Goal: Task Accomplishment & Management: Manage account settings

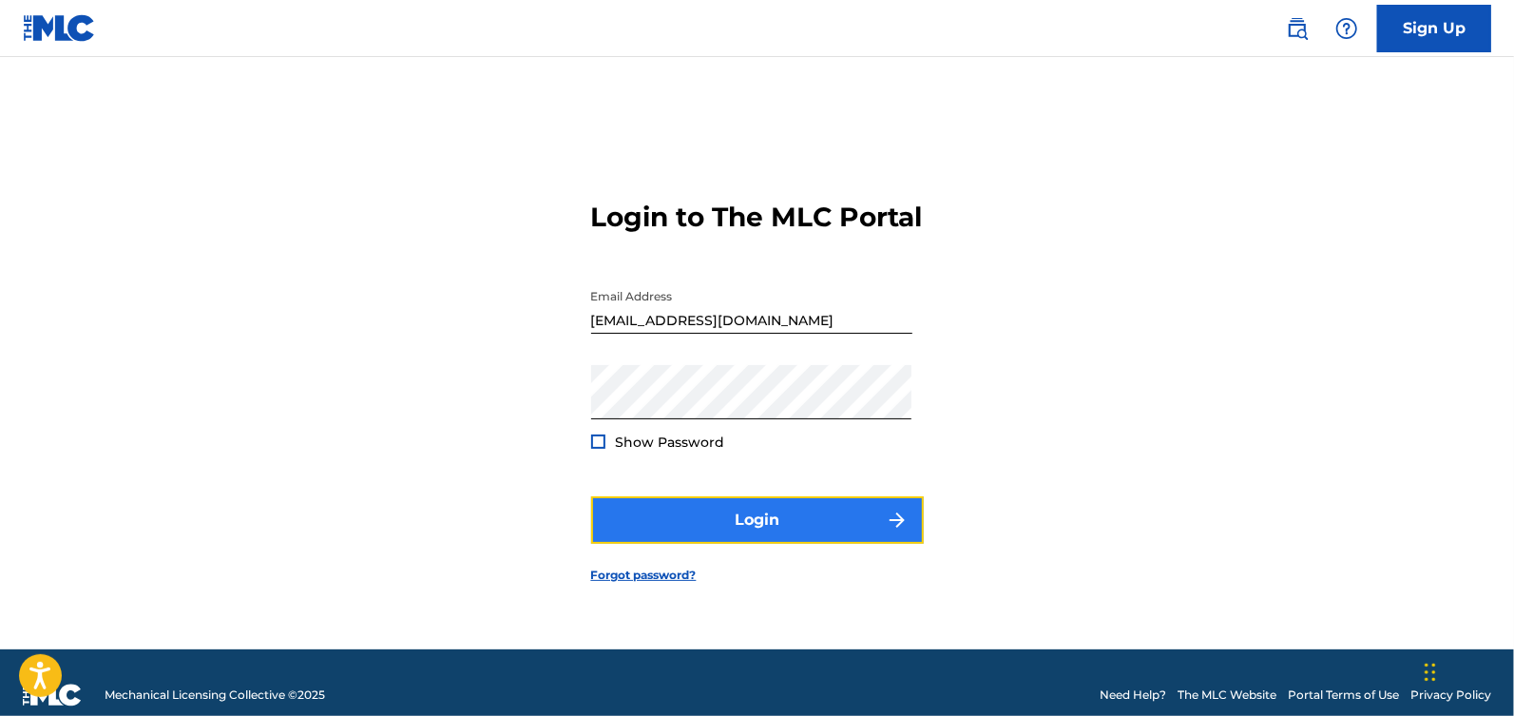
click at [719, 544] on button "Login" at bounding box center [757, 520] width 333 height 48
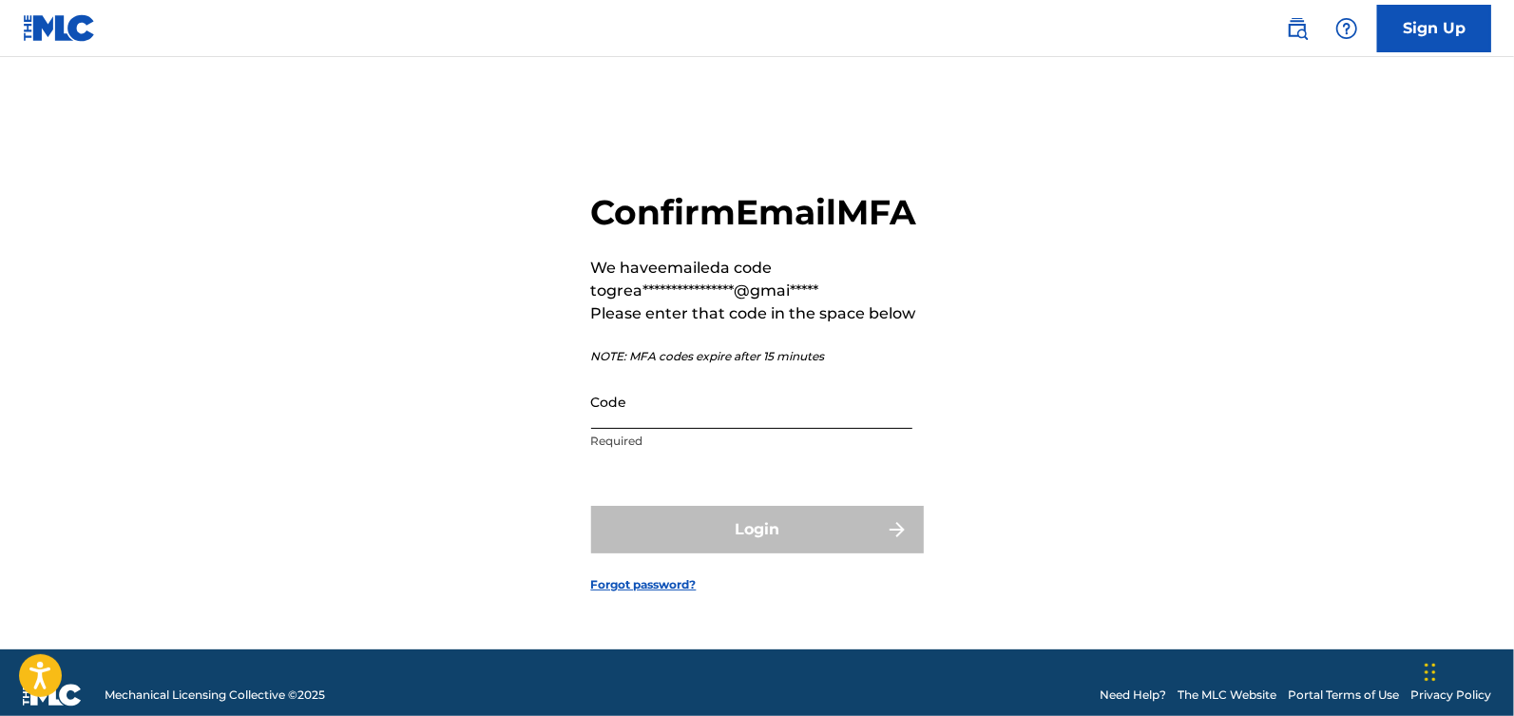
click at [693, 424] on input "Code" at bounding box center [751, 401] width 321 height 54
click at [682, 427] on input "Code" at bounding box center [751, 401] width 321 height 54
paste input "990621"
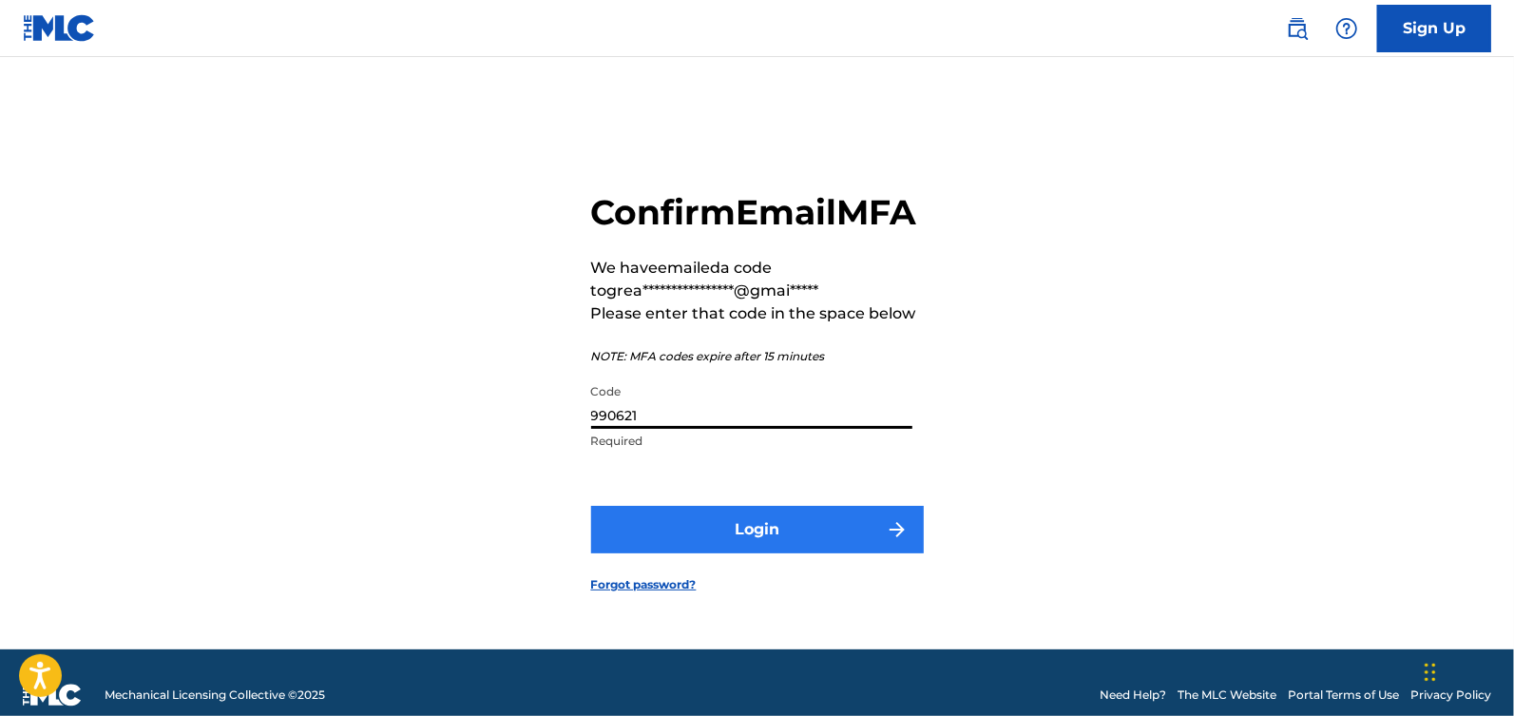
type input "990621"
click at [709, 553] on button "Login" at bounding box center [757, 530] width 333 height 48
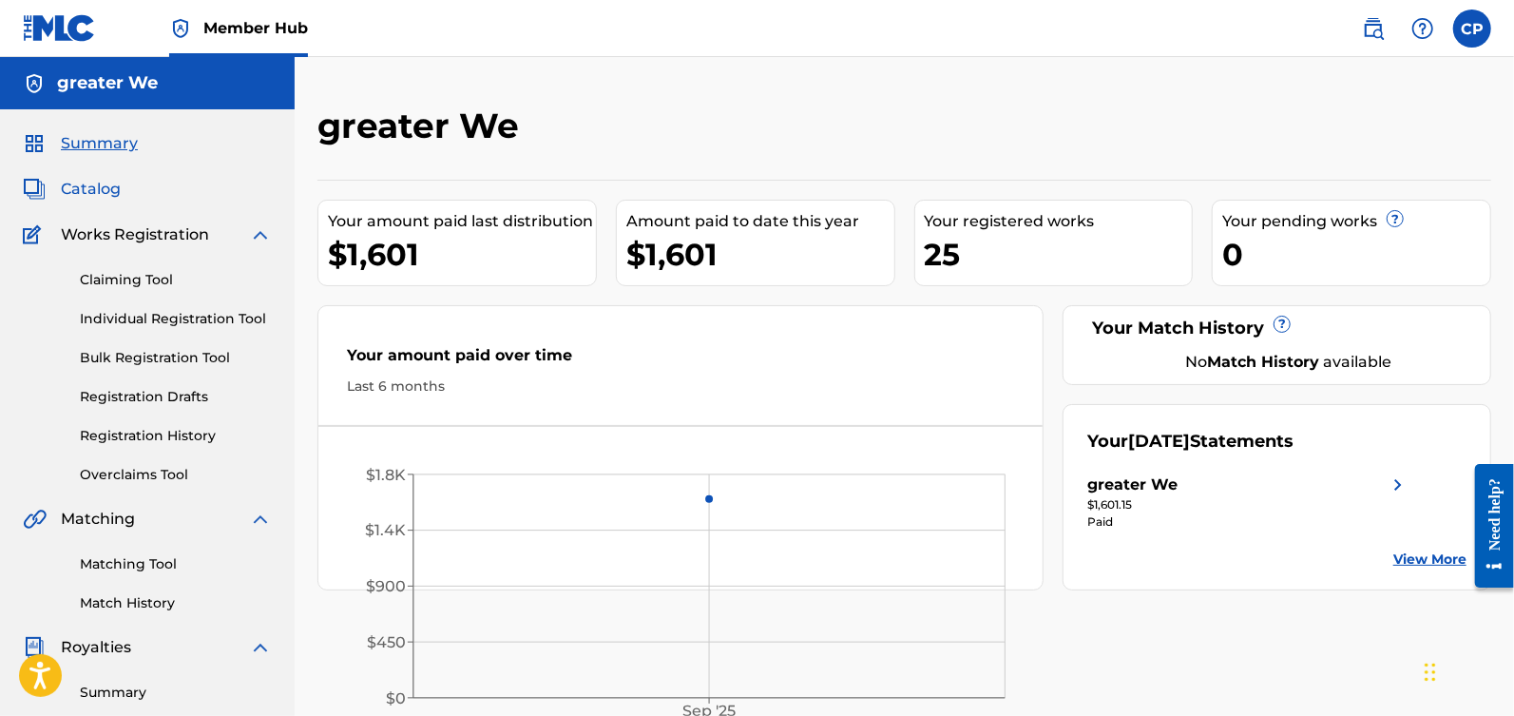
click at [93, 197] on span "Catalog" at bounding box center [91, 189] width 60 height 23
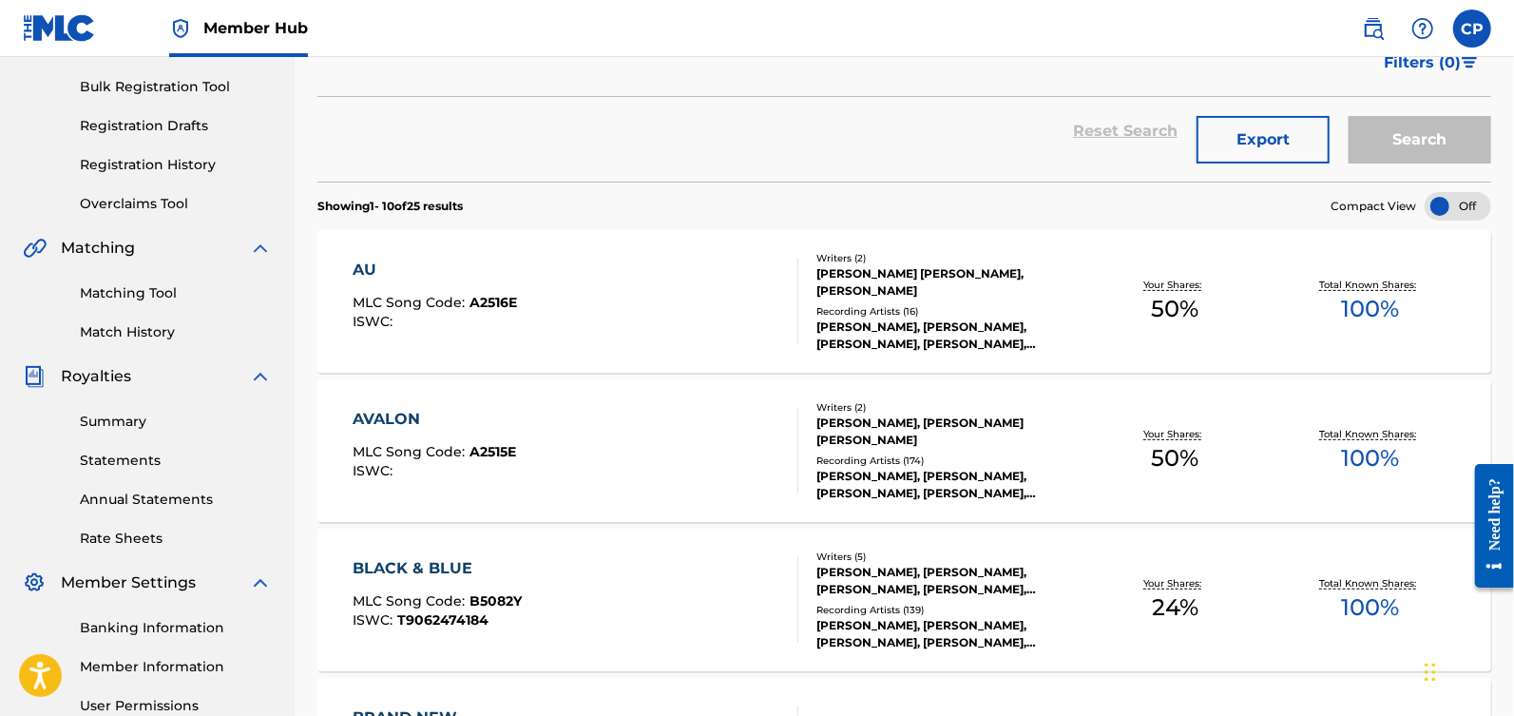
scroll to position [282, 0]
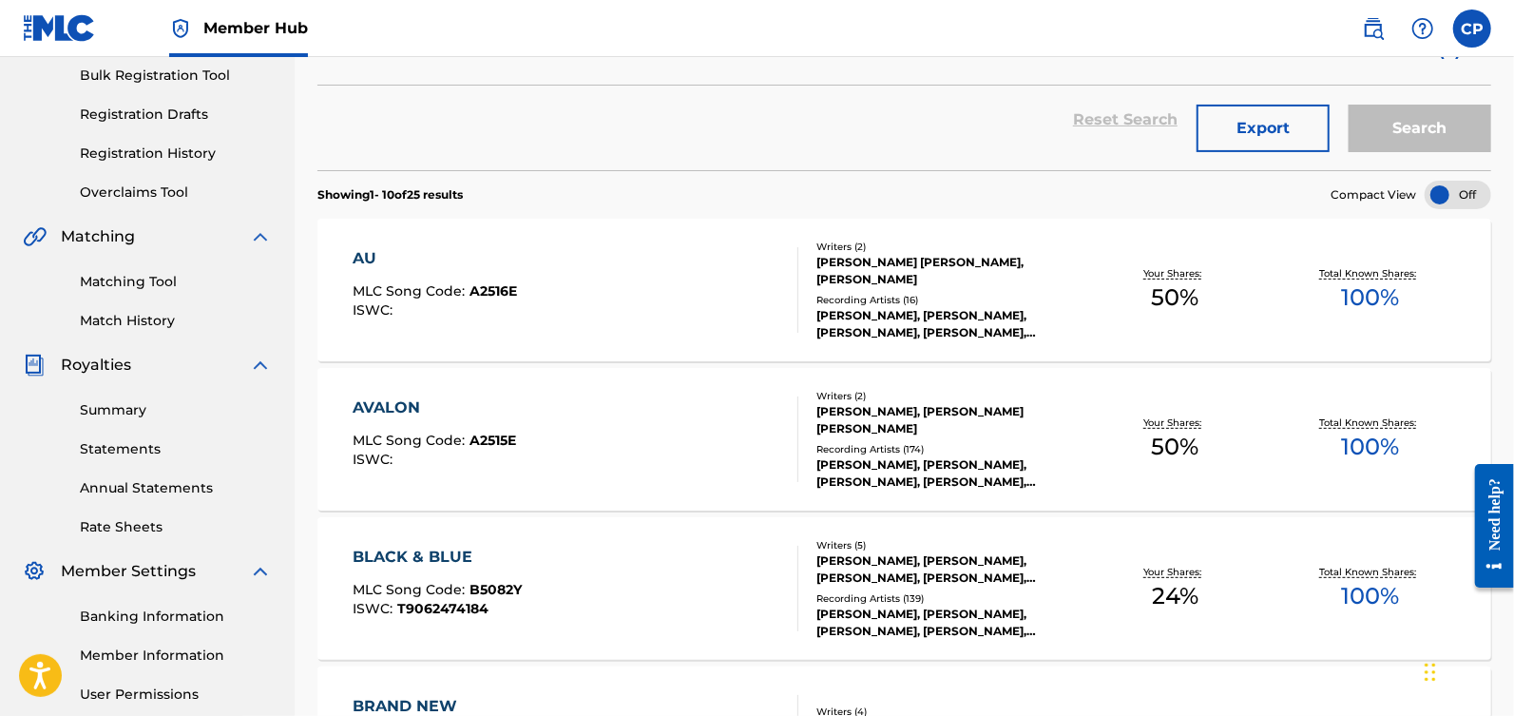
click at [886, 305] on div "Recording Artists ( 16 )" at bounding box center [946, 300] width 260 height 14
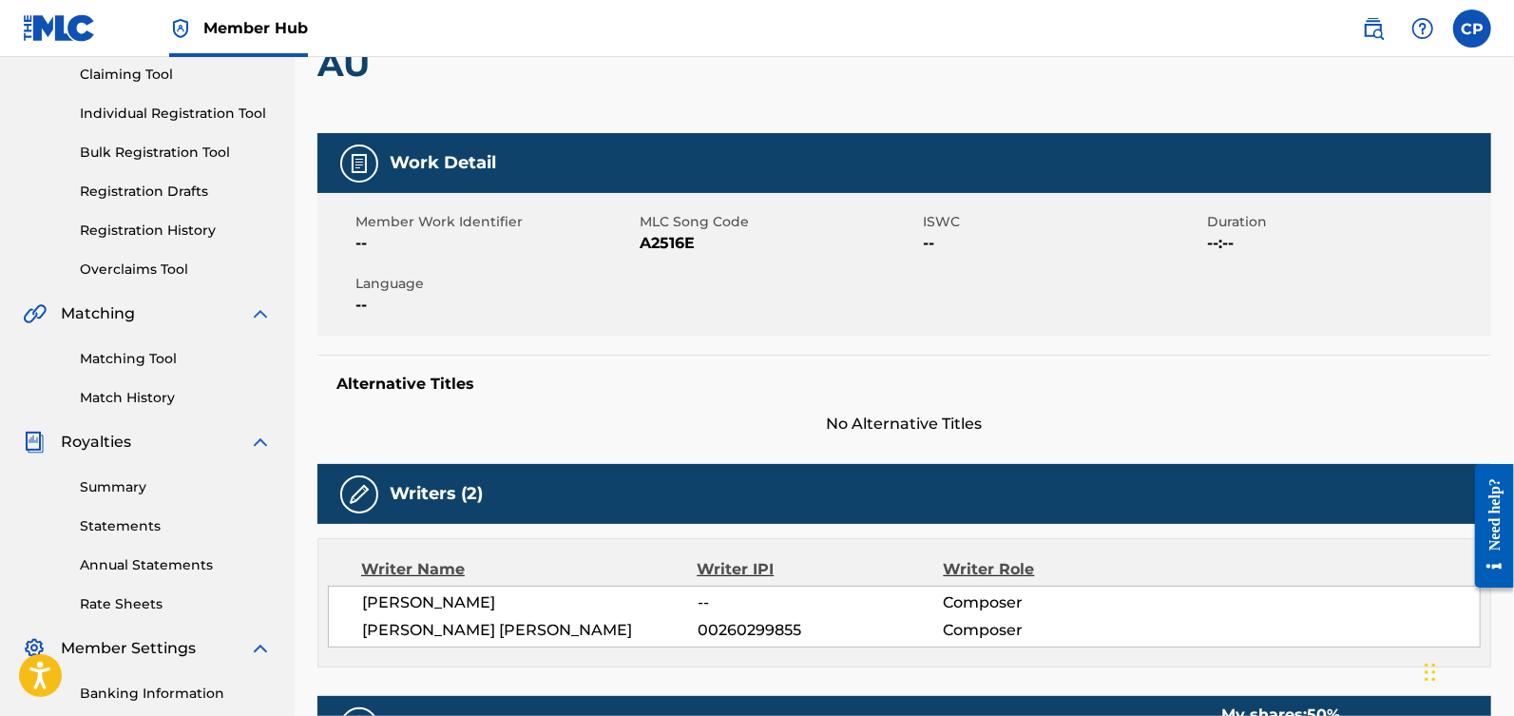
scroll to position [200, 0]
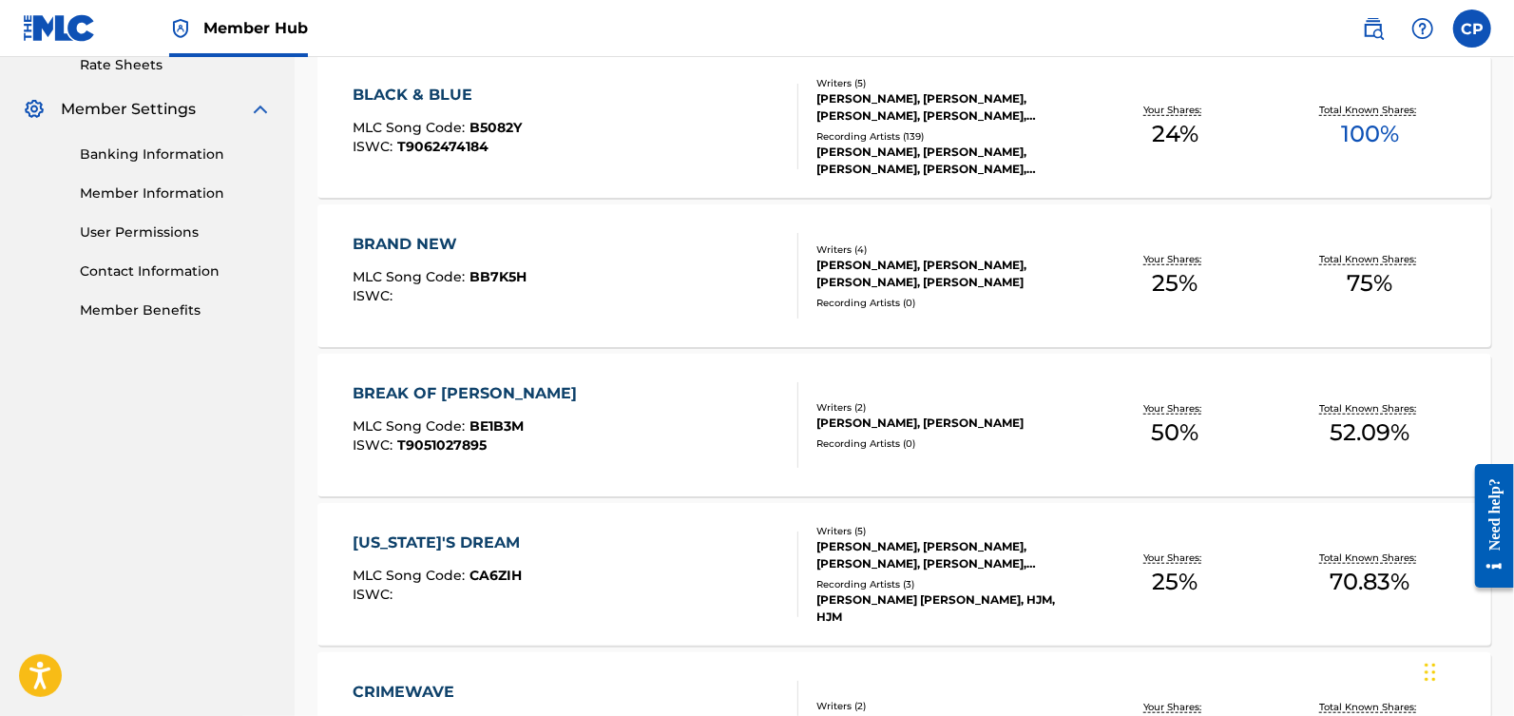
scroll to position [742, 0]
click at [913, 106] on div "[PERSON_NAME], [PERSON_NAME], [PERSON_NAME], [PERSON_NAME], [PERSON_NAME]" at bounding box center [946, 109] width 260 height 34
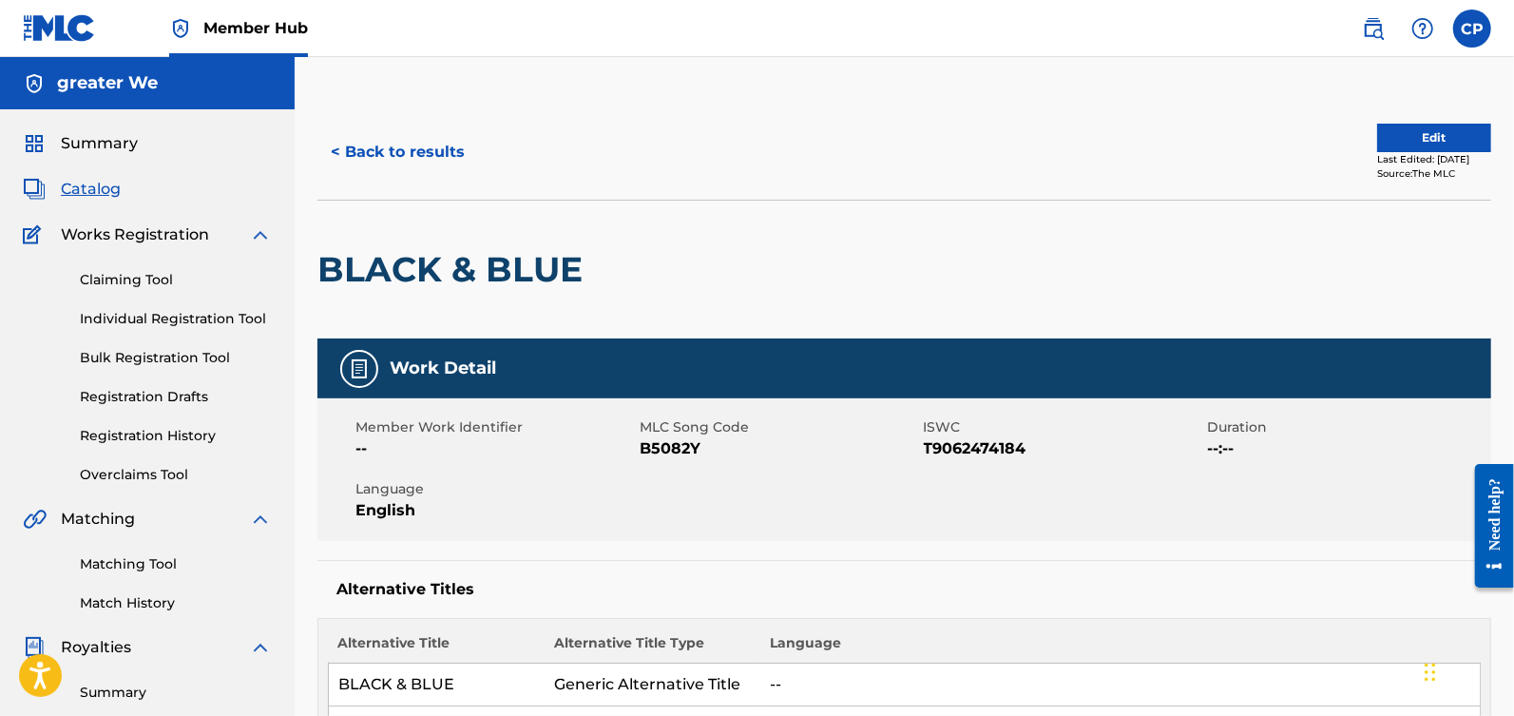
click at [119, 192] on span "Catalog" at bounding box center [91, 189] width 60 height 23
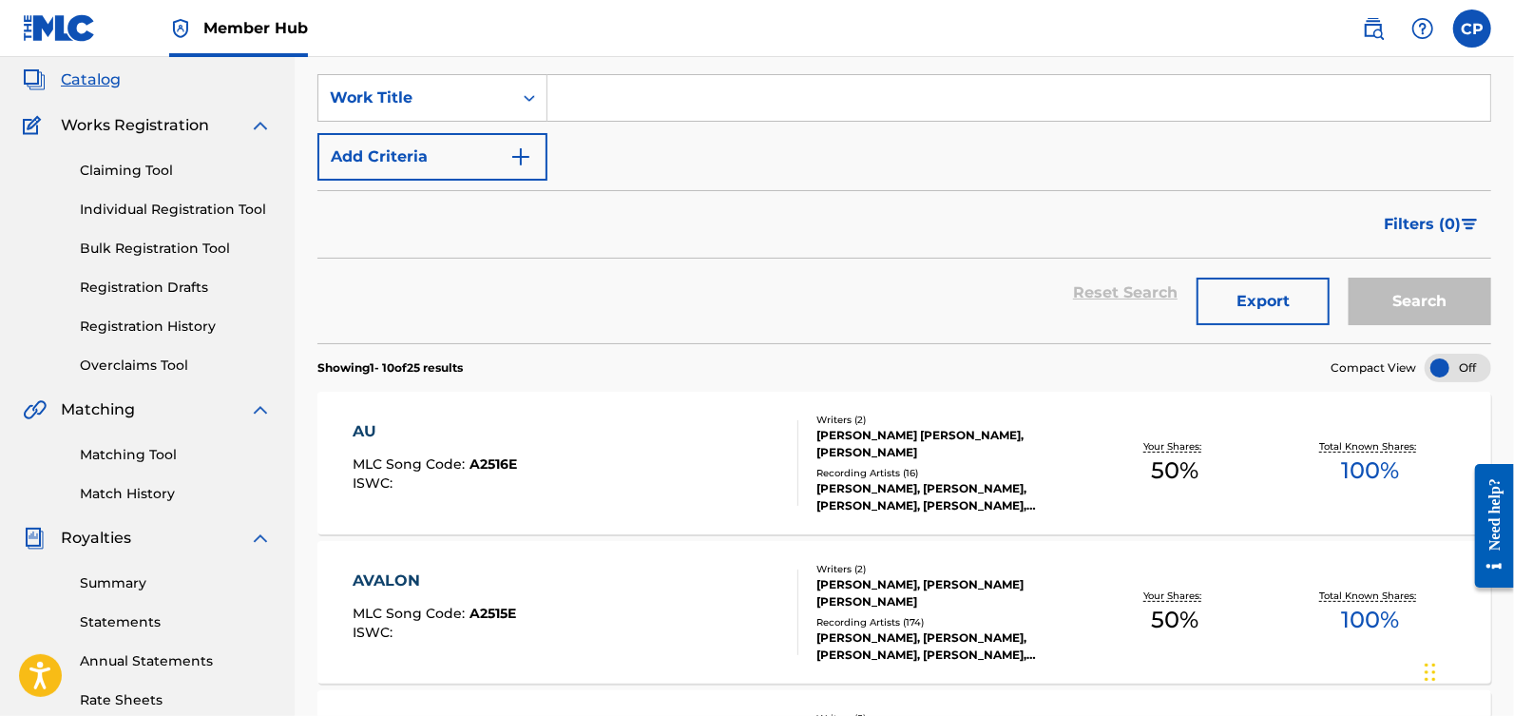
scroll to position [179, 0]
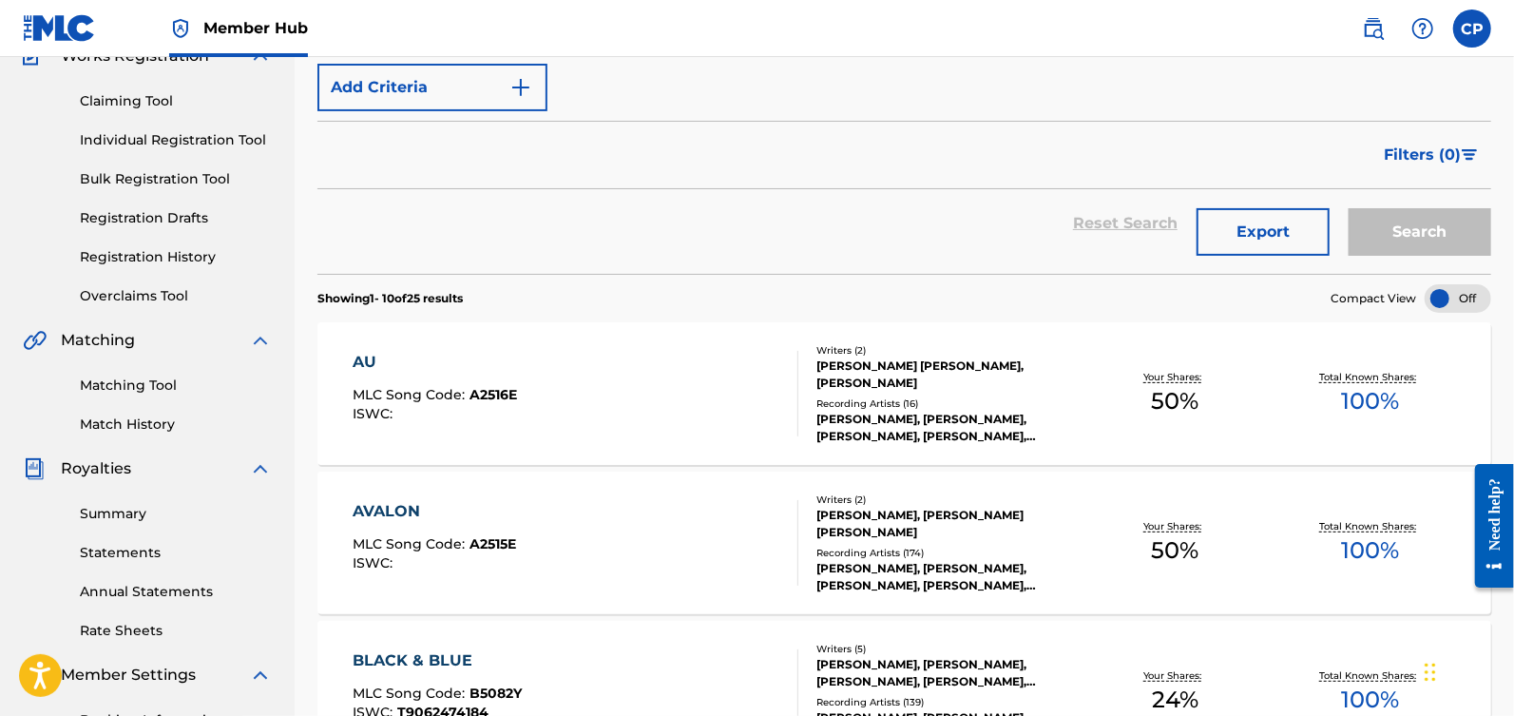
click at [1038, 388] on div "[PERSON_NAME] [PERSON_NAME], [PERSON_NAME]" at bounding box center [946, 374] width 260 height 34
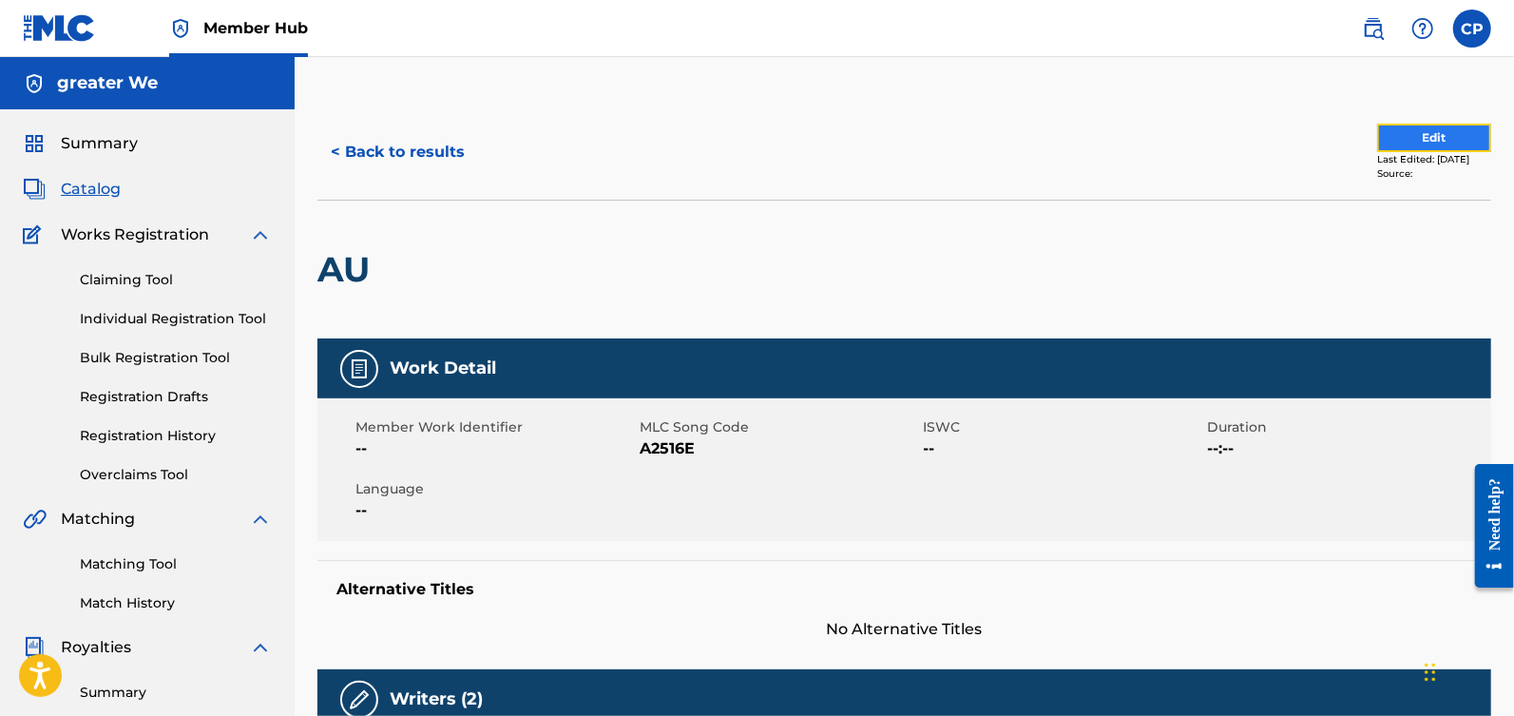
click at [1382, 141] on button "Edit" at bounding box center [1434, 138] width 114 height 29
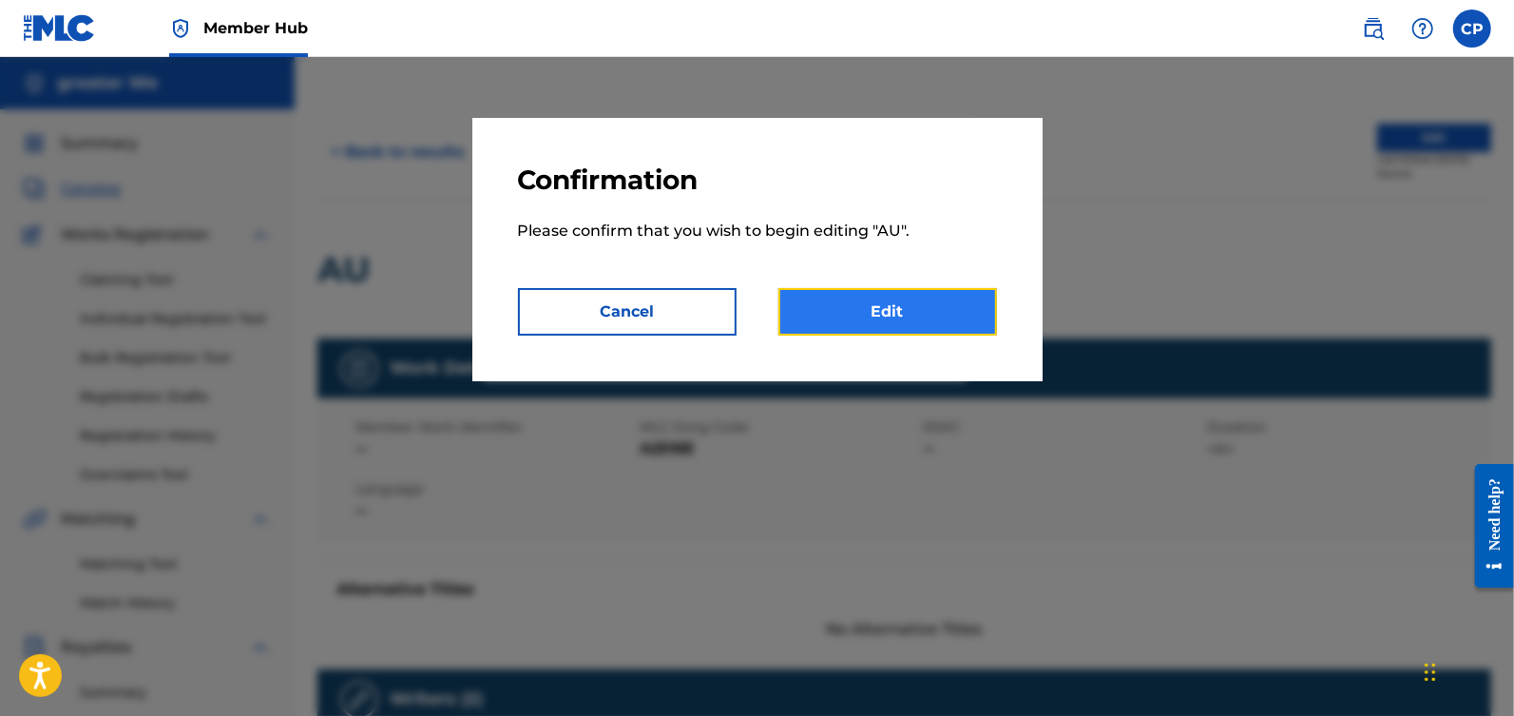
click at [890, 316] on link "Edit" at bounding box center [887, 312] width 219 height 48
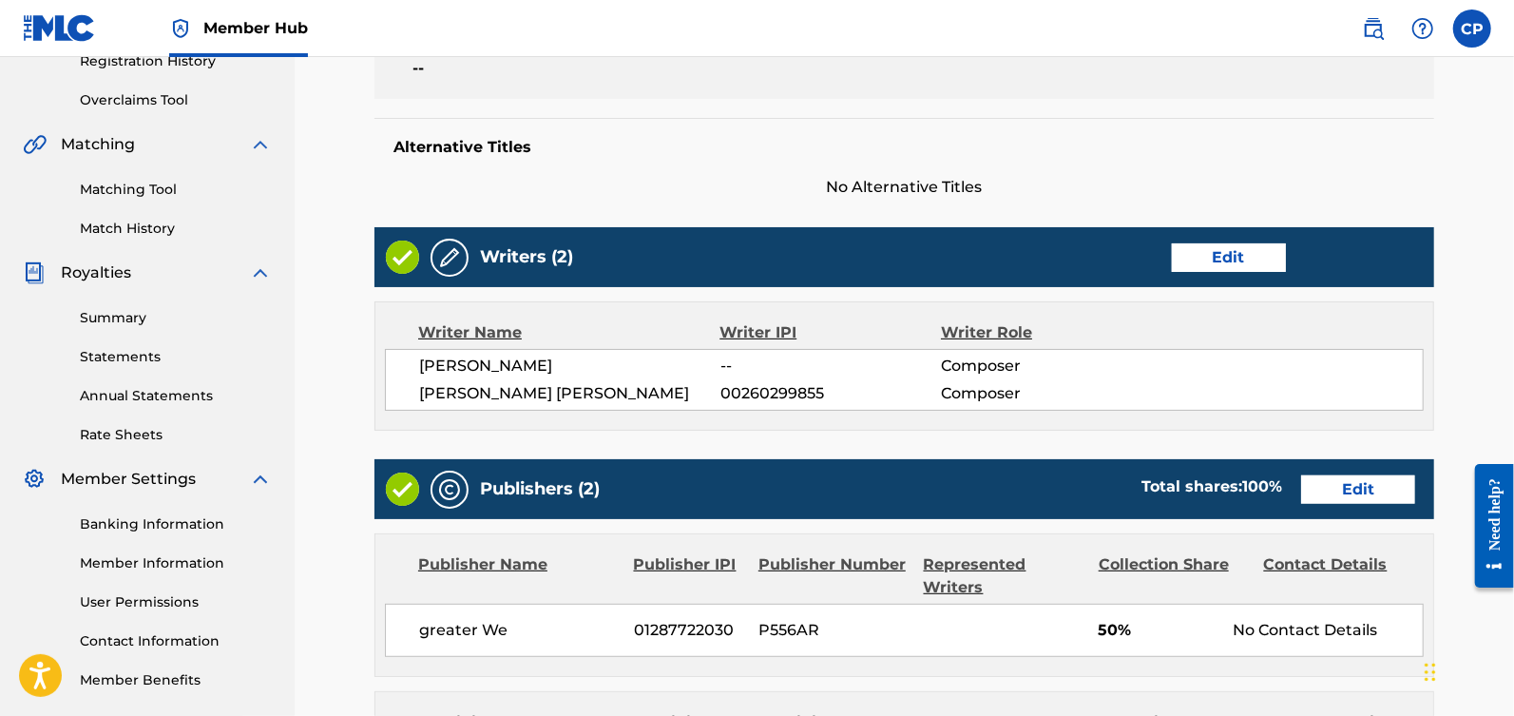
scroll to position [376, 0]
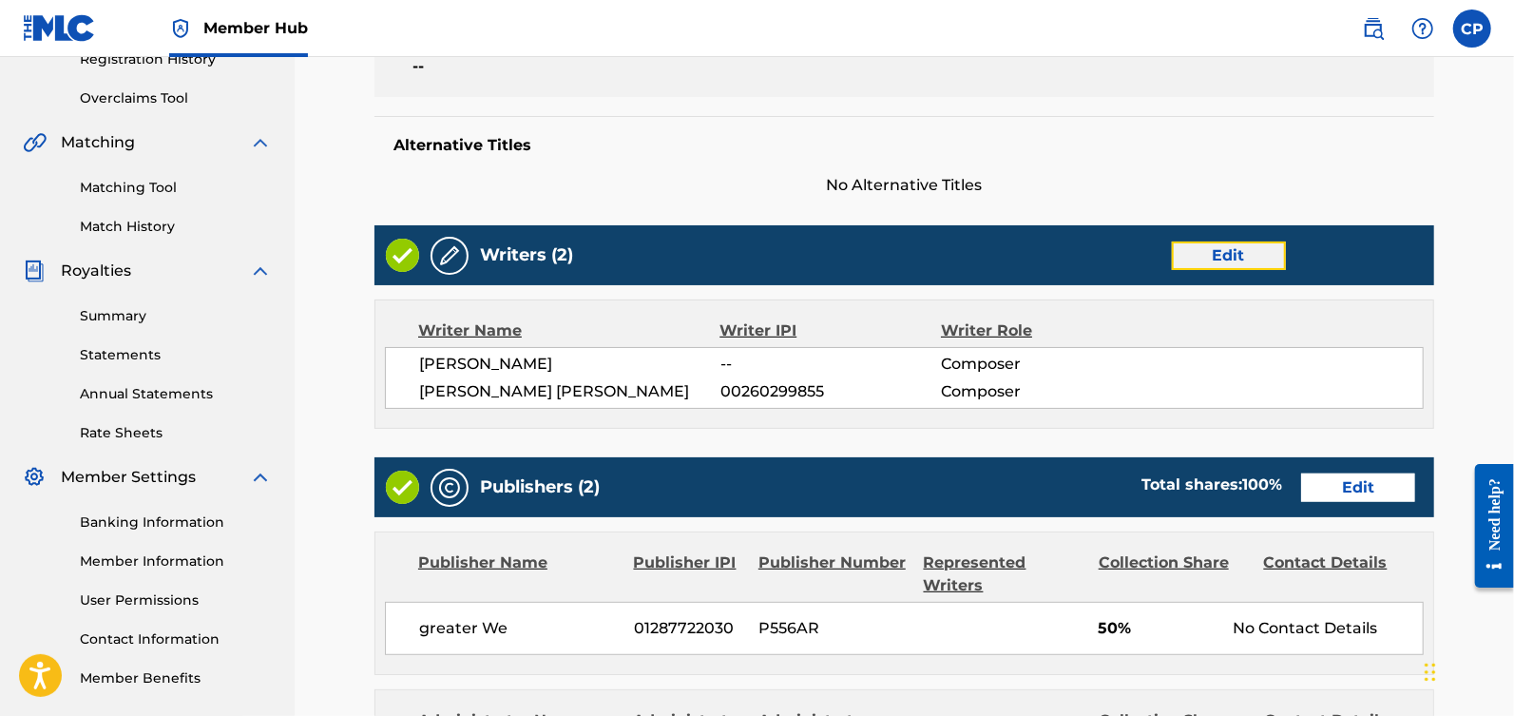
click at [1189, 263] on link "Edit" at bounding box center [1229, 255] width 114 height 29
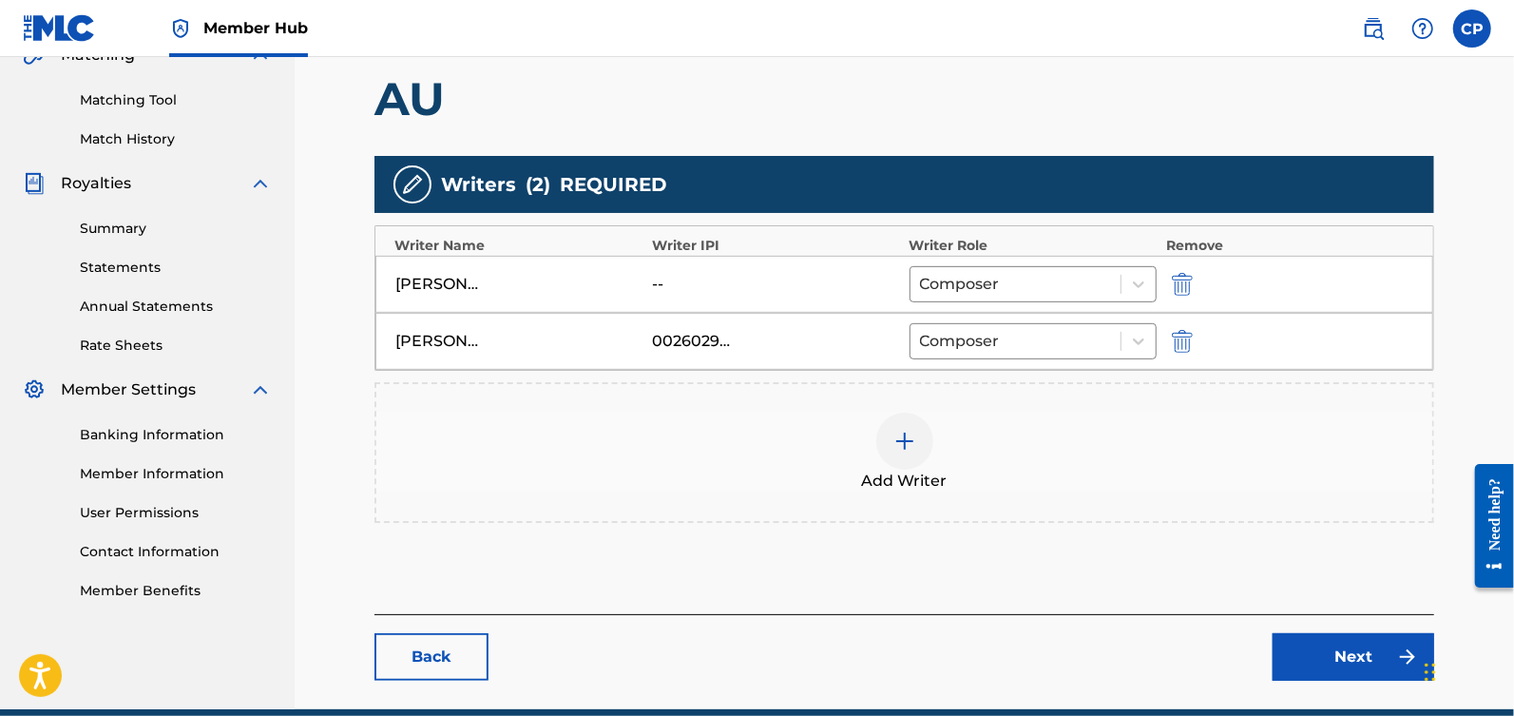
scroll to position [545, 0]
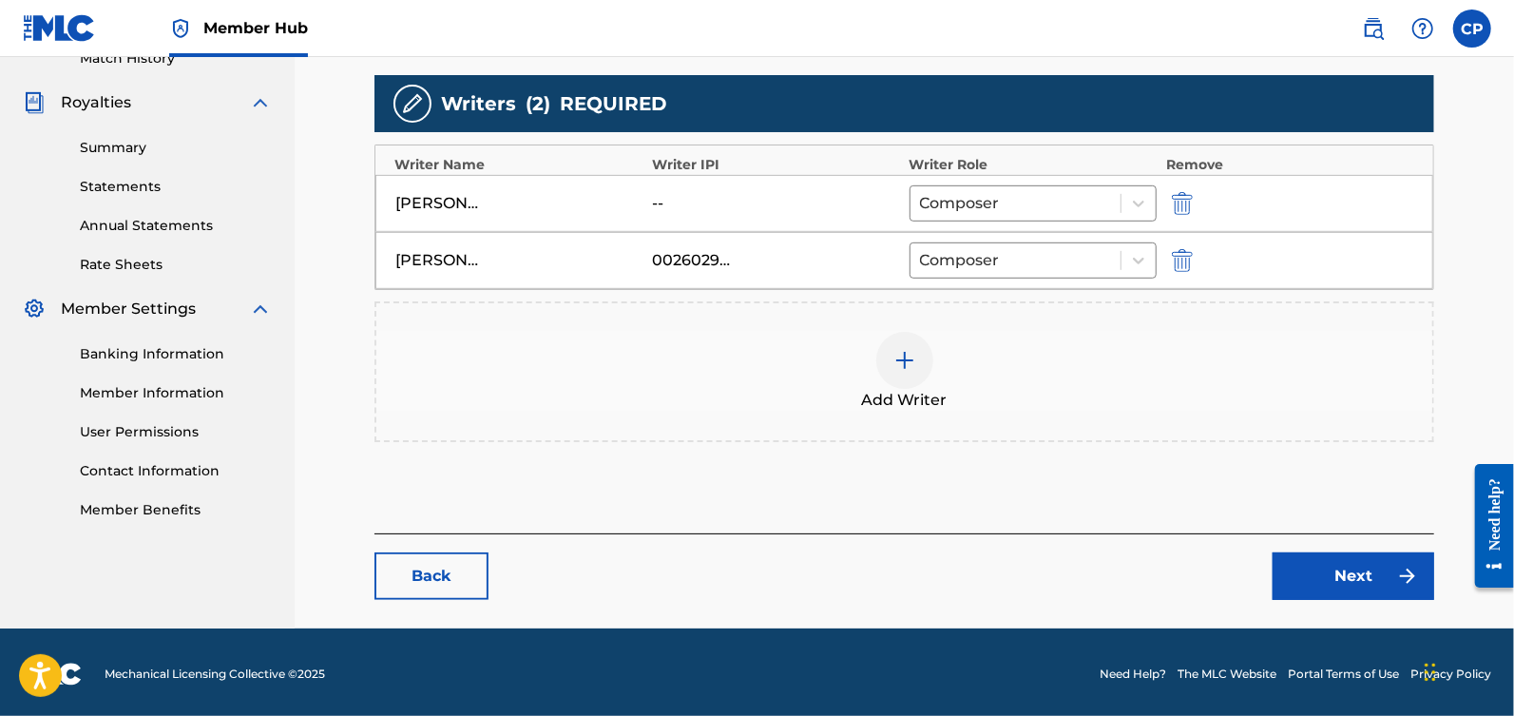
click at [914, 355] on img at bounding box center [904, 360] width 23 height 23
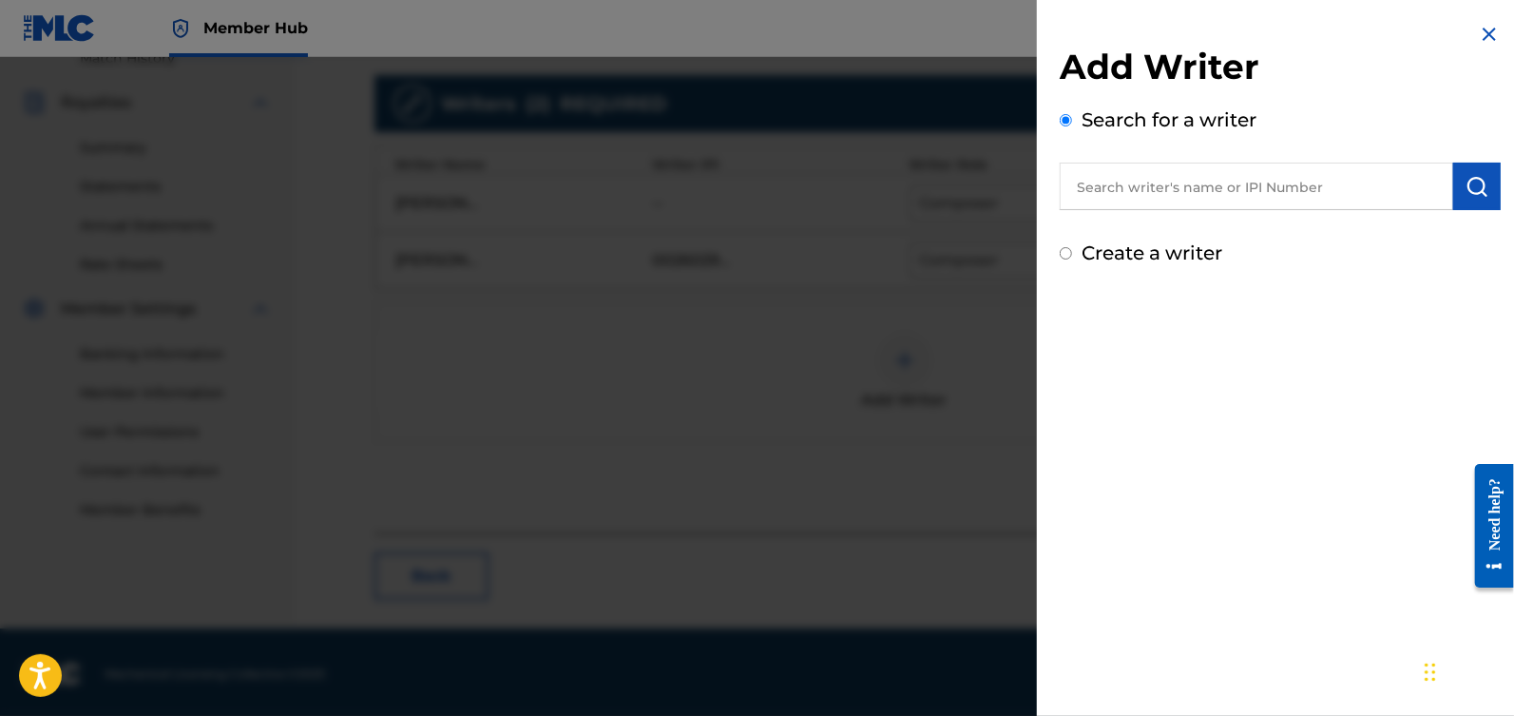
click at [1165, 199] on input "text" at bounding box center [1256, 187] width 393 height 48
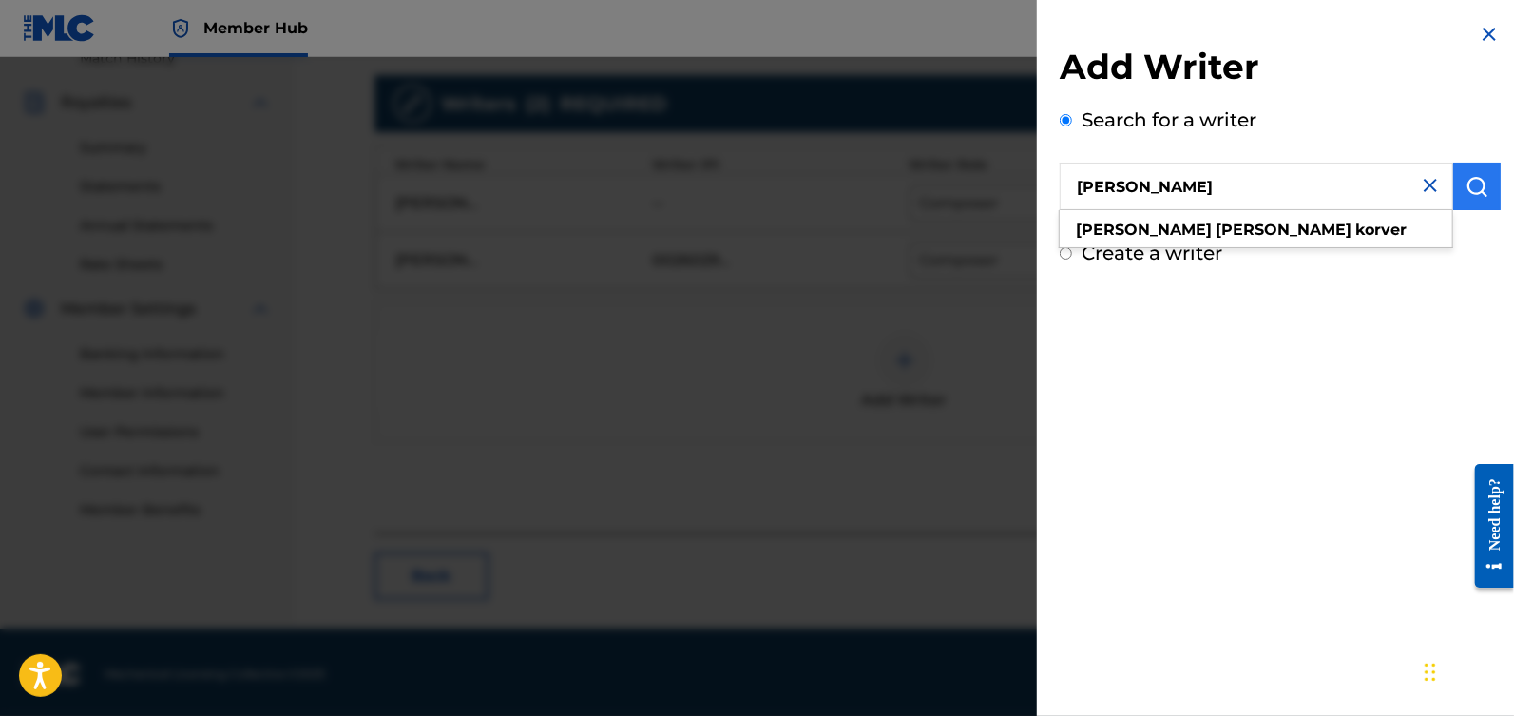
type input "[PERSON_NAME]"
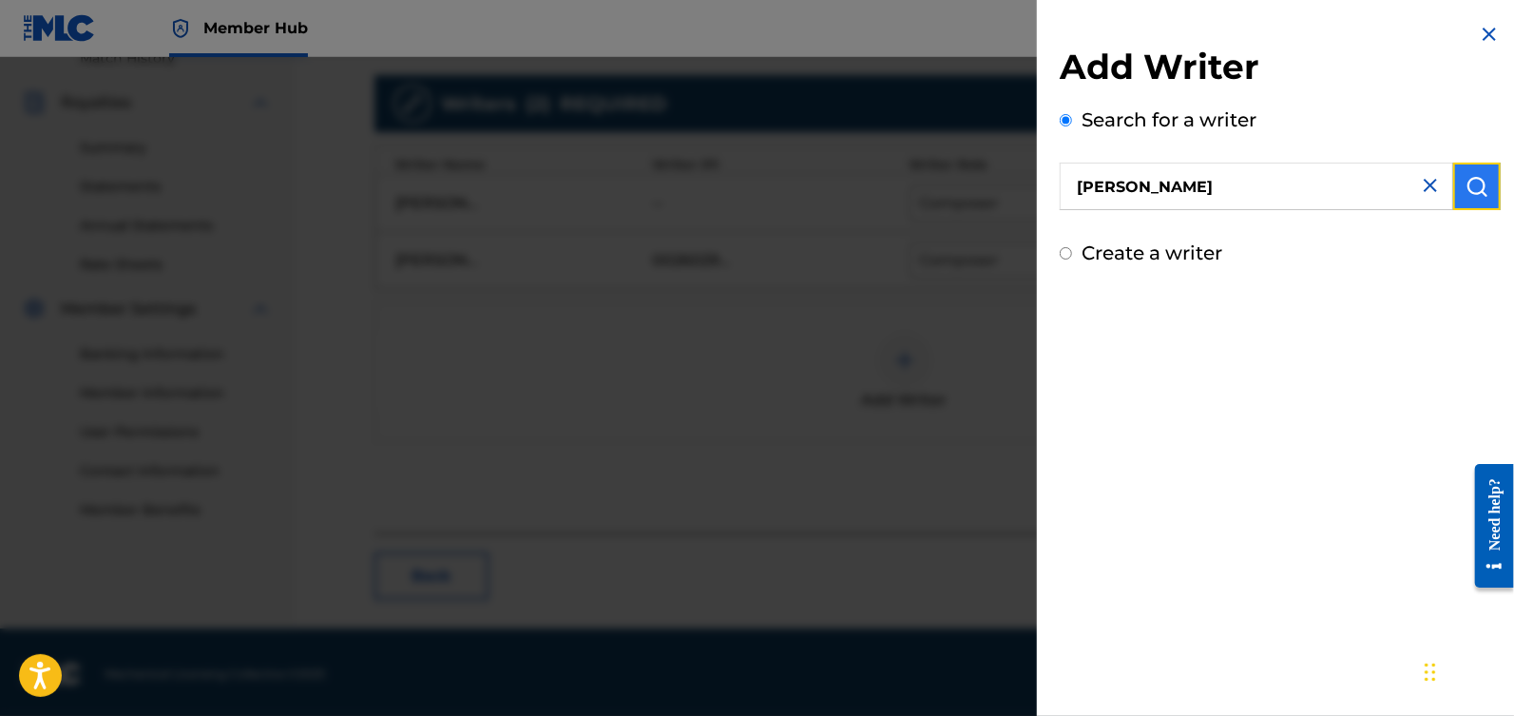
click at [1481, 189] on img "submit" at bounding box center [1477, 186] width 23 height 23
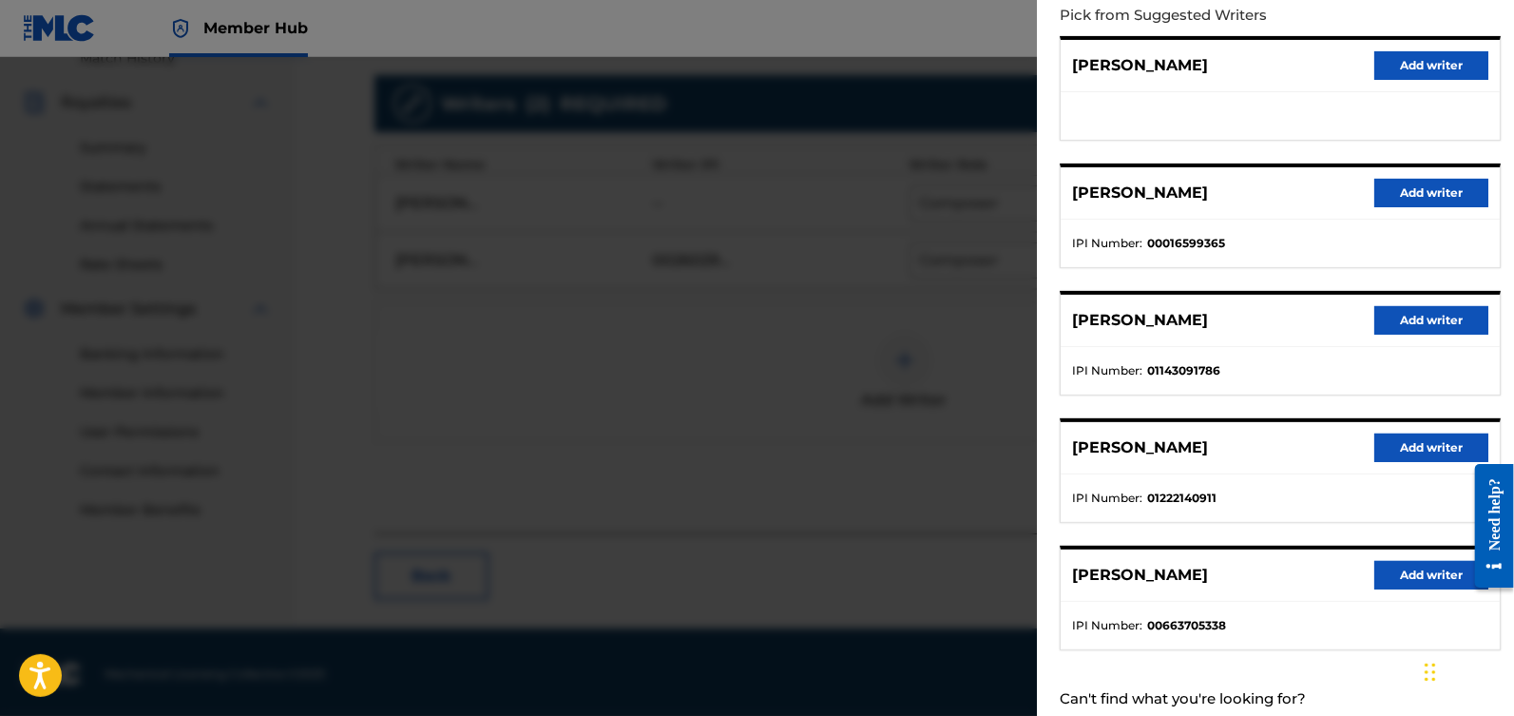
scroll to position [263, 0]
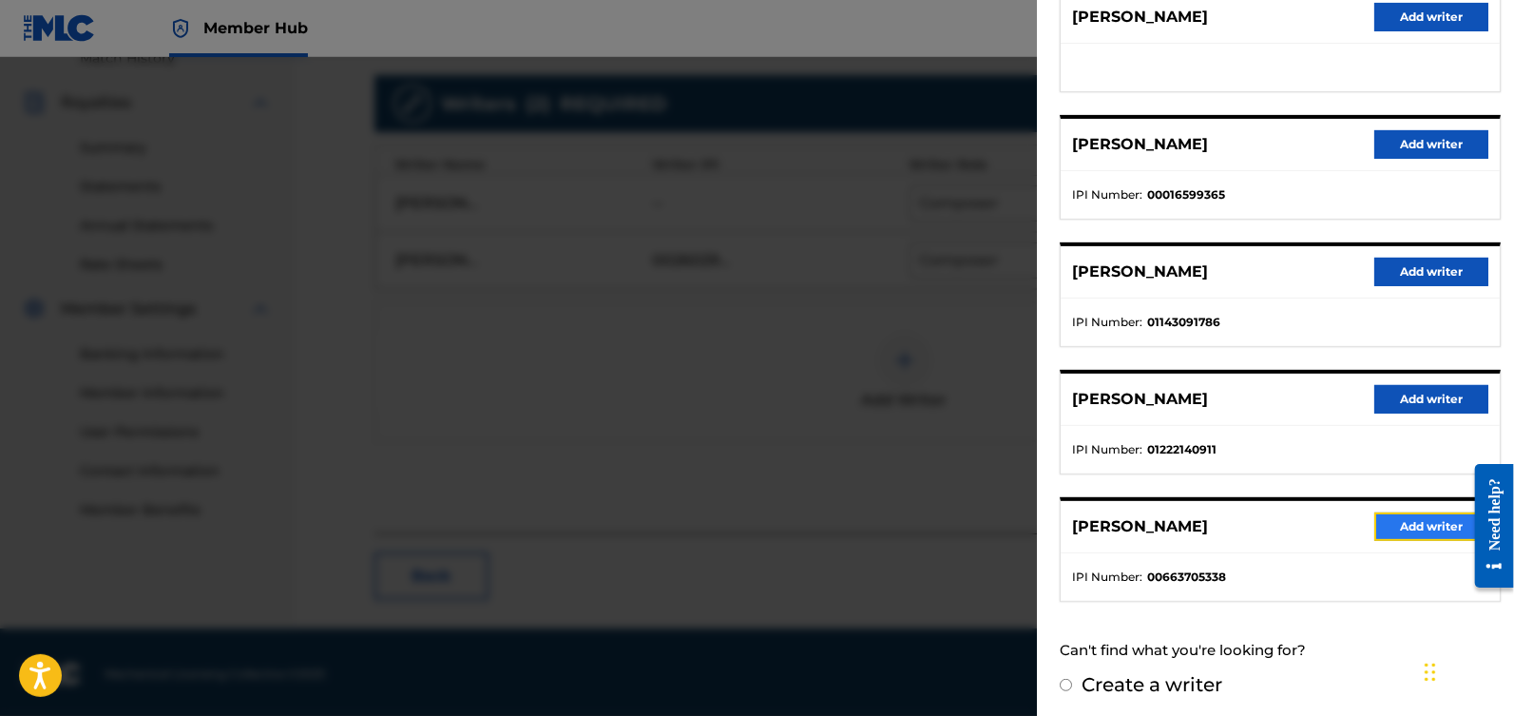
click at [1406, 517] on button "Add writer" at bounding box center [1431, 526] width 114 height 29
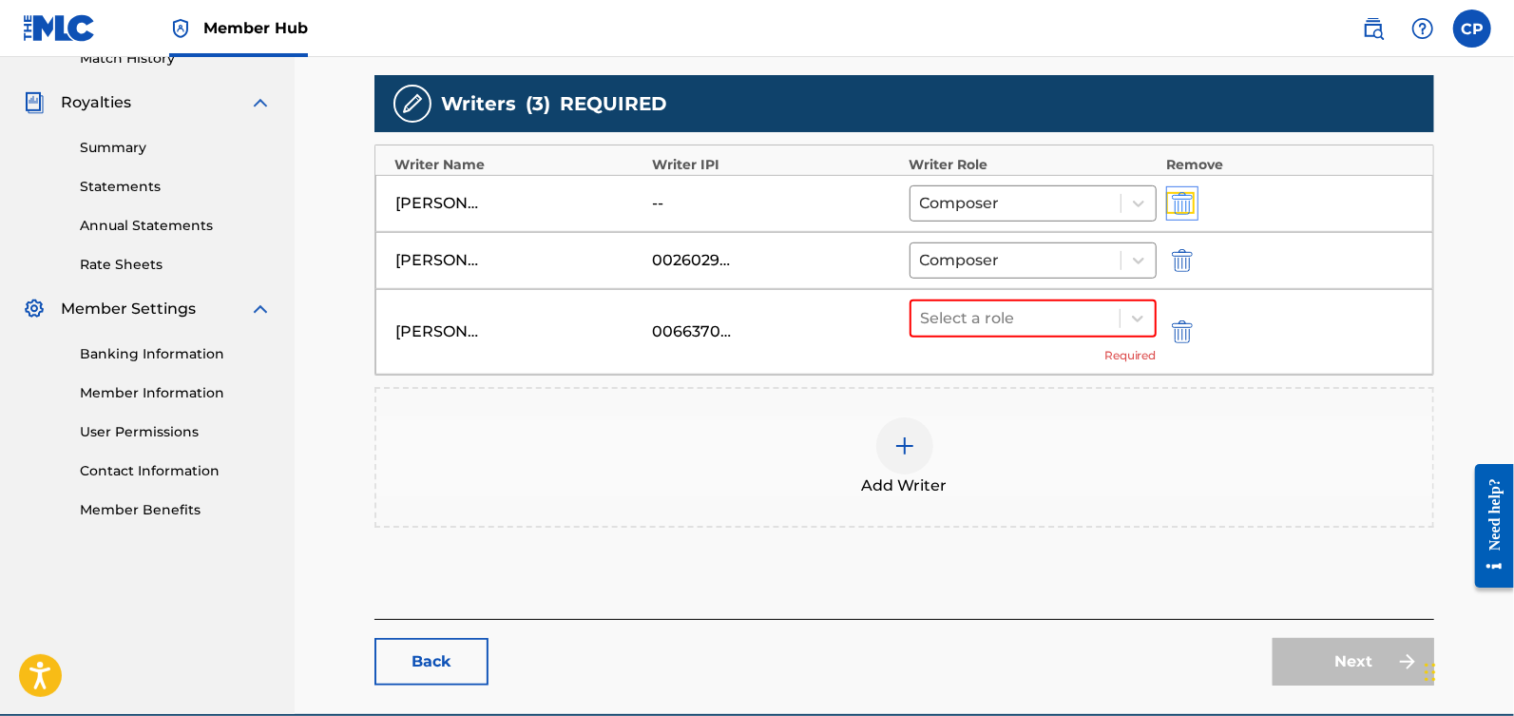
click at [1193, 201] on img "submit" at bounding box center [1182, 203] width 21 height 23
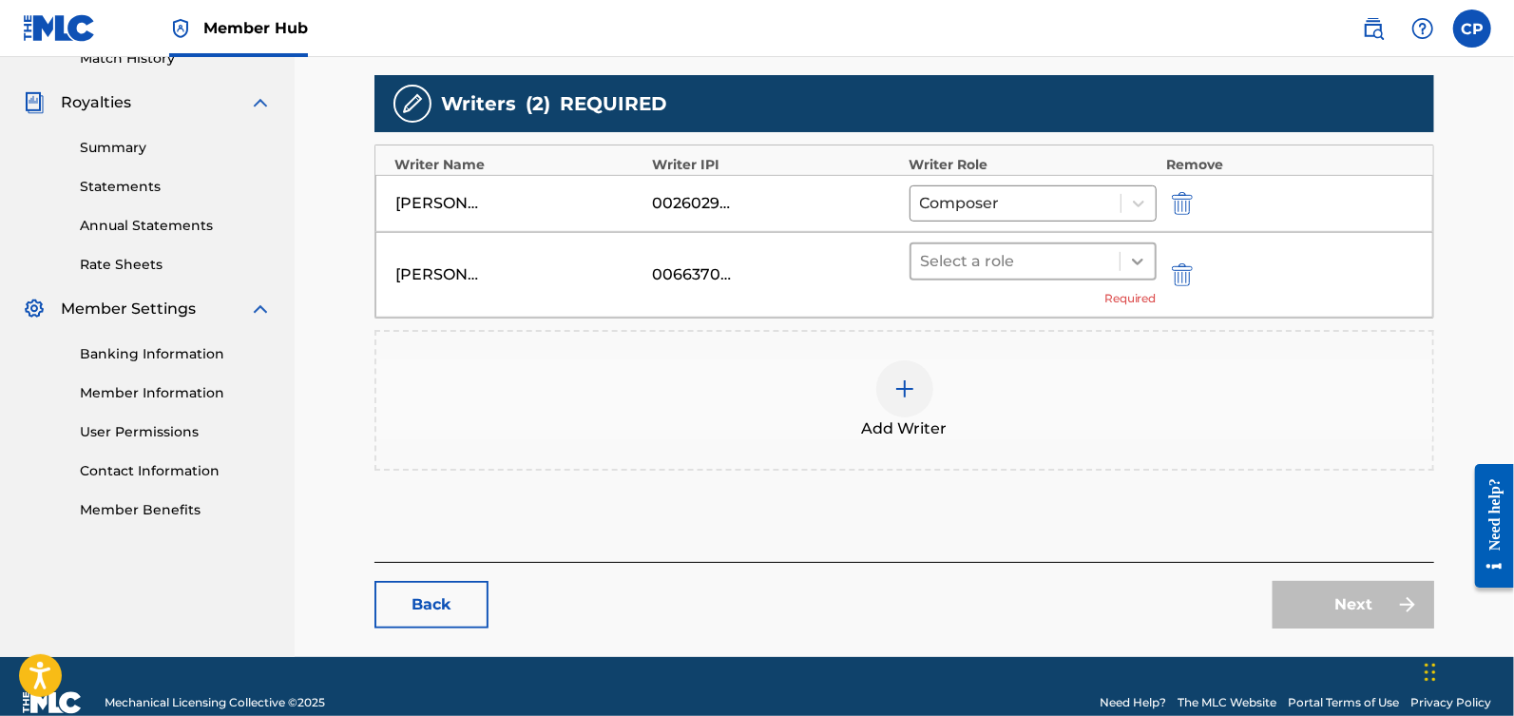
click at [1144, 253] on icon at bounding box center [1137, 261] width 19 height 19
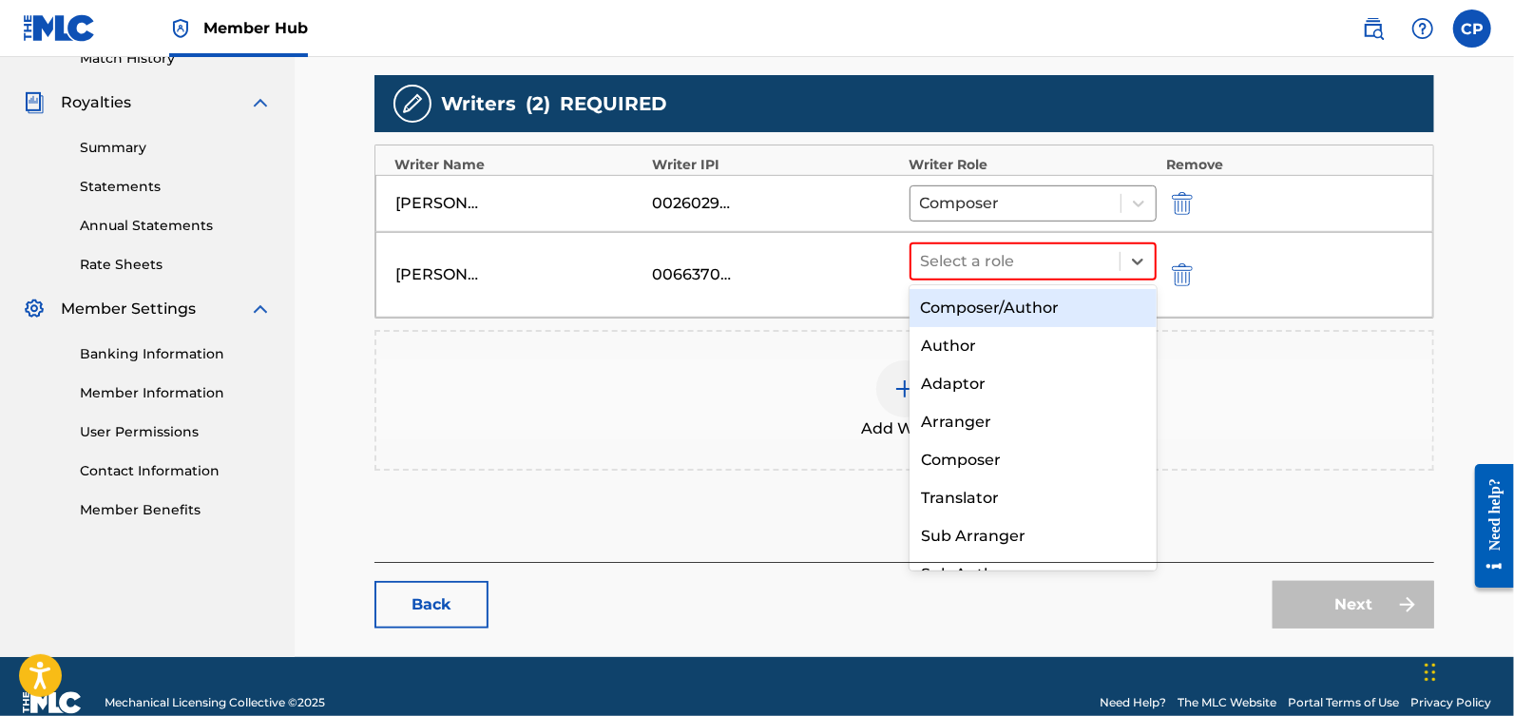
click at [1061, 306] on div "Composer/Author" at bounding box center [1034, 308] width 248 height 38
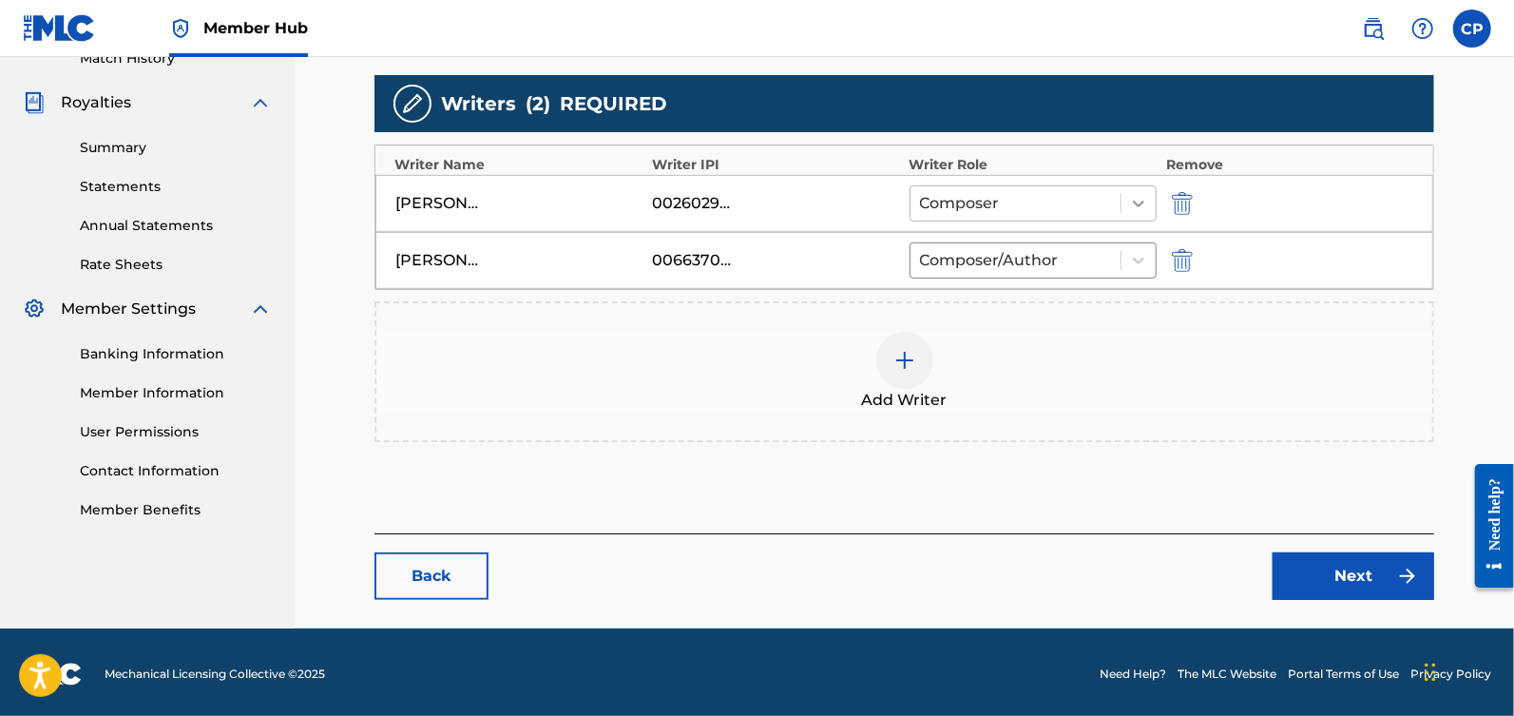
click at [1137, 207] on icon at bounding box center [1138, 203] width 19 height 19
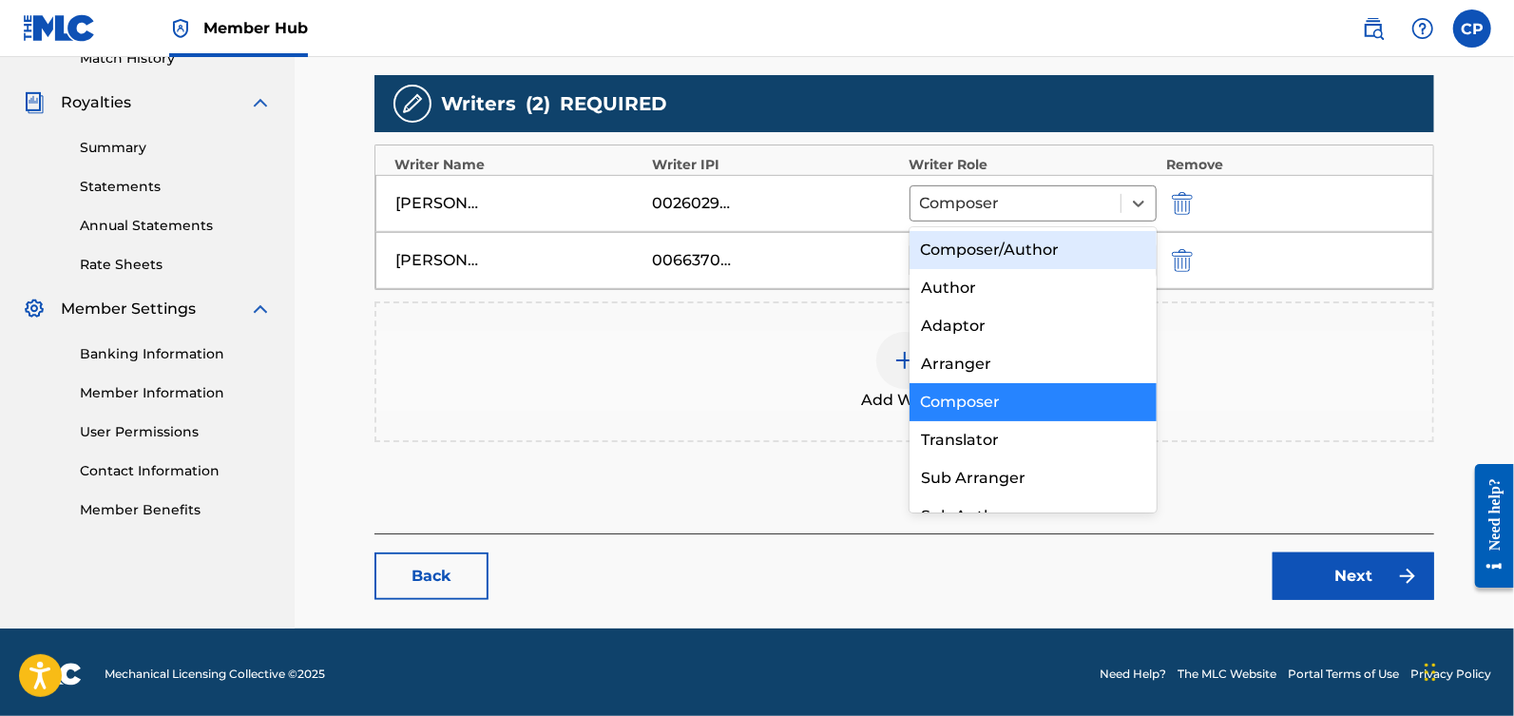
click at [1077, 261] on div "Composer/Author" at bounding box center [1034, 250] width 248 height 38
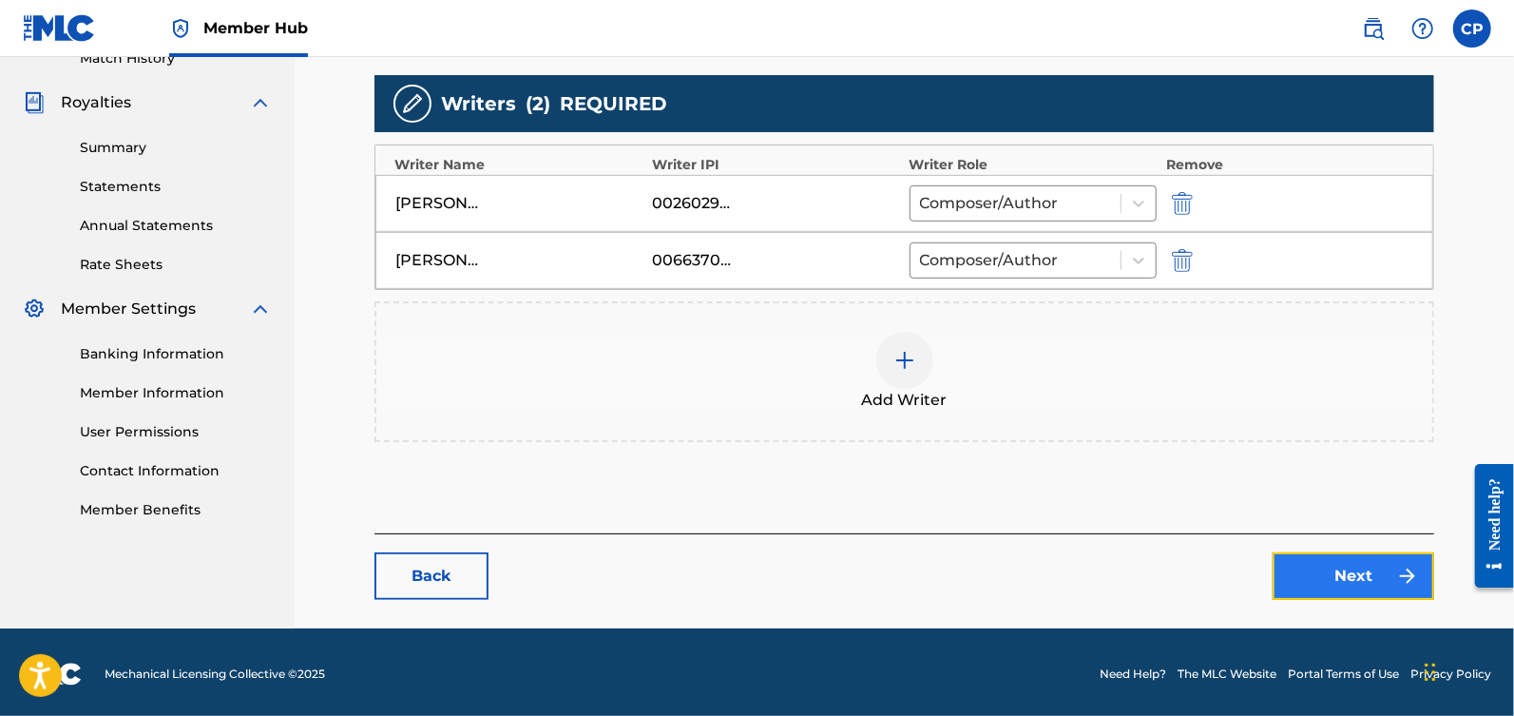
click at [1343, 572] on link "Next" at bounding box center [1354, 576] width 162 height 48
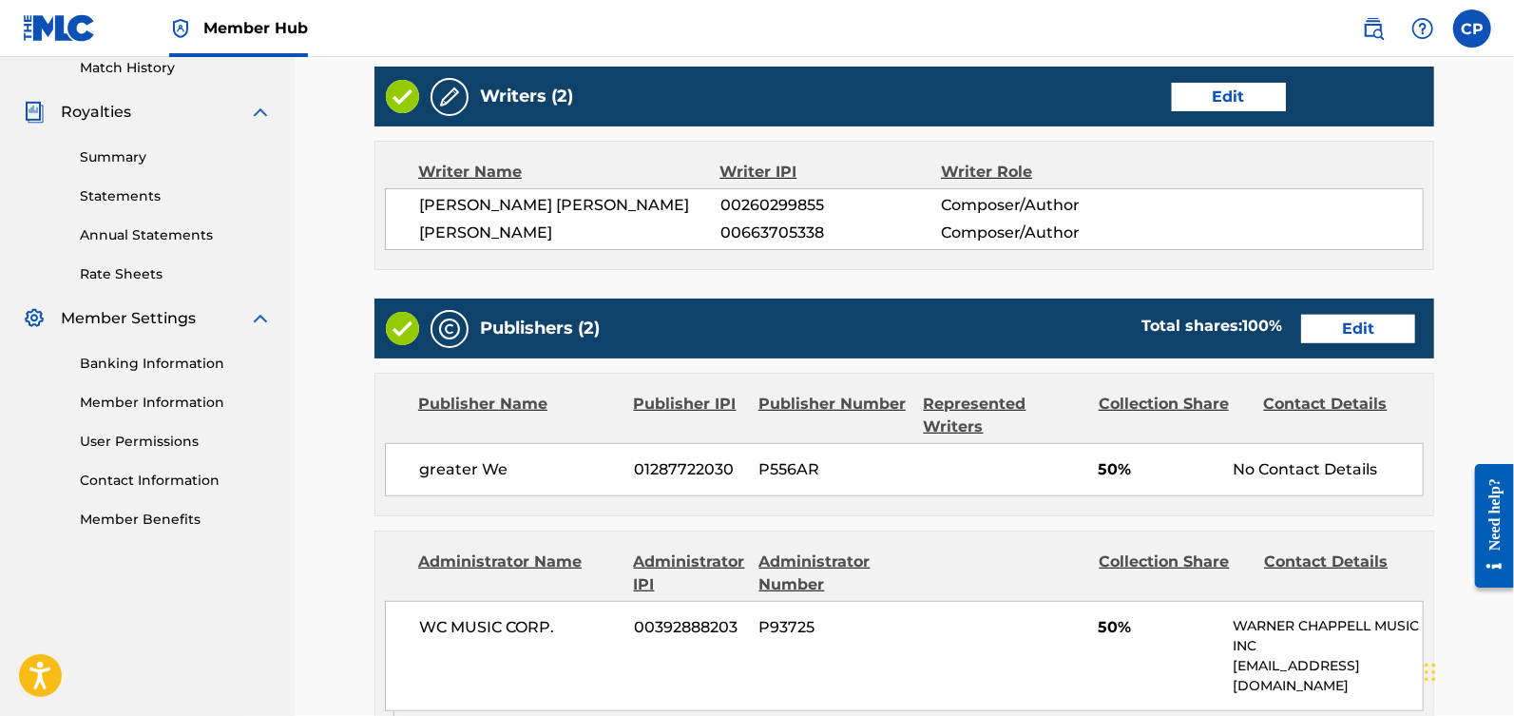
scroll to position [539, 0]
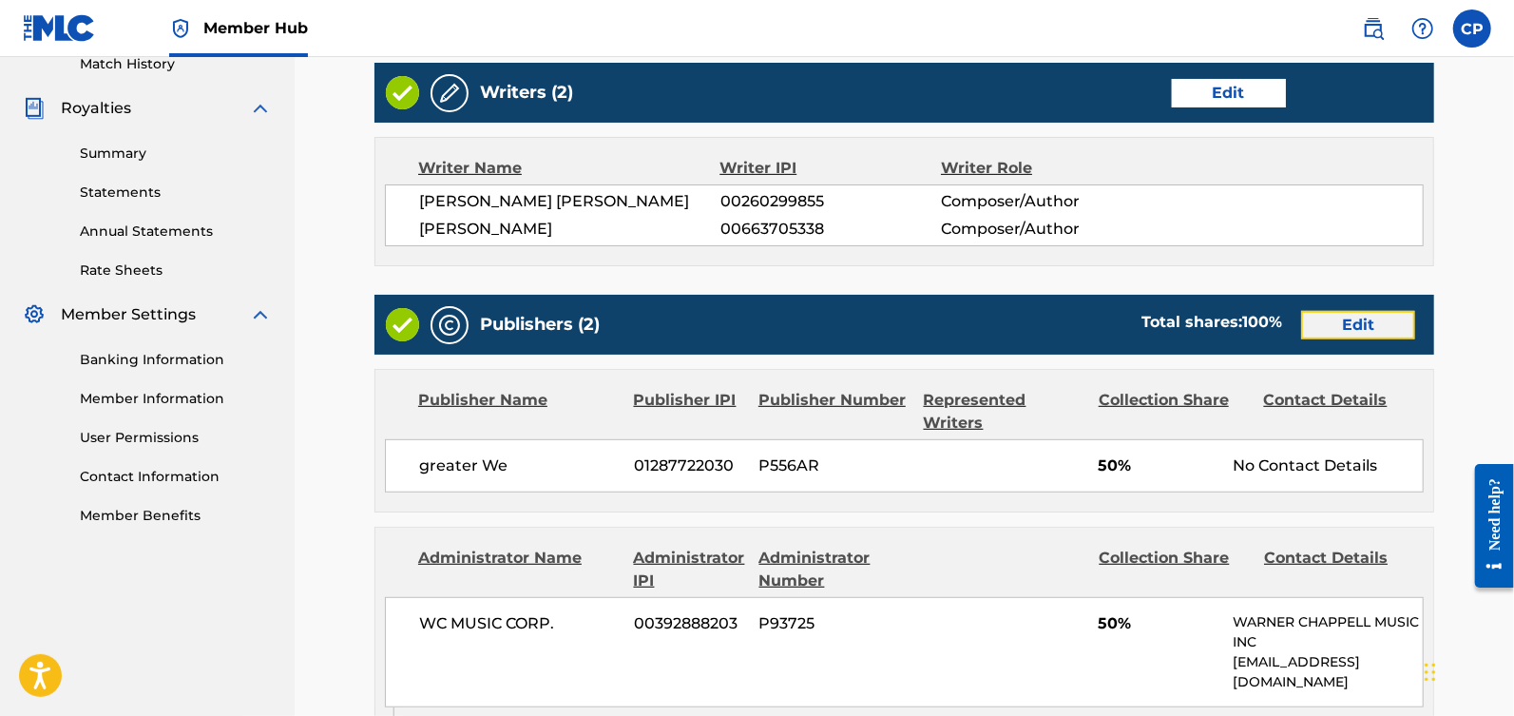
click at [1355, 332] on link "Edit" at bounding box center [1358, 325] width 114 height 29
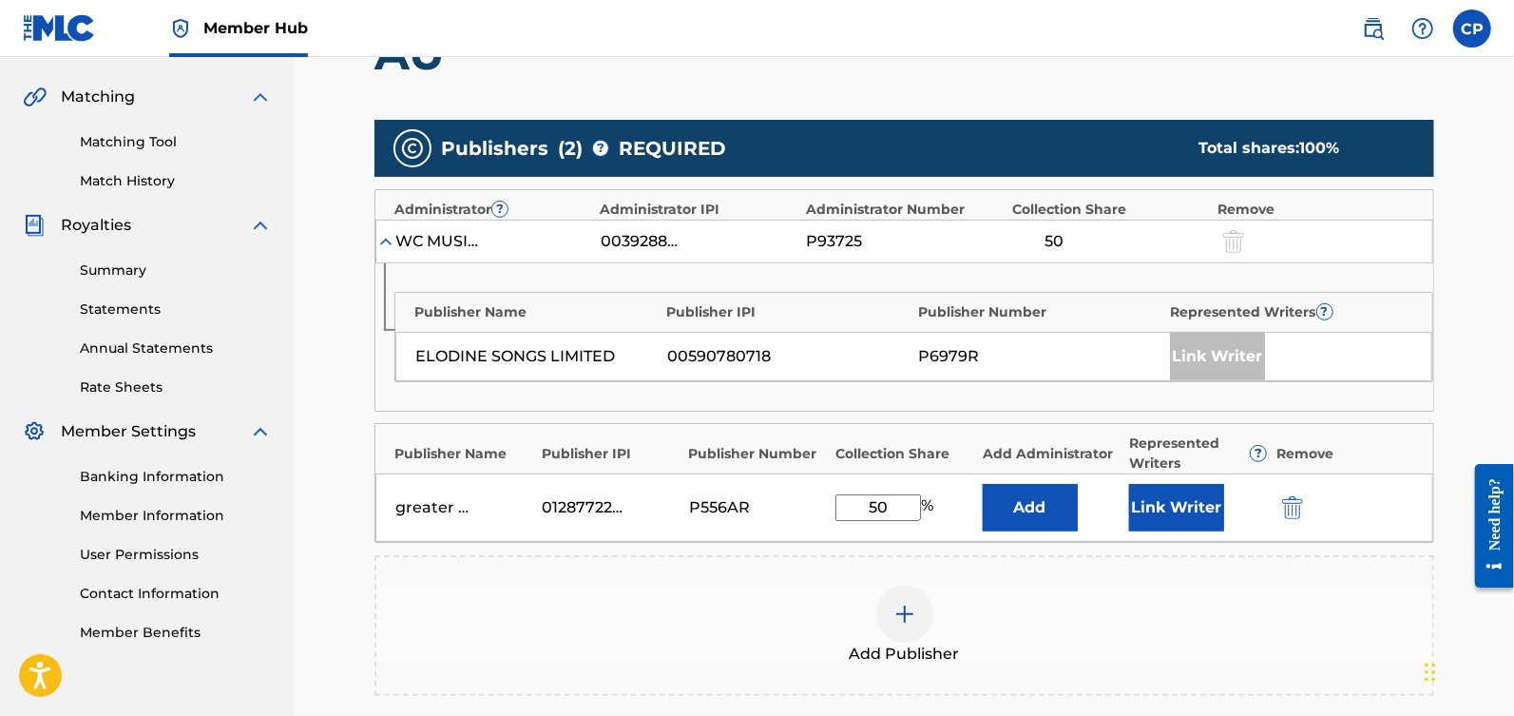
scroll to position [424, 0]
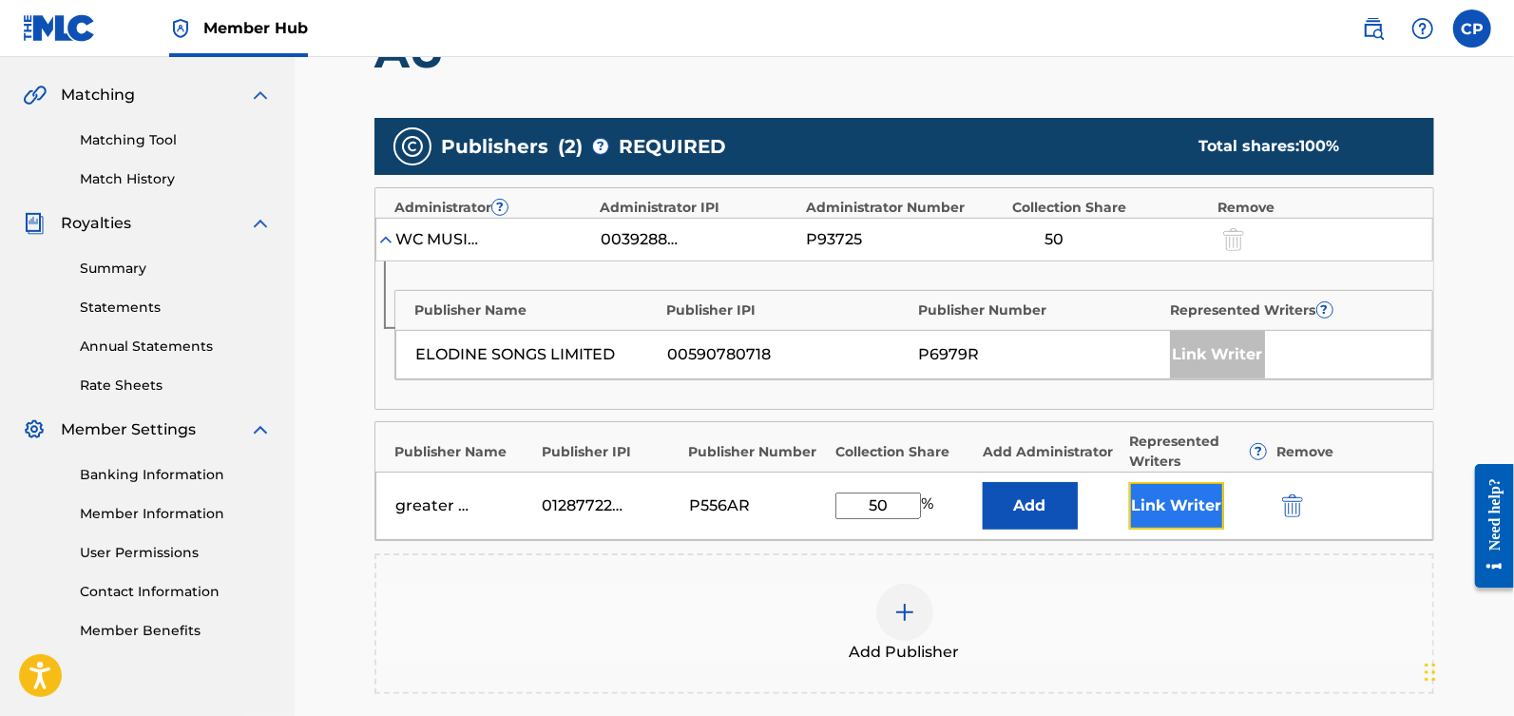
click at [1169, 503] on button "Link Writer" at bounding box center [1176, 506] width 95 height 48
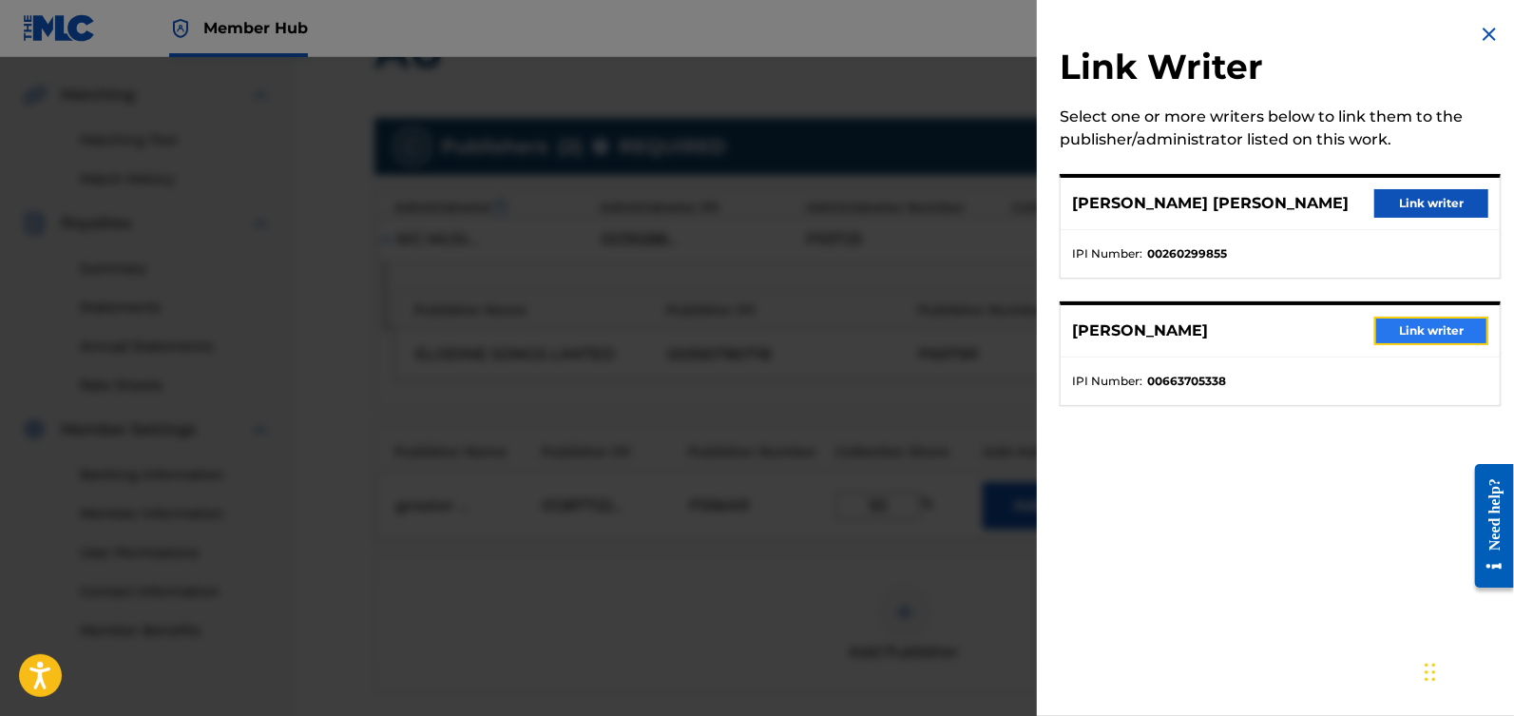
click at [1405, 332] on button "Link writer" at bounding box center [1431, 330] width 114 height 29
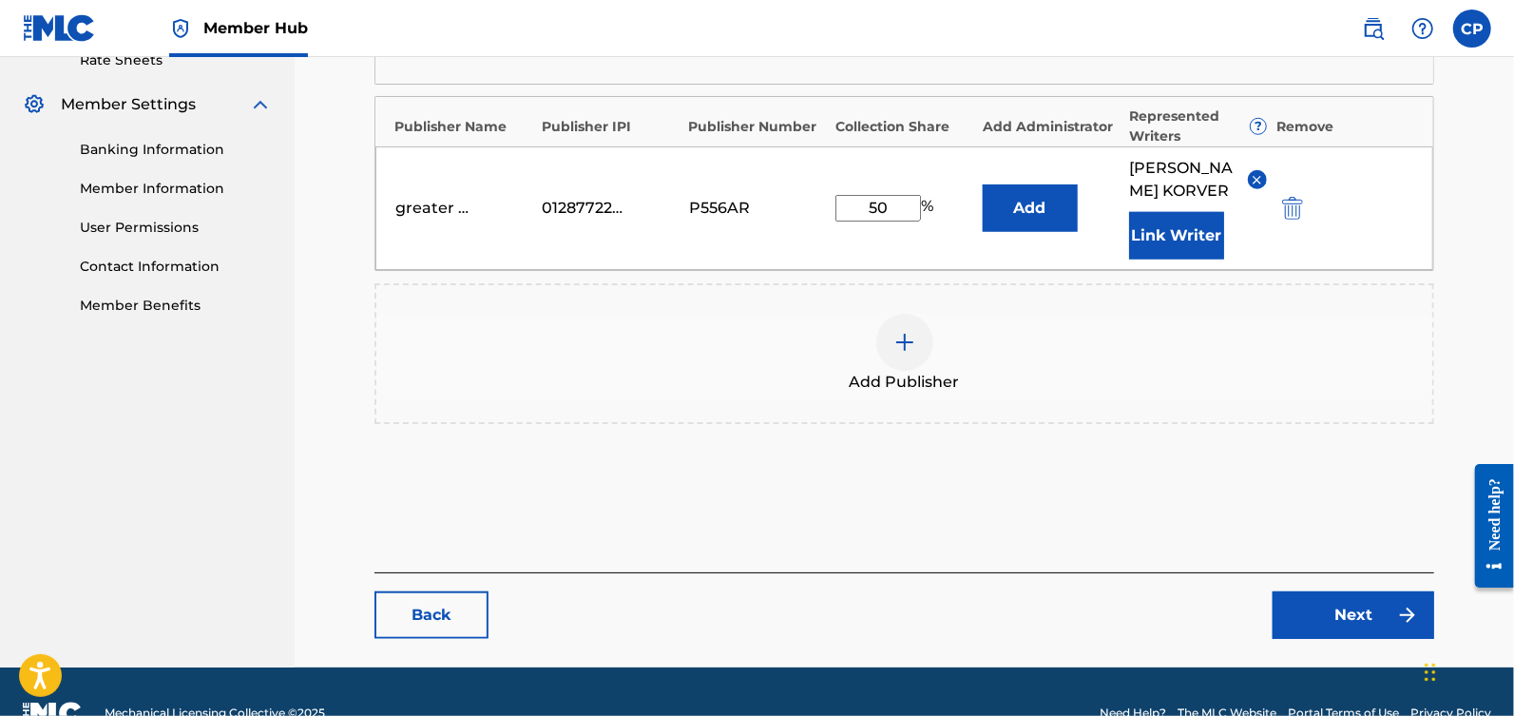
scroll to position [757, 0]
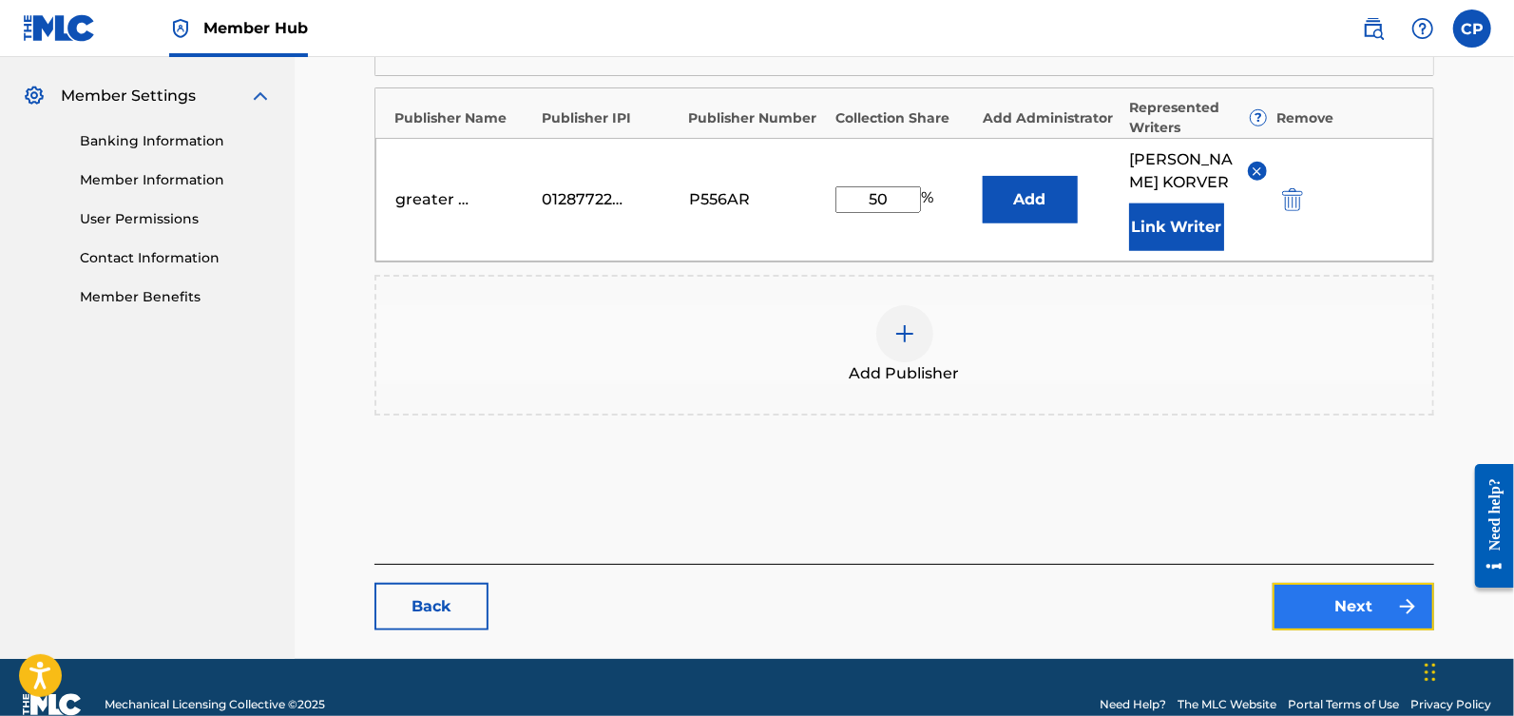
click at [1383, 624] on link "Next" at bounding box center [1354, 607] width 162 height 48
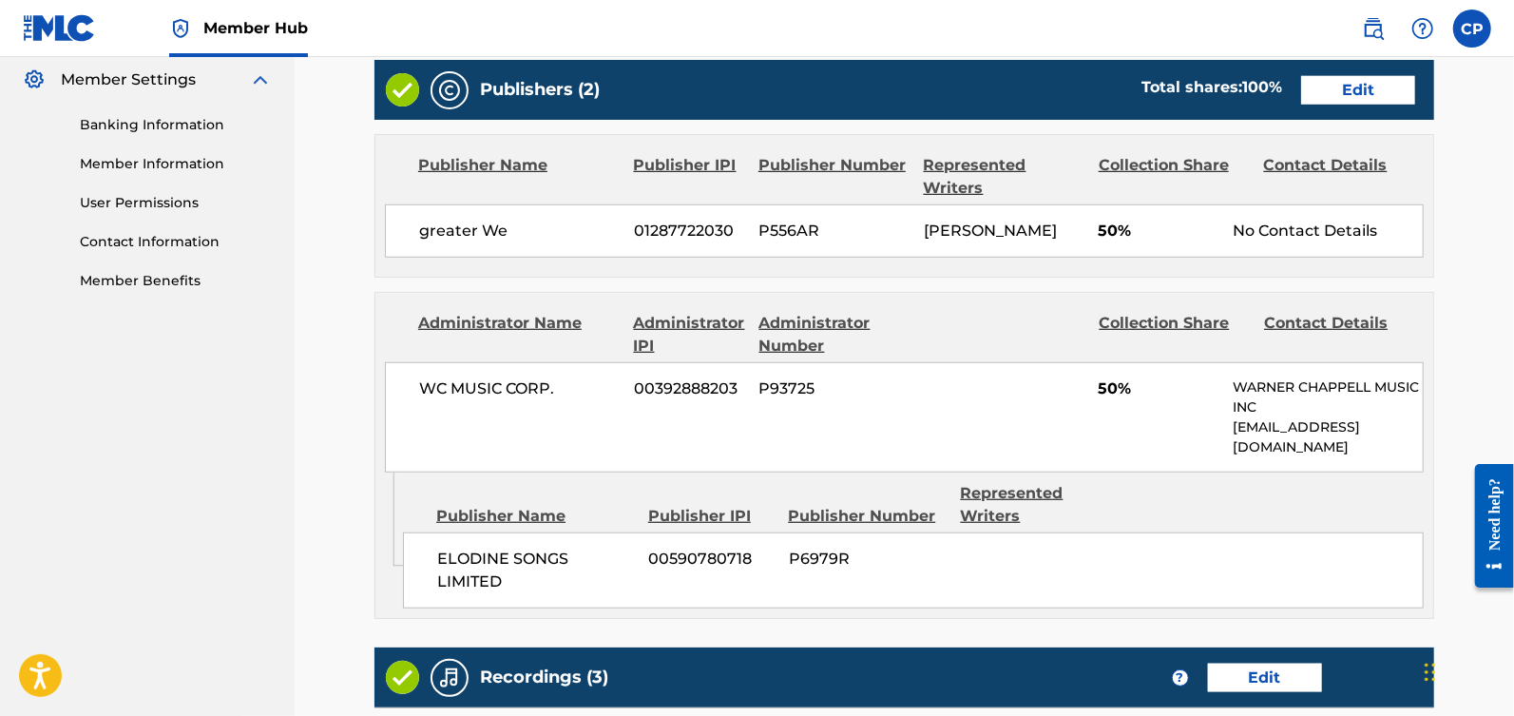
scroll to position [763, 0]
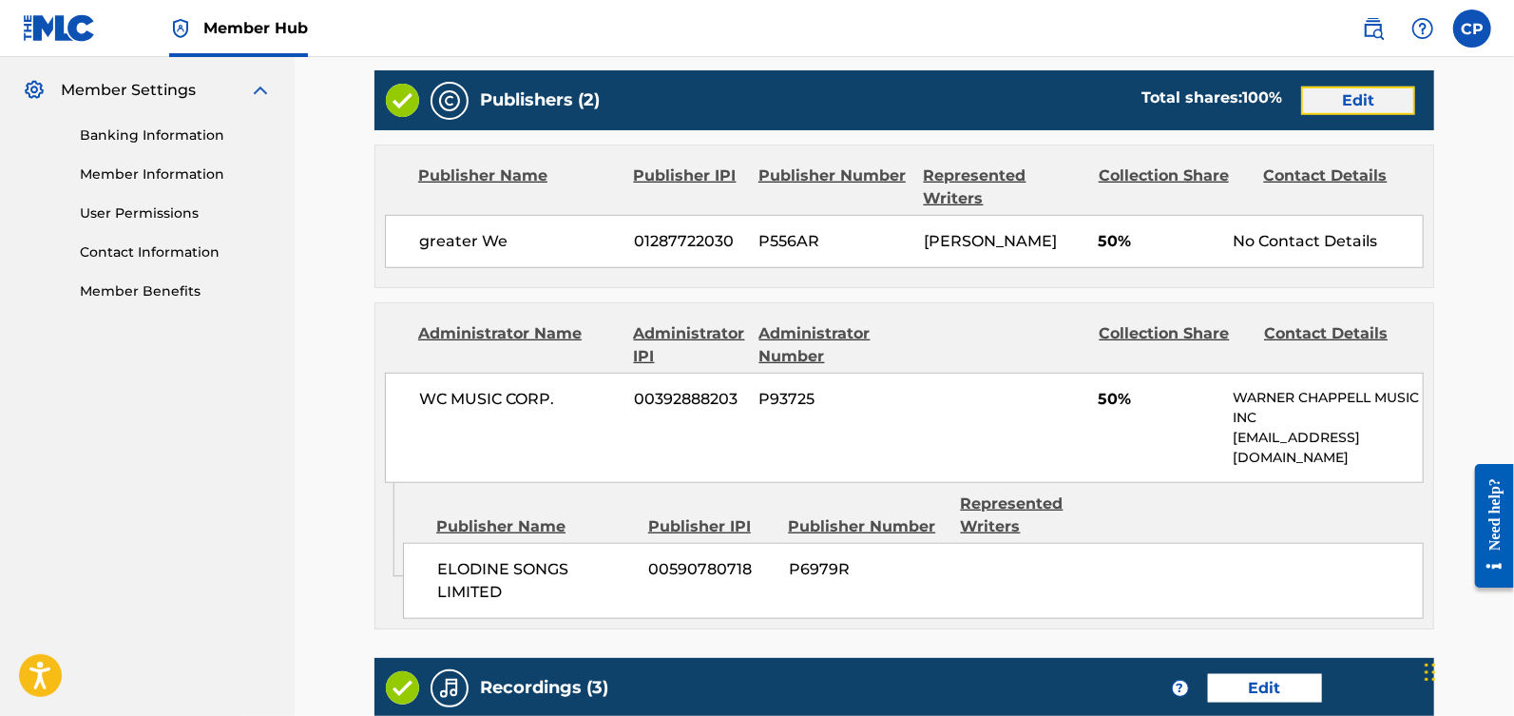
click at [1339, 104] on link "Edit" at bounding box center [1358, 100] width 114 height 29
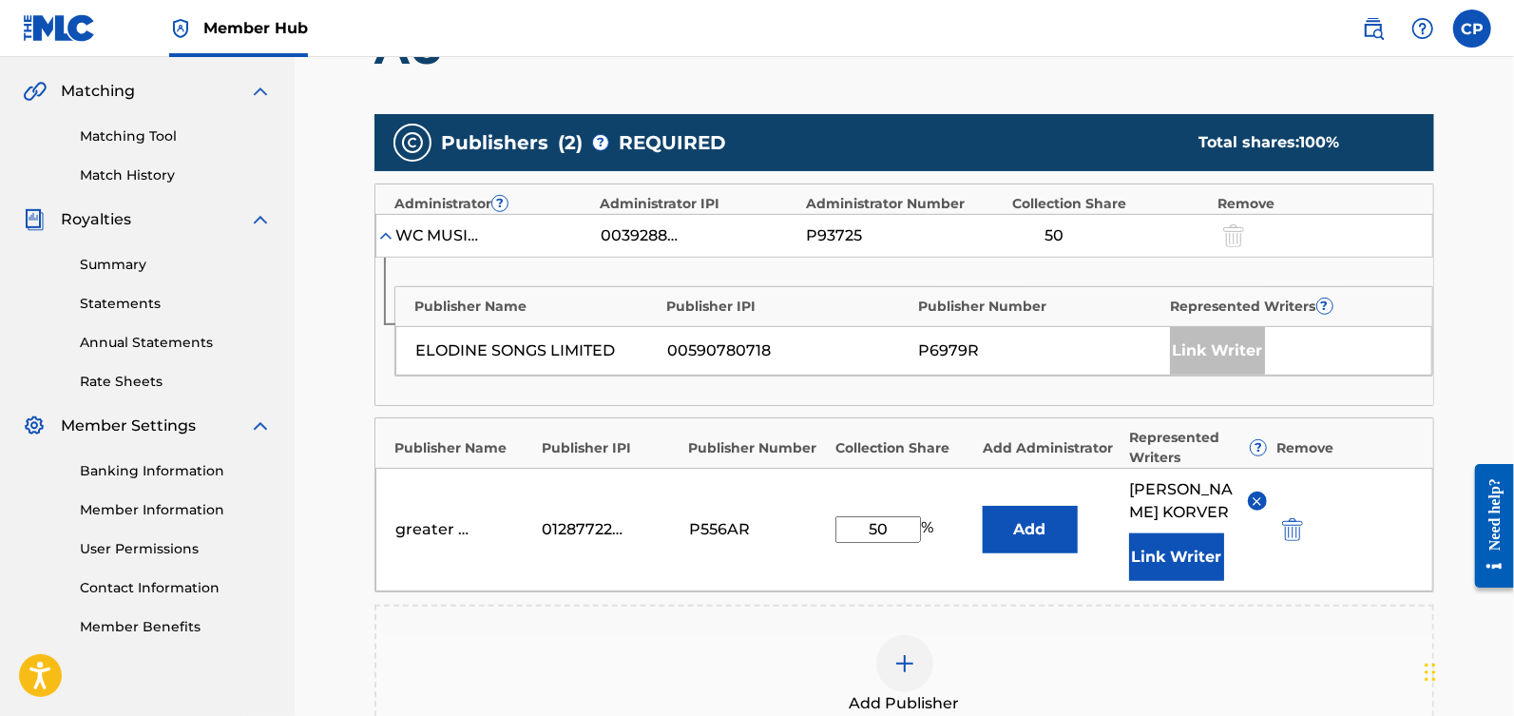
scroll to position [429, 0]
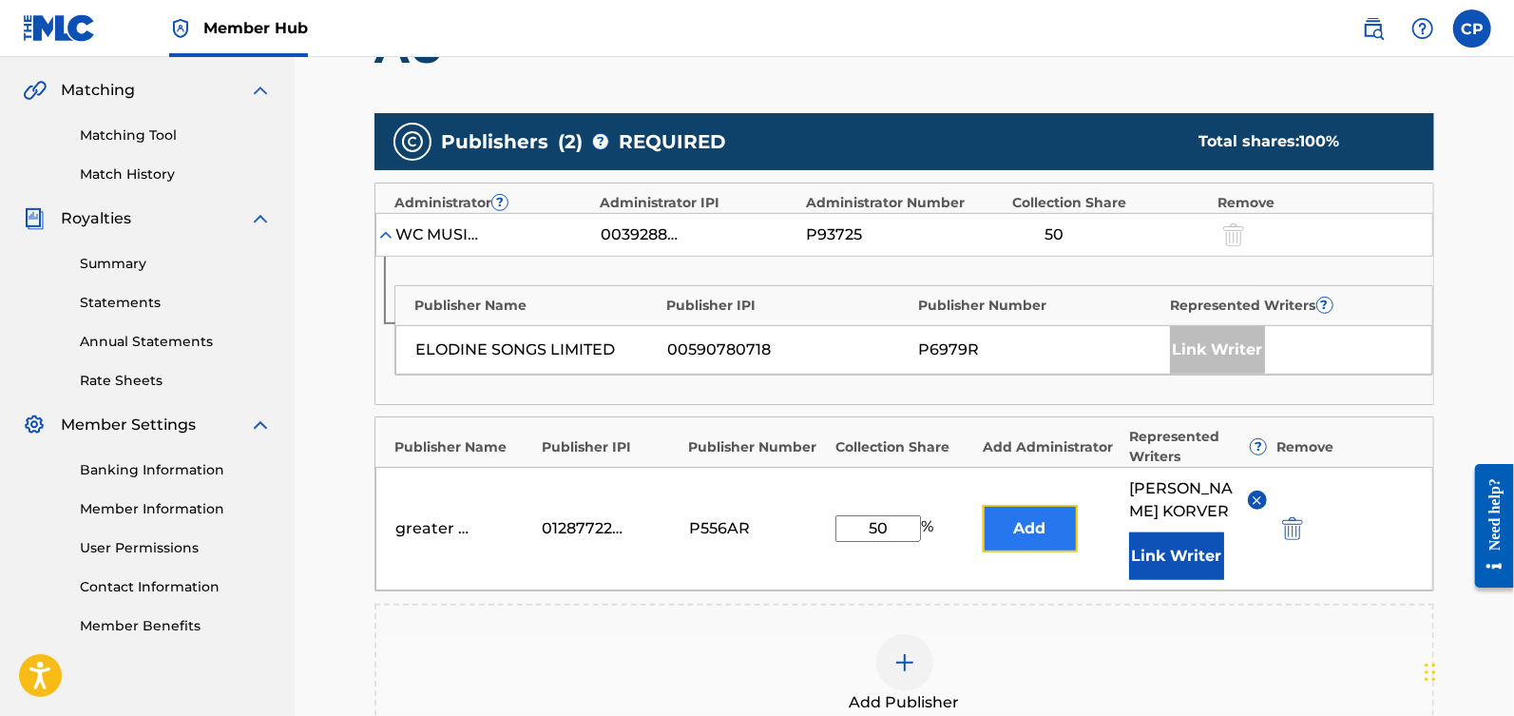
click at [1045, 535] on button "Add" at bounding box center [1030, 529] width 95 height 48
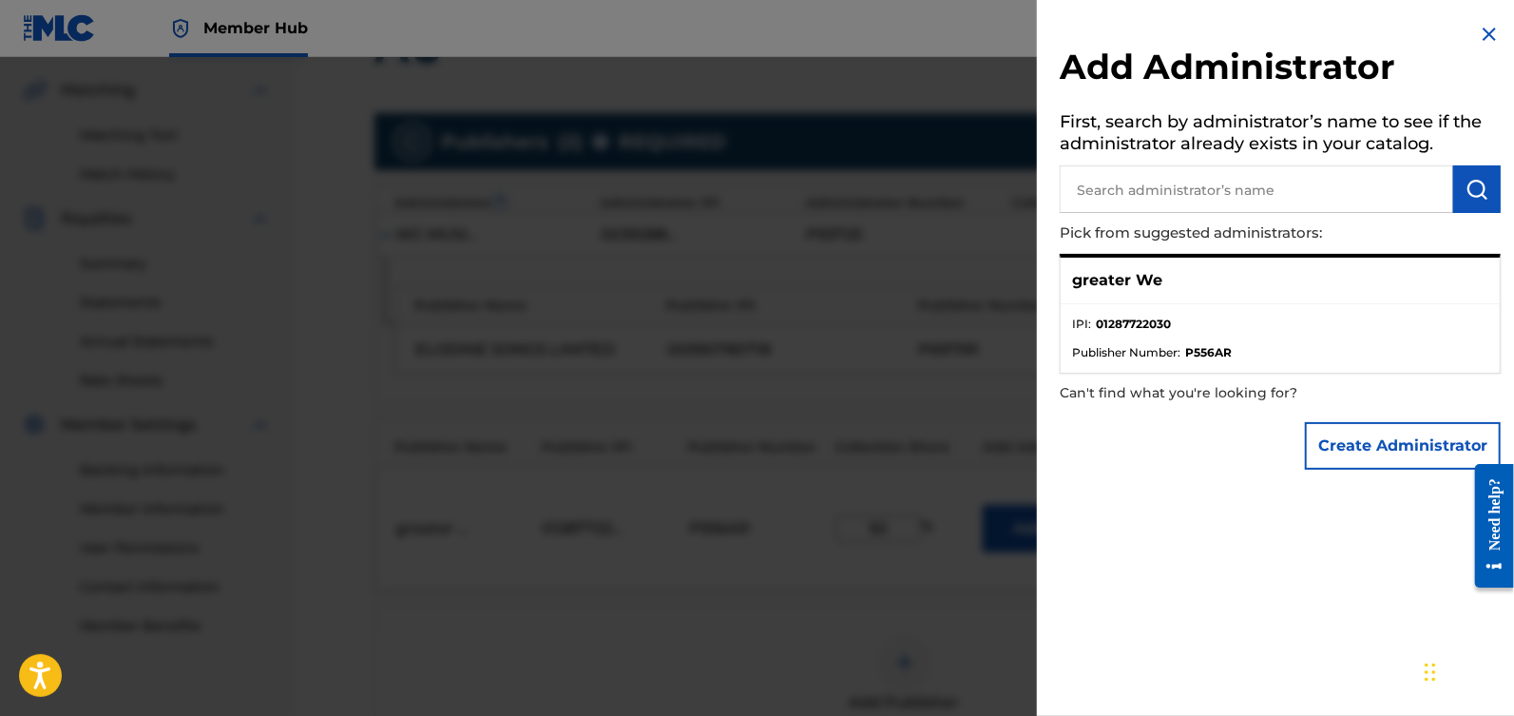
click at [1486, 32] on img at bounding box center [1489, 34] width 23 height 23
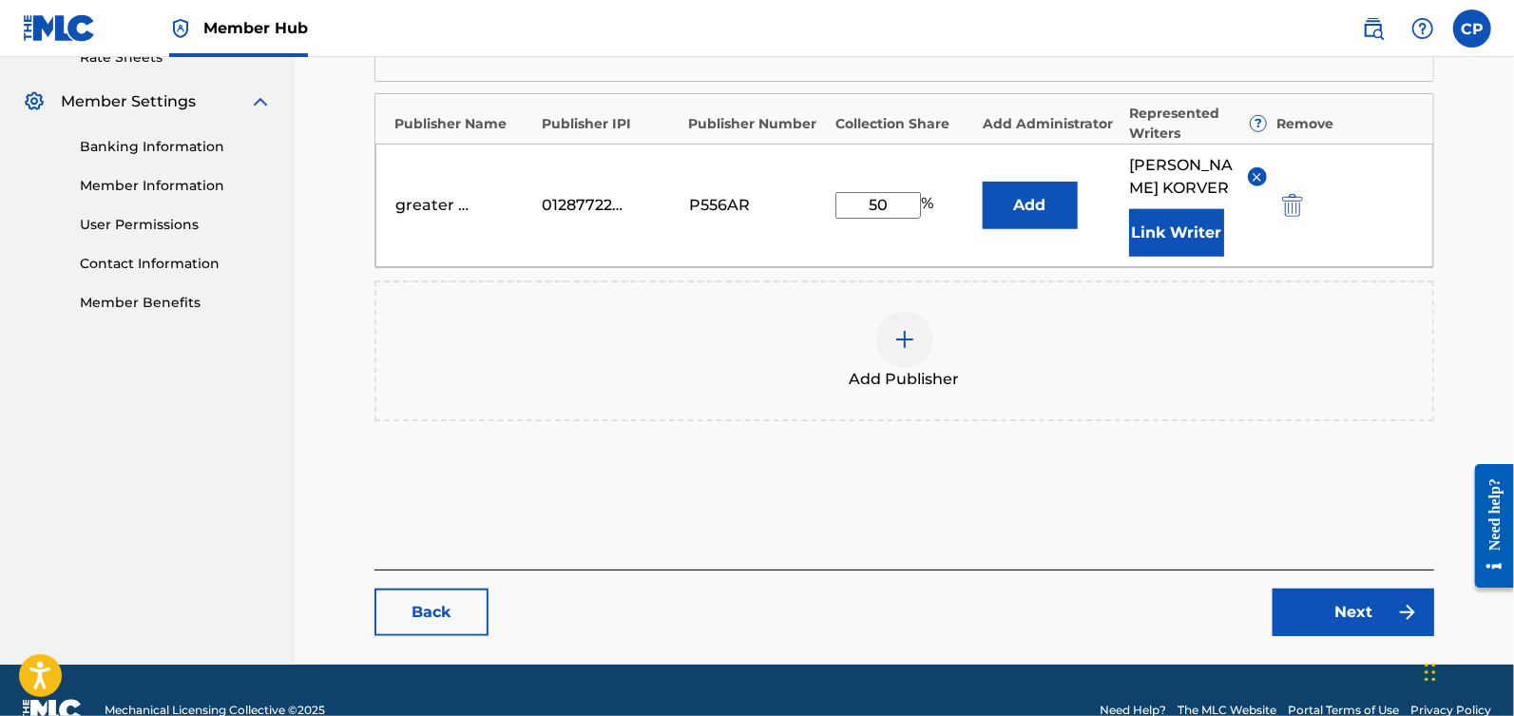
scroll to position [757, 0]
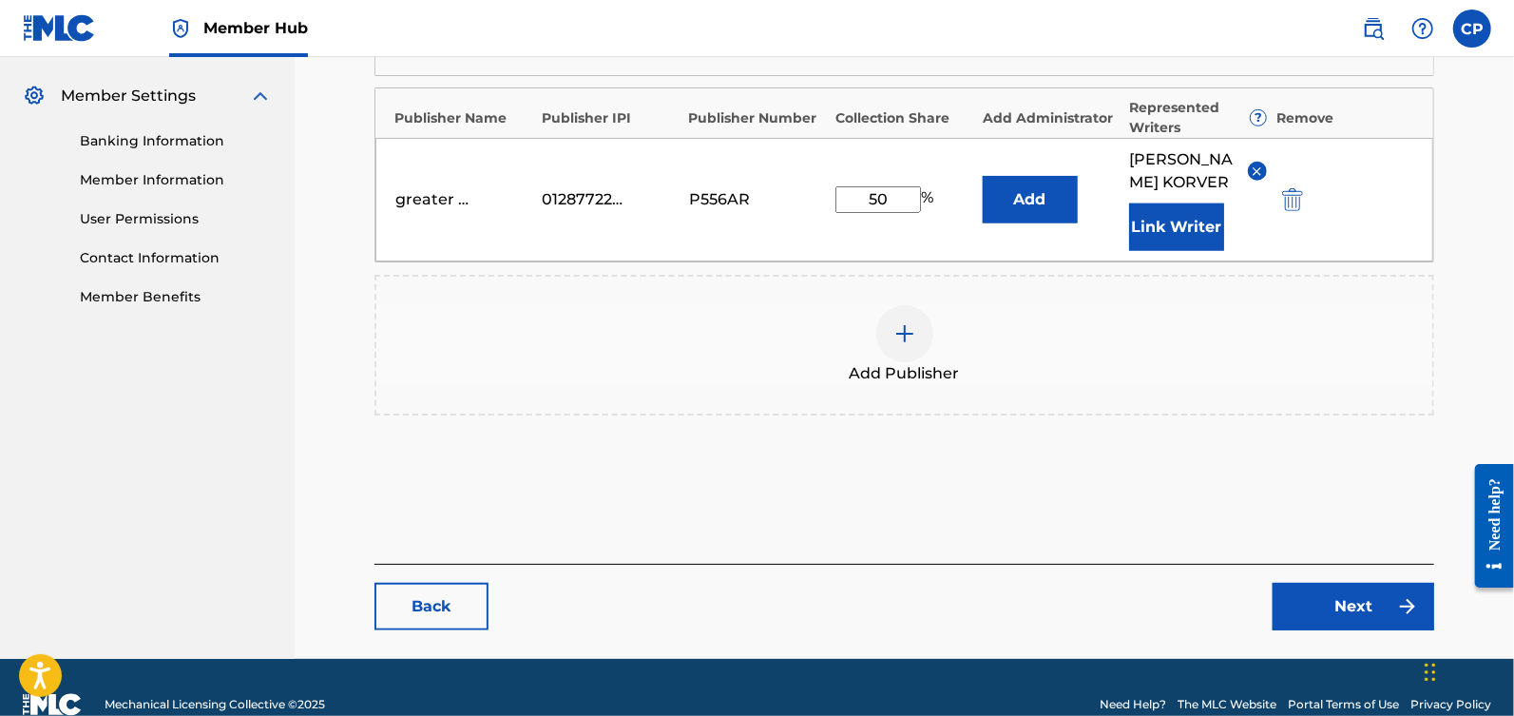
click at [1402, 648] on main "Catalog Enter Work Details Add Writers Add Publishers & Shares Add Recording Re…" at bounding box center [904, 3] width 1174 height 1312
click at [1390, 628] on link "Next" at bounding box center [1354, 607] width 162 height 48
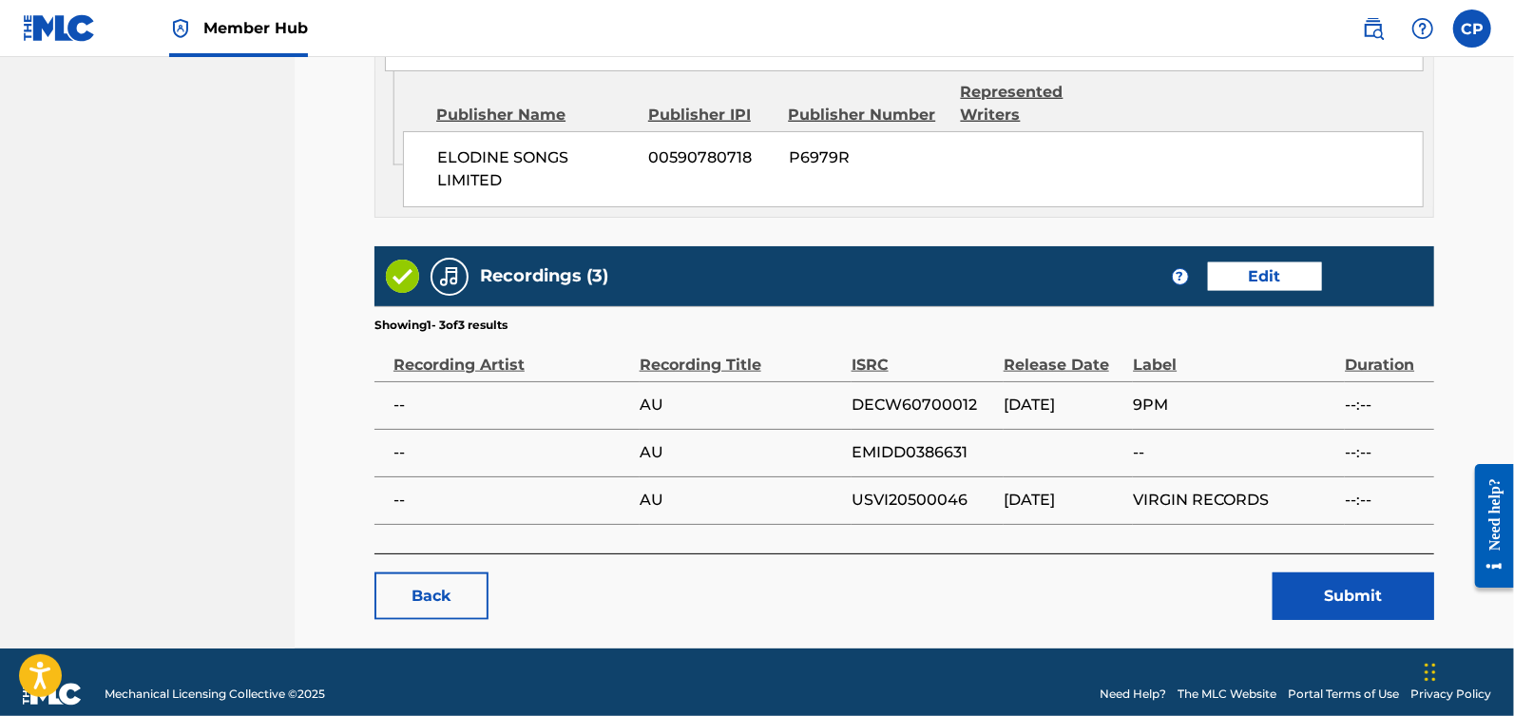
scroll to position [1177, 0]
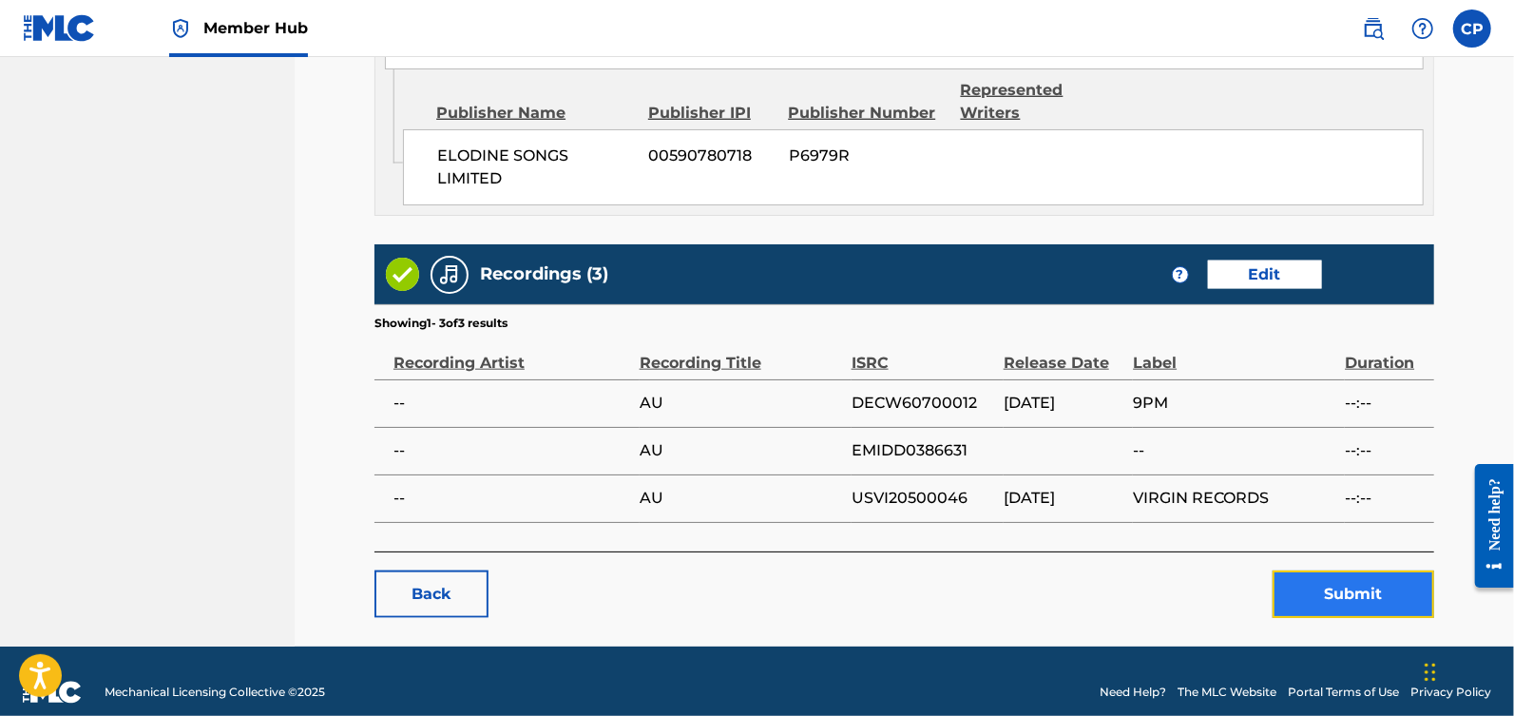
click at [1347, 616] on button "Submit" at bounding box center [1354, 594] width 162 height 48
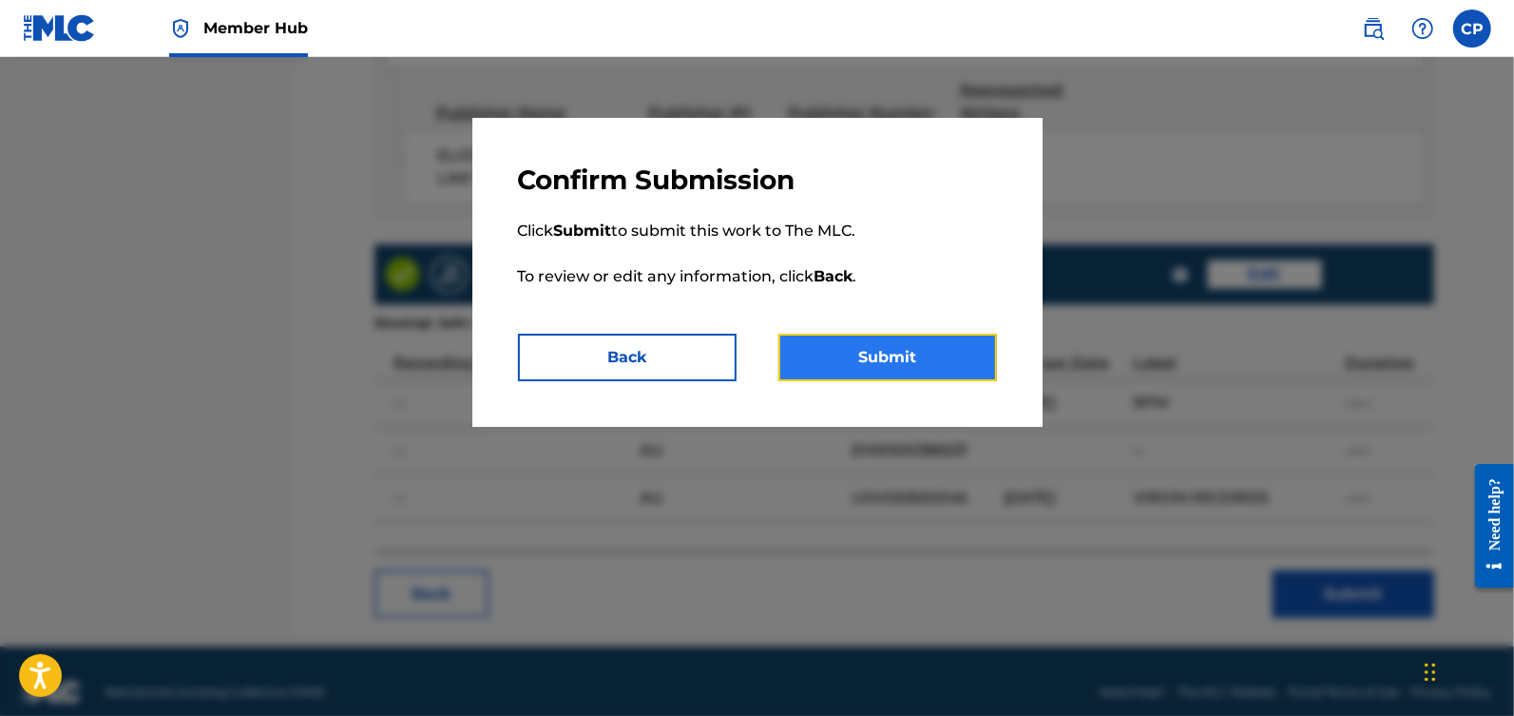
click at [919, 376] on button "Submit" at bounding box center [887, 358] width 219 height 48
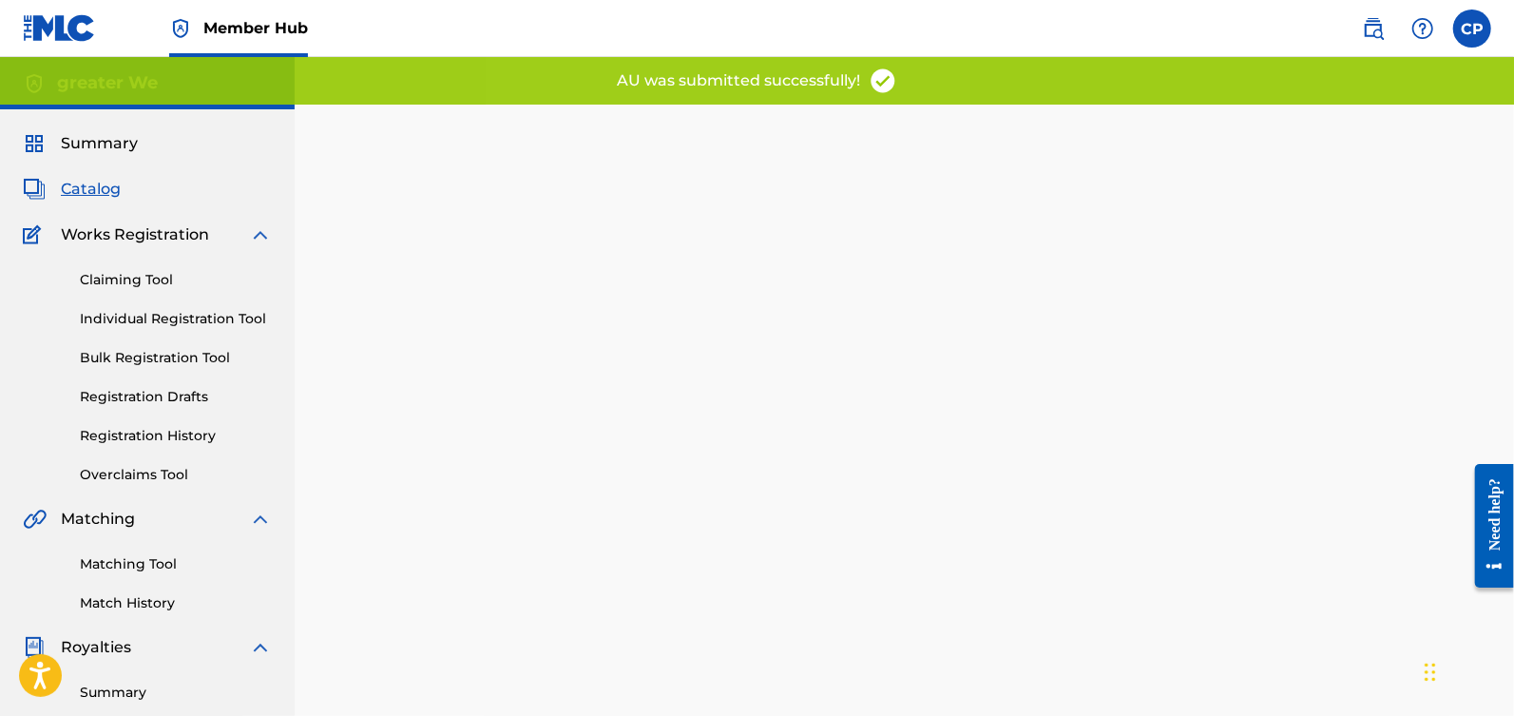
click at [105, 197] on span "Catalog" at bounding box center [91, 189] width 60 height 23
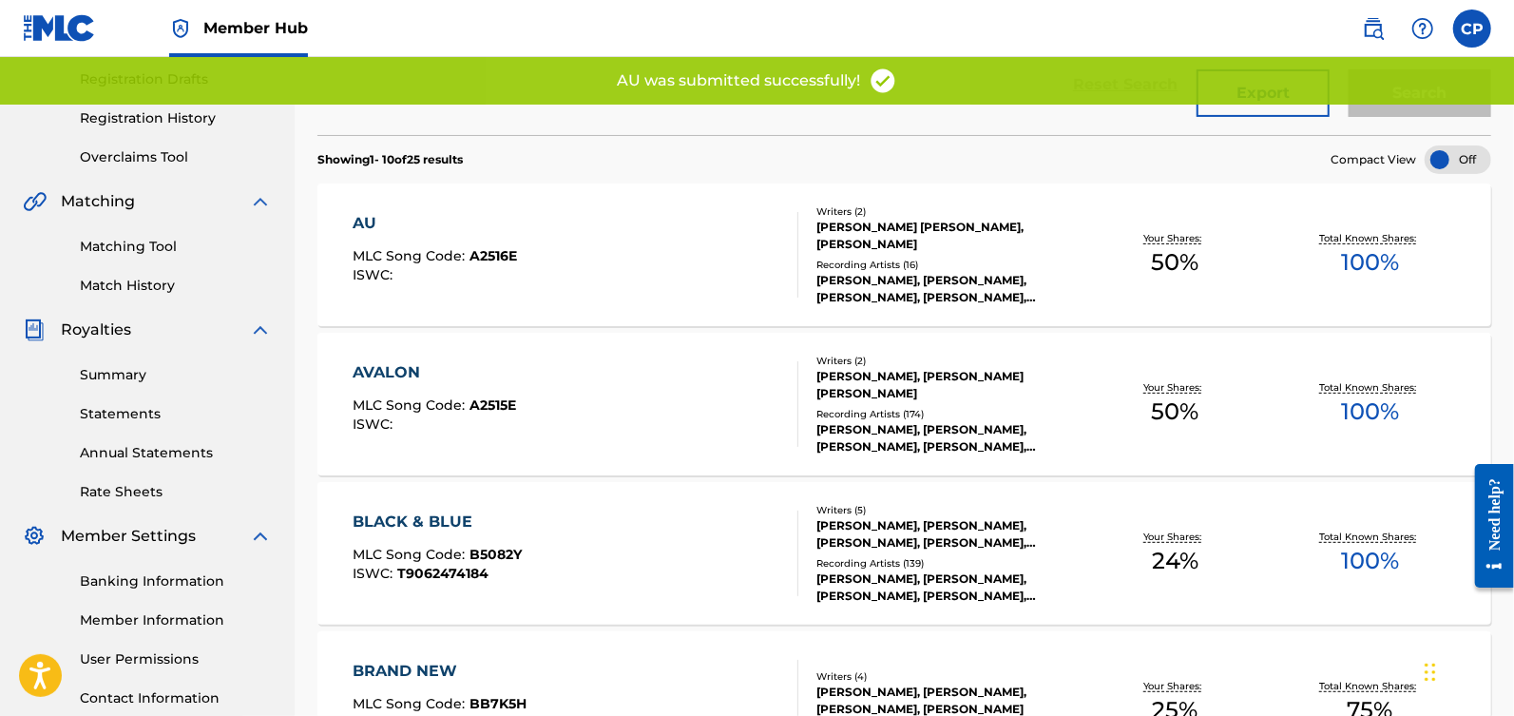
scroll to position [329, 0]
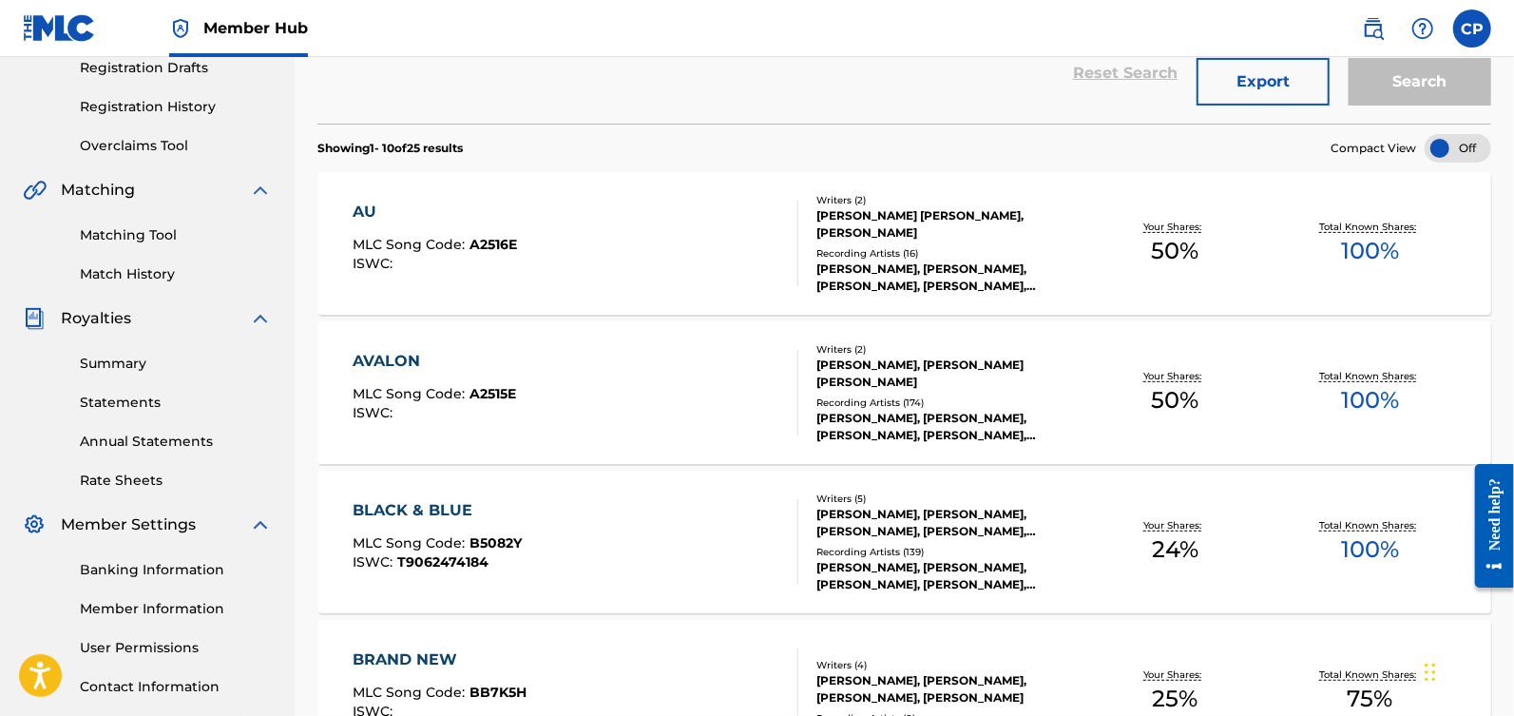
click at [758, 389] on div "AVALON MLC Song Code : A2515E ISWC :" at bounding box center [576, 393] width 446 height 86
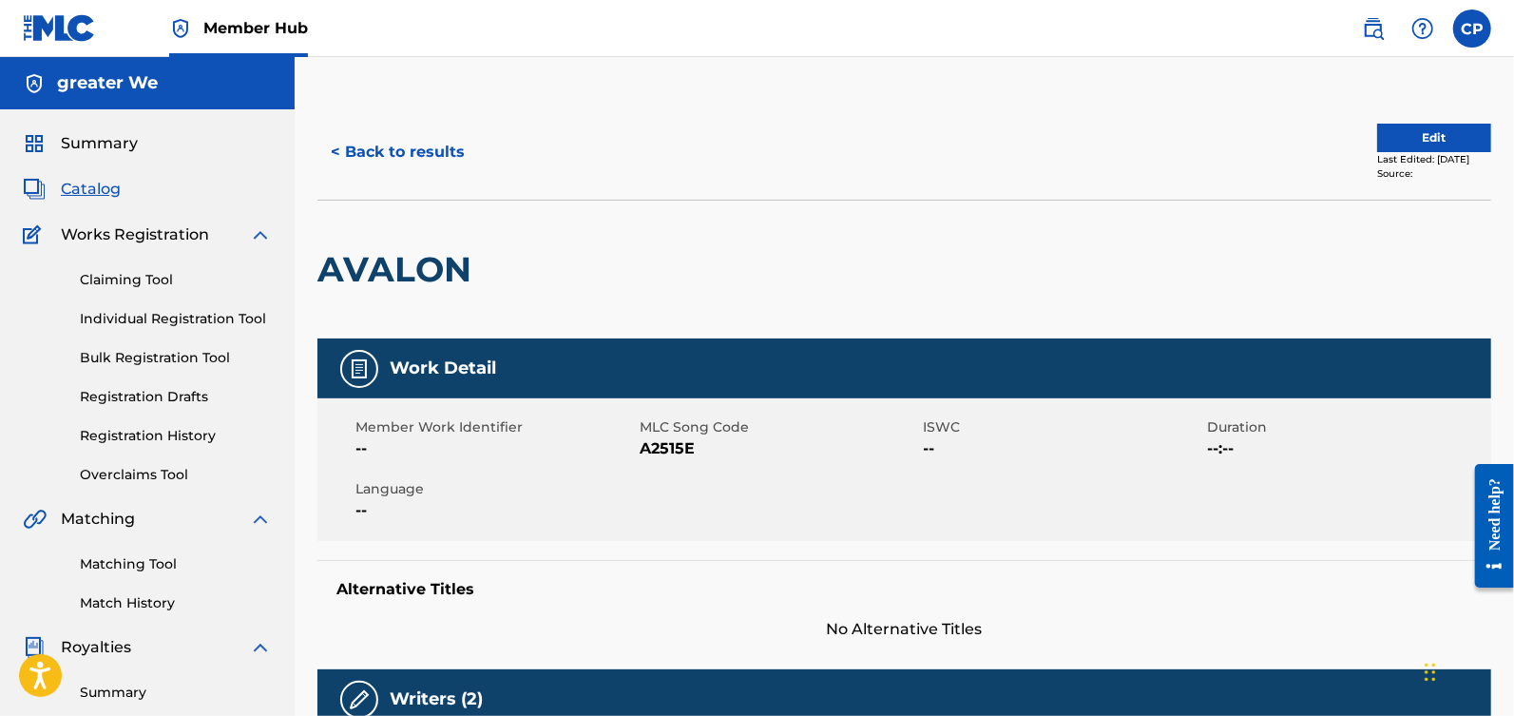
scroll to position [13, 0]
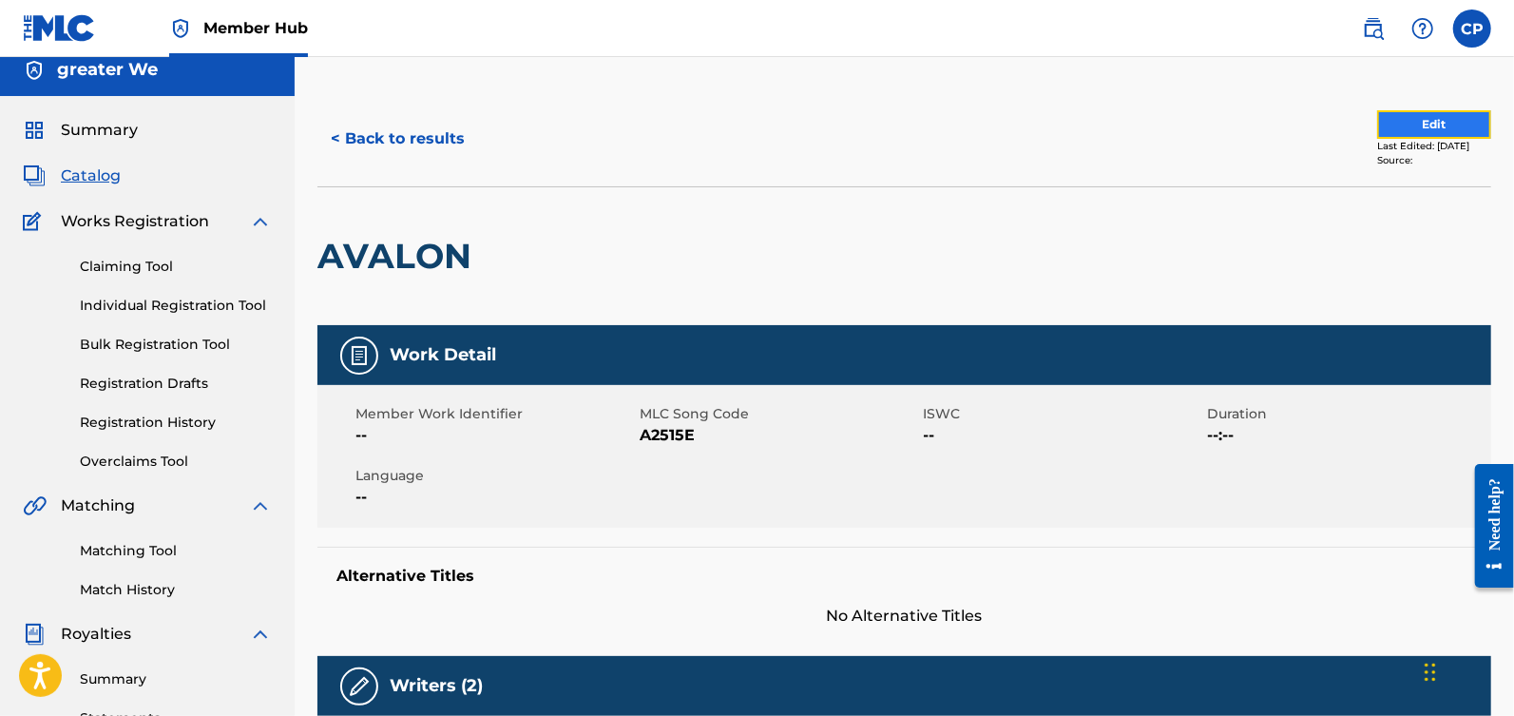
click at [1381, 130] on button "Edit" at bounding box center [1434, 124] width 114 height 29
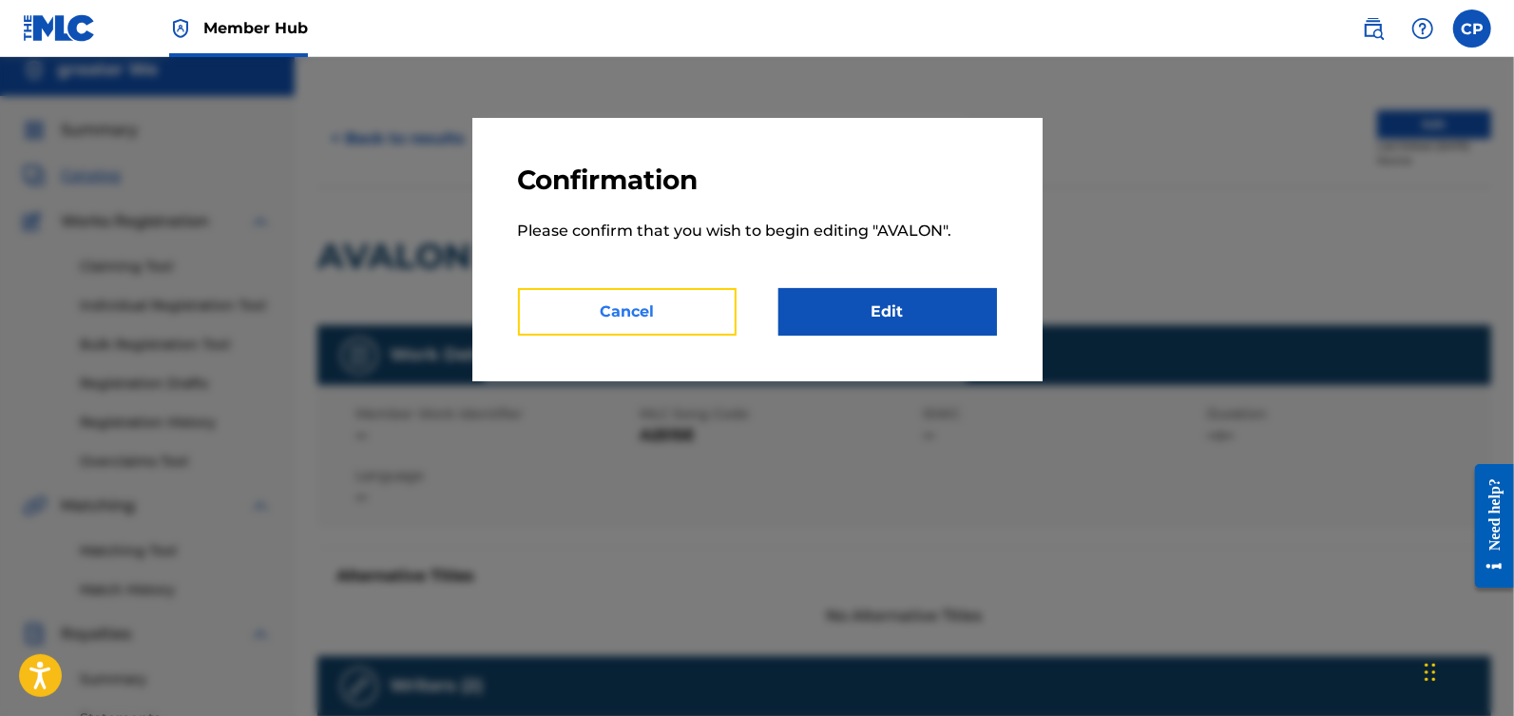
click at [669, 327] on button "Cancel" at bounding box center [627, 312] width 219 height 48
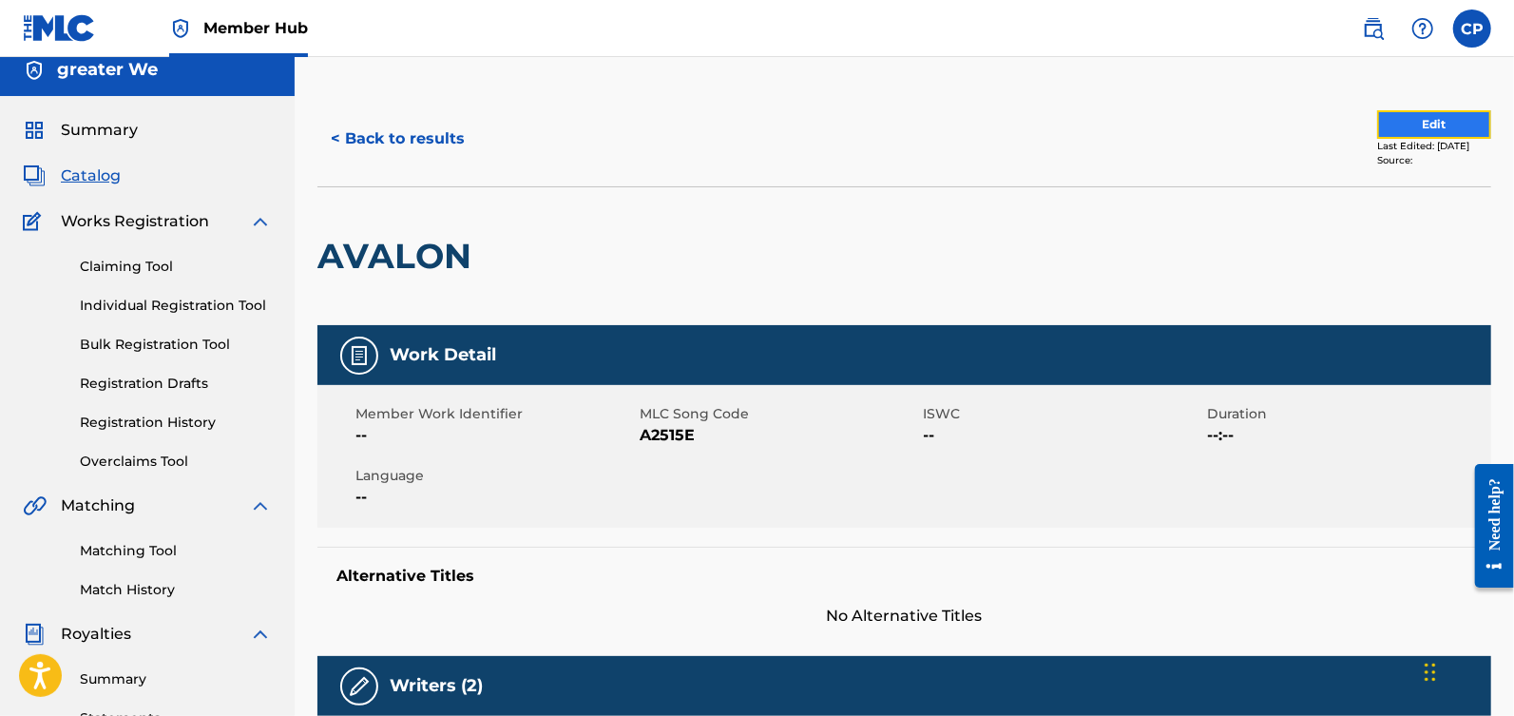
click at [1377, 125] on button "Edit" at bounding box center [1434, 124] width 114 height 29
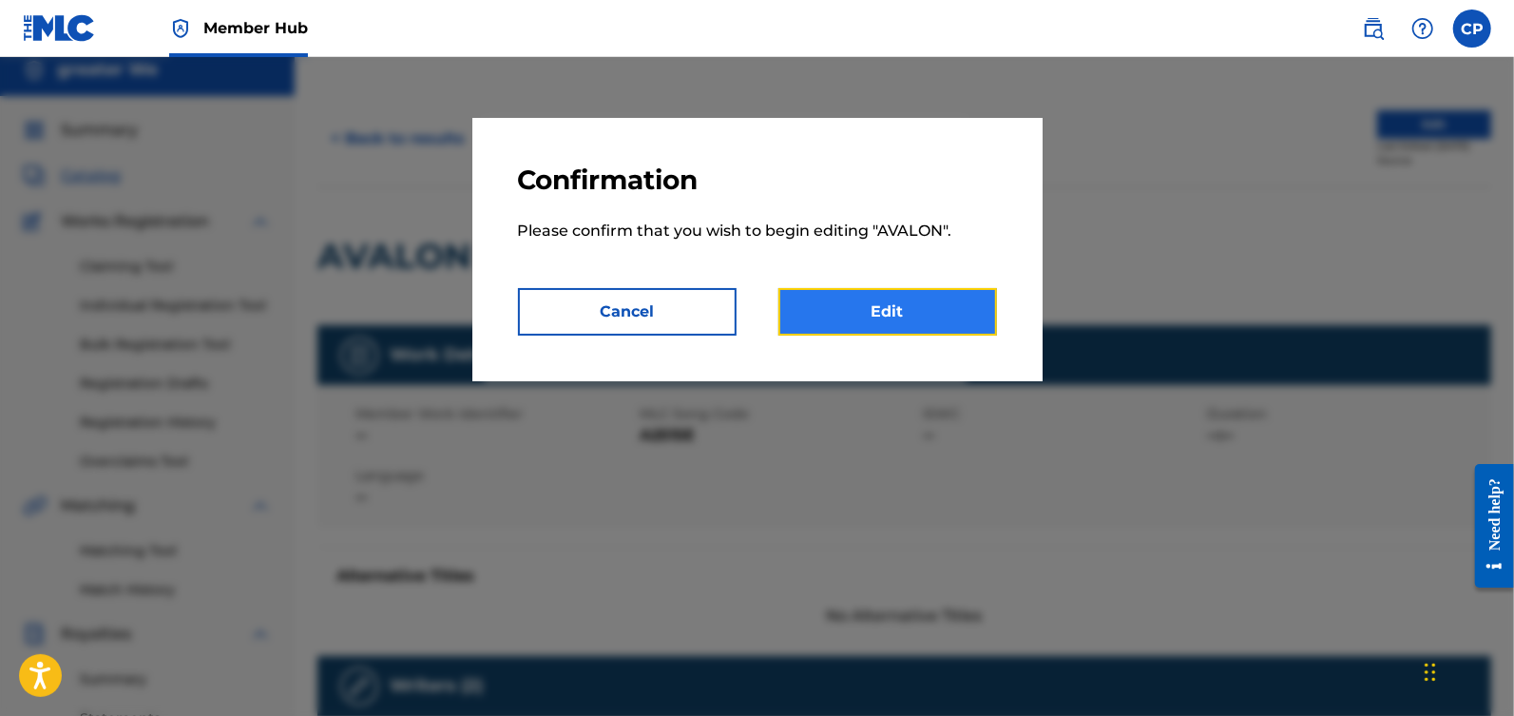
click at [852, 299] on link "Edit" at bounding box center [887, 312] width 219 height 48
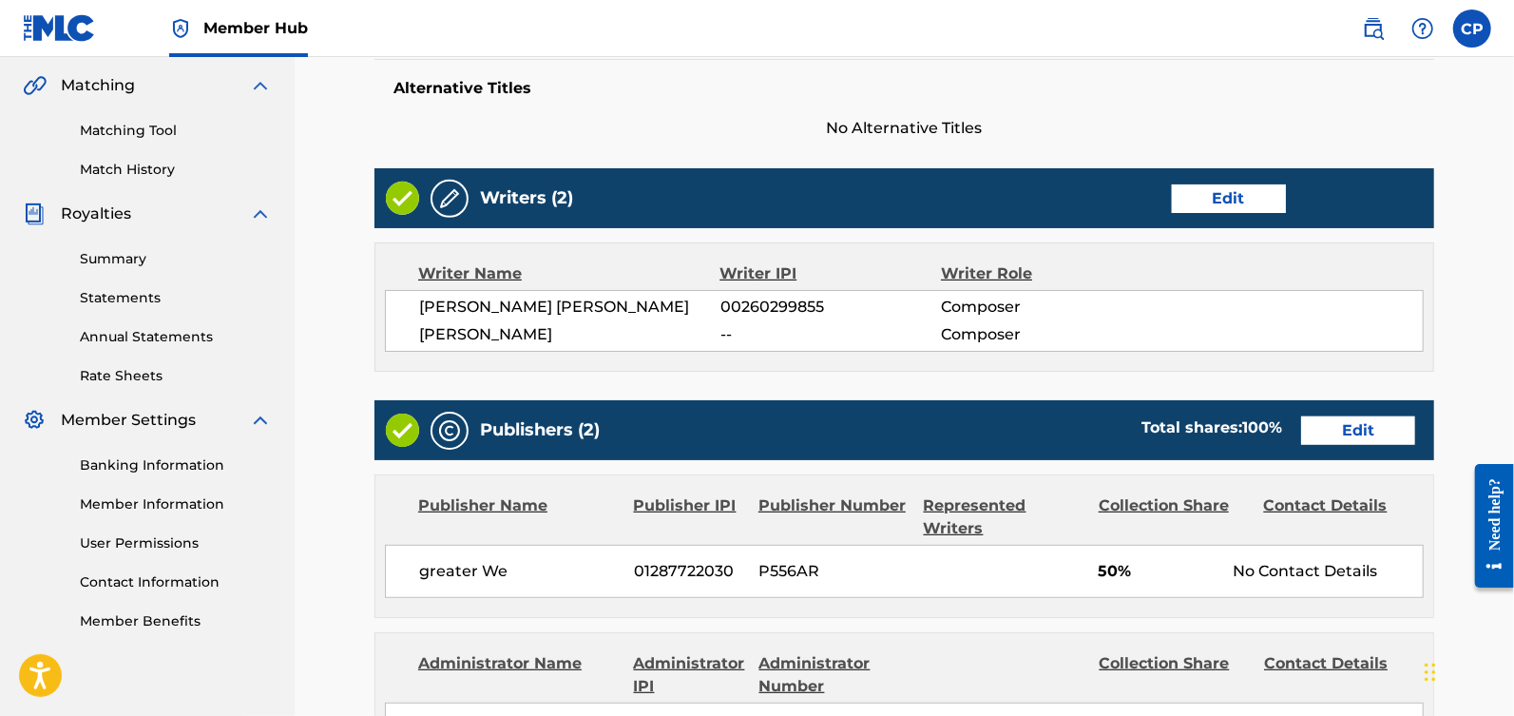
scroll to position [462, 0]
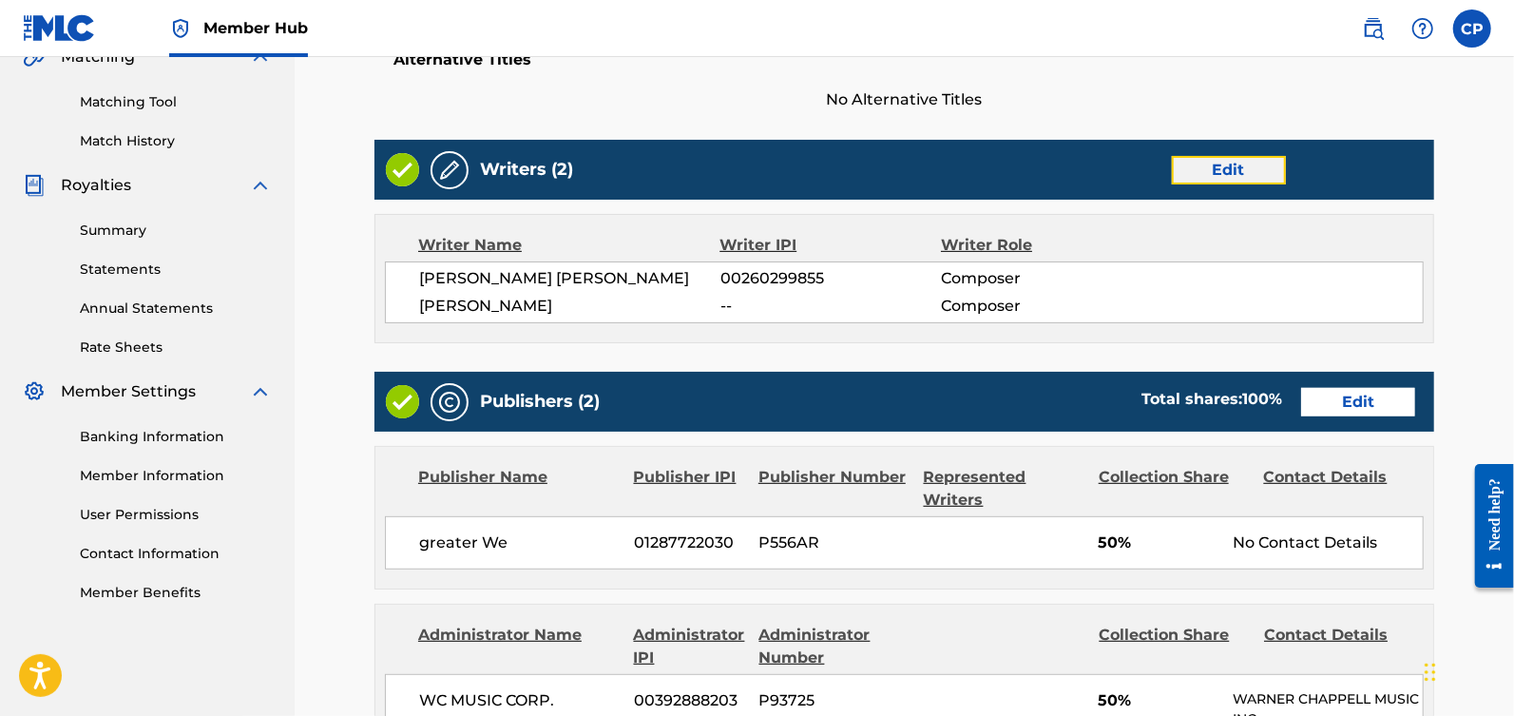
click at [1193, 176] on link "Edit" at bounding box center [1229, 170] width 114 height 29
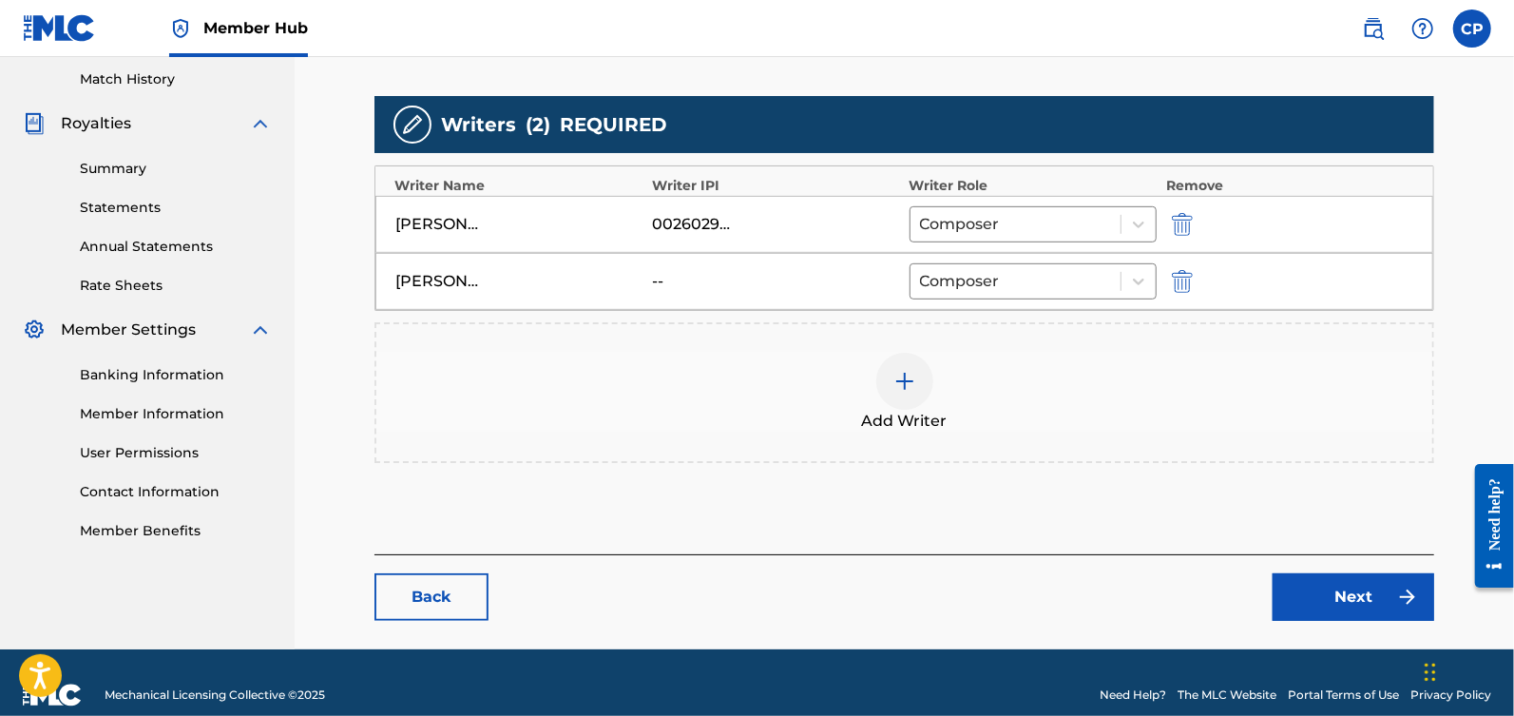
scroll to position [537, 0]
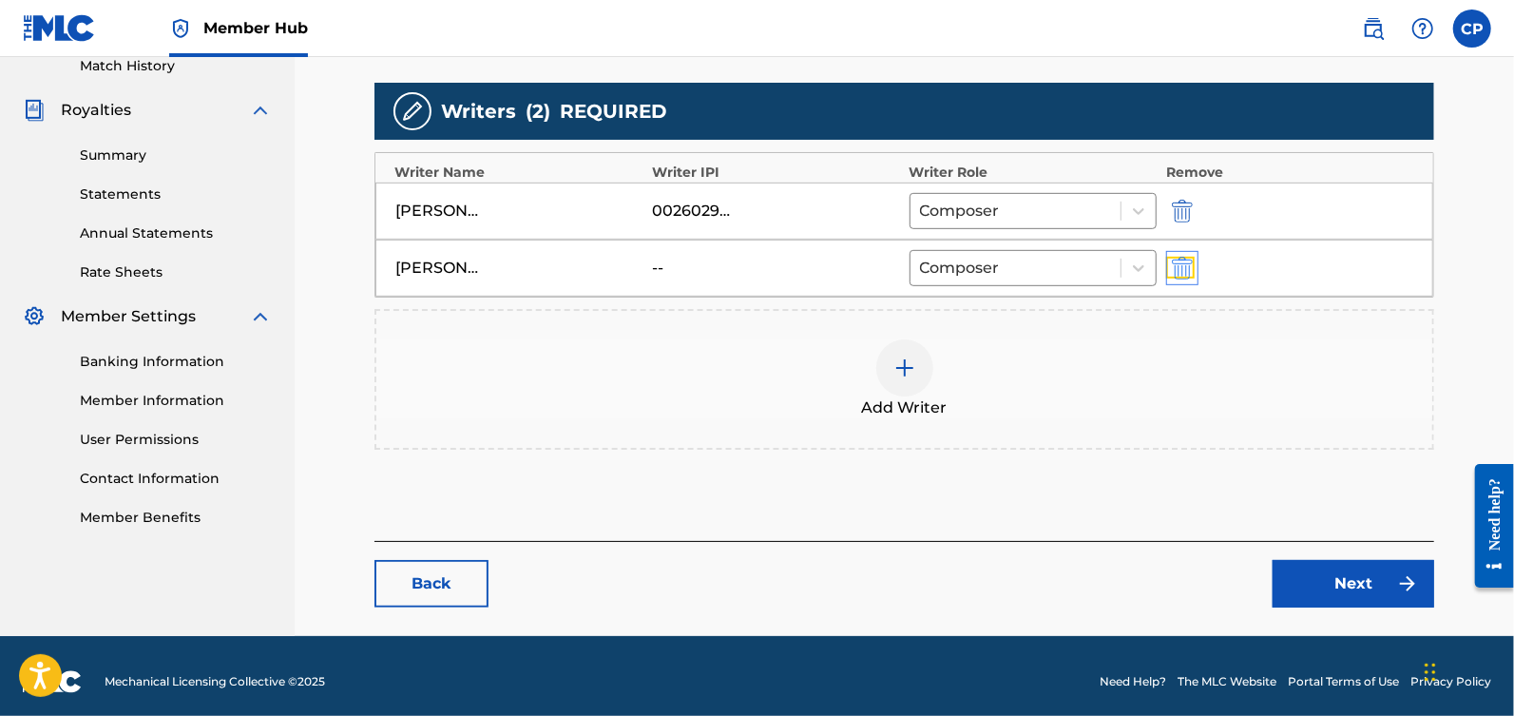
click at [1186, 268] on img "submit" at bounding box center [1182, 268] width 21 height 23
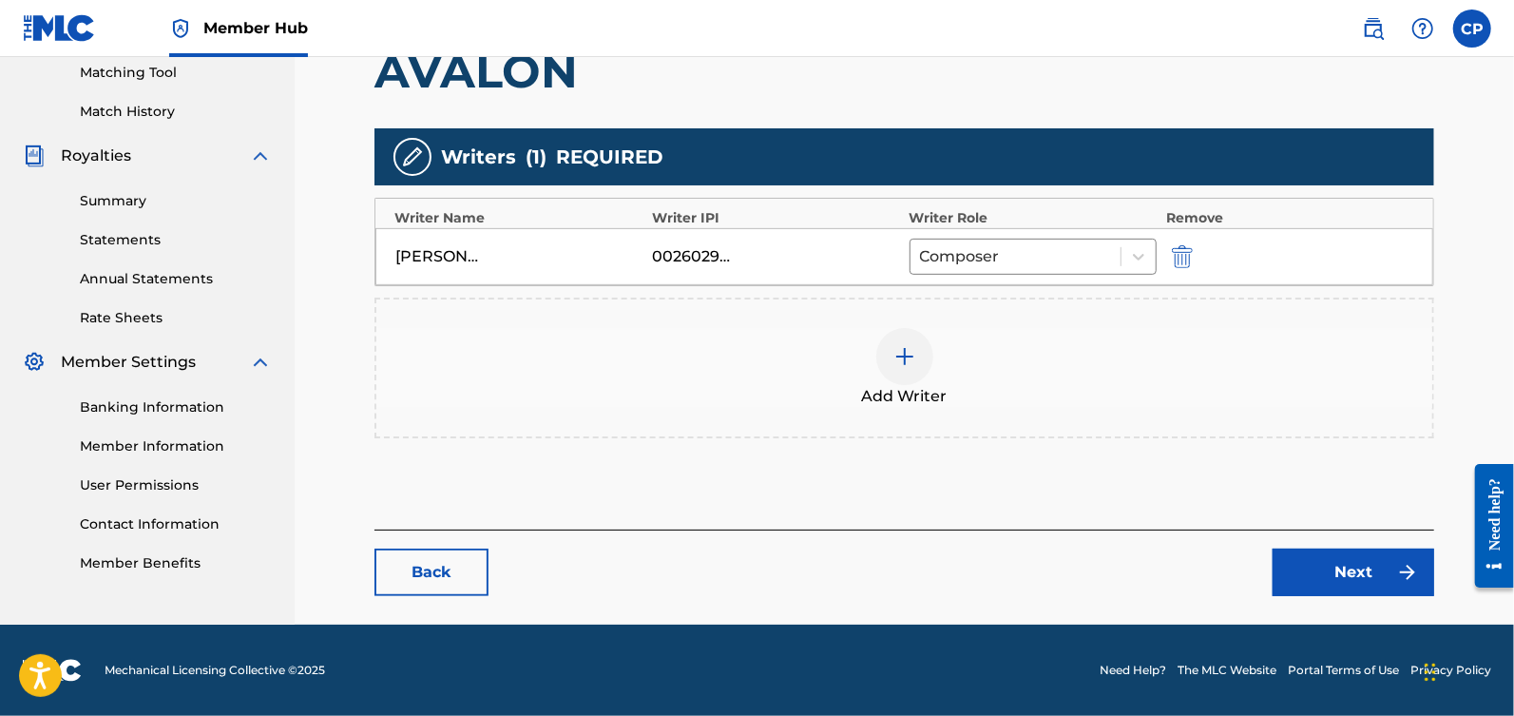
scroll to position [488, 0]
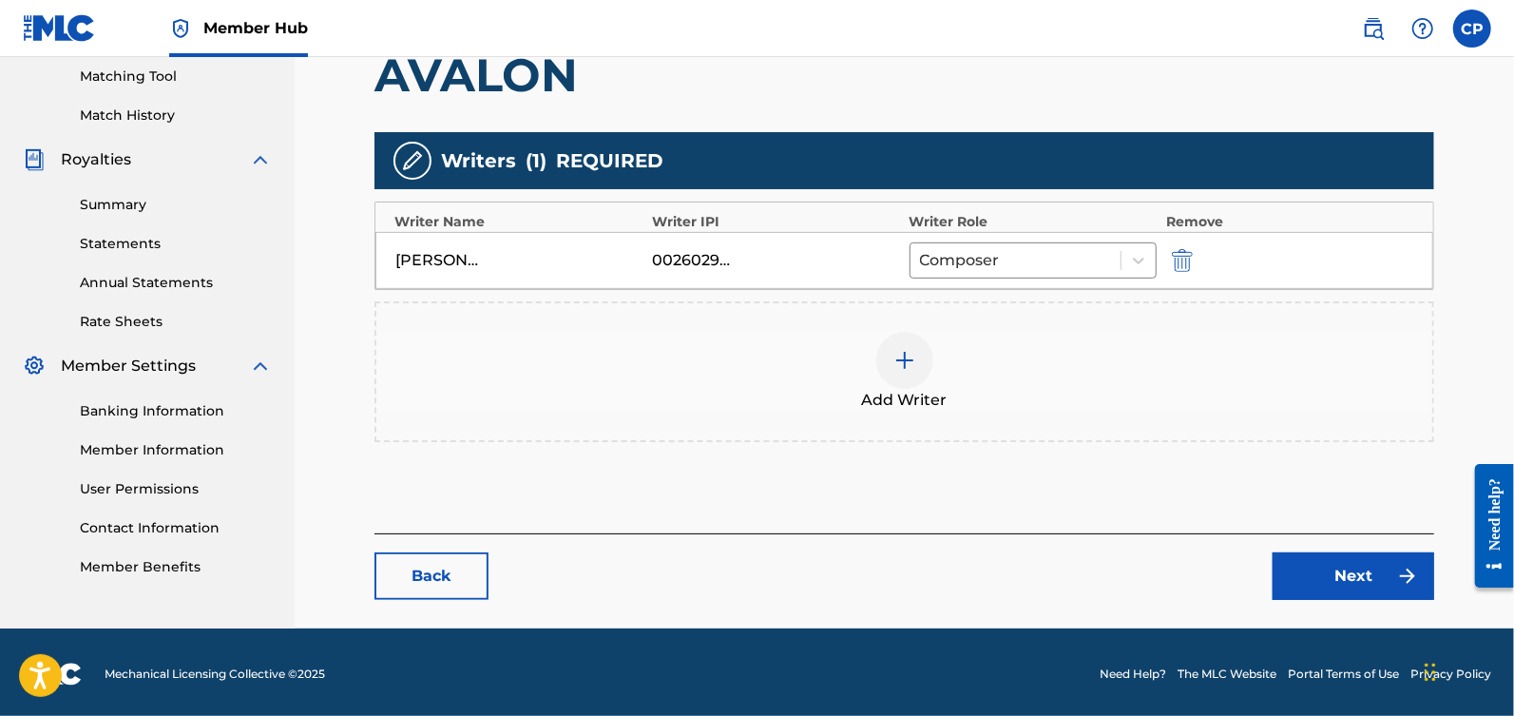
click at [933, 361] on div "Add Writer" at bounding box center [904, 372] width 1056 height 80
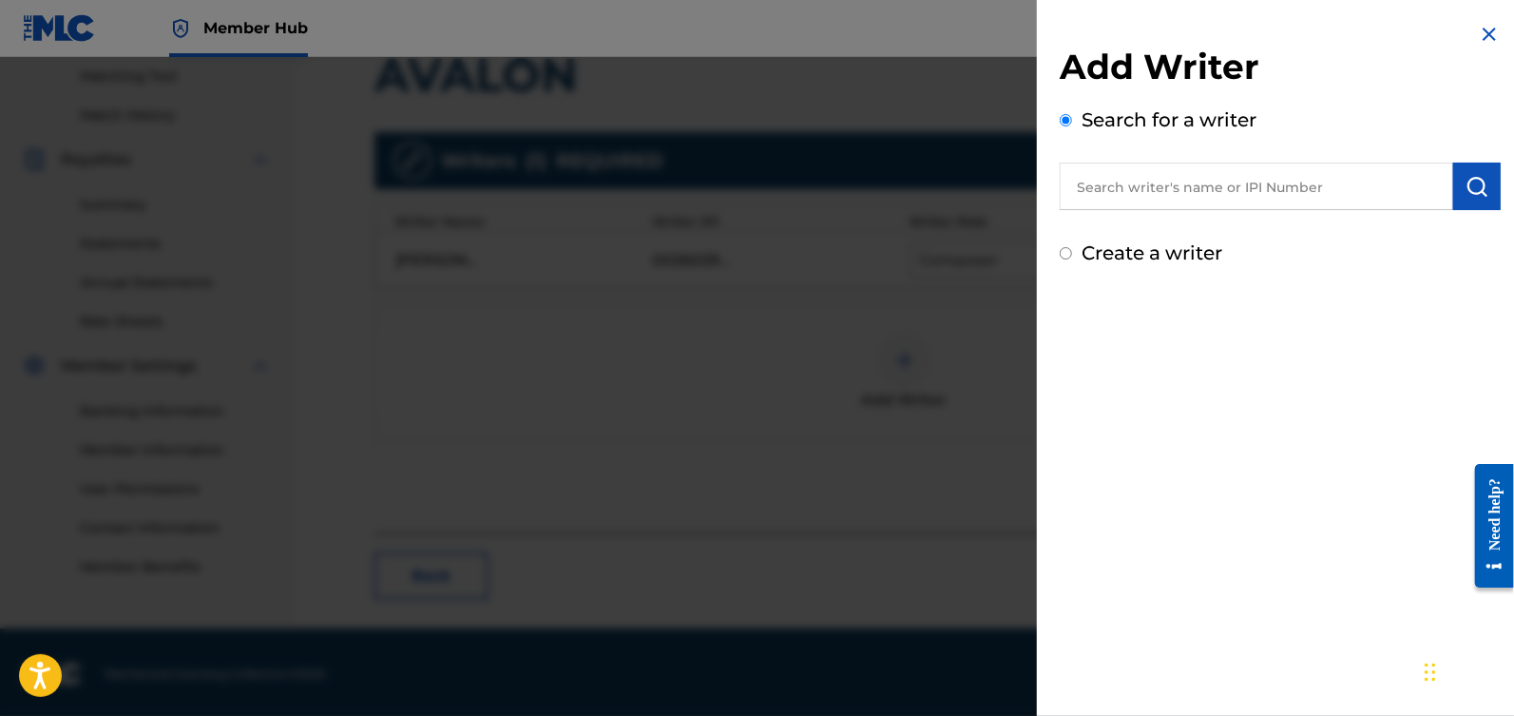
click at [1156, 201] on input "text" at bounding box center [1256, 187] width 393 height 48
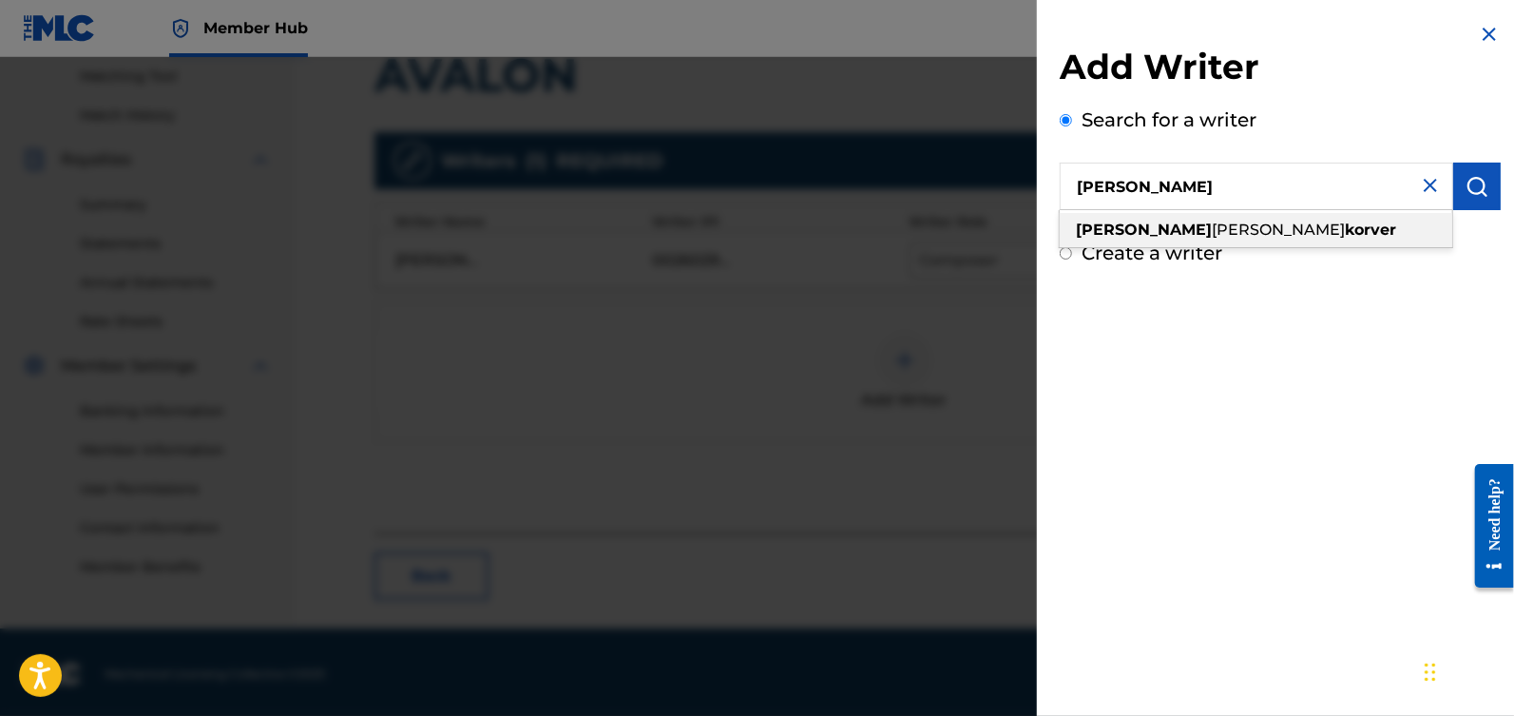
click at [1252, 242] on div "[PERSON_NAME]" at bounding box center [1256, 230] width 393 height 34
type input "[PERSON_NAME]"
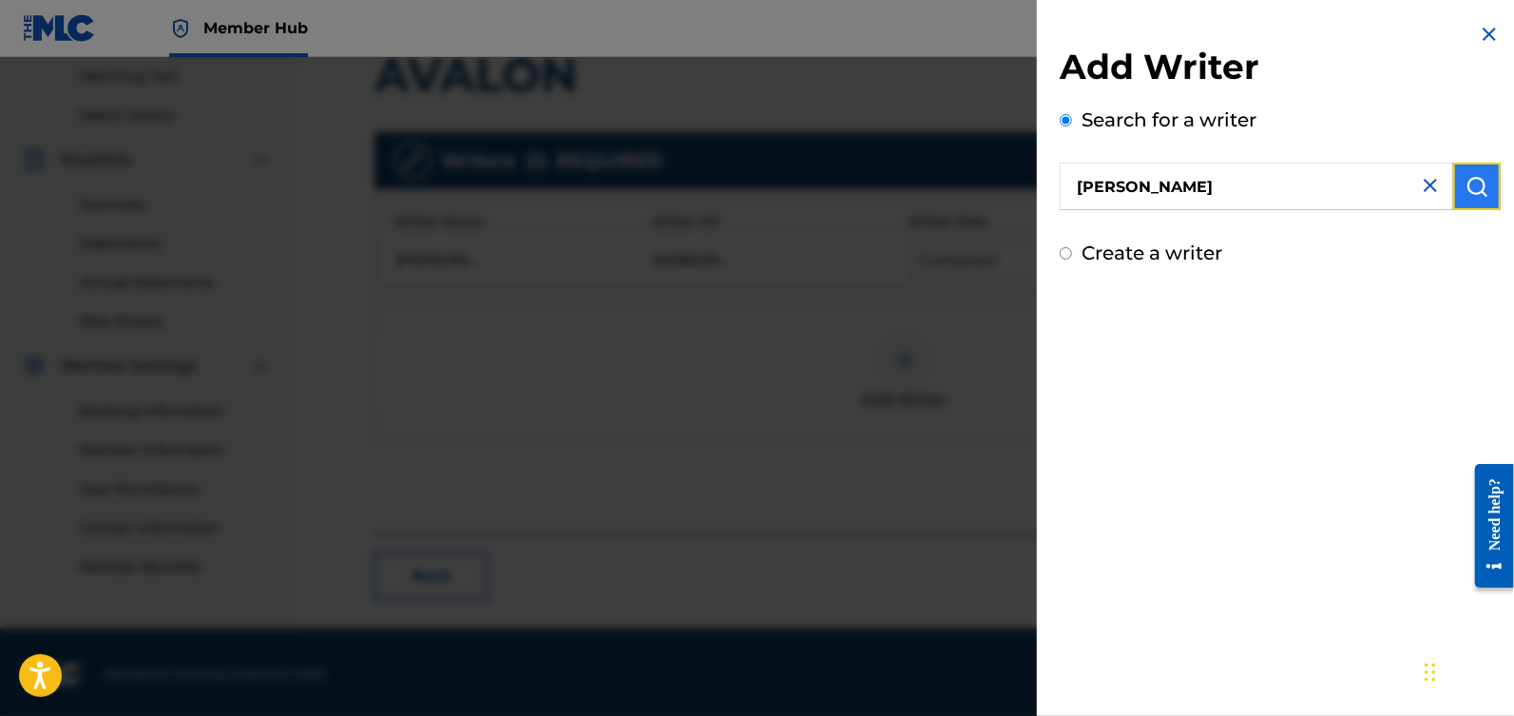
click at [1476, 176] on img "submit" at bounding box center [1477, 186] width 23 height 23
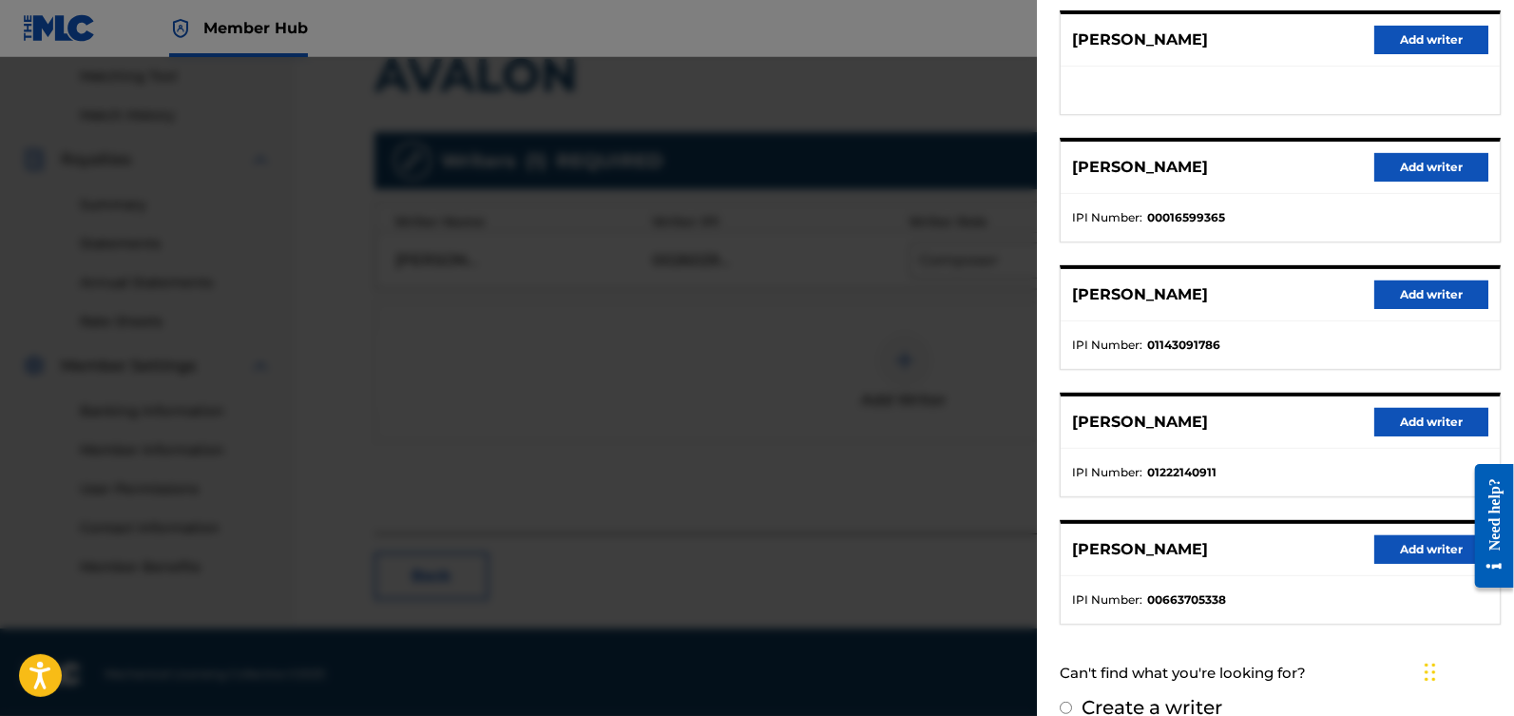
scroll to position [239, 0]
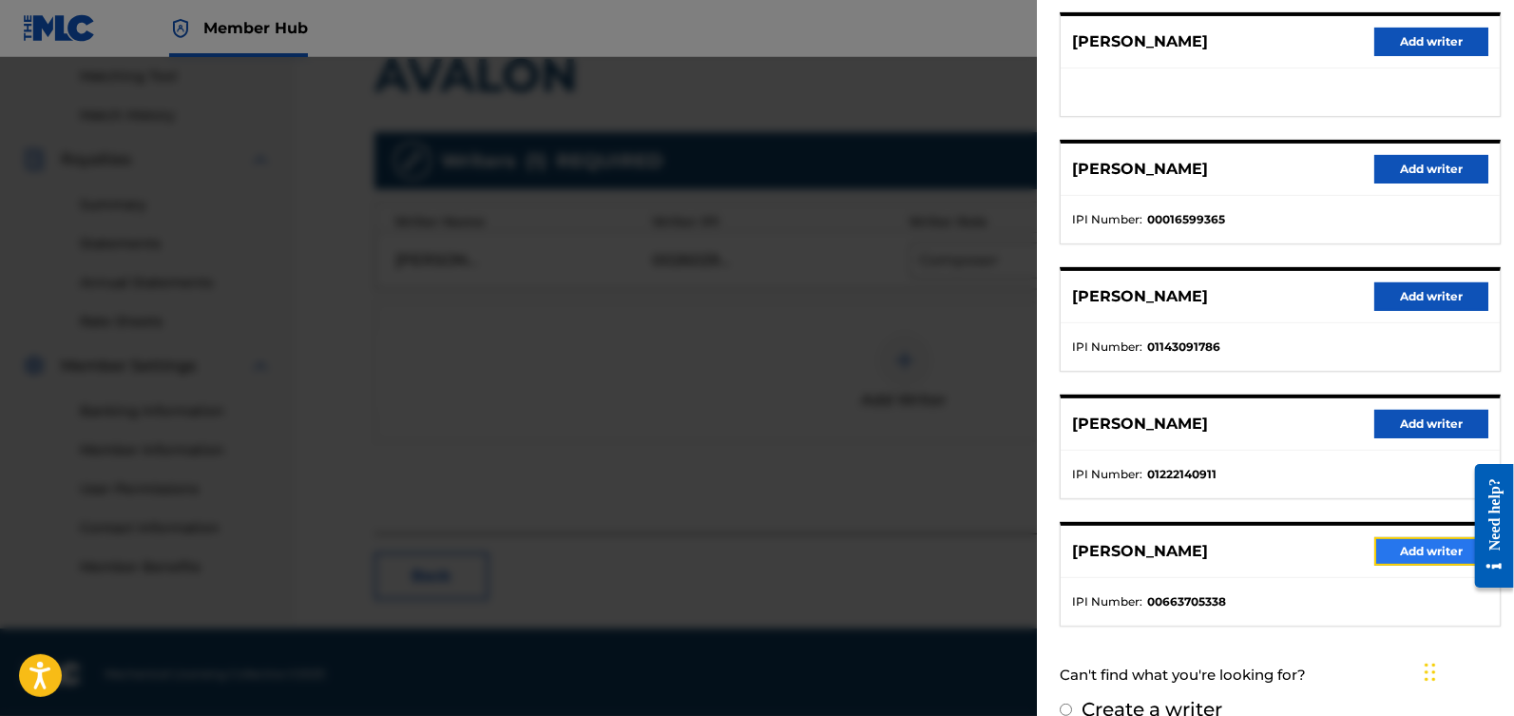
click at [1412, 553] on button "Add writer" at bounding box center [1431, 551] width 114 height 29
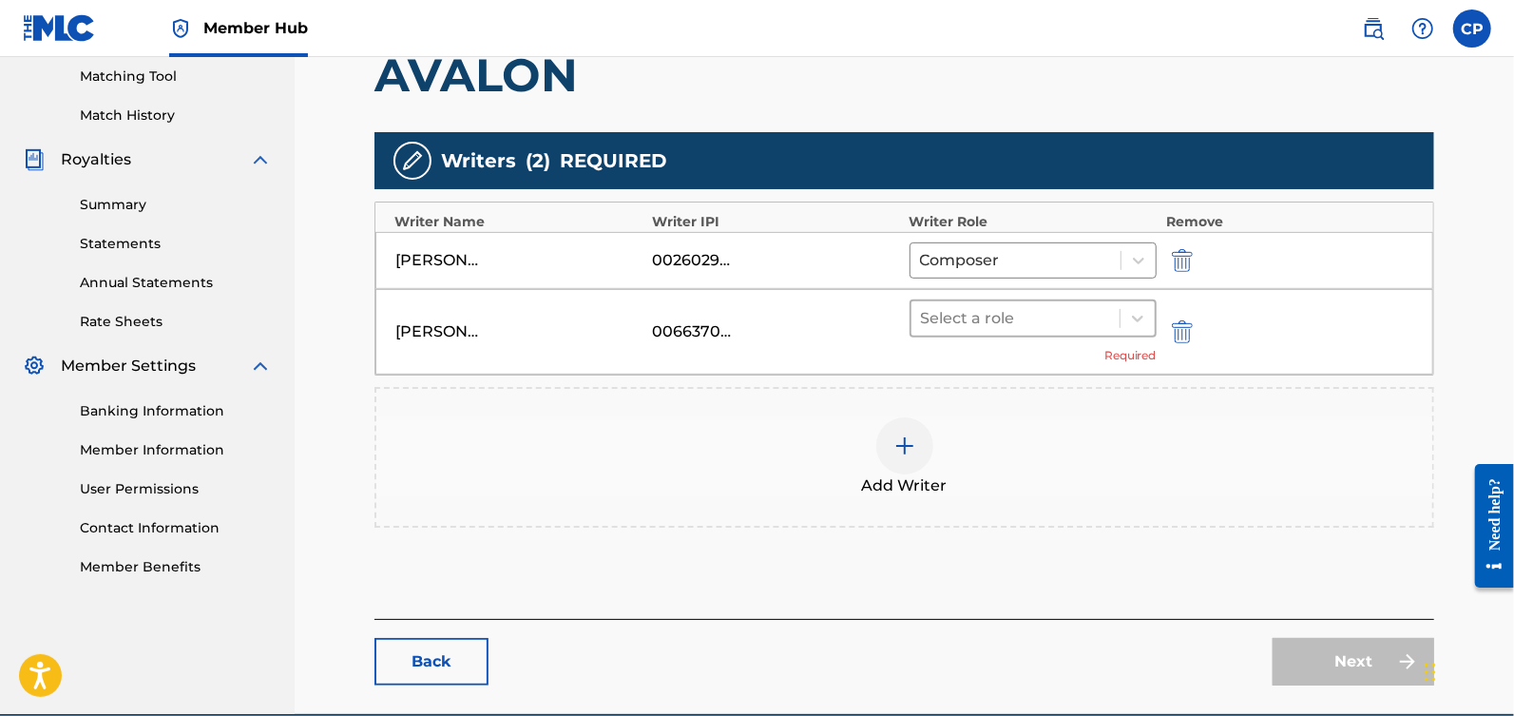
click at [1070, 315] on div at bounding box center [1015, 318] width 189 height 27
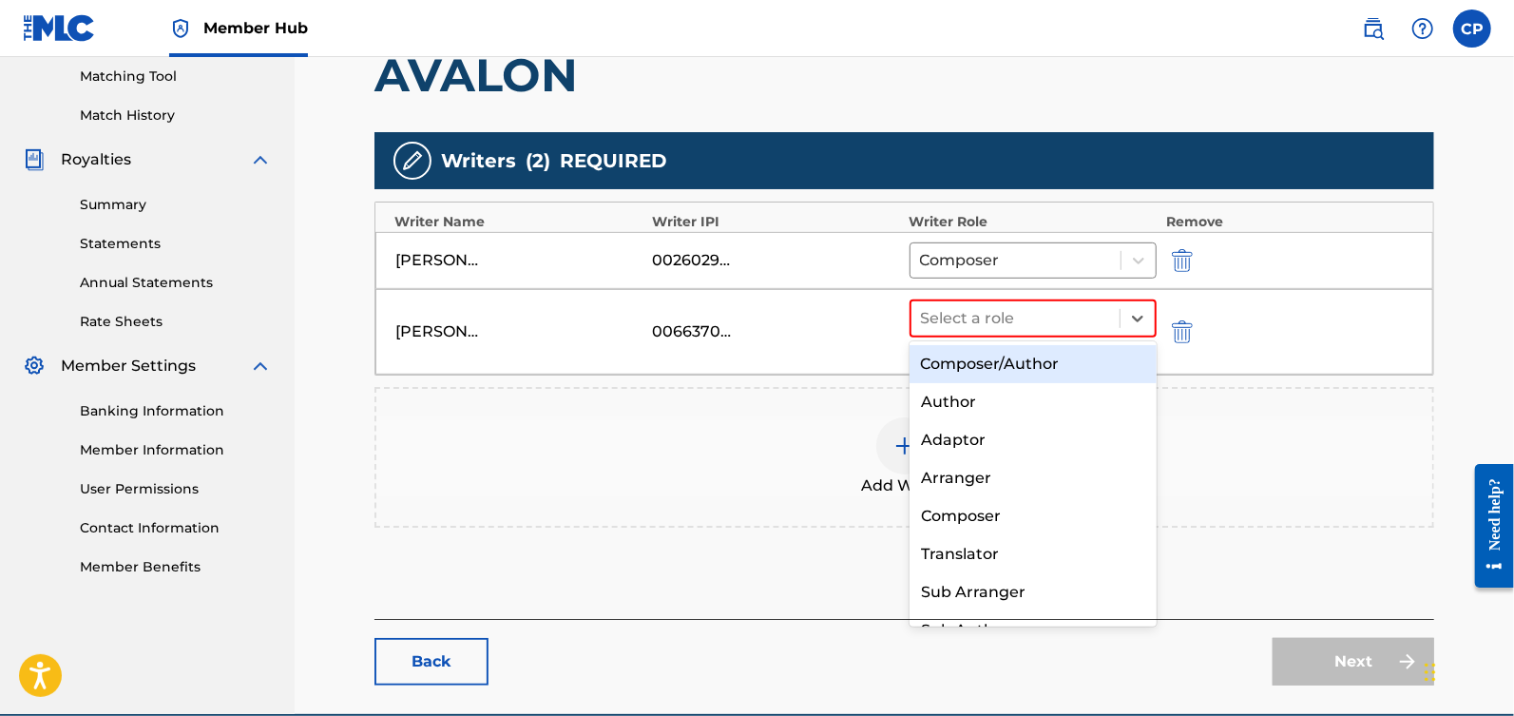
click at [1050, 355] on div "Composer/Author" at bounding box center [1034, 364] width 248 height 38
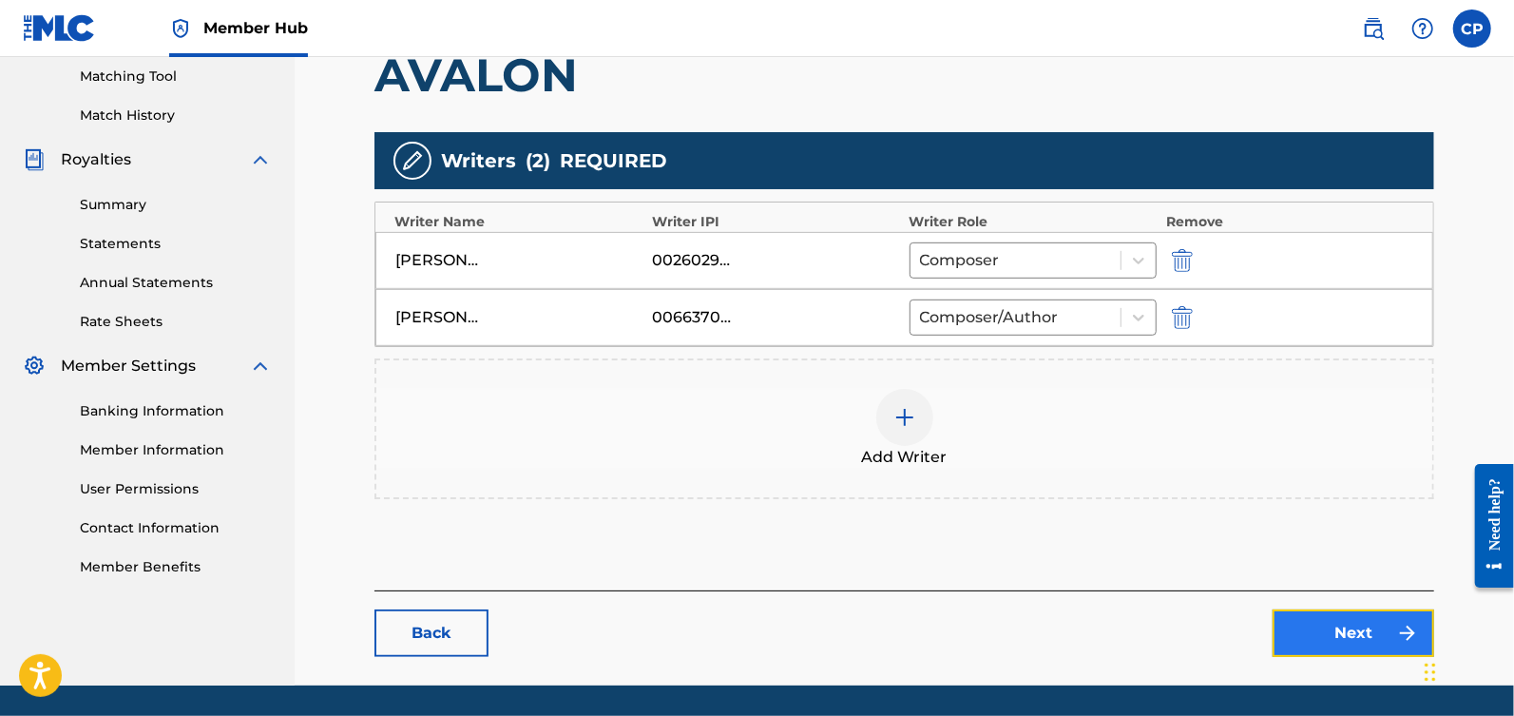
click at [1329, 629] on link "Next" at bounding box center [1354, 633] width 162 height 48
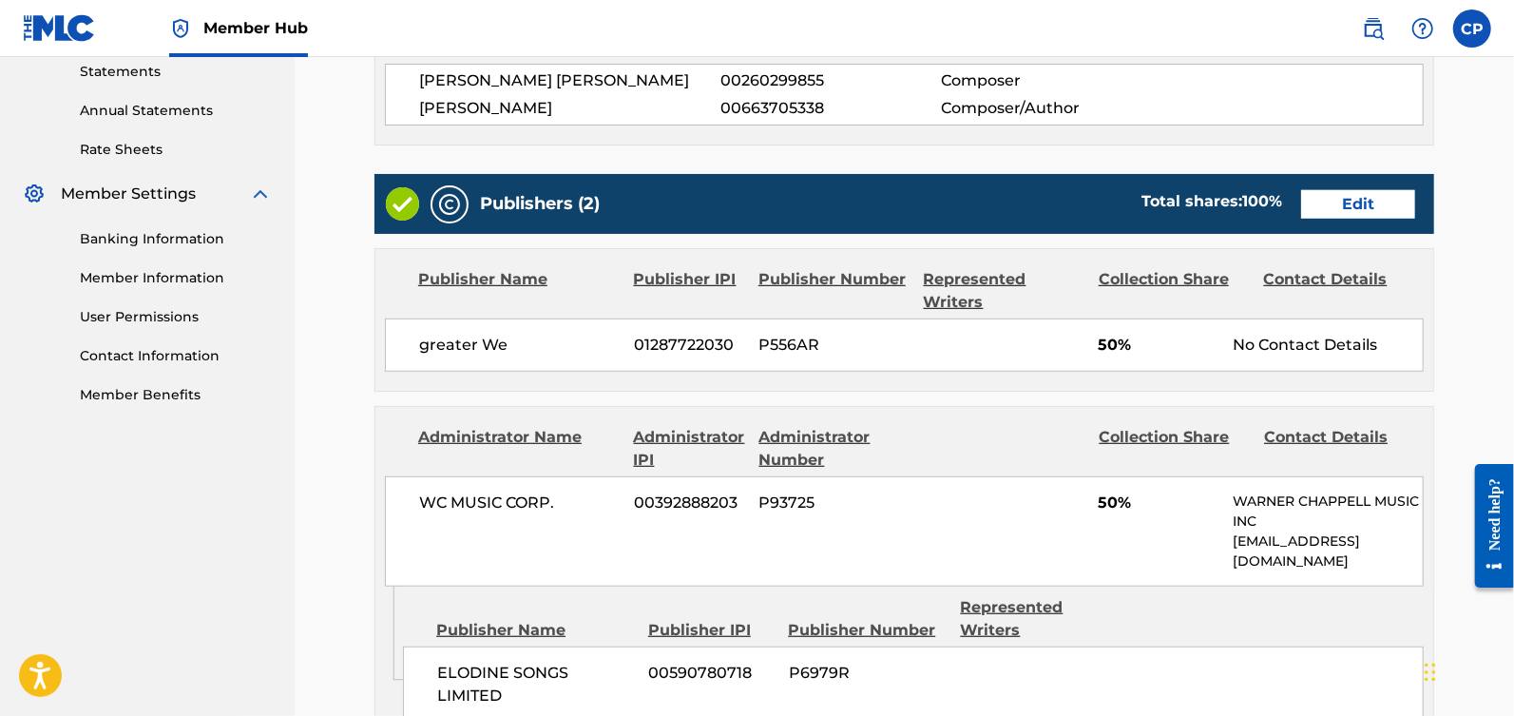
scroll to position [666, 0]
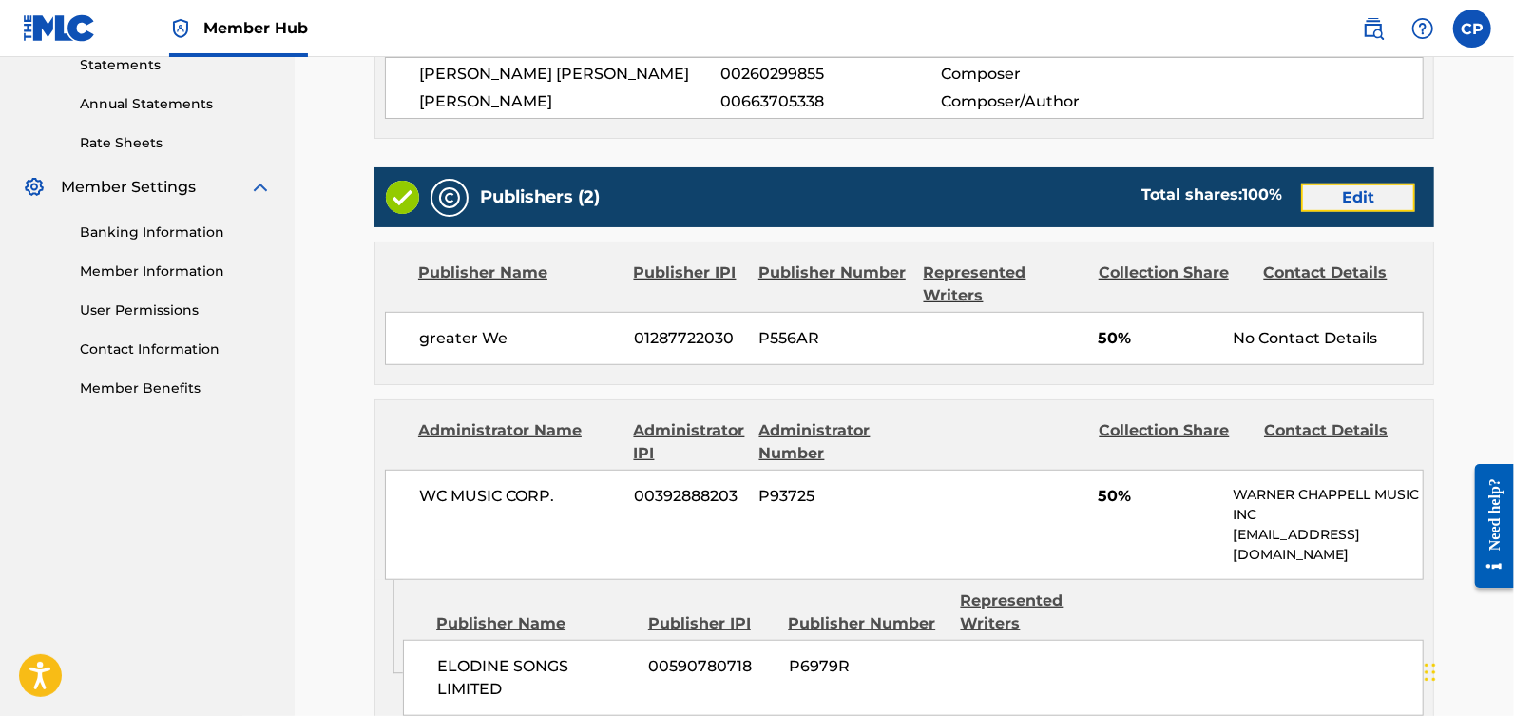
click at [1339, 204] on link "Edit" at bounding box center [1358, 197] width 114 height 29
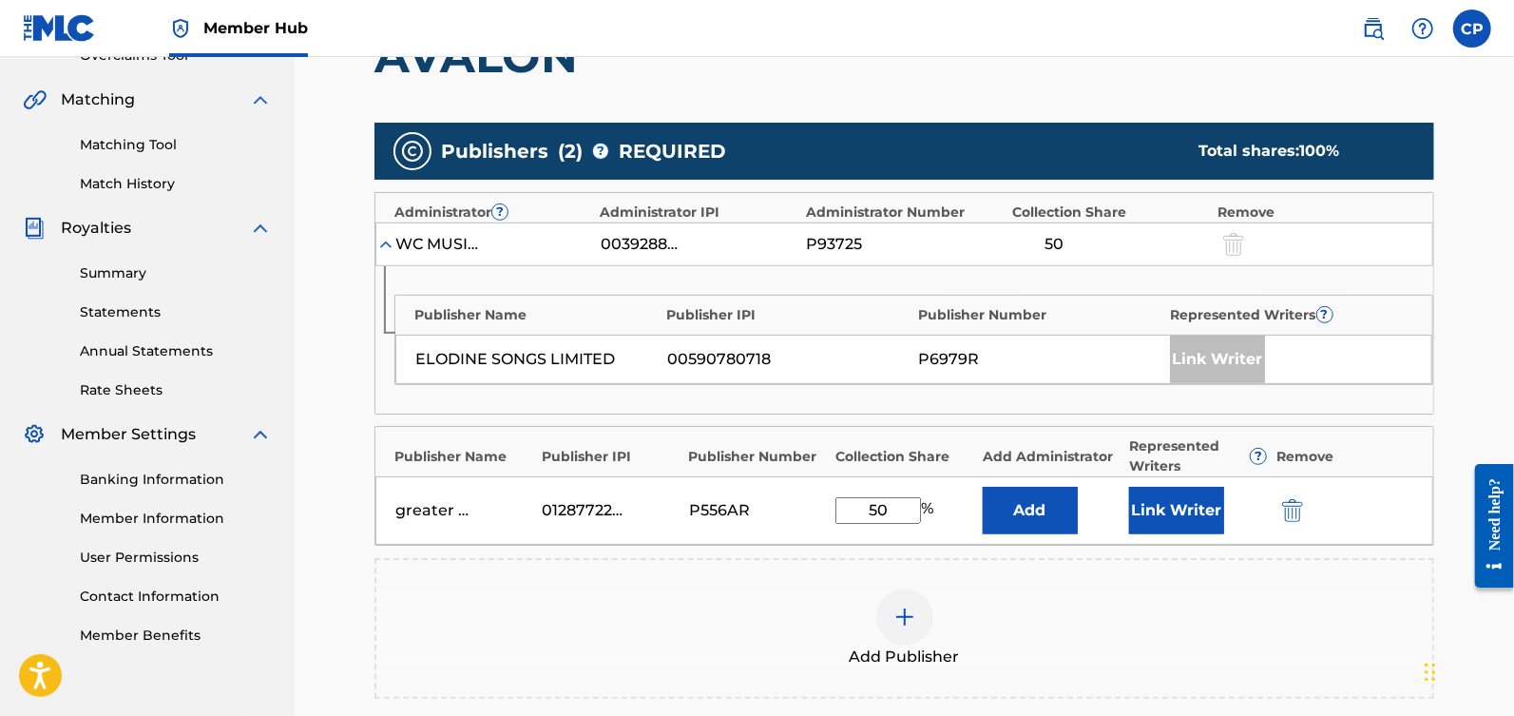
scroll to position [435, 0]
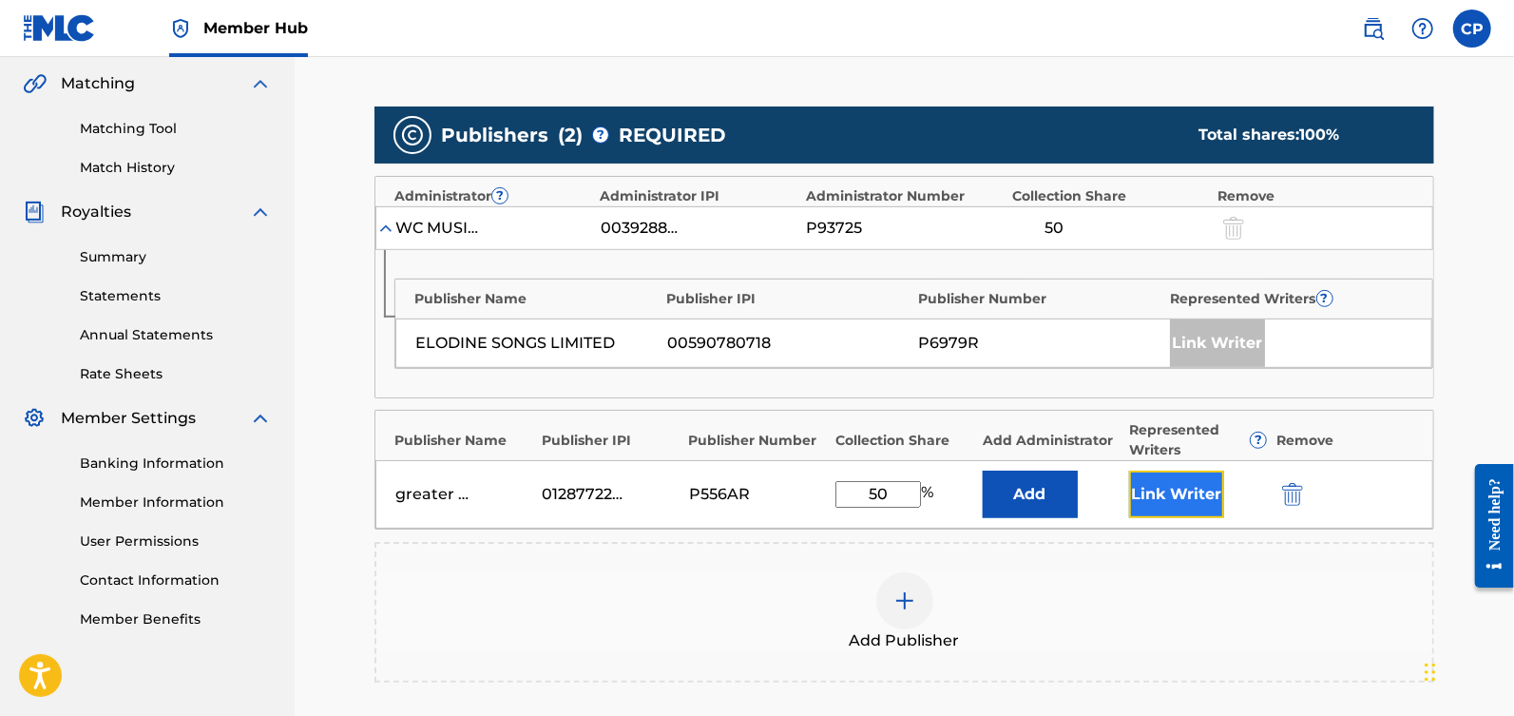
click at [1156, 490] on button "Link Writer" at bounding box center [1176, 494] width 95 height 48
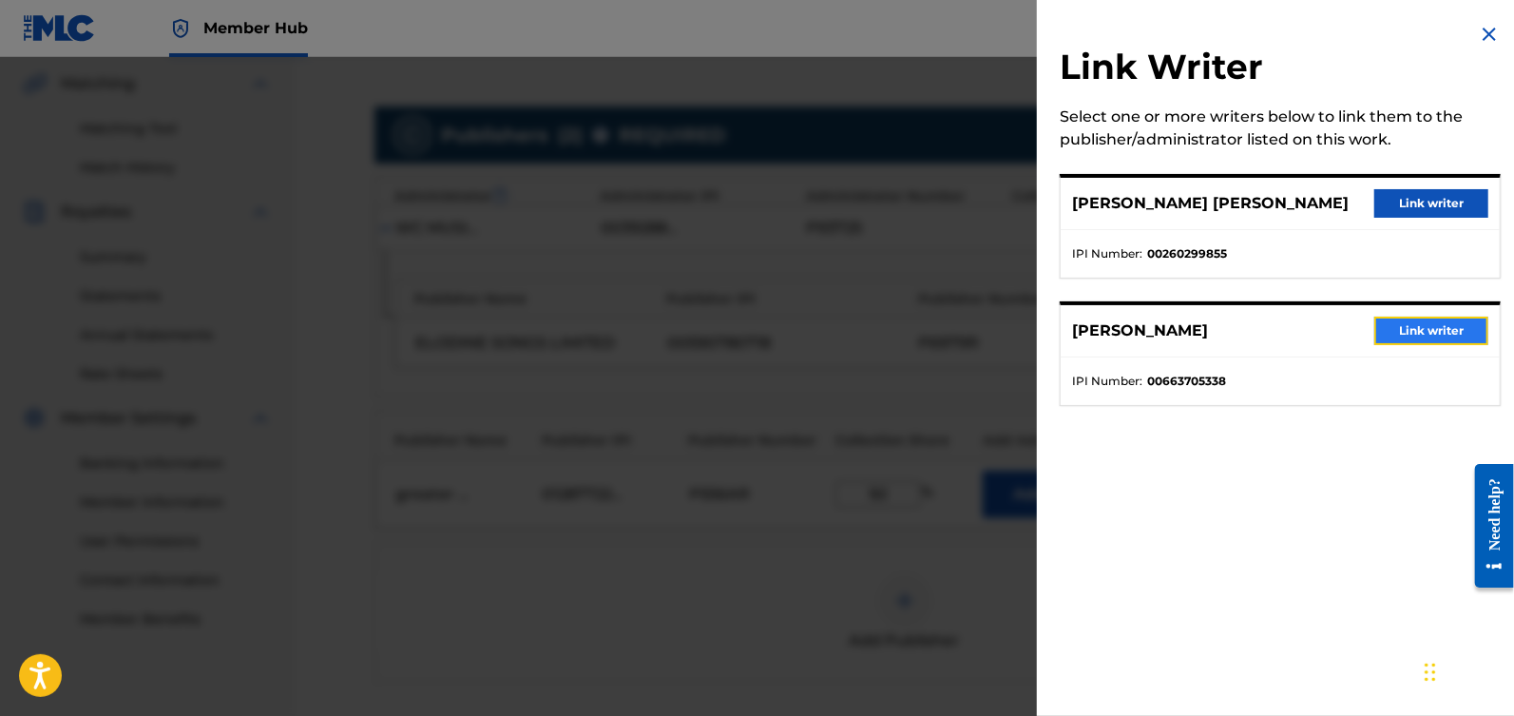
click at [1380, 335] on button "Link writer" at bounding box center [1431, 330] width 114 height 29
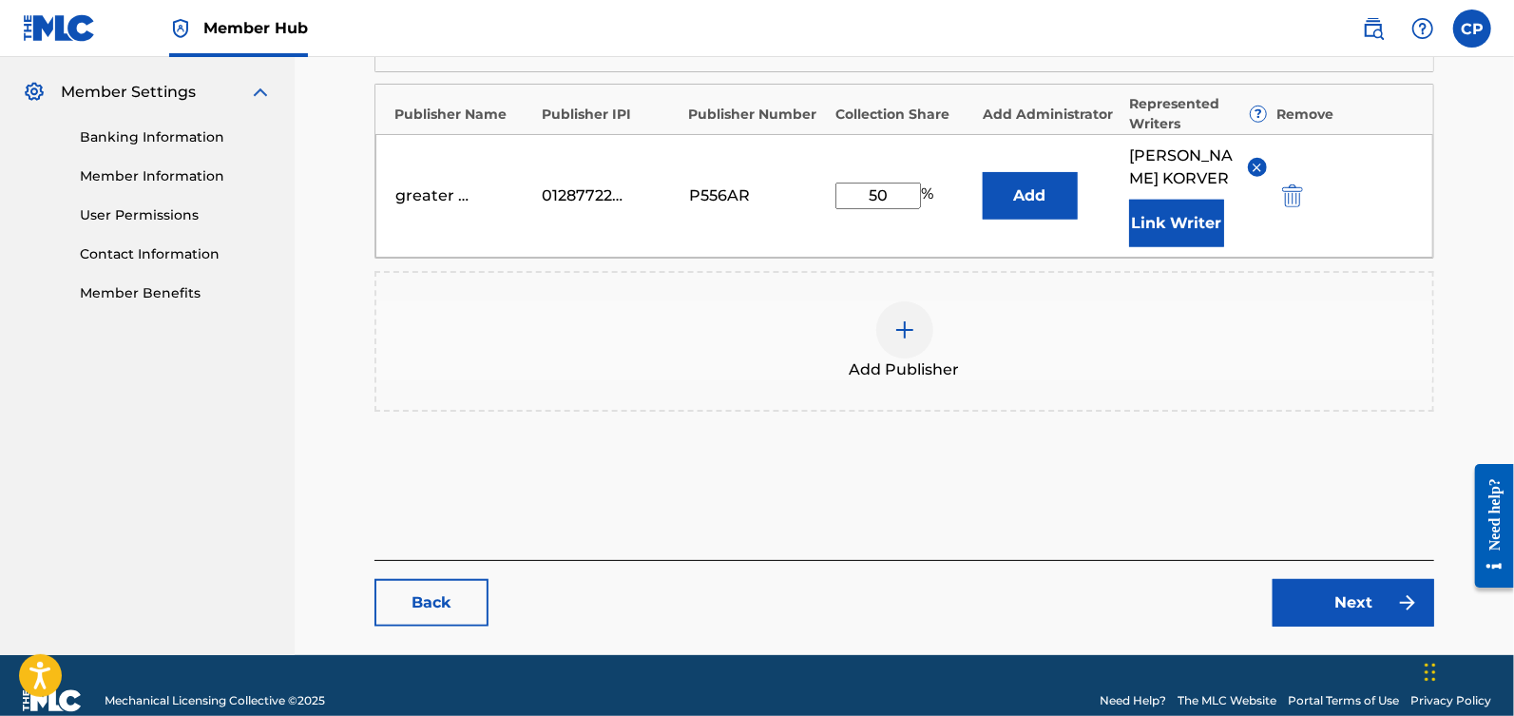
scroll to position [763, 0]
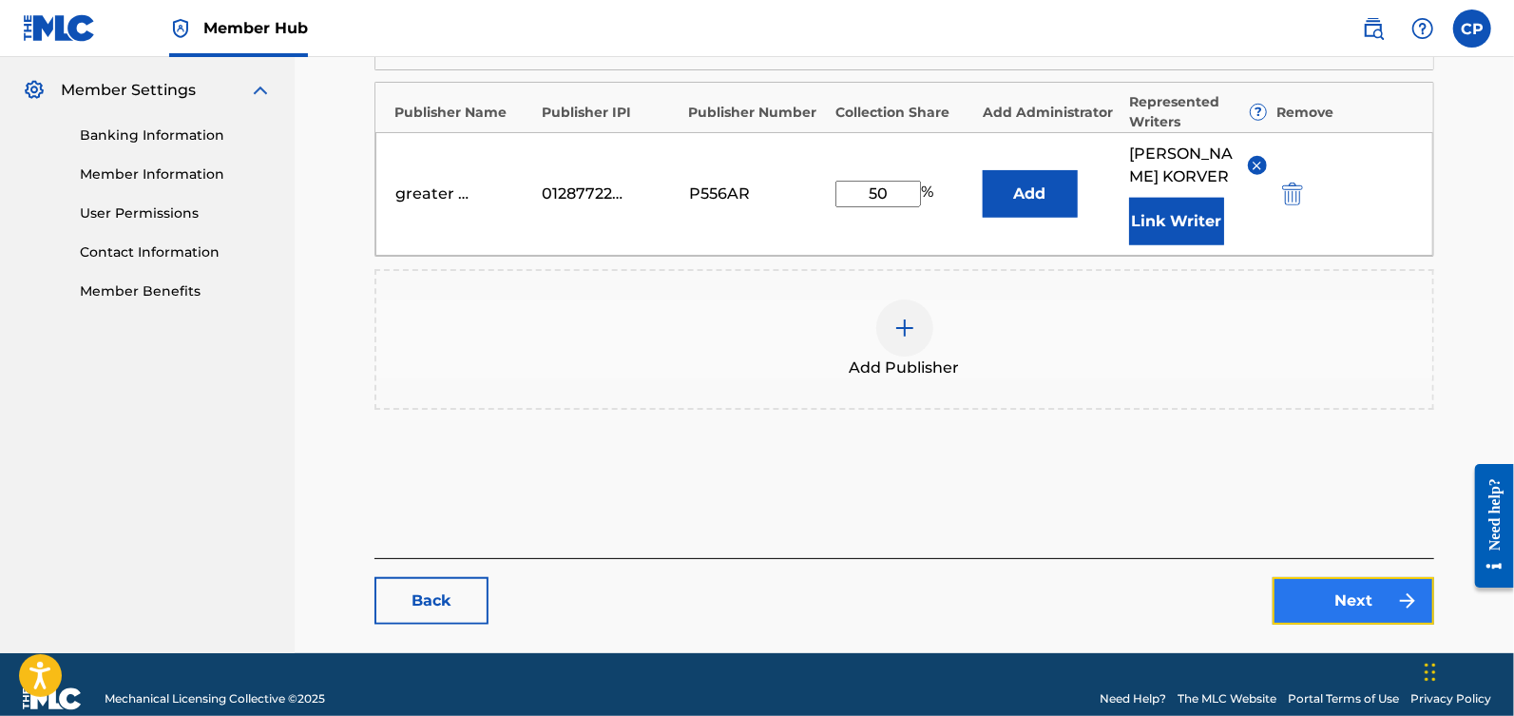
click at [1339, 624] on link "Next" at bounding box center [1354, 601] width 162 height 48
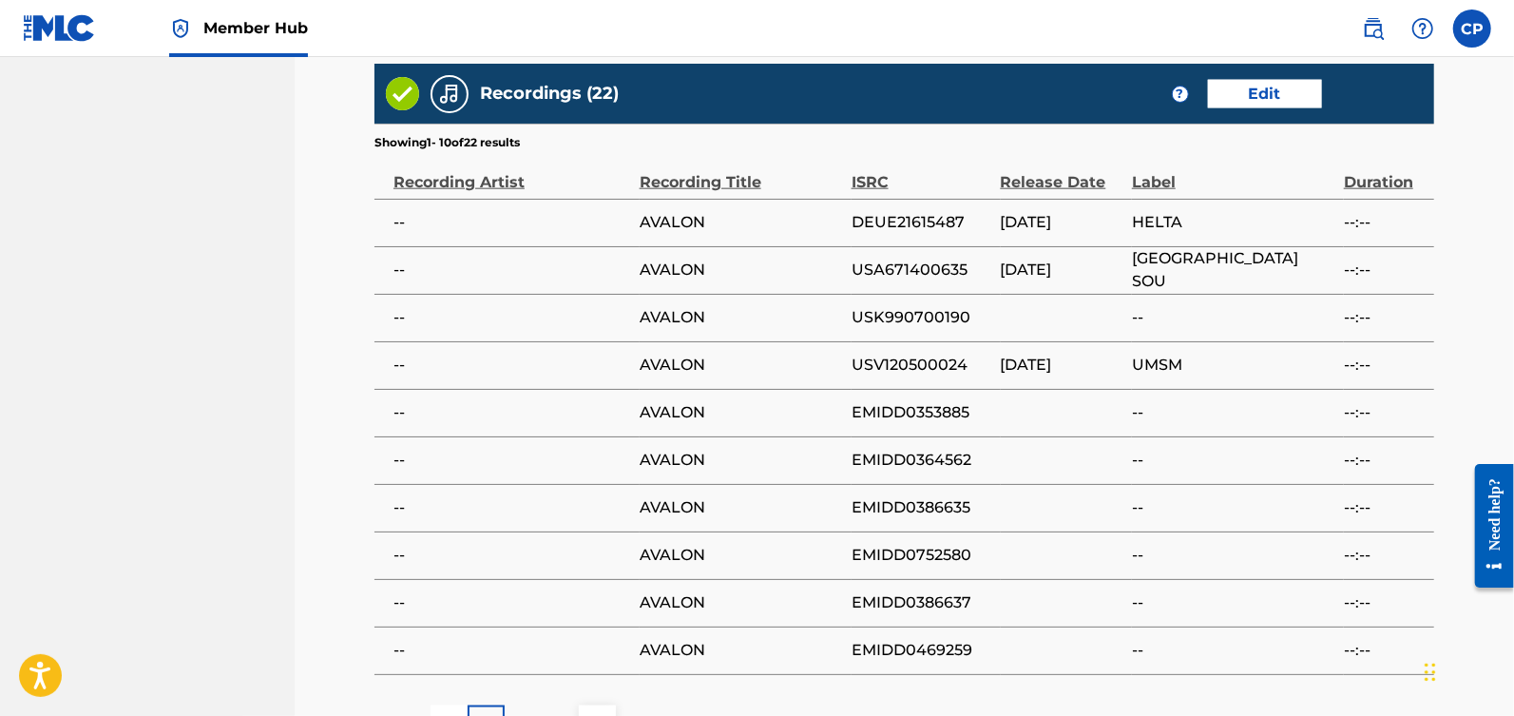
scroll to position [1615, 0]
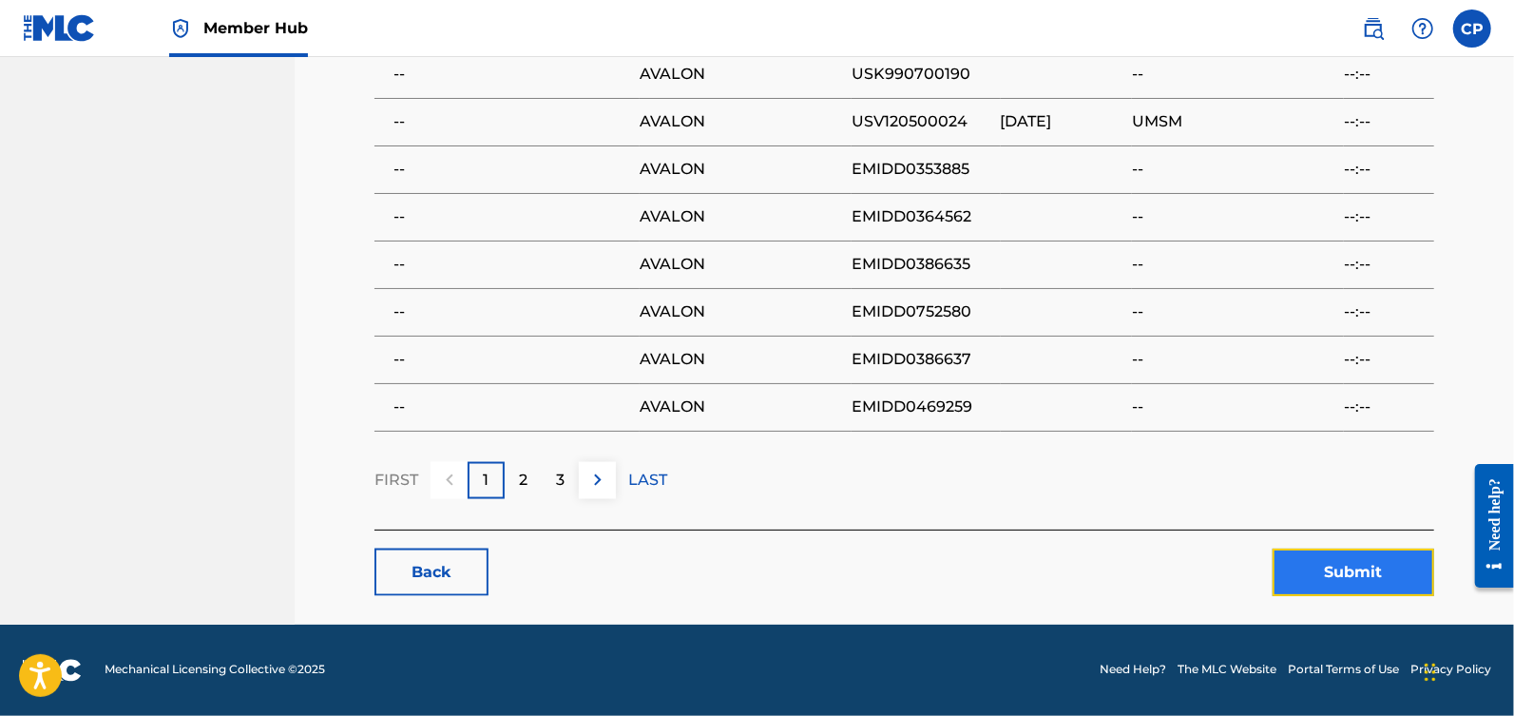
click at [1343, 579] on button "Submit" at bounding box center [1354, 572] width 162 height 48
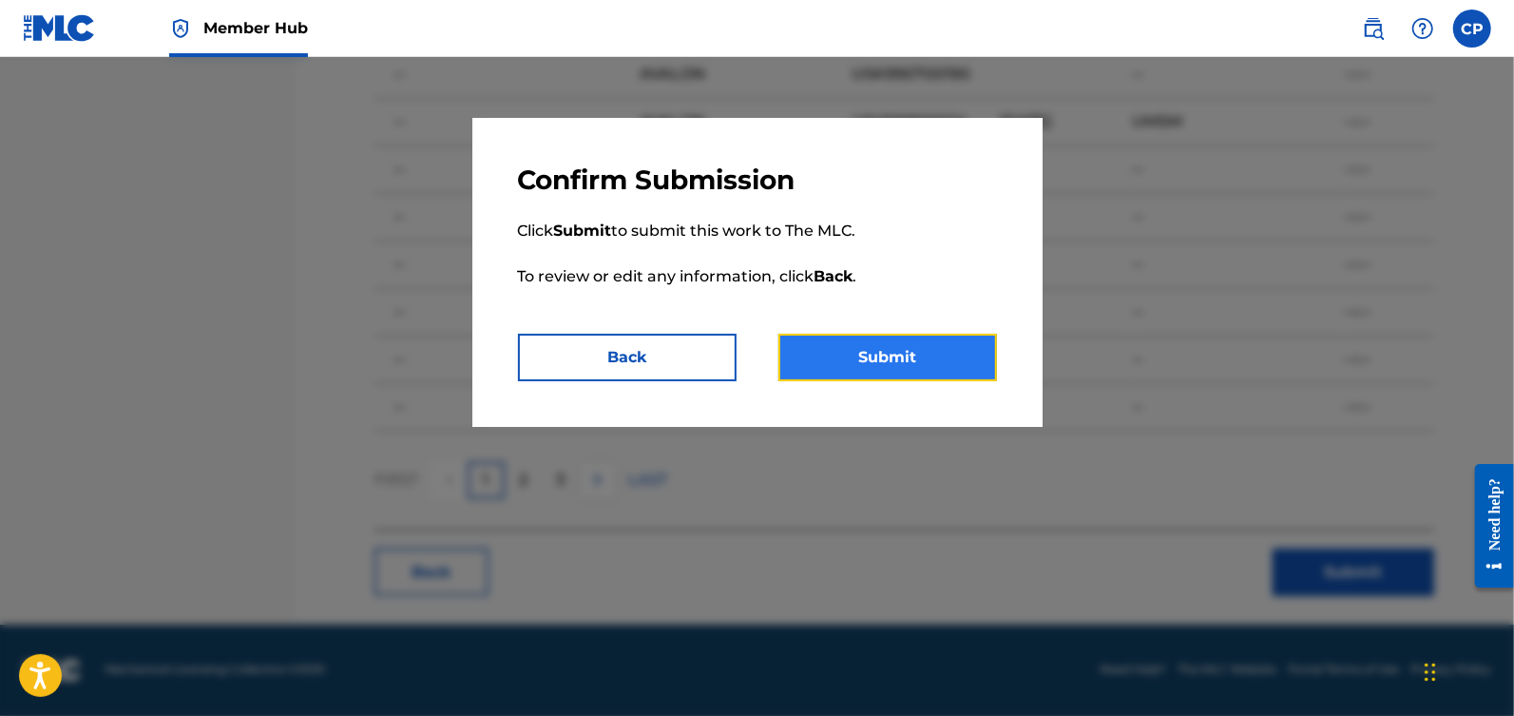
click at [923, 374] on button "Submit" at bounding box center [887, 358] width 219 height 48
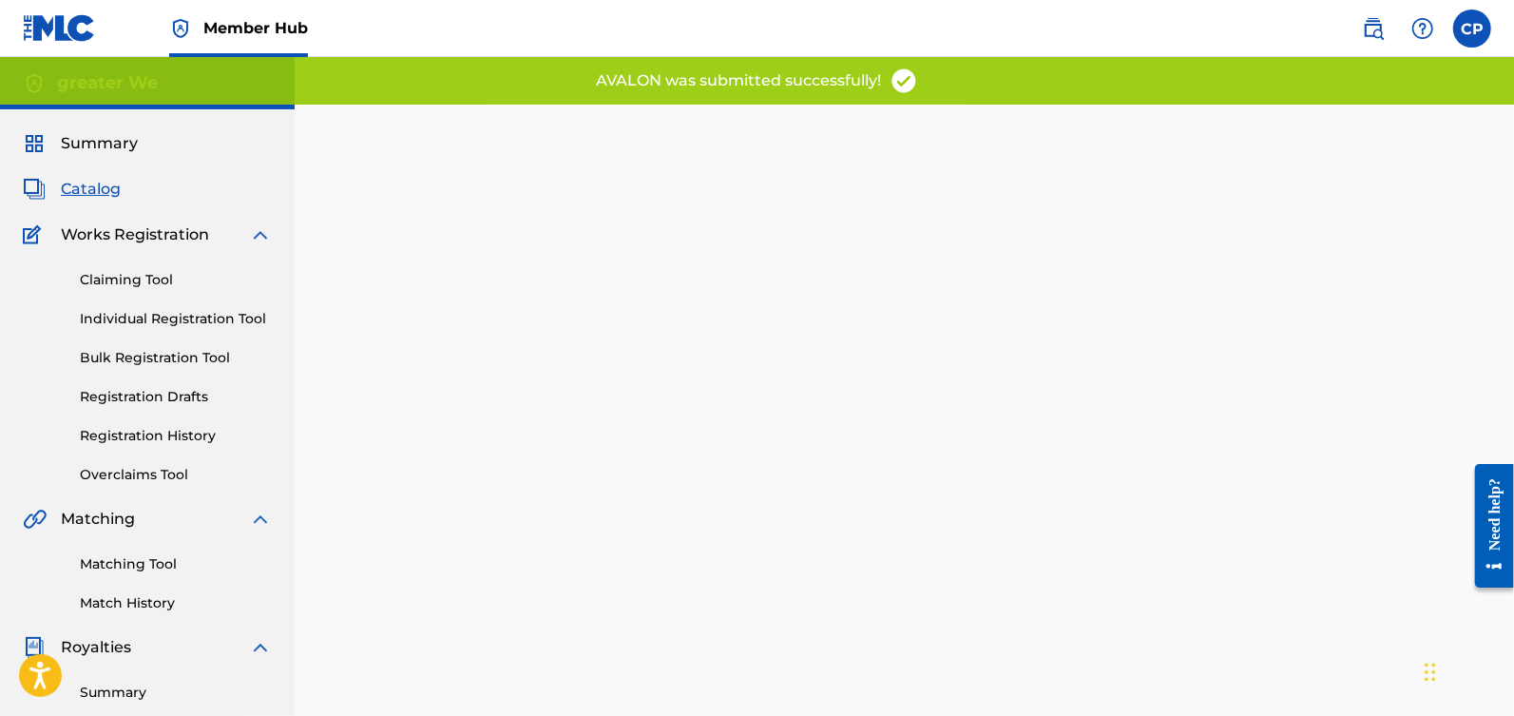
click at [105, 202] on div "Summary Catalog Works Registration Claiming Tool Individual Registration Tool B…" at bounding box center [147, 598] width 295 height 978
click at [104, 196] on span "Catalog" at bounding box center [91, 189] width 60 height 23
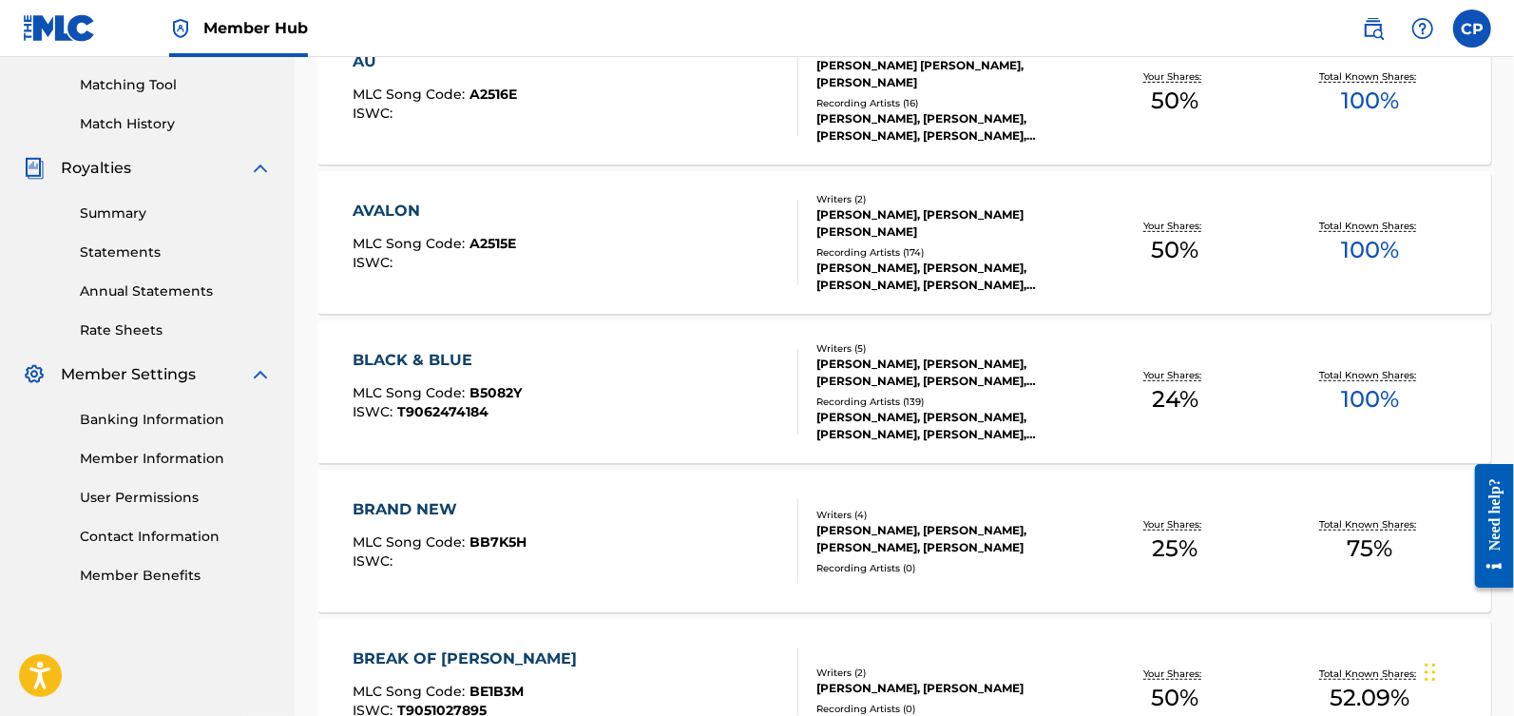
scroll to position [492, 0]
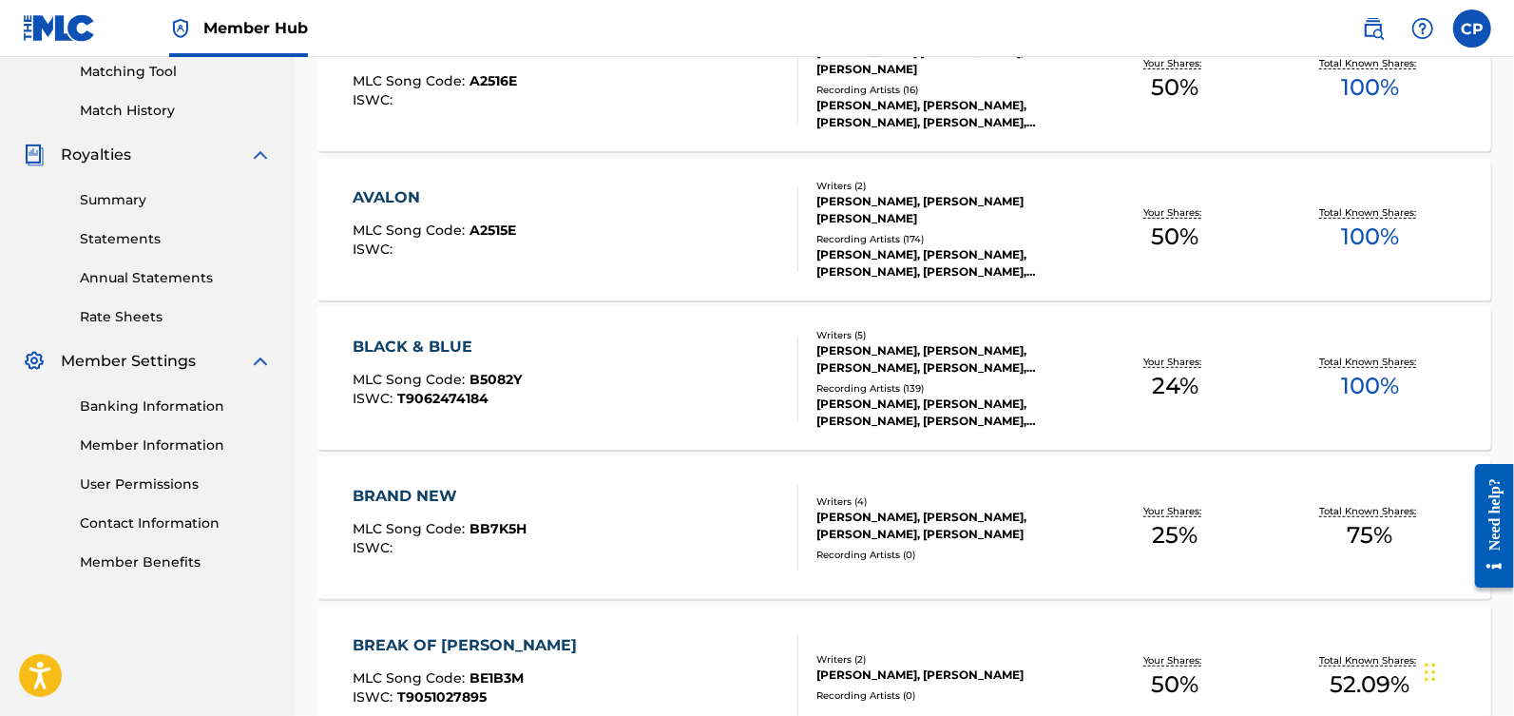
click at [696, 372] on div "BLACK & BLUE MLC Song Code : B5082Y ISWC : T9062474184" at bounding box center [576, 378] width 446 height 86
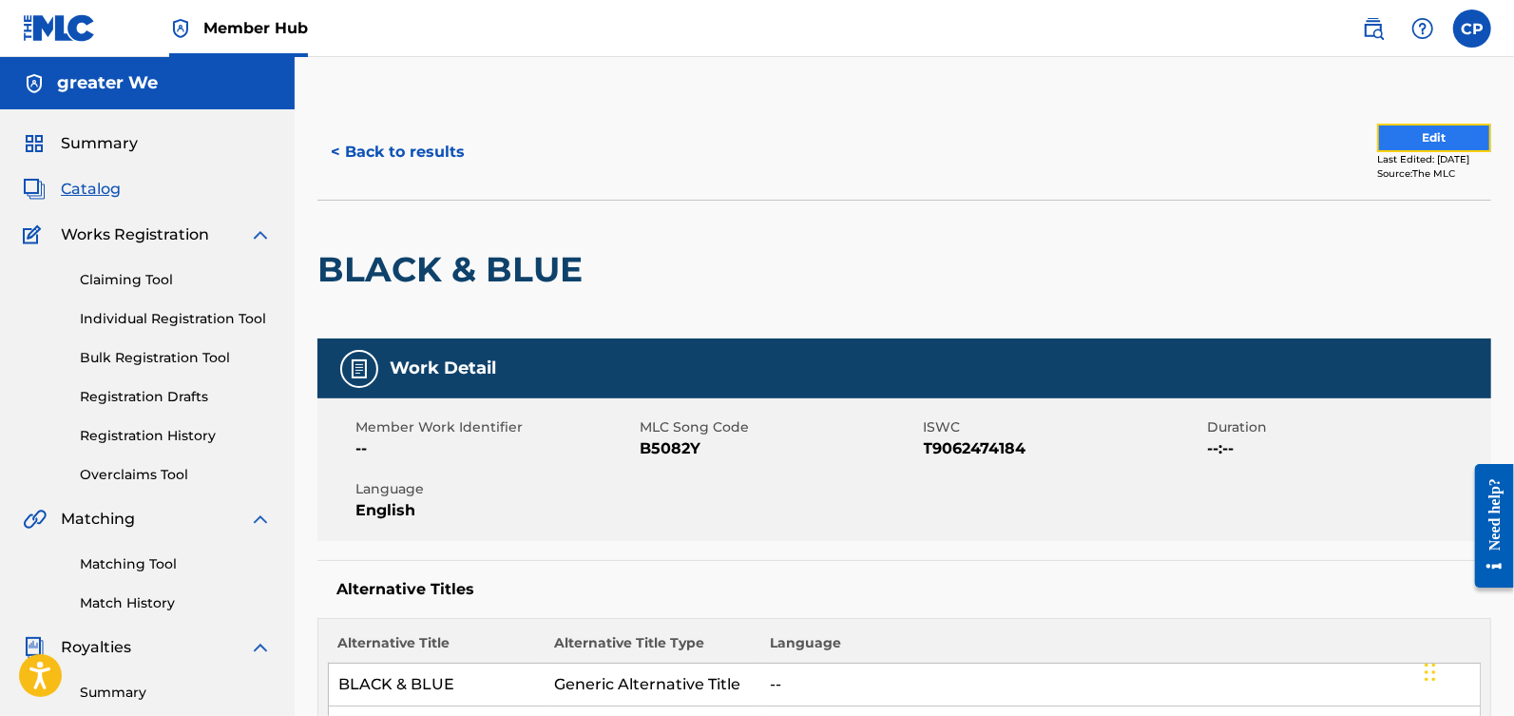
click at [1392, 129] on button "Edit" at bounding box center [1434, 138] width 114 height 29
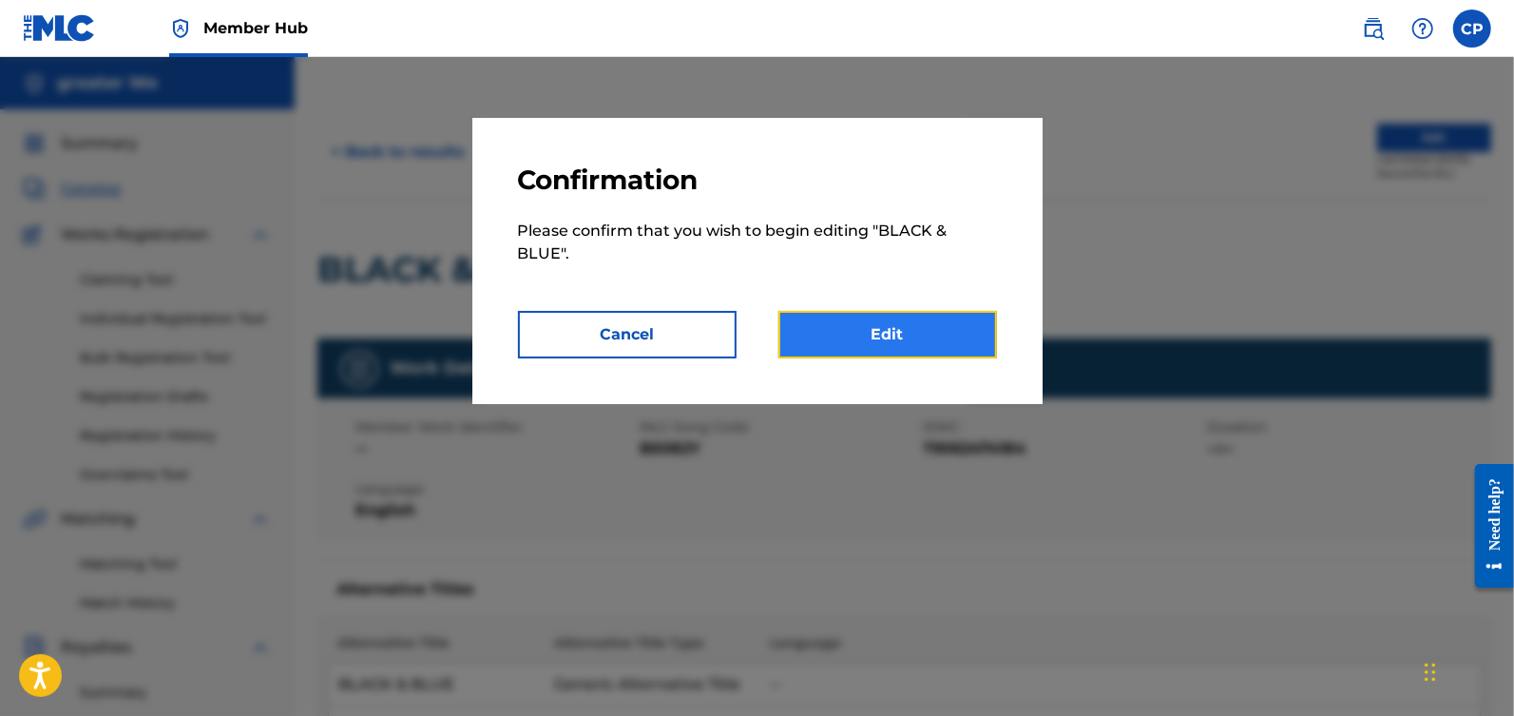
click at [901, 340] on link "Edit" at bounding box center [887, 335] width 219 height 48
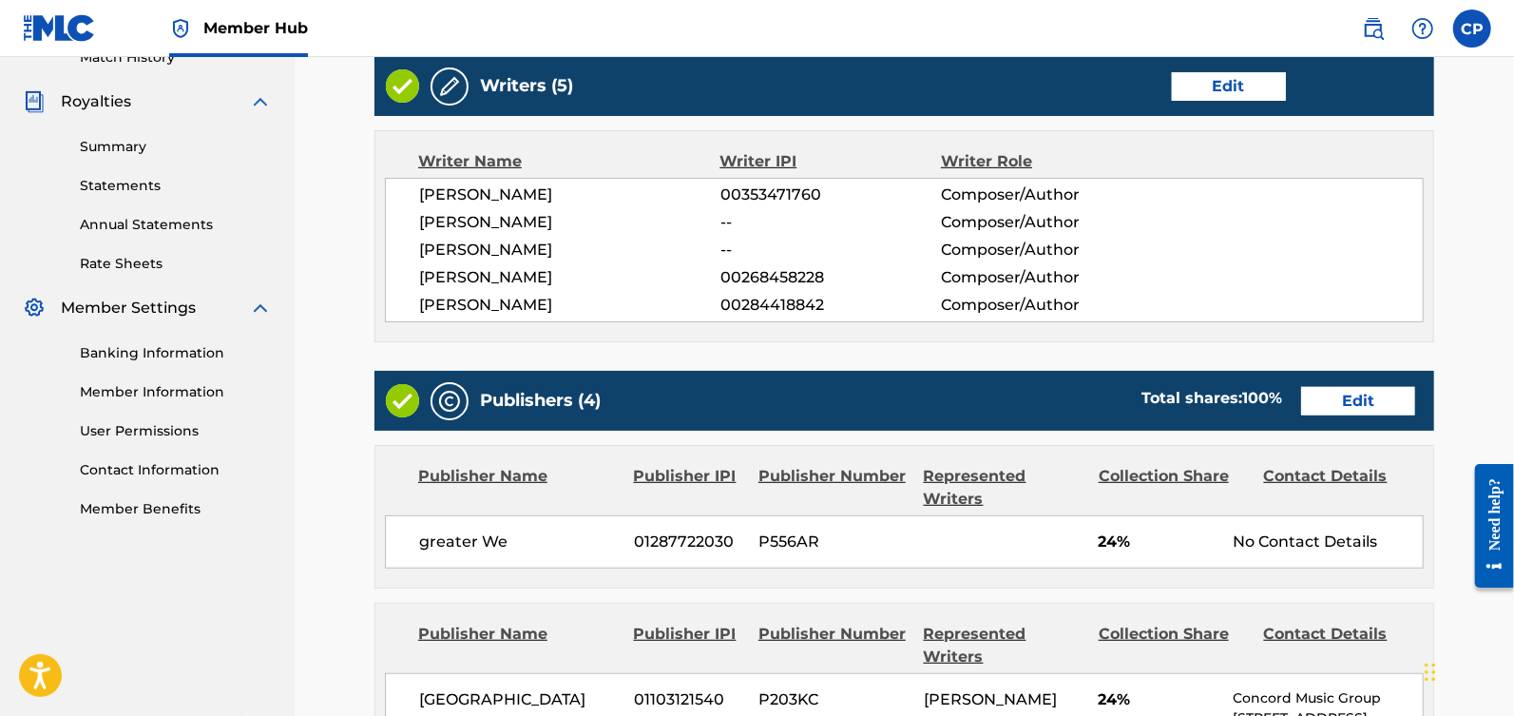
scroll to position [547, 0]
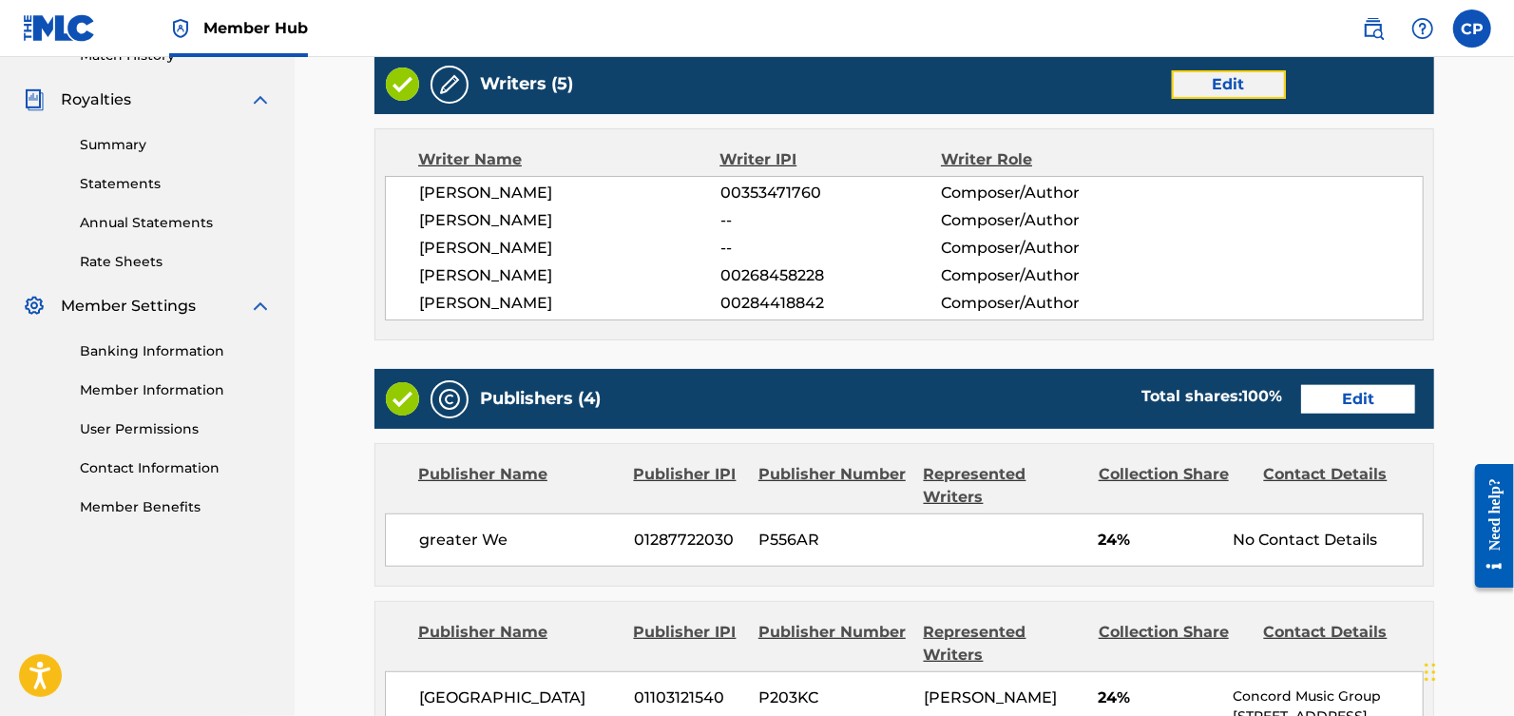
click at [1216, 91] on link "Edit" at bounding box center [1229, 84] width 114 height 29
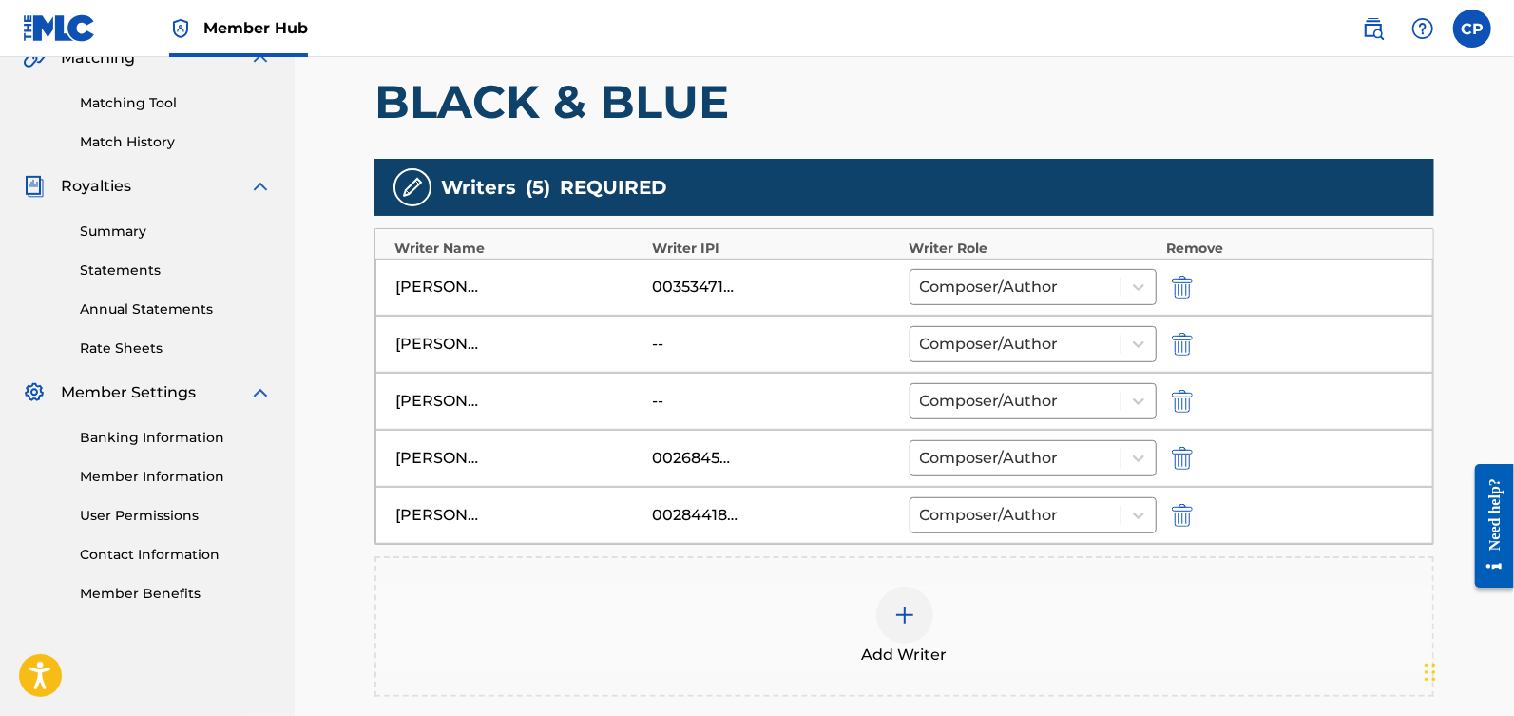
scroll to position [464, 0]
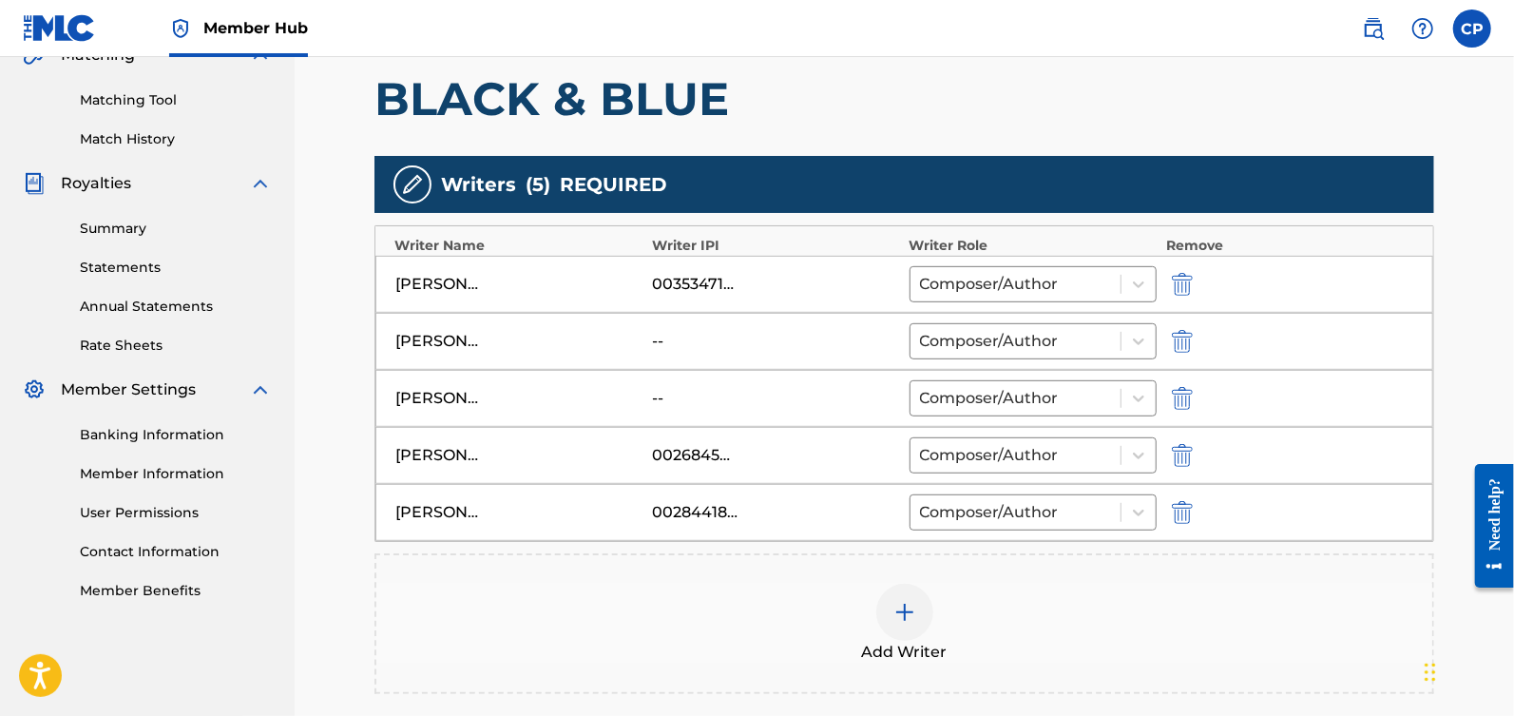
click at [1198, 396] on div at bounding box center [1209, 398] width 86 height 22
click at [1185, 395] on img "submit" at bounding box center [1182, 398] width 21 height 23
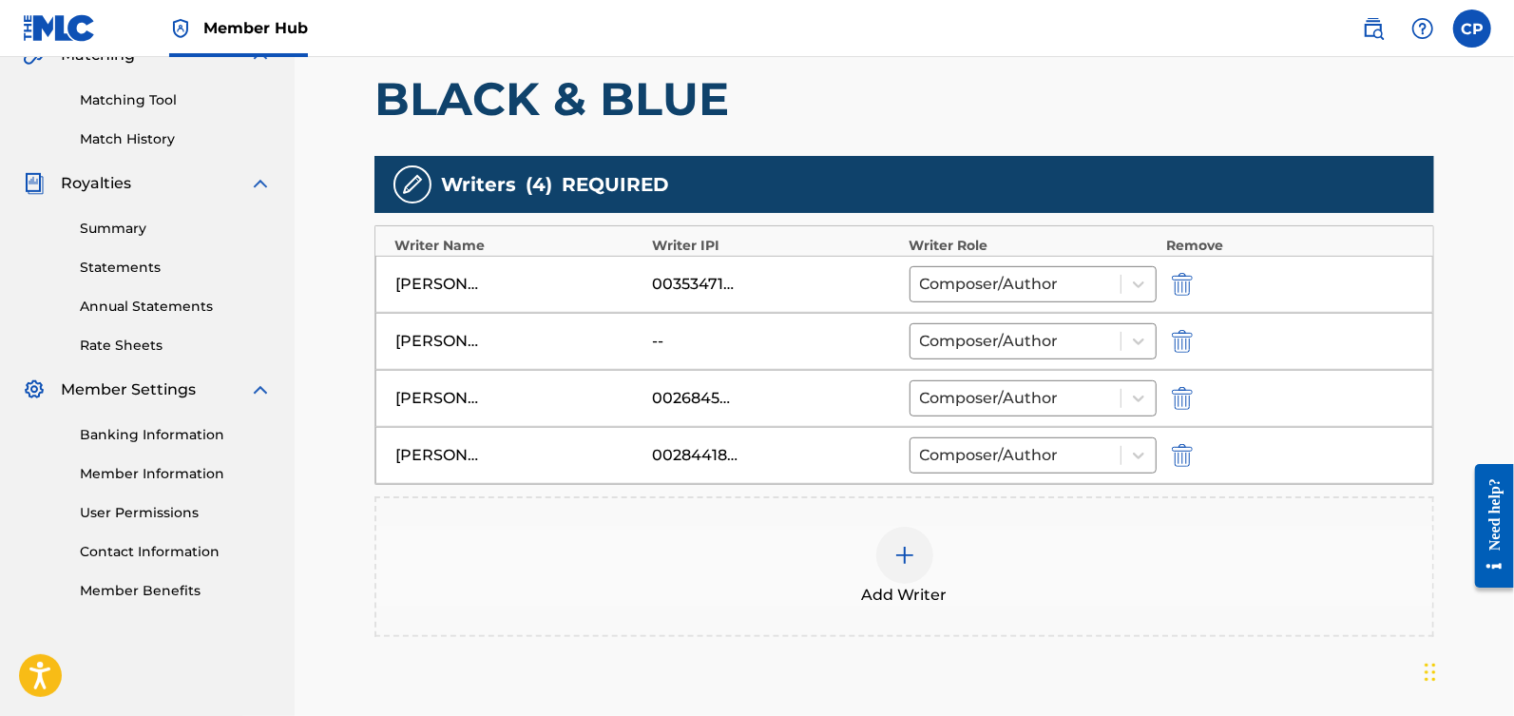
click at [923, 546] on div at bounding box center [904, 555] width 57 height 57
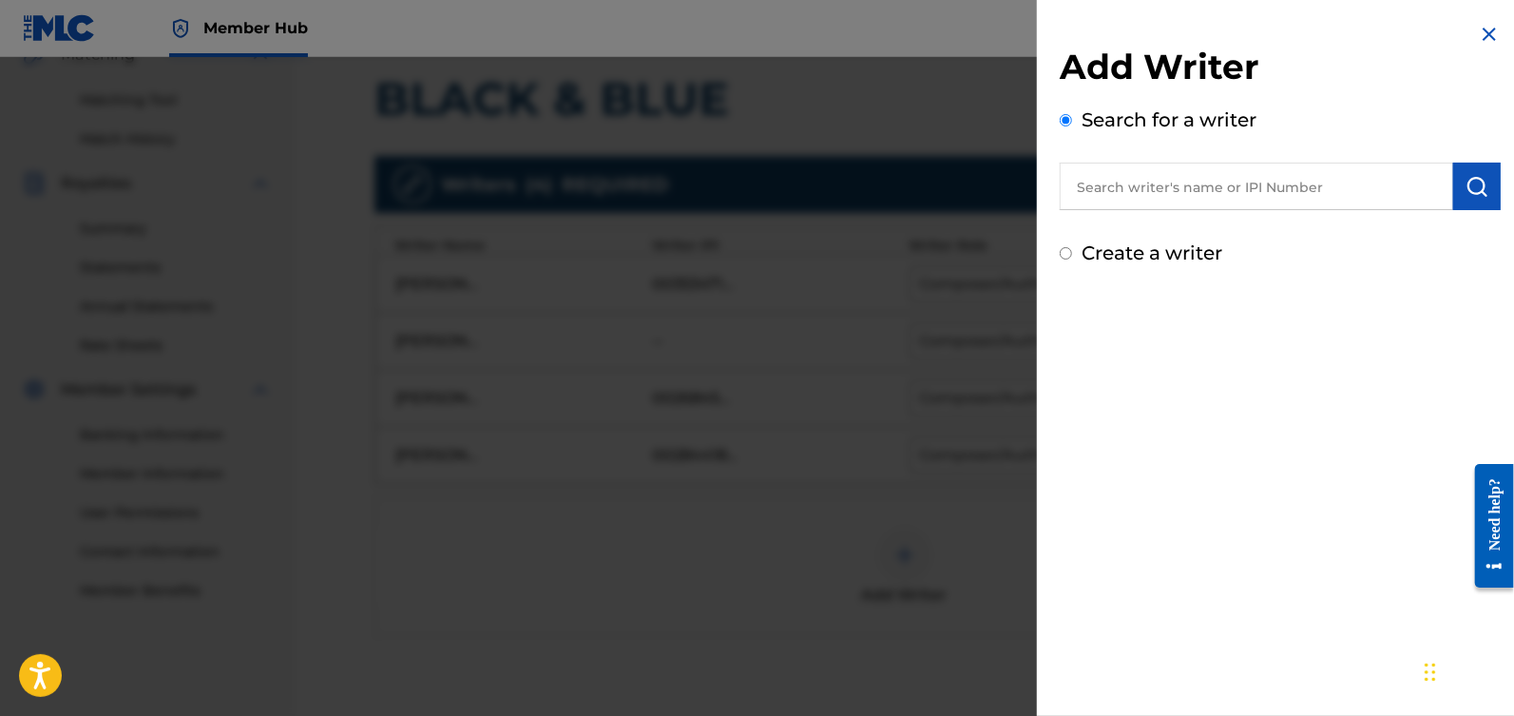
click at [1232, 182] on input "text" at bounding box center [1256, 187] width 393 height 48
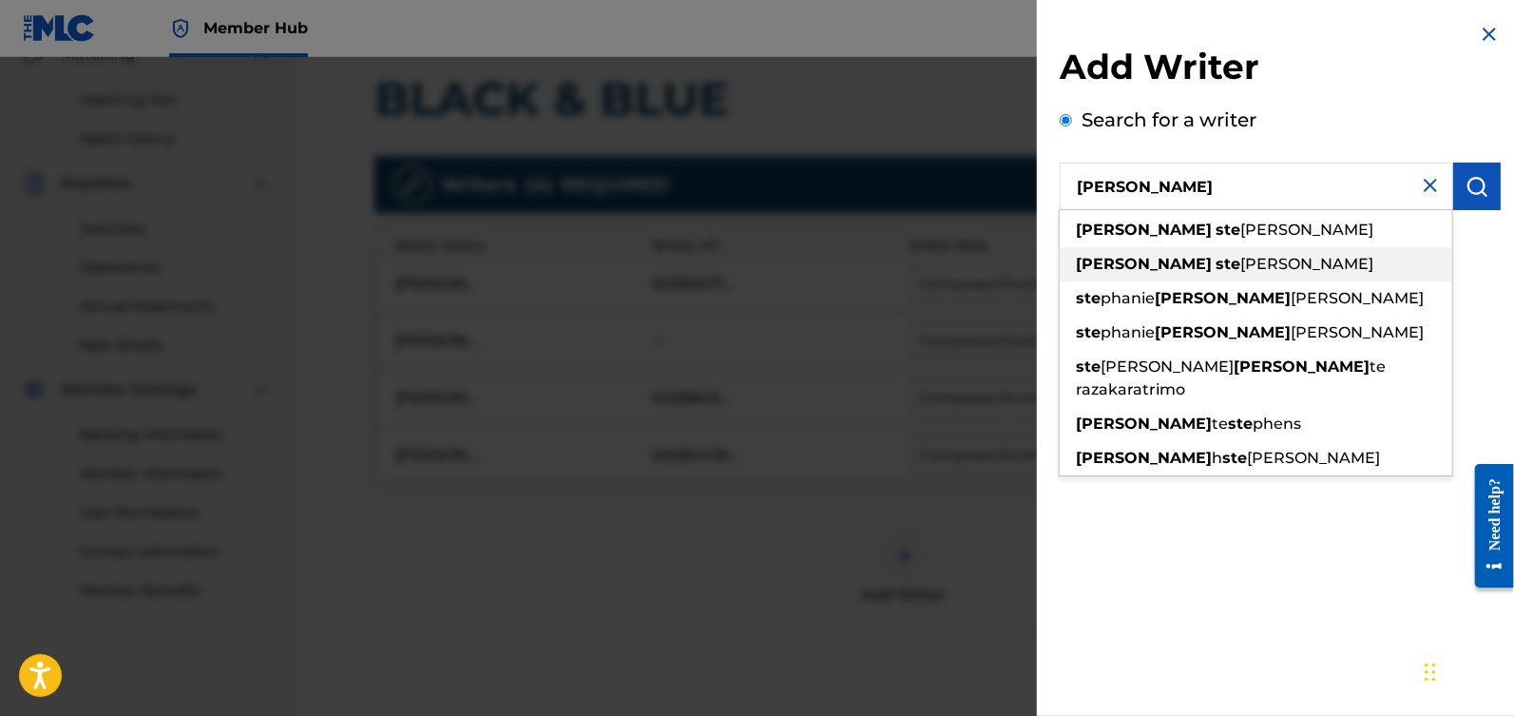
click at [1255, 256] on div "[PERSON_NAME]" at bounding box center [1256, 264] width 393 height 34
type input "[PERSON_NAME]"
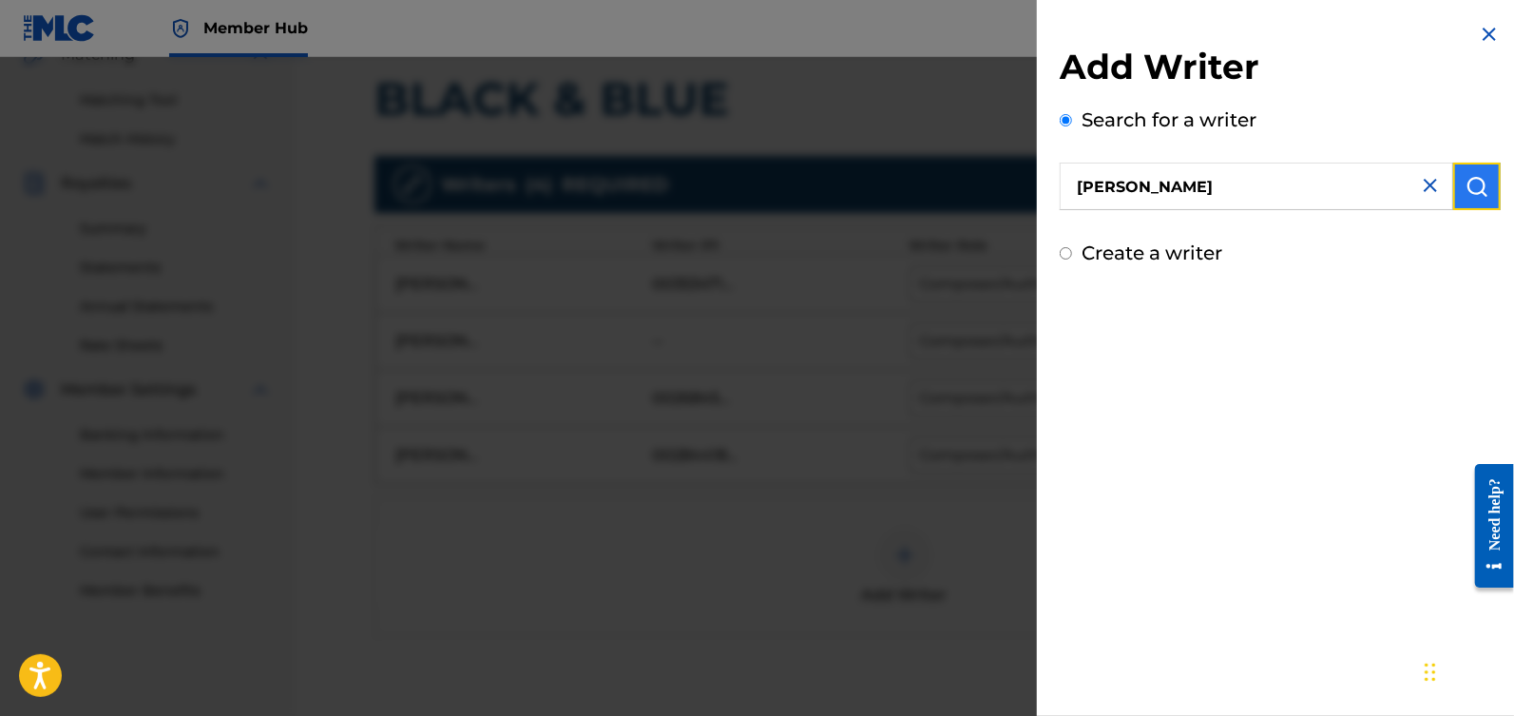
click at [1466, 189] on img "submit" at bounding box center [1477, 186] width 23 height 23
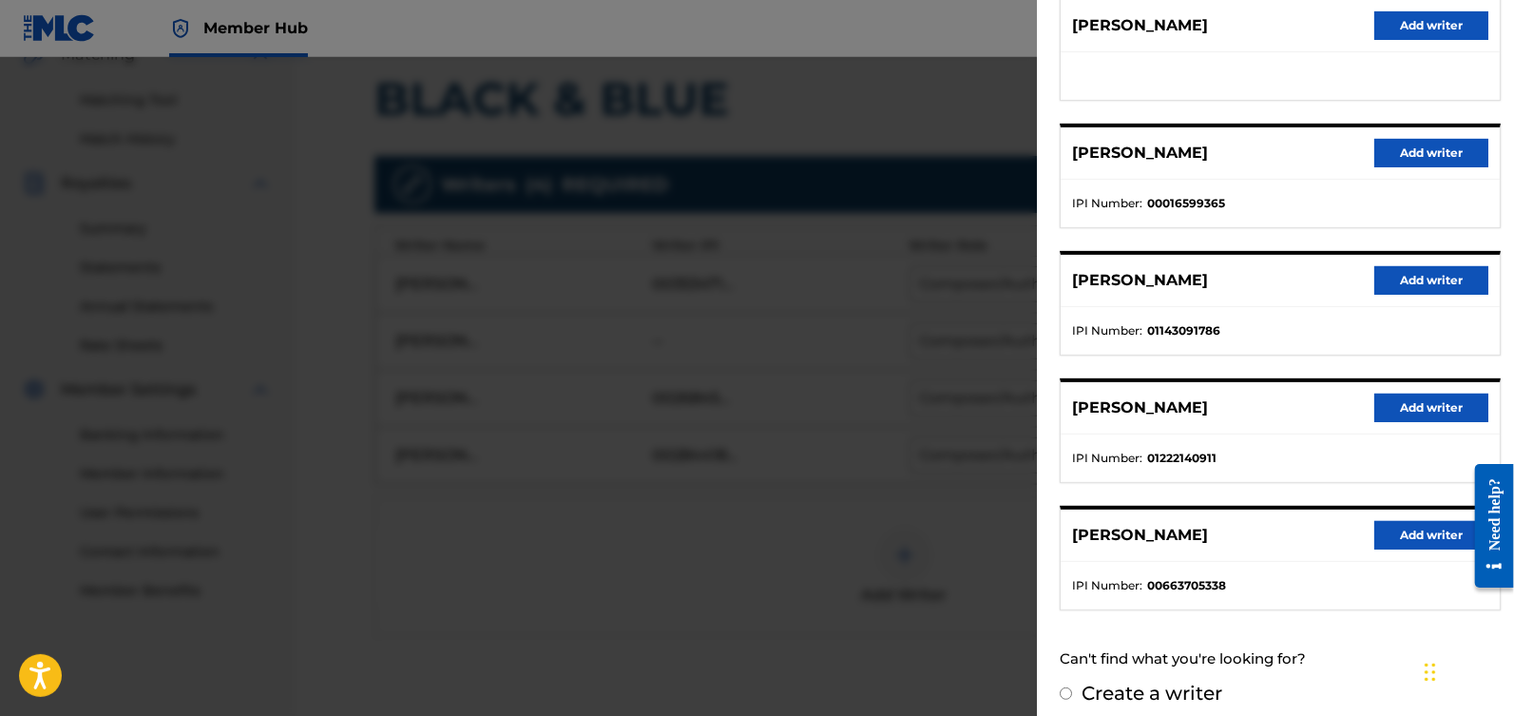
scroll to position [263, 0]
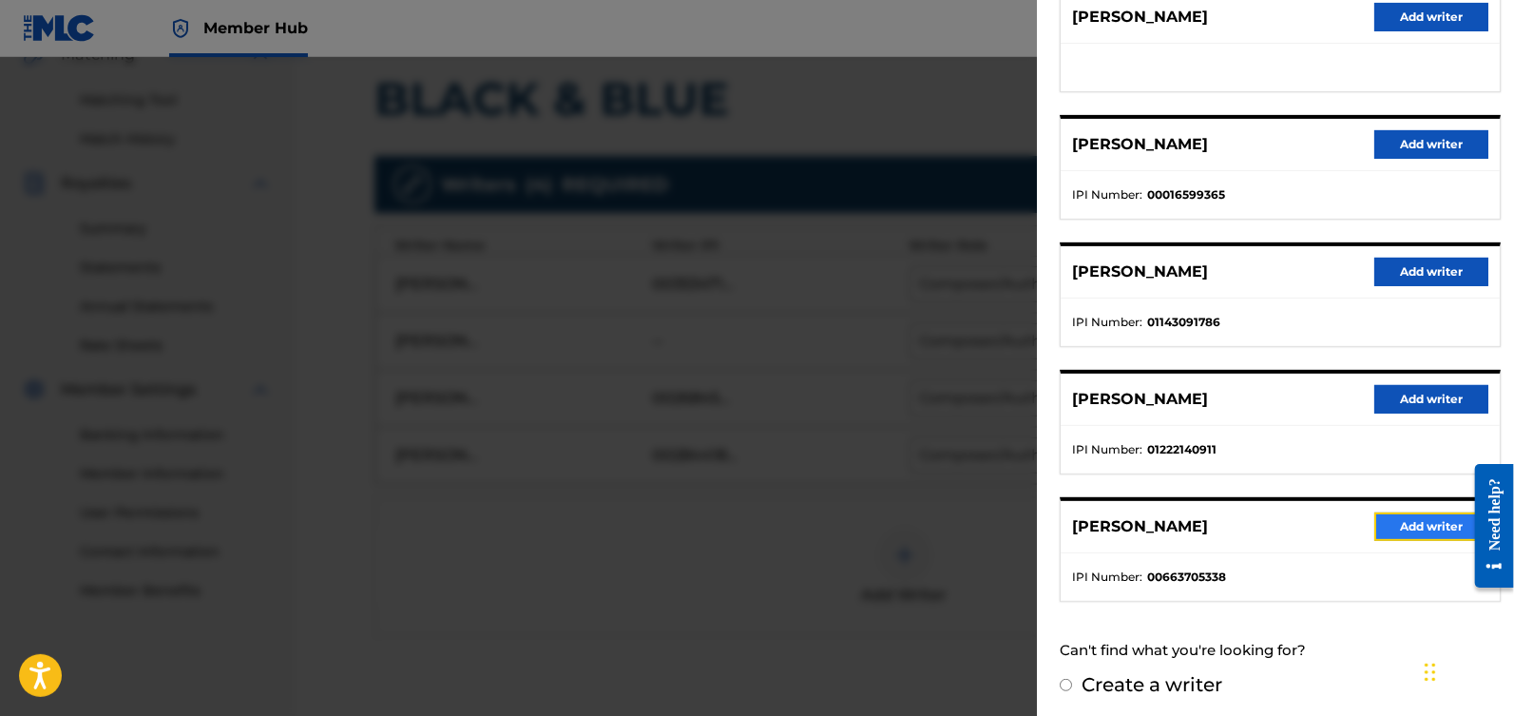
click at [1401, 527] on button "Add writer" at bounding box center [1431, 526] width 114 height 29
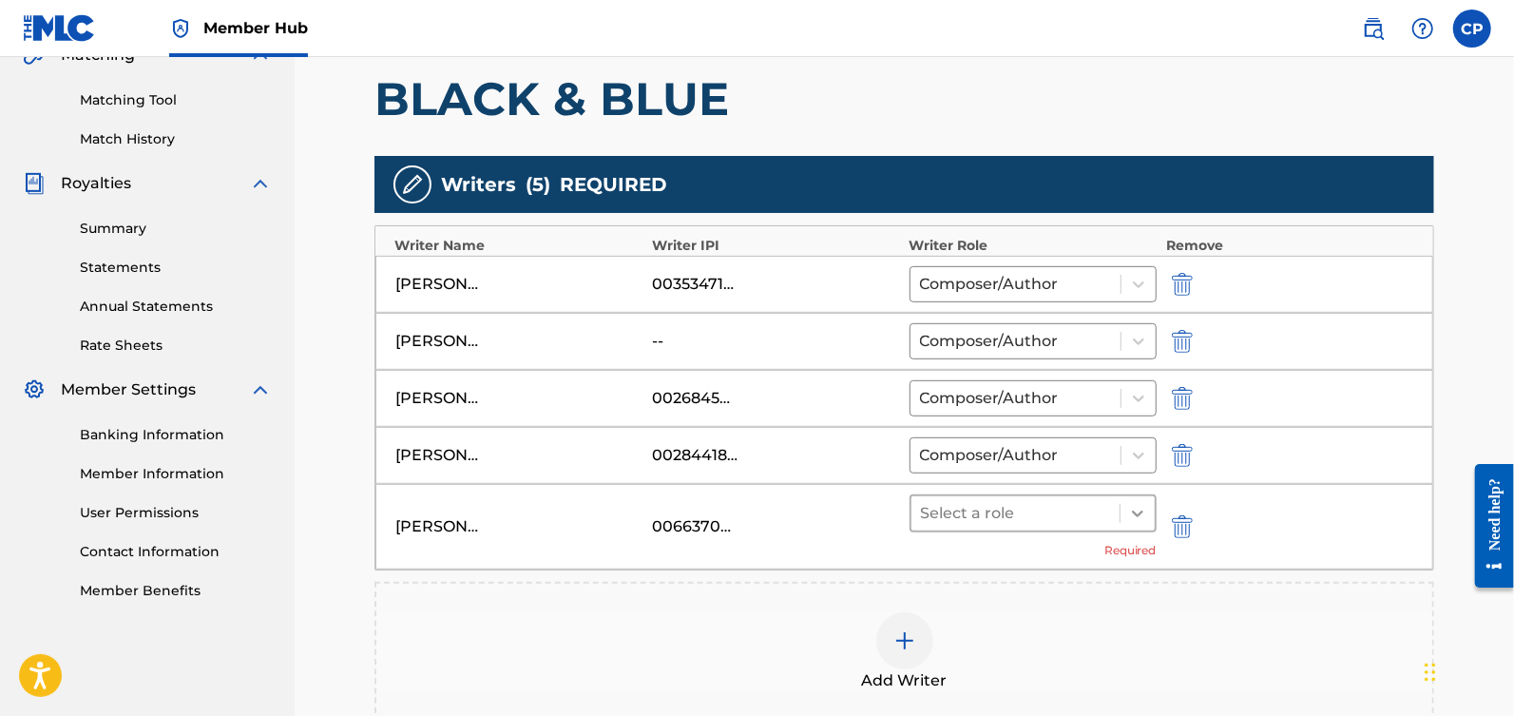
click at [1124, 516] on div at bounding box center [1138, 513] width 34 height 34
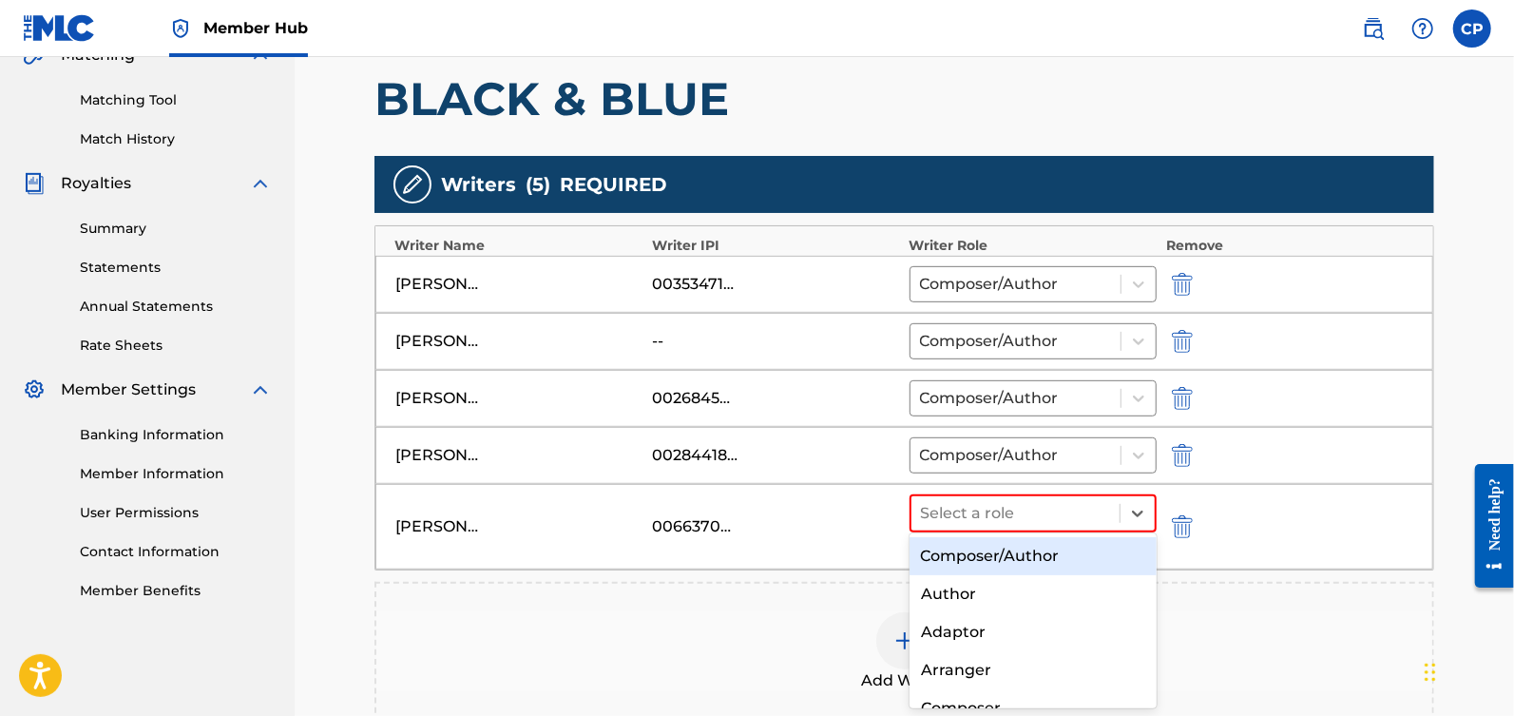
click at [1059, 553] on div "Composer/Author" at bounding box center [1034, 556] width 248 height 38
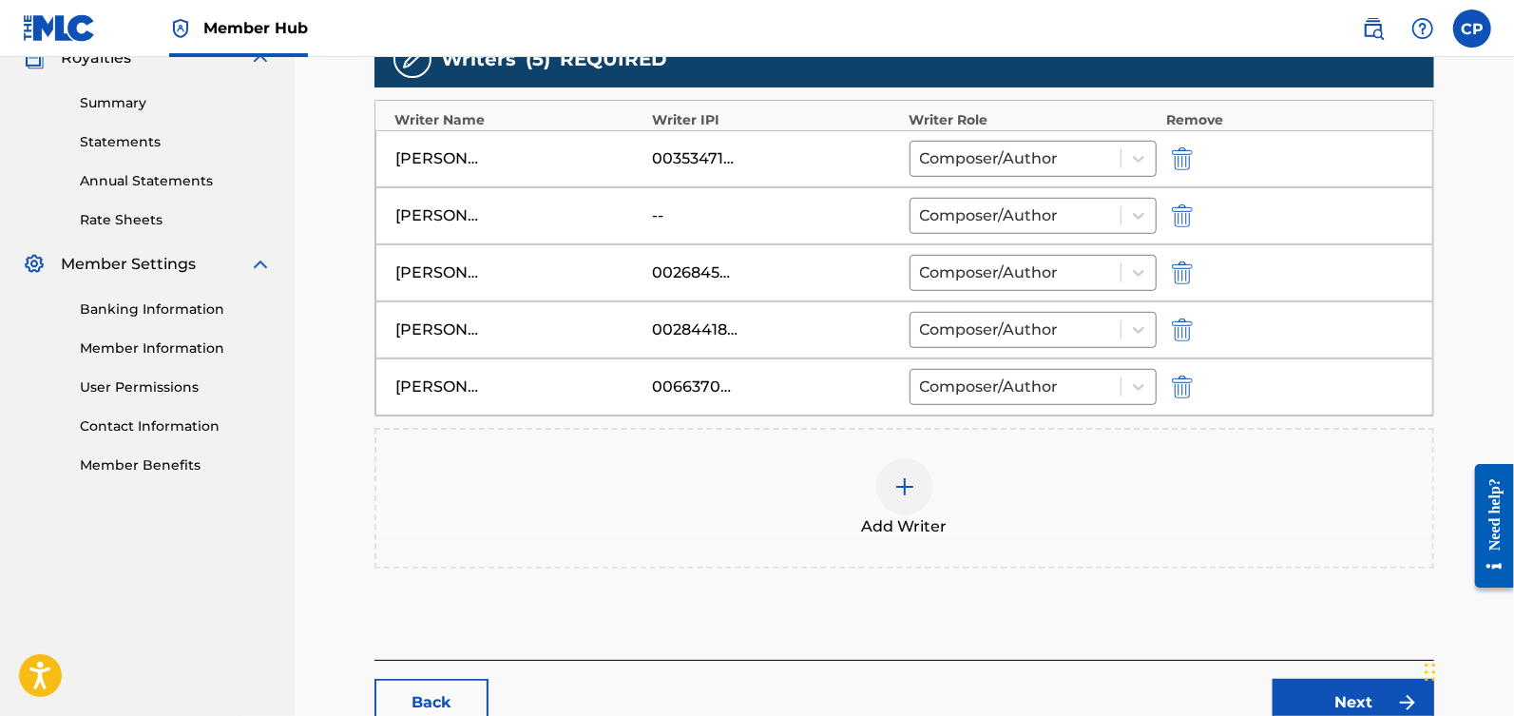
scroll to position [713, 0]
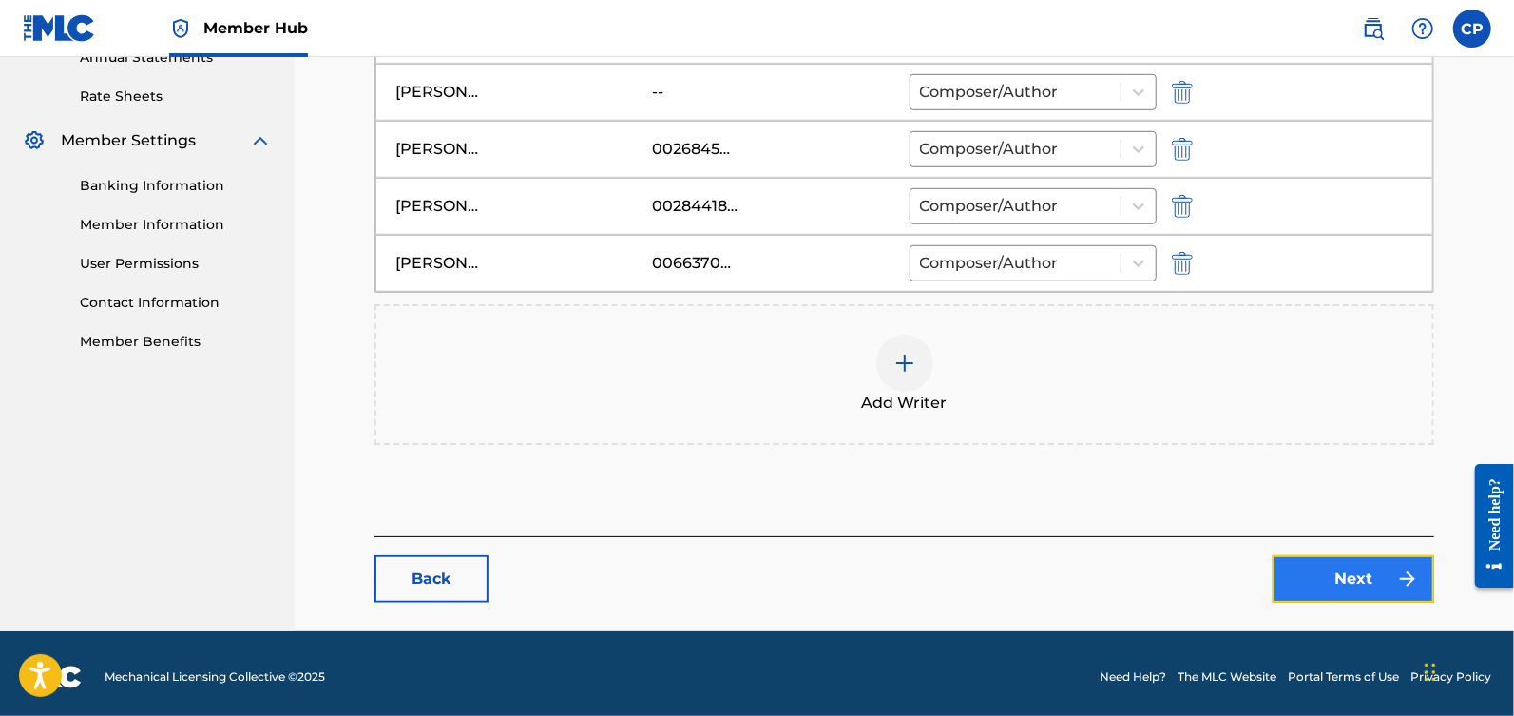
click at [1320, 555] on link "Next" at bounding box center [1354, 579] width 162 height 48
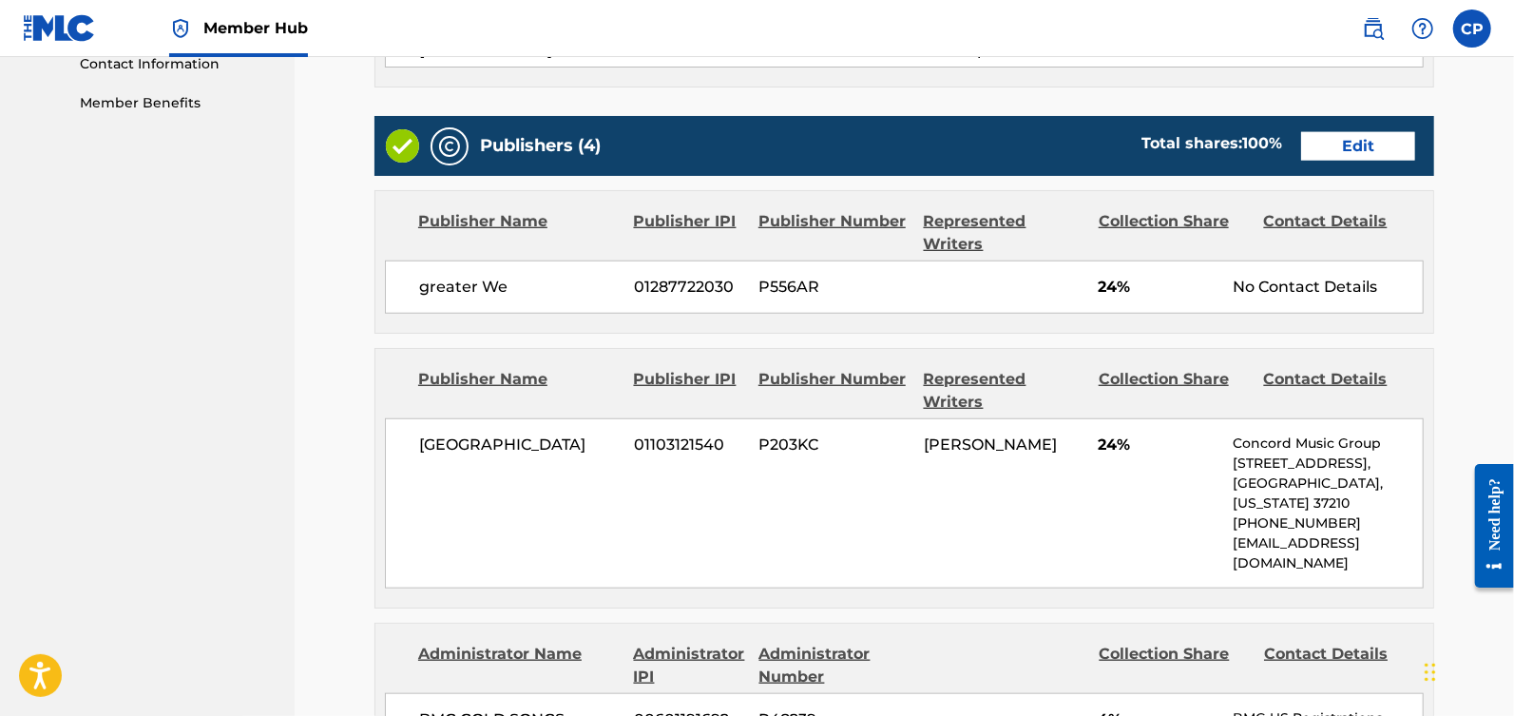
scroll to position [958, 0]
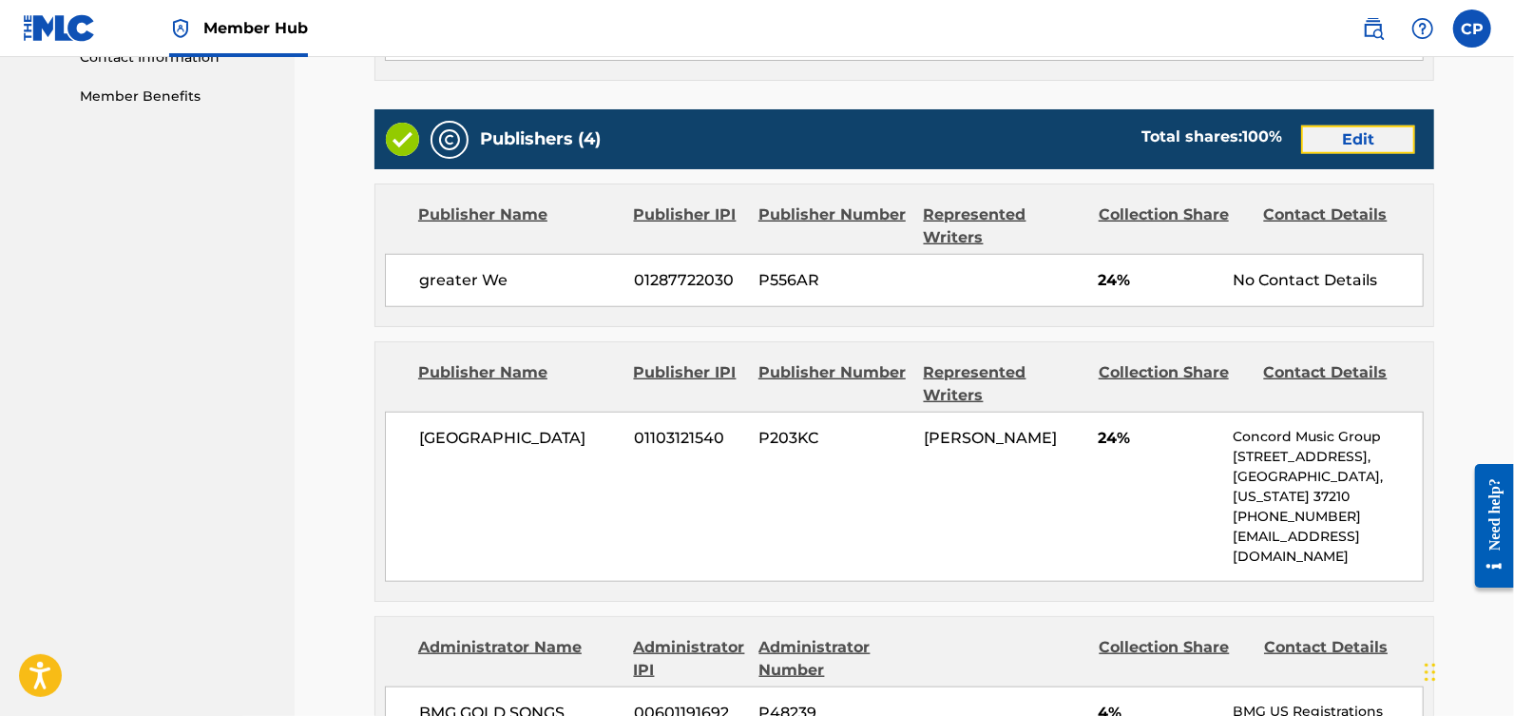
click at [1355, 125] on link "Edit" at bounding box center [1358, 139] width 114 height 29
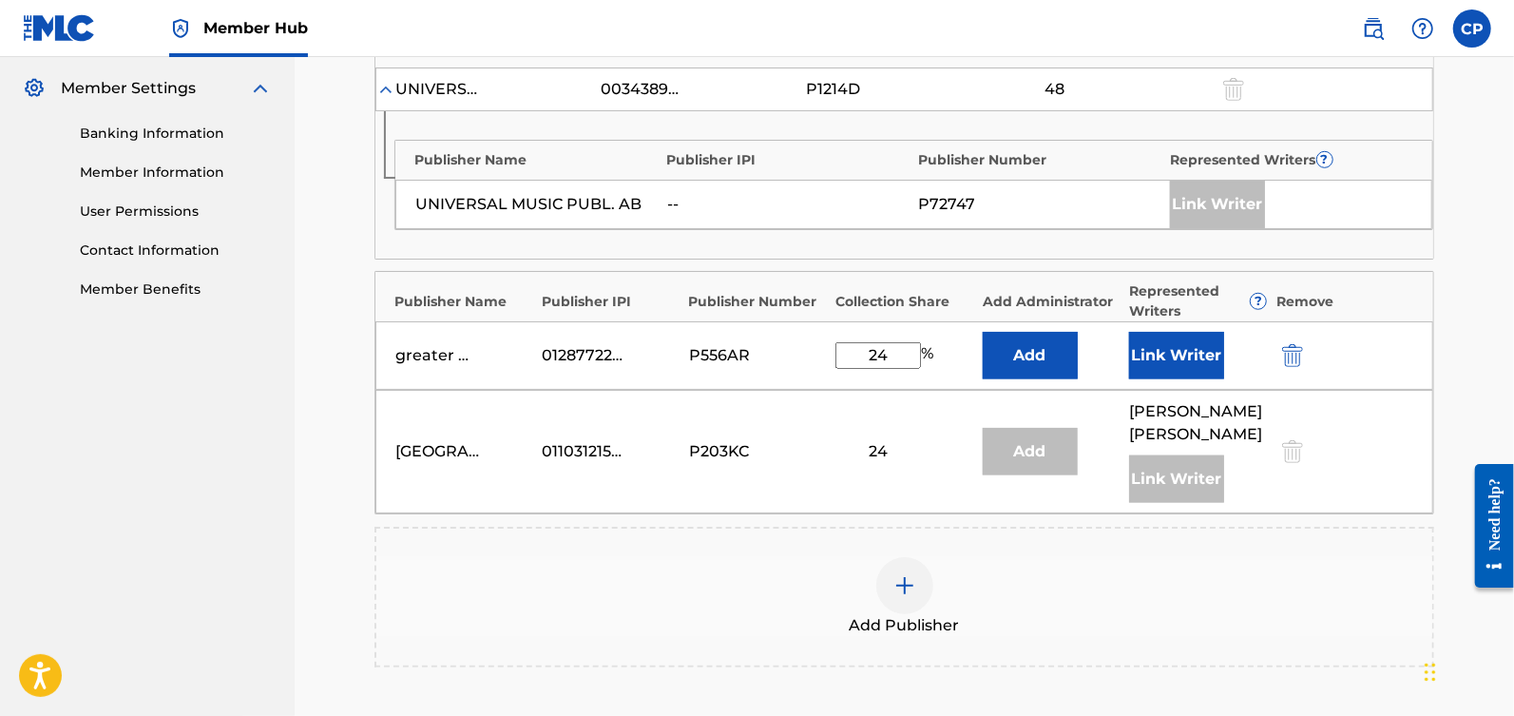
scroll to position [767, 0]
click at [1162, 342] on button "Link Writer" at bounding box center [1176, 354] width 95 height 48
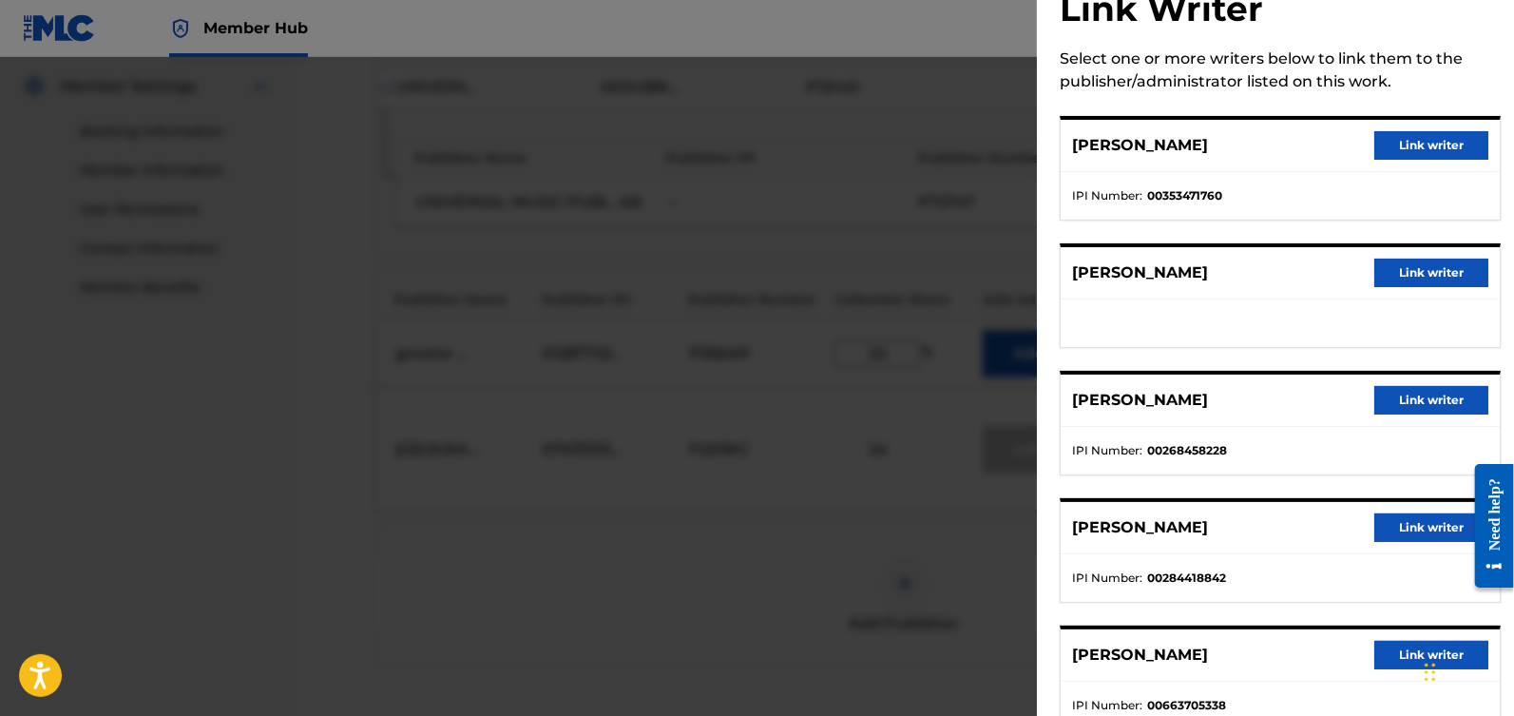
scroll to position [112, 0]
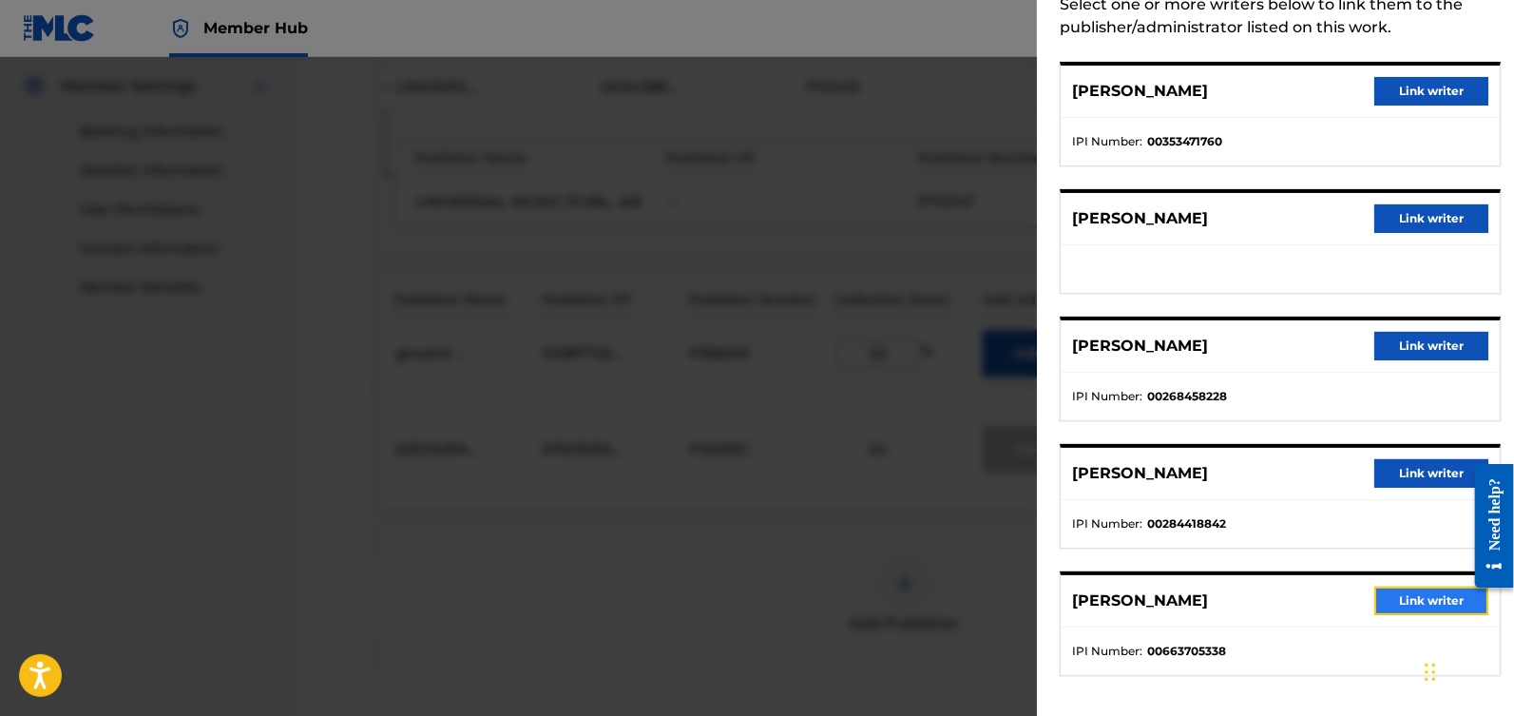
click at [1415, 597] on button "Link writer" at bounding box center [1431, 600] width 114 height 29
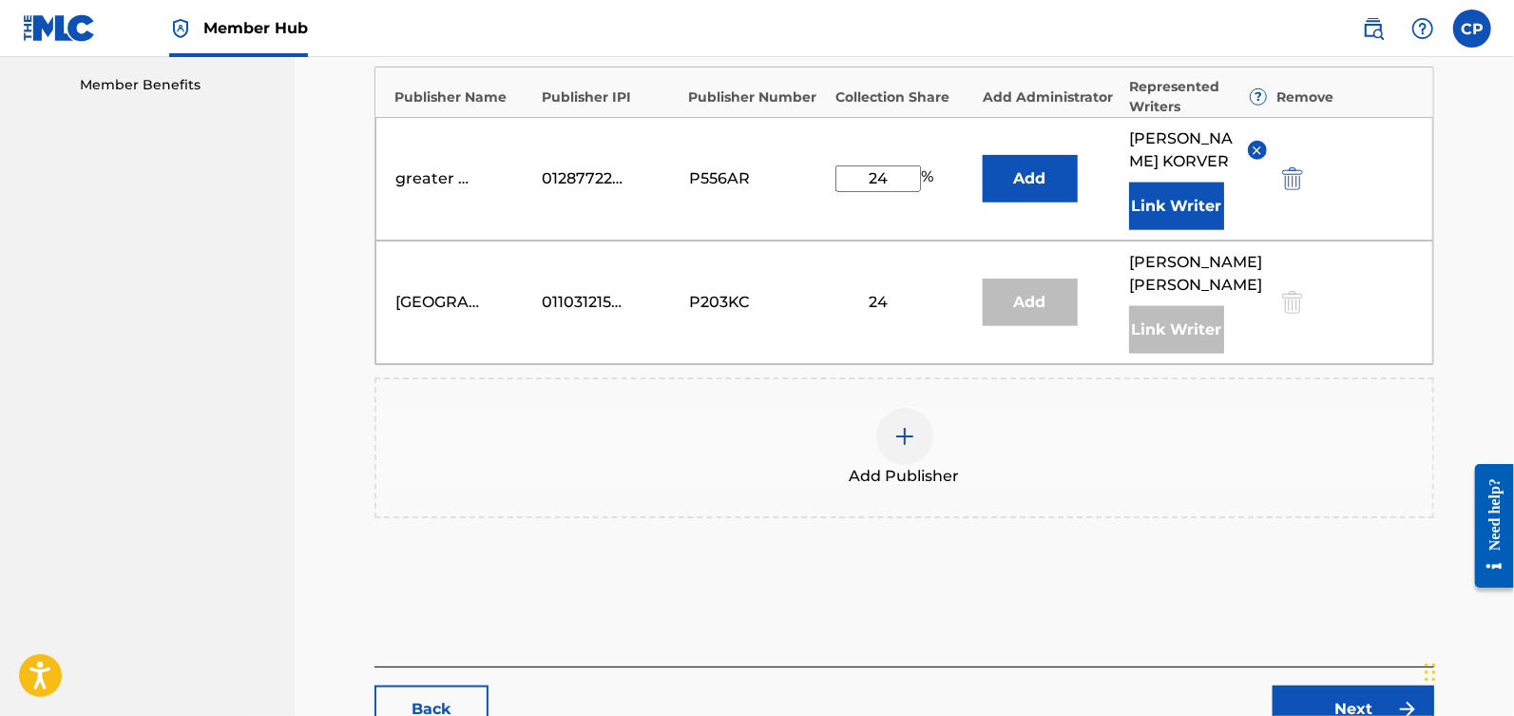
scroll to position [1096, 0]
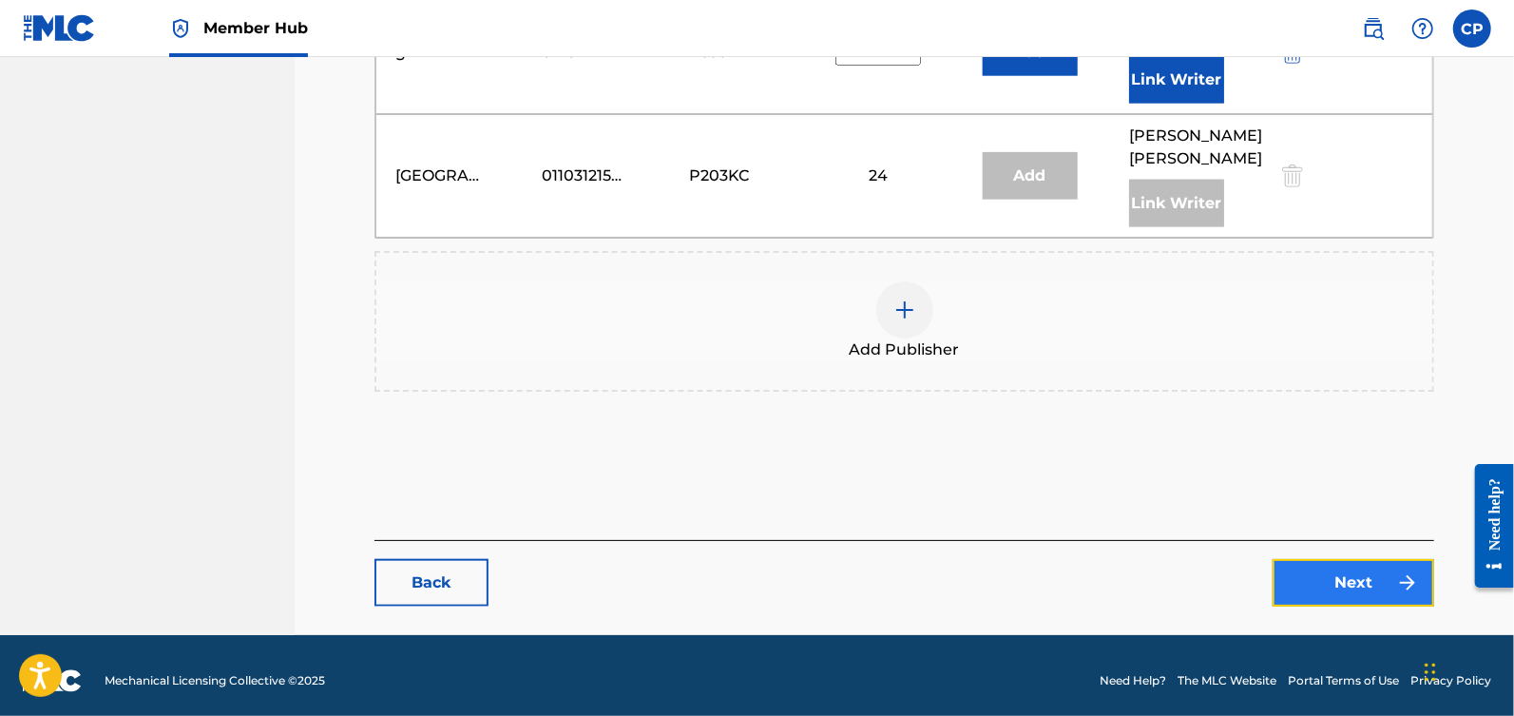
click at [1348, 581] on link "Next" at bounding box center [1354, 583] width 162 height 48
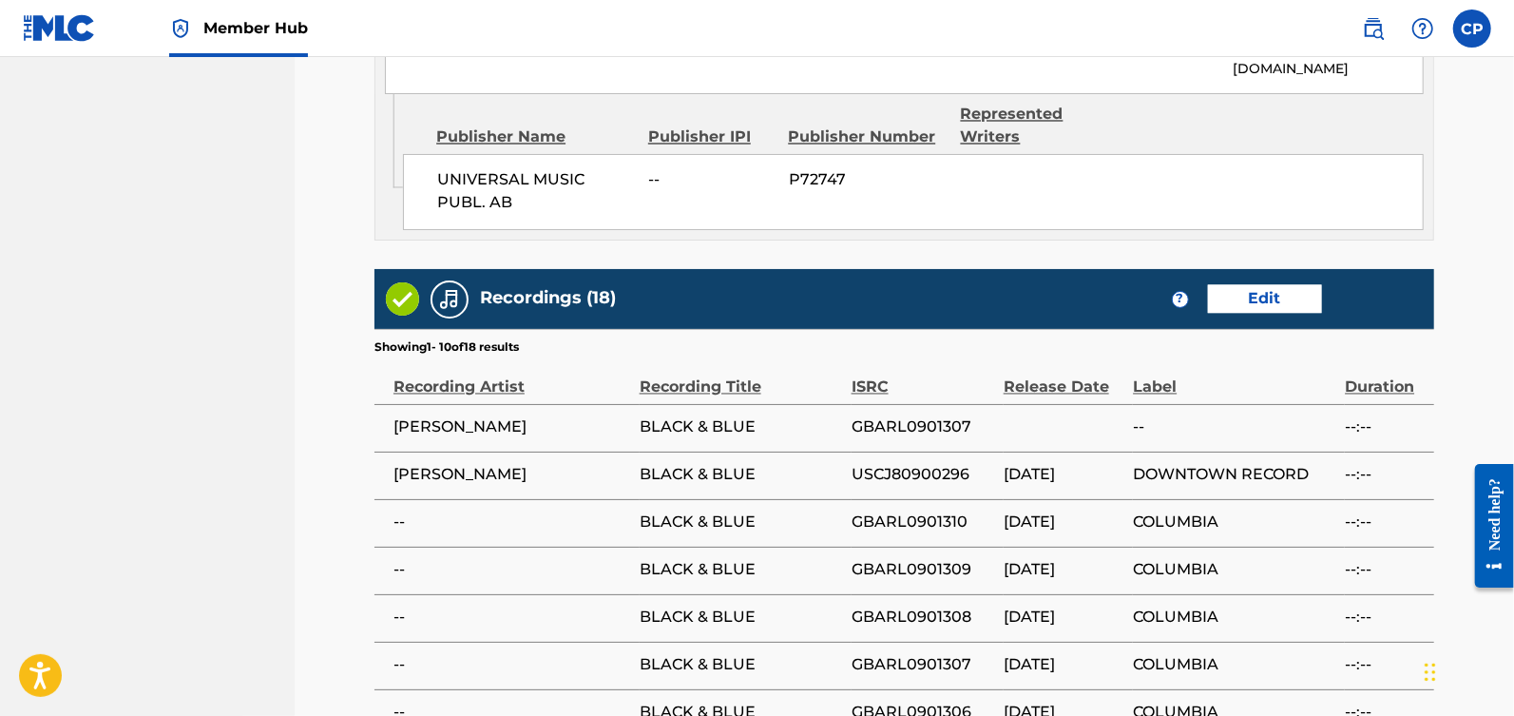
scroll to position [2433, 0]
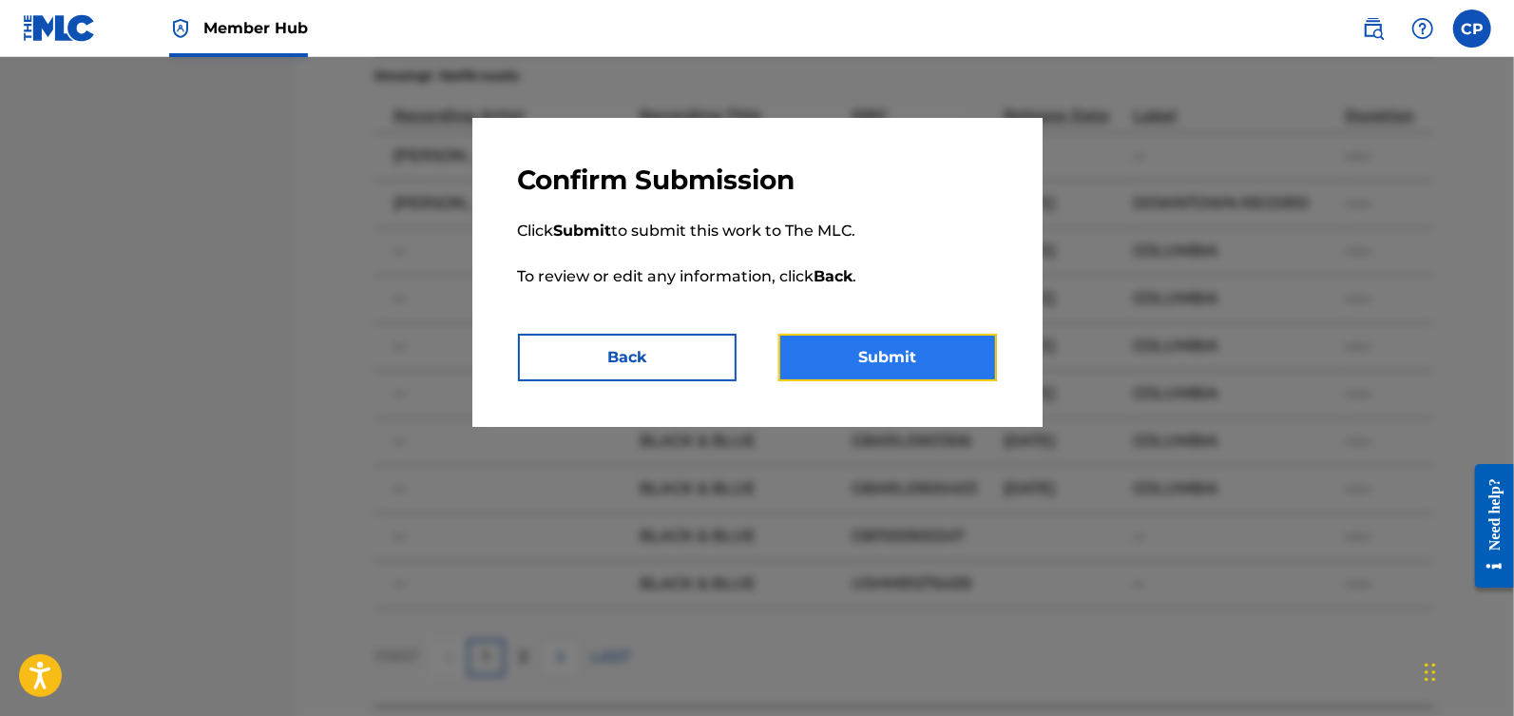
click at [889, 377] on button "Submit" at bounding box center [887, 358] width 219 height 48
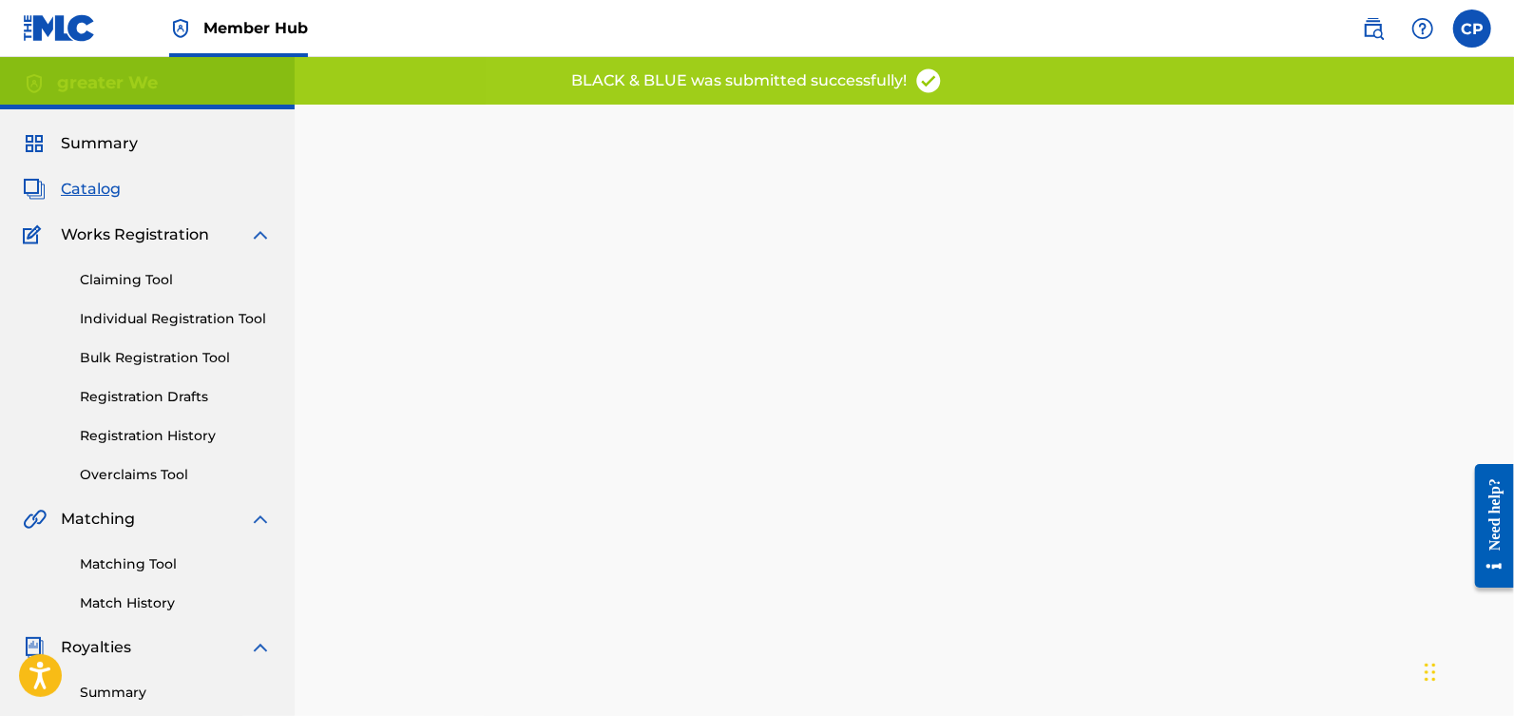
click at [96, 191] on span "Catalog" at bounding box center [91, 189] width 60 height 23
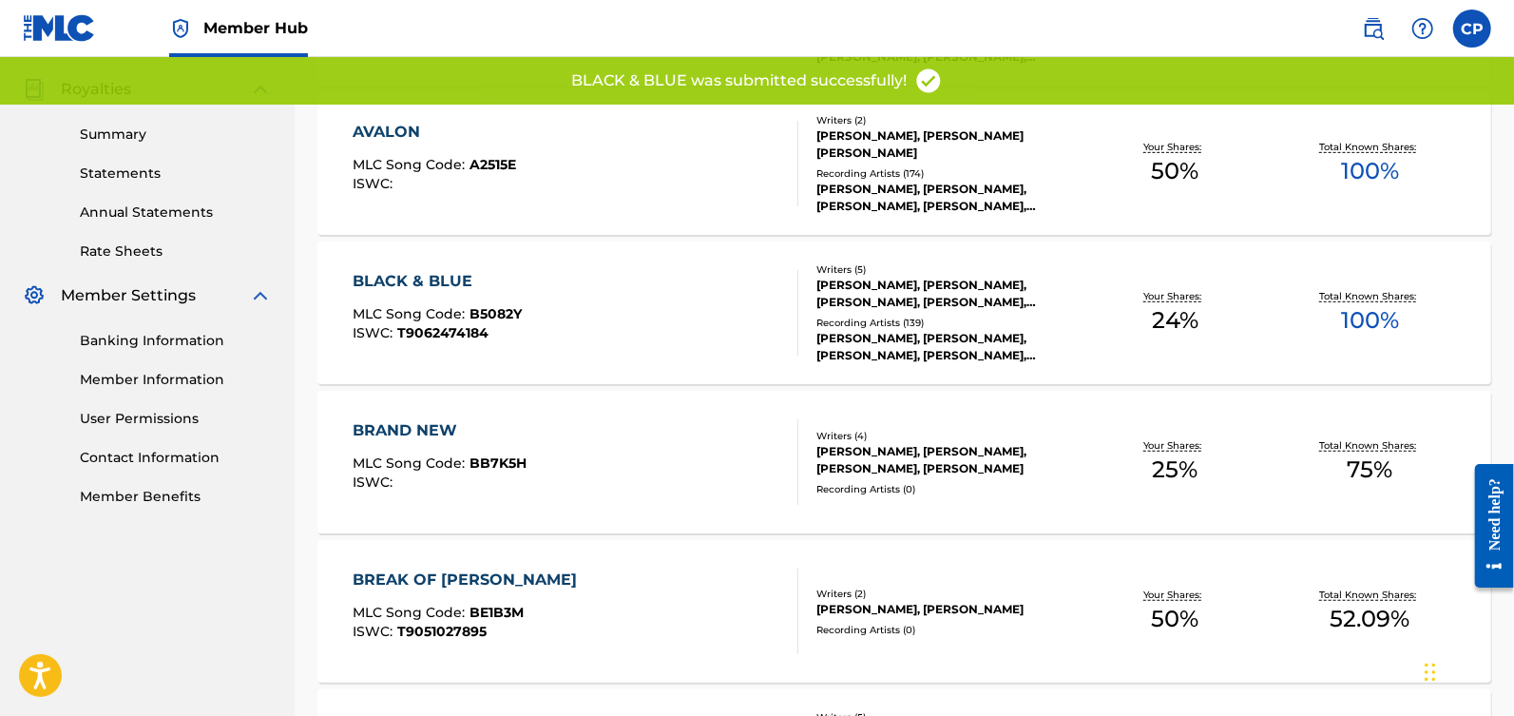
scroll to position [564, 0]
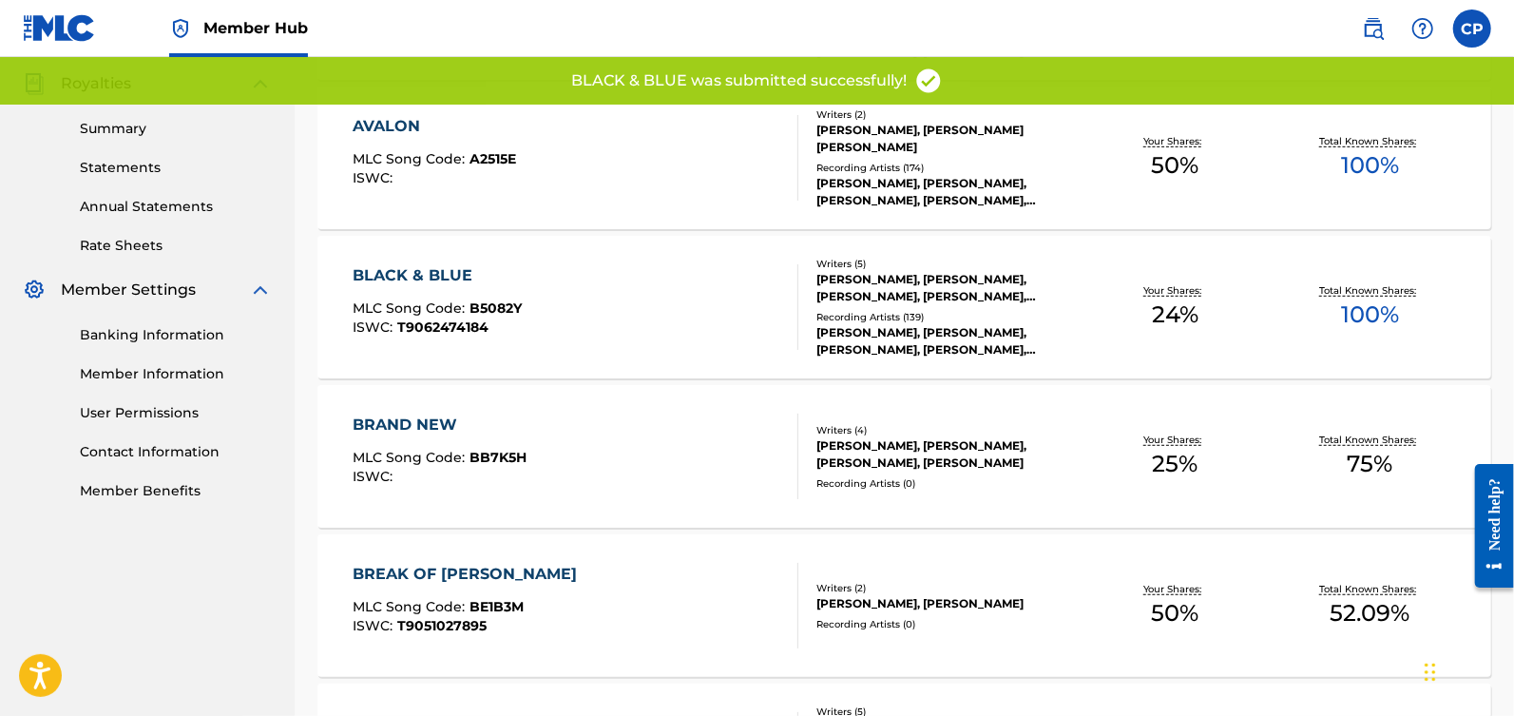
click at [669, 432] on div "BRAND NEW MLC Song Code : BB7K5H ISWC :" at bounding box center [576, 456] width 446 height 86
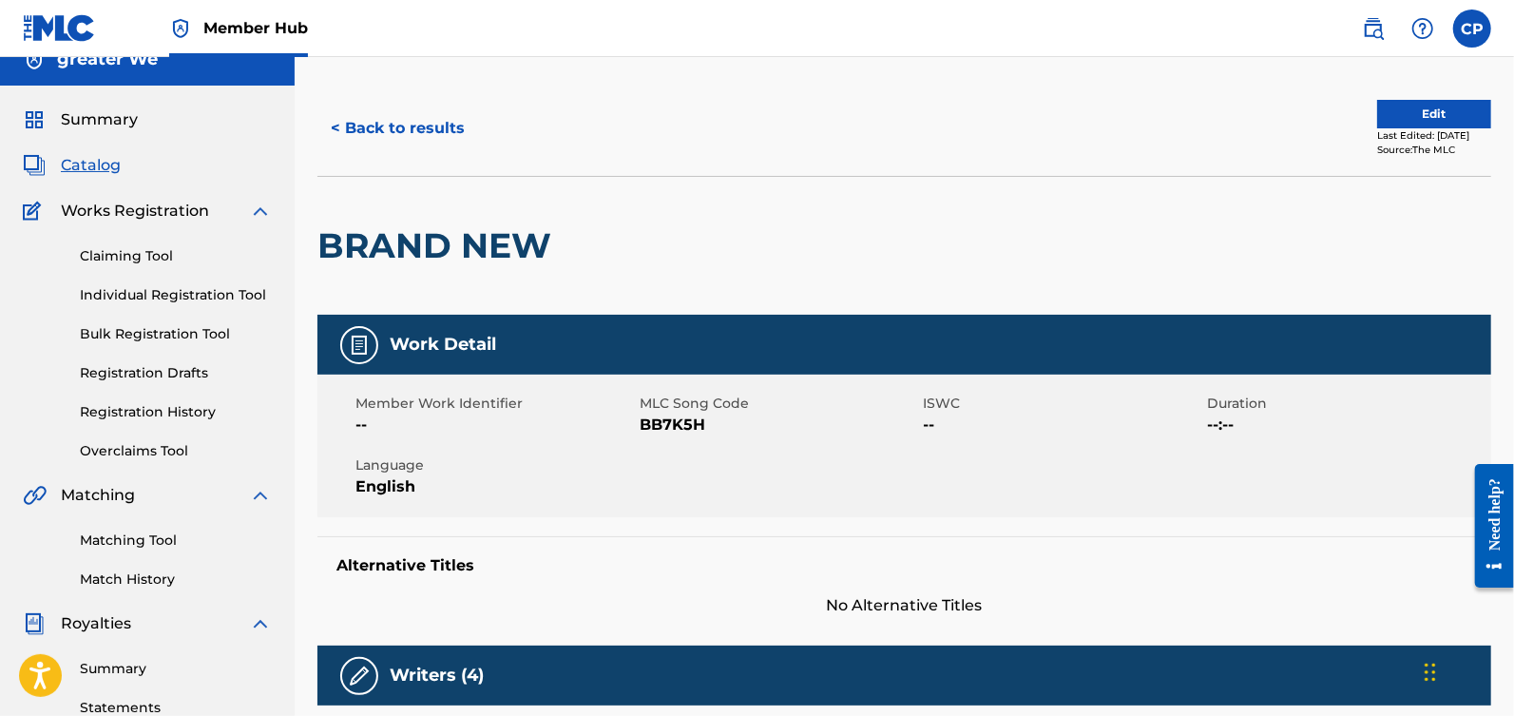
scroll to position [30, 0]
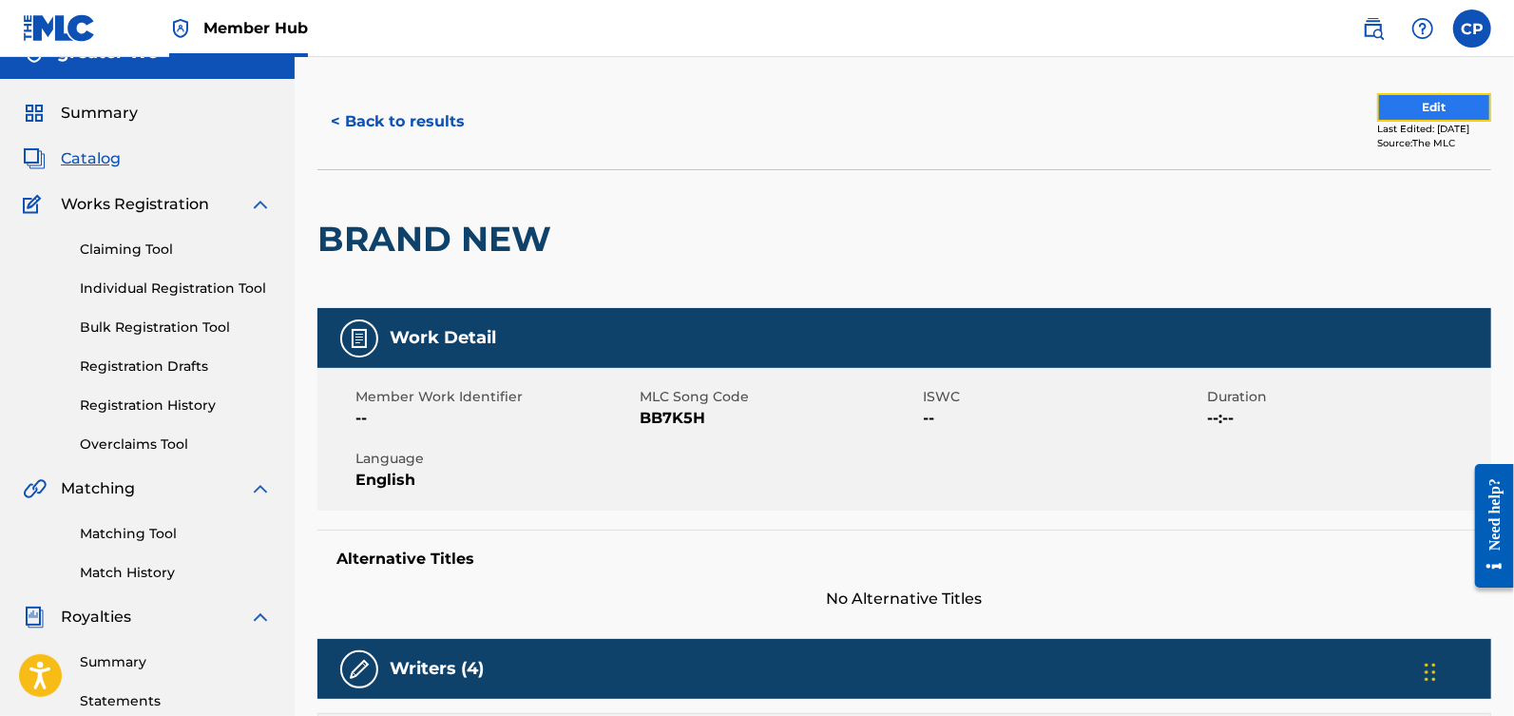
click at [1409, 109] on button "Edit" at bounding box center [1434, 107] width 114 height 29
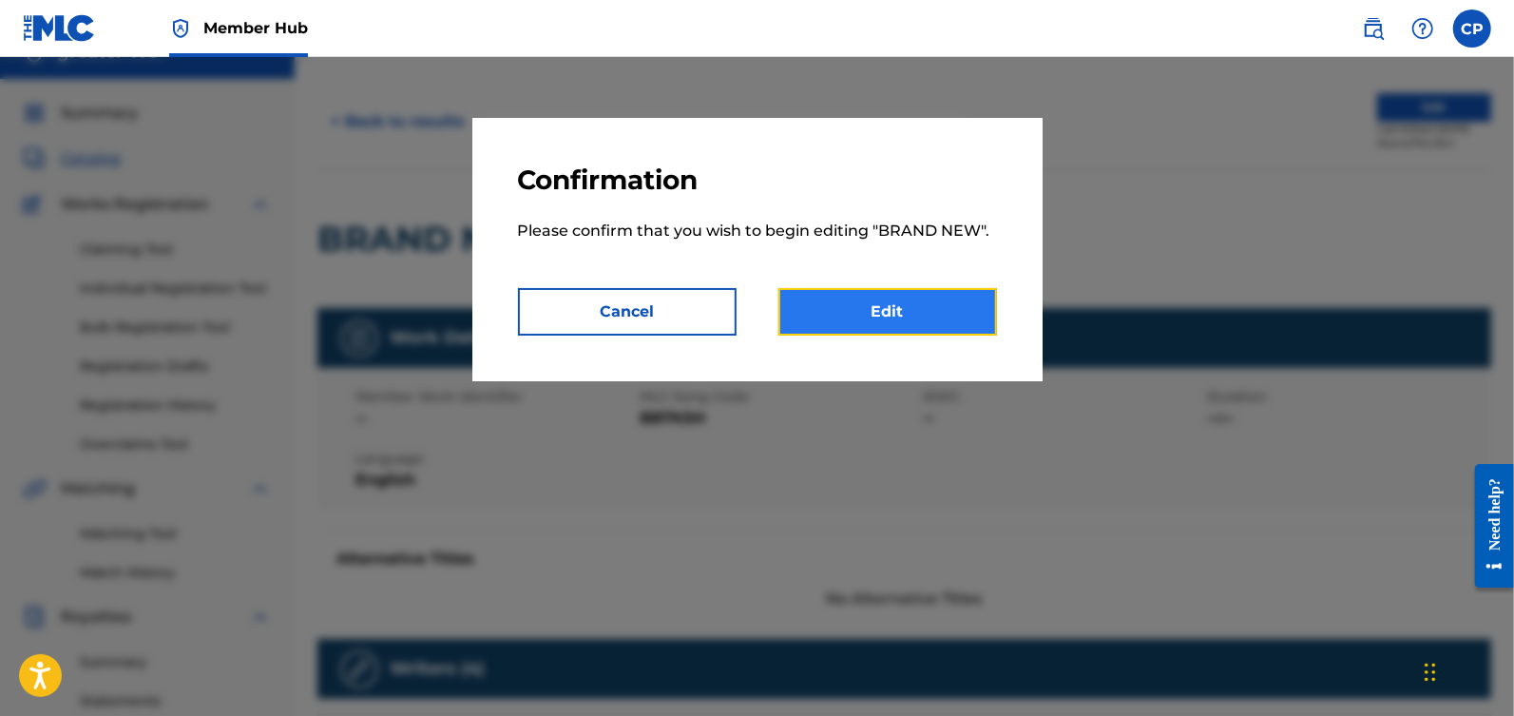
click at [917, 311] on link "Edit" at bounding box center [887, 312] width 219 height 48
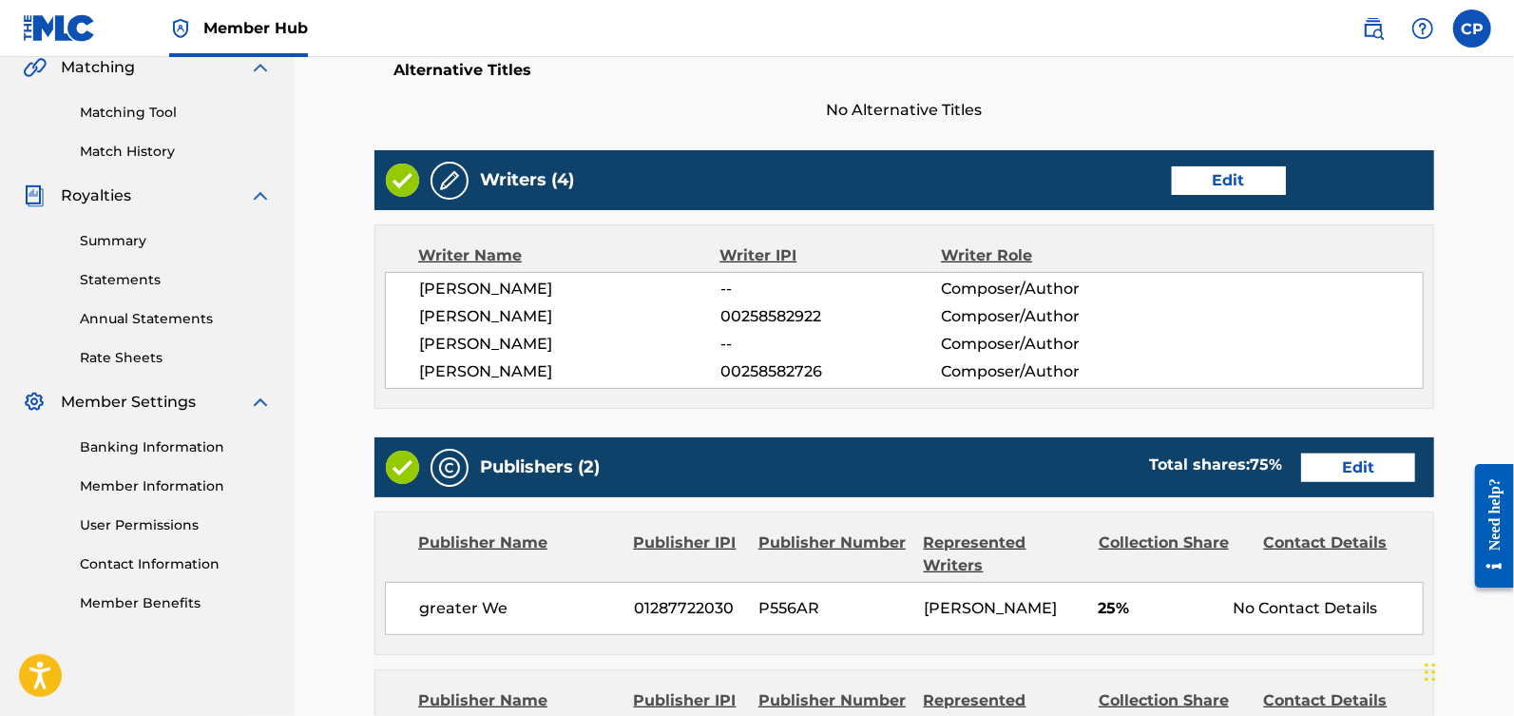
scroll to position [453, 0]
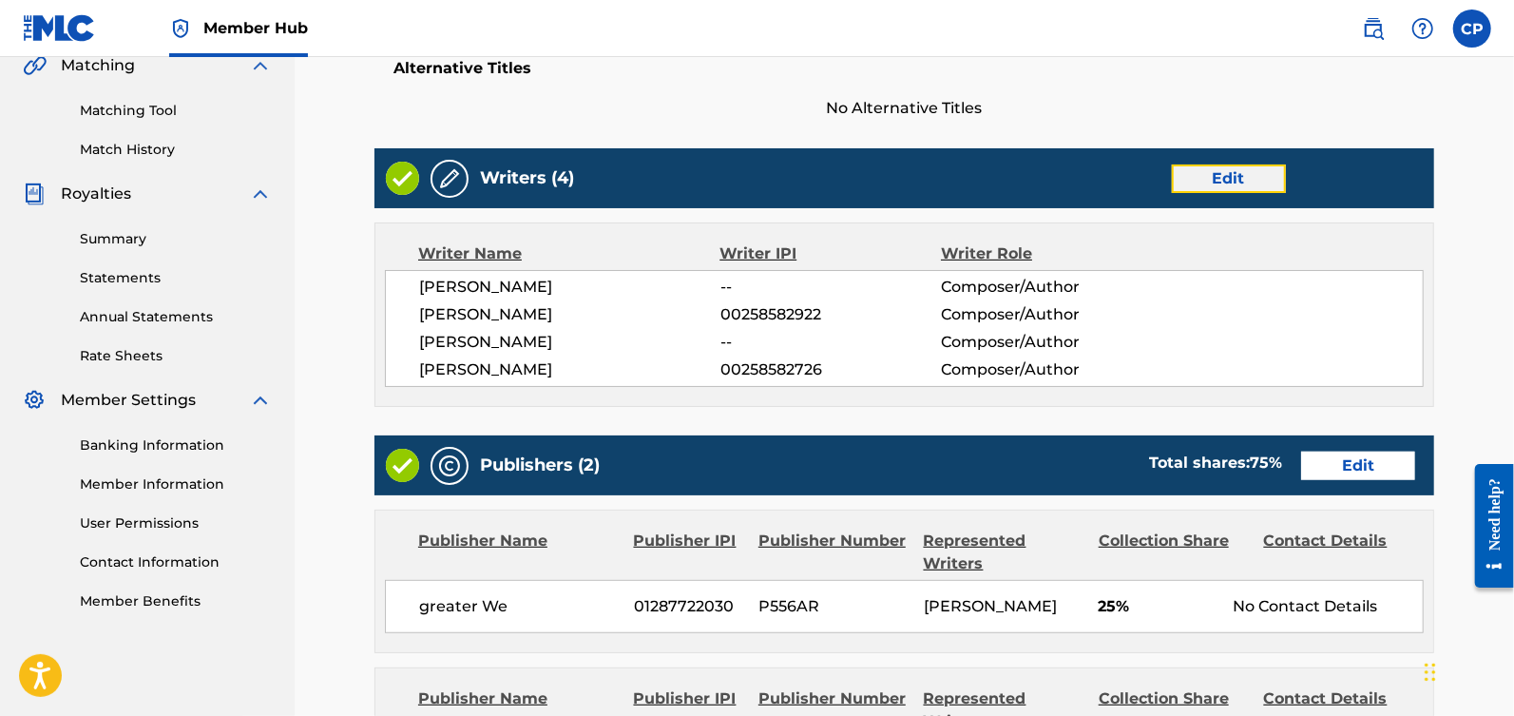
click at [1265, 186] on link "Edit" at bounding box center [1229, 178] width 114 height 29
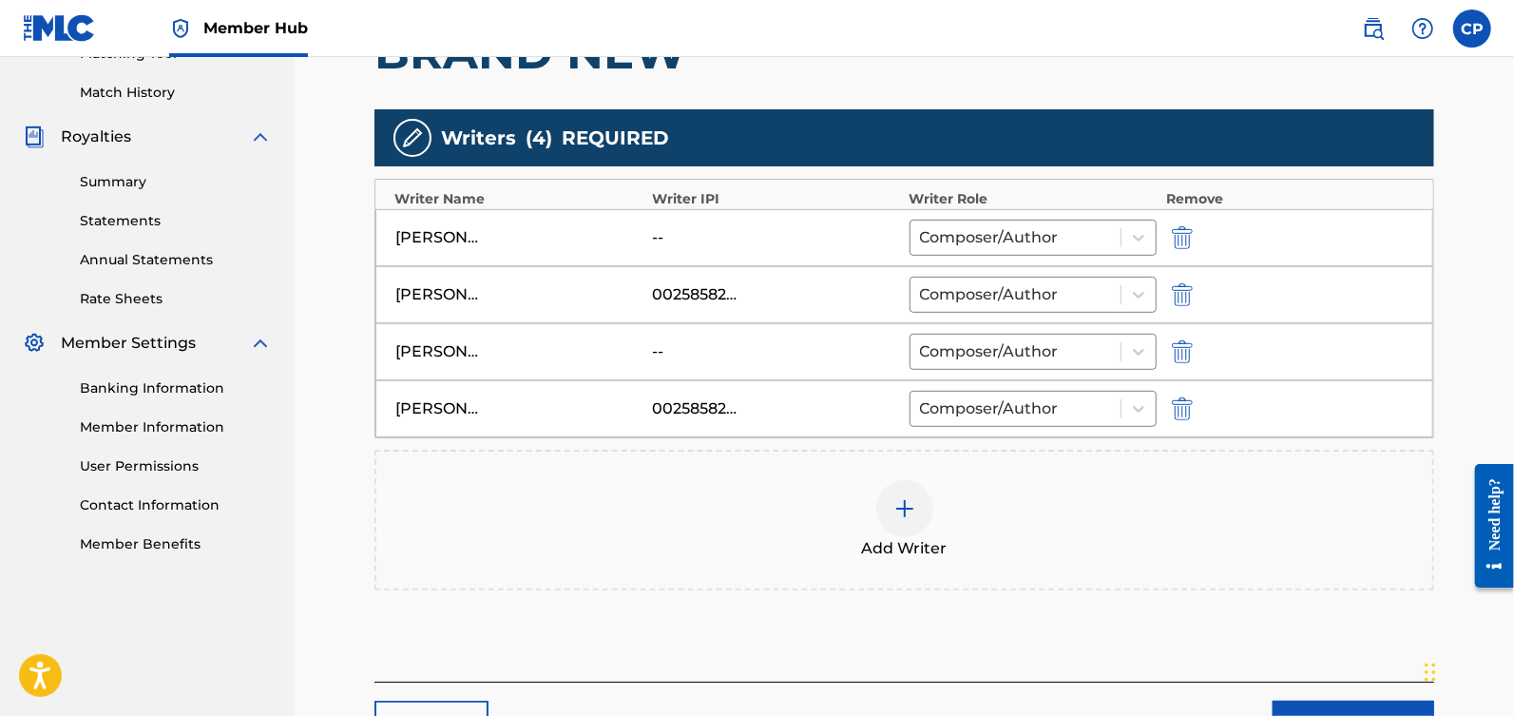
scroll to position [509, 0]
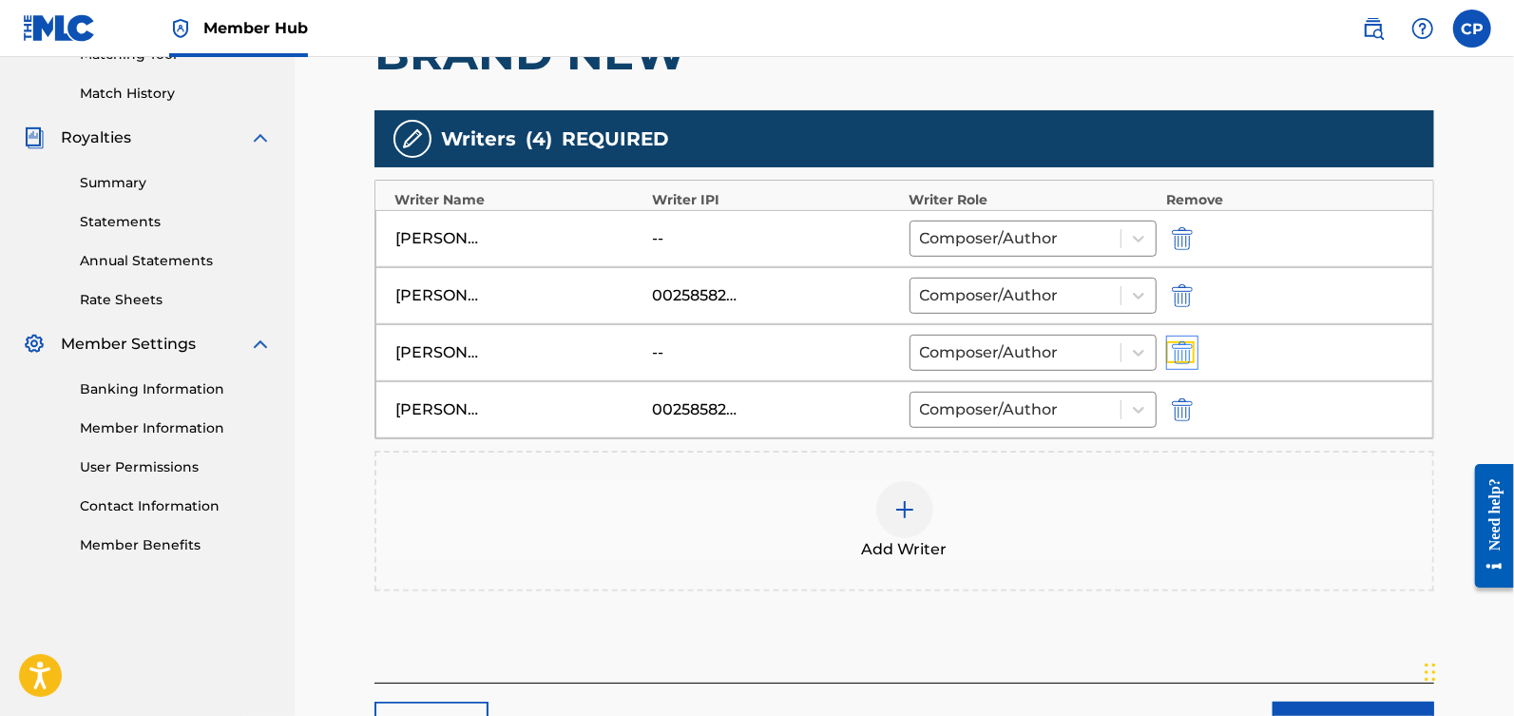
click at [1179, 348] on img "submit" at bounding box center [1182, 352] width 21 height 23
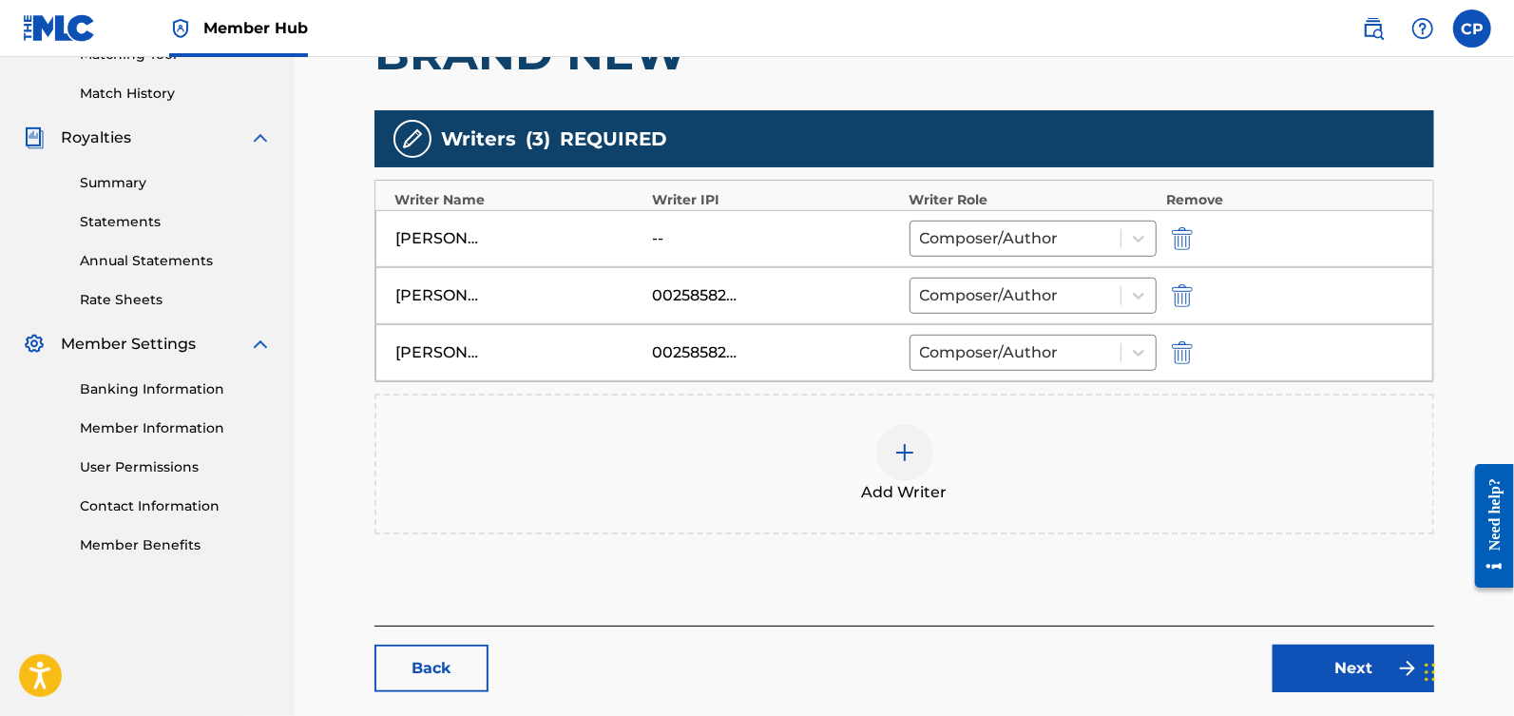
click at [905, 457] on img at bounding box center [904, 452] width 23 height 23
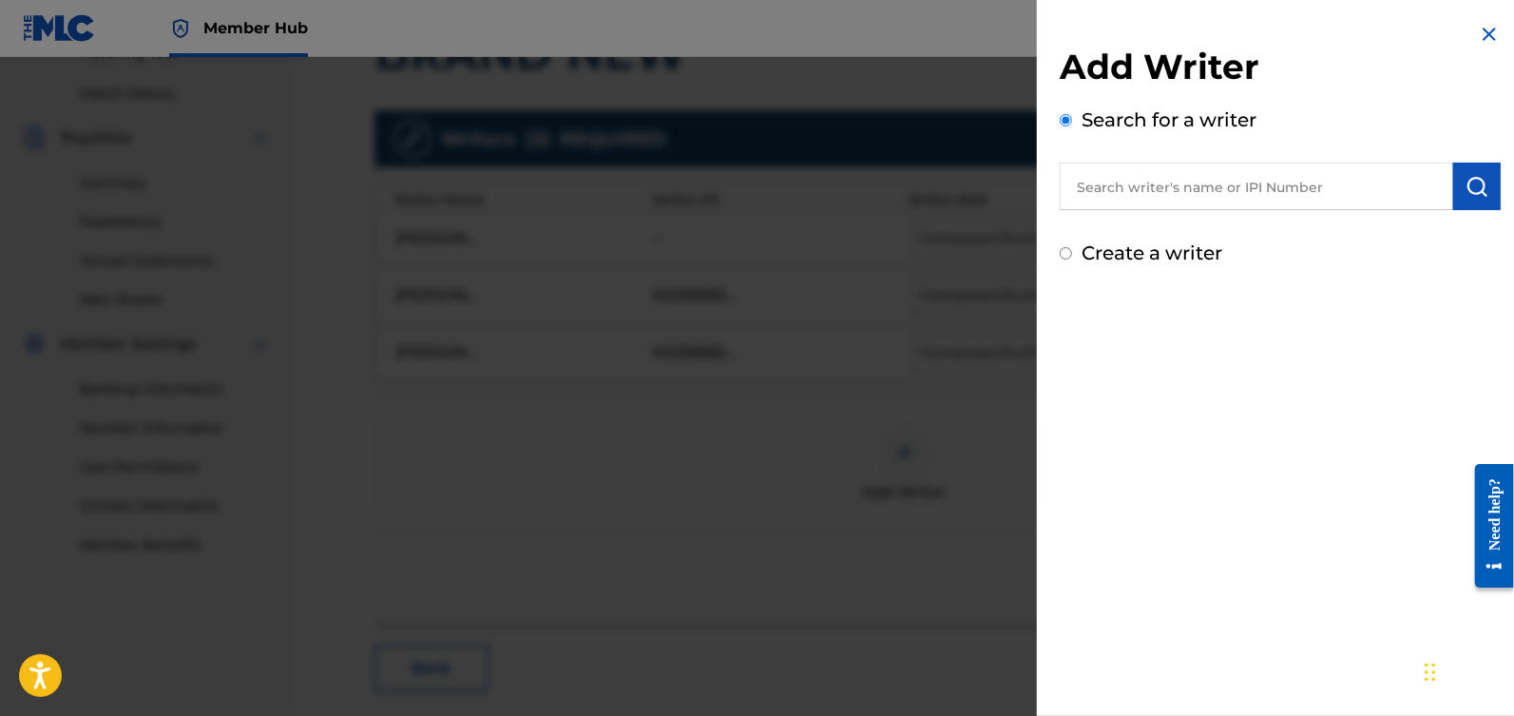
click at [1172, 196] on input "text" at bounding box center [1256, 187] width 393 height 48
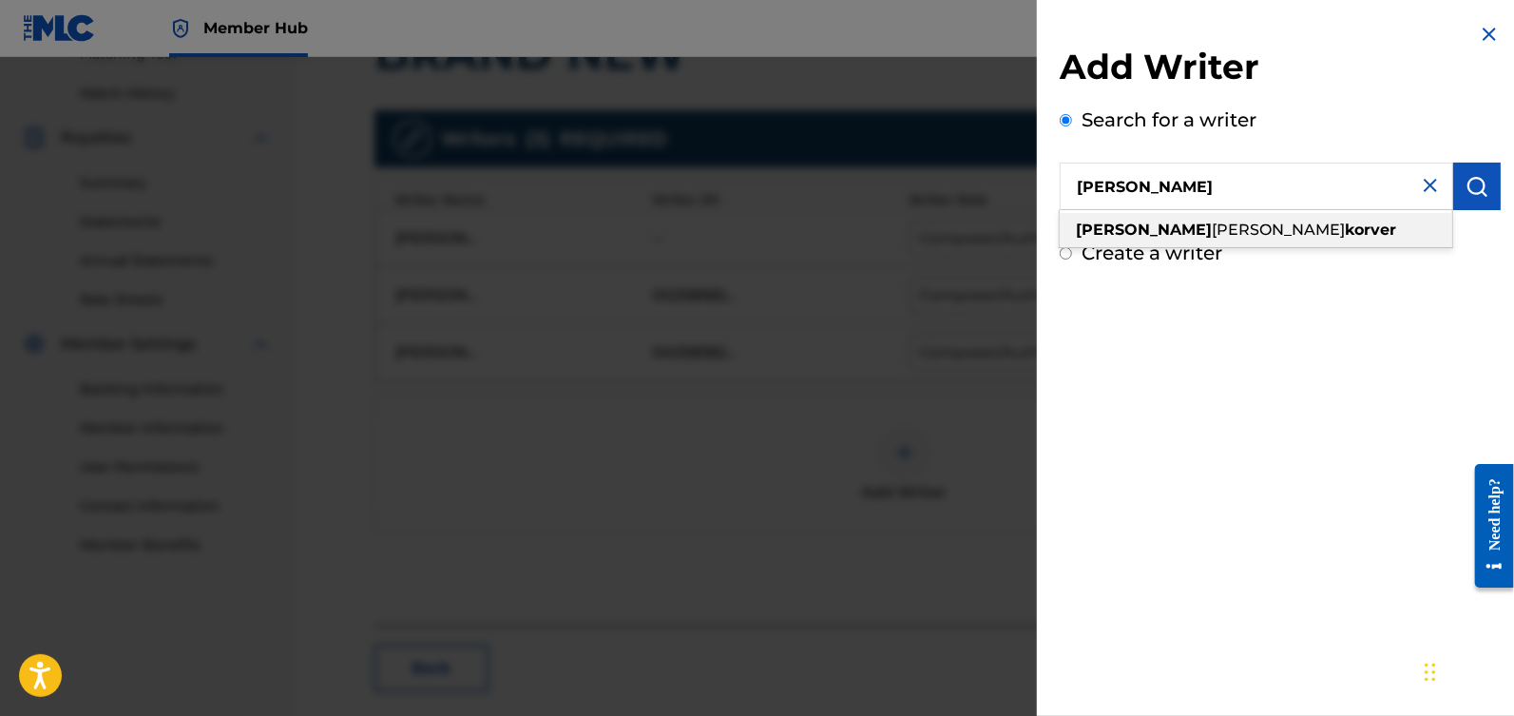
click at [1190, 240] on div "[PERSON_NAME]" at bounding box center [1256, 230] width 393 height 34
type input "[PERSON_NAME]"
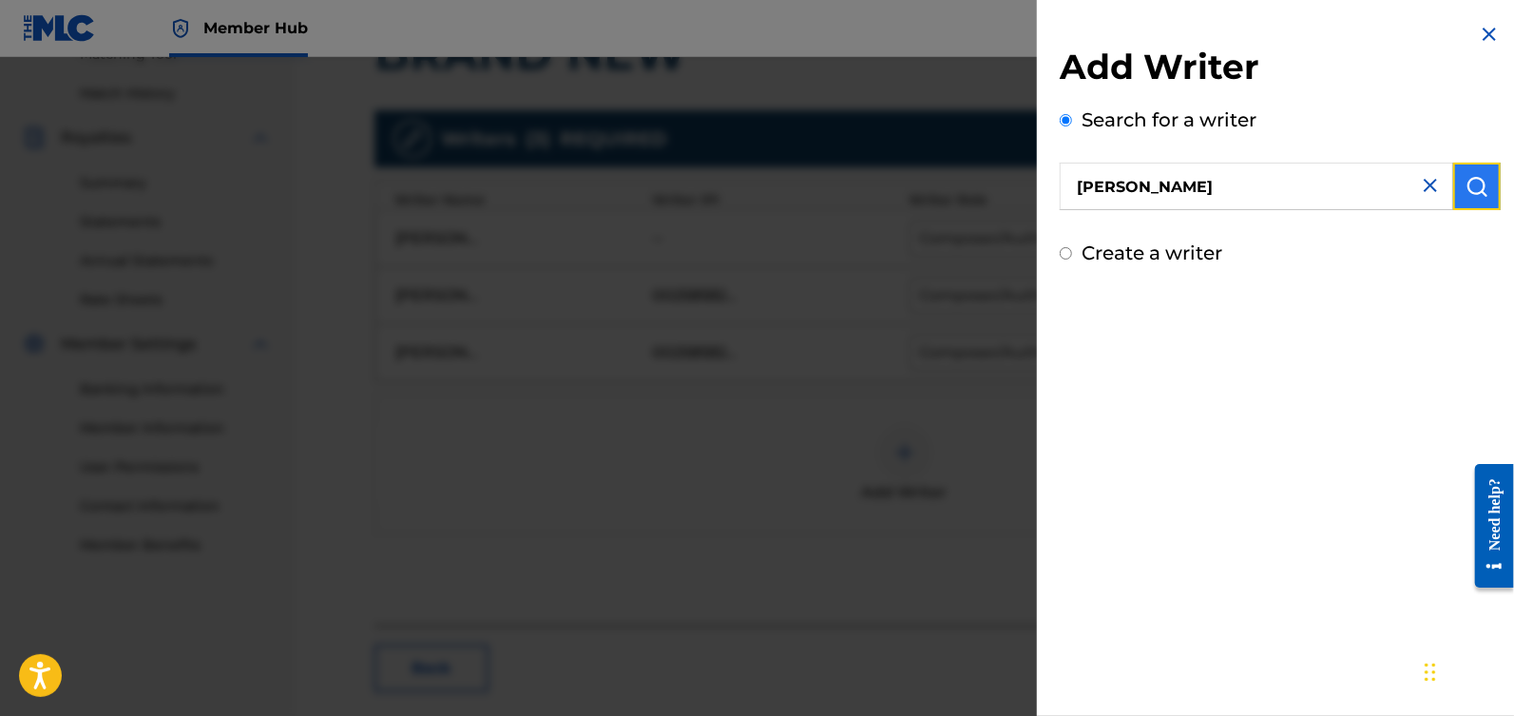
click at [1477, 187] on img "submit" at bounding box center [1477, 186] width 23 height 23
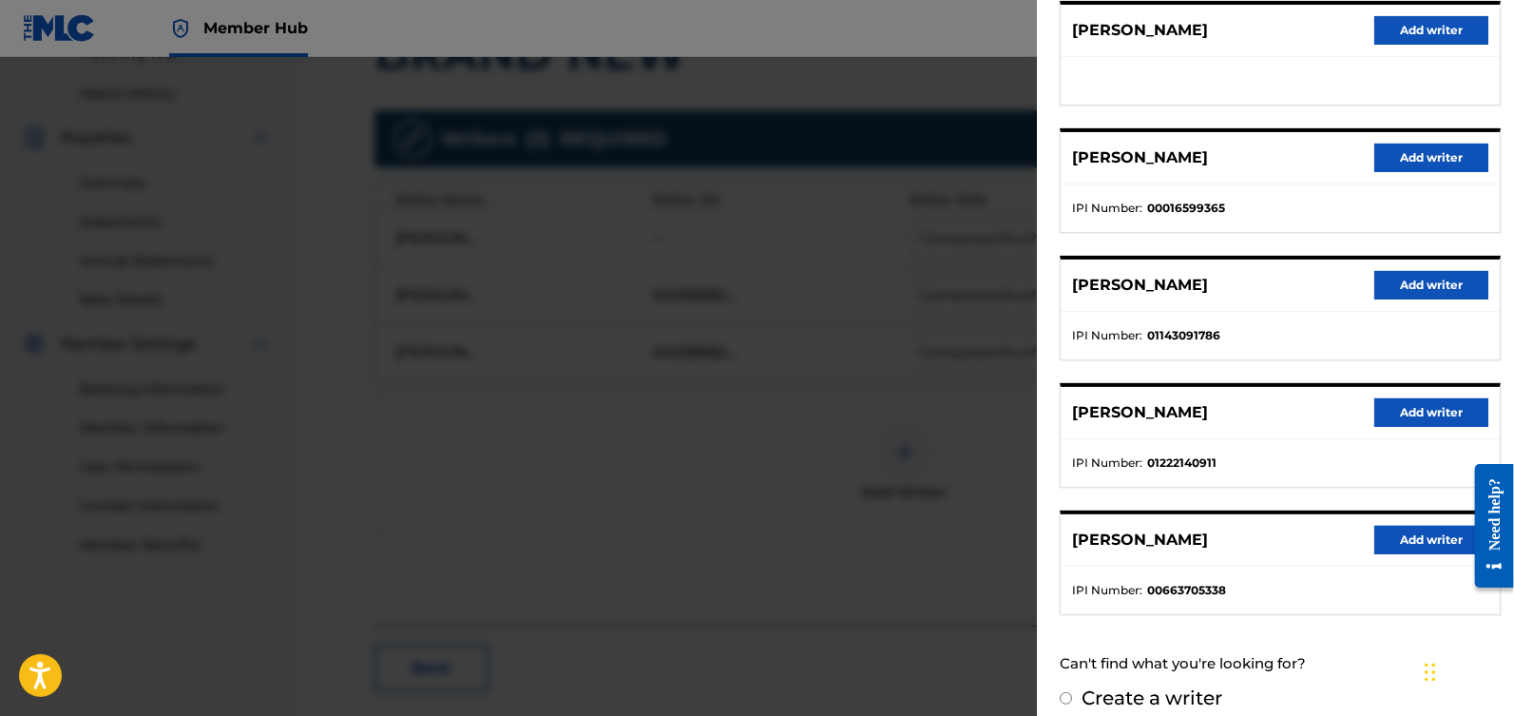
scroll to position [263, 0]
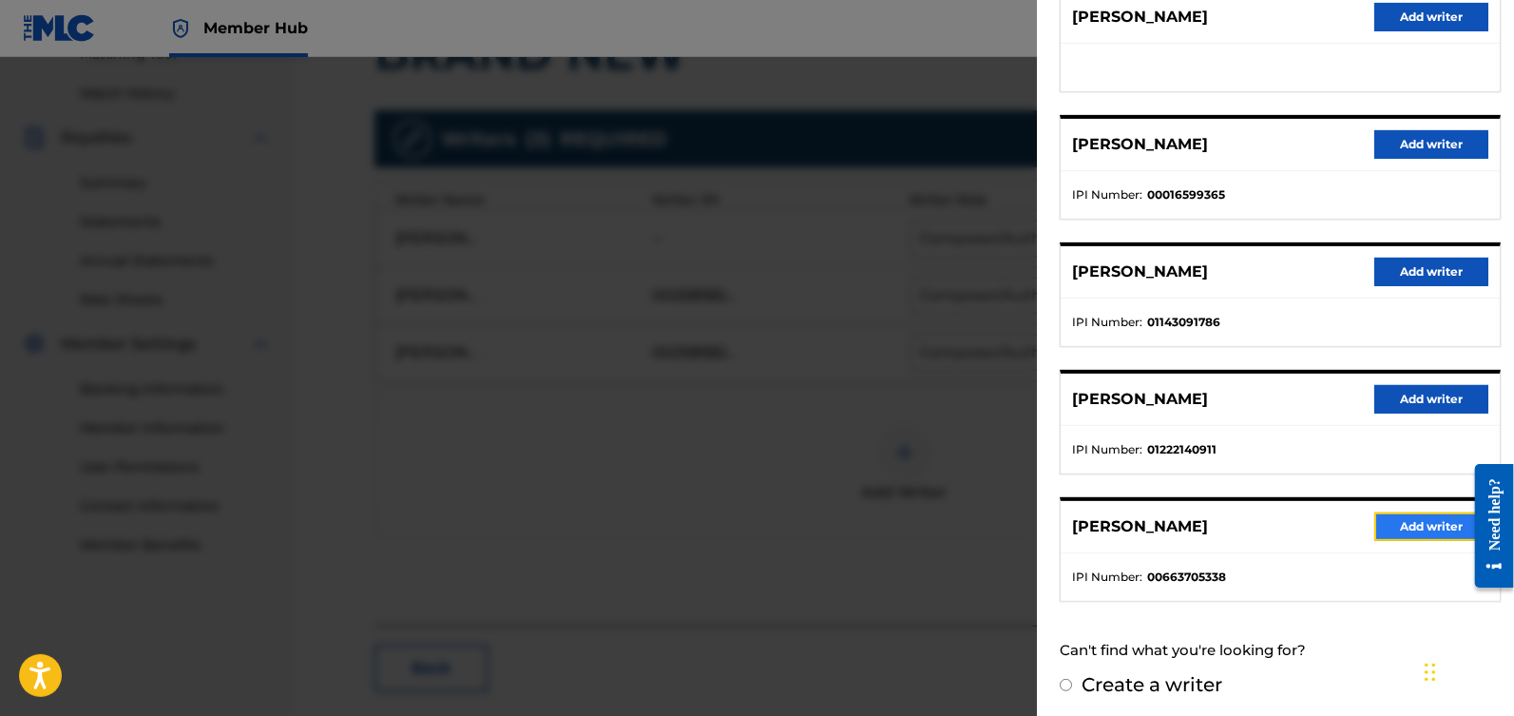
click at [1403, 520] on button "Add writer" at bounding box center [1431, 526] width 114 height 29
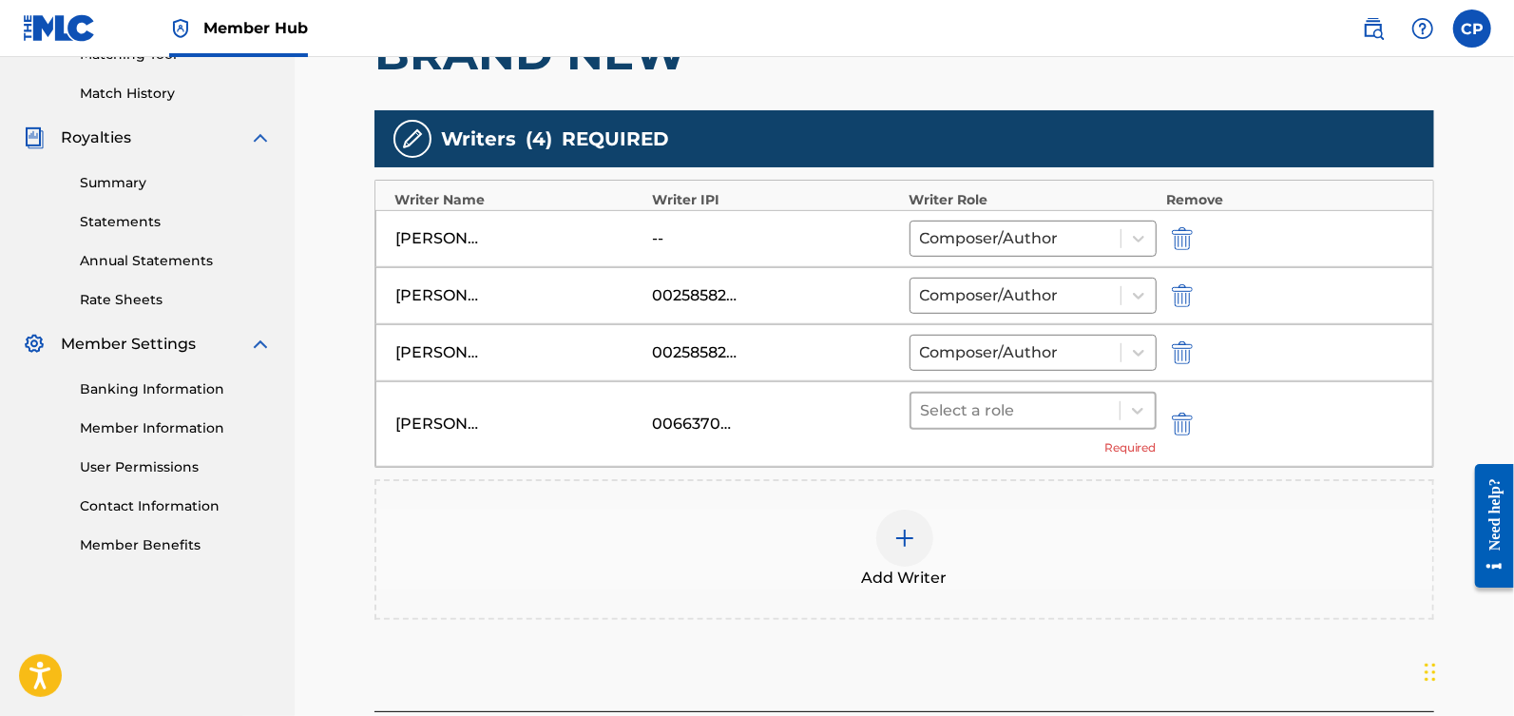
click at [1081, 410] on div at bounding box center [1015, 410] width 189 height 27
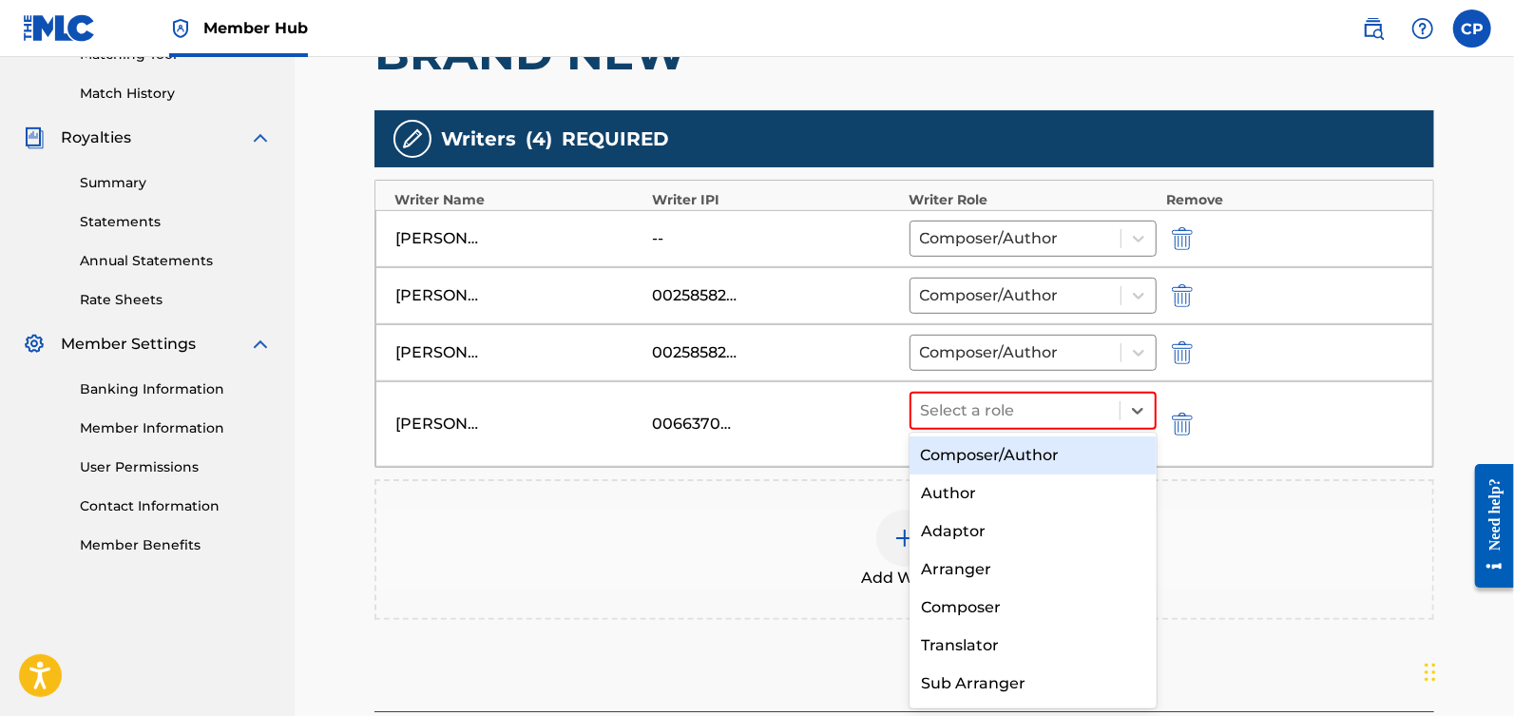
click at [1066, 461] on div "Composer/Author" at bounding box center [1034, 455] width 248 height 38
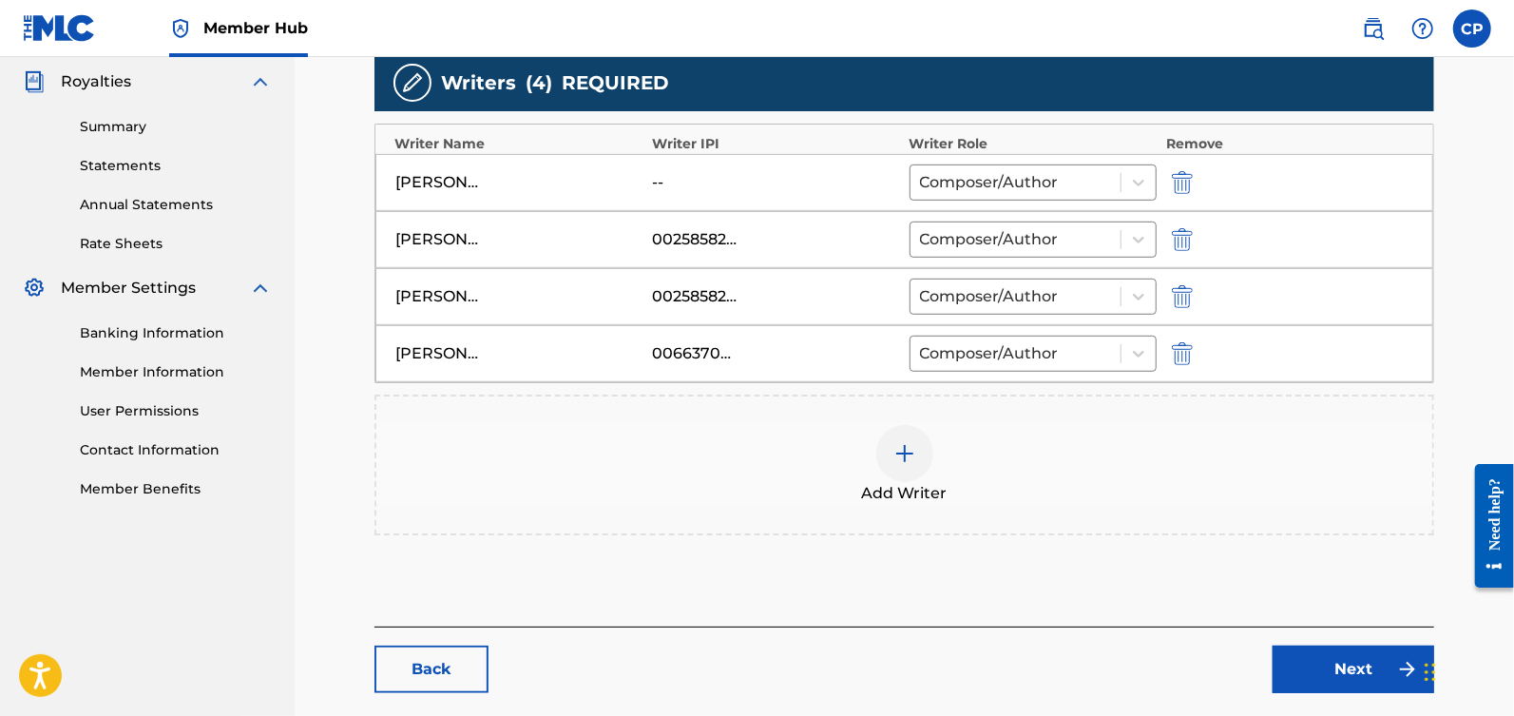
scroll to position [657, 0]
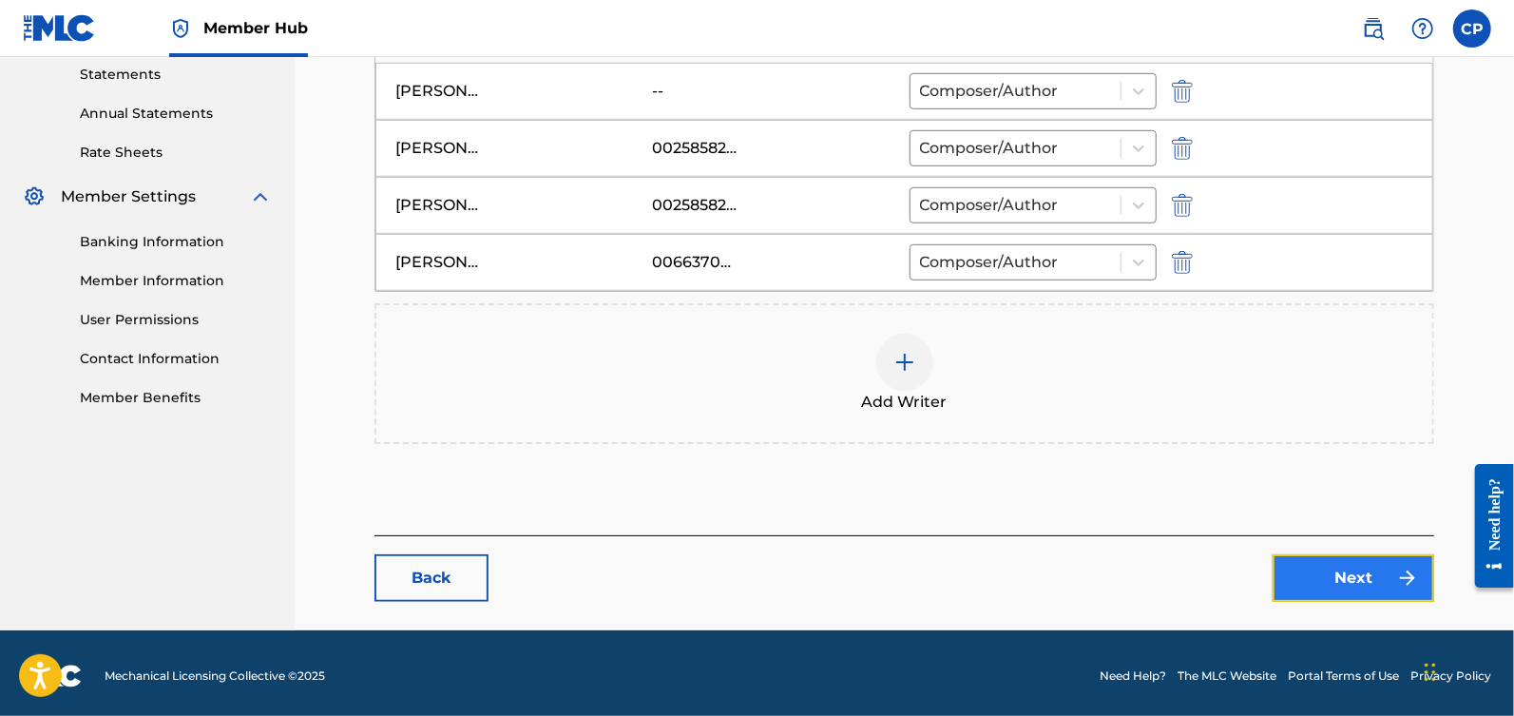
click at [1334, 554] on link "Next" at bounding box center [1354, 578] width 162 height 48
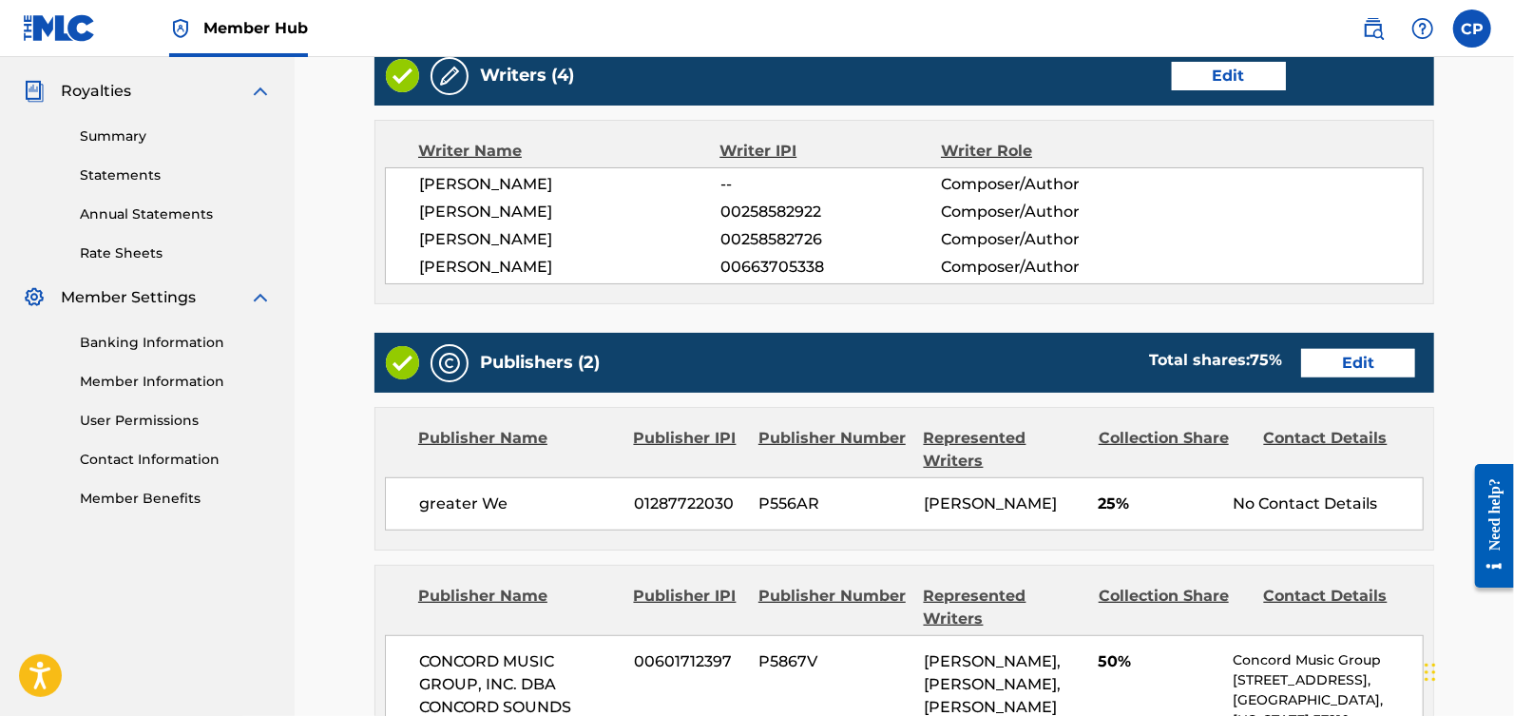
scroll to position [581, 0]
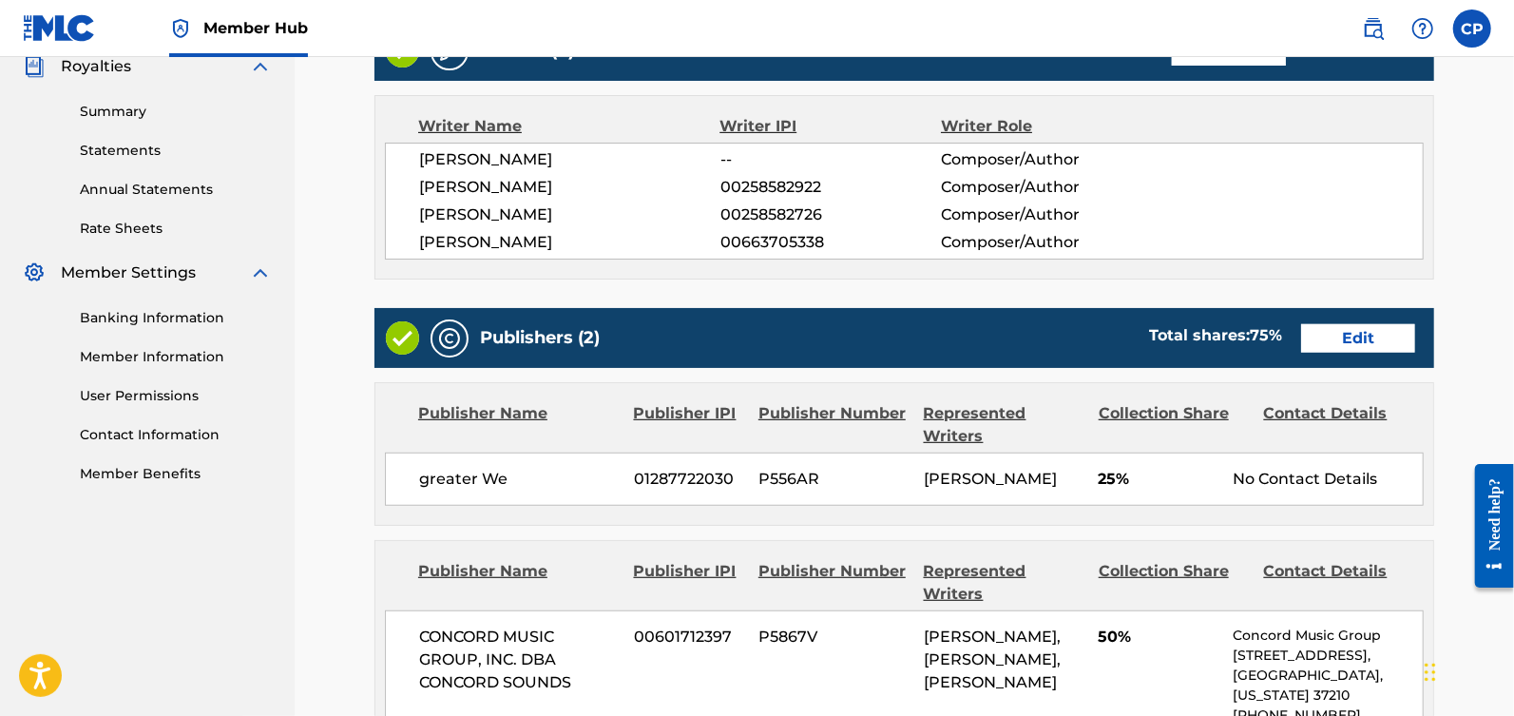
click at [1337, 312] on div "Publishers (2) Total shares: 75 % Edit" at bounding box center [904, 338] width 1060 height 60
click at [1337, 333] on link "Edit" at bounding box center [1358, 338] width 114 height 29
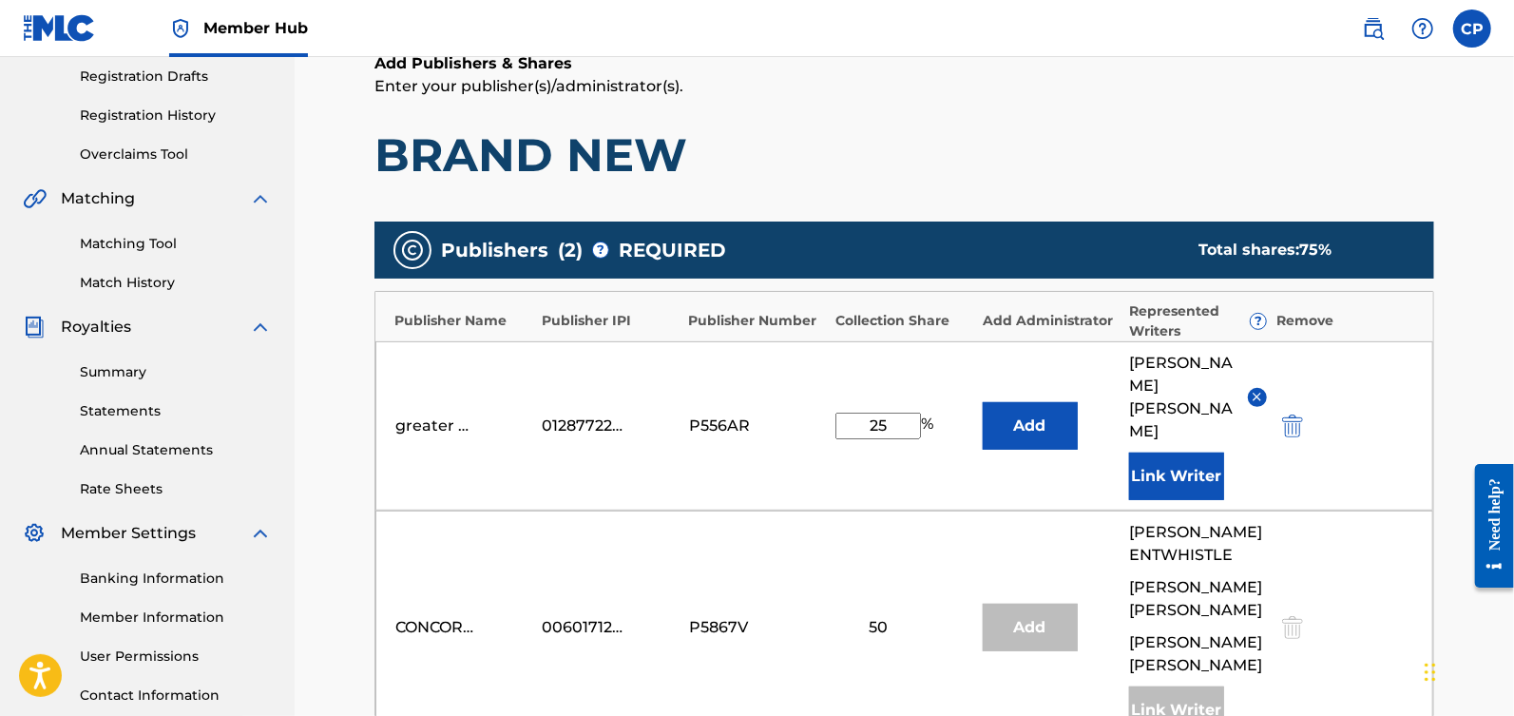
scroll to position [546, 0]
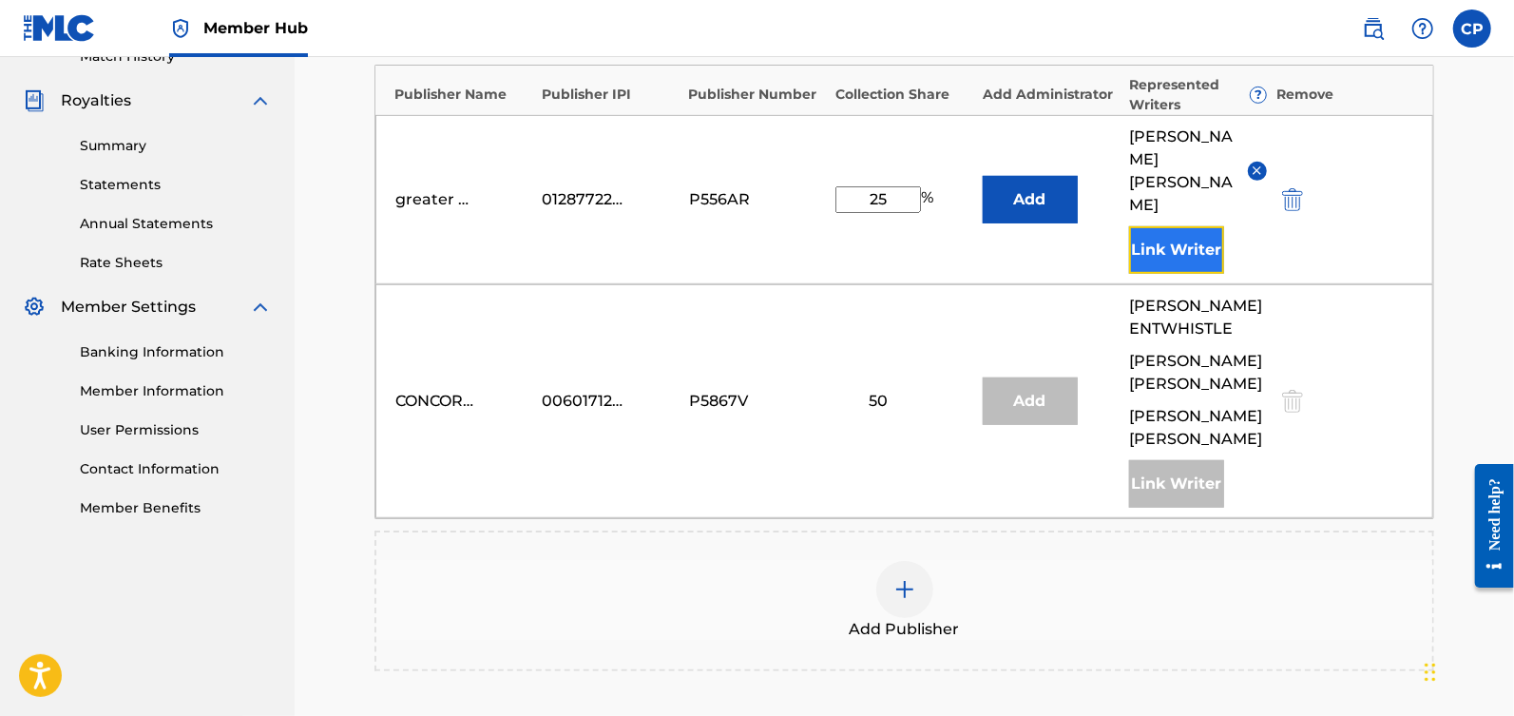
click at [1164, 228] on button "Link Writer" at bounding box center [1176, 250] width 95 height 48
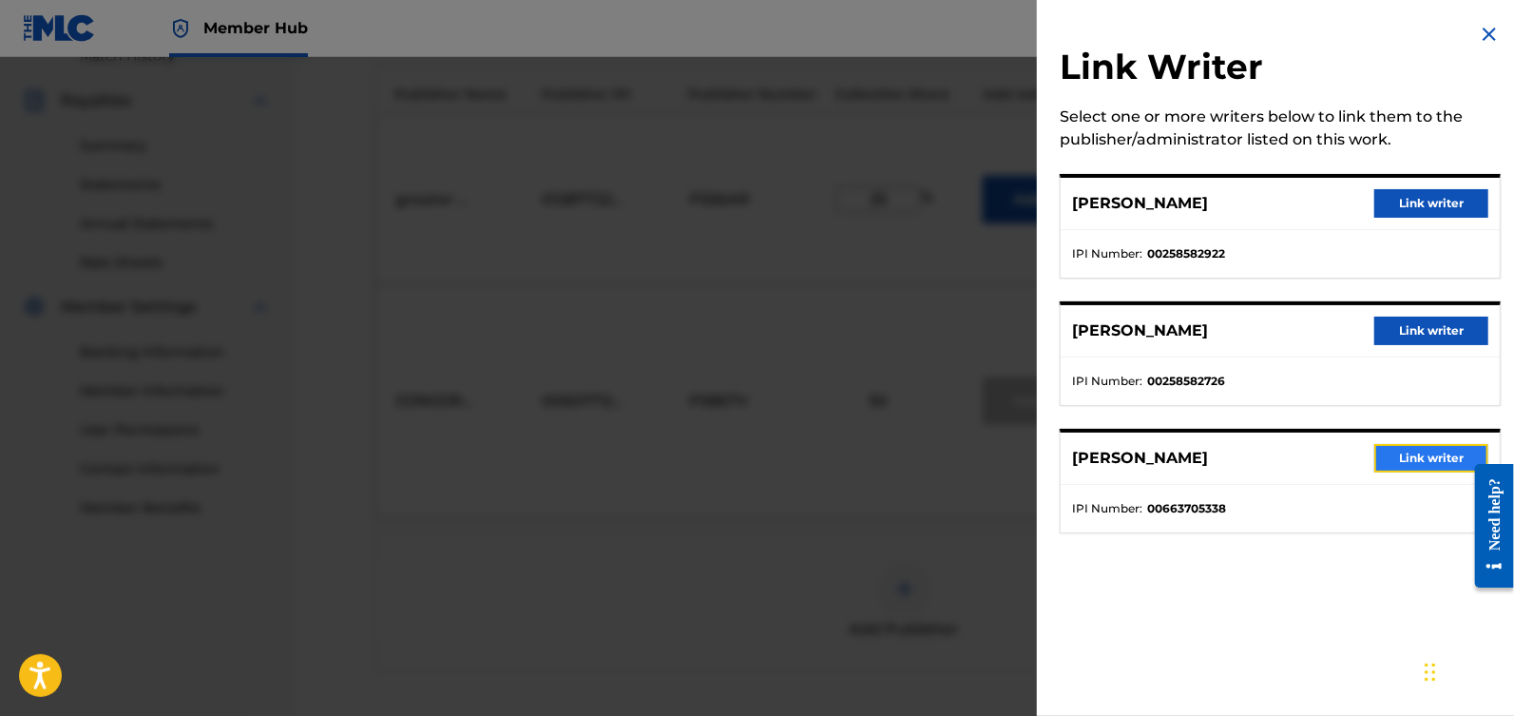
click at [1407, 450] on button "Link writer" at bounding box center [1431, 458] width 114 height 29
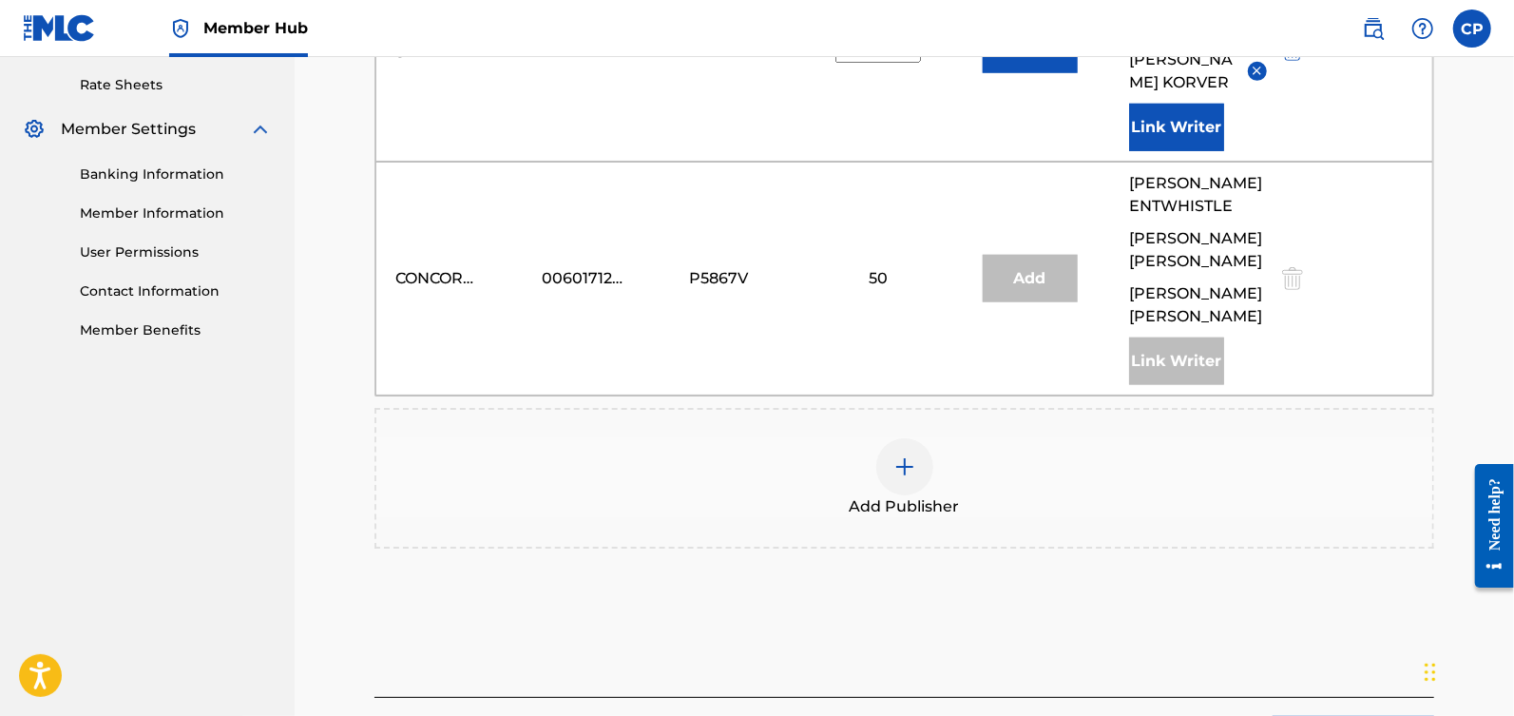
scroll to position [842, 0]
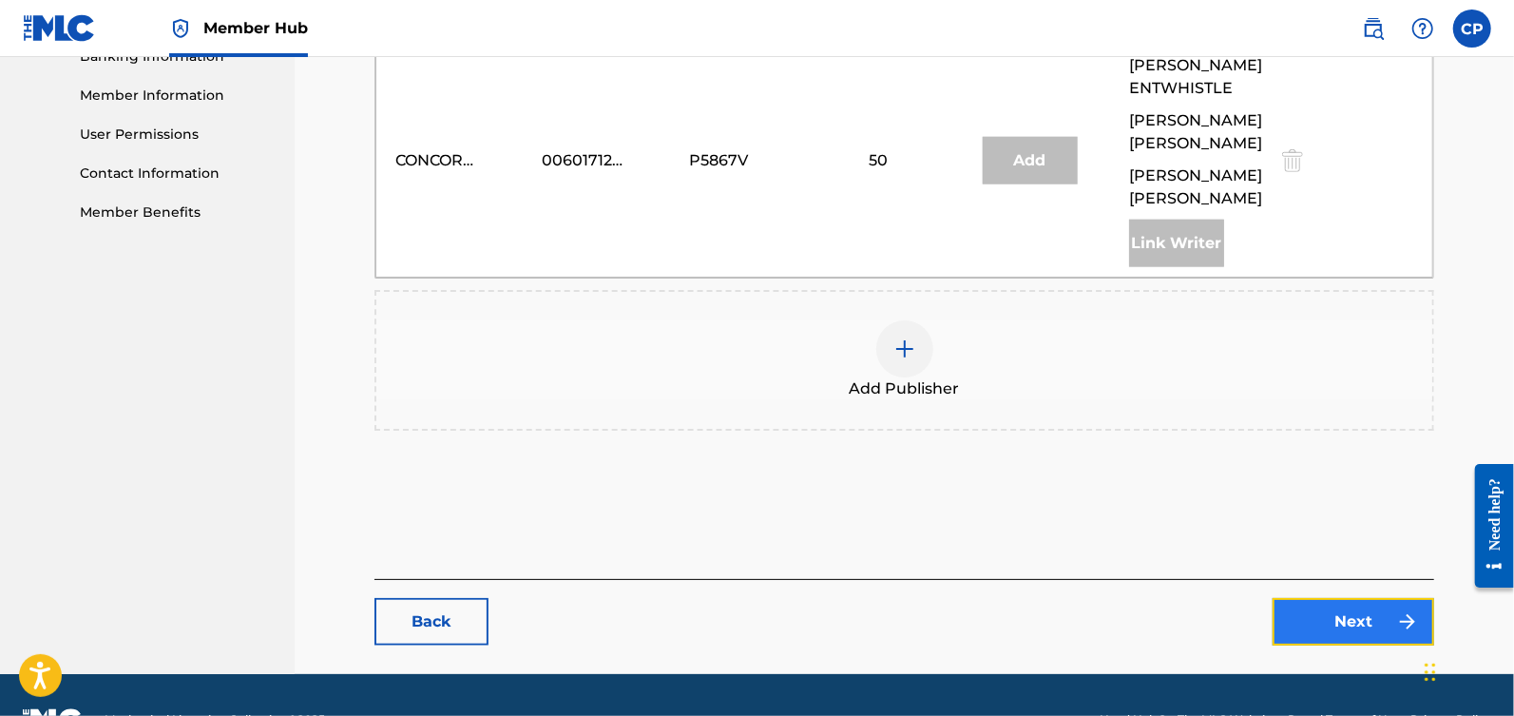
click at [1350, 598] on link "Next" at bounding box center [1354, 622] width 162 height 48
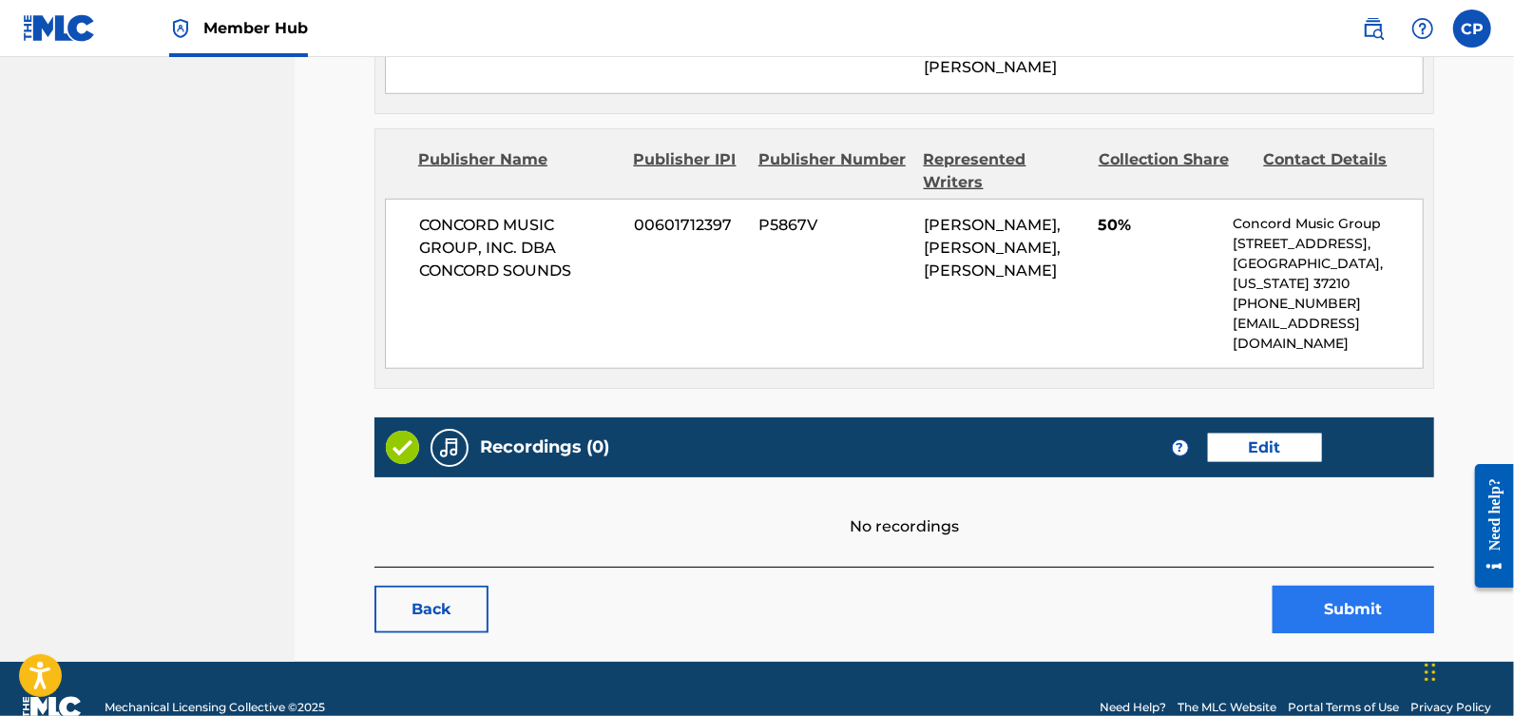
scroll to position [1051, 0]
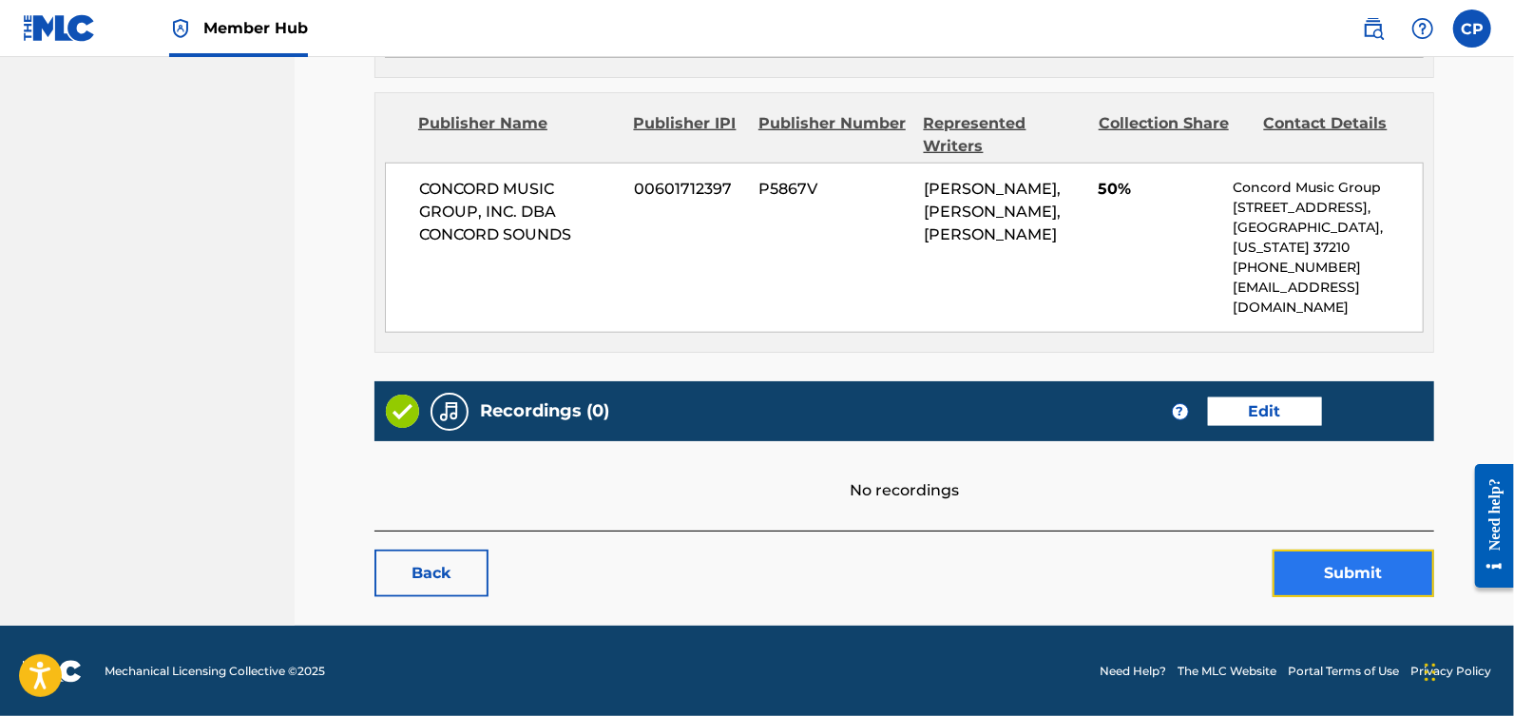
click at [1360, 563] on button "Submit" at bounding box center [1354, 573] width 162 height 48
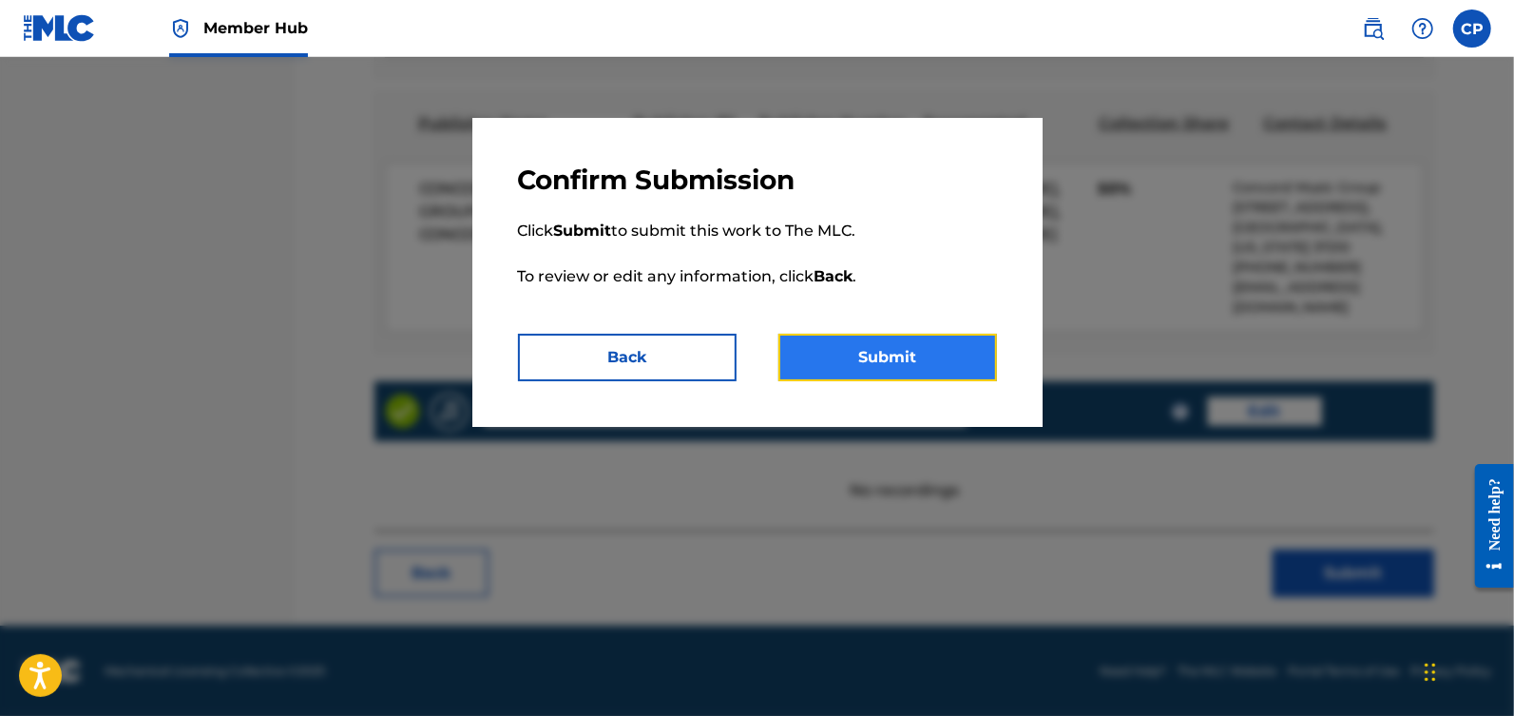
click at [862, 348] on button "Submit" at bounding box center [887, 358] width 219 height 48
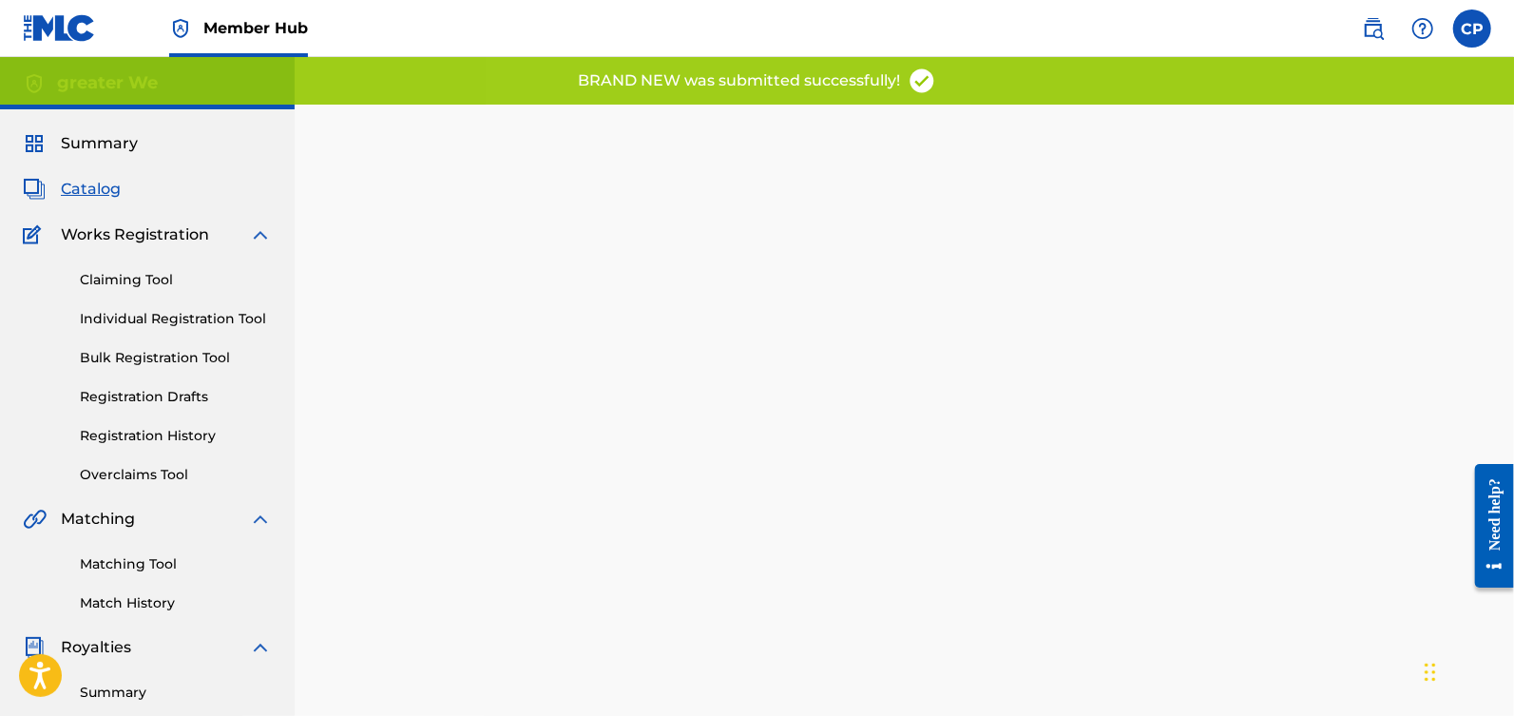
click at [79, 189] on span "Catalog" at bounding box center [91, 189] width 60 height 23
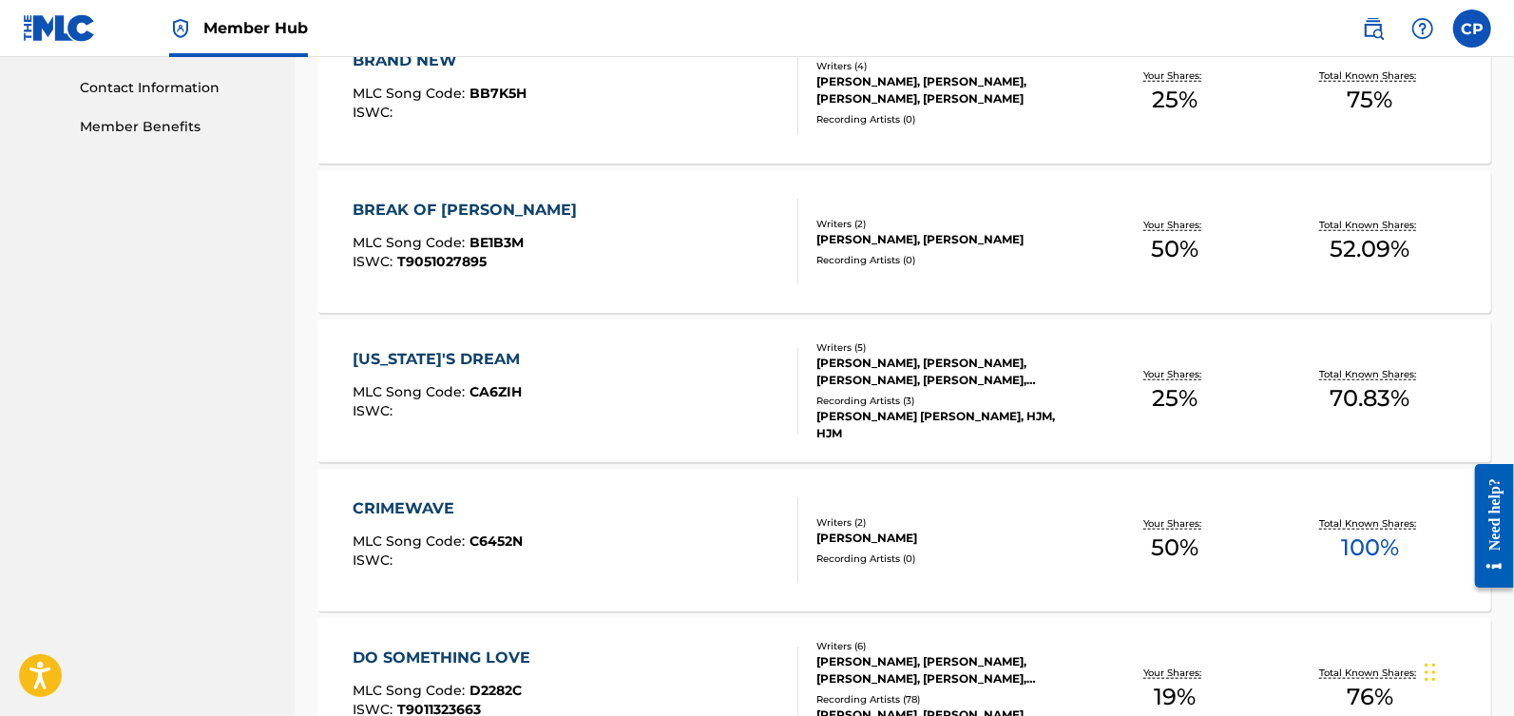
scroll to position [932, 0]
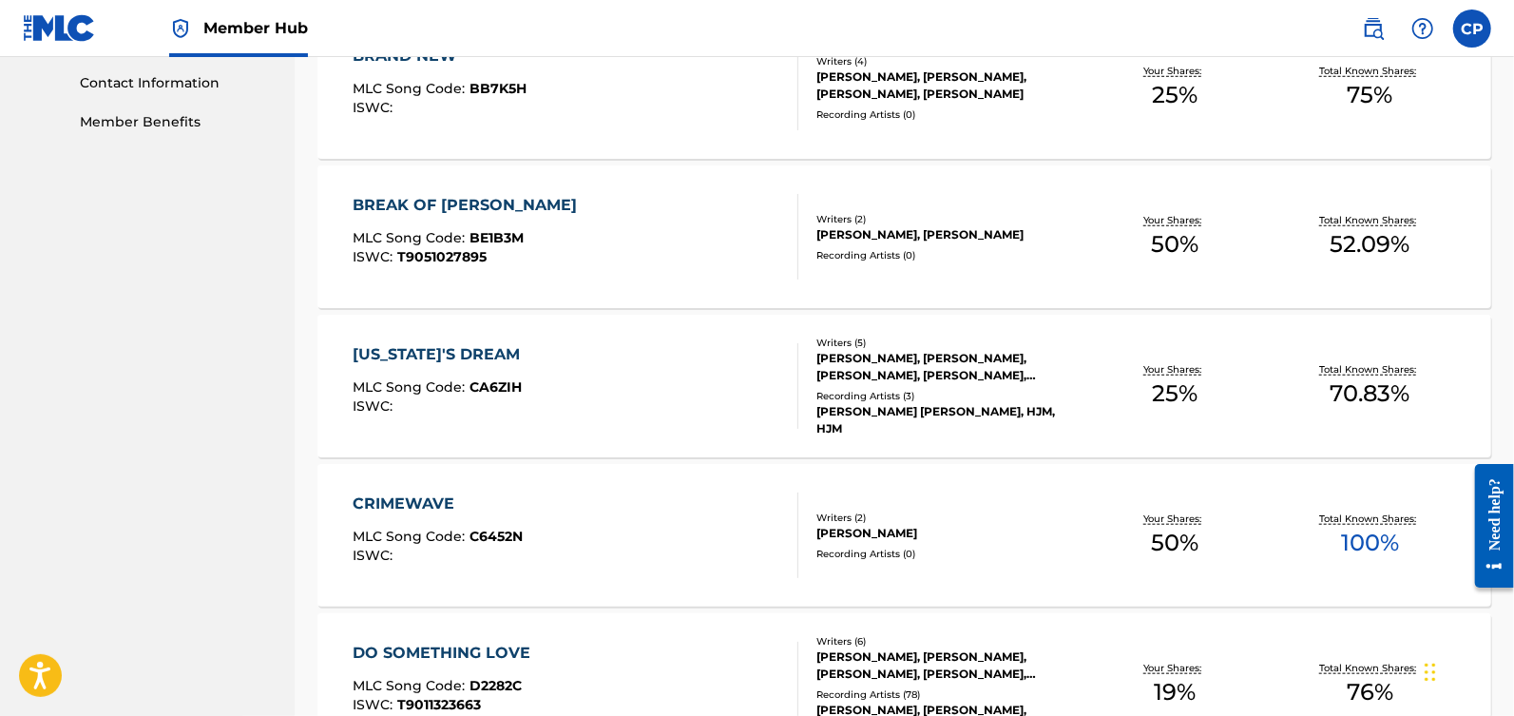
click at [743, 384] on div "[US_STATE]'S DREAM MLC Song Code : CA6ZIH ISWC :" at bounding box center [576, 386] width 446 height 86
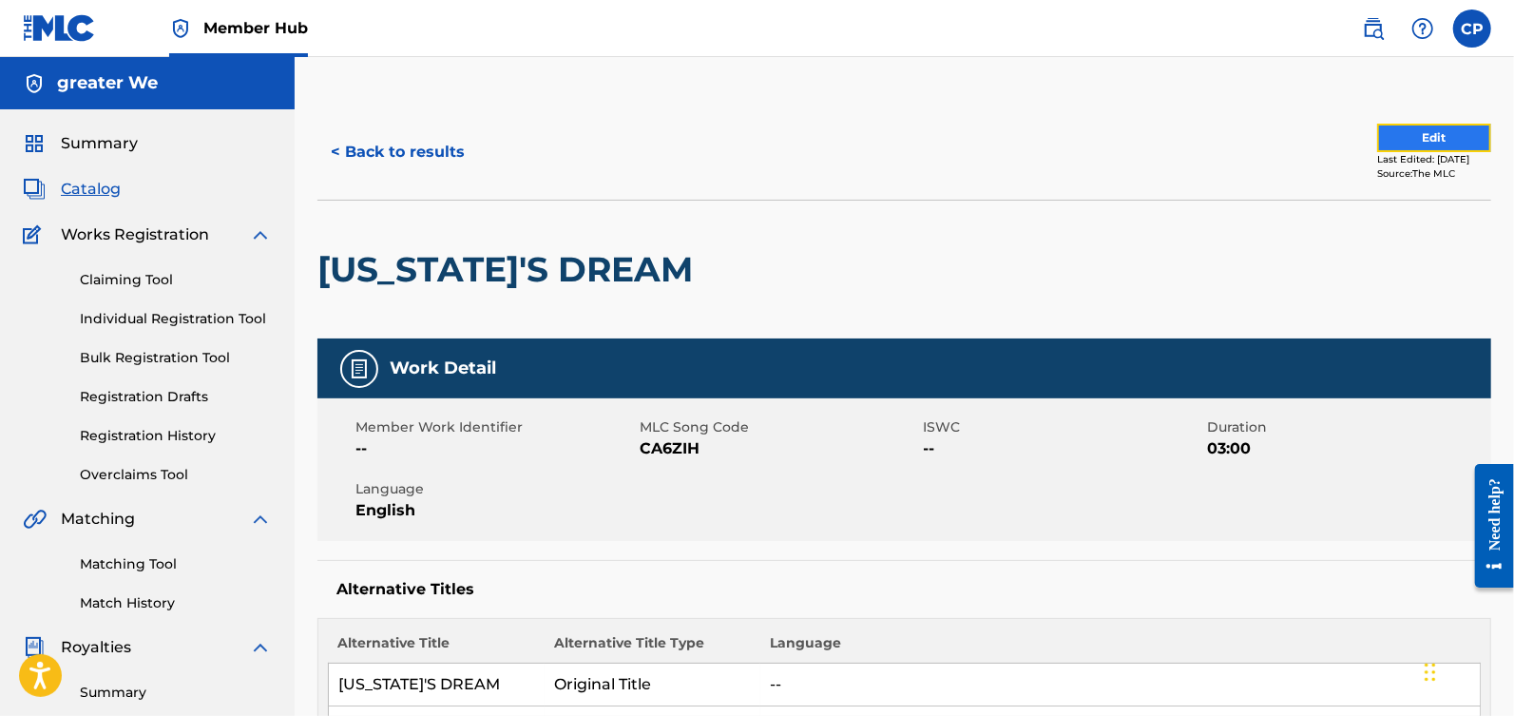
click at [1451, 145] on button "Edit" at bounding box center [1434, 138] width 114 height 29
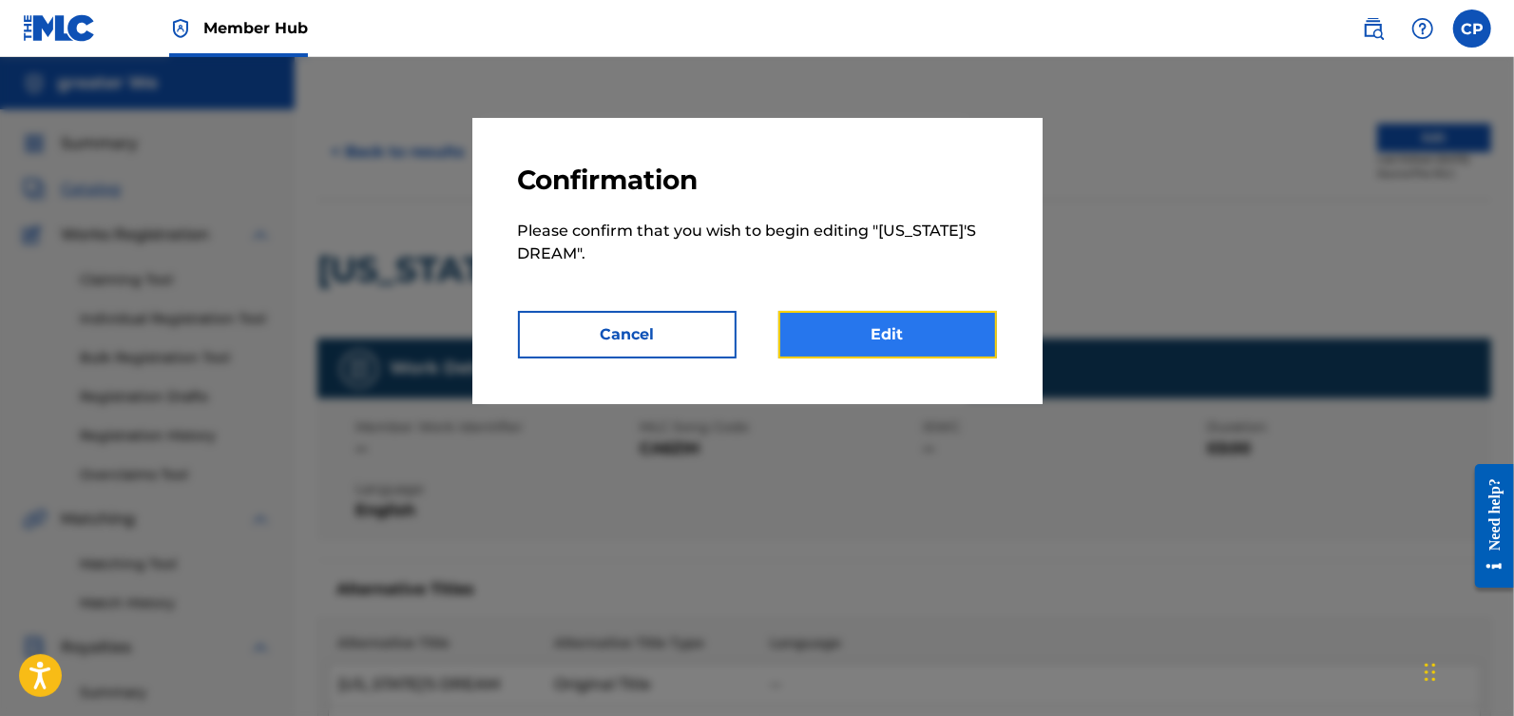
click at [952, 344] on link "Edit" at bounding box center [887, 335] width 219 height 48
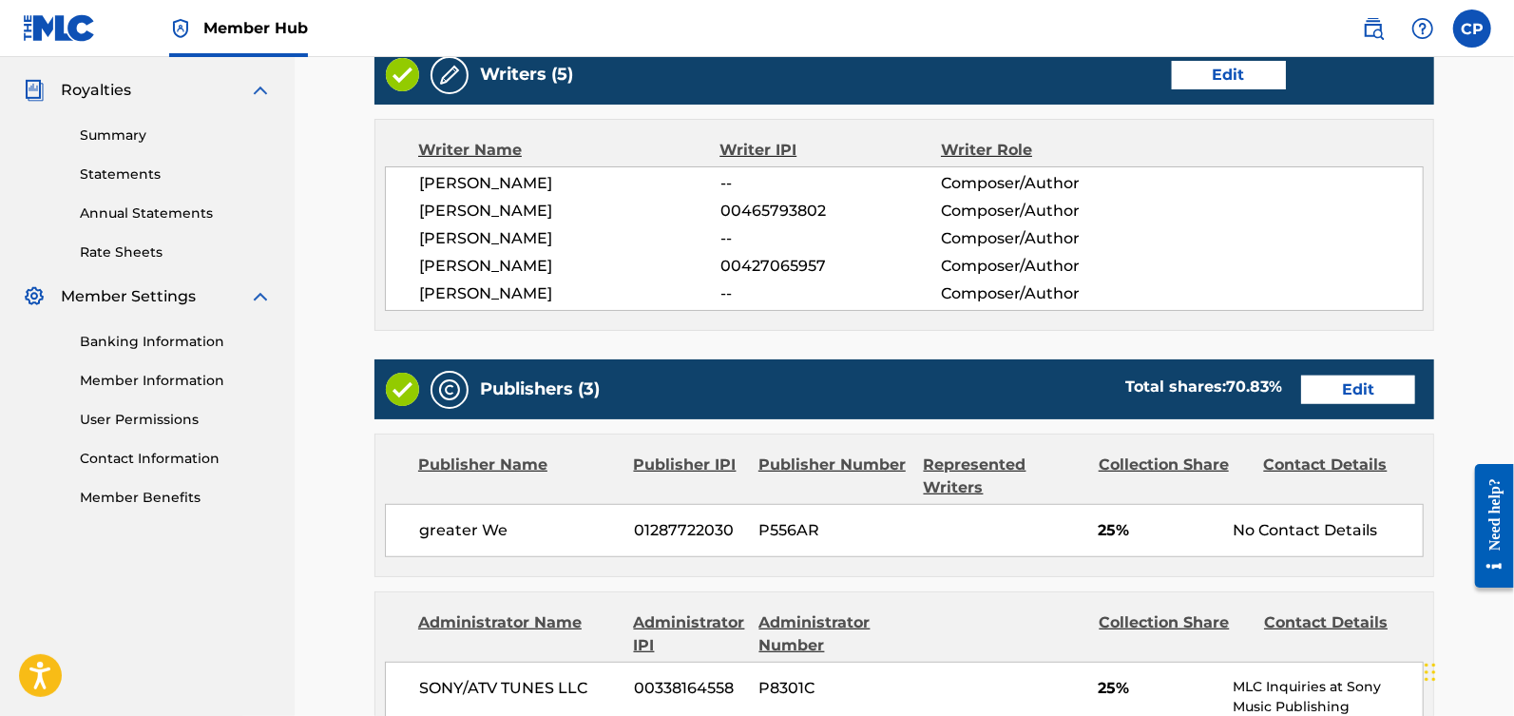
scroll to position [556, 0]
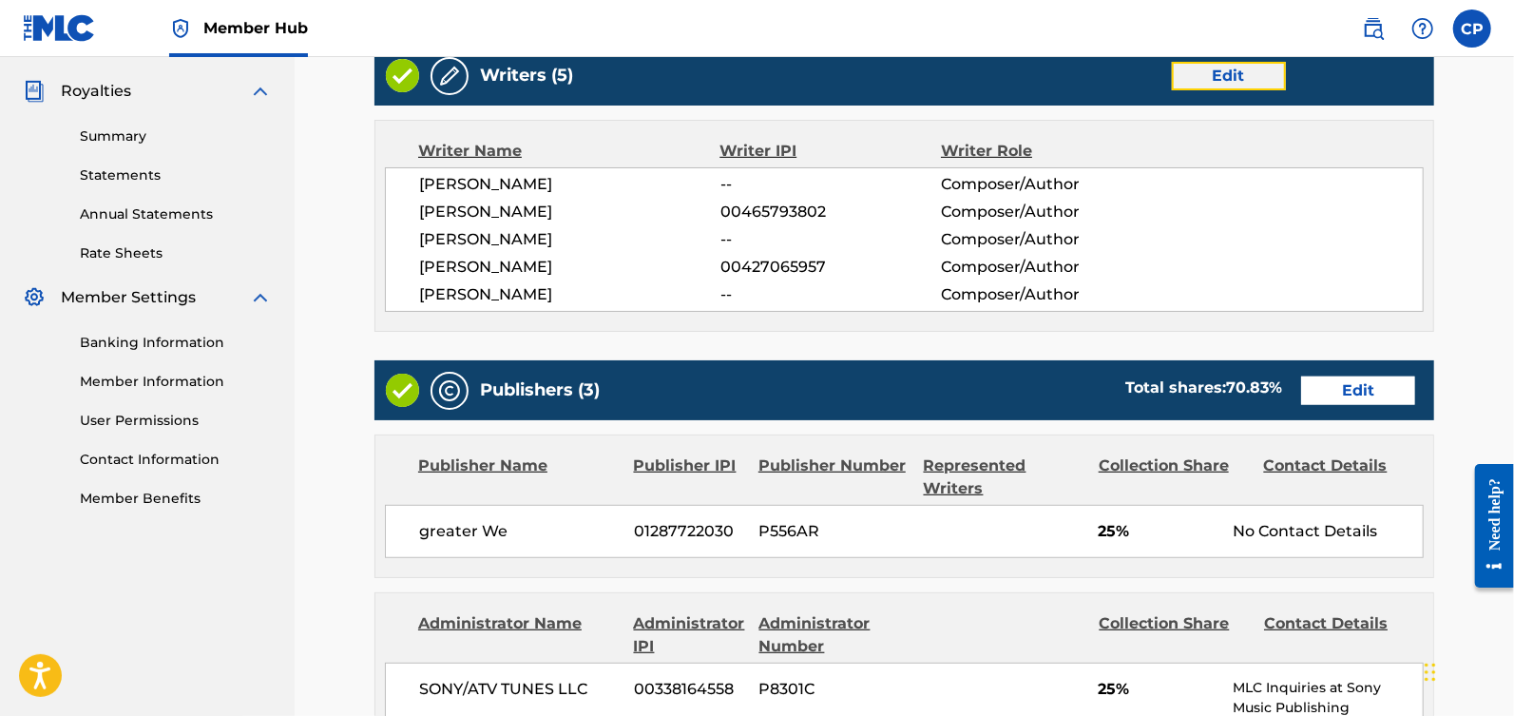
click at [1202, 79] on link "Edit" at bounding box center [1229, 76] width 114 height 29
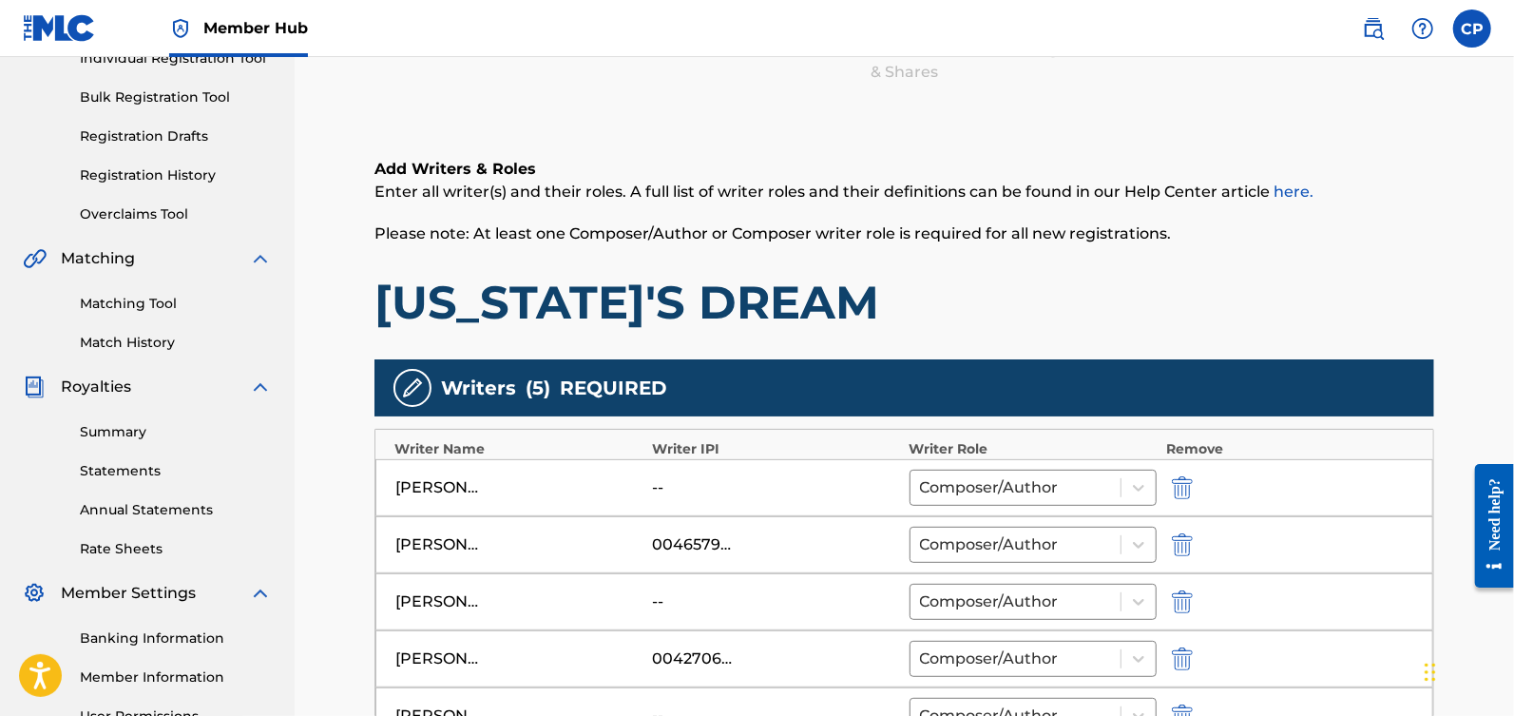
scroll to position [535, 0]
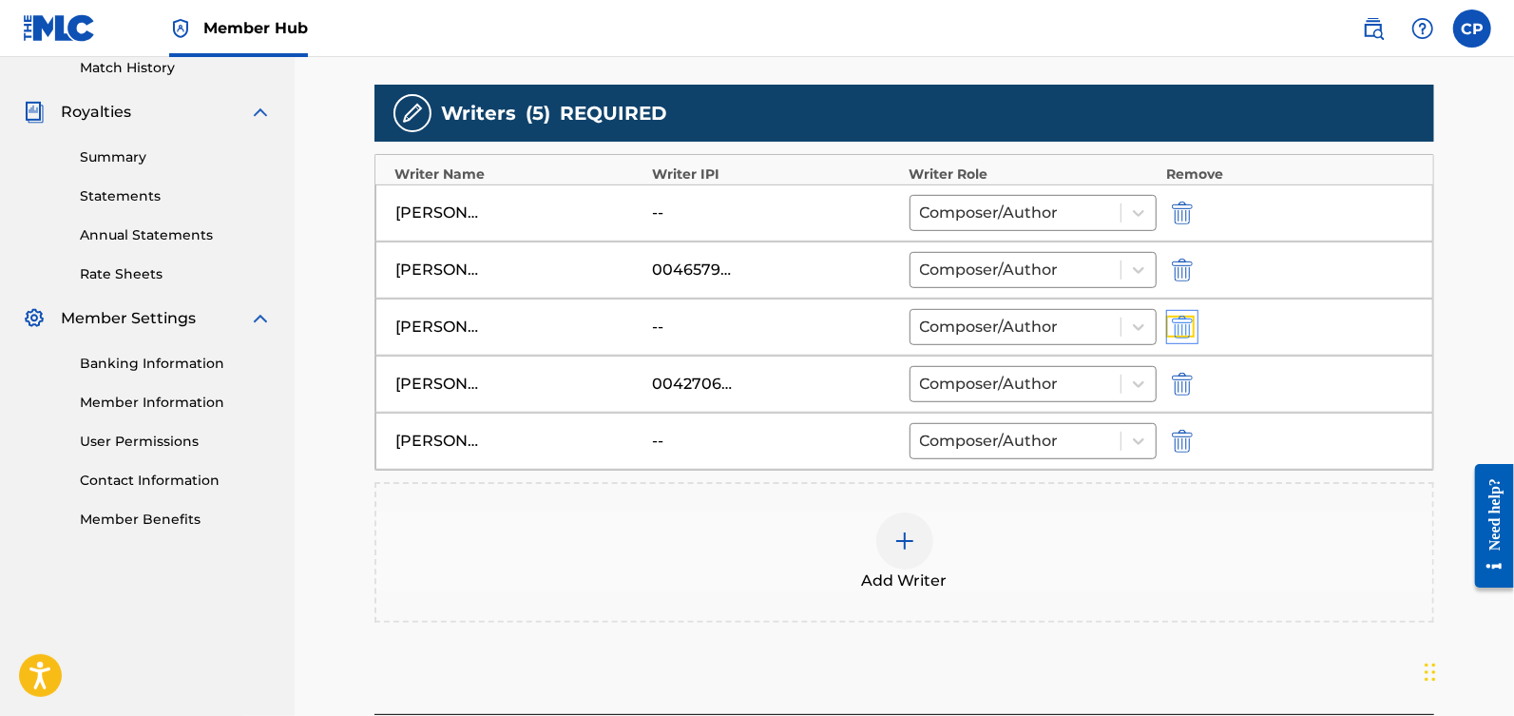
click at [1193, 318] on img "submit" at bounding box center [1182, 327] width 21 height 23
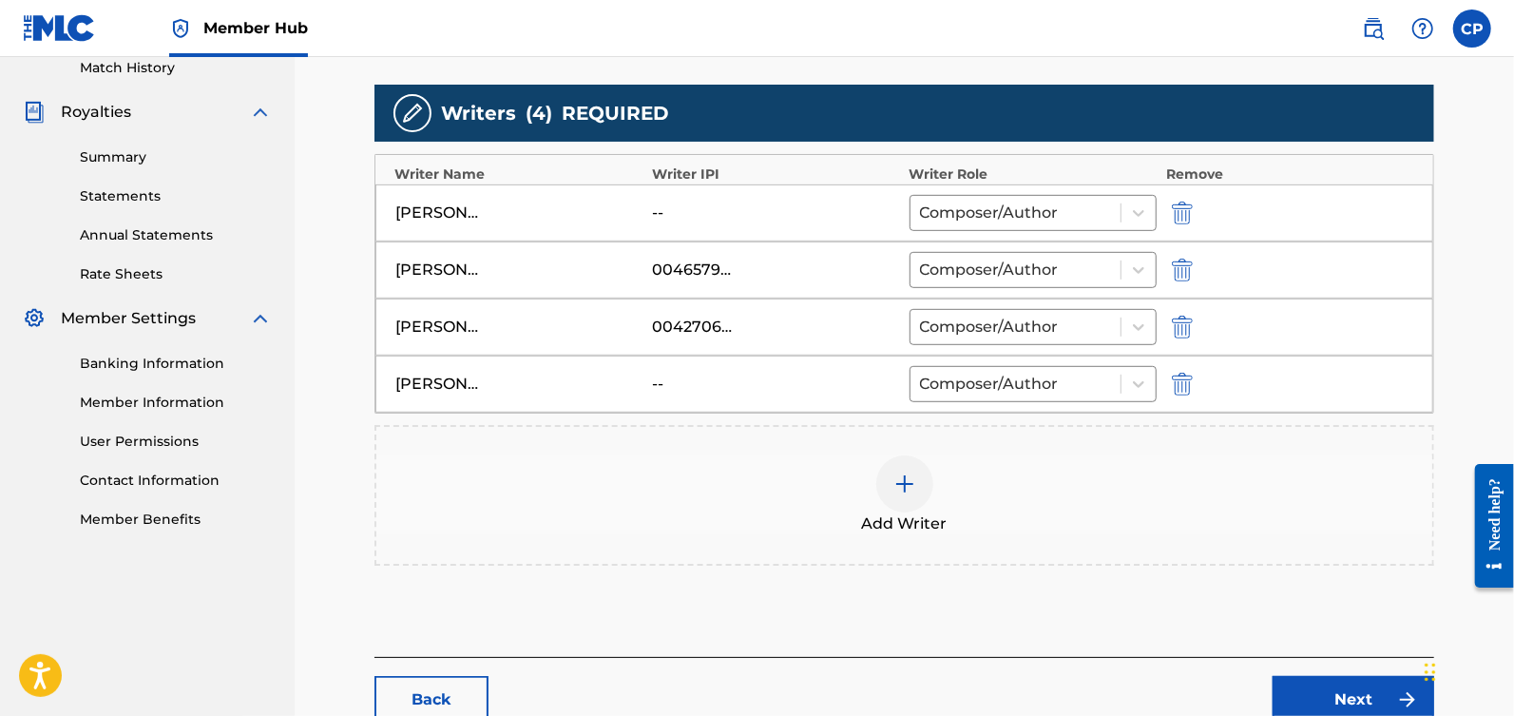
click at [930, 488] on div at bounding box center [904, 483] width 57 height 57
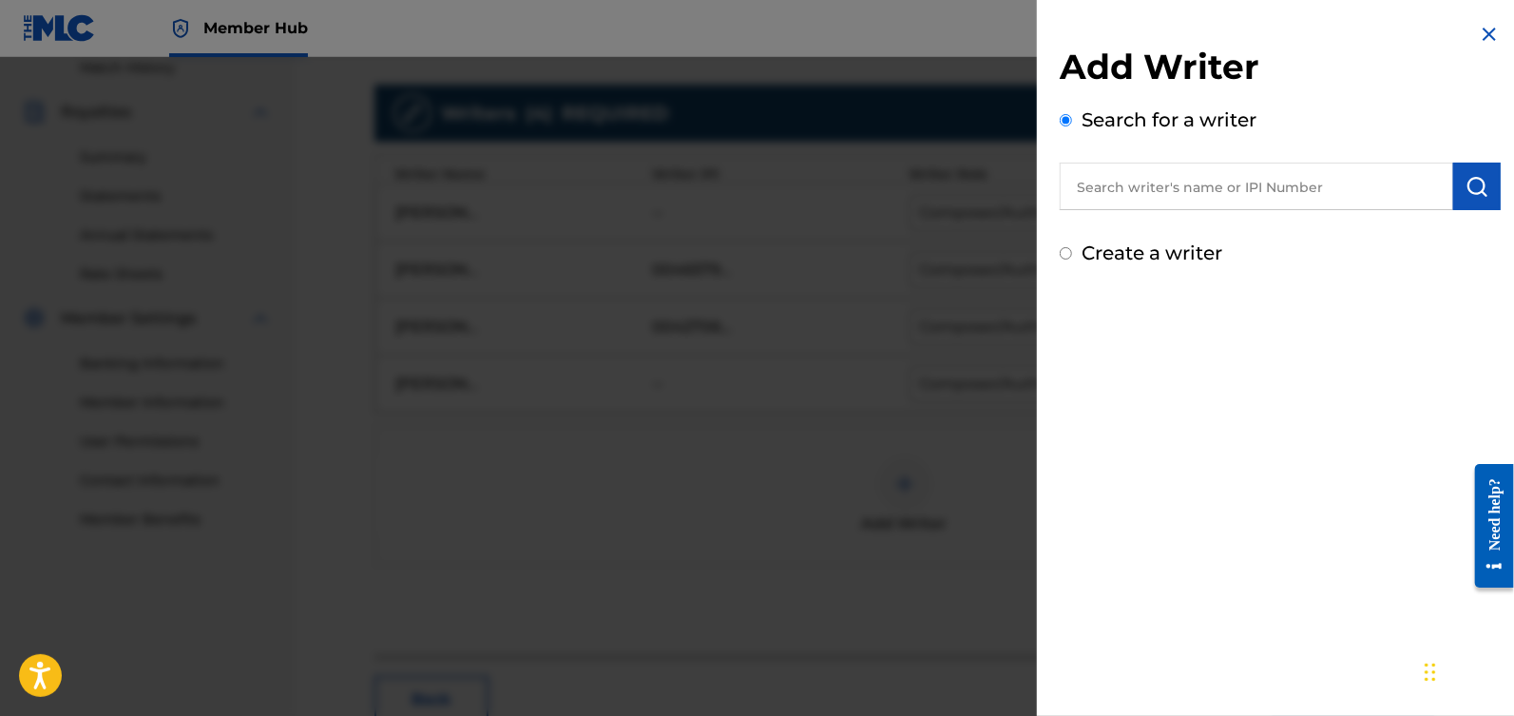
click at [1175, 192] on input "text" at bounding box center [1256, 187] width 393 height 48
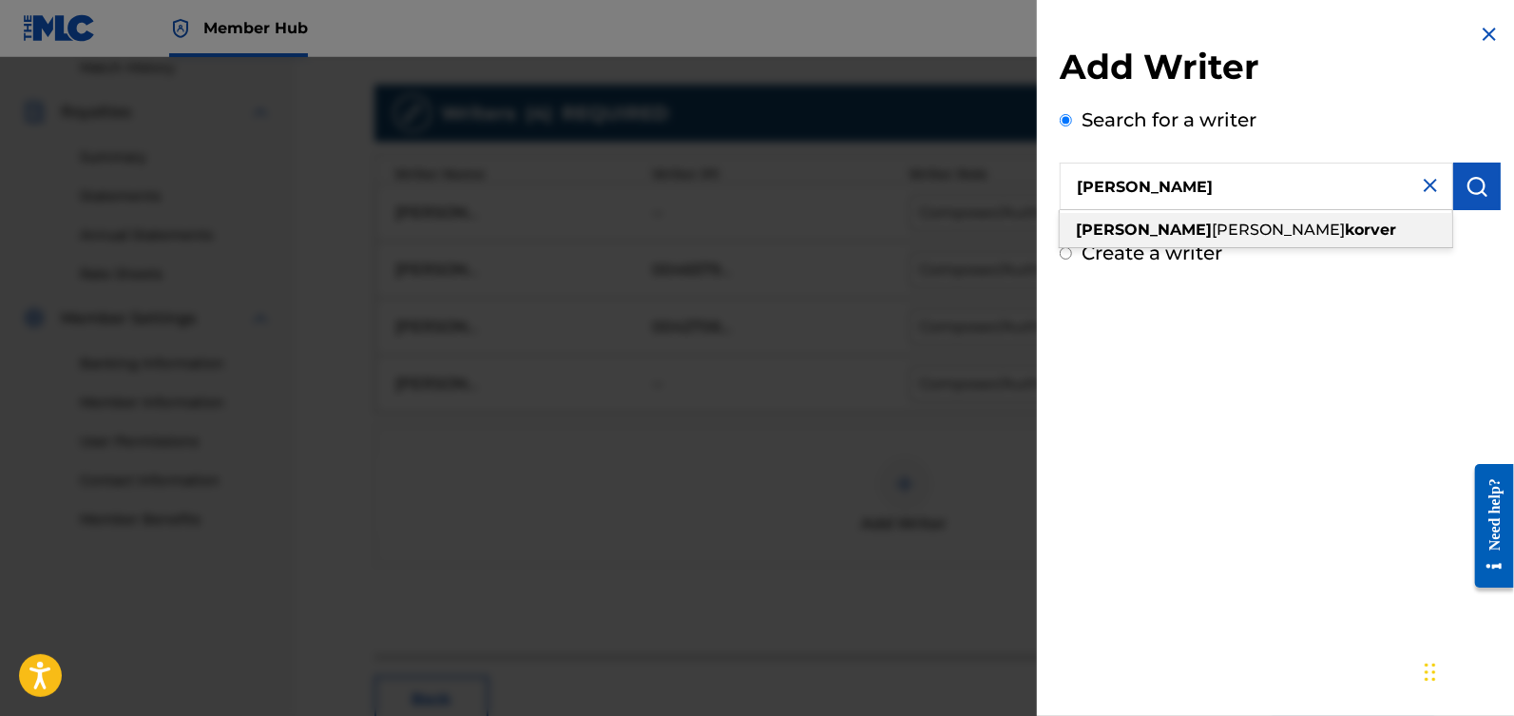
click at [1257, 230] on div "[PERSON_NAME]" at bounding box center [1256, 230] width 393 height 34
type input "[PERSON_NAME]"
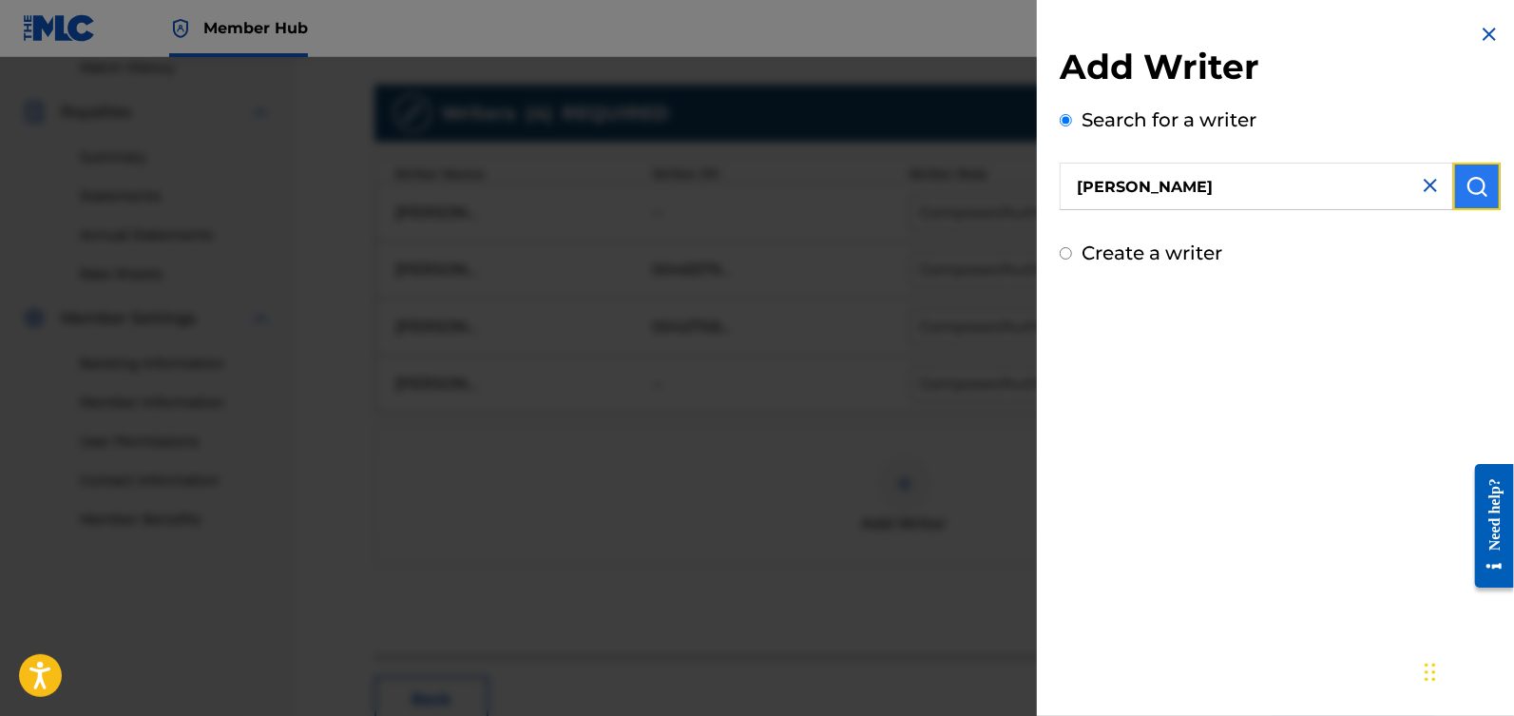
click at [1477, 172] on button "submit" at bounding box center [1477, 187] width 48 height 48
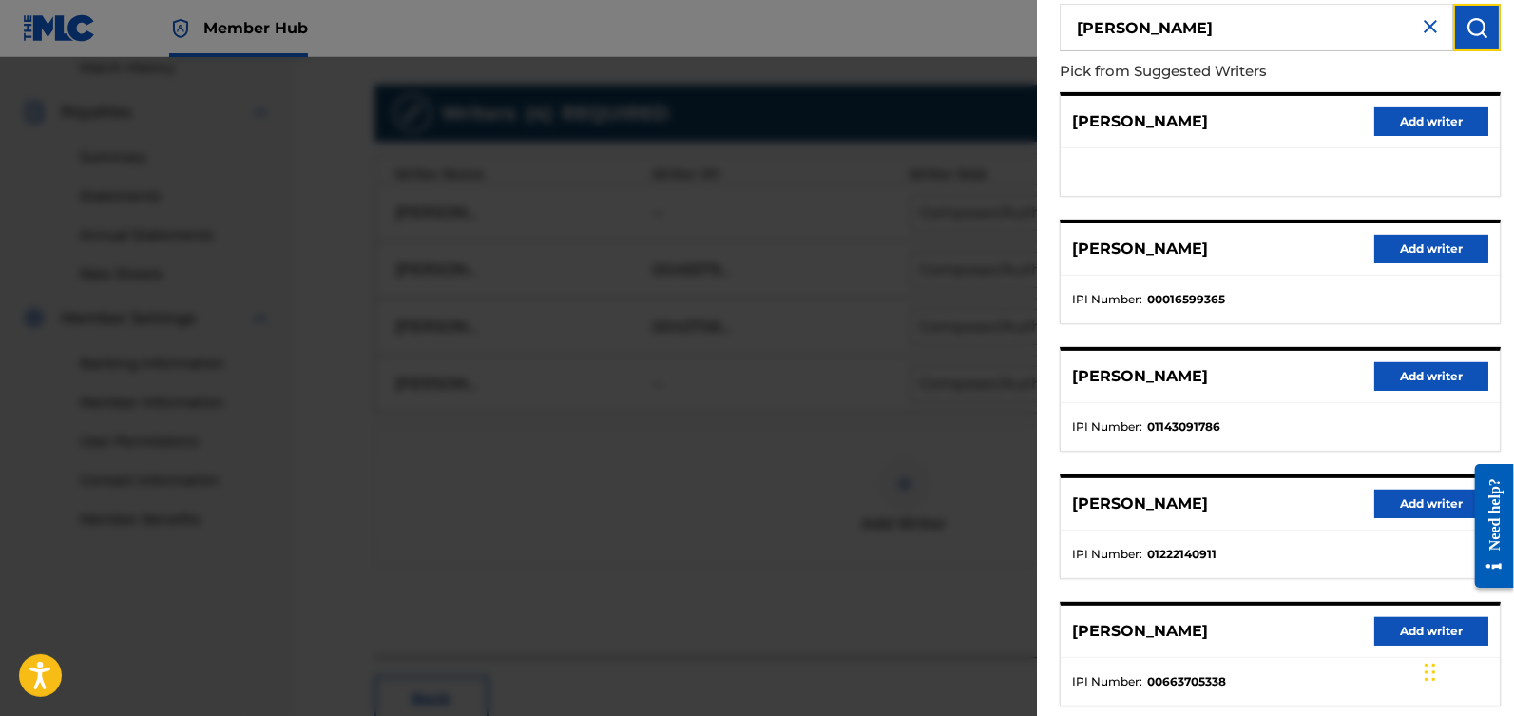
scroll to position [263, 0]
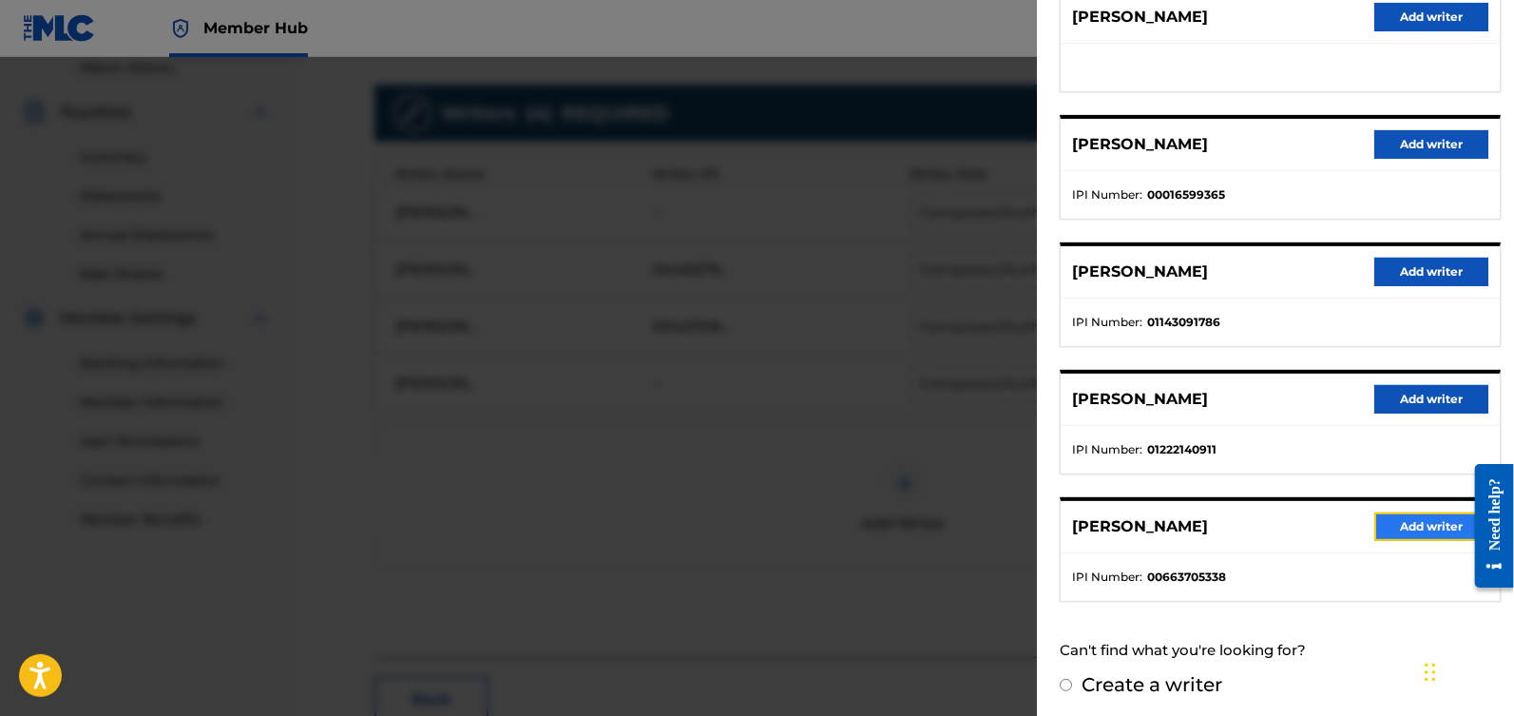
click at [1395, 521] on button "Add writer" at bounding box center [1431, 526] width 114 height 29
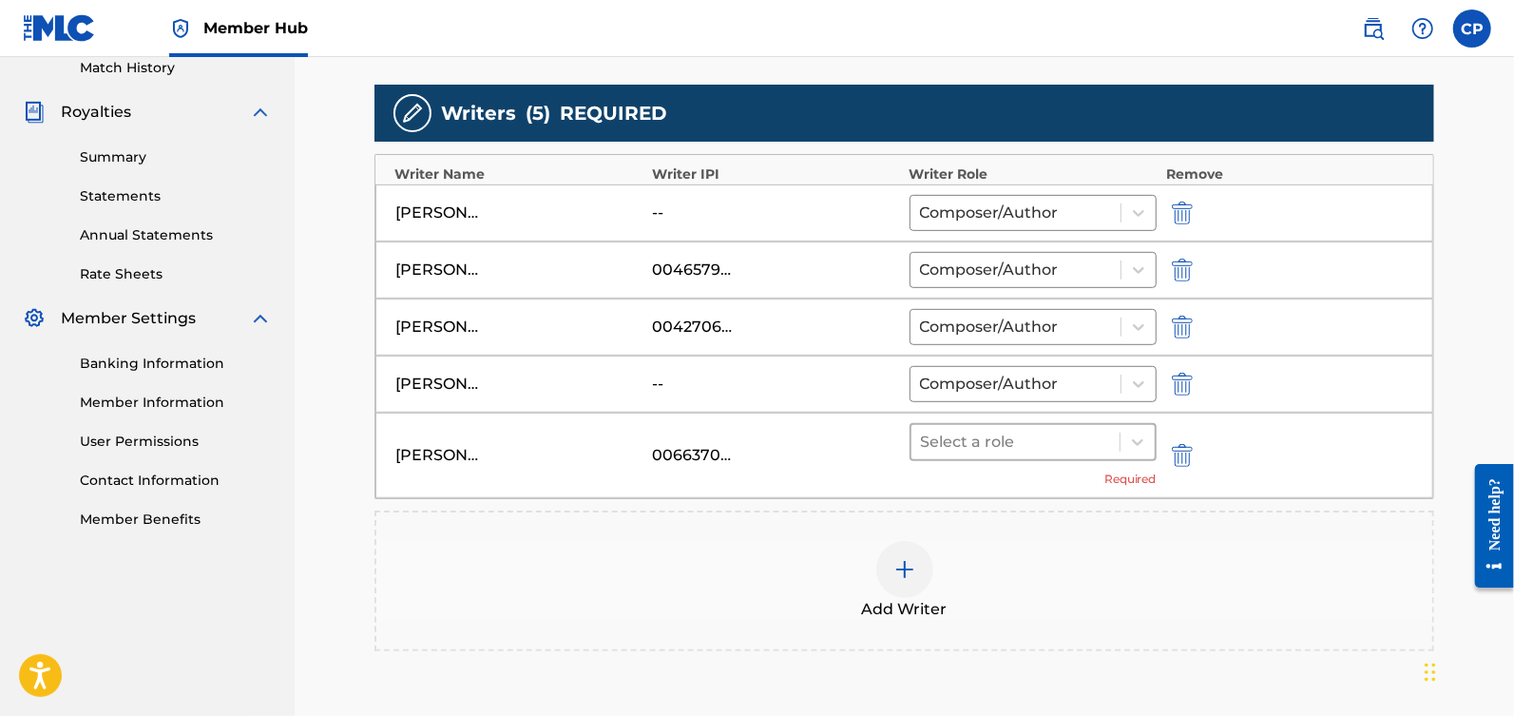
click at [1108, 447] on div at bounding box center [1015, 442] width 189 height 27
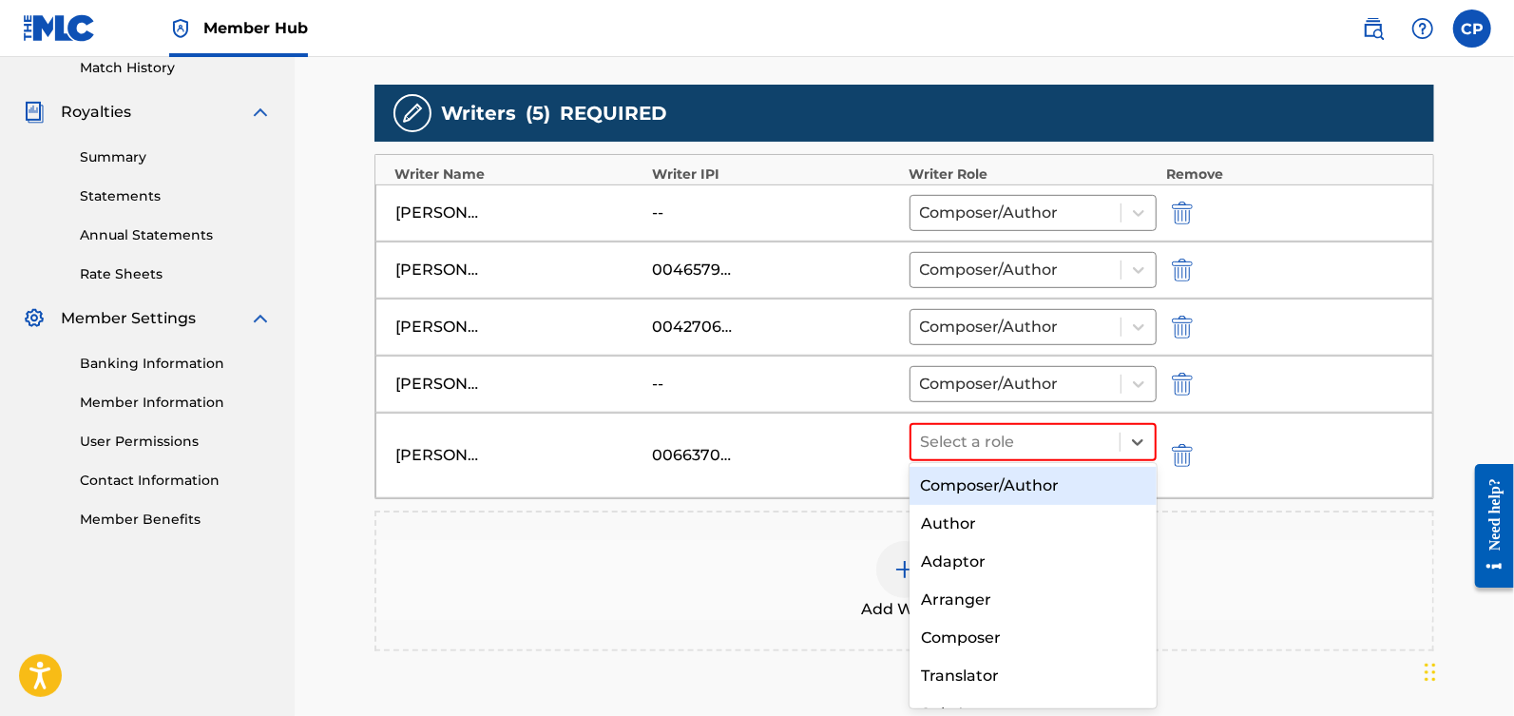
click at [1085, 477] on div "Composer/Author" at bounding box center [1034, 486] width 248 height 38
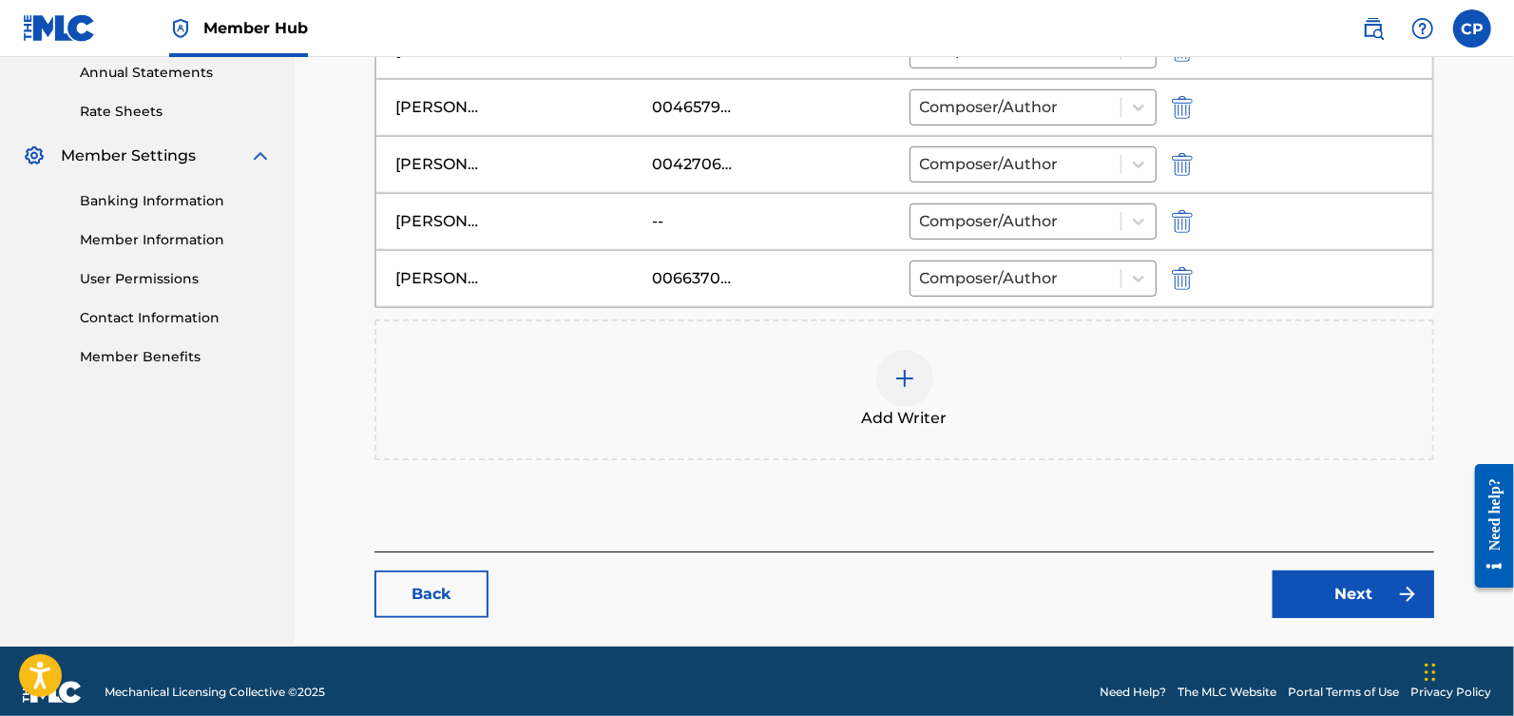
scroll to position [713, 0]
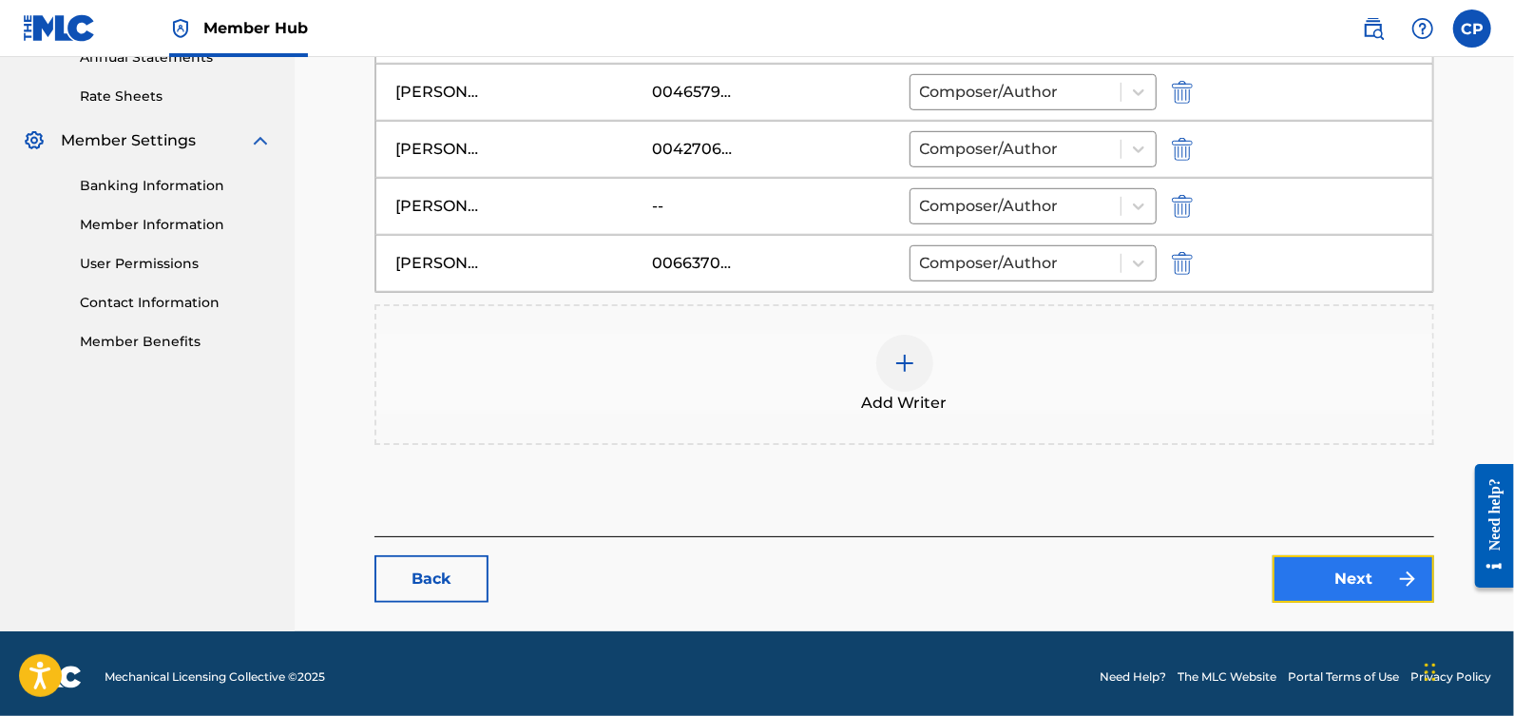
click at [1352, 575] on link "Next" at bounding box center [1354, 579] width 162 height 48
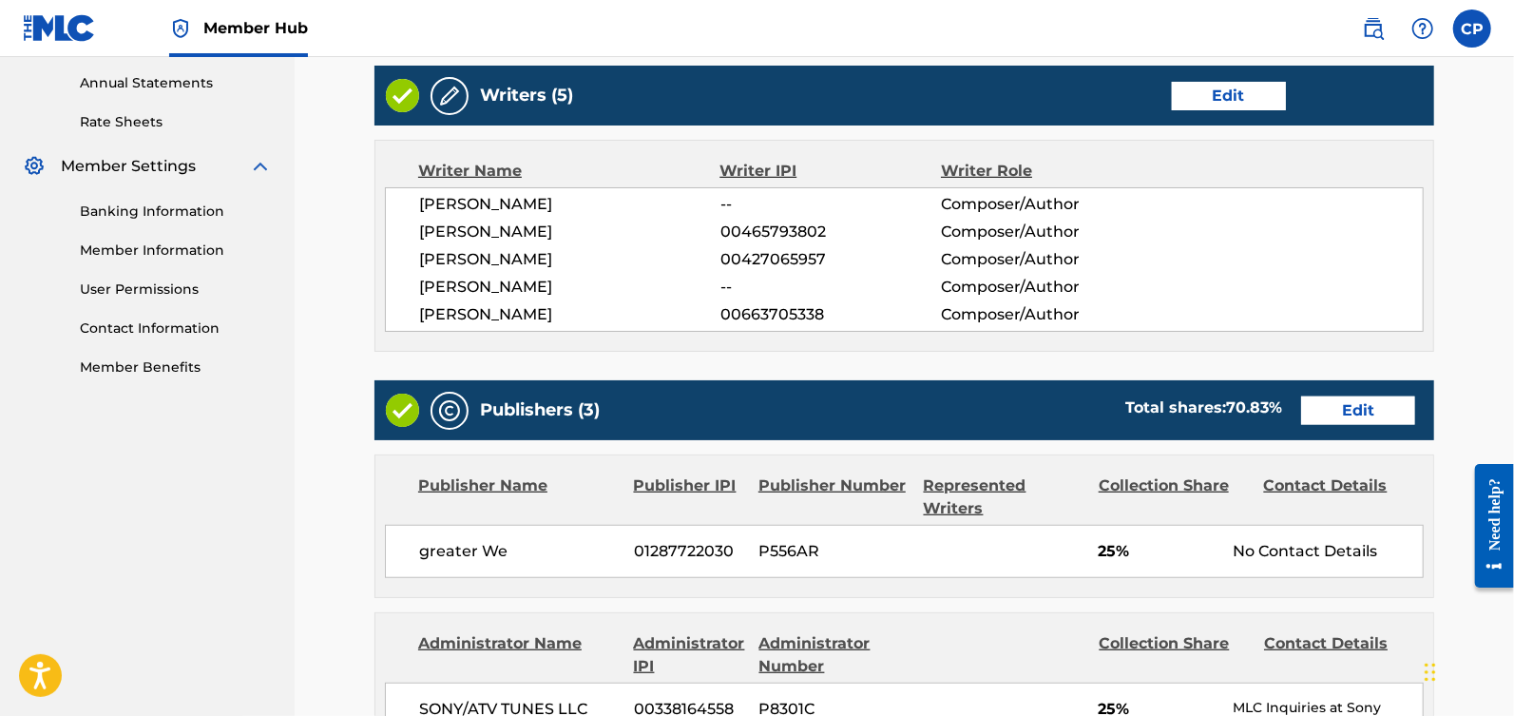
scroll to position [689, 0]
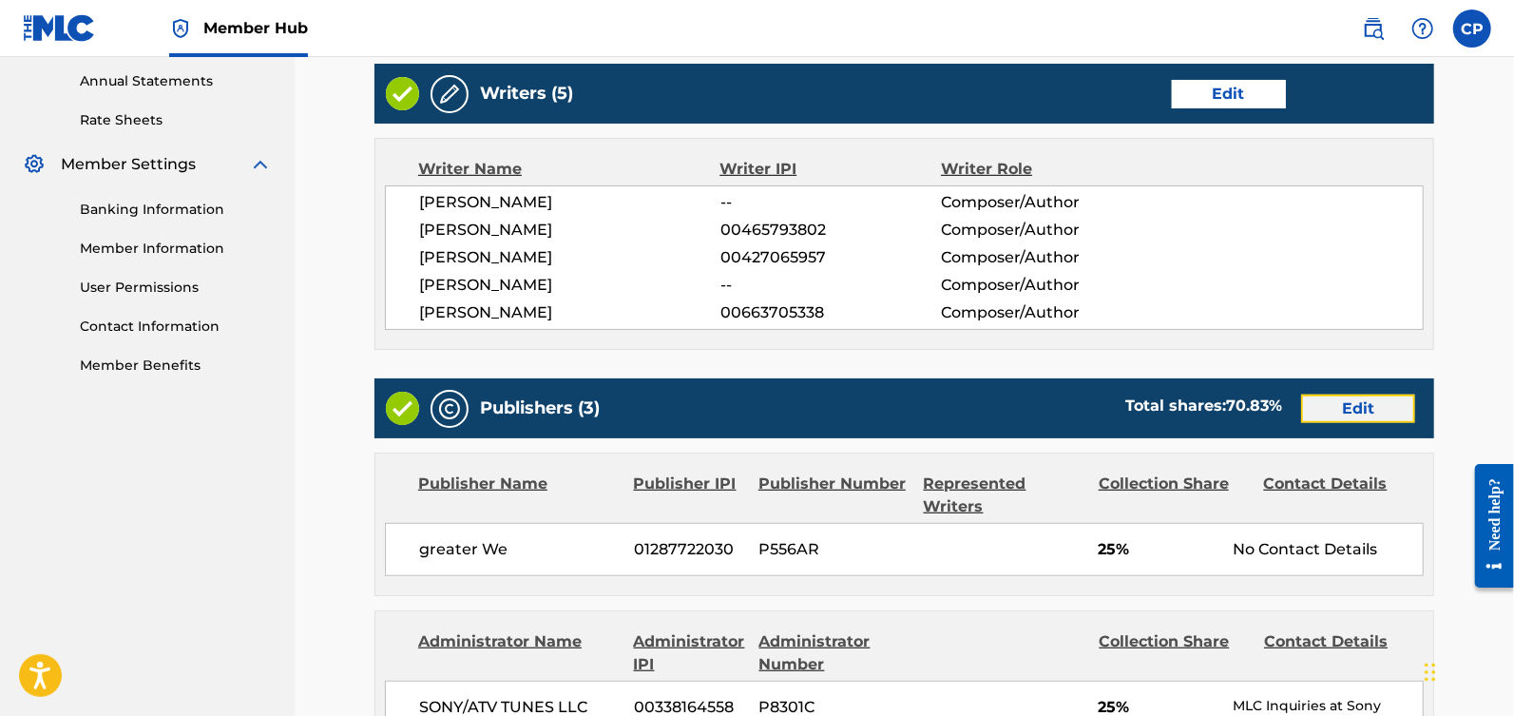
click at [1337, 394] on link "Edit" at bounding box center [1358, 408] width 114 height 29
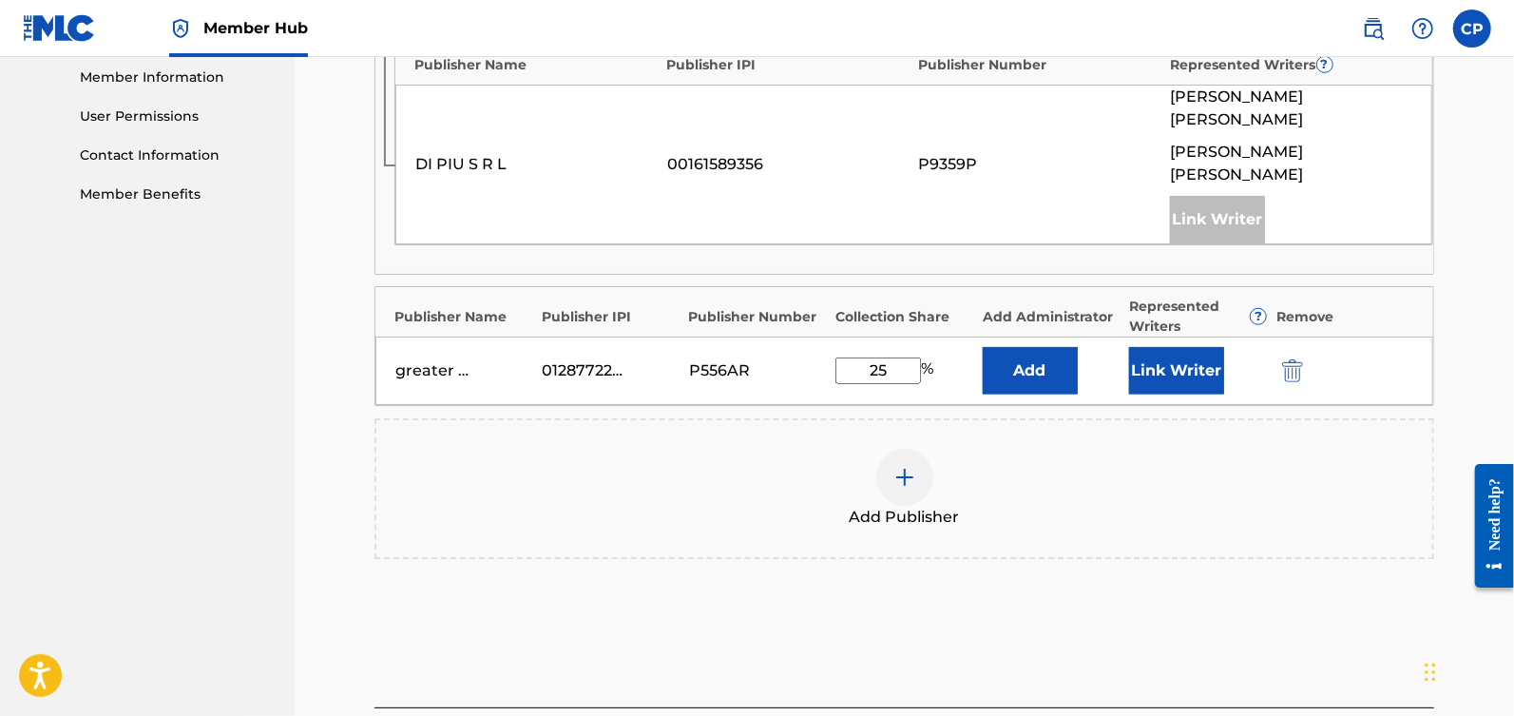
scroll to position [853, 0]
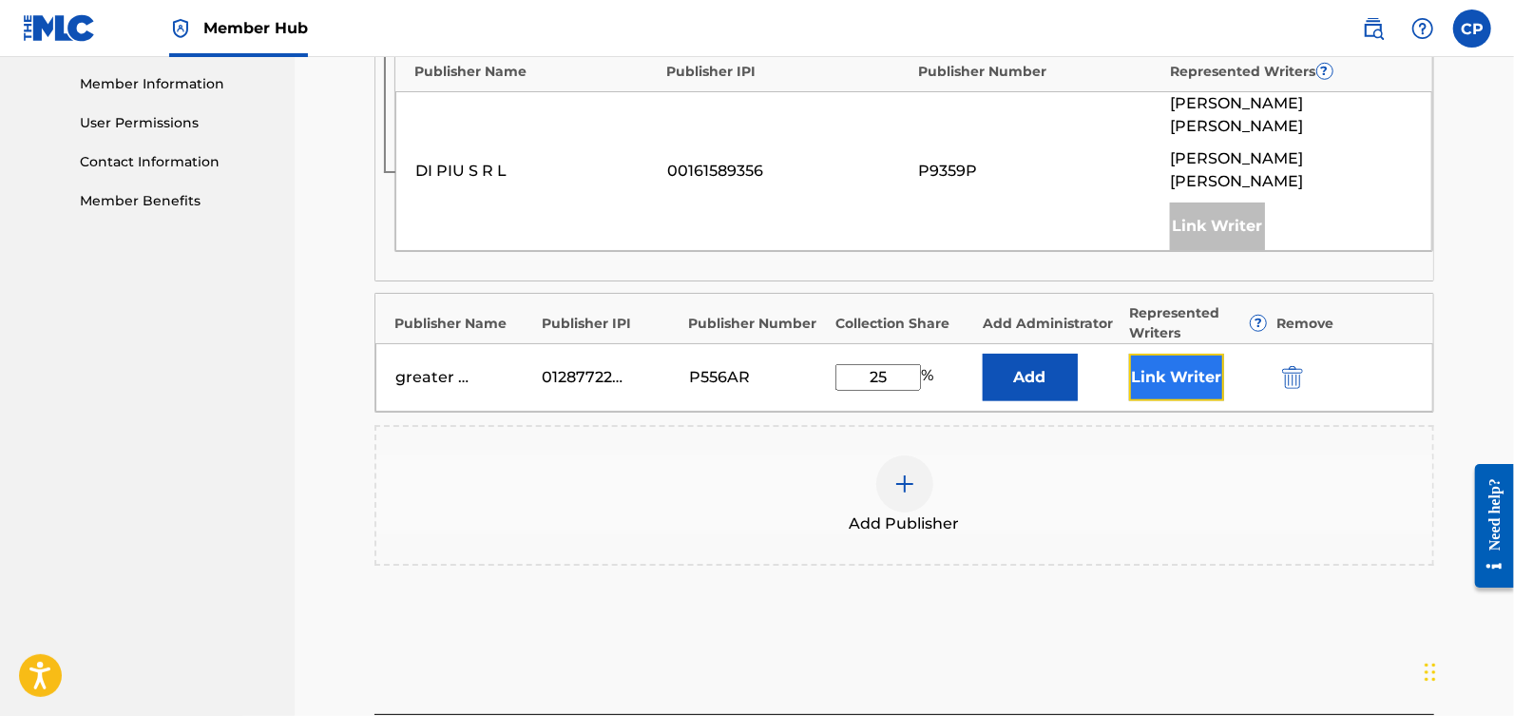
click at [1141, 363] on button "Link Writer" at bounding box center [1176, 378] width 95 height 48
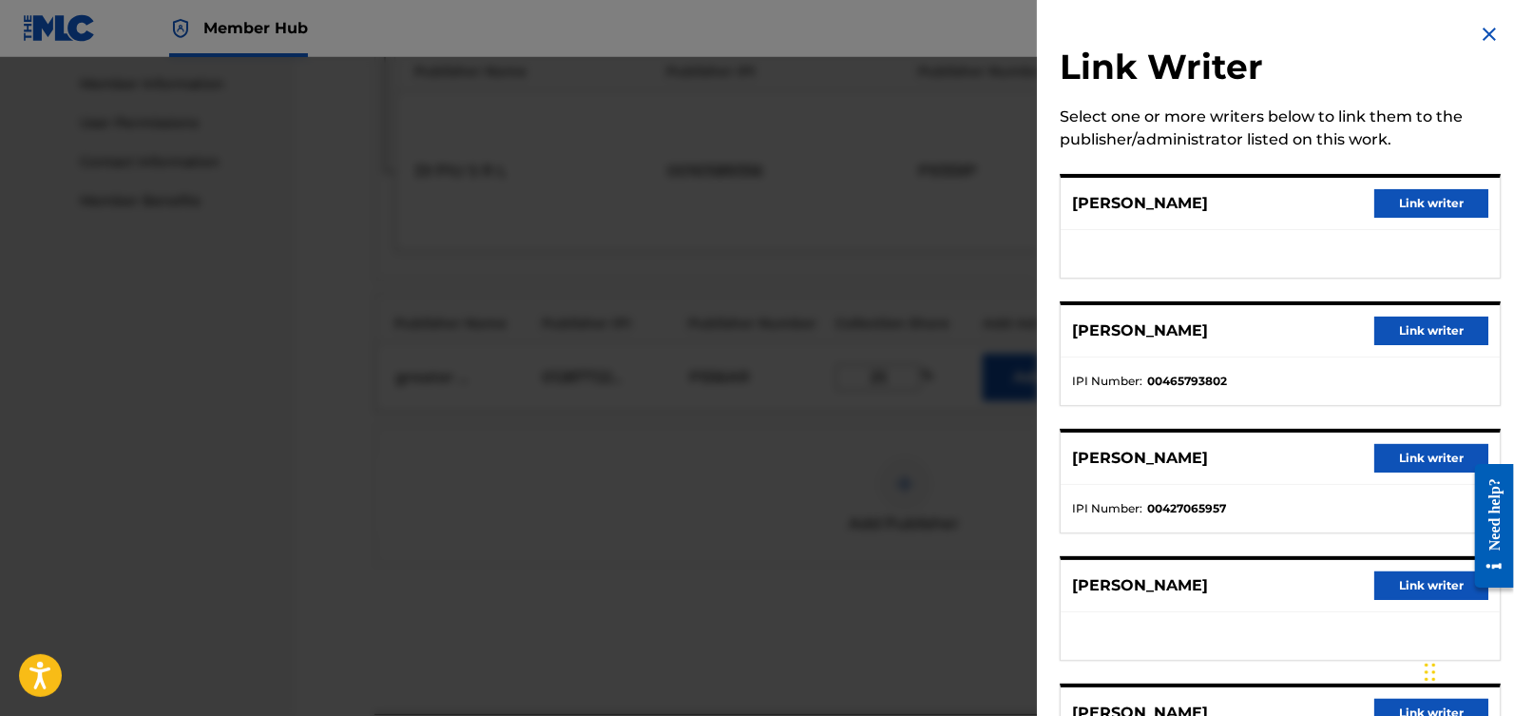
scroll to position [112, 0]
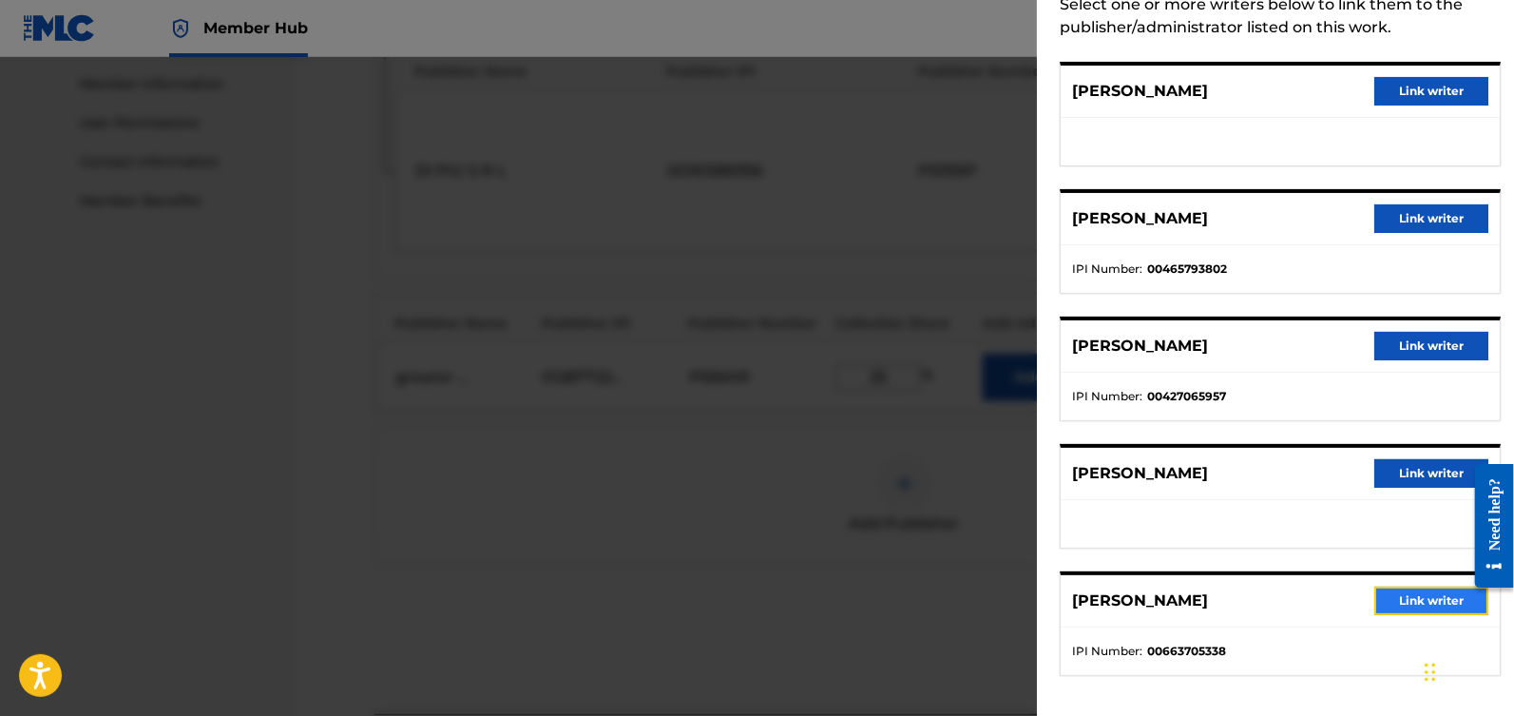
click at [1390, 594] on button "Link writer" at bounding box center [1431, 600] width 114 height 29
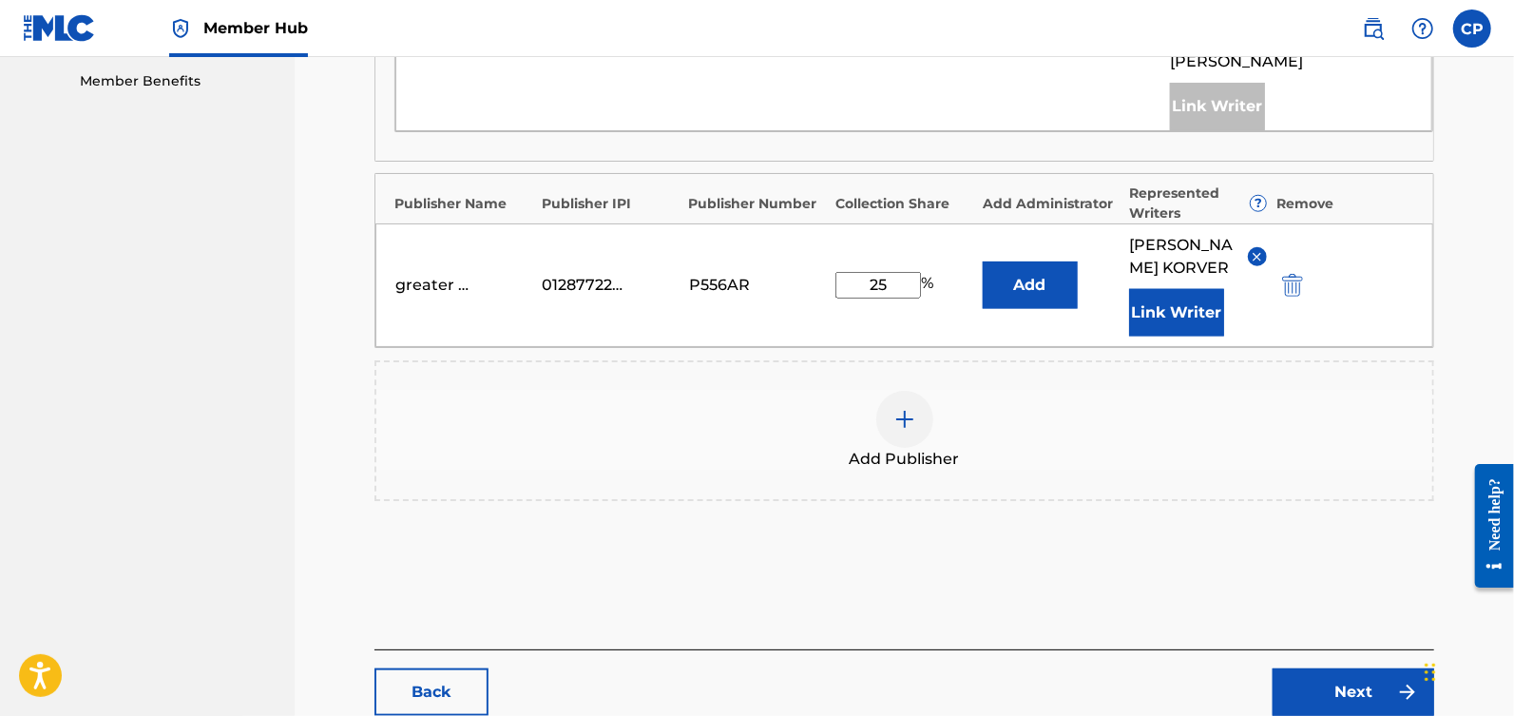
scroll to position [1083, 0]
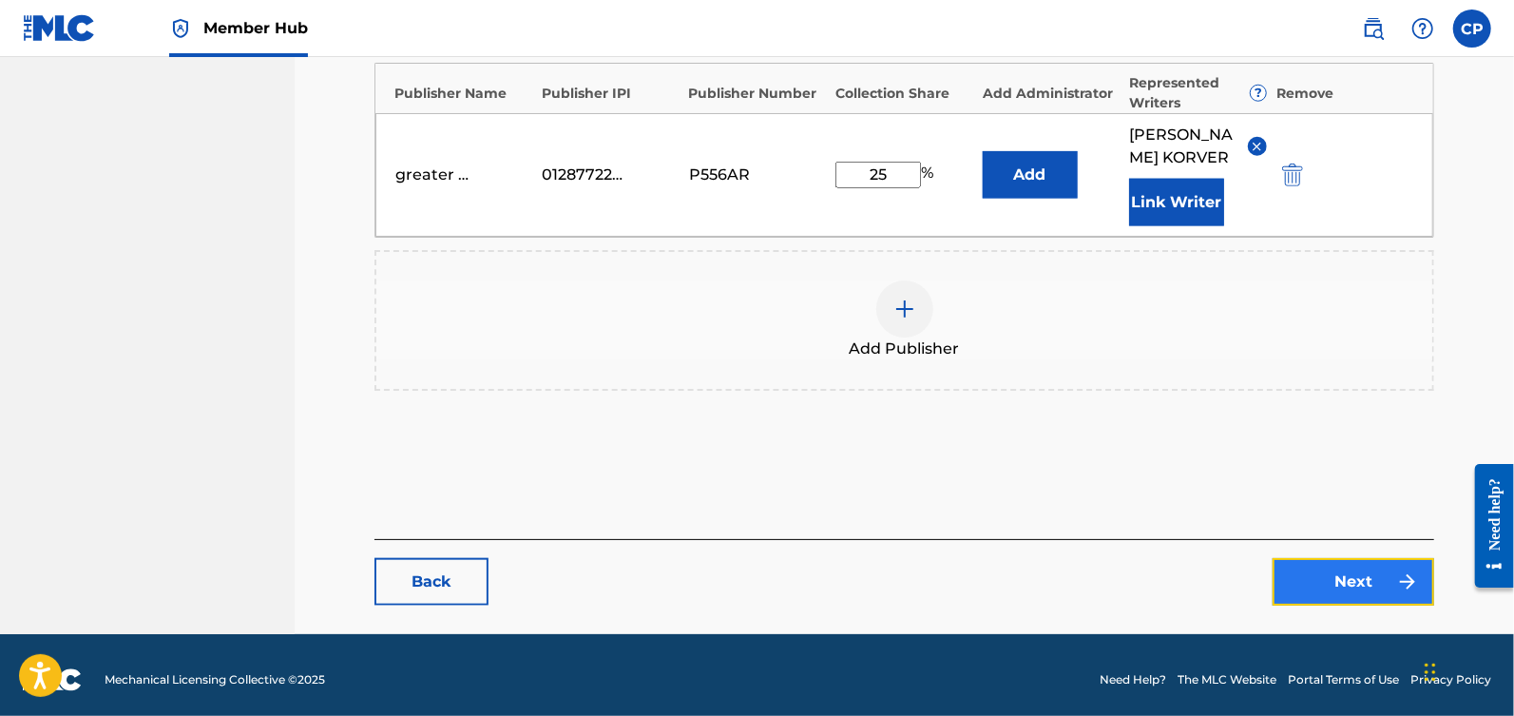
click at [1360, 570] on link "Next" at bounding box center [1354, 582] width 162 height 48
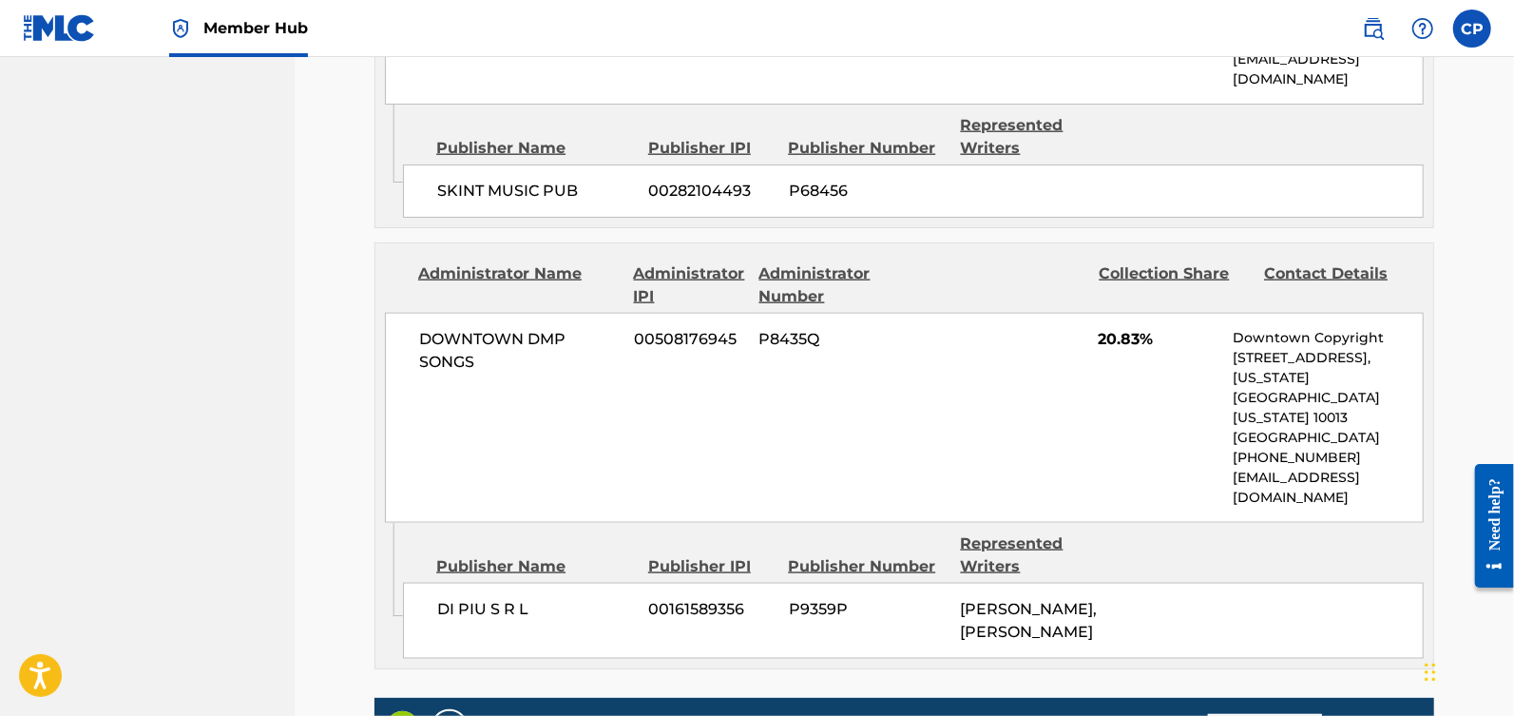
scroll to position [1744, 0]
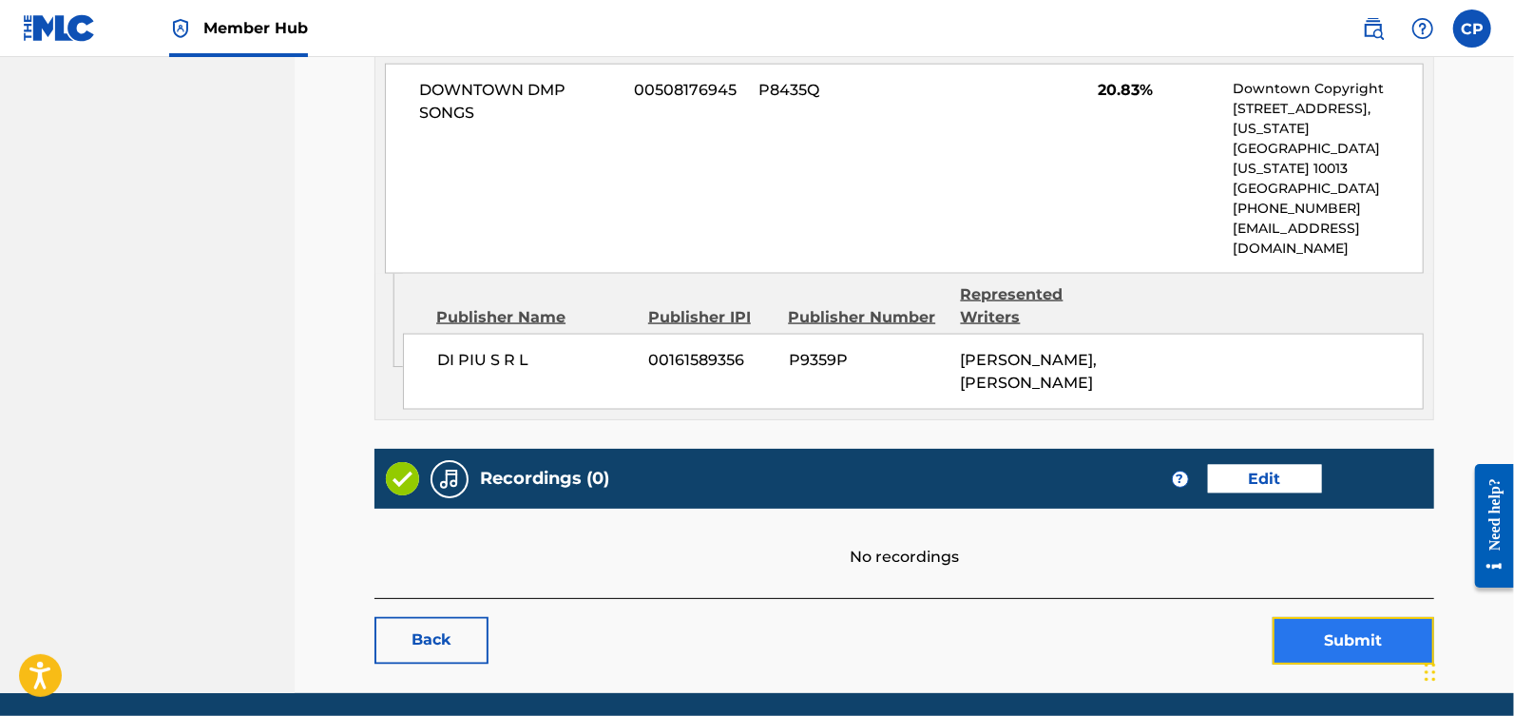
click at [1336, 617] on button "Submit" at bounding box center [1354, 641] width 162 height 48
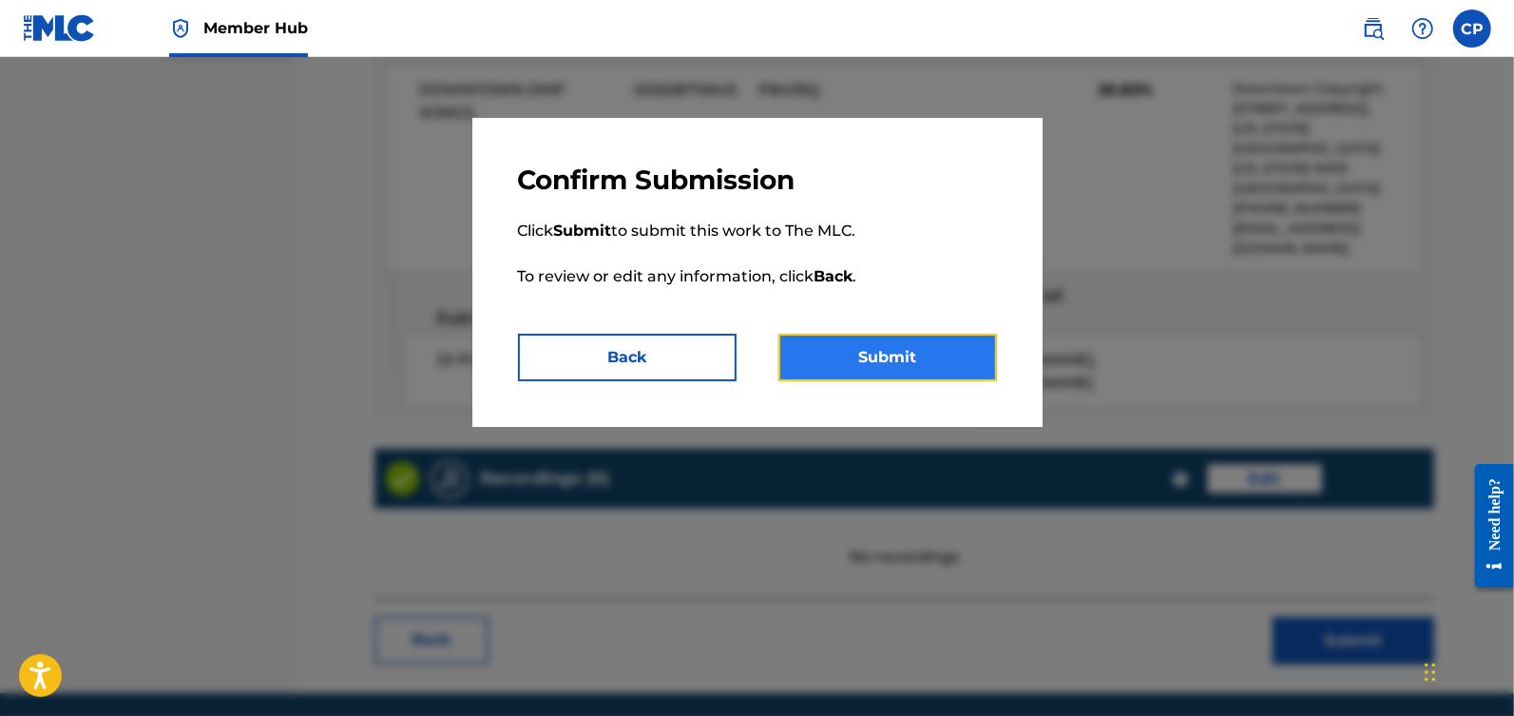
click at [862, 353] on button "Submit" at bounding box center [887, 358] width 219 height 48
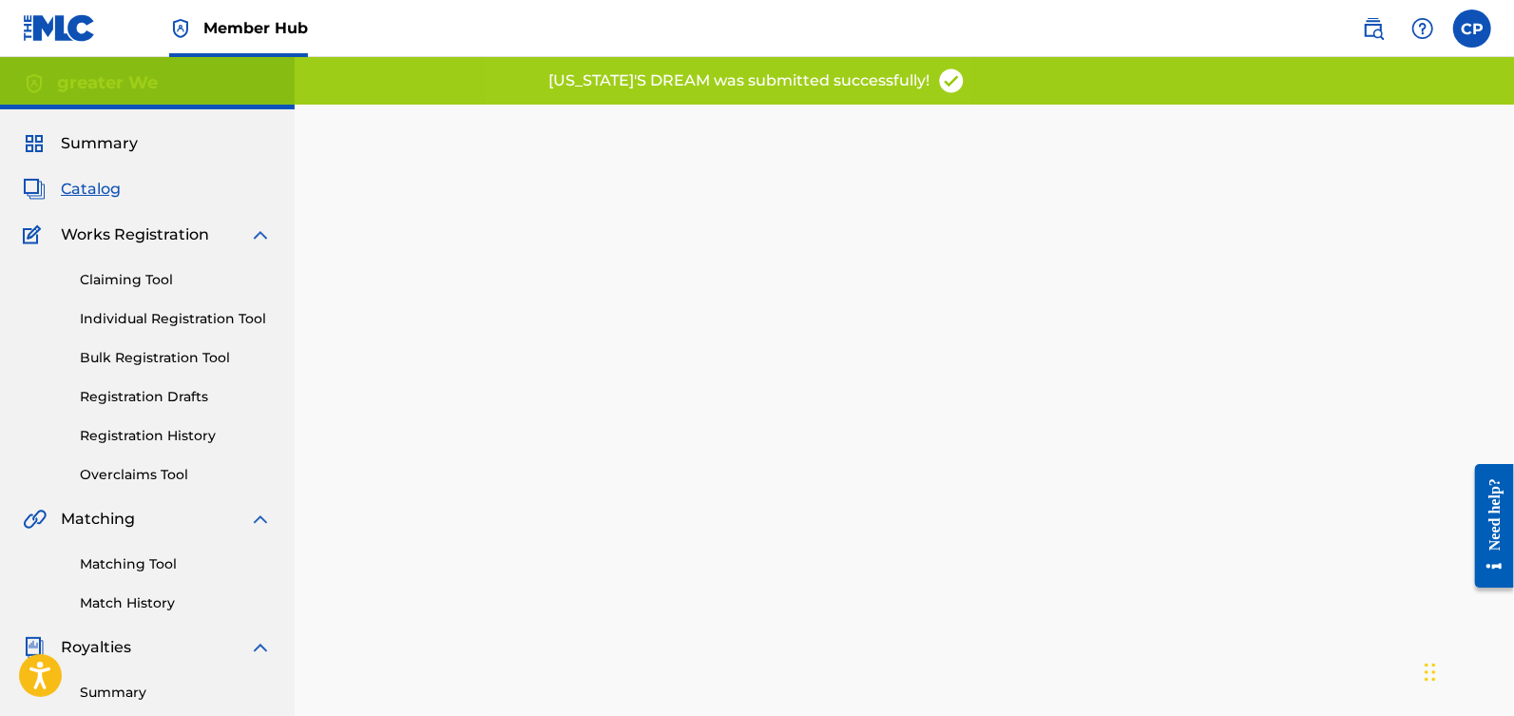
click at [113, 192] on span "Catalog" at bounding box center [91, 189] width 60 height 23
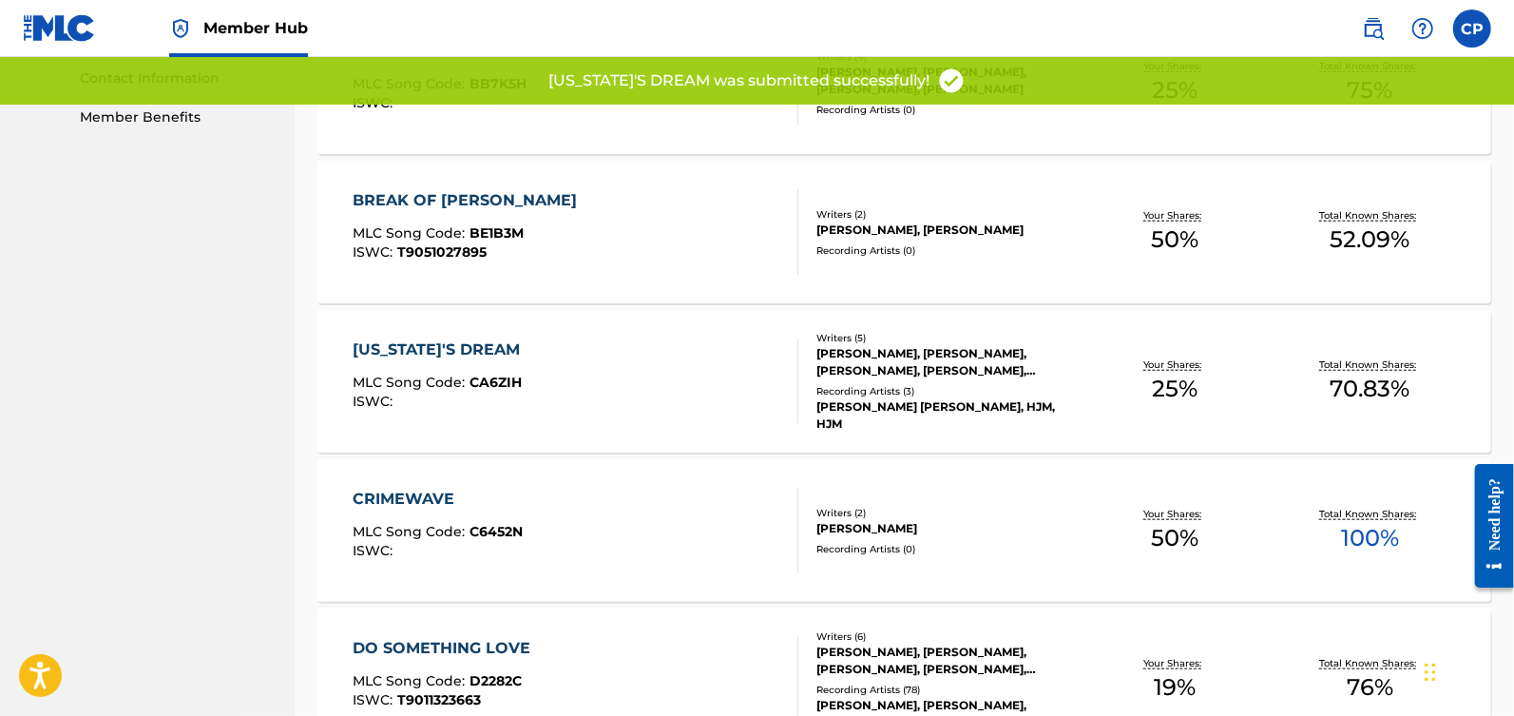
scroll to position [955, 0]
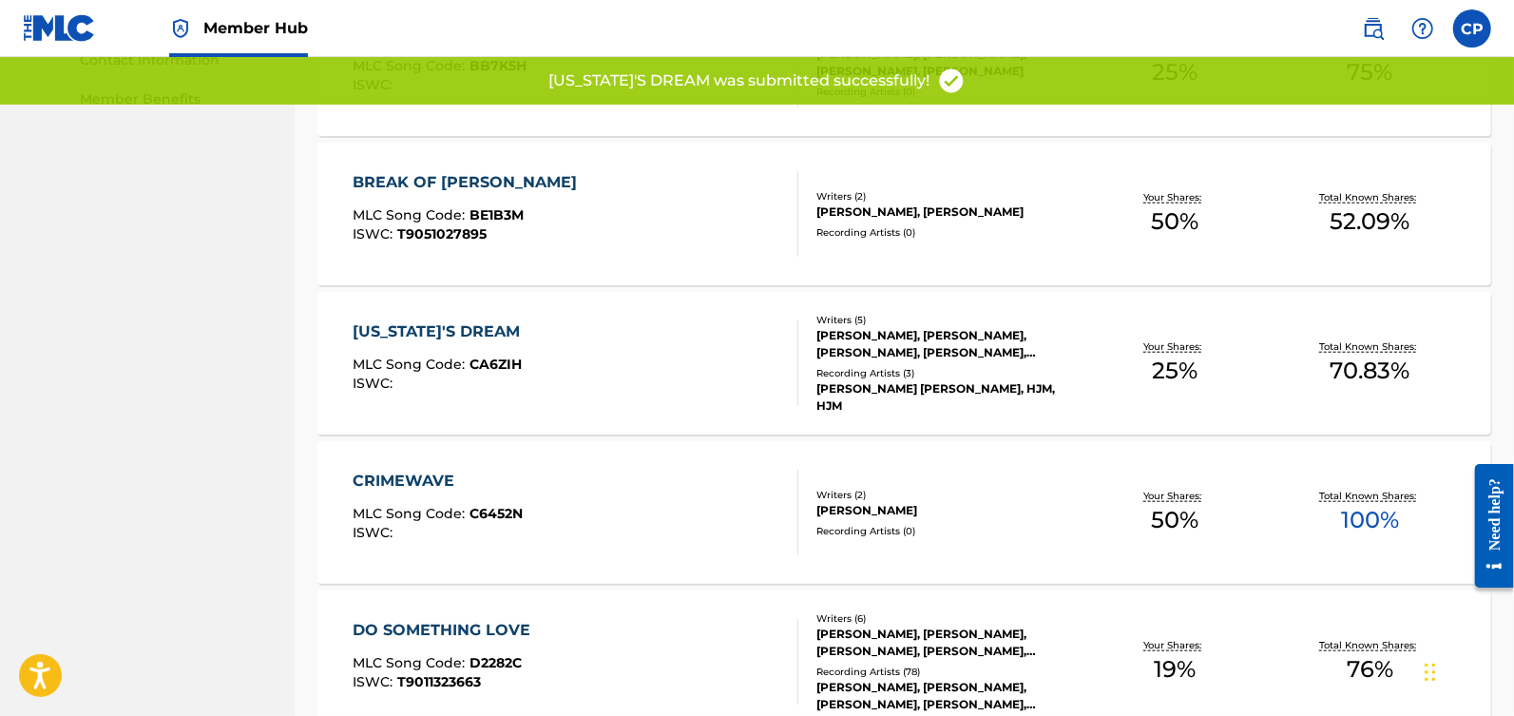
click at [647, 478] on div "CRIMEWAVE MLC Song Code : C6452N ISWC :" at bounding box center [576, 513] width 446 height 86
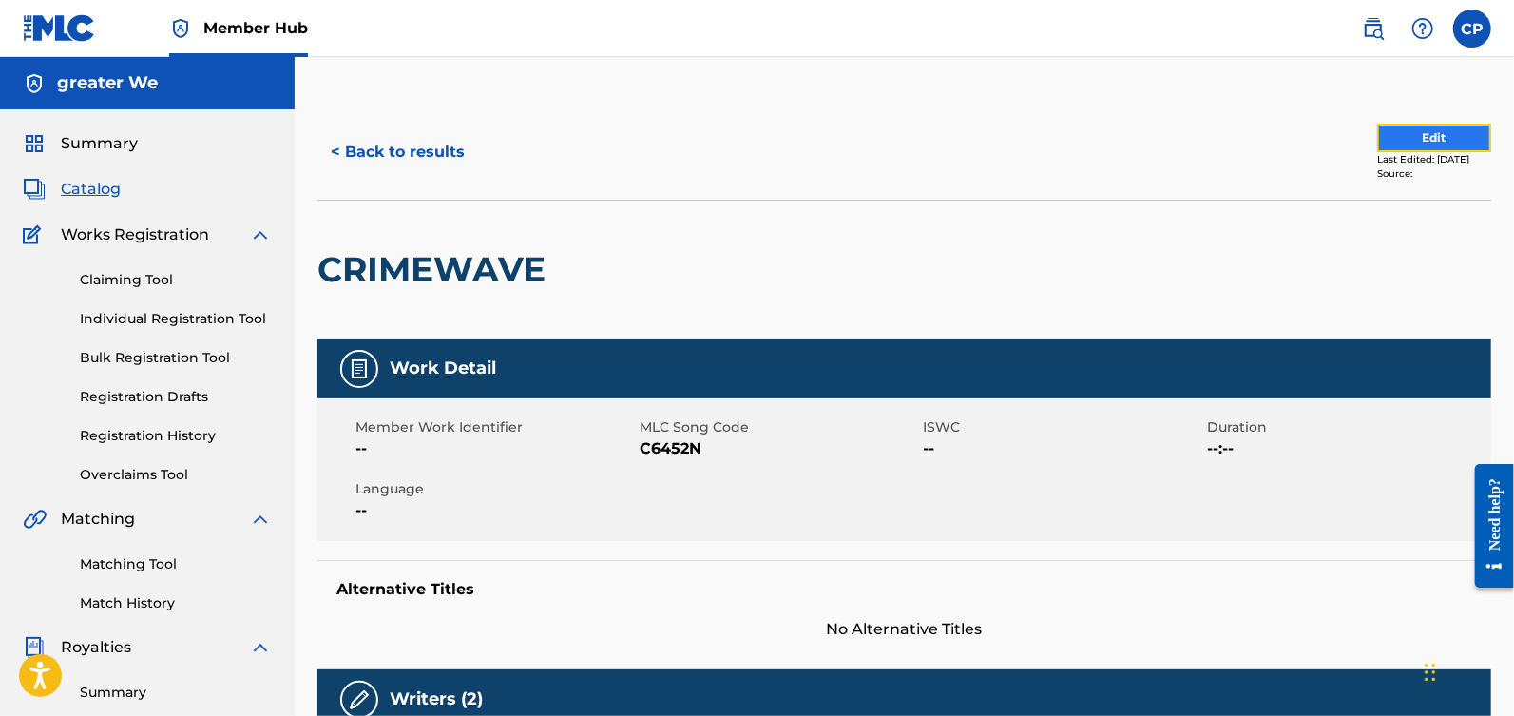
click at [1388, 137] on button "Edit" at bounding box center [1434, 138] width 114 height 29
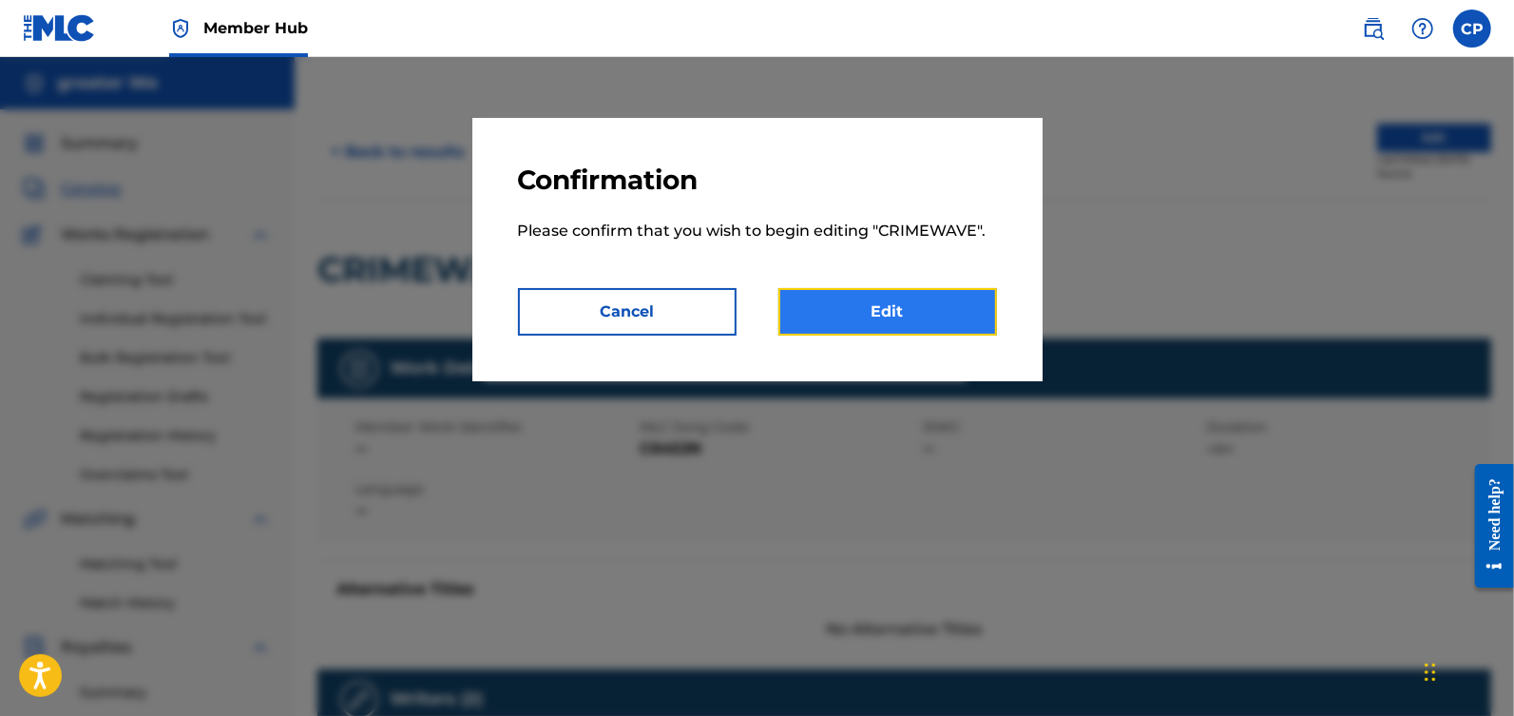
click at [904, 294] on link "Edit" at bounding box center [887, 312] width 219 height 48
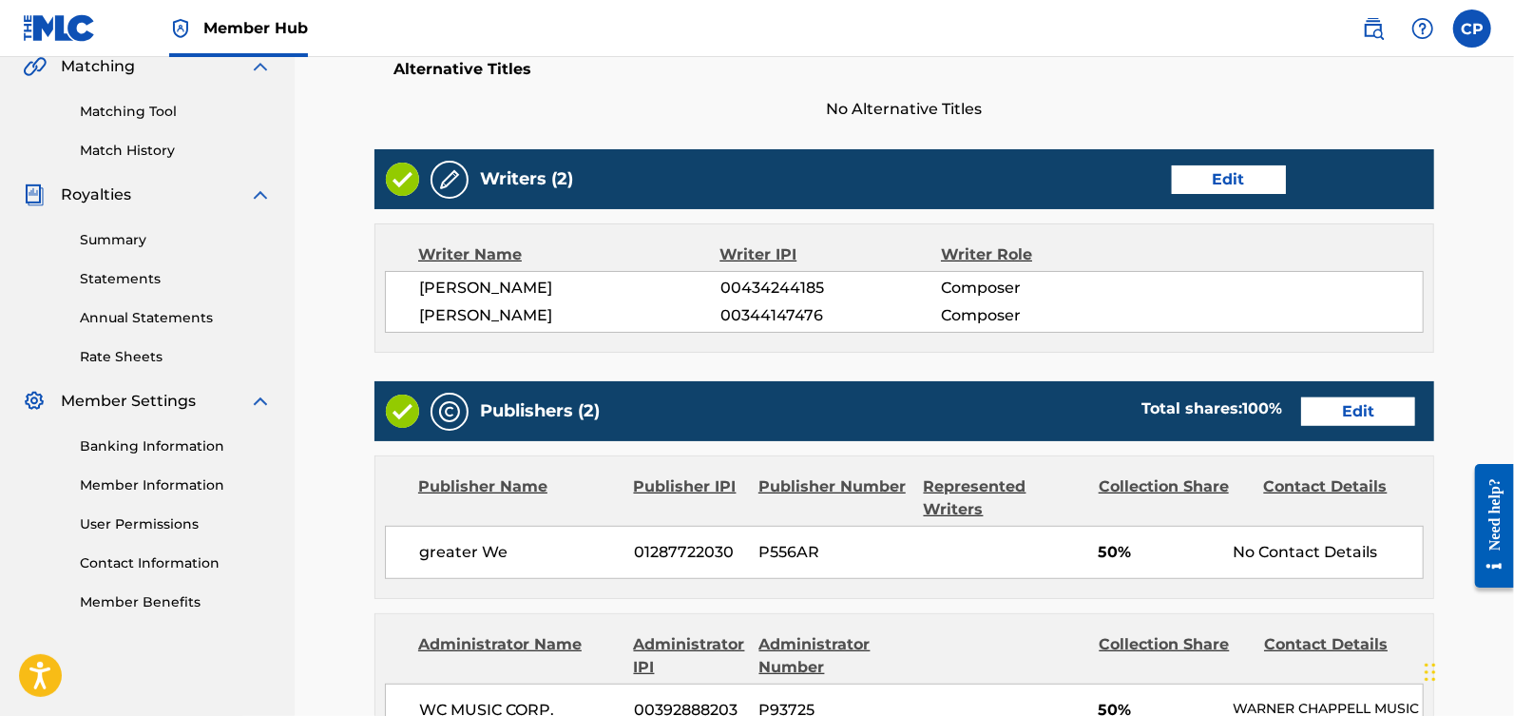
scroll to position [457, 0]
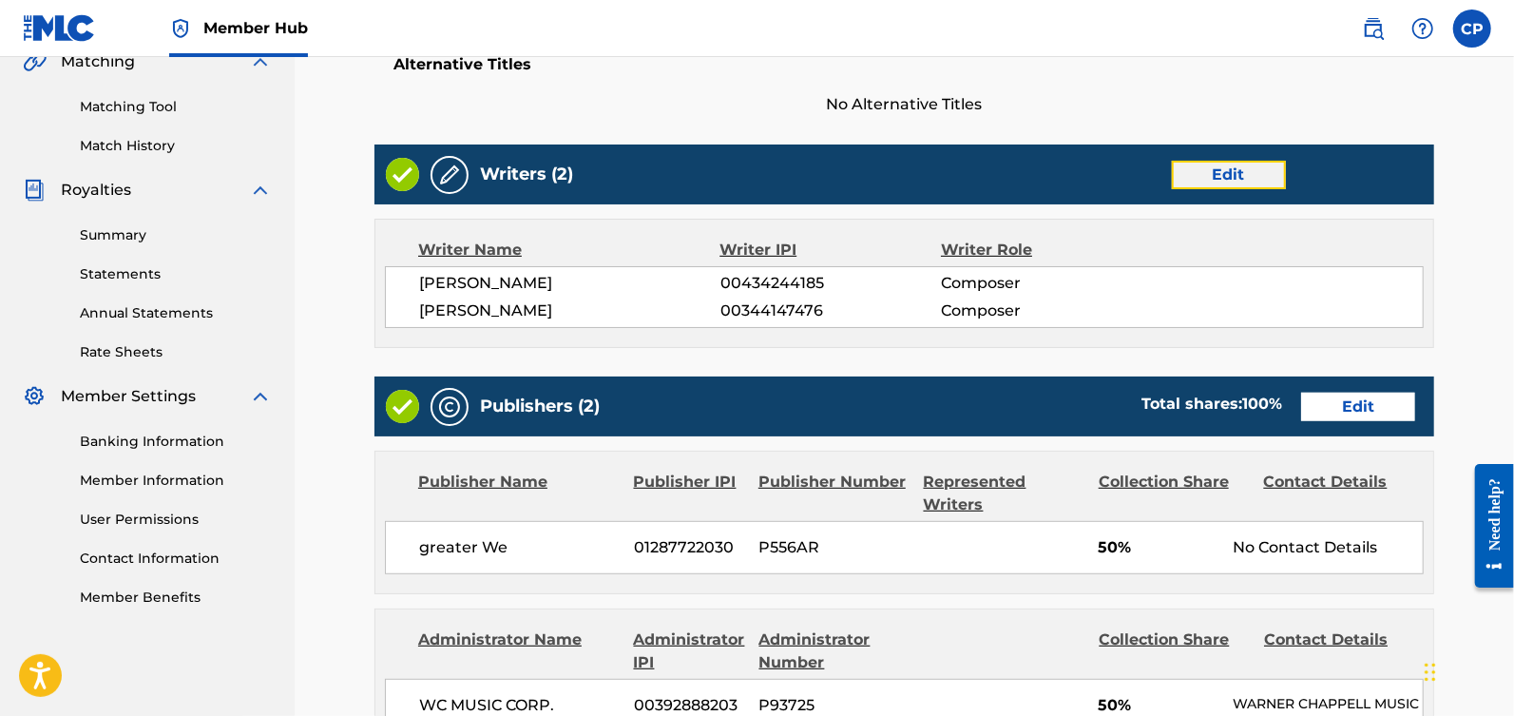
click at [1244, 161] on link "Edit" at bounding box center [1229, 175] width 114 height 29
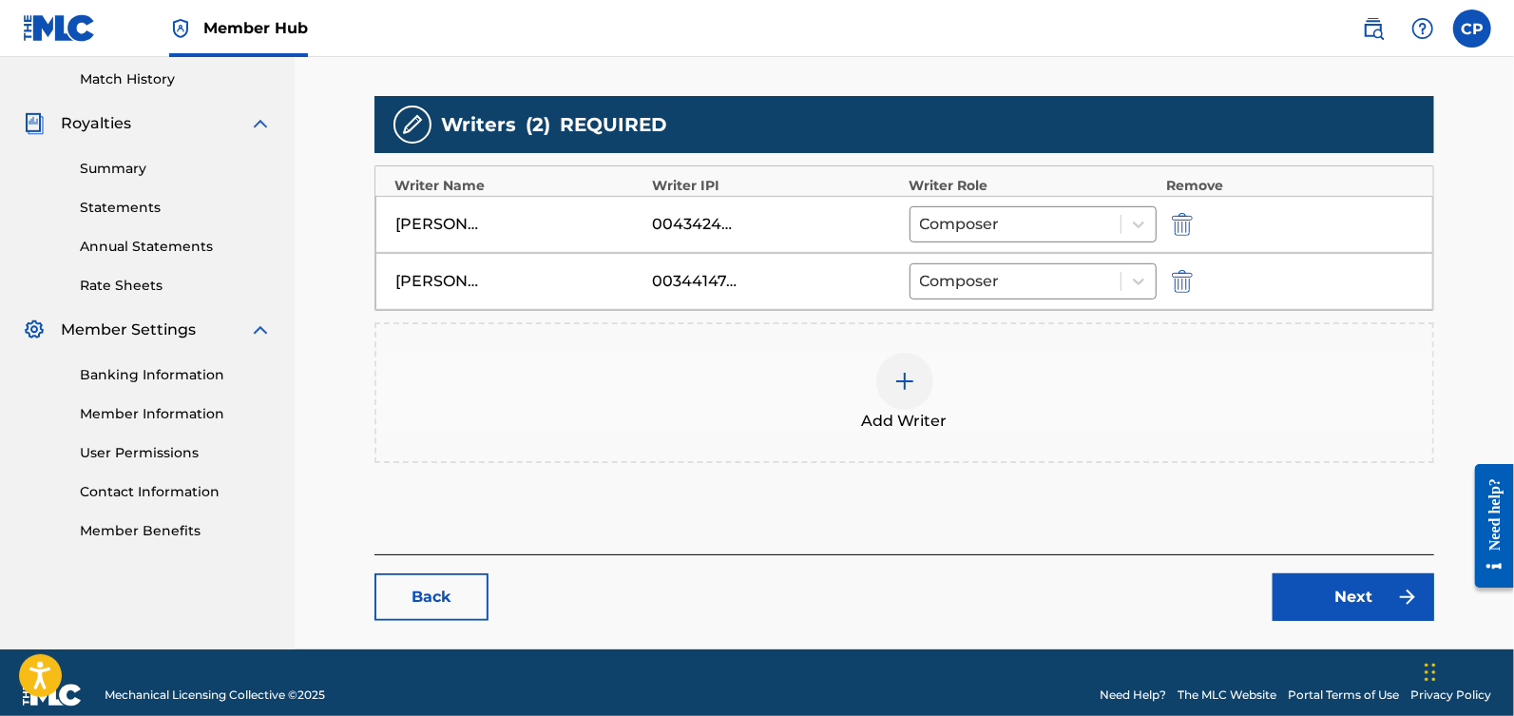
scroll to position [545, 0]
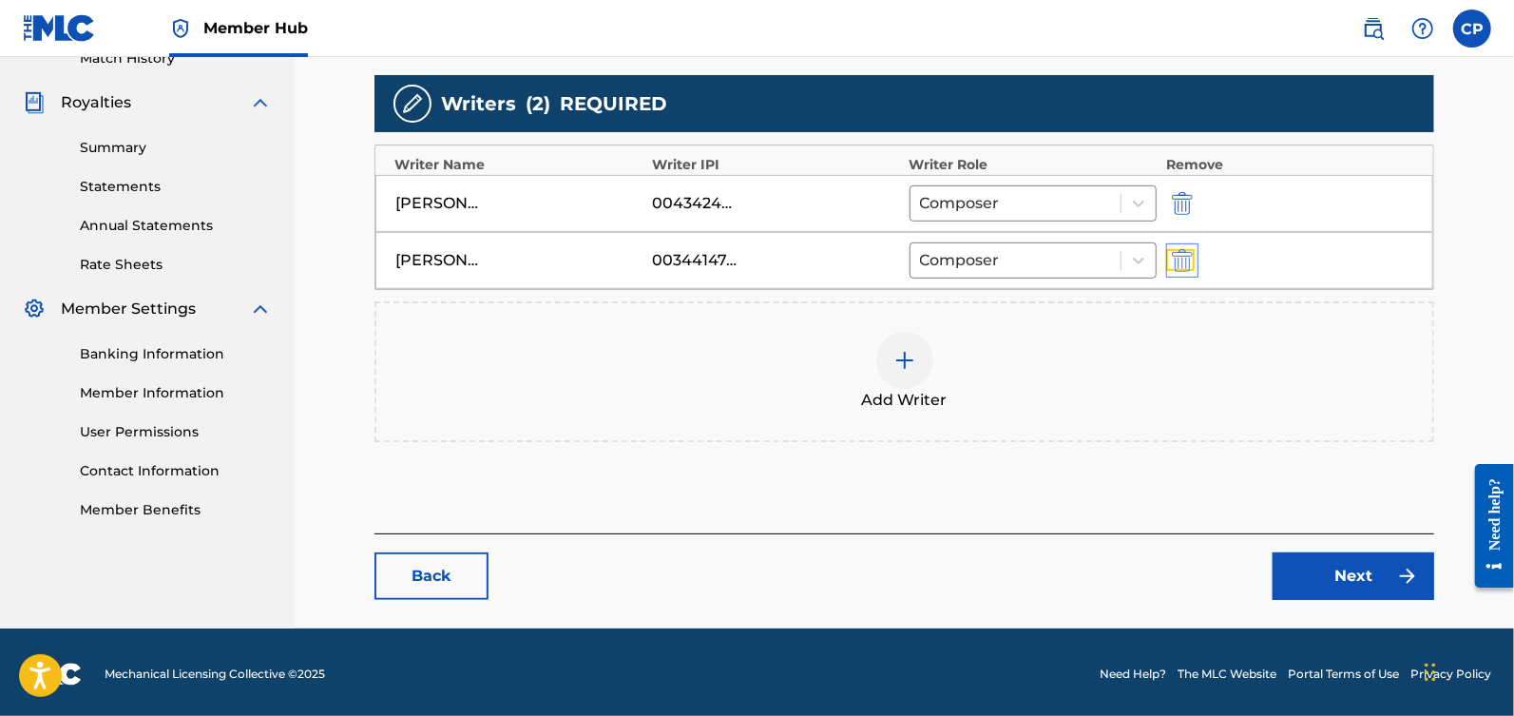
click at [1182, 263] on img "submit" at bounding box center [1182, 260] width 21 height 23
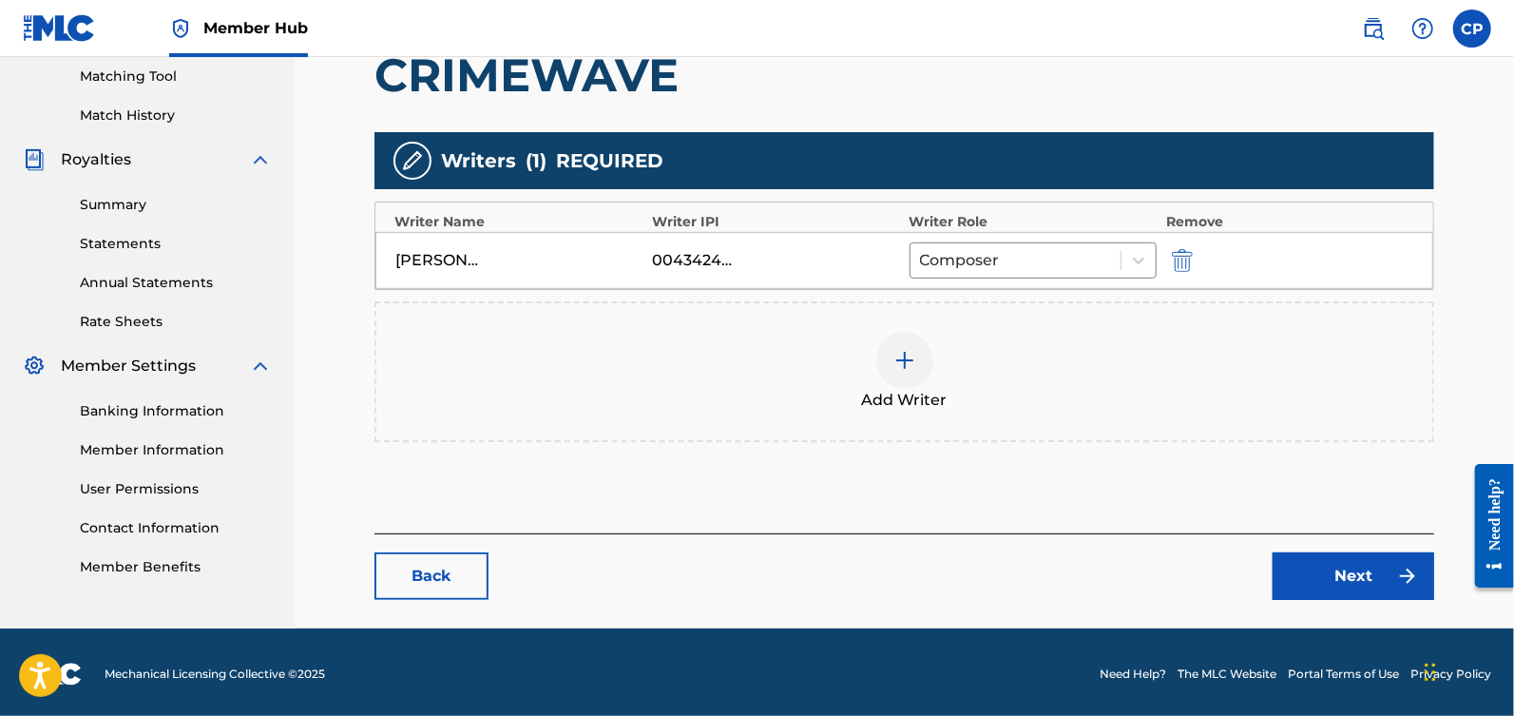
click at [939, 350] on div "Add Writer" at bounding box center [904, 372] width 1056 height 80
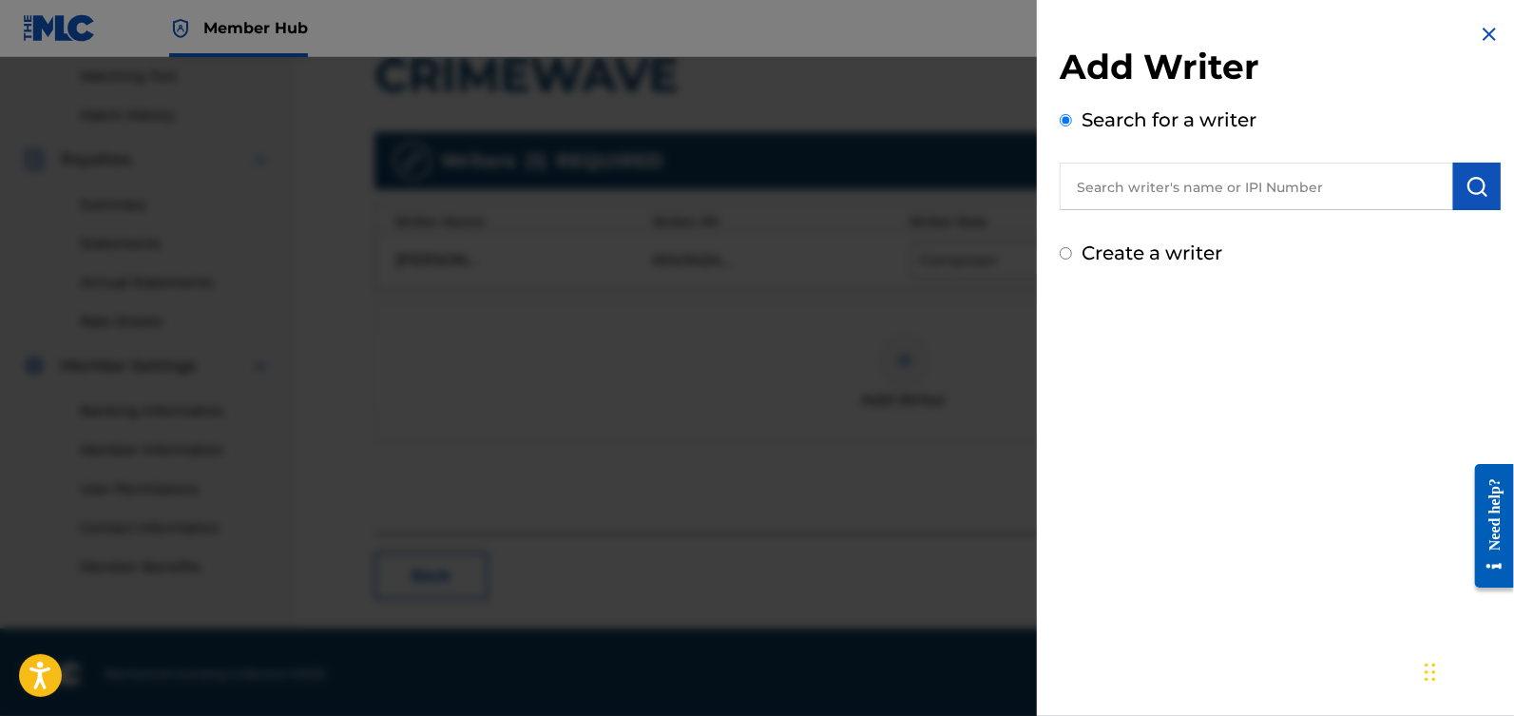
click at [1140, 186] on input "text" at bounding box center [1256, 187] width 393 height 48
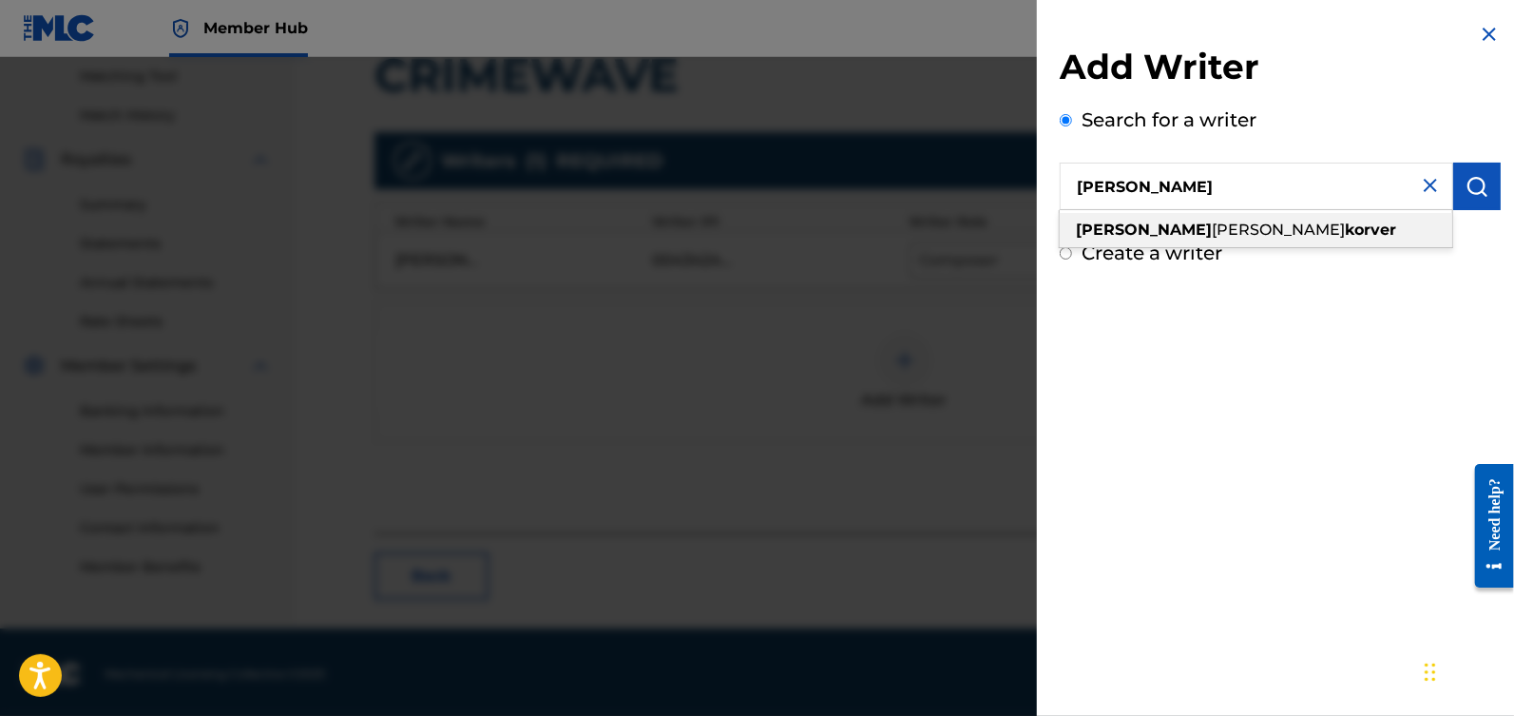
click at [1258, 239] on div "[PERSON_NAME]" at bounding box center [1256, 230] width 393 height 34
type input "[PERSON_NAME]"
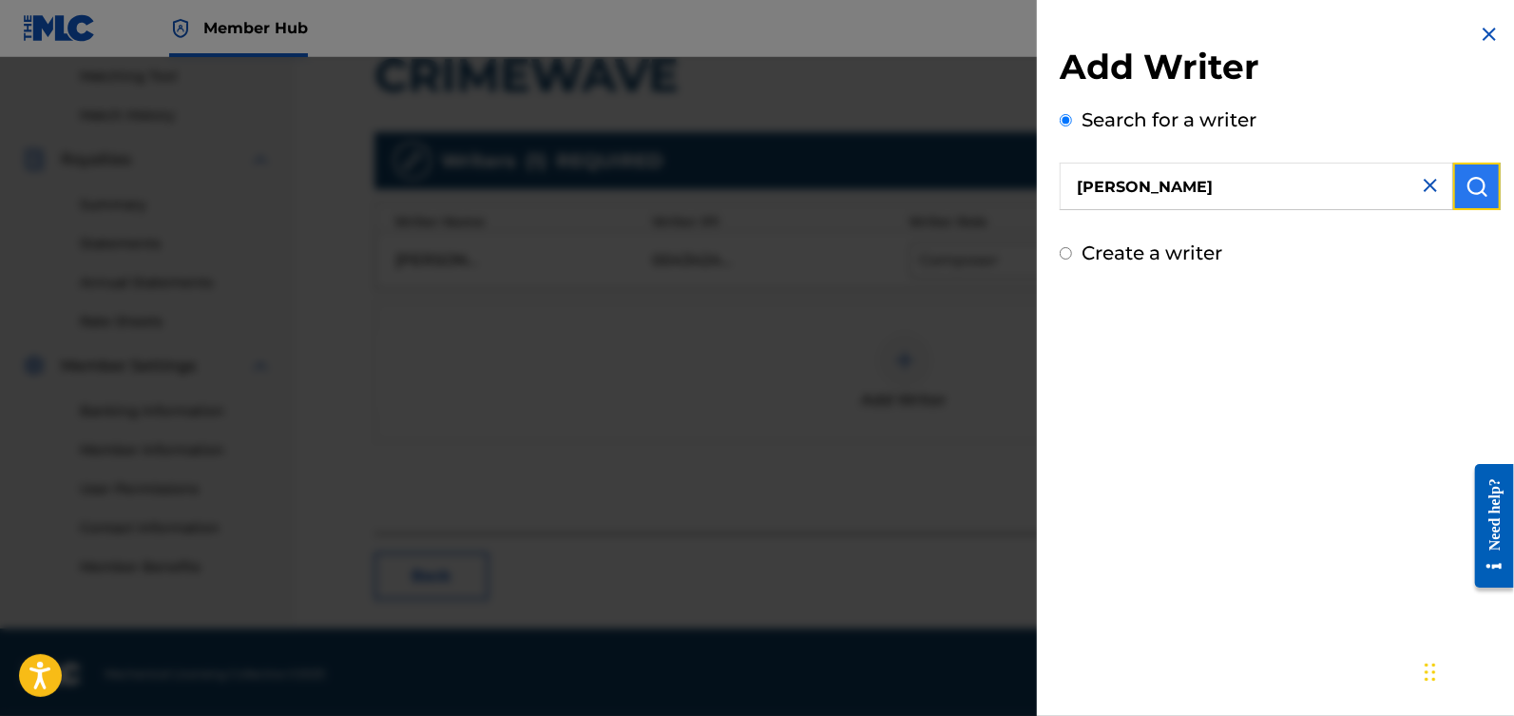
click at [1466, 188] on img "submit" at bounding box center [1477, 186] width 23 height 23
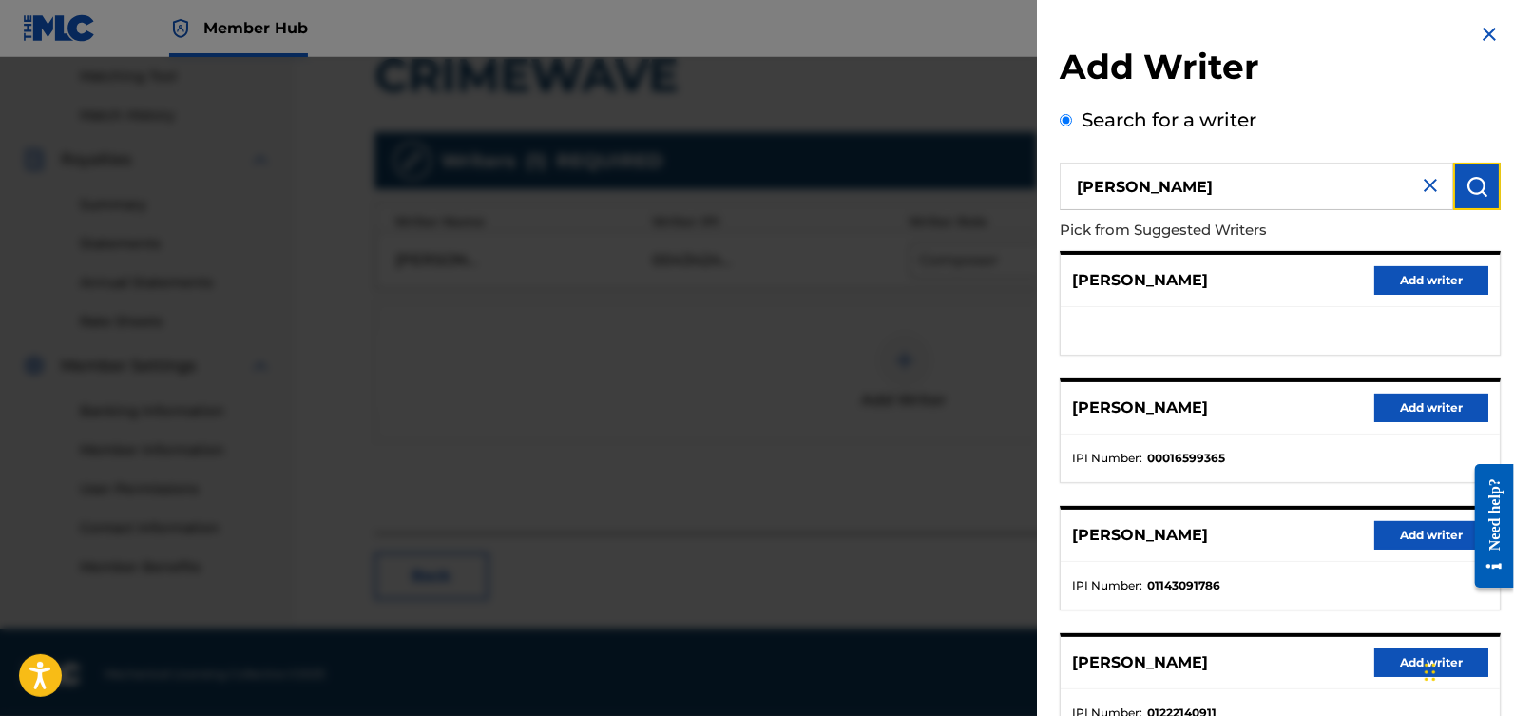
scroll to position [263, 0]
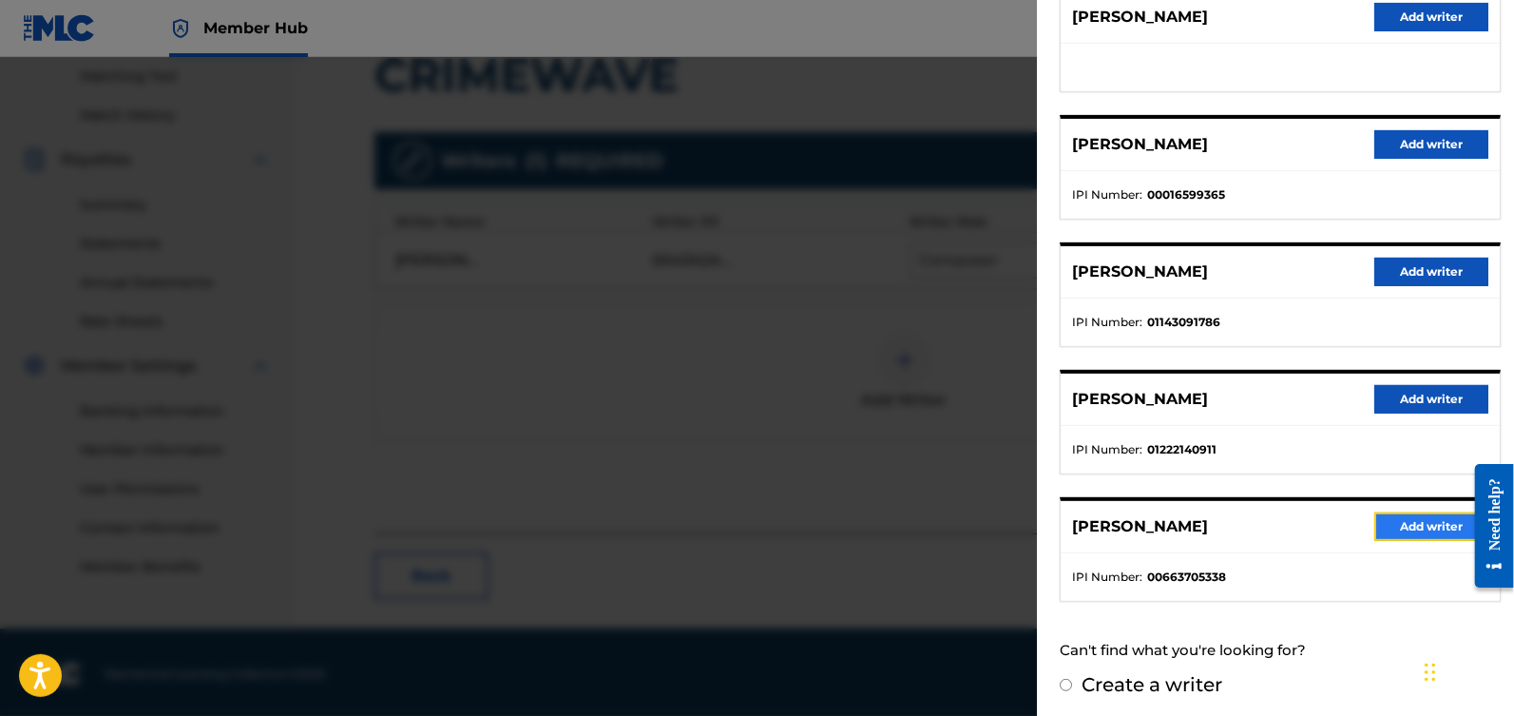
click at [1409, 522] on button "Add writer" at bounding box center [1431, 526] width 114 height 29
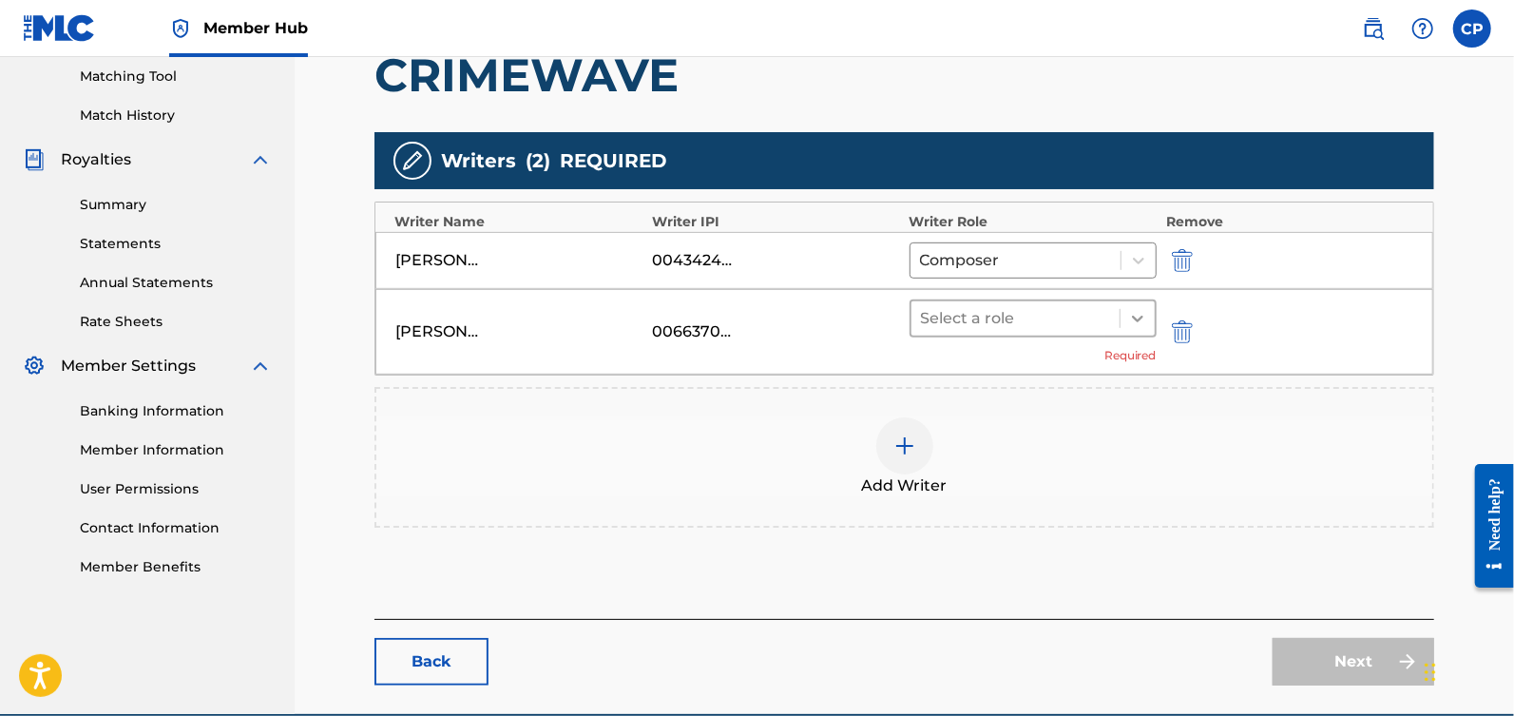
click at [1139, 315] on icon at bounding box center [1137, 318] width 19 height 19
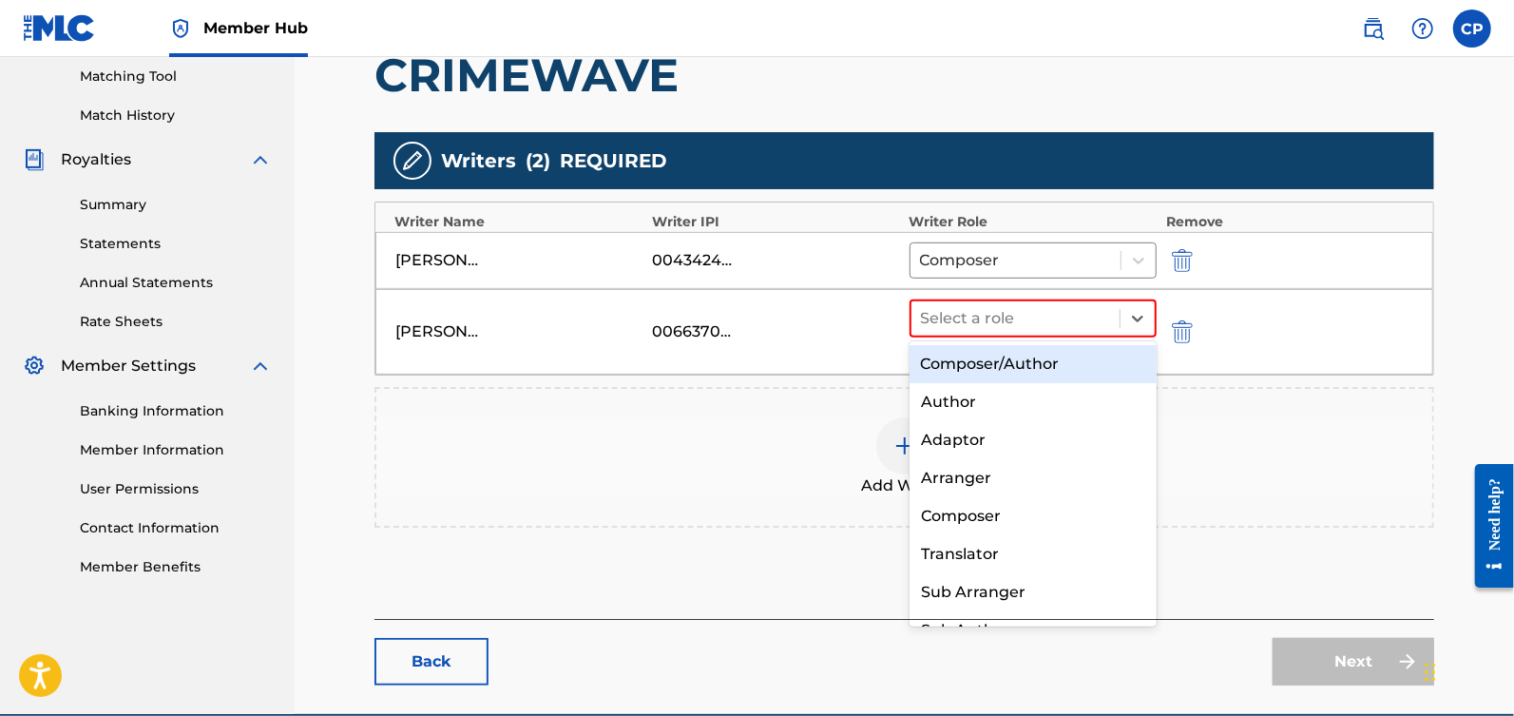
click at [1098, 358] on div "Composer/Author" at bounding box center [1034, 364] width 248 height 38
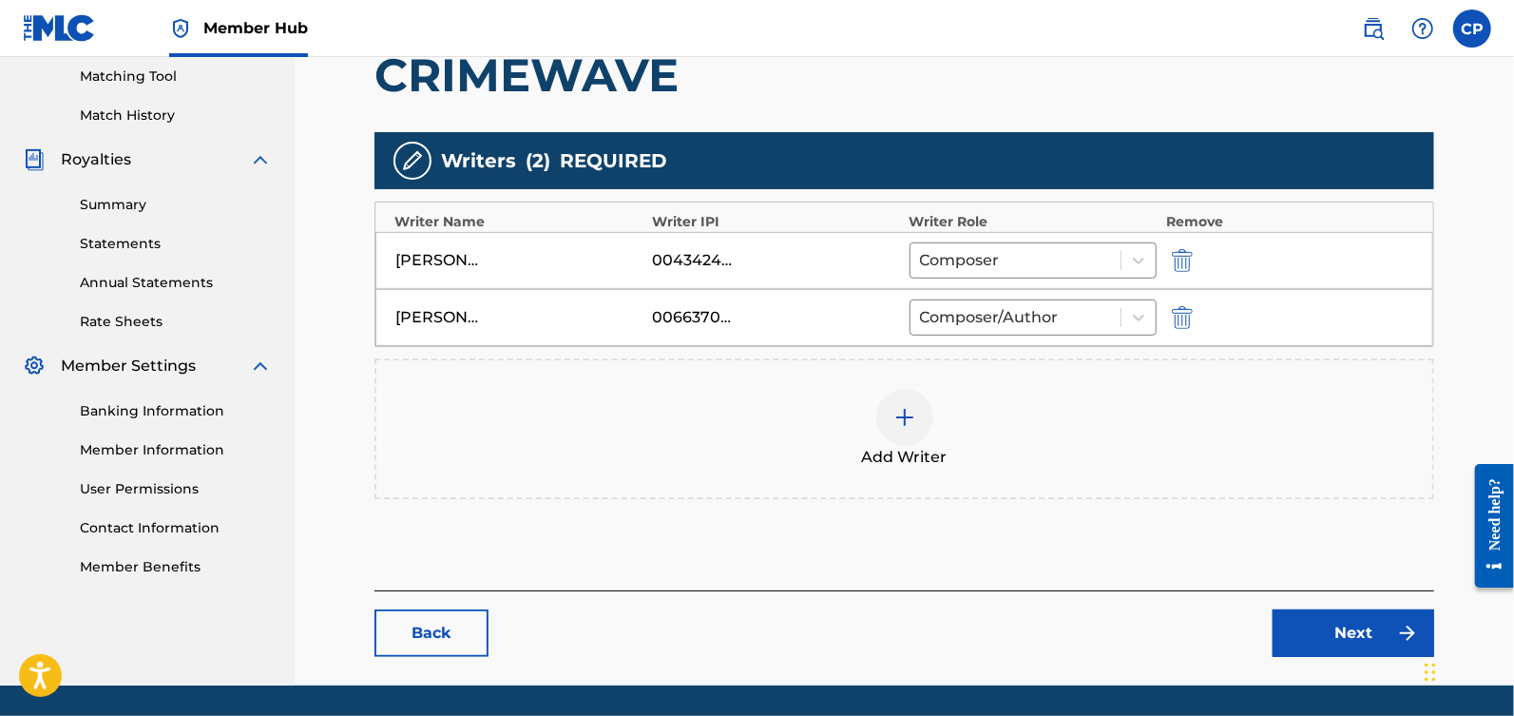
click at [1102, 402] on div "Add Writer" at bounding box center [904, 429] width 1056 height 80
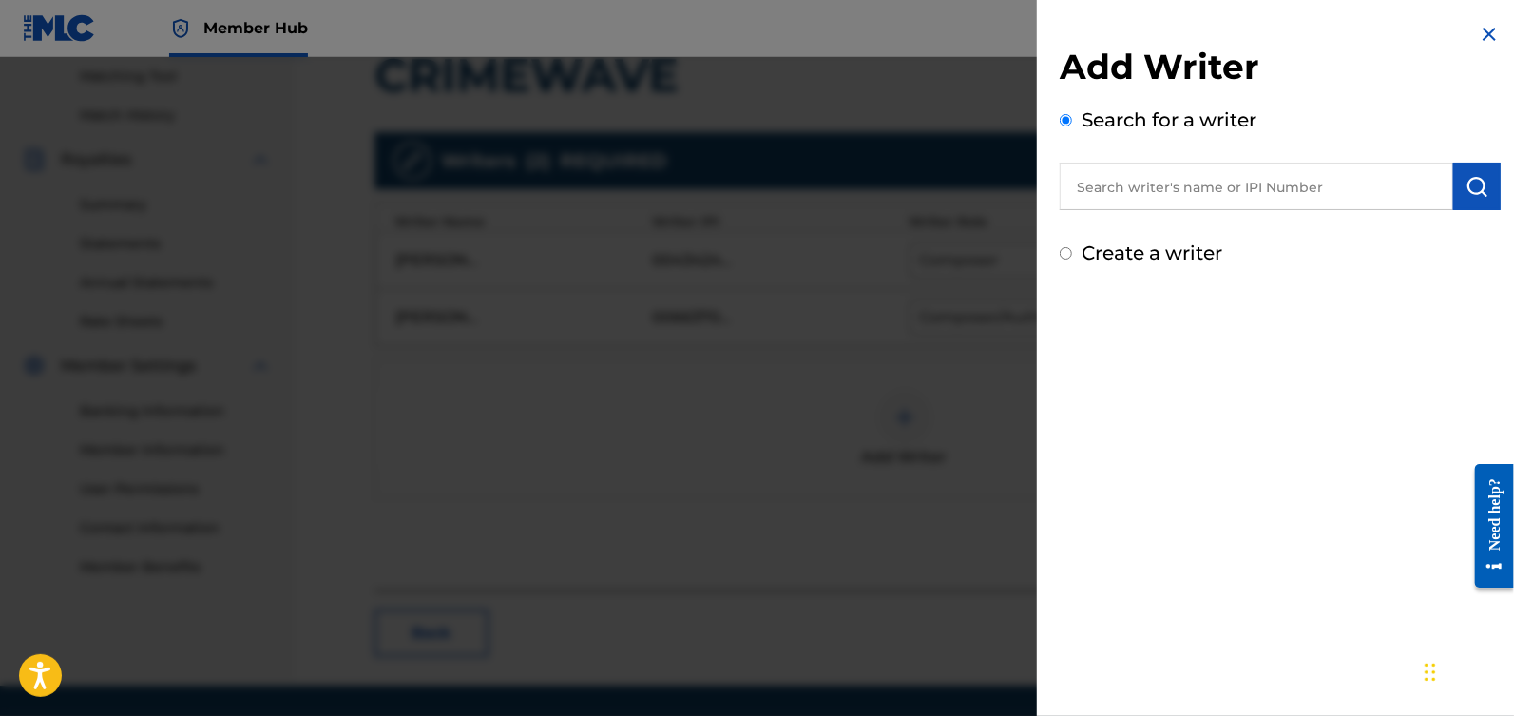
click at [1485, 31] on img at bounding box center [1489, 34] width 23 height 23
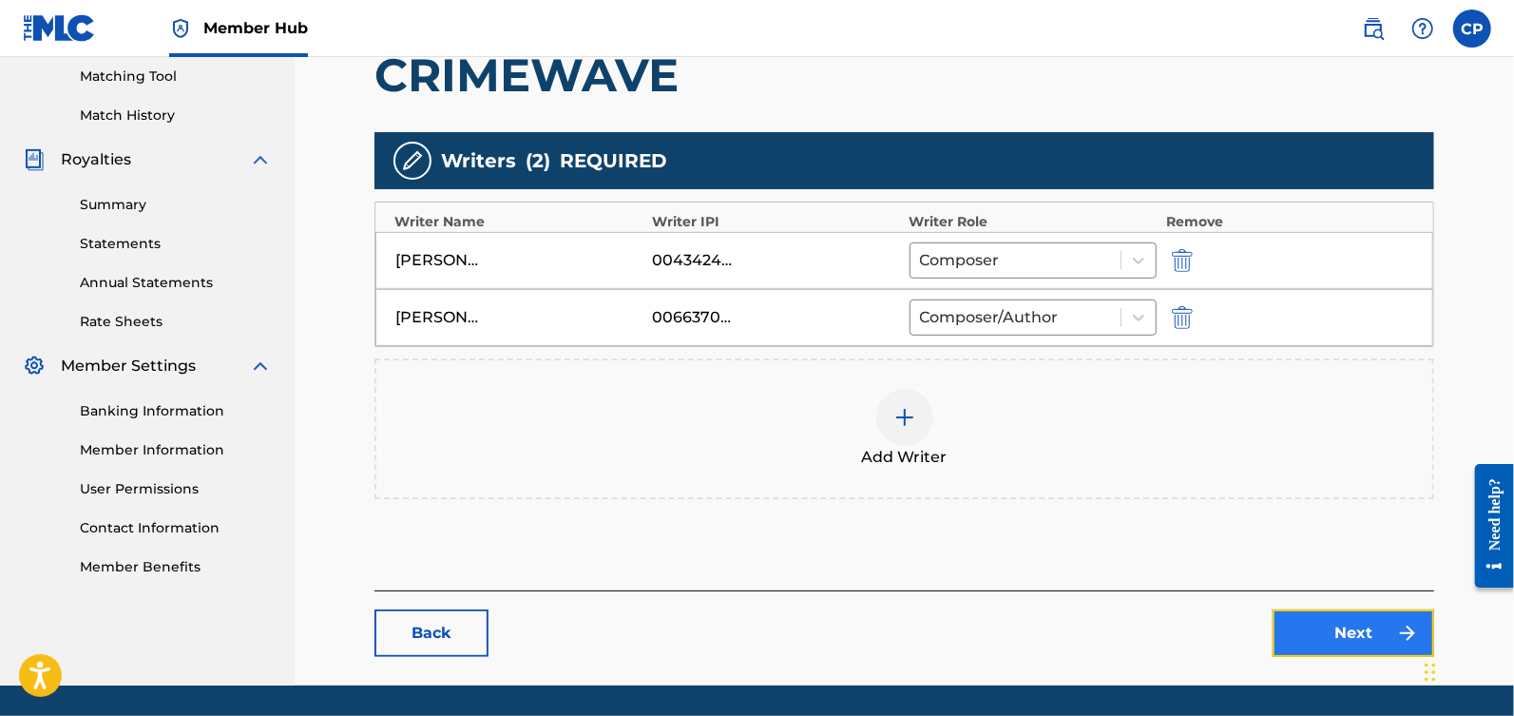
click at [1291, 623] on link "Next" at bounding box center [1354, 633] width 162 height 48
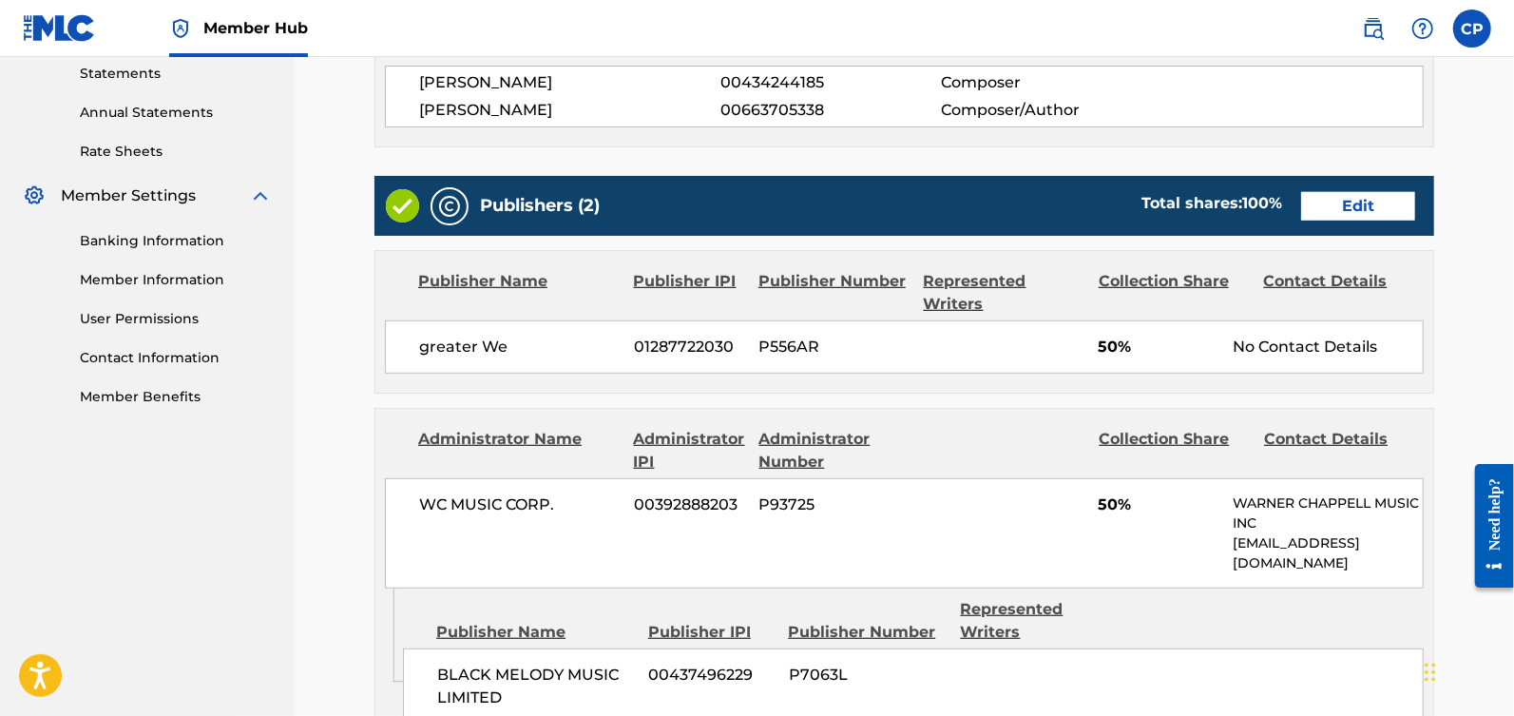
scroll to position [642, 0]
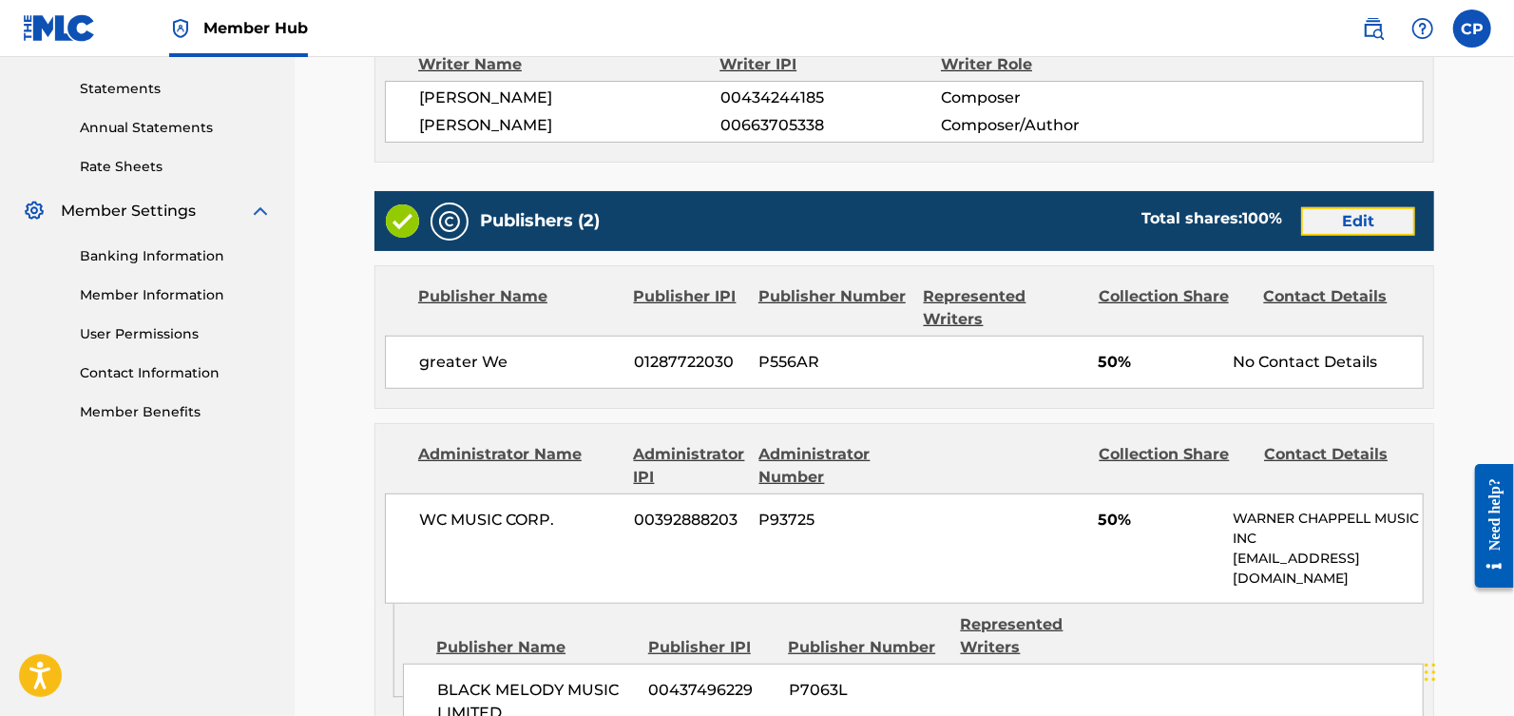
click at [1366, 226] on link "Edit" at bounding box center [1358, 221] width 114 height 29
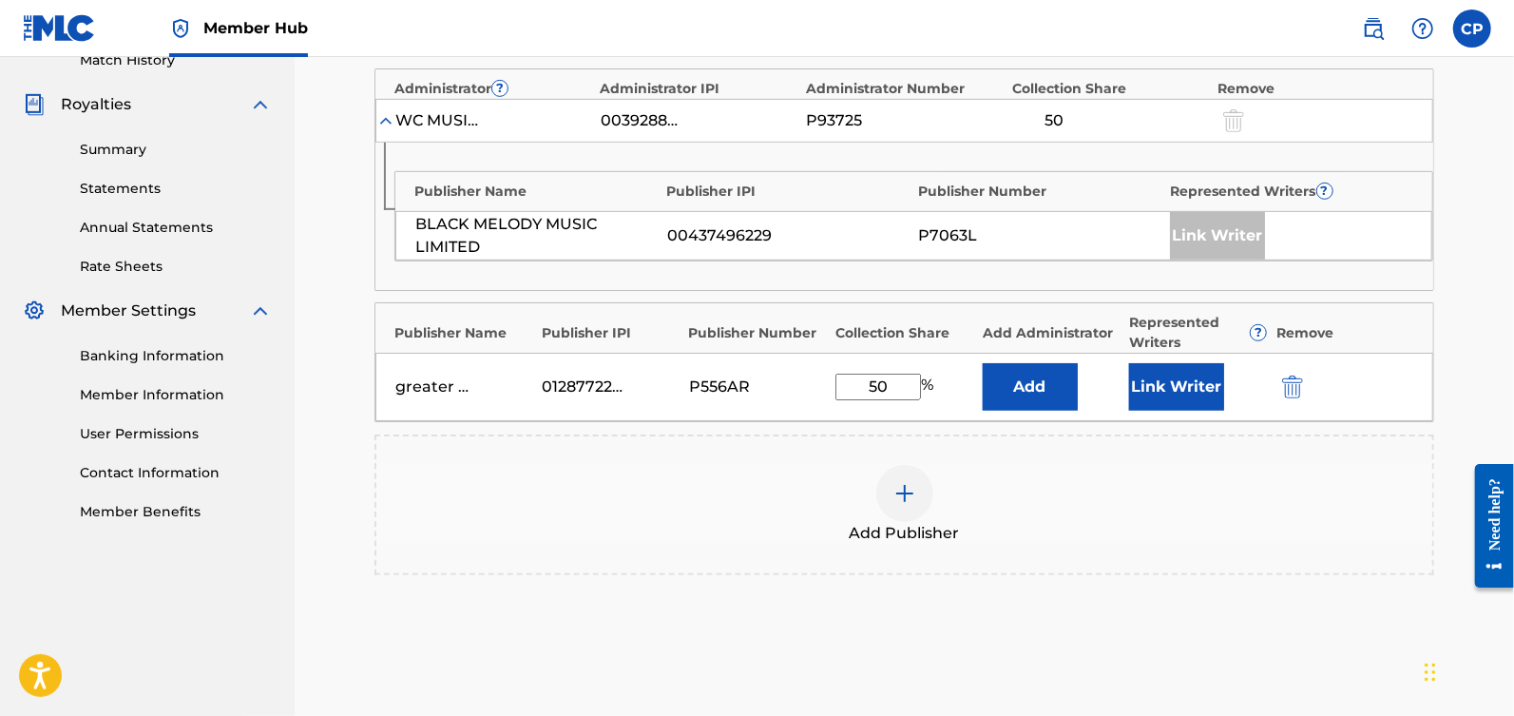
scroll to position [545, 0]
click at [1146, 377] on button "Link Writer" at bounding box center [1176, 385] width 95 height 48
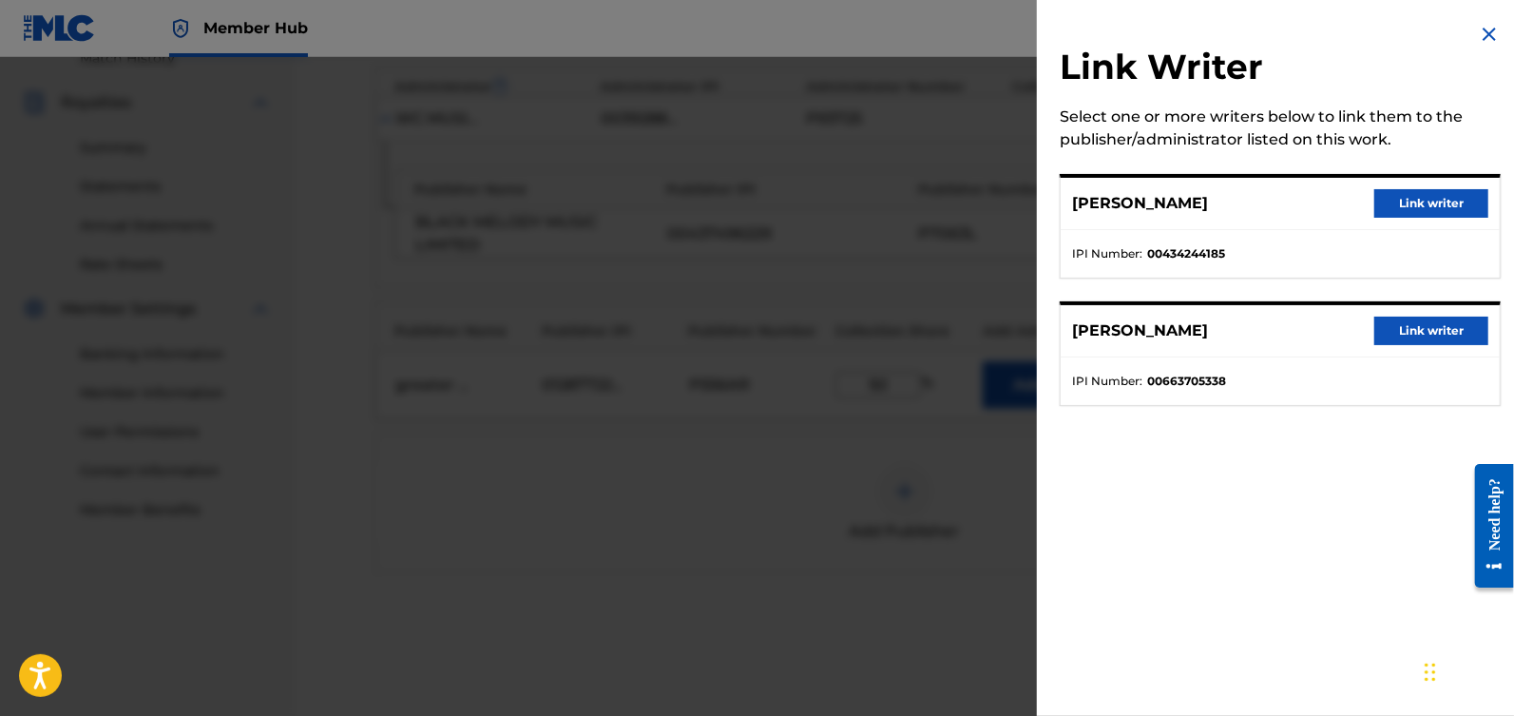
click at [1390, 314] on div "[PERSON_NAME] Link writer" at bounding box center [1280, 331] width 439 height 52
click at [1390, 318] on button "Link writer" at bounding box center [1431, 330] width 114 height 29
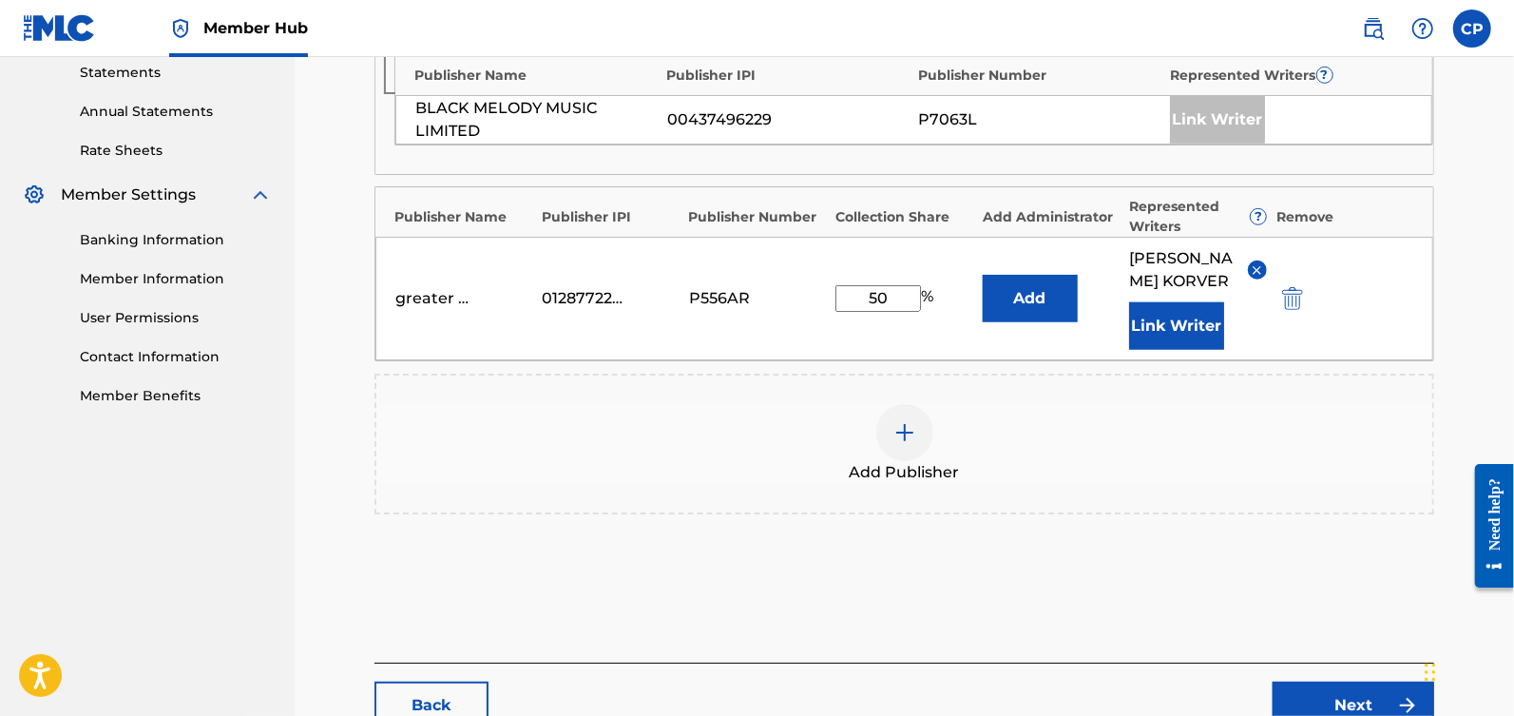
scroll to position [808, 0]
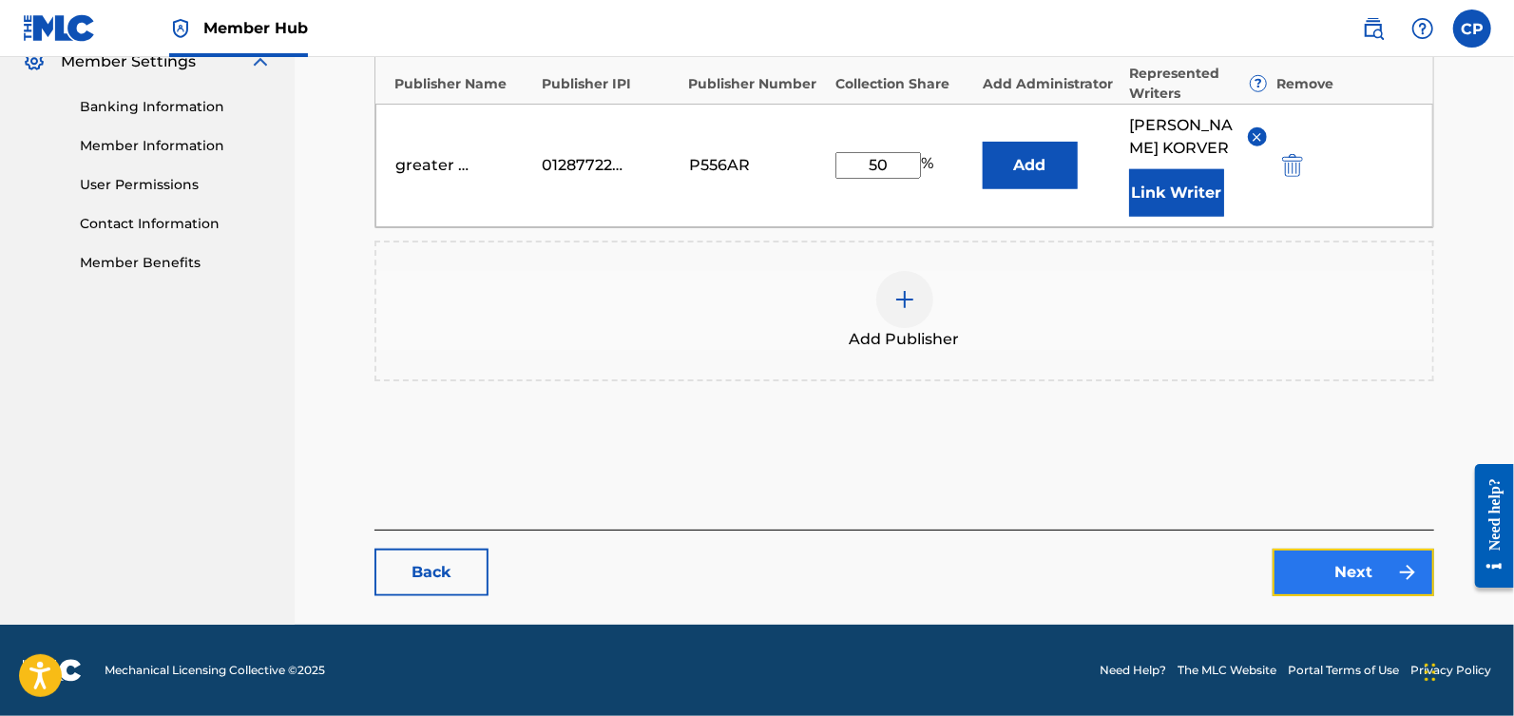
click at [1384, 583] on link "Next" at bounding box center [1354, 572] width 162 height 48
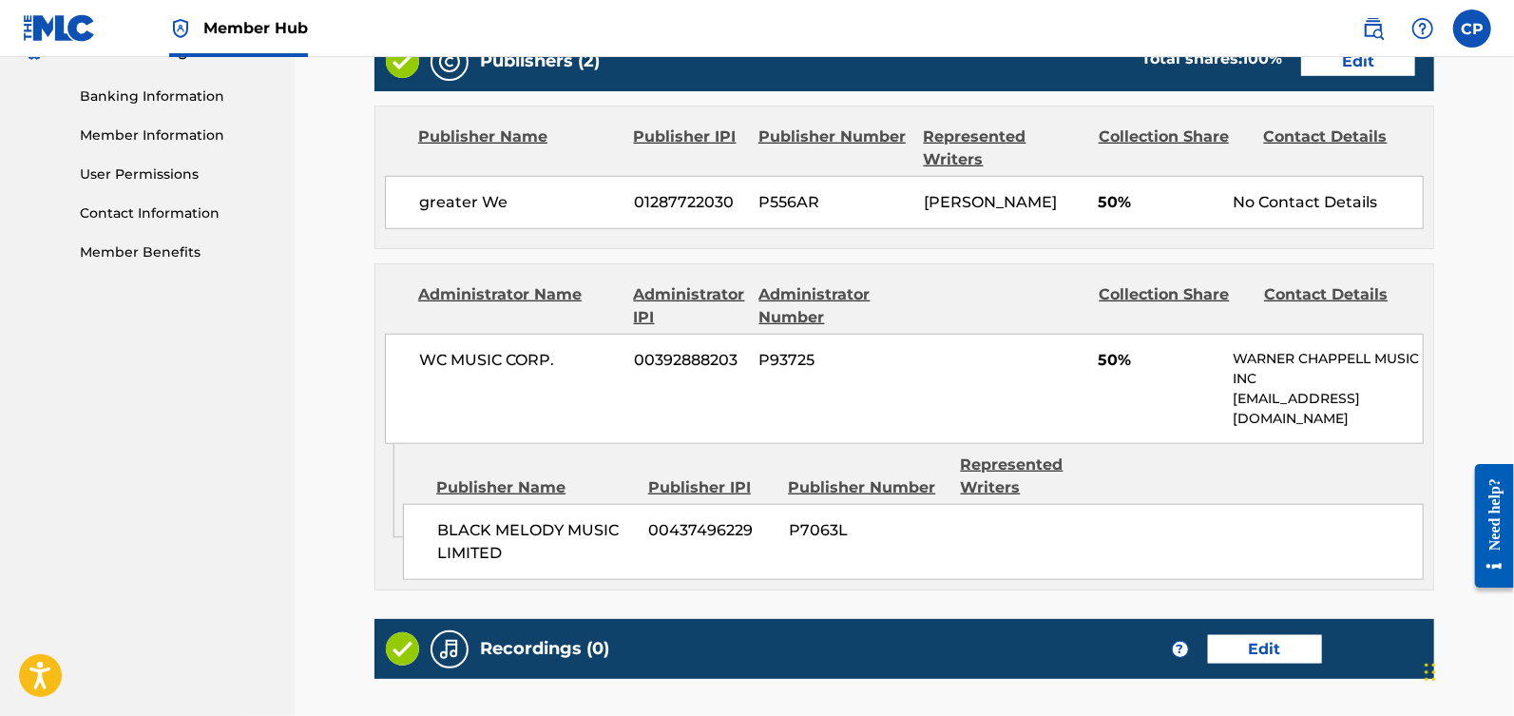
scroll to position [1056, 0]
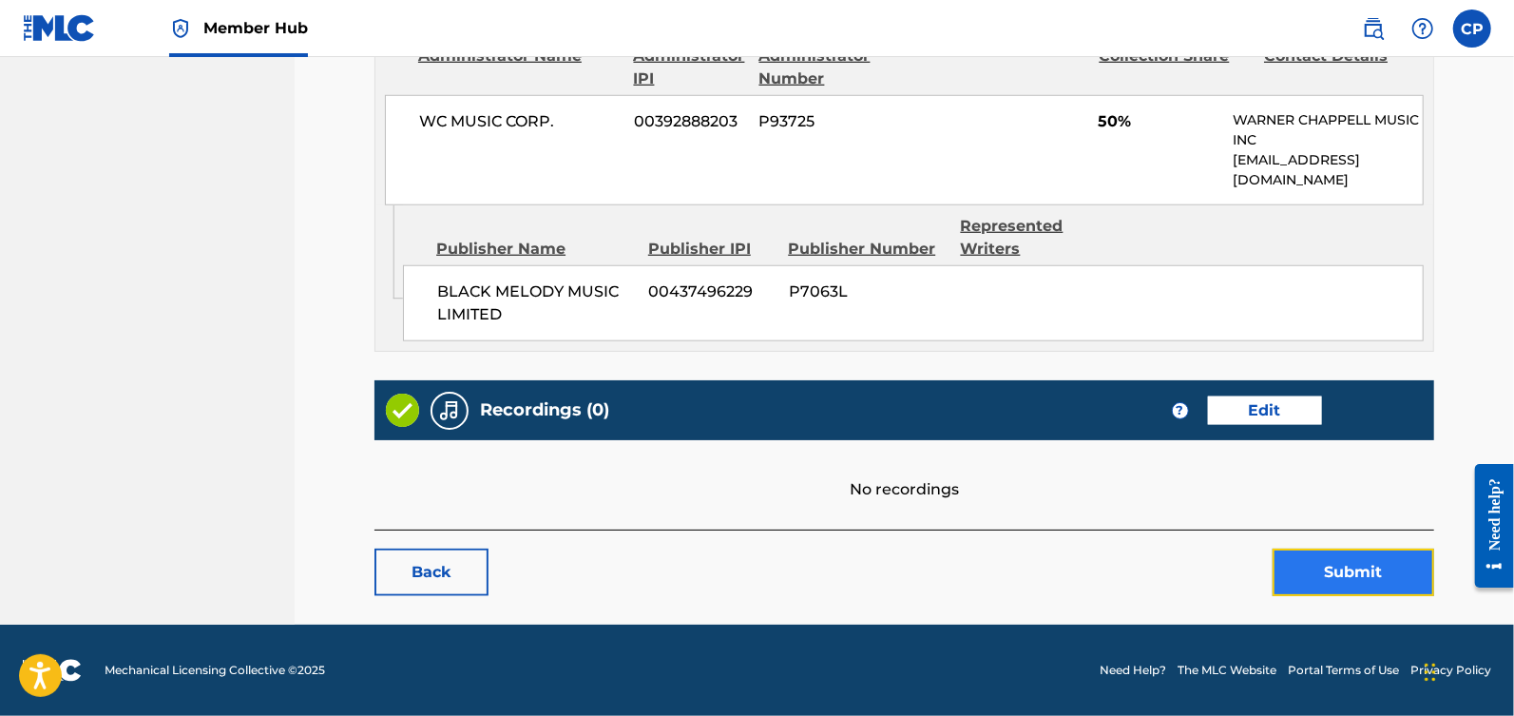
click at [1381, 576] on button "Submit" at bounding box center [1354, 572] width 162 height 48
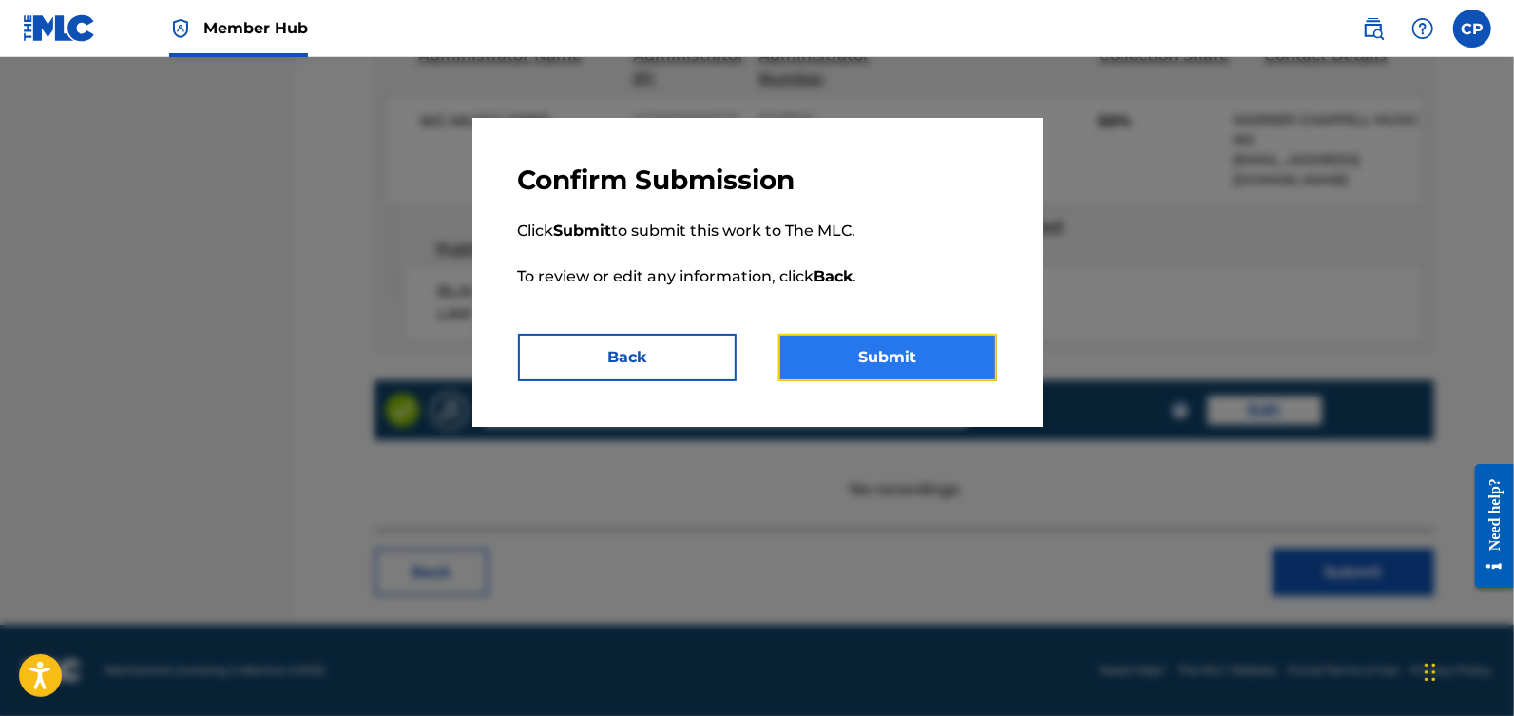
click at [937, 351] on button "Submit" at bounding box center [887, 358] width 219 height 48
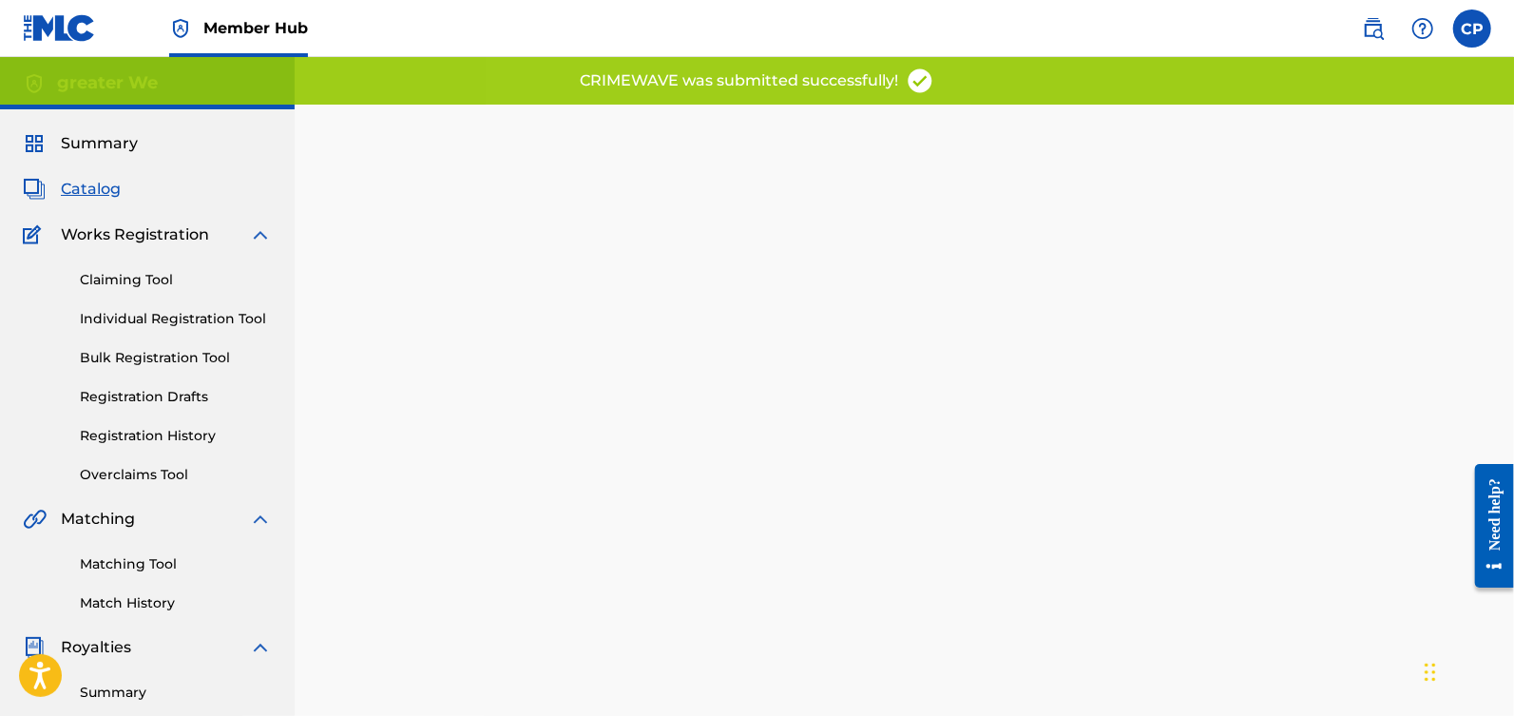
click at [103, 192] on span "Catalog" at bounding box center [91, 189] width 60 height 23
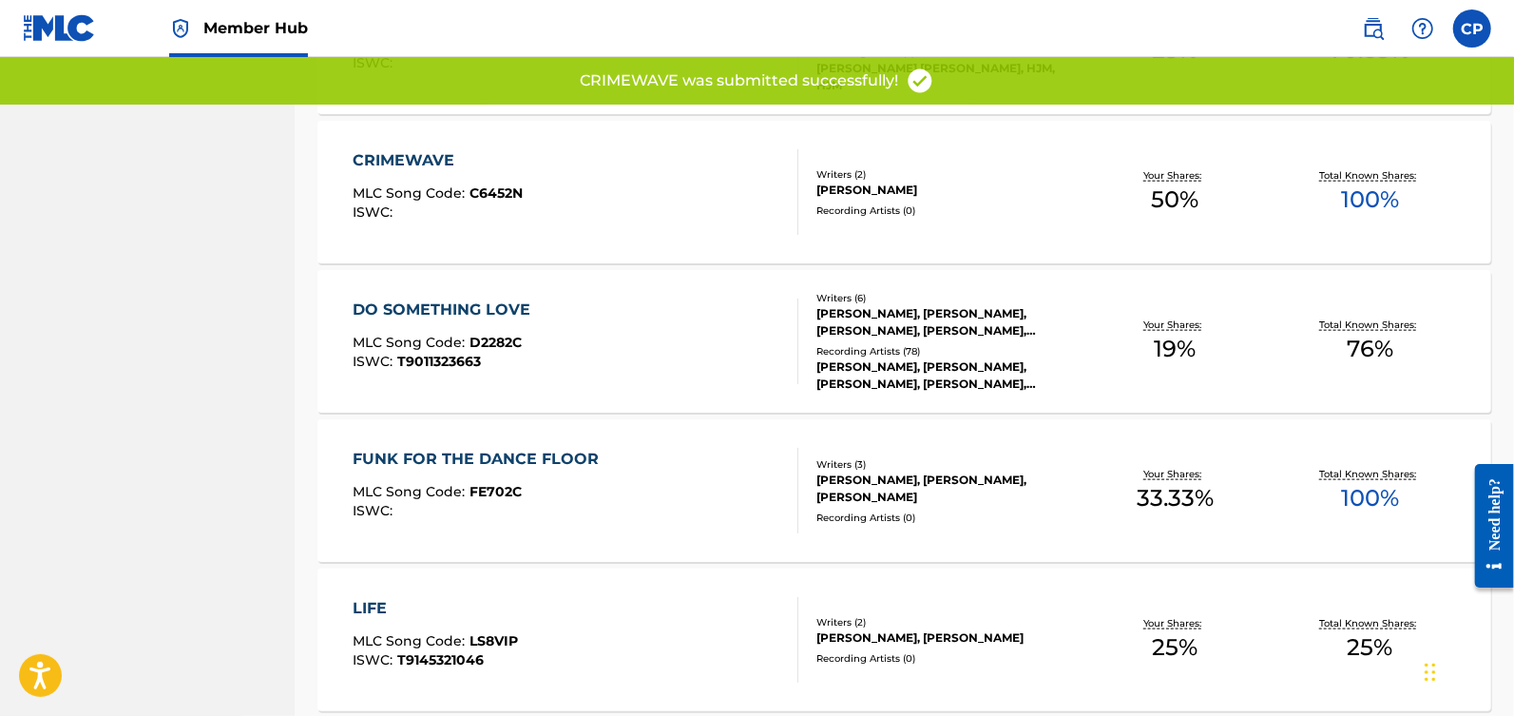
scroll to position [1281, 0]
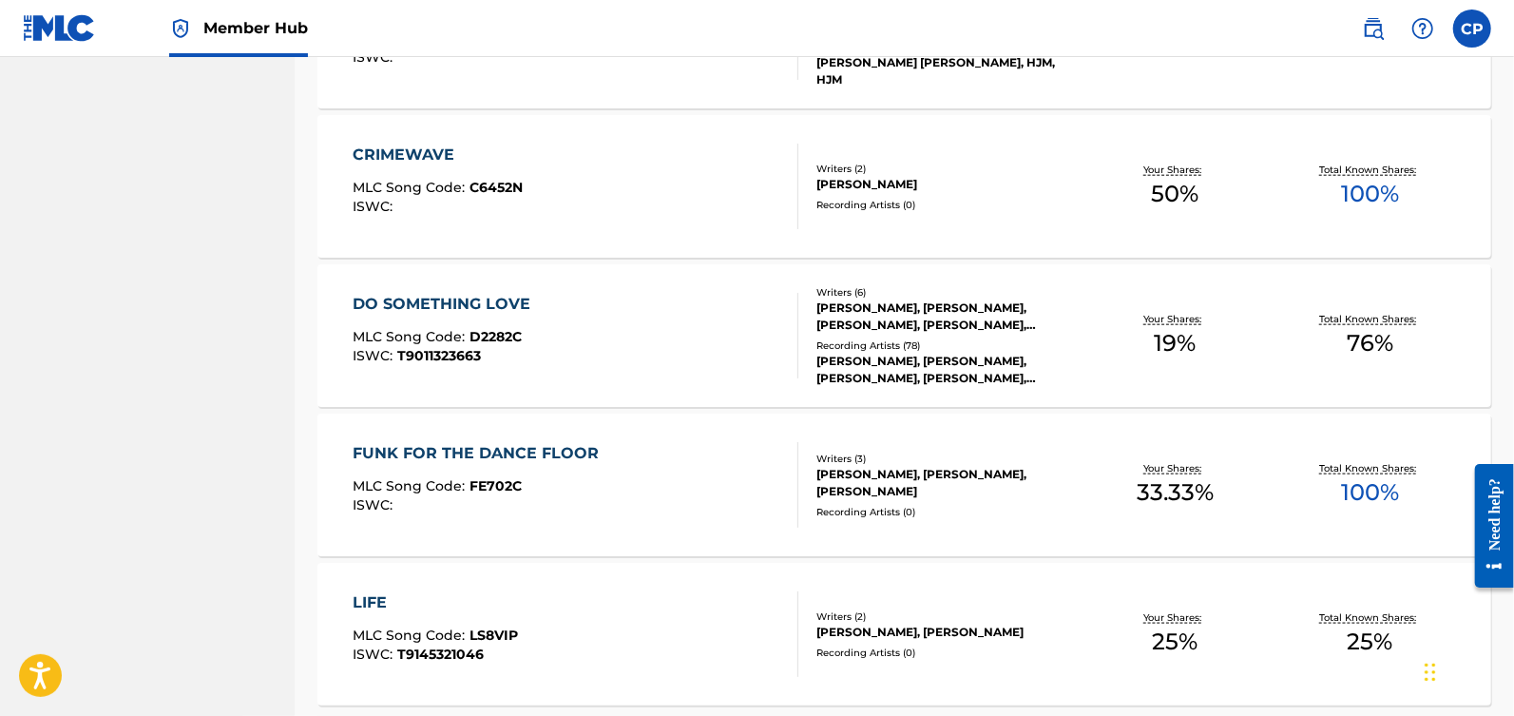
click at [726, 302] on div "DO SOMETHING LOVE MLC Song Code : D2282C ISWC : T9011323663" at bounding box center [576, 336] width 446 height 86
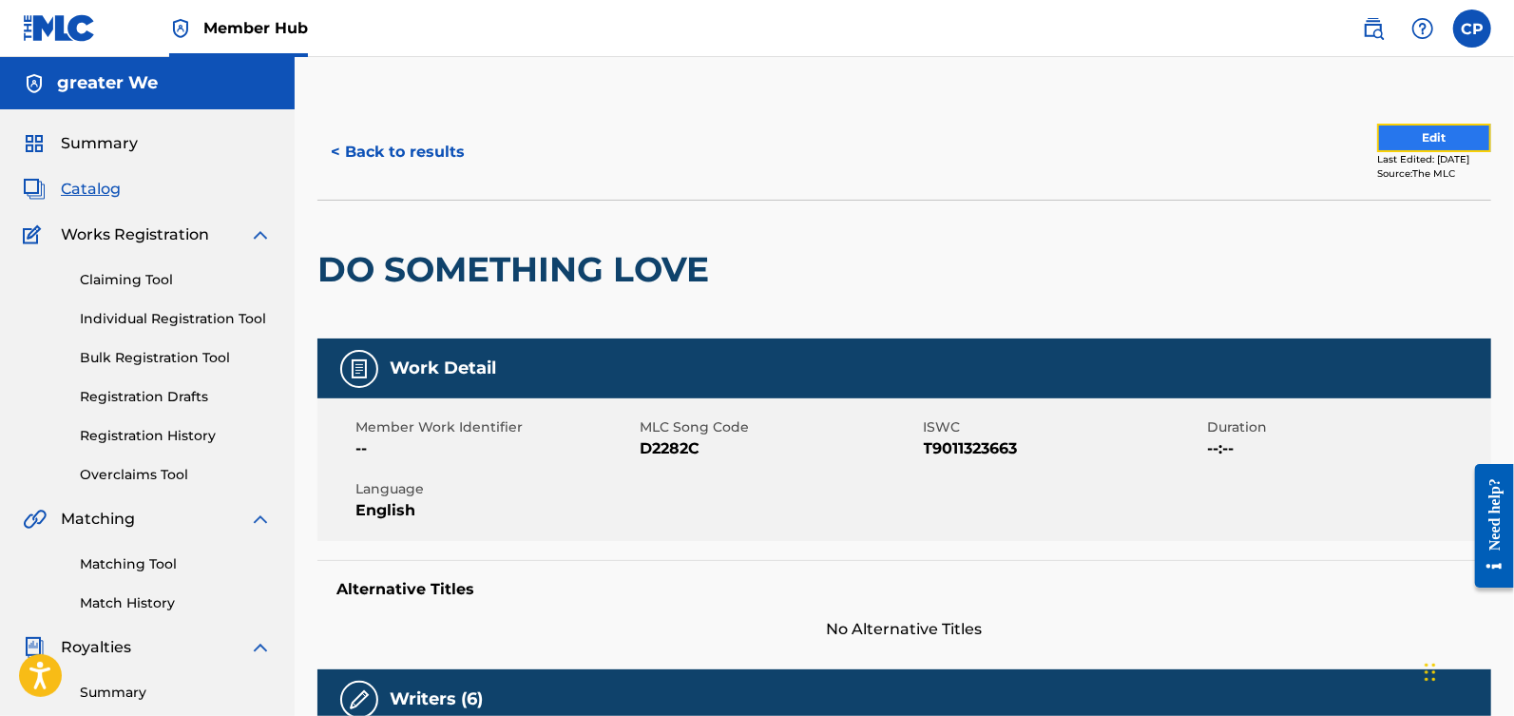
click at [1409, 142] on button "Edit" at bounding box center [1434, 138] width 114 height 29
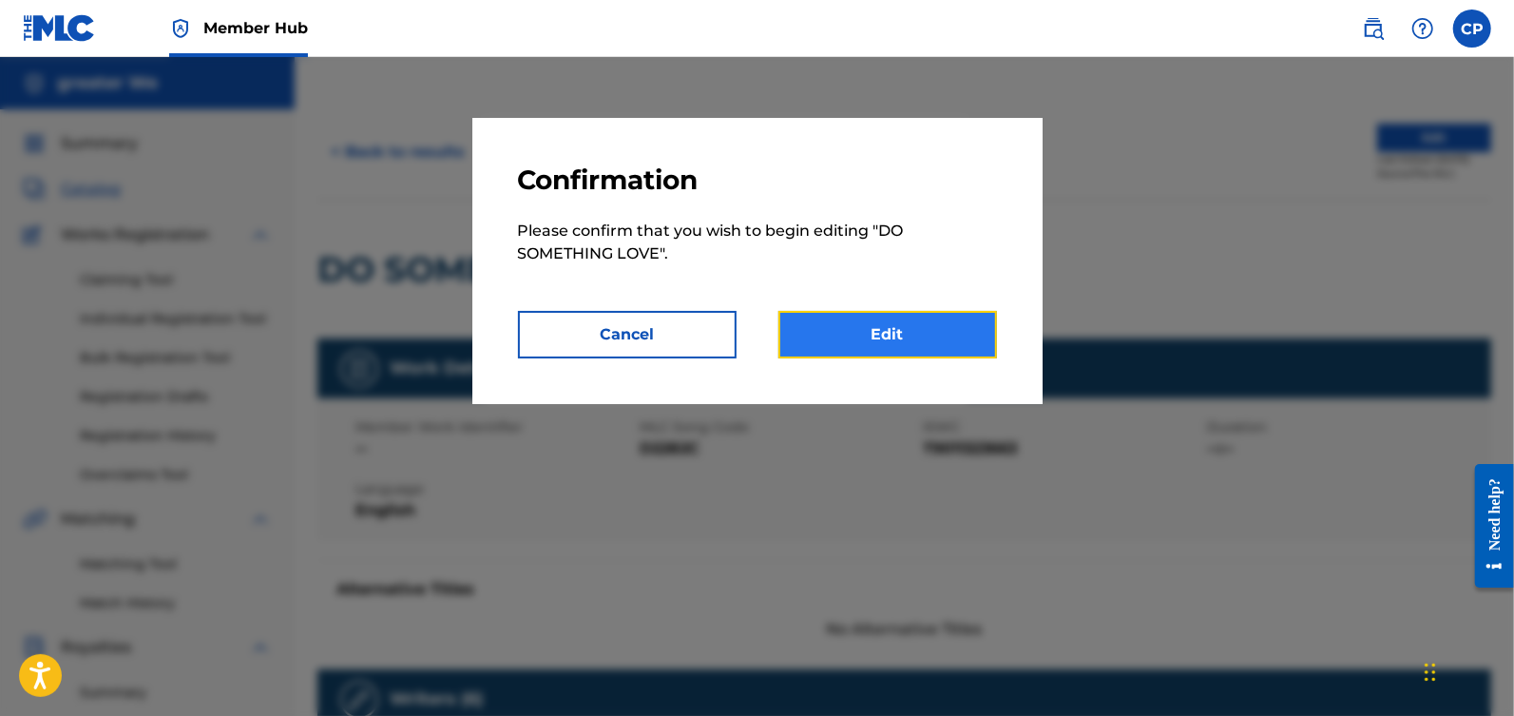
click at [949, 316] on link "Edit" at bounding box center [887, 335] width 219 height 48
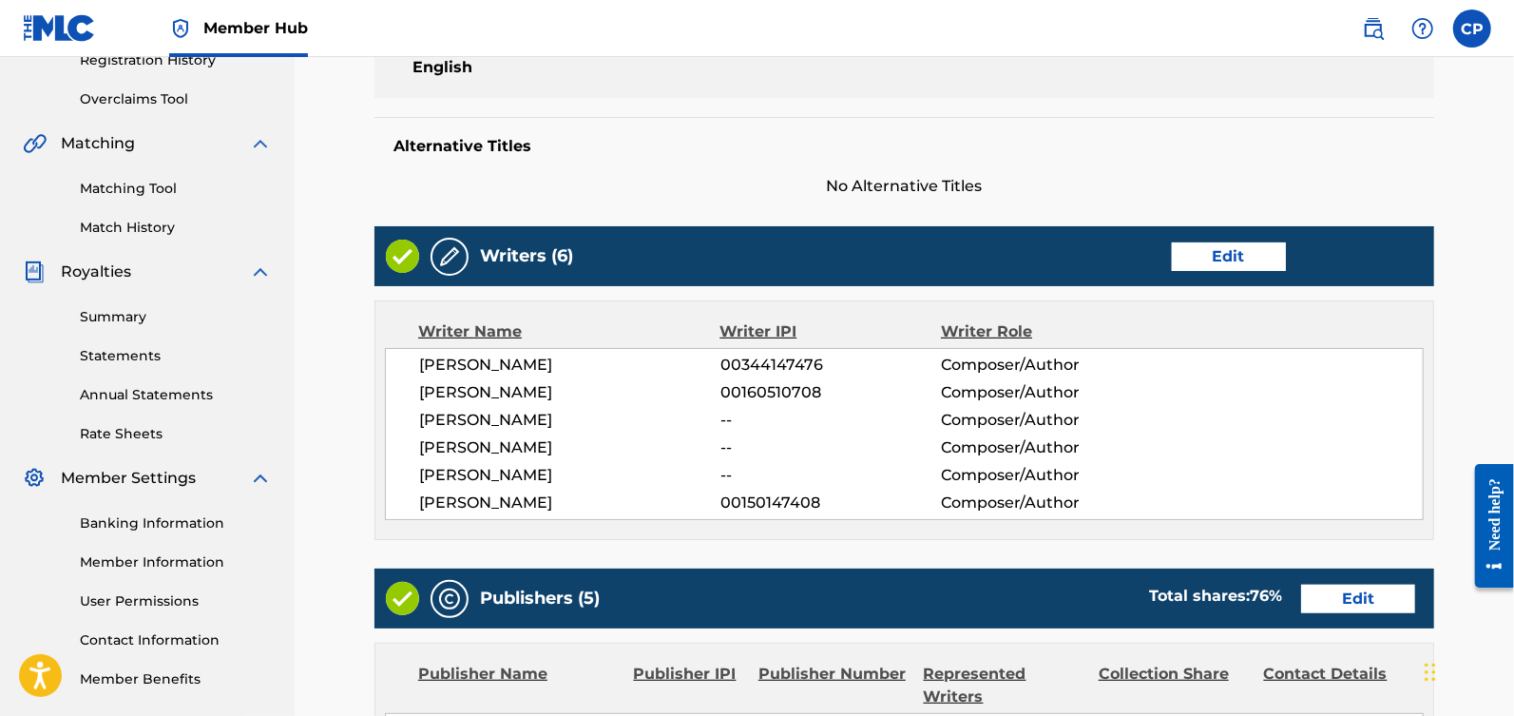
scroll to position [383, 0]
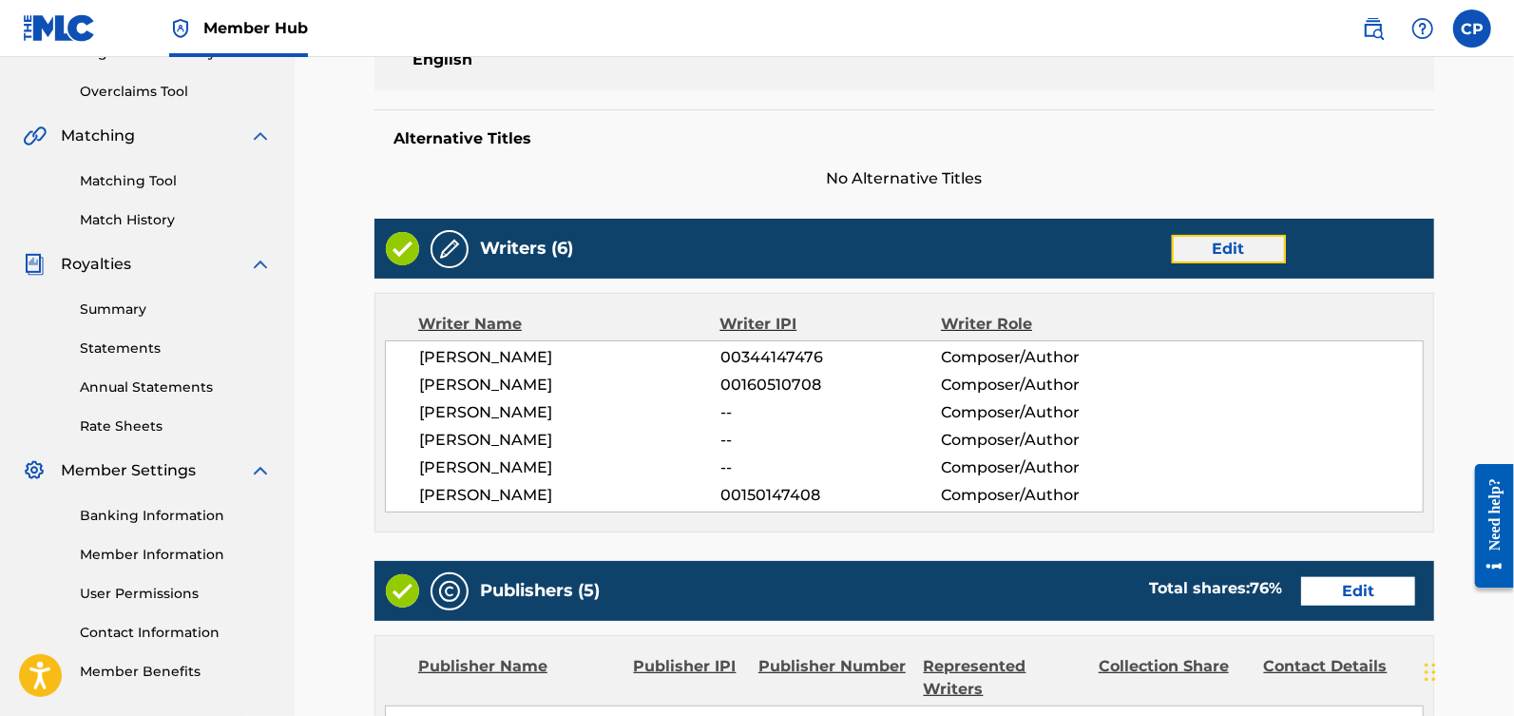
click at [1217, 248] on link "Edit" at bounding box center [1229, 249] width 114 height 29
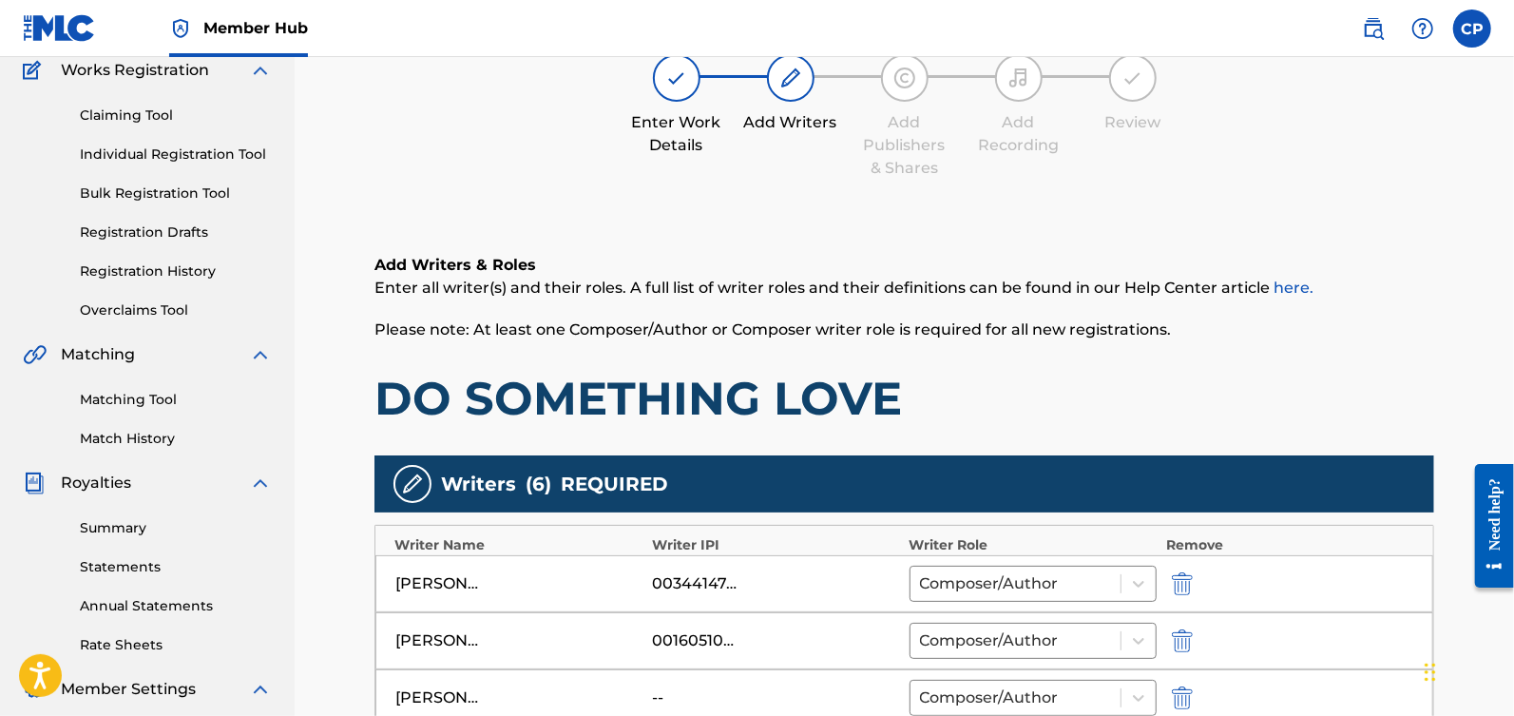
scroll to position [358, 0]
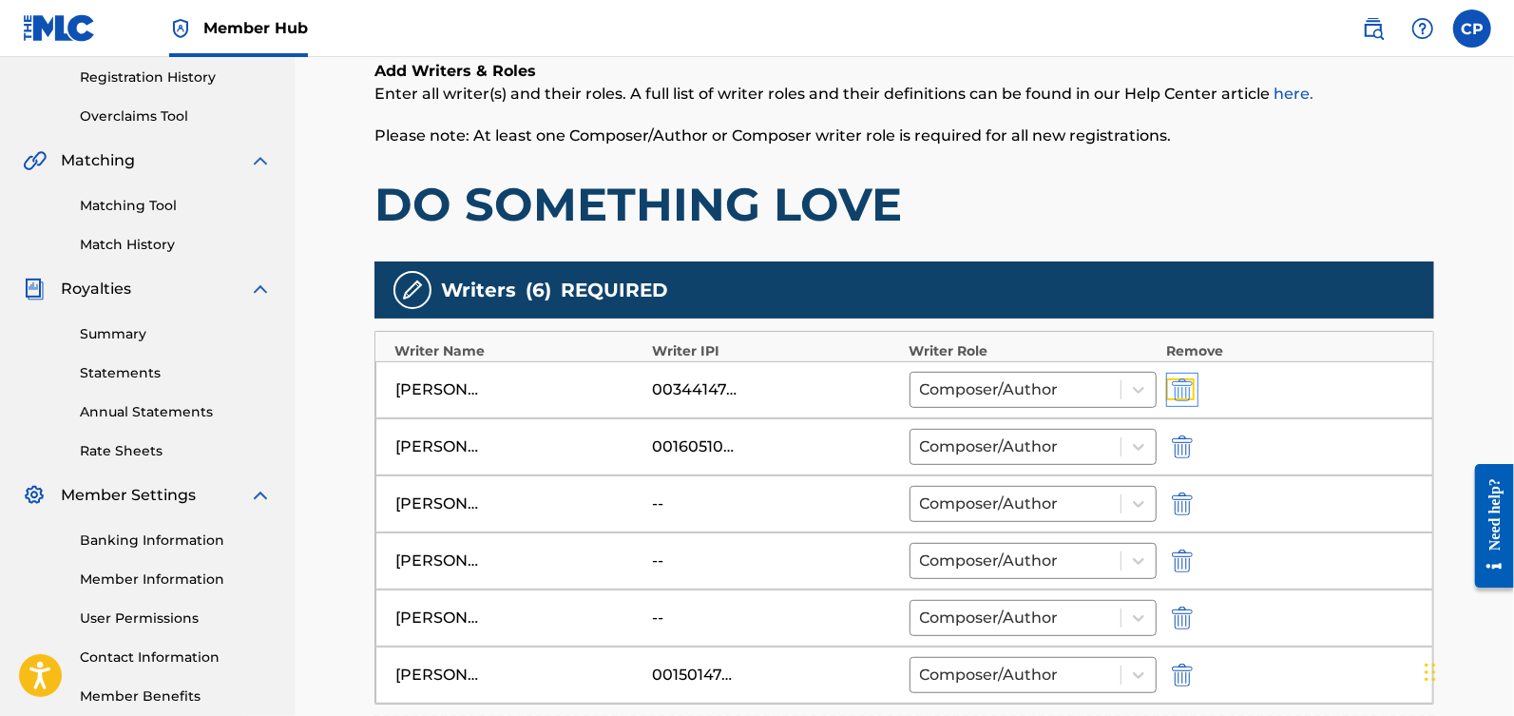
click at [1182, 383] on img "submit" at bounding box center [1182, 389] width 21 height 23
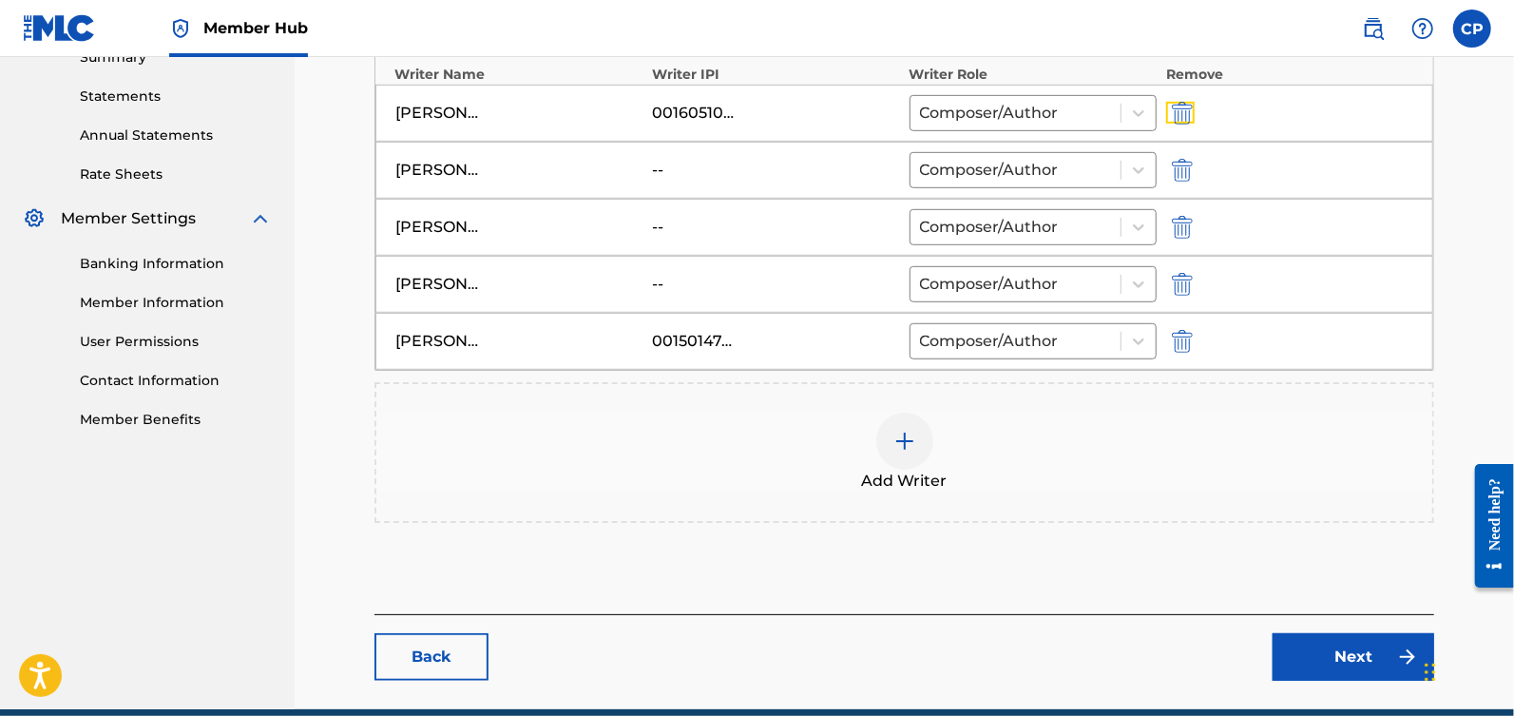
scroll to position [713, 0]
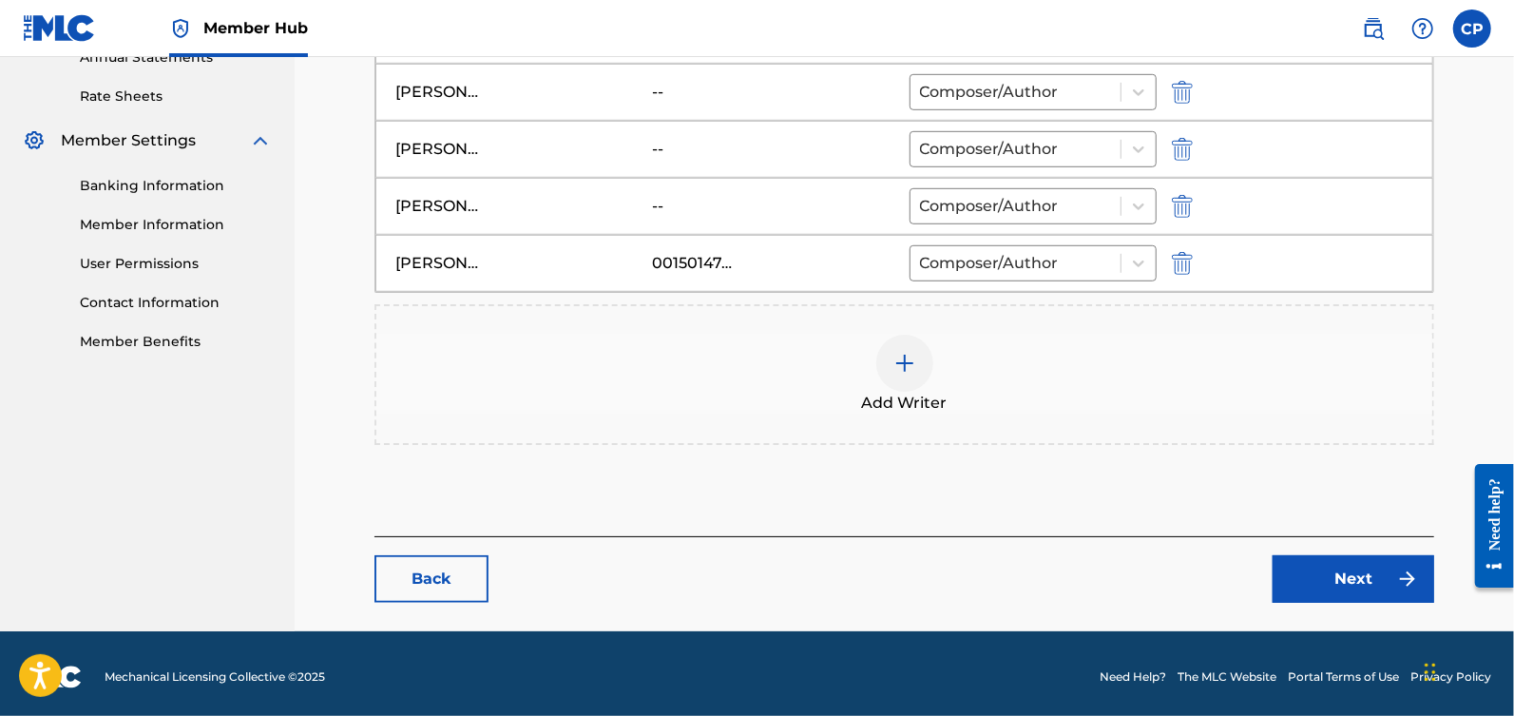
click at [905, 353] on img at bounding box center [904, 363] width 23 height 23
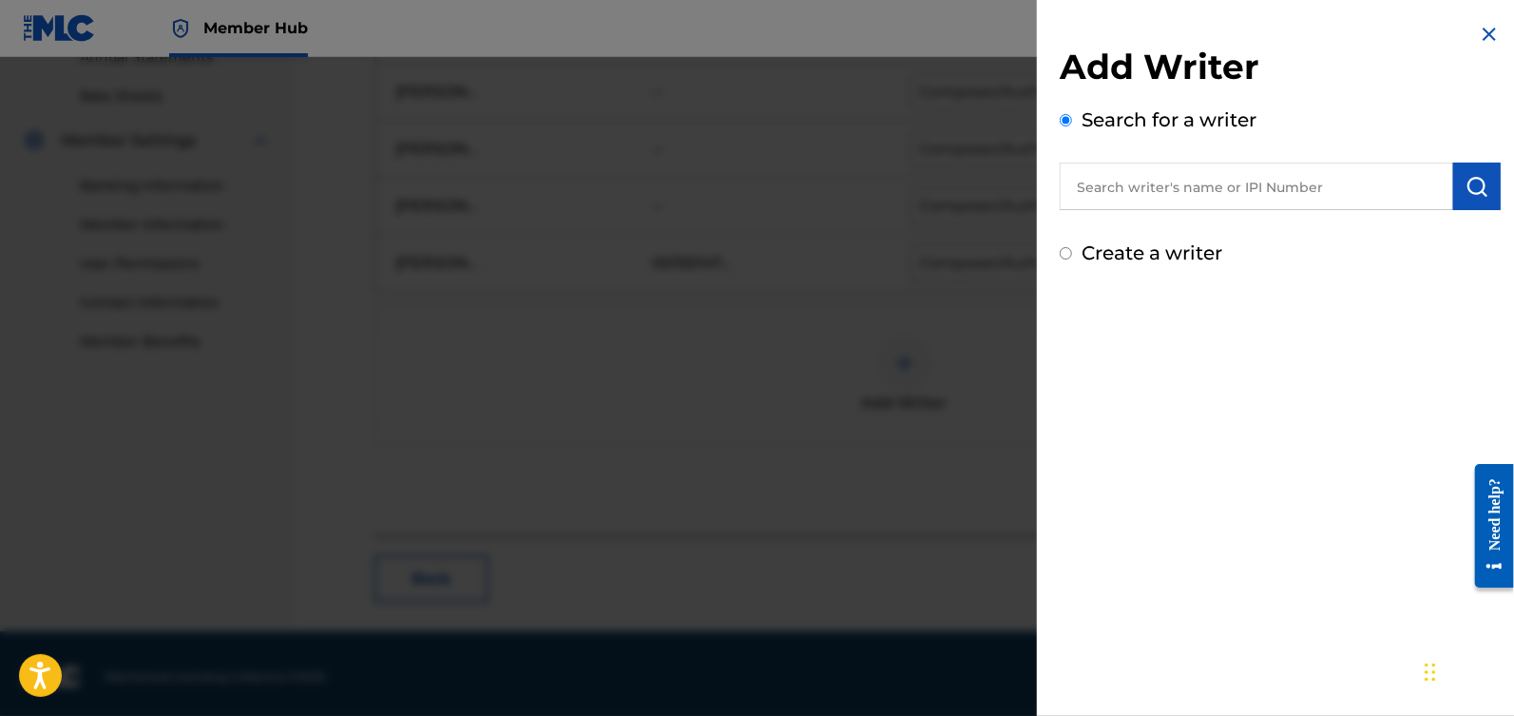
click at [1130, 196] on input "text" at bounding box center [1256, 187] width 393 height 48
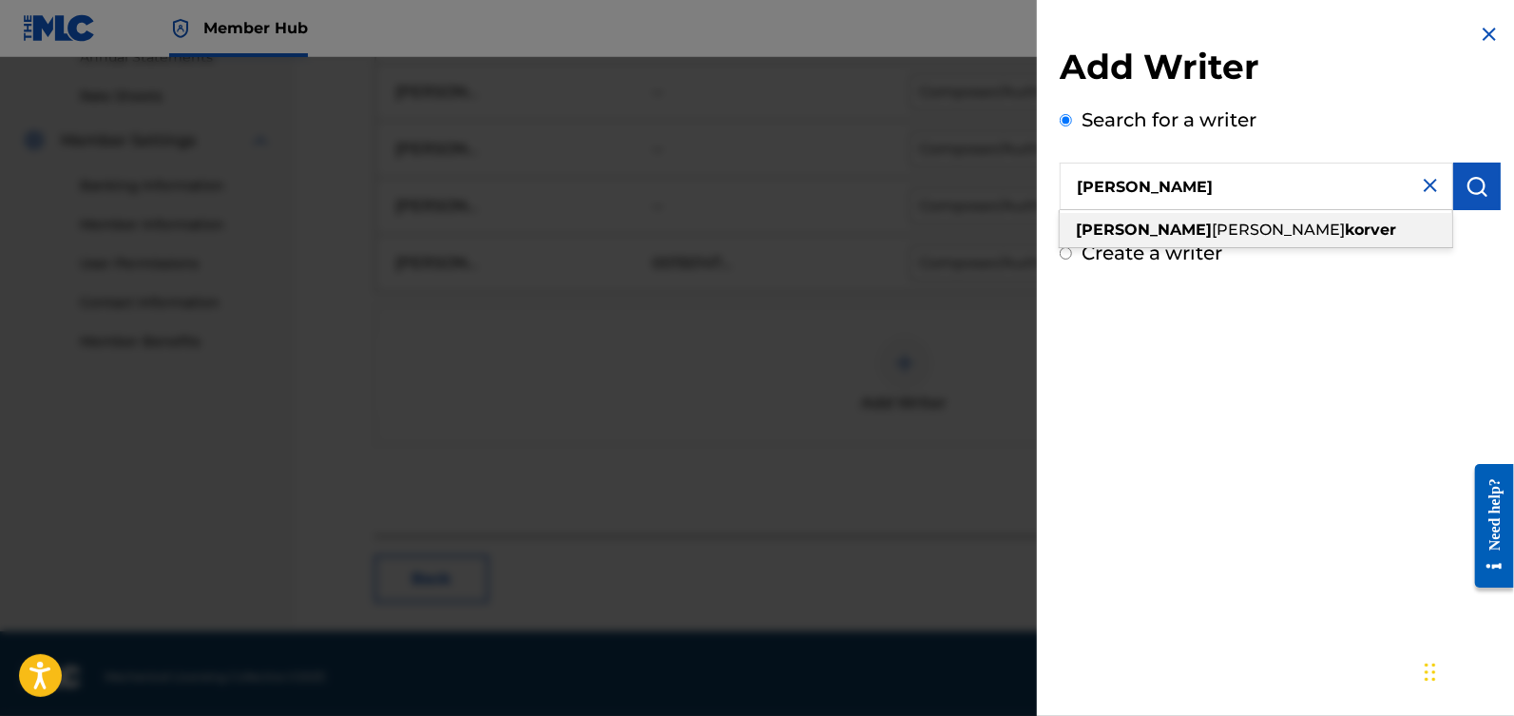
click at [1212, 231] on span "[PERSON_NAME]" at bounding box center [1278, 229] width 133 height 18
type input "[PERSON_NAME]"
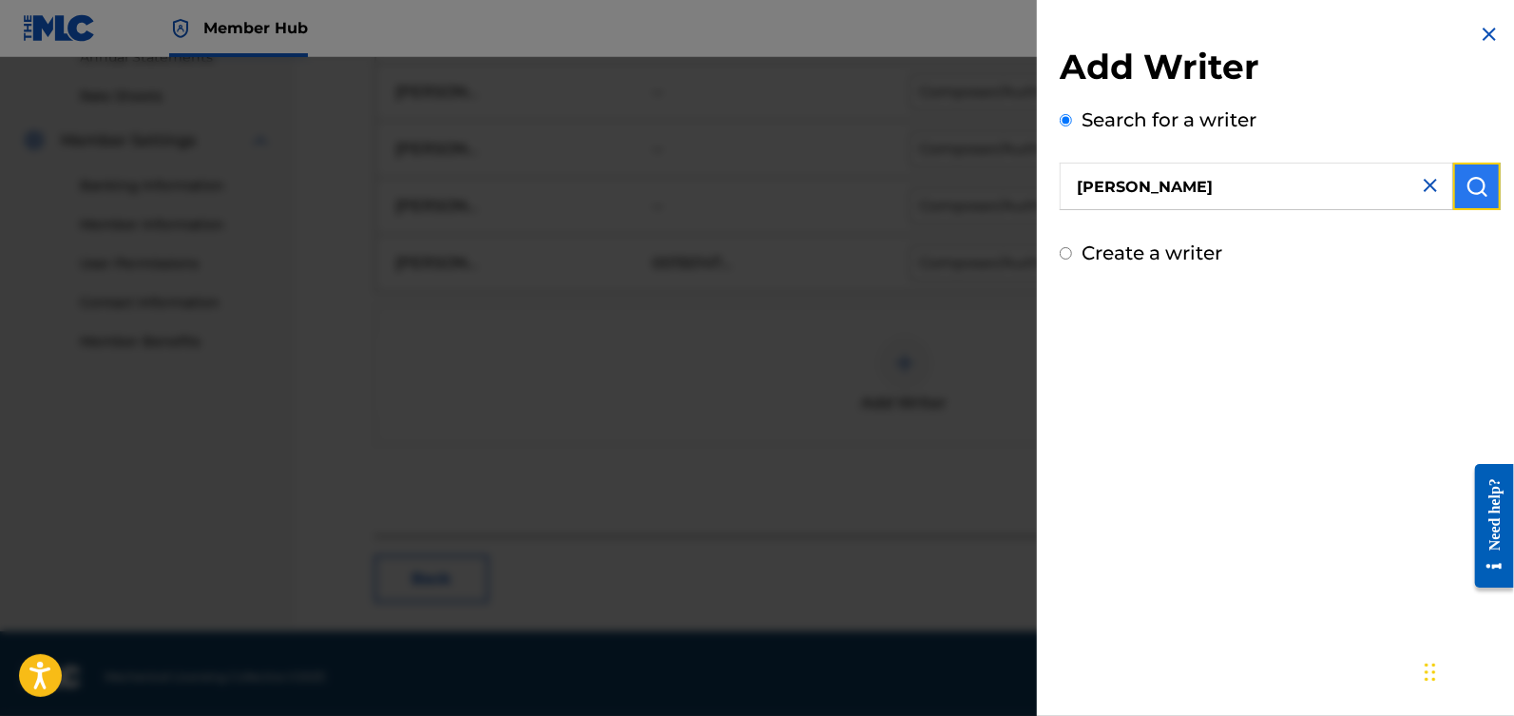
click at [1459, 183] on button "submit" at bounding box center [1477, 187] width 48 height 48
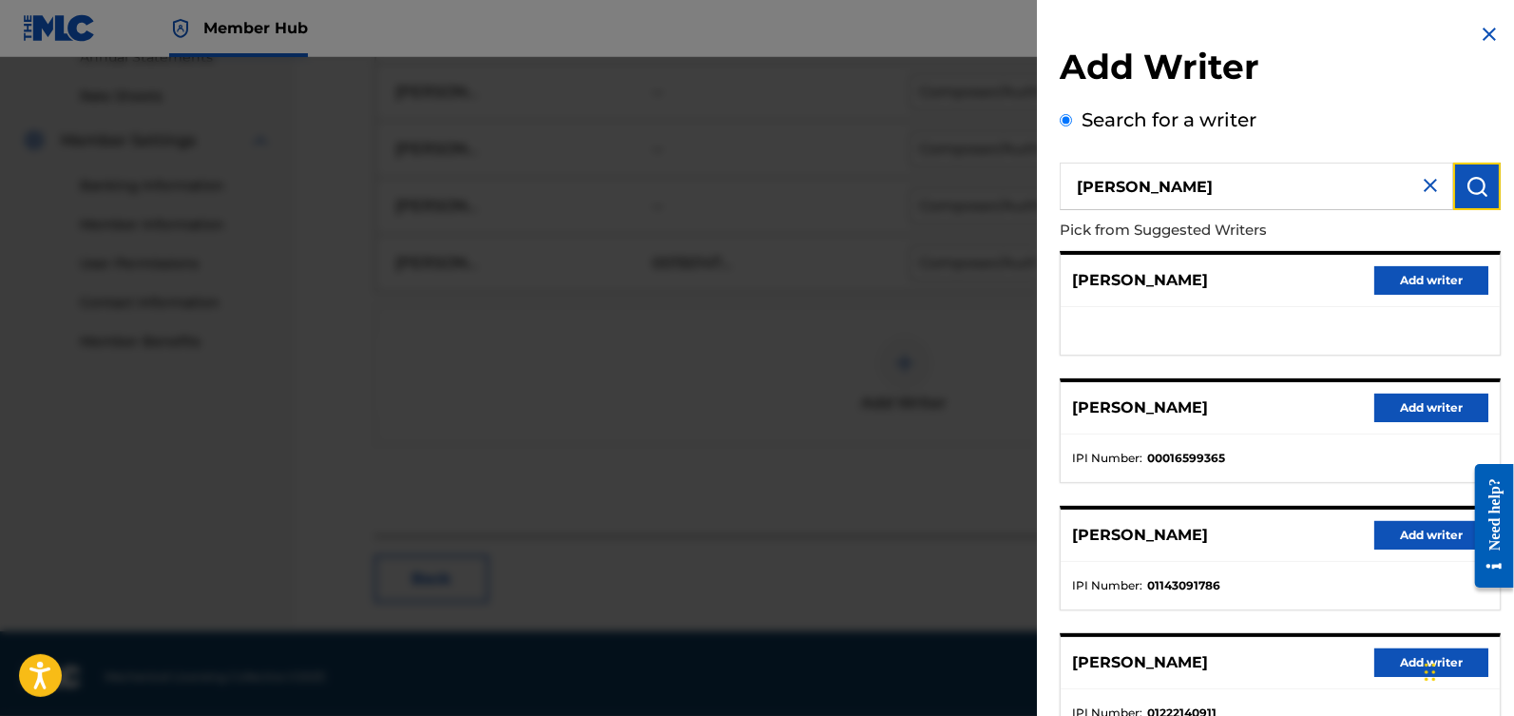
scroll to position [263, 0]
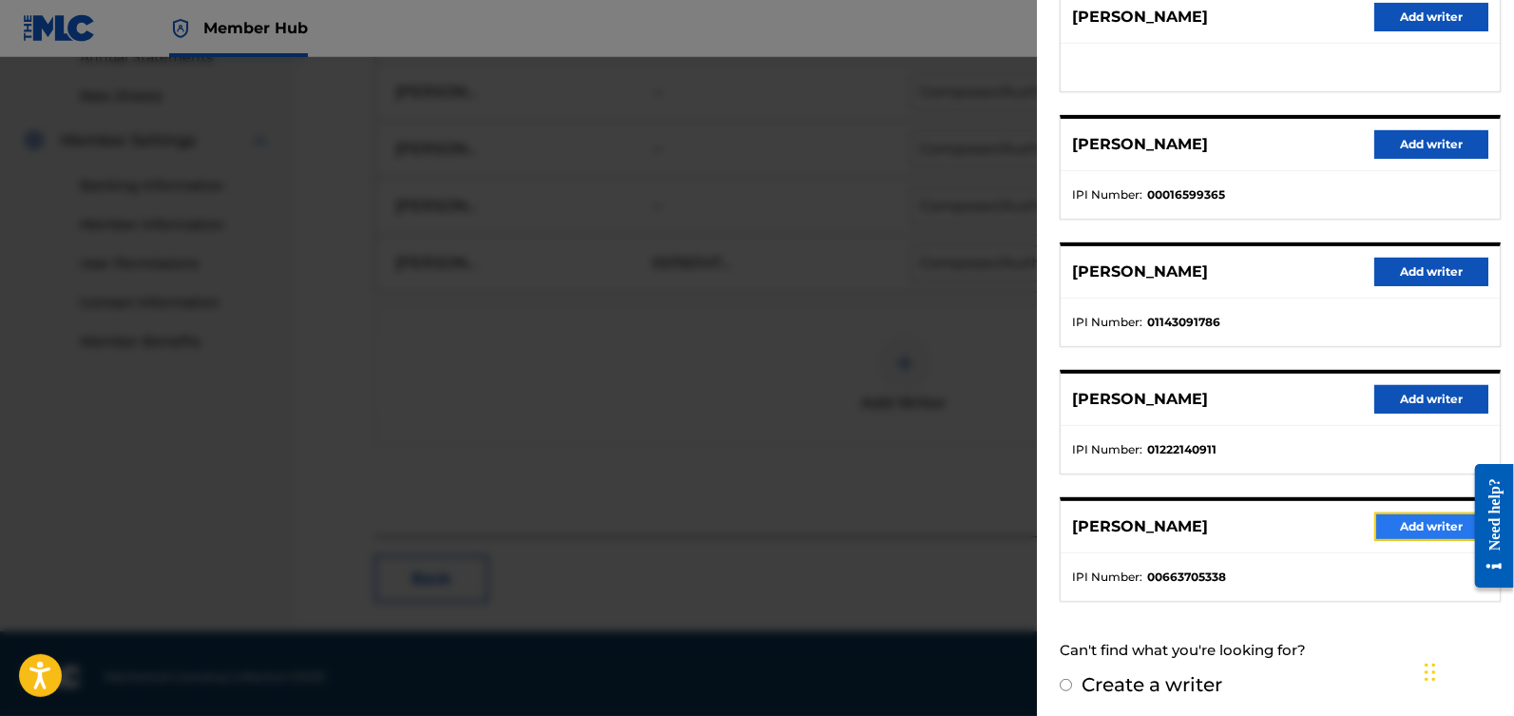
click at [1393, 525] on button "Add writer" at bounding box center [1431, 526] width 114 height 29
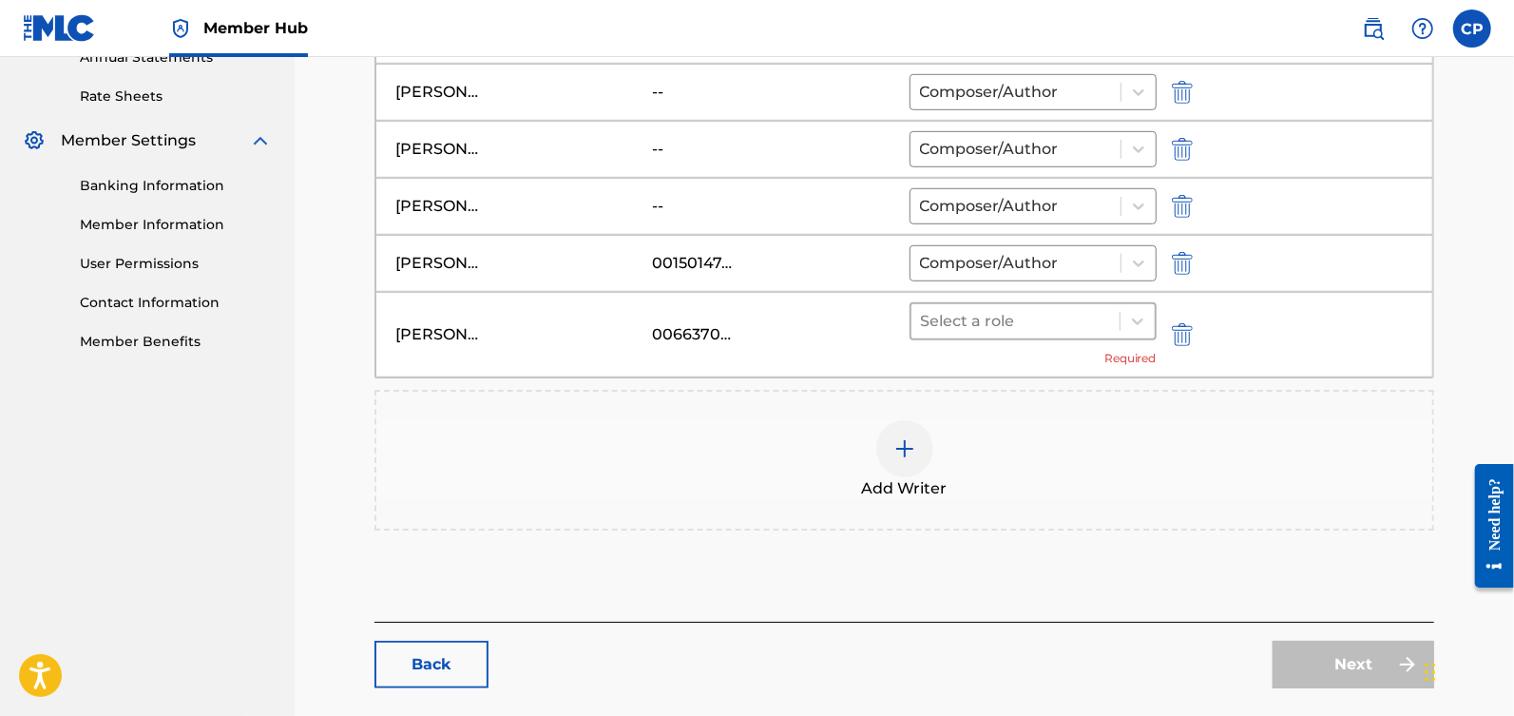
click at [1075, 322] on div at bounding box center [1015, 321] width 189 height 27
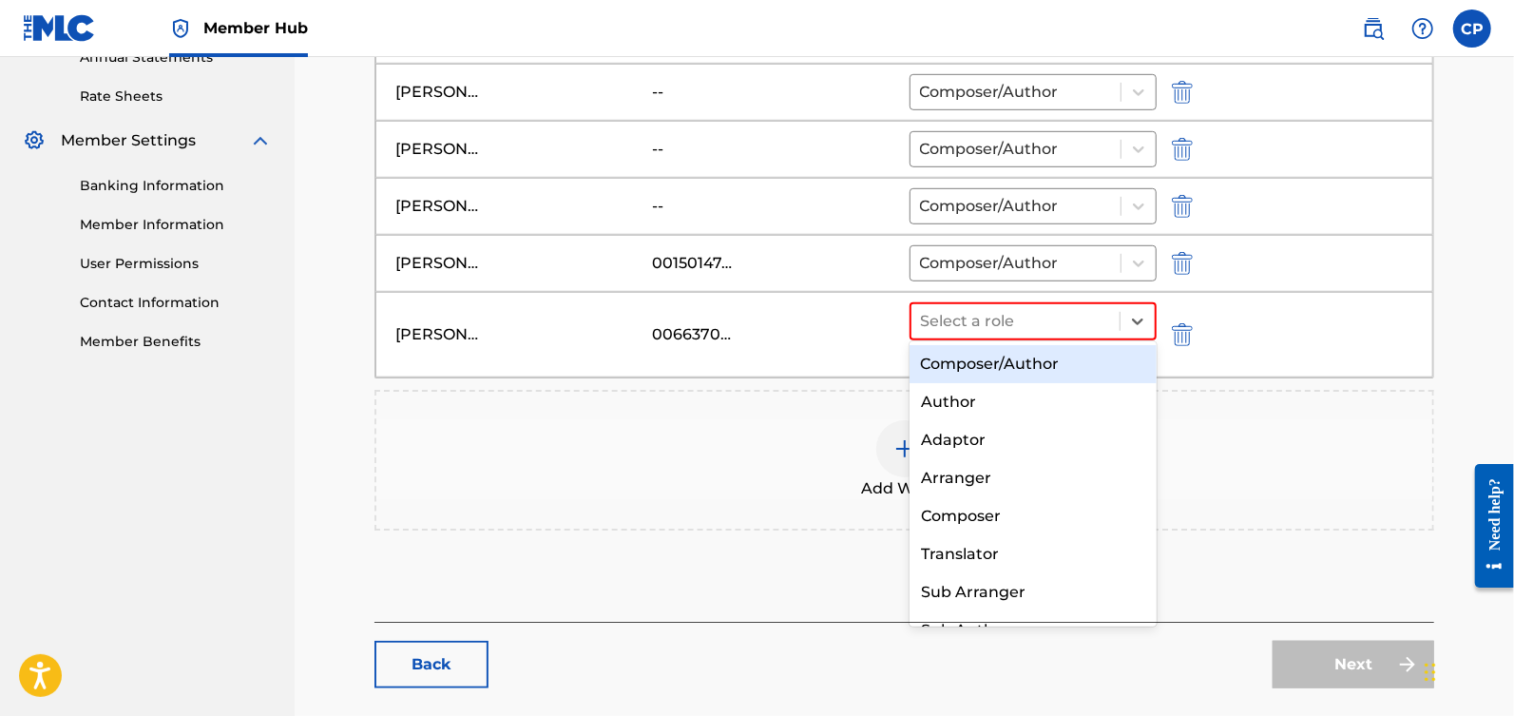
click at [1070, 355] on div "Composer/Author" at bounding box center [1034, 364] width 248 height 38
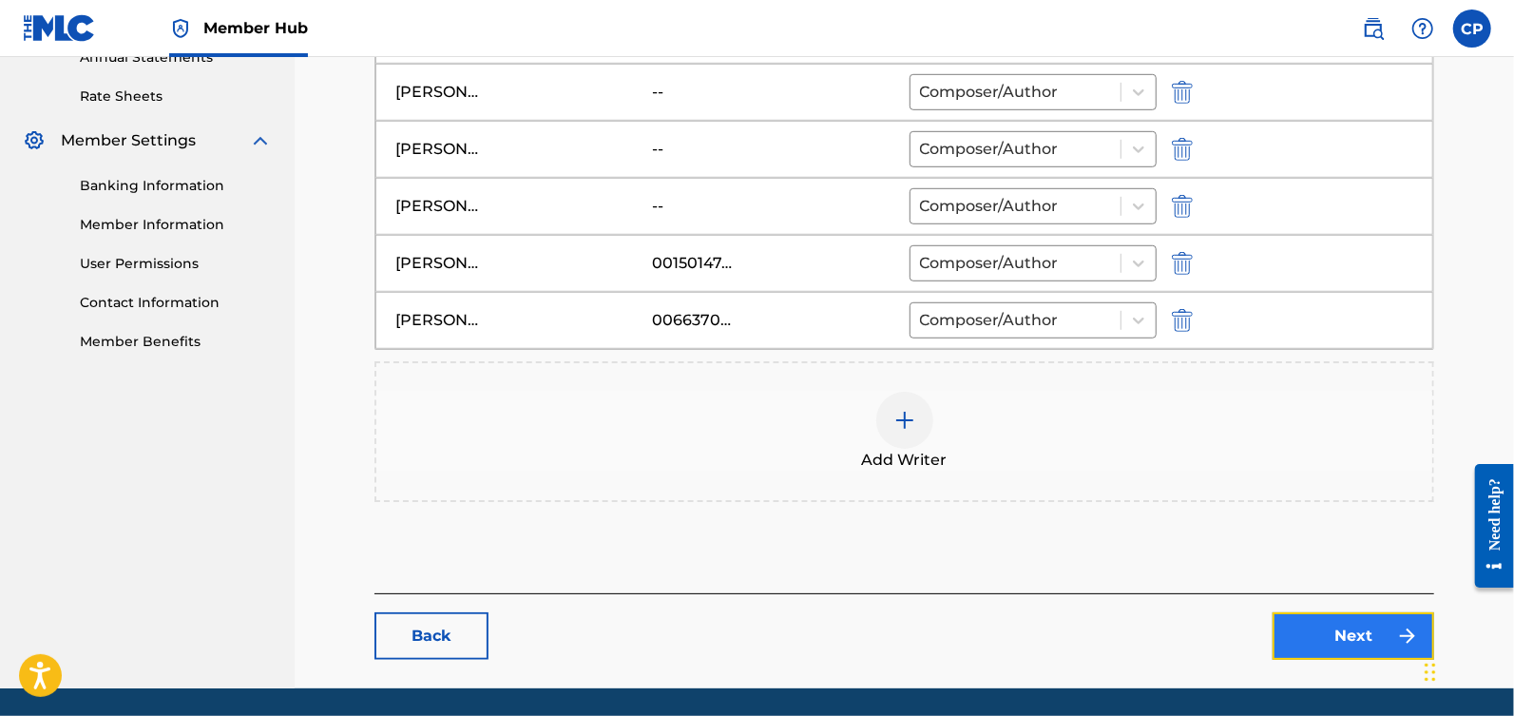
click at [1371, 612] on link "Next" at bounding box center [1354, 636] width 162 height 48
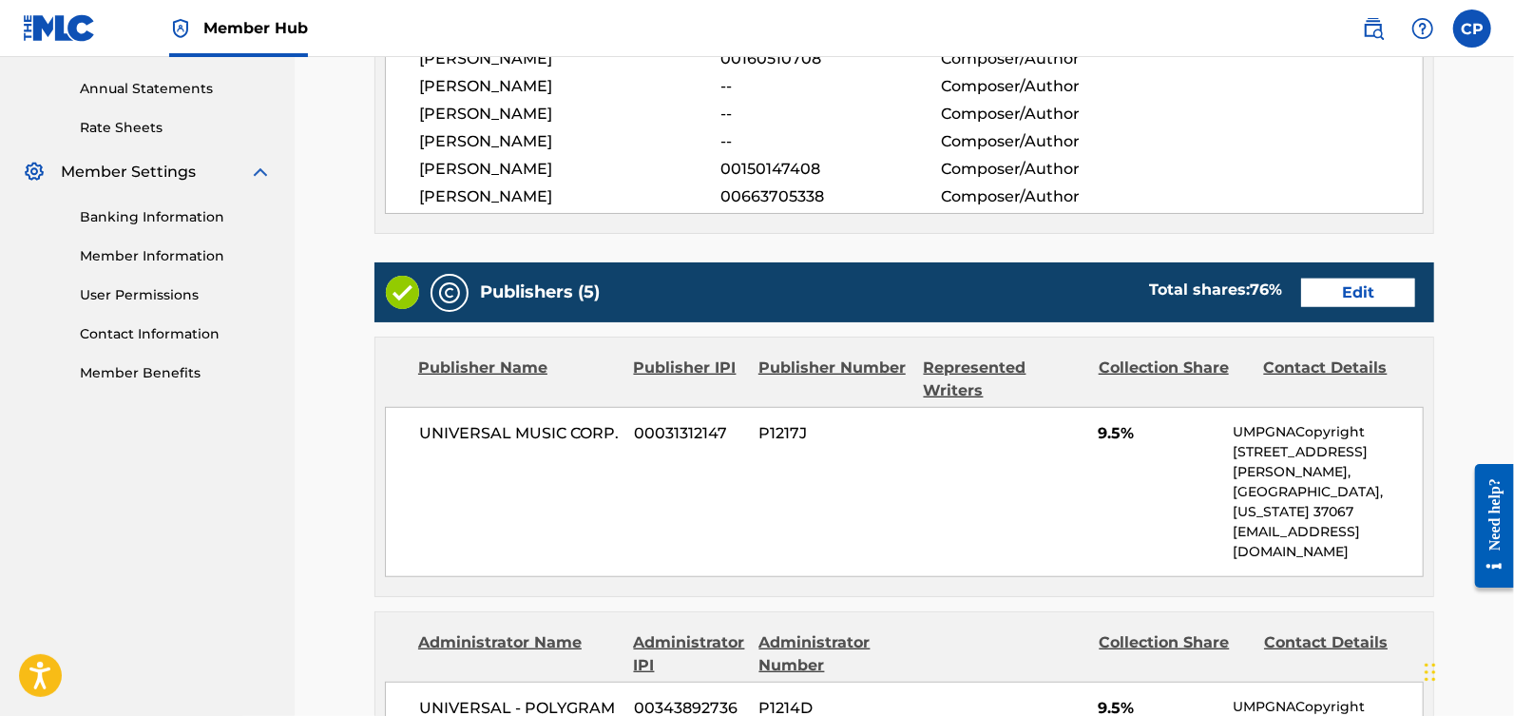
scroll to position [697, 0]
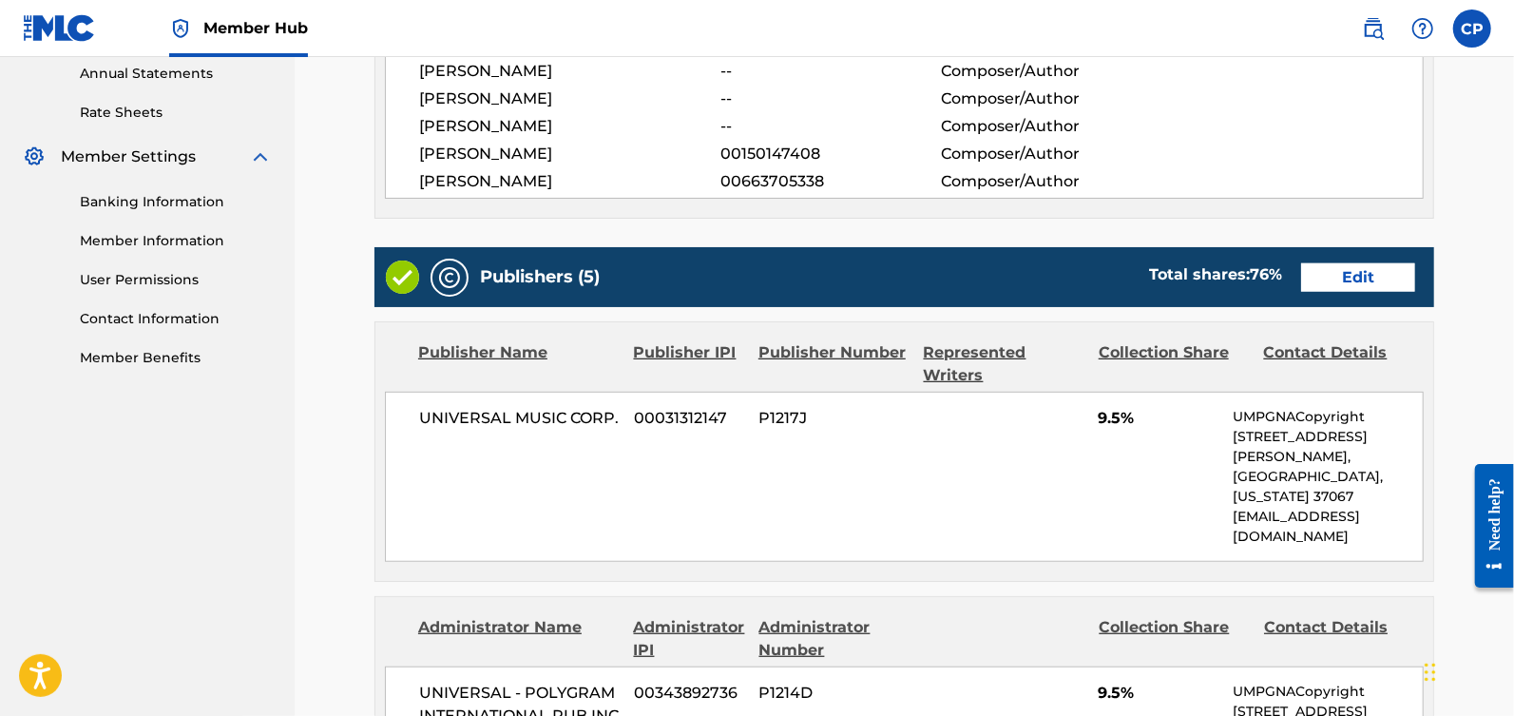
click at [1336, 288] on div "Publishers (5) Total shares: 76 % Edit" at bounding box center [904, 277] width 1060 height 60
click at [1341, 281] on link "Edit" at bounding box center [1358, 277] width 114 height 29
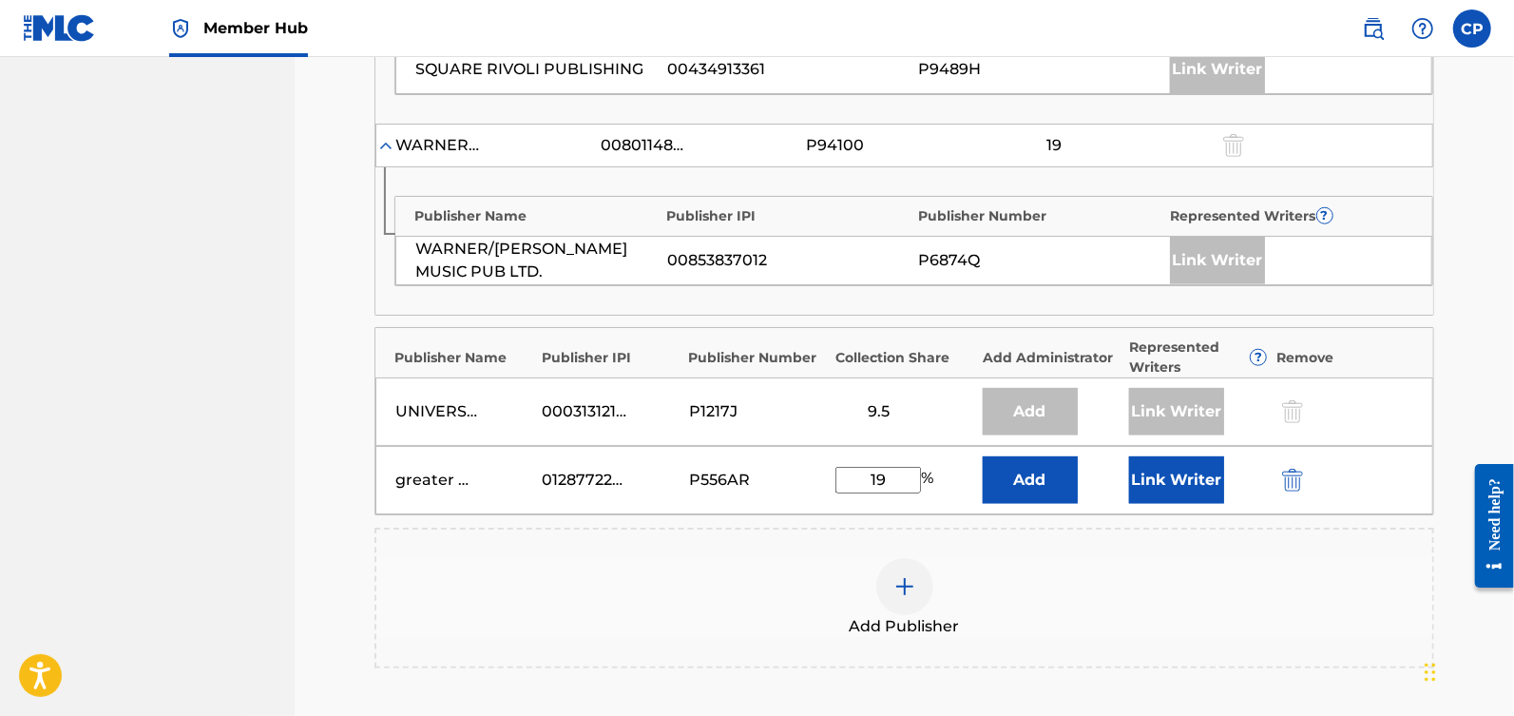
scroll to position [1088, 0]
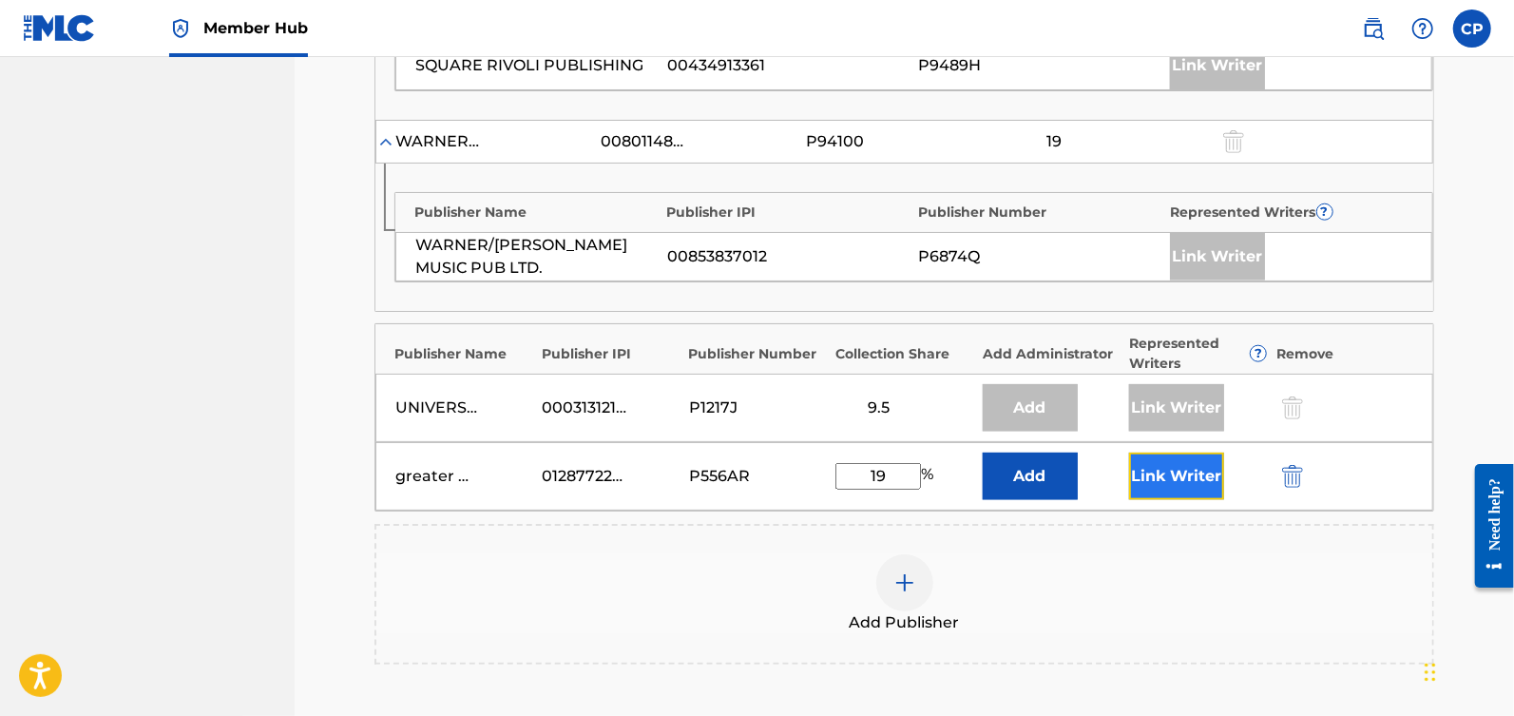
click at [1160, 452] on button "Link Writer" at bounding box center [1176, 476] width 95 height 48
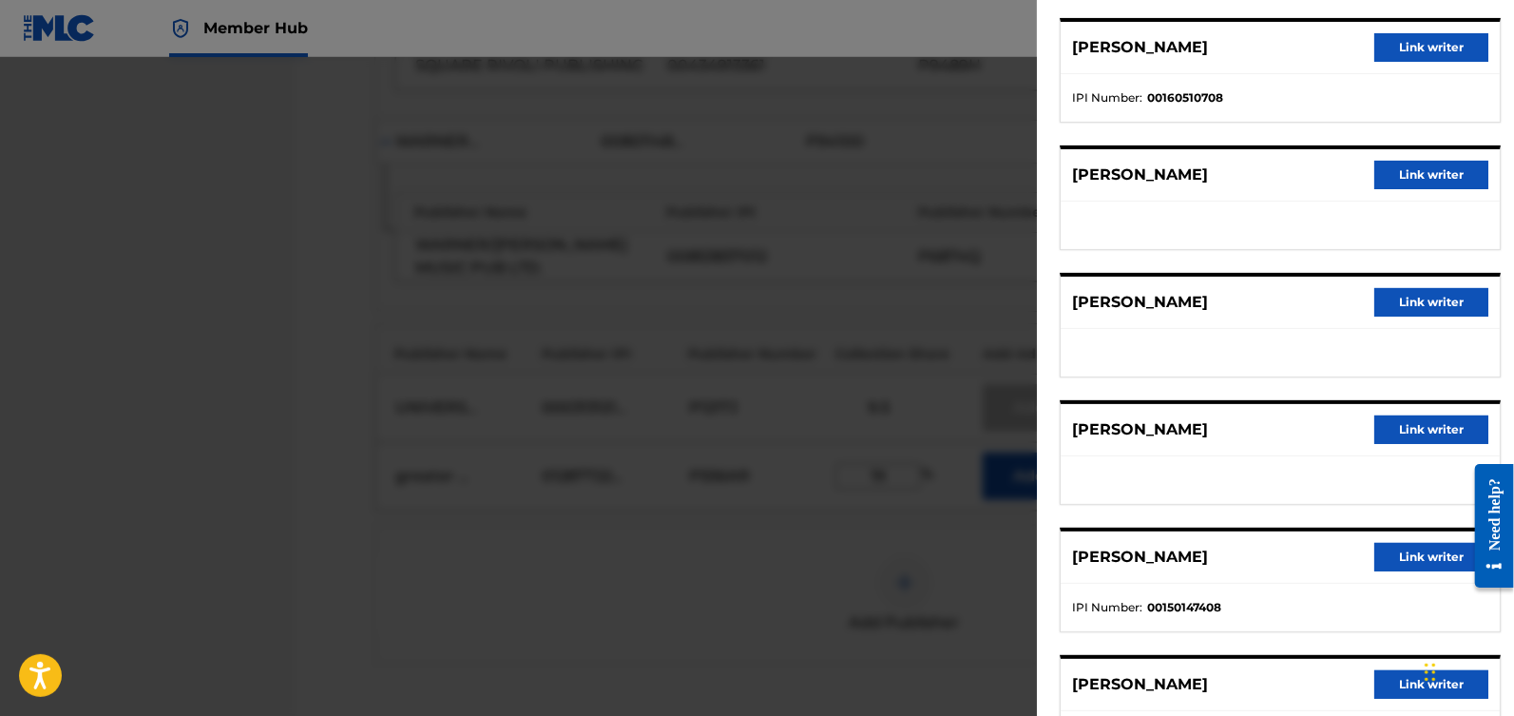
scroll to position [239, 0]
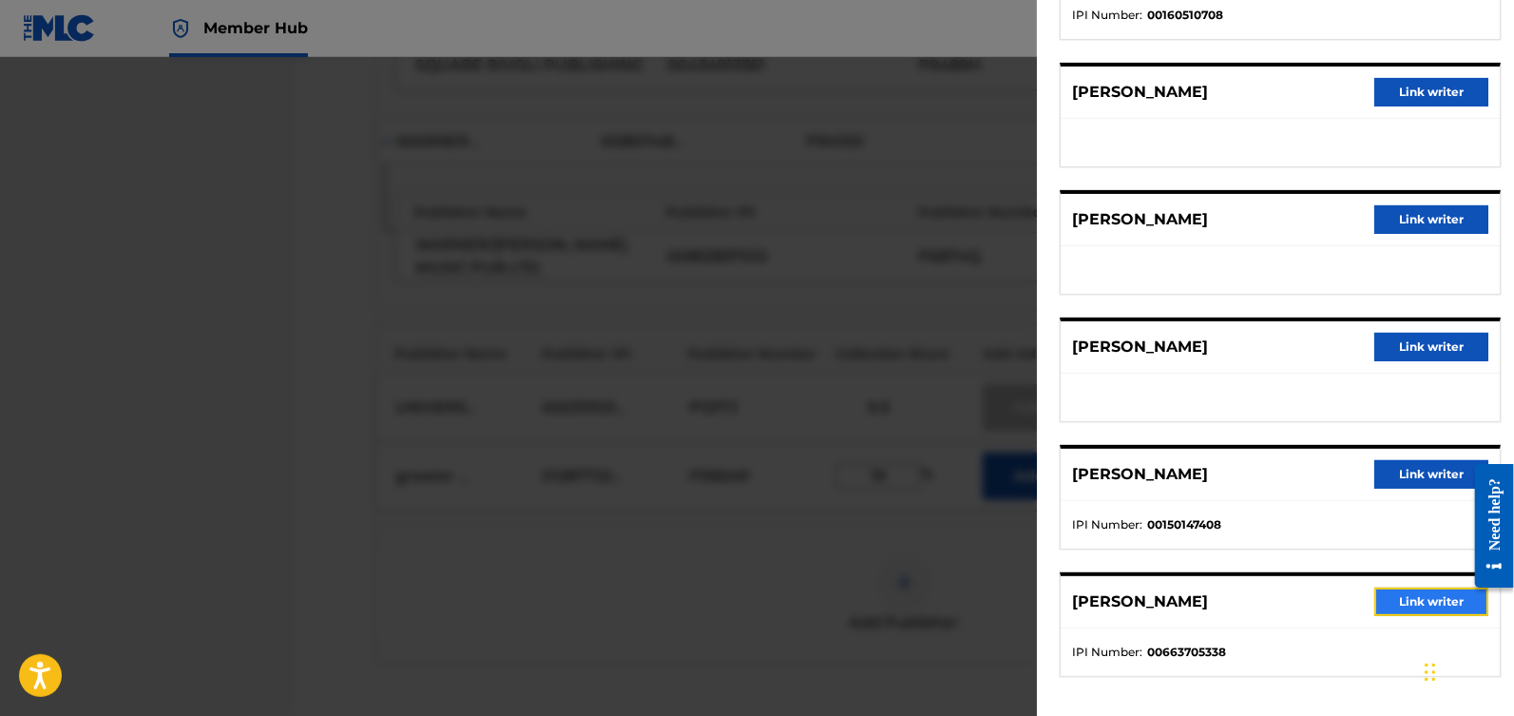
click at [1413, 603] on button "Link writer" at bounding box center [1431, 601] width 114 height 29
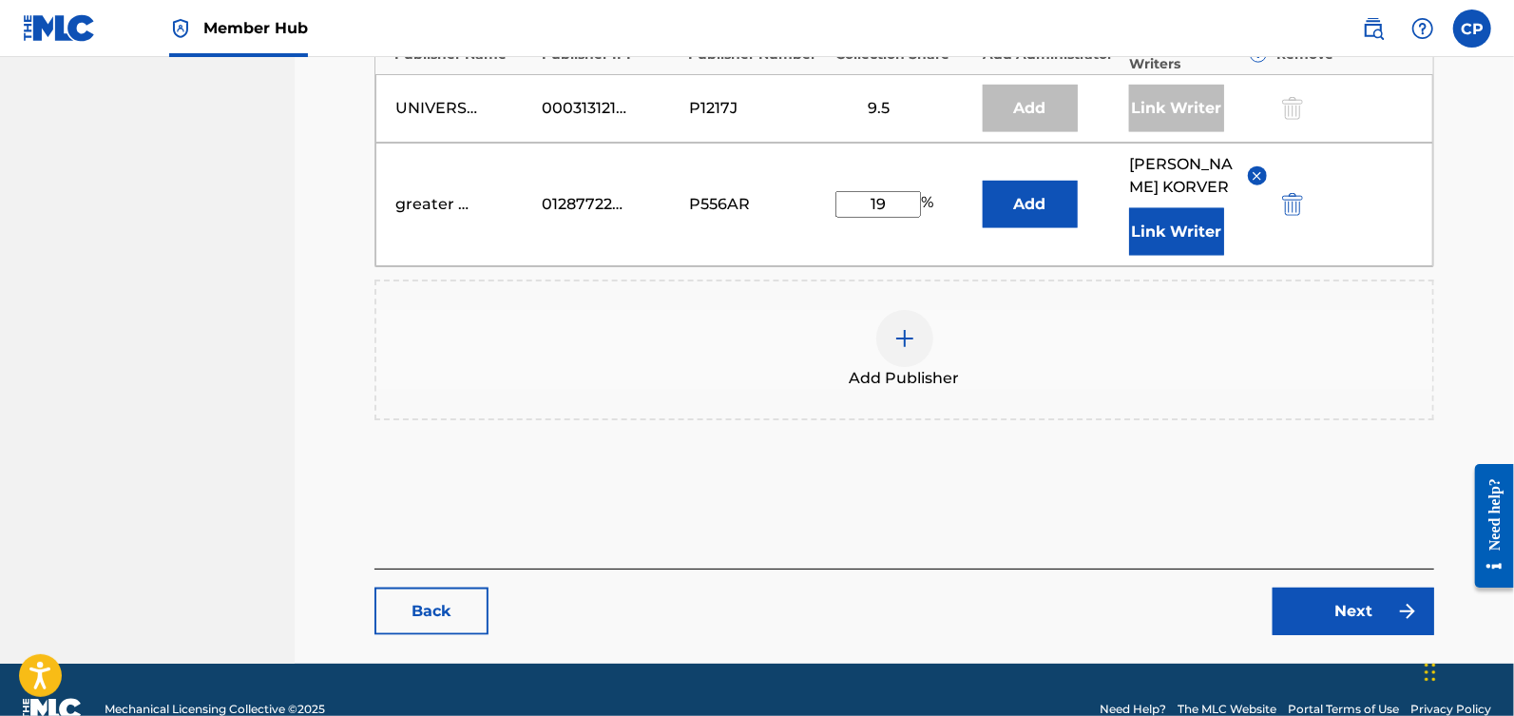
scroll to position [1413, 0]
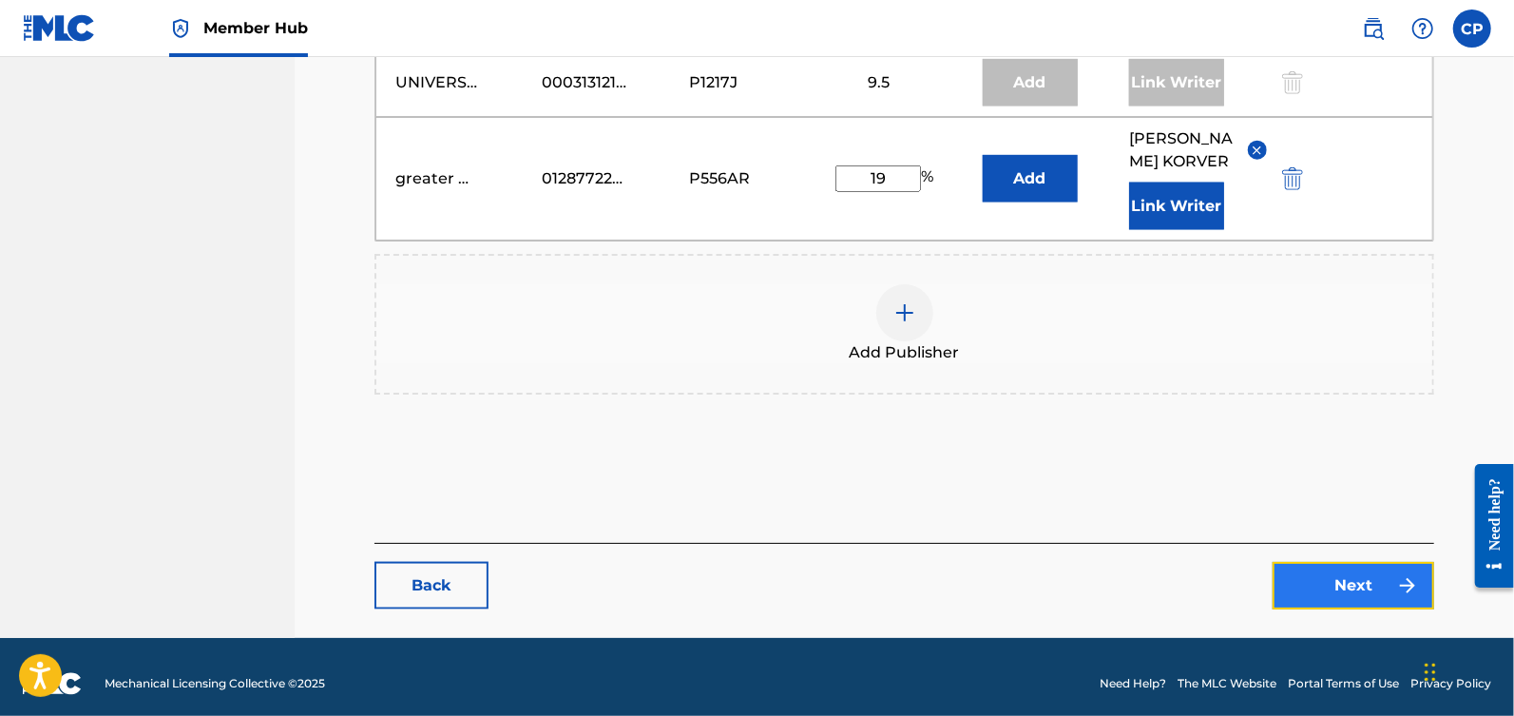
click at [1322, 588] on link "Next" at bounding box center [1354, 586] width 162 height 48
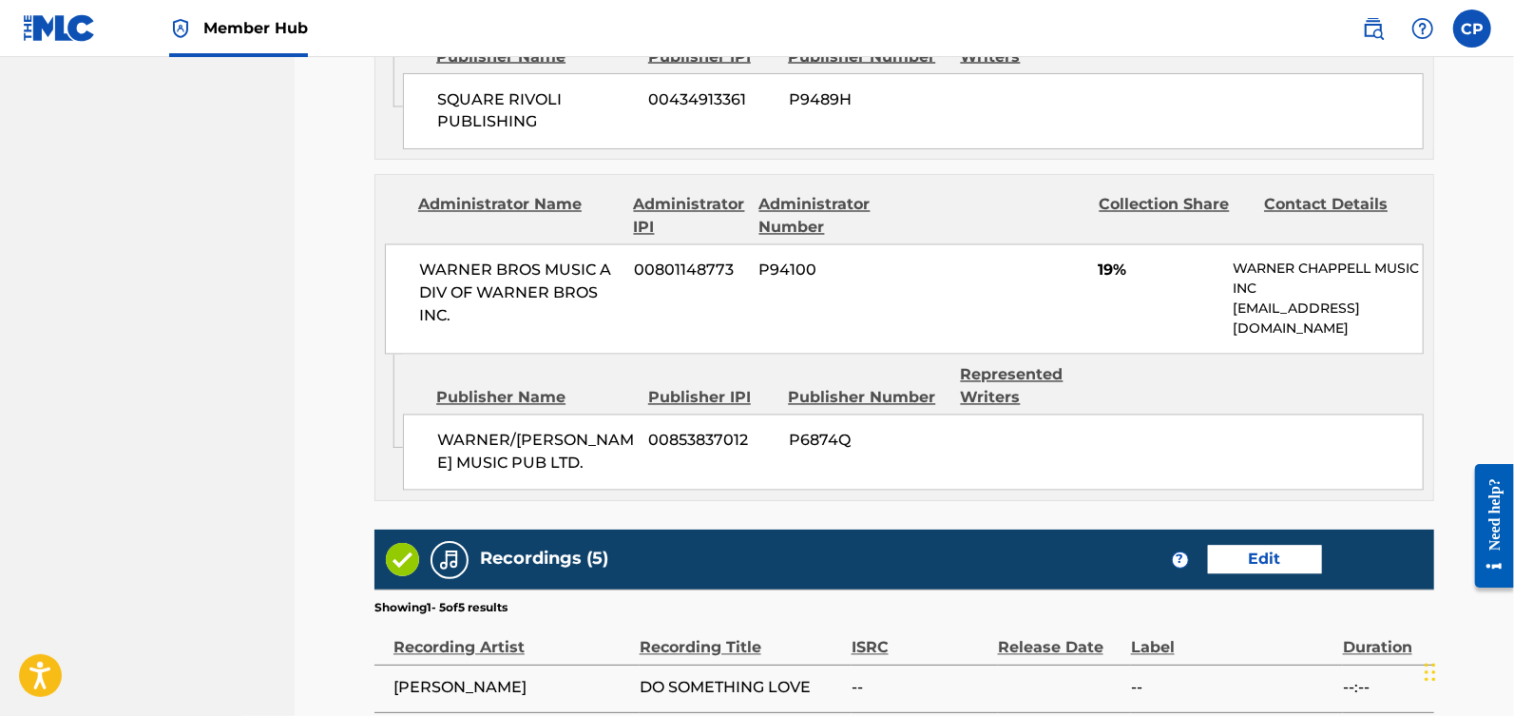
scroll to position [2500, 0]
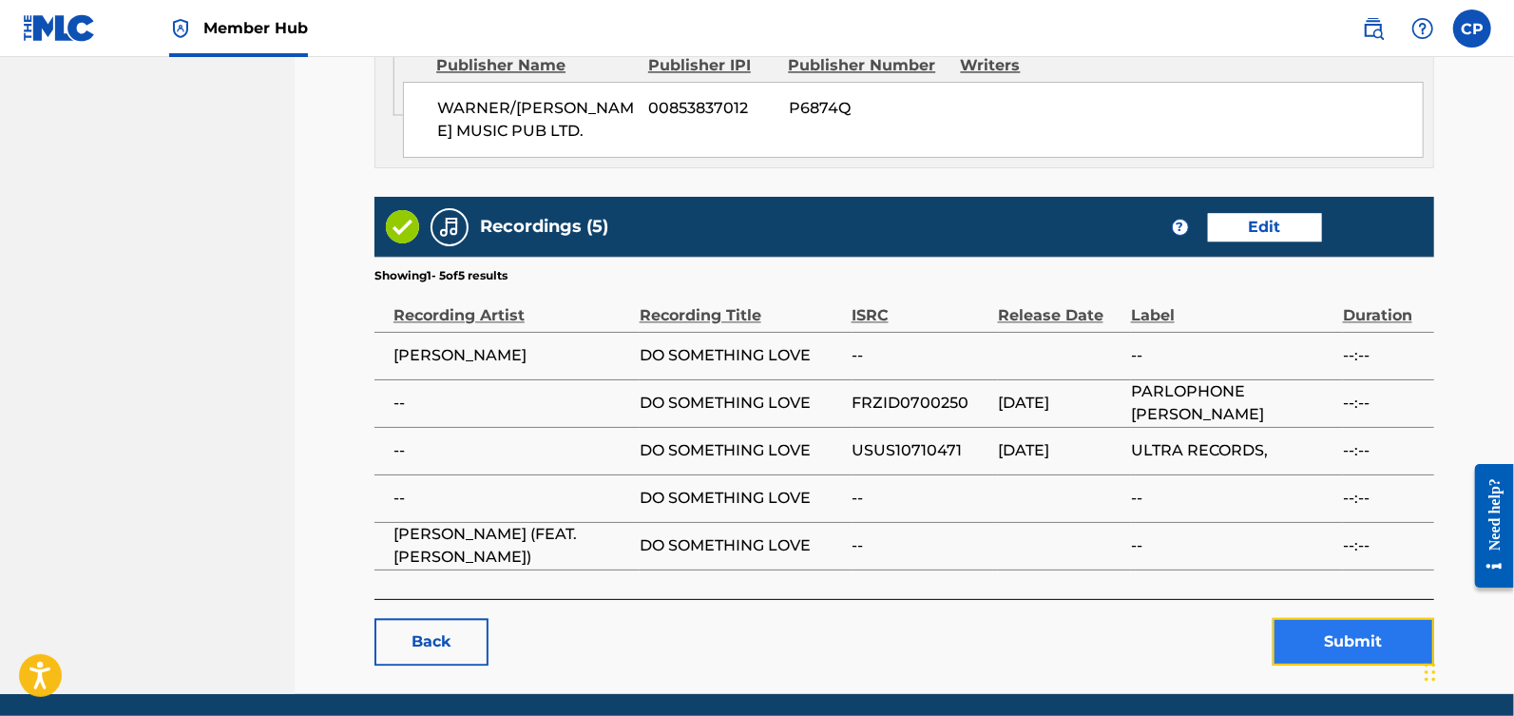
click at [1370, 618] on button "Submit" at bounding box center [1354, 642] width 162 height 48
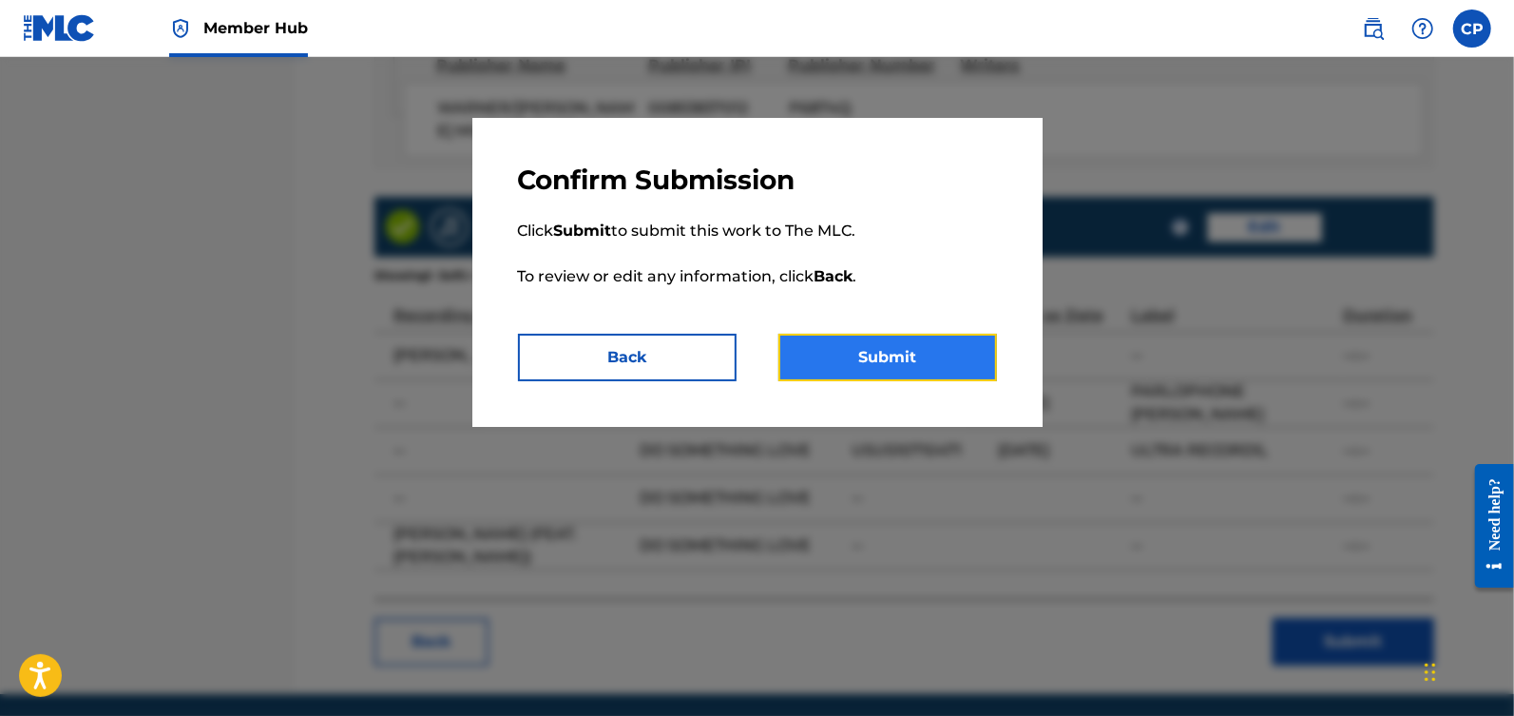
click at [949, 379] on button "Submit" at bounding box center [887, 358] width 219 height 48
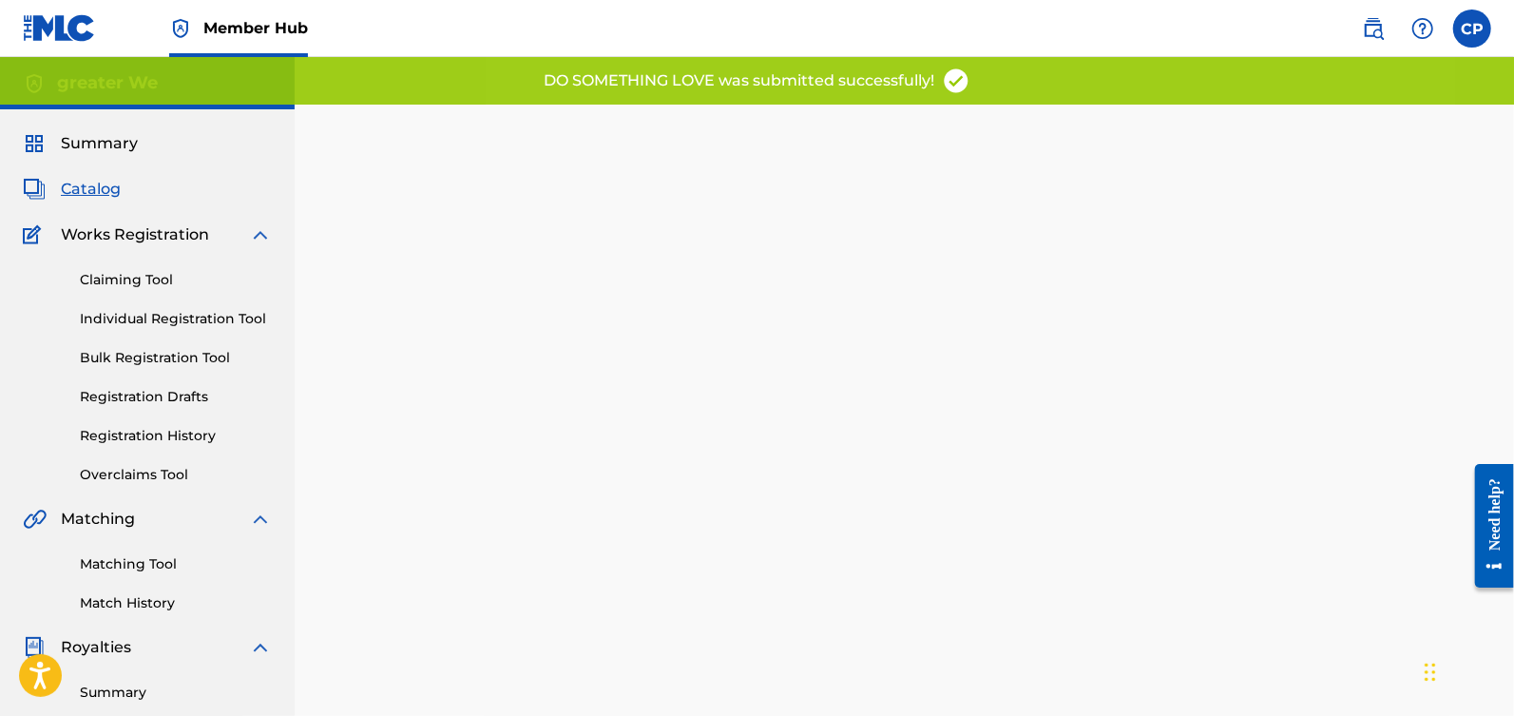
click at [96, 194] on span "Catalog" at bounding box center [91, 189] width 60 height 23
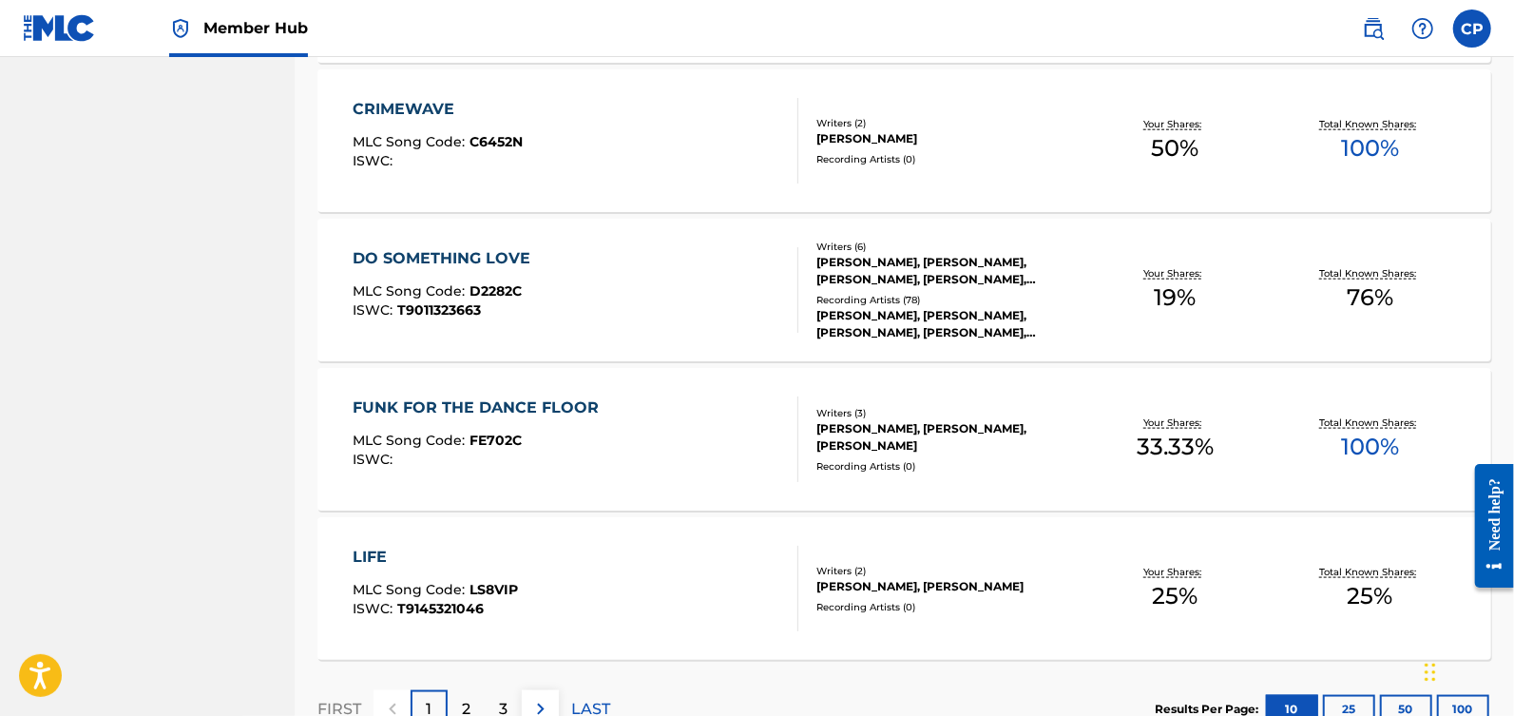
scroll to position [1329, 0]
click at [658, 425] on div "FUNK FOR THE DANCE FLOOR MLC Song Code : FE702C ISWC :" at bounding box center [576, 437] width 446 height 86
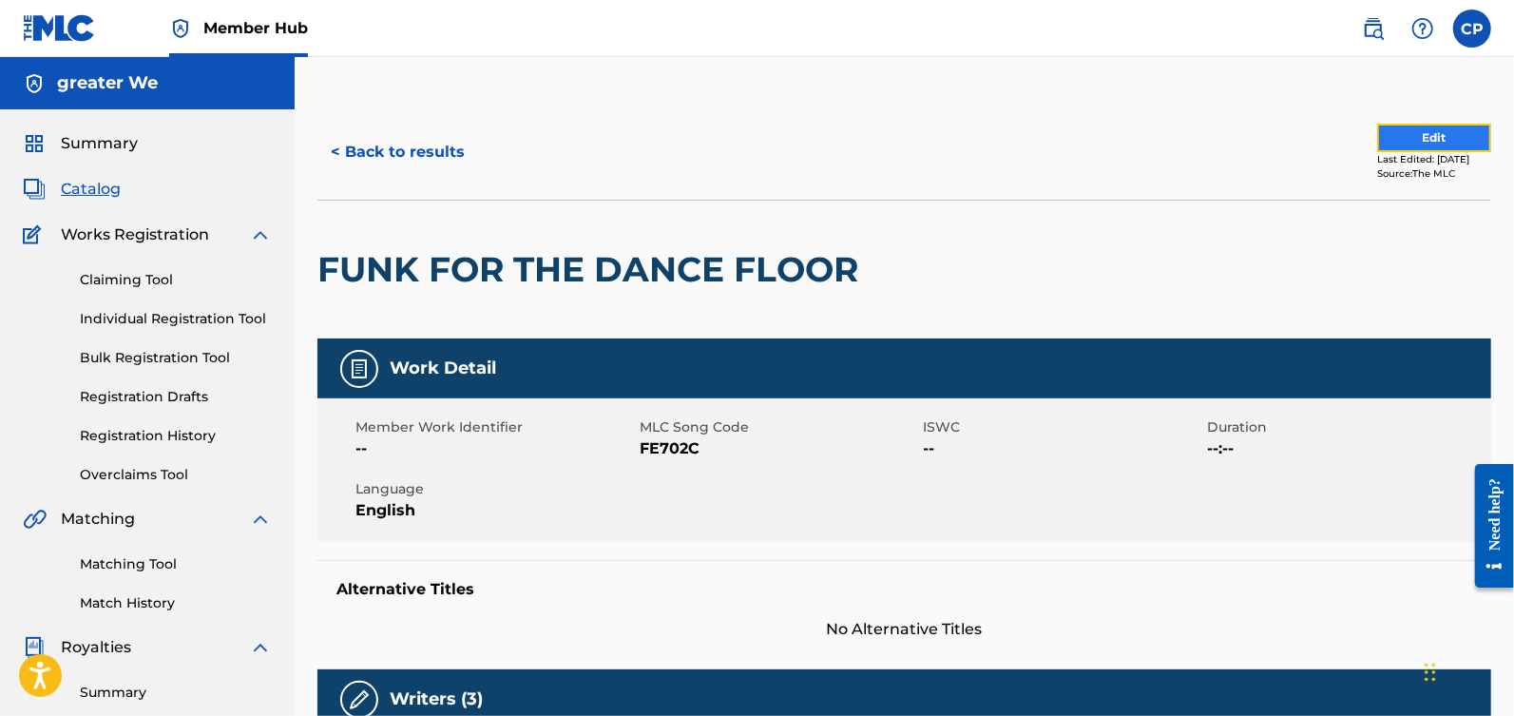
click at [1406, 137] on button "Edit" at bounding box center [1434, 138] width 114 height 29
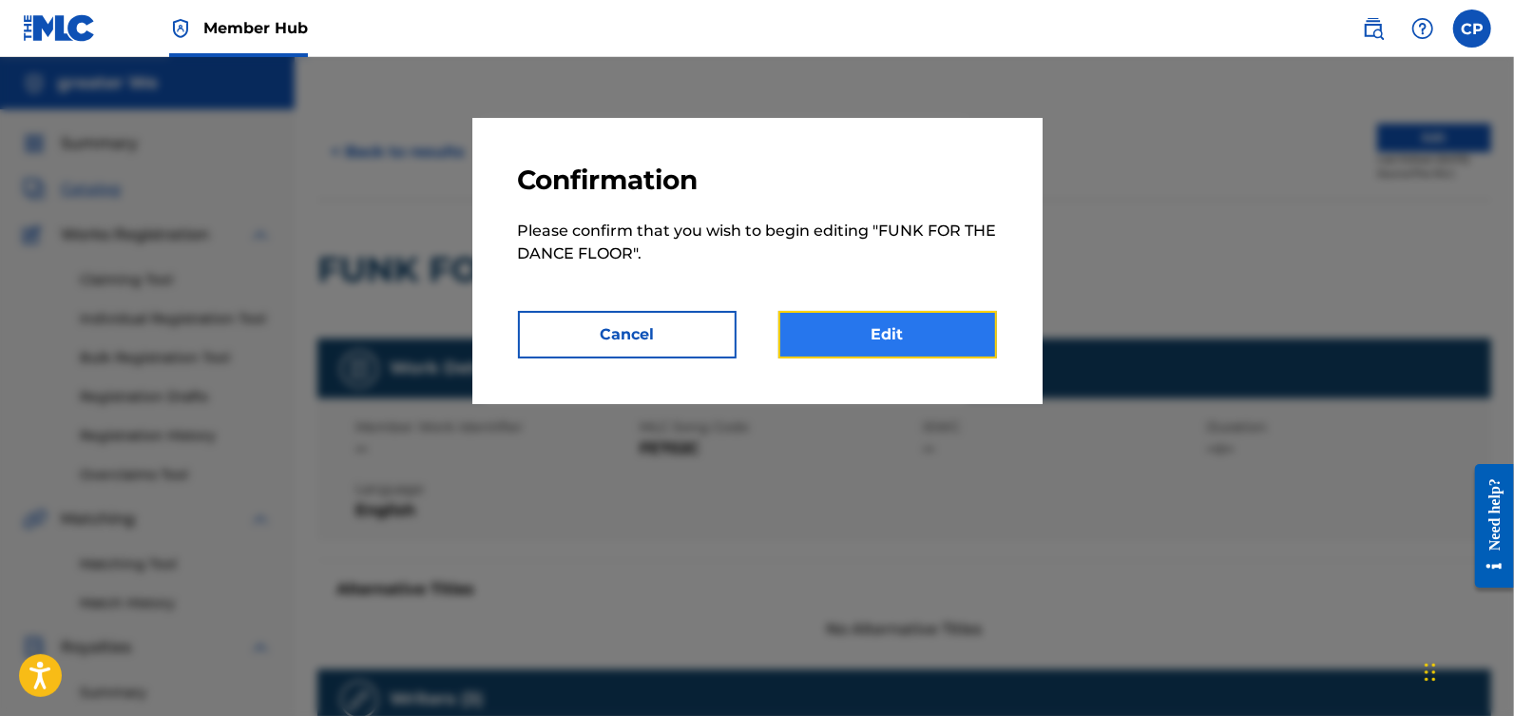
click at [940, 325] on link "Edit" at bounding box center [887, 335] width 219 height 48
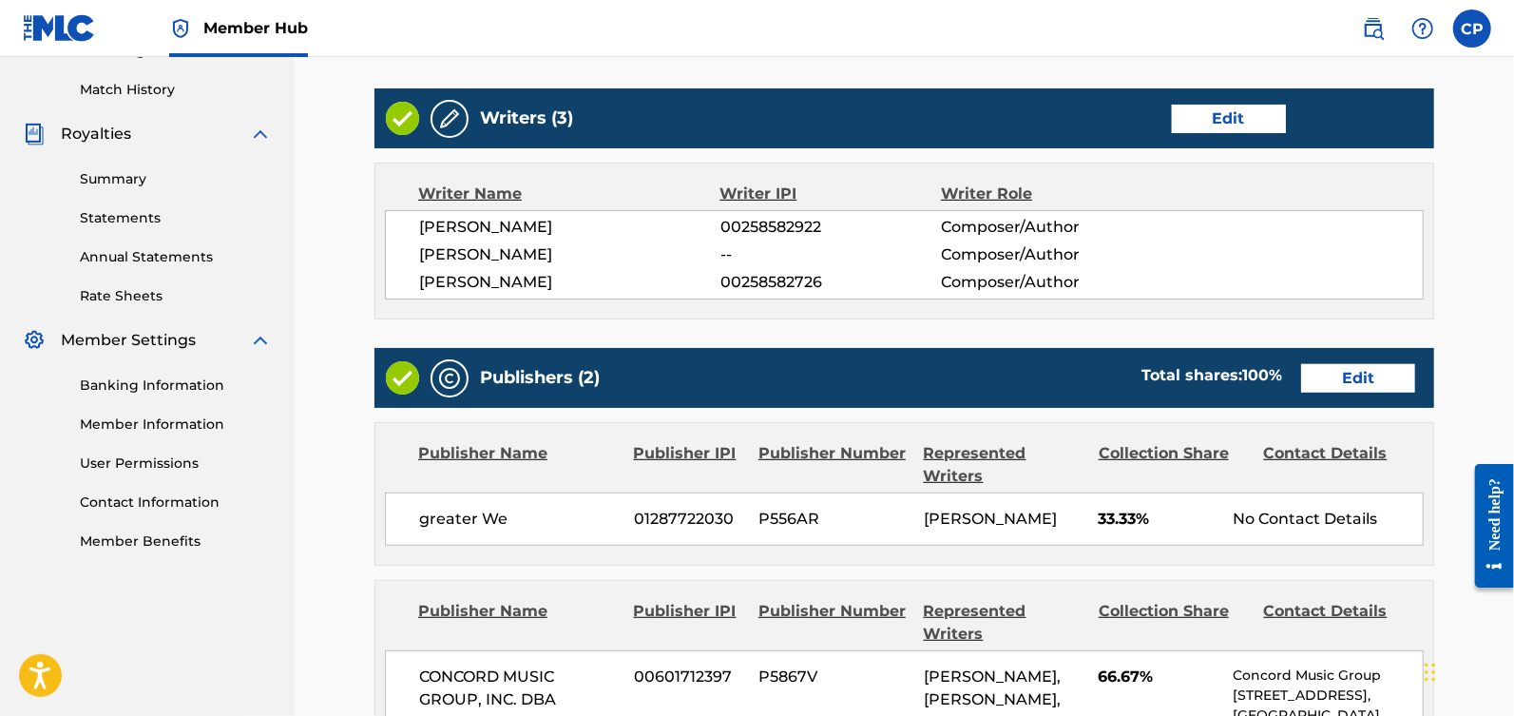
scroll to position [523, 0]
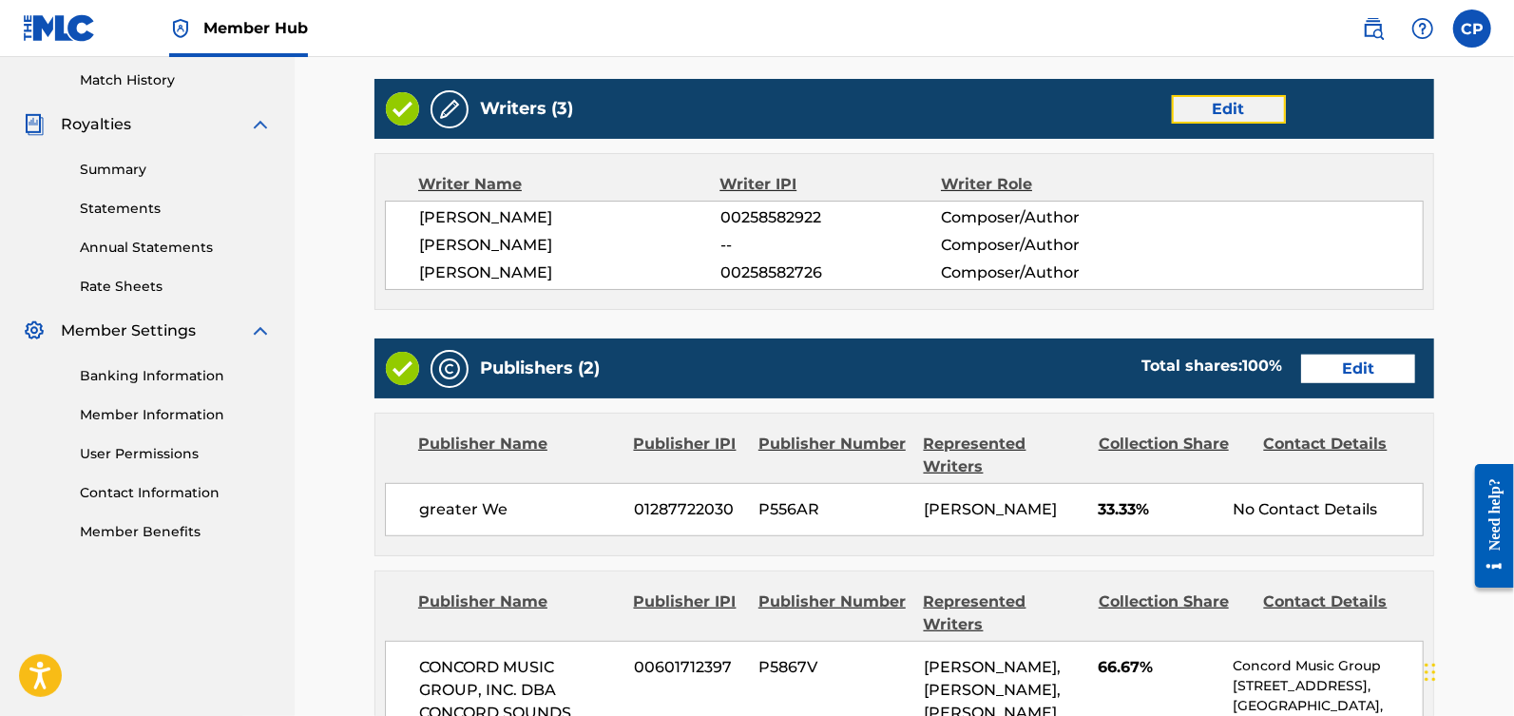
click at [1229, 106] on link "Edit" at bounding box center [1229, 109] width 114 height 29
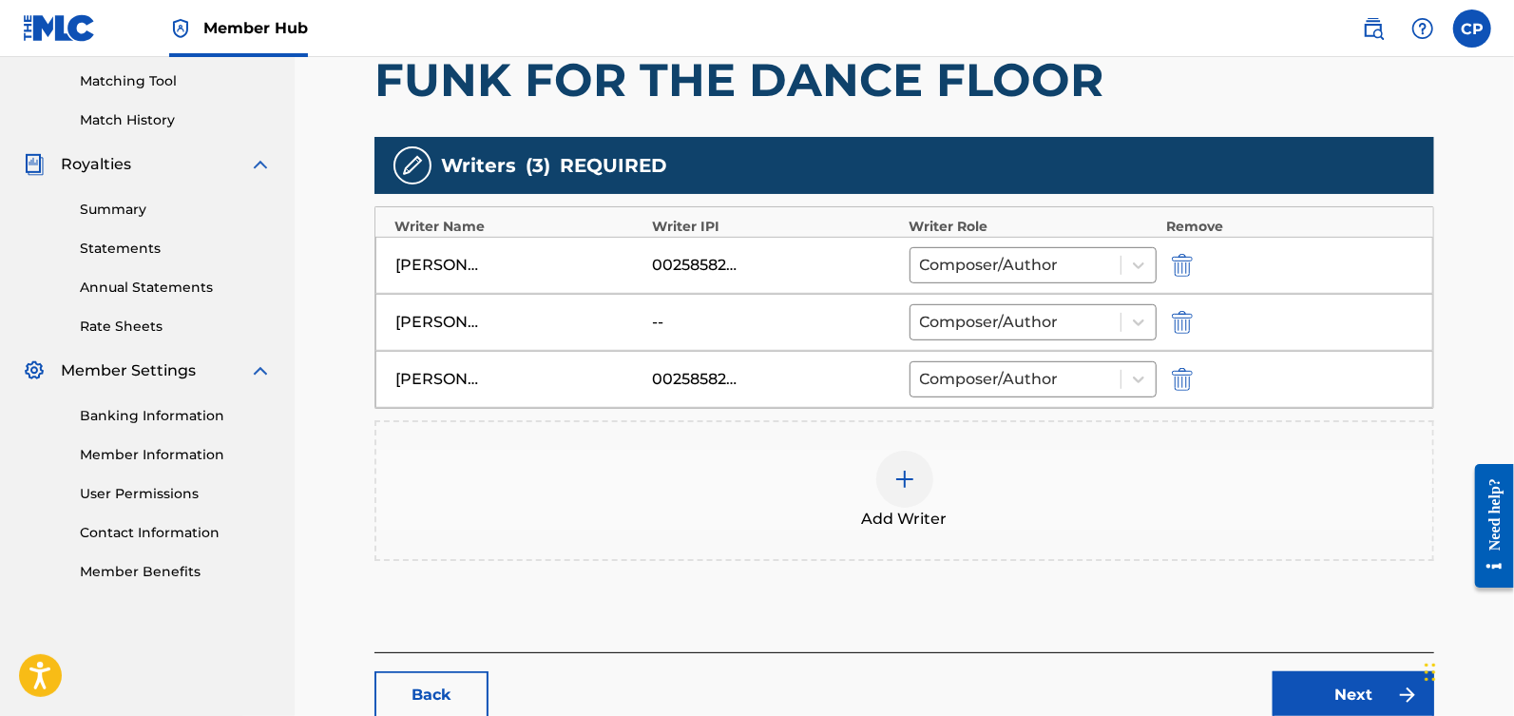
scroll to position [492, 0]
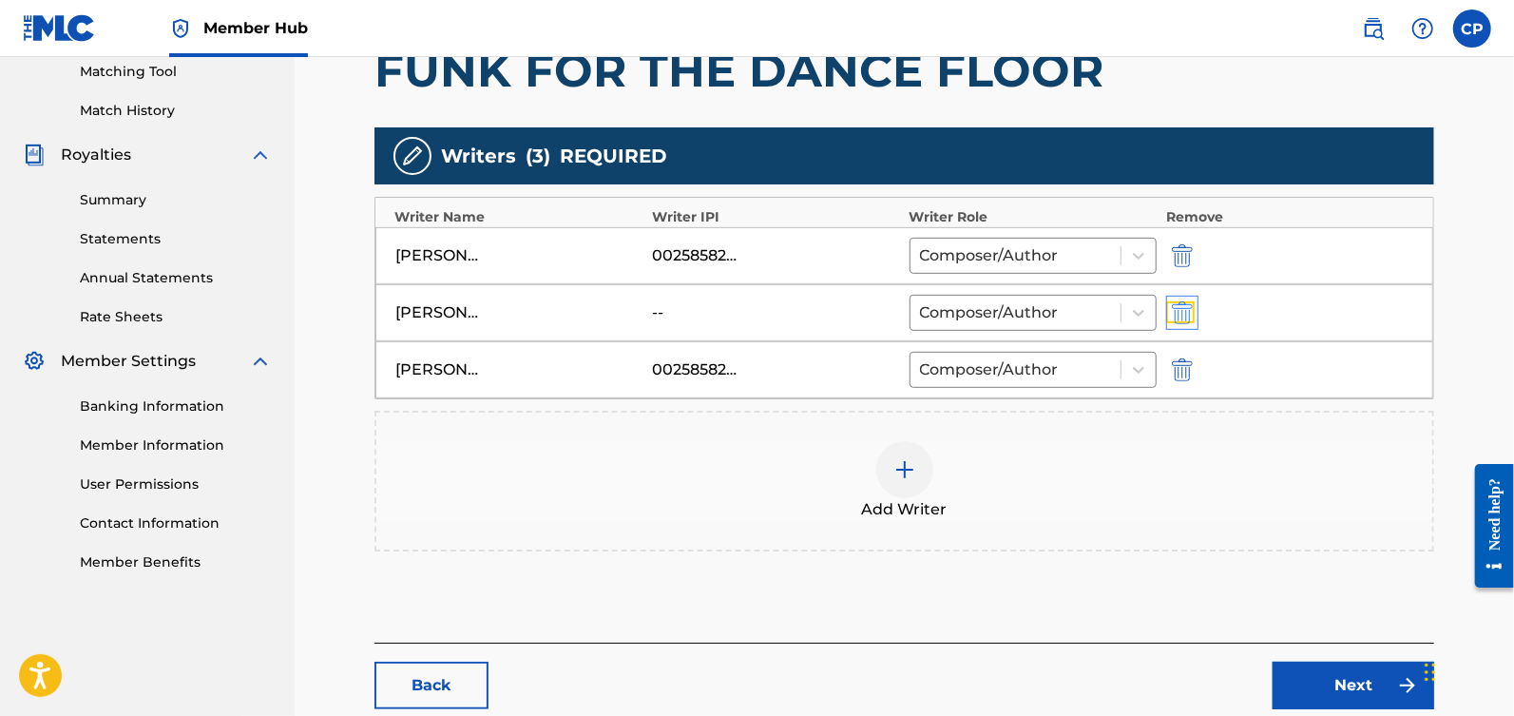
click at [1185, 309] on img "submit" at bounding box center [1182, 312] width 21 height 23
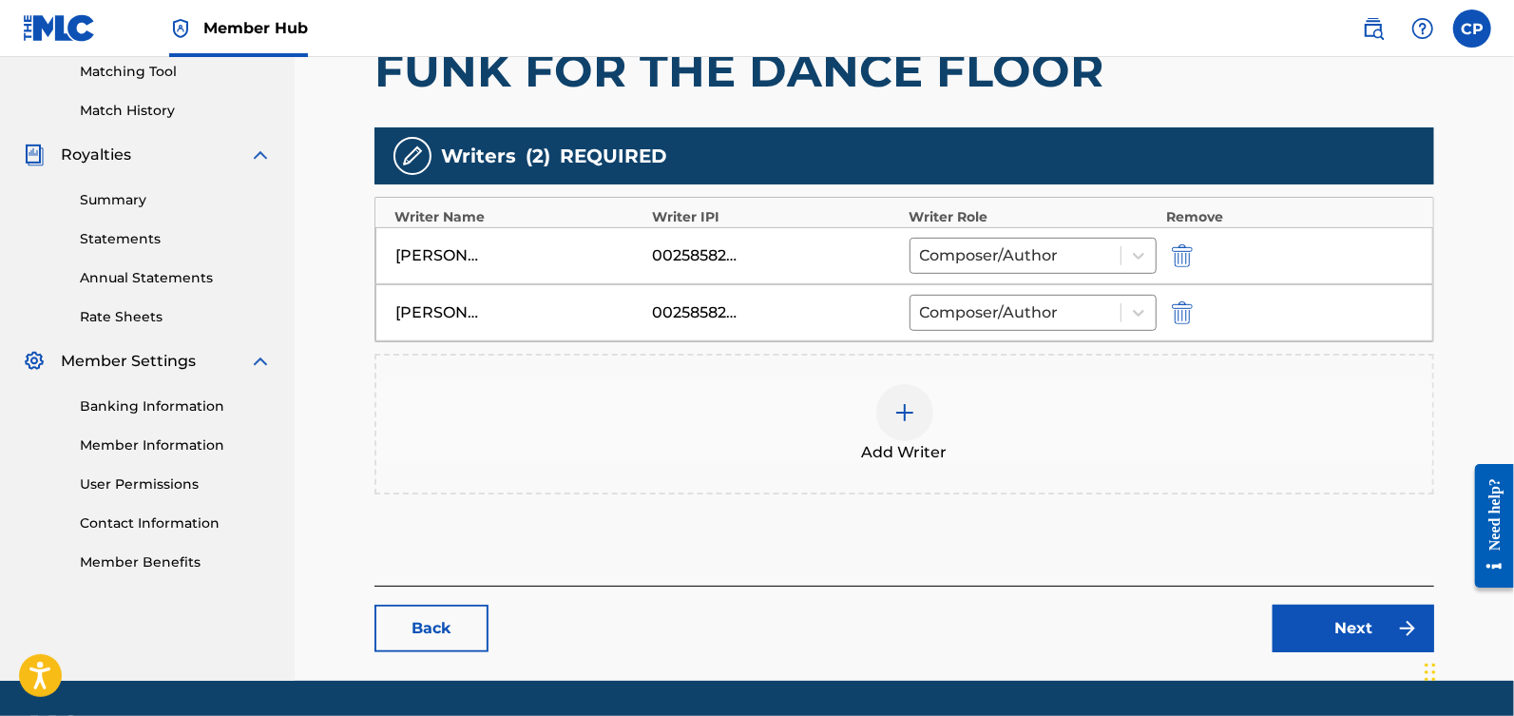
click at [918, 405] on div at bounding box center [904, 412] width 57 height 57
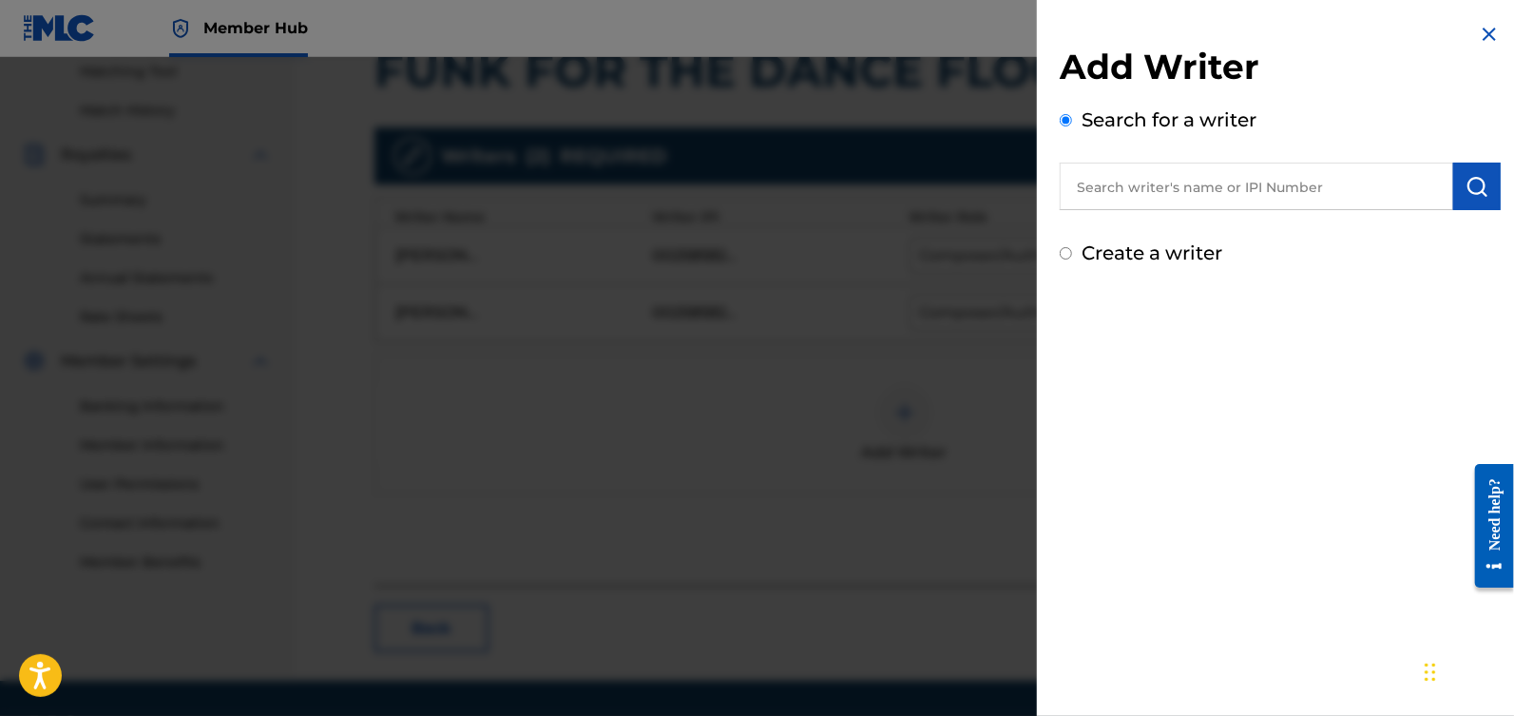
click at [1128, 200] on input "text" at bounding box center [1256, 187] width 393 height 48
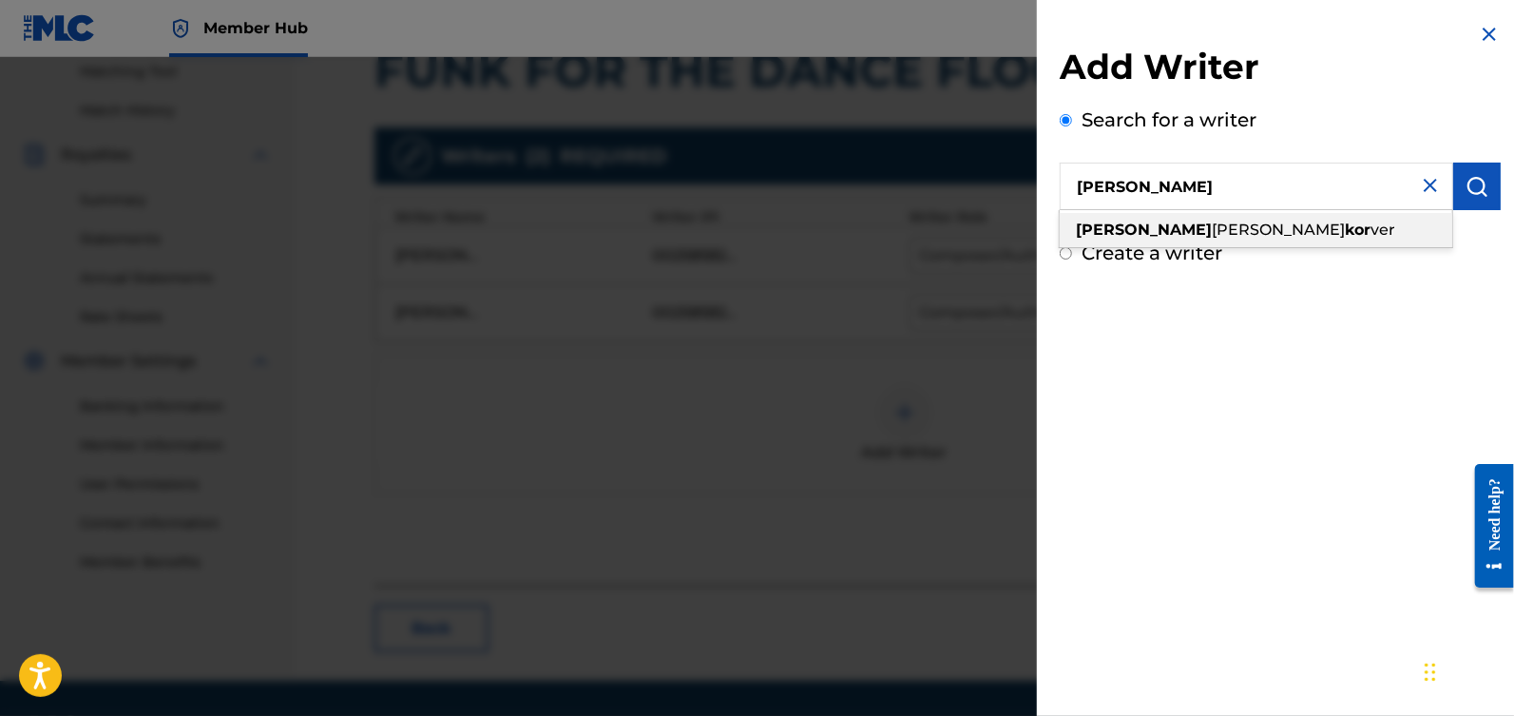
click at [1135, 242] on div "[PERSON_NAME] ver" at bounding box center [1256, 230] width 393 height 34
type input "[PERSON_NAME]"
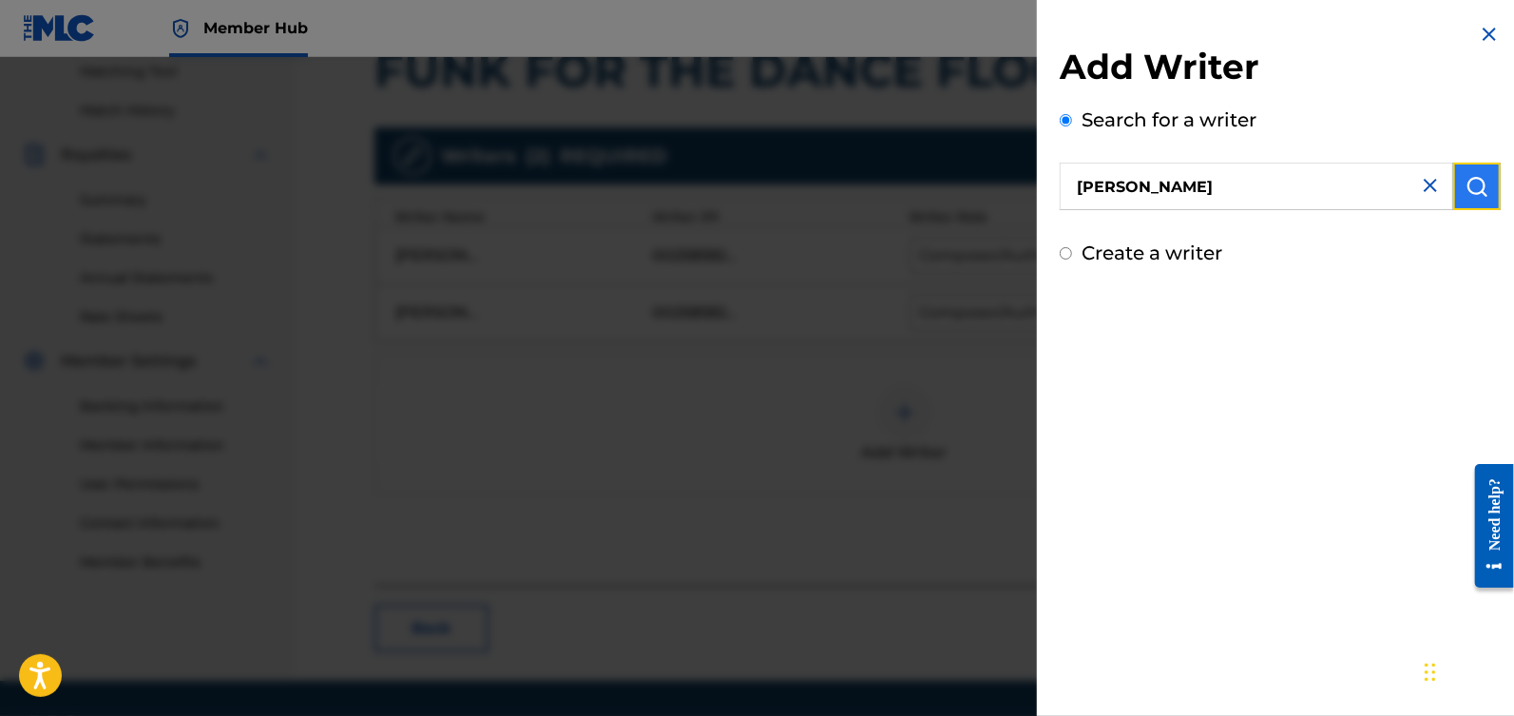
click at [1473, 181] on img "submit" at bounding box center [1477, 186] width 23 height 23
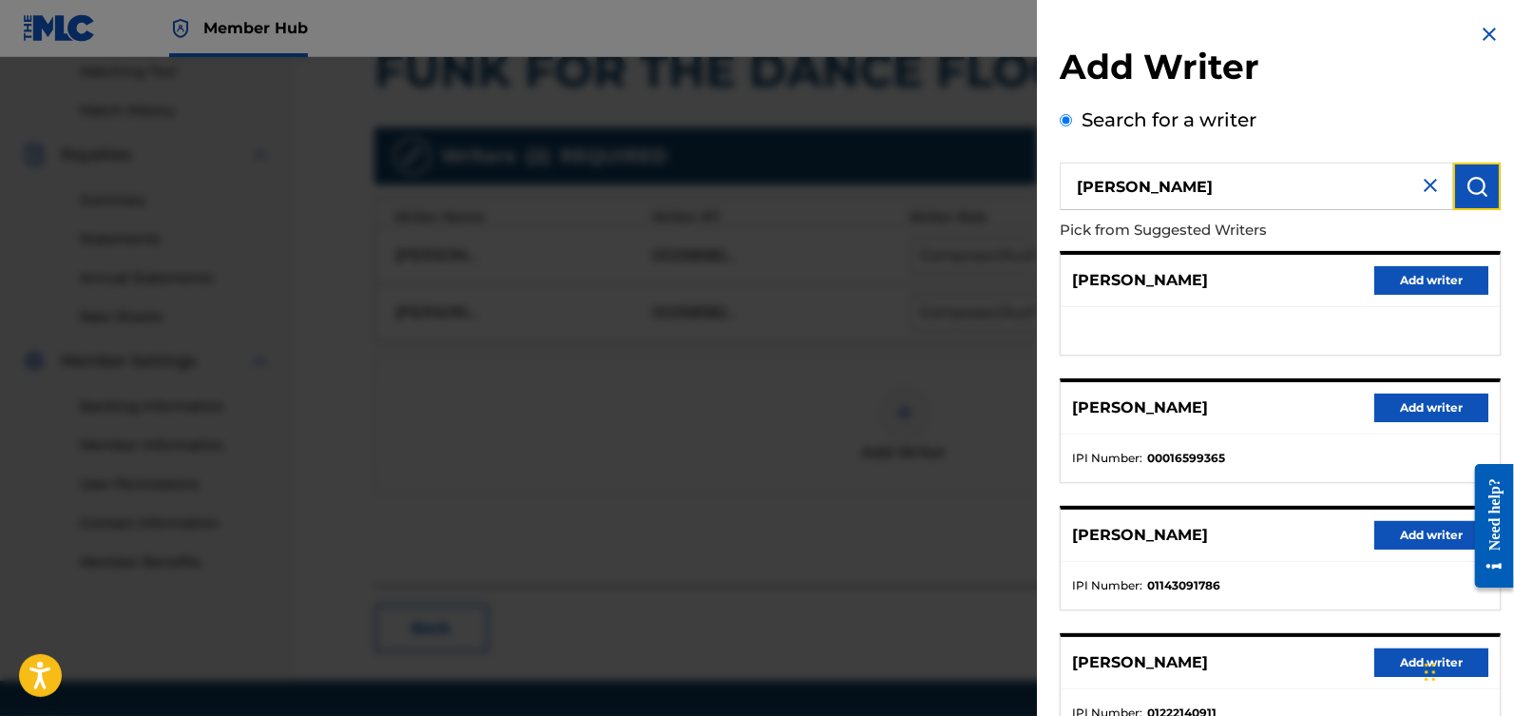
scroll to position [263, 0]
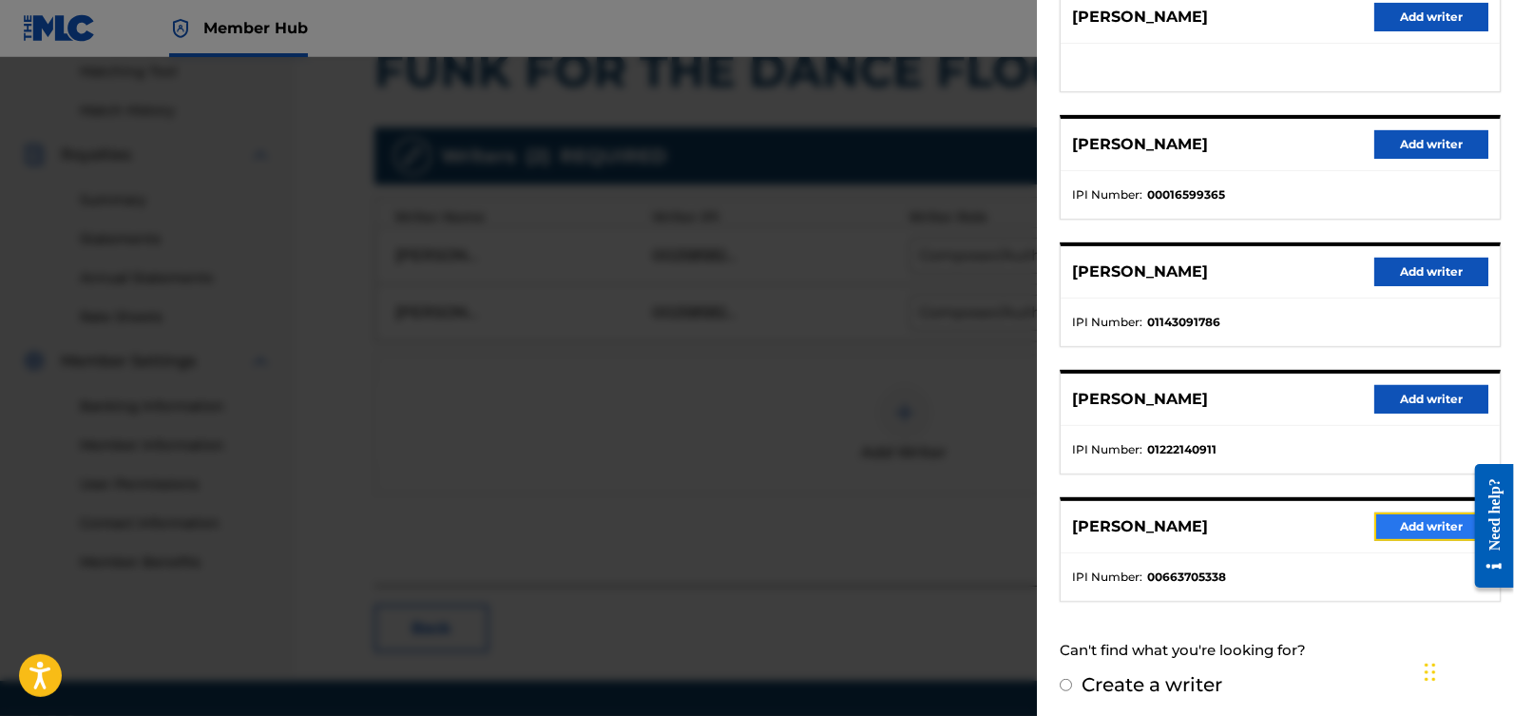
click at [1418, 523] on button "Add writer" at bounding box center [1431, 526] width 114 height 29
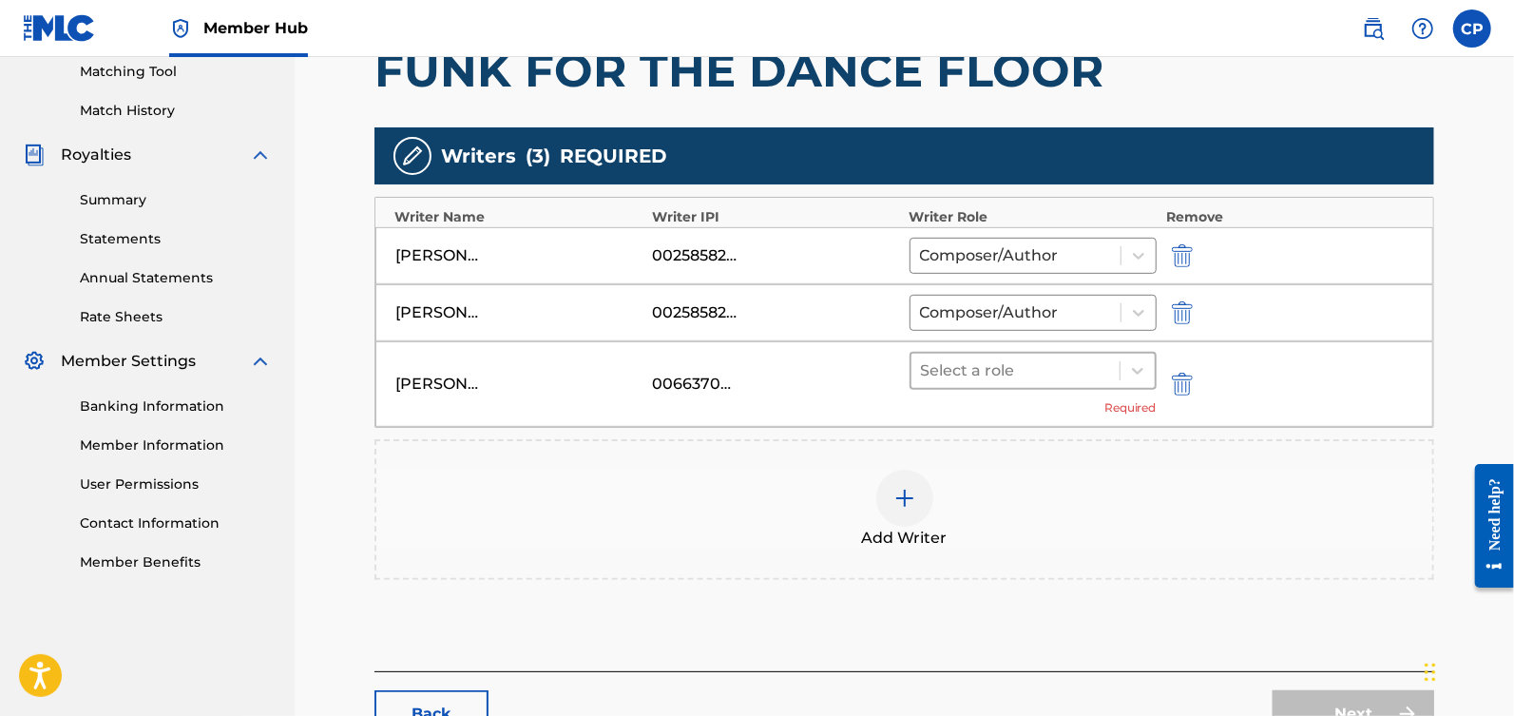
click at [1035, 372] on div at bounding box center [1015, 370] width 189 height 27
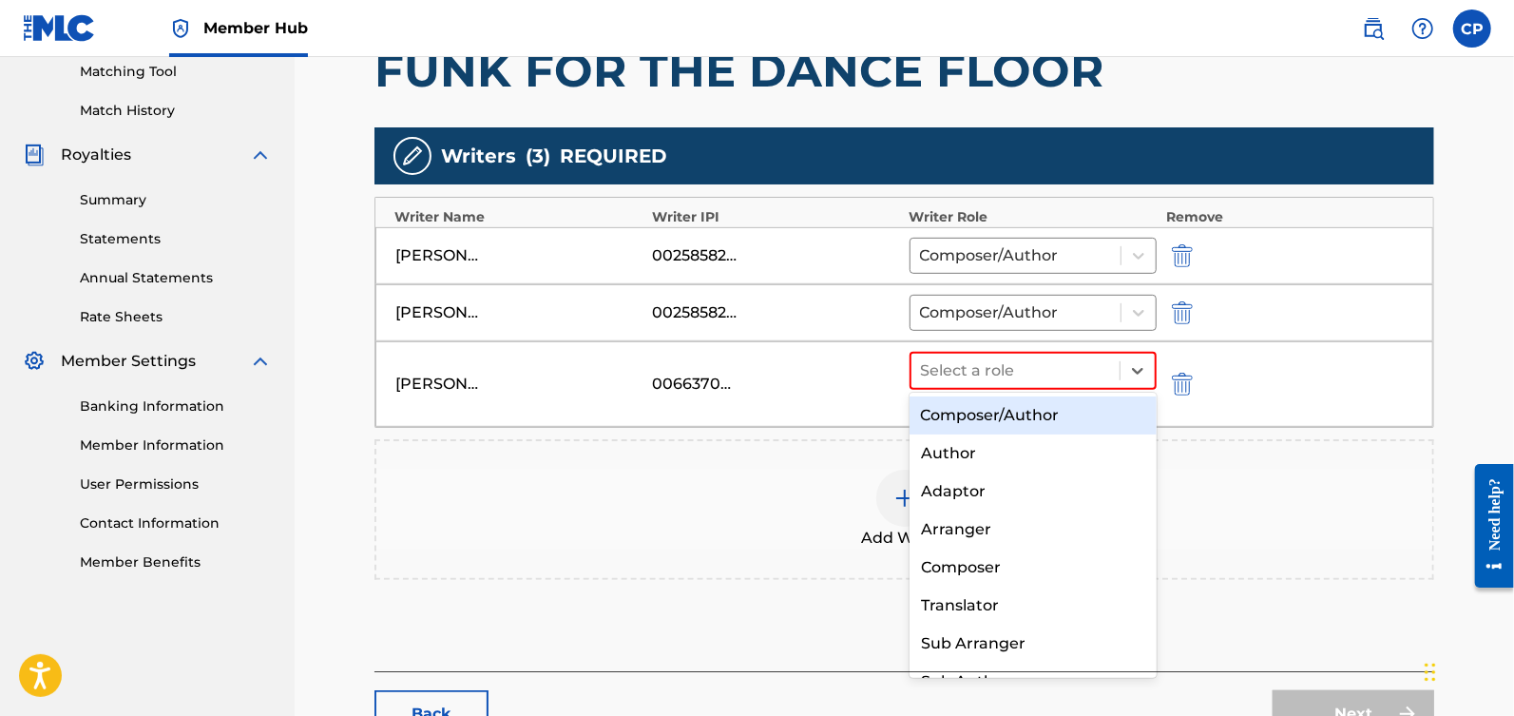
click at [1035, 404] on div "Composer/Author" at bounding box center [1034, 415] width 248 height 38
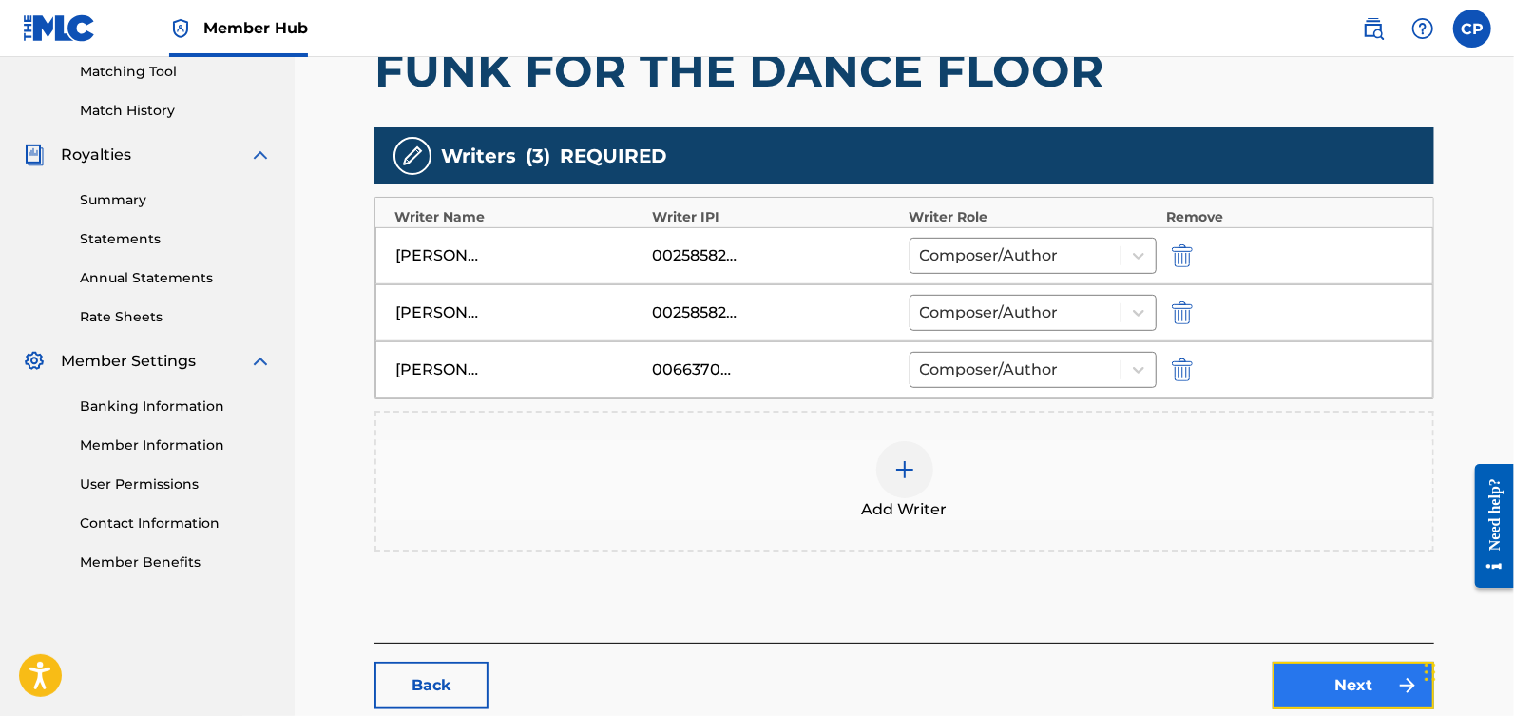
click at [1313, 678] on link "Next" at bounding box center [1354, 685] width 162 height 48
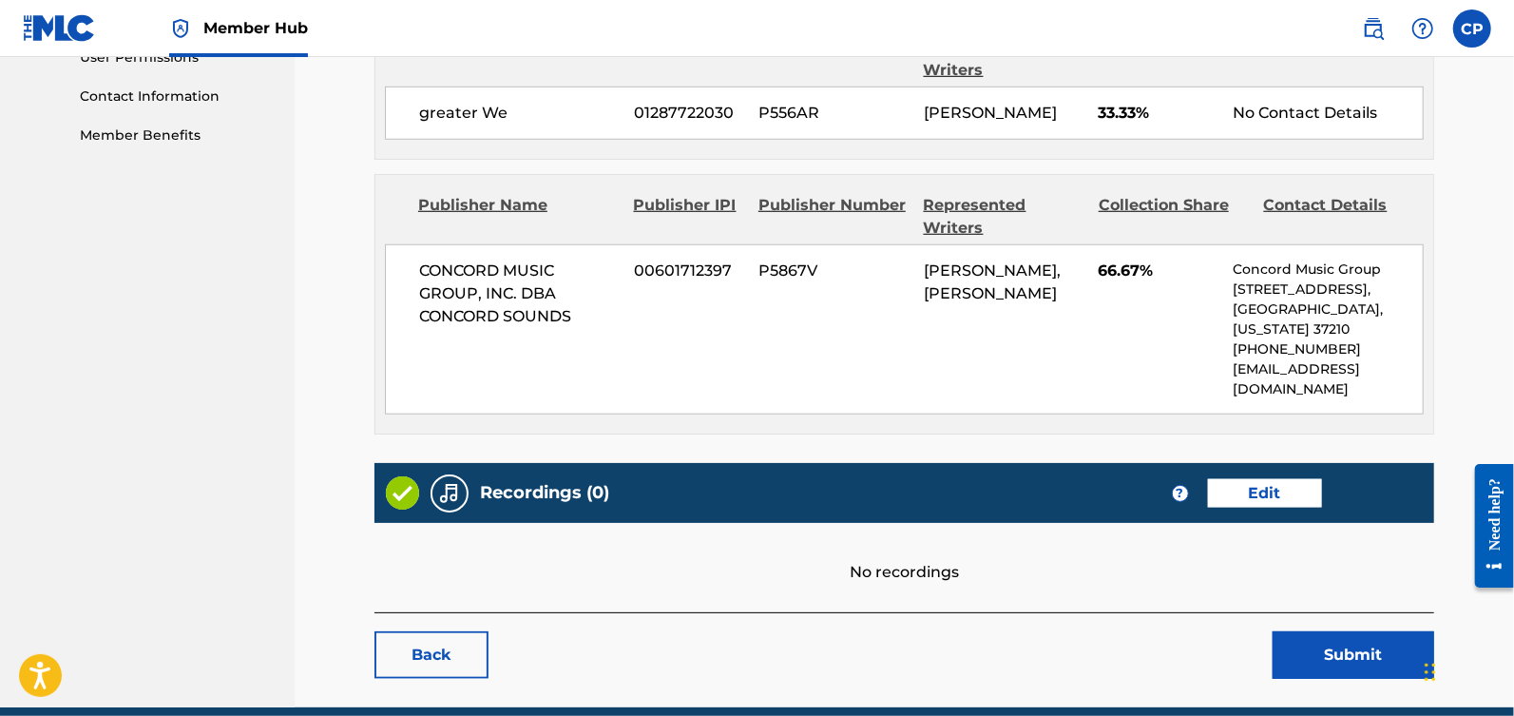
scroll to position [503, 0]
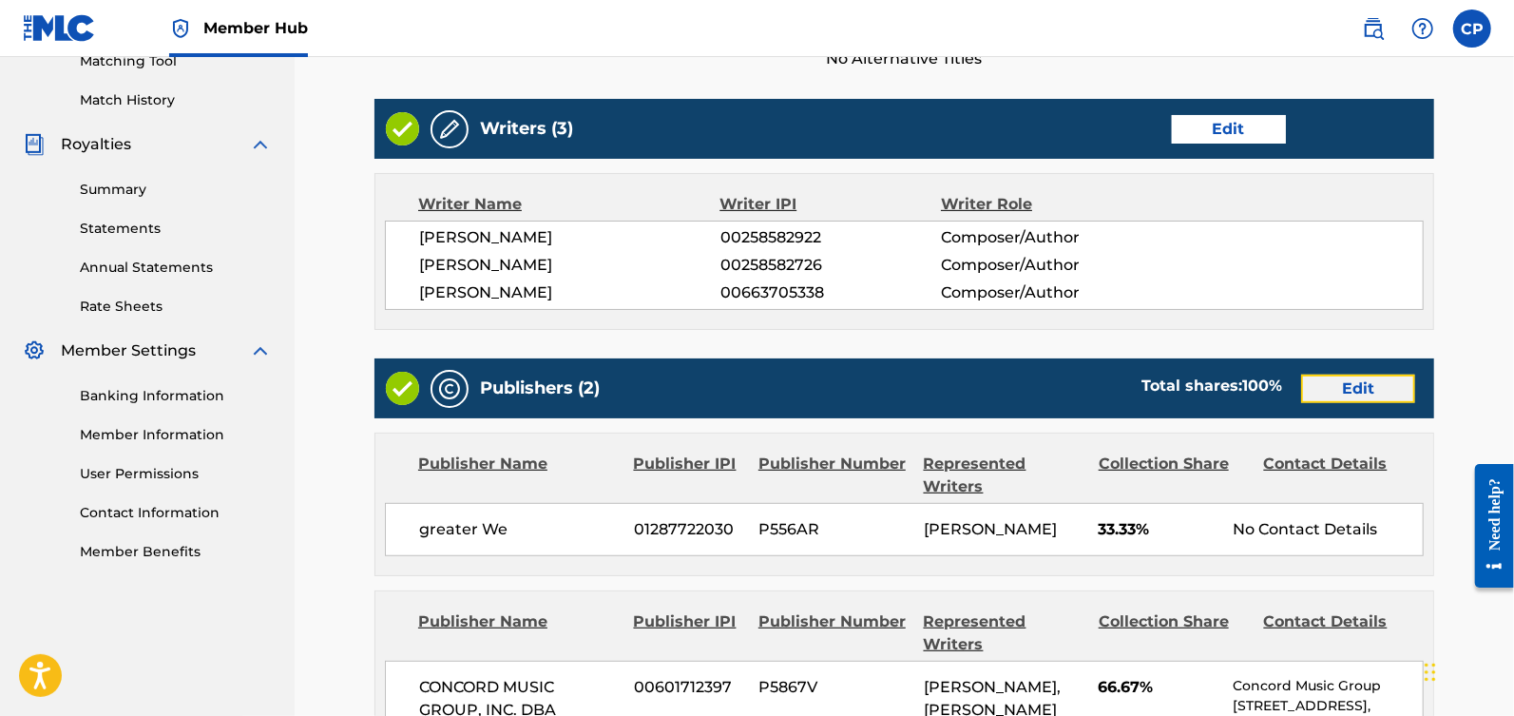
click at [1346, 385] on link "Edit" at bounding box center [1358, 388] width 114 height 29
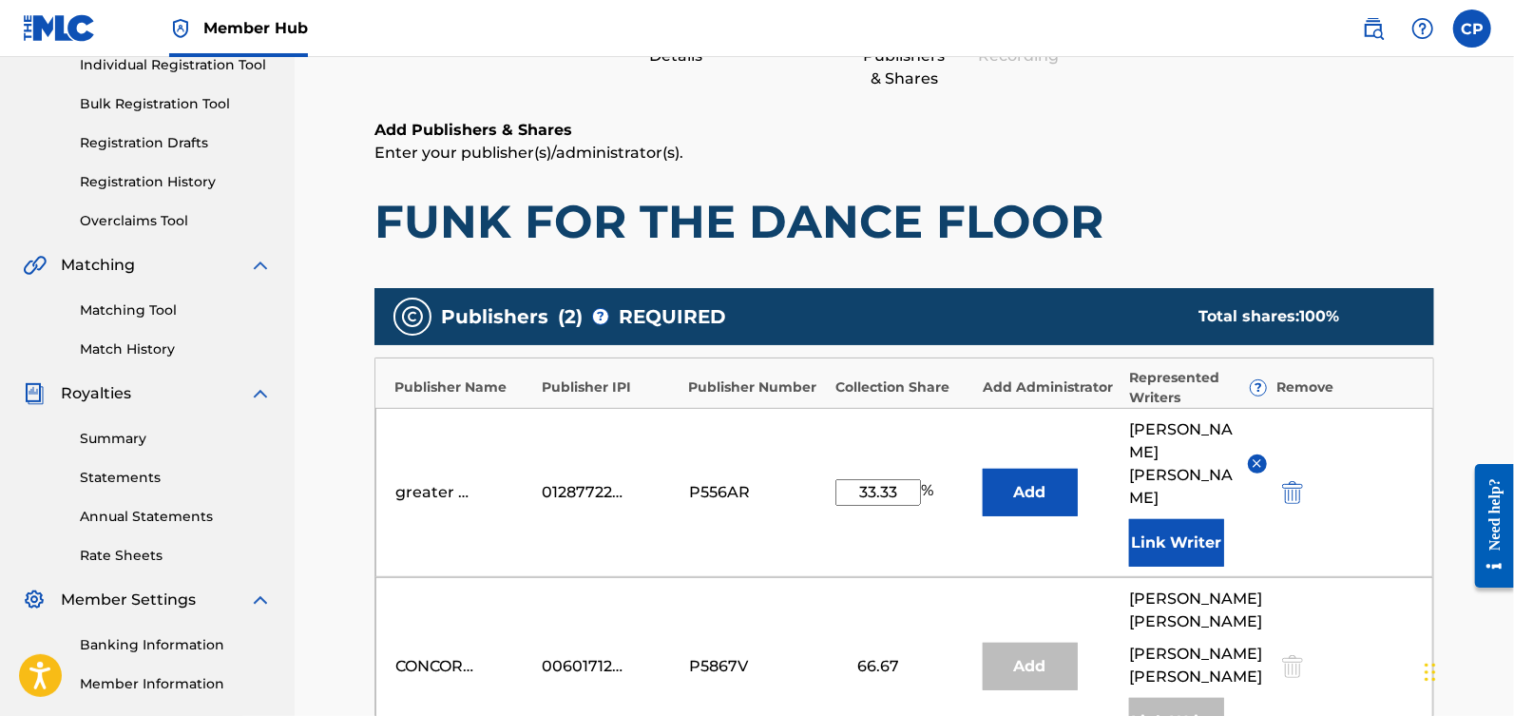
scroll to position [472, 0]
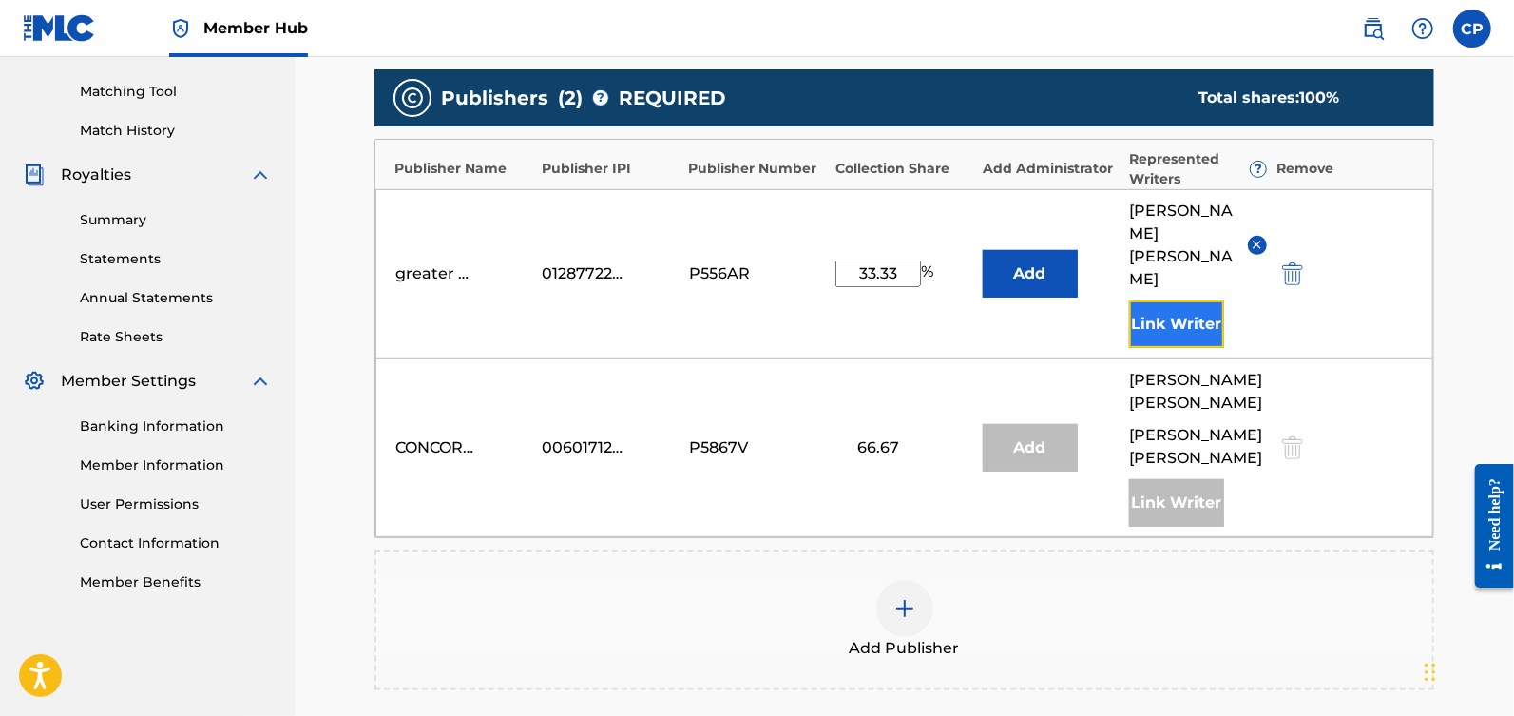
click at [1164, 300] on button "Link Writer" at bounding box center [1176, 324] width 95 height 48
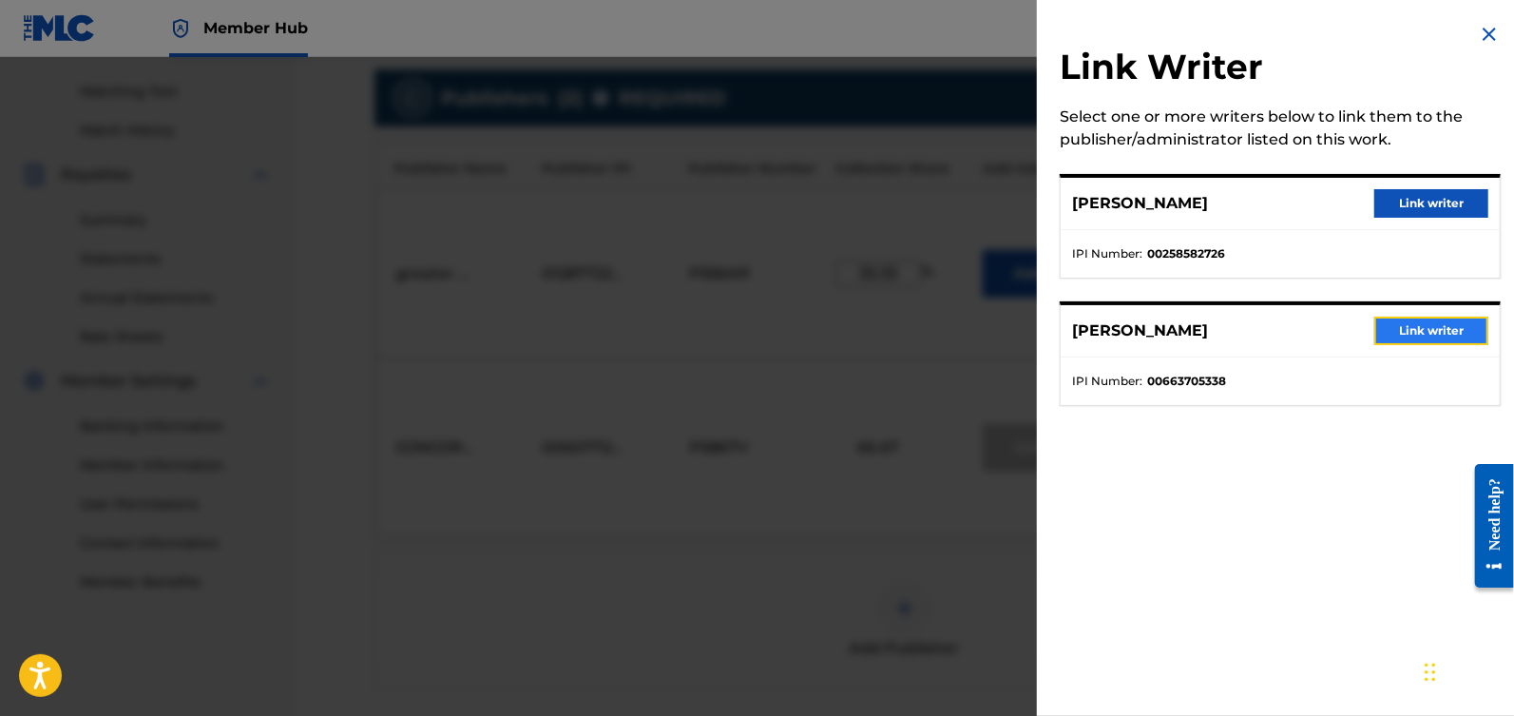
click at [1395, 325] on button "Link writer" at bounding box center [1431, 330] width 114 height 29
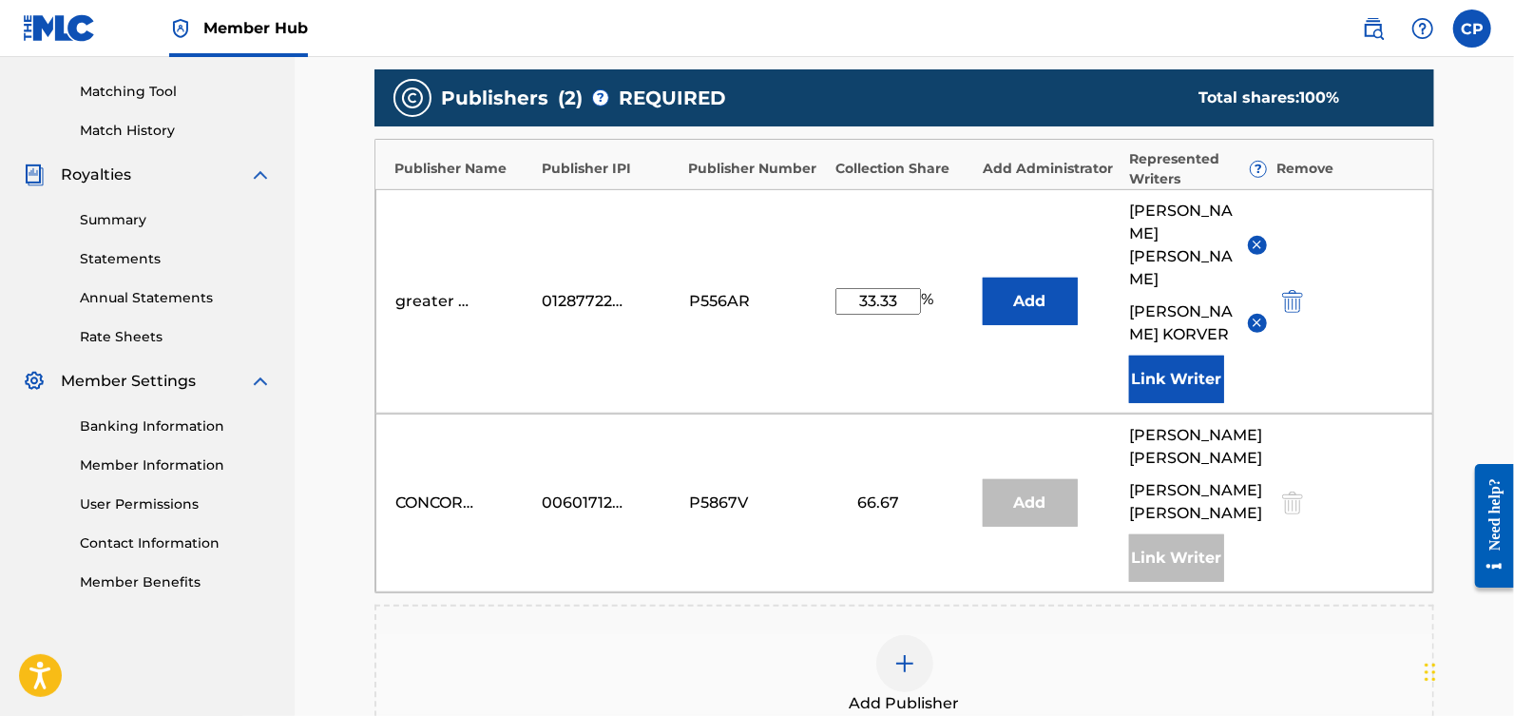
click at [1253, 238] on img at bounding box center [1257, 245] width 14 height 14
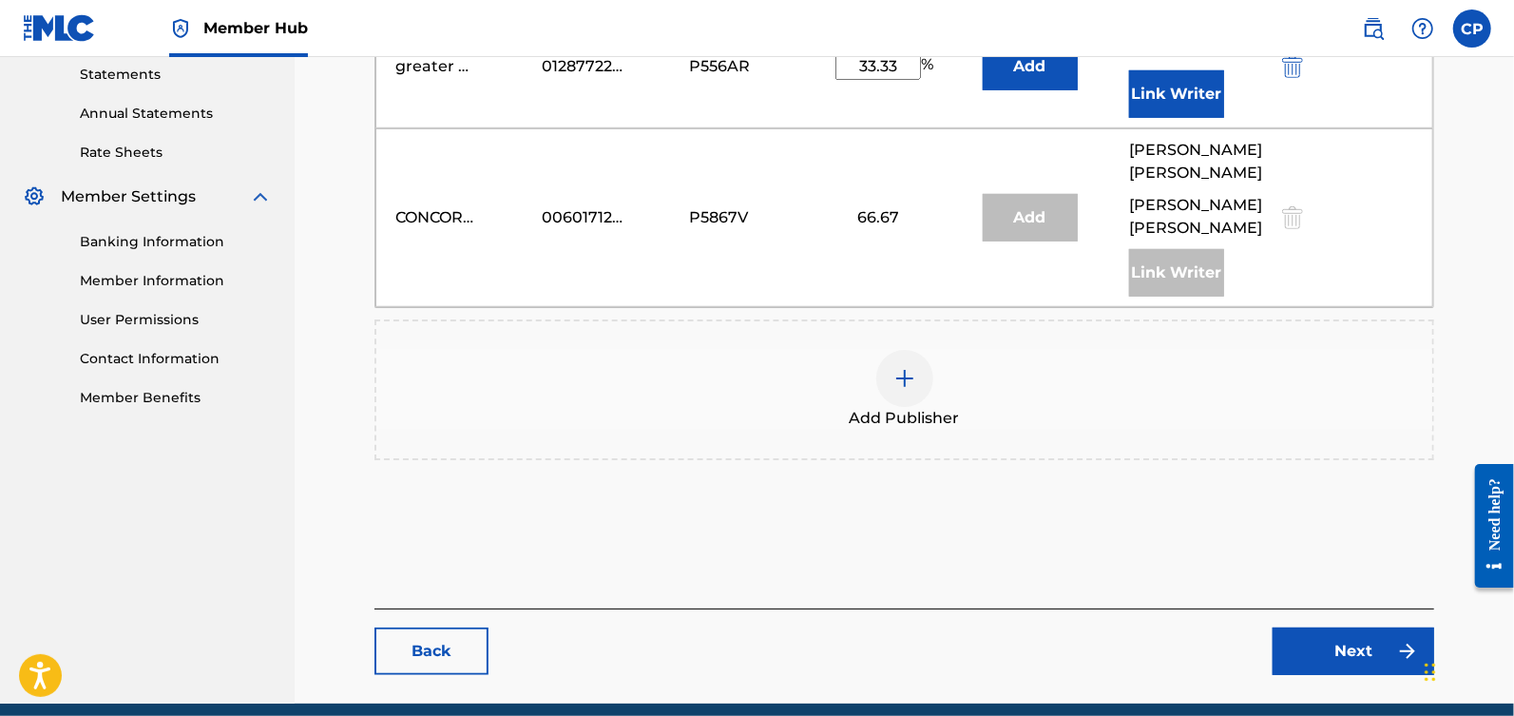
scroll to position [709, 0]
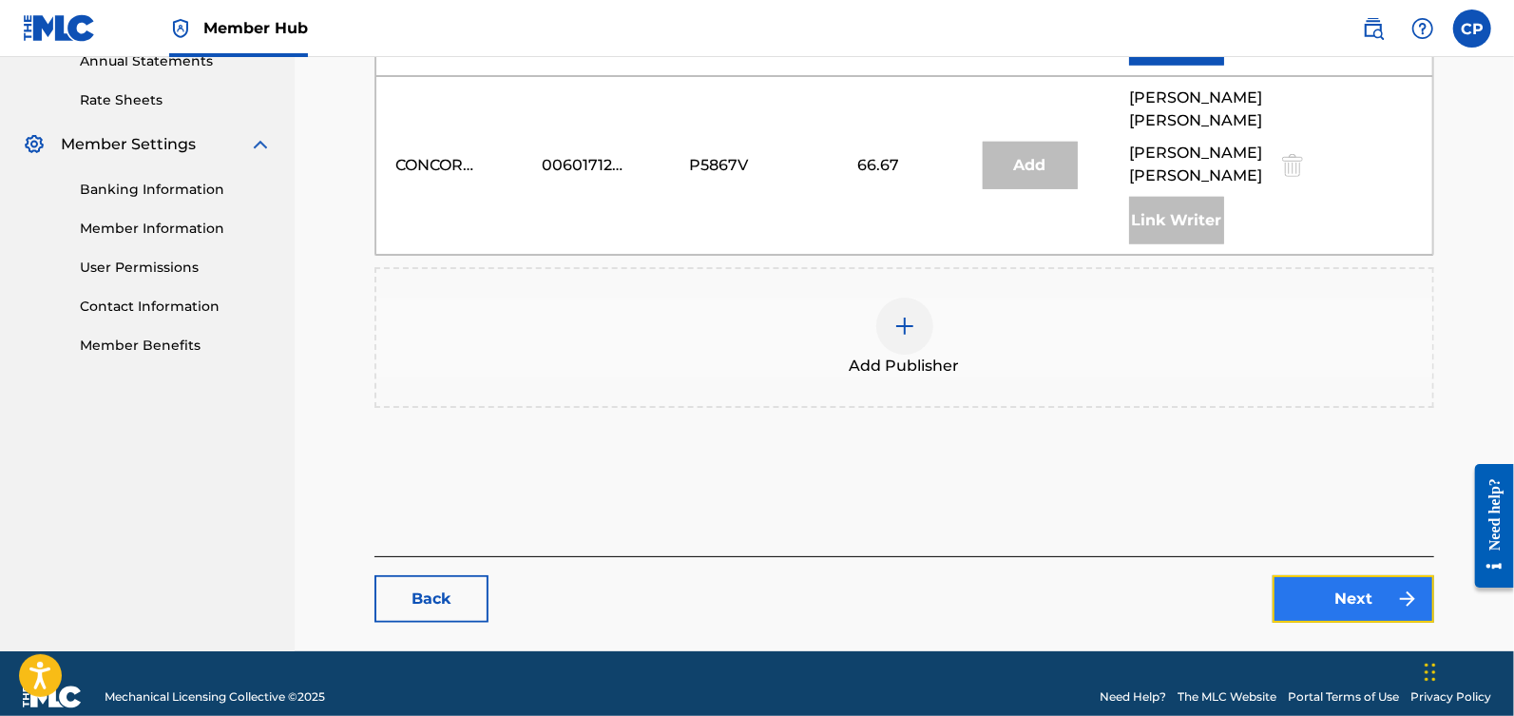
click at [1368, 575] on link "Next" at bounding box center [1354, 599] width 162 height 48
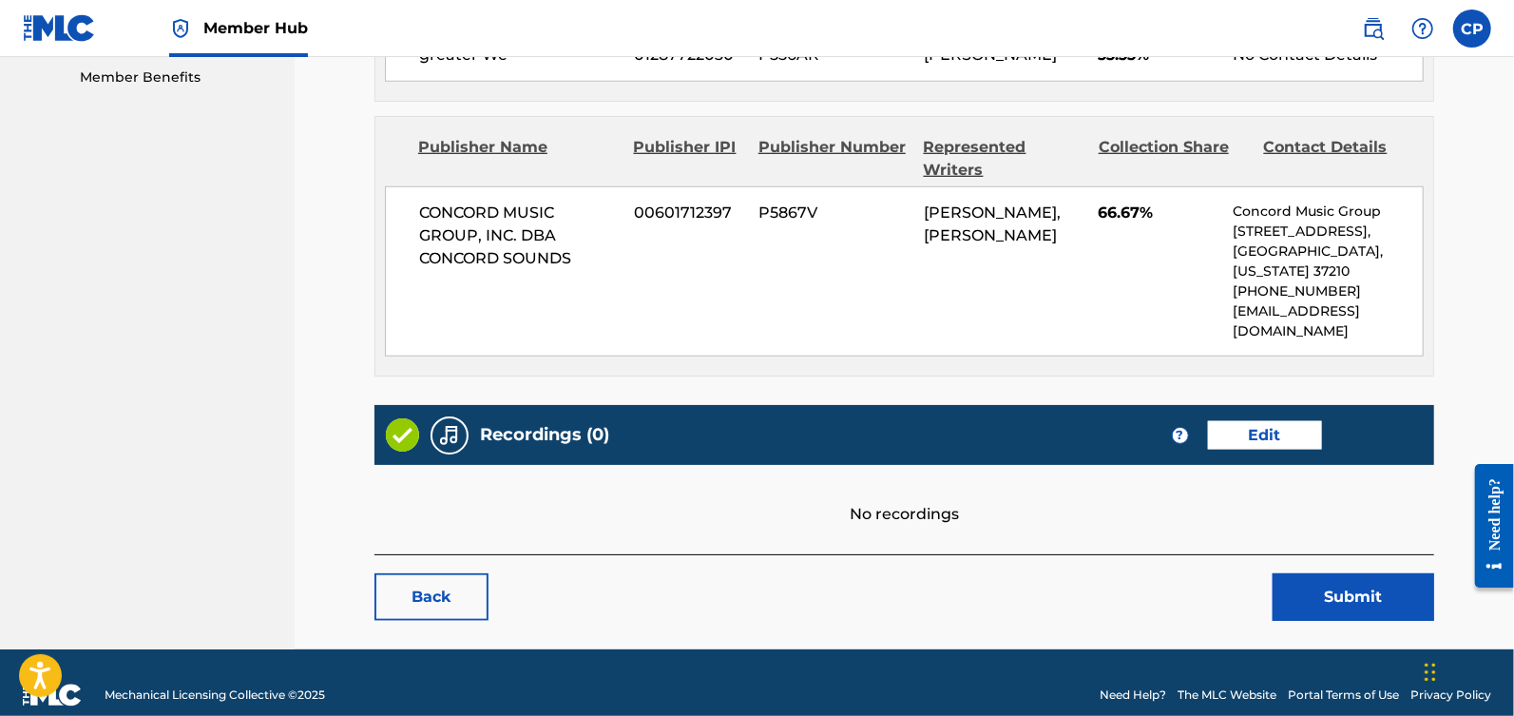
scroll to position [979, 0]
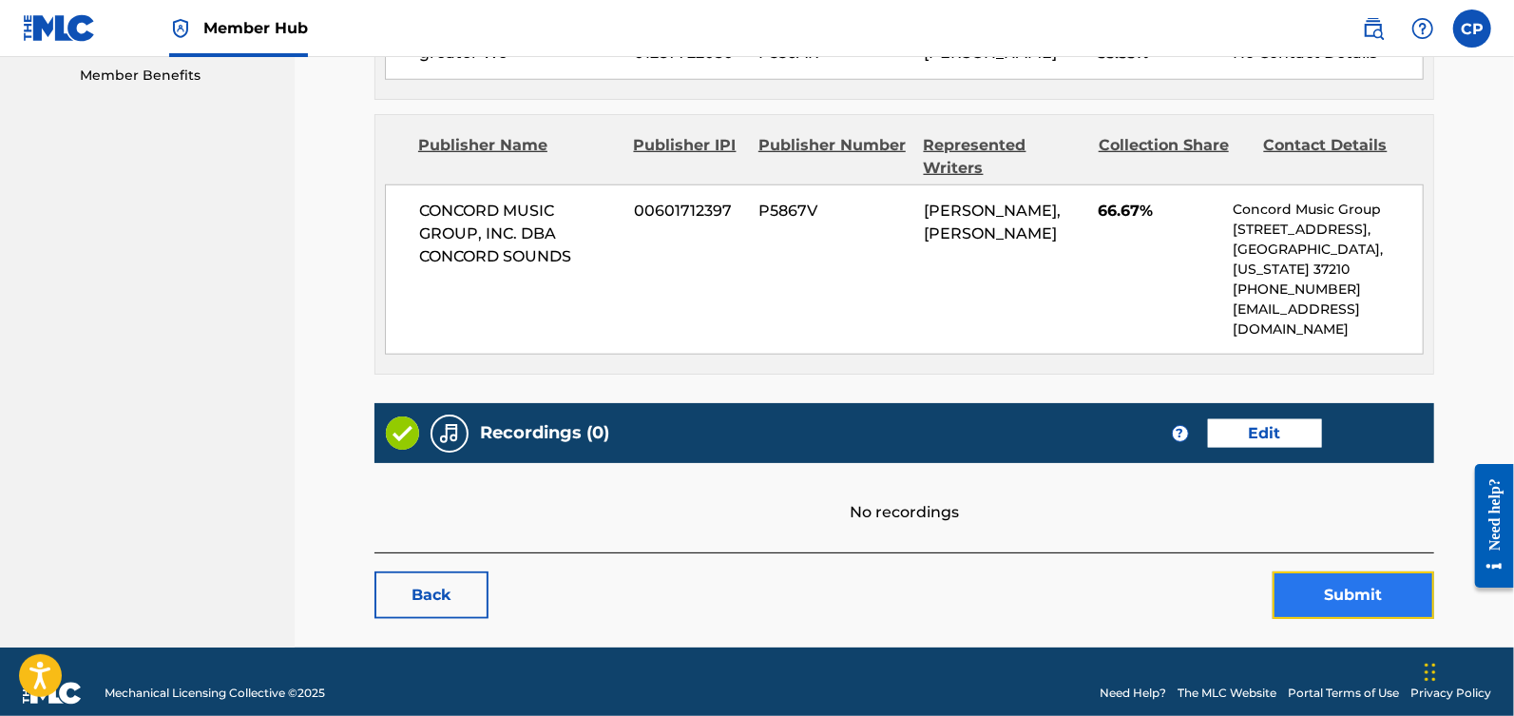
click at [1367, 573] on button "Submit" at bounding box center [1354, 595] width 162 height 48
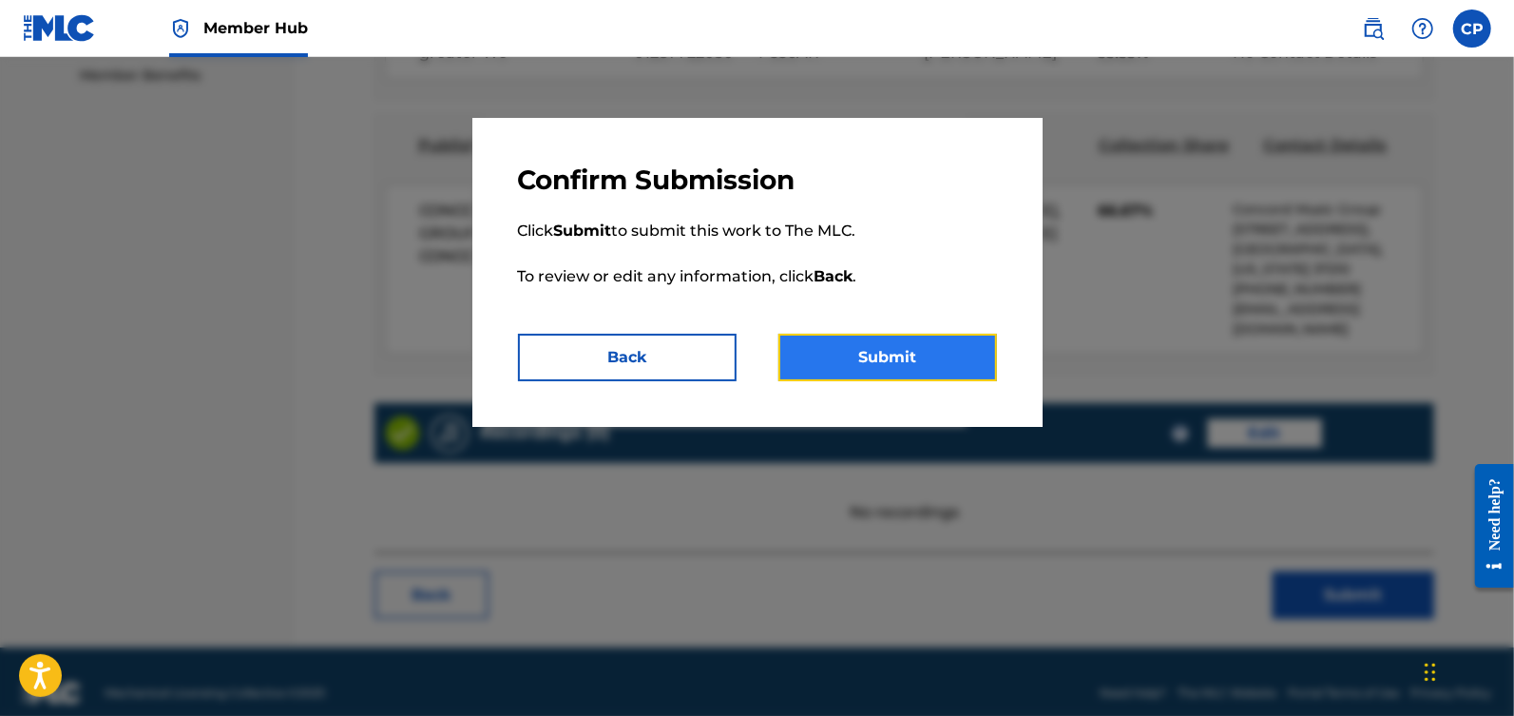
click at [895, 368] on button "Submit" at bounding box center [887, 358] width 219 height 48
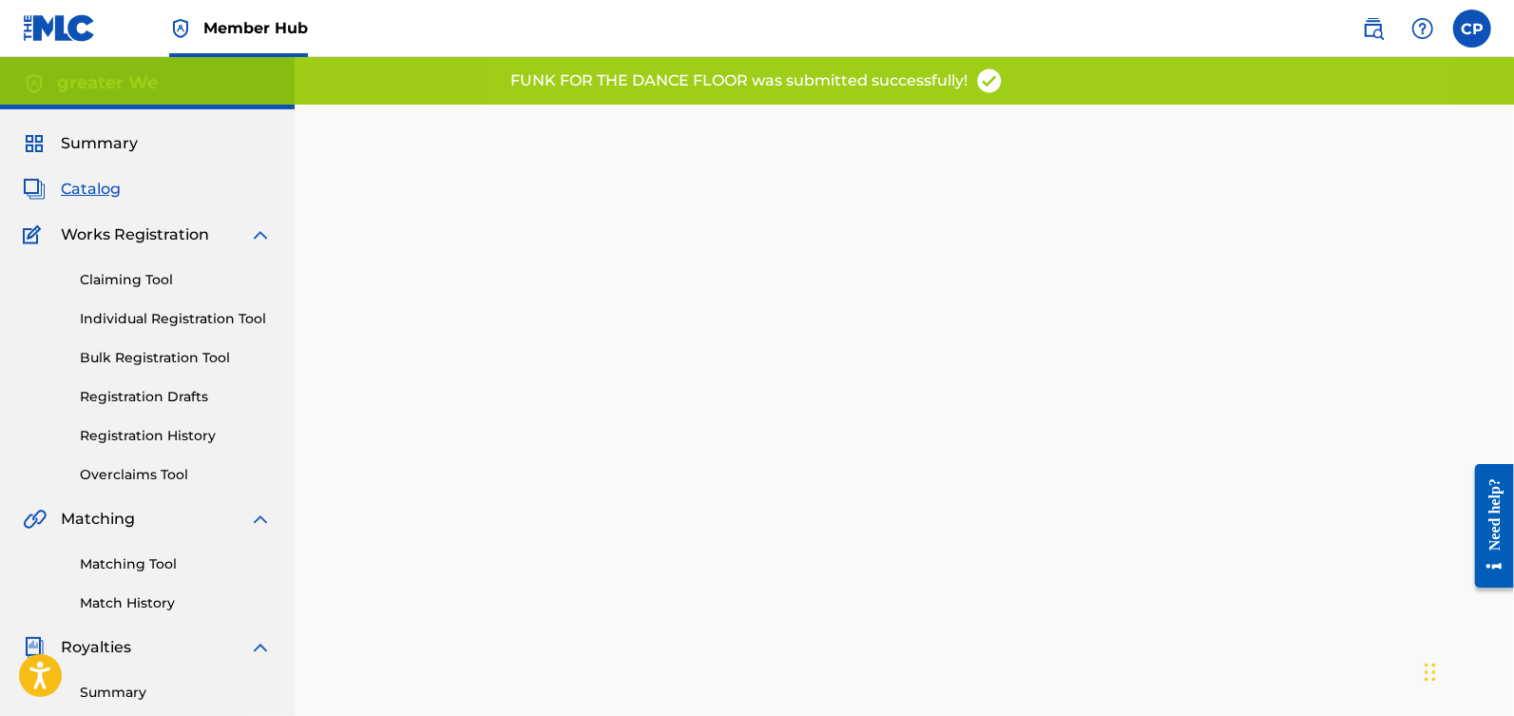
click at [89, 189] on span "Catalog" at bounding box center [91, 189] width 60 height 23
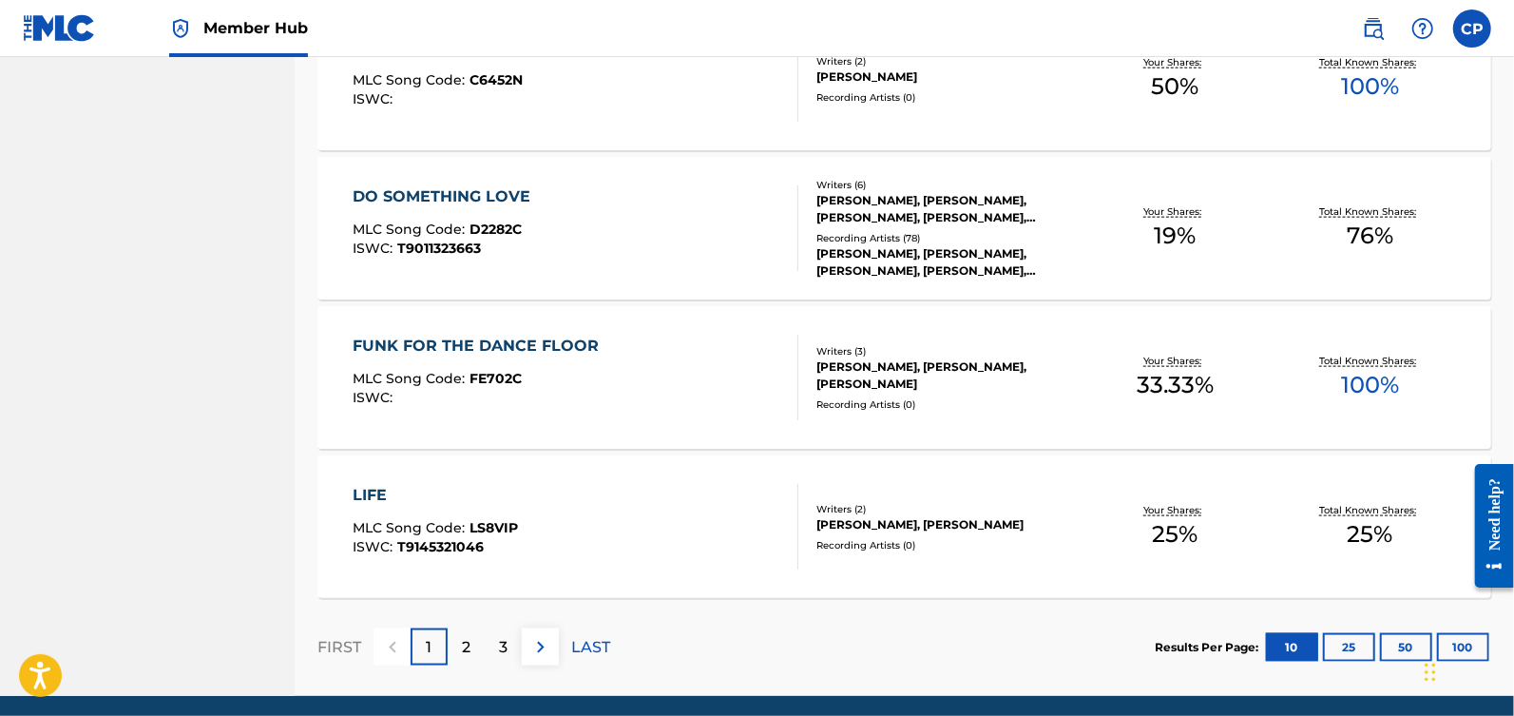
scroll to position [1458, 0]
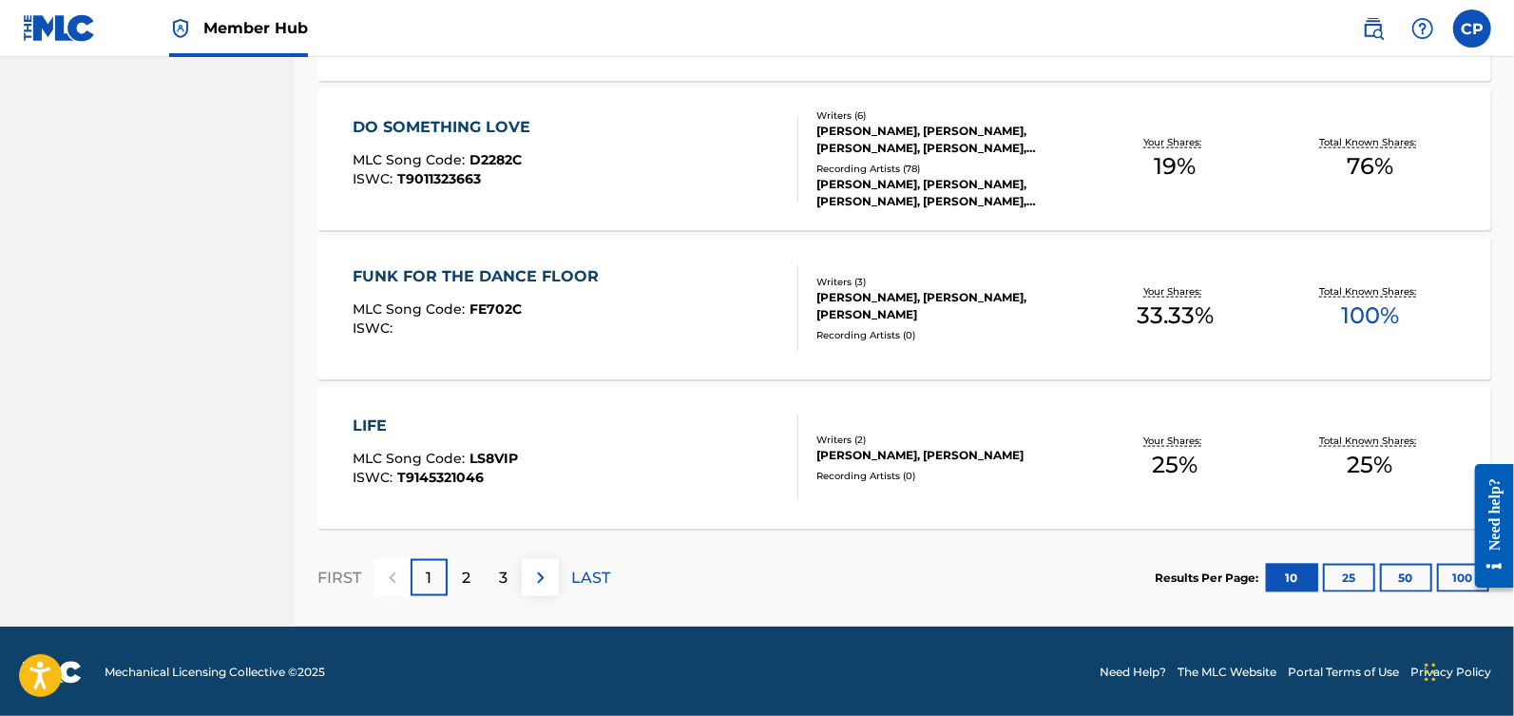
click at [374, 420] on div "LIFE" at bounding box center [435, 425] width 165 height 23
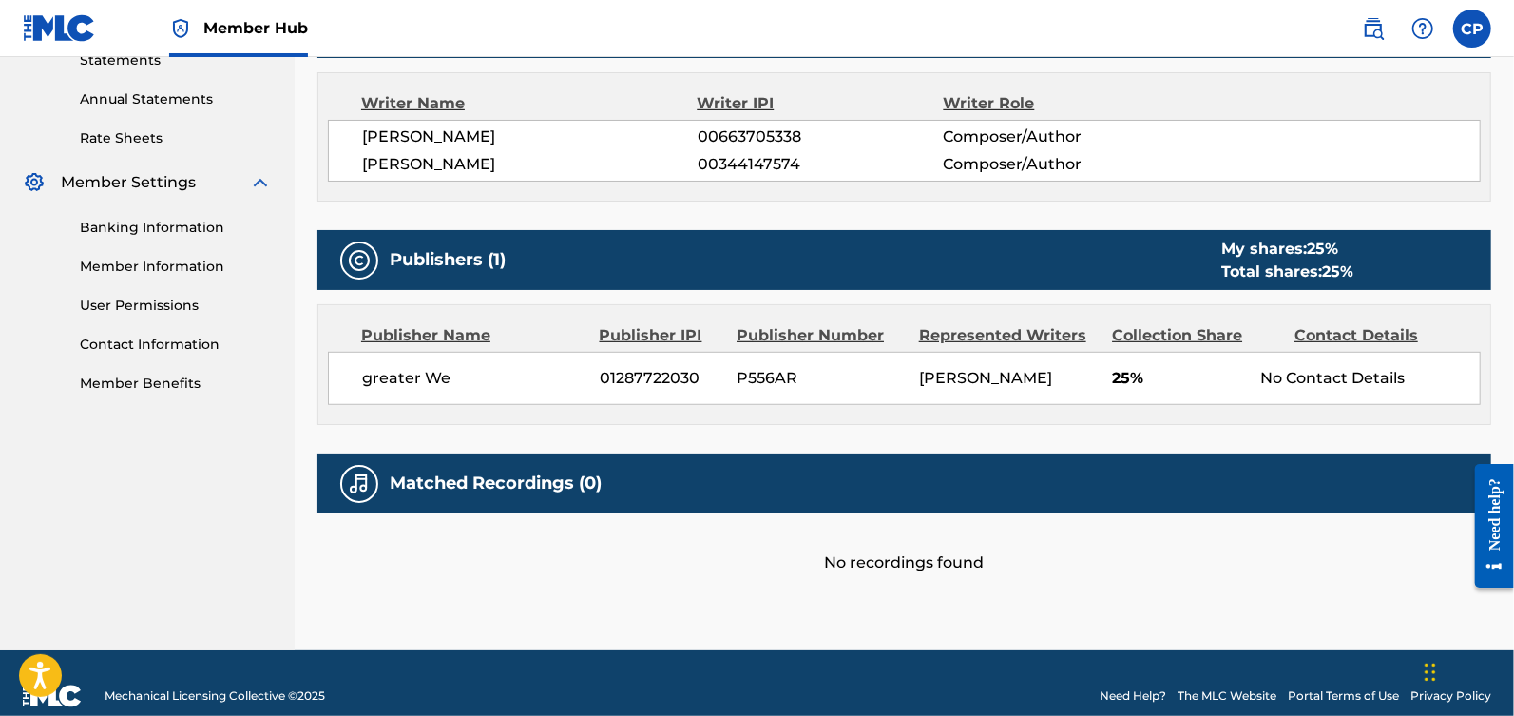
scroll to position [715, 0]
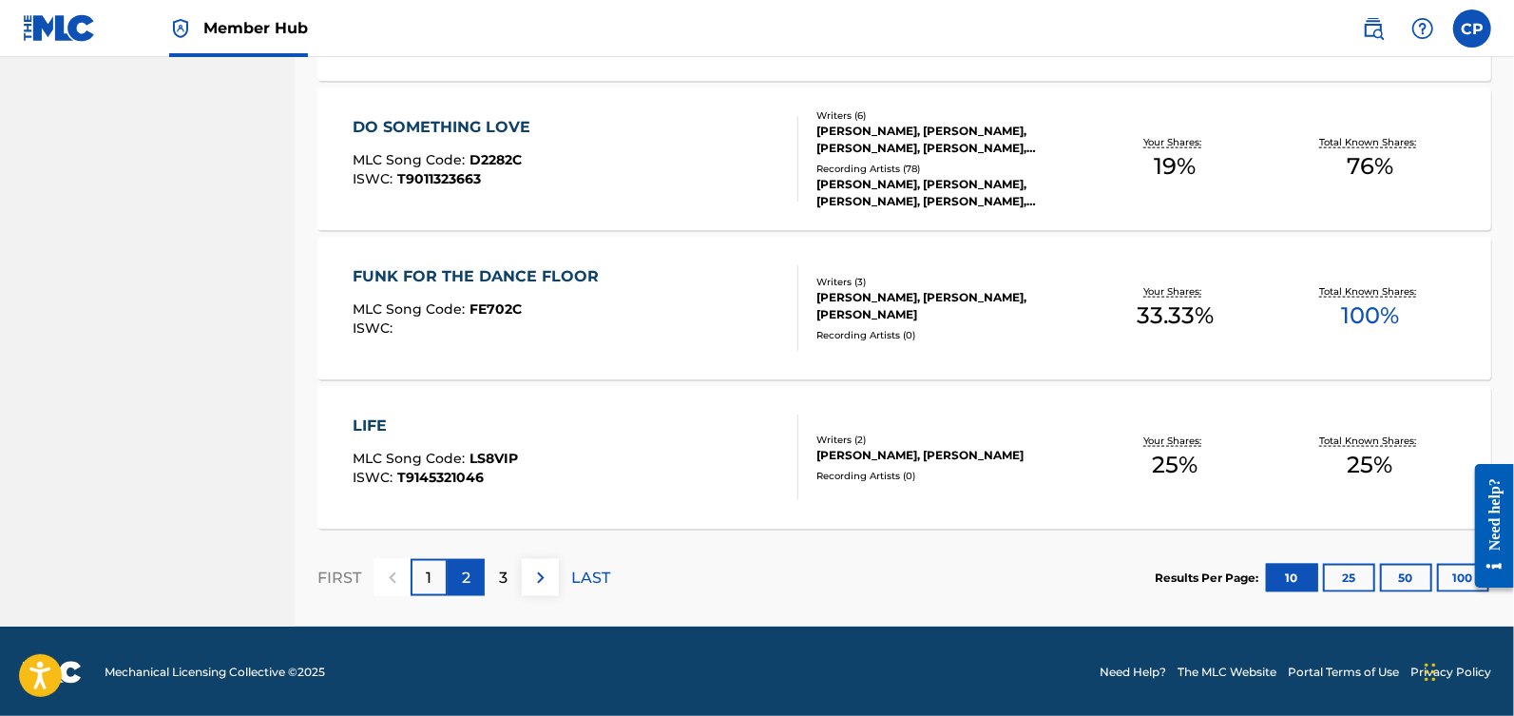
click at [471, 563] on div "2" at bounding box center [466, 577] width 37 height 37
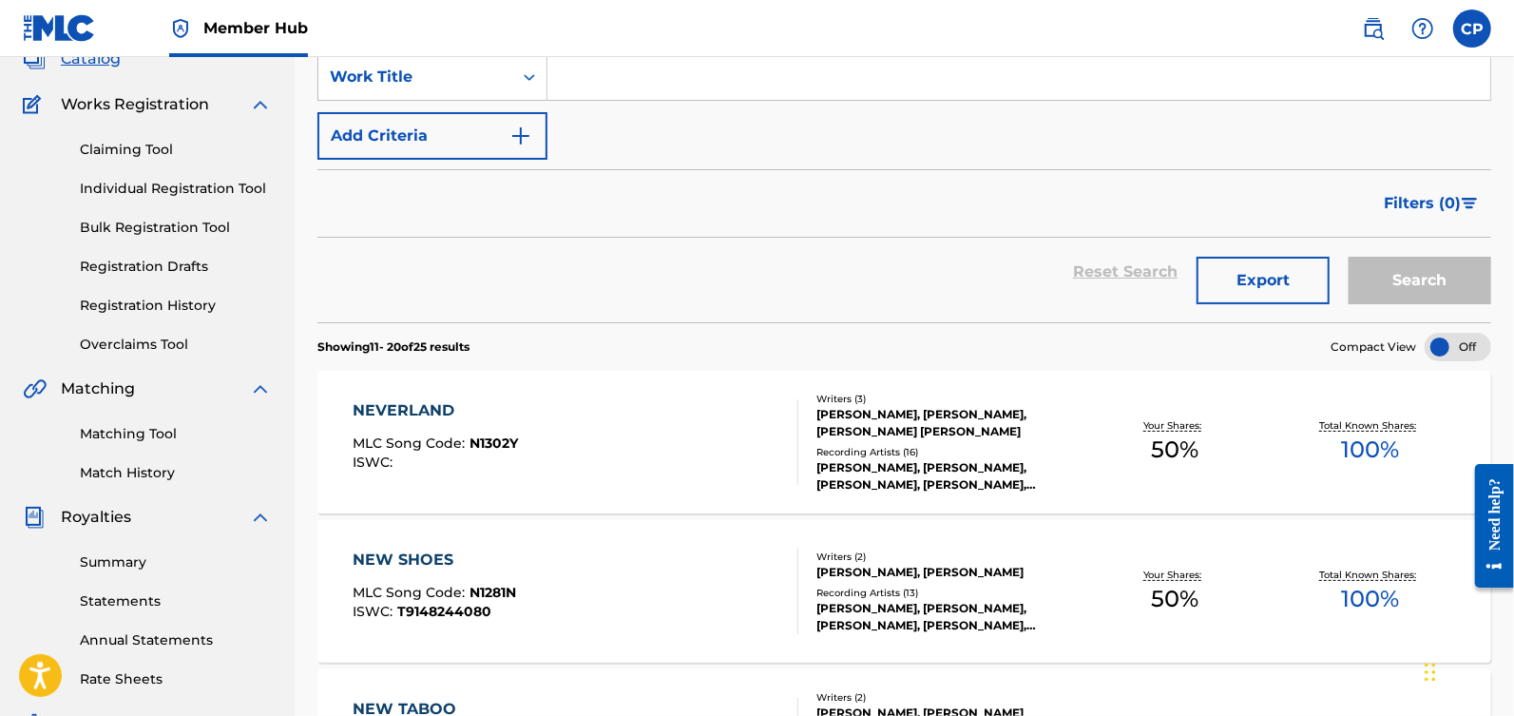
scroll to position [134, 0]
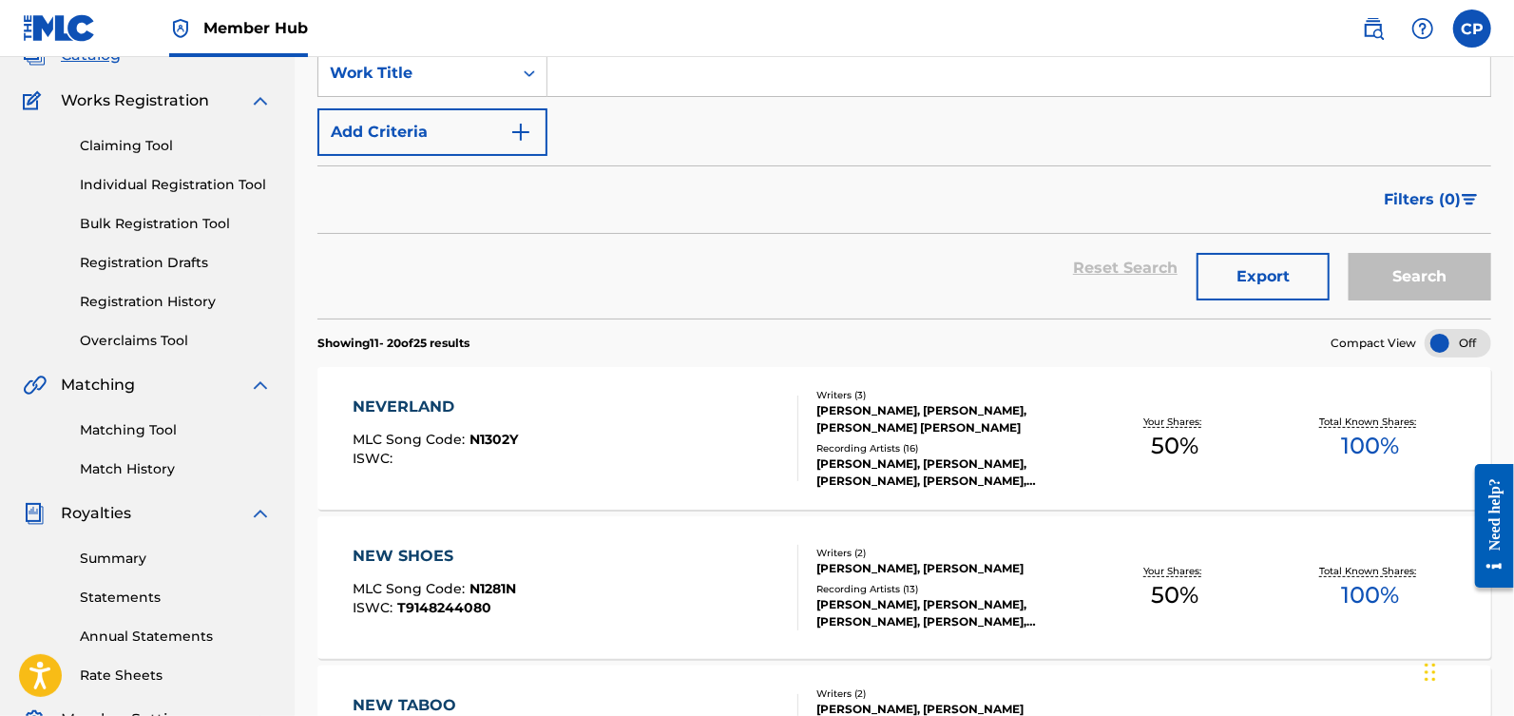
click at [546, 416] on div "NEVERLAND MLC Song Code : N1302Y ISWC :" at bounding box center [576, 438] width 446 height 86
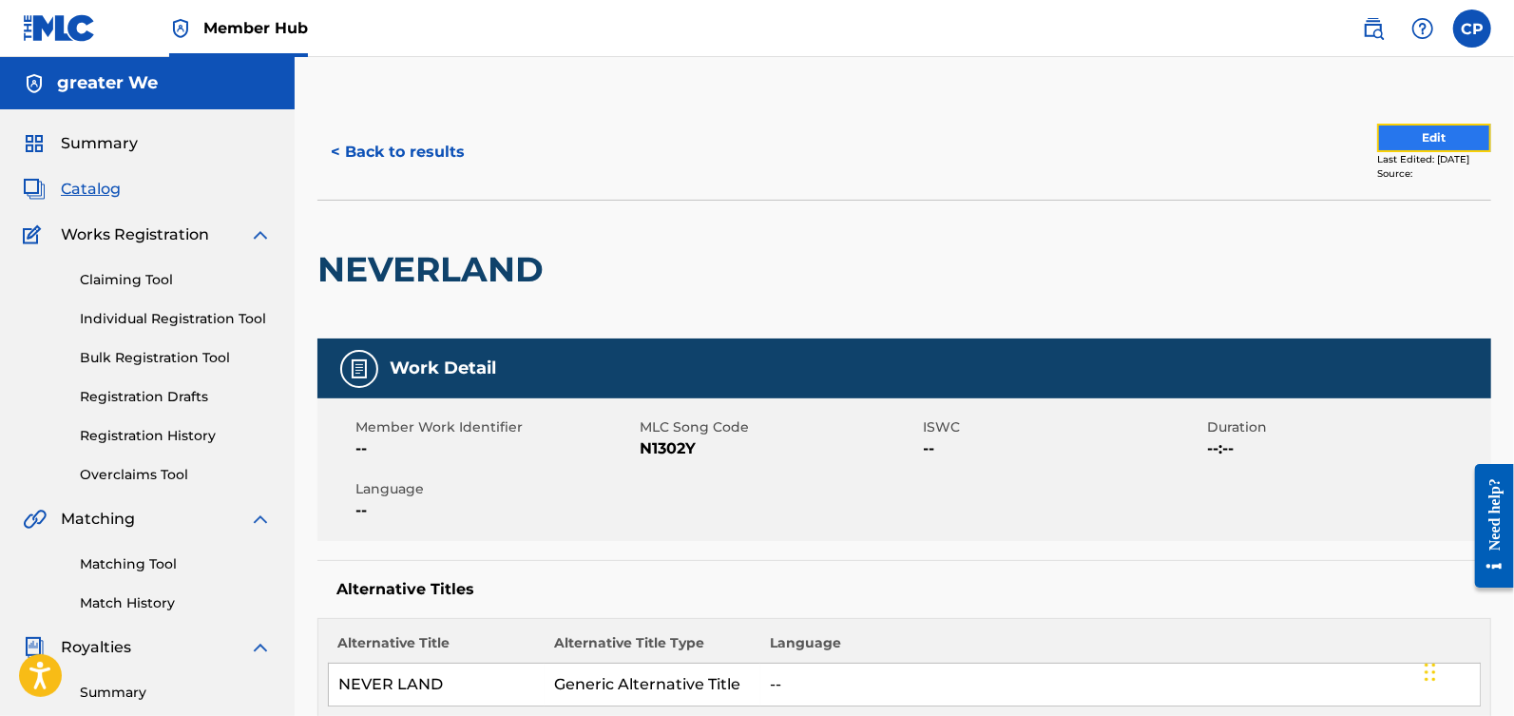
click at [1440, 125] on button "Edit" at bounding box center [1434, 138] width 114 height 29
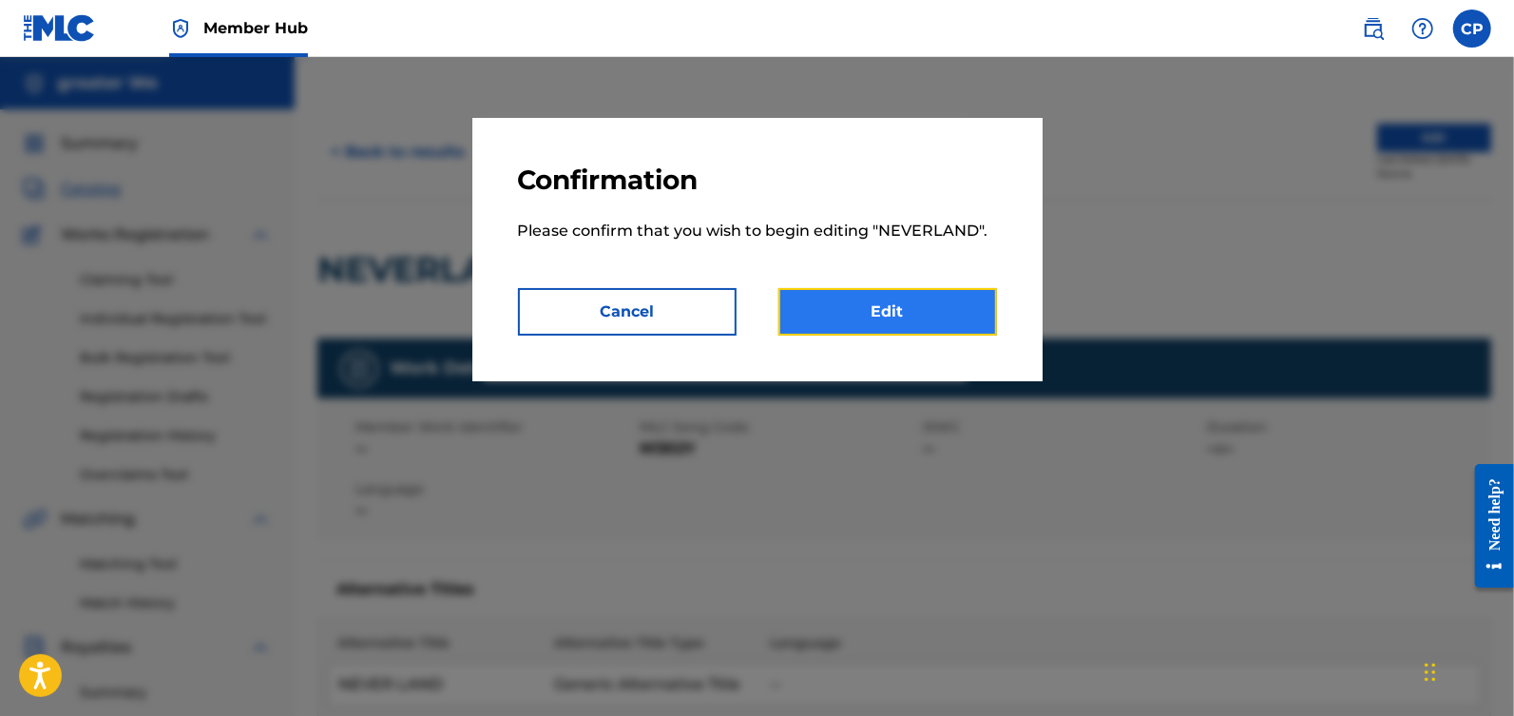
click at [936, 316] on link "Edit" at bounding box center [887, 312] width 219 height 48
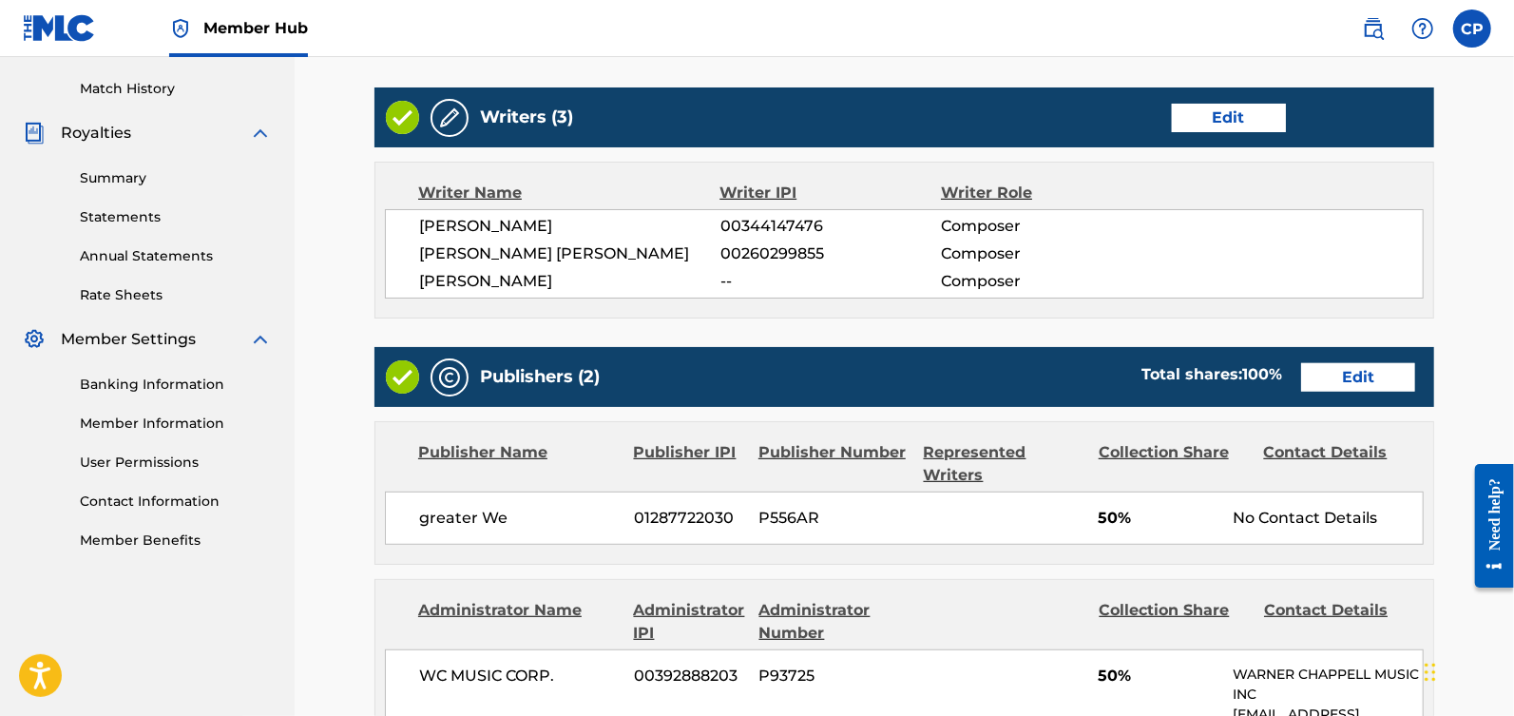
scroll to position [533, 0]
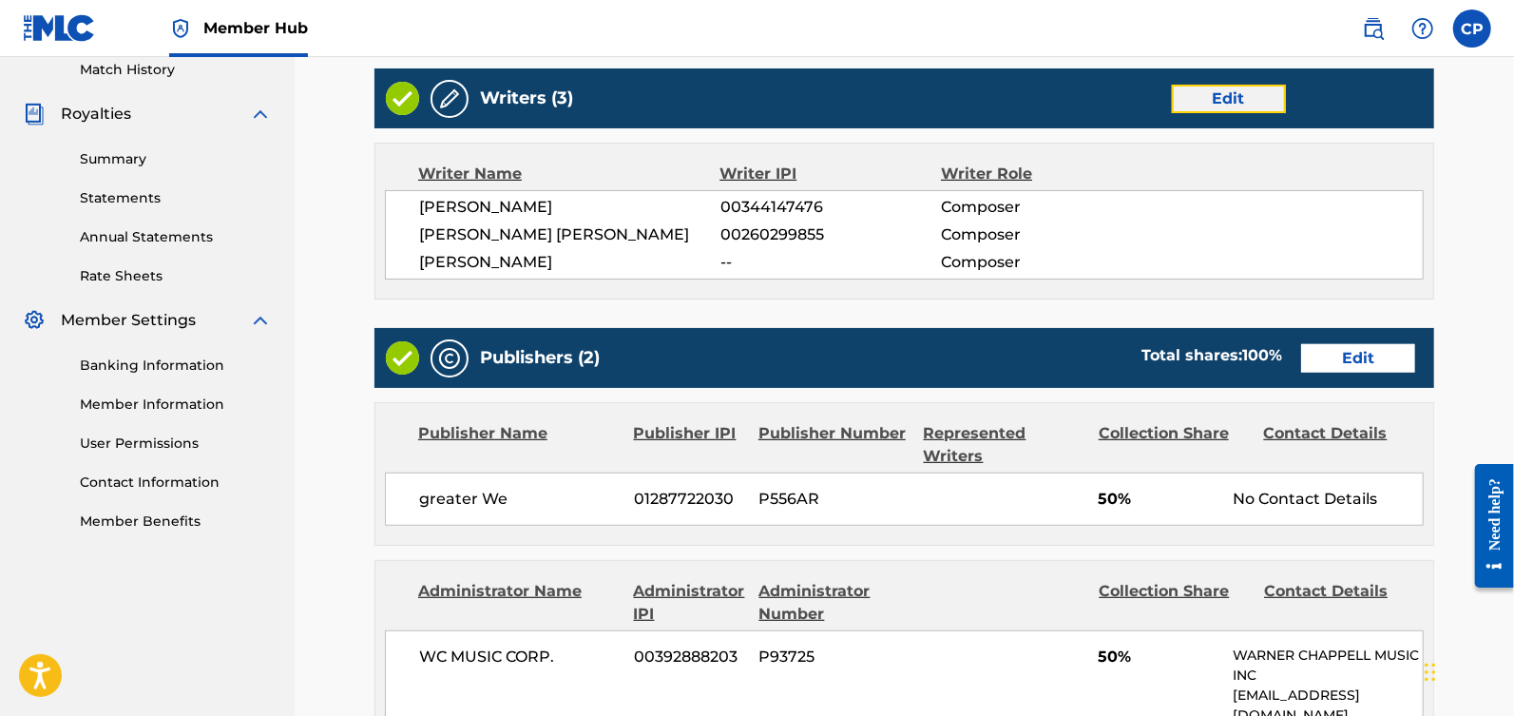
click at [1229, 96] on link "Edit" at bounding box center [1229, 99] width 114 height 29
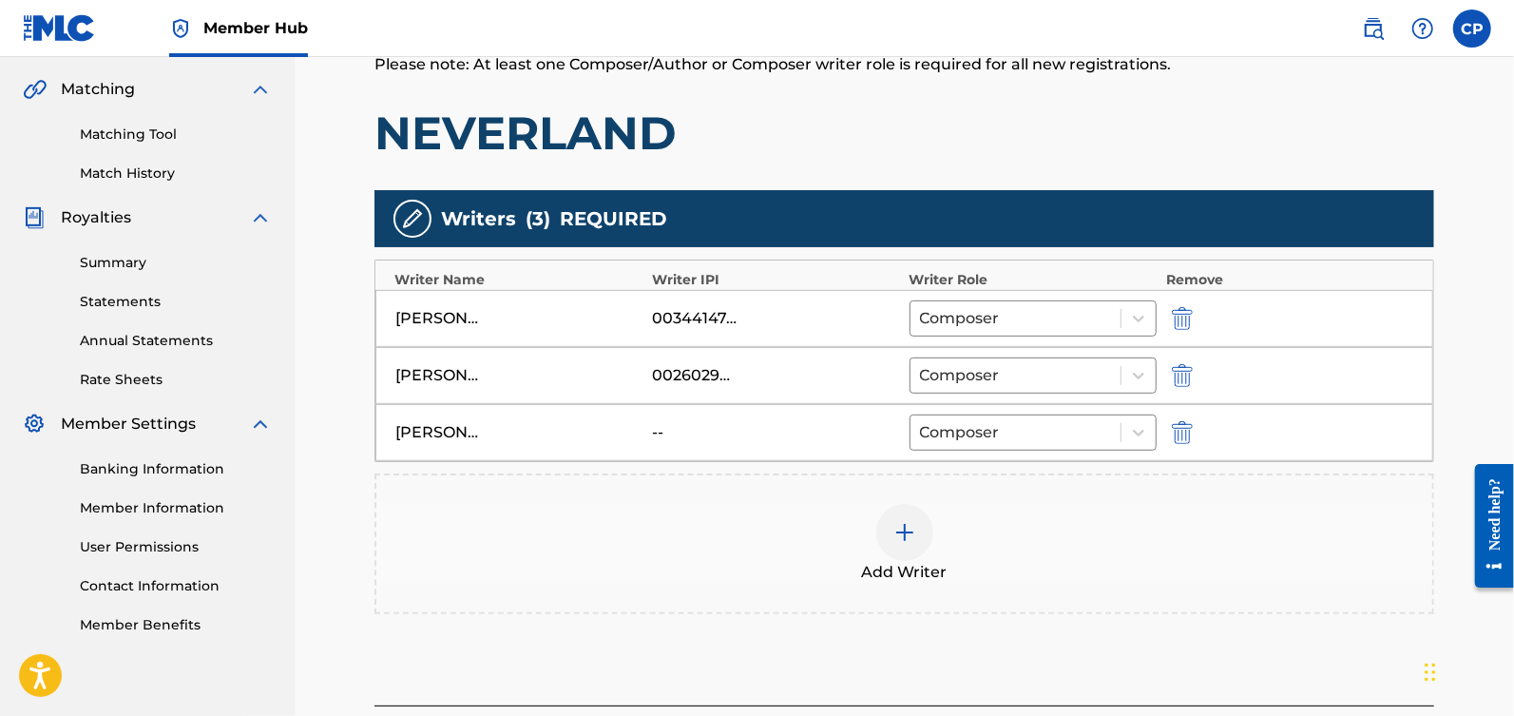
scroll to position [447, 0]
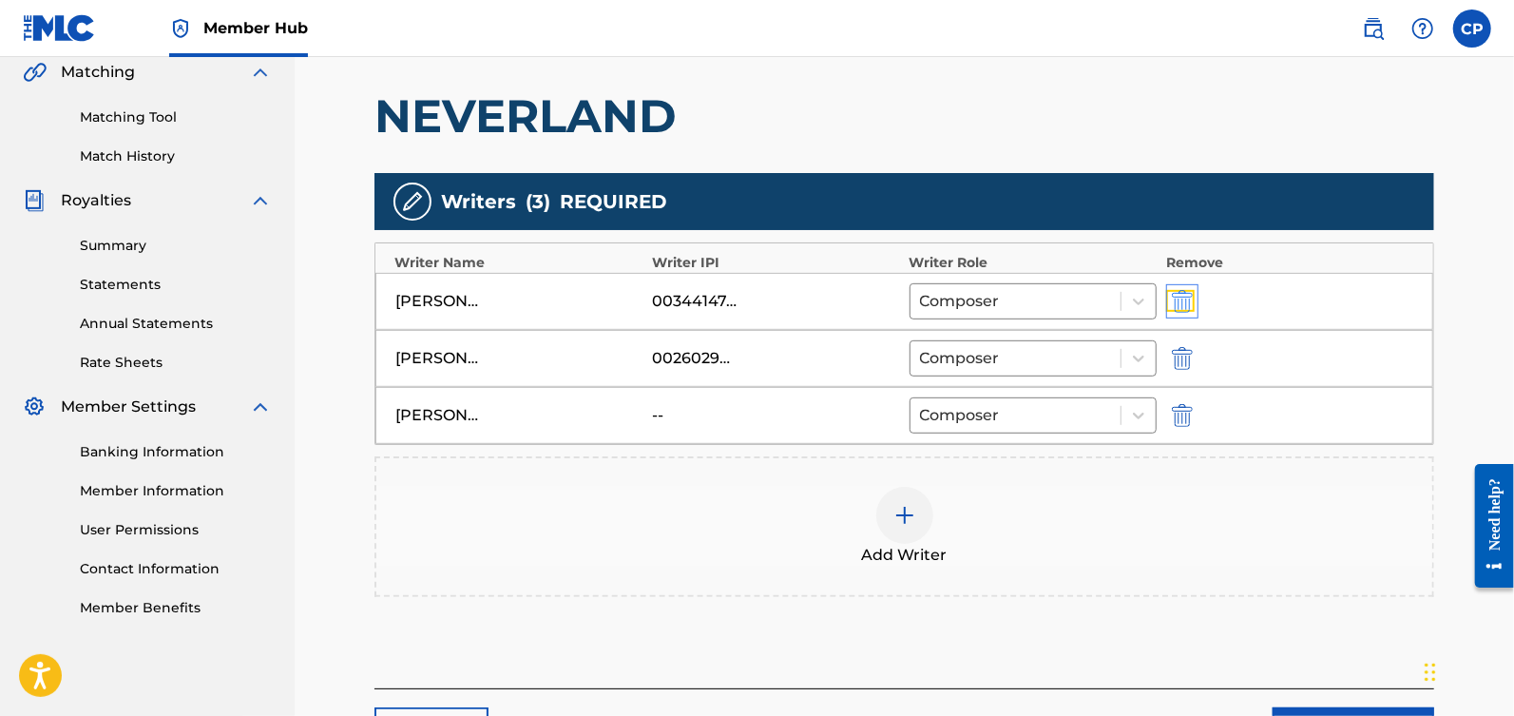
click at [1190, 296] on img "submit" at bounding box center [1182, 301] width 21 height 23
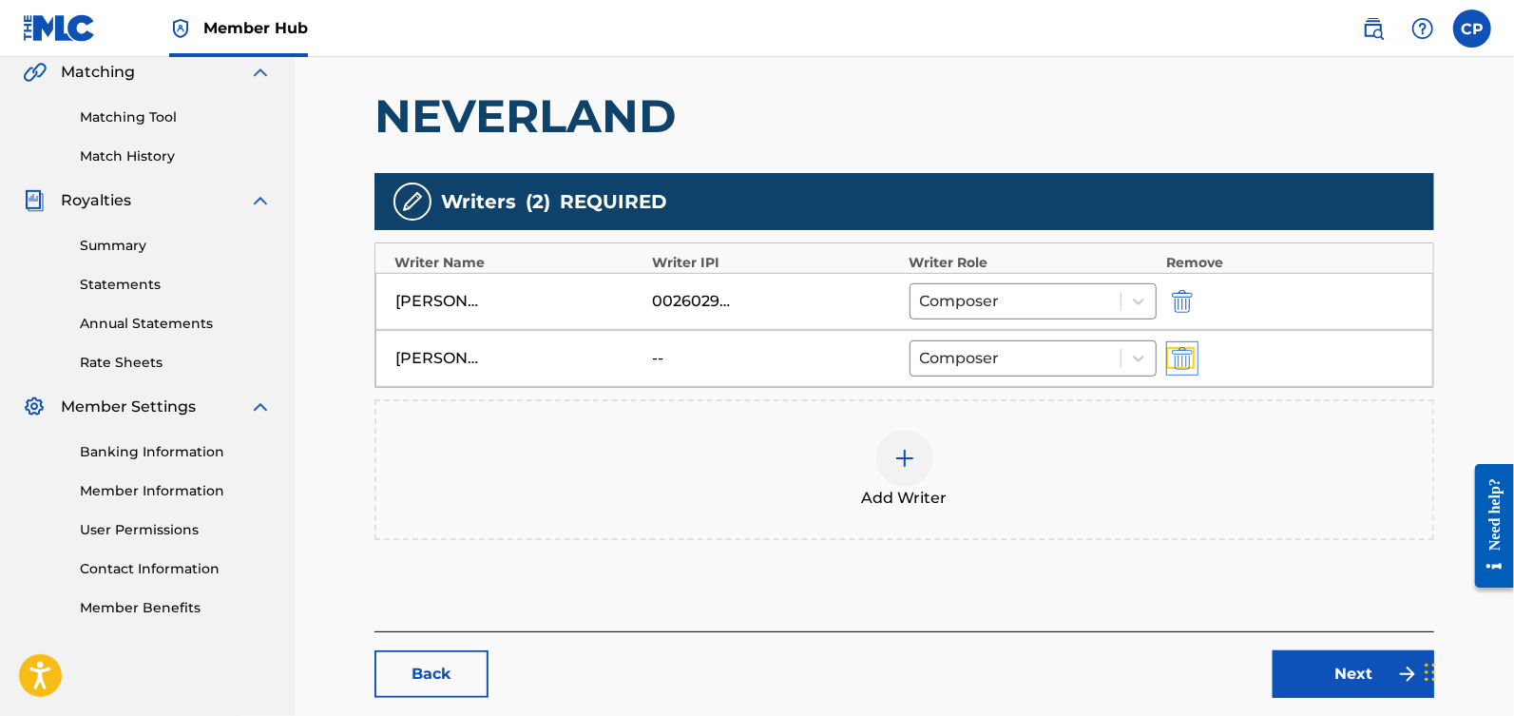
click at [1193, 349] on img "submit" at bounding box center [1182, 358] width 21 height 23
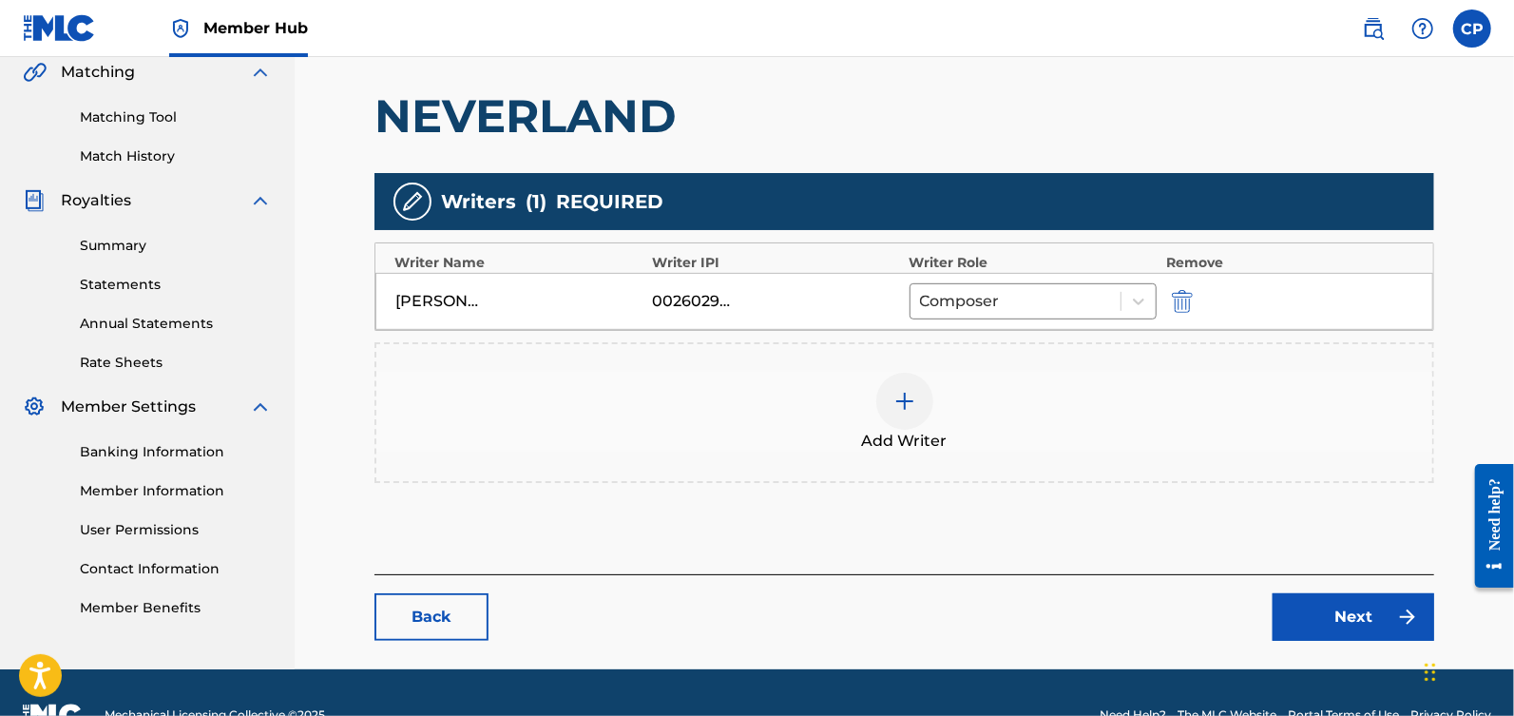
click at [923, 407] on div at bounding box center [904, 401] width 57 height 57
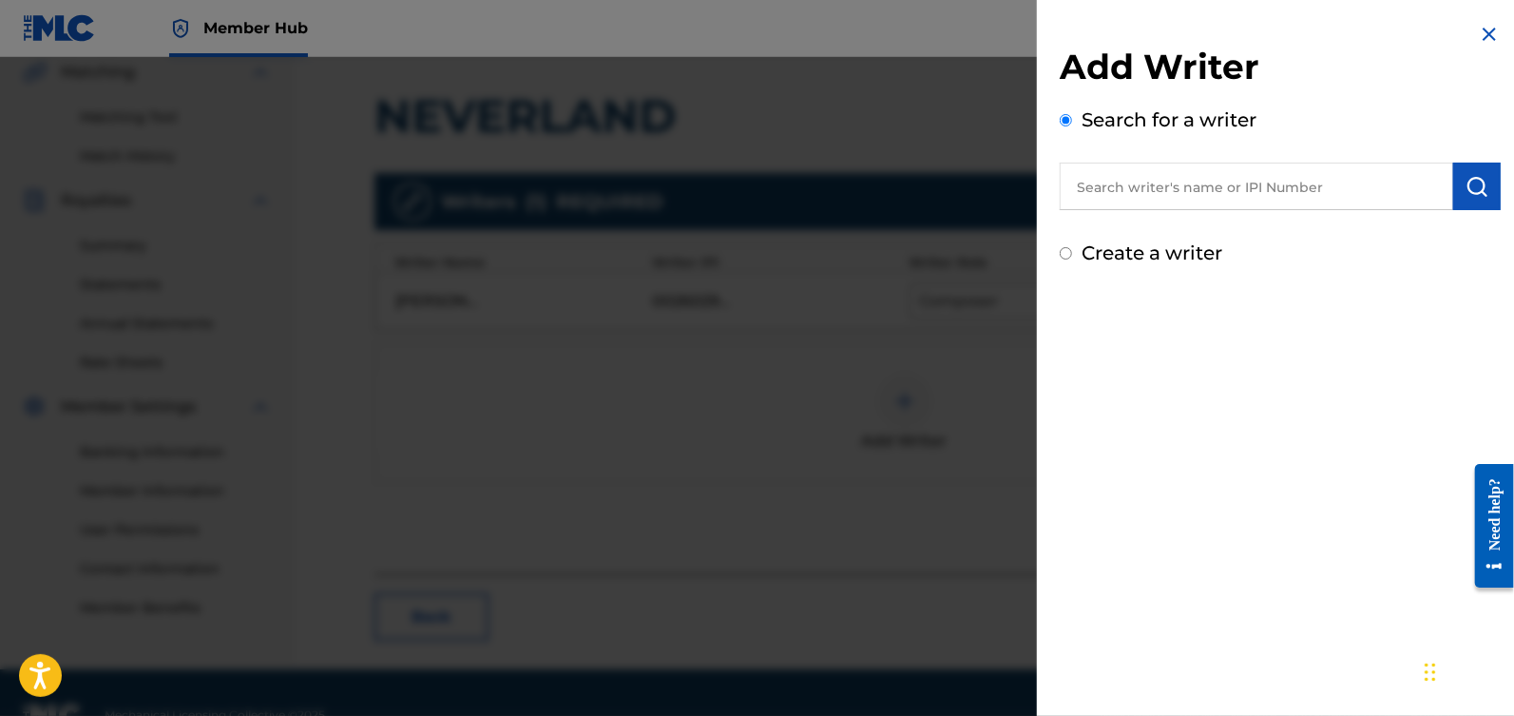
click at [1176, 192] on input "text" at bounding box center [1256, 187] width 393 height 48
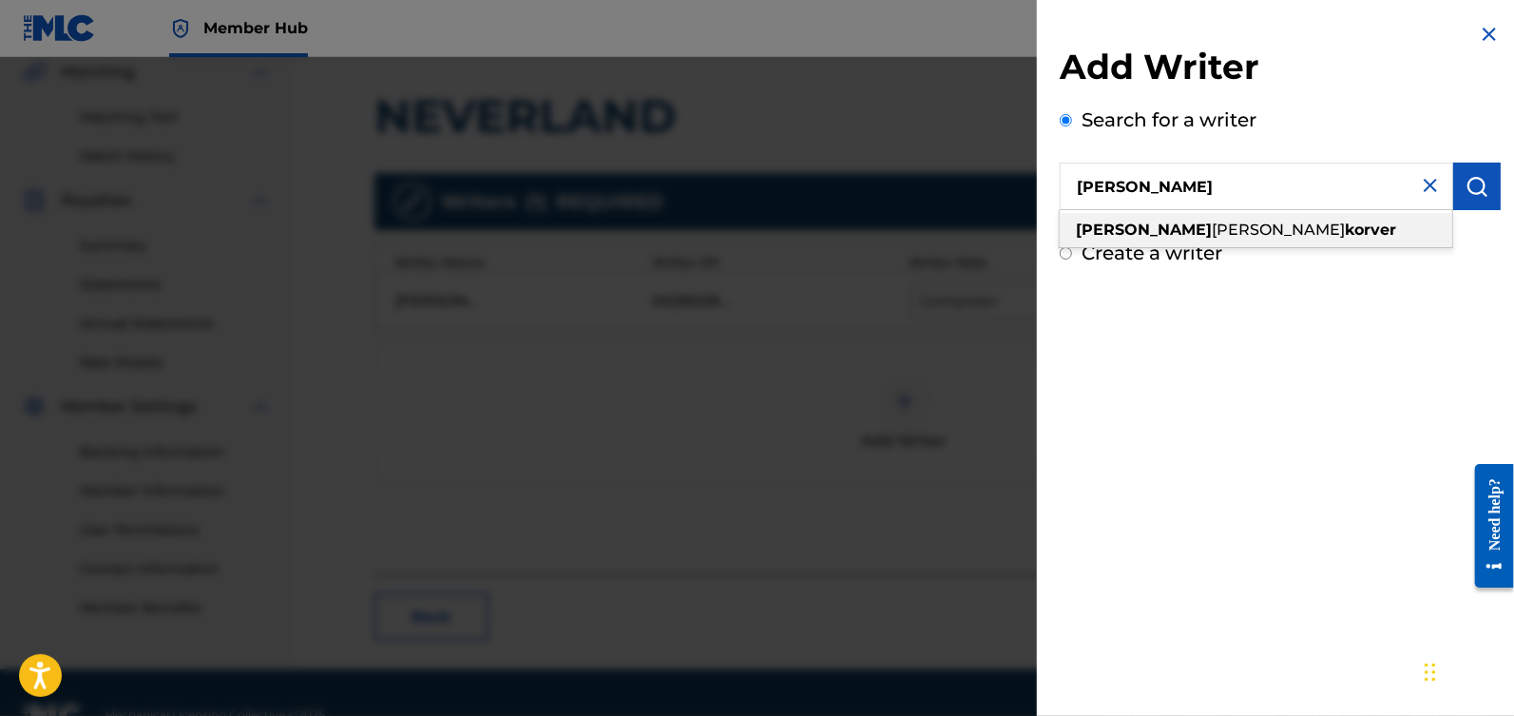
click at [1212, 223] on span "[PERSON_NAME]" at bounding box center [1278, 229] width 133 height 18
type input "[PERSON_NAME]"
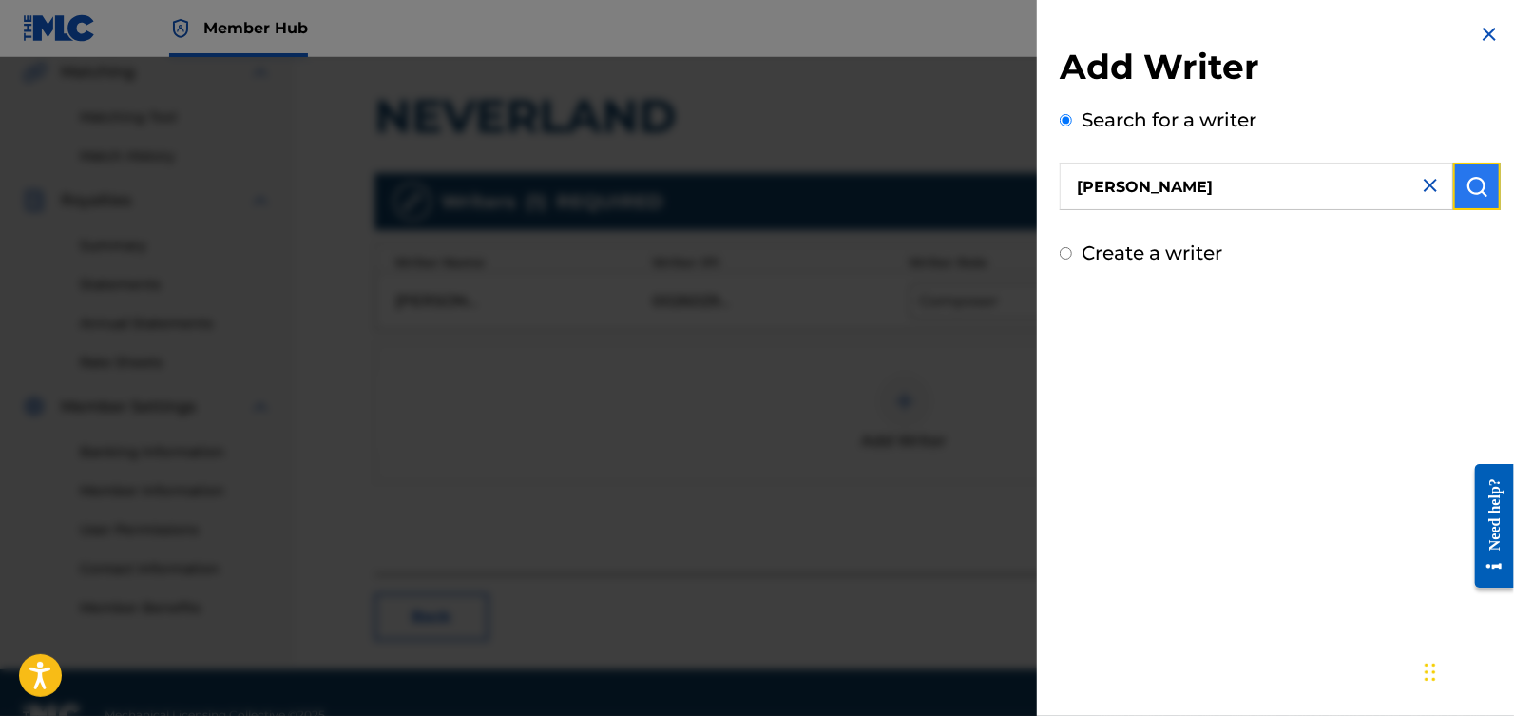
click at [1480, 182] on img "submit" at bounding box center [1477, 186] width 23 height 23
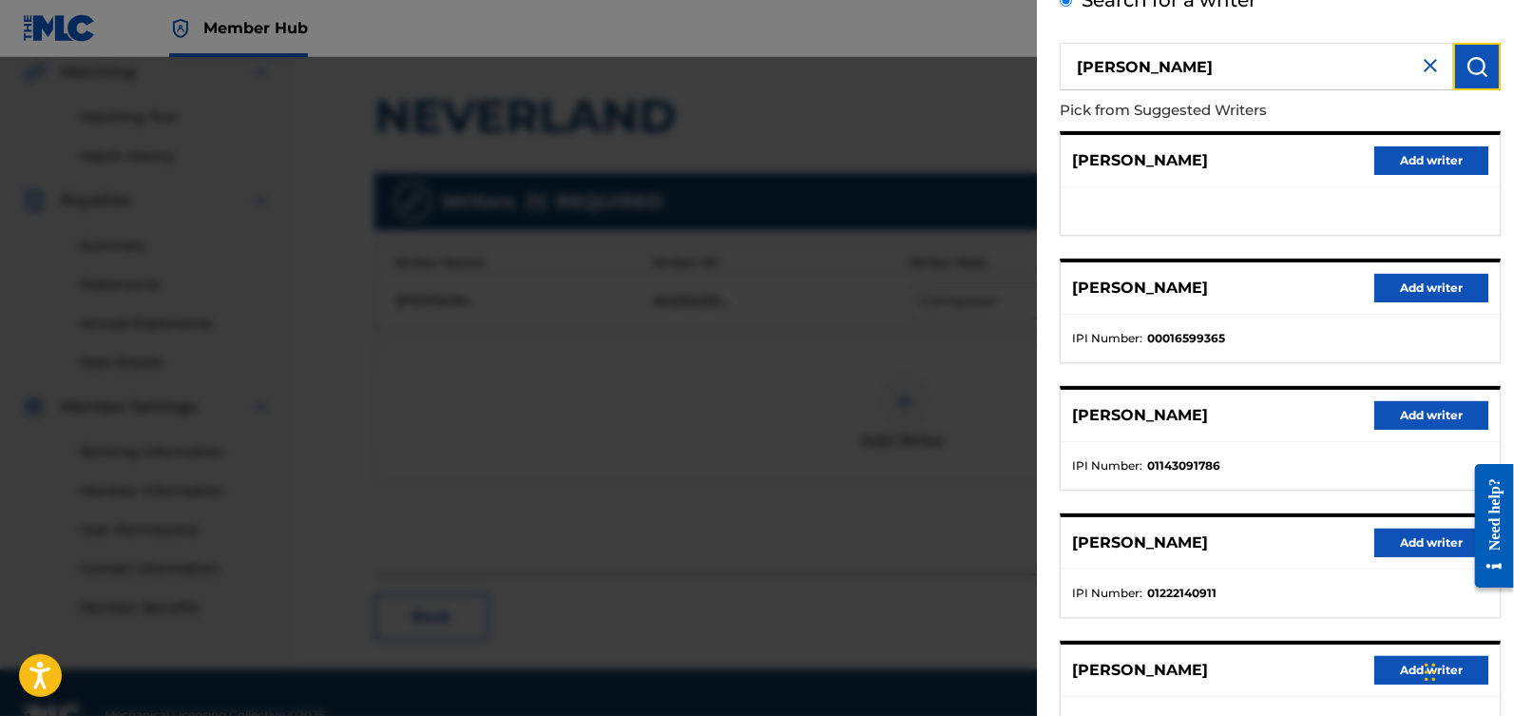
scroll to position [263, 0]
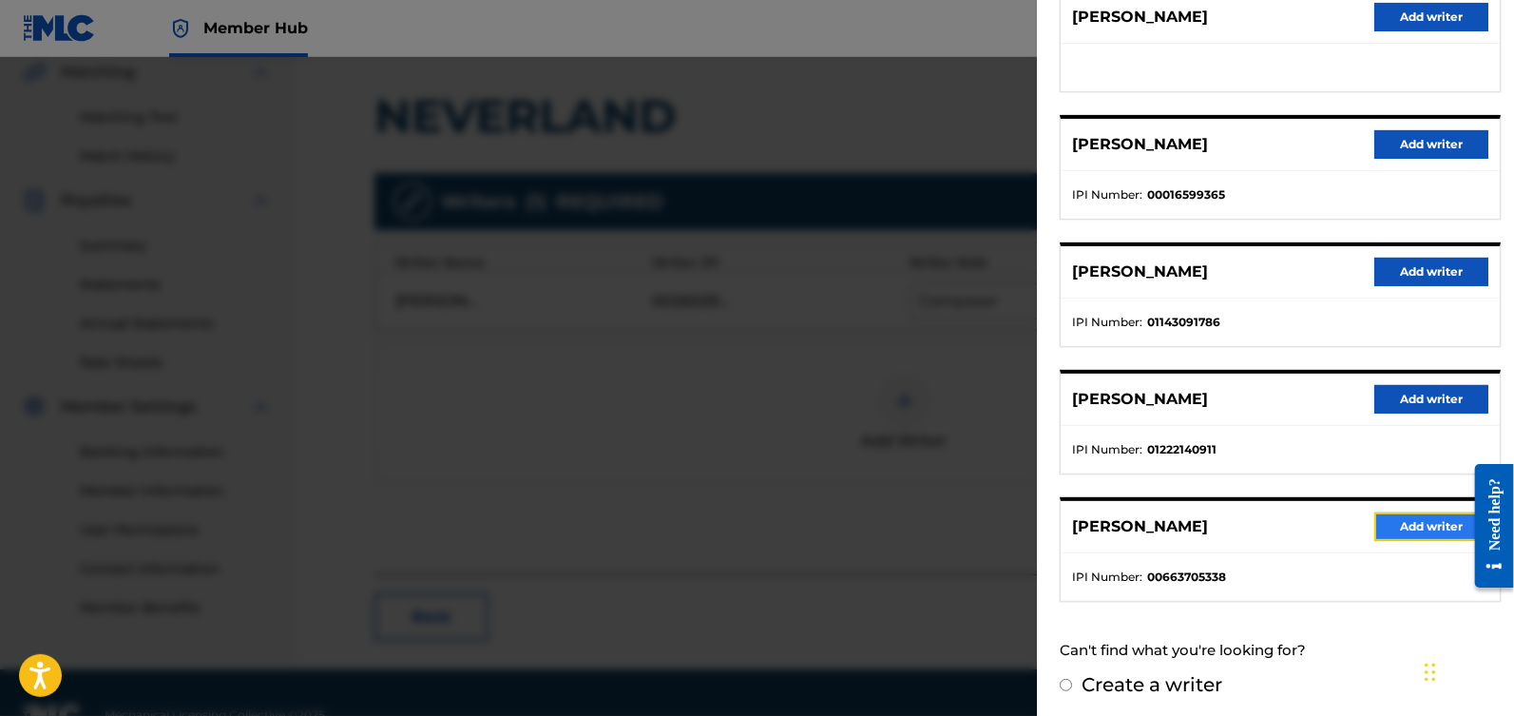
click at [1415, 517] on button "Add writer" at bounding box center [1431, 526] width 114 height 29
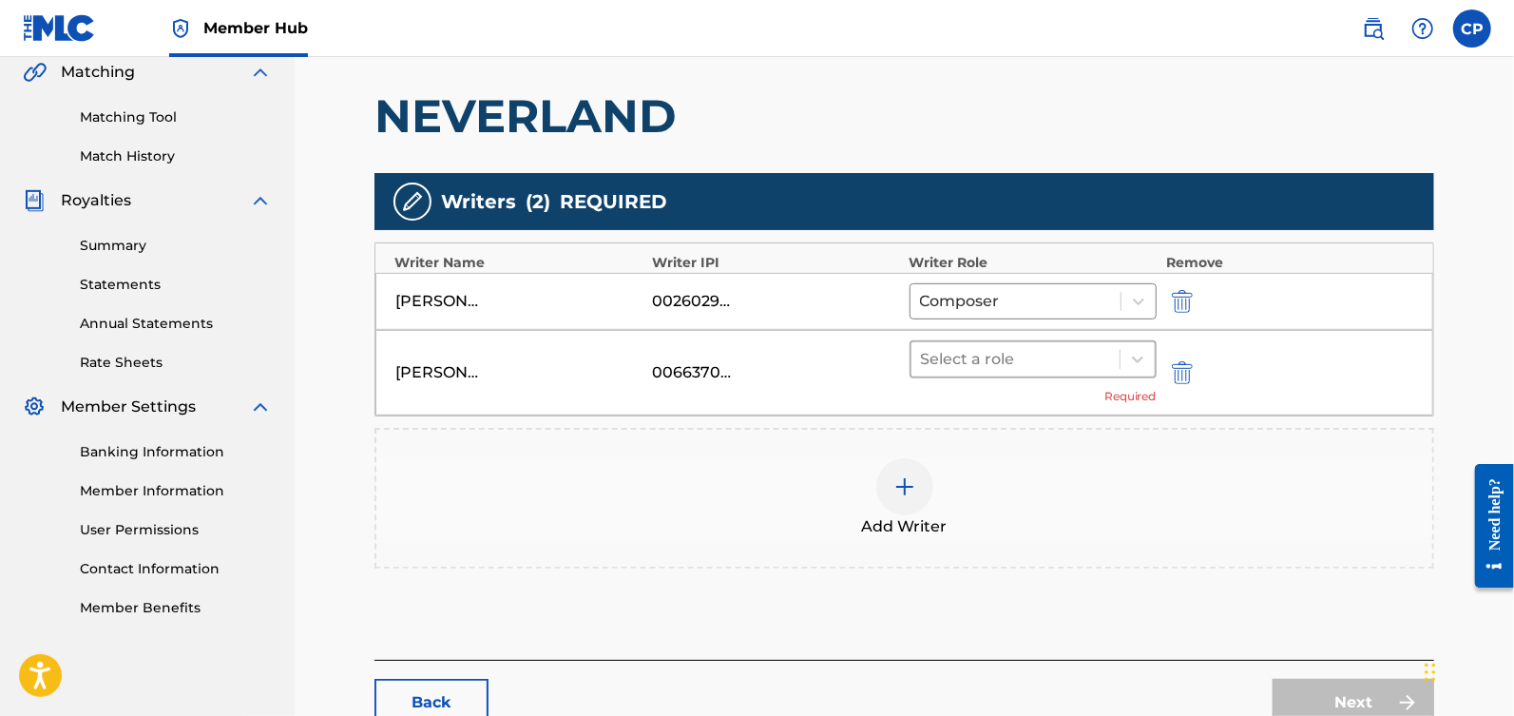
click at [1117, 347] on div "Select a role" at bounding box center [1015, 359] width 208 height 34
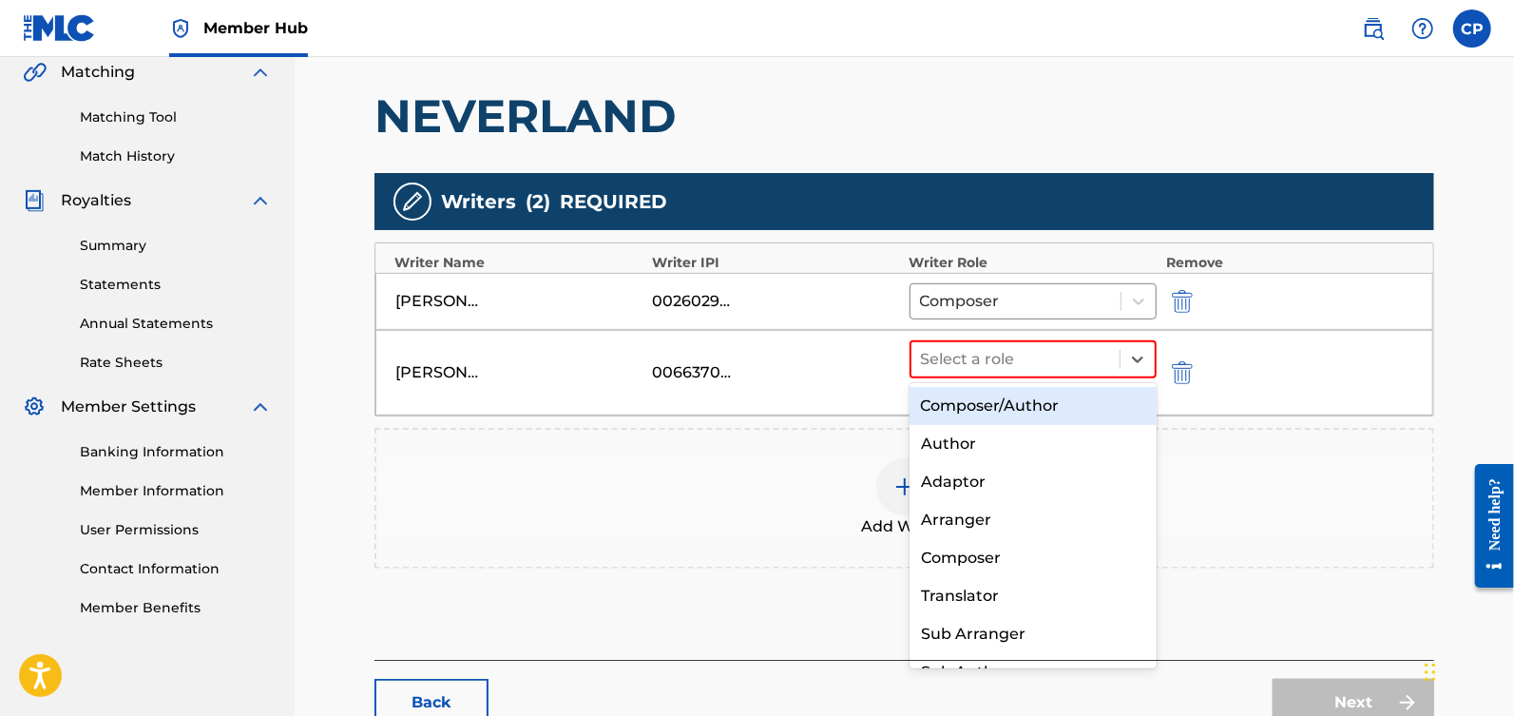
click at [1088, 398] on div "Composer/Author" at bounding box center [1034, 406] width 248 height 38
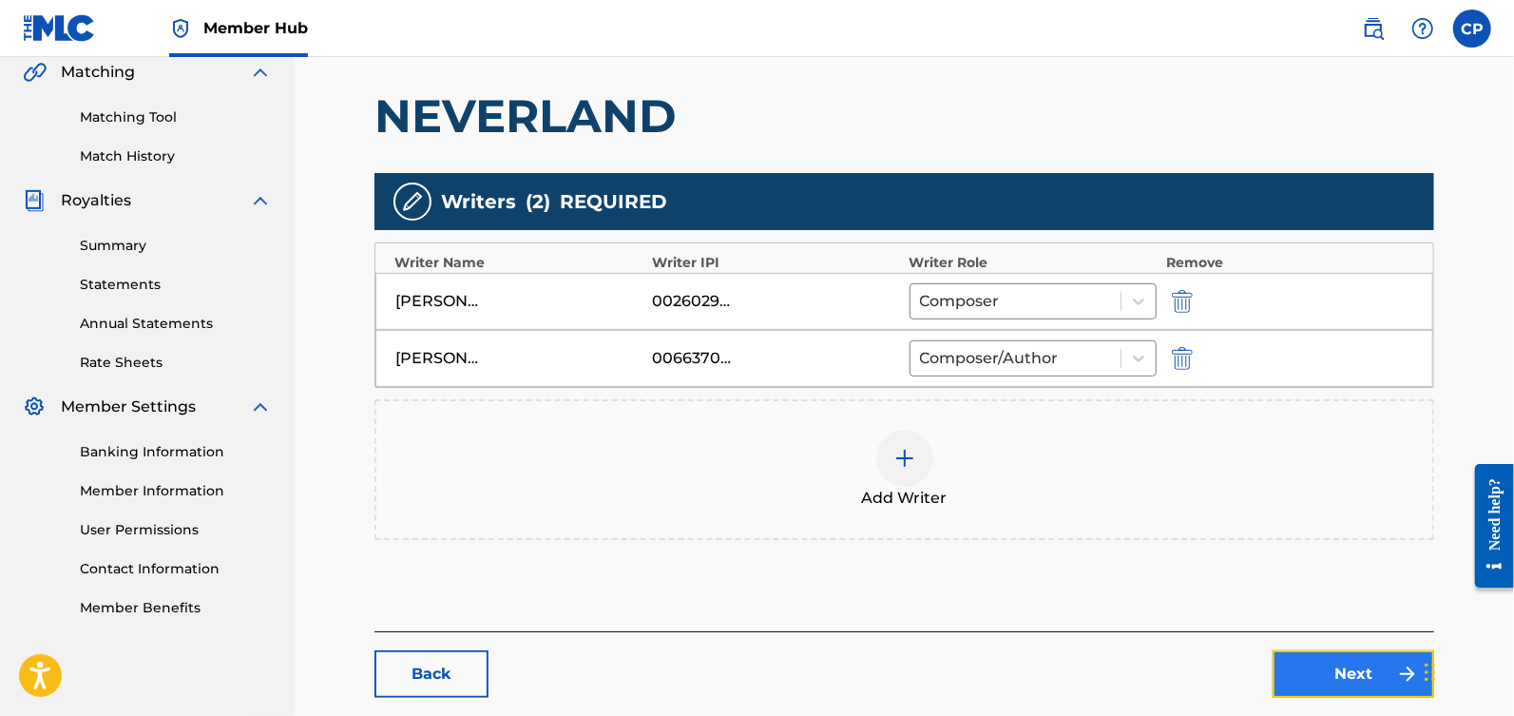
click at [1350, 653] on link "Next" at bounding box center [1354, 674] width 162 height 48
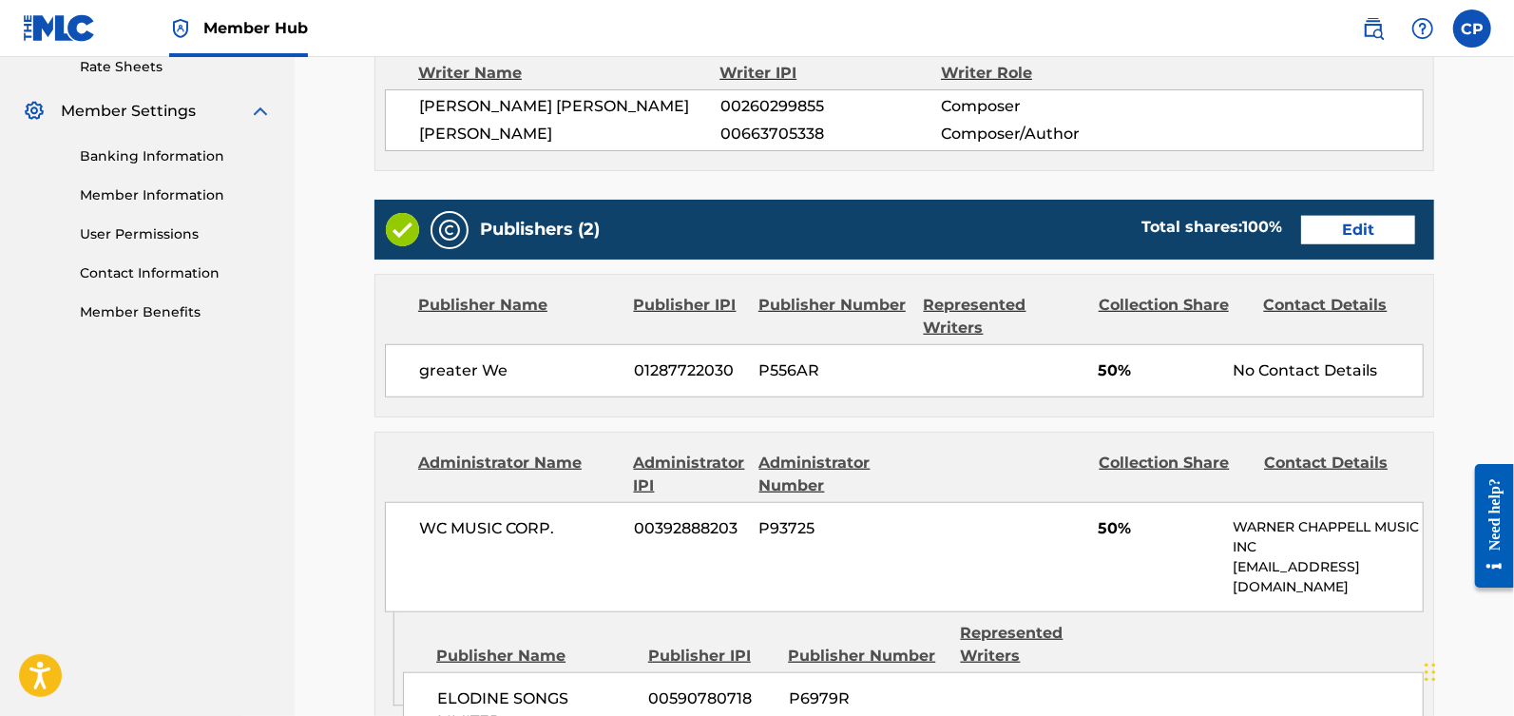
scroll to position [738, 0]
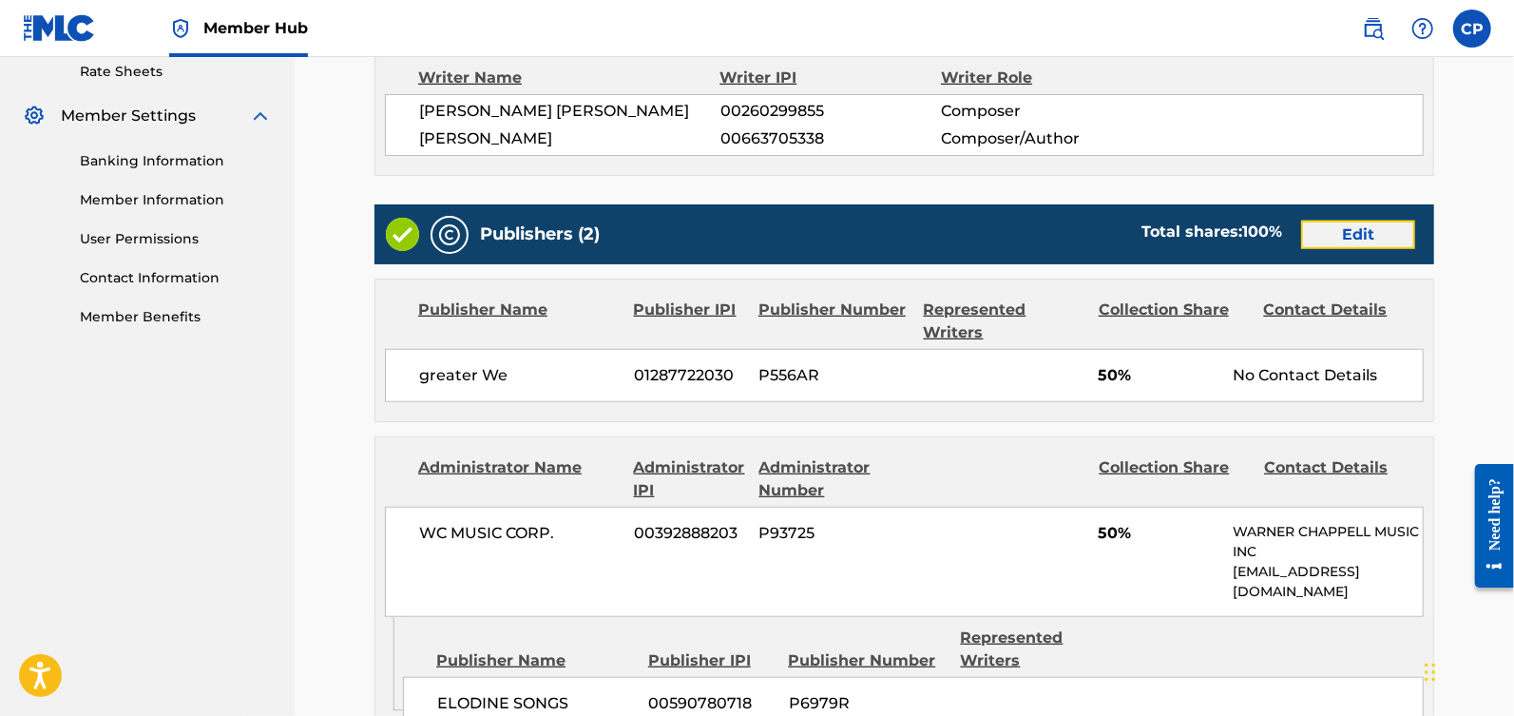
click at [1325, 220] on link "Edit" at bounding box center [1358, 234] width 114 height 29
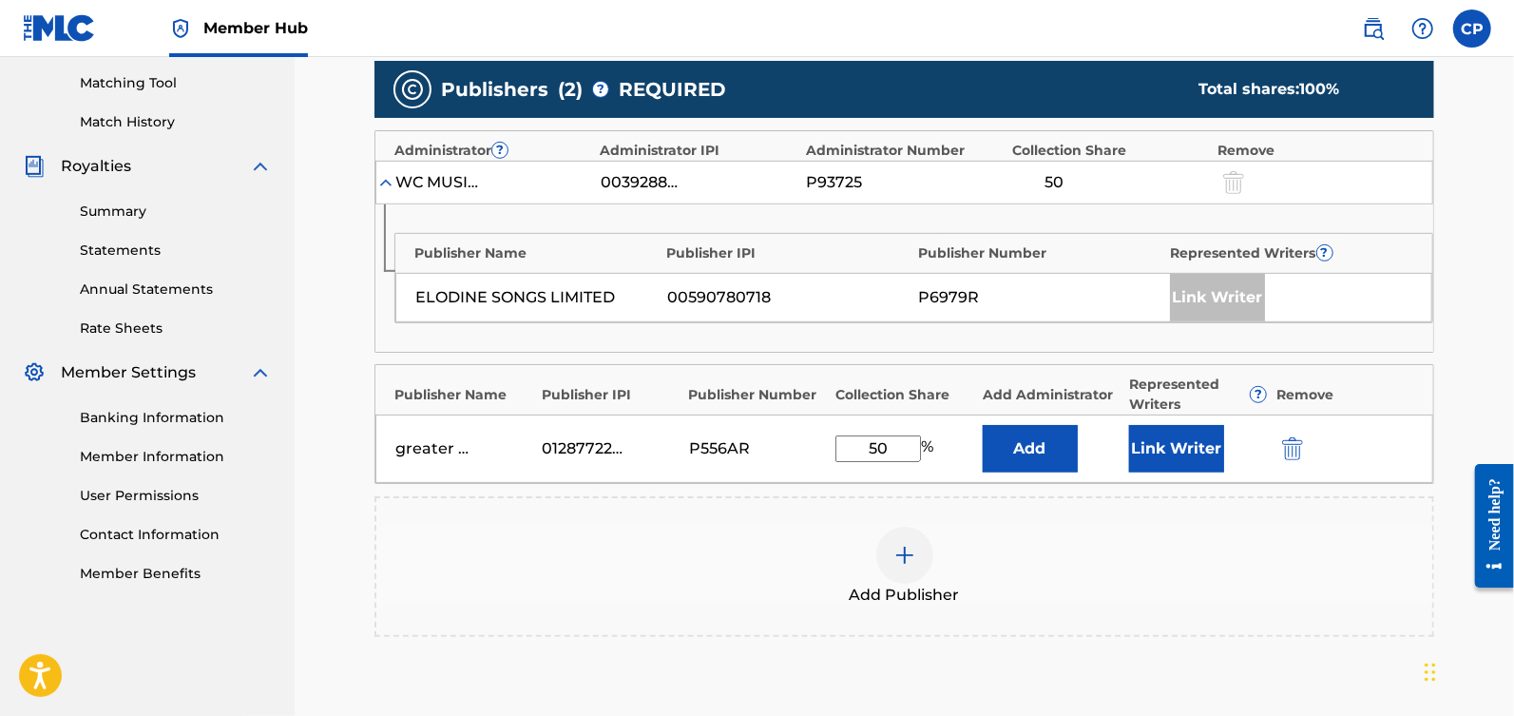
scroll to position [499, 0]
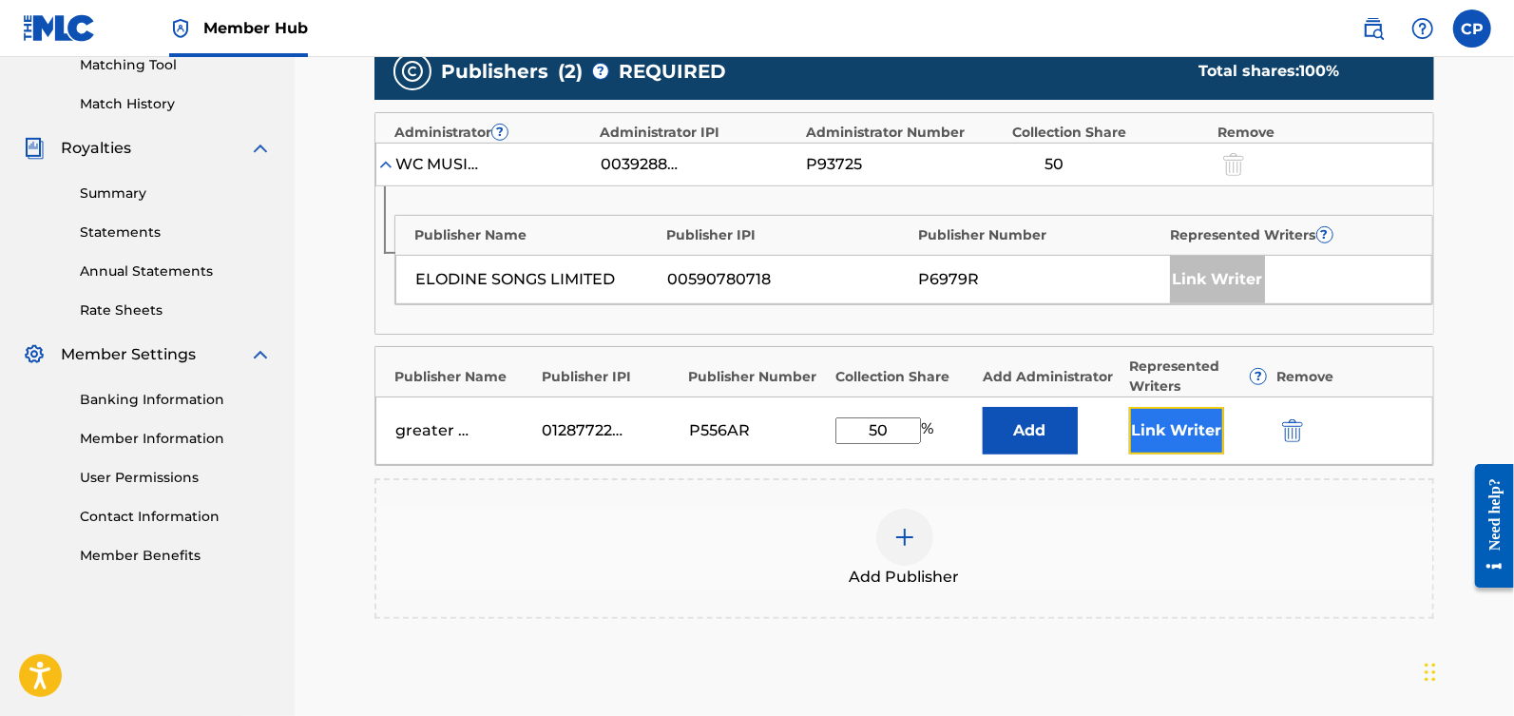
click at [1168, 422] on button "Link Writer" at bounding box center [1176, 431] width 95 height 48
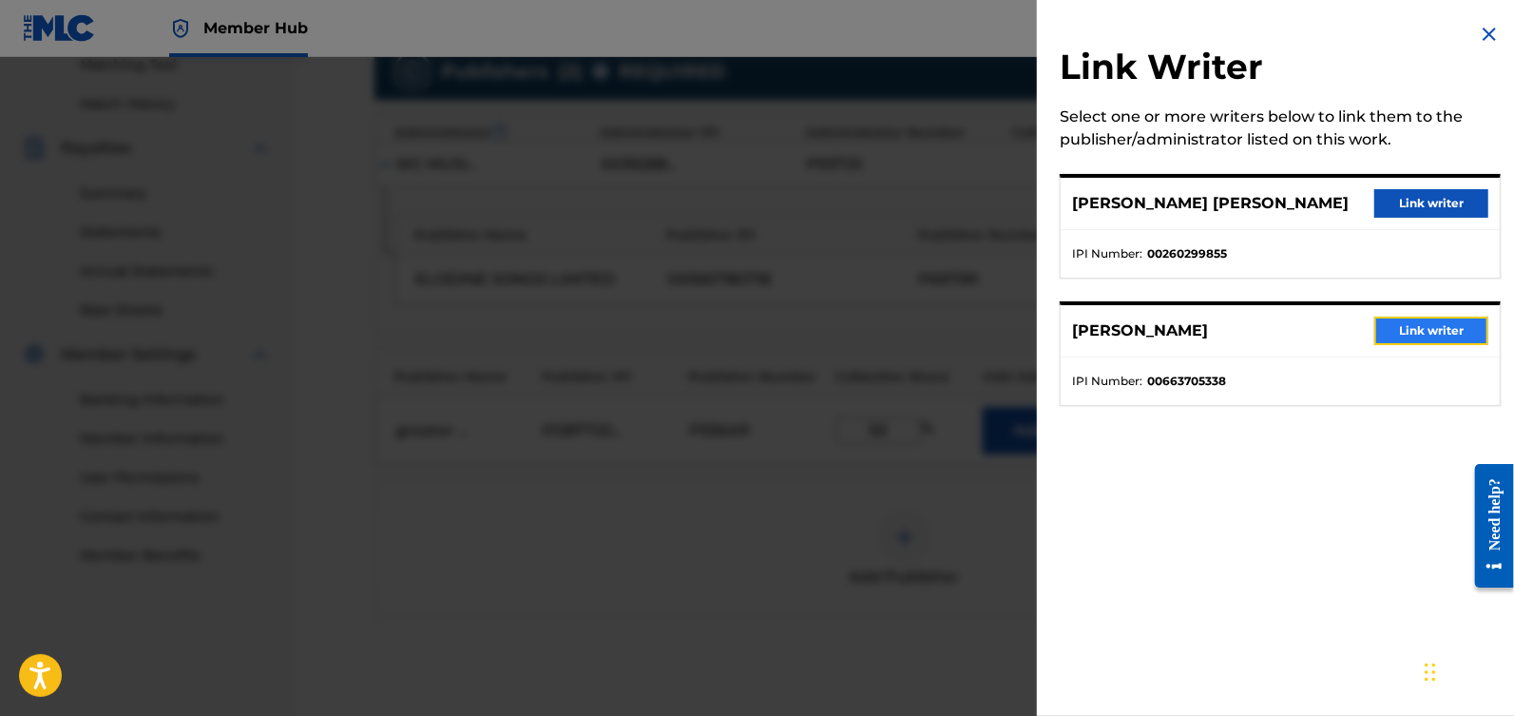
click at [1409, 321] on button "Link writer" at bounding box center [1431, 330] width 114 height 29
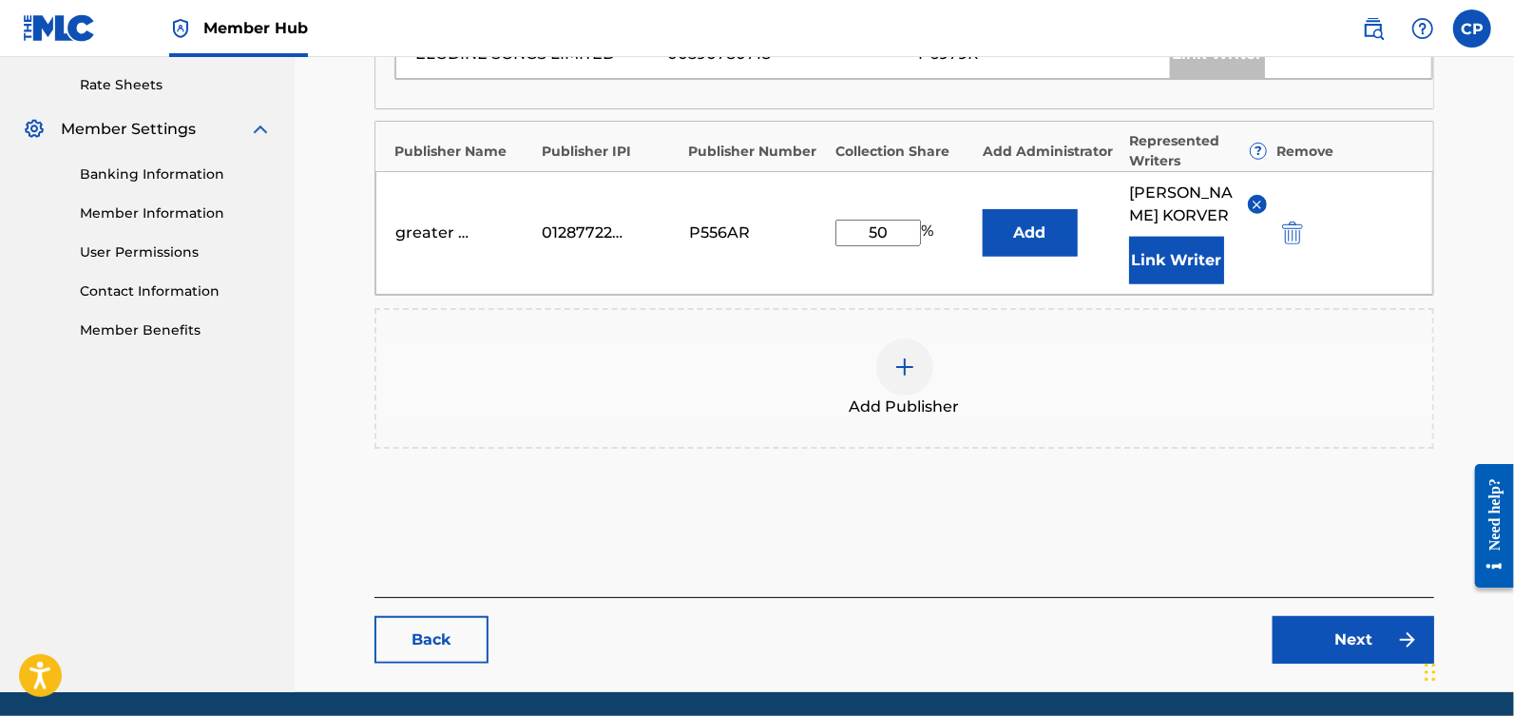
scroll to position [808, 0]
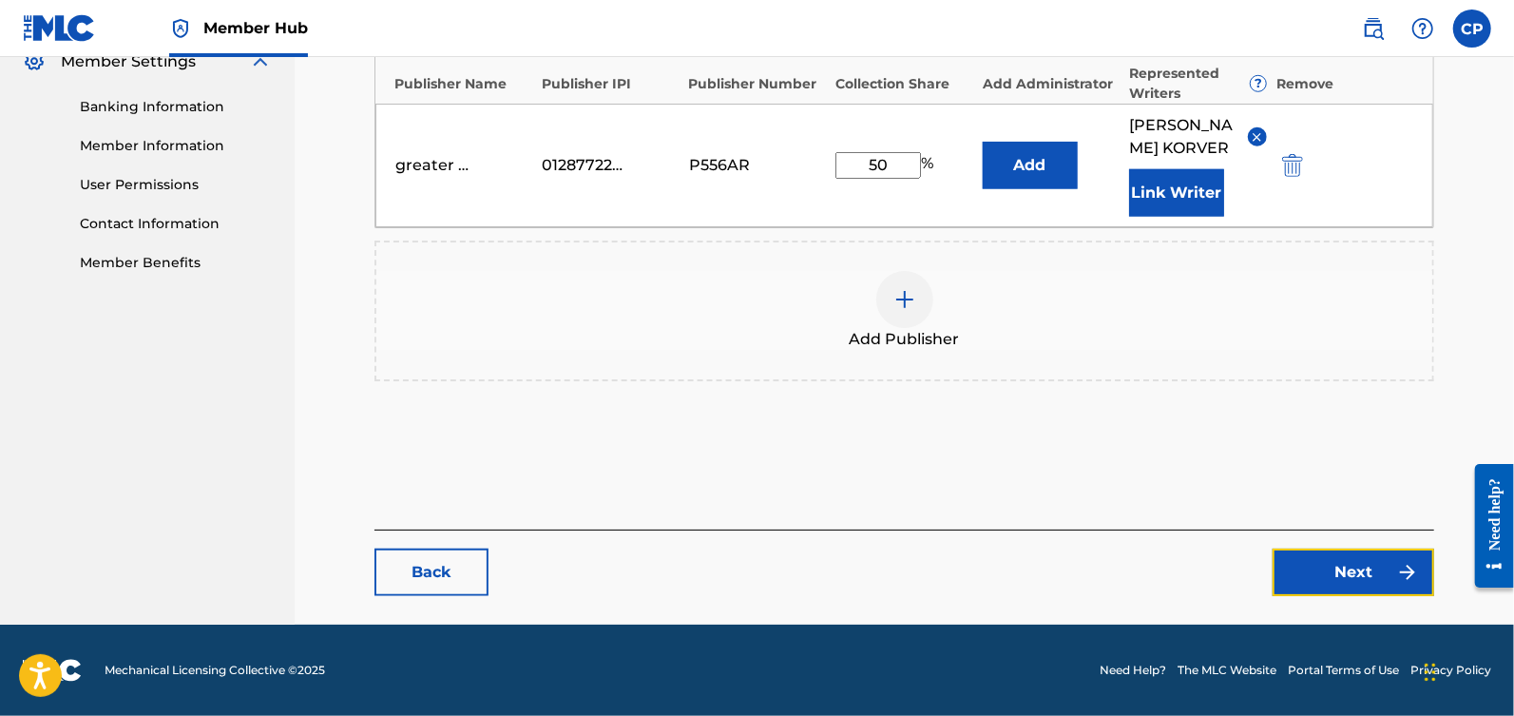
click at [1333, 567] on link "Next" at bounding box center [1354, 572] width 162 height 48
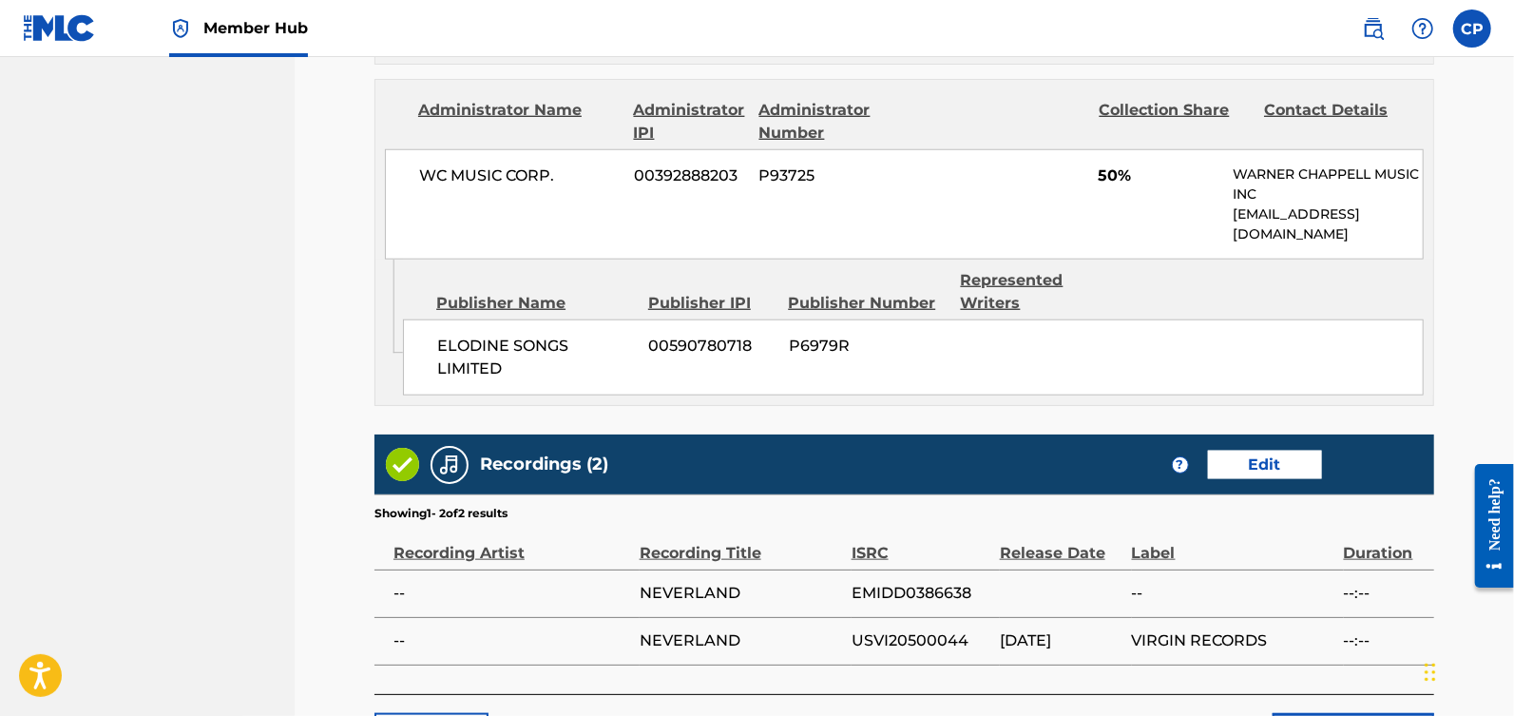
scroll to position [1250, 0]
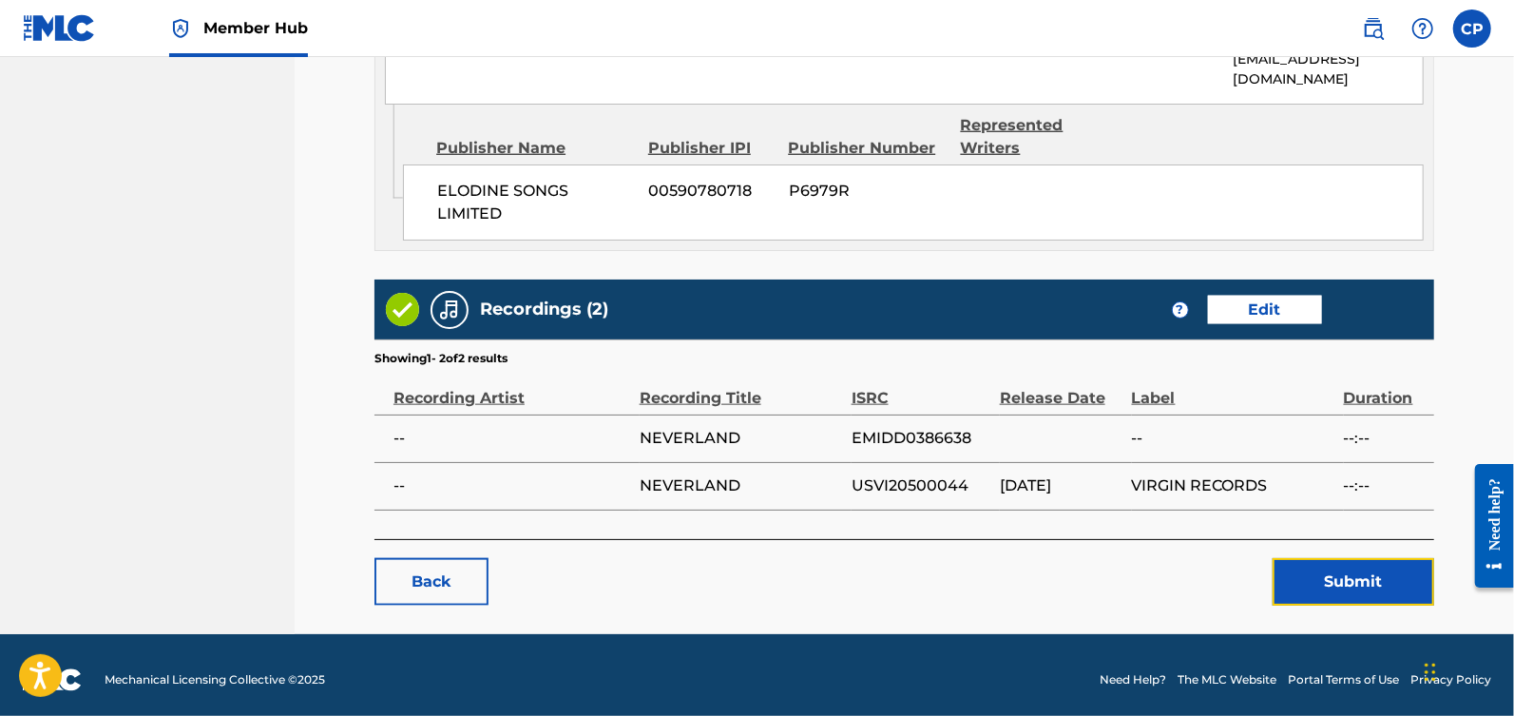
click at [1333, 567] on button "Submit" at bounding box center [1354, 582] width 162 height 48
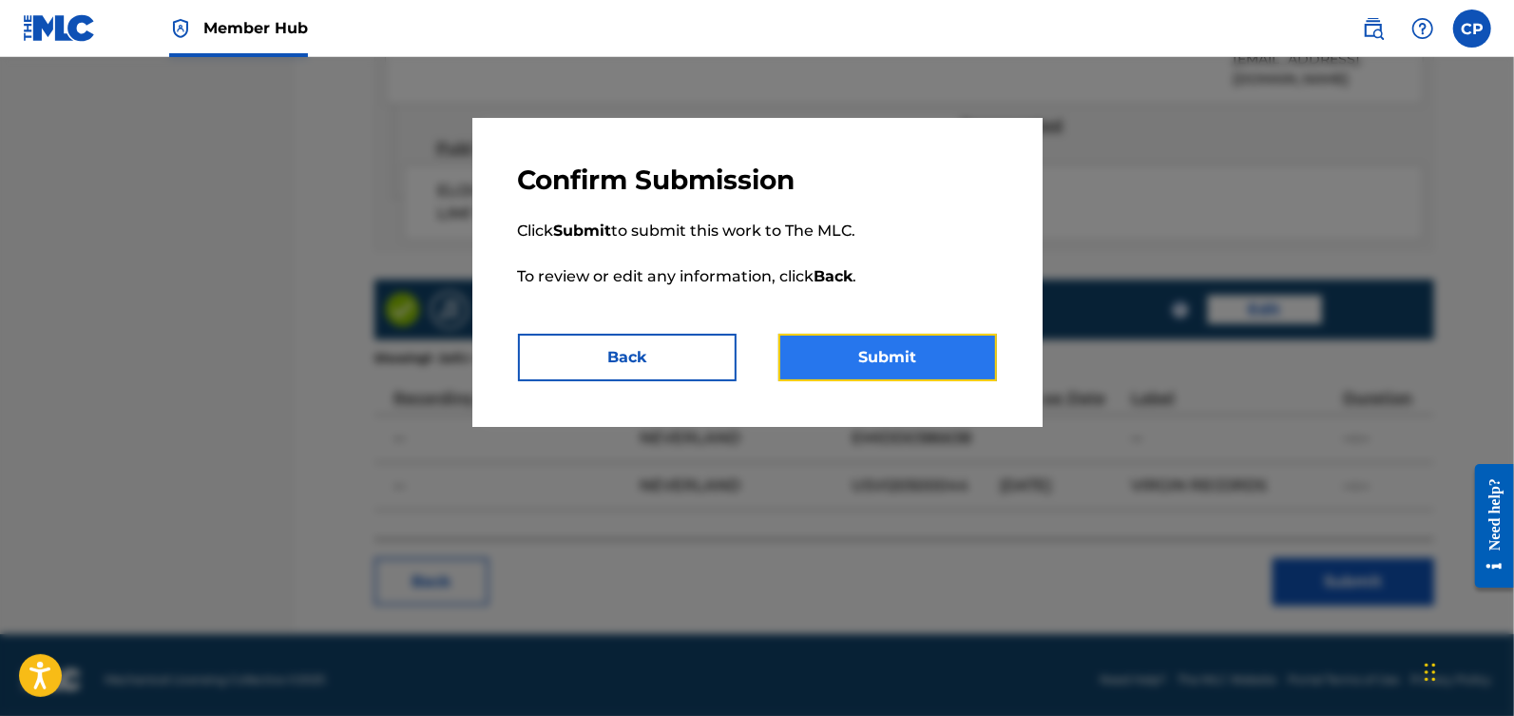
click at [933, 373] on button "Submit" at bounding box center [887, 358] width 219 height 48
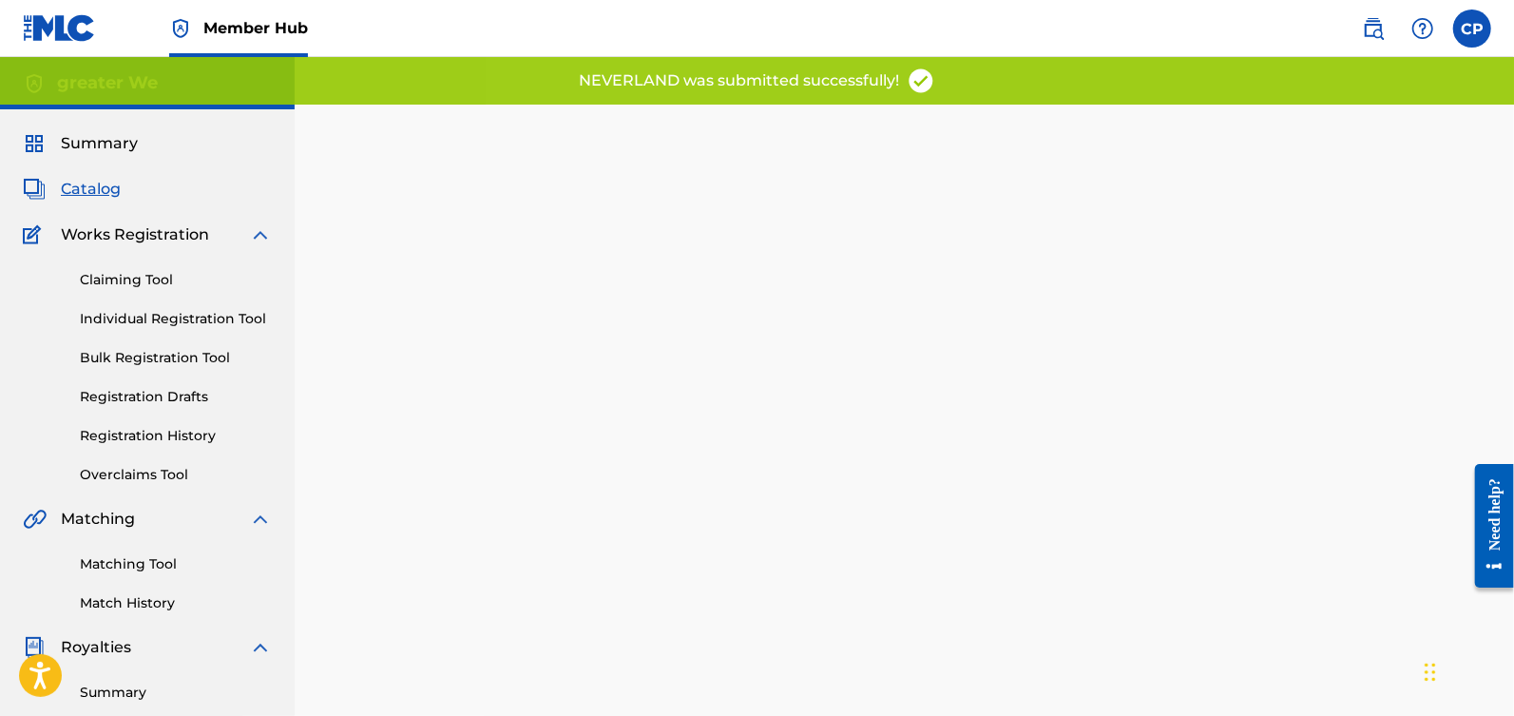
click at [96, 192] on span "Catalog" at bounding box center [91, 189] width 60 height 23
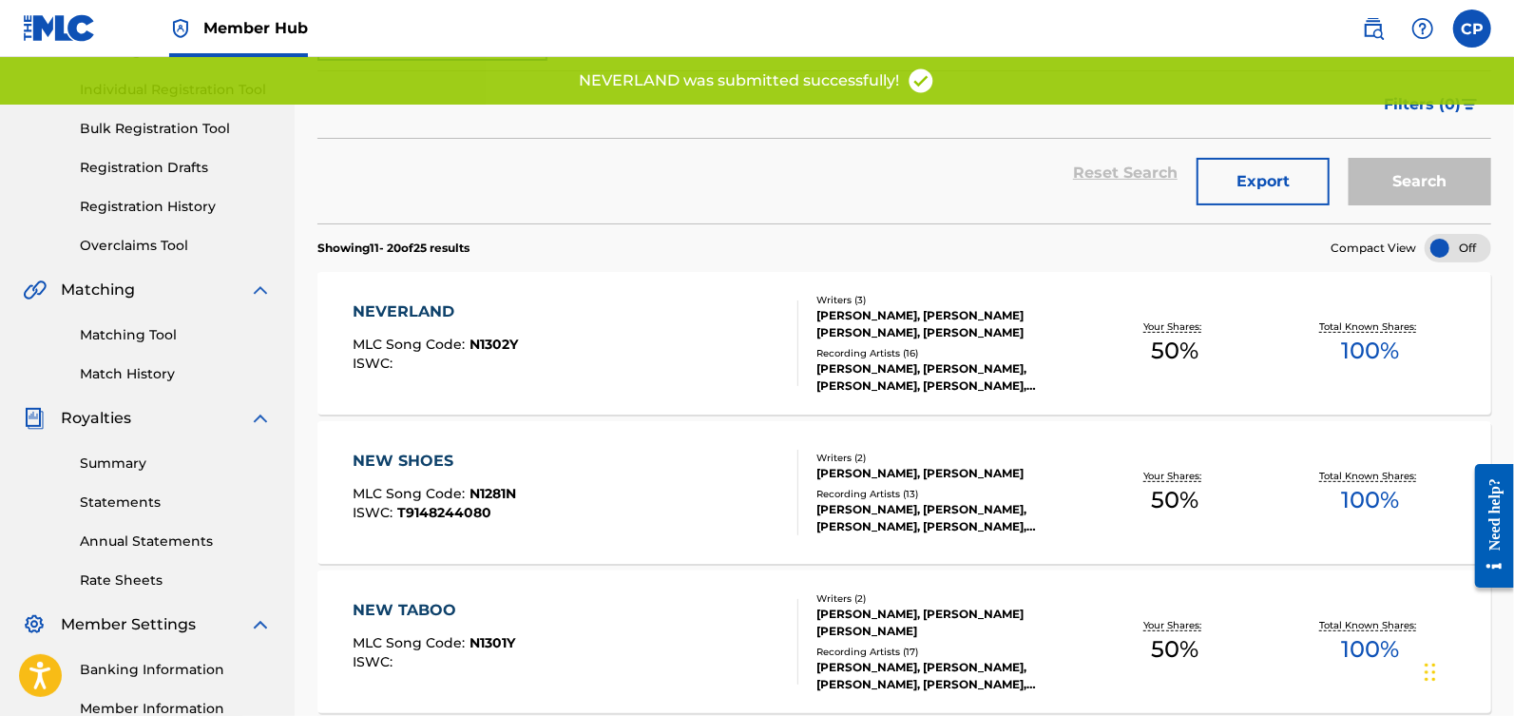
scroll to position [244, 0]
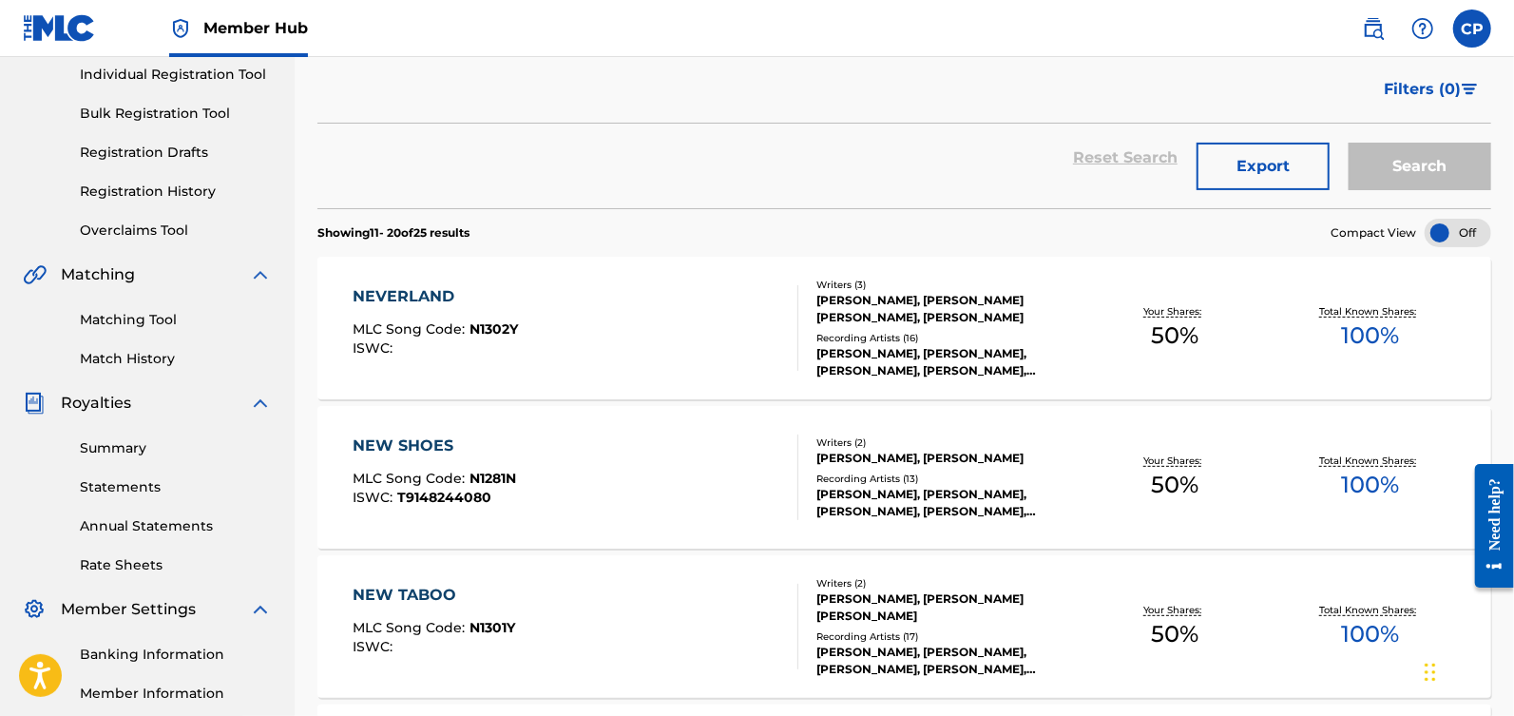
click at [431, 450] on div "NEW SHOES" at bounding box center [434, 445] width 163 height 23
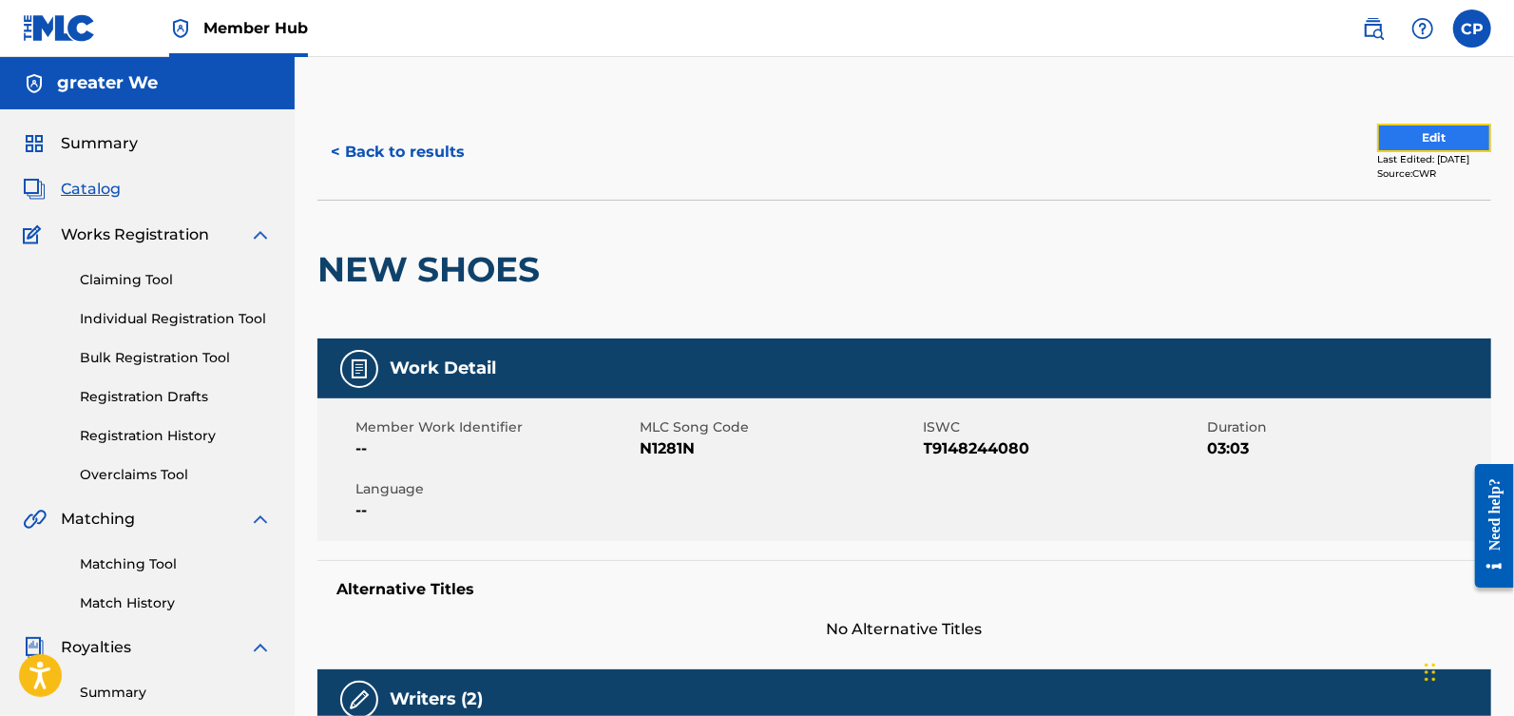
click at [1420, 142] on button "Edit" at bounding box center [1434, 138] width 114 height 29
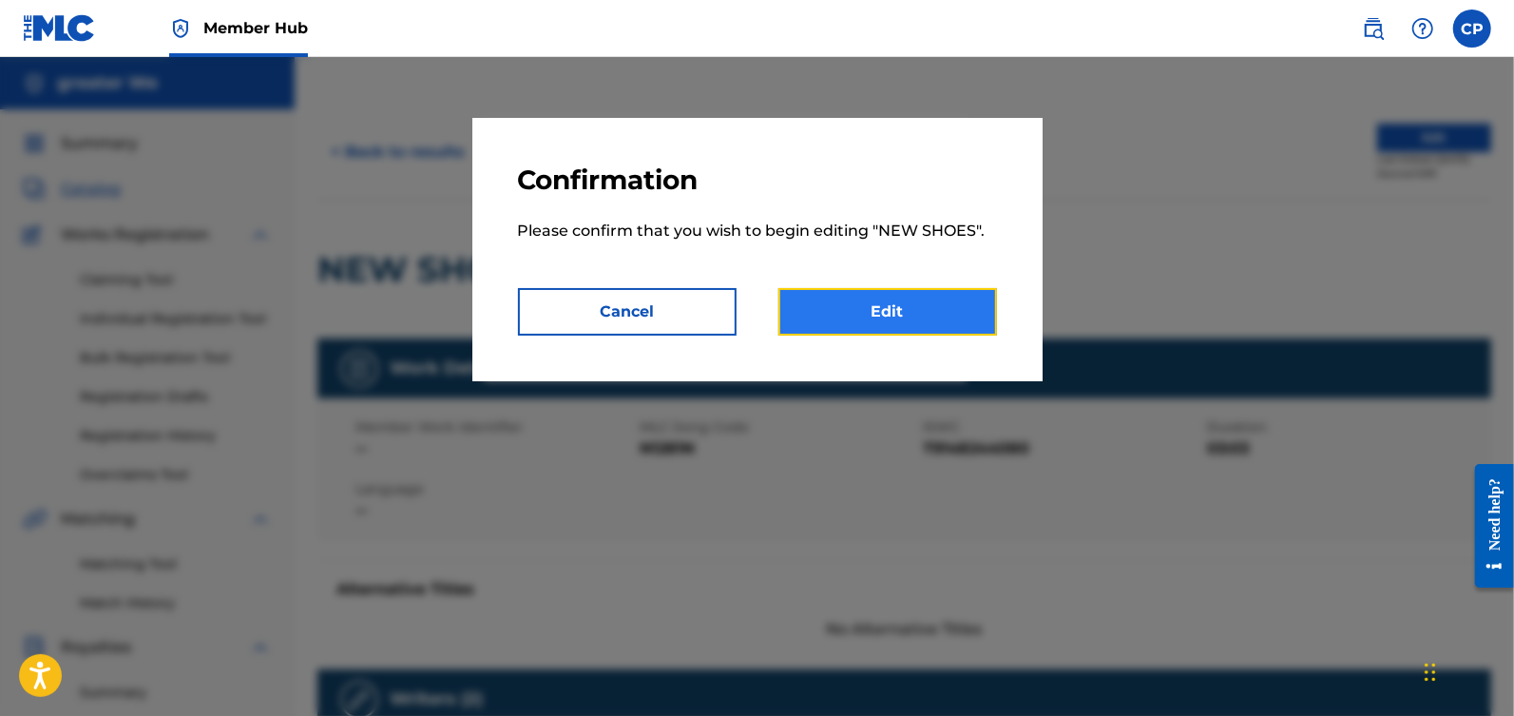
click at [926, 322] on link "Edit" at bounding box center [887, 312] width 219 height 48
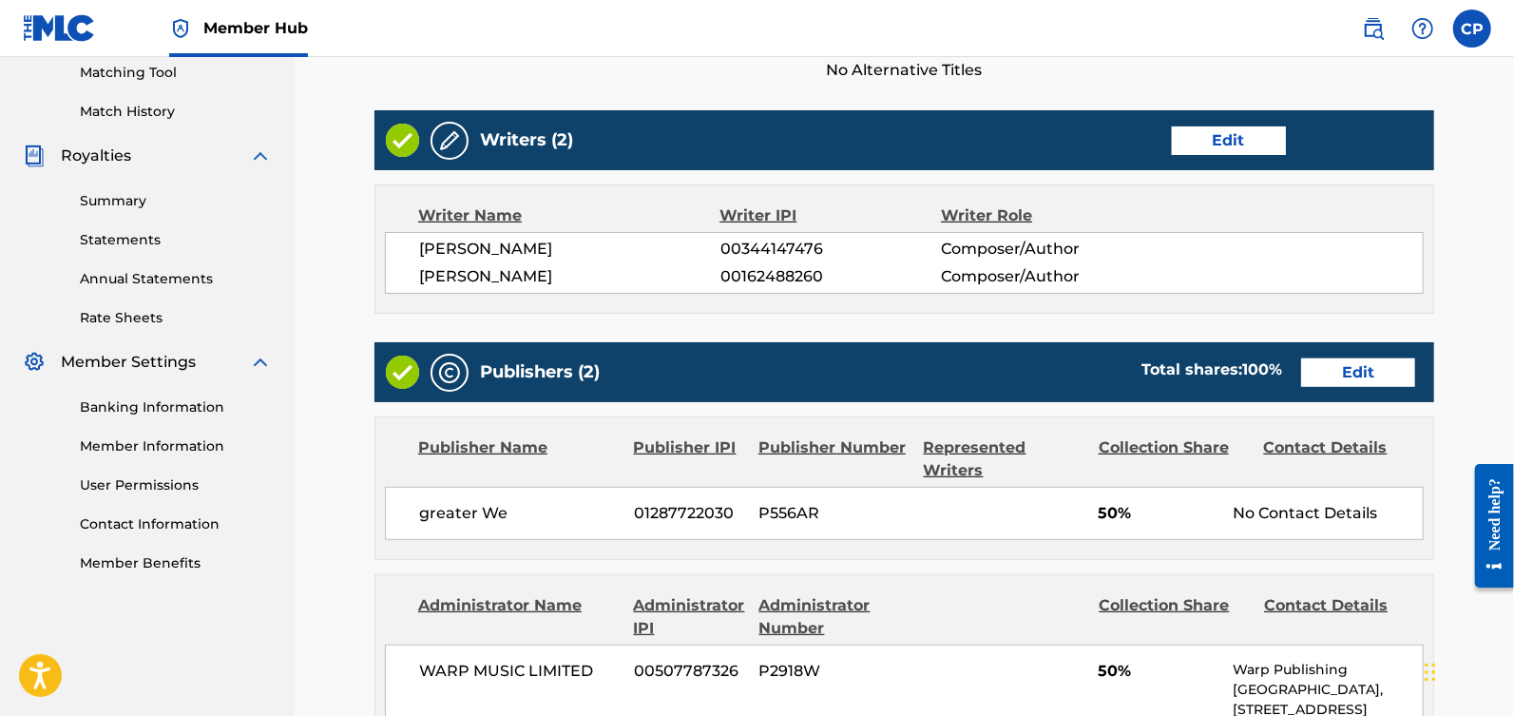
scroll to position [499, 0]
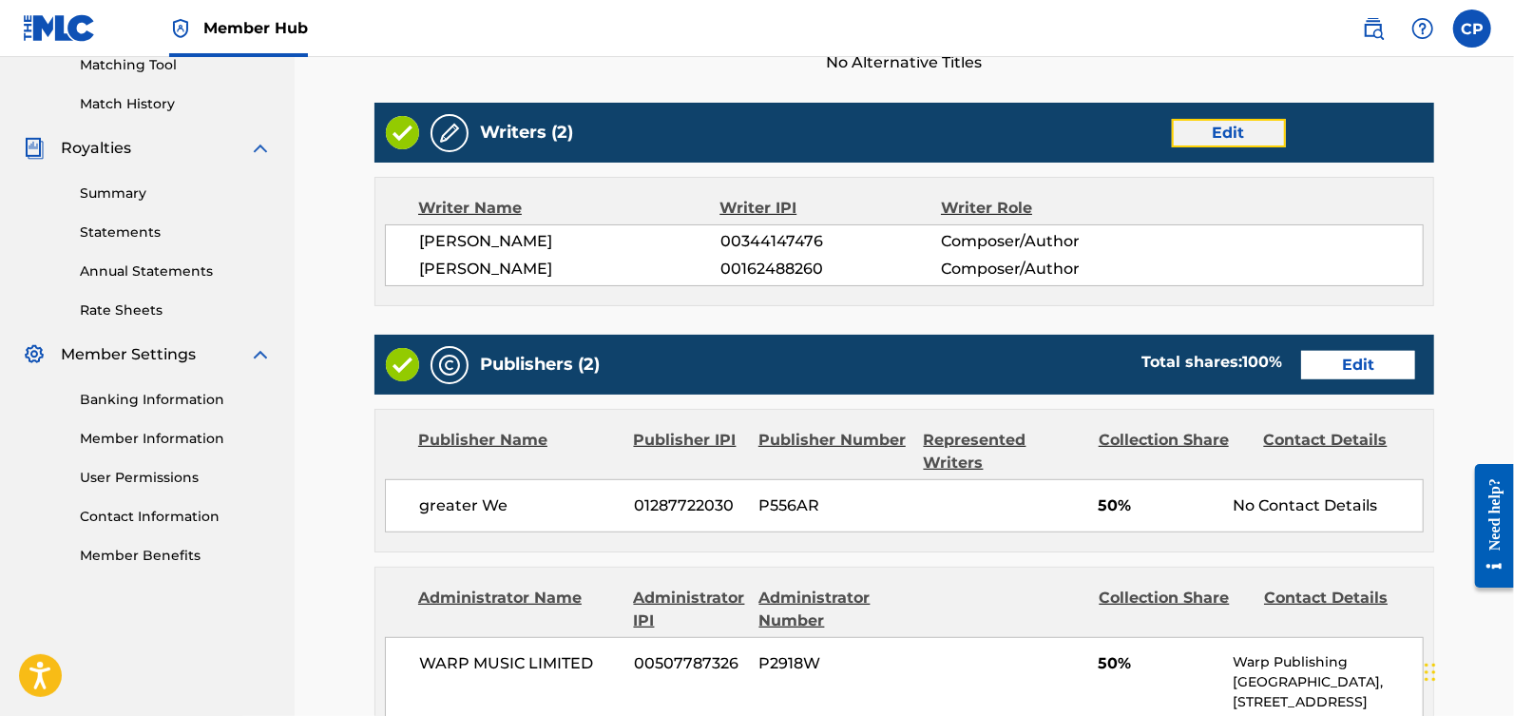
click at [1204, 122] on link "Edit" at bounding box center [1229, 133] width 114 height 29
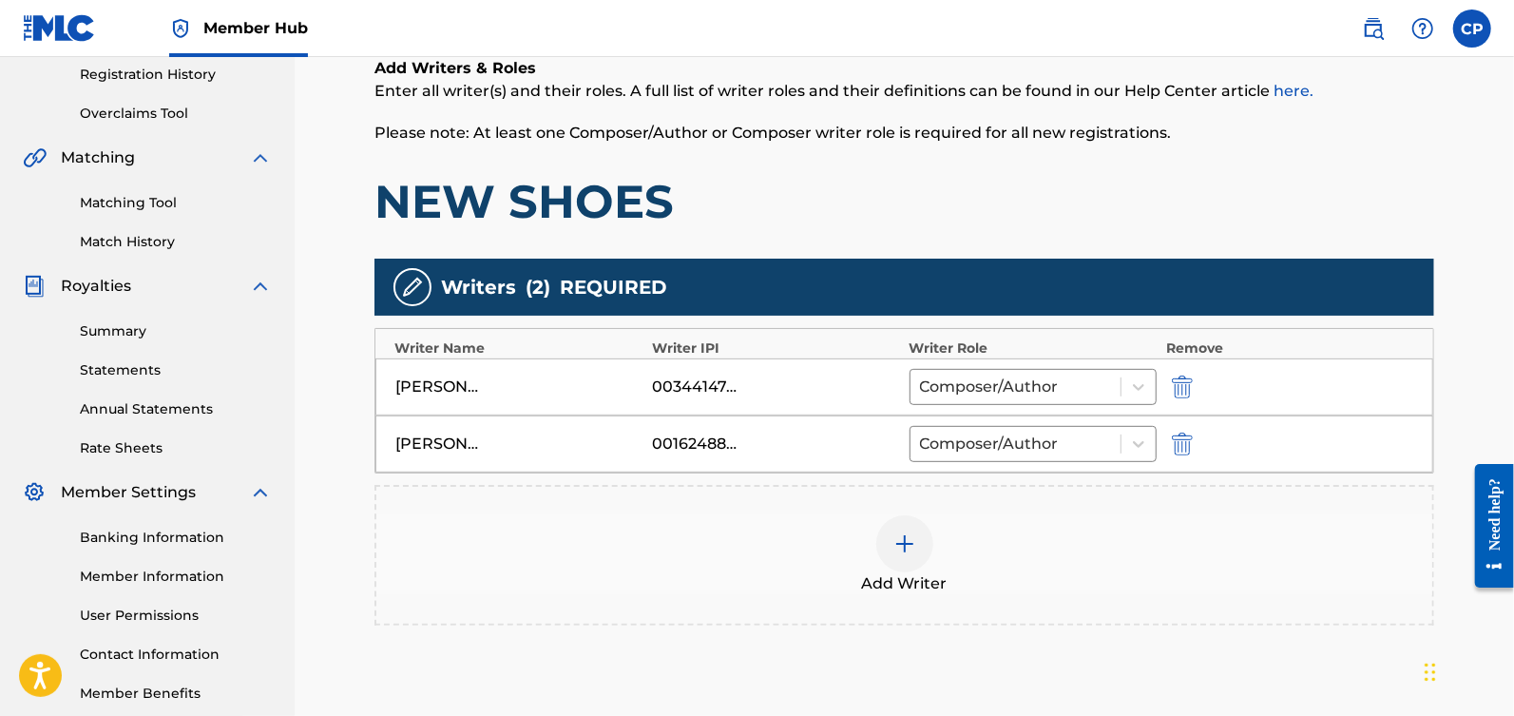
scroll to position [444, 0]
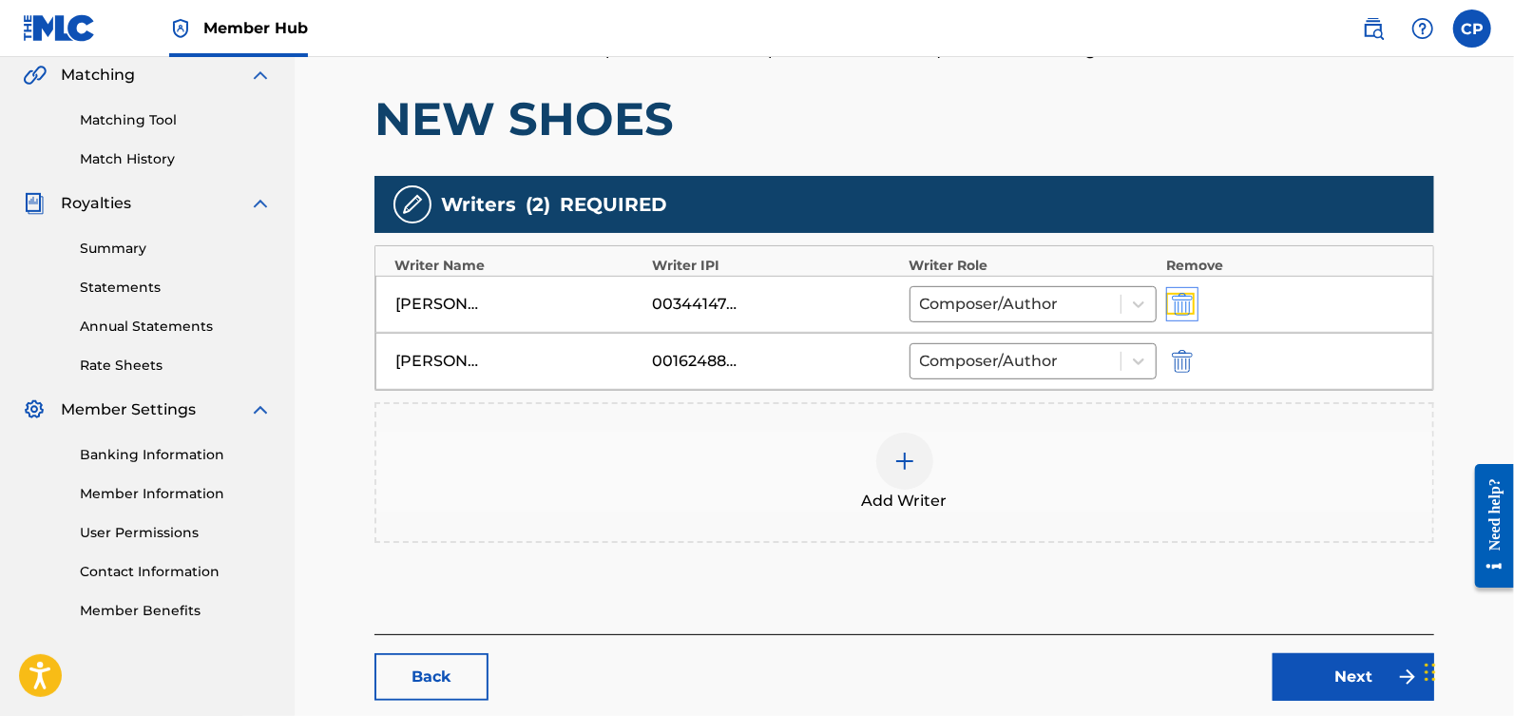
click at [1183, 299] on img "submit" at bounding box center [1182, 304] width 21 height 23
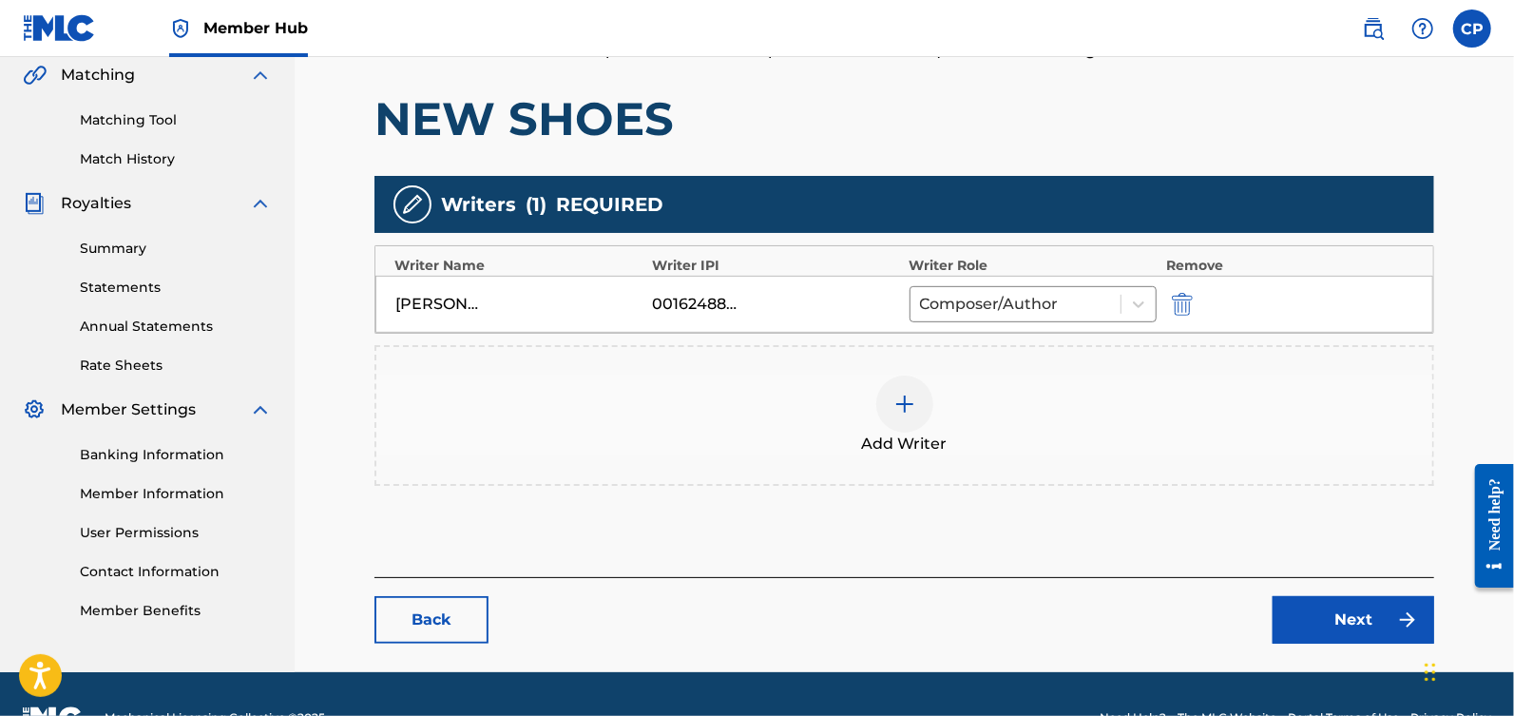
click at [914, 399] on img at bounding box center [904, 404] width 23 height 23
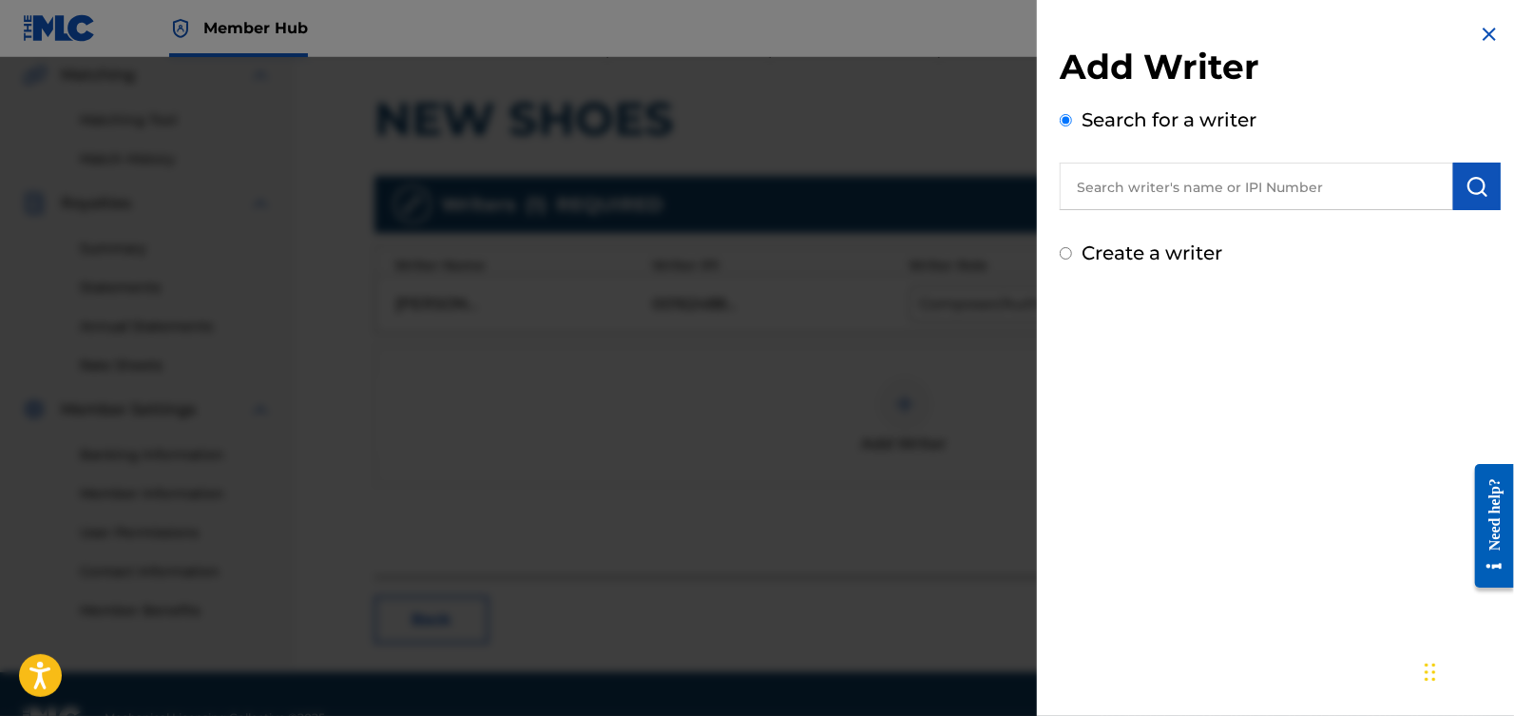
click at [1189, 187] on input "text" at bounding box center [1256, 187] width 393 height 48
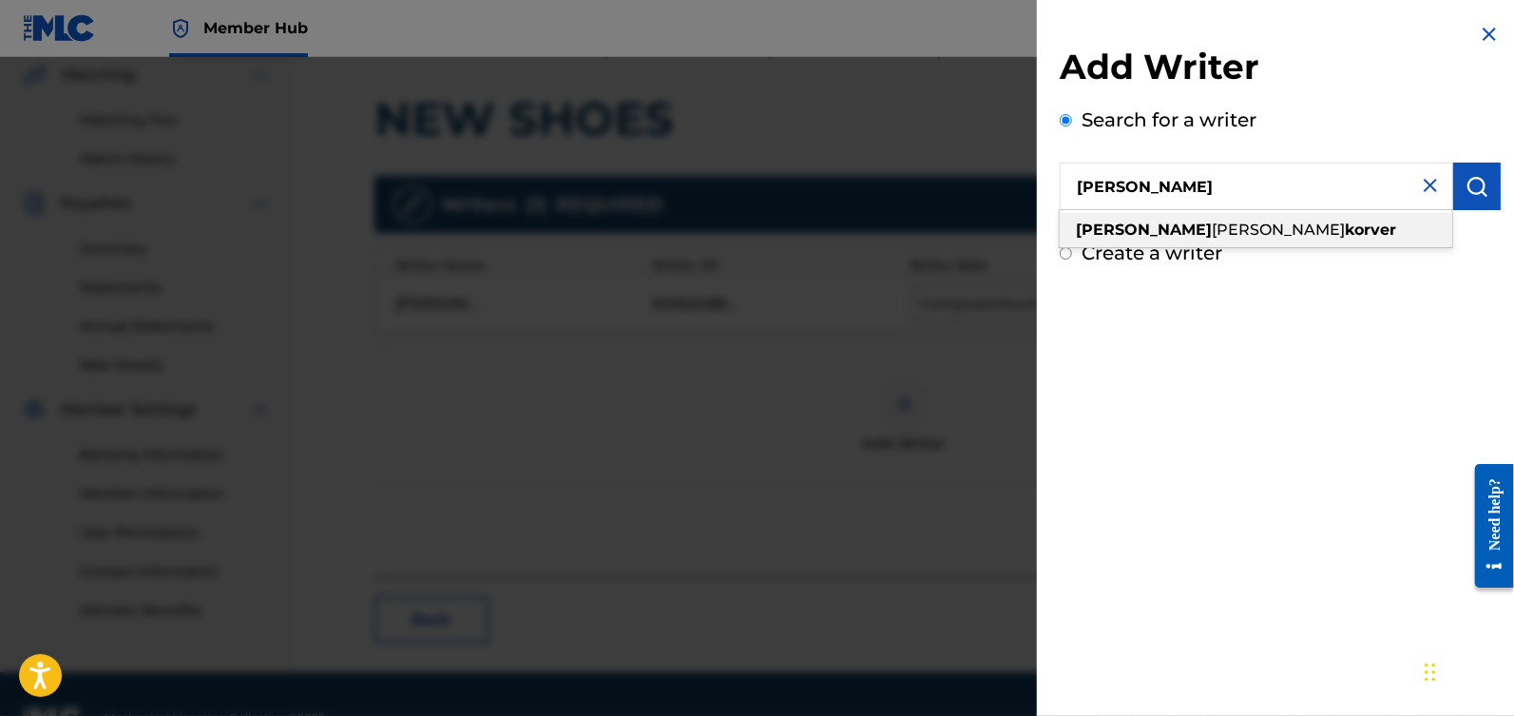
click at [1300, 239] on div "[PERSON_NAME]" at bounding box center [1256, 230] width 393 height 34
type input "[PERSON_NAME]"
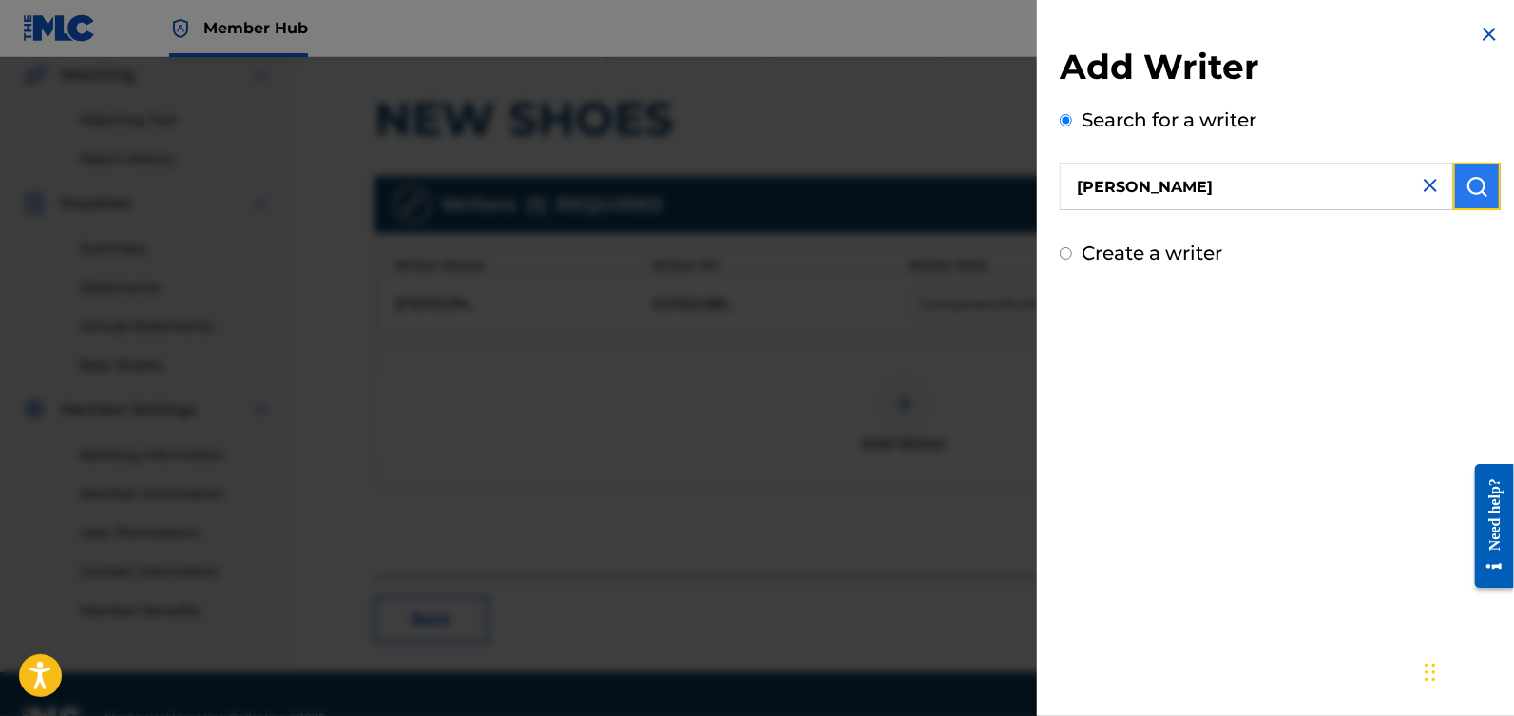
click at [1475, 171] on button "submit" at bounding box center [1477, 187] width 48 height 48
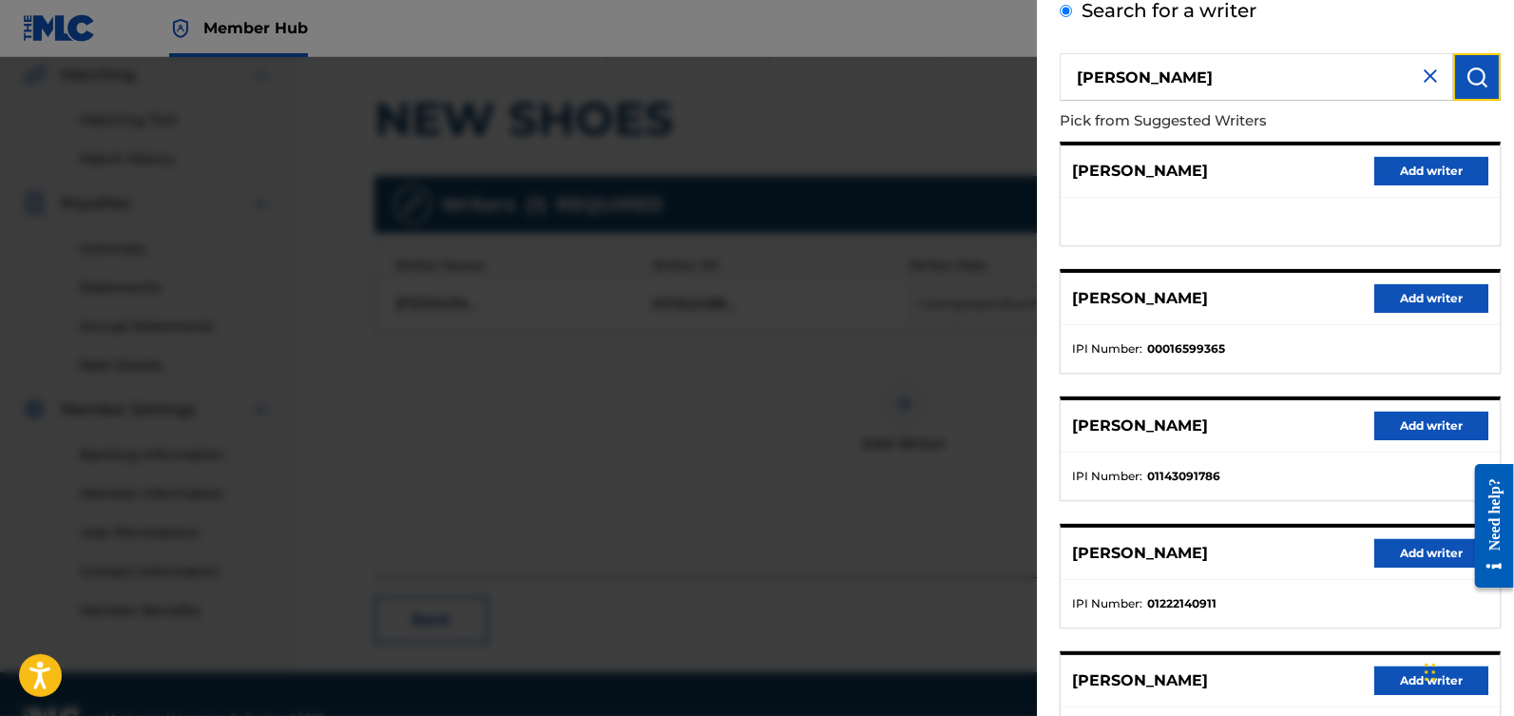
scroll to position [263, 0]
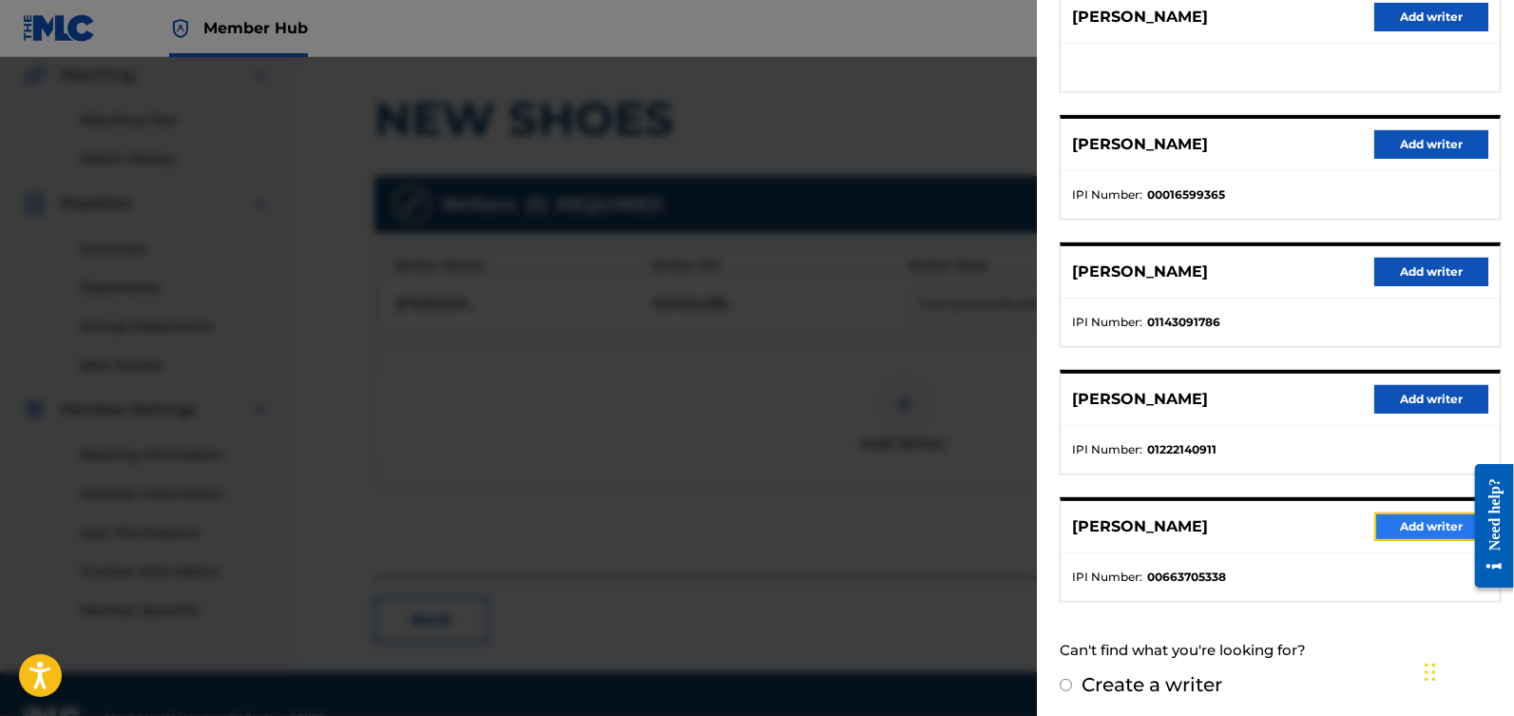
click at [1408, 521] on button "Add writer" at bounding box center [1431, 526] width 114 height 29
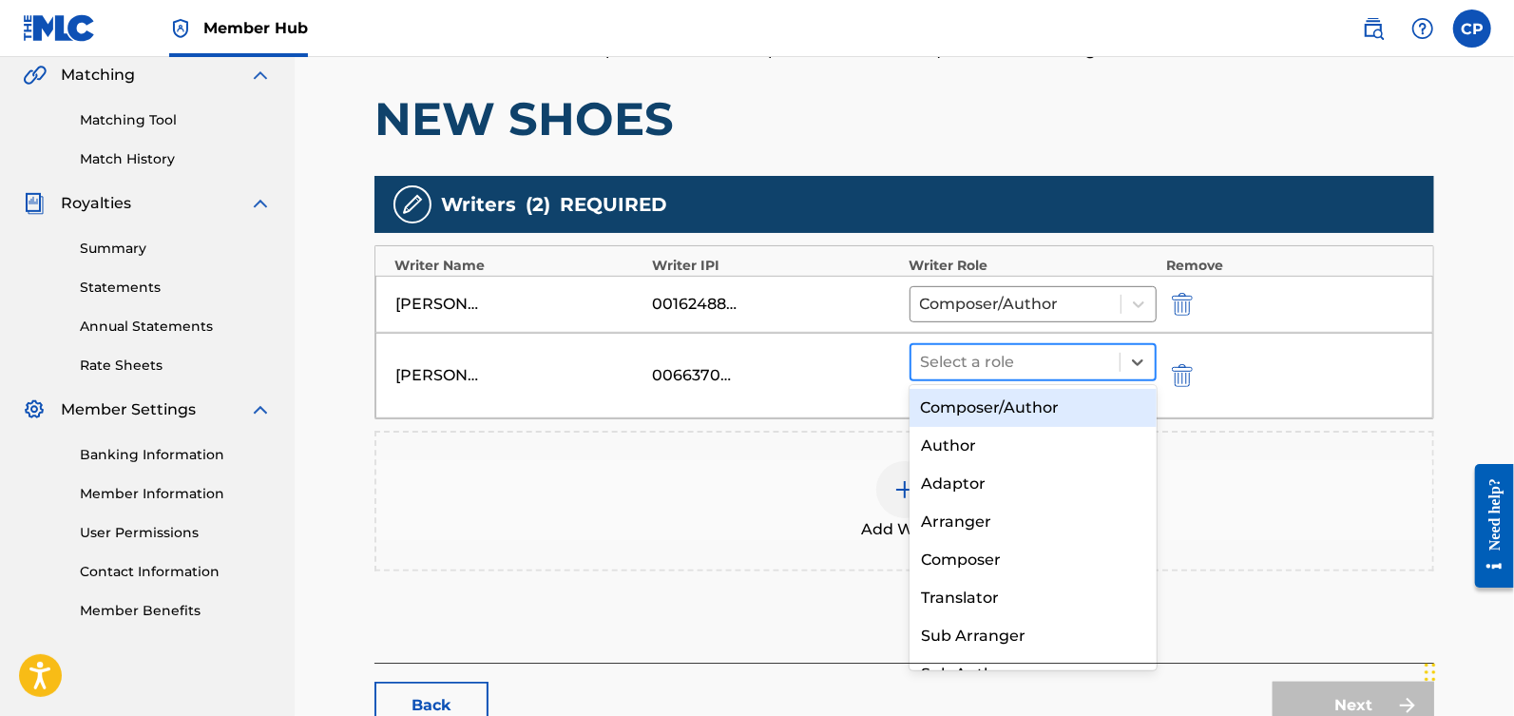
click at [1110, 361] on div "Select a role" at bounding box center [1015, 362] width 208 height 34
click at [1085, 407] on div "Composer/Author" at bounding box center [1034, 408] width 248 height 38
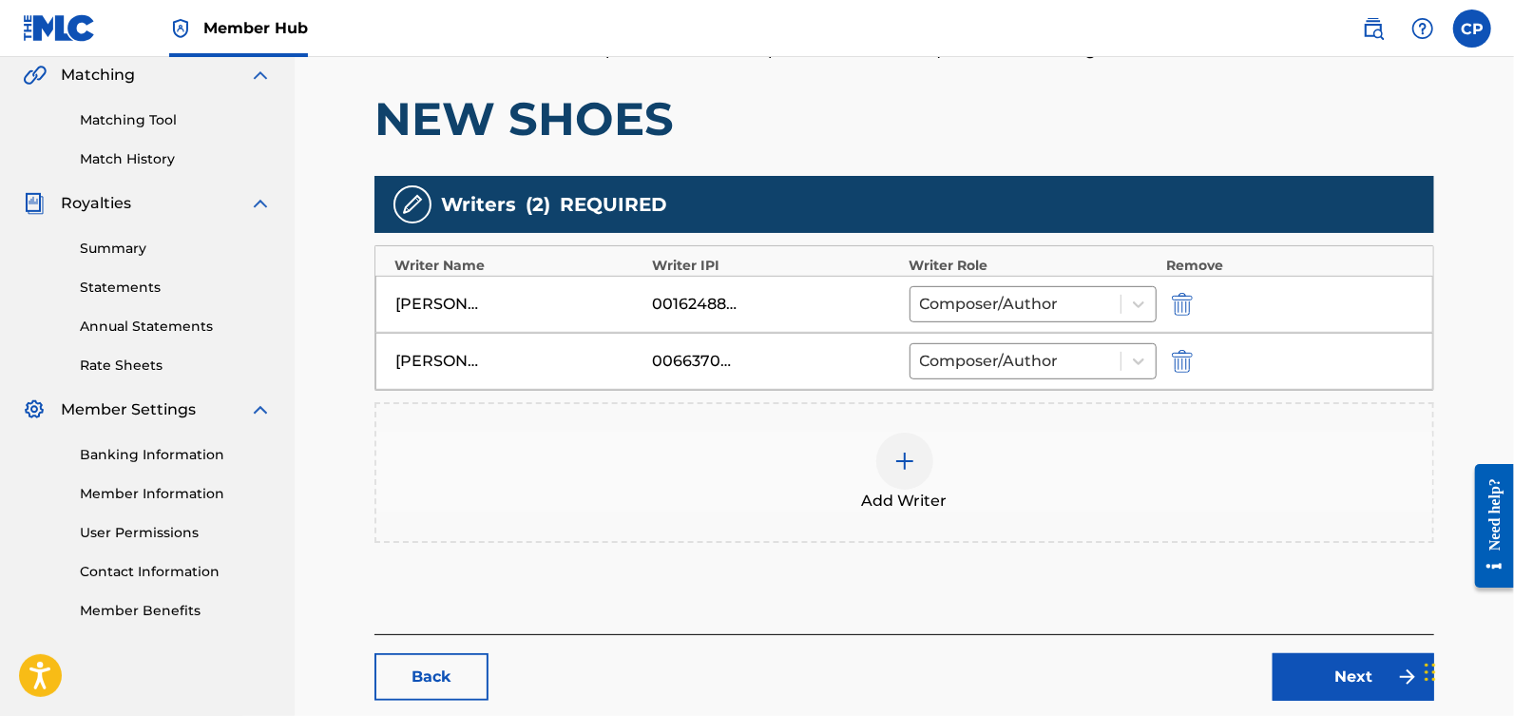
click at [1102, 441] on div "Add Writer" at bounding box center [904, 472] width 1056 height 80
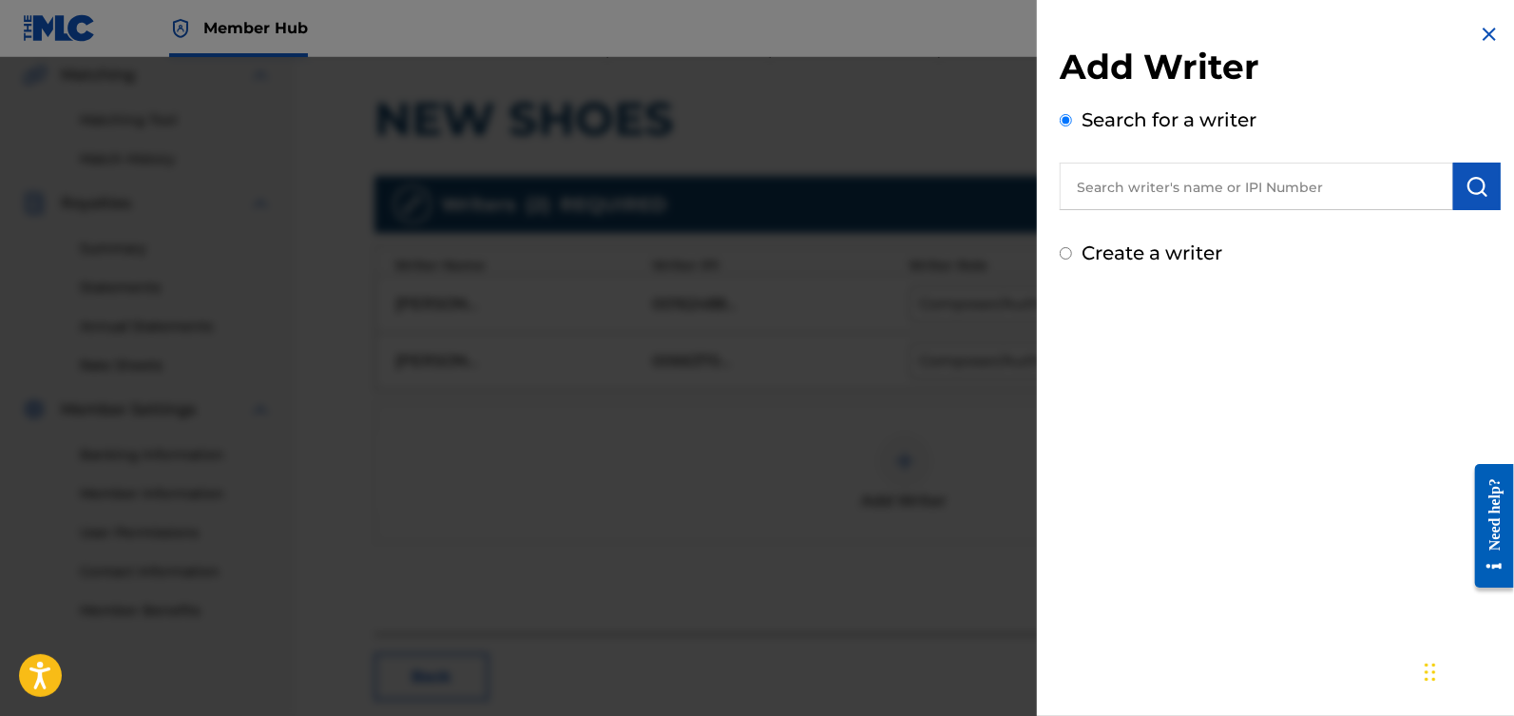
click at [1482, 35] on img at bounding box center [1489, 34] width 23 height 23
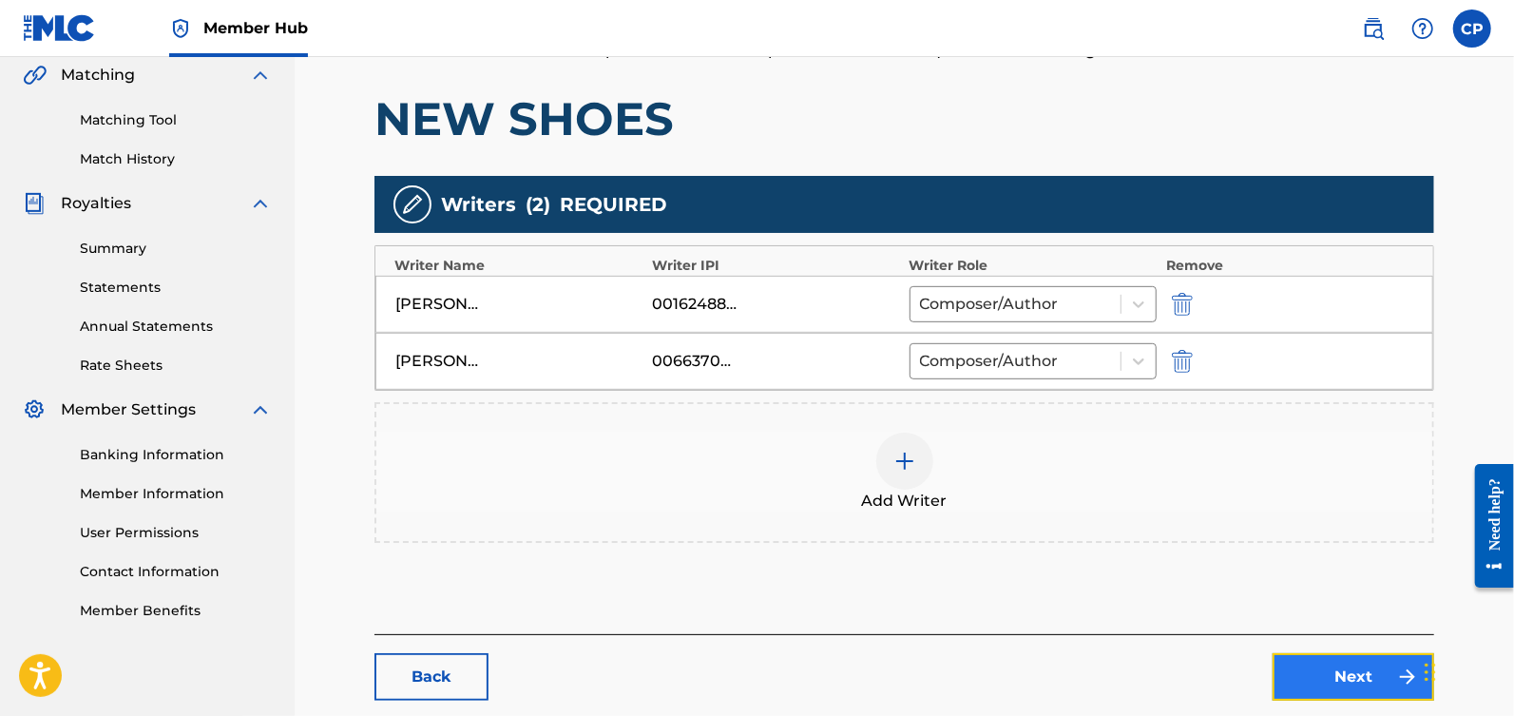
click at [1346, 674] on link "Next" at bounding box center [1354, 677] width 162 height 48
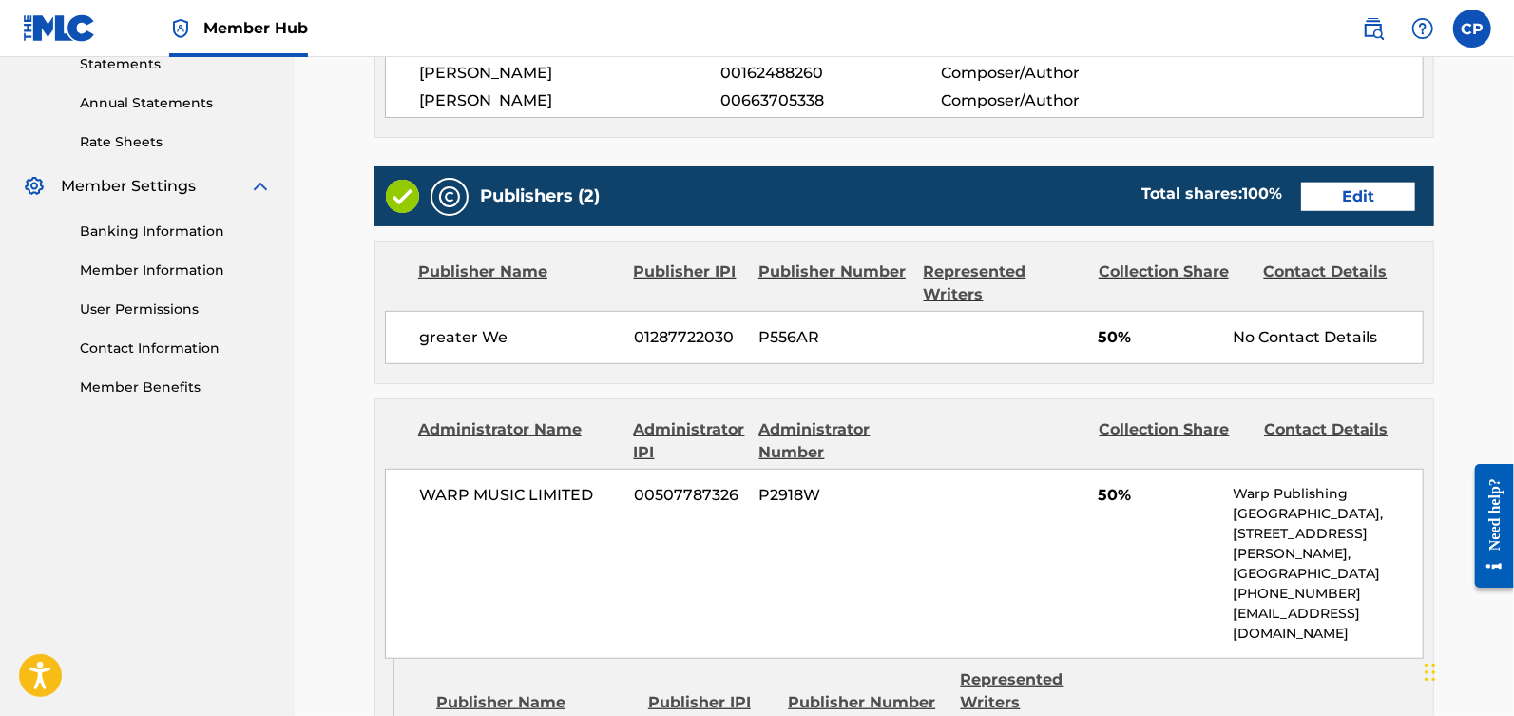
scroll to position [668, 0]
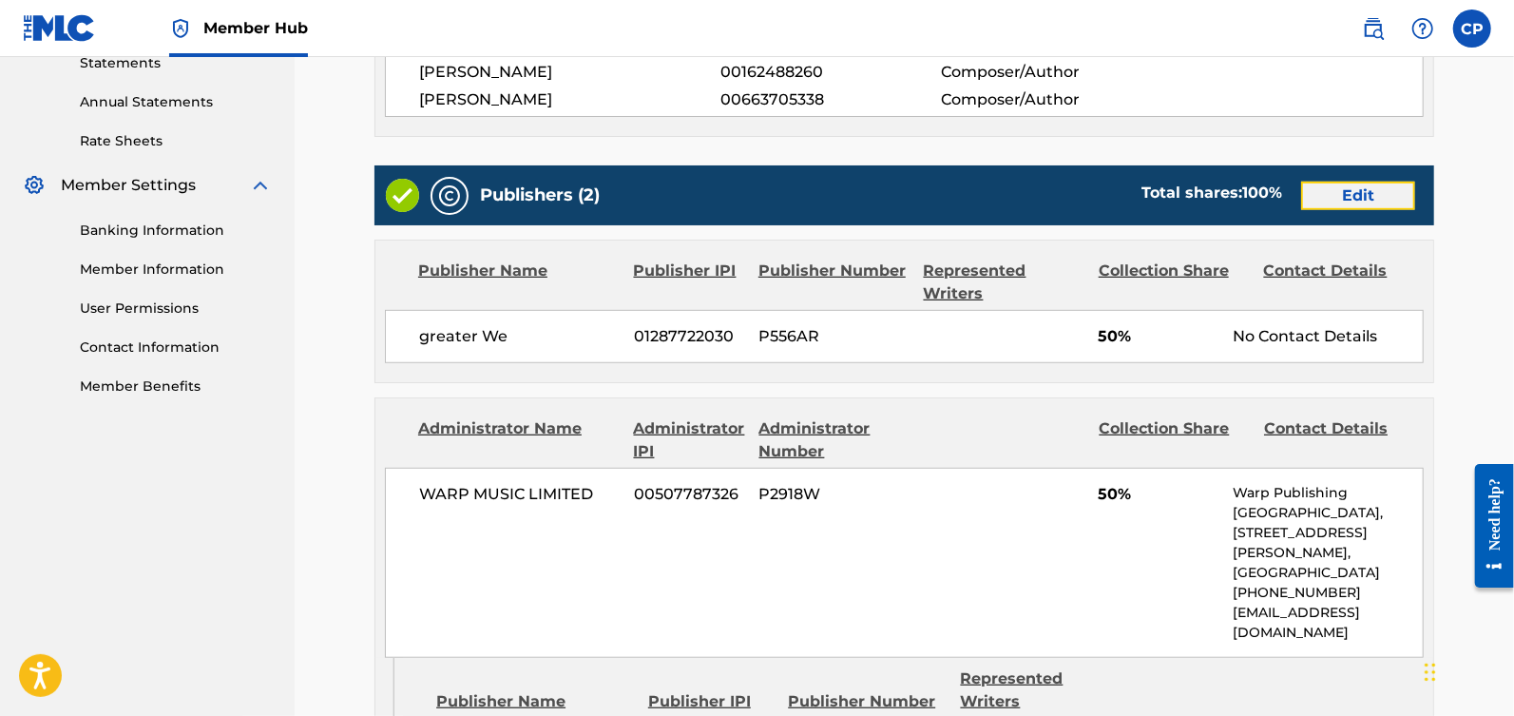
click at [1347, 195] on link "Edit" at bounding box center [1358, 196] width 114 height 29
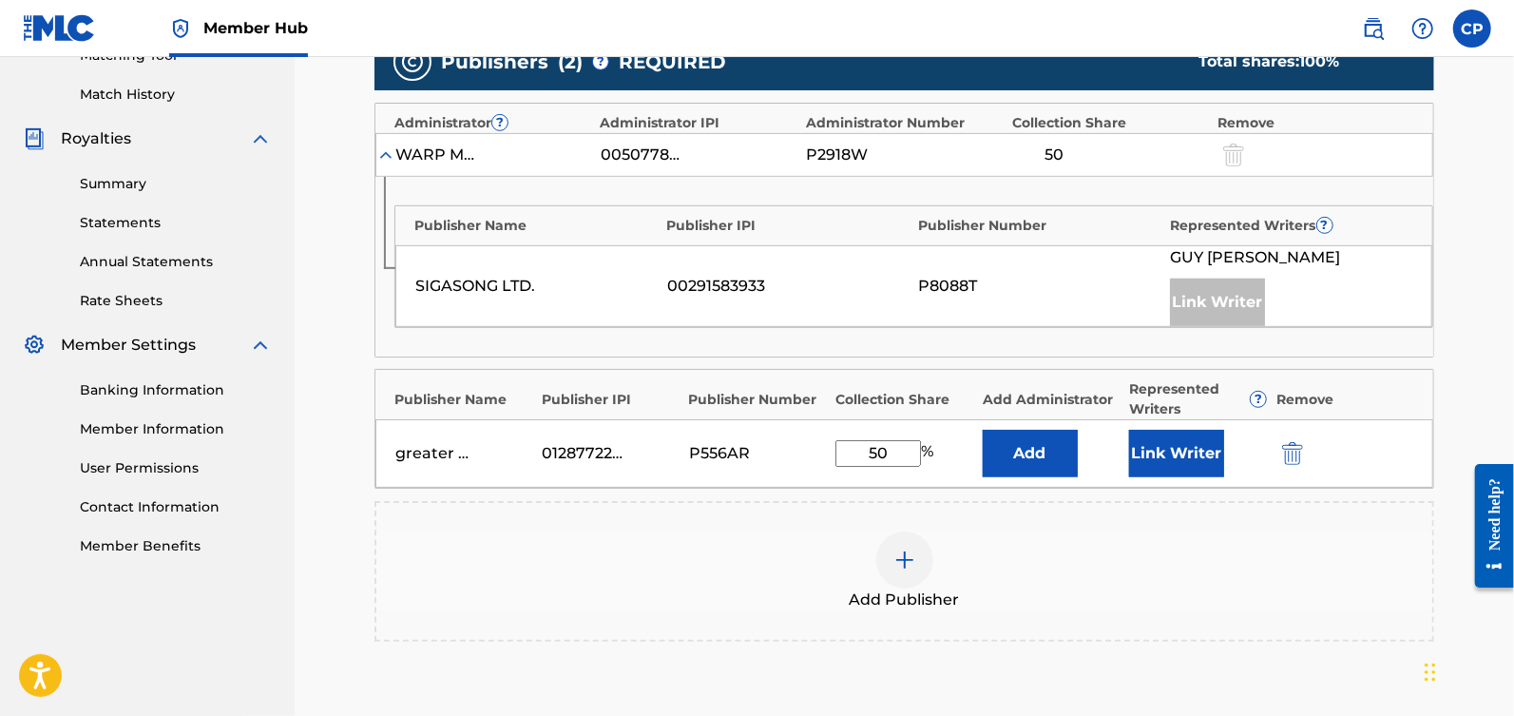
scroll to position [527, 0]
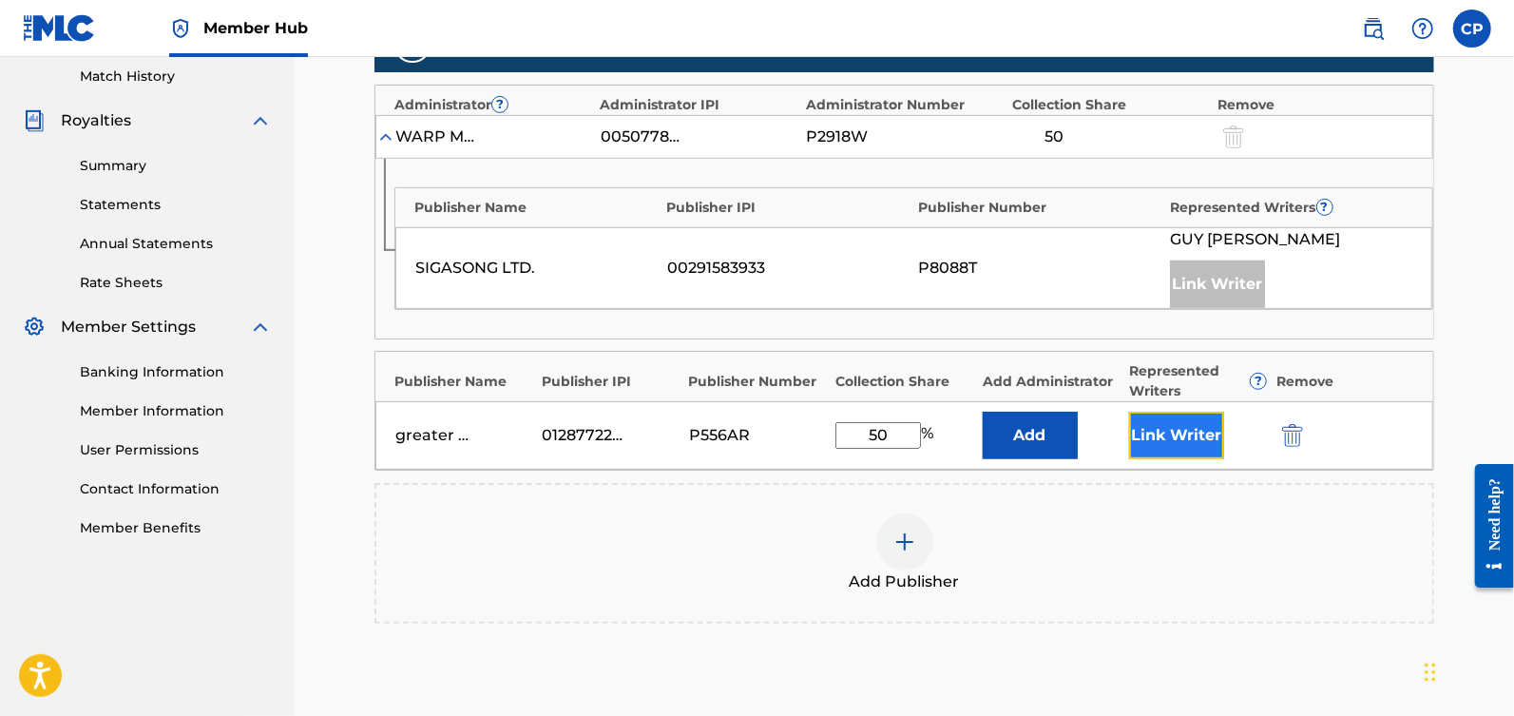
click at [1183, 419] on button "Link Writer" at bounding box center [1176, 436] width 95 height 48
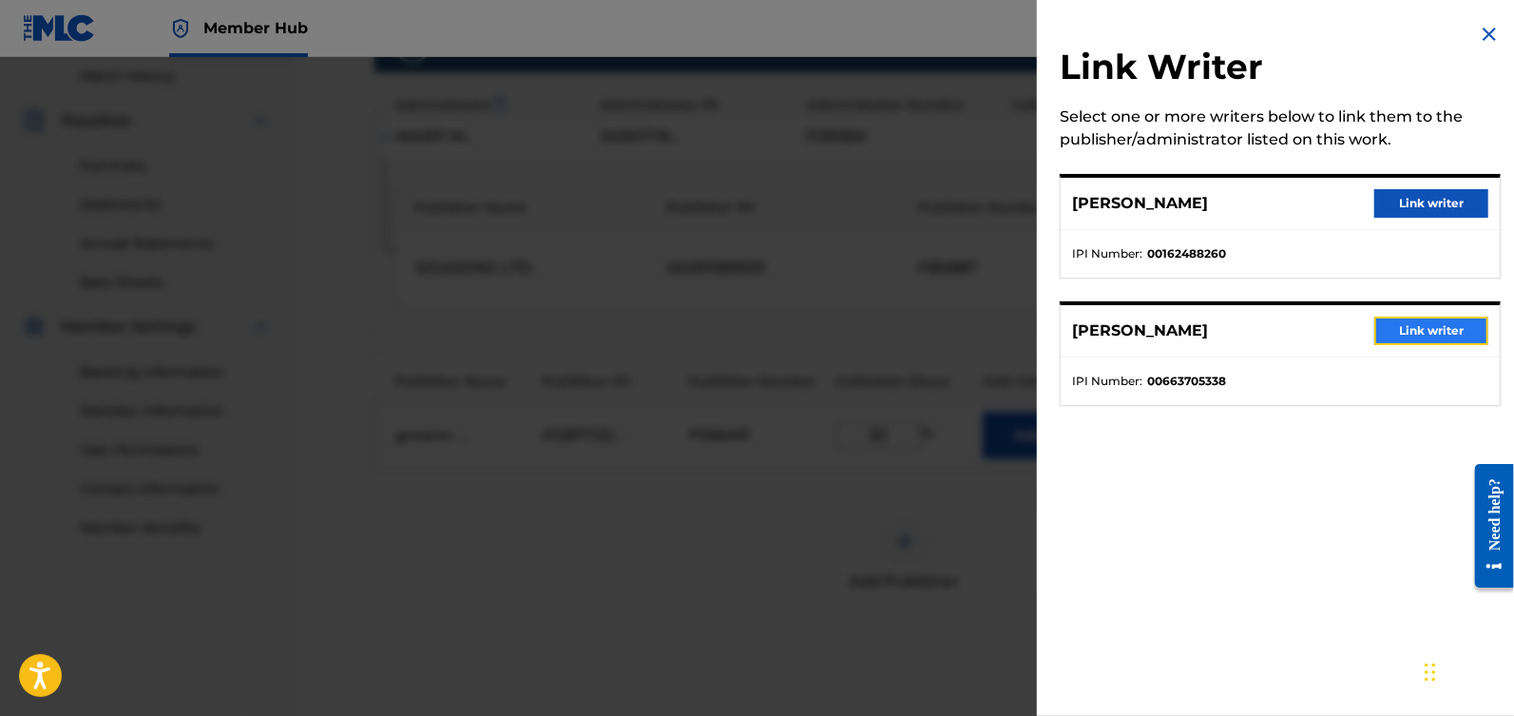
click at [1406, 332] on button "Link writer" at bounding box center [1431, 330] width 114 height 29
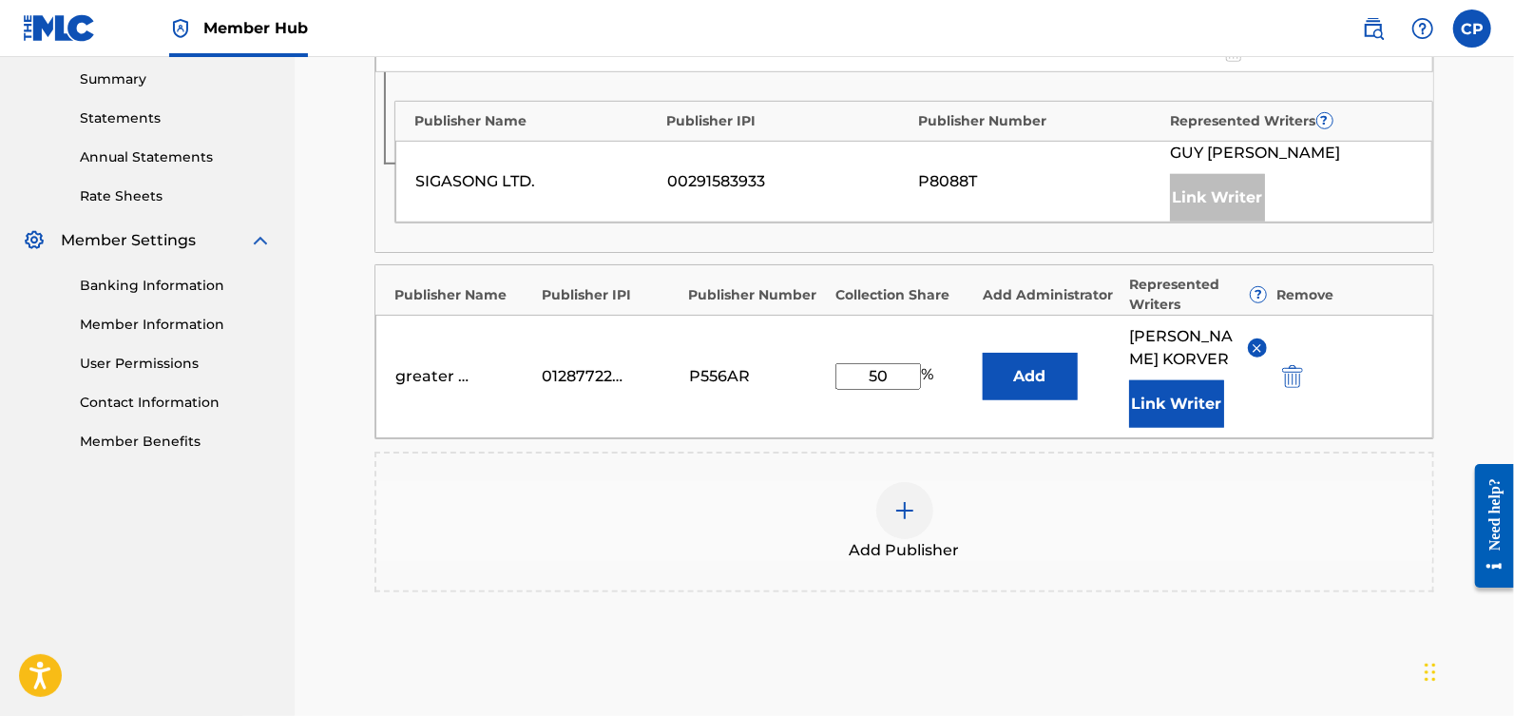
scroll to position [839, 0]
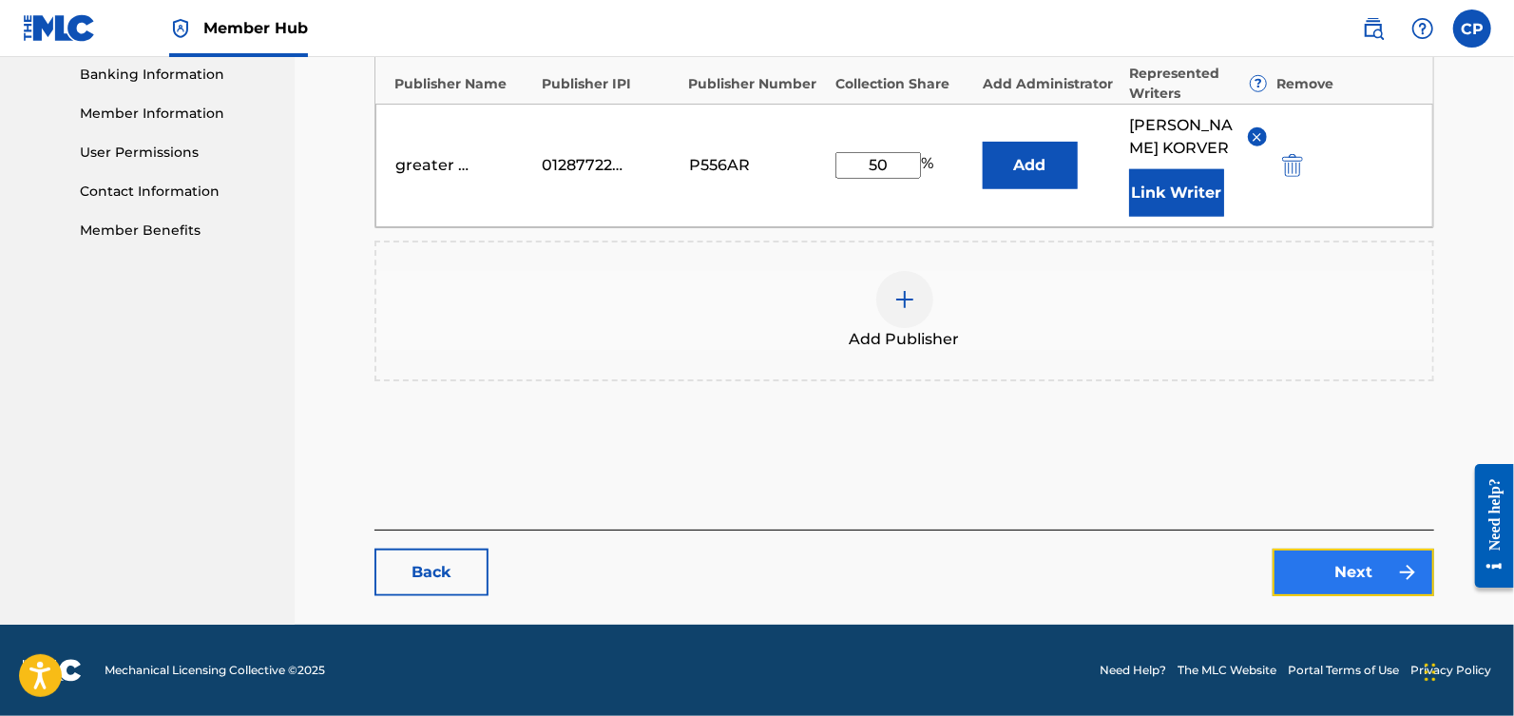
click at [1375, 563] on link "Next" at bounding box center [1354, 572] width 162 height 48
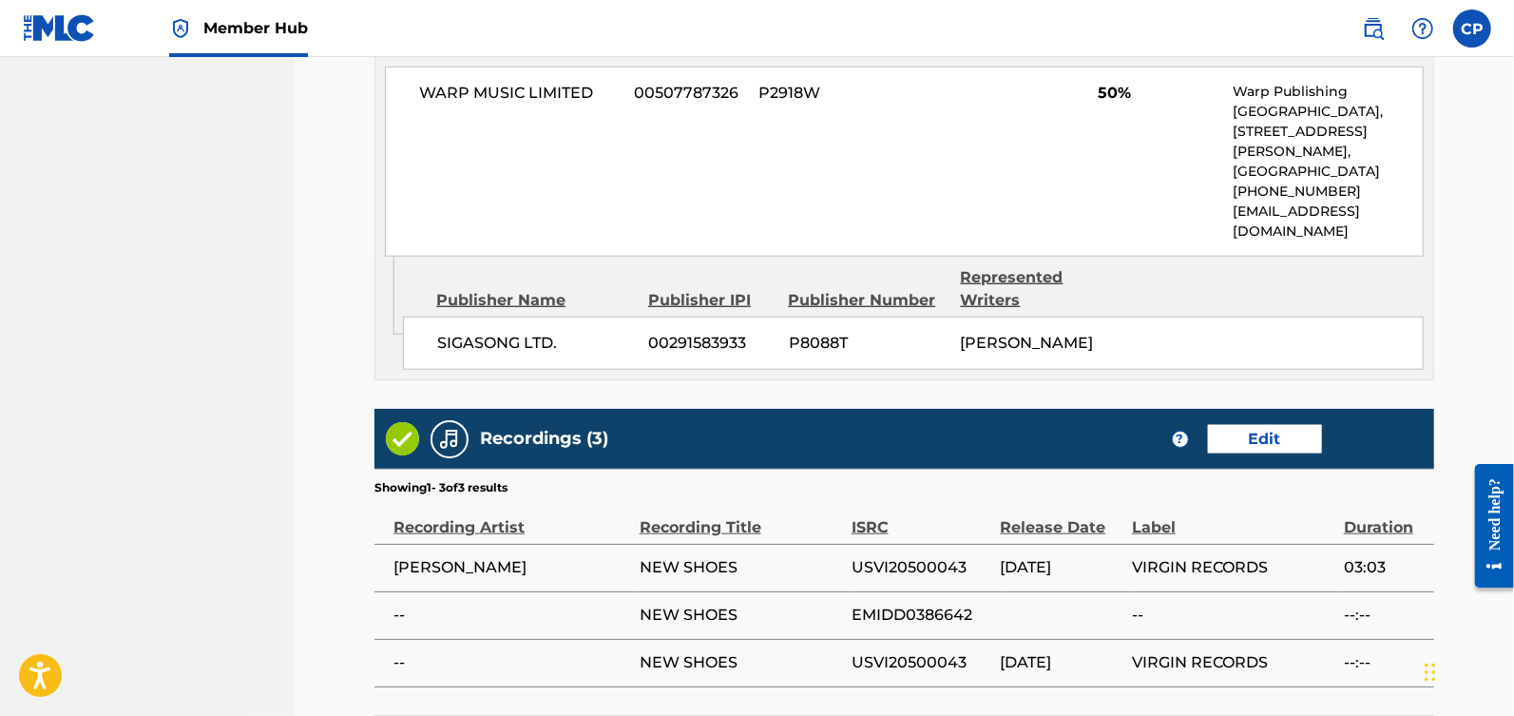
scroll to position [1250, 0]
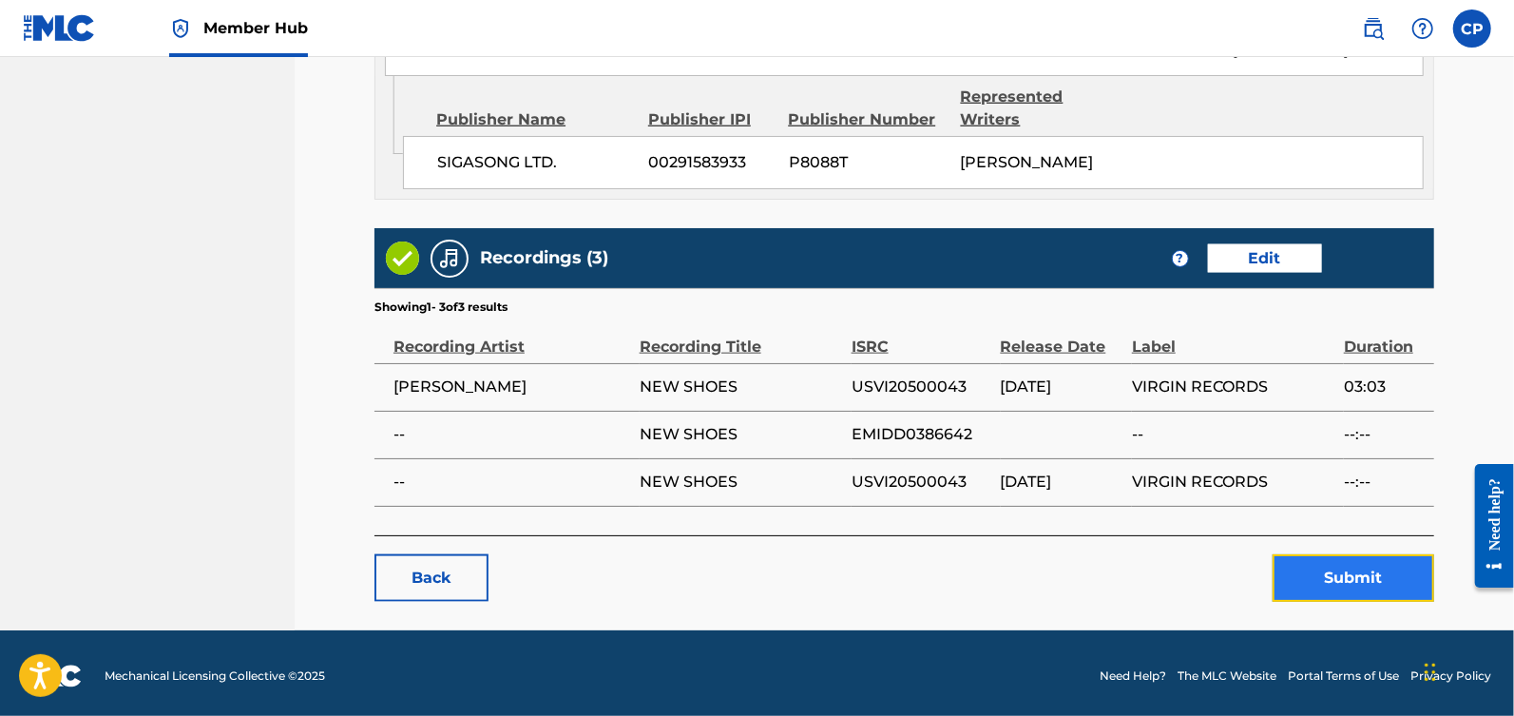
click at [1364, 570] on button "Submit" at bounding box center [1354, 578] width 162 height 48
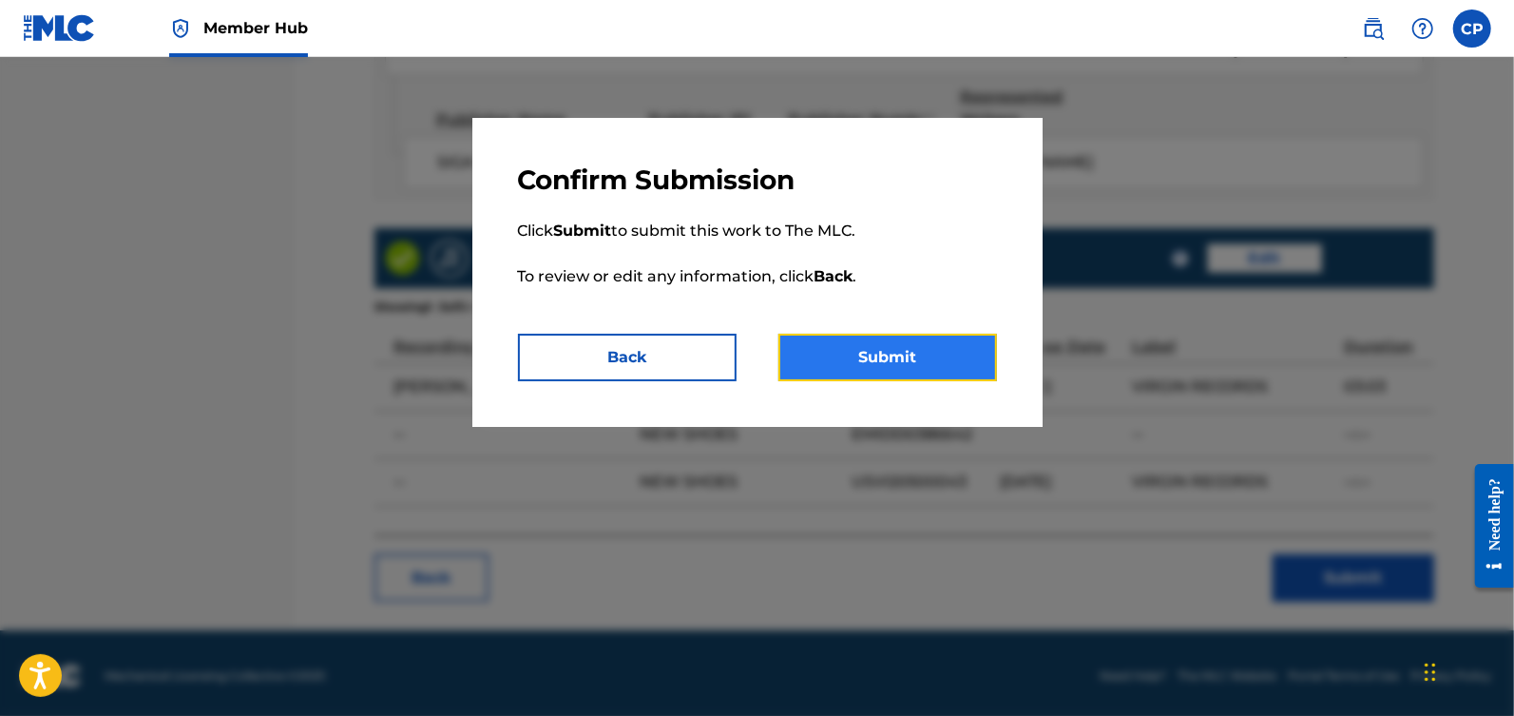
click at [934, 372] on button "Submit" at bounding box center [887, 358] width 219 height 48
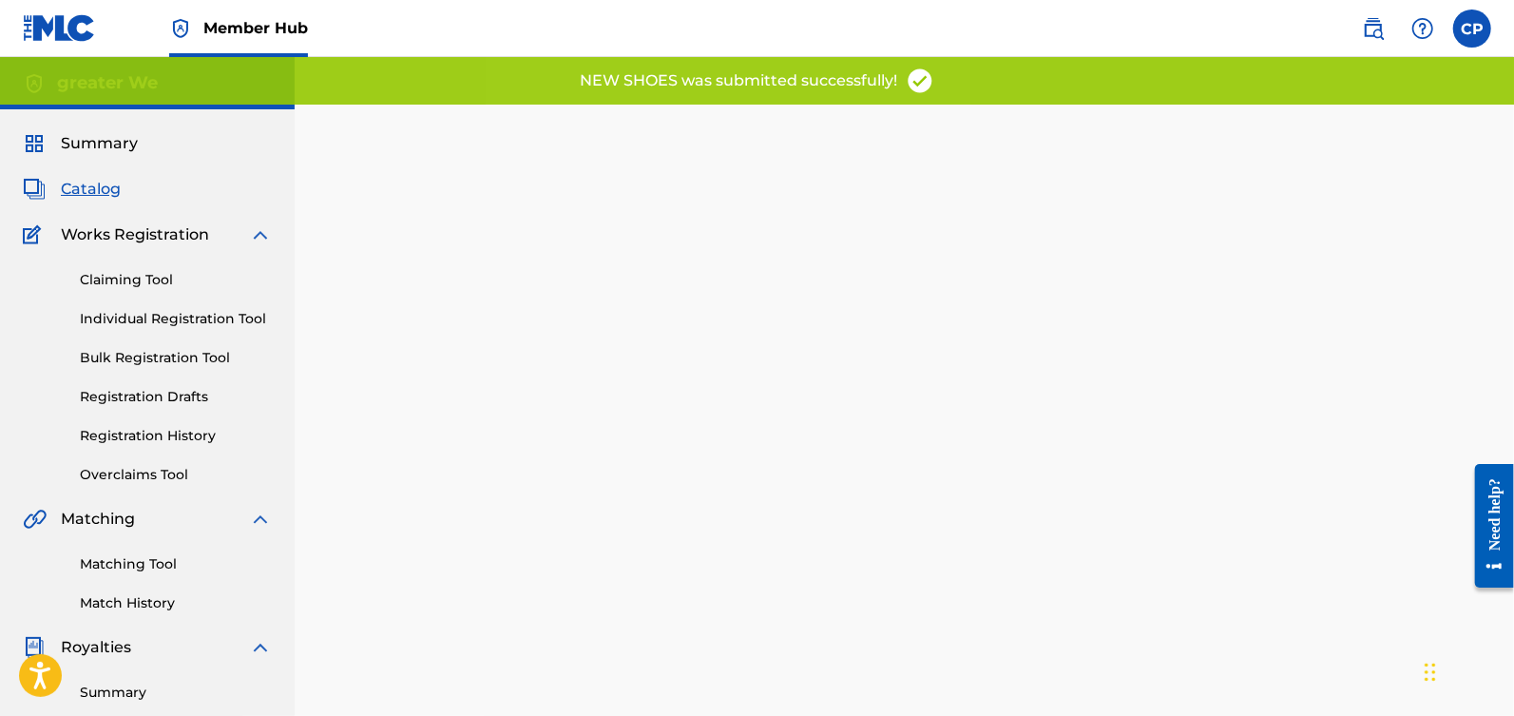
click at [111, 196] on span "Catalog" at bounding box center [91, 189] width 60 height 23
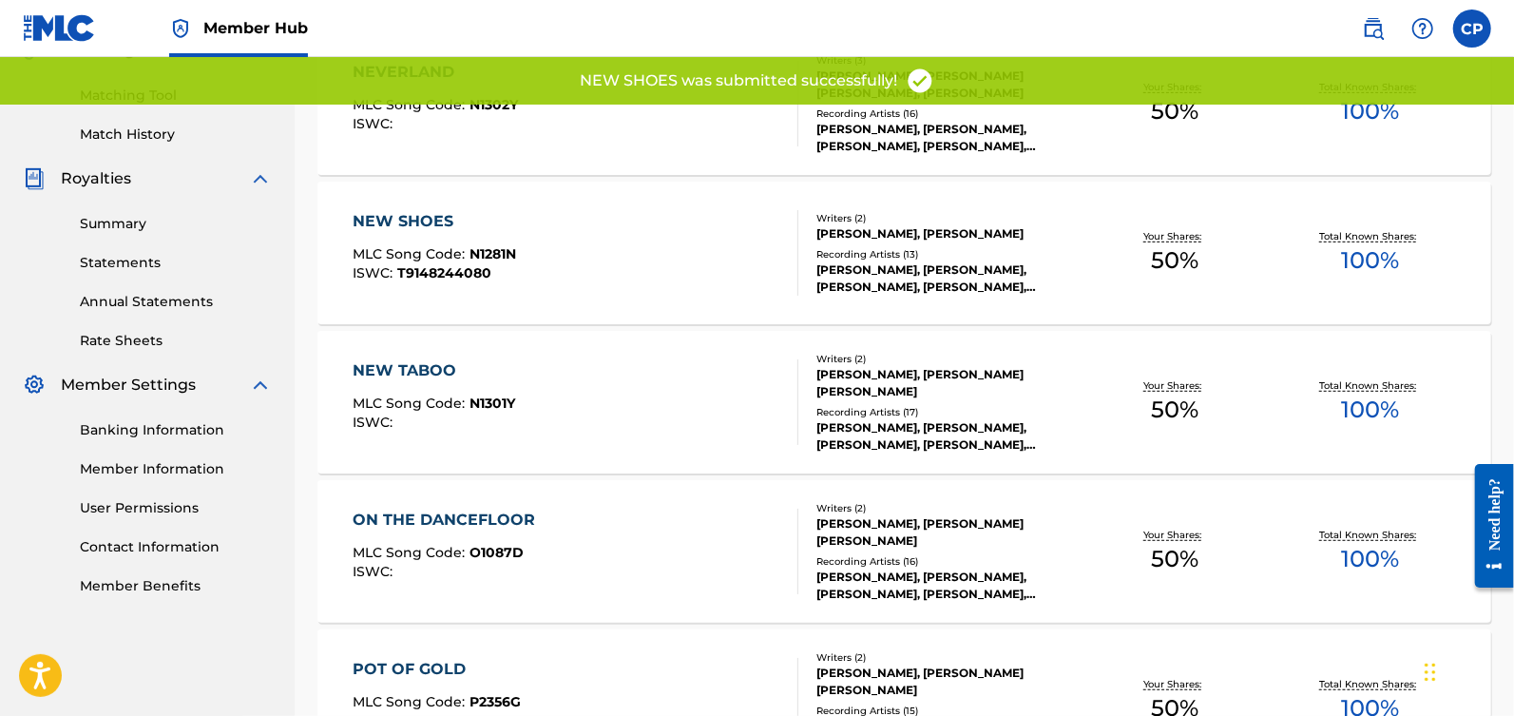
scroll to position [479, 0]
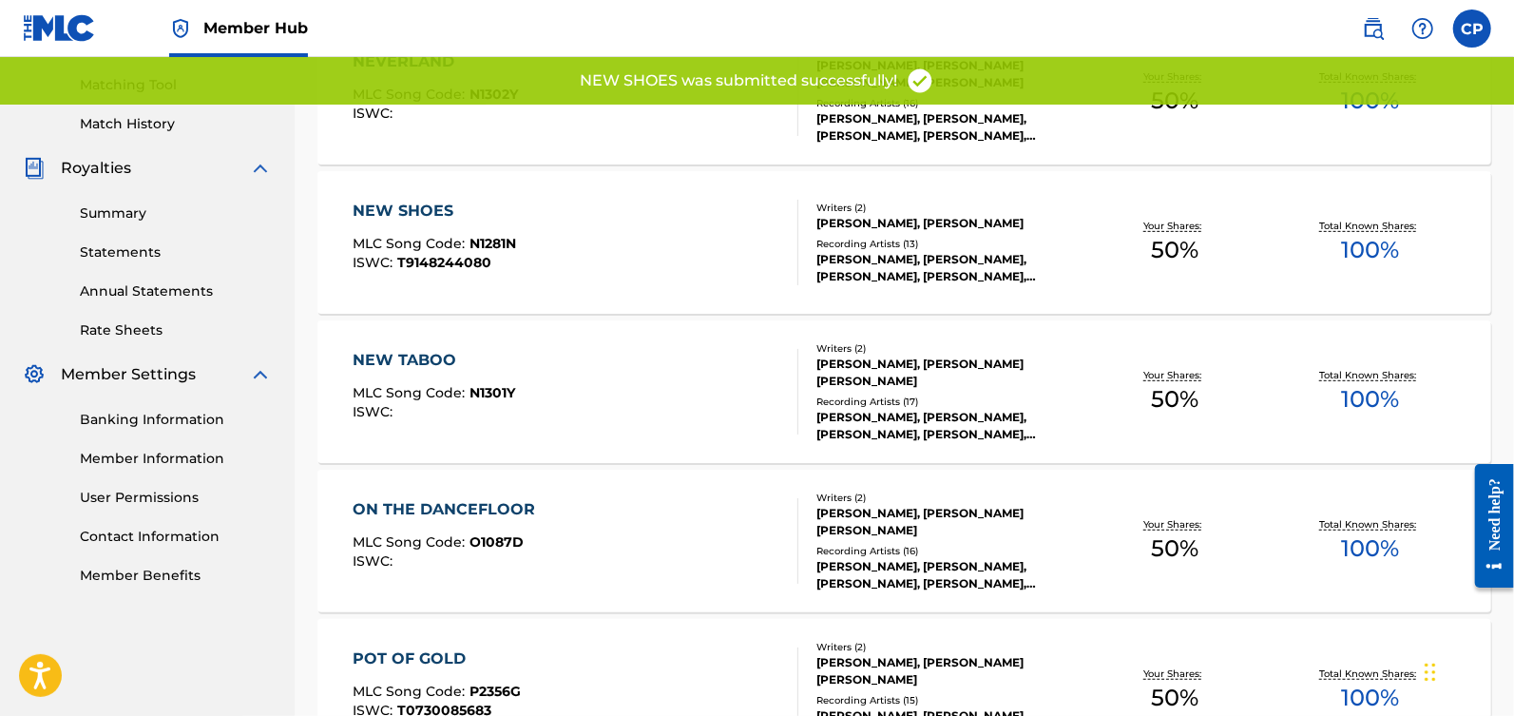
click at [438, 350] on div "NEW TABOO" at bounding box center [434, 360] width 163 height 23
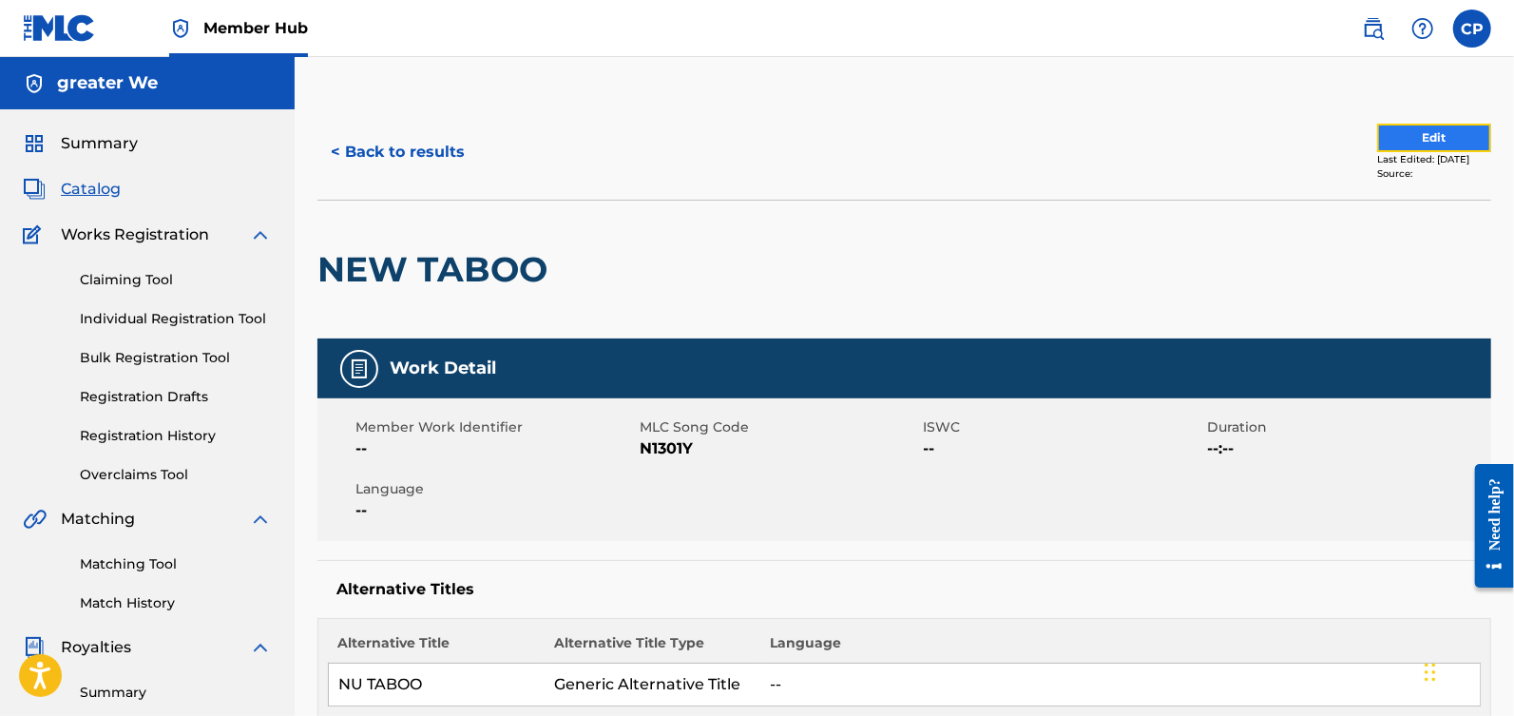
click at [1419, 139] on button "Edit" at bounding box center [1434, 138] width 114 height 29
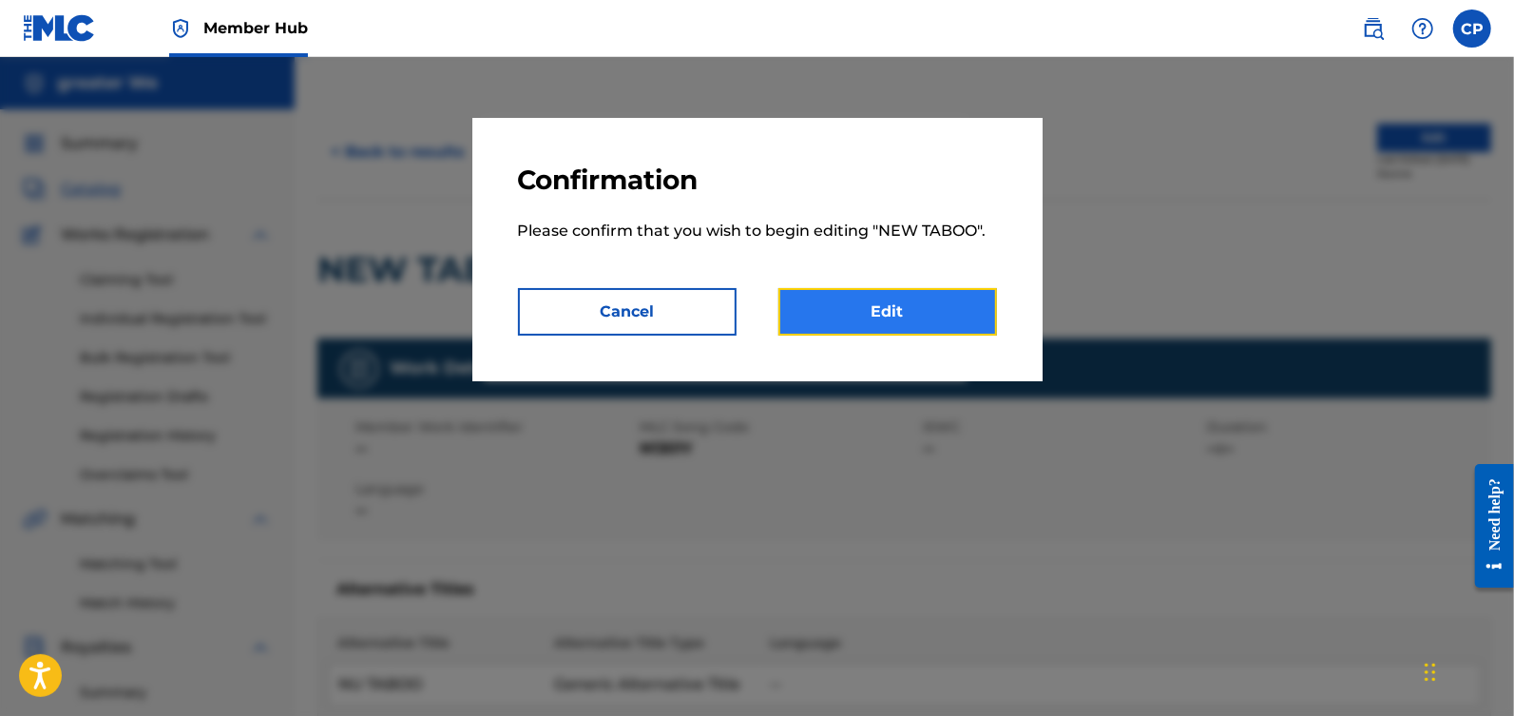
click at [893, 313] on link "Edit" at bounding box center [887, 312] width 219 height 48
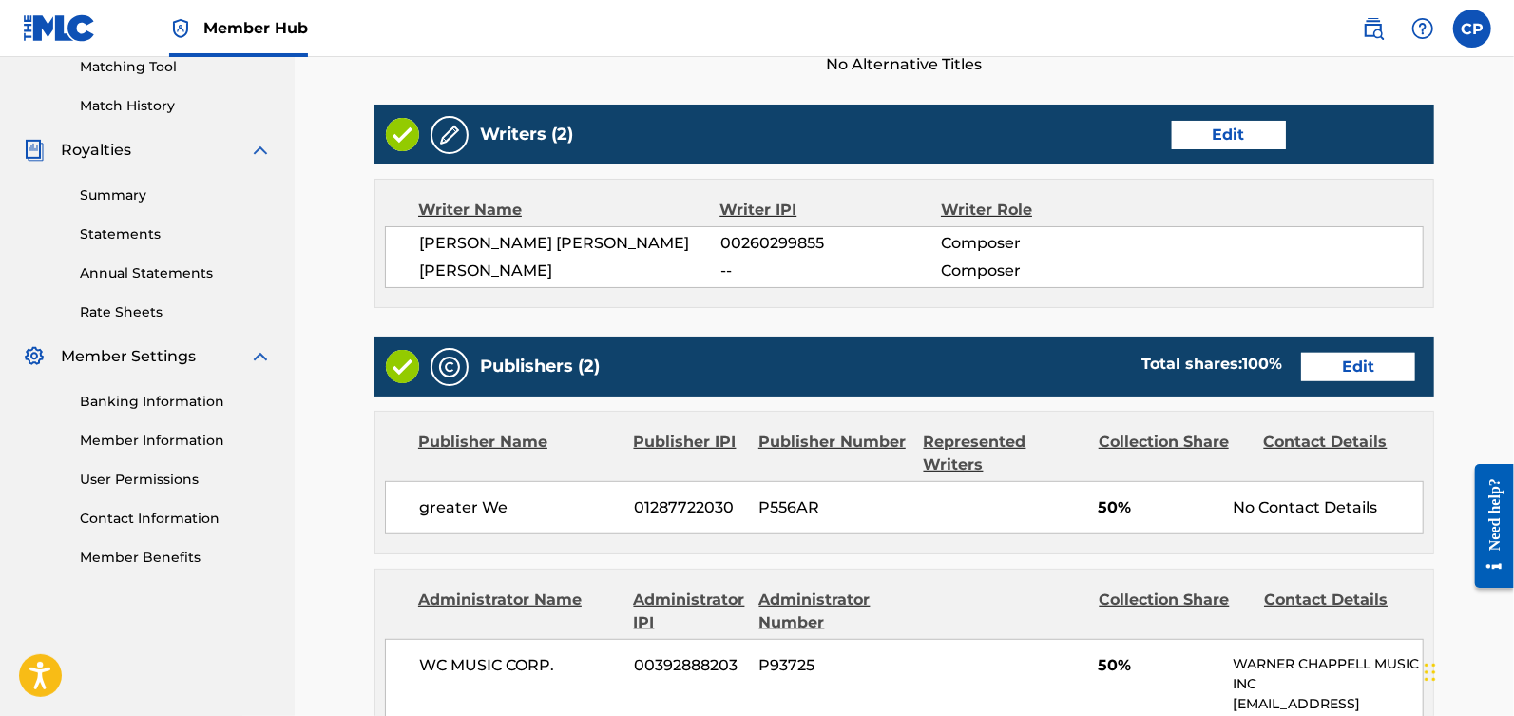
scroll to position [501, 0]
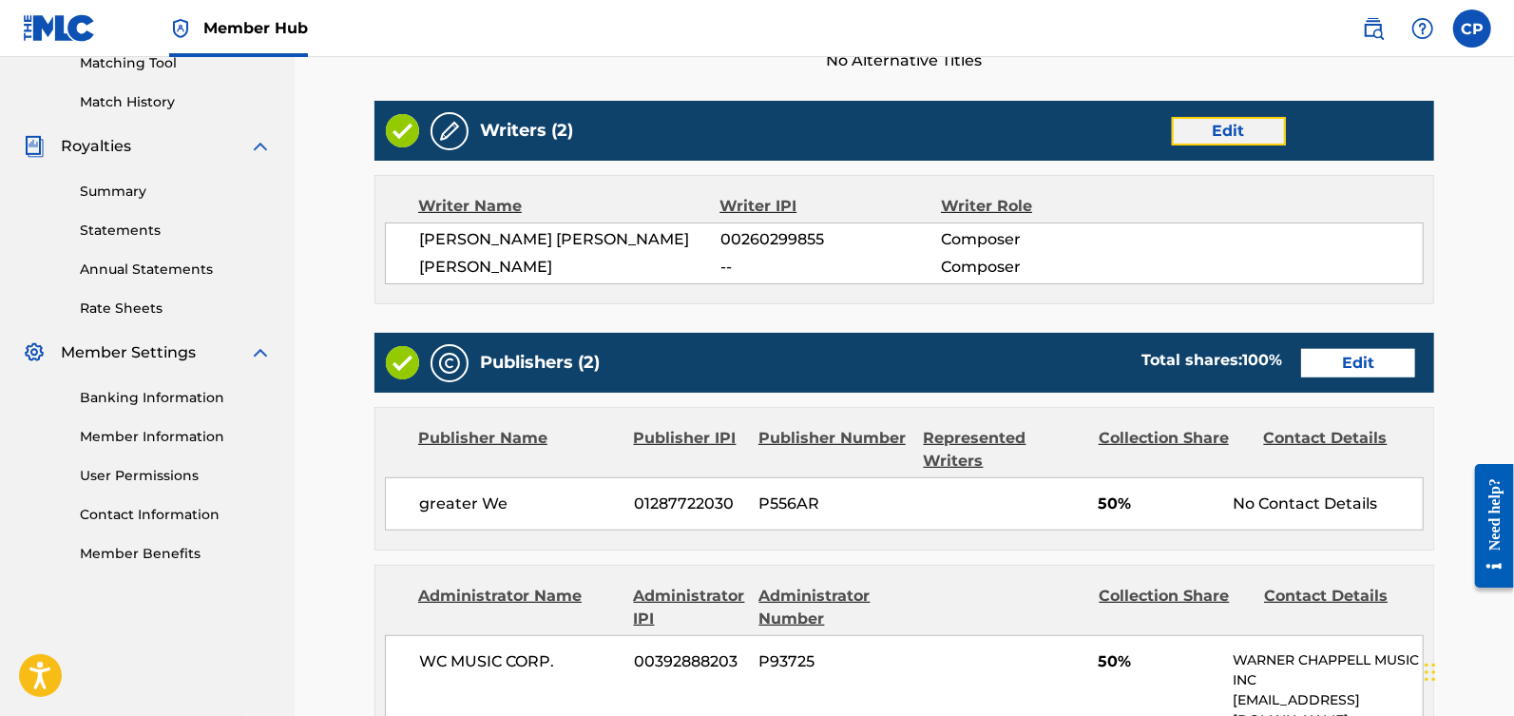
click at [1246, 135] on link "Edit" at bounding box center [1229, 131] width 114 height 29
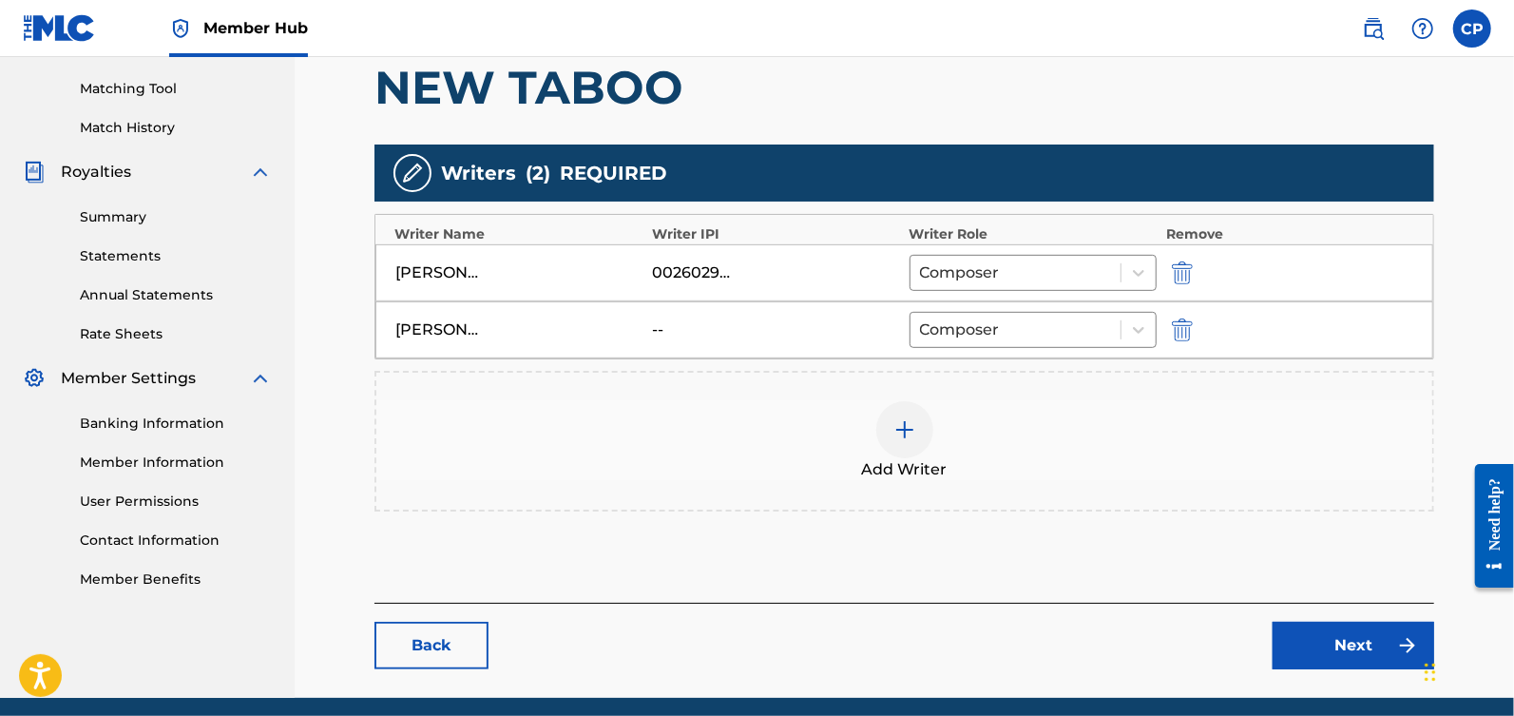
scroll to position [534, 0]
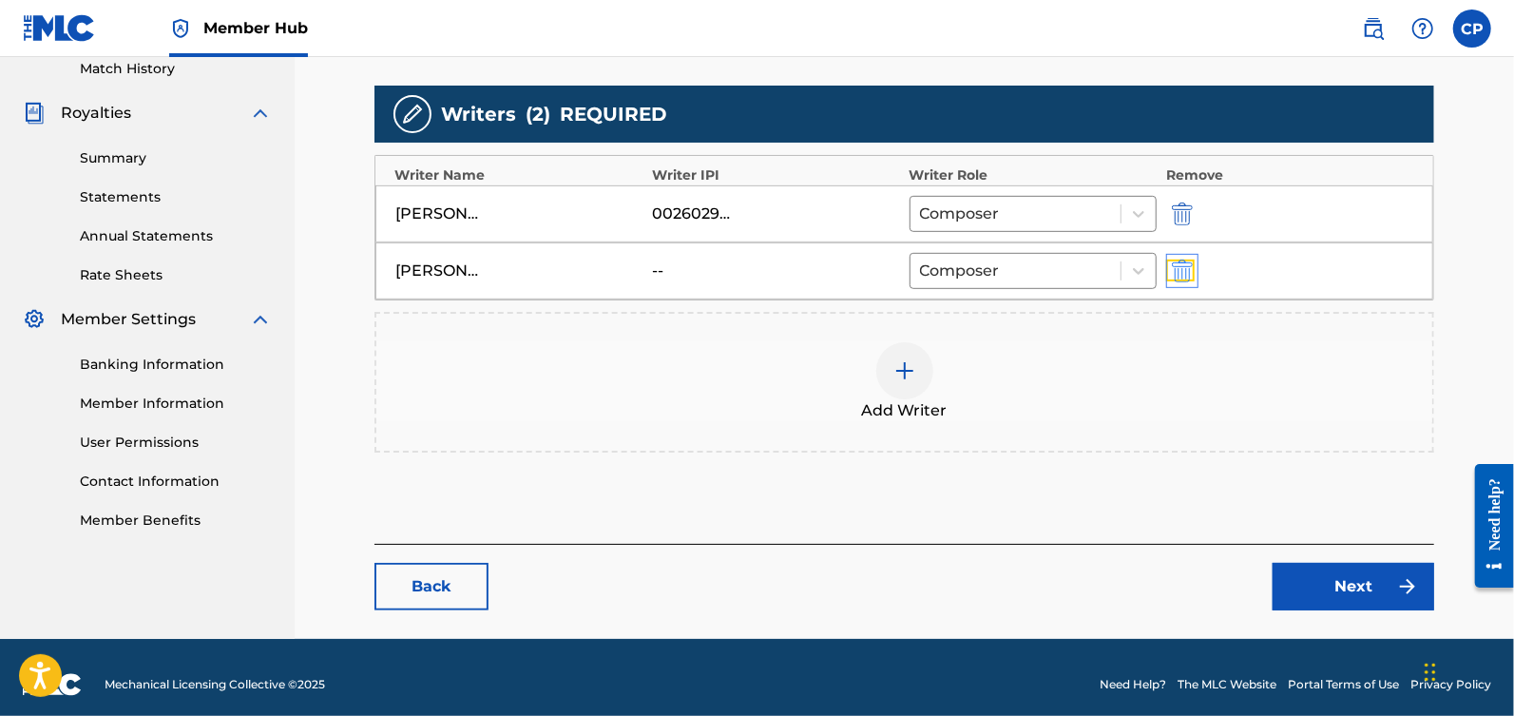
click at [1186, 276] on img "submit" at bounding box center [1182, 270] width 21 height 23
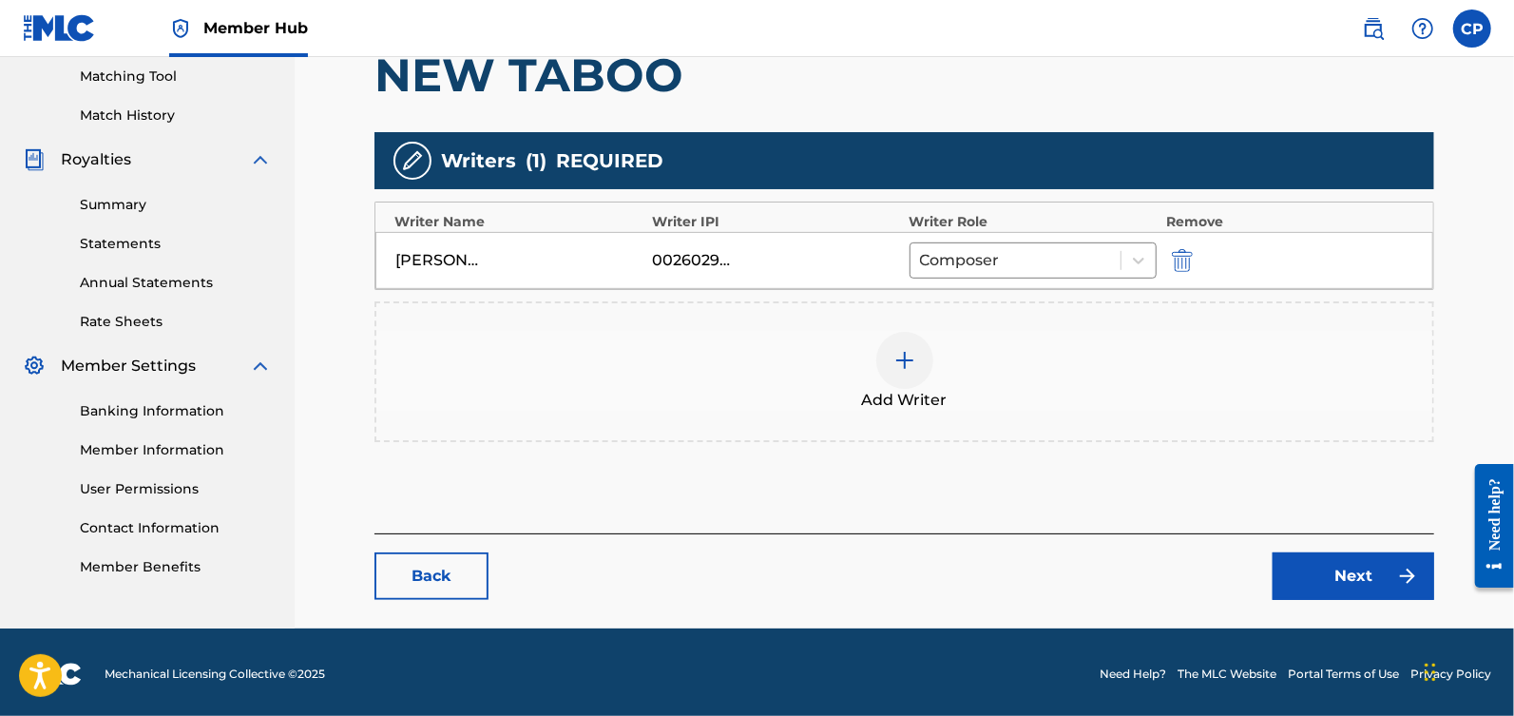
click at [914, 364] on img at bounding box center [904, 360] width 23 height 23
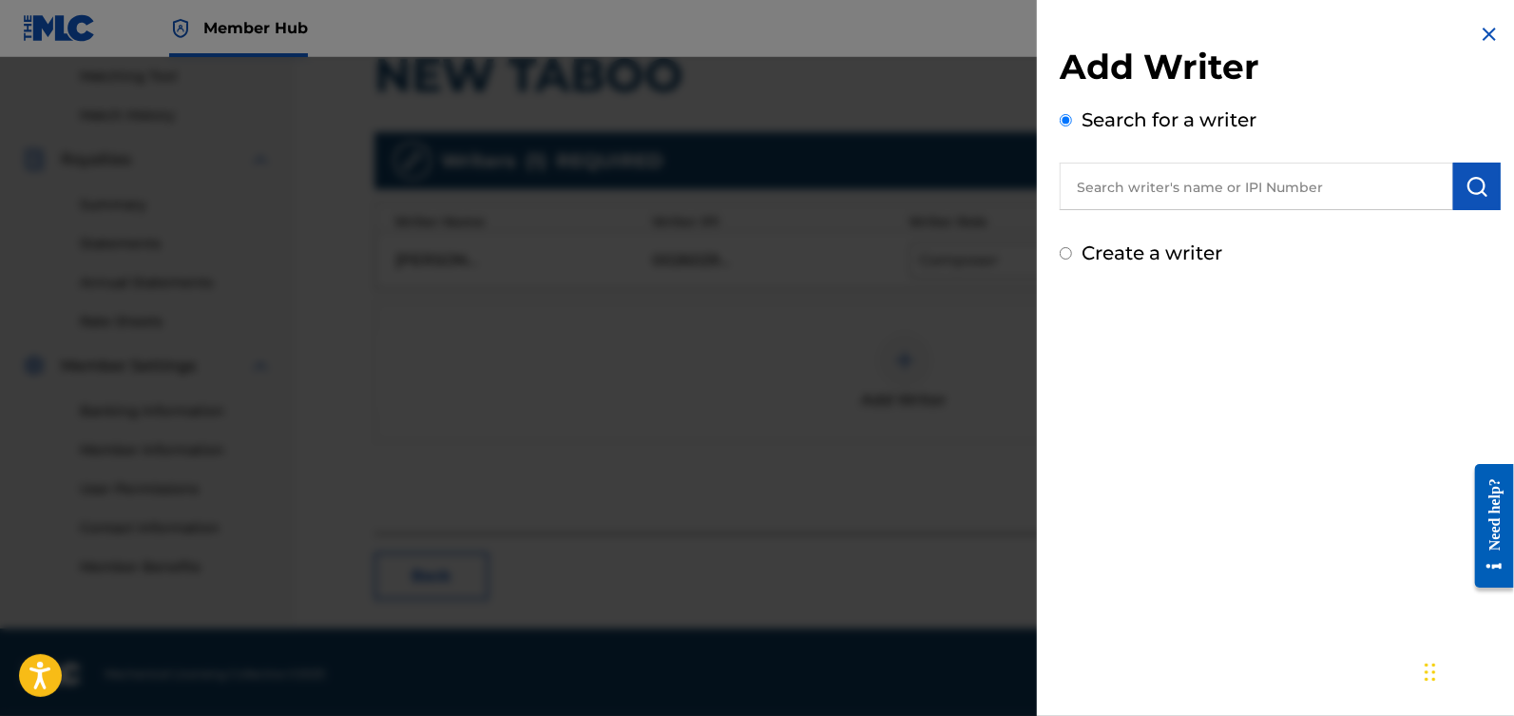
click at [1176, 181] on input "text" at bounding box center [1256, 187] width 393 height 48
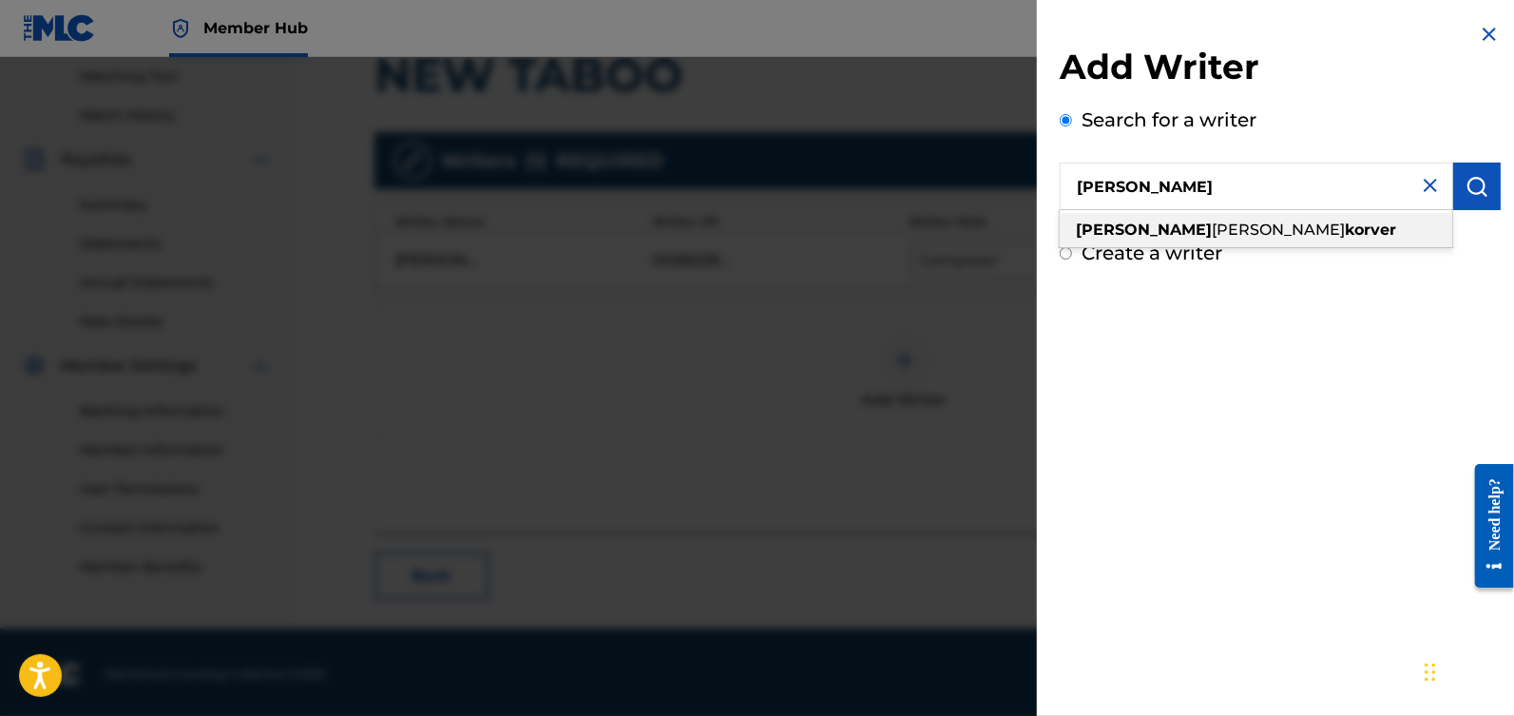
click at [1345, 226] on strong "korver" at bounding box center [1370, 229] width 51 height 18
type input "[PERSON_NAME]"
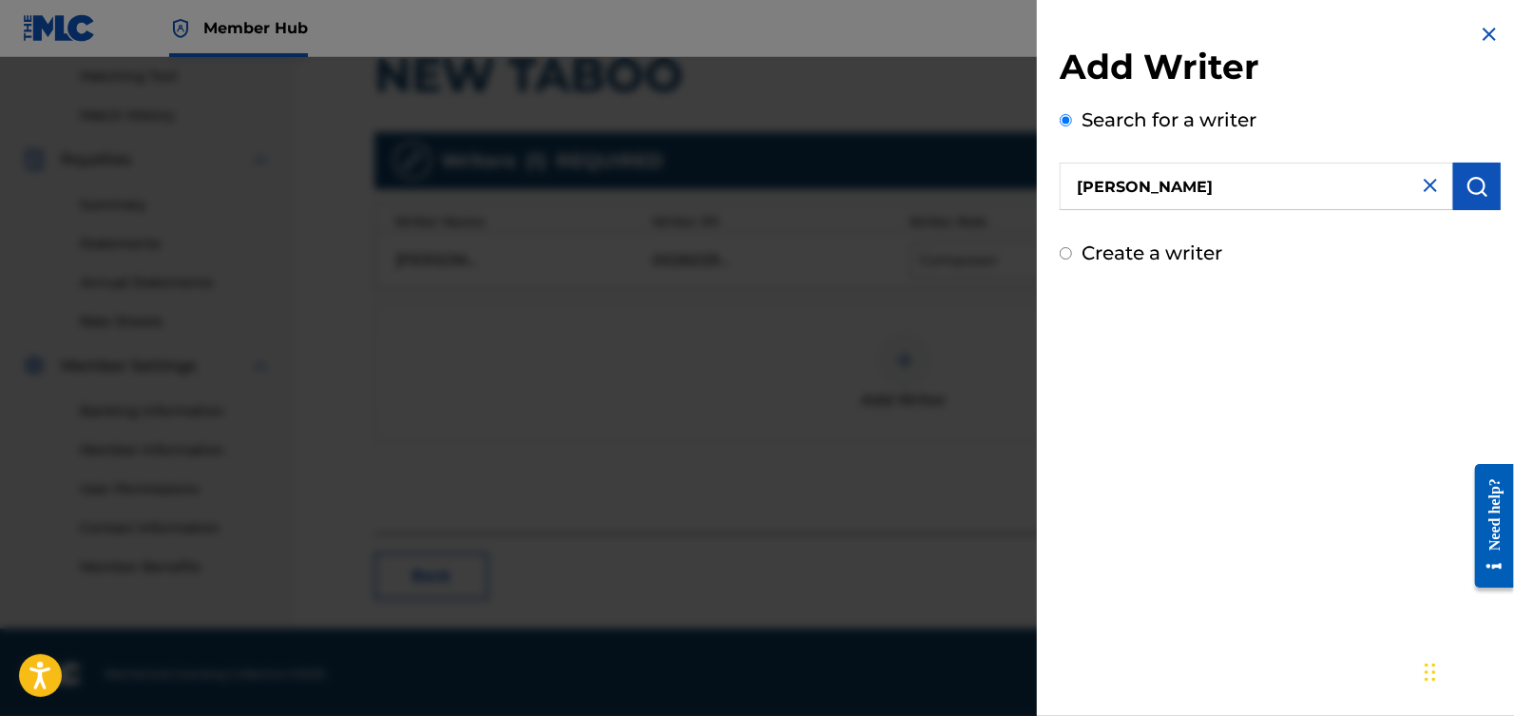
click at [1446, 188] on input "[PERSON_NAME]" at bounding box center [1256, 187] width 393 height 48
click at [1453, 188] on button "submit" at bounding box center [1477, 187] width 48 height 48
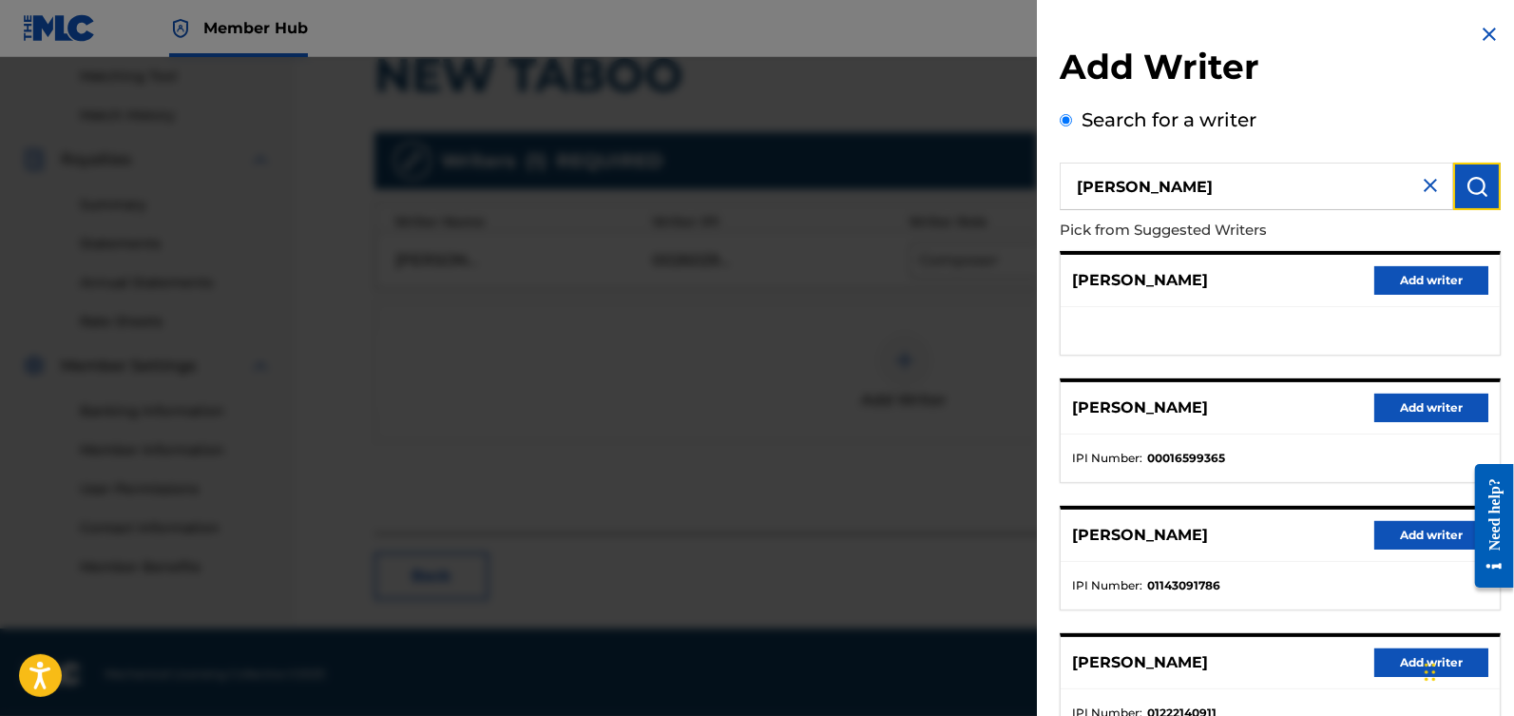
scroll to position [263, 0]
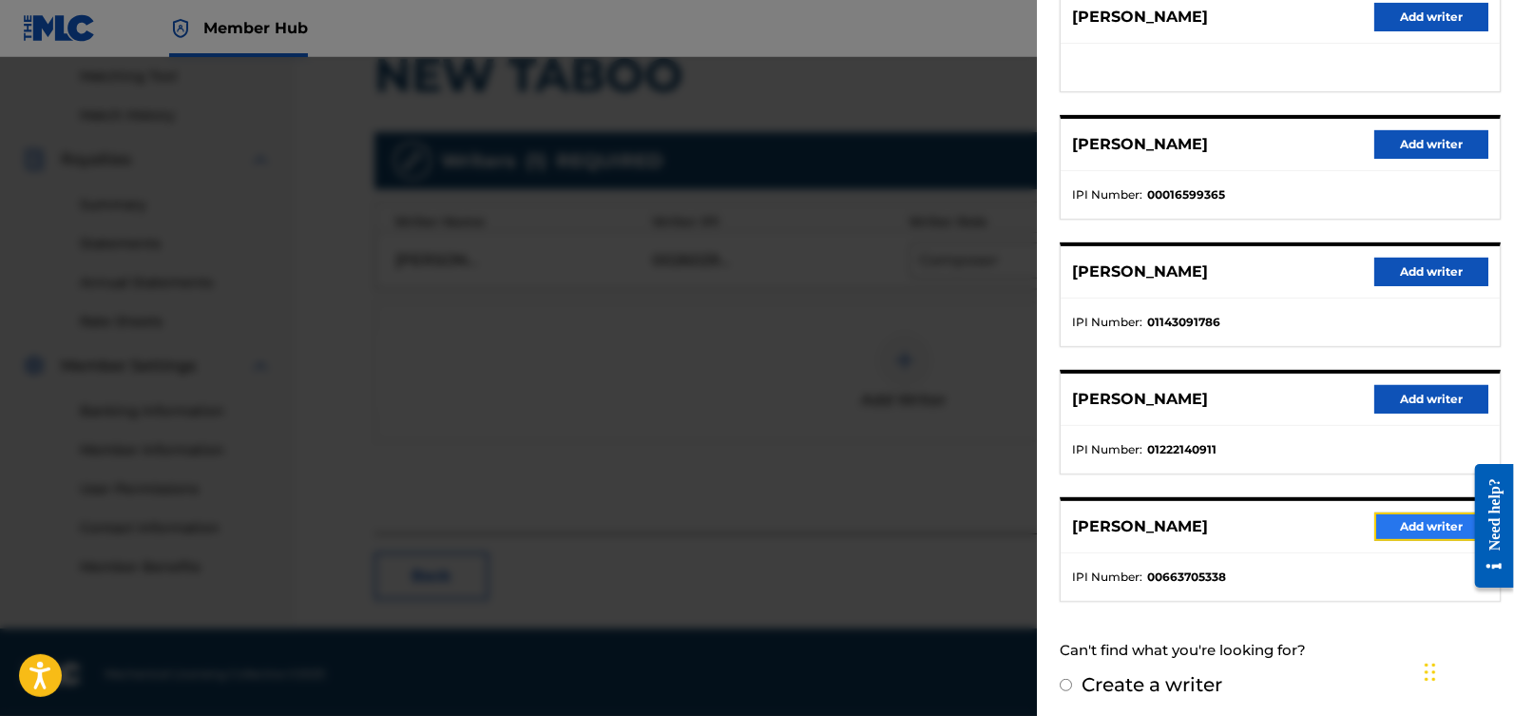
click at [1427, 519] on button "Add writer" at bounding box center [1431, 526] width 114 height 29
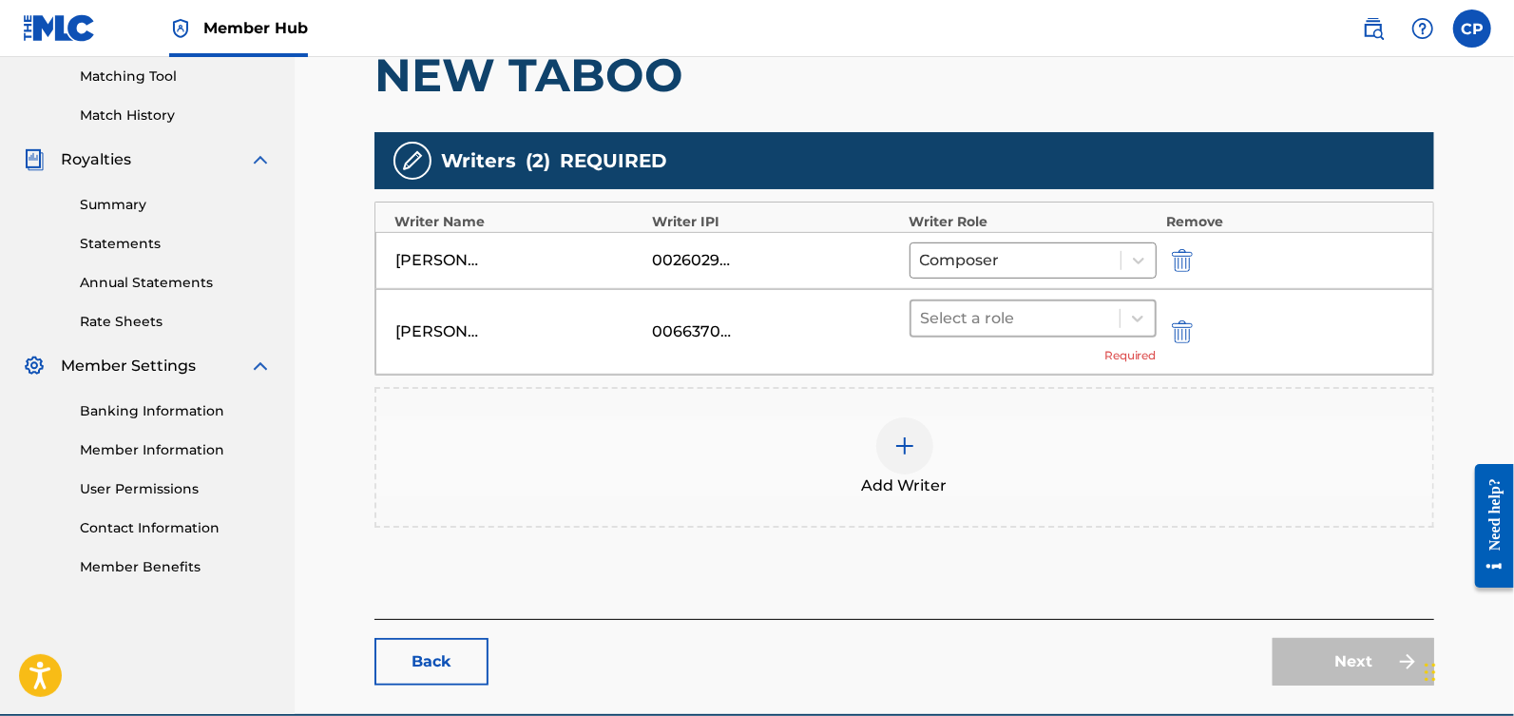
click at [1067, 326] on div at bounding box center [1015, 318] width 189 height 27
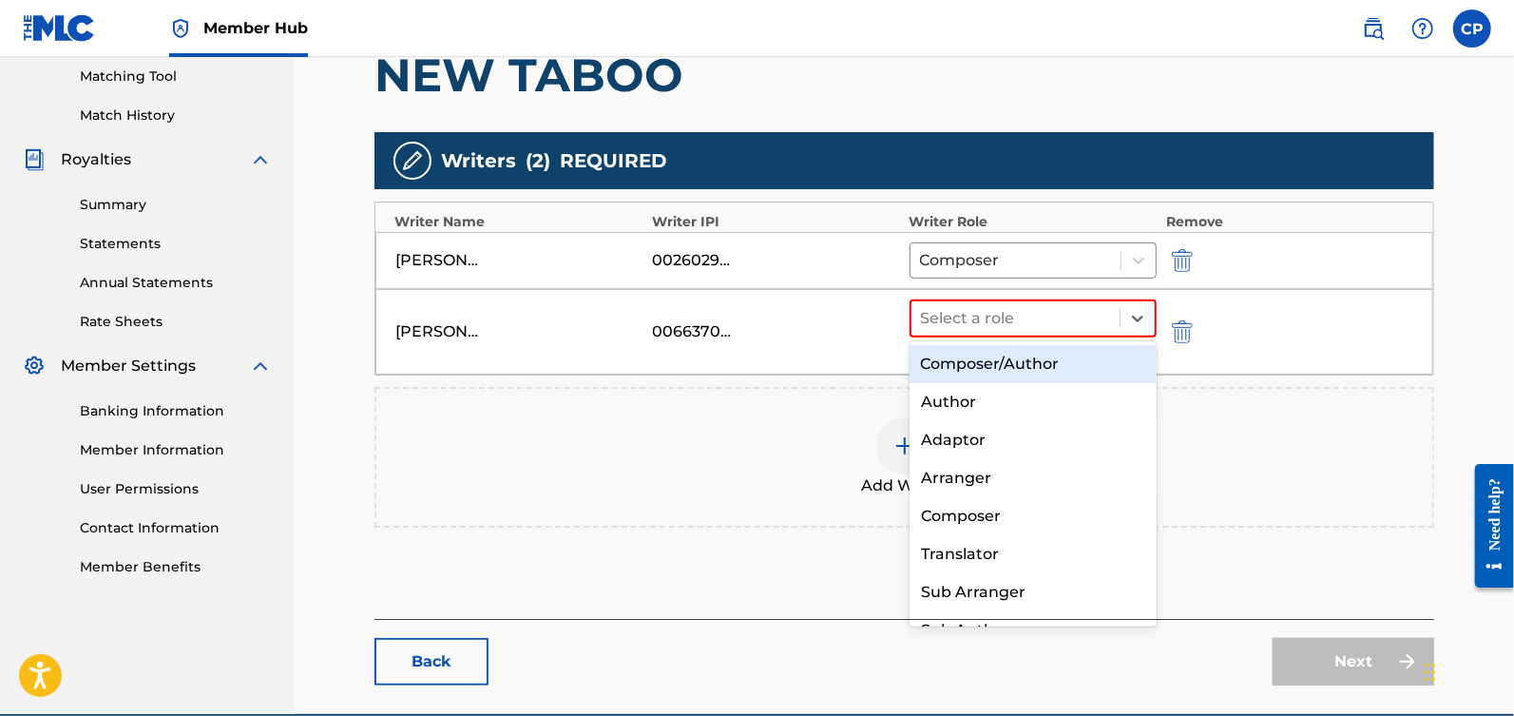
click at [1064, 368] on div "Composer/Author" at bounding box center [1034, 364] width 248 height 38
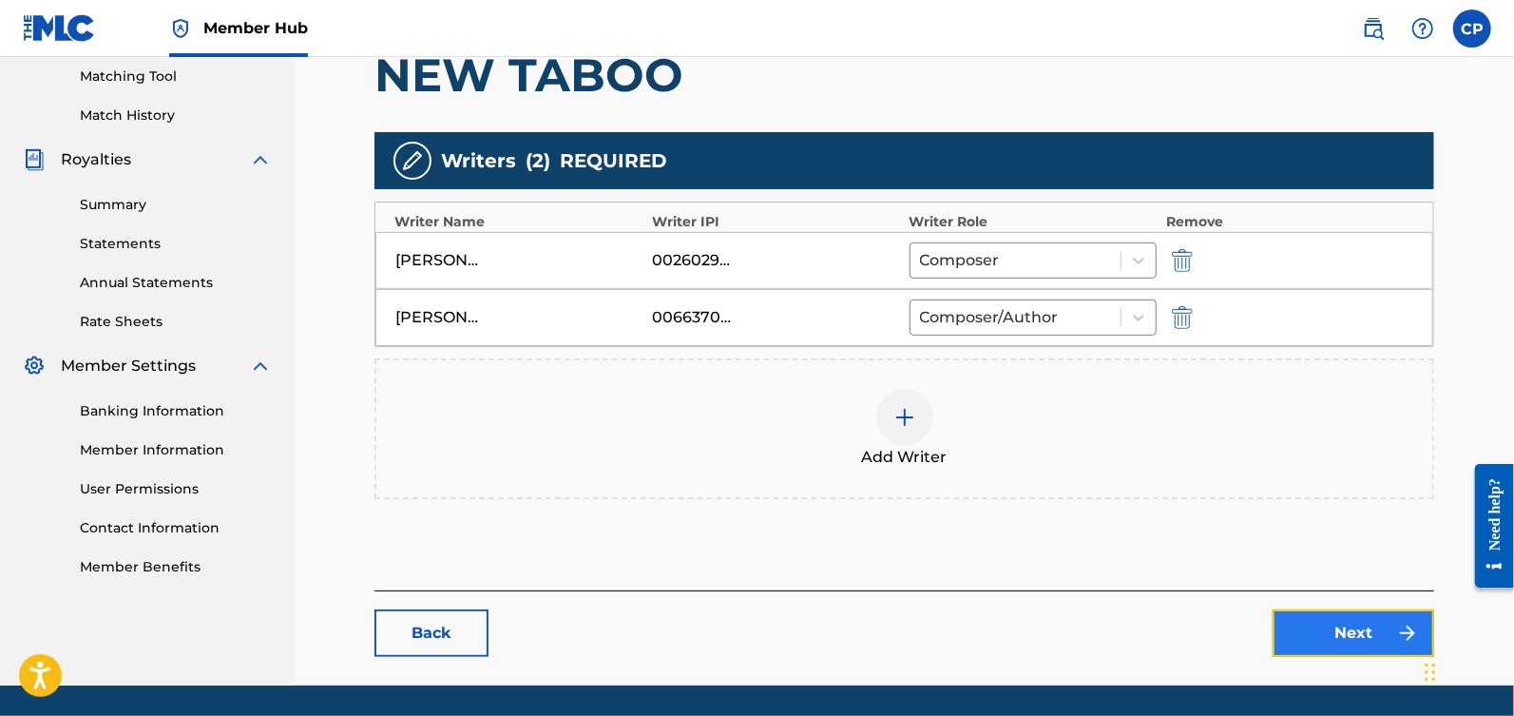
click at [1321, 627] on link "Next" at bounding box center [1354, 633] width 162 height 48
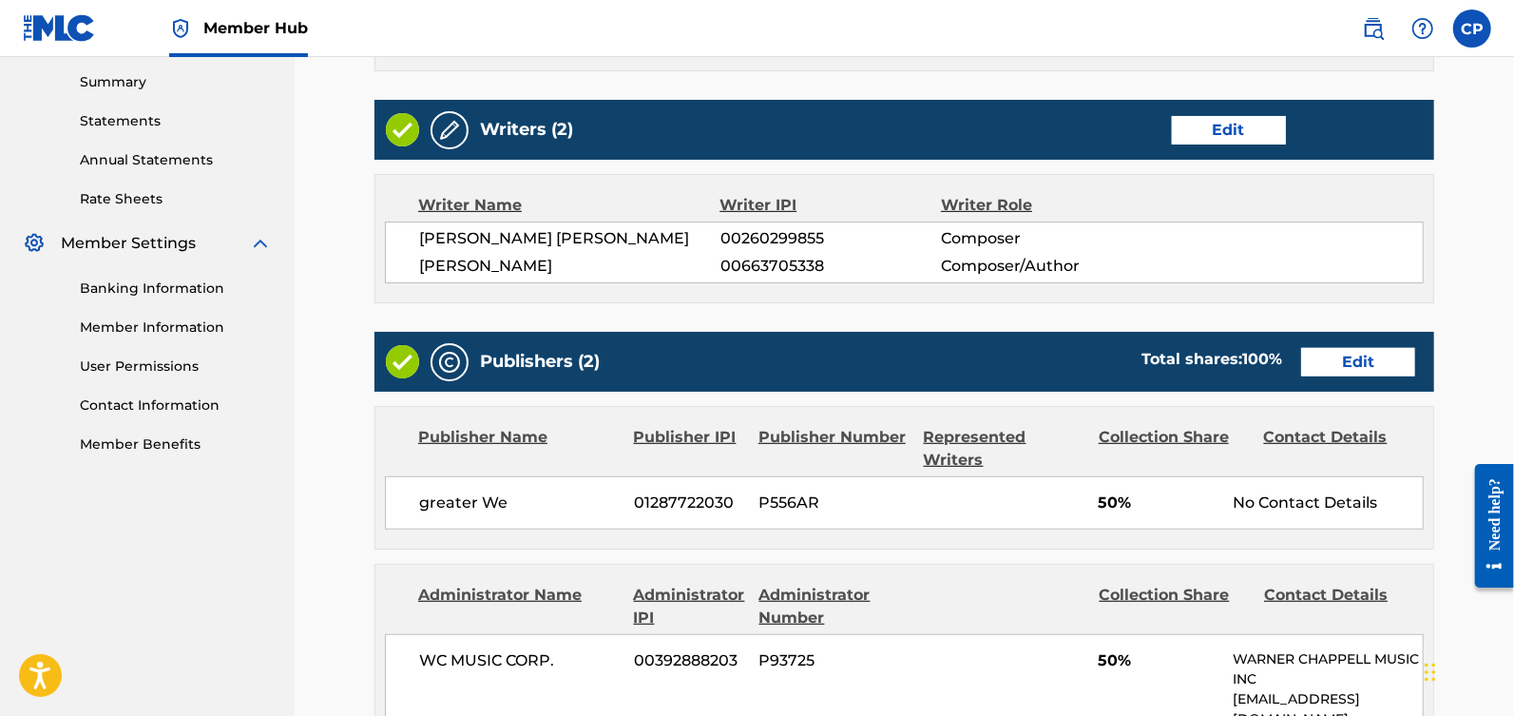
scroll to position [707, 0]
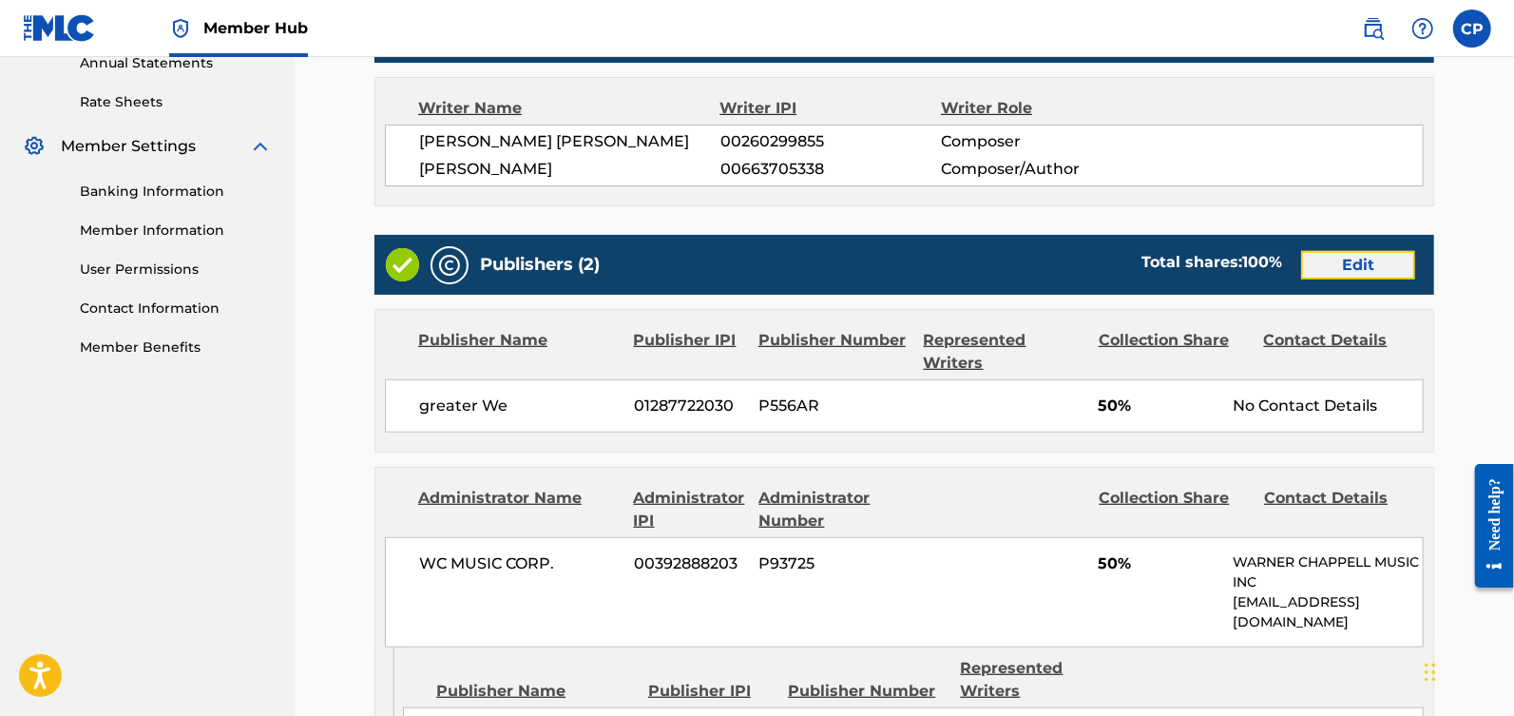
click at [1365, 251] on link "Edit" at bounding box center [1358, 265] width 114 height 29
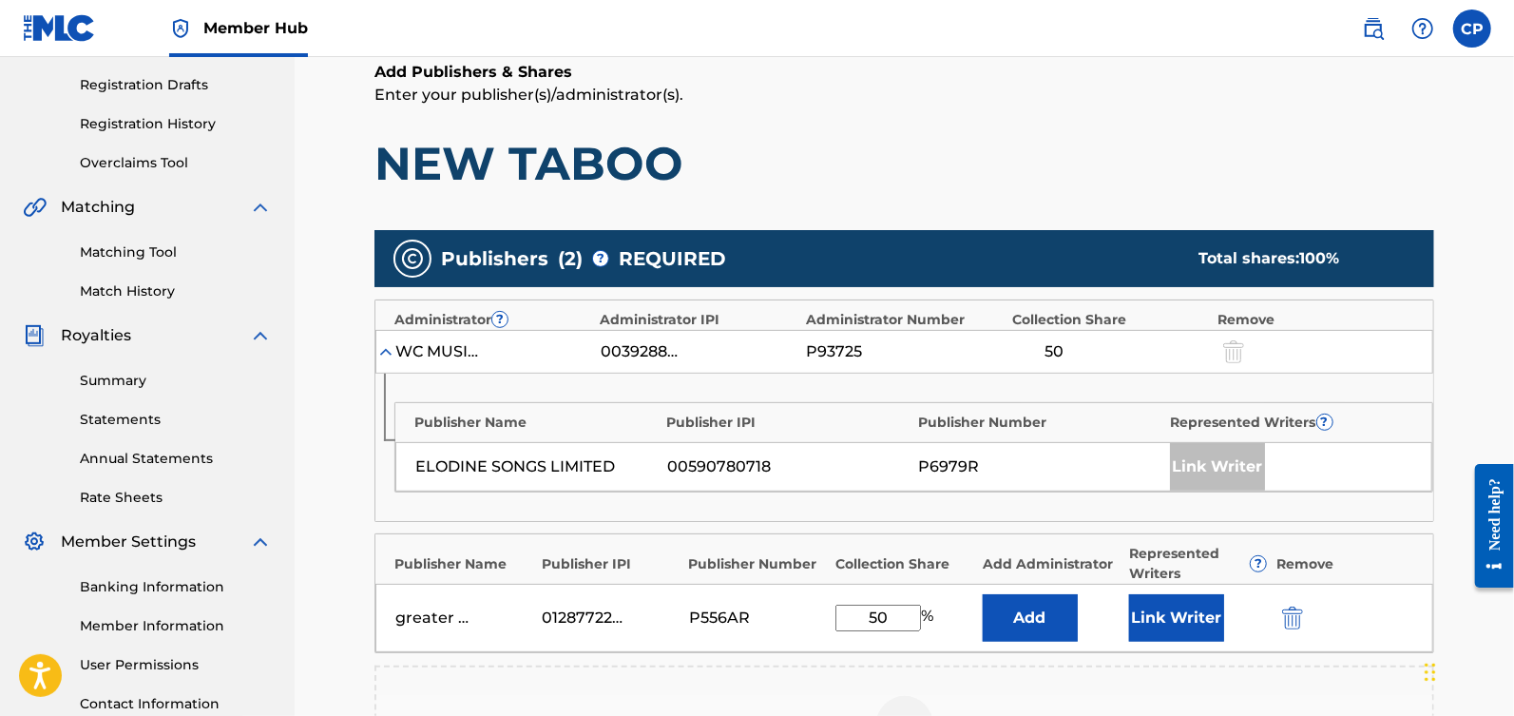
scroll to position [476, 0]
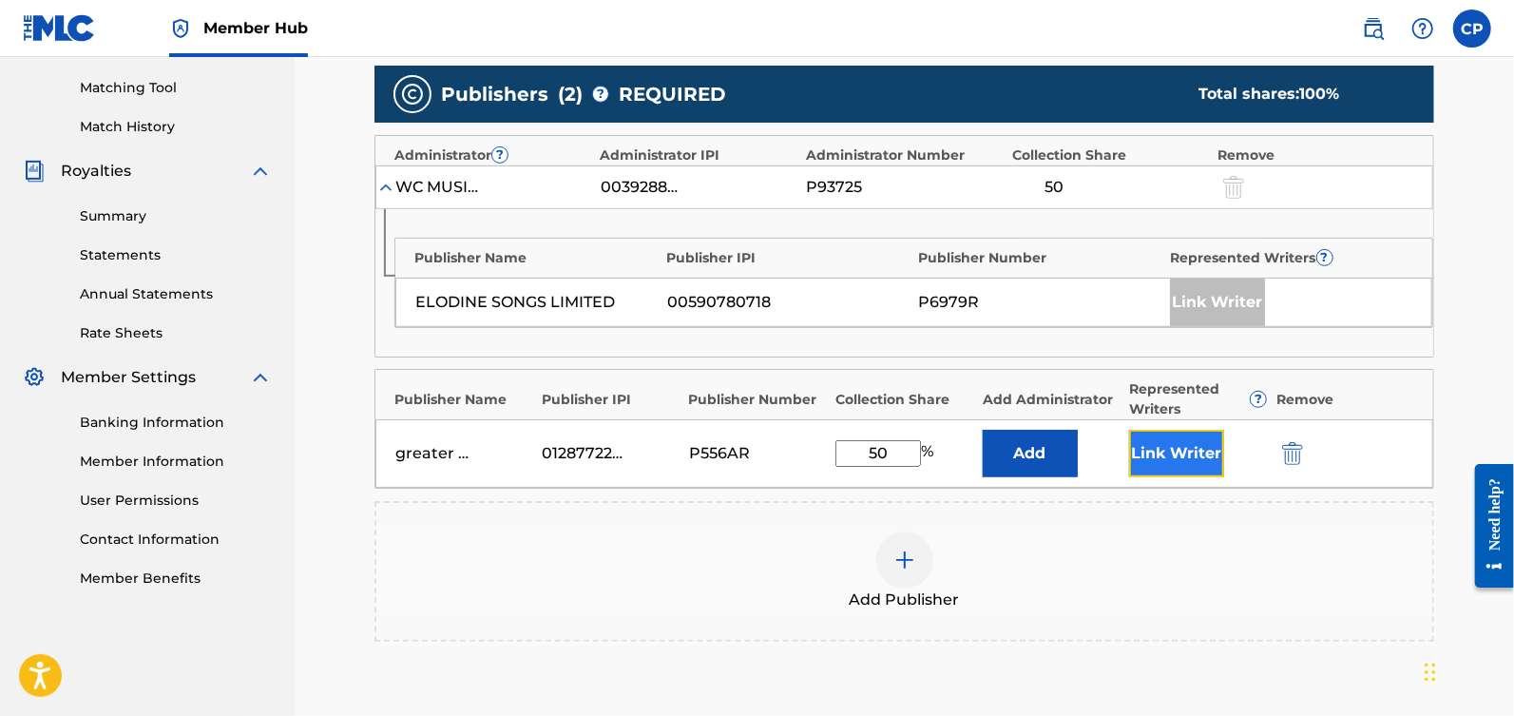
click at [1151, 448] on button "Link Writer" at bounding box center [1176, 454] width 95 height 48
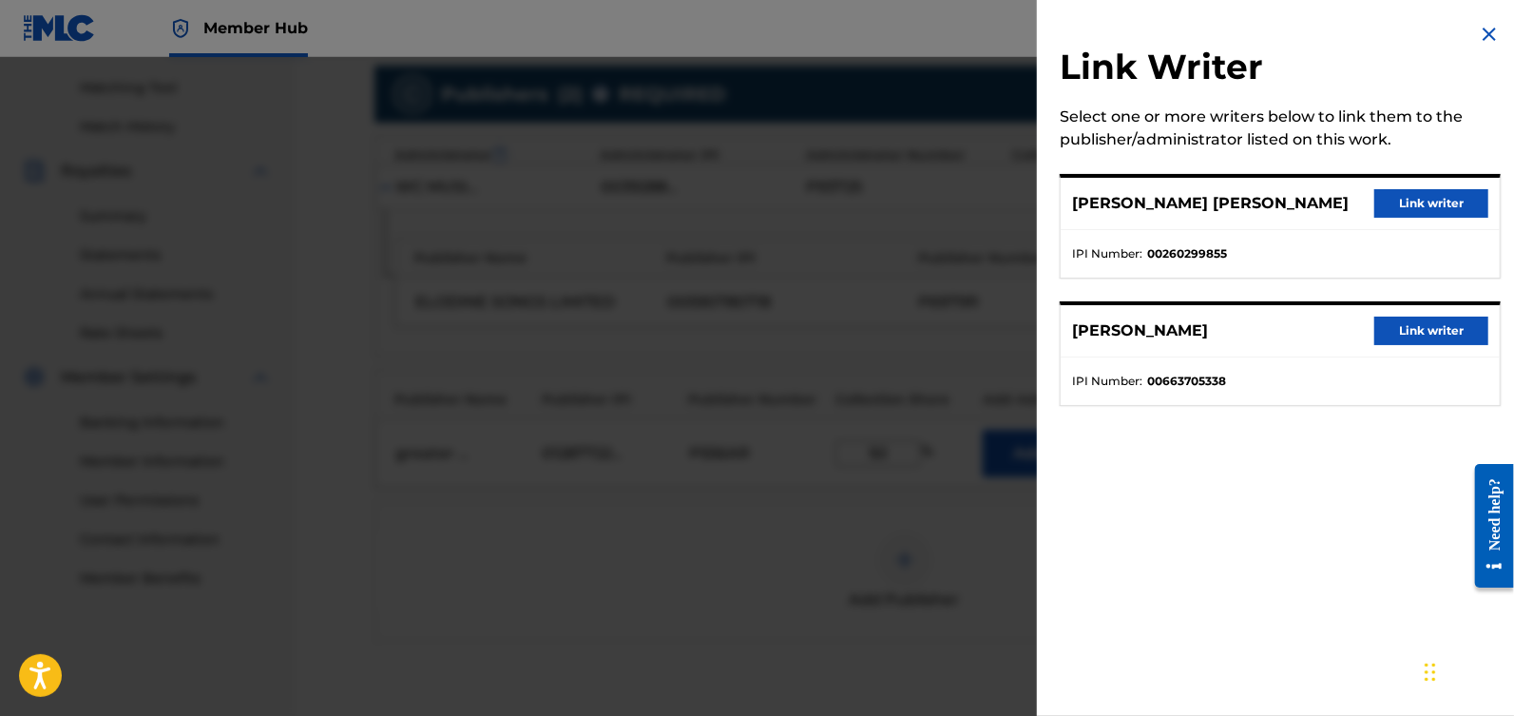
click at [1412, 314] on div "[PERSON_NAME] Link writer" at bounding box center [1280, 331] width 439 height 52
click at [1413, 330] on button "Link writer" at bounding box center [1431, 330] width 114 height 29
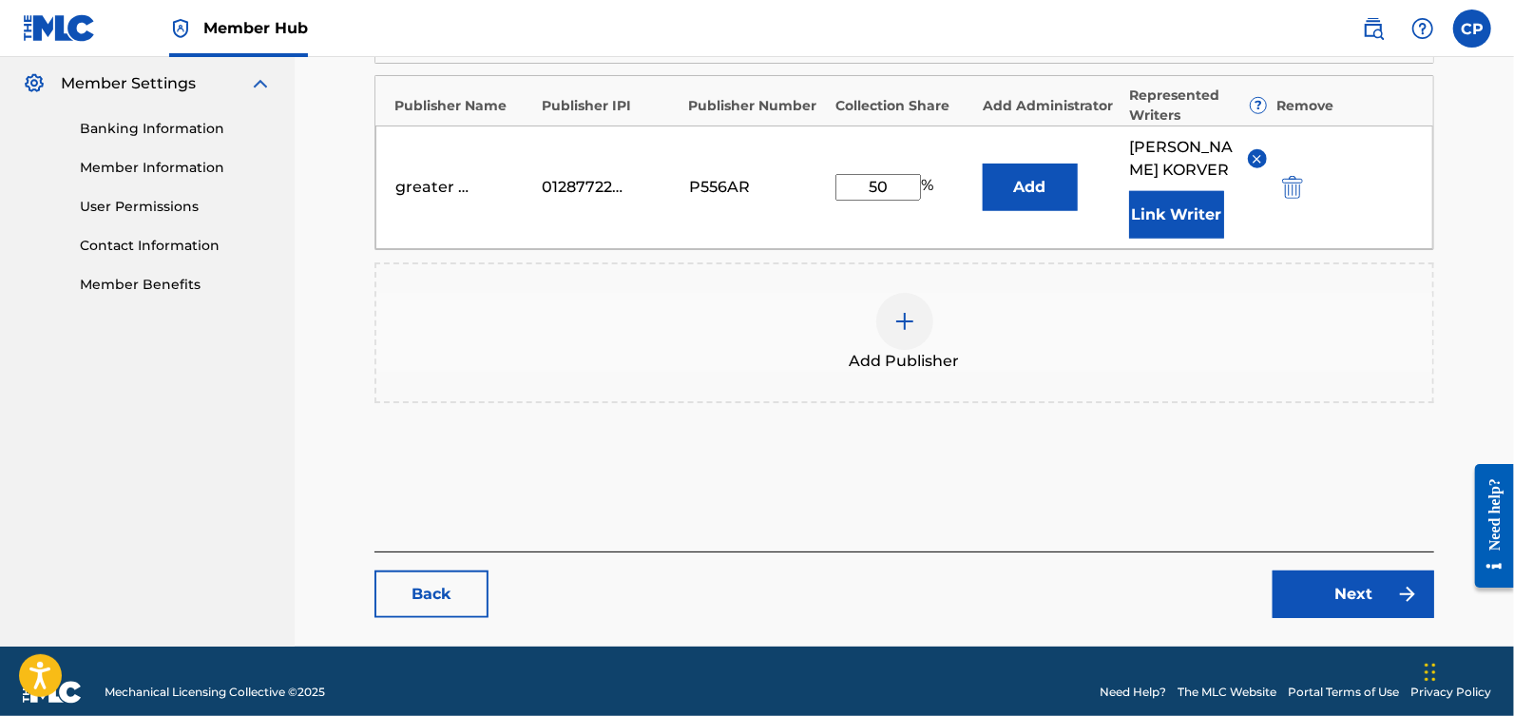
scroll to position [808, 0]
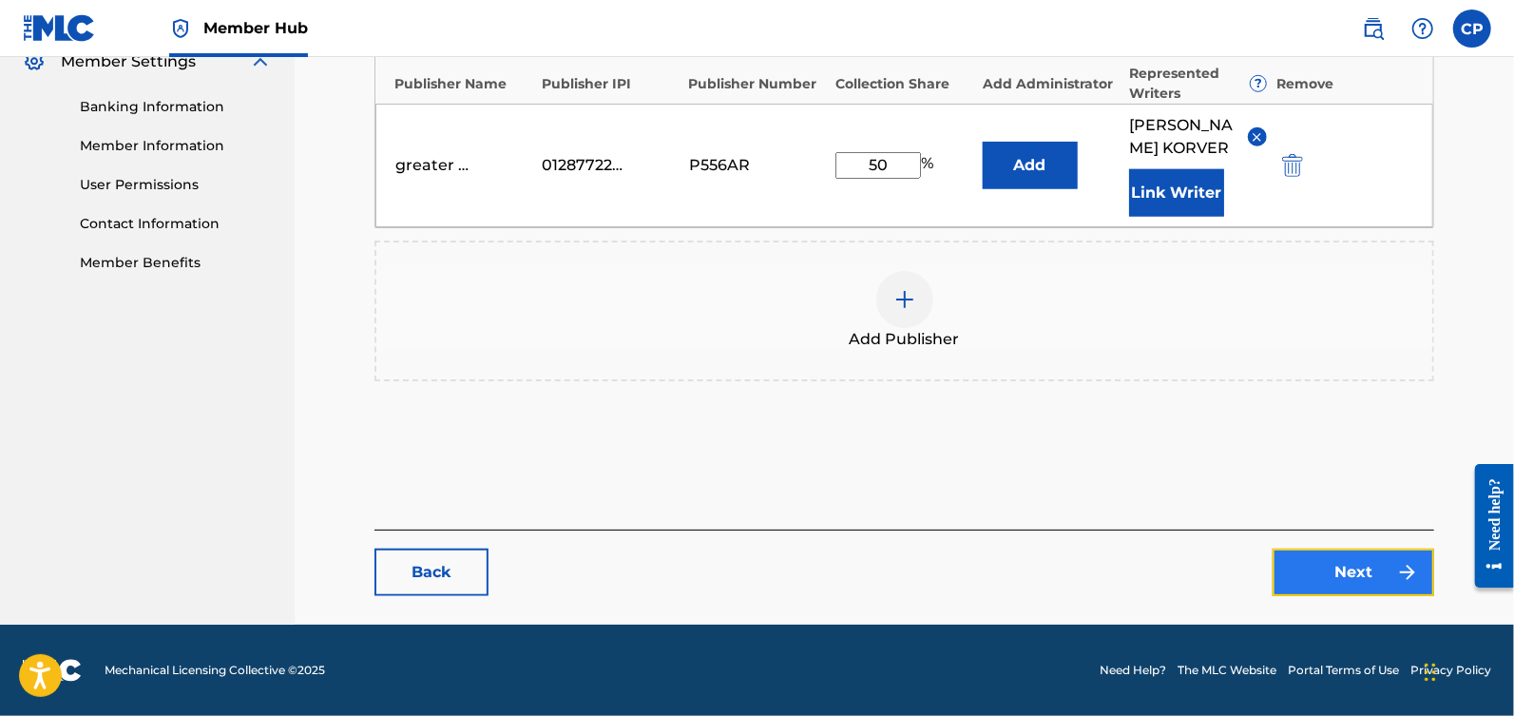
click at [1337, 576] on link "Next" at bounding box center [1354, 572] width 162 height 48
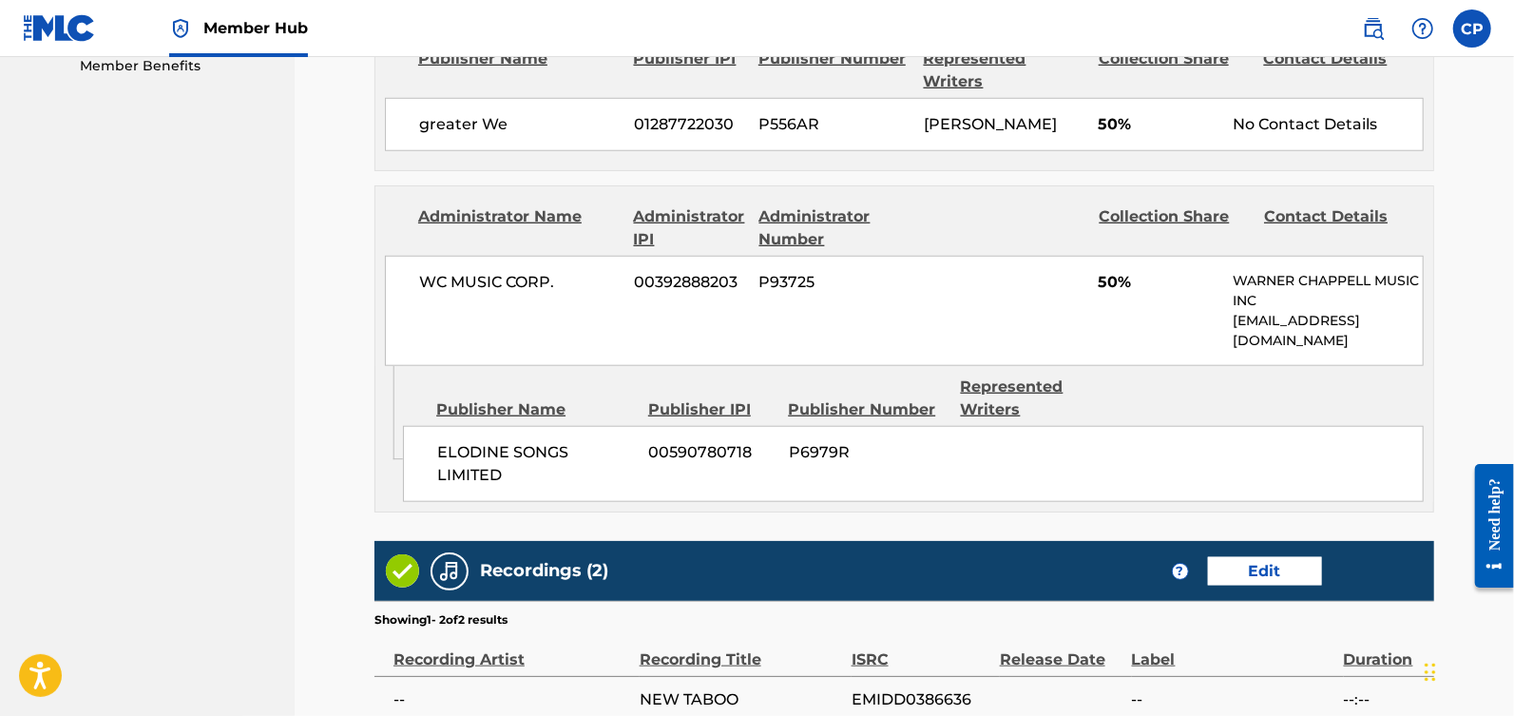
scroll to position [1250, 0]
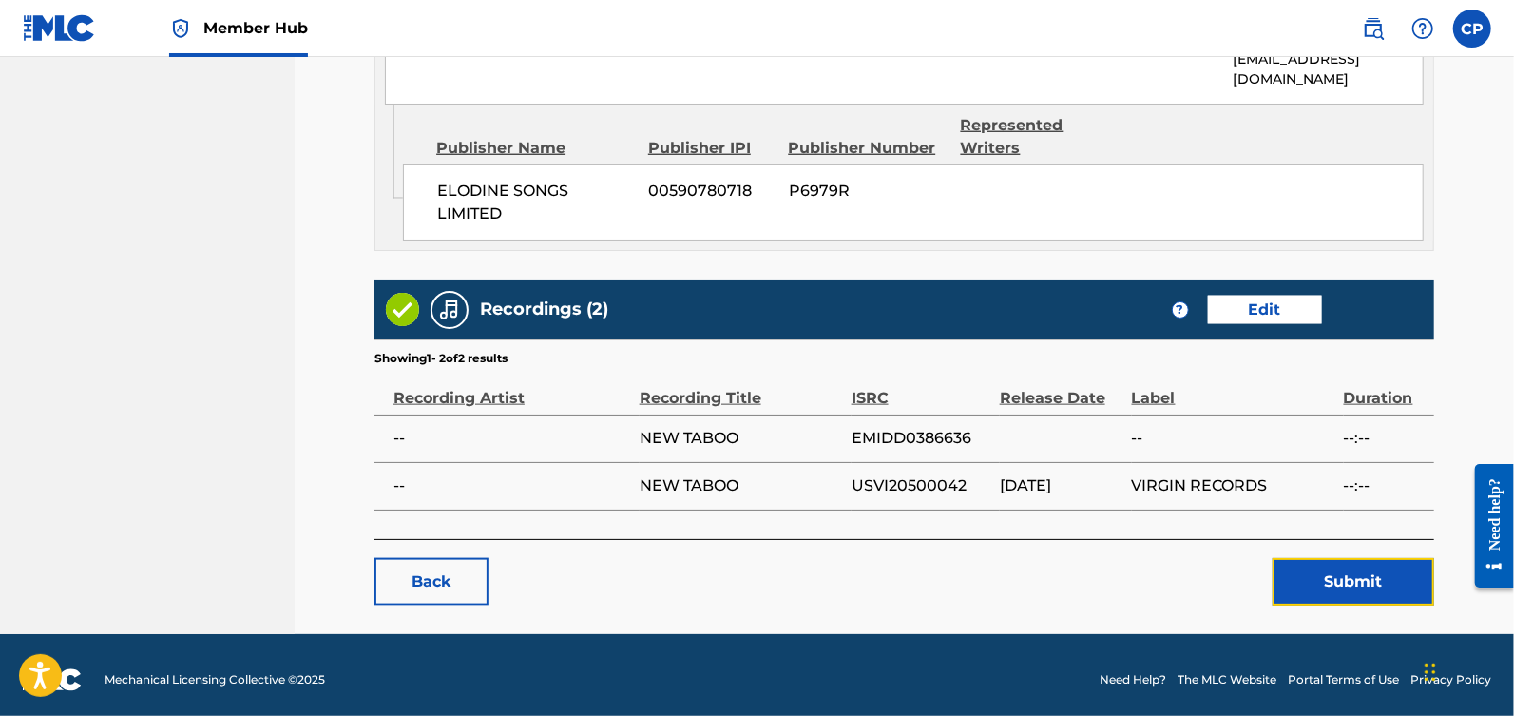
click at [1329, 566] on button "Submit" at bounding box center [1354, 582] width 162 height 48
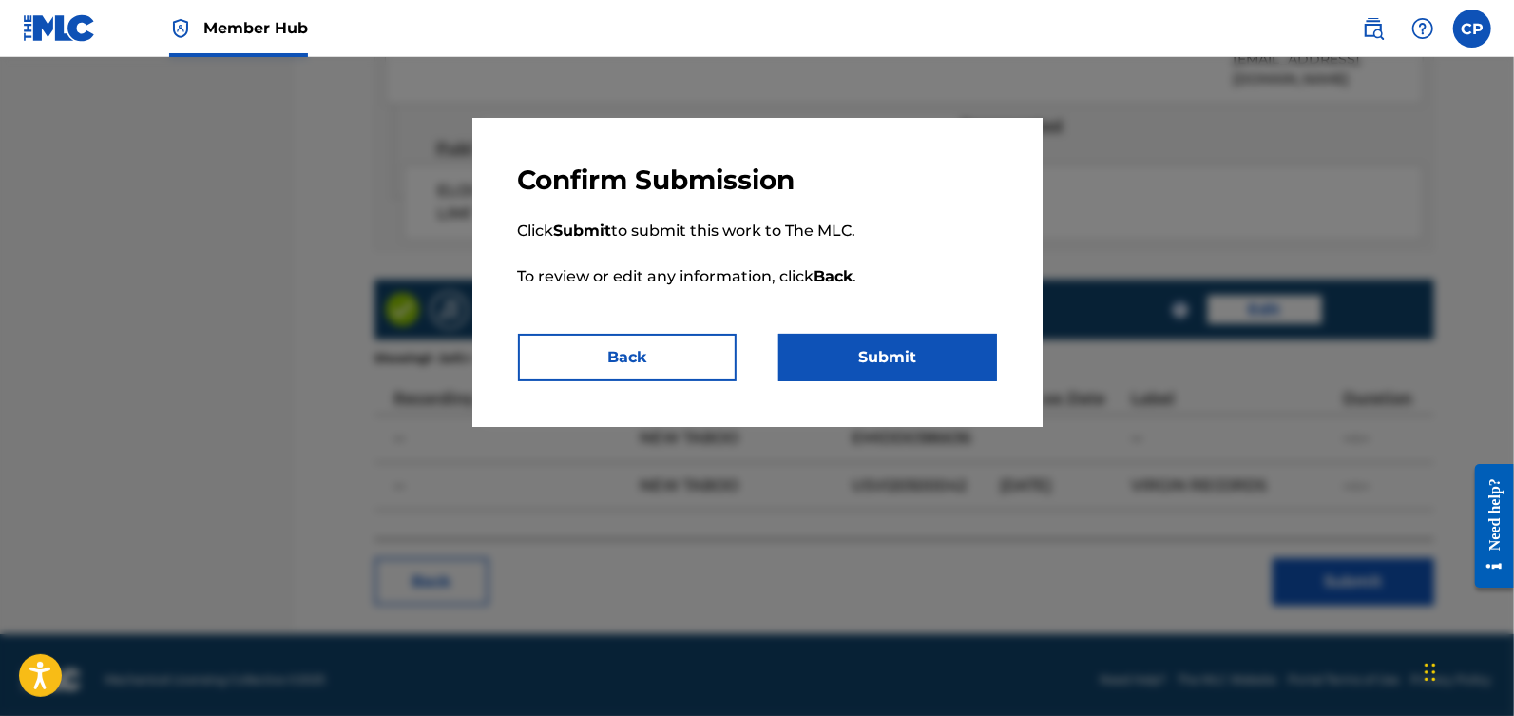
click at [916, 387] on div "Confirm Submission Click Submit to submit this work to The MLC. To review or ed…" at bounding box center [757, 272] width 570 height 309
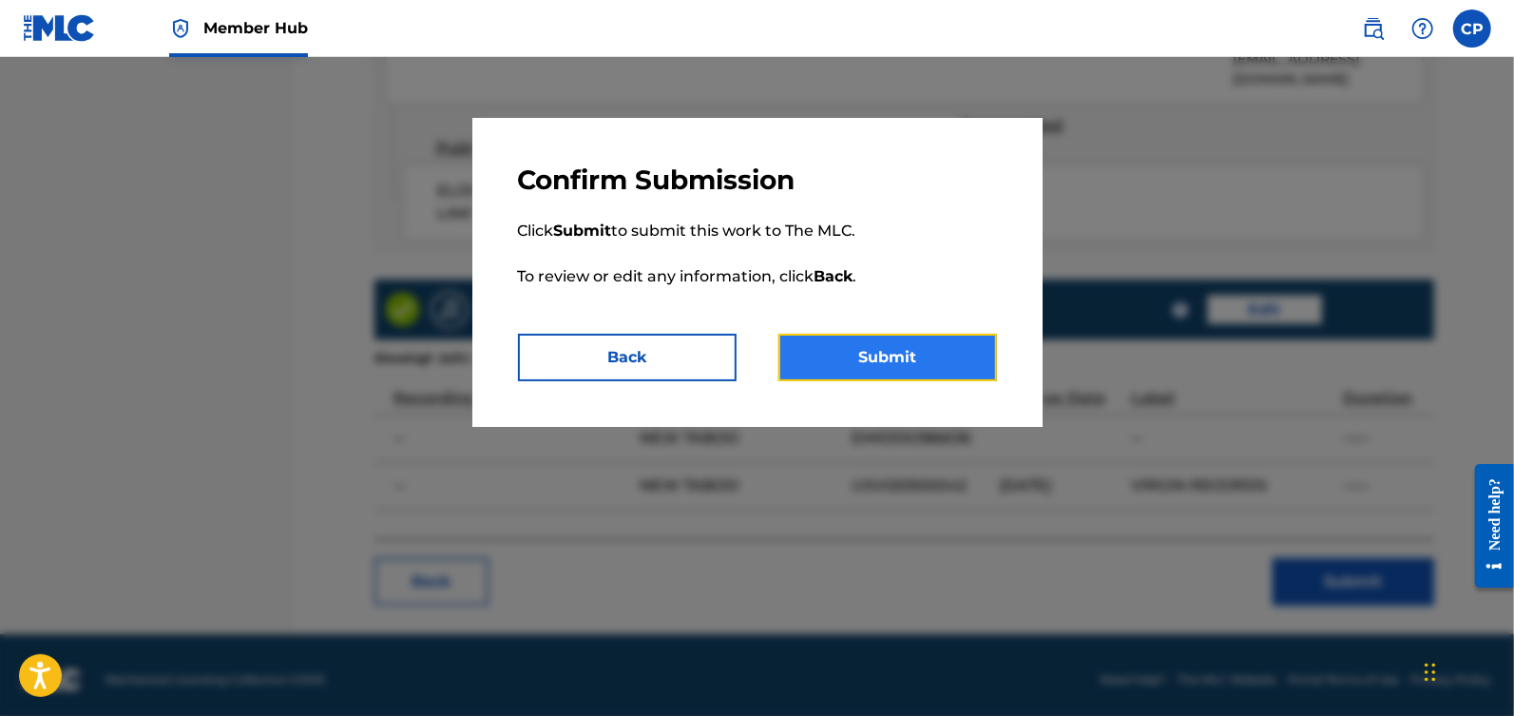
click at [916, 372] on button "Submit" at bounding box center [887, 358] width 219 height 48
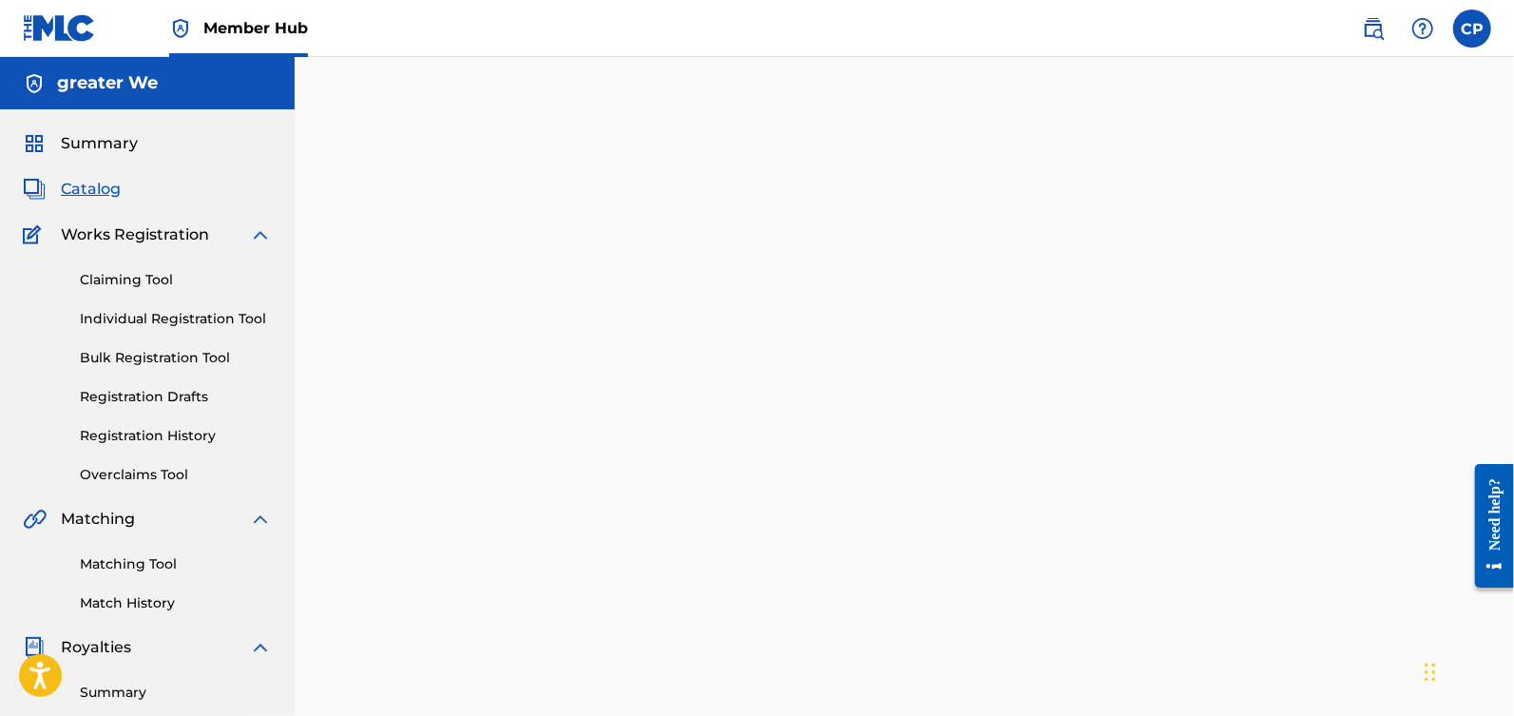
click at [88, 195] on span "Catalog" at bounding box center [91, 189] width 60 height 23
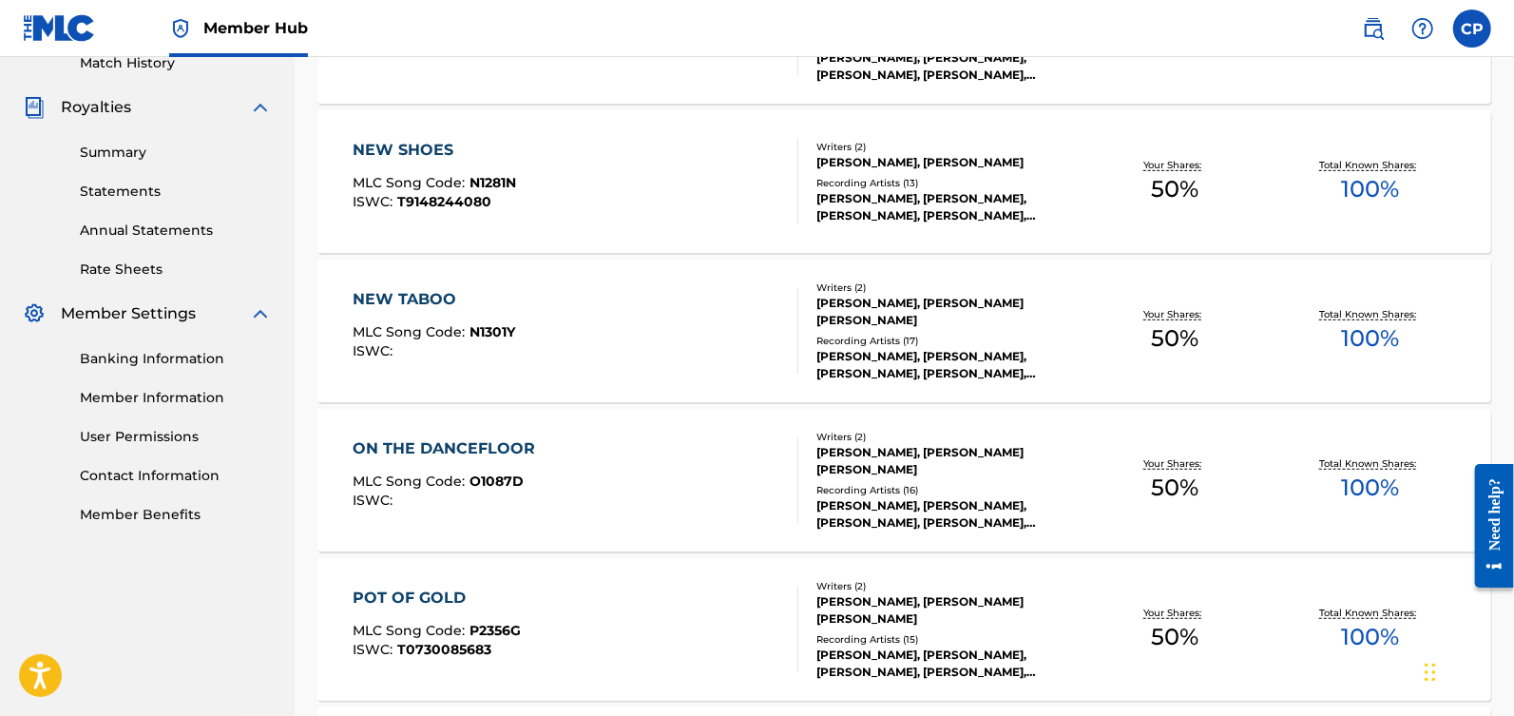
scroll to position [544, 0]
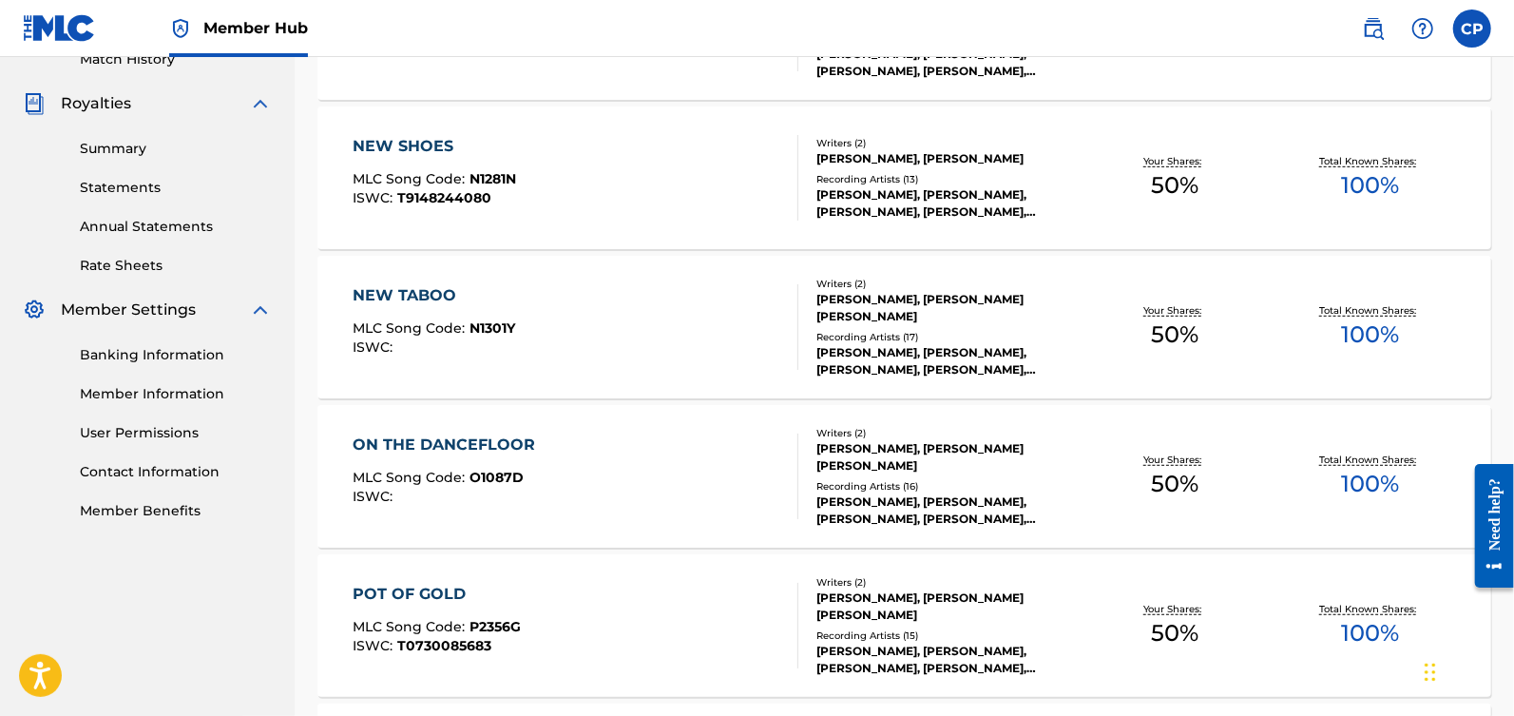
click at [524, 436] on div "ON THE DANCEFLOOR" at bounding box center [449, 444] width 192 height 23
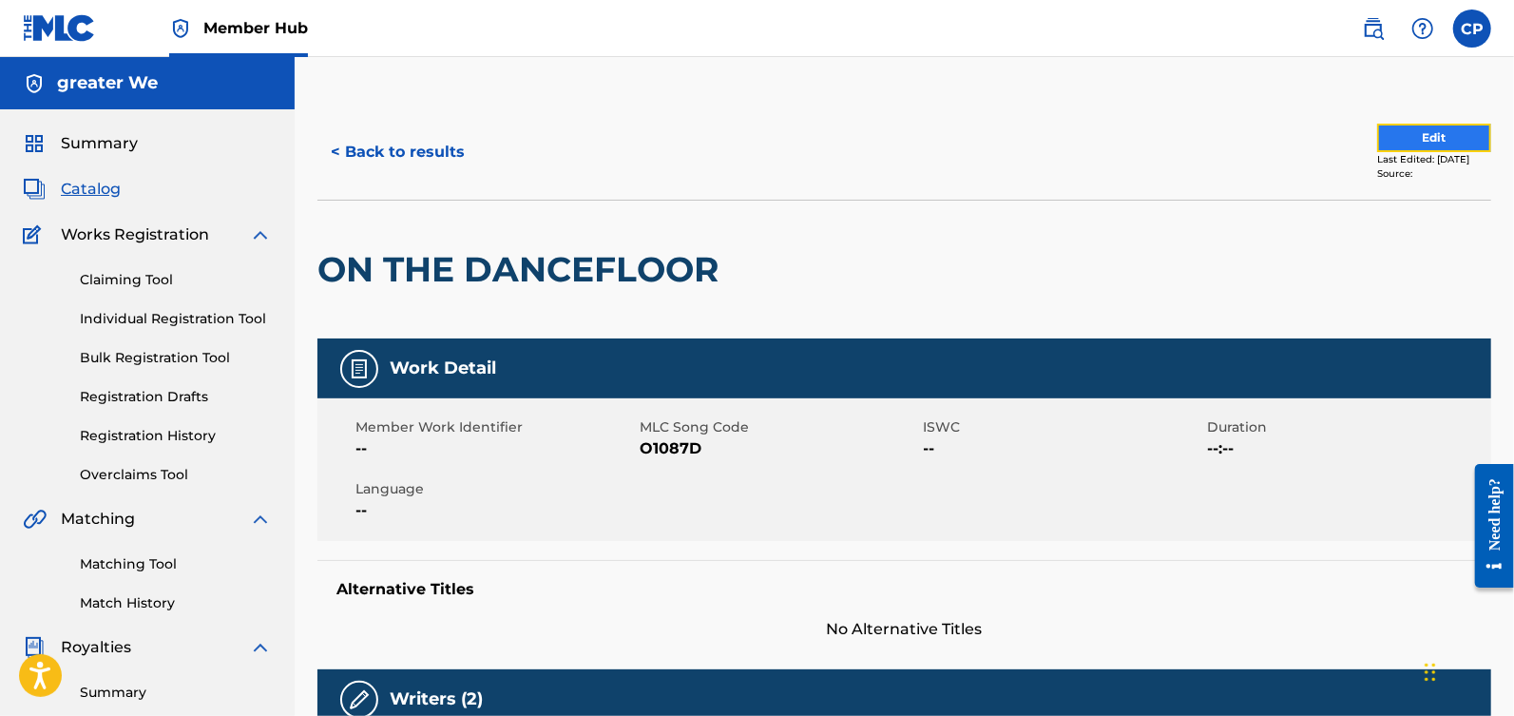
click at [1395, 149] on button "Edit" at bounding box center [1434, 138] width 114 height 29
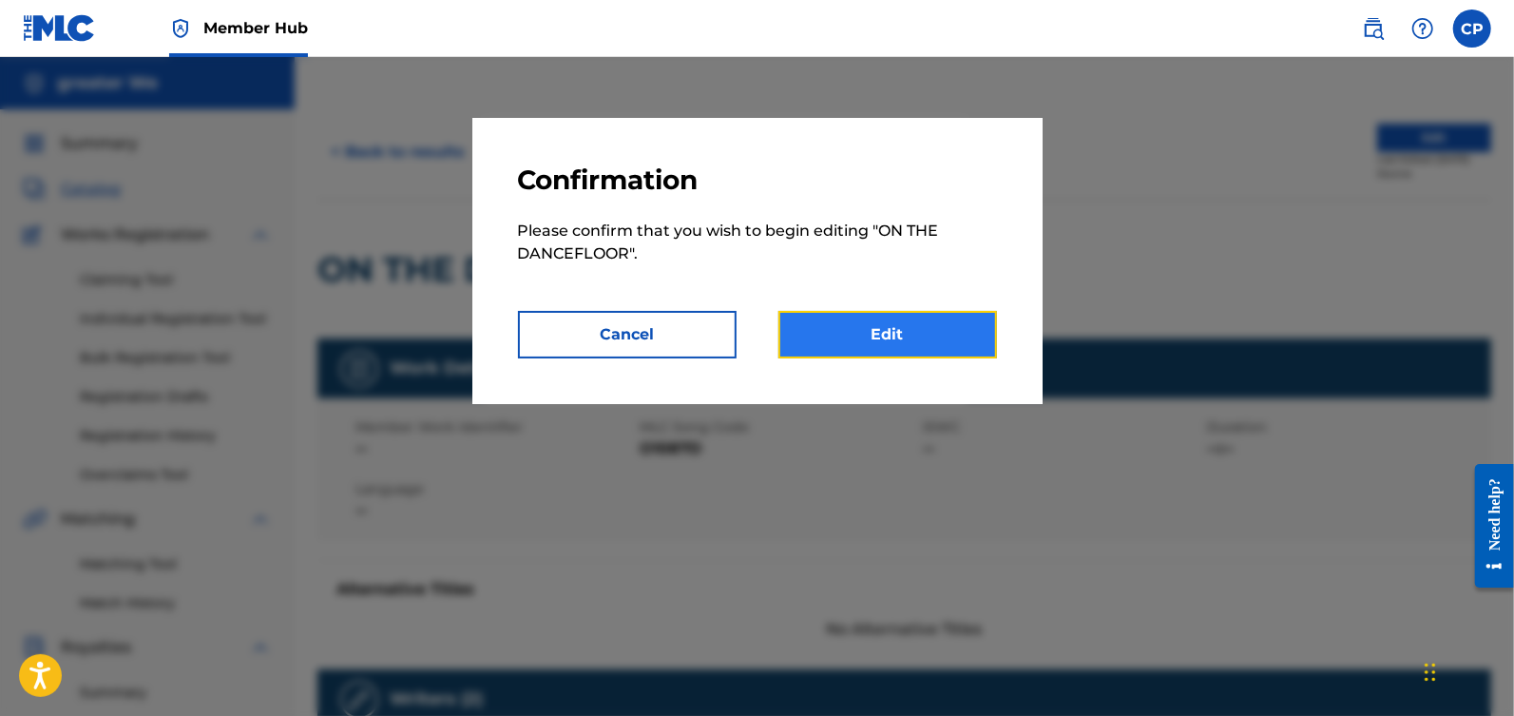
click at [919, 320] on link "Edit" at bounding box center [887, 335] width 219 height 48
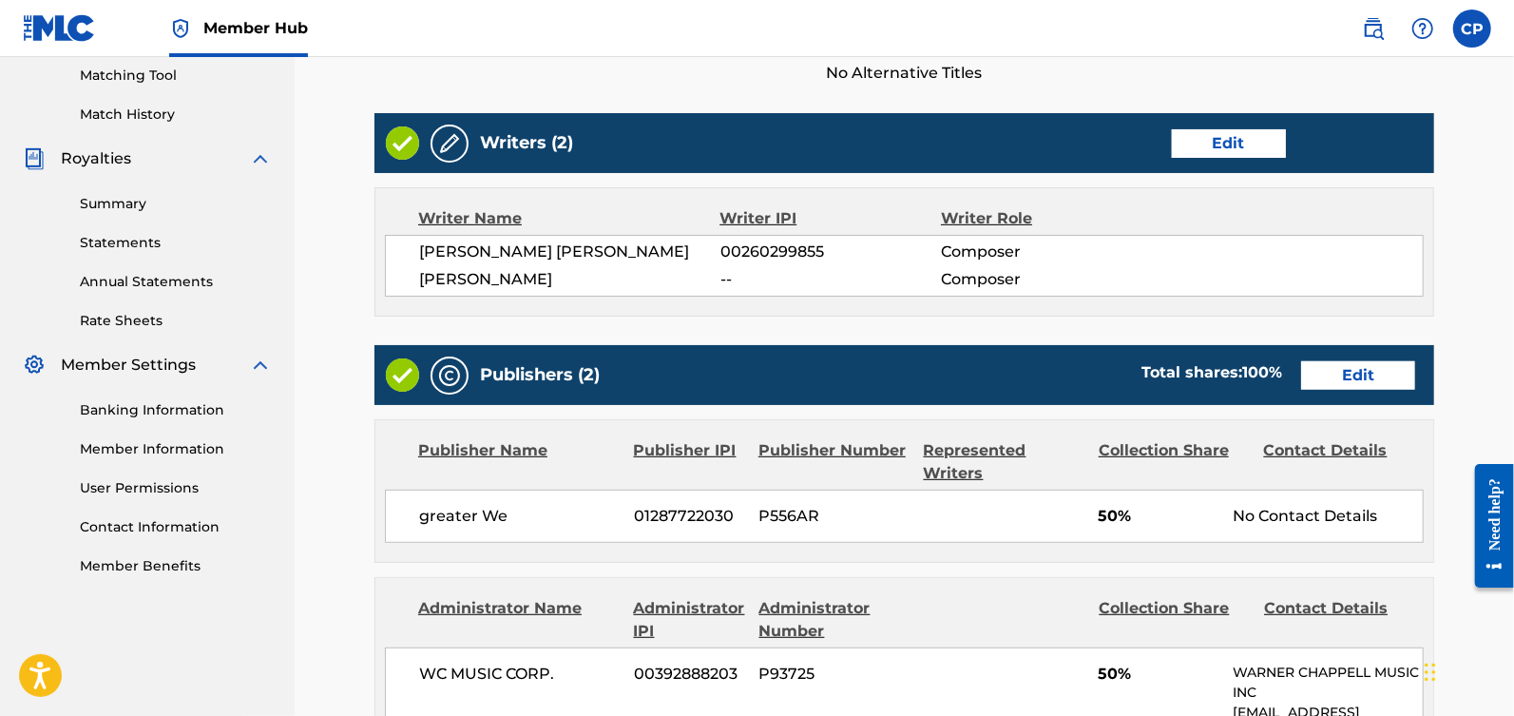
scroll to position [492, 0]
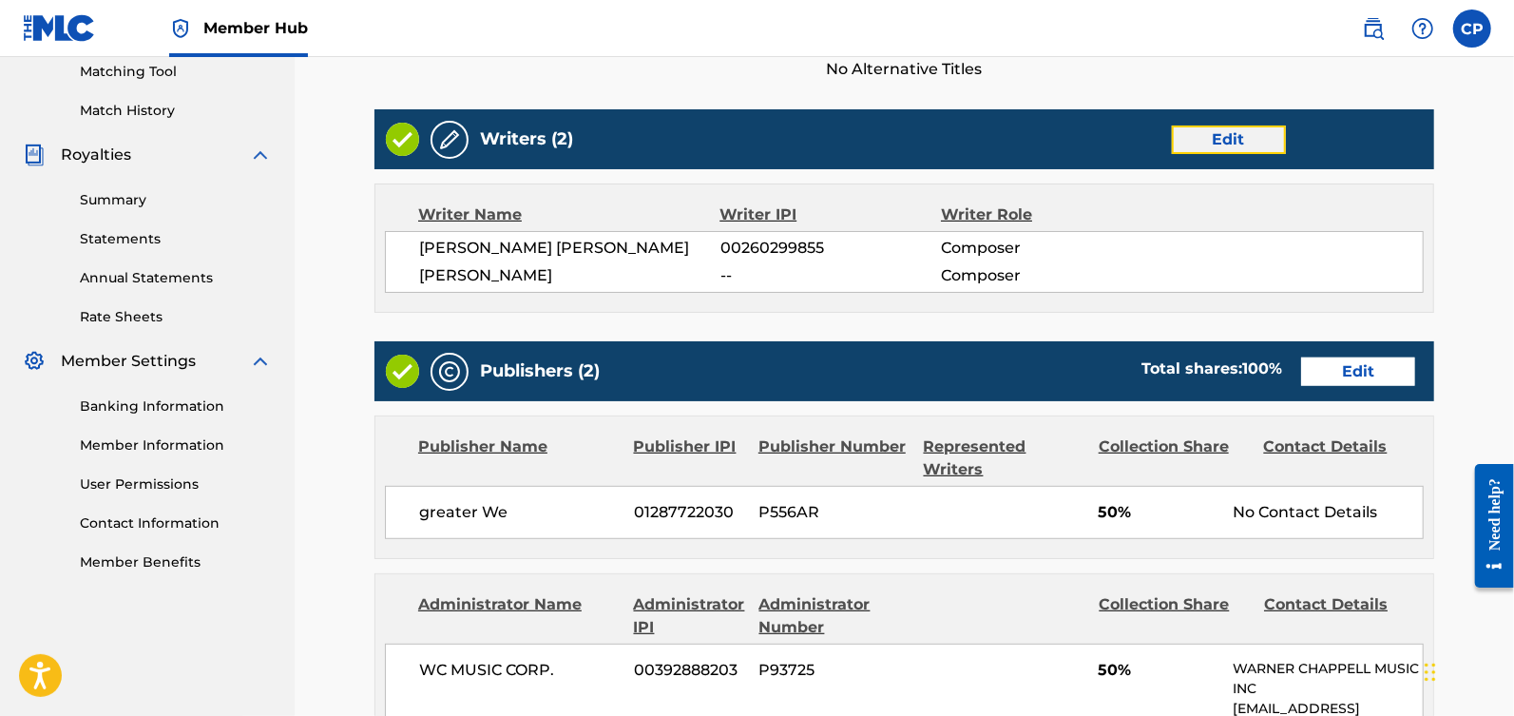
click at [1229, 134] on link "Edit" at bounding box center [1229, 139] width 114 height 29
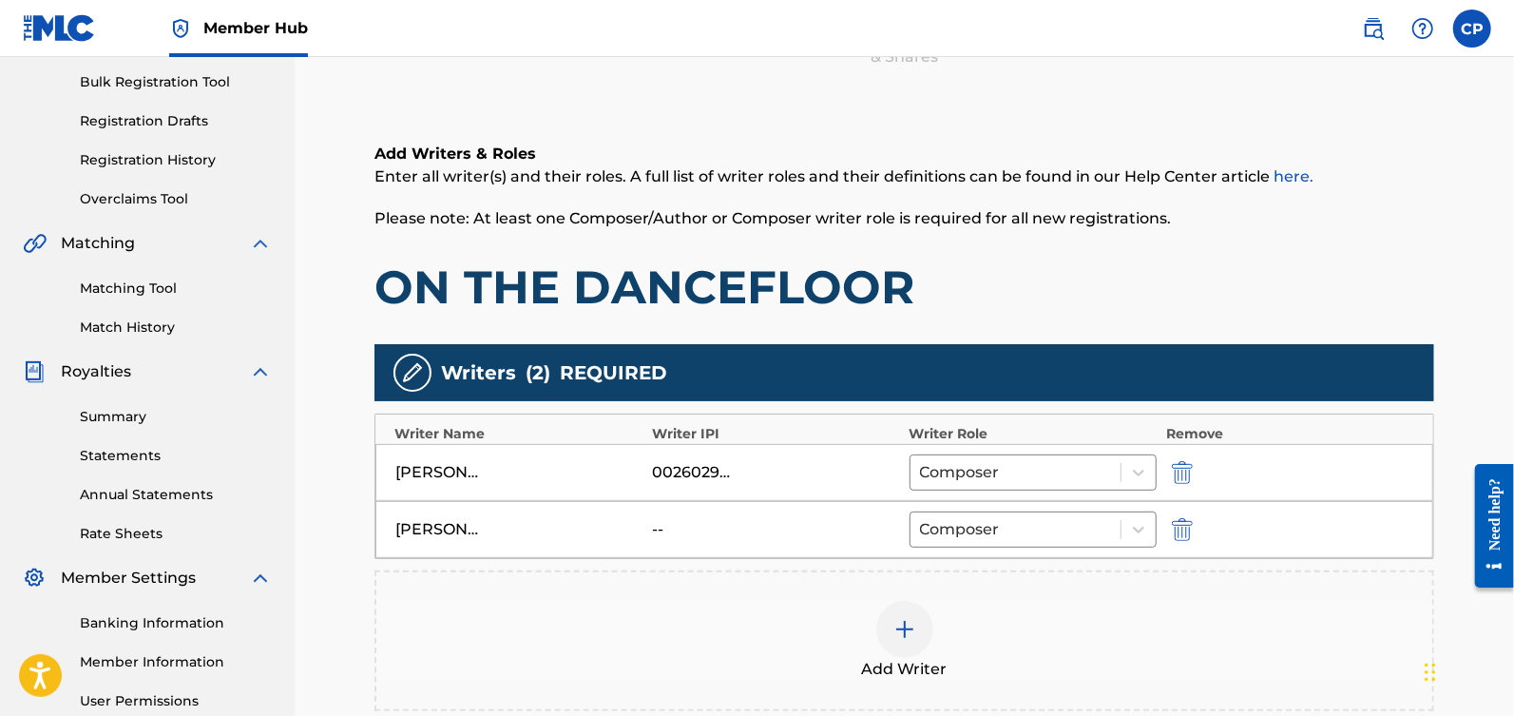
scroll to position [312, 0]
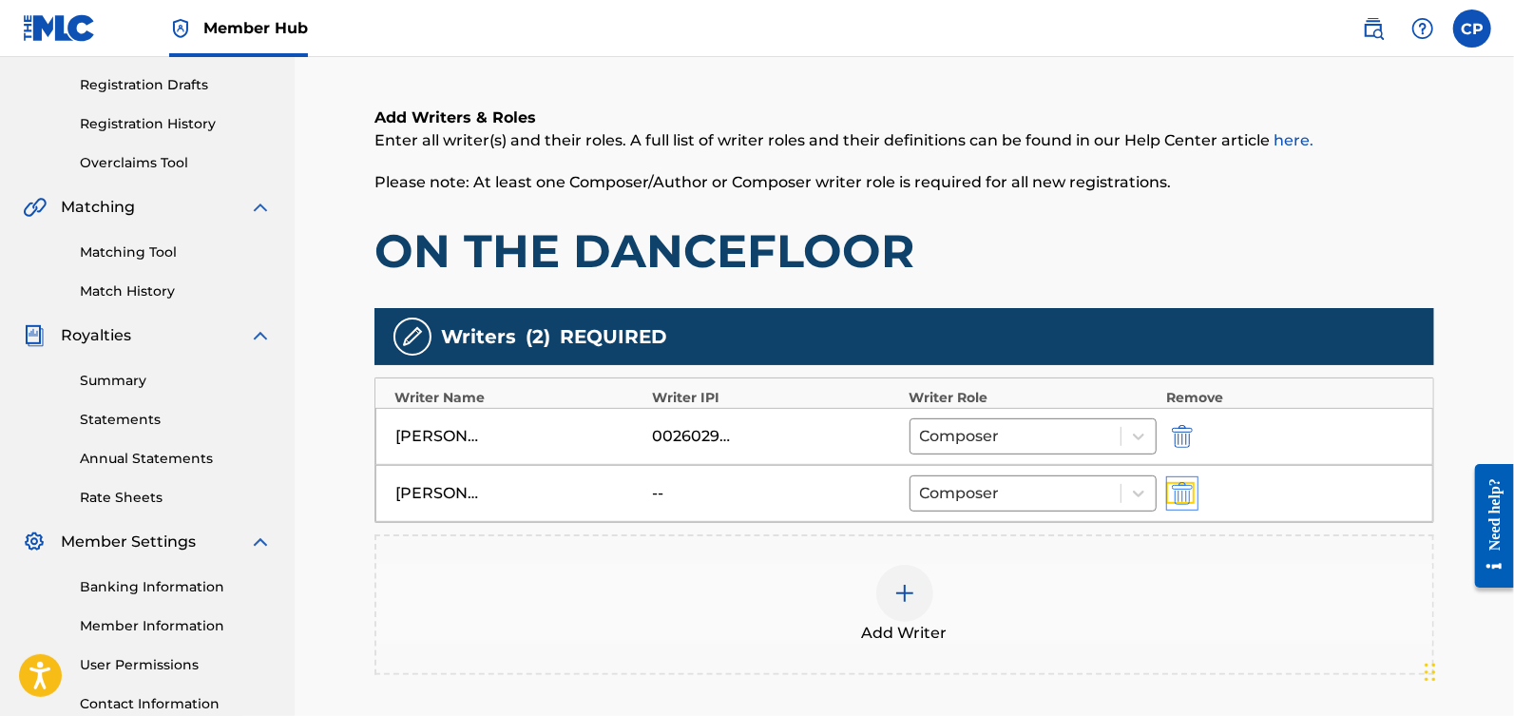
click at [1186, 488] on img "submit" at bounding box center [1182, 493] width 21 height 23
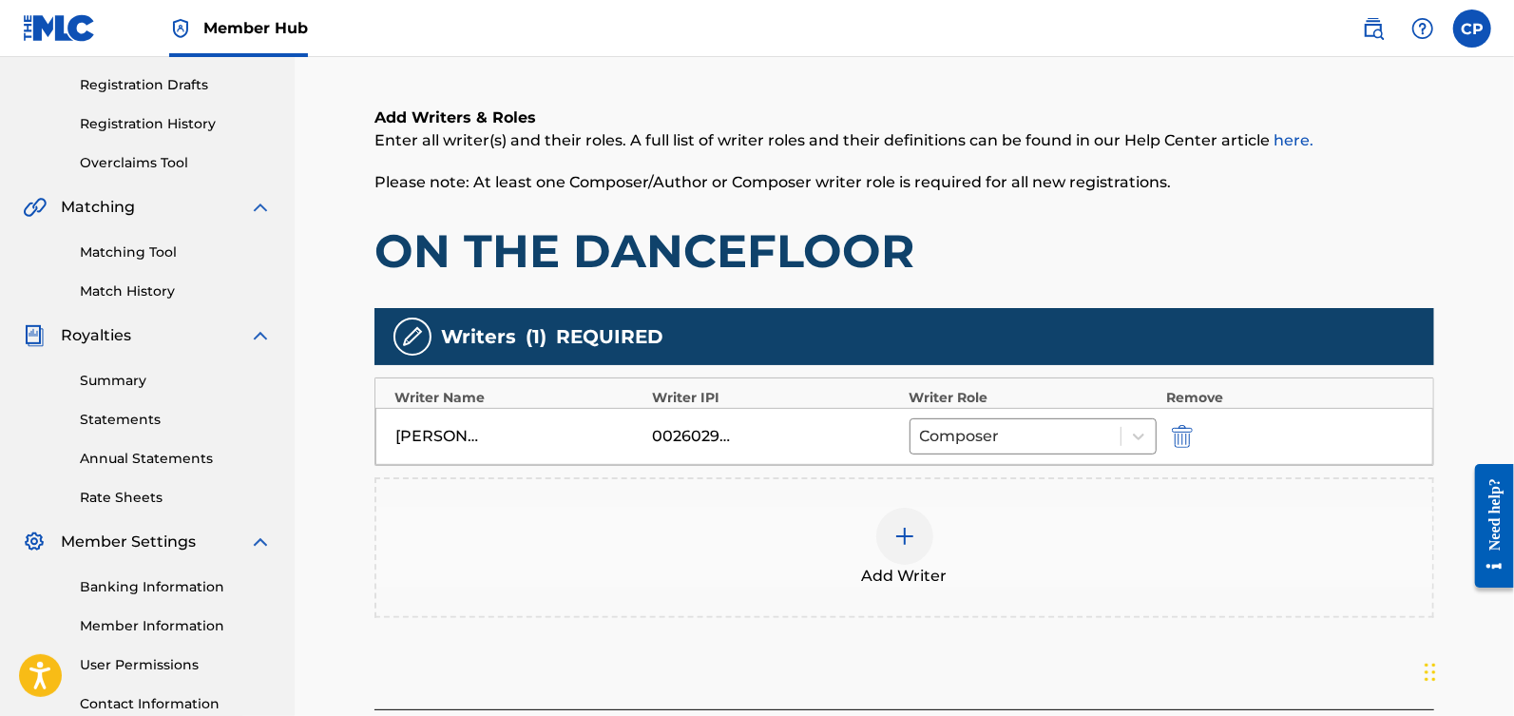
click at [928, 544] on div at bounding box center [904, 536] width 57 height 57
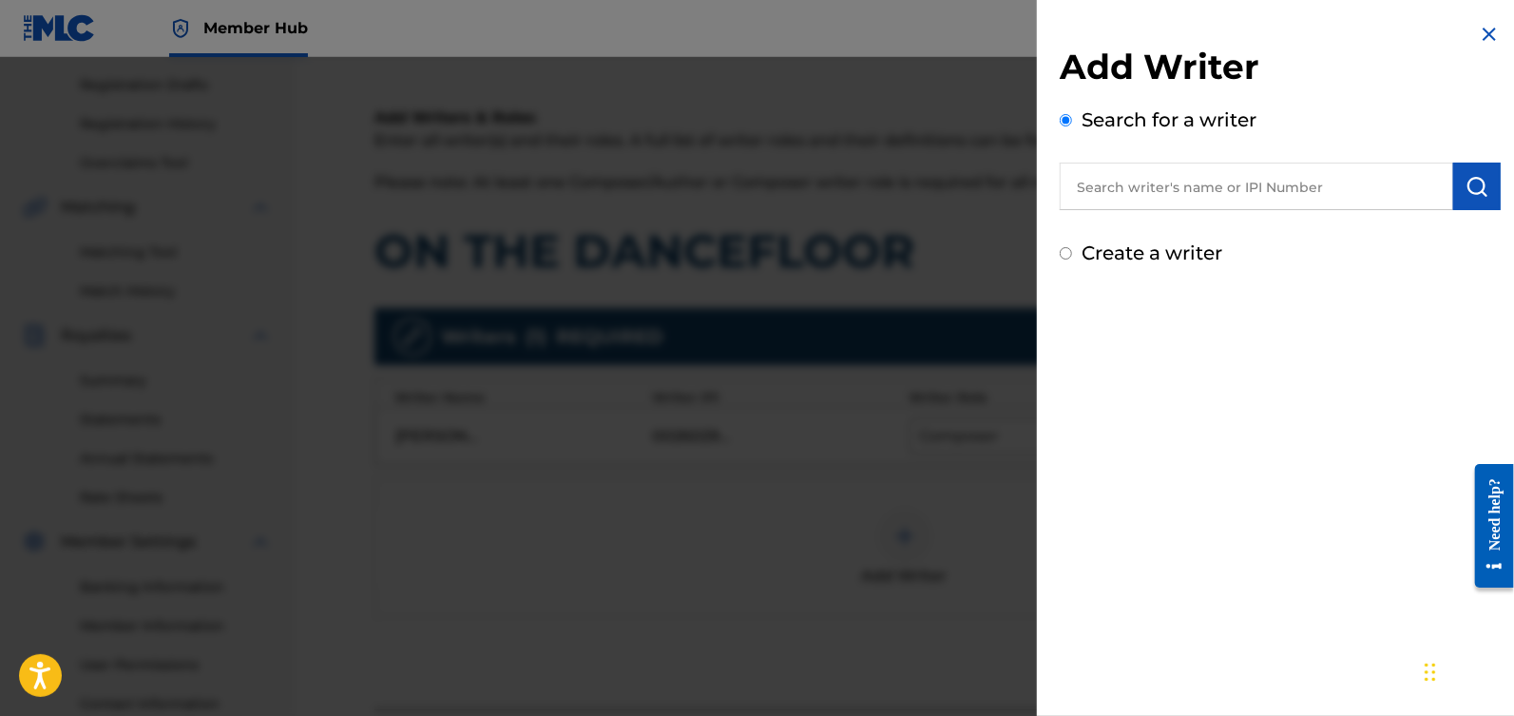
click at [1195, 202] on input "text" at bounding box center [1256, 187] width 393 height 48
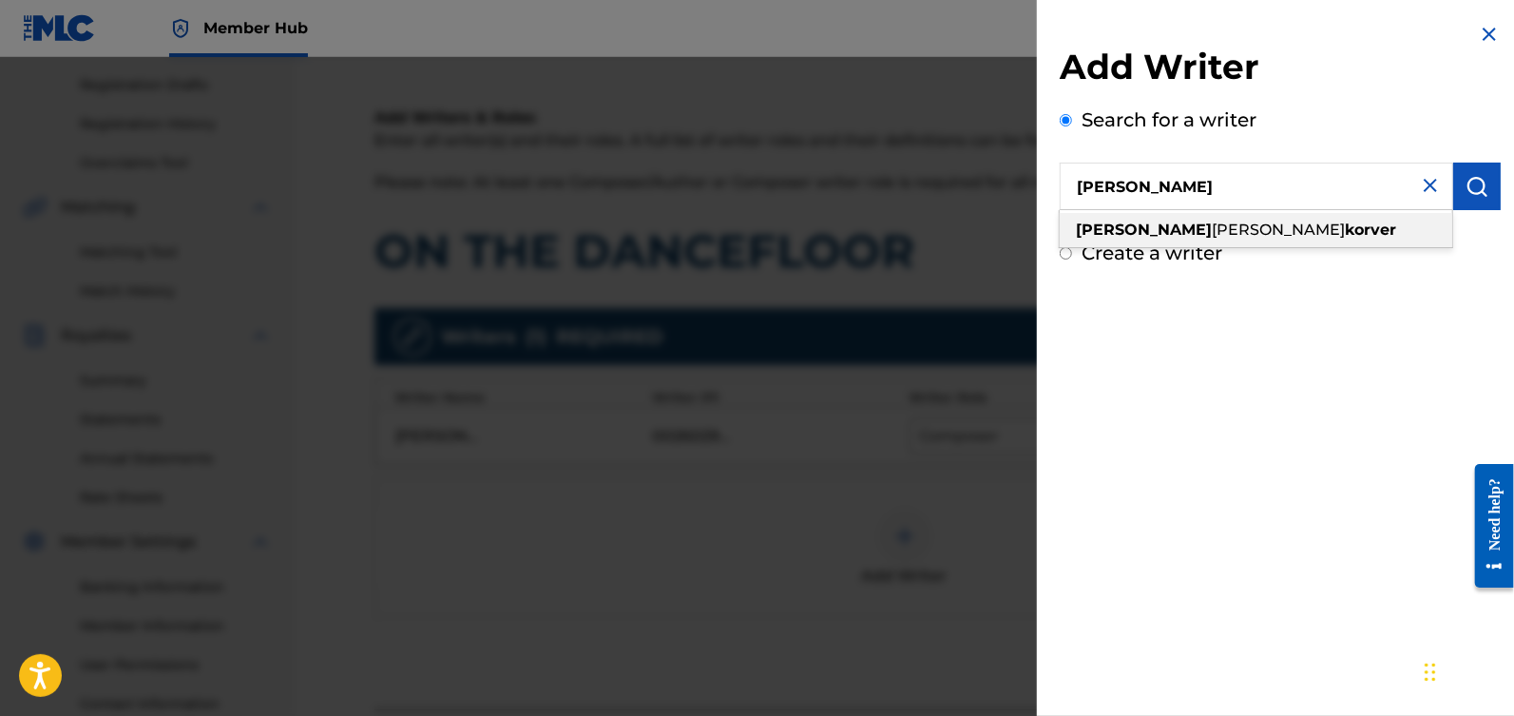
click at [1256, 229] on div "[PERSON_NAME]" at bounding box center [1256, 230] width 393 height 34
type input "[PERSON_NAME]"
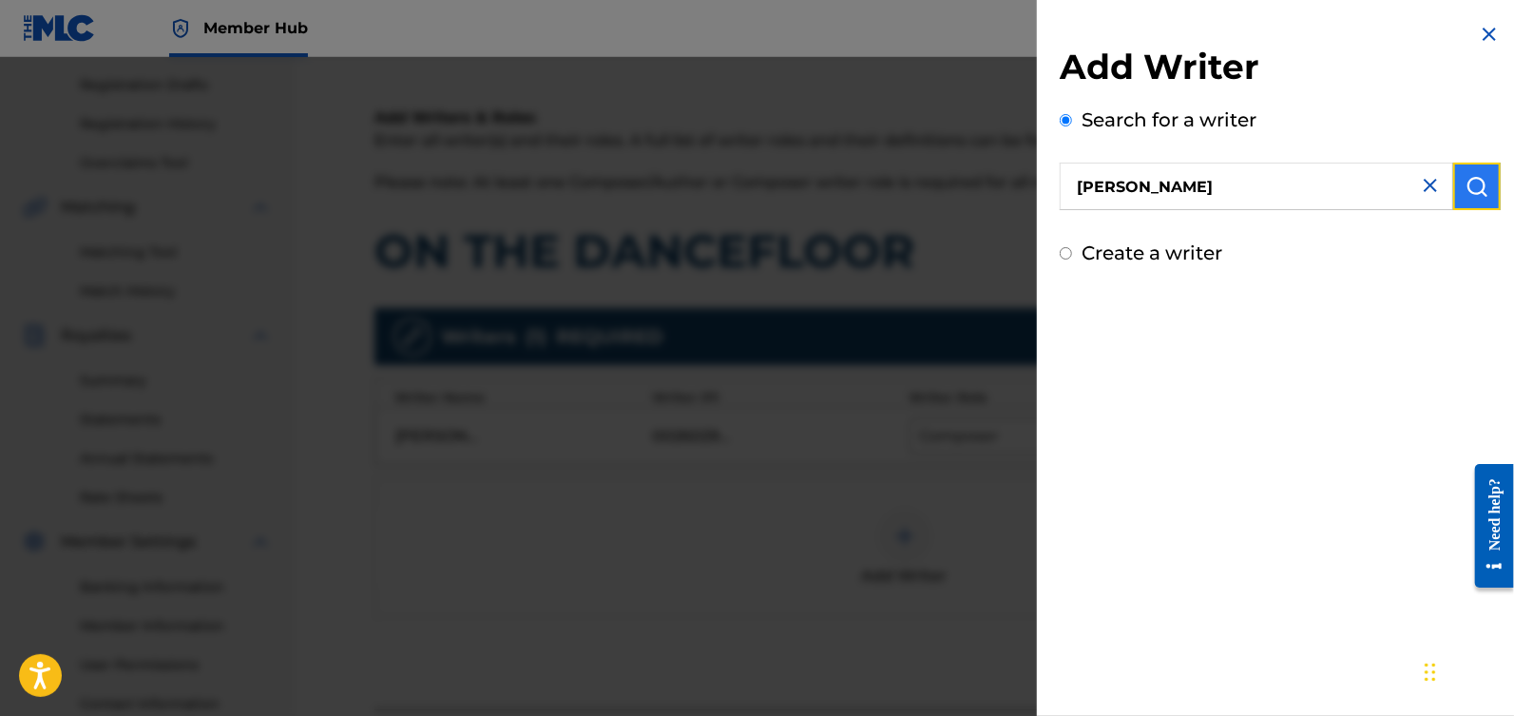
click at [1487, 185] on button "submit" at bounding box center [1477, 187] width 48 height 48
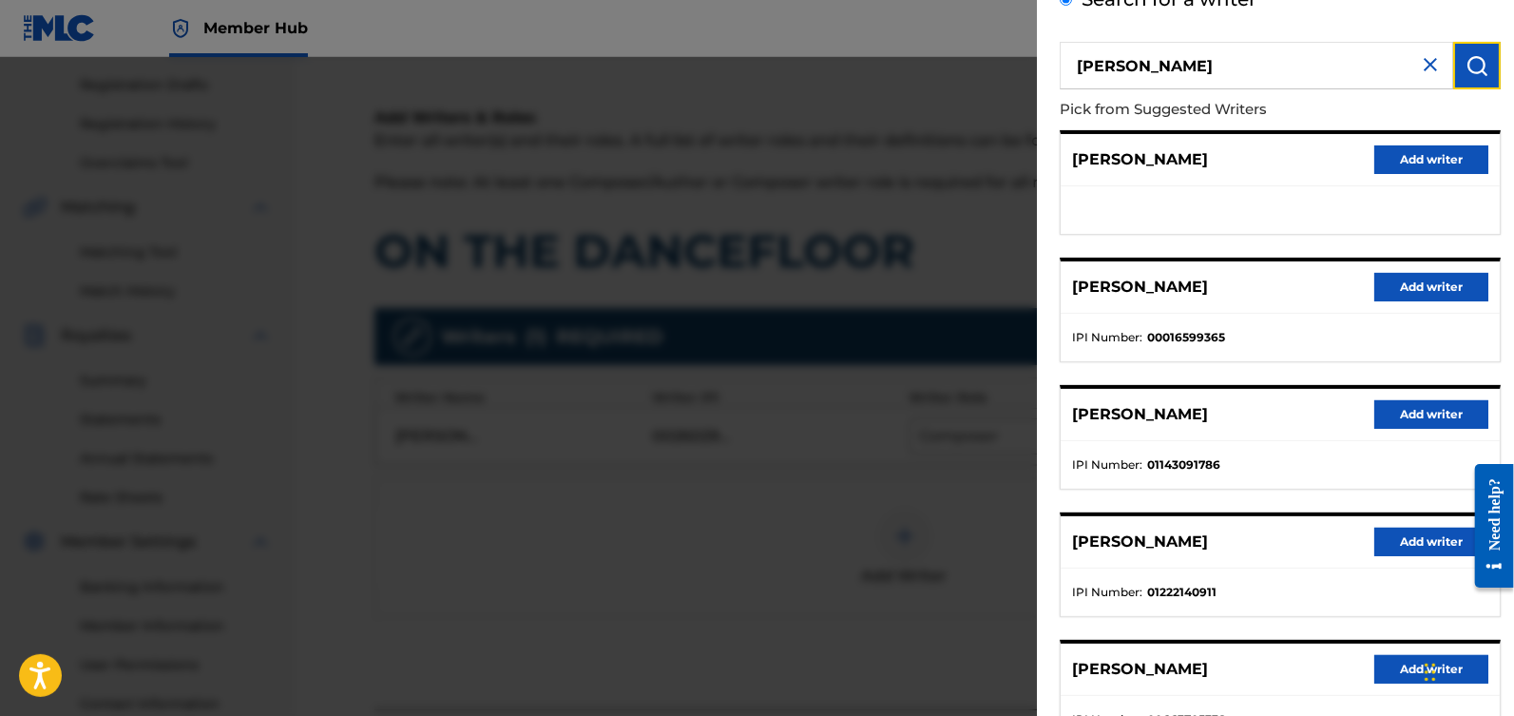
scroll to position [263, 0]
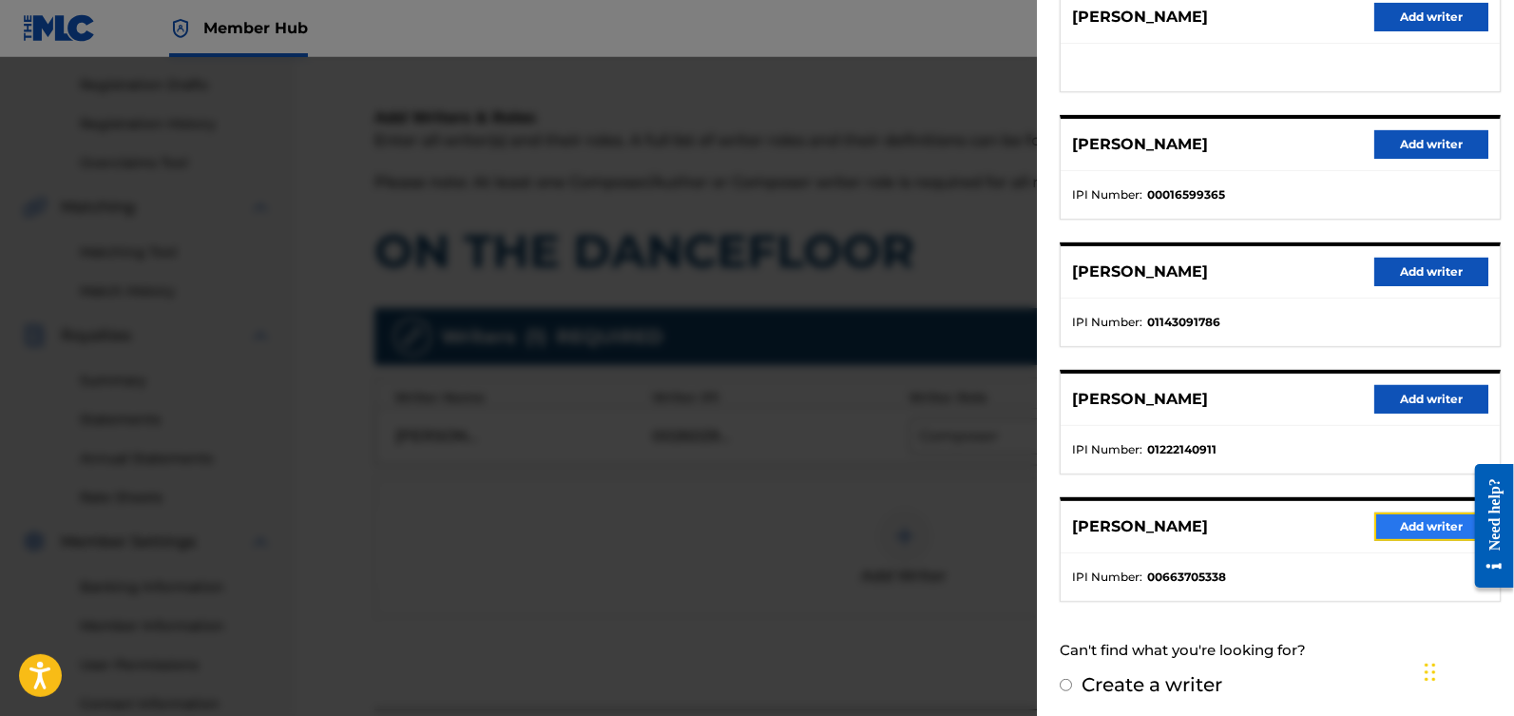
click at [1419, 512] on button "Add writer" at bounding box center [1431, 526] width 114 height 29
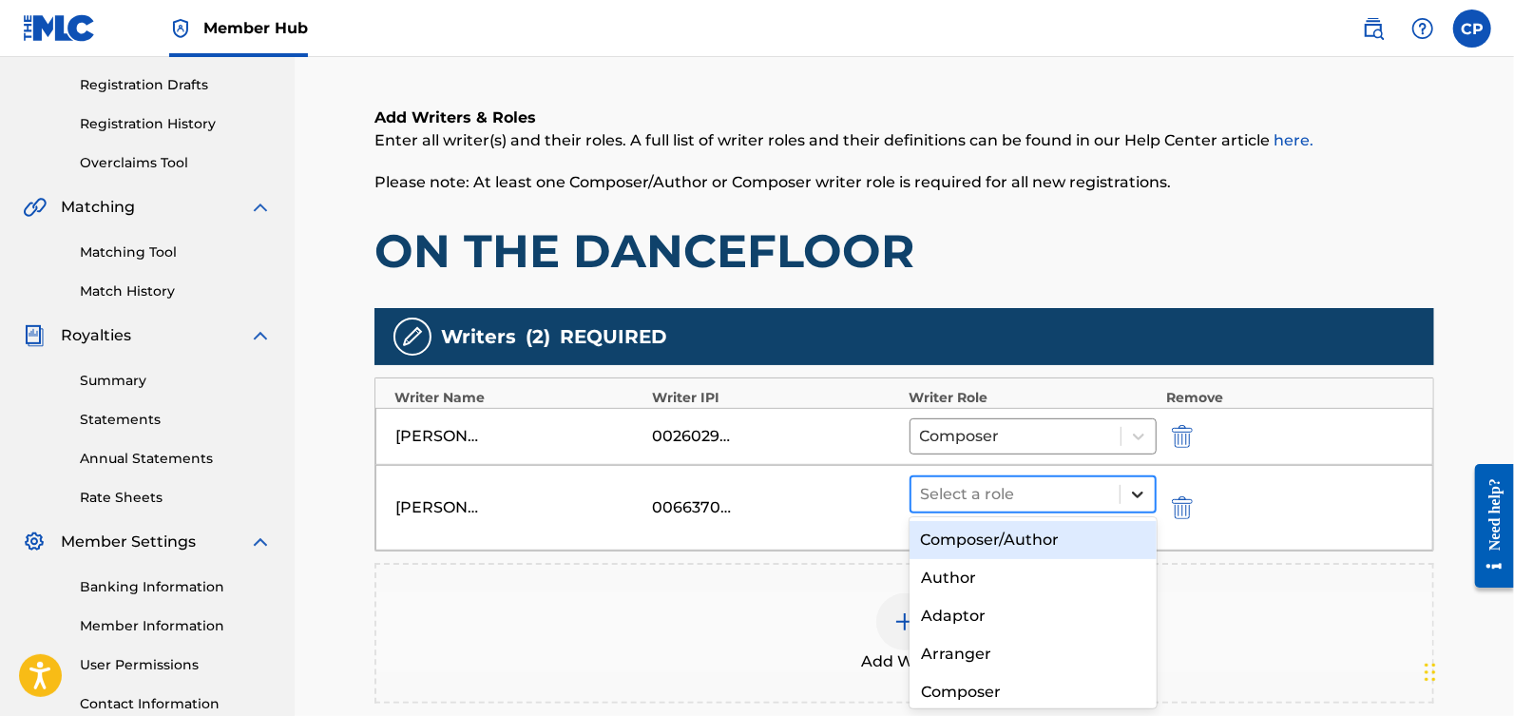
click at [1138, 495] on icon at bounding box center [1137, 494] width 19 height 19
click at [1087, 546] on div "Composer/Author" at bounding box center [1034, 540] width 248 height 38
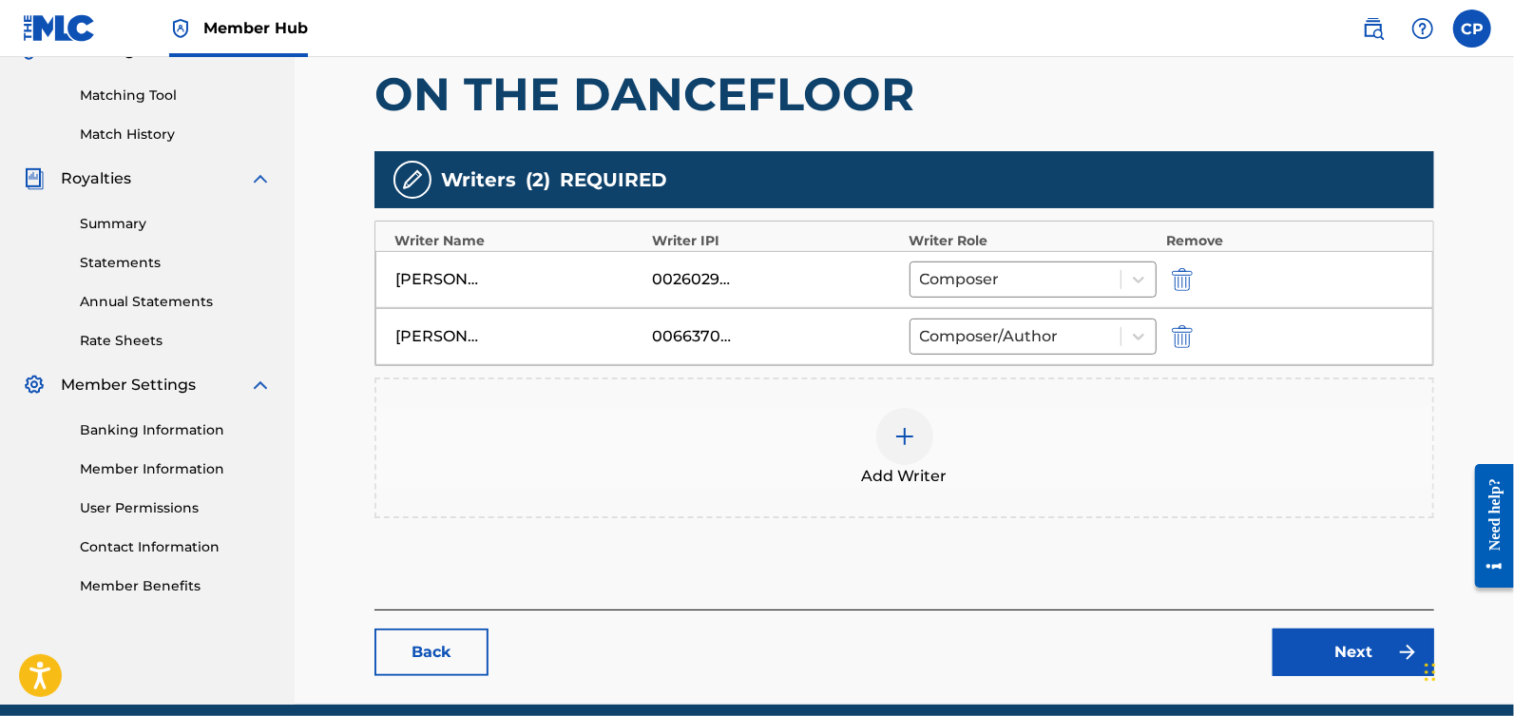
scroll to position [545, 0]
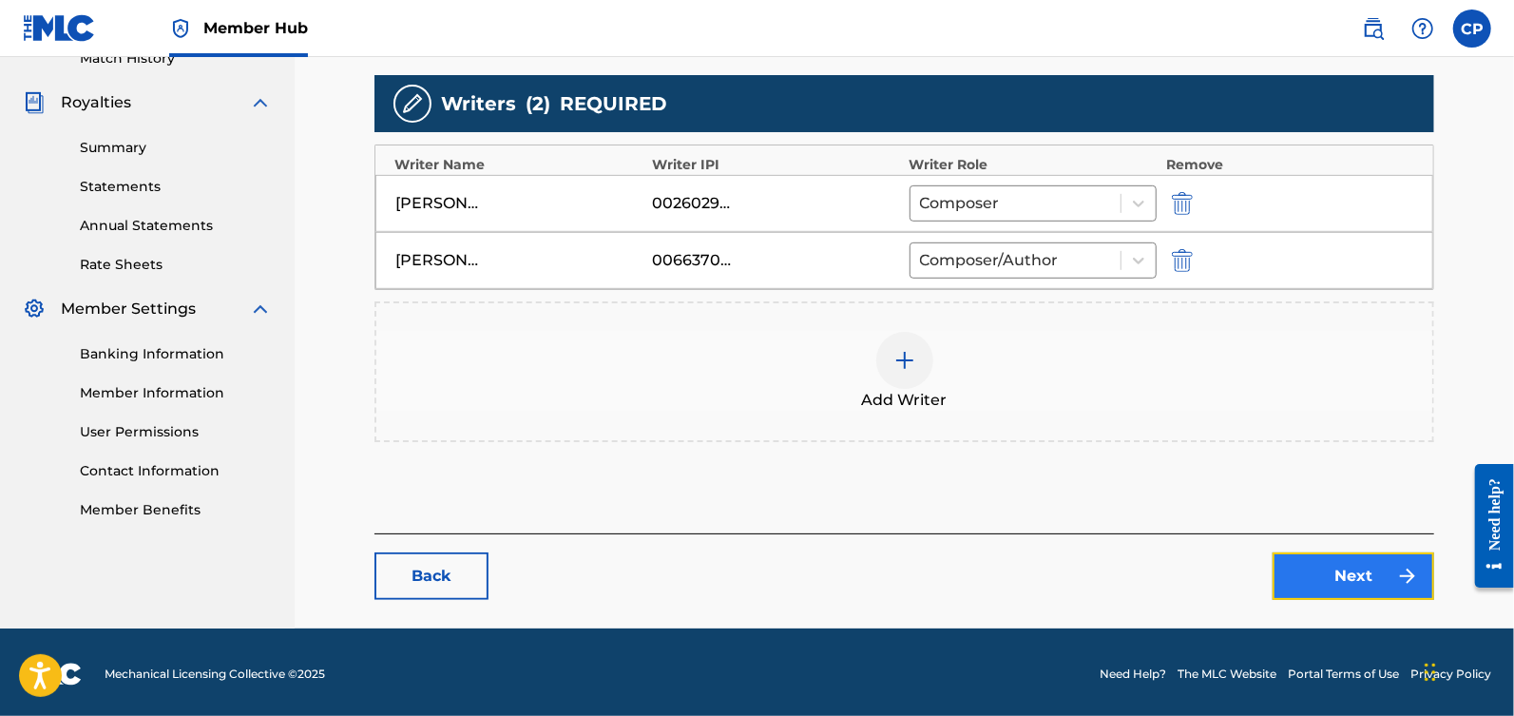
click at [1324, 559] on link "Next" at bounding box center [1354, 576] width 162 height 48
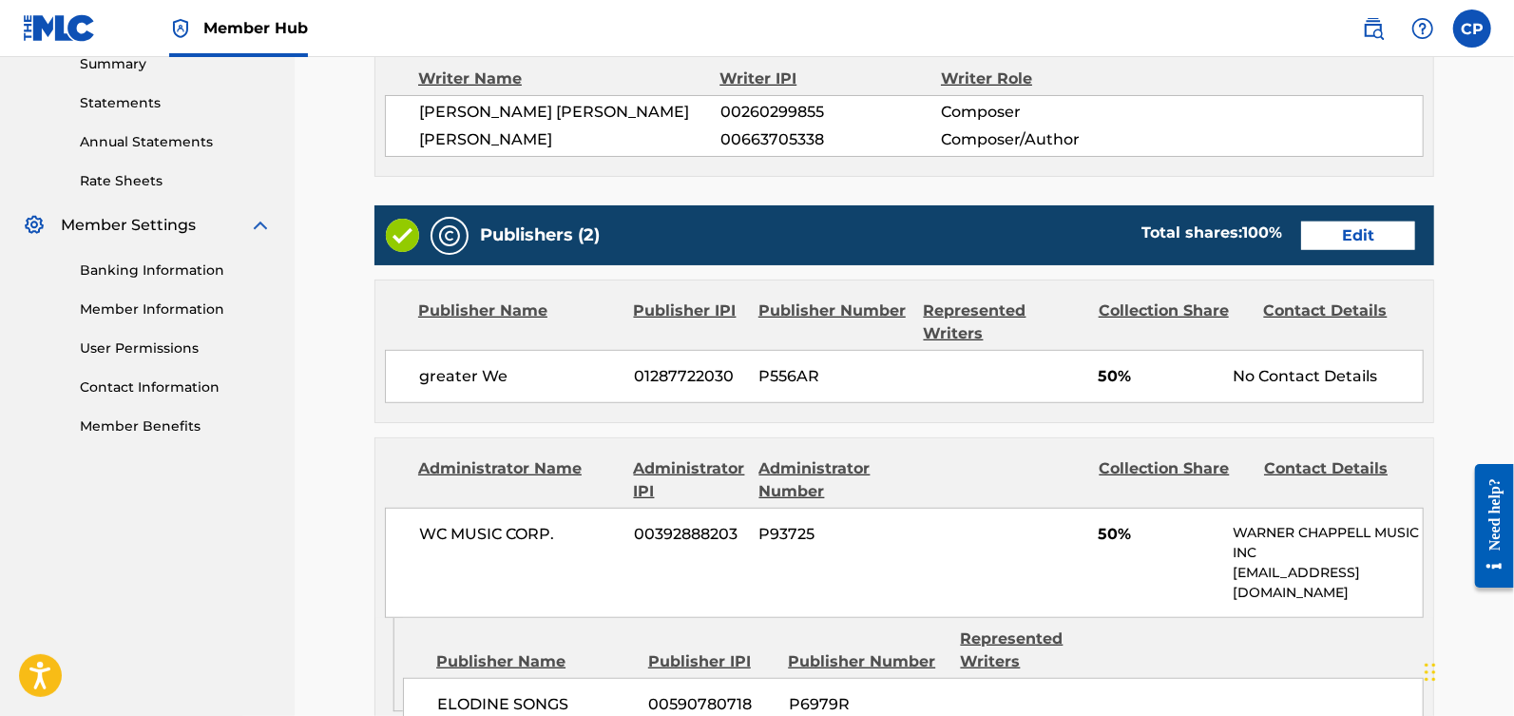
scroll to position [574, 0]
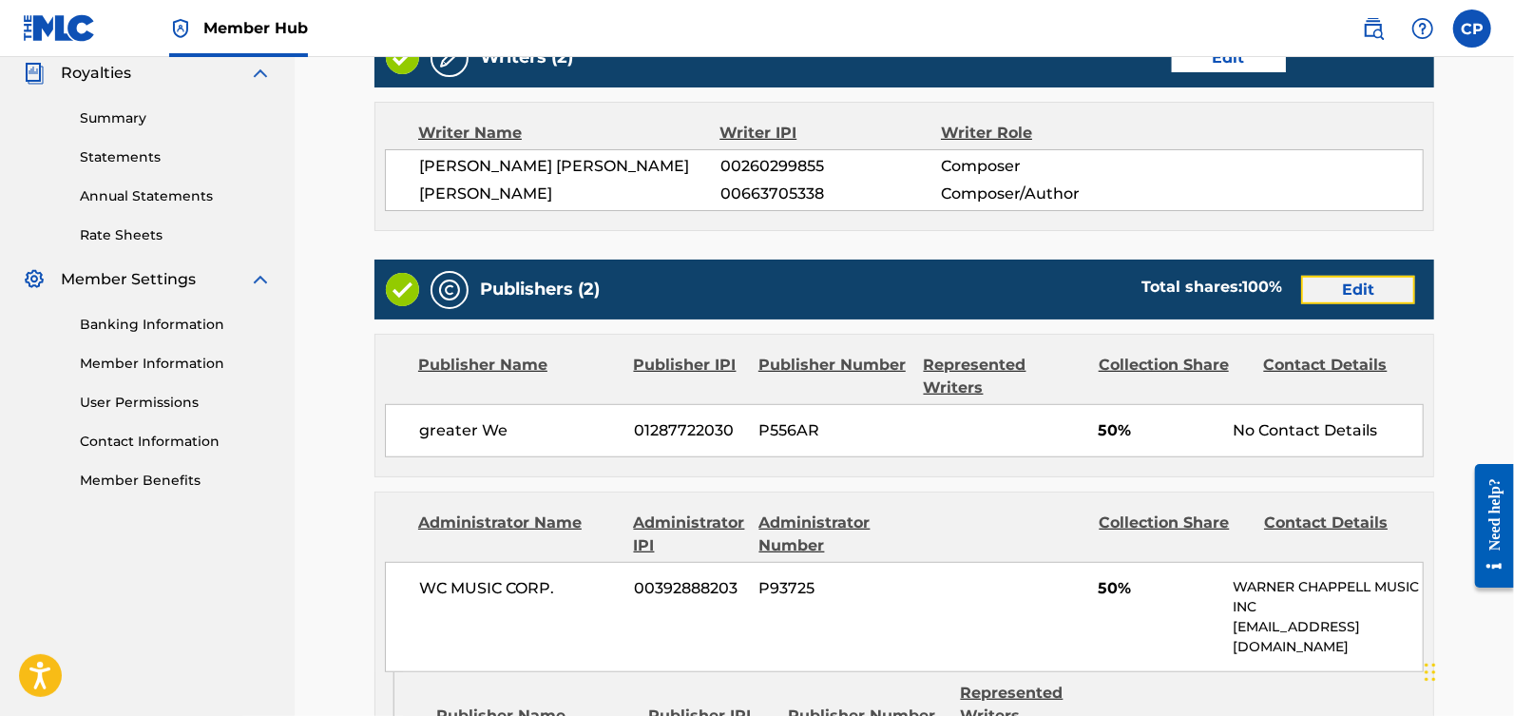
click at [1353, 297] on link "Edit" at bounding box center [1358, 290] width 114 height 29
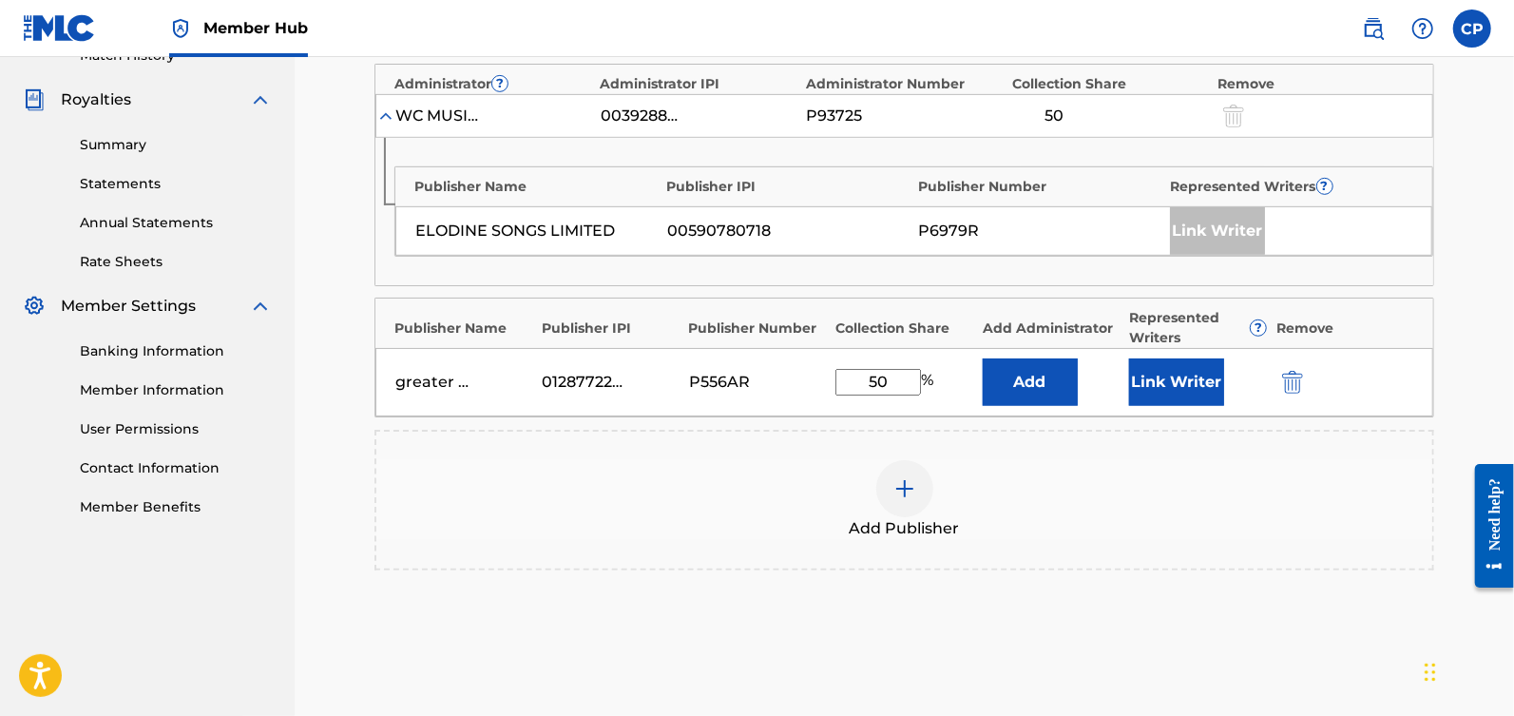
scroll to position [562, 0]
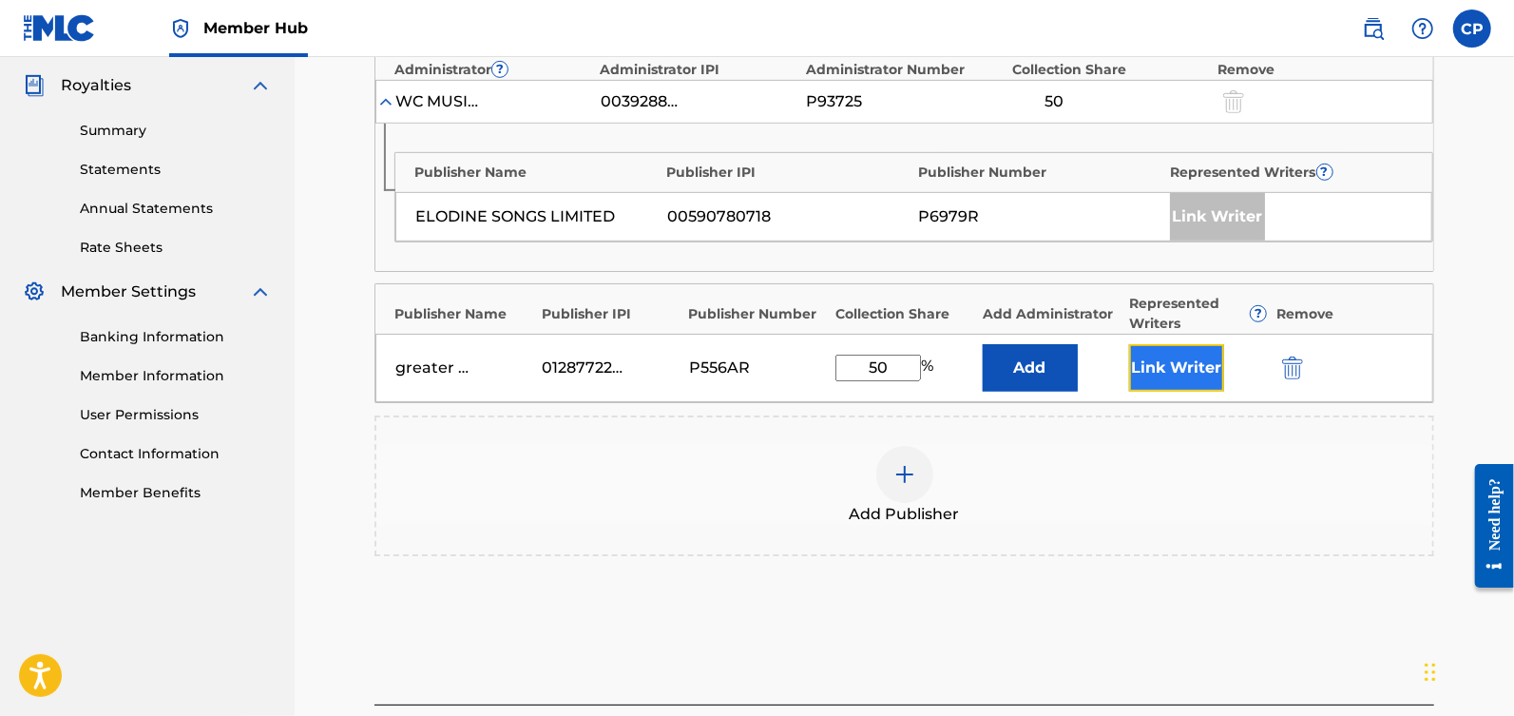
click at [1160, 378] on button "Link Writer" at bounding box center [1176, 368] width 95 height 48
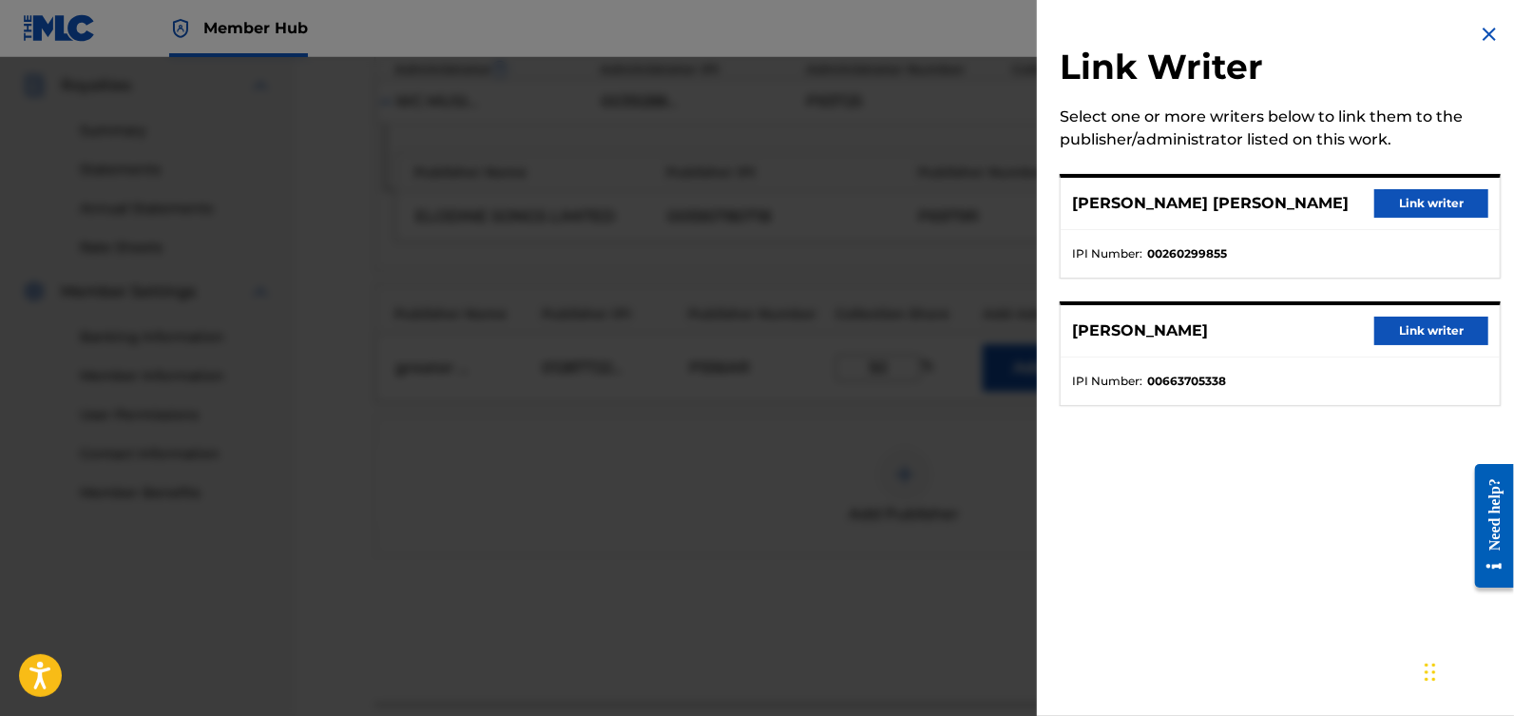
click at [1360, 327] on div "[PERSON_NAME] Link writer" at bounding box center [1280, 331] width 439 height 52
click at [1374, 325] on button "Link writer" at bounding box center [1431, 330] width 114 height 29
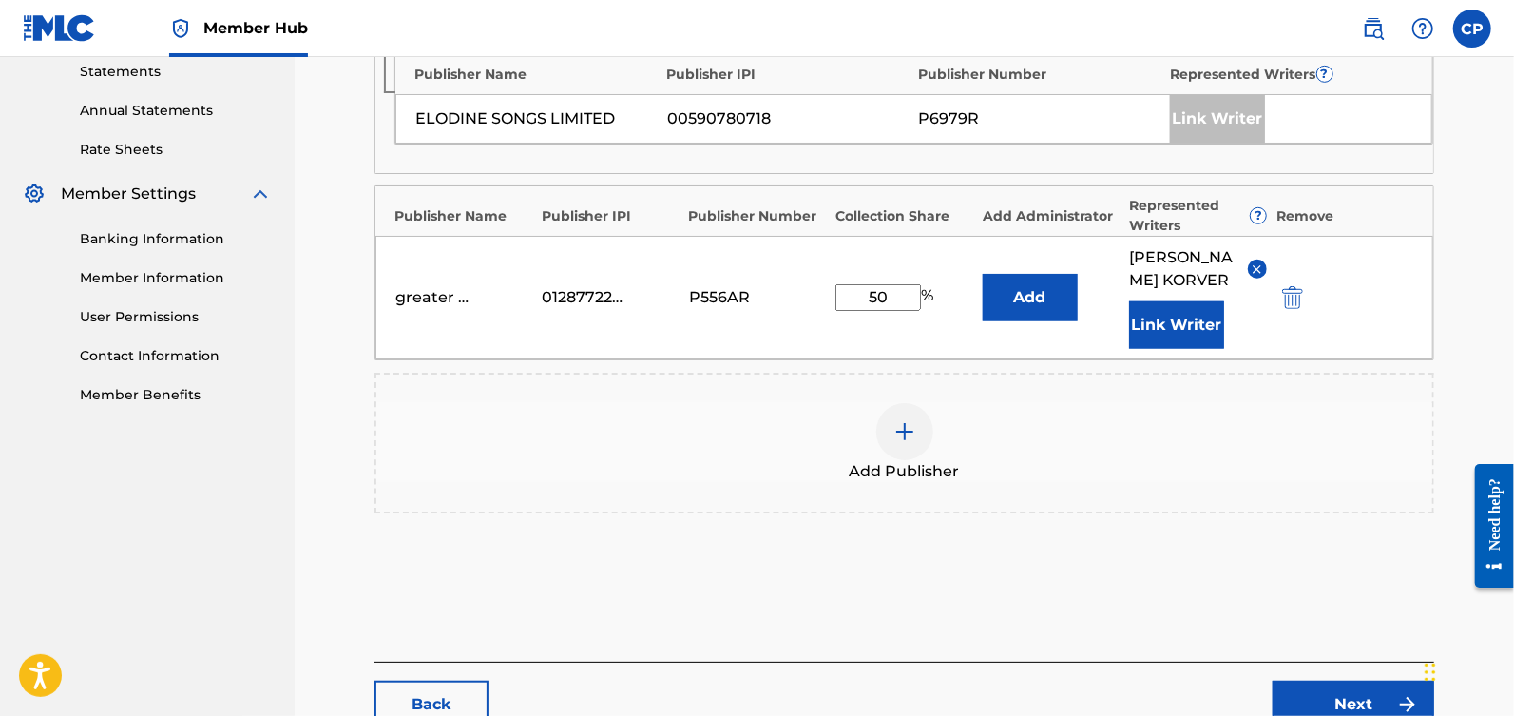
scroll to position [808, 0]
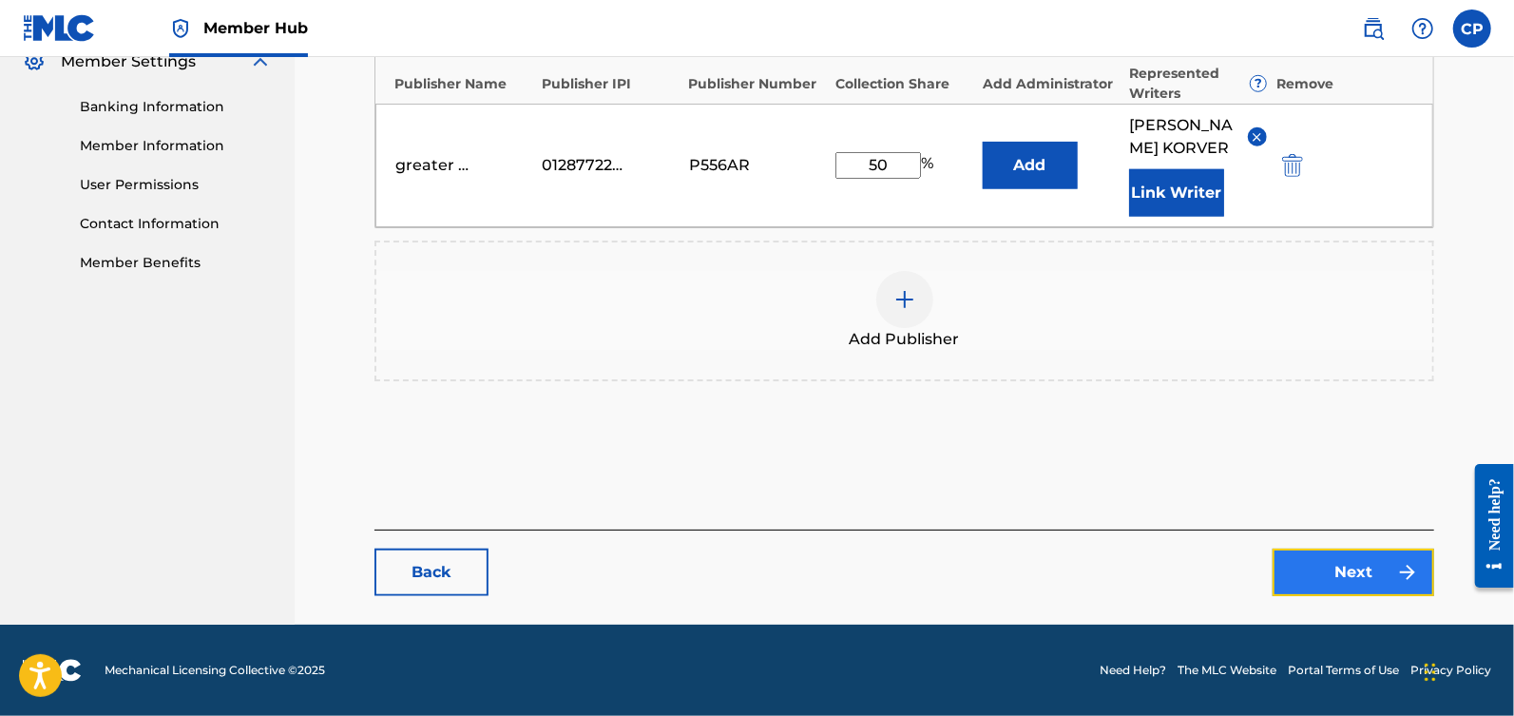
click at [1343, 565] on link "Next" at bounding box center [1354, 572] width 162 height 48
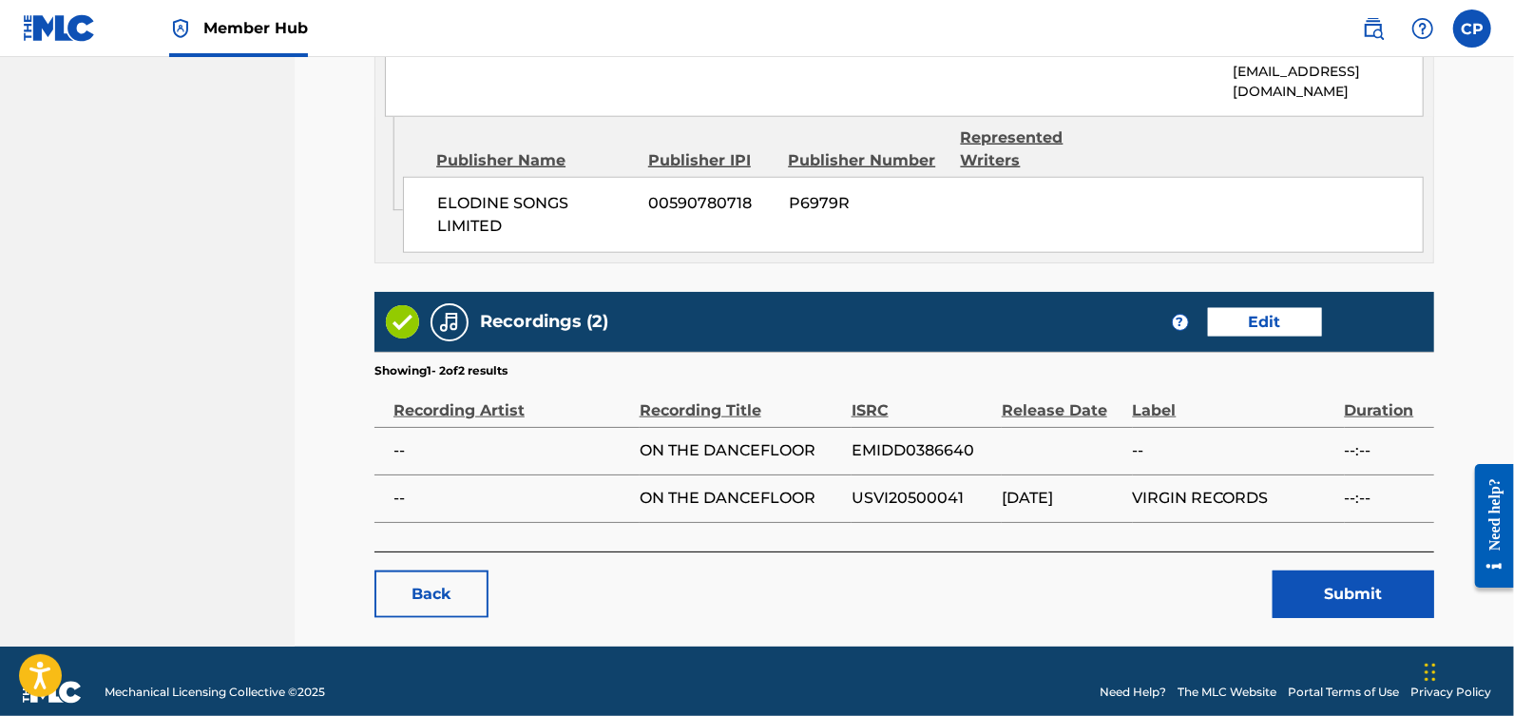
scroll to position [1165, 0]
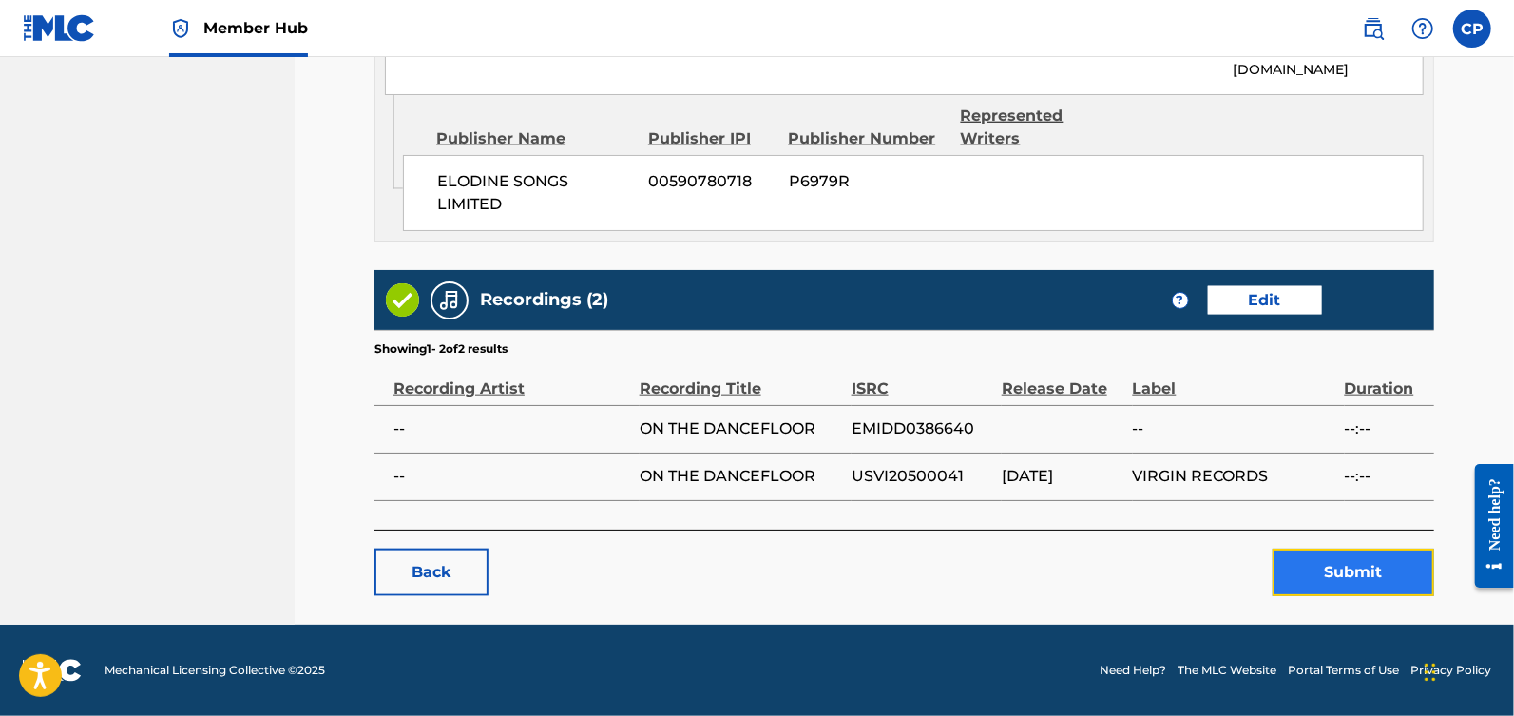
click at [1347, 579] on button "Submit" at bounding box center [1354, 572] width 162 height 48
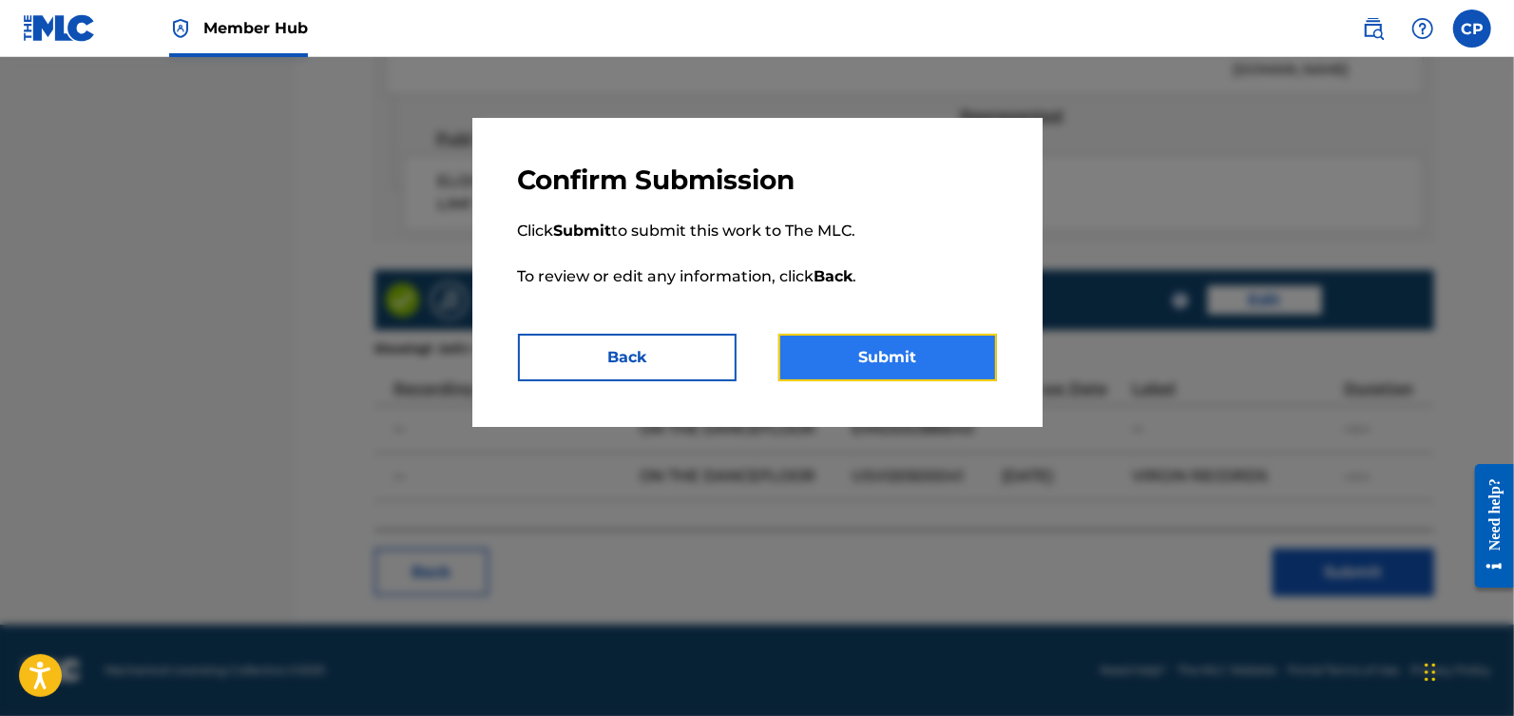
click at [887, 374] on button "Submit" at bounding box center [887, 358] width 219 height 48
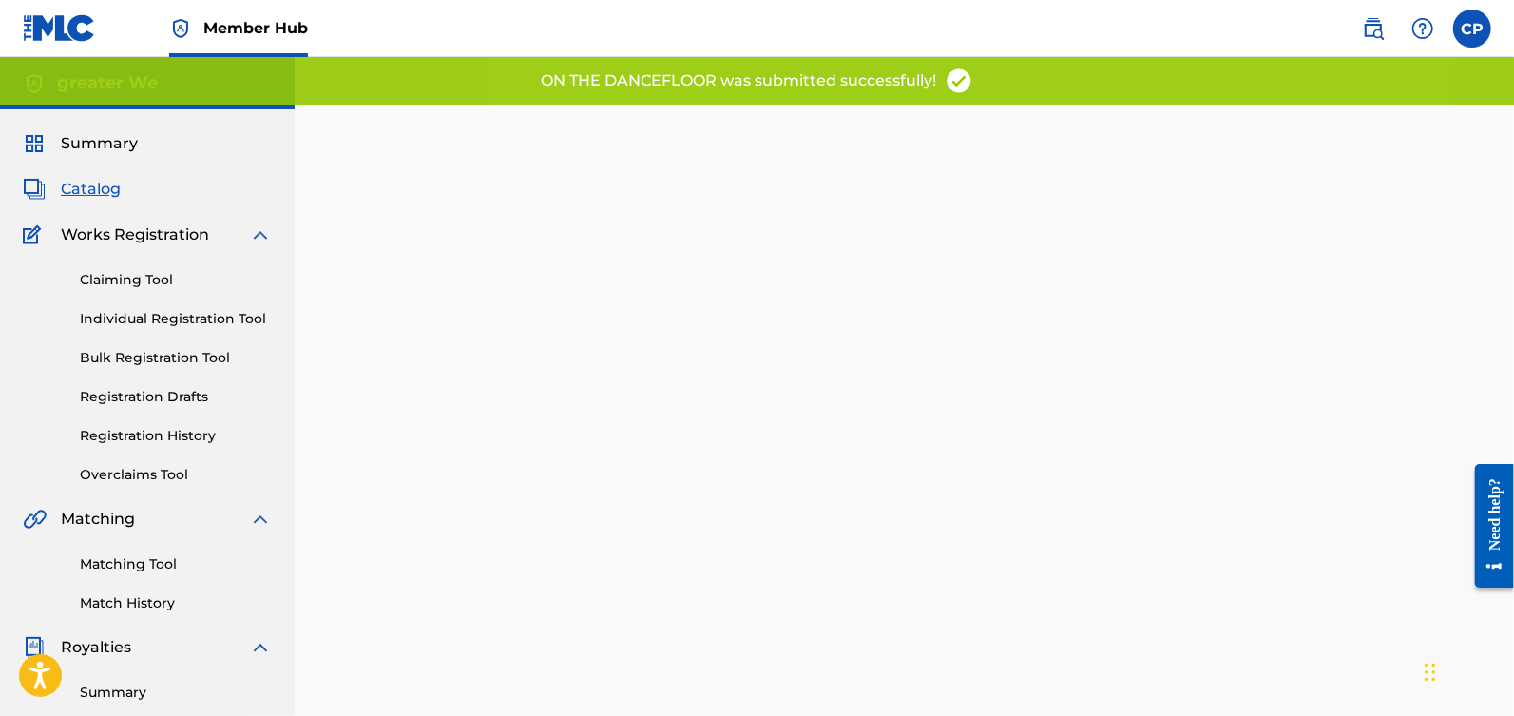
click at [103, 198] on span "Catalog" at bounding box center [91, 189] width 60 height 23
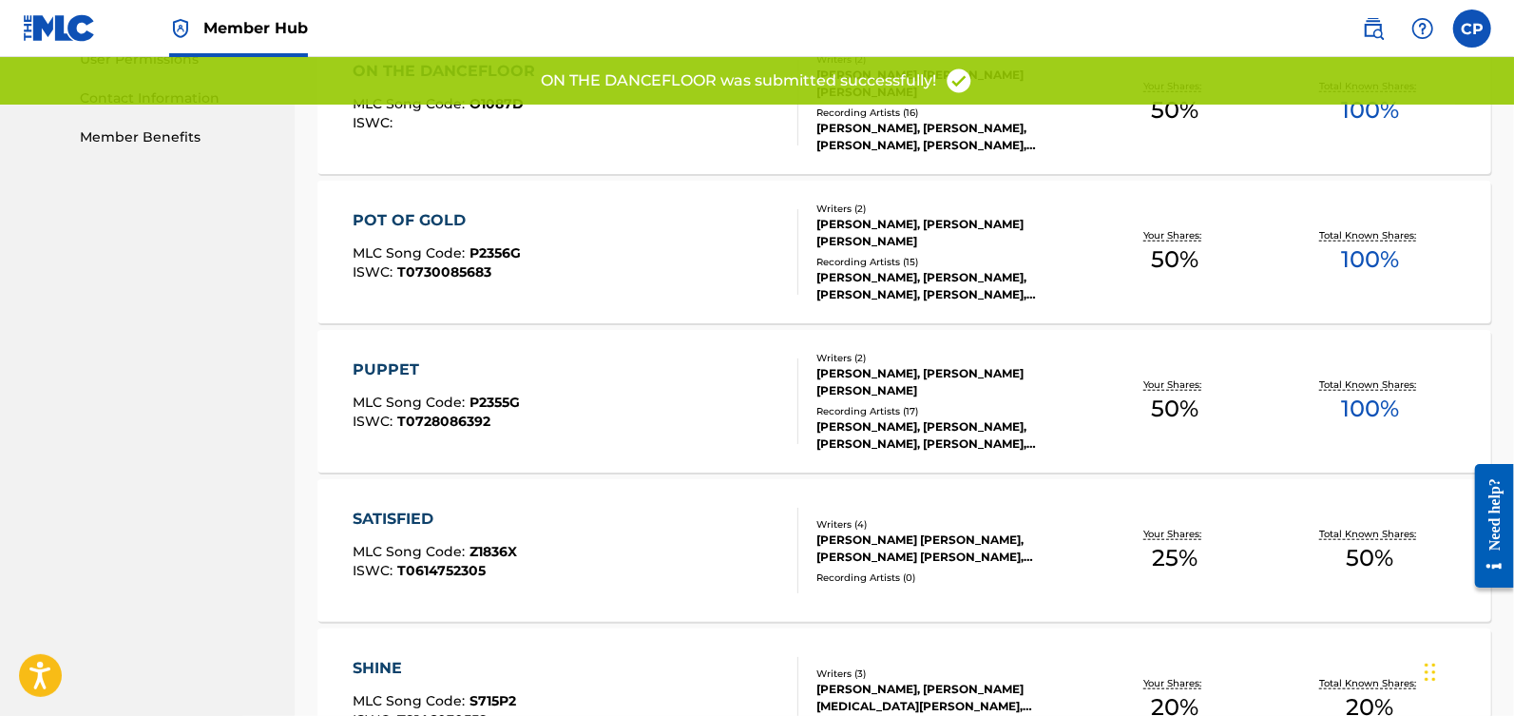
scroll to position [928, 0]
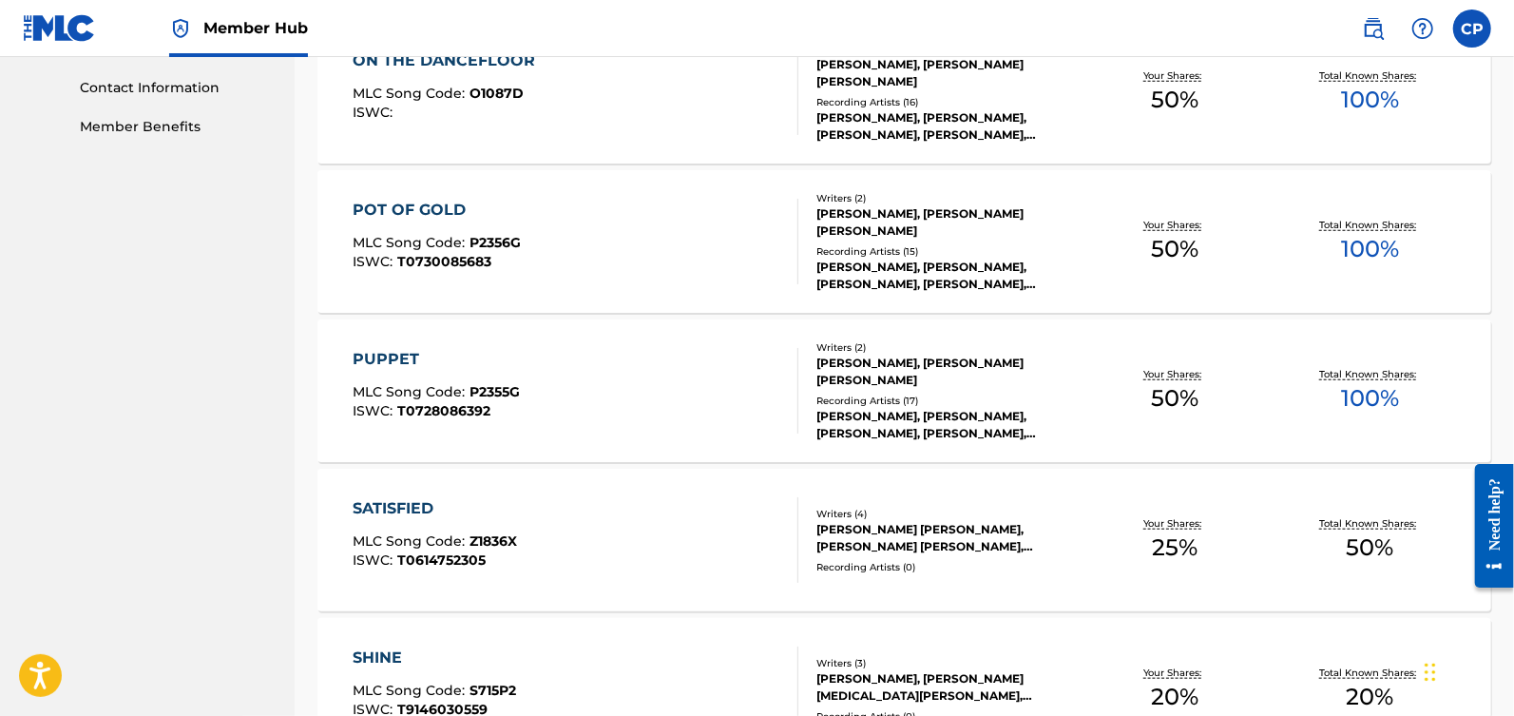
click at [416, 212] on div "POT OF GOLD" at bounding box center [437, 210] width 168 height 23
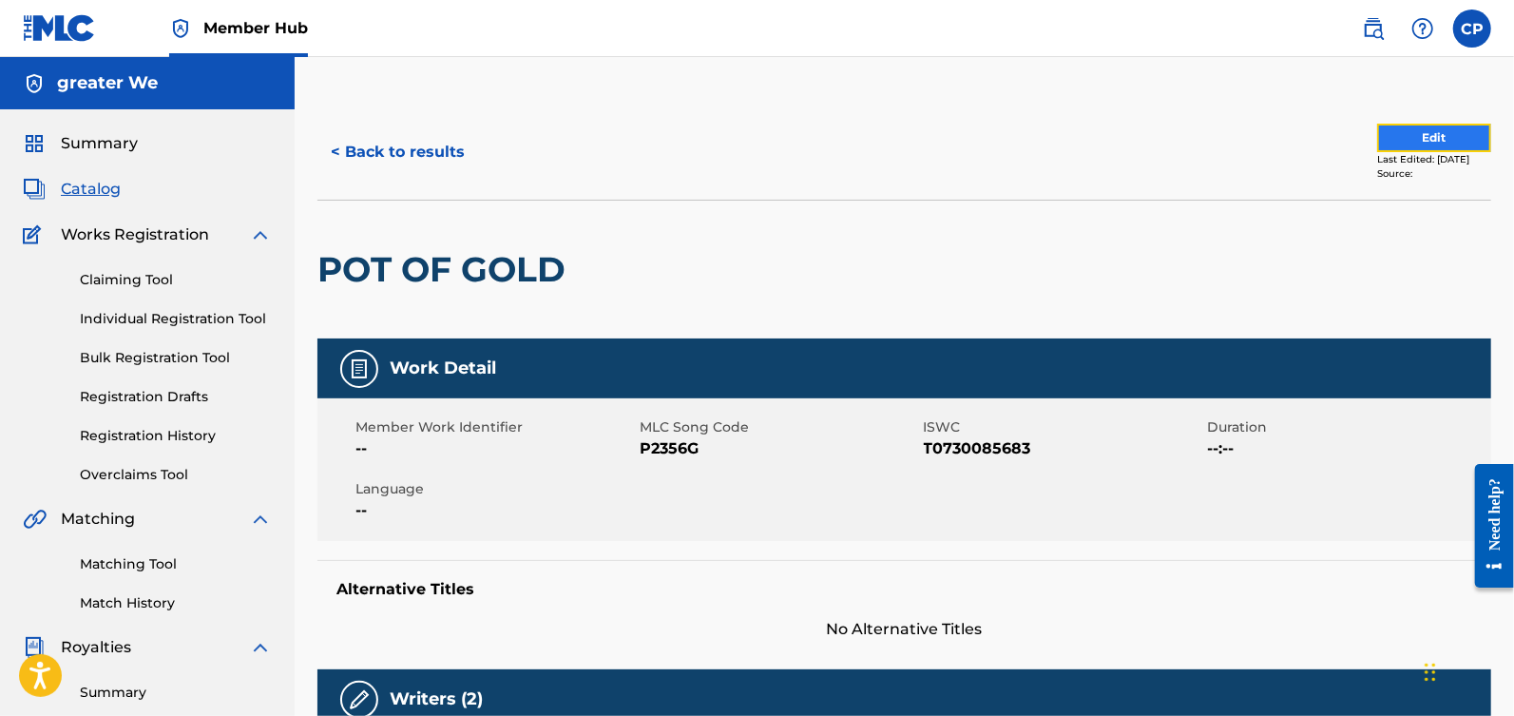
click at [1384, 142] on button "Edit" at bounding box center [1434, 138] width 114 height 29
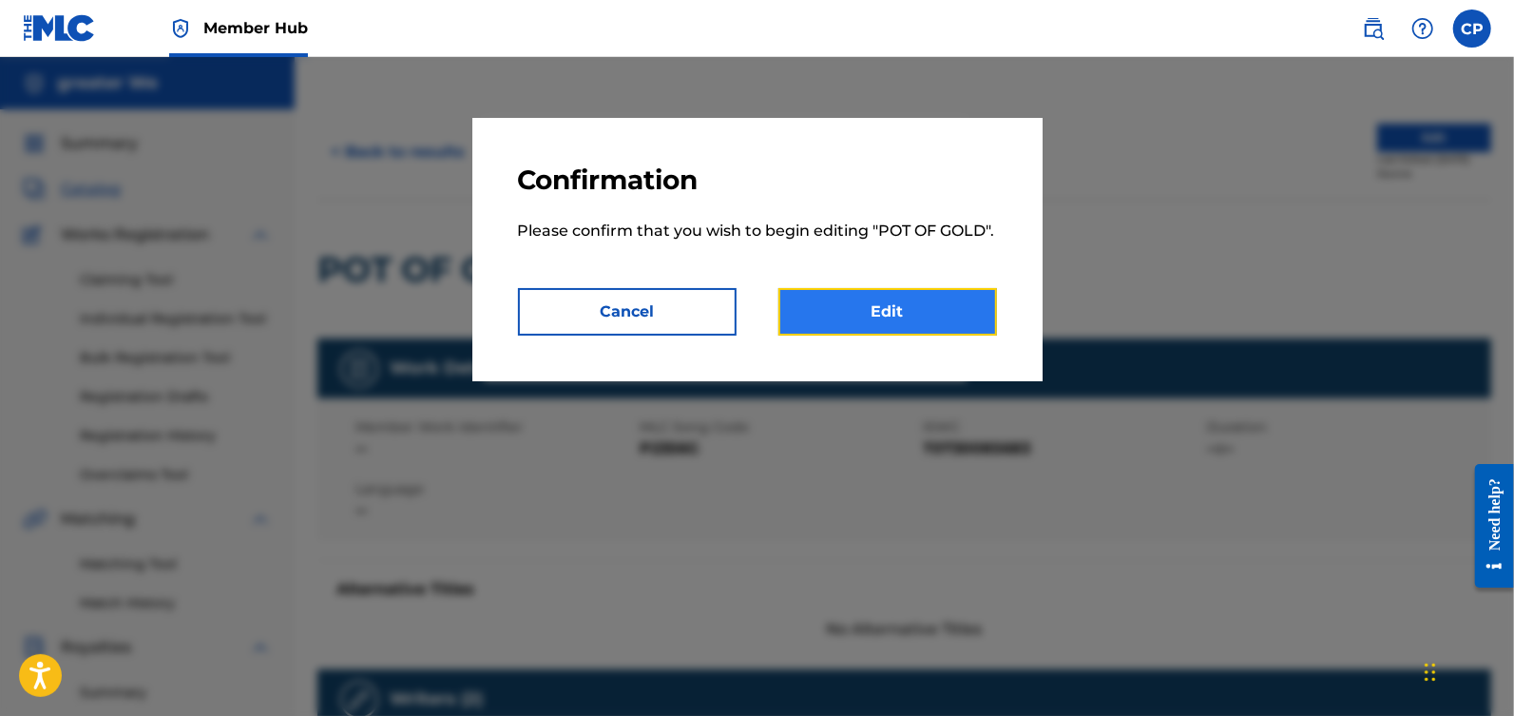
click at [912, 314] on link "Edit" at bounding box center [887, 312] width 219 height 48
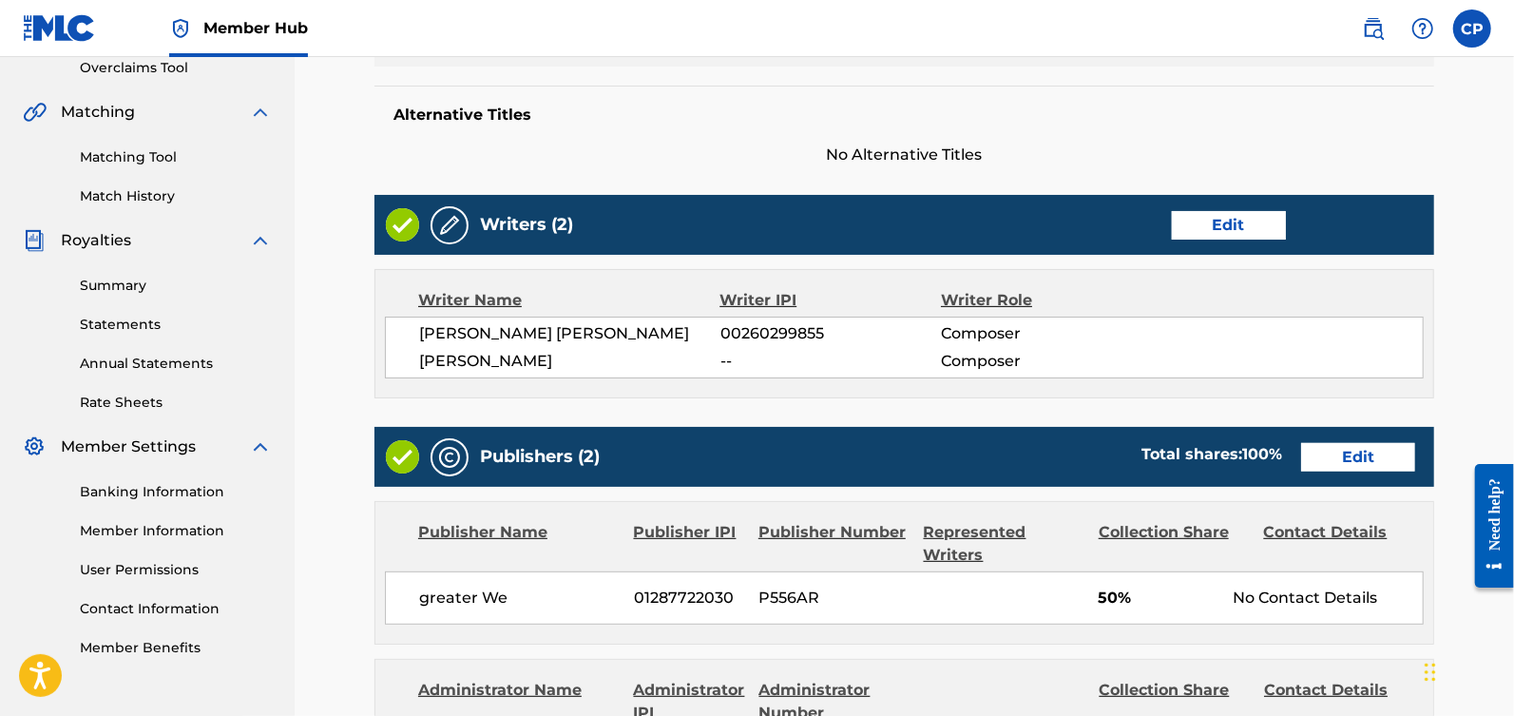
scroll to position [428, 0]
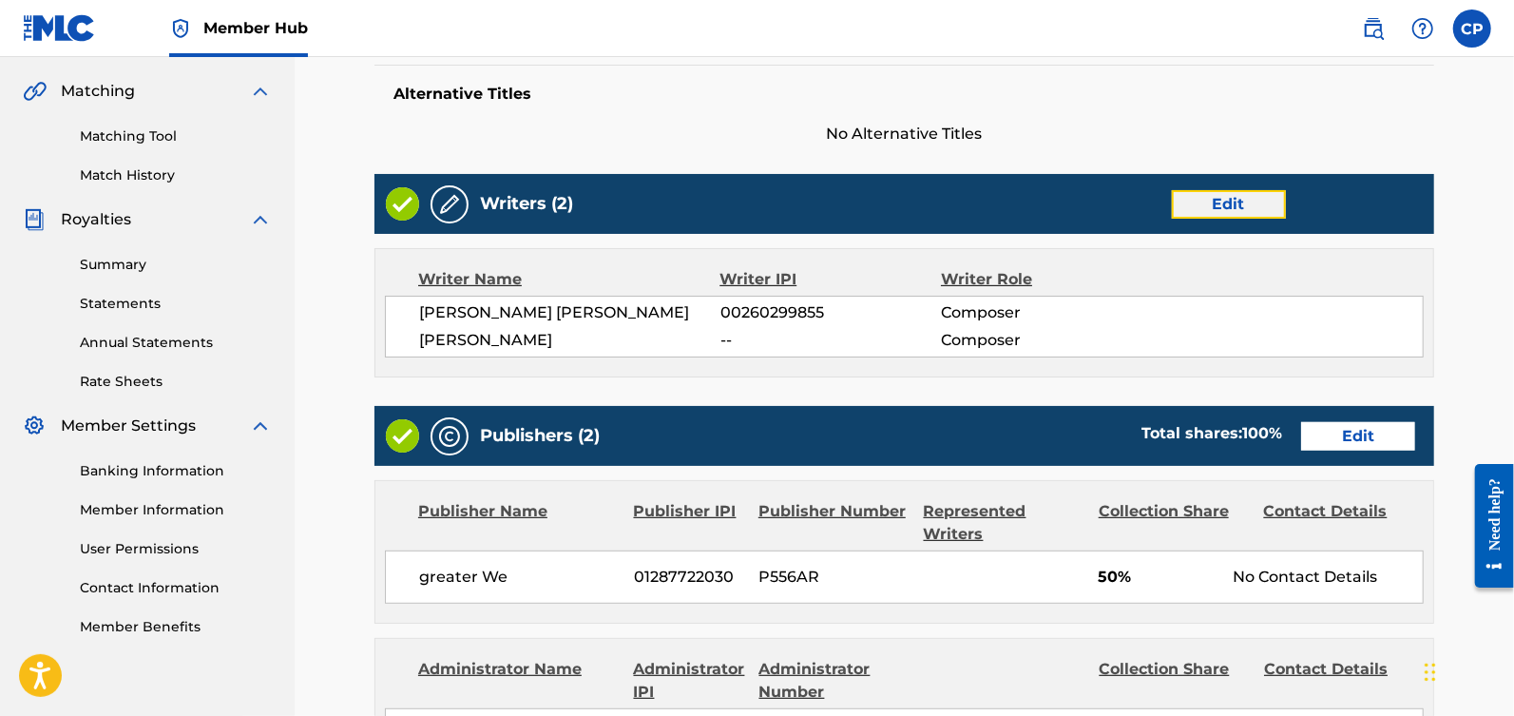
click at [1225, 203] on link "Edit" at bounding box center [1229, 204] width 114 height 29
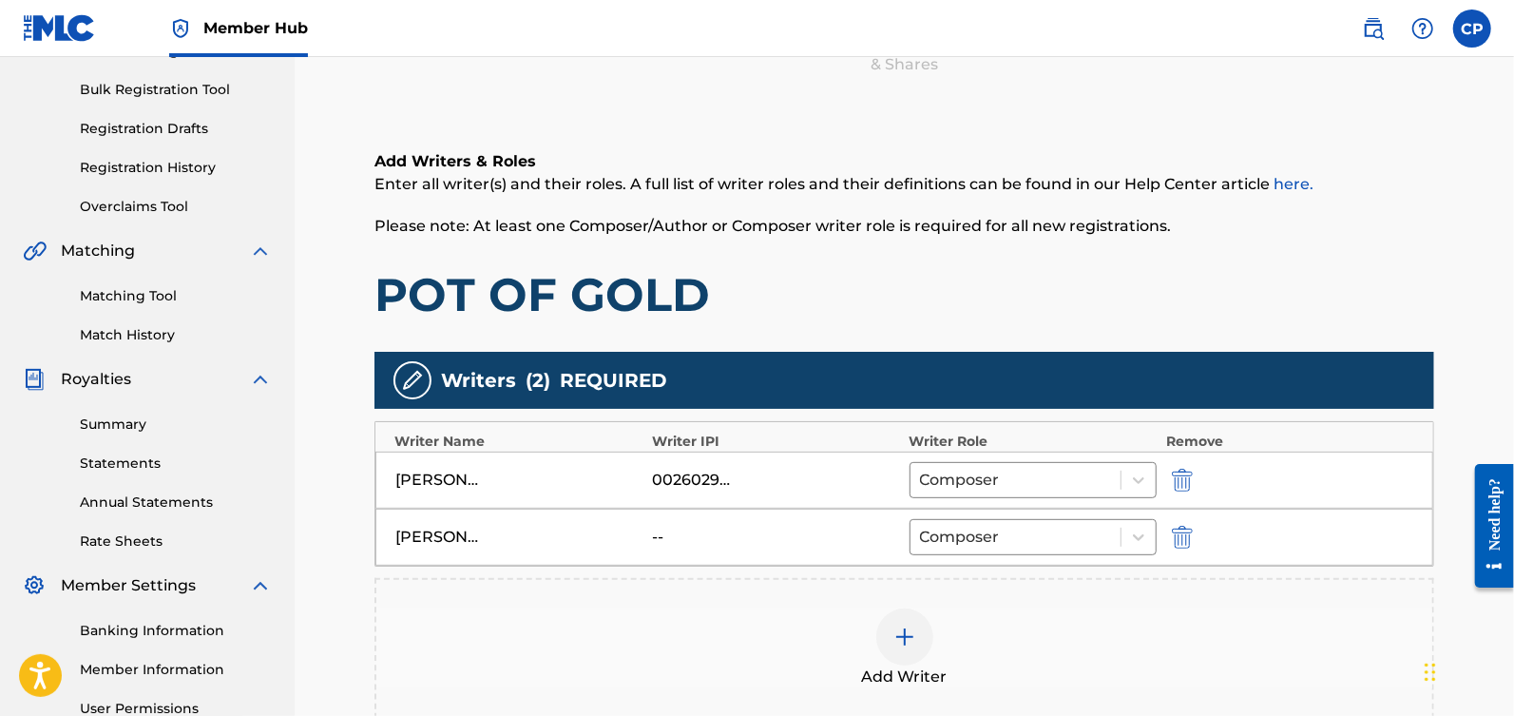
scroll to position [388, 0]
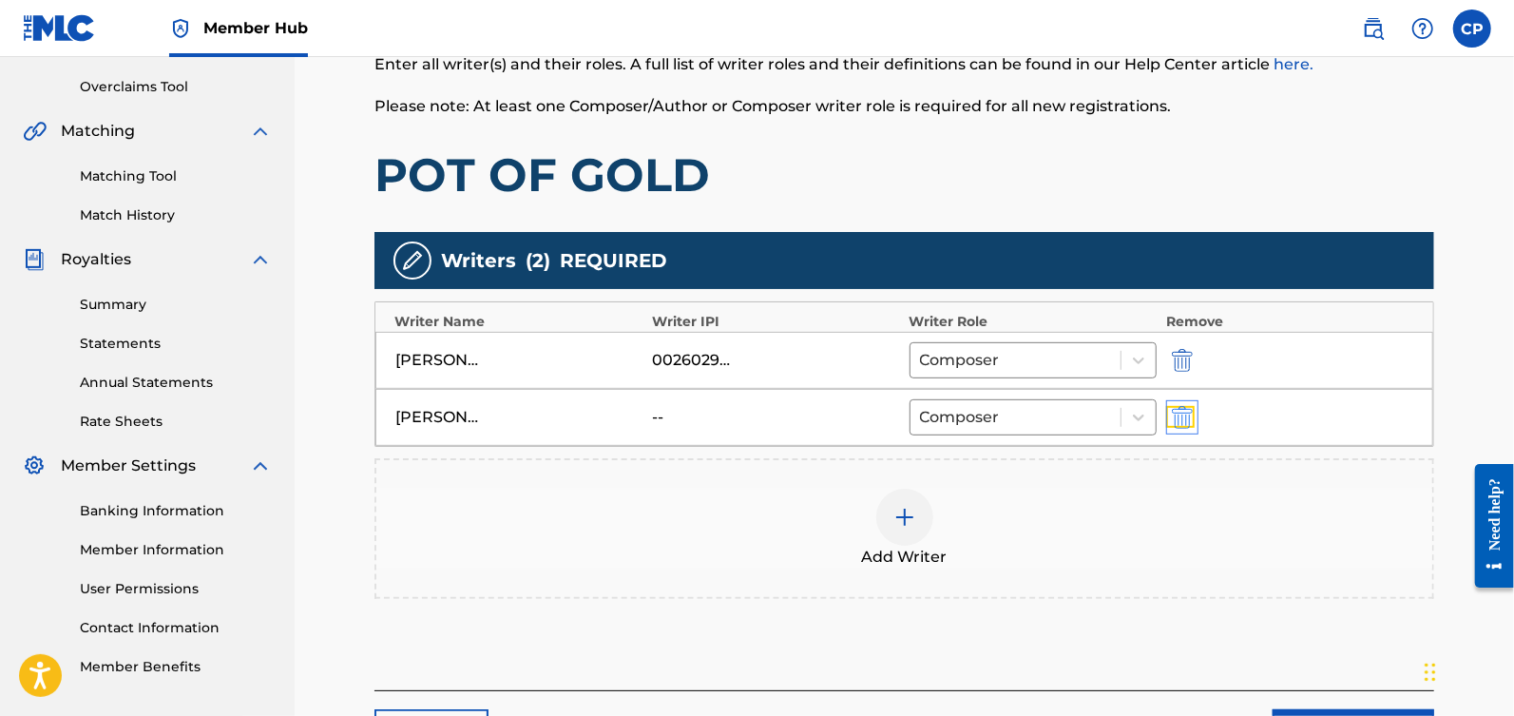
click at [1187, 418] on img "submit" at bounding box center [1182, 417] width 21 height 23
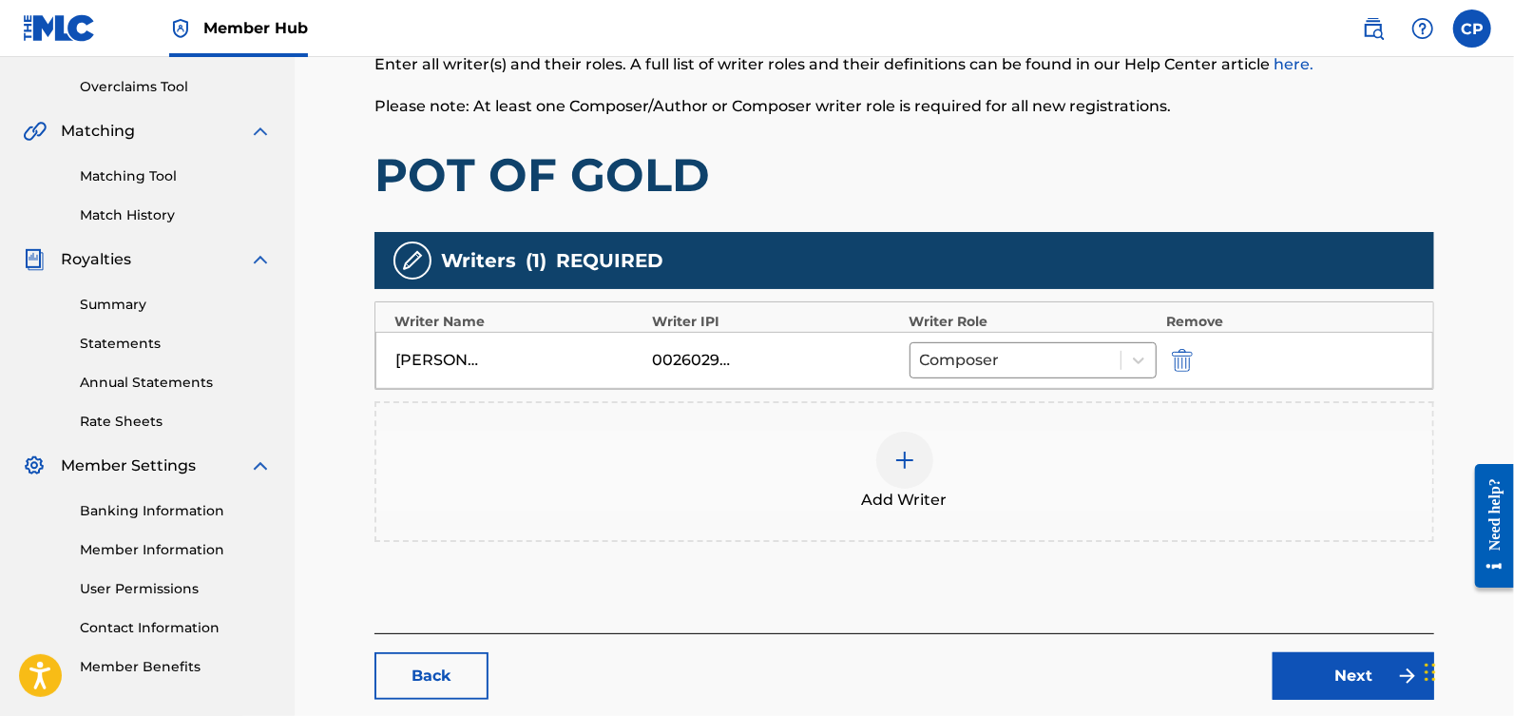
click at [922, 455] on div at bounding box center [904, 459] width 57 height 57
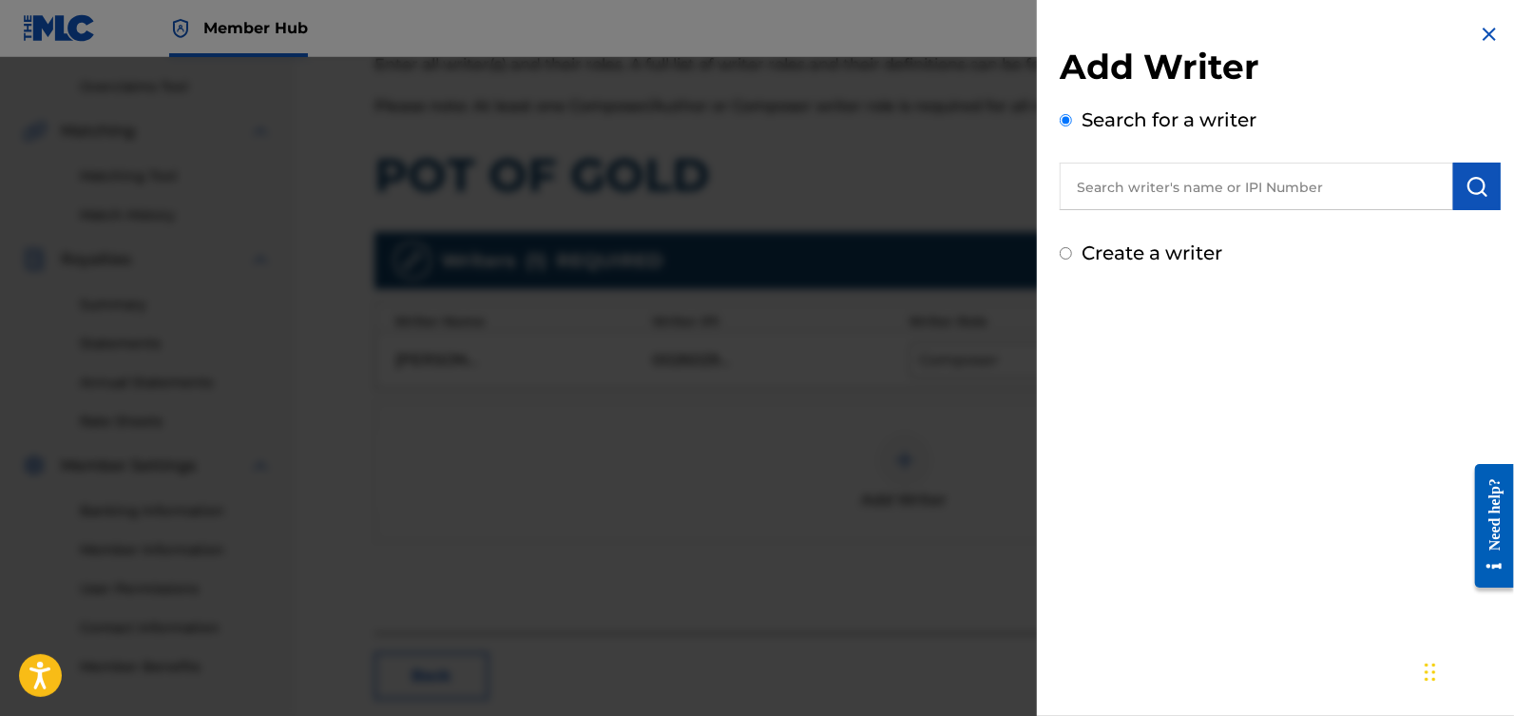
click at [1186, 183] on input "text" at bounding box center [1256, 187] width 393 height 48
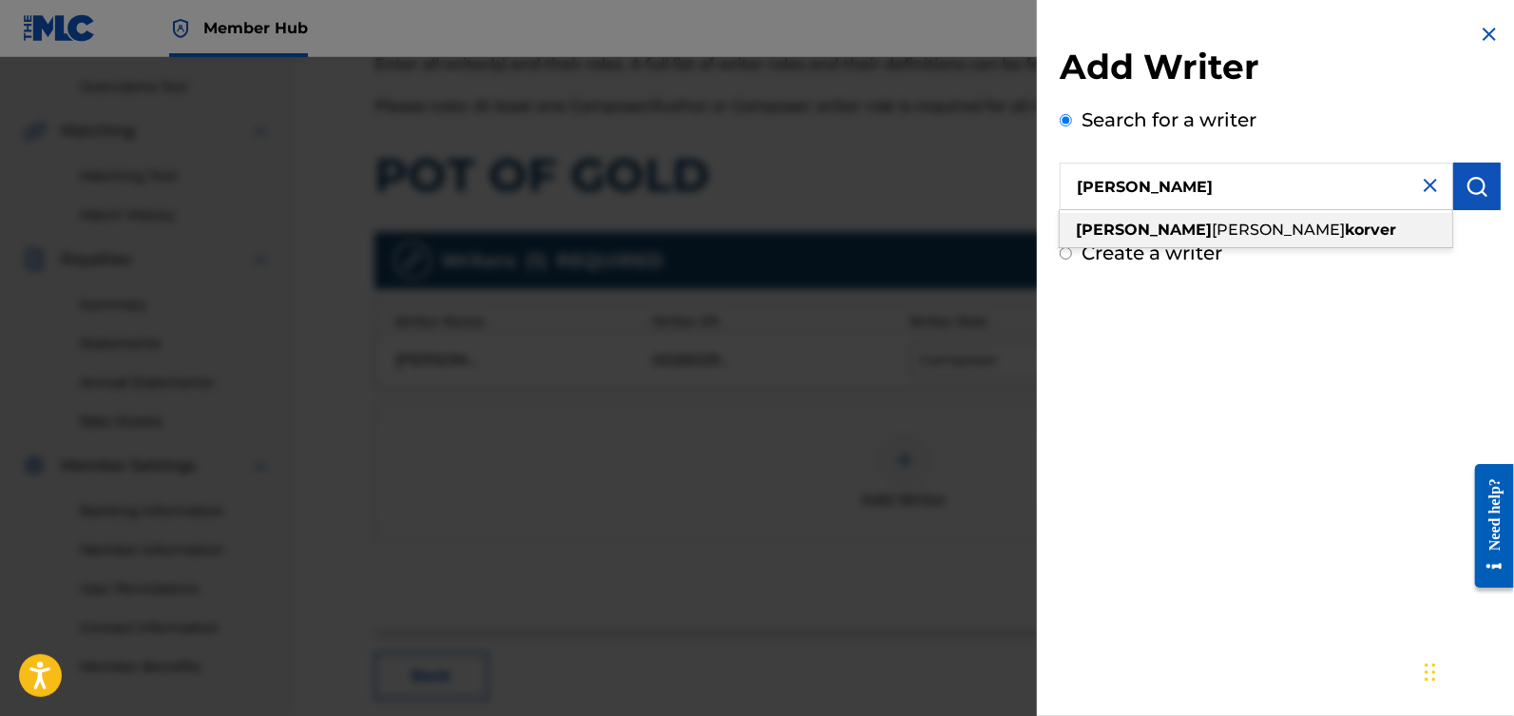
click at [1345, 235] on strong "korver" at bounding box center [1370, 229] width 51 height 18
type input "[PERSON_NAME]"
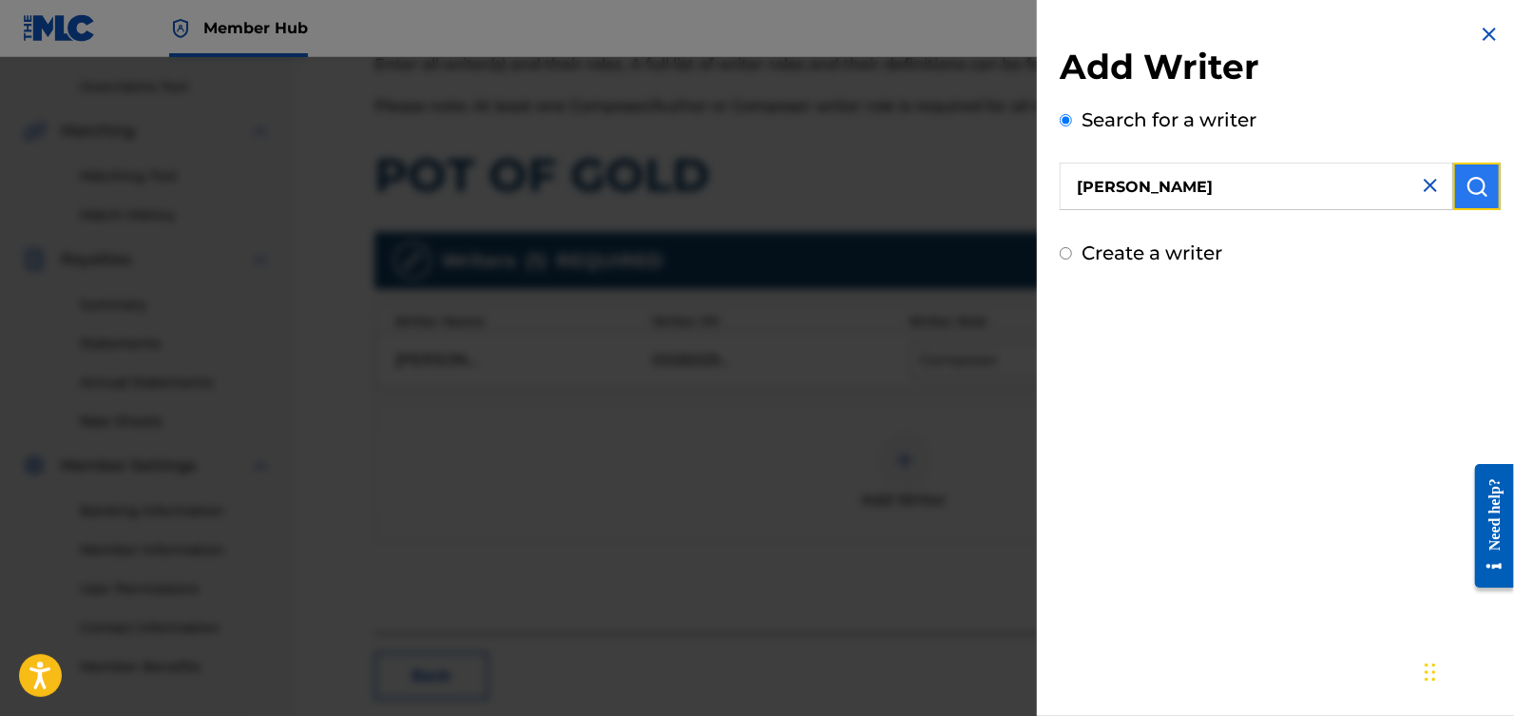
click at [1466, 193] on img "submit" at bounding box center [1477, 186] width 23 height 23
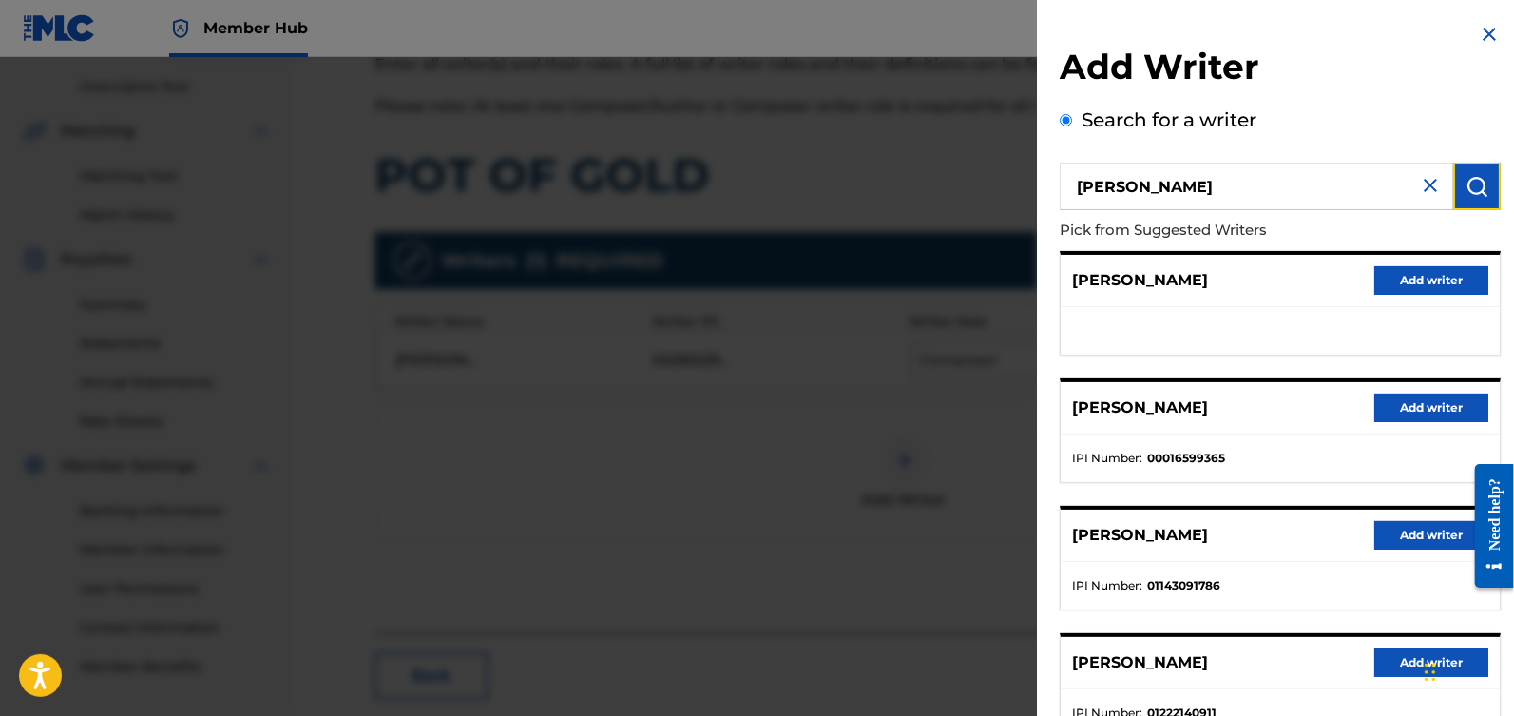
scroll to position [263, 0]
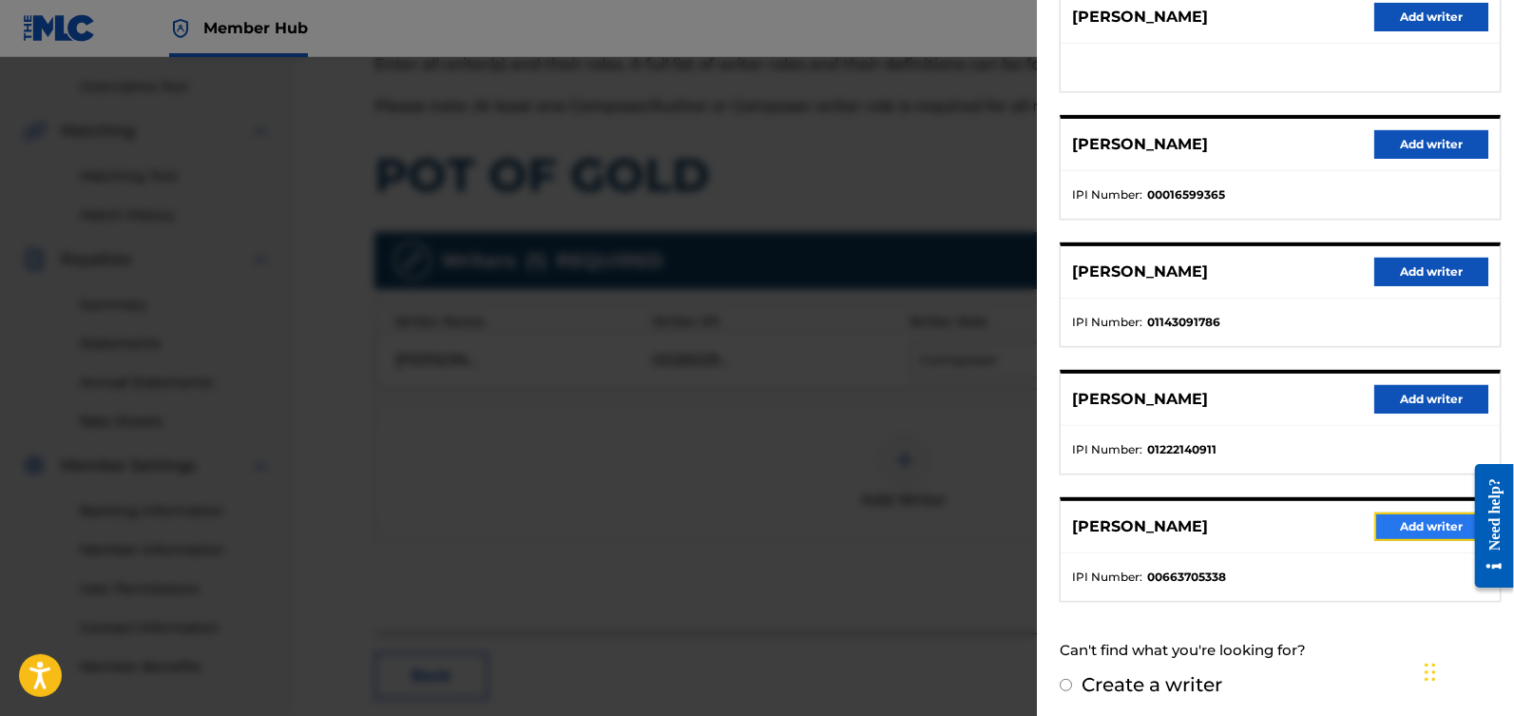
click at [1418, 524] on button "Add writer" at bounding box center [1431, 526] width 114 height 29
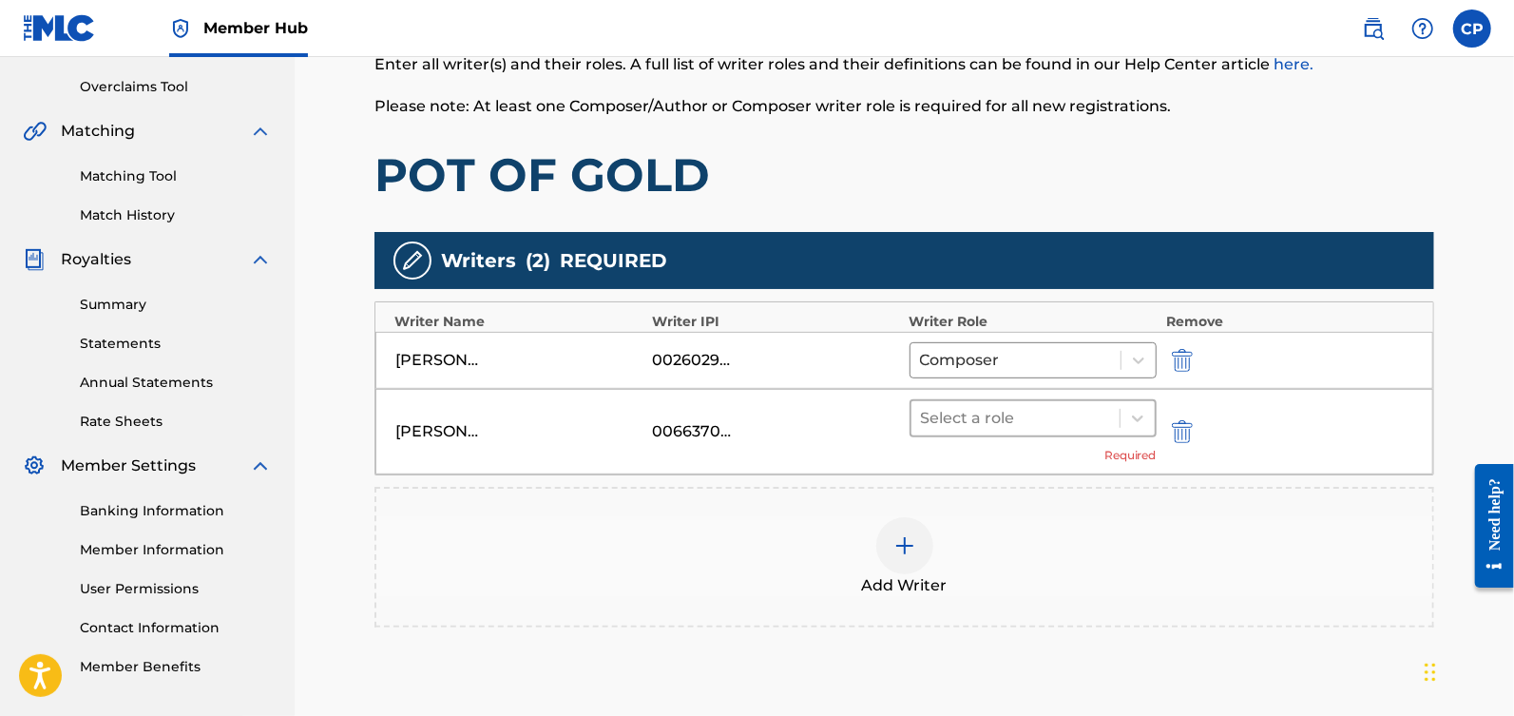
click at [1113, 411] on div "Select a role" at bounding box center [1015, 418] width 208 height 34
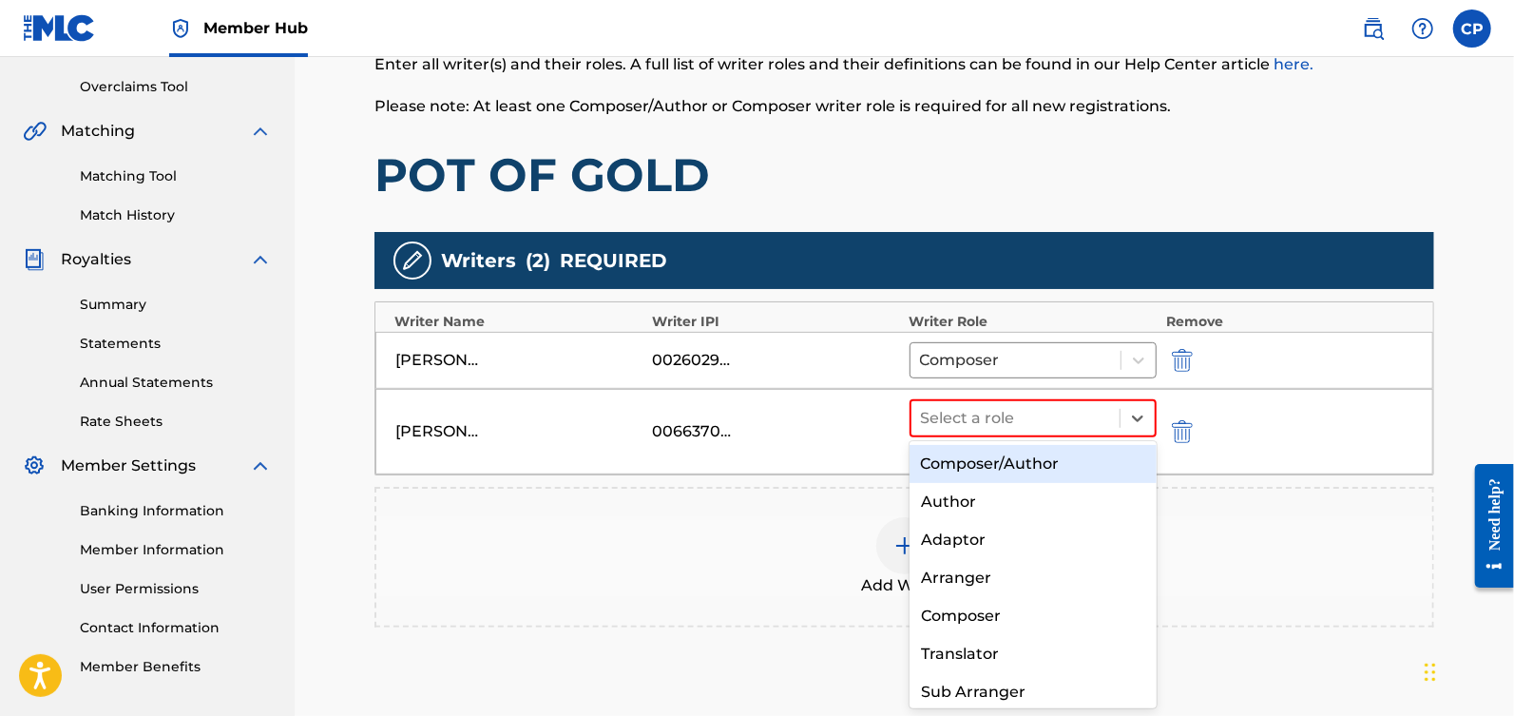
click at [1077, 457] on div "Composer/Author" at bounding box center [1034, 464] width 248 height 38
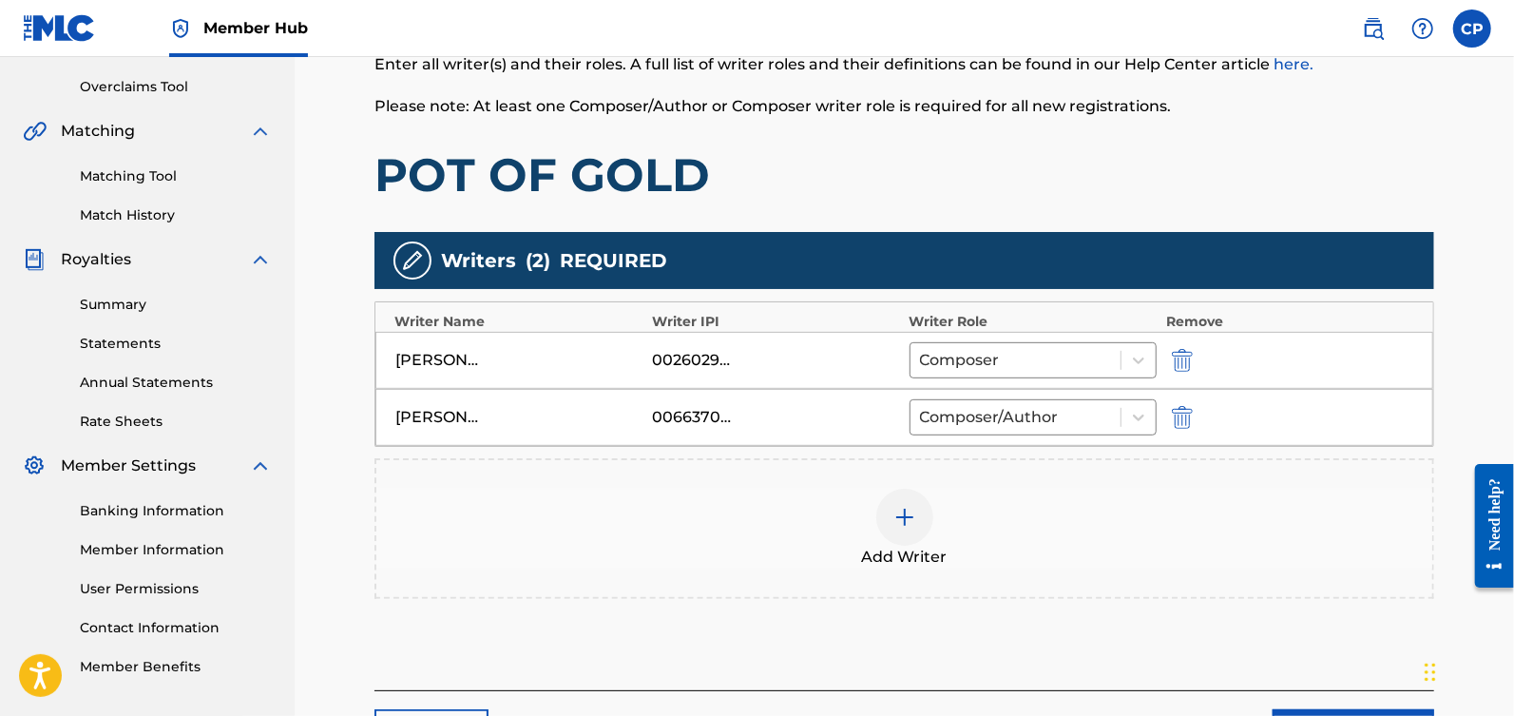
scroll to position [545, 0]
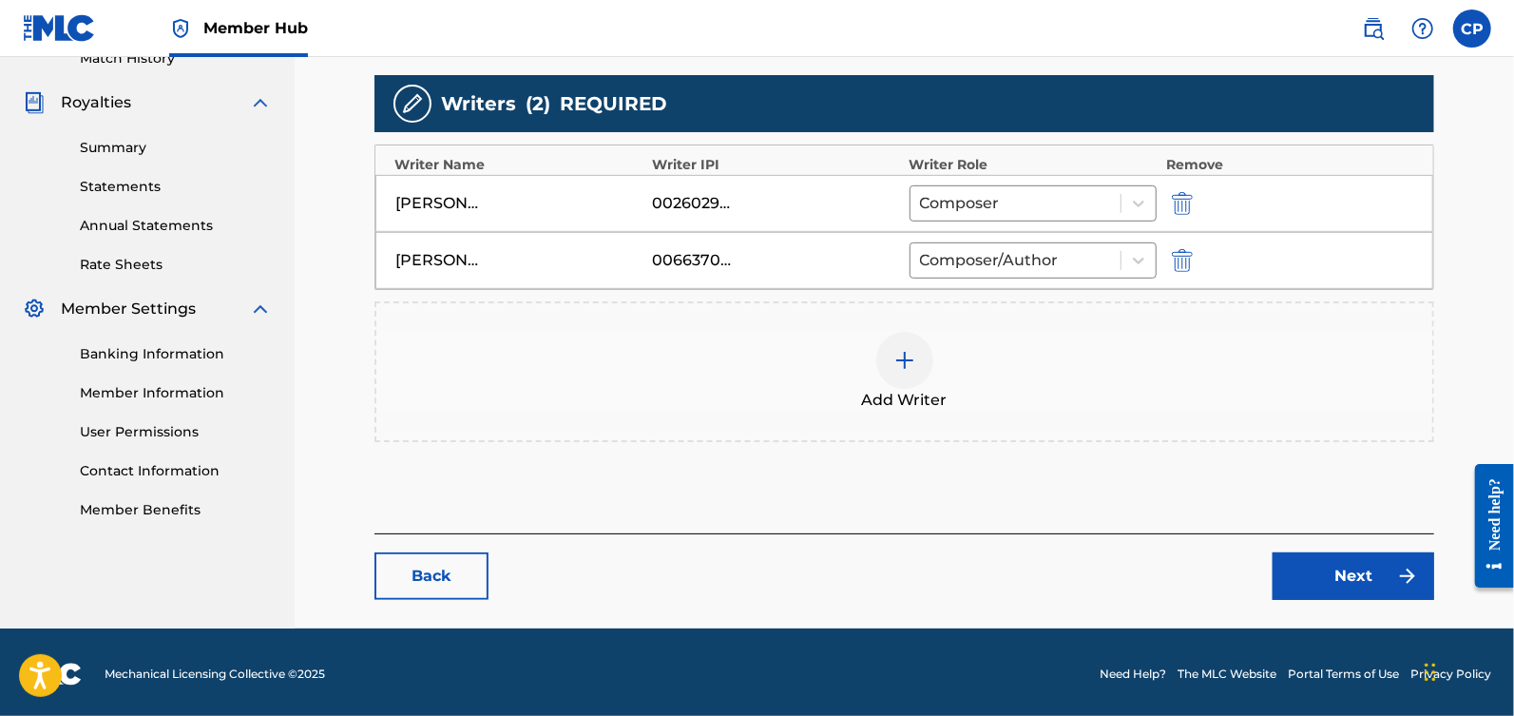
click at [1341, 545] on div "Back Next" at bounding box center [904, 566] width 1060 height 67
click at [1341, 562] on link "Next" at bounding box center [1354, 576] width 162 height 48
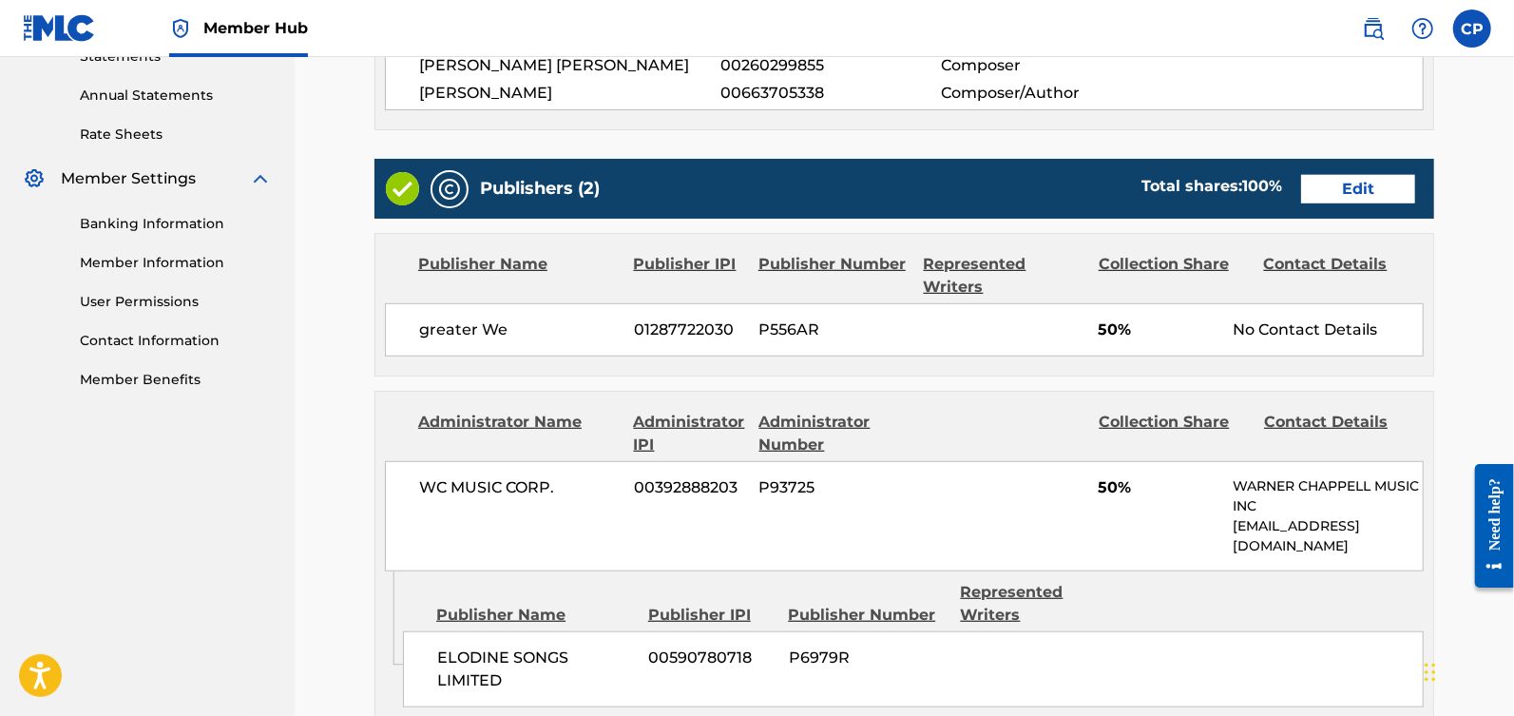
scroll to position [691, 0]
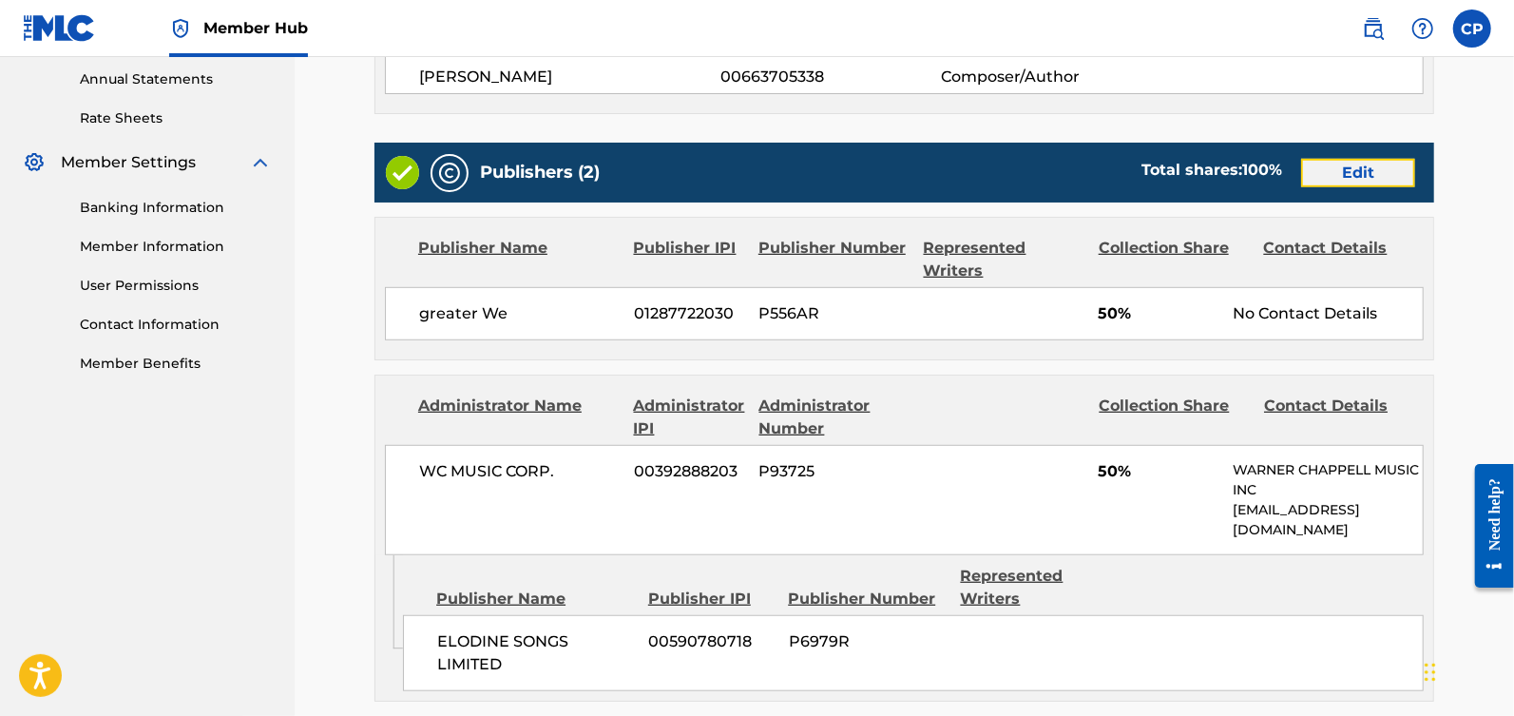
click at [1360, 162] on link "Edit" at bounding box center [1358, 173] width 114 height 29
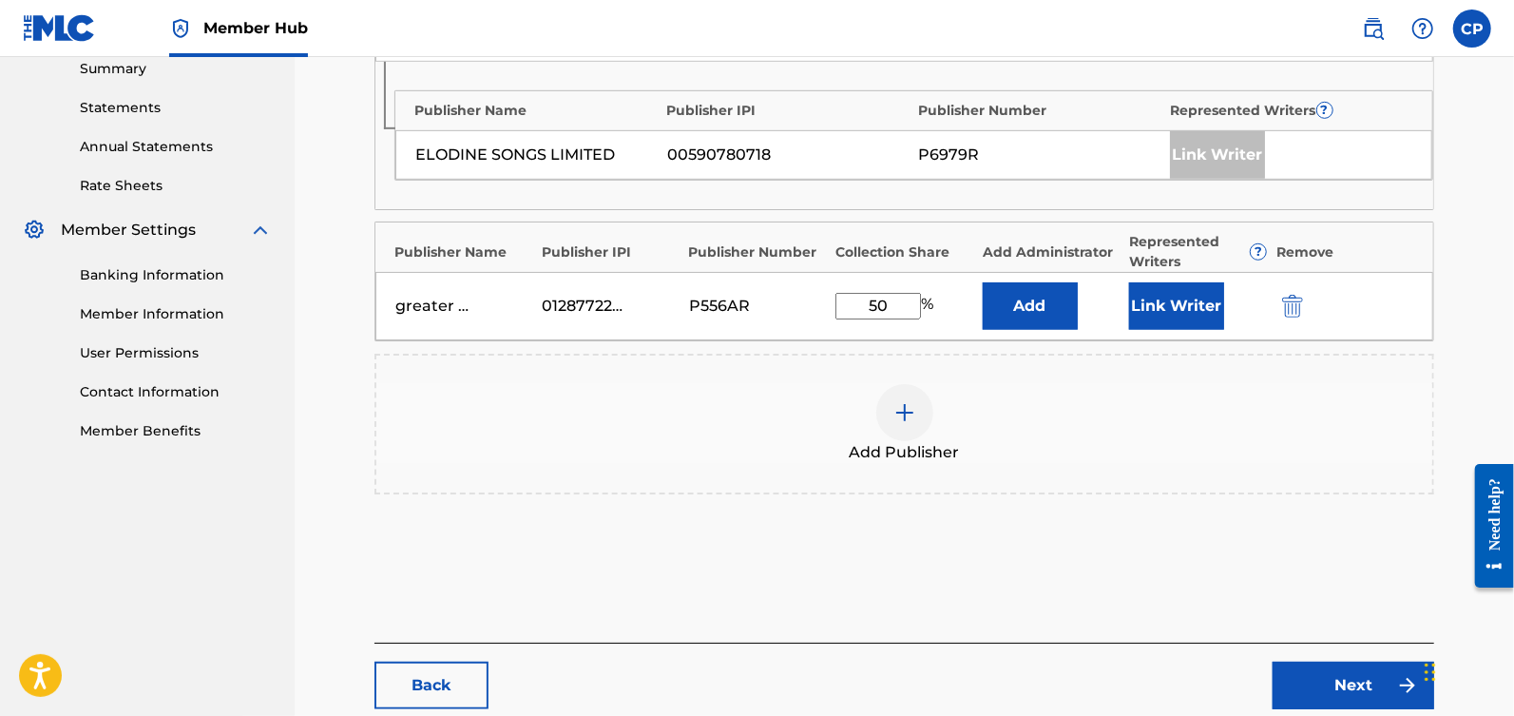
scroll to position [635, 0]
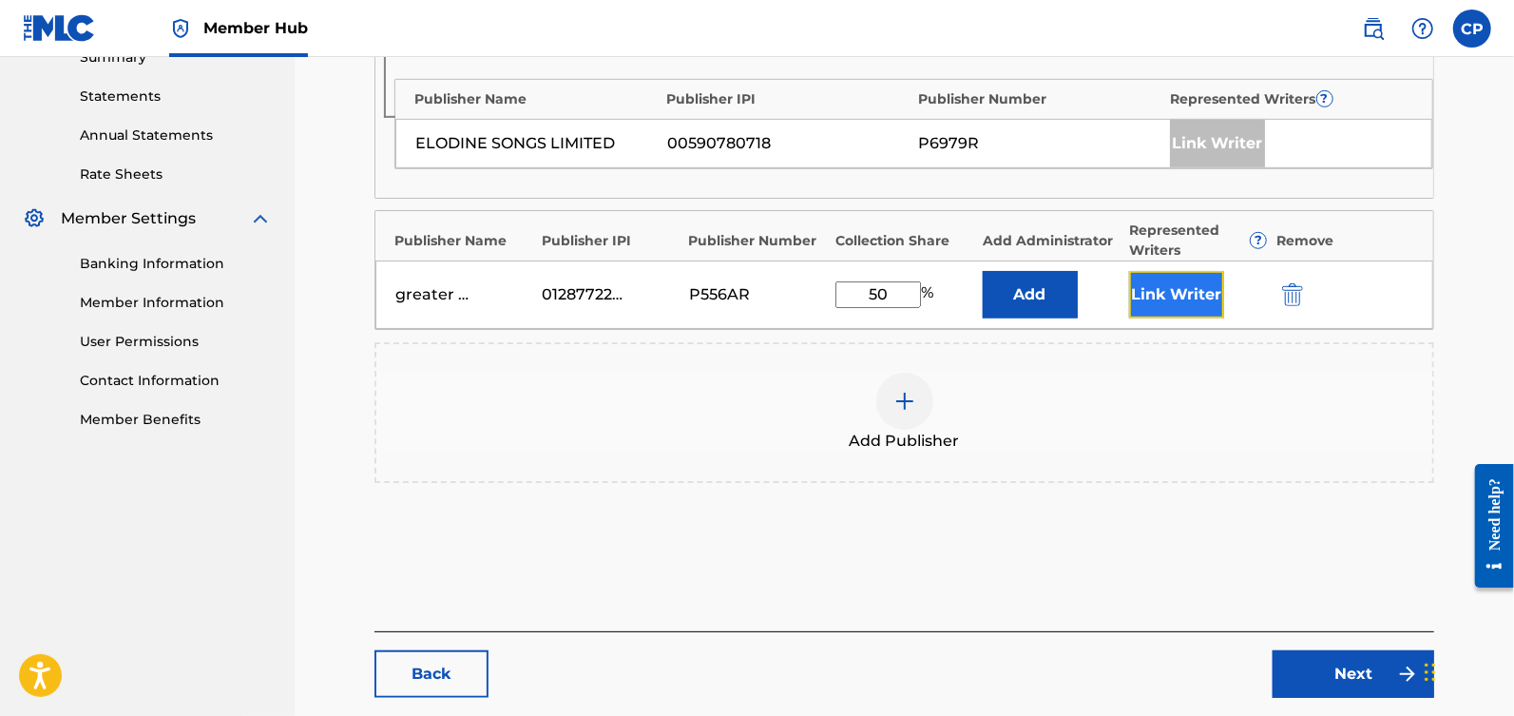
click at [1178, 298] on button "Link Writer" at bounding box center [1176, 295] width 95 height 48
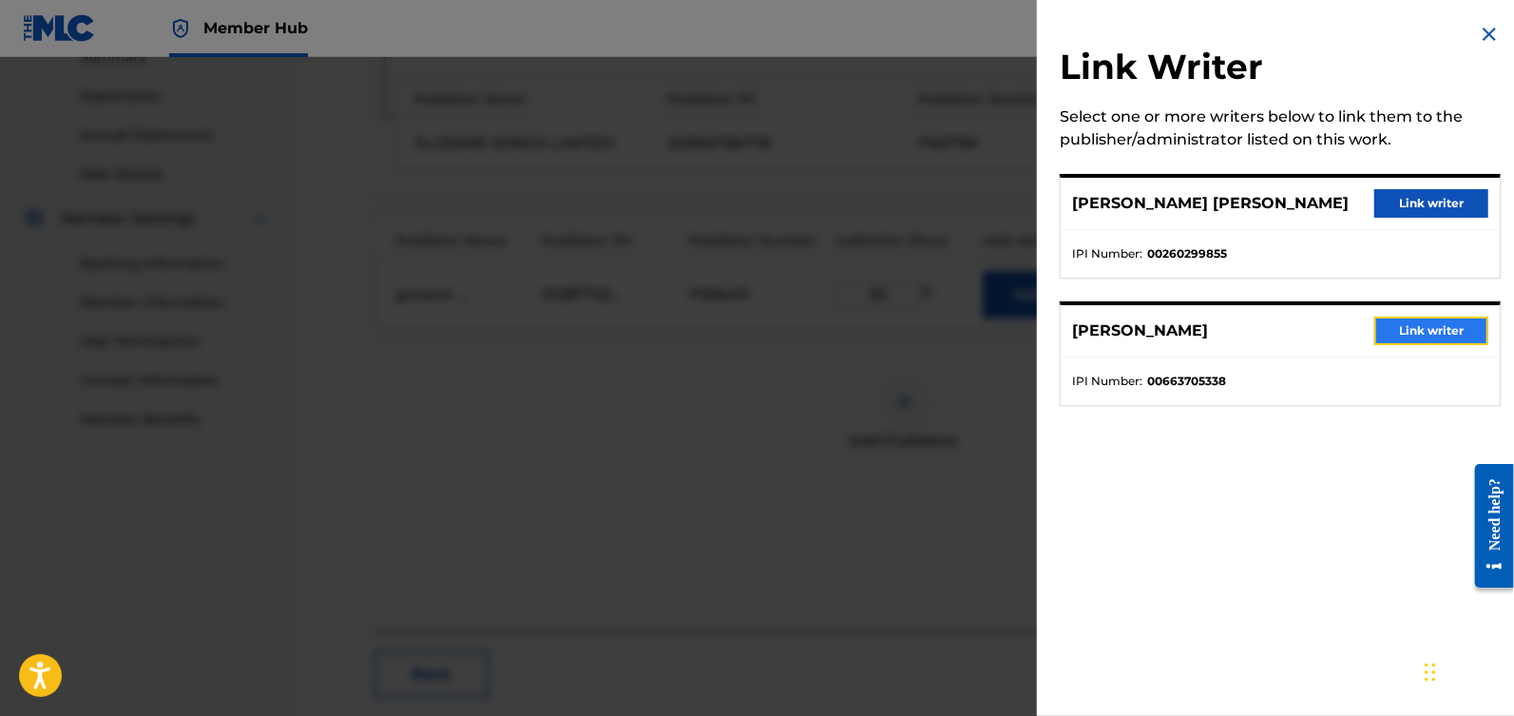
click at [1409, 321] on button "Link writer" at bounding box center [1431, 330] width 114 height 29
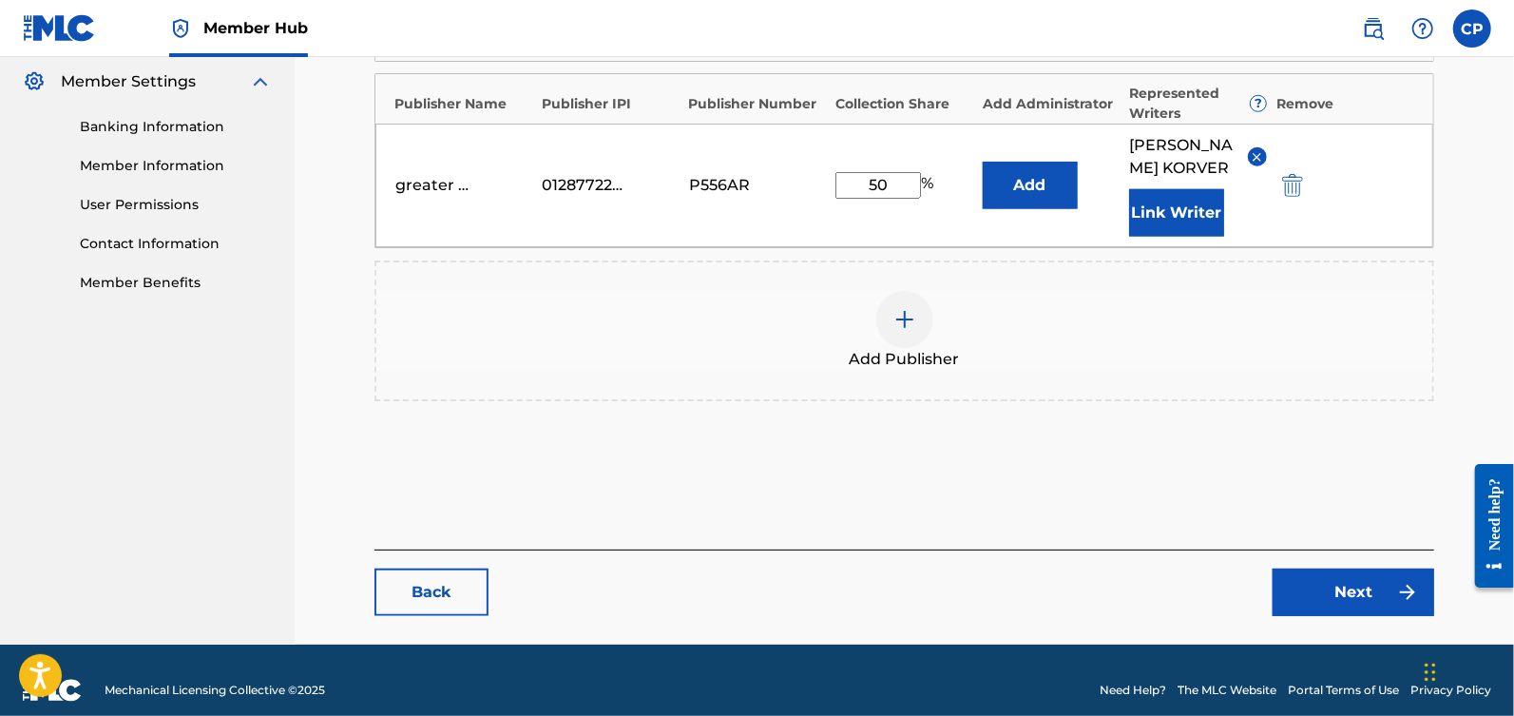
scroll to position [808, 0]
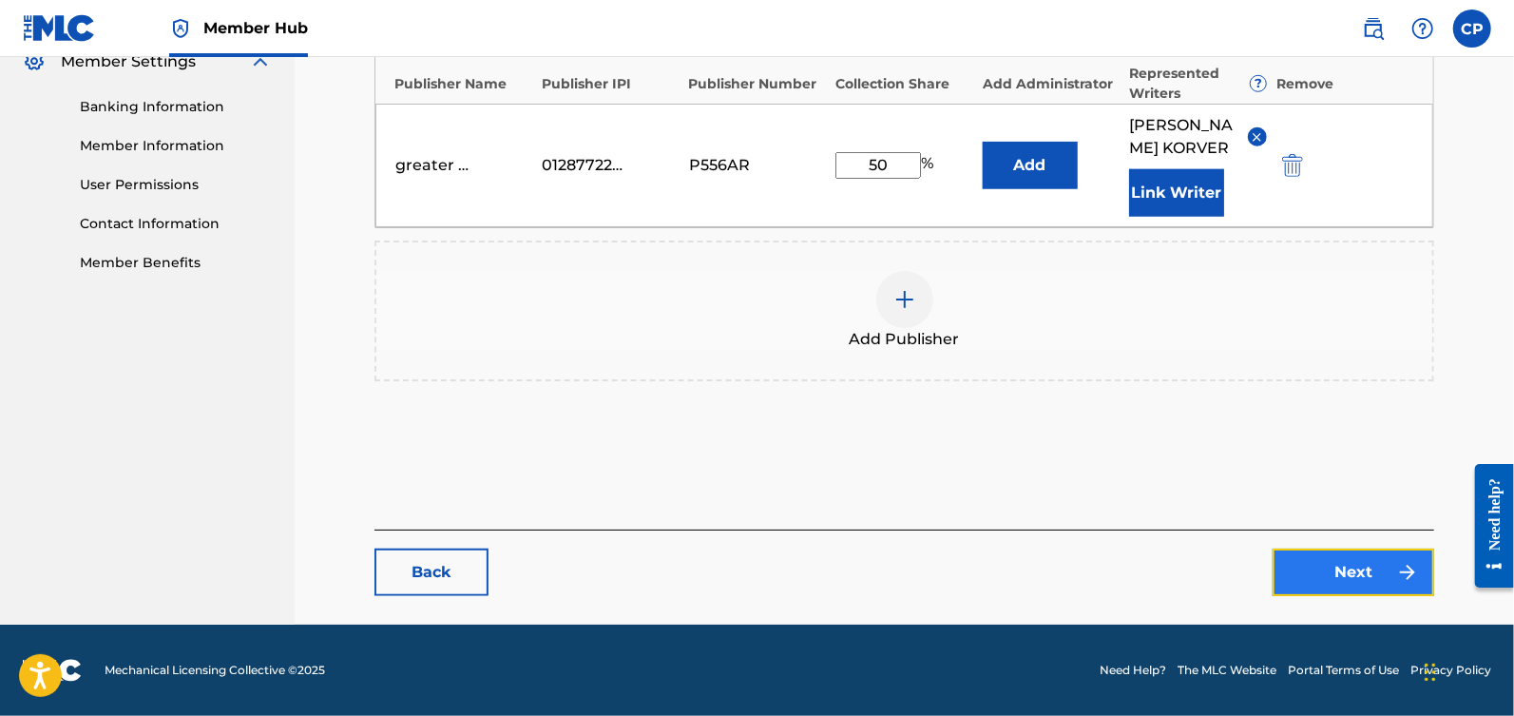
click at [1342, 560] on link "Next" at bounding box center [1354, 572] width 162 height 48
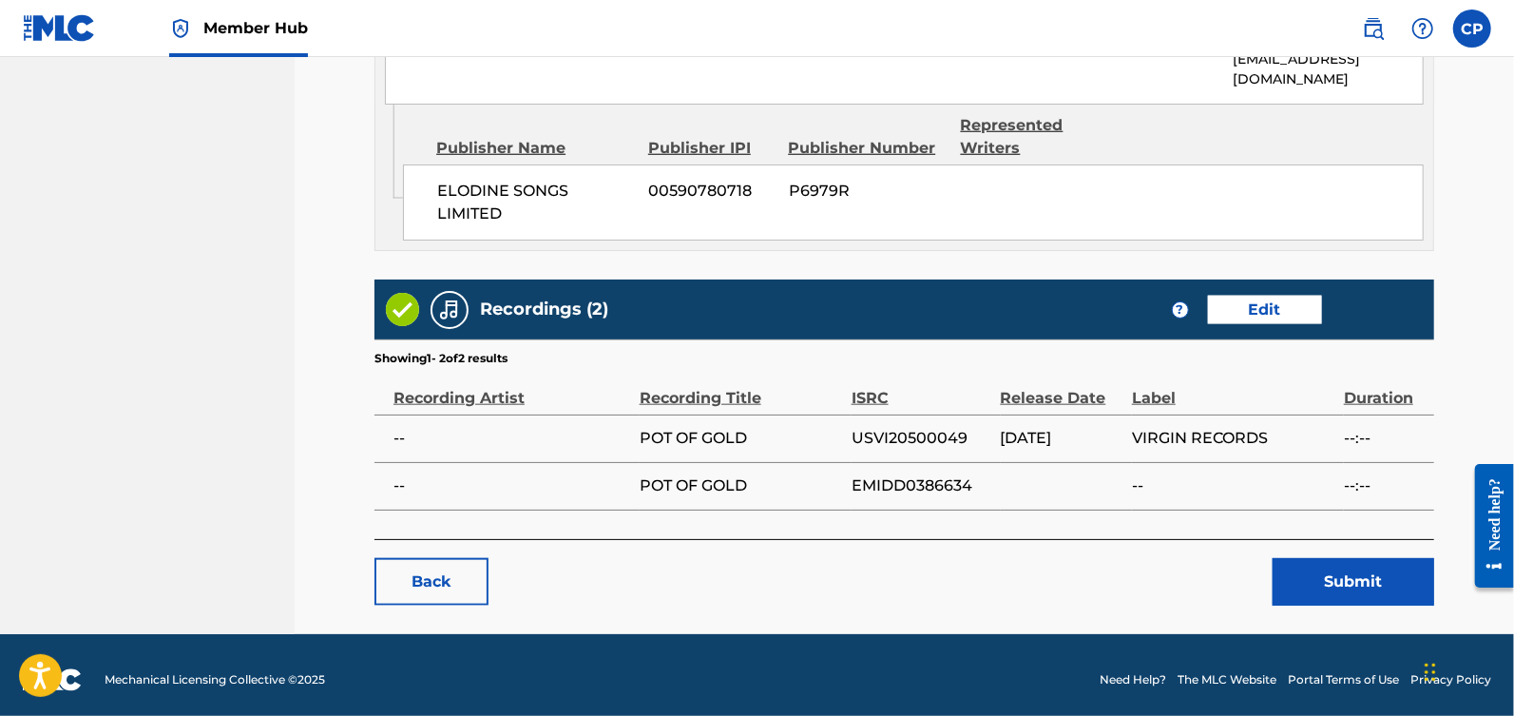
scroll to position [1165, 0]
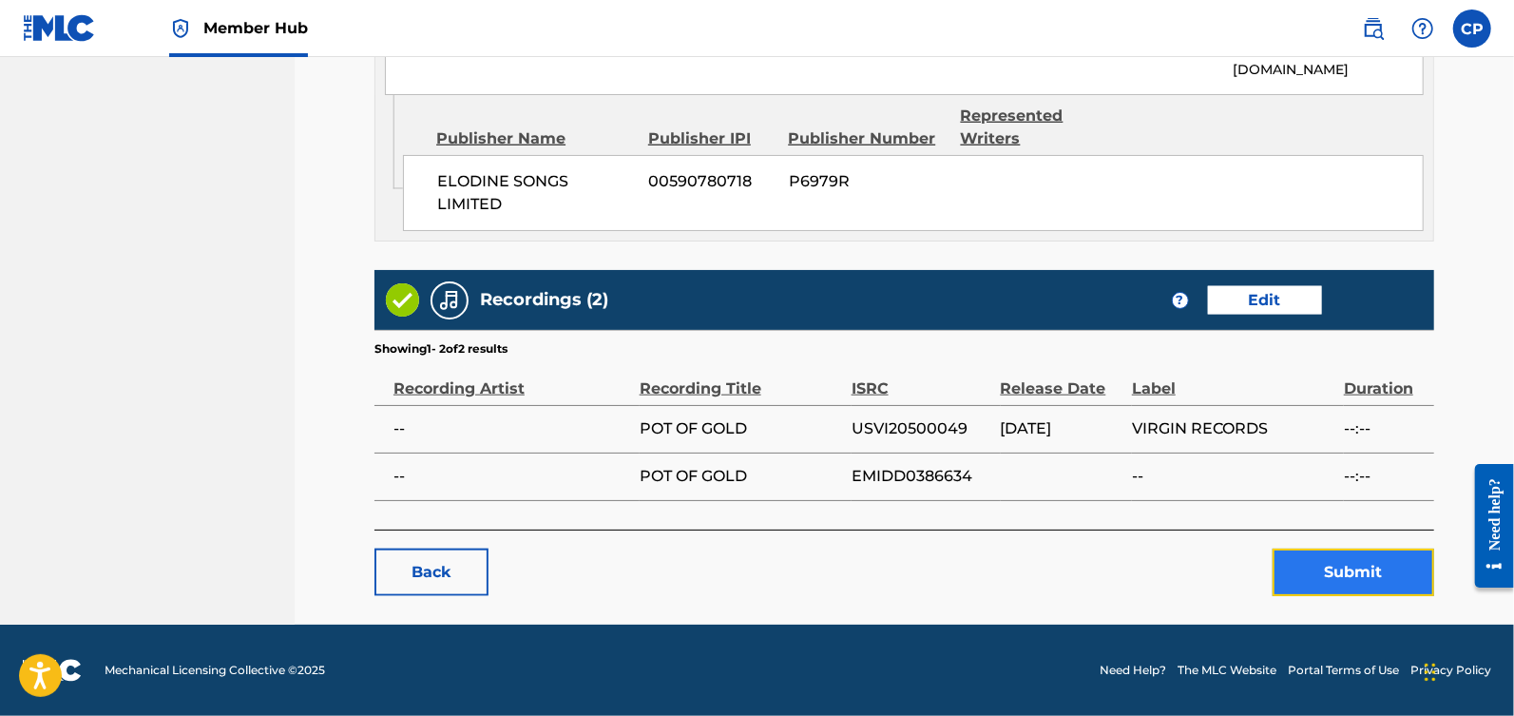
click at [1350, 570] on button "Submit" at bounding box center [1354, 572] width 162 height 48
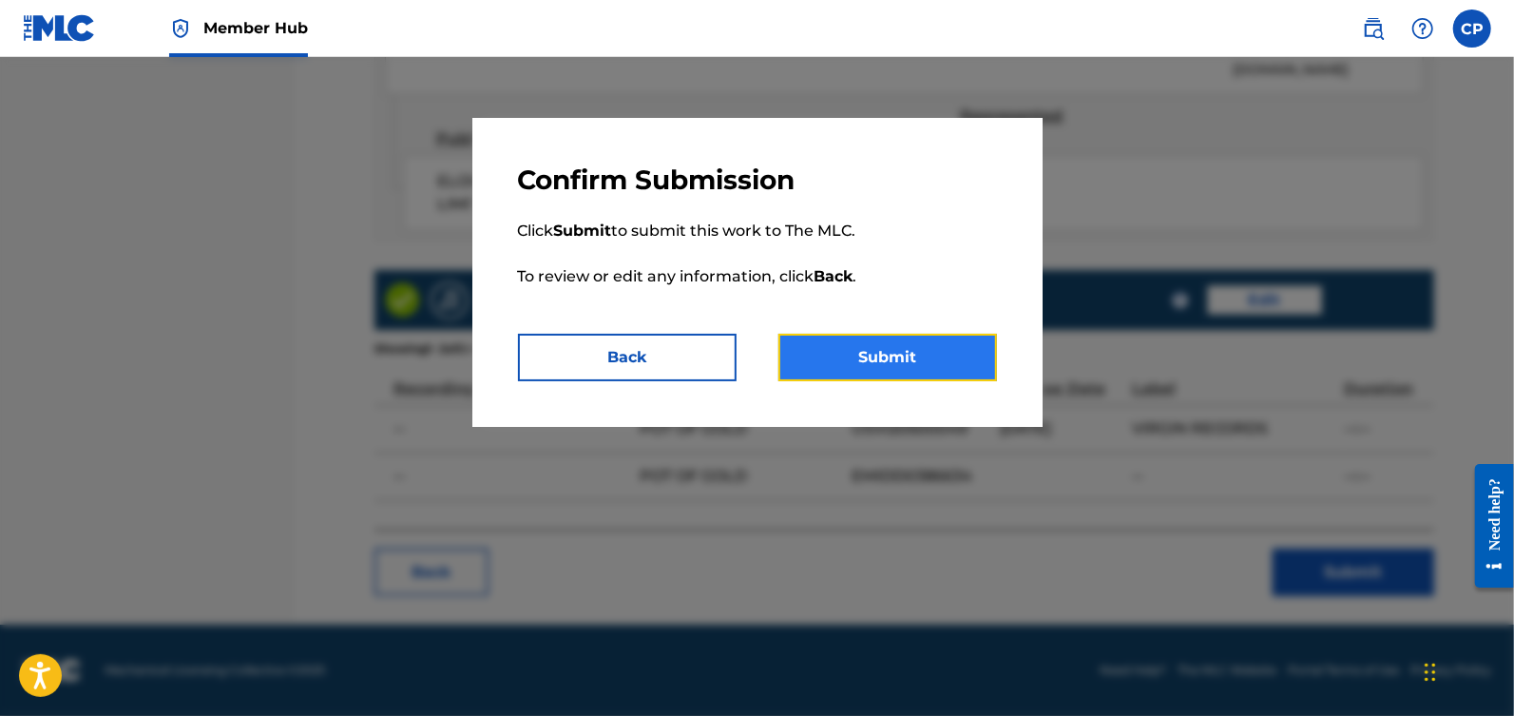
click at [938, 379] on button "Submit" at bounding box center [887, 358] width 219 height 48
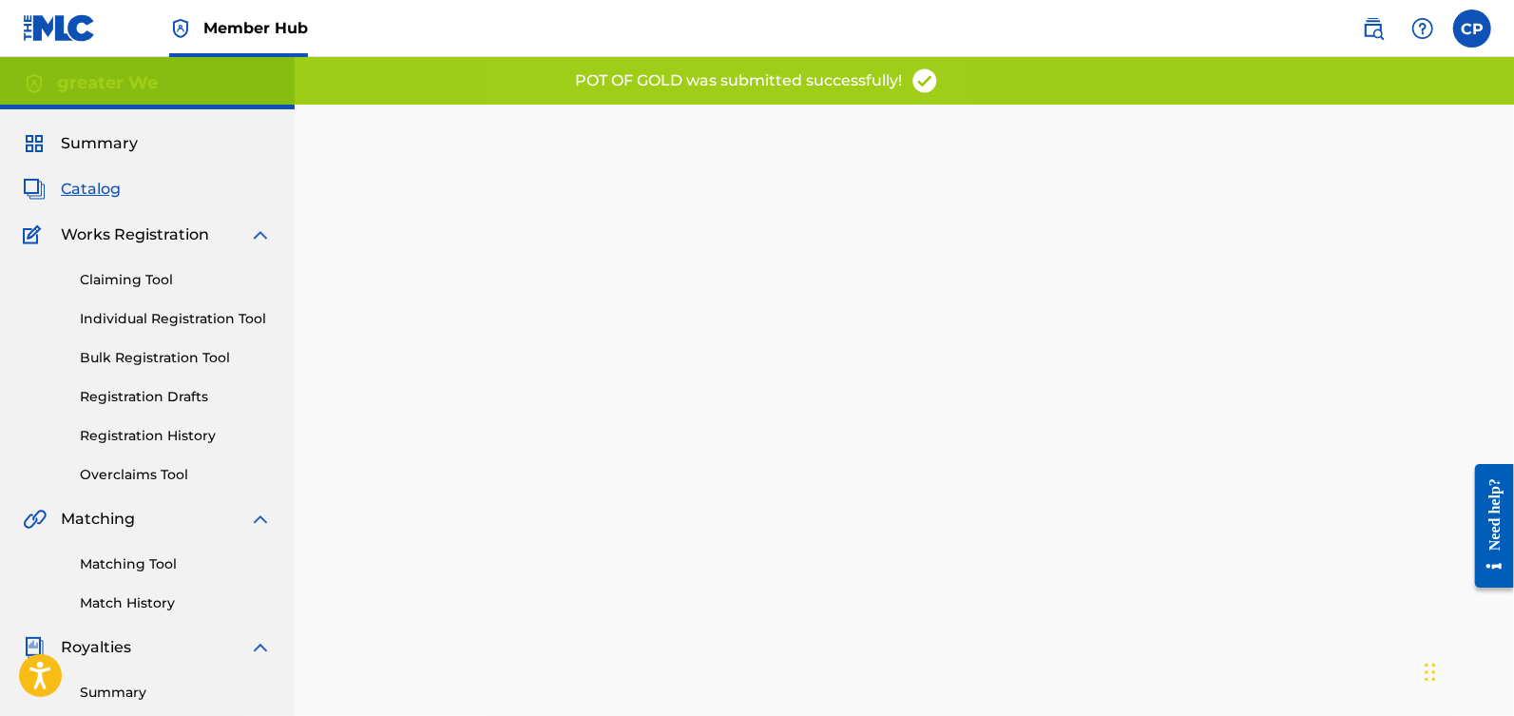
click at [74, 196] on span "Catalog" at bounding box center [91, 189] width 60 height 23
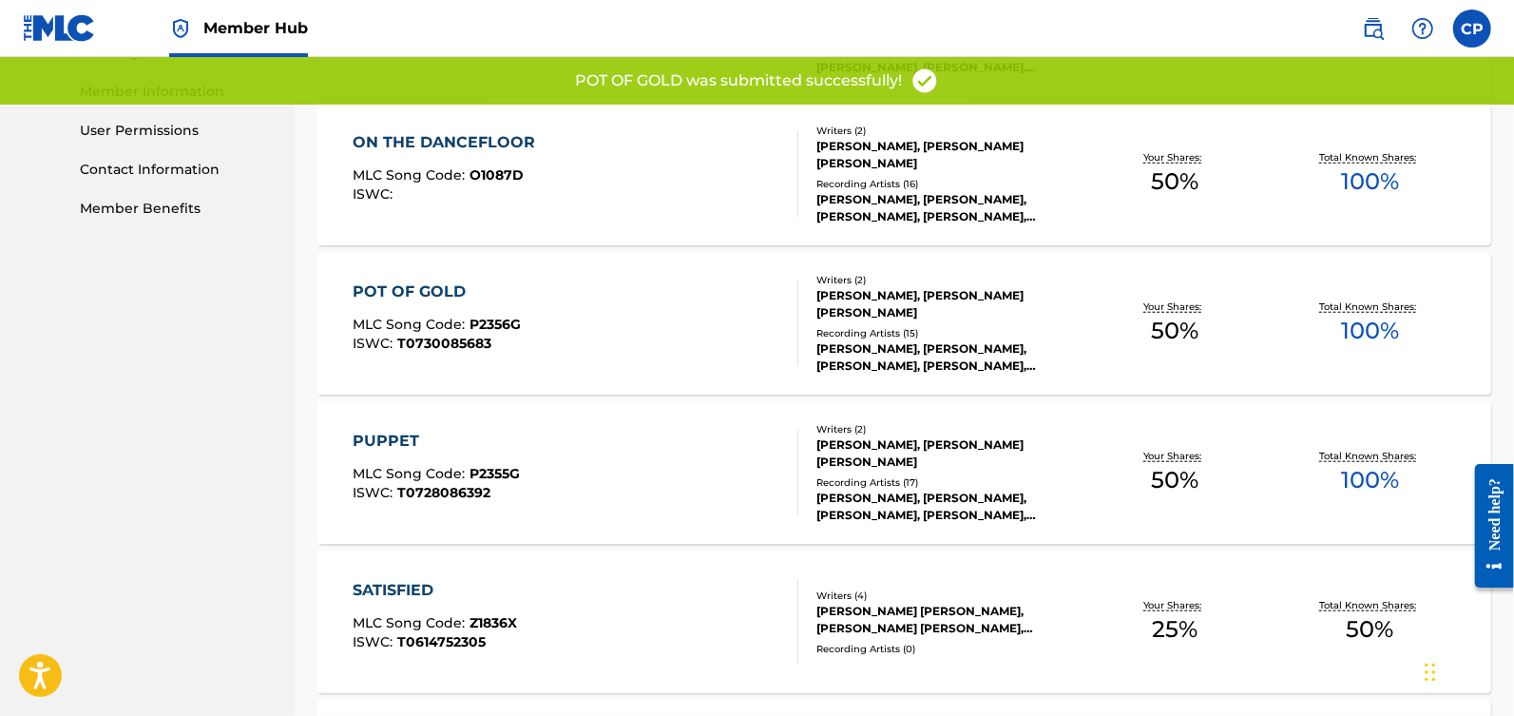
scroll to position [929, 0]
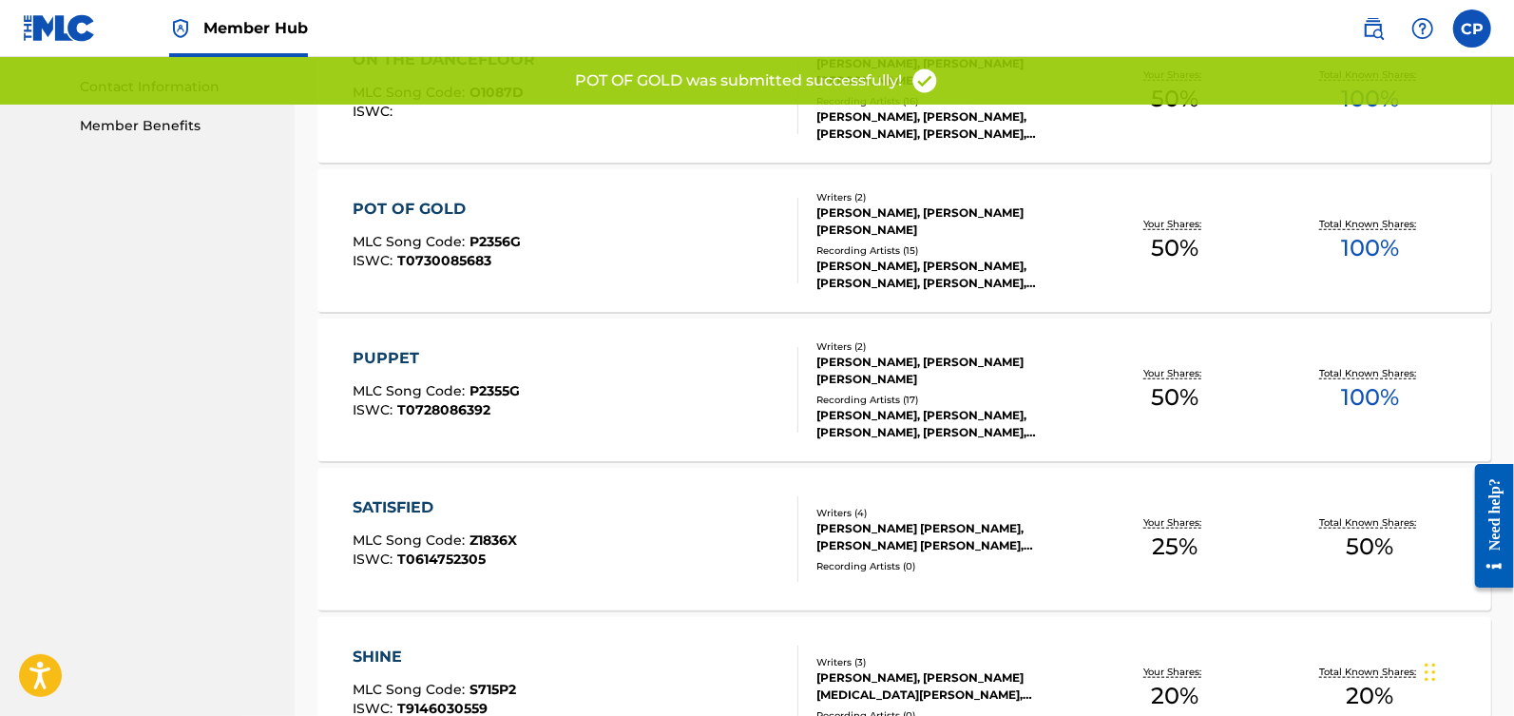
click at [410, 355] on div "PUPPET" at bounding box center [436, 358] width 167 height 23
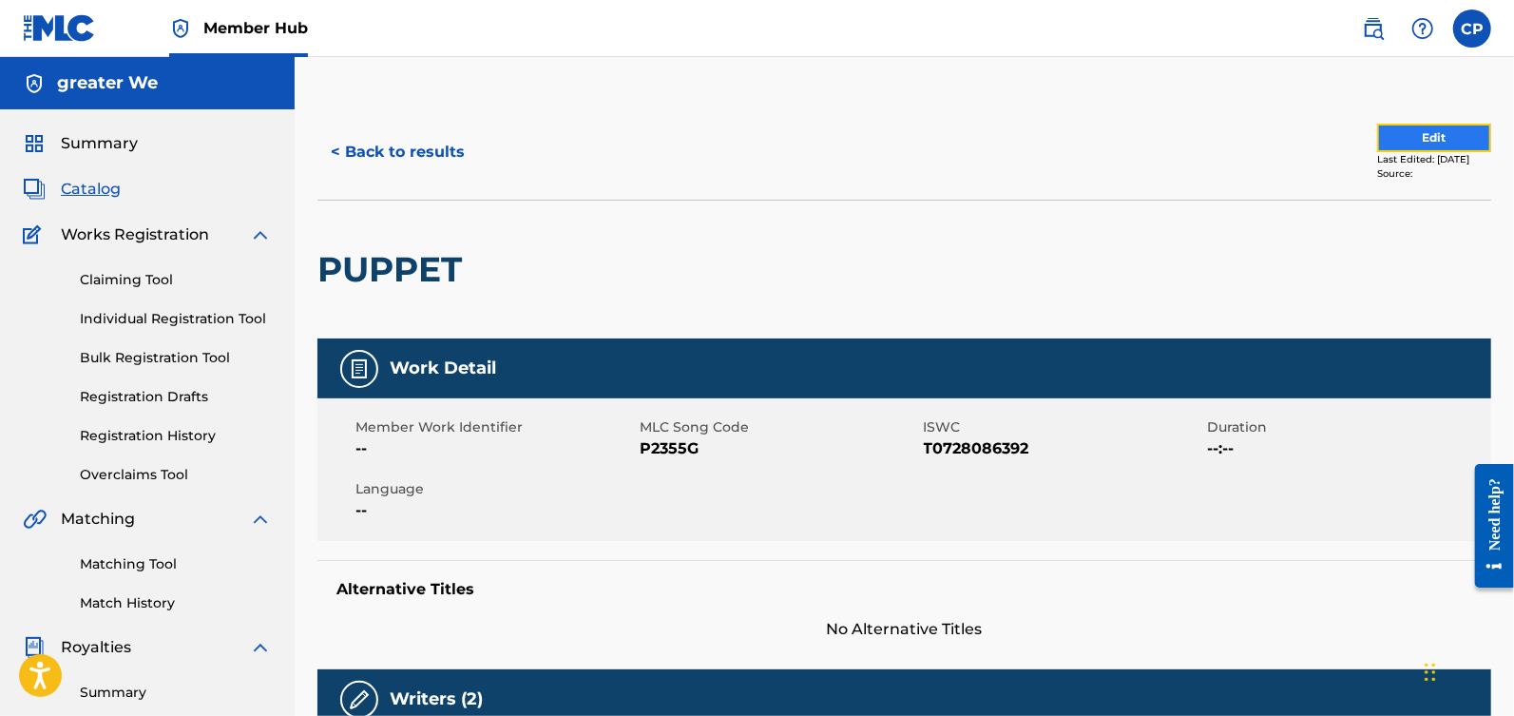
click at [1392, 133] on button "Edit" at bounding box center [1434, 138] width 114 height 29
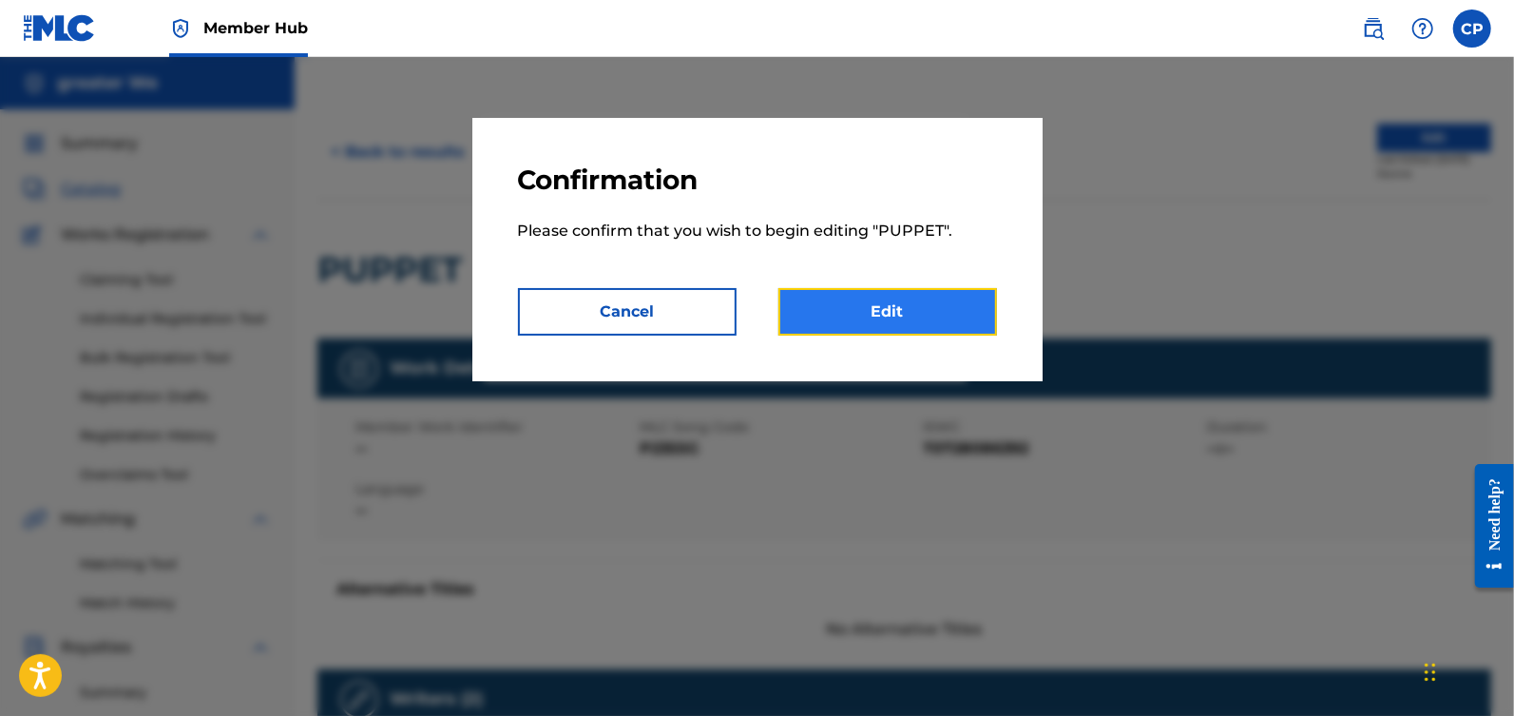
click at [956, 288] on link "Edit" at bounding box center [887, 312] width 219 height 48
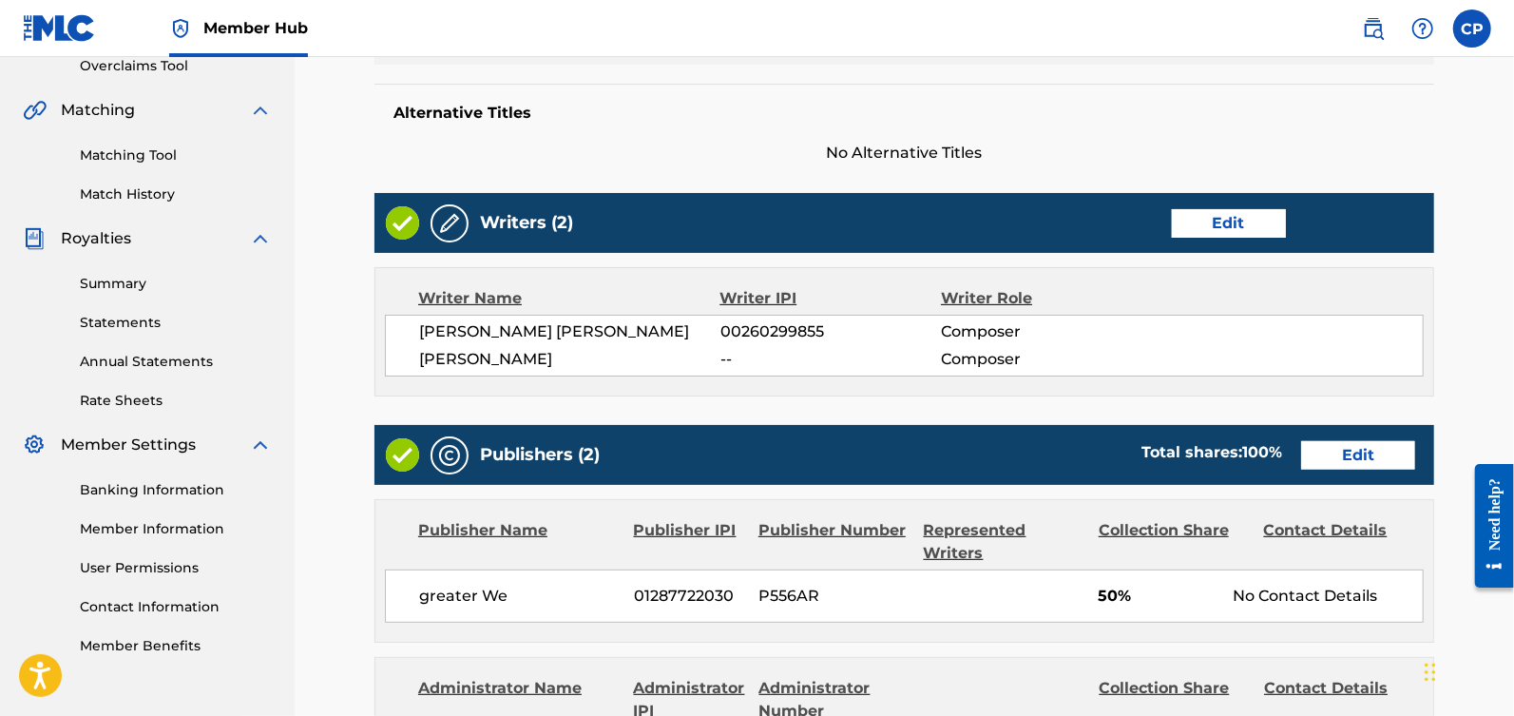
scroll to position [413, 0]
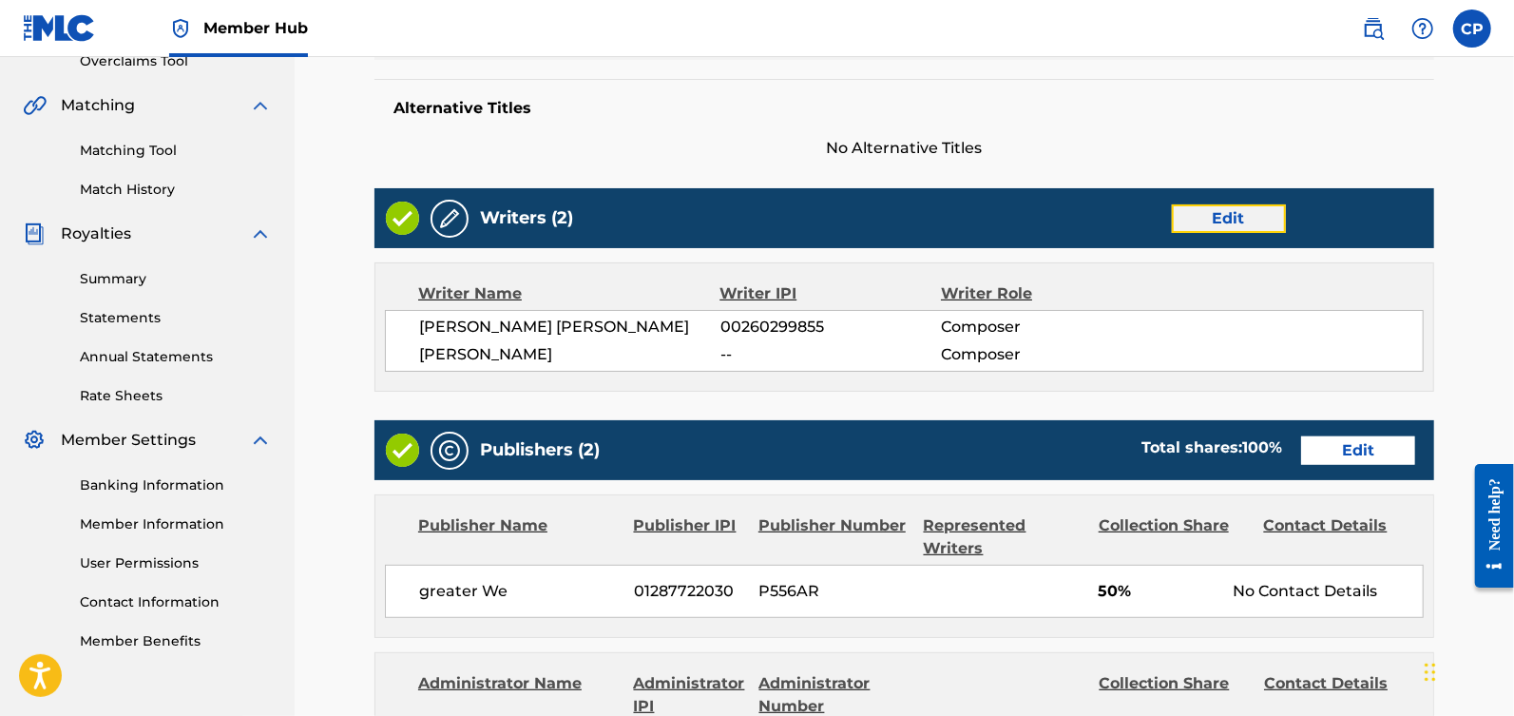
click at [1222, 215] on link "Edit" at bounding box center [1229, 218] width 114 height 29
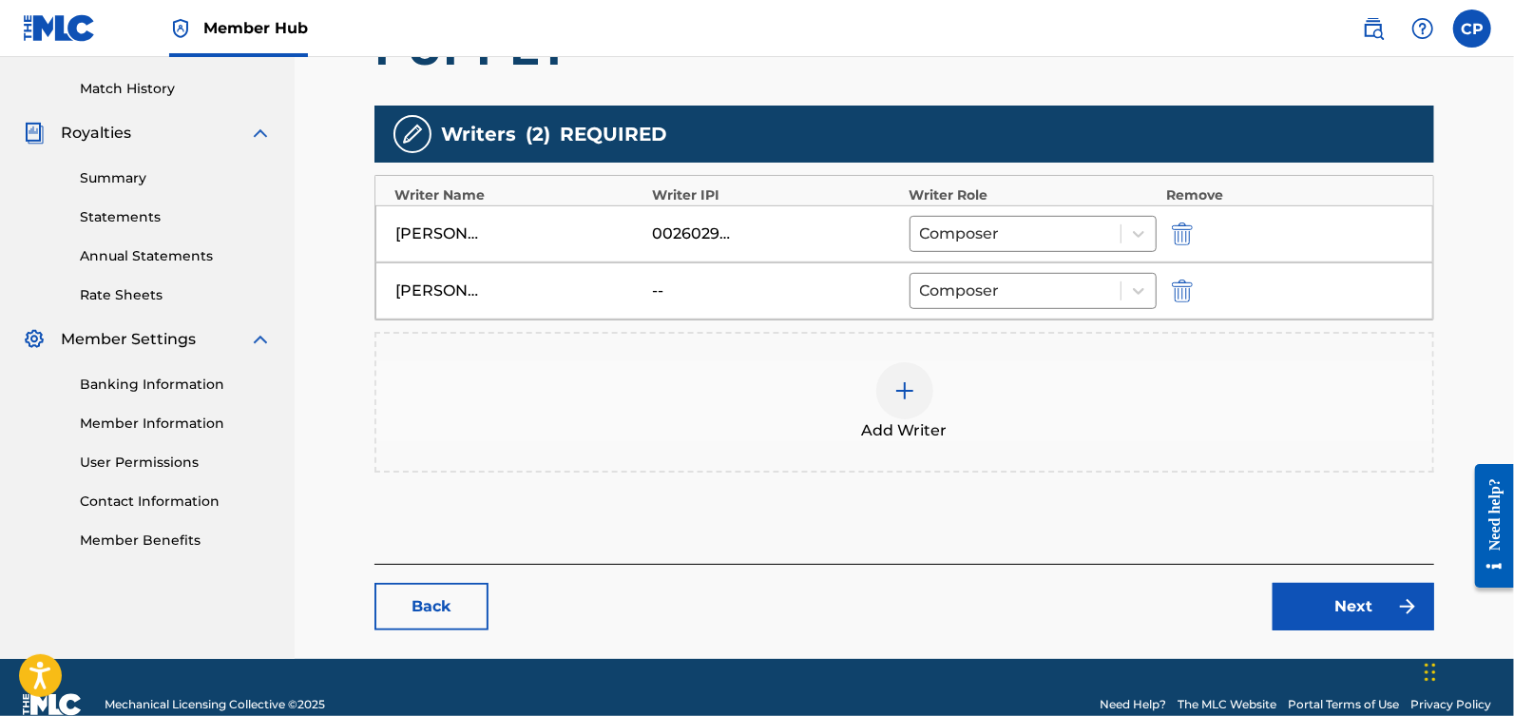
scroll to position [540, 0]
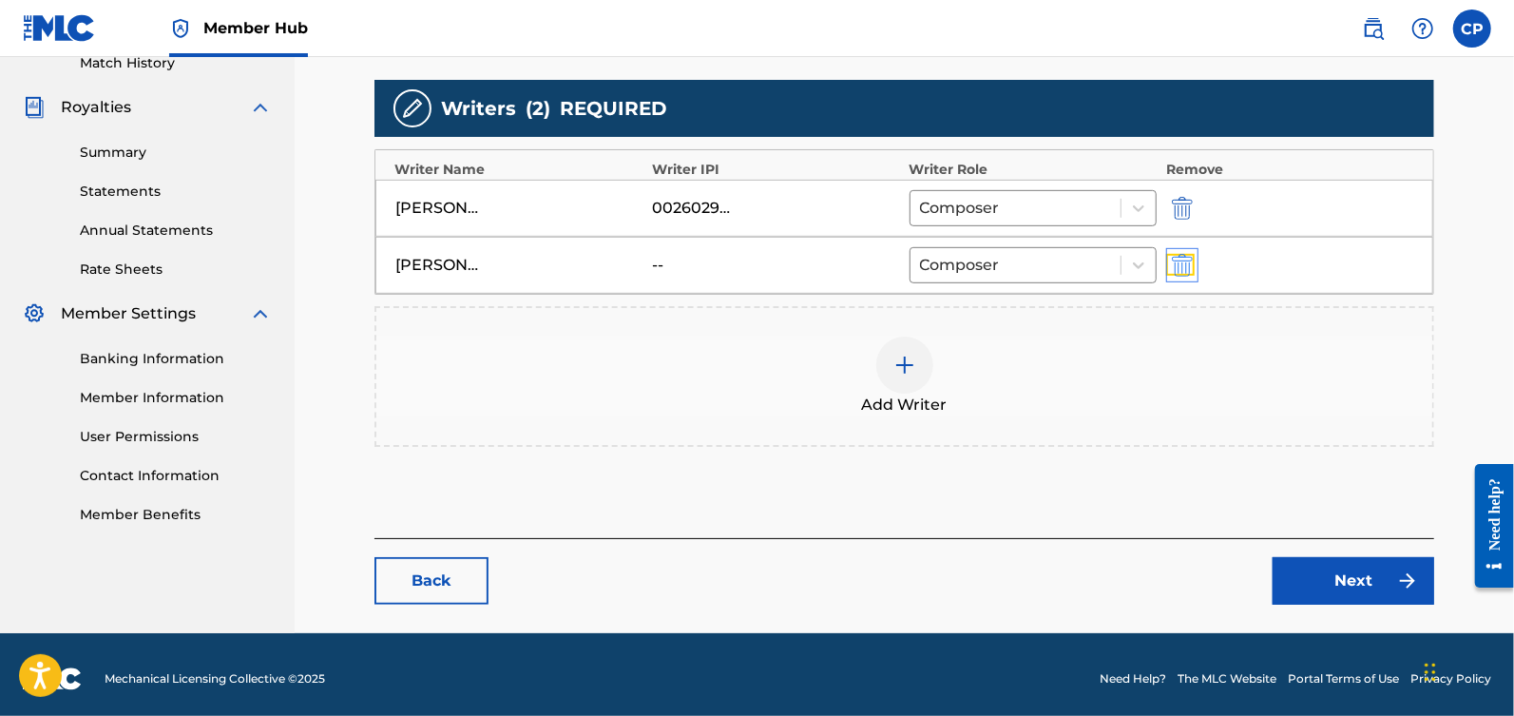
click at [1180, 257] on img "submit" at bounding box center [1182, 265] width 21 height 23
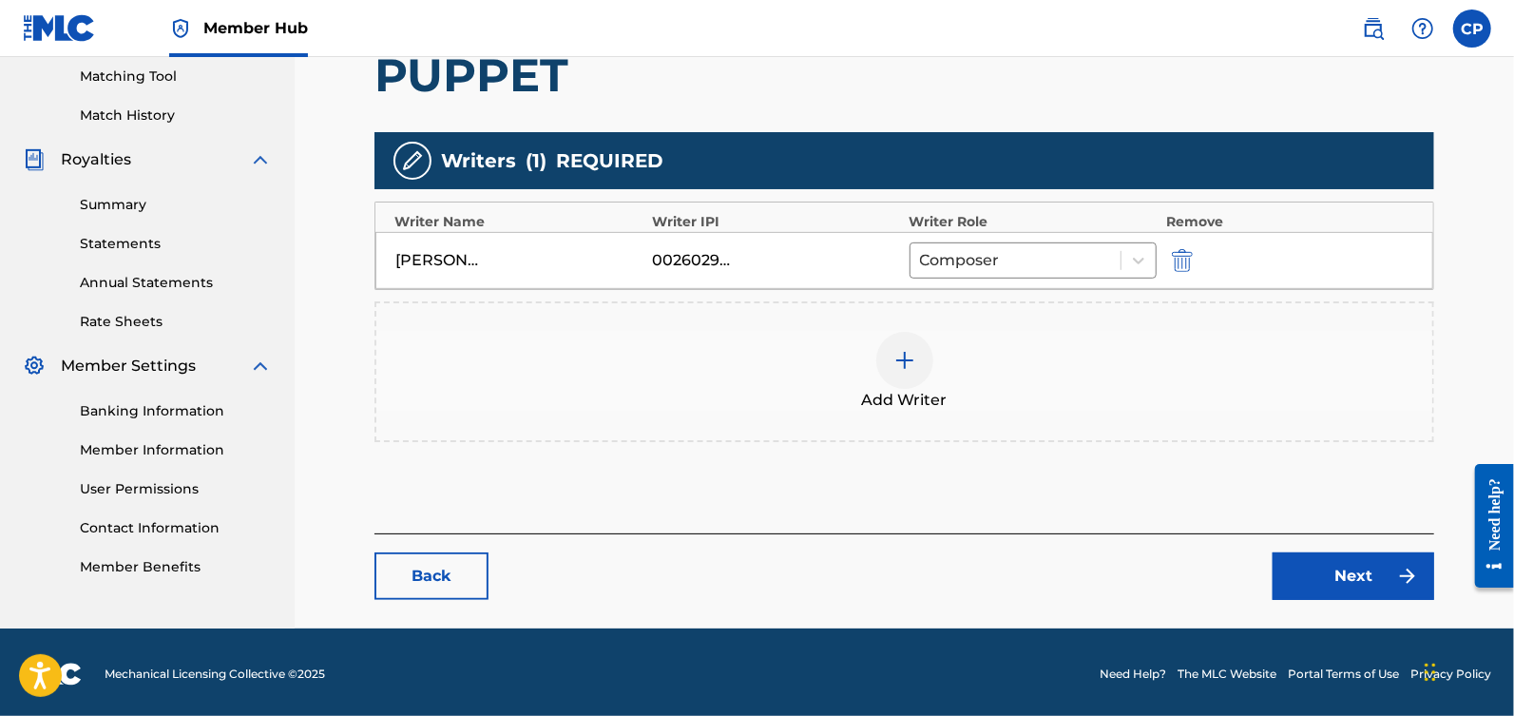
click at [912, 361] on img at bounding box center [904, 360] width 23 height 23
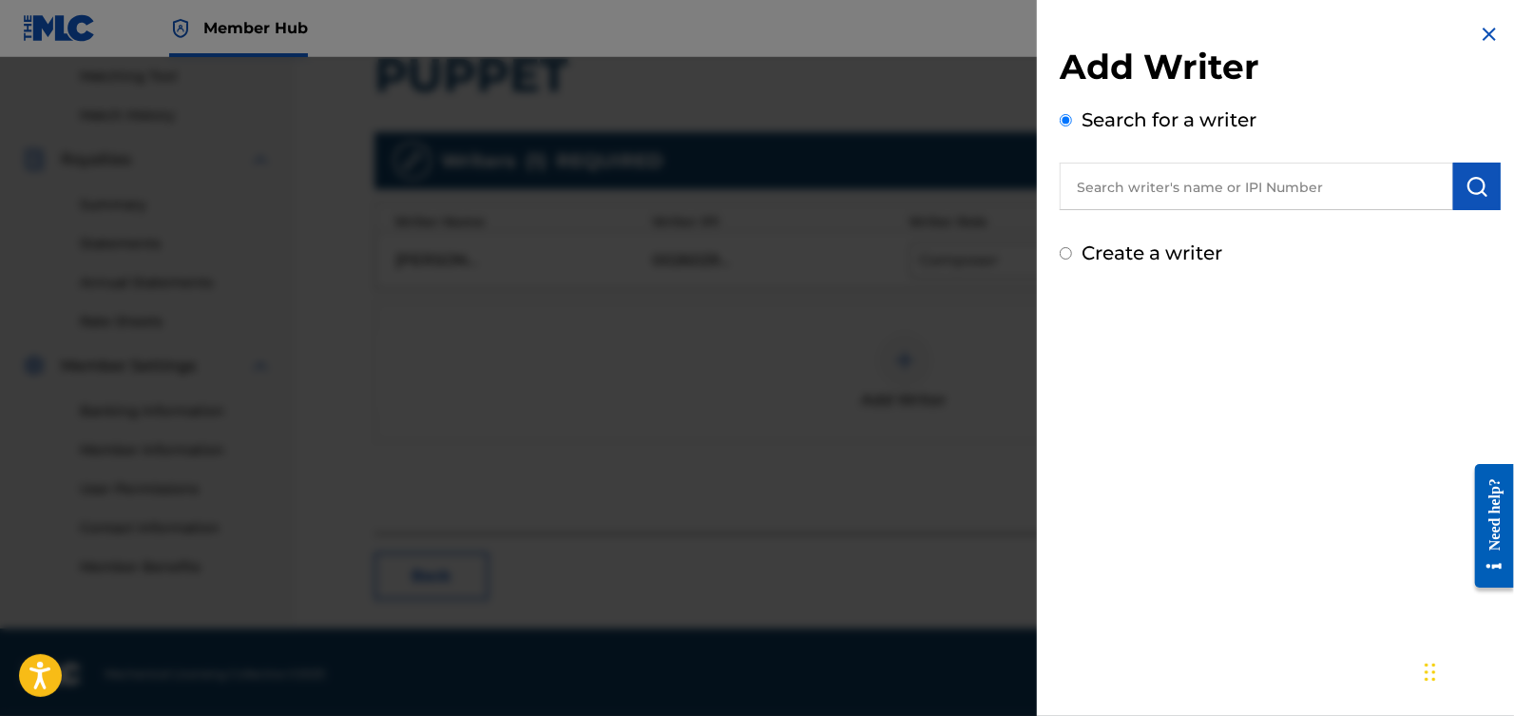
click at [1150, 201] on input "text" at bounding box center [1256, 187] width 393 height 48
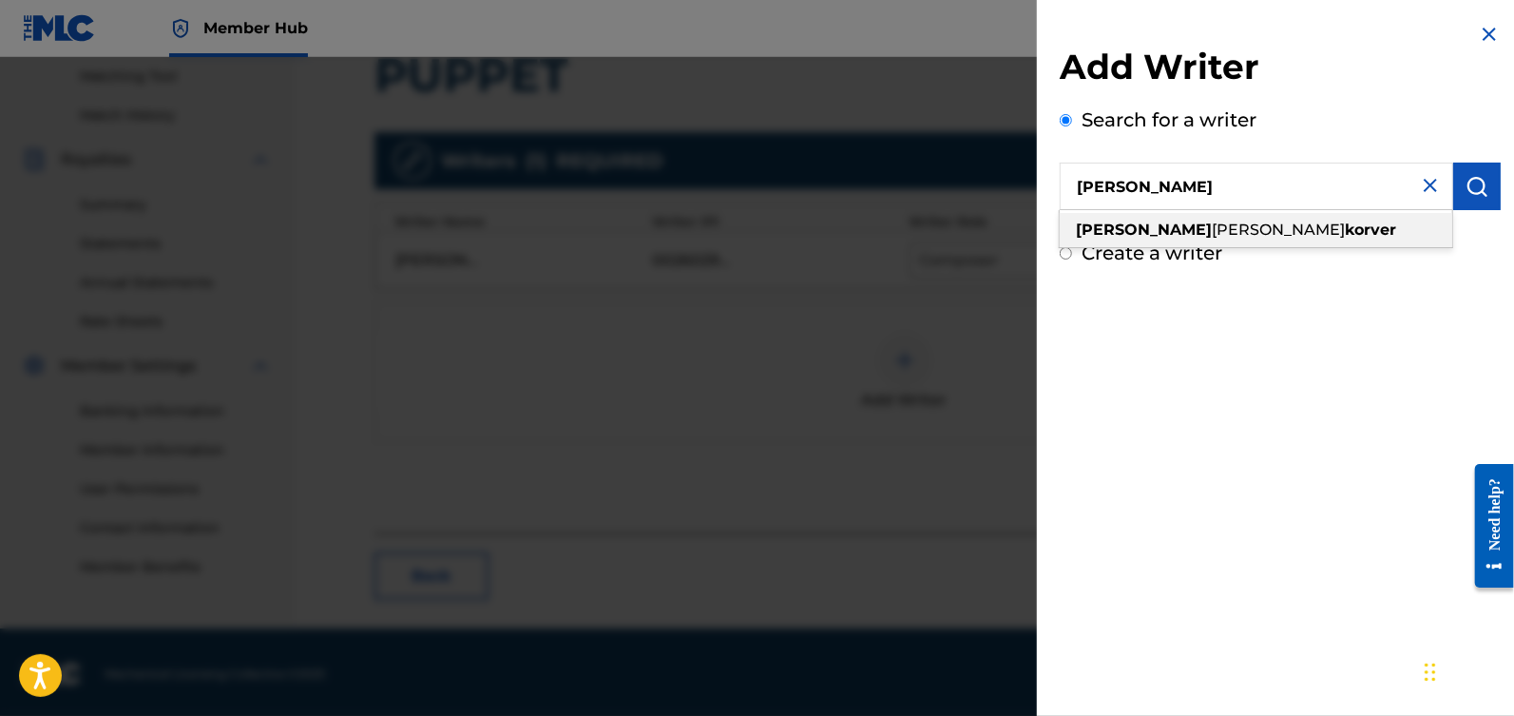
click at [1345, 227] on strong "korver" at bounding box center [1370, 229] width 51 height 18
type input "[PERSON_NAME]"
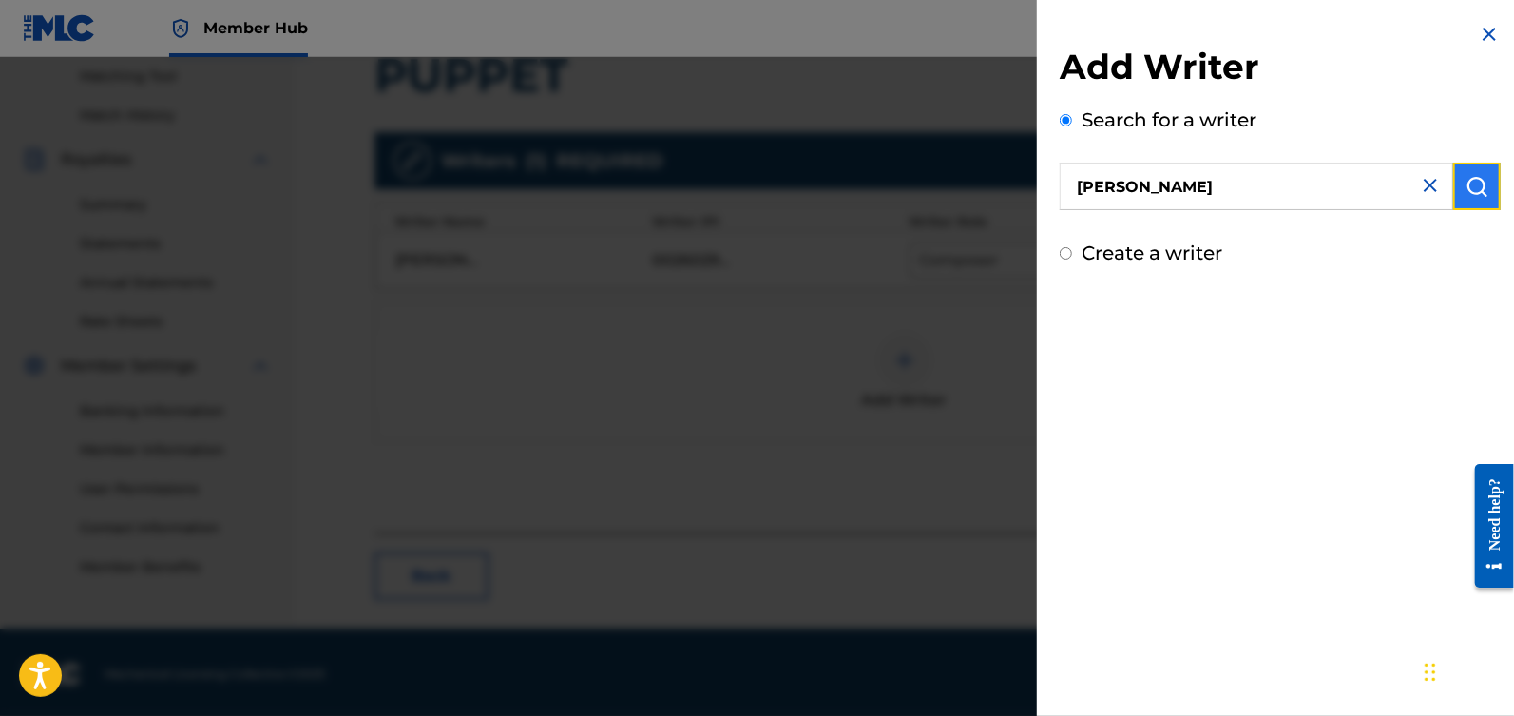
click at [1478, 178] on img "submit" at bounding box center [1477, 186] width 23 height 23
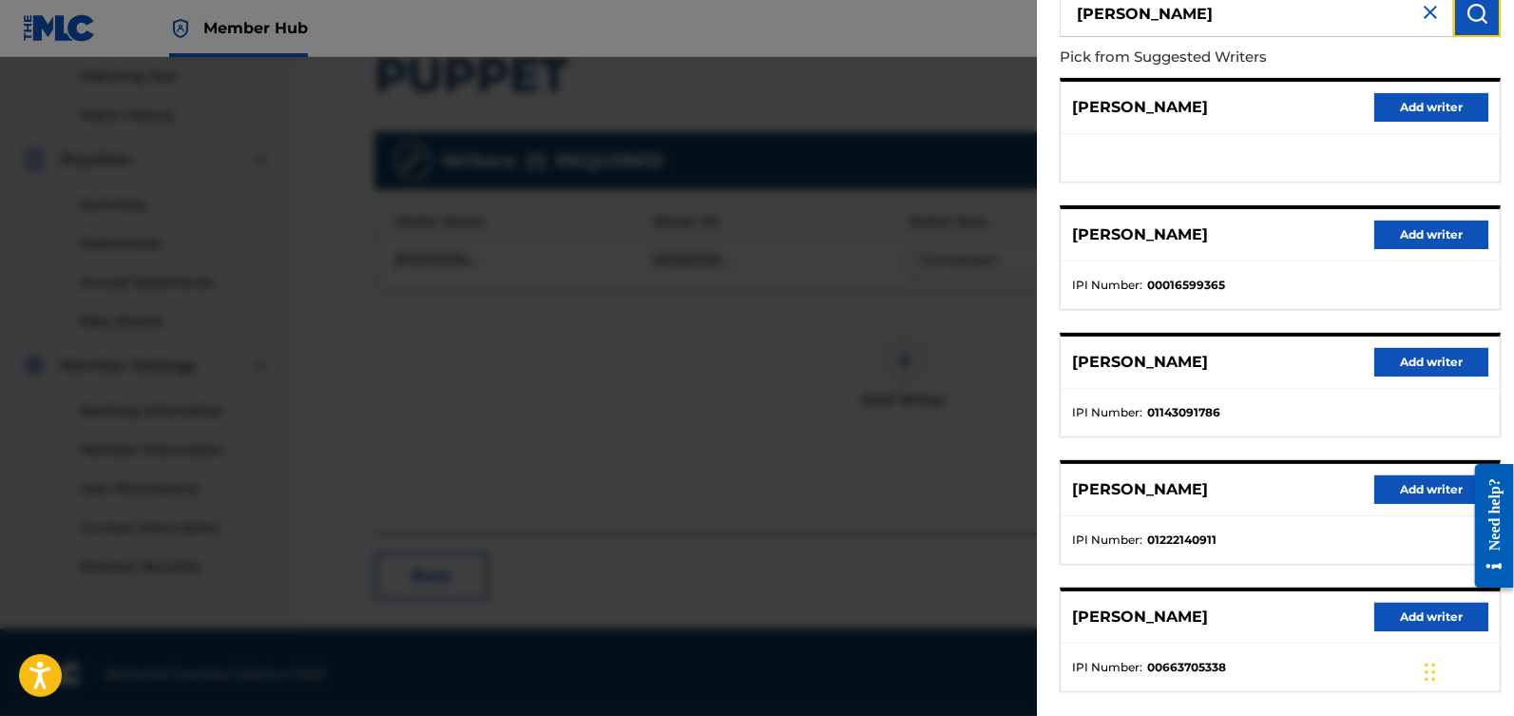
scroll to position [263, 0]
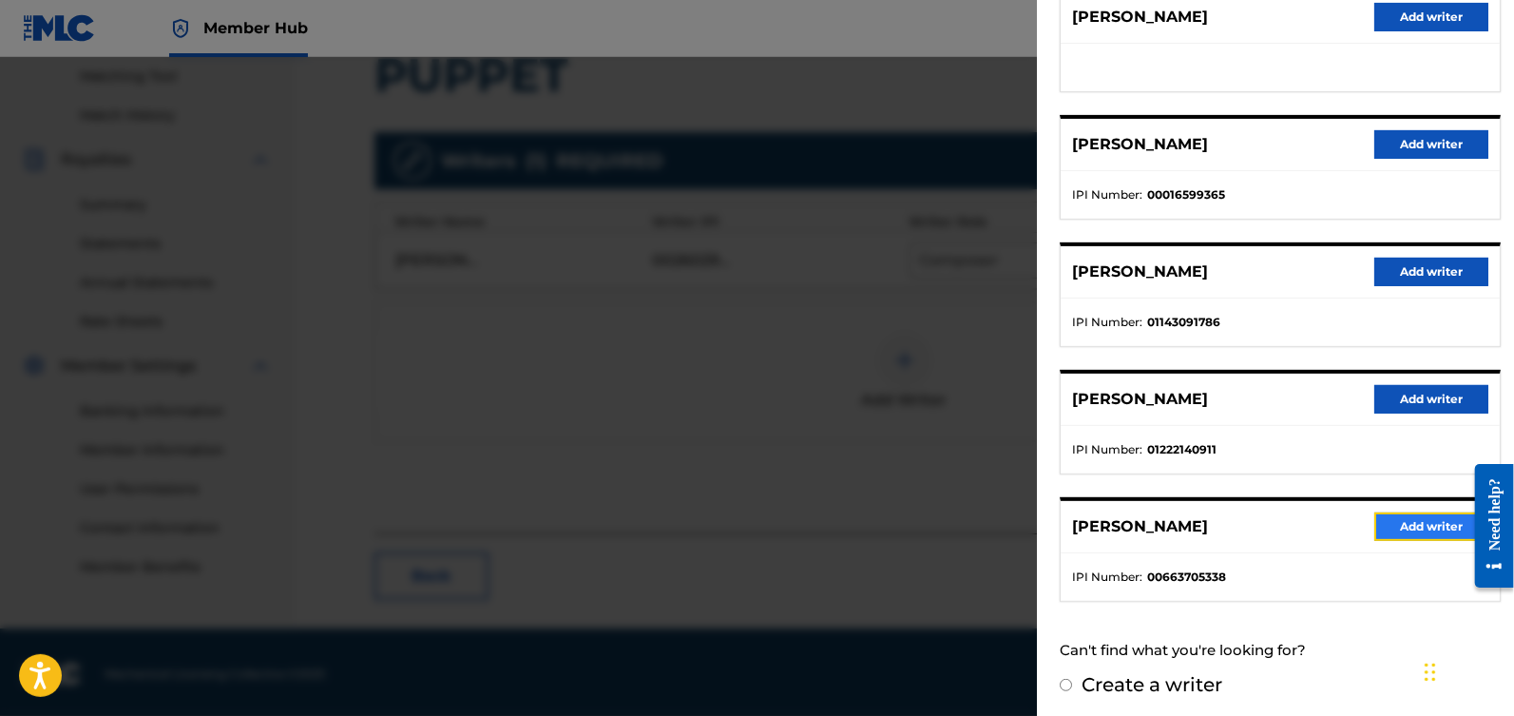
click at [1413, 521] on button "Add writer" at bounding box center [1431, 526] width 114 height 29
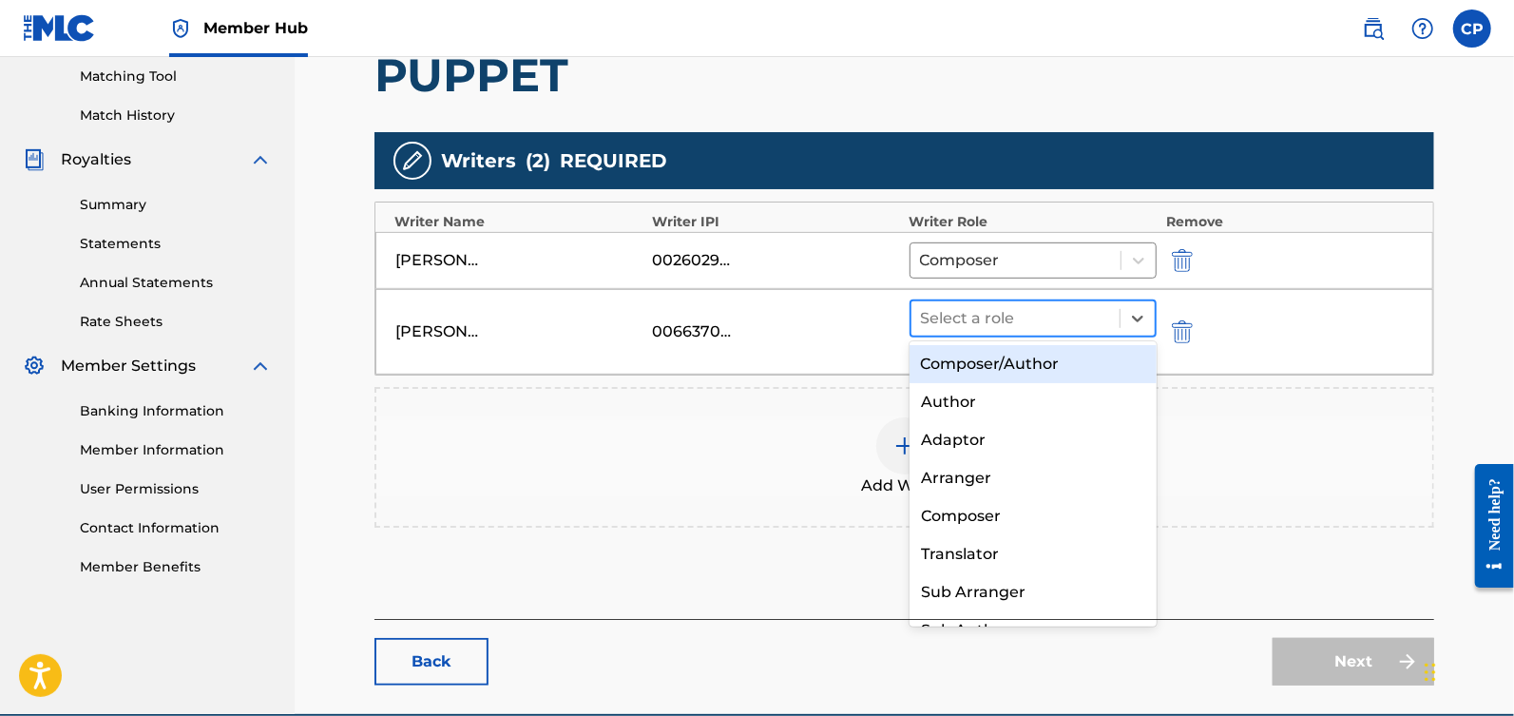
click at [1038, 326] on div at bounding box center [1015, 318] width 189 height 27
click at [1038, 348] on div "Composer/Author" at bounding box center [1034, 364] width 248 height 38
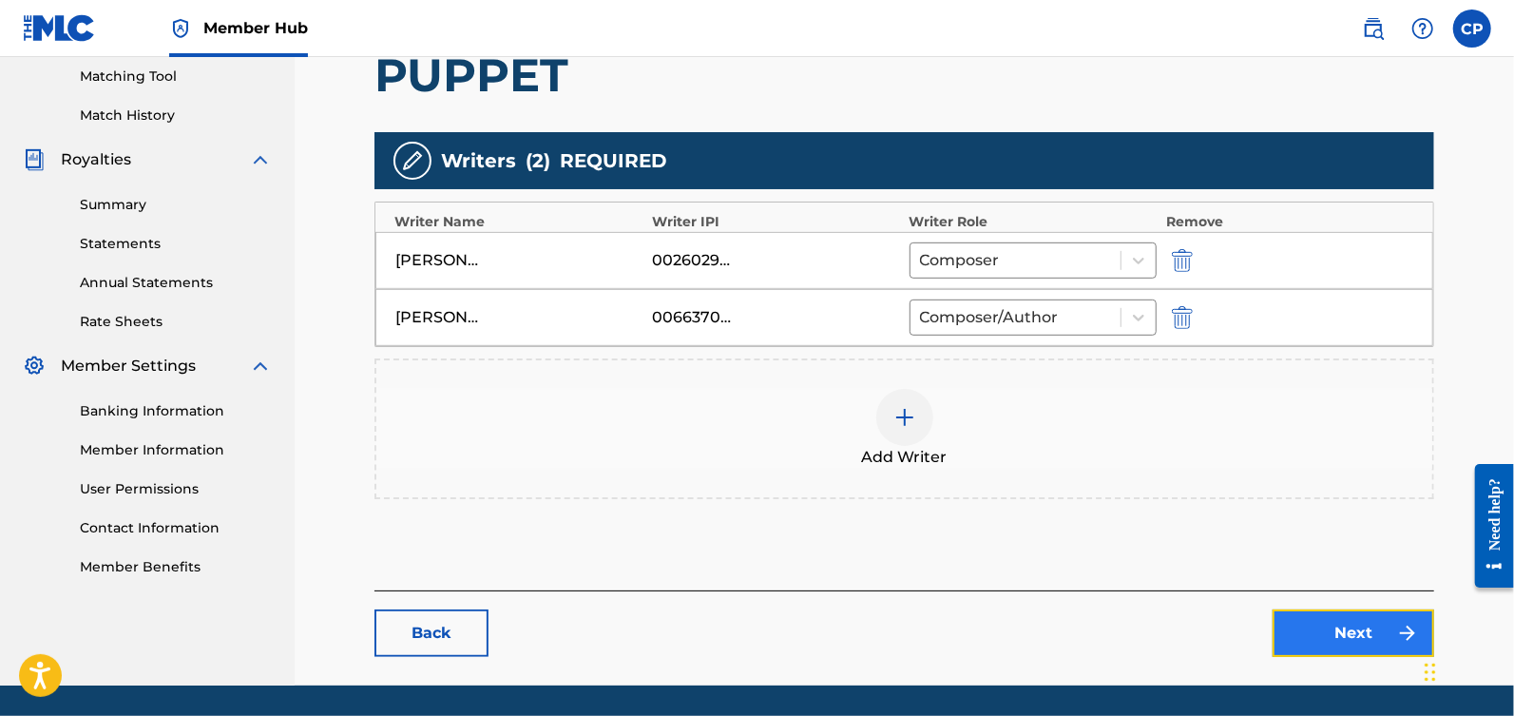
click at [1382, 629] on link "Next" at bounding box center [1354, 633] width 162 height 48
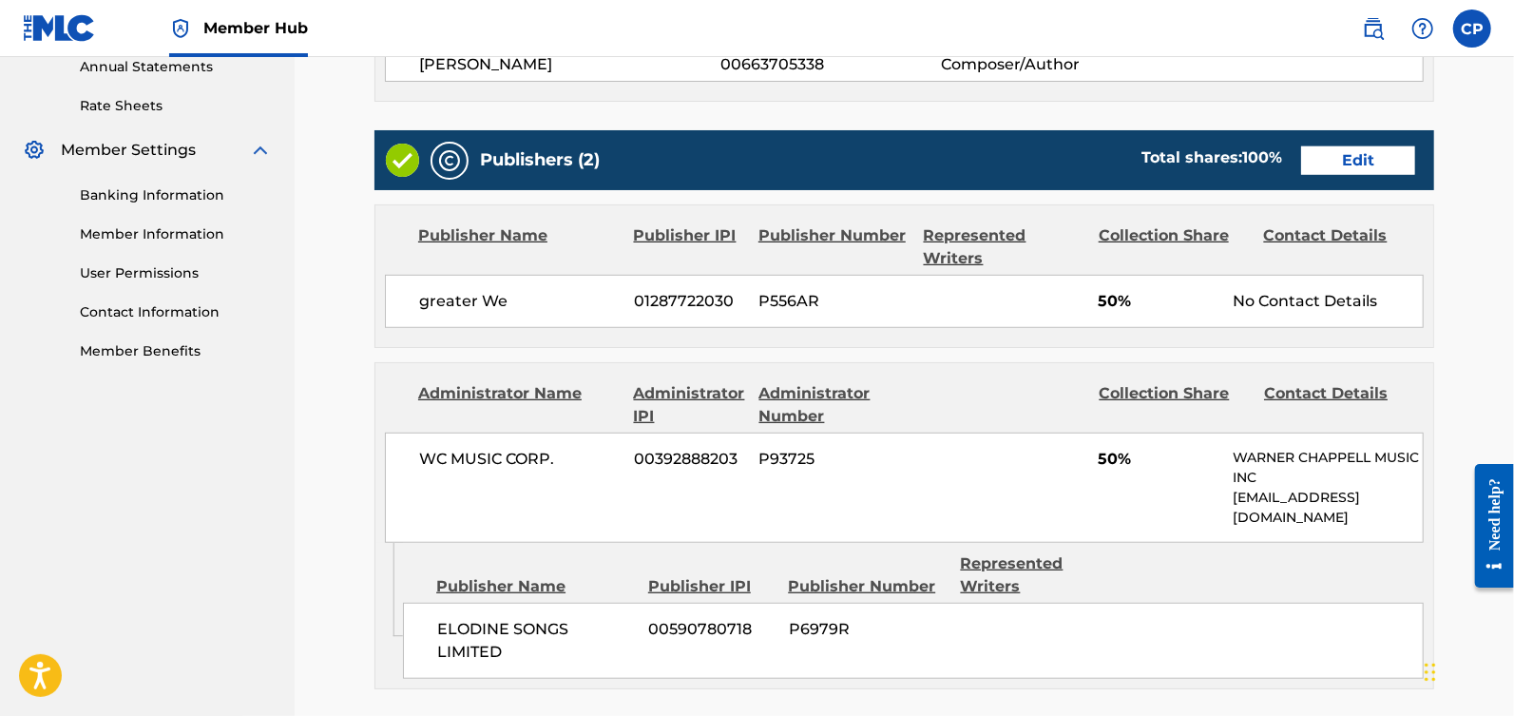
scroll to position [708, 0]
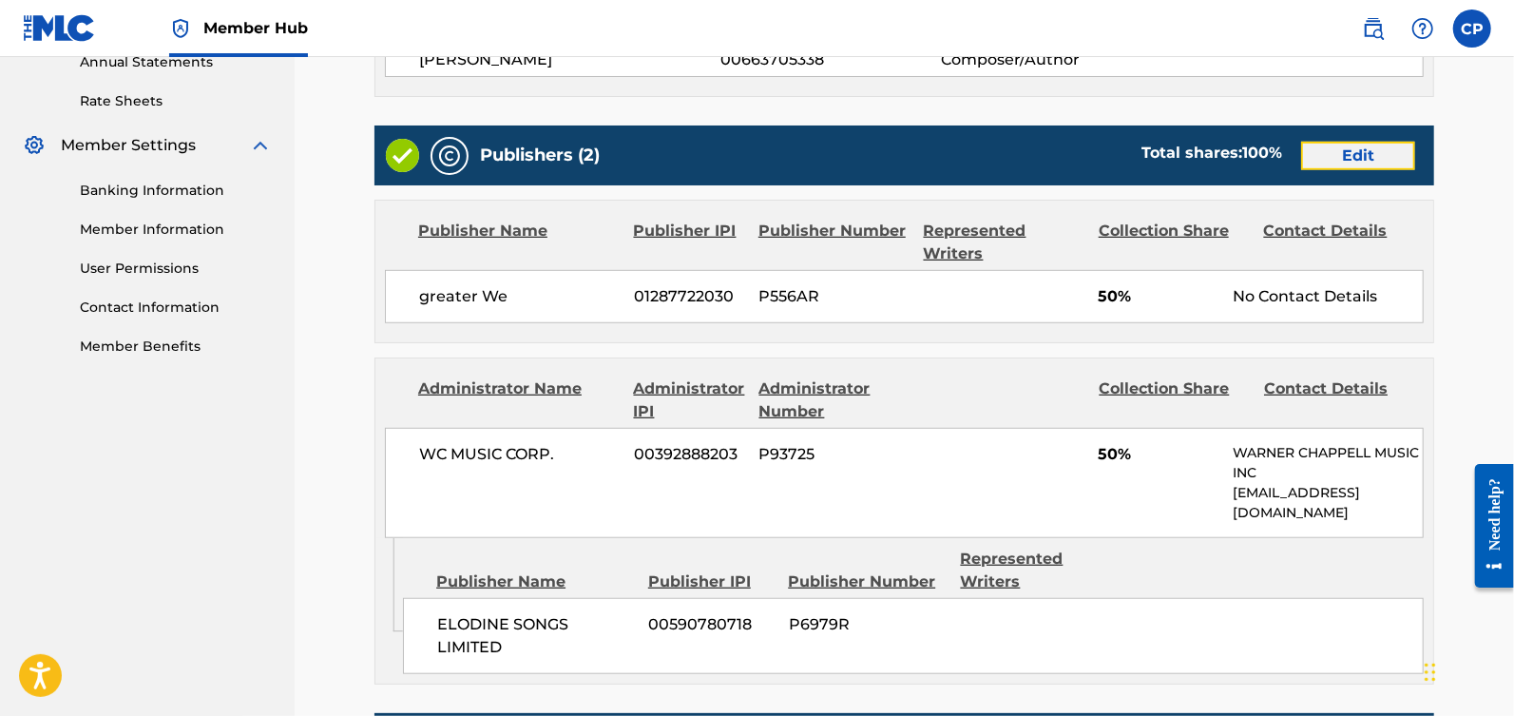
click at [1339, 154] on link "Edit" at bounding box center [1358, 156] width 114 height 29
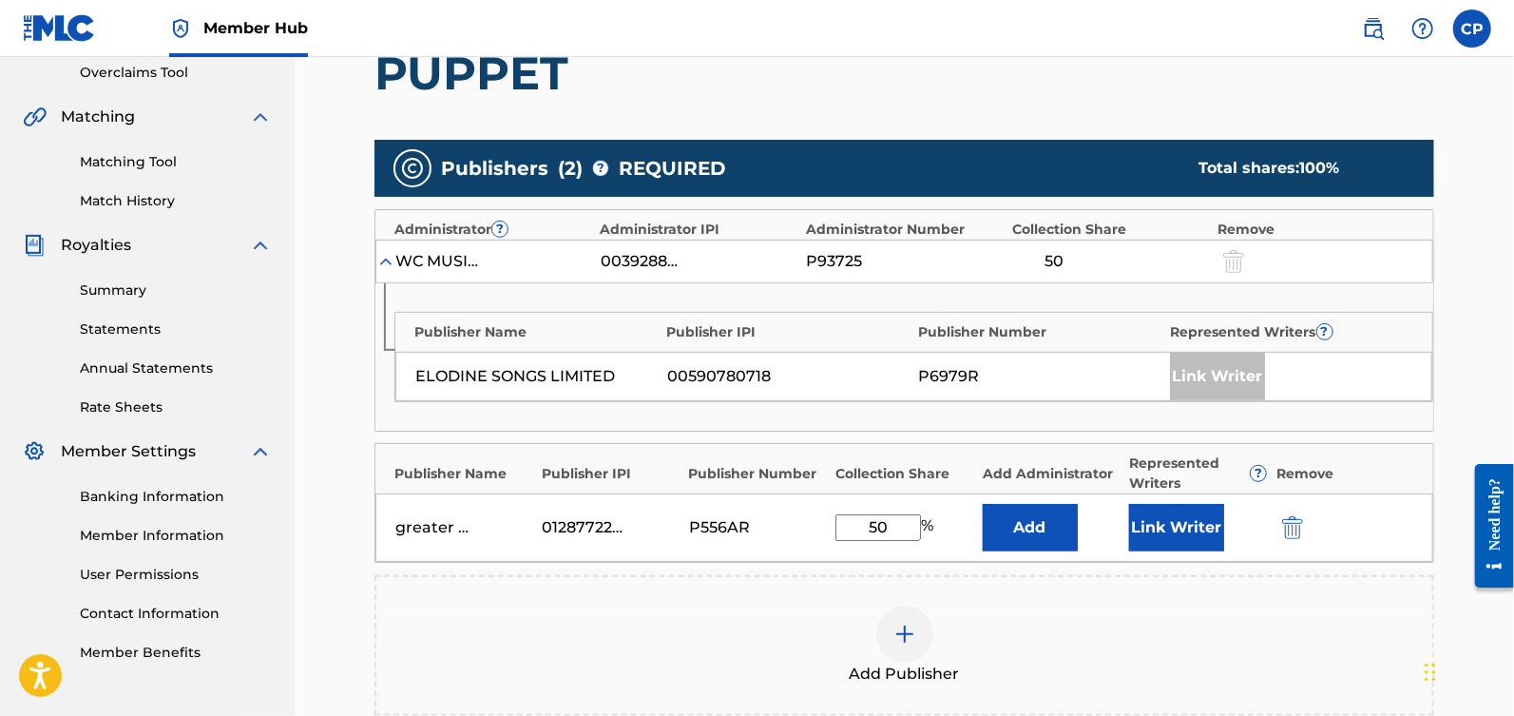
scroll to position [426, 0]
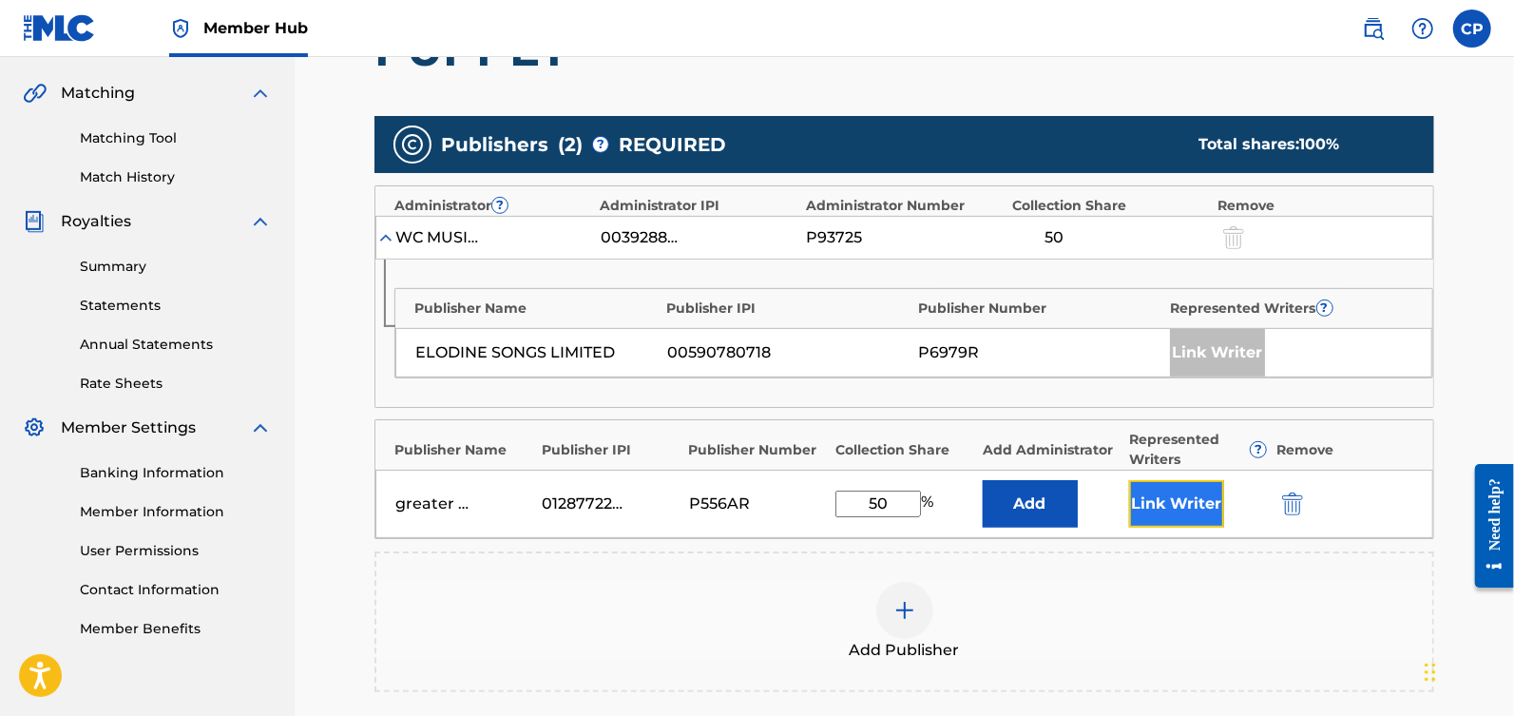
click at [1171, 493] on button "Link Writer" at bounding box center [1176, 504] width 95 height 48
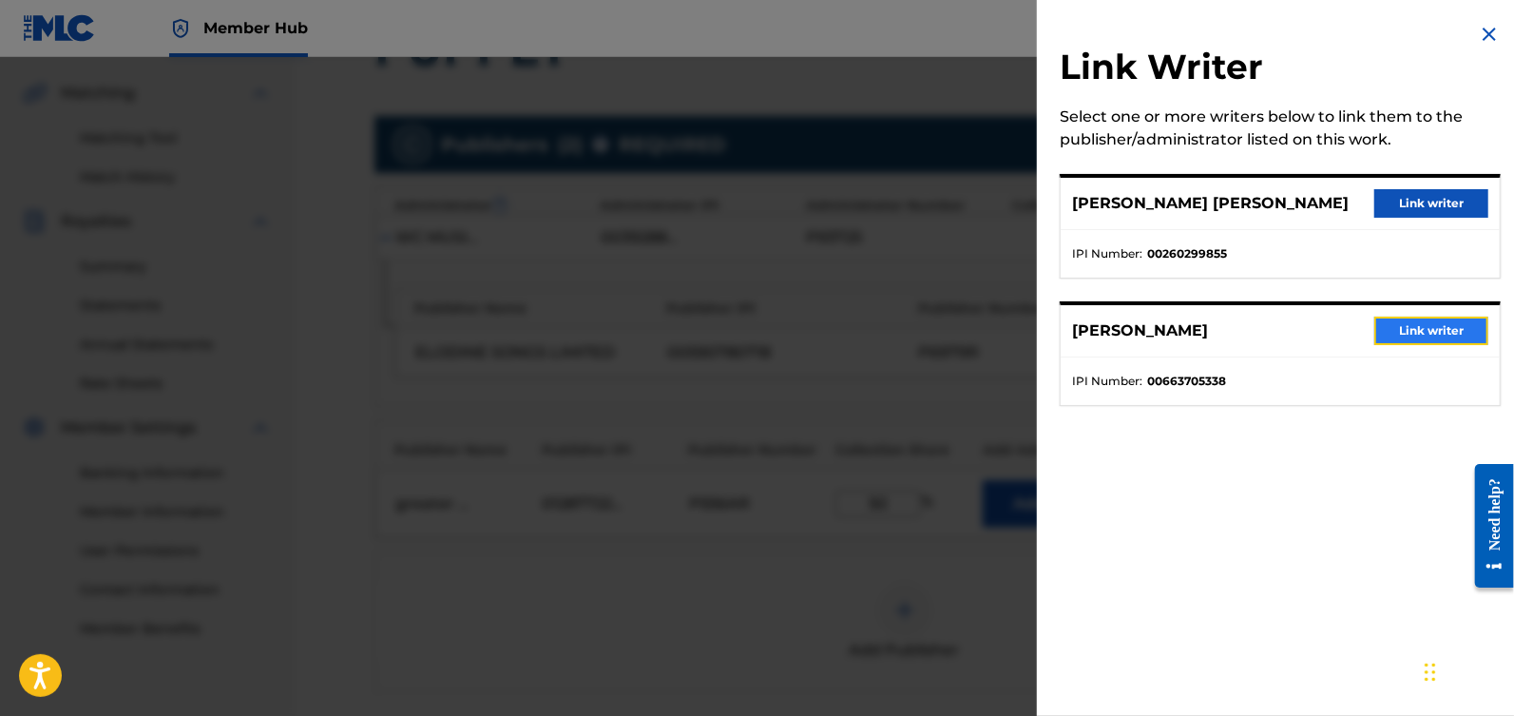
click at [1417, 317] on button "Link writer" at bounding box center [1431, 330] width 114 height 29
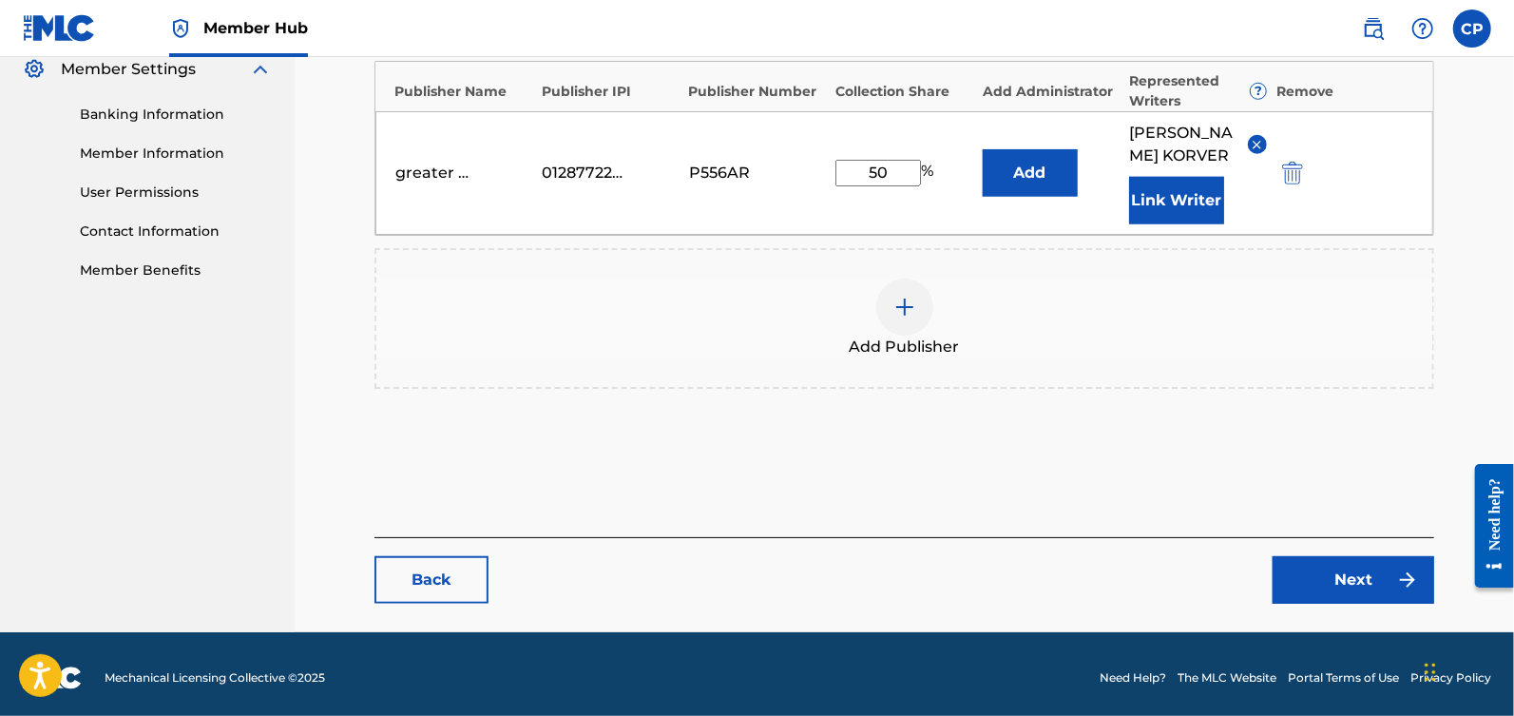
scroll to position [808, 0]
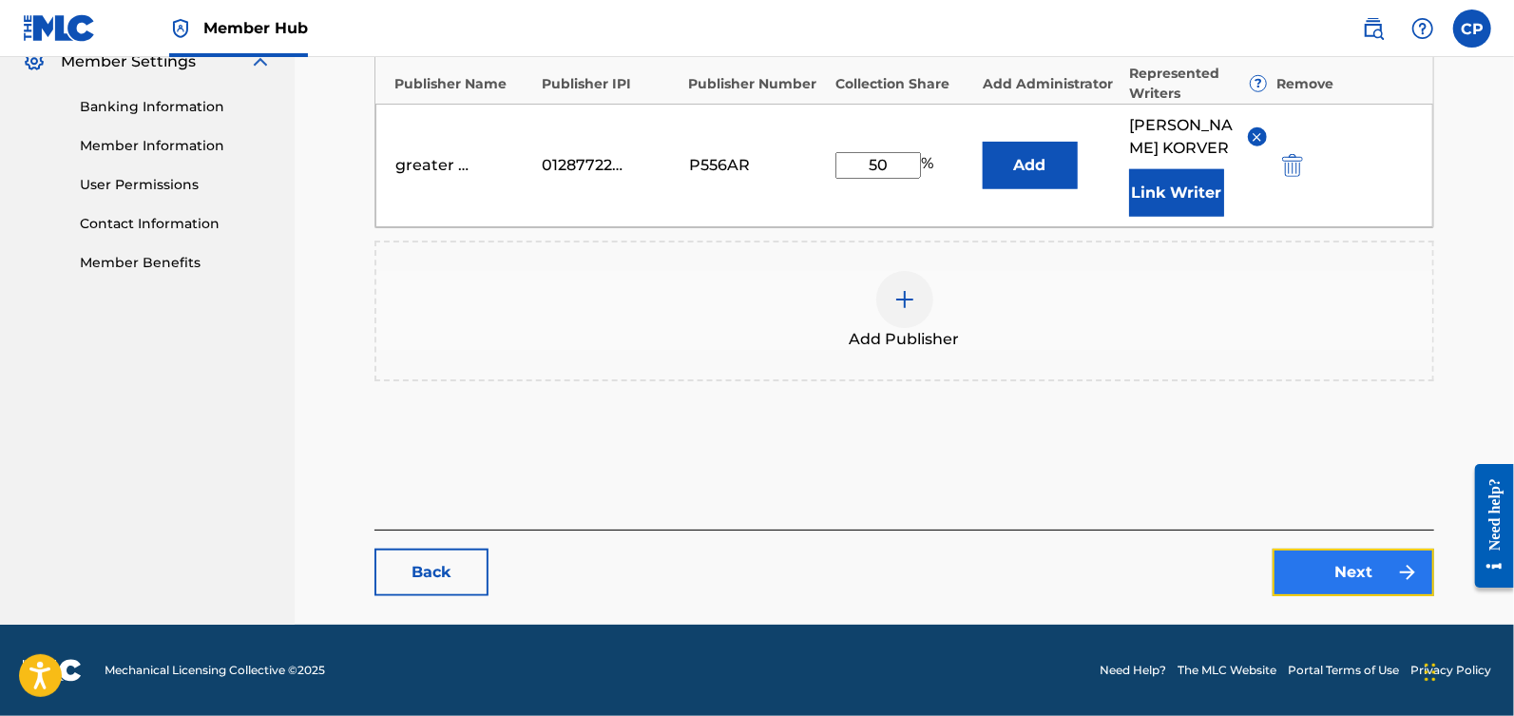
click at [1364, 565] on link "Next" at bounding box center [1354, 572] width 162 height 48
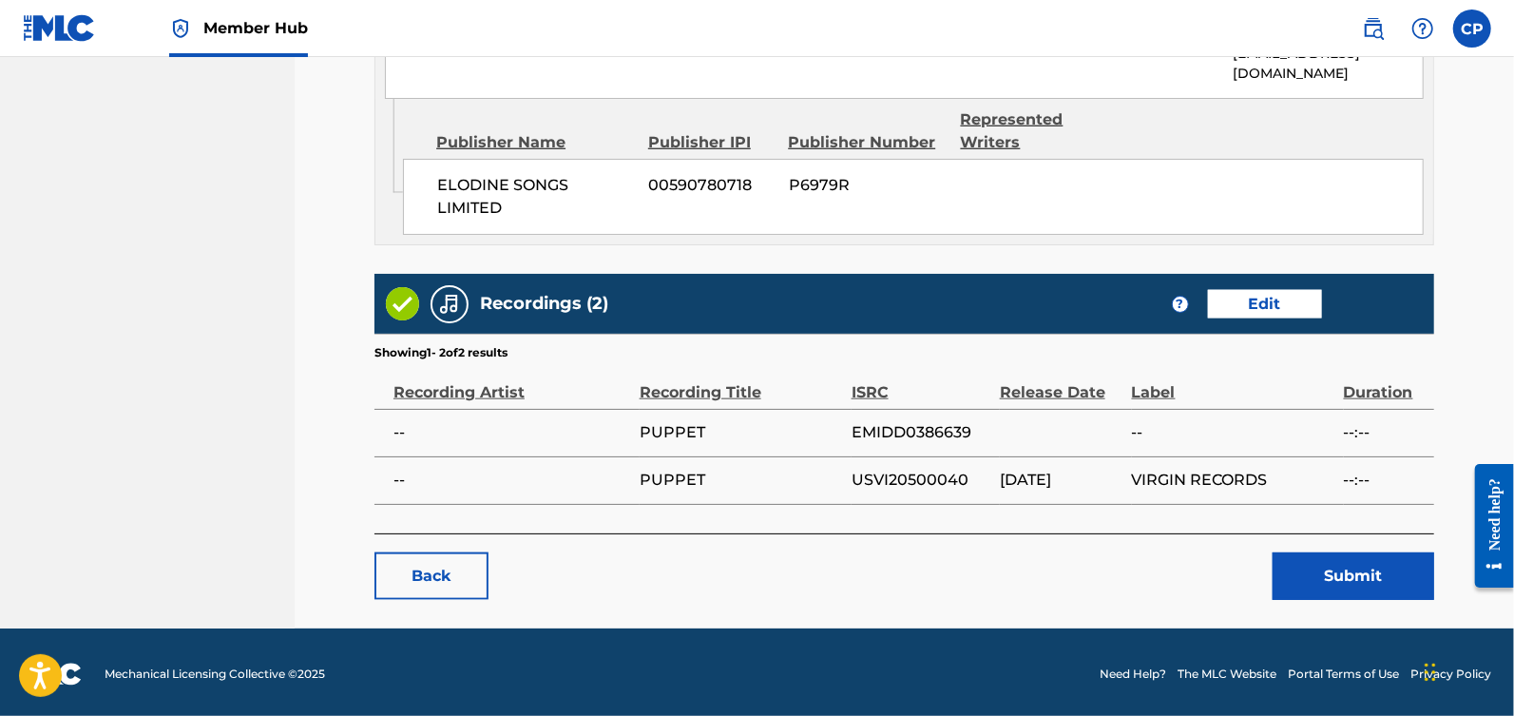
scroll to position [1165, 0]
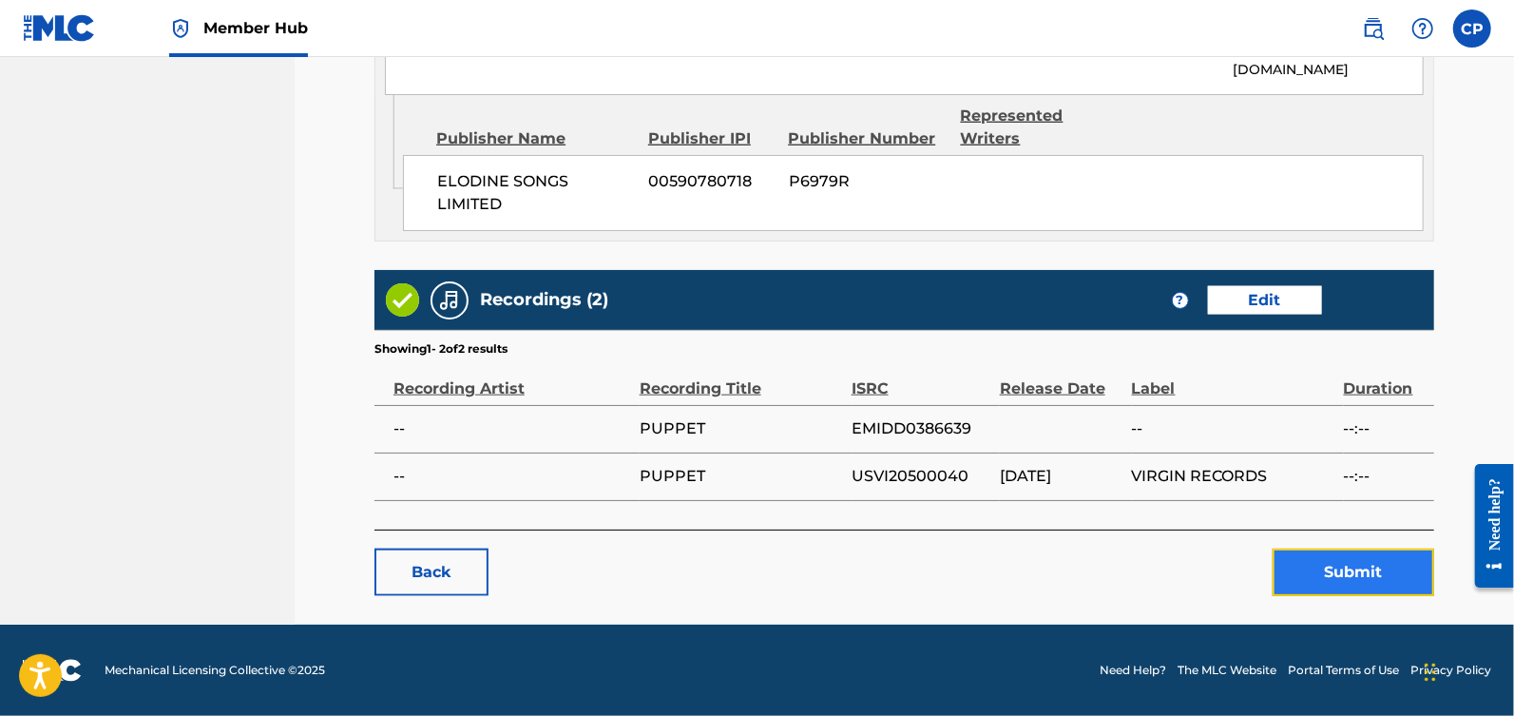
click at [1357, 561] on button "Submit" at bounding box center [1354, 572] width 162 height 48
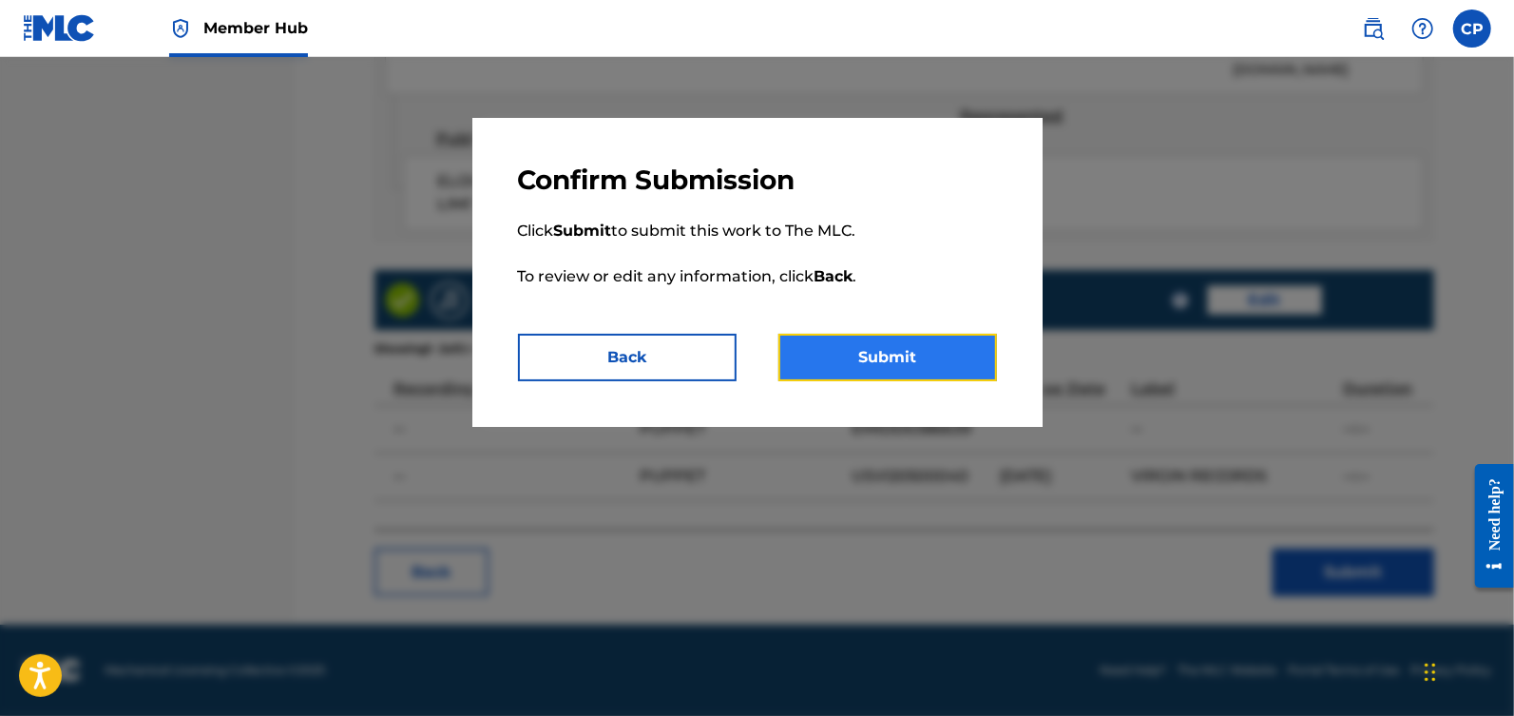
click at [890, 343] on button "Submit" at bounding box center [887, 358] width 219 height 48
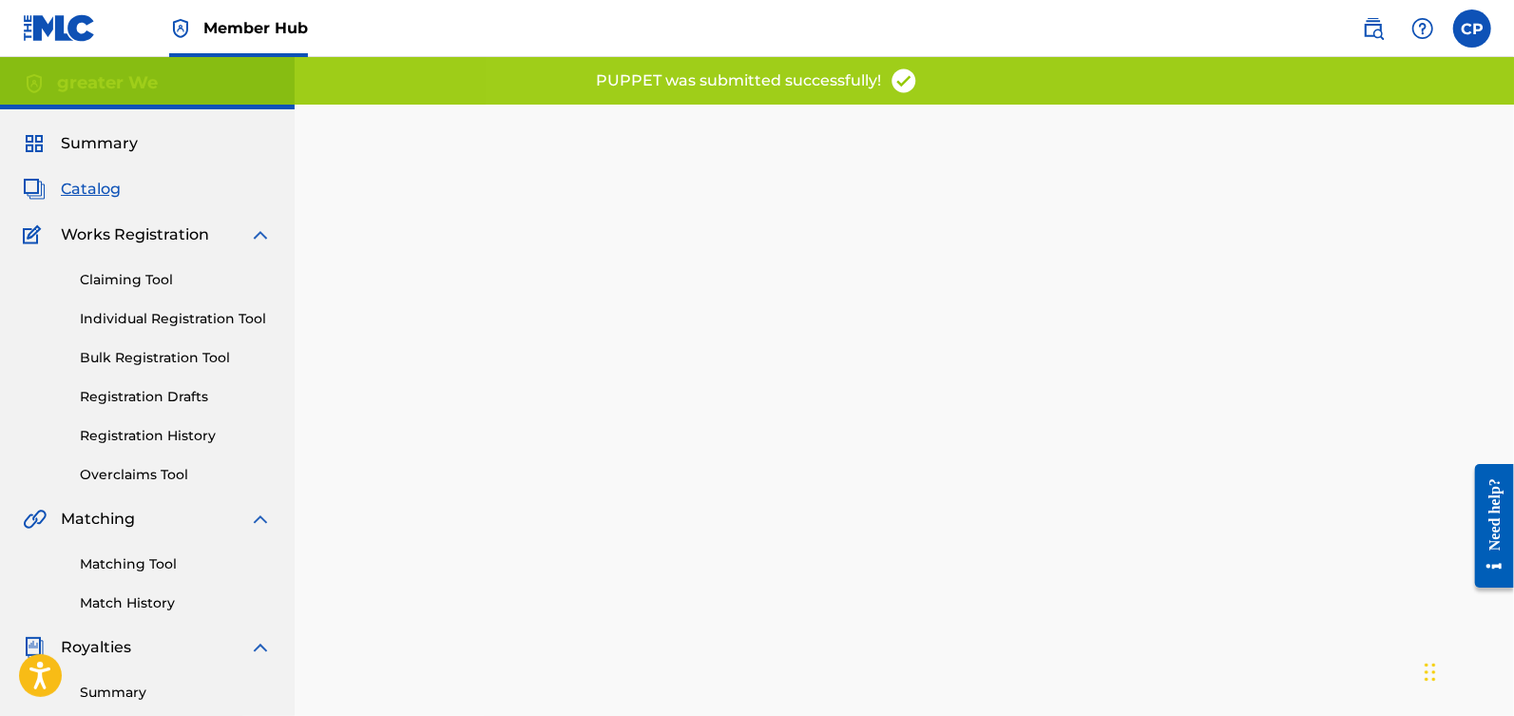
click at [96, 188] on span "Catalog" at bounding box center [91, 189] width 60 height 23
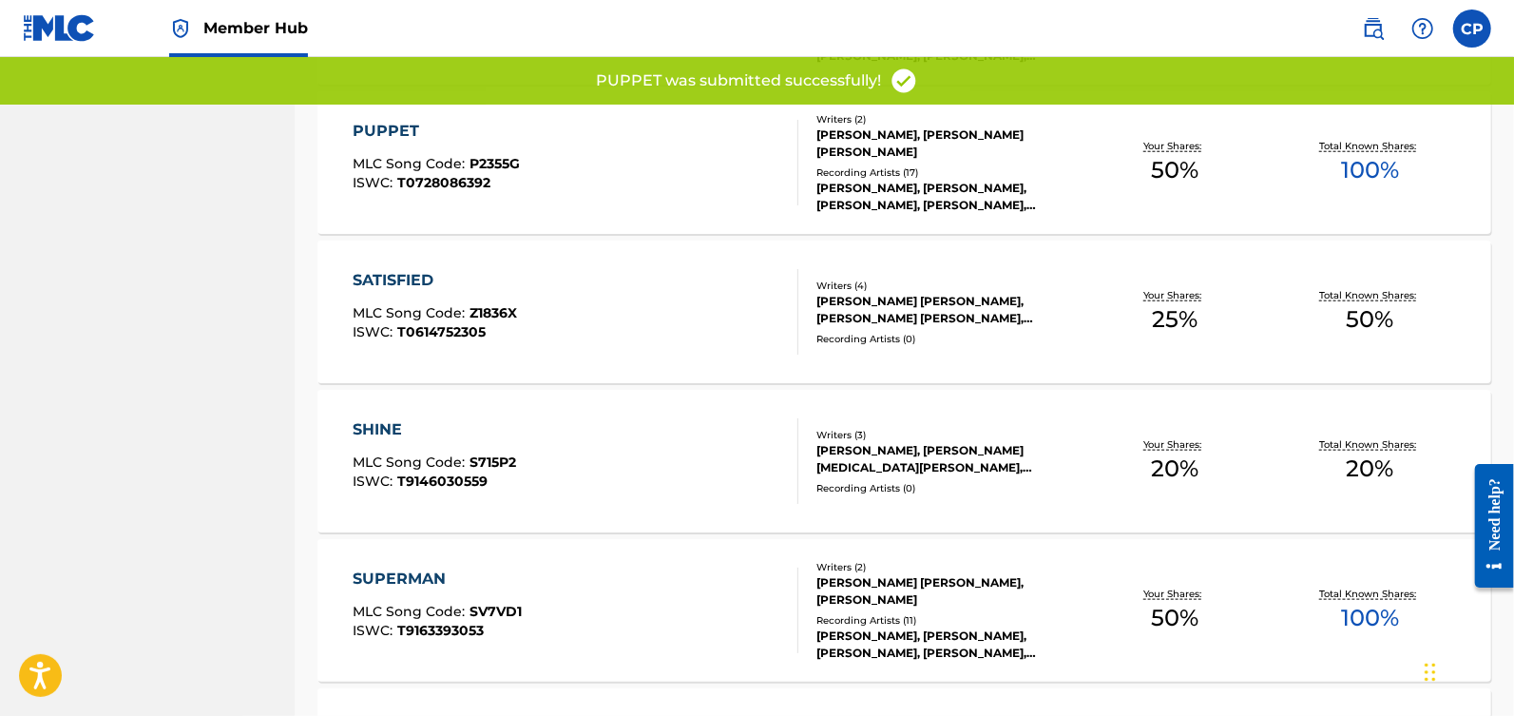
scroll to position [1158, 0]
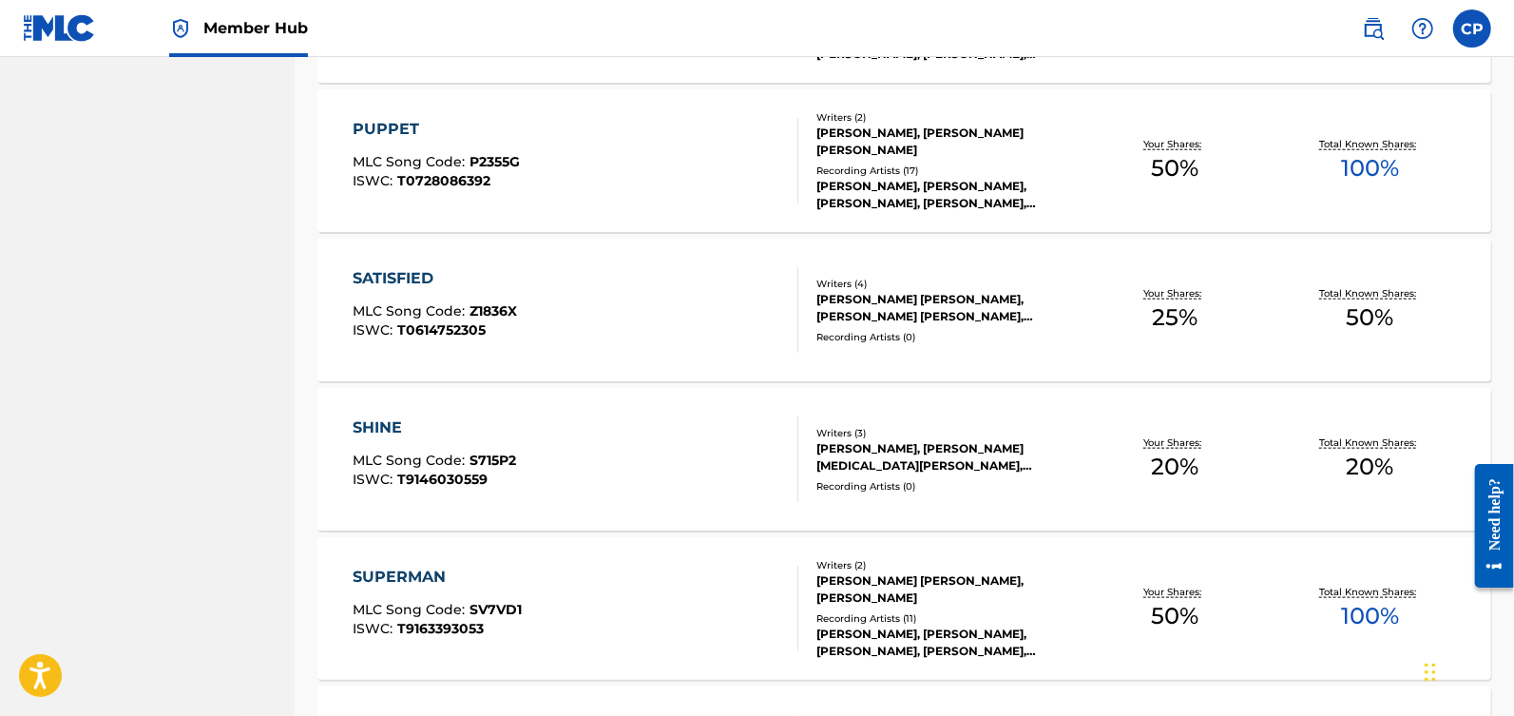
click at [431, 280] on div "SATISFIED" at bounding box center [435, 278] width 164 height 23
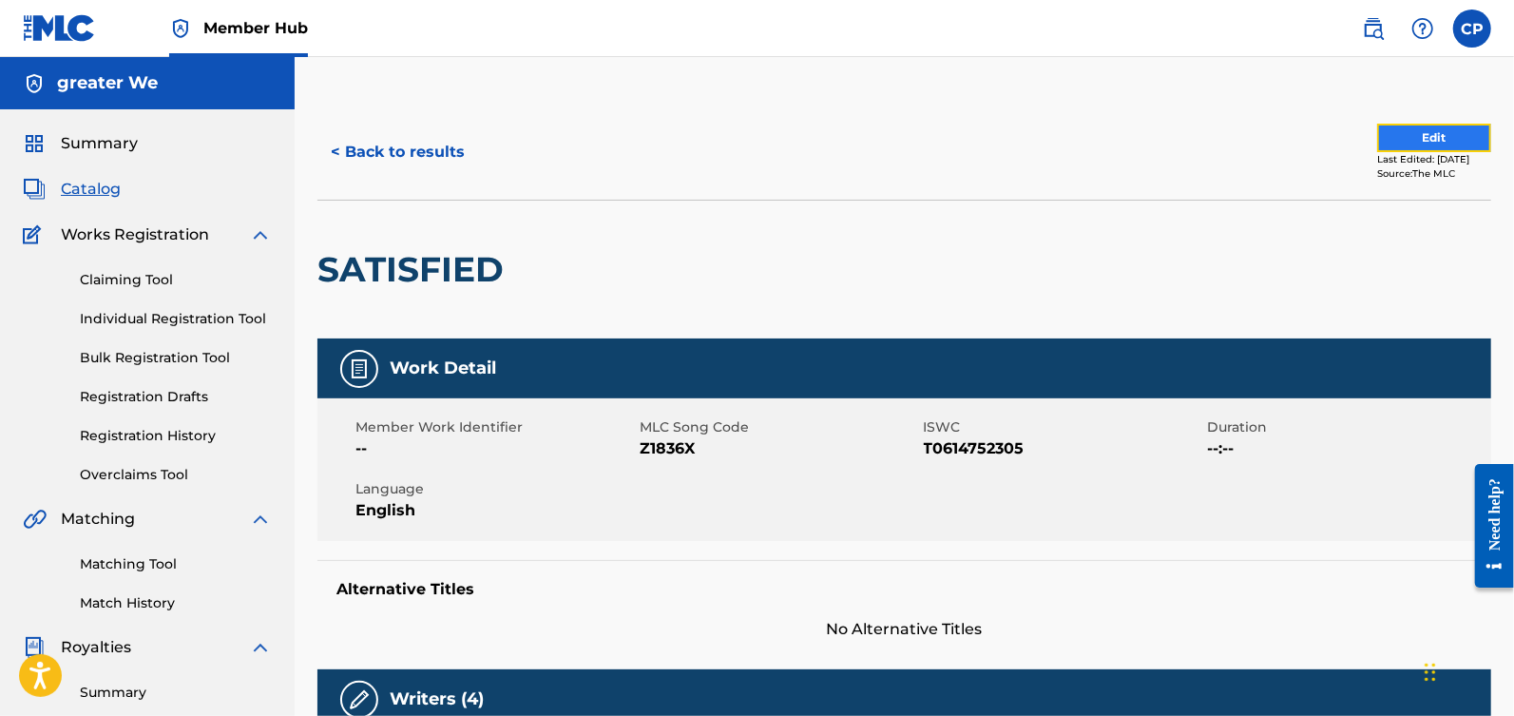
click at [1425, 141] on button "Edit" at bounding box center [1434, 138] width 114 height 29
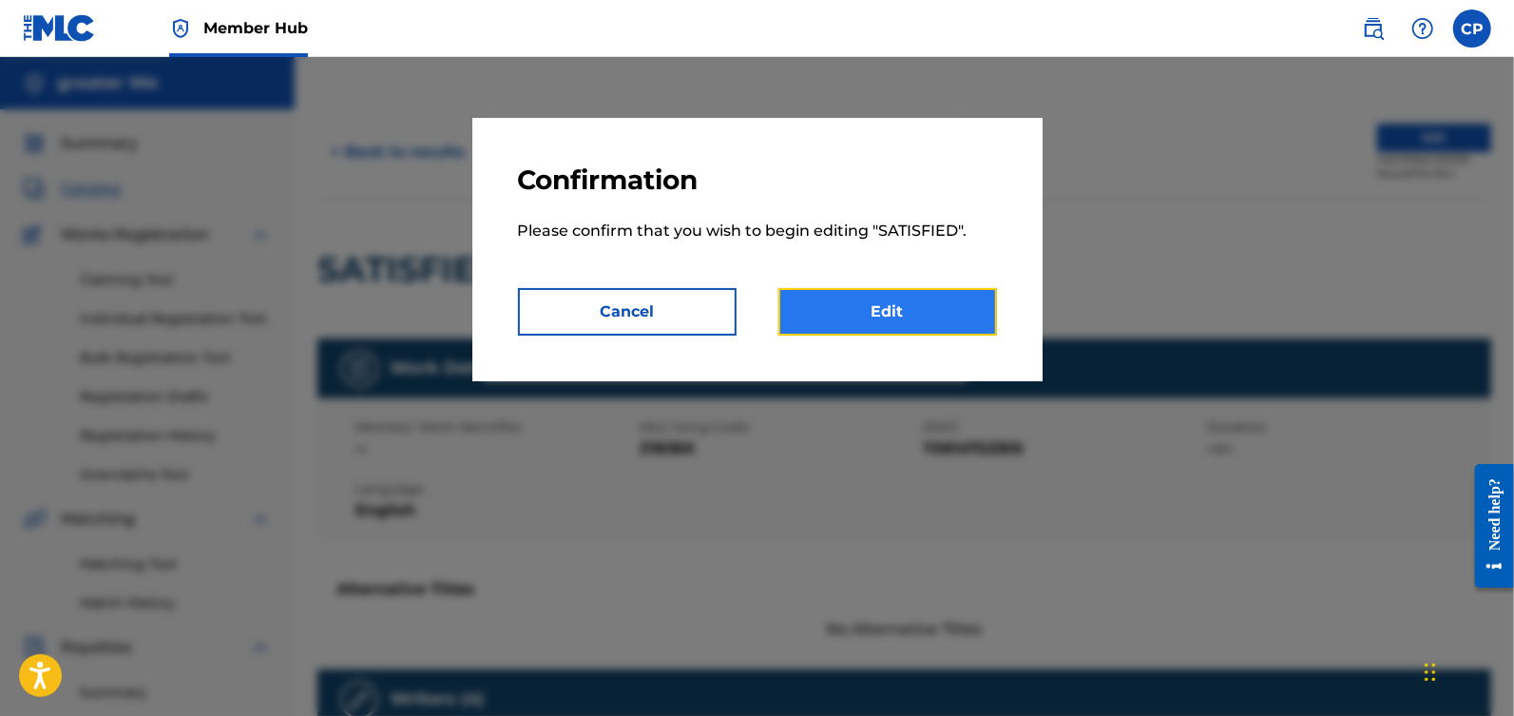
click at [880, 297] on link "Edit" at bounding box center [887, 312] width 219 height 48
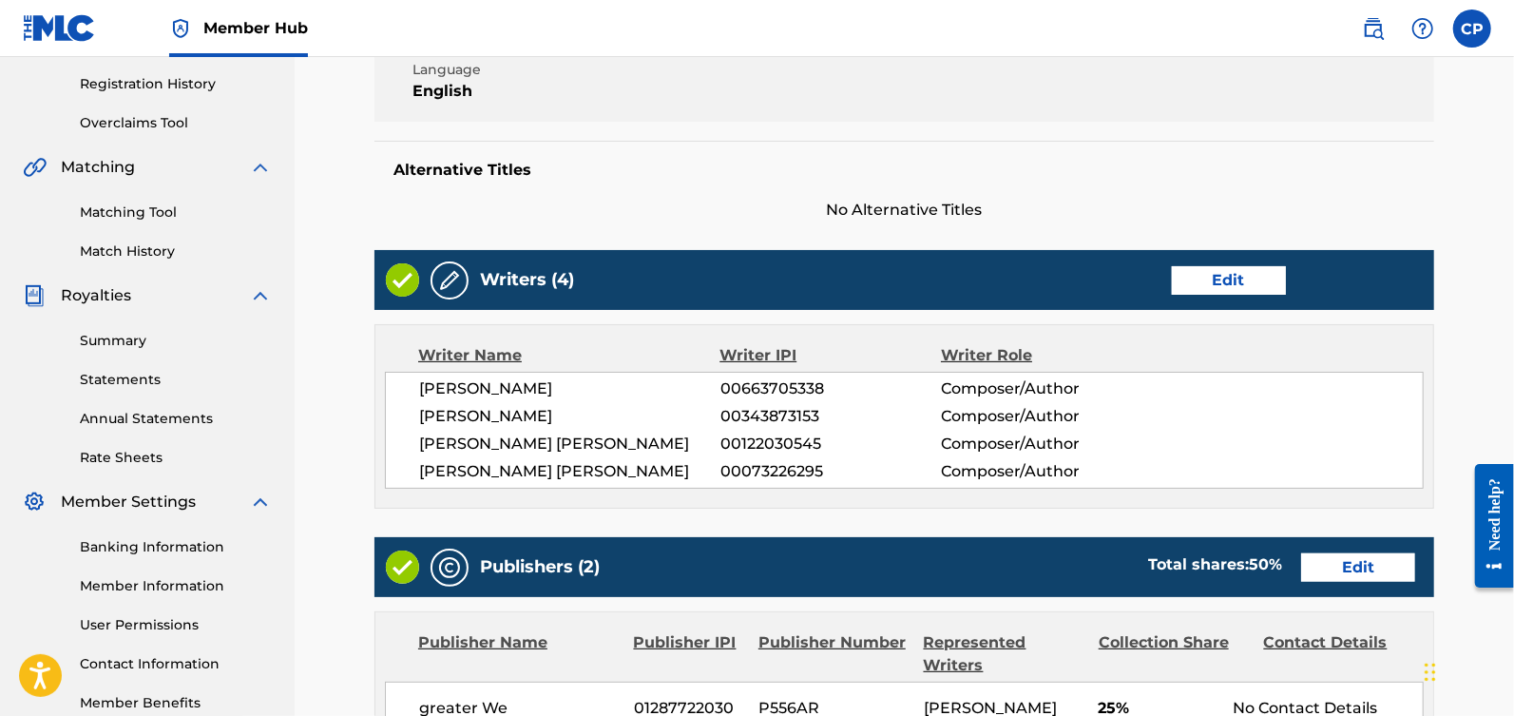
scroll to position [404, 0]
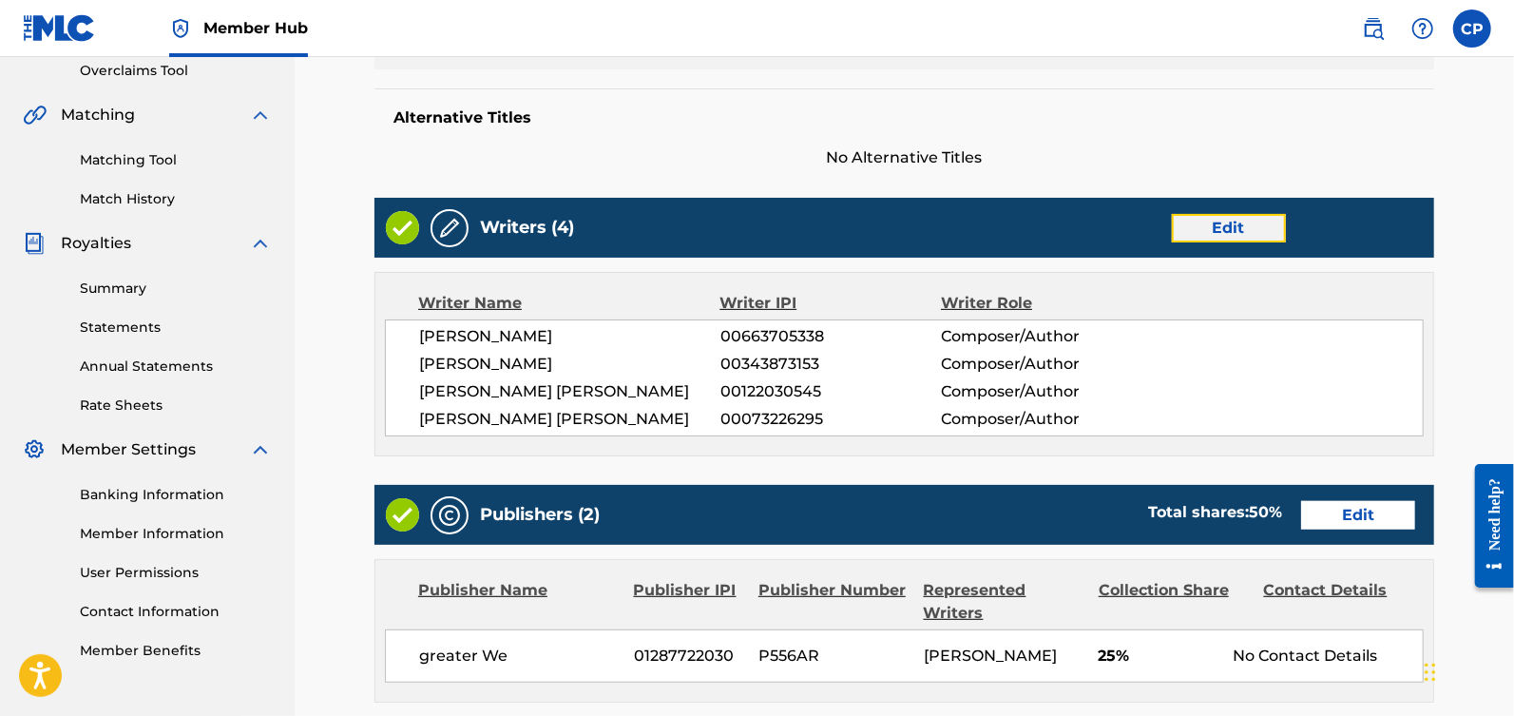
click at [1192, 223] on link "Edit" at bounding box center [1229, 228] width 114 height 29
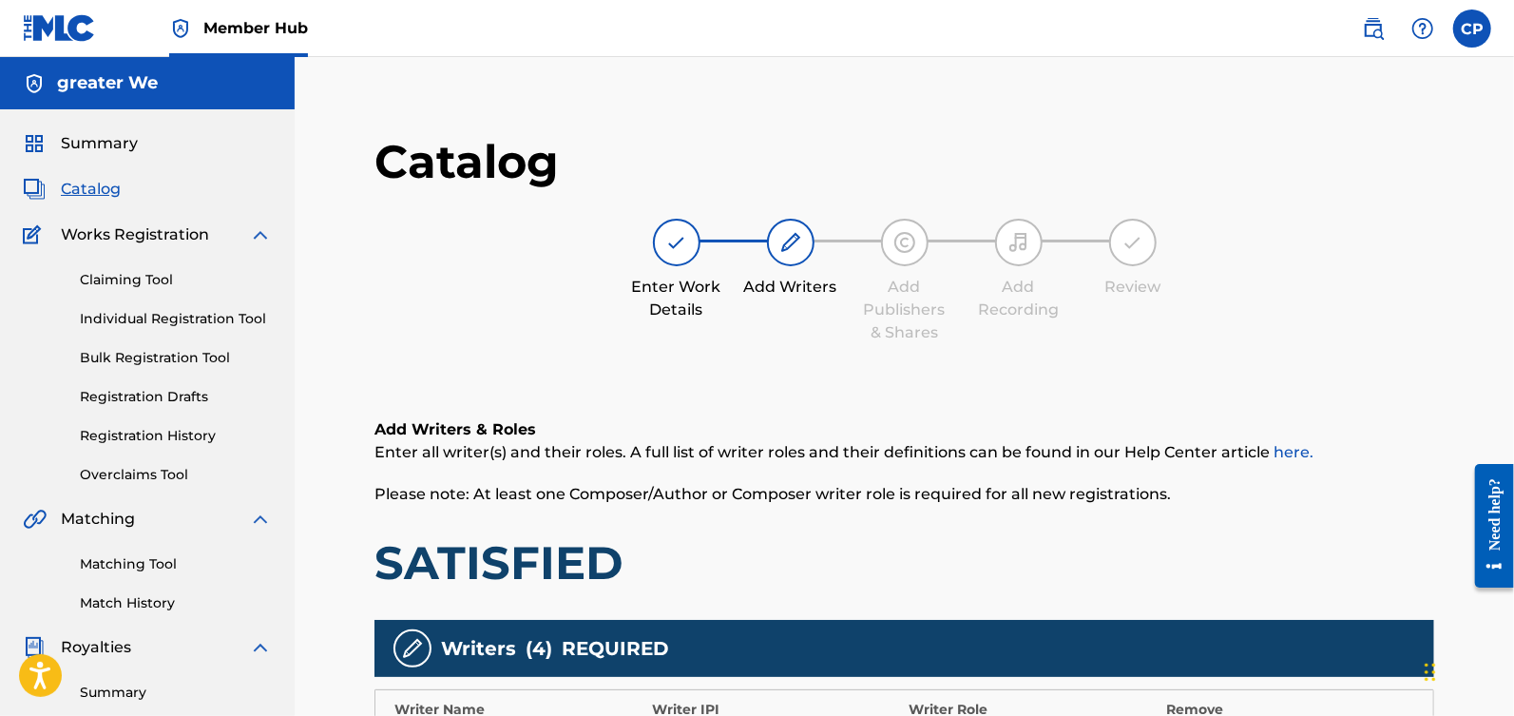
scroll to position [657, 0]
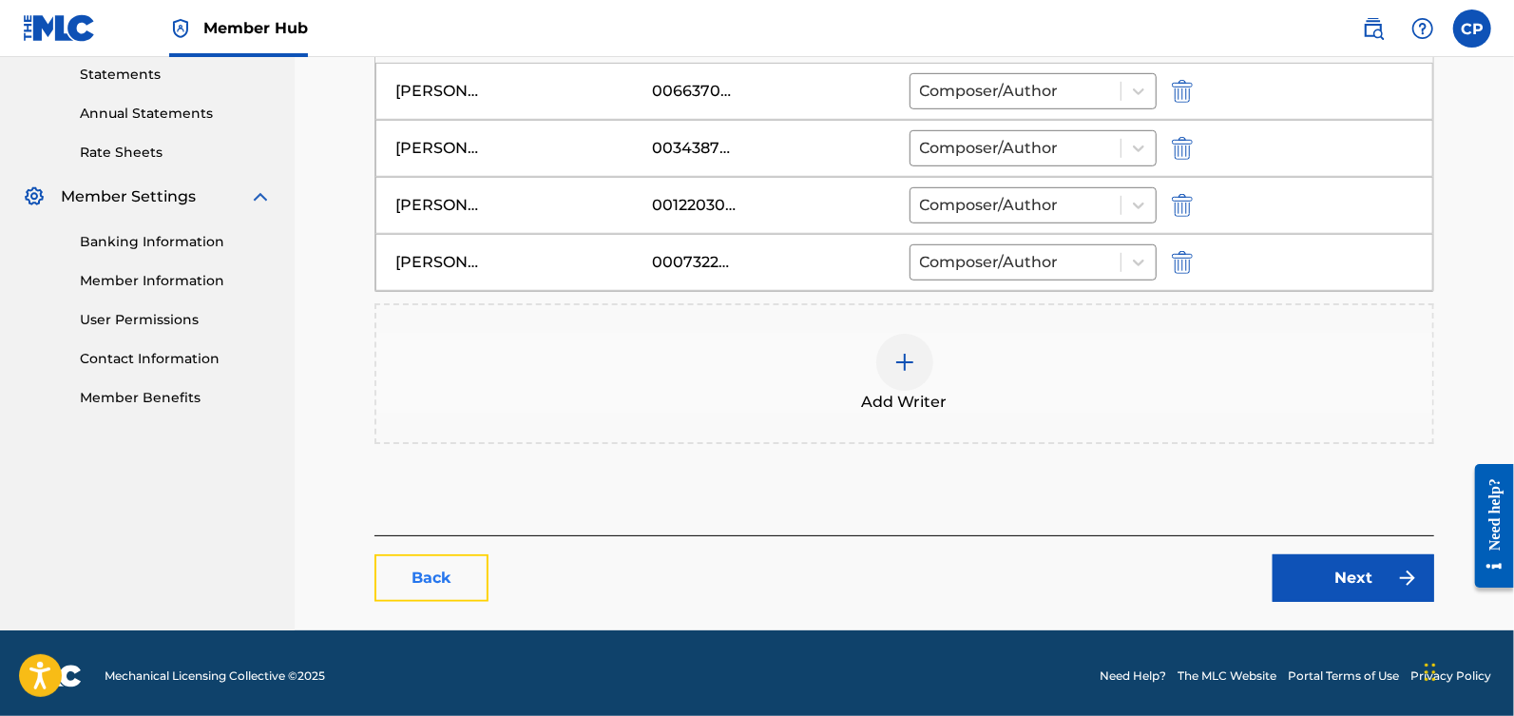
click at [426, 574] on link "Back" at bounding box center [431, 578] width 114 height 48
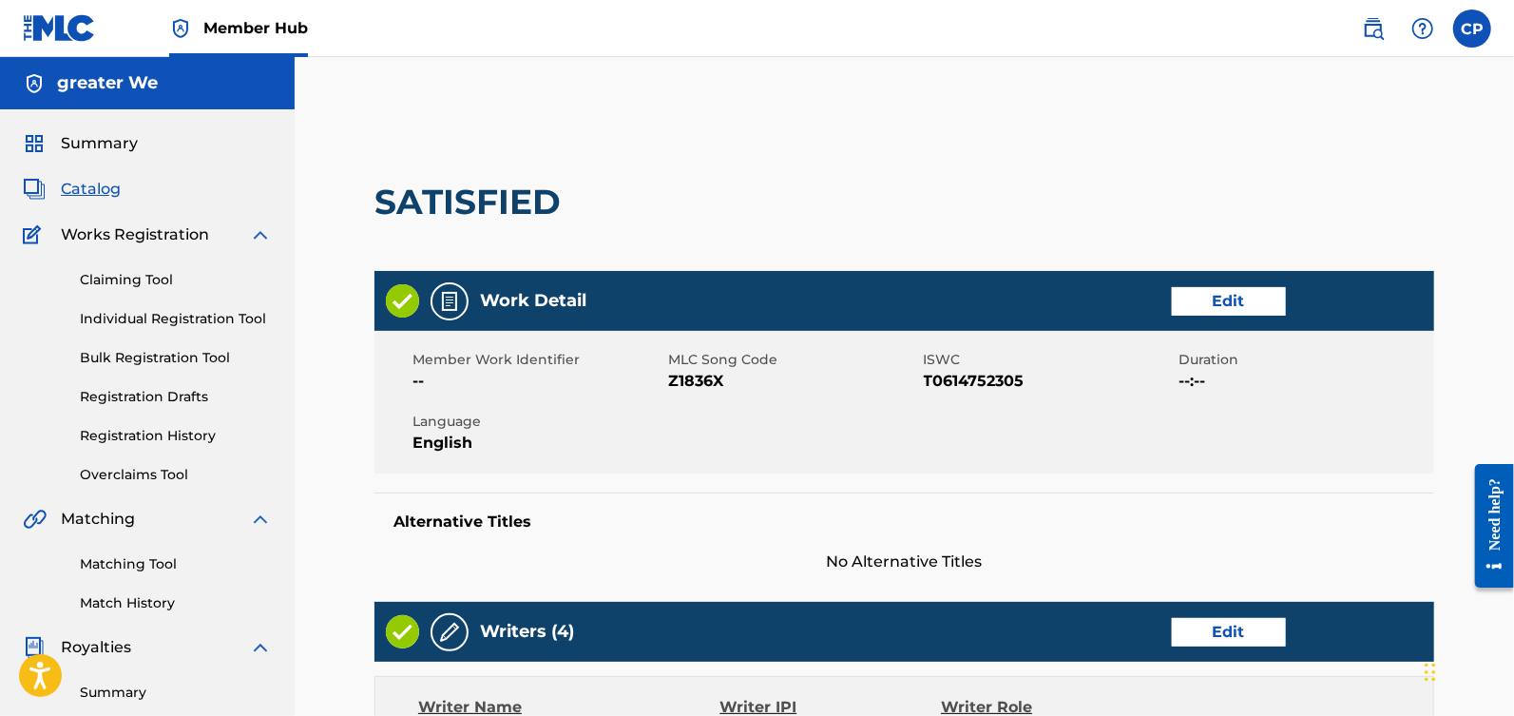
click at [86, 193] on span "Catalog" at bounding box center [91, 189] width 60 height 23
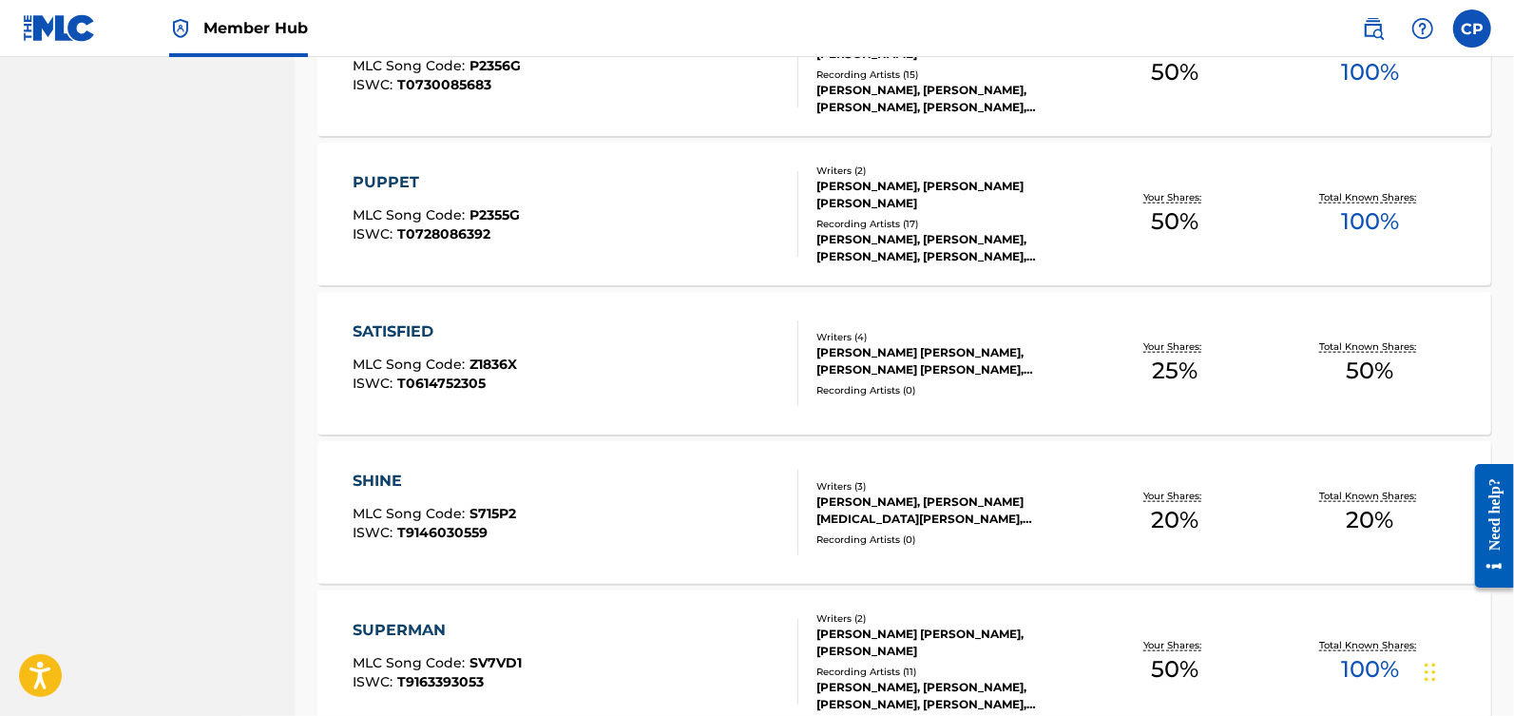
scroll to position [1118, 0]
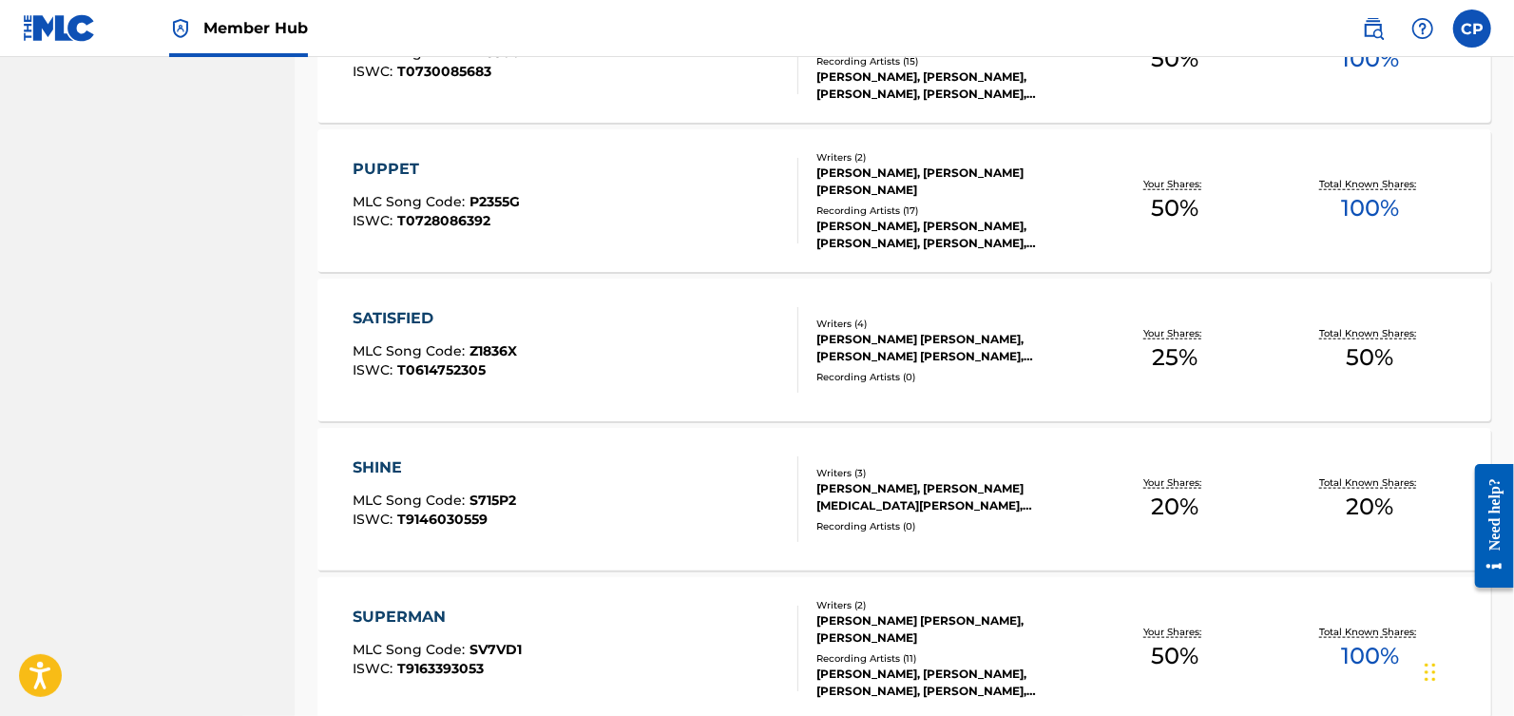
click at [415, 473] on div "SHINE" at bounding box center [434, 467] width 163 height 23
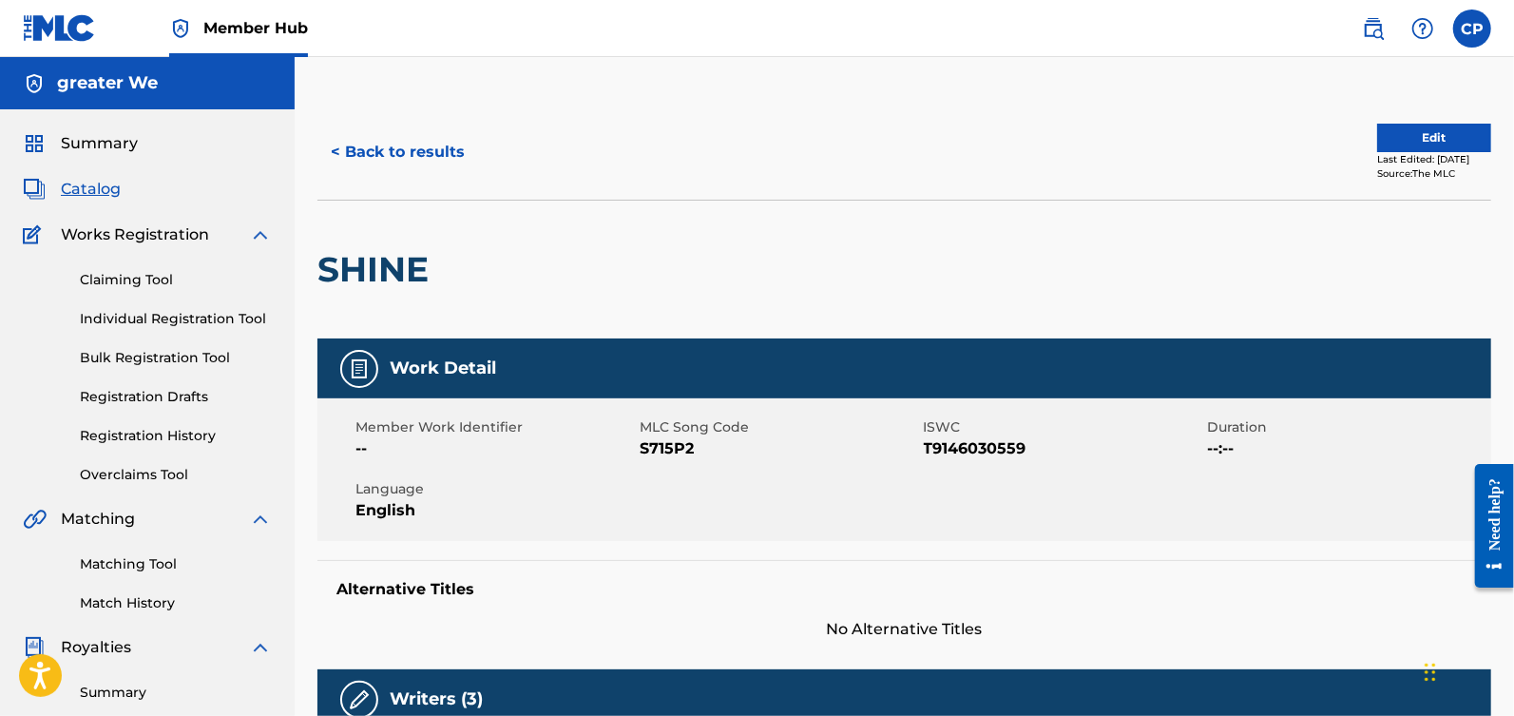
scroll to position [21, 0]
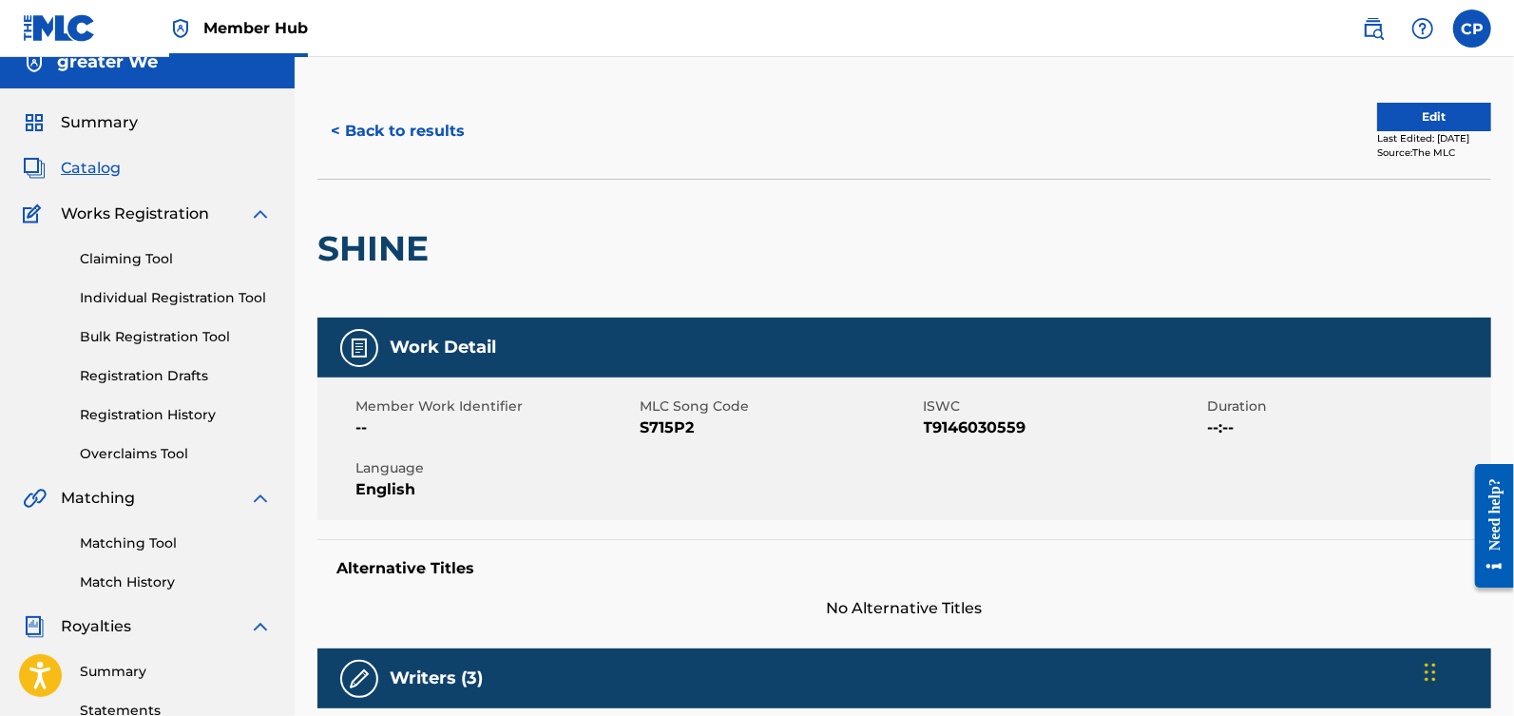
click at [1458, 87] on div "< Back to results Edit Last Edited: [DATE] Source: The MLC" at bounding box center [904, 131] width 1174 height 95
click at [1447, 106] on button "Edit" at bounding box center [1434, 117] width 114 height 29
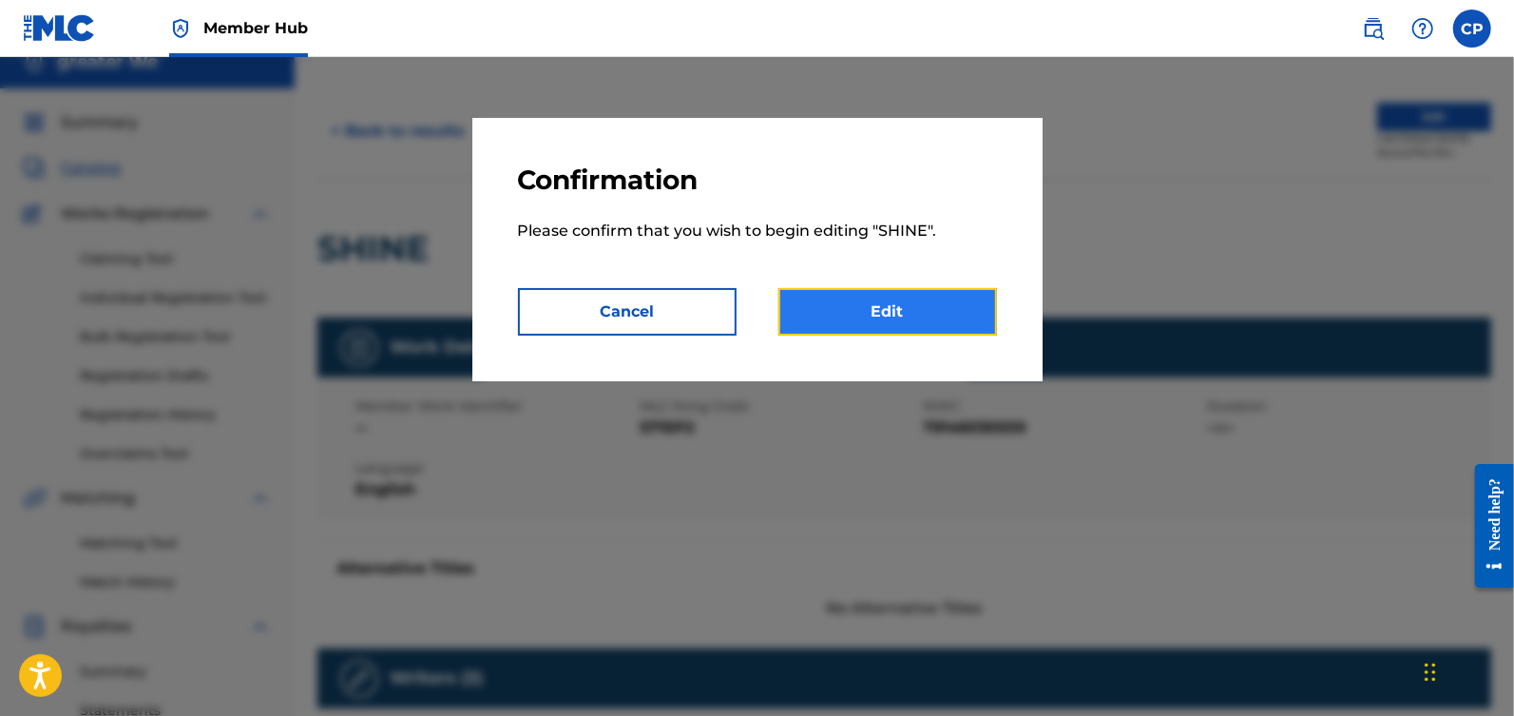
click at [952, 302] on link "Edit" at bounding box center [887, 312] width 219 height 48
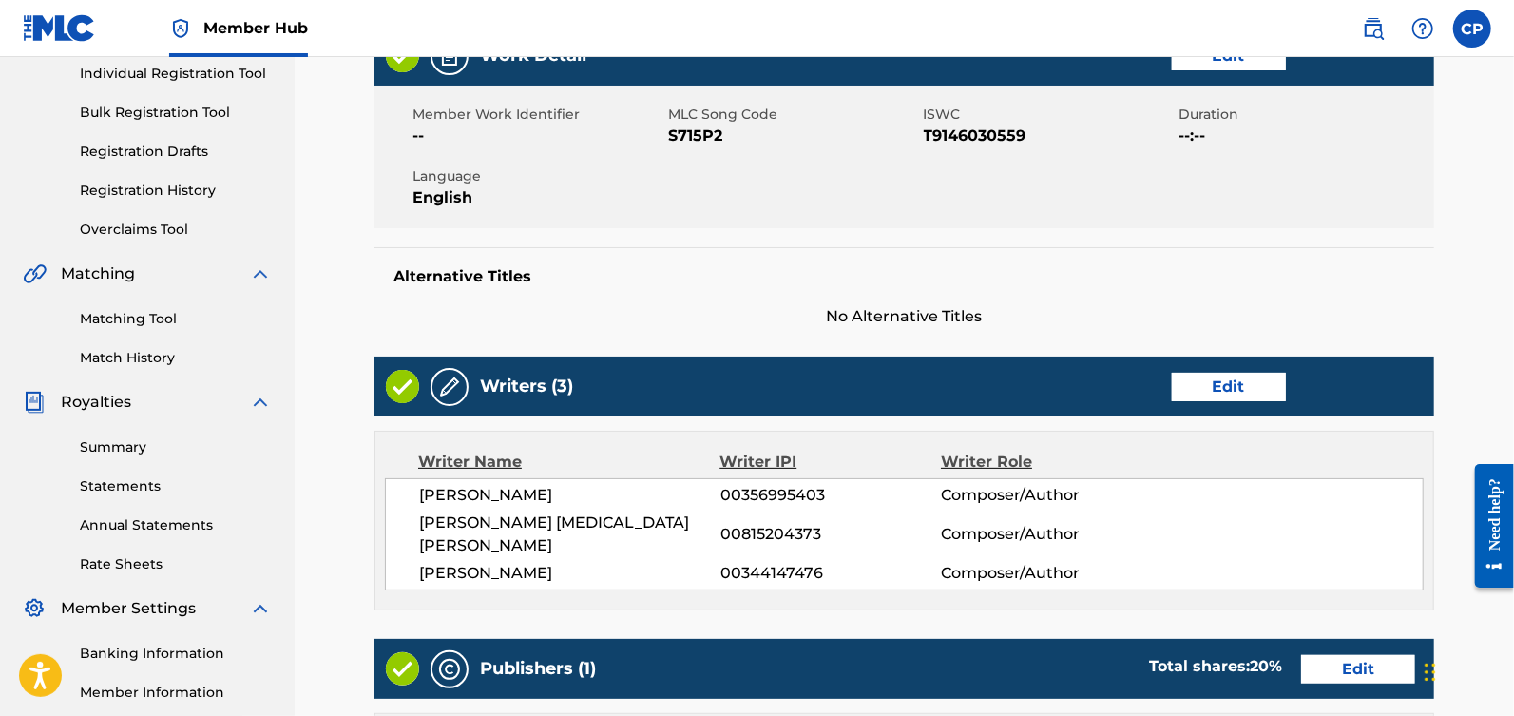
scroll to position [366, 0]
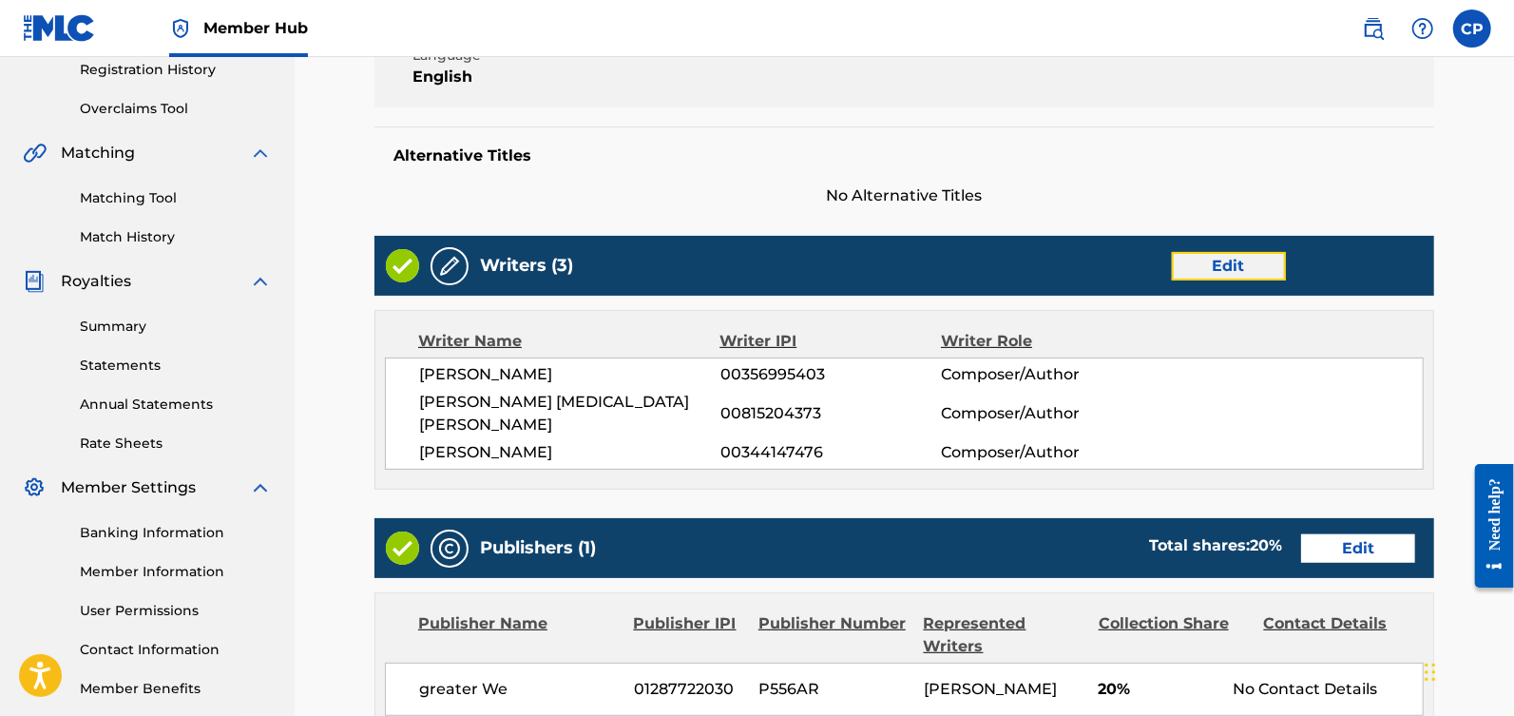
click at [1196, 262] on link "Edit" at bounding box center [1229, 266] width 114 height 29
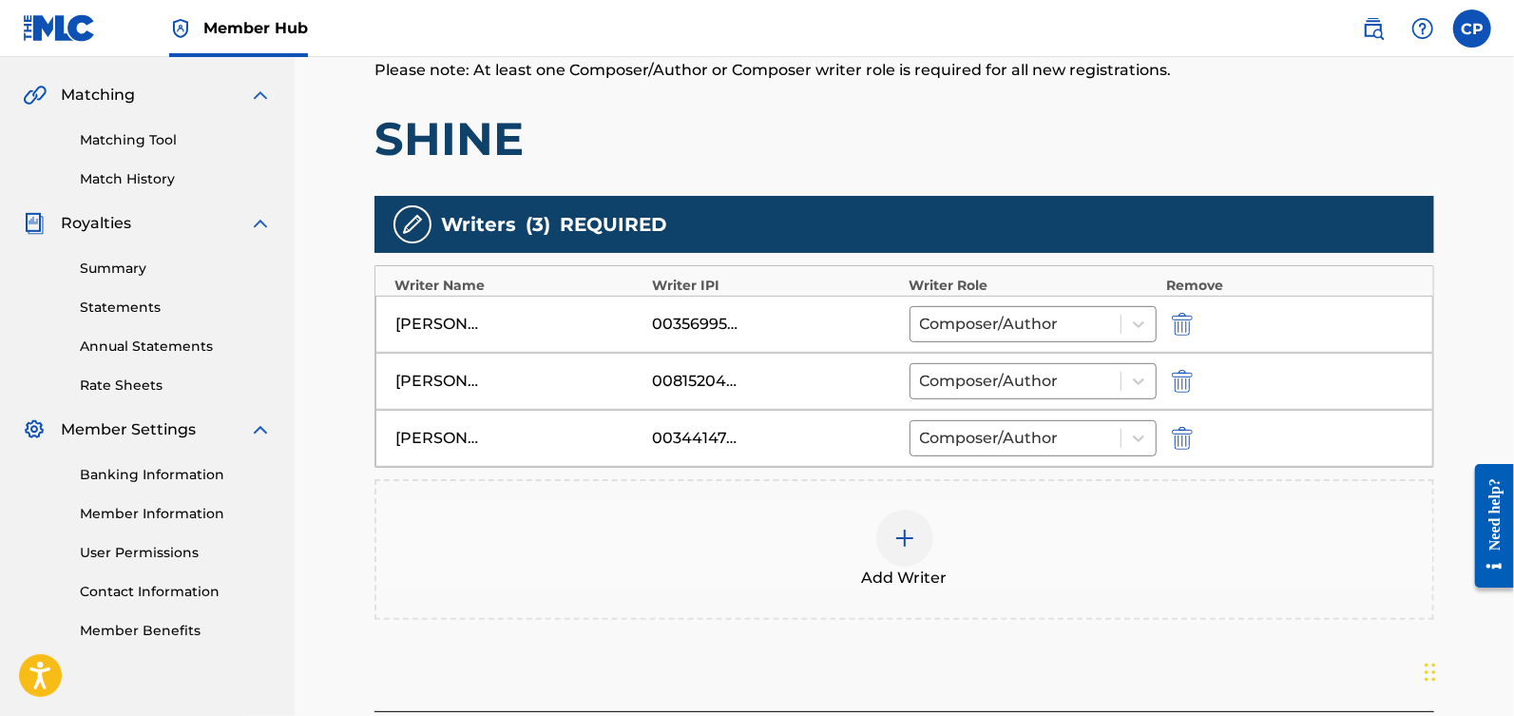
scroll to position [450, 0]
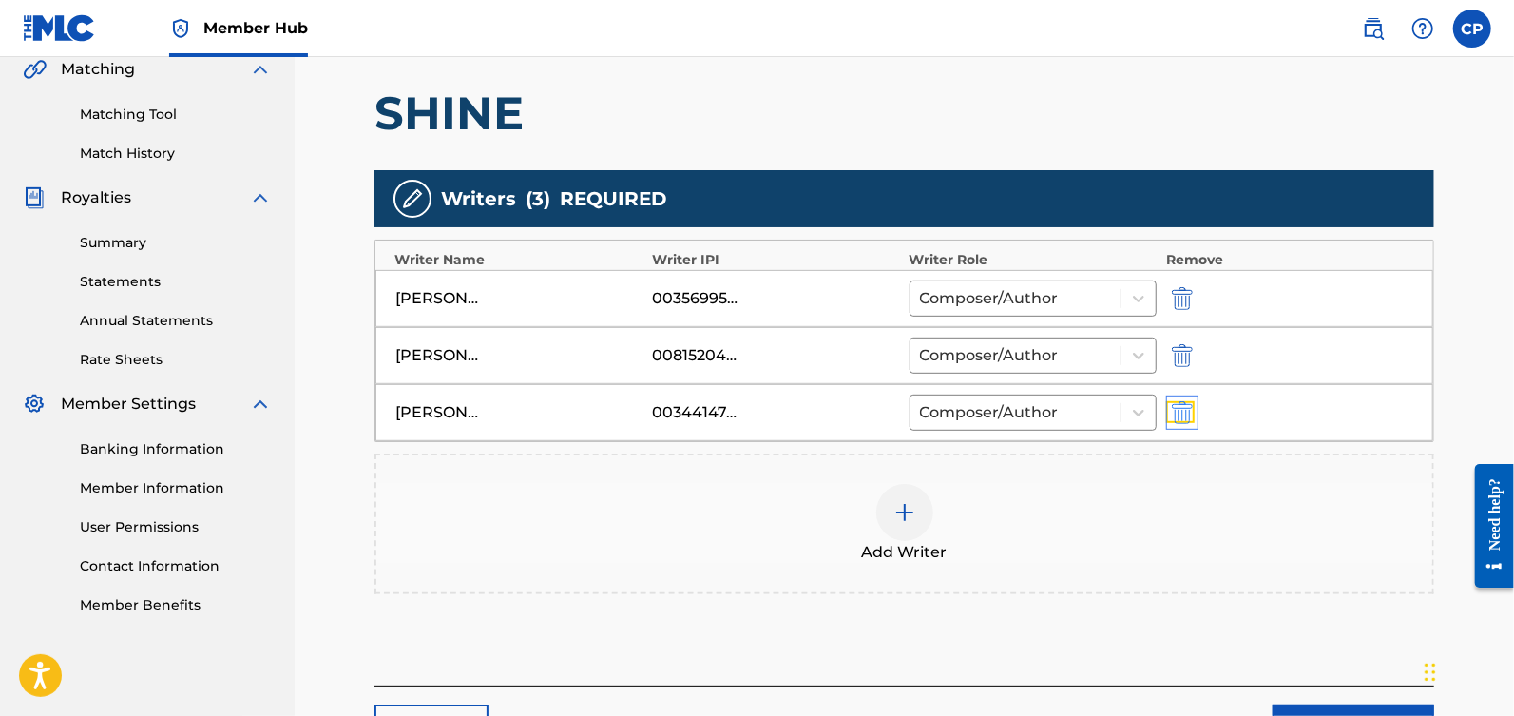
click at [1190, 407] on img "submit" at bounding box center [1182, 412] width 21 height 23
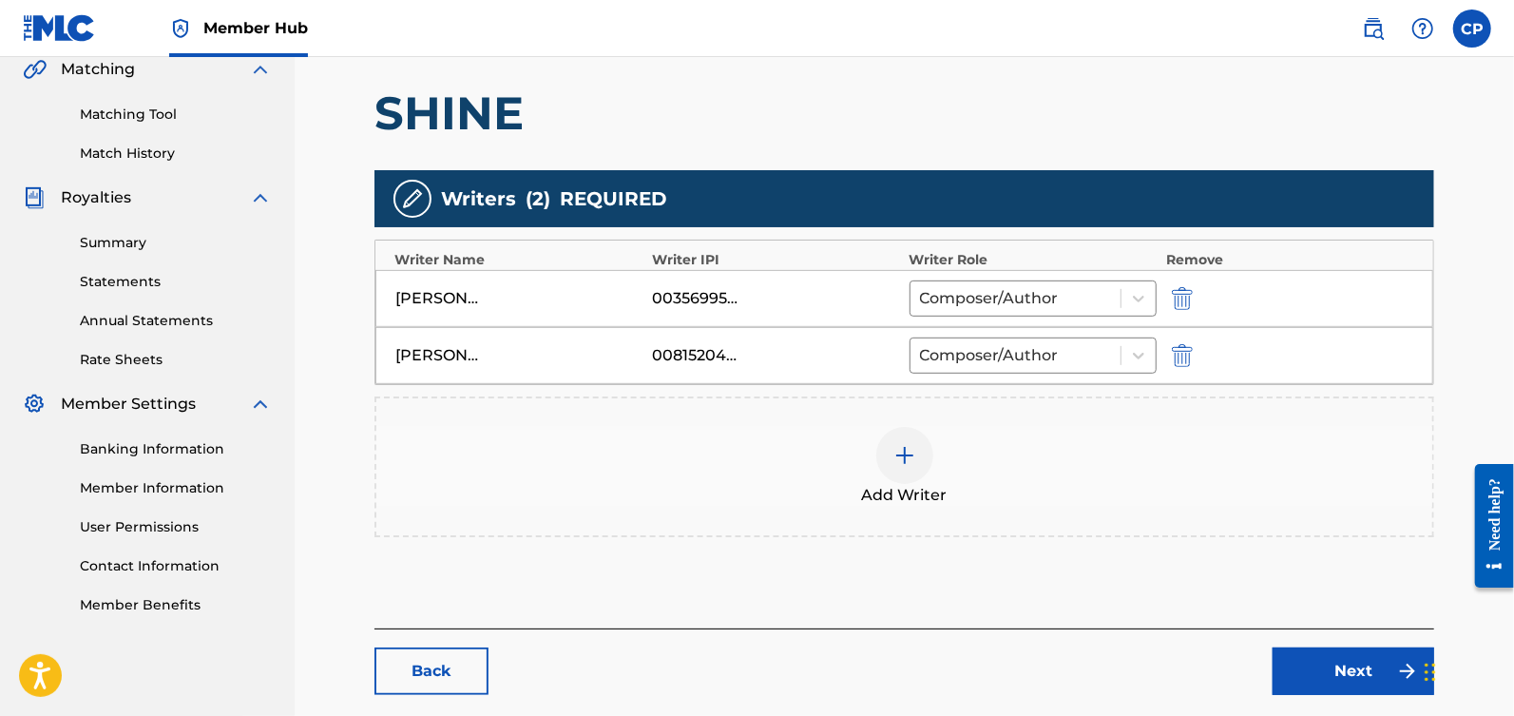
click at [922, 474] on div "Add Writer" at bounding box center [904, 467] width 1056 height 80
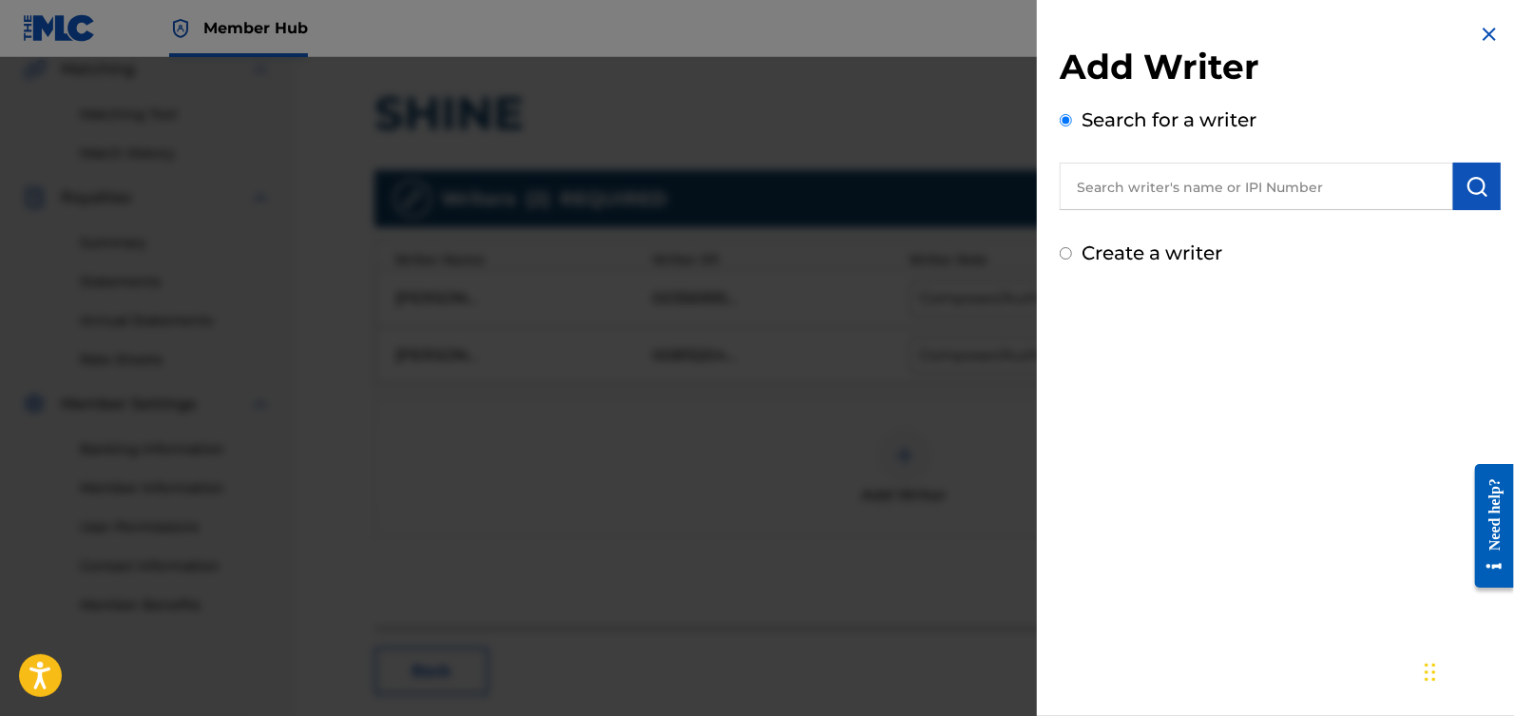
click at [1186, 183] on input "text" at bounding box center [1256, 187] width 393 height 48
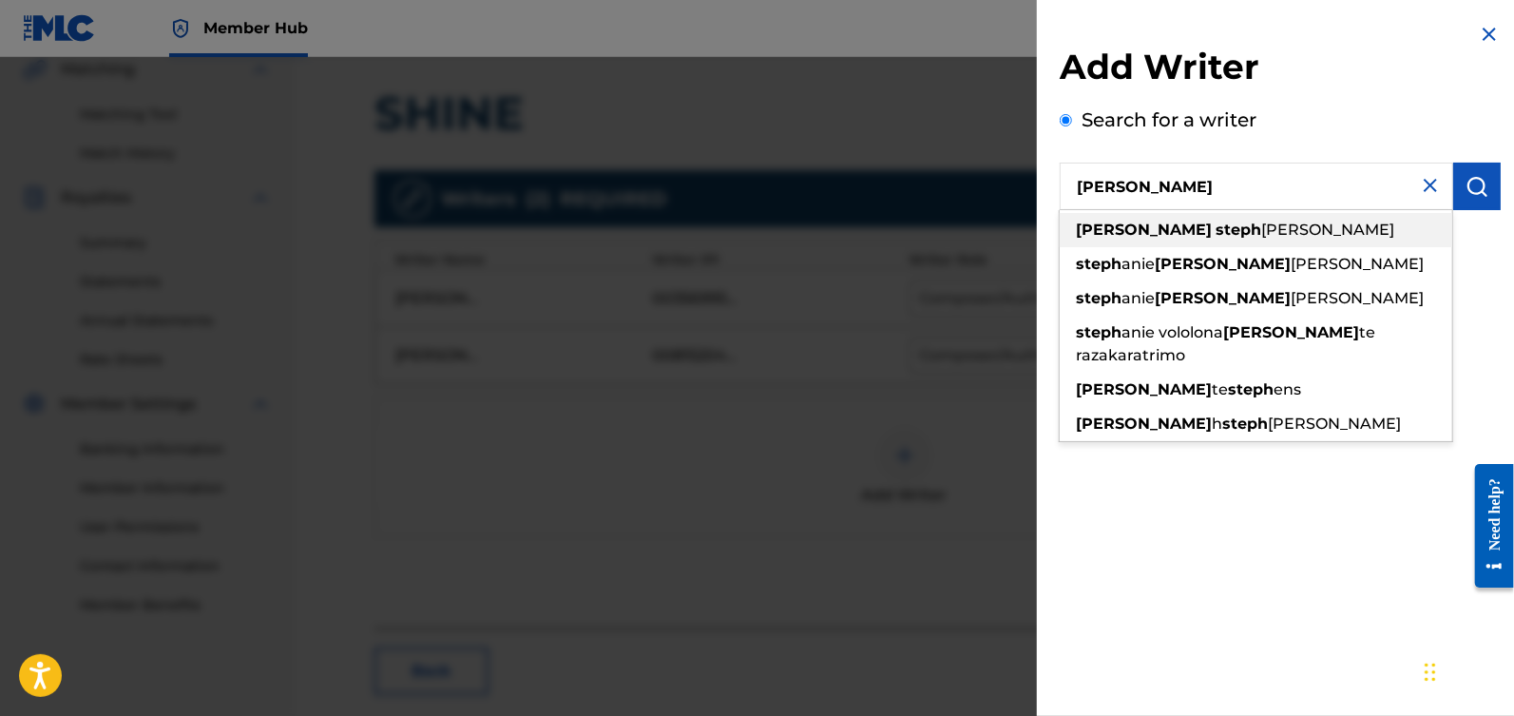
click at [1261, 235] on span "[PERSON_NAME]" at bounding box center [1327, 229] width 133 height 18
type input "[PERSON_NAME]"
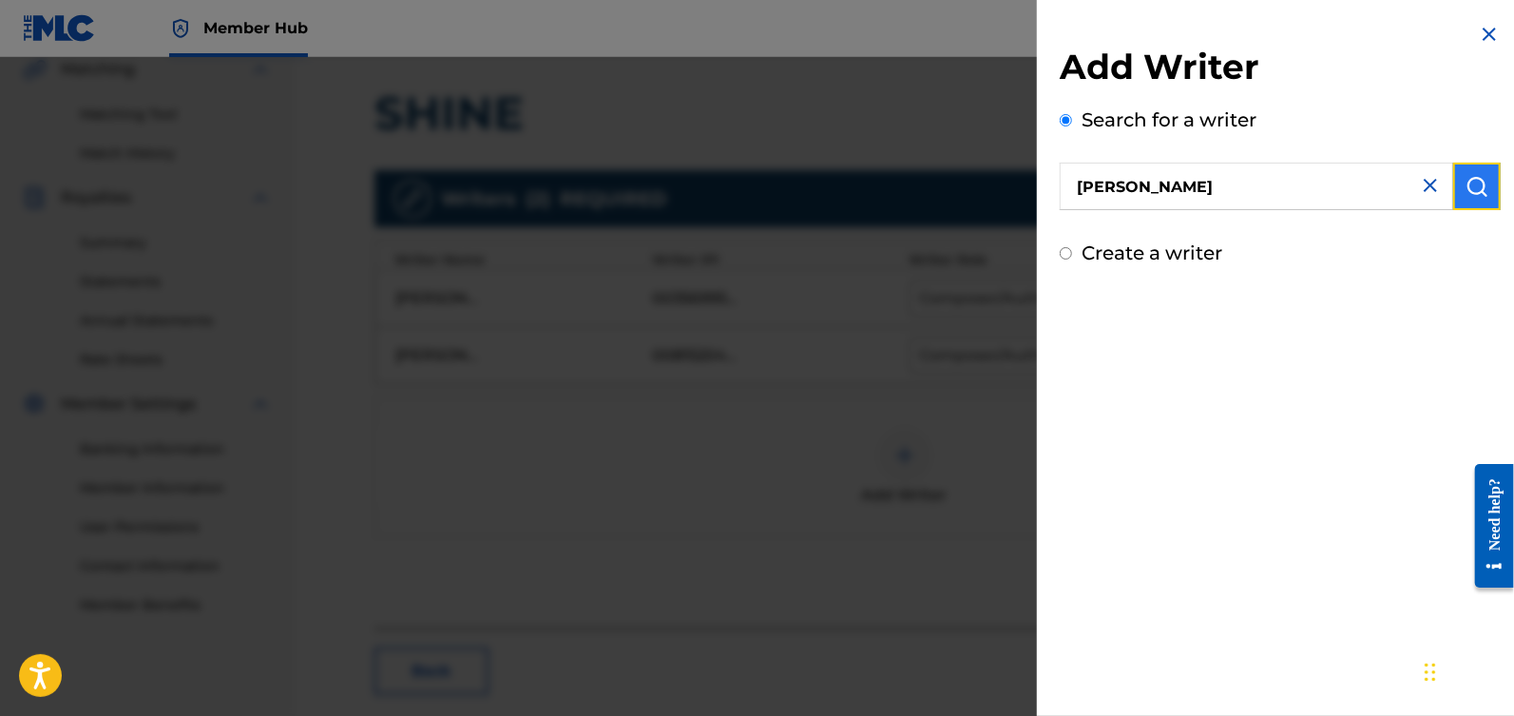
click at [1471, 183] on img "submit" at bounding box center [1477, 186] width 23 height 23
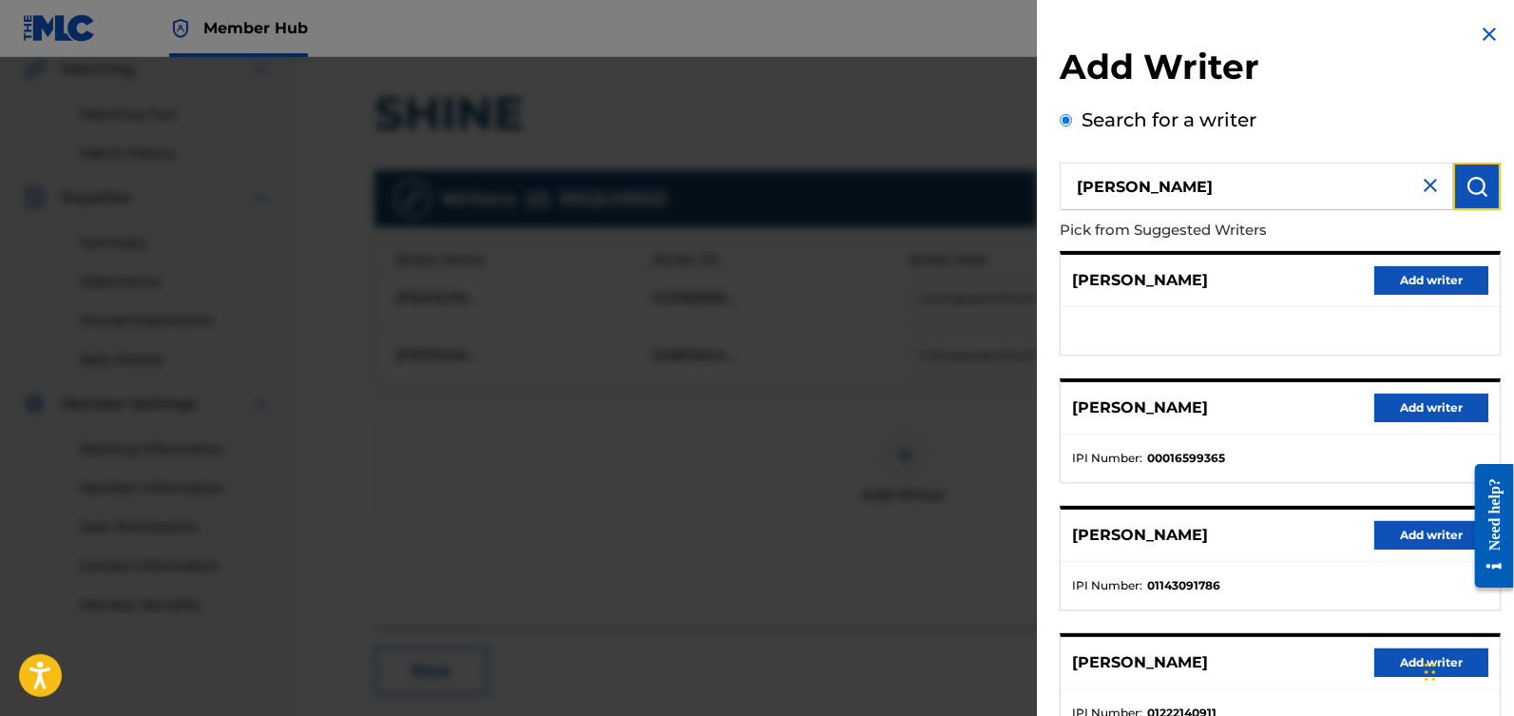
scroll to position [263, 0]
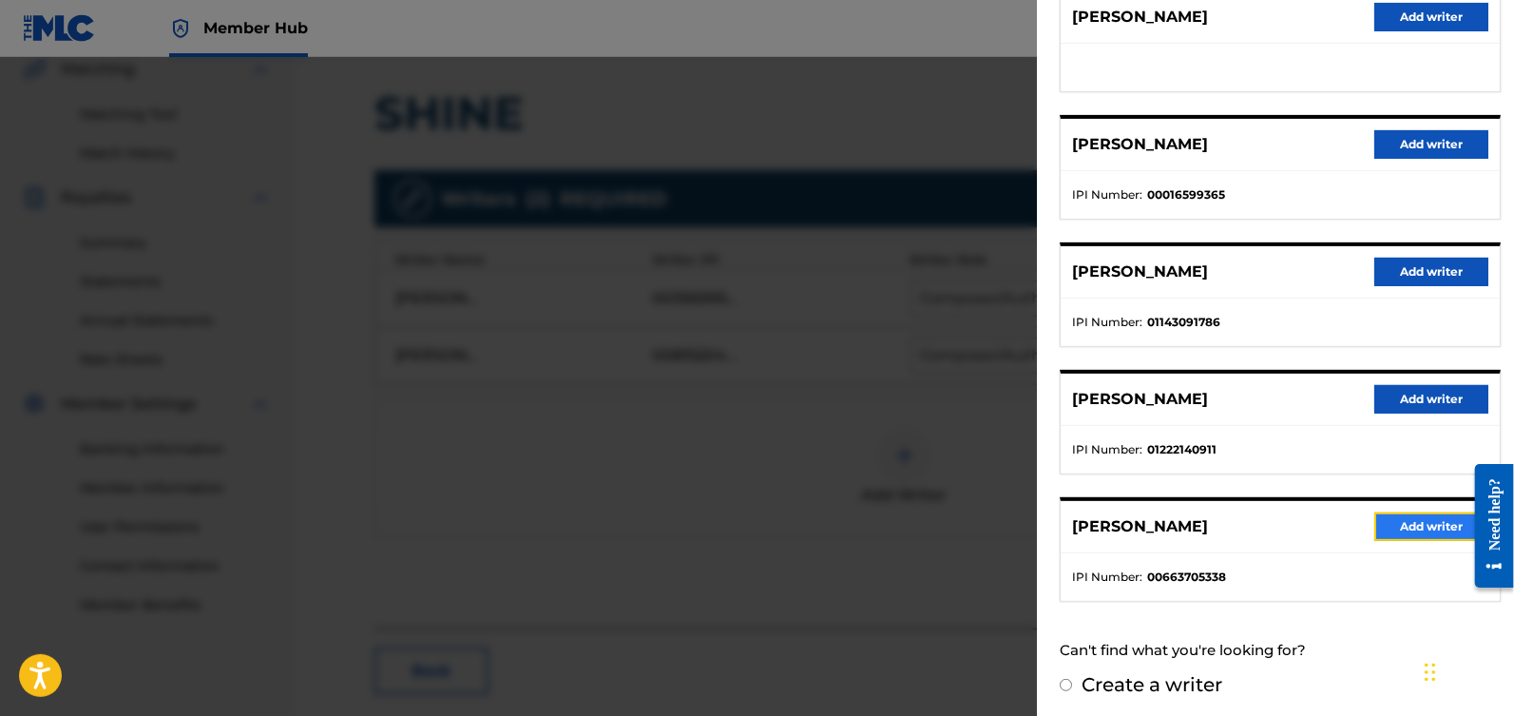
click at [1374, 527] on button "Add writer" at bounding box center [1431, 526] width 114 height 29
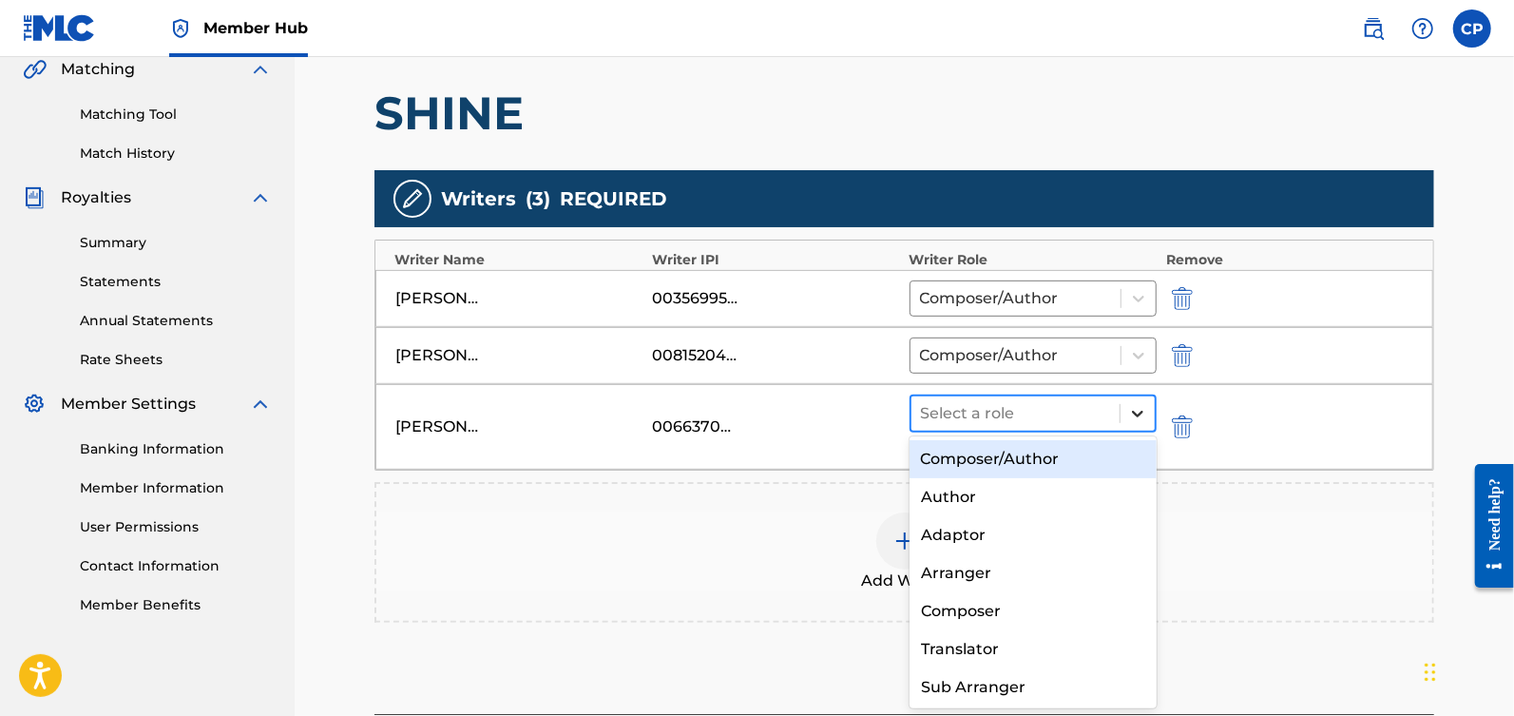
click at [1124, 416] on div at bounding box center [1138, 413] width 34 height 34
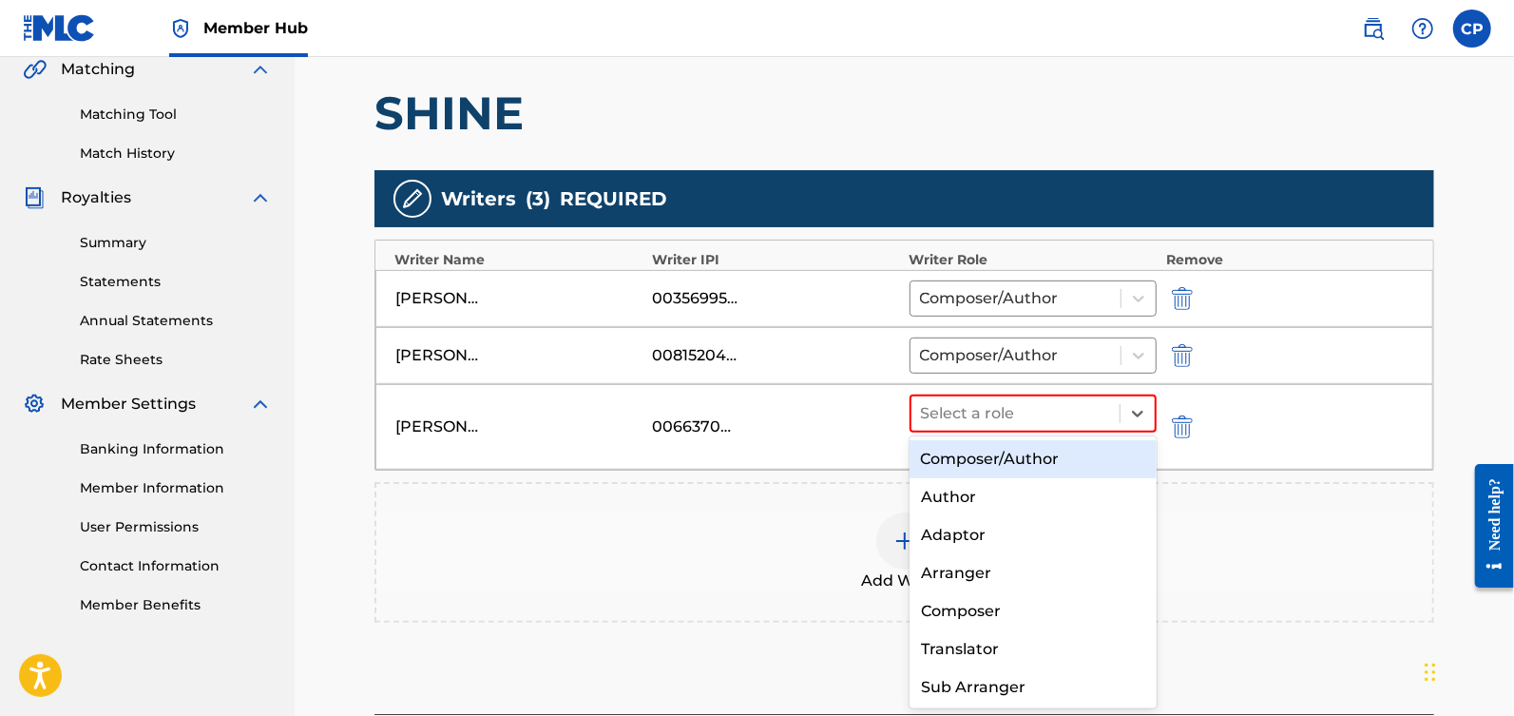
click at [1093, 447] on div "Composer/Author" at bounding box center [1034, 459] width 248 height 38
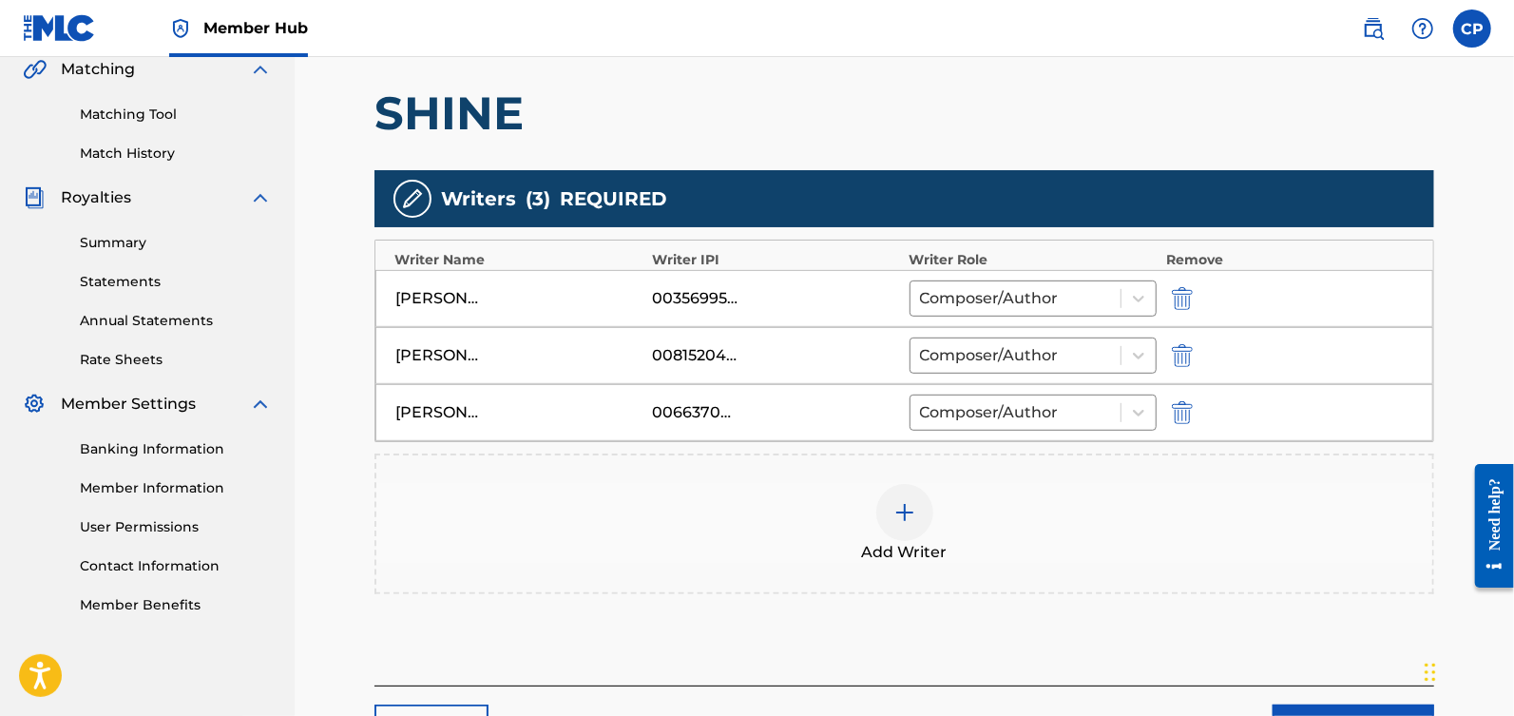
scroll to position [601, 0]
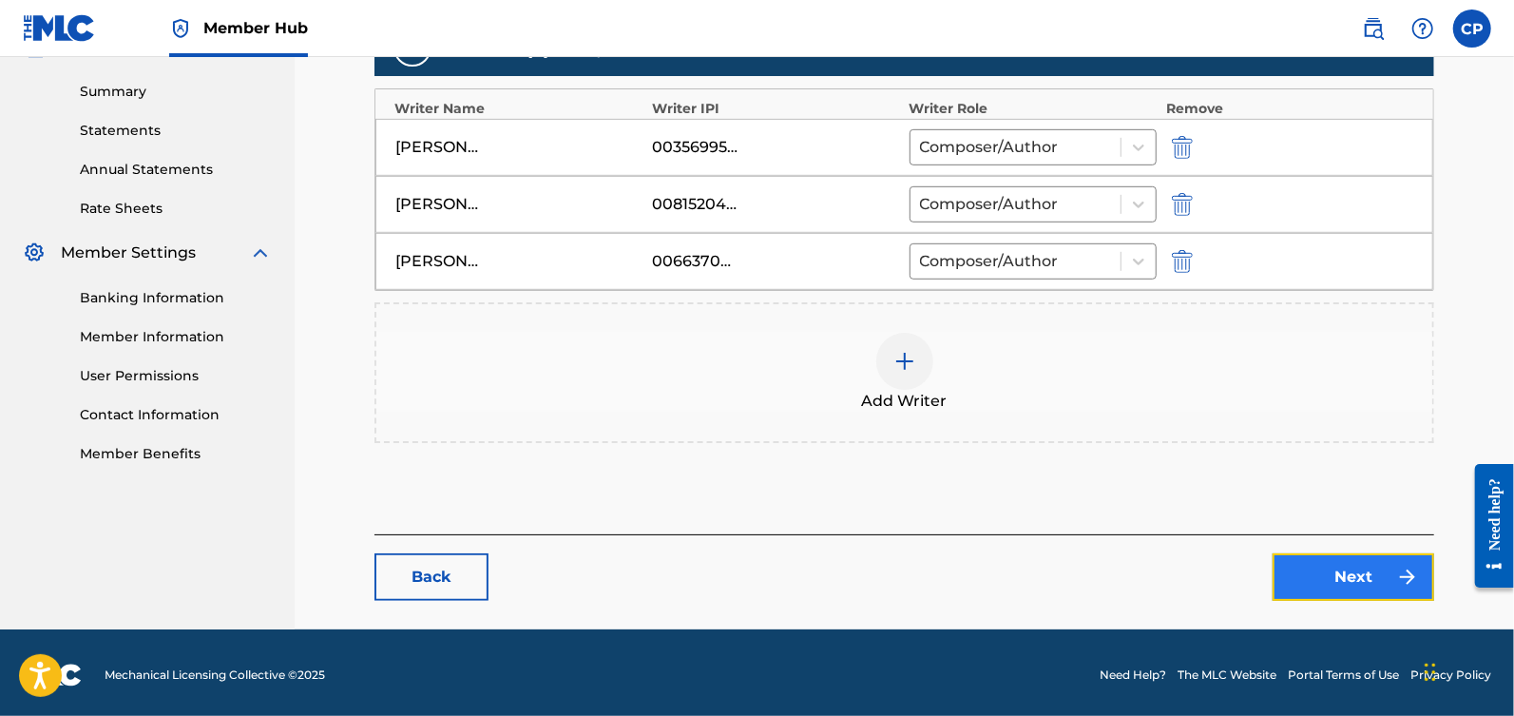
click at [1334, 561] on link "Next" at bounding box center [1354, 577] width 162 height 48
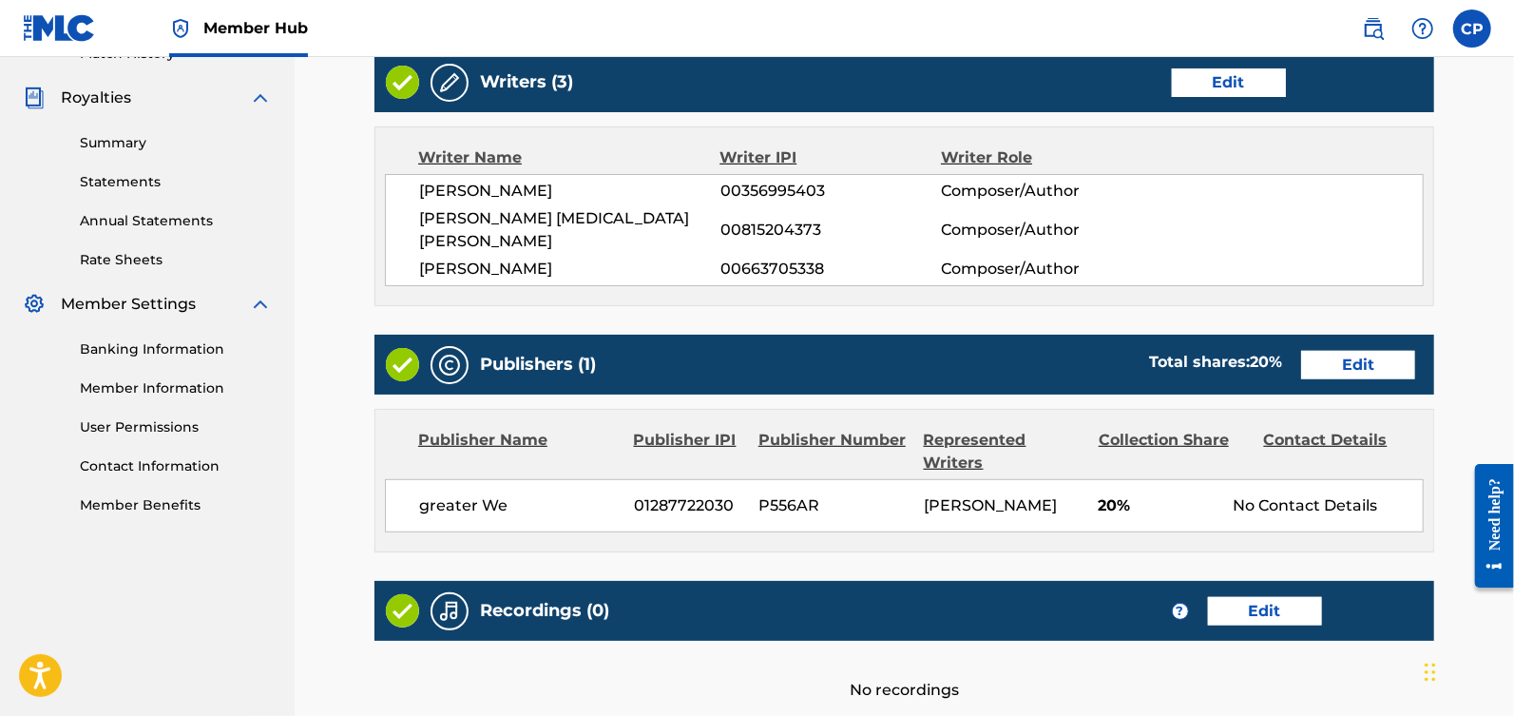
scroll to position [602, 0]
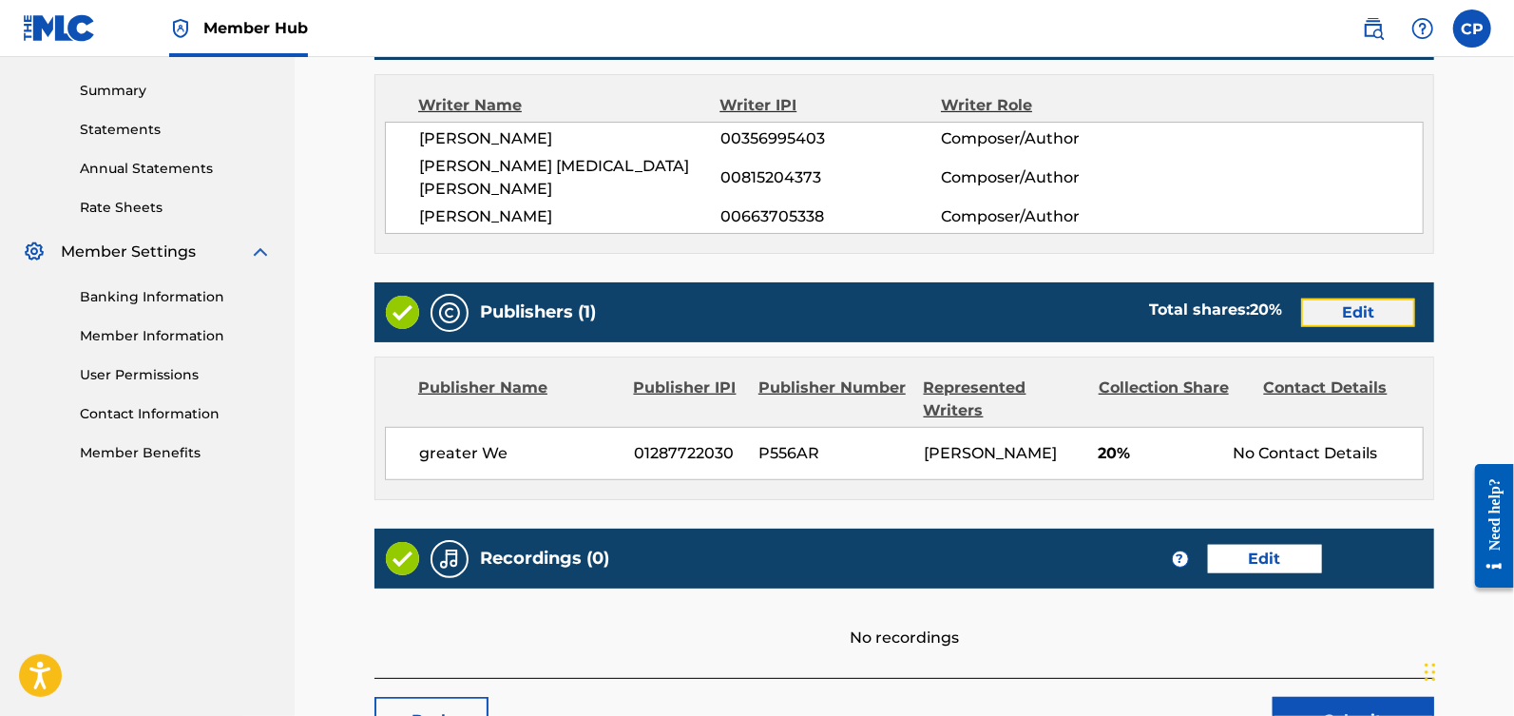
click at [1361, 298] on link "Edit" at bounding box center [1358, 312] width 114 height 29
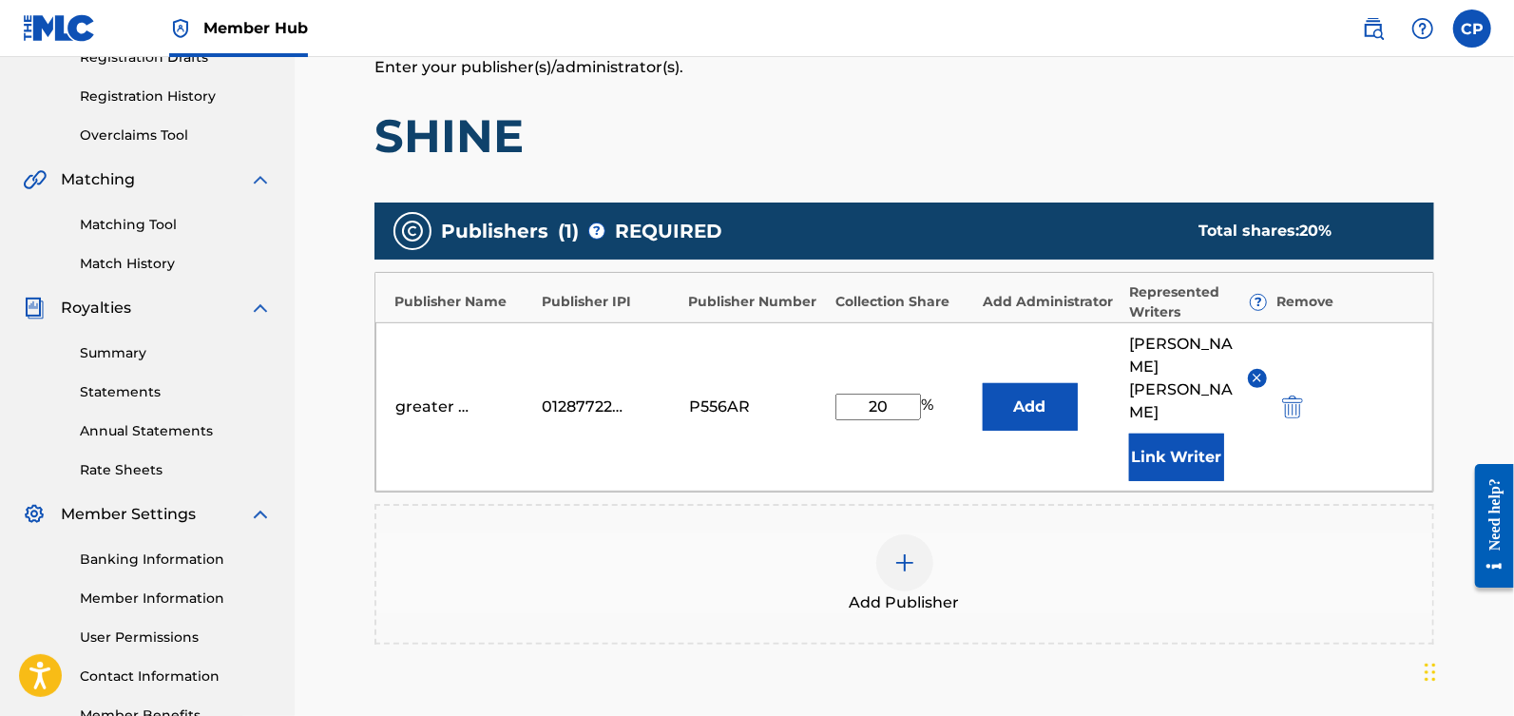
scroll to position [576, 0]
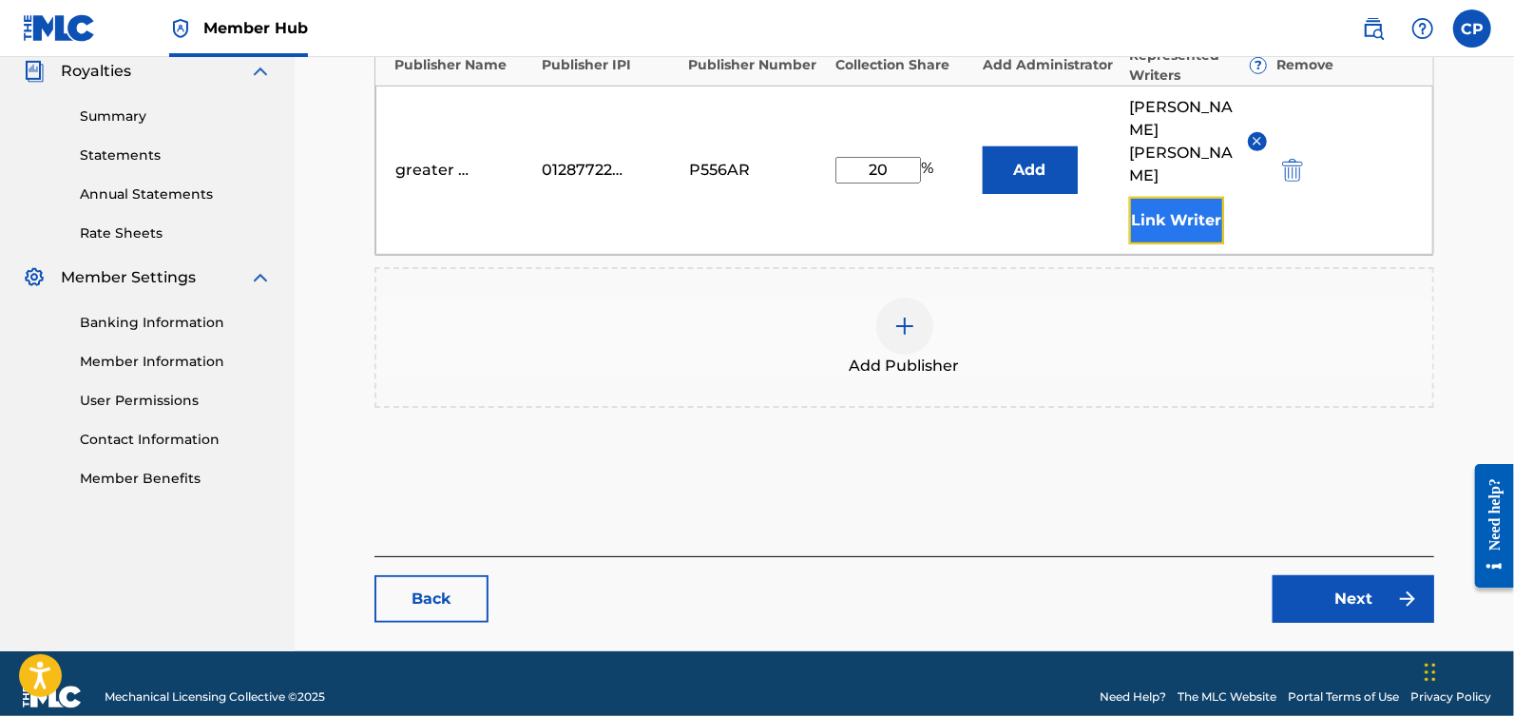
click at [1161, 201] on button "Link Writer" at bounding box center [1176, 221] width 95 height 48
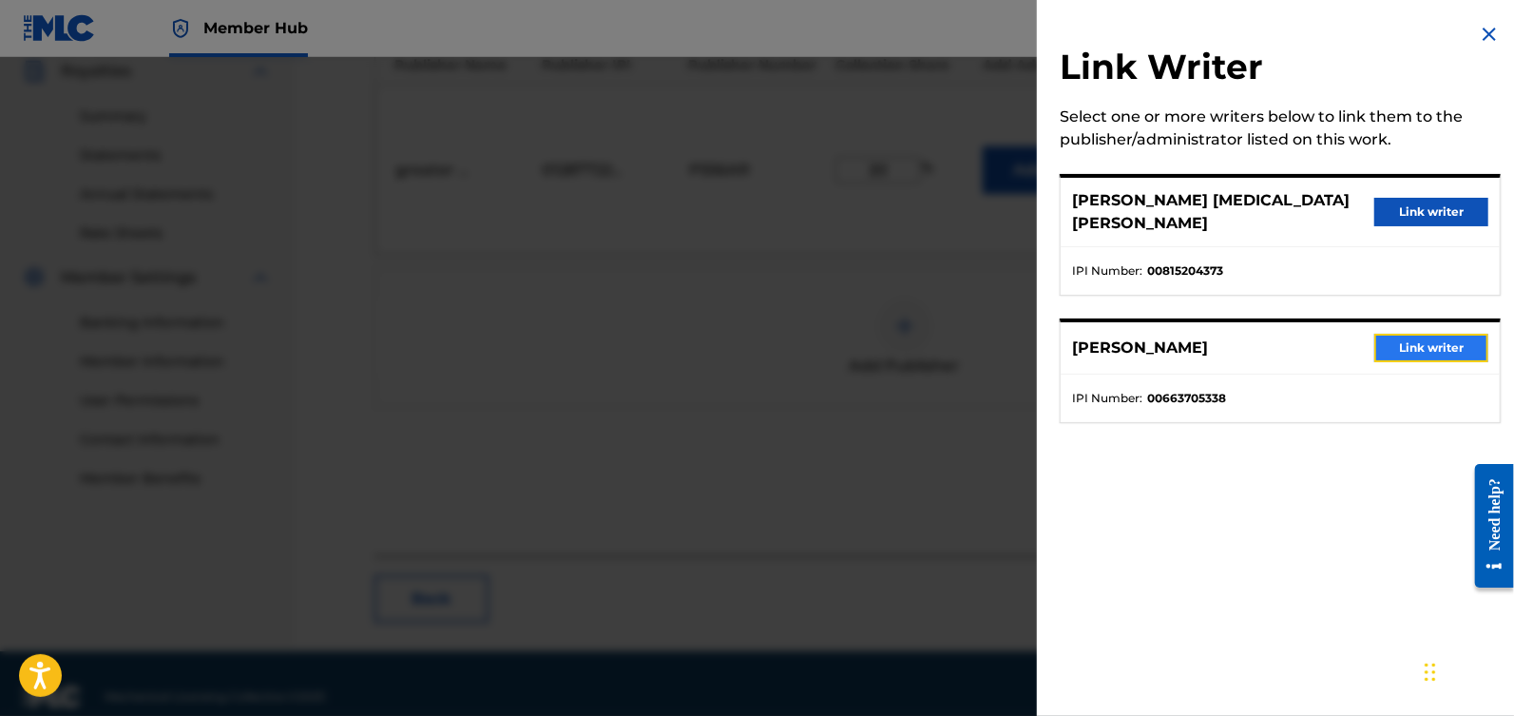
click at [1403, 338] on button "Link writer" at bounding box center [1431, 348] width 114 height 29
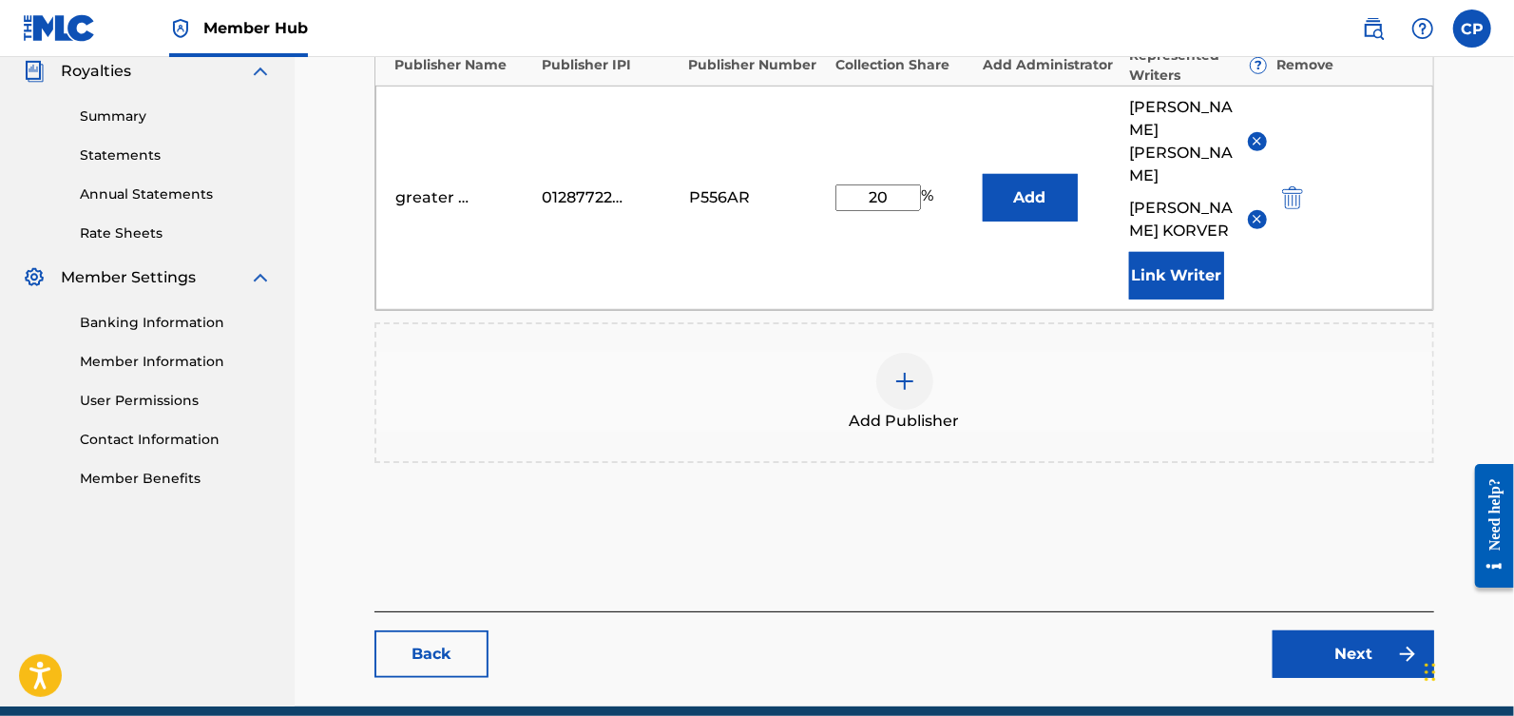
click at [1258, 134] on img at bounding box center [1257, 141] width 14 height 14
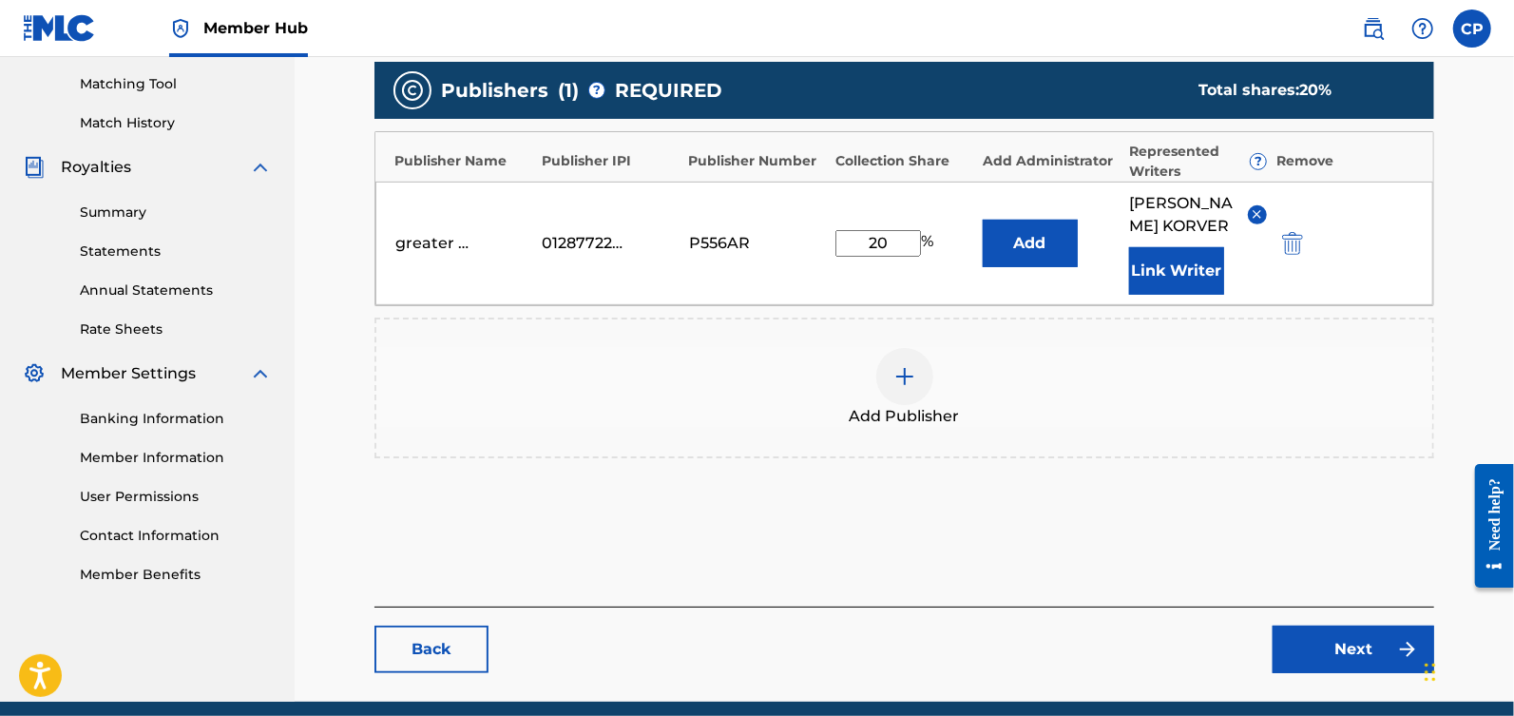
scroll to position [577, 0]
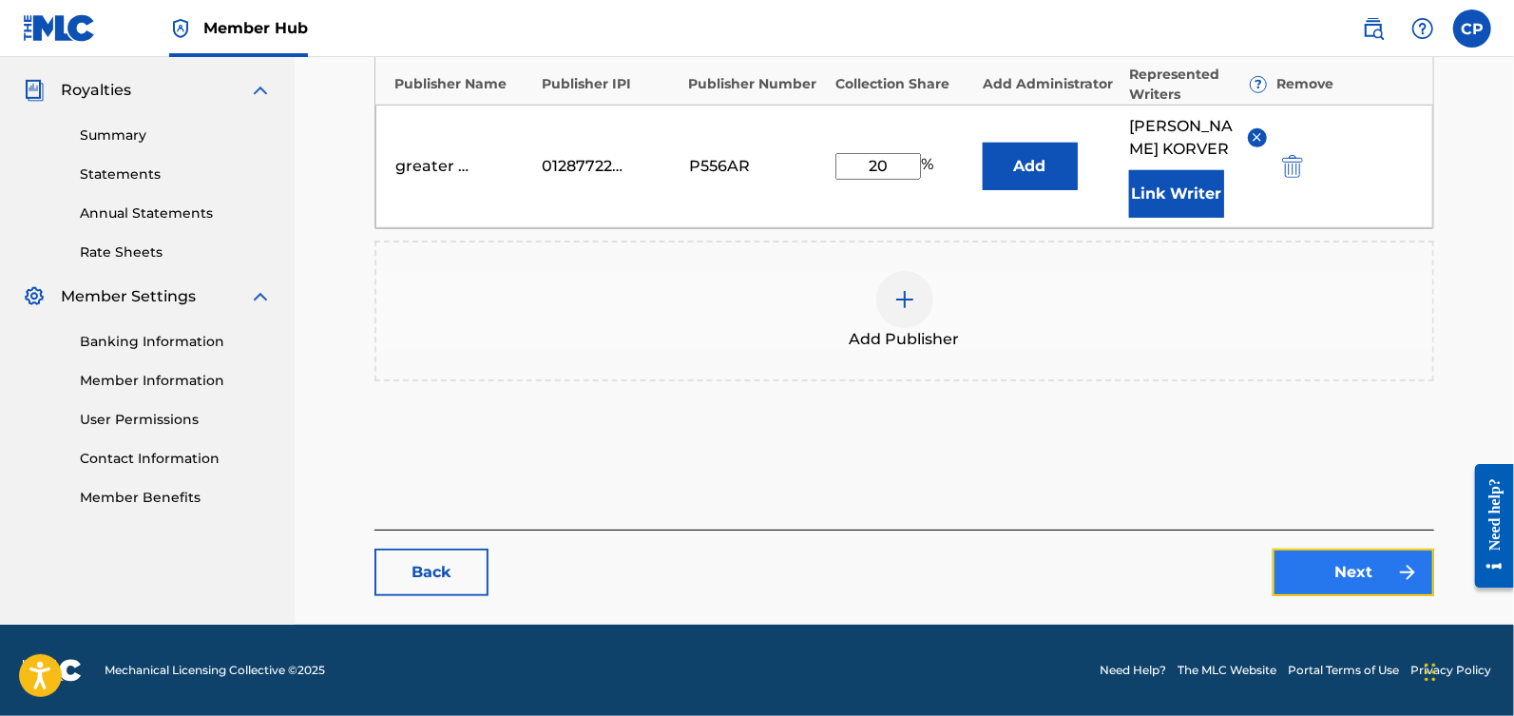
click at [1345, 564] on link "Next" at bounding box center [1354, 572] width 162 height 48
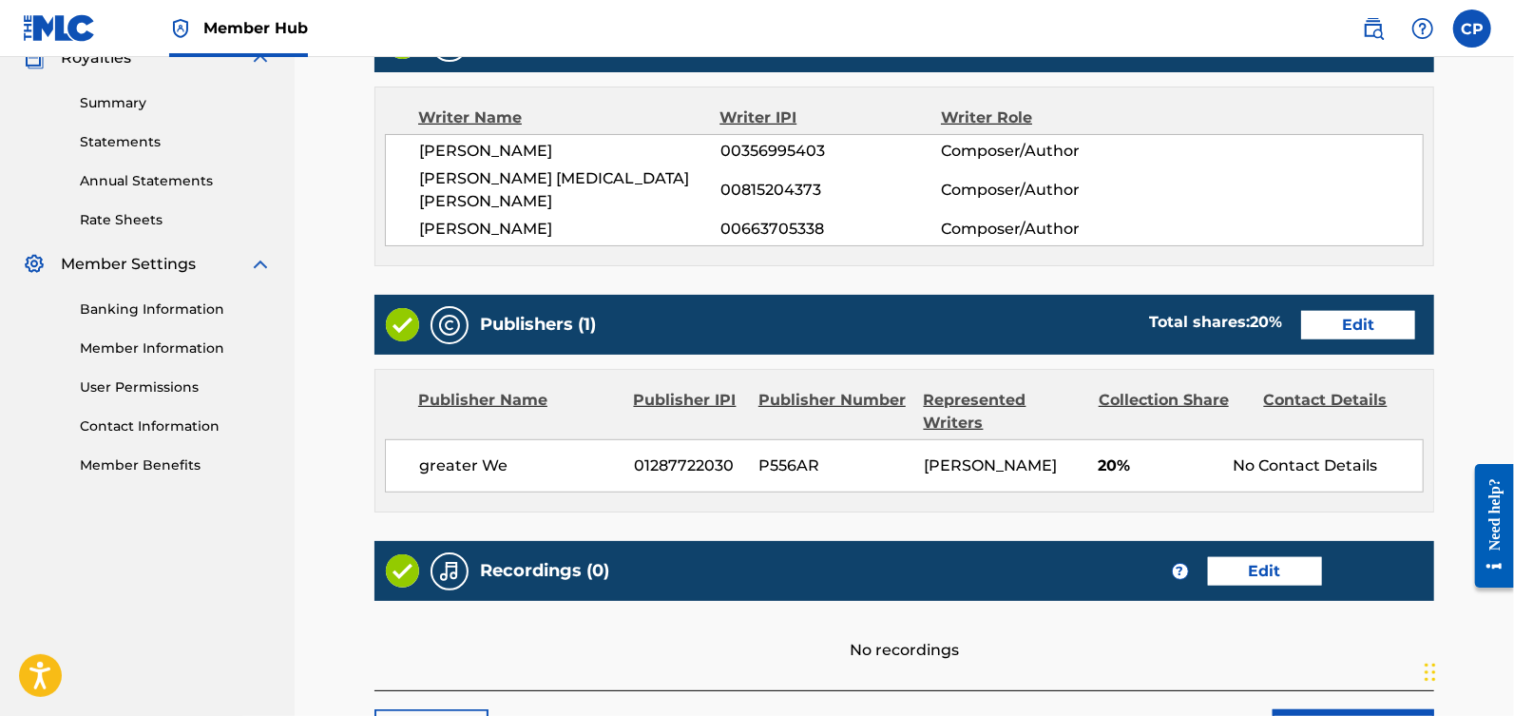
scroll to position [745, 0]
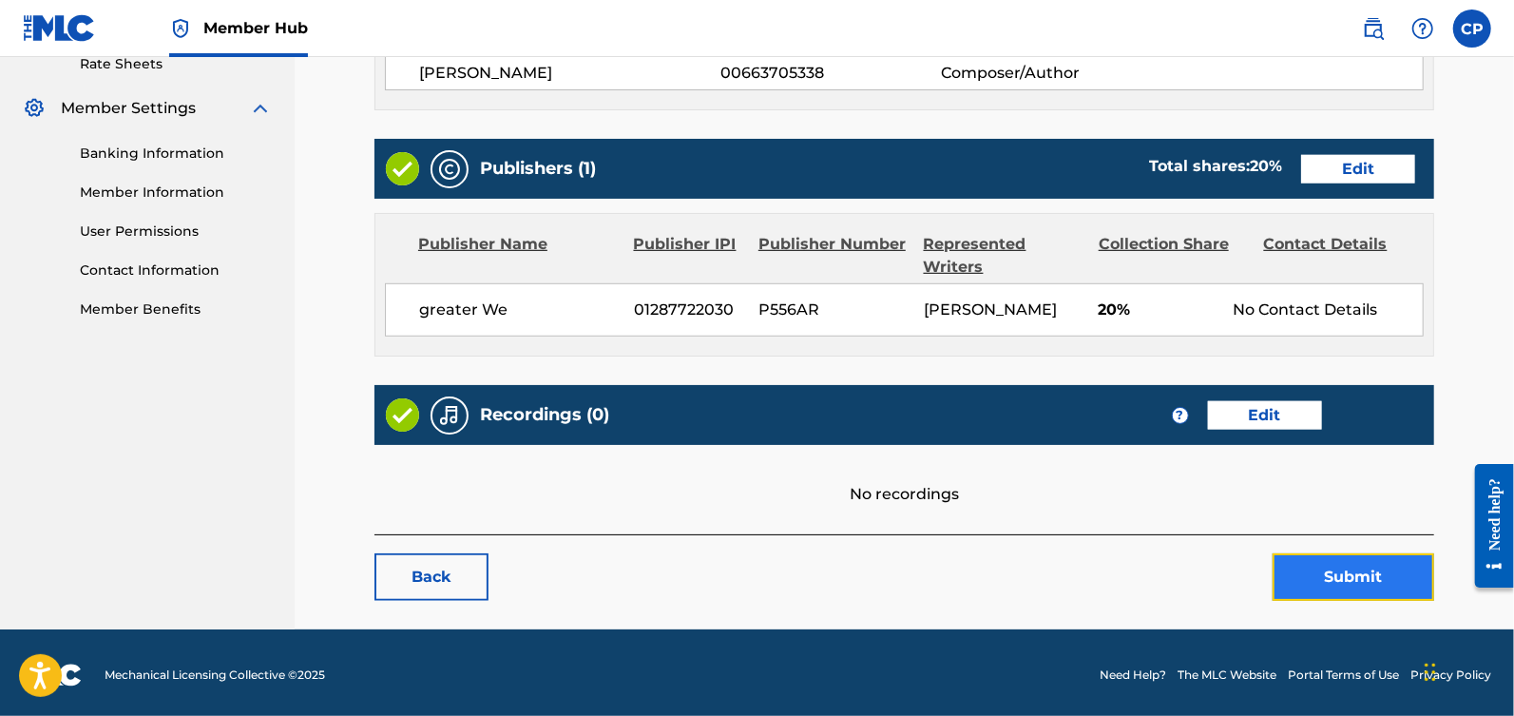
click at [1350, 569] on button "Submit" at bounding box center [1354, 577] width 162 height 48
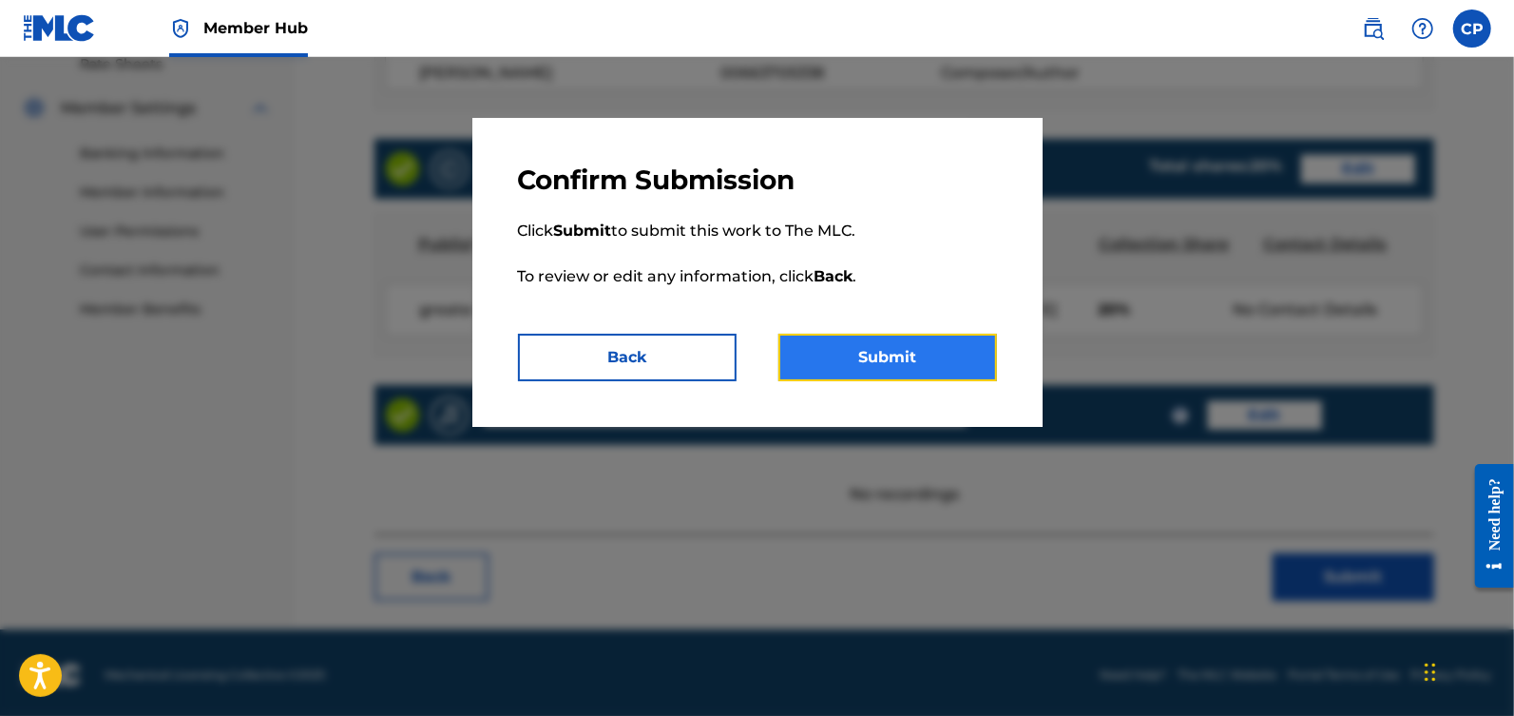
click at [969, 369] on button "Submit" at bounding box center [887, 358] width 219 height 48
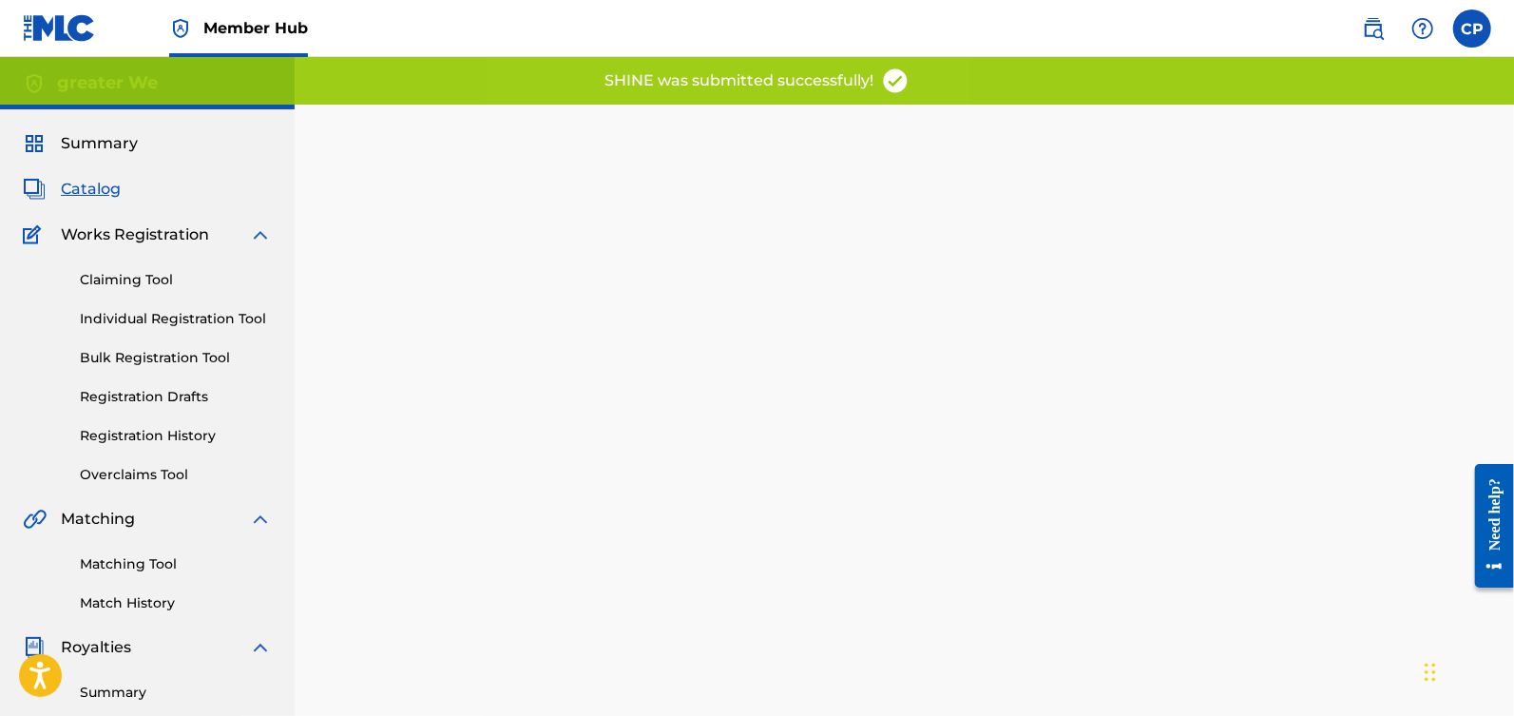
click at [105, 195] on span "Catalog" at bounding box center [91, 189] width 60 height 23
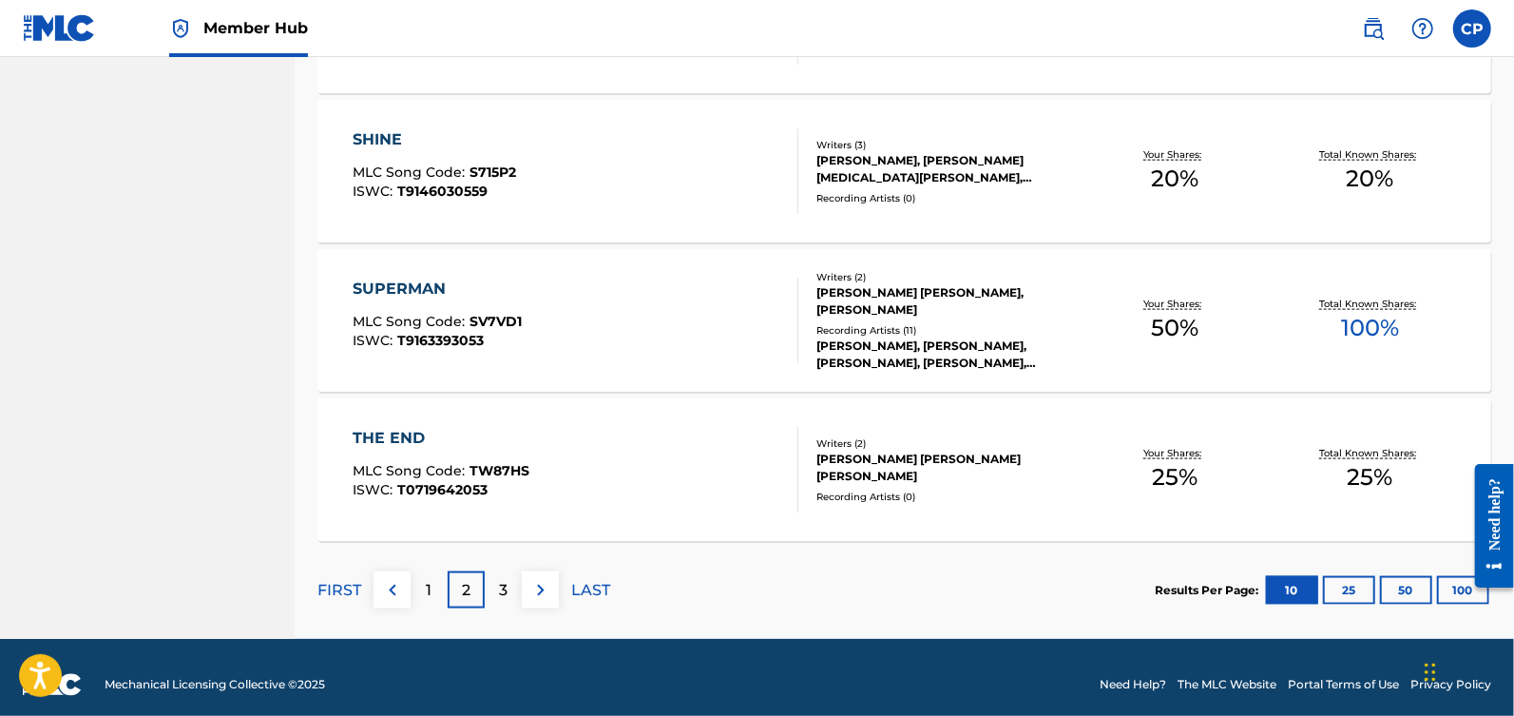
scroll to position [1458, 0]
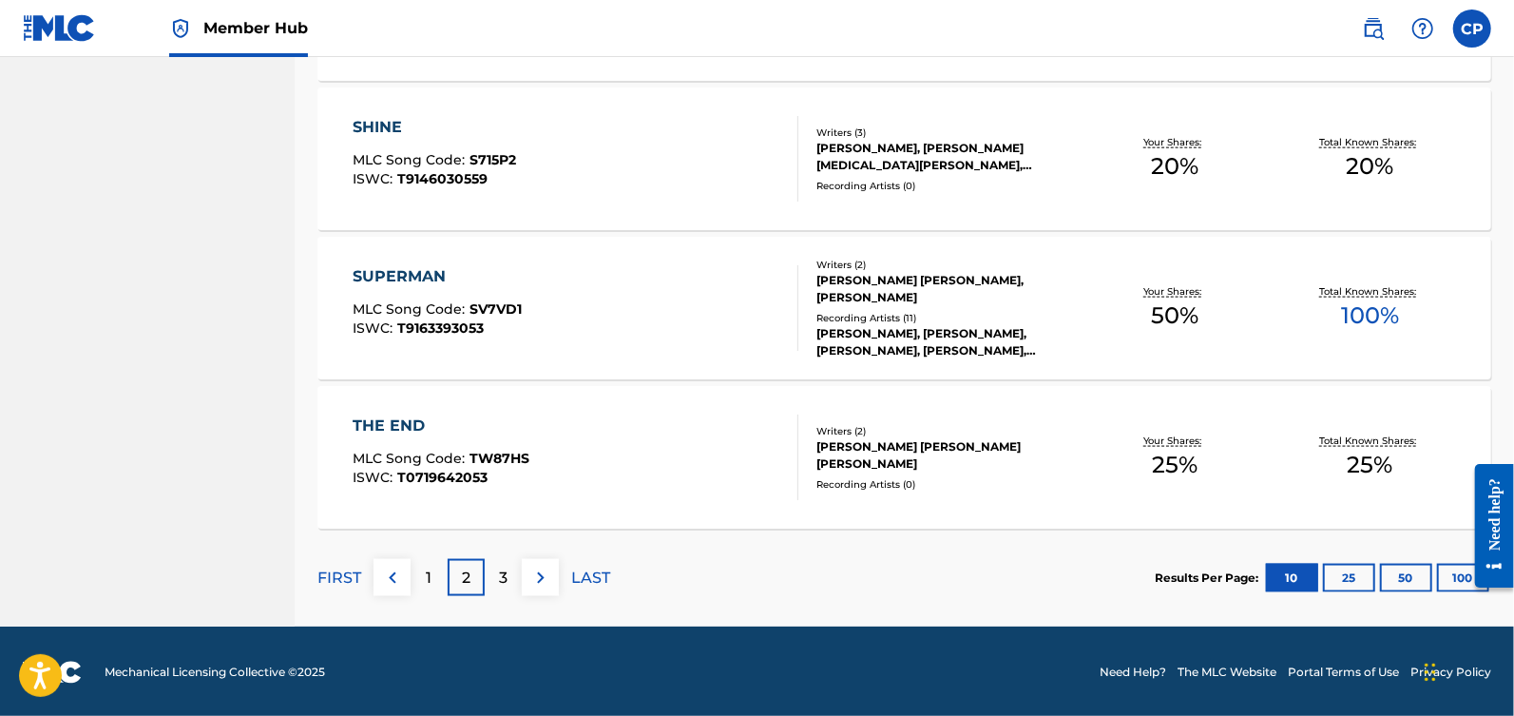
click at [479, 285] on div "SUPERMAN" at bounding box center [437, 276] width 169 height 23
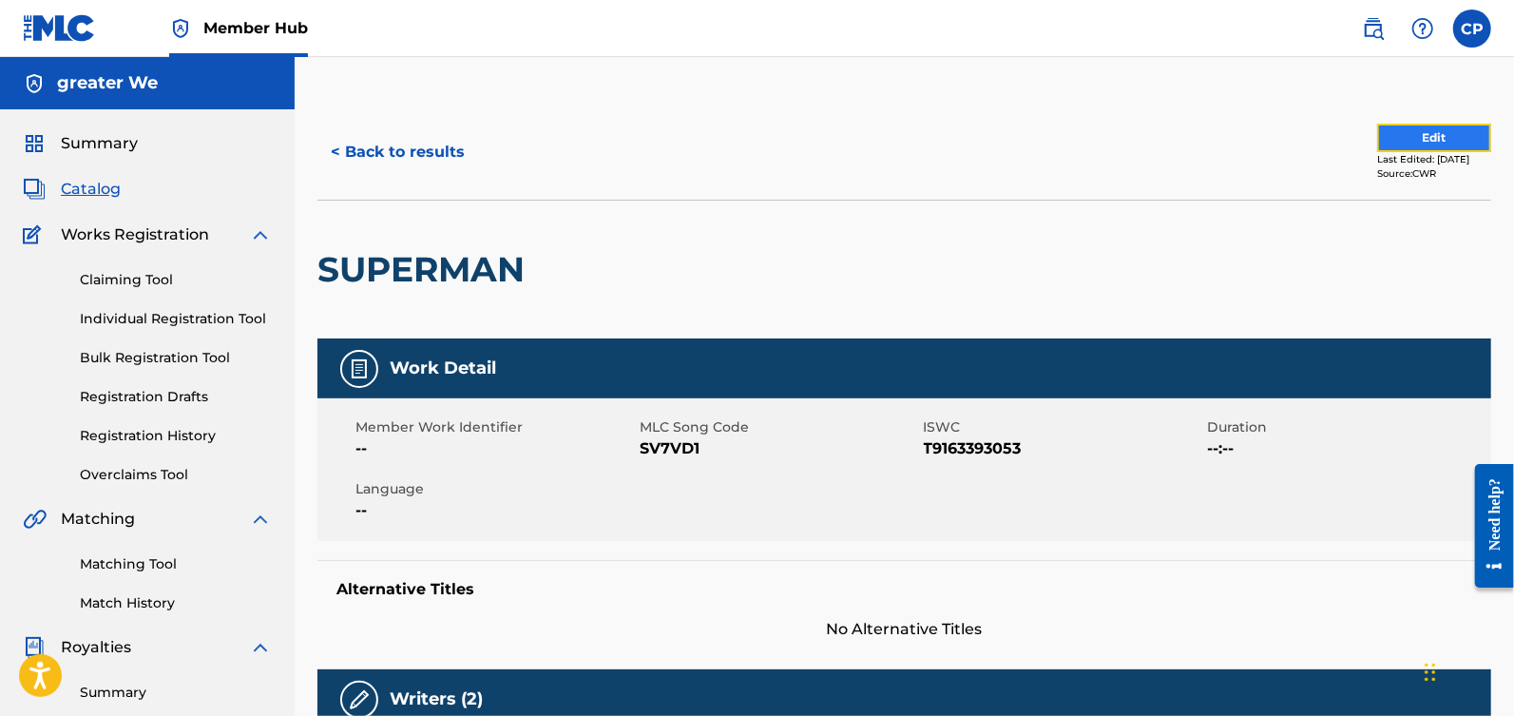
click at [1377, 143] on button "Edit" at bounding box center [1434, 138] width 114 height 29
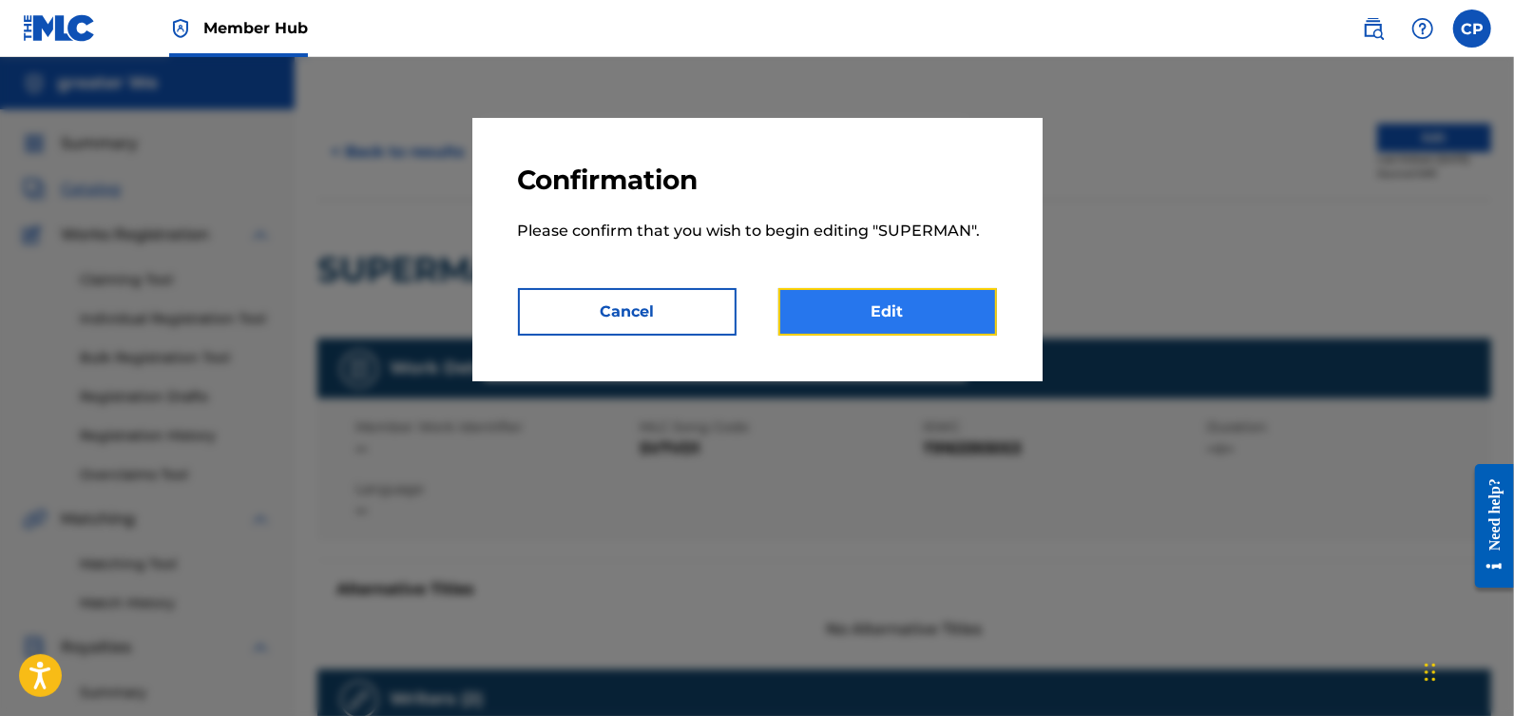
click at [941, 303] on link "Edit" at bounding box center [887, 312] width 219 height 48
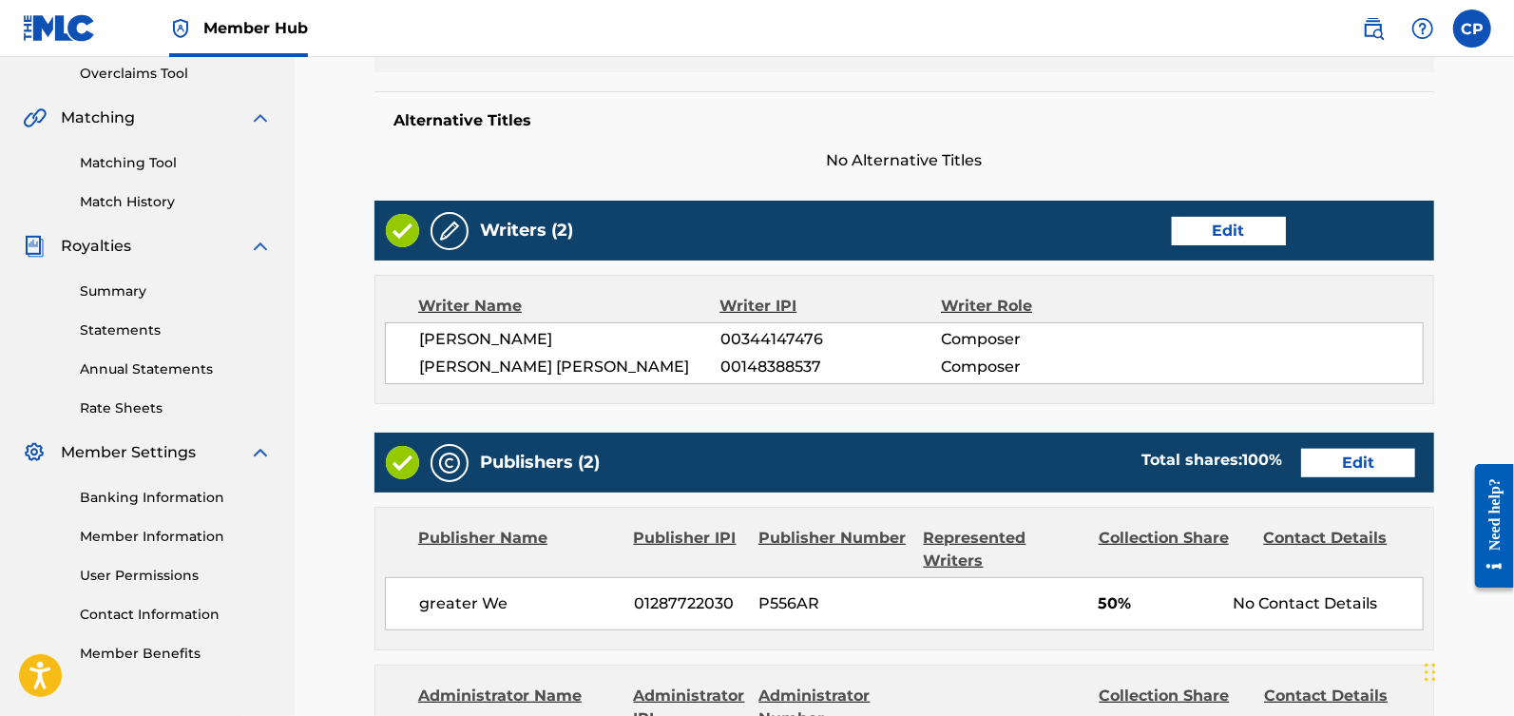
scroll to position [403, 0]
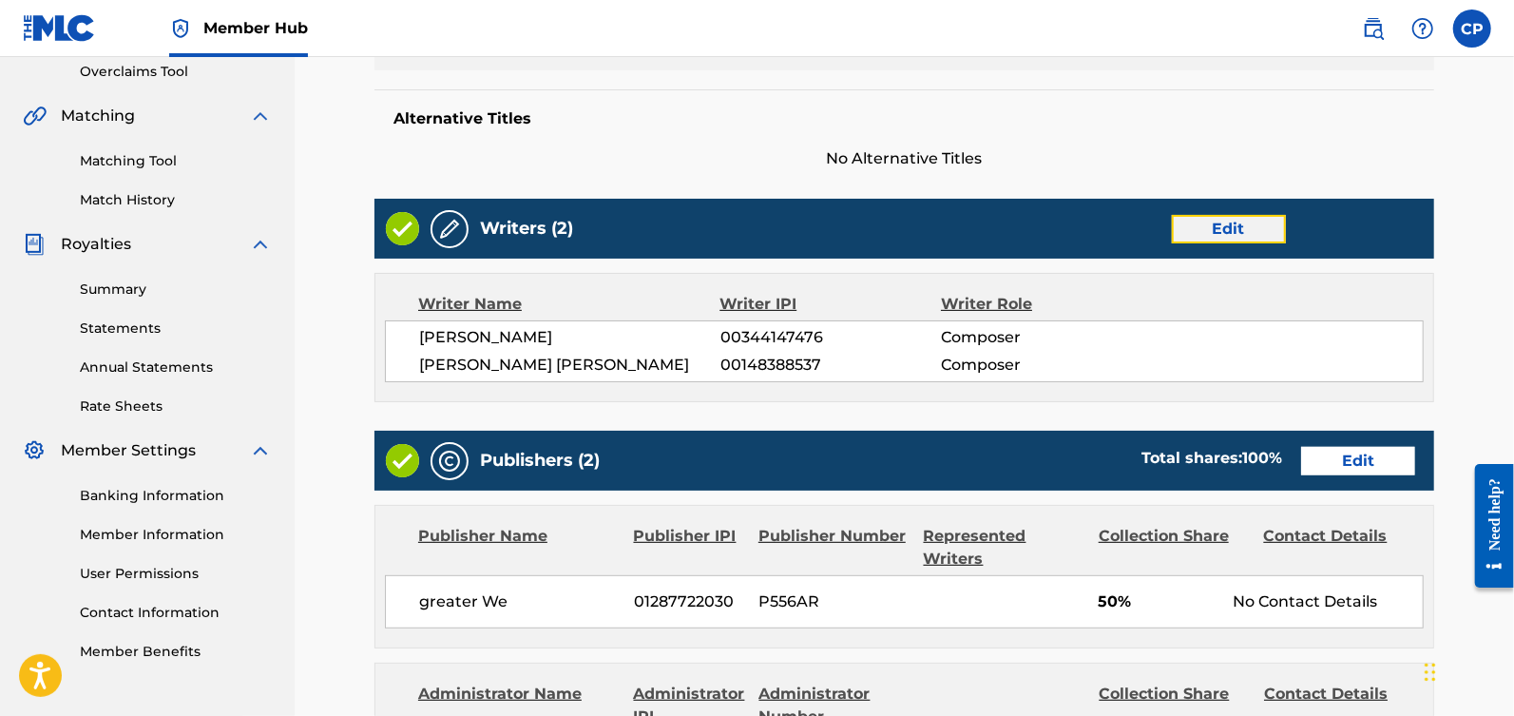
click at [1213, 231] on link "Edit" at bounding box center [1229, 229] width 114 height 29
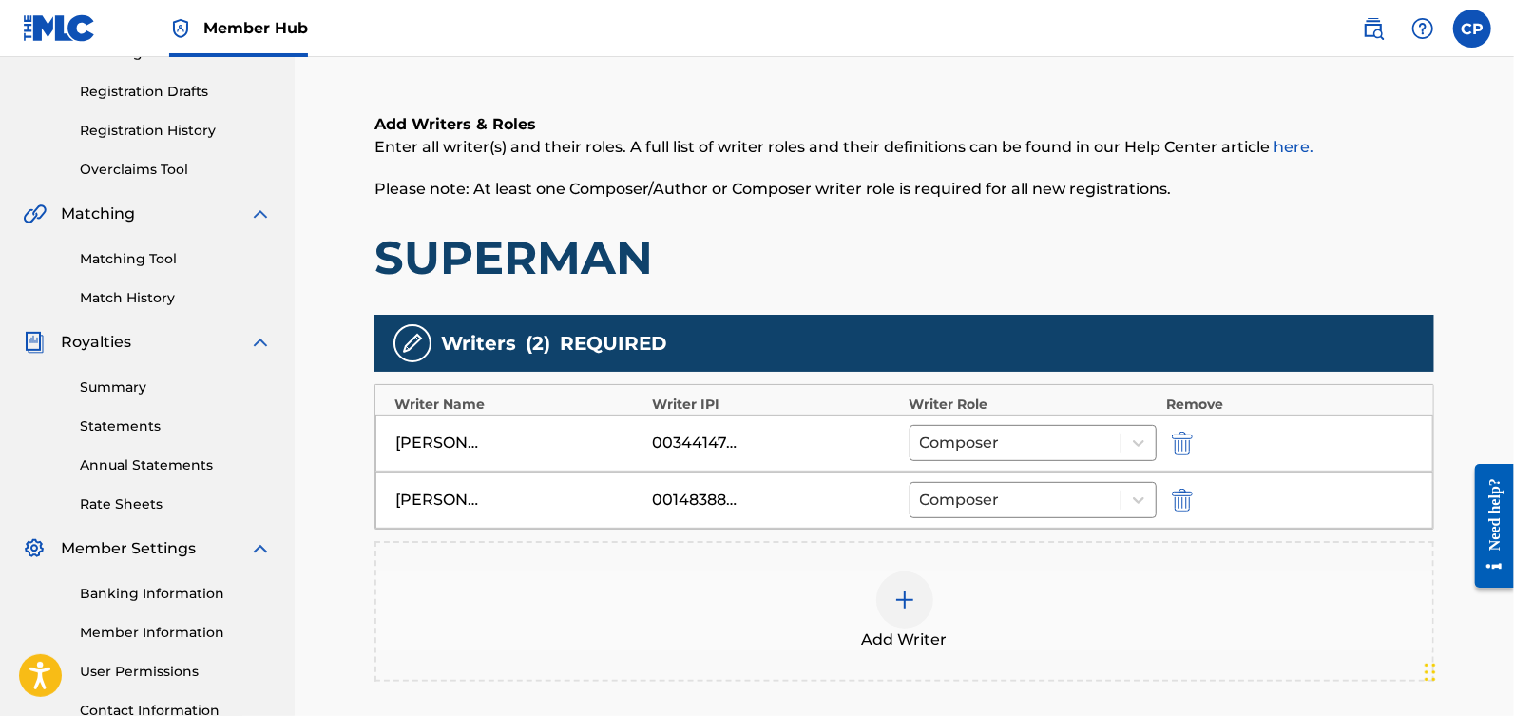
scroll to position [412, 0]
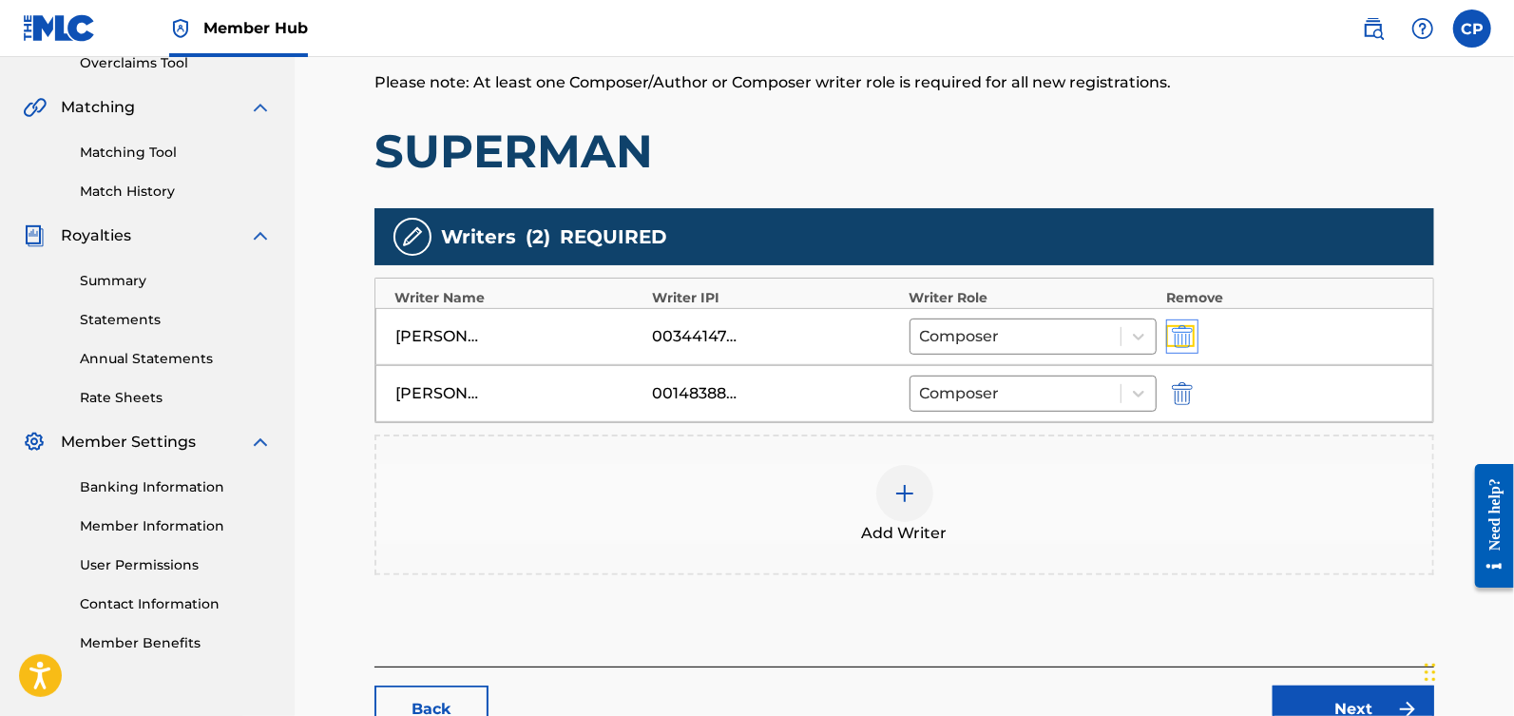
click at [1180, 330] on img "submit" at bounding box center [1182, 336] width 21 height 23
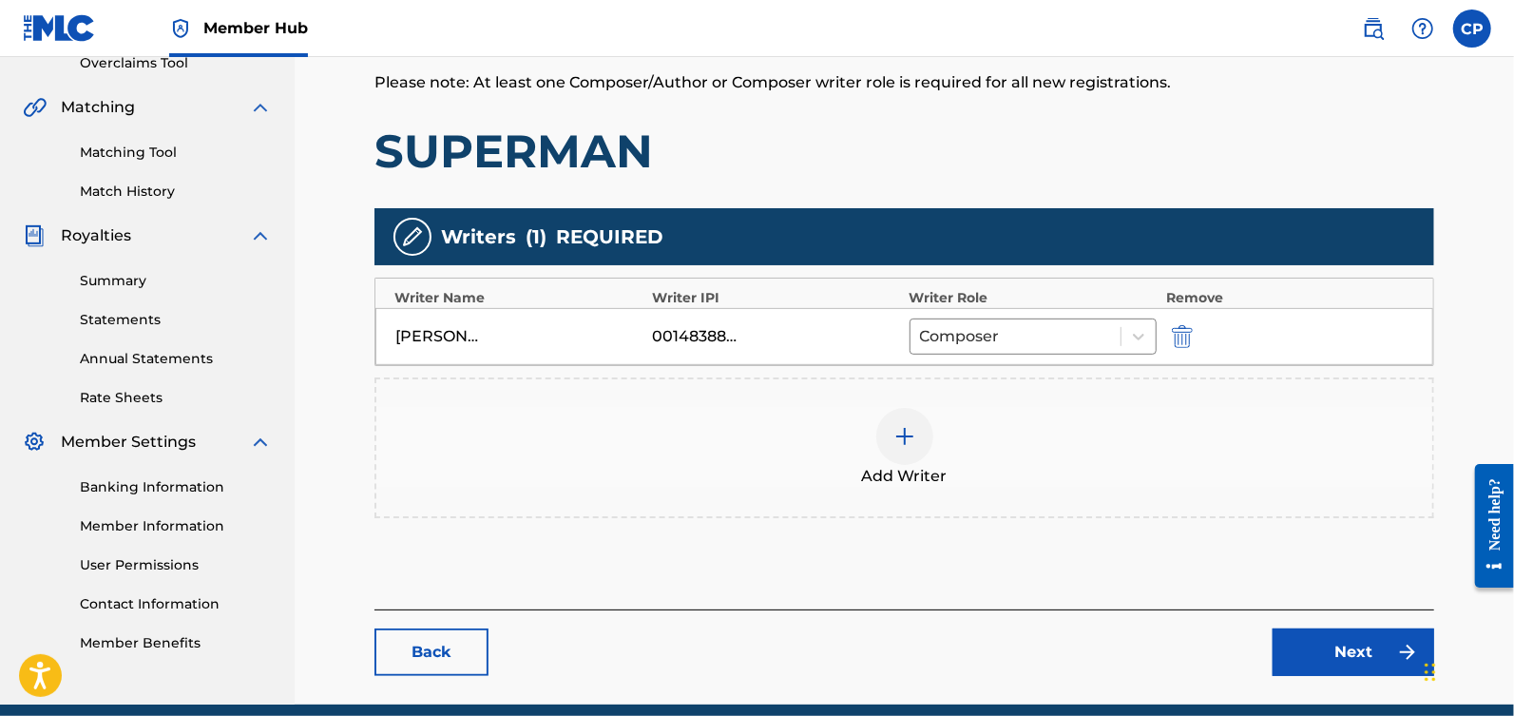
click at [907, 443] on img at bounding box center [904, 436] width 23 height 23
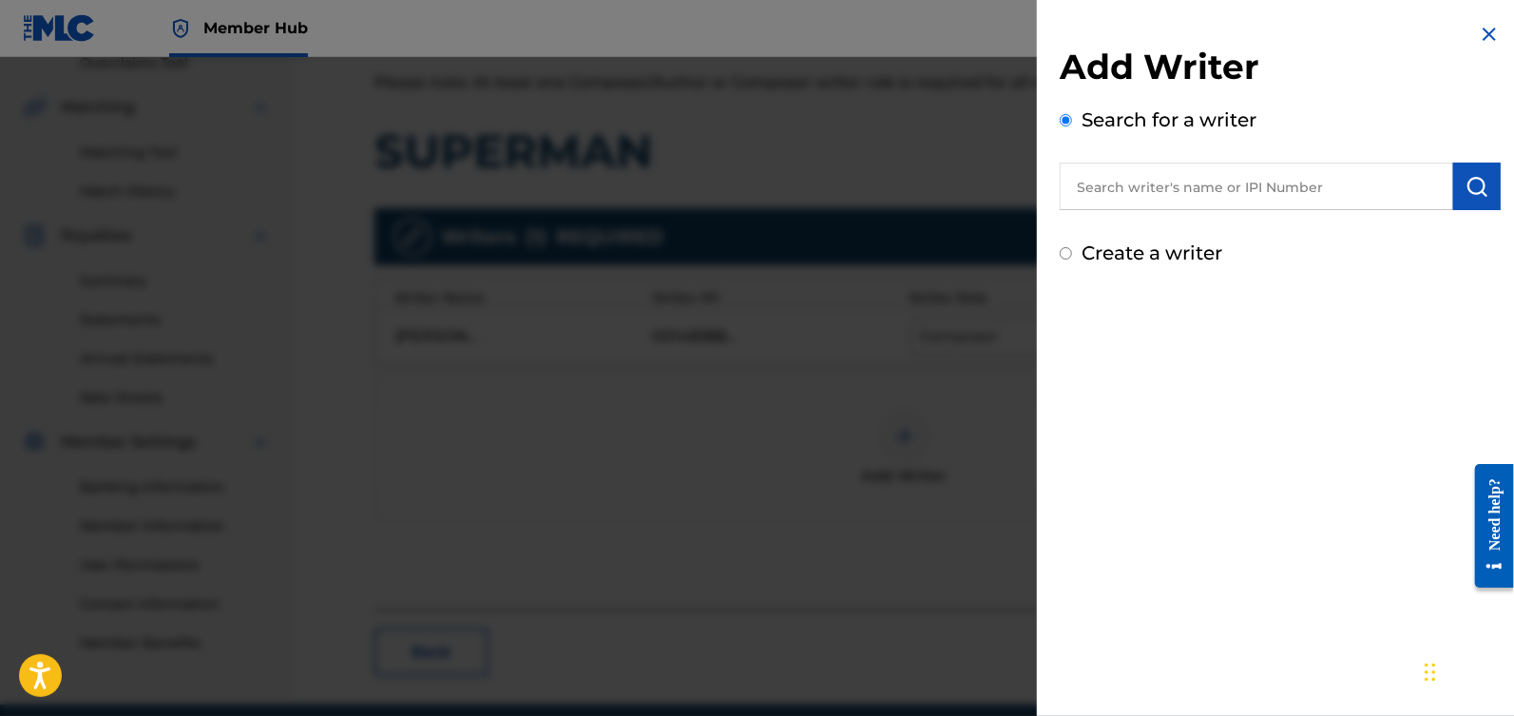
click at [1178, 185] on input "text" at bounding box center [1256, 187] width 393 height 48
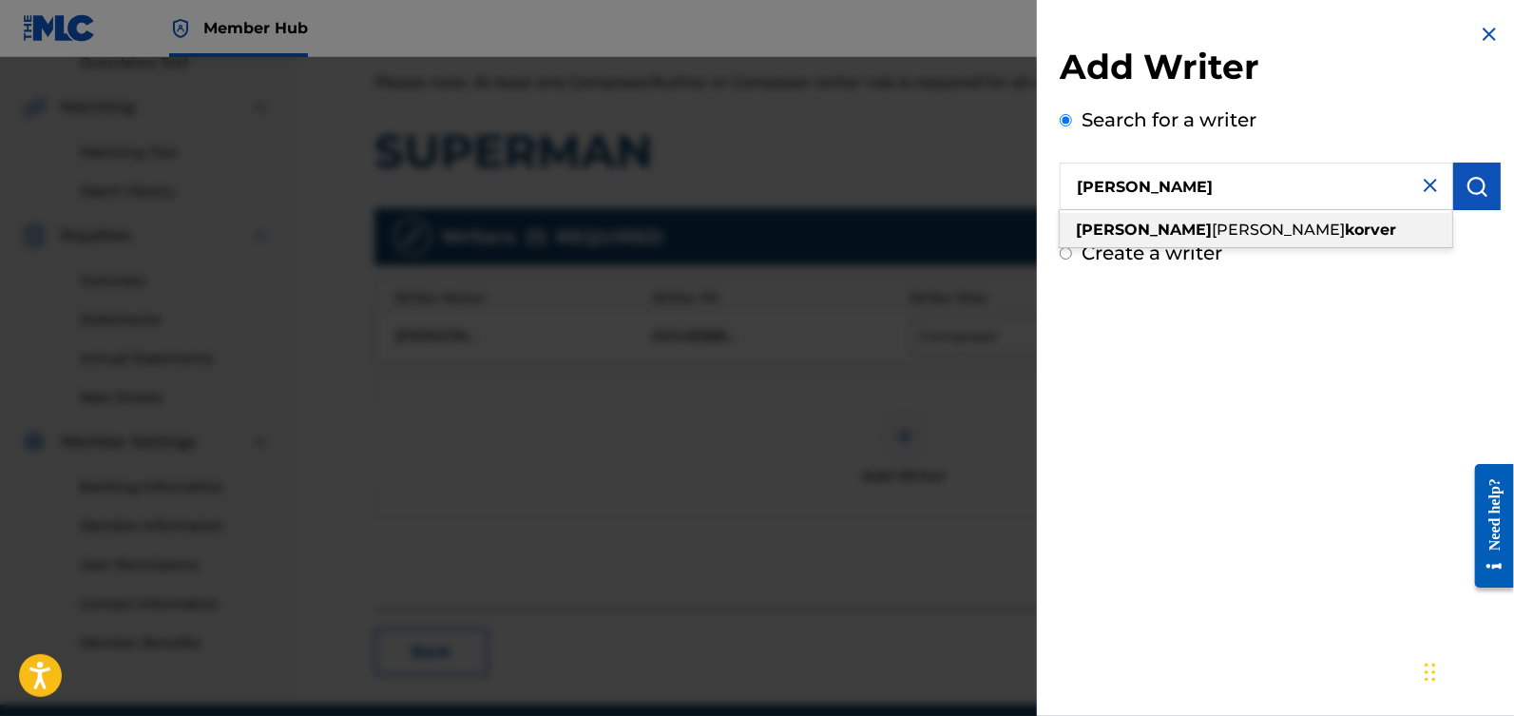
click at [1256, 224] on div "[PERSON_NAME]" at bounding box center [1256, 230] width 393 height 34
type input "[PERSON_NAME]"
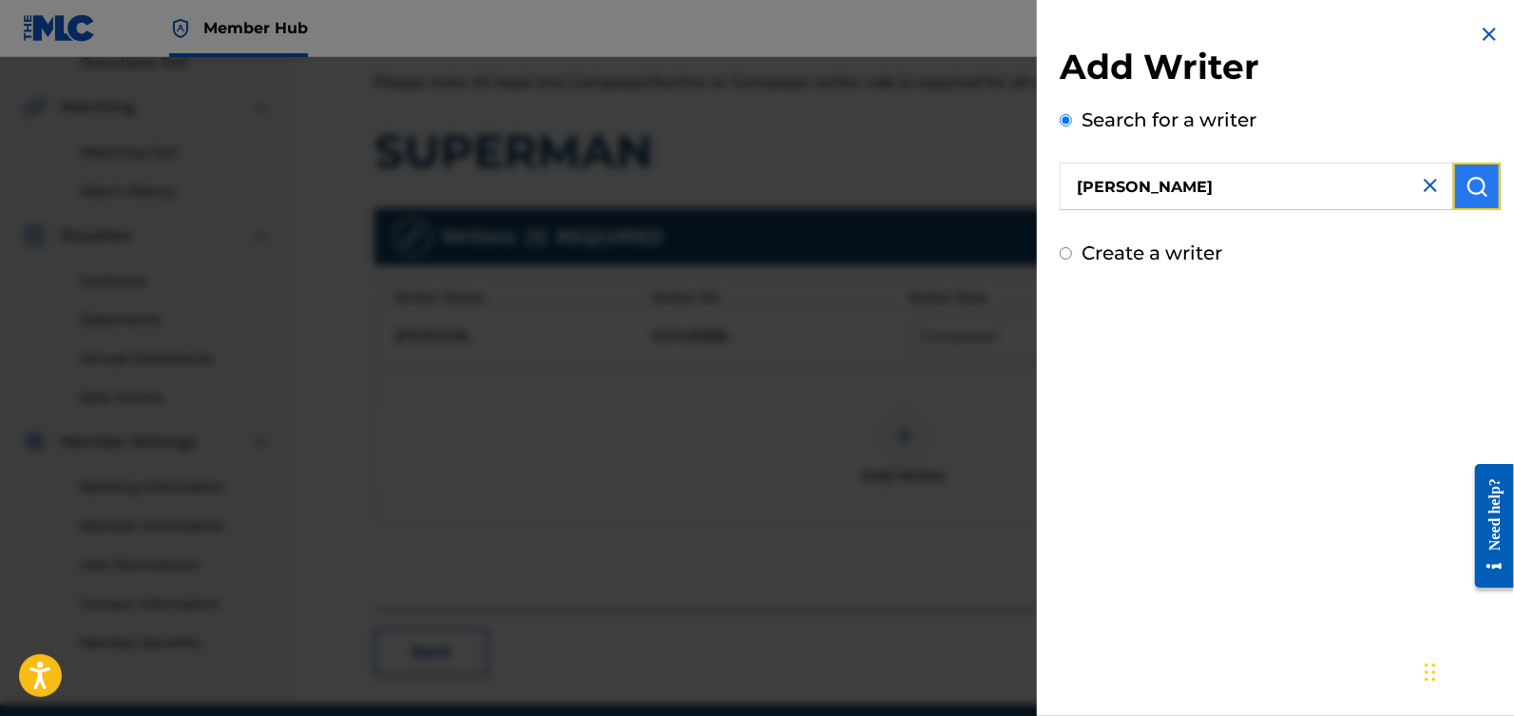
click at [1453, 188] on button "submit" at bounding box center [1477, 187] width 48 height 48
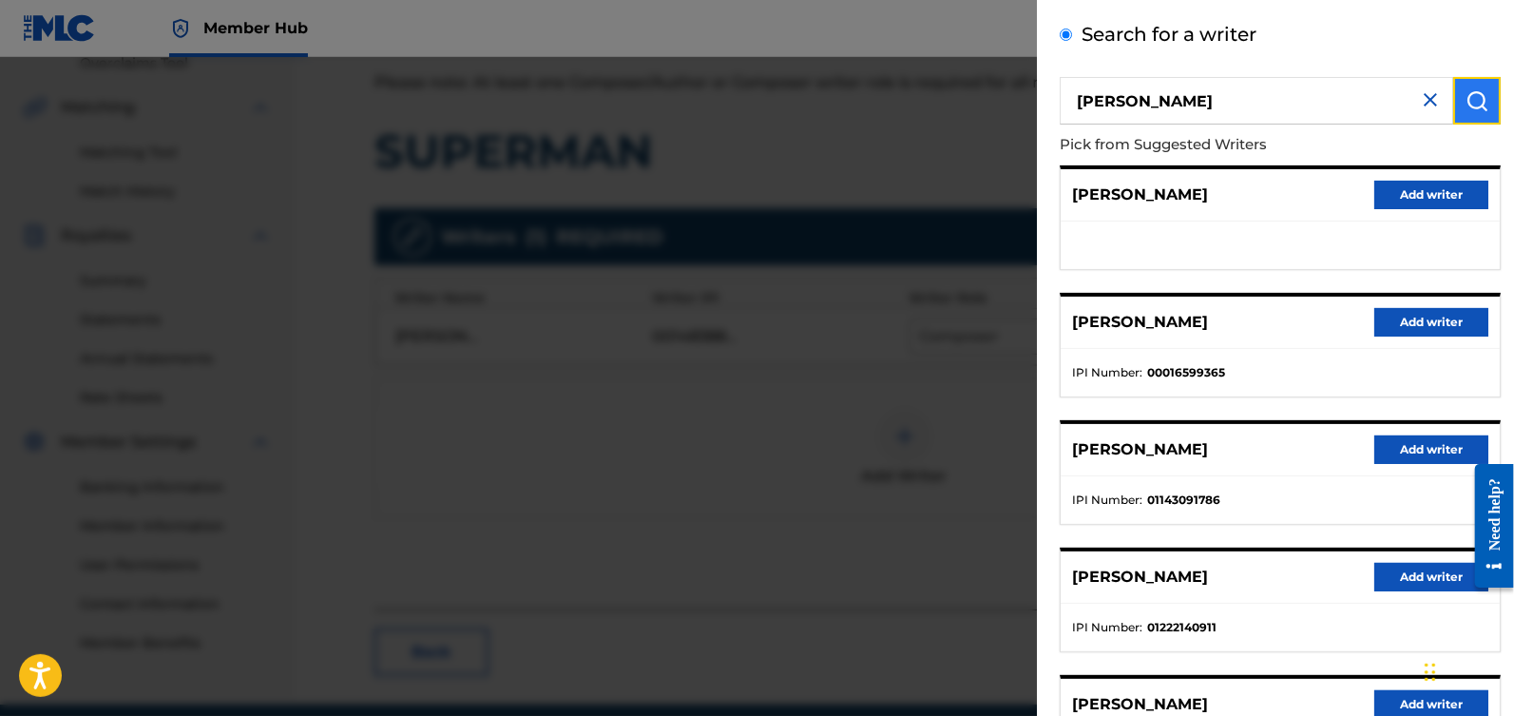
scroll to position [263, 0]
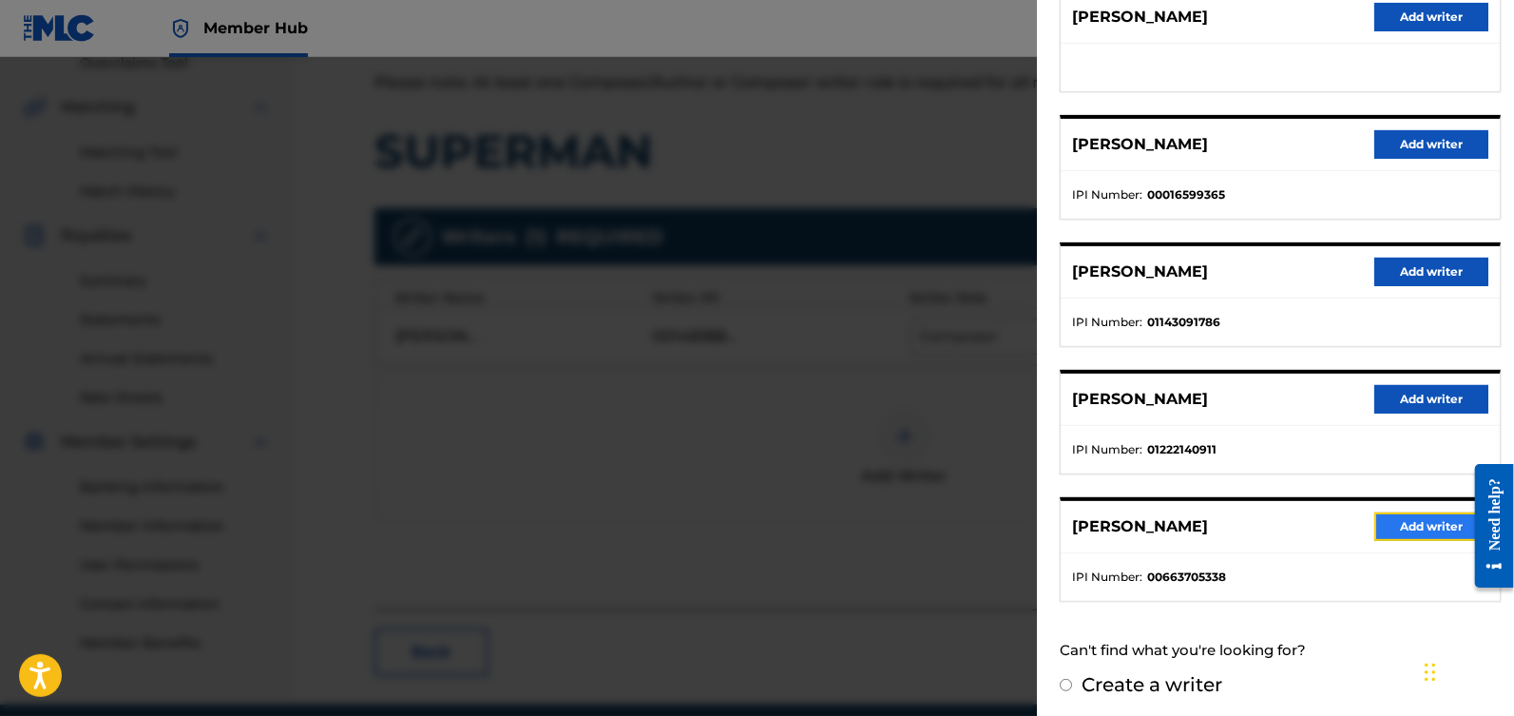
click at [1392, 528] on button "Add writer" at bounding box center [1431, 526] width 114 height 29
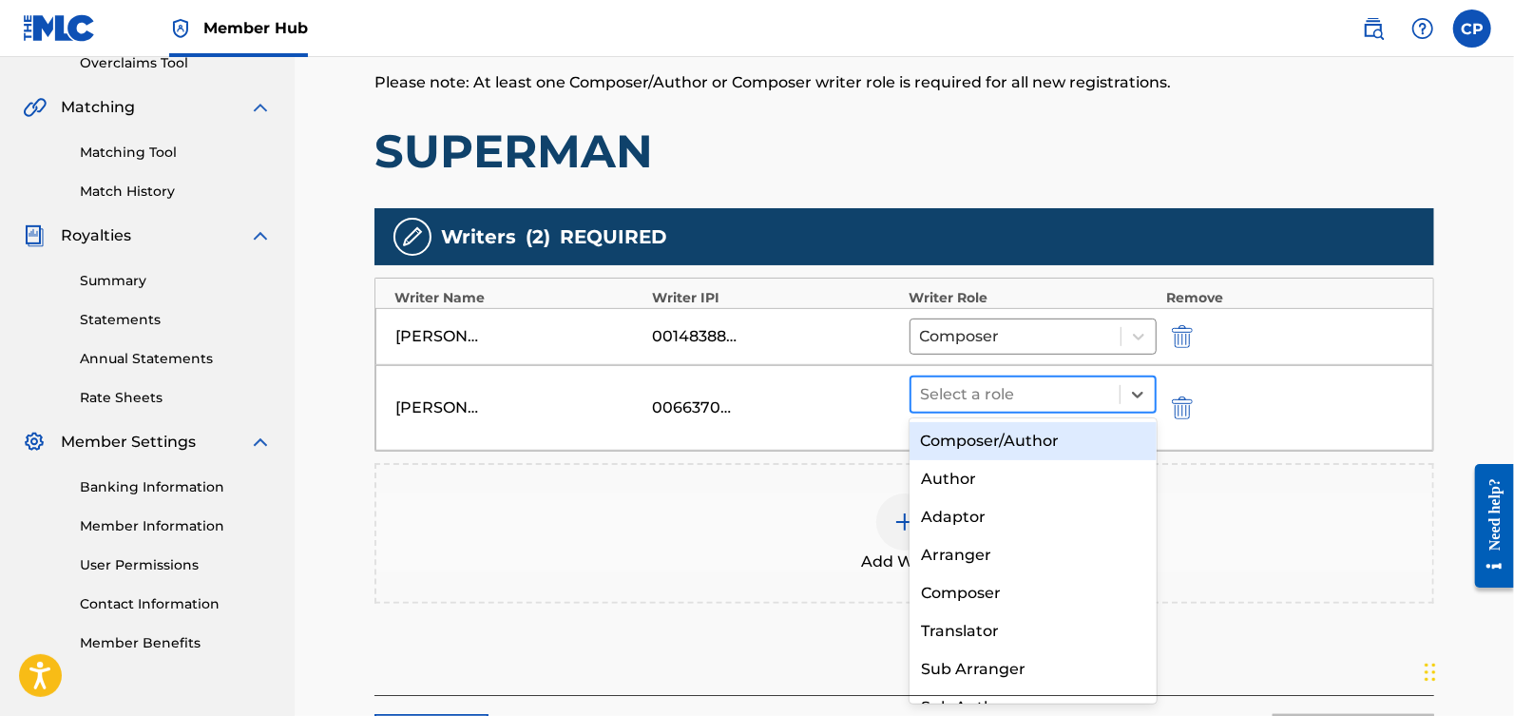
click at [1054, 386] on div at bounding box center [1015, 394] width 189 height 27
click at [1053, 431] on div "Composer/Author" at bounding box center [1034, 441] width 248 height 38
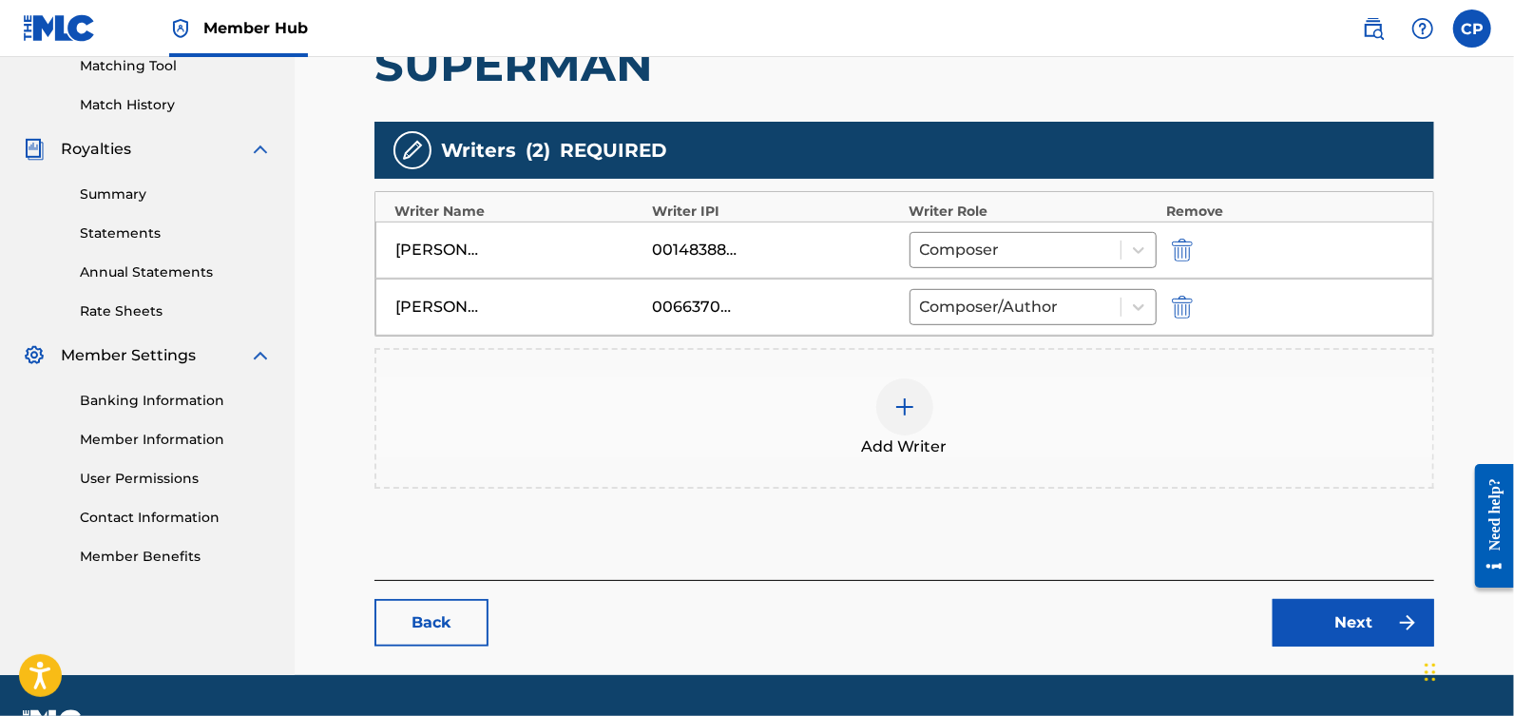
scroll to position [545, 0]
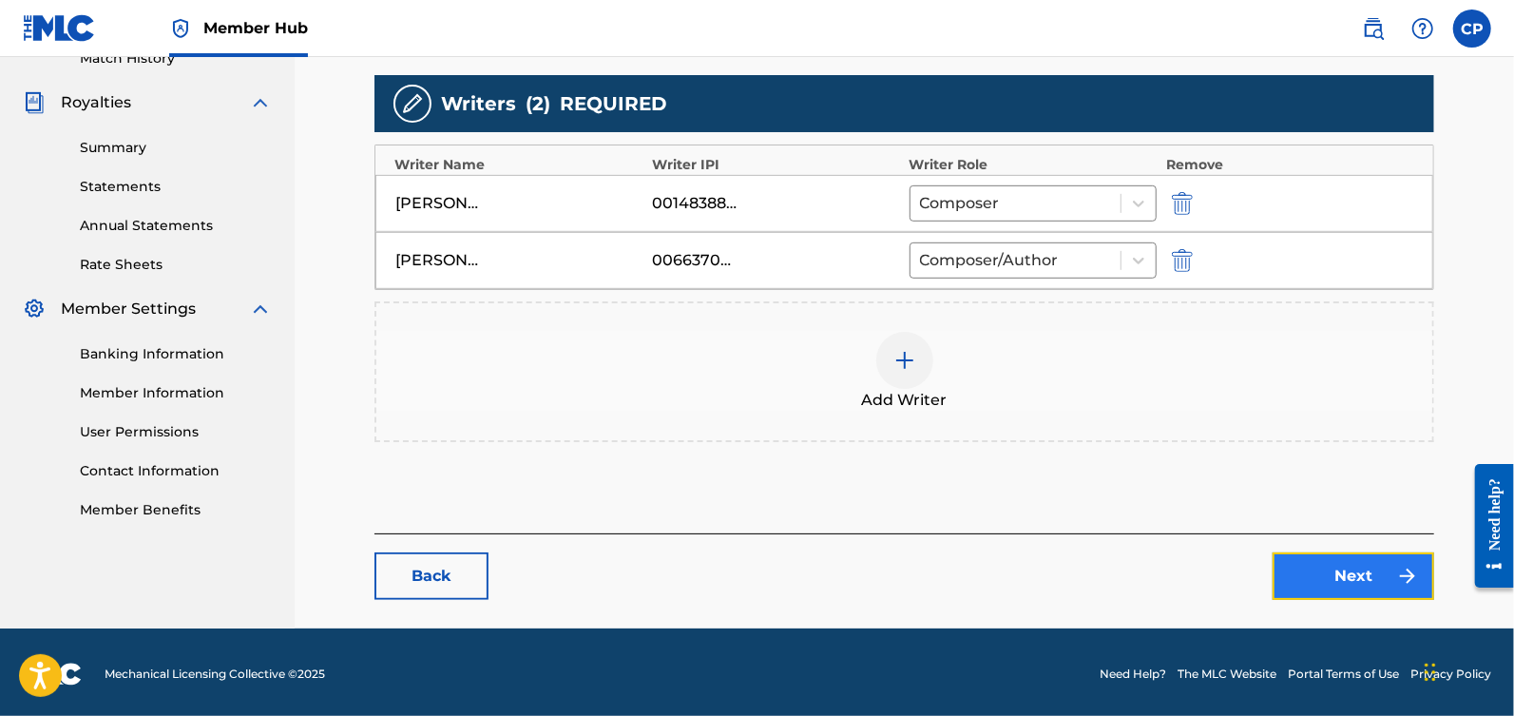
click at [1330, 578] on link "Next" at bounding box center [1354, 576] width 162 height 48
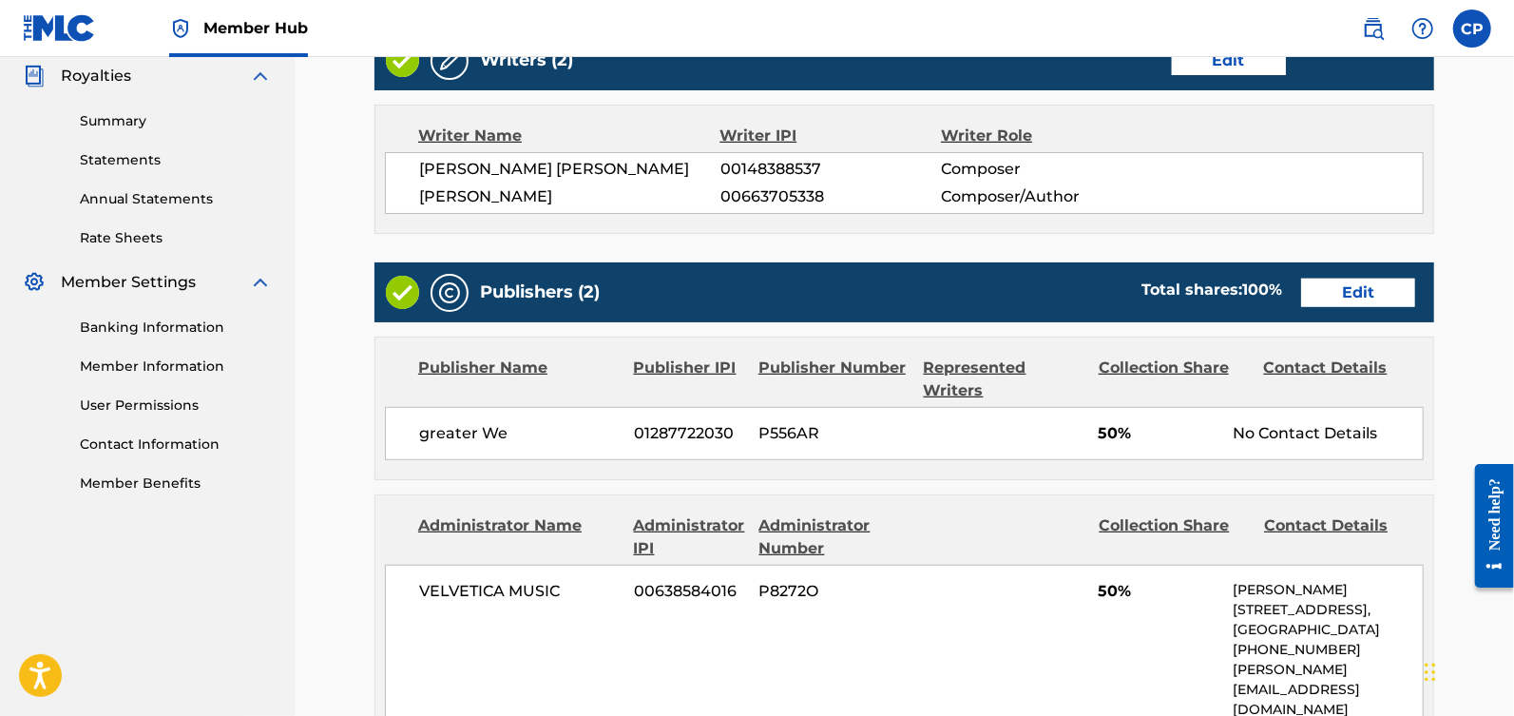
scroll to position [575, 0]
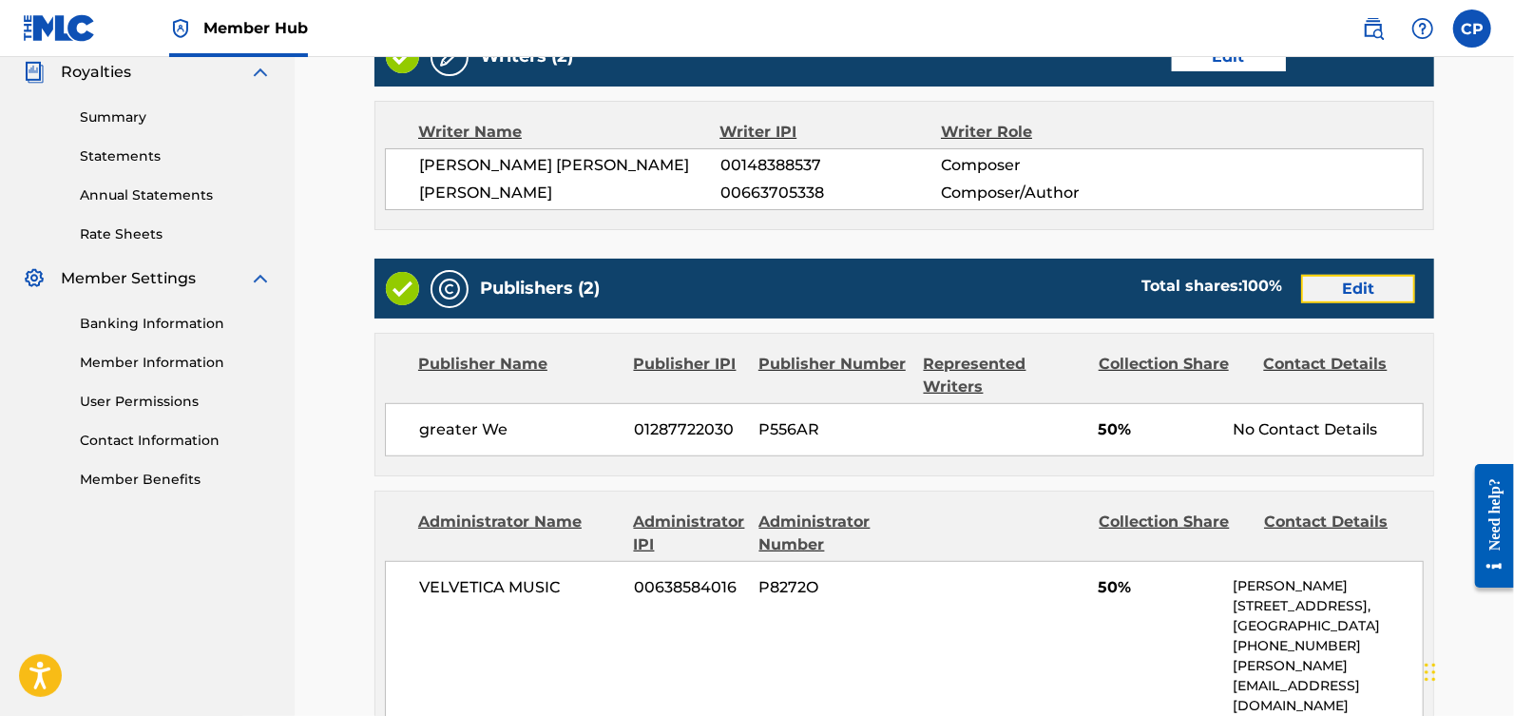
click at [1354, 288] on link "Edit" at bounding box center [1358, 289] width 114 height 29
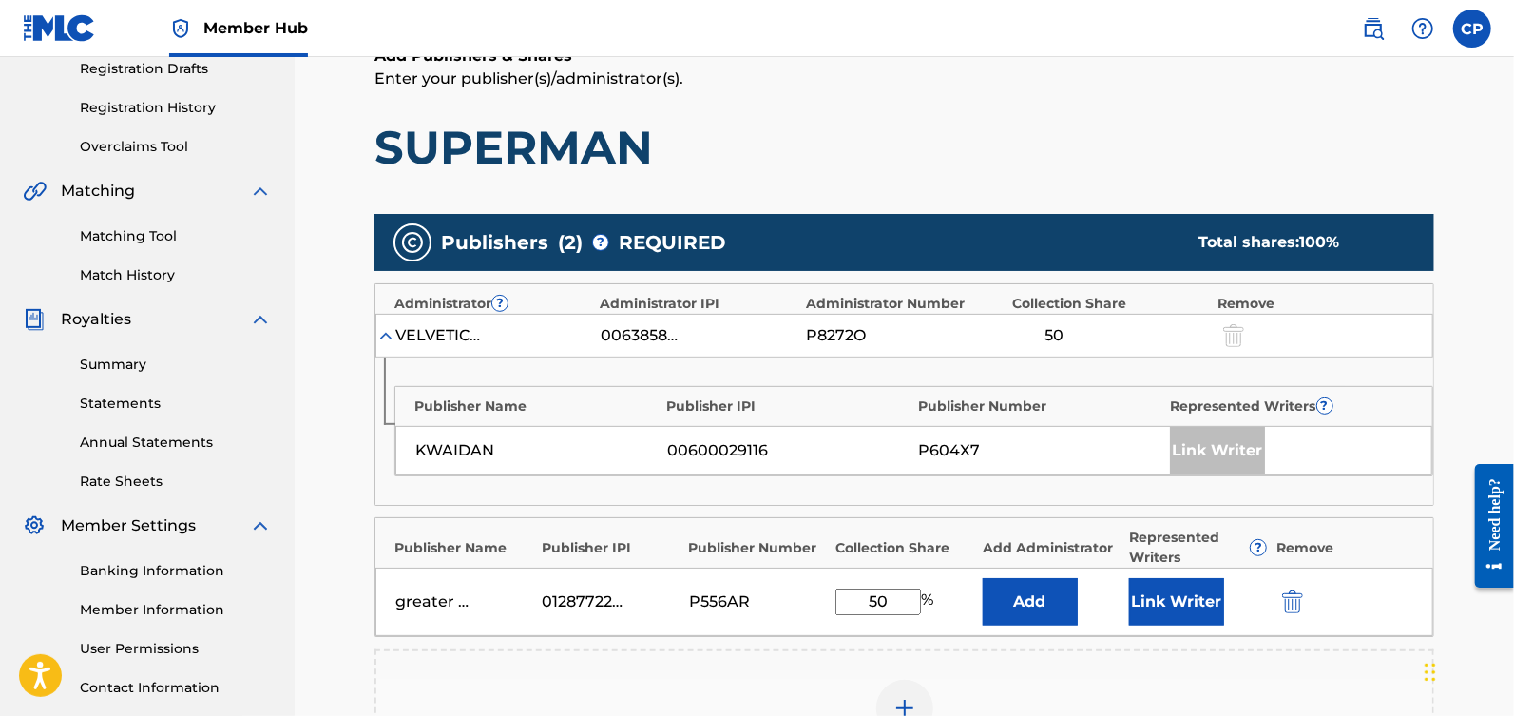
scroll to position [495, 0]
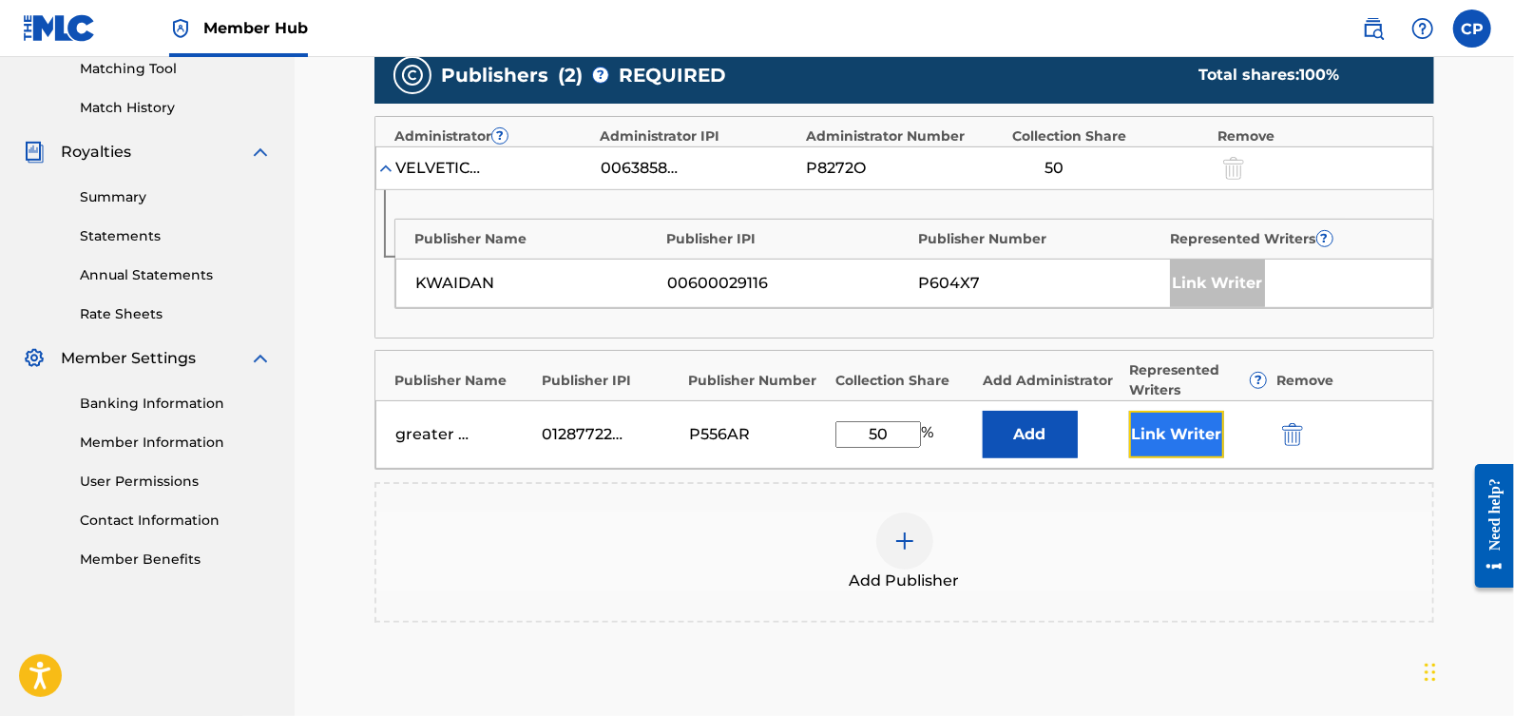
click at [1187, 438] on button "Link Writer" at bounding box center [1176, 435] width 95 height 48
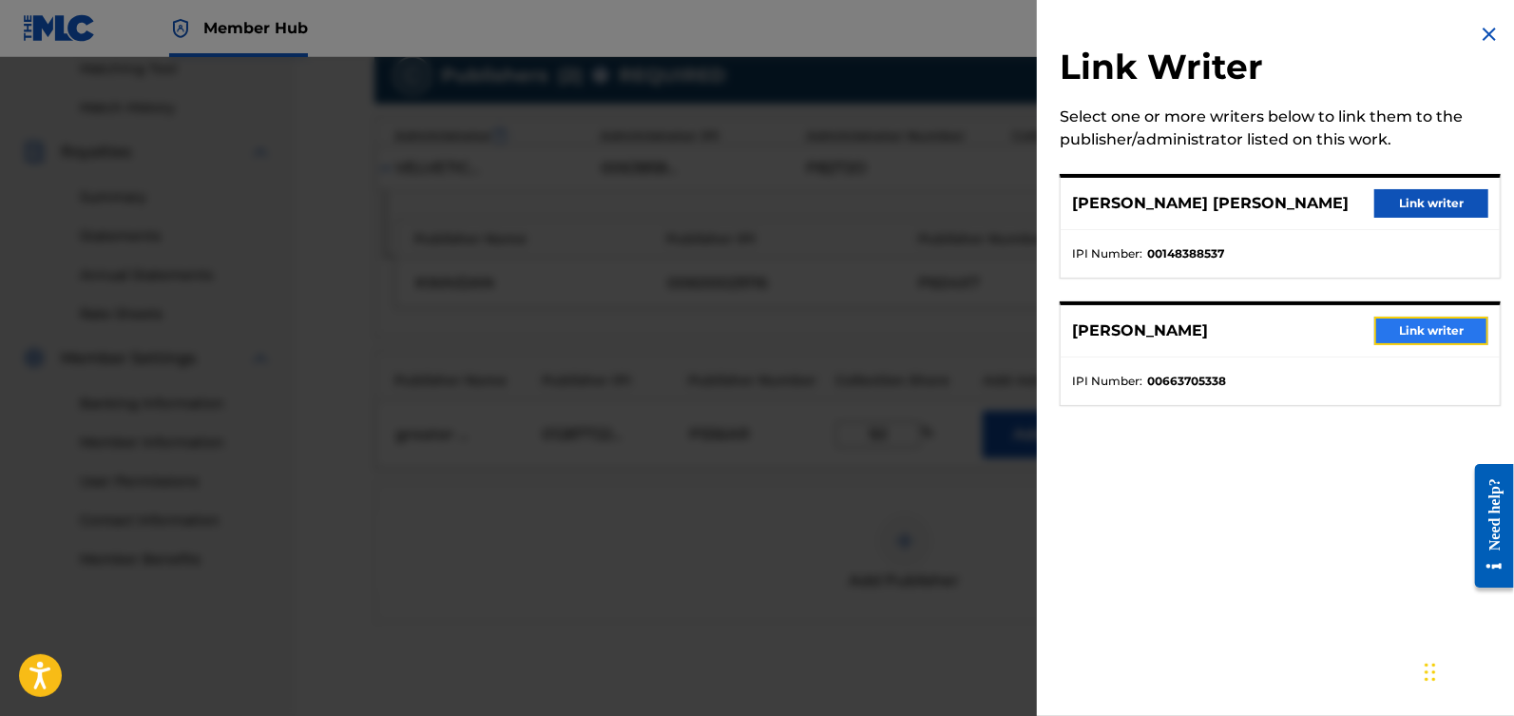
click at [1415, 317] on button "Link writer" at bounding box center [1431, 330] width 114 height 29
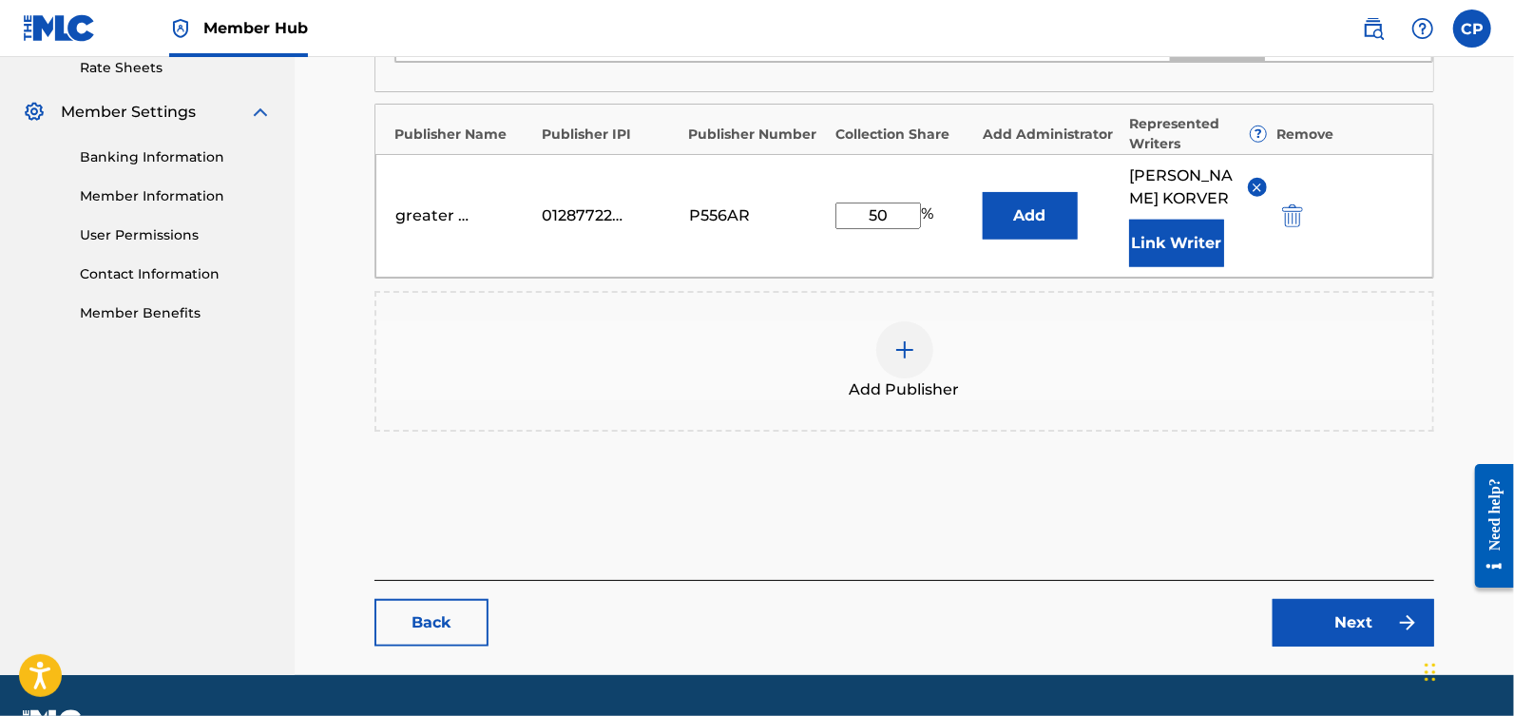
scroll to position [746, 0]
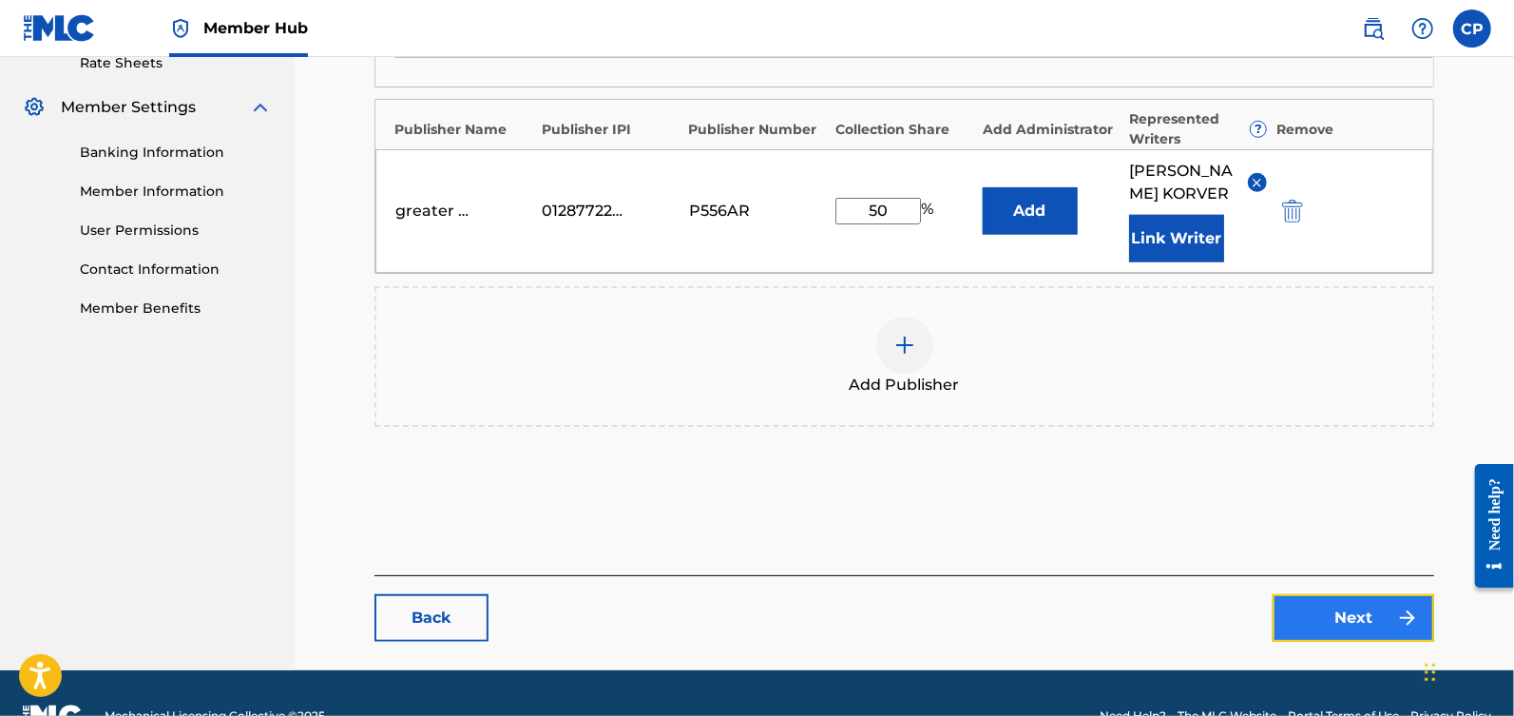
click at [1349, 622] on link "Next" at bounding box center [1354, 618] width 162 height 48
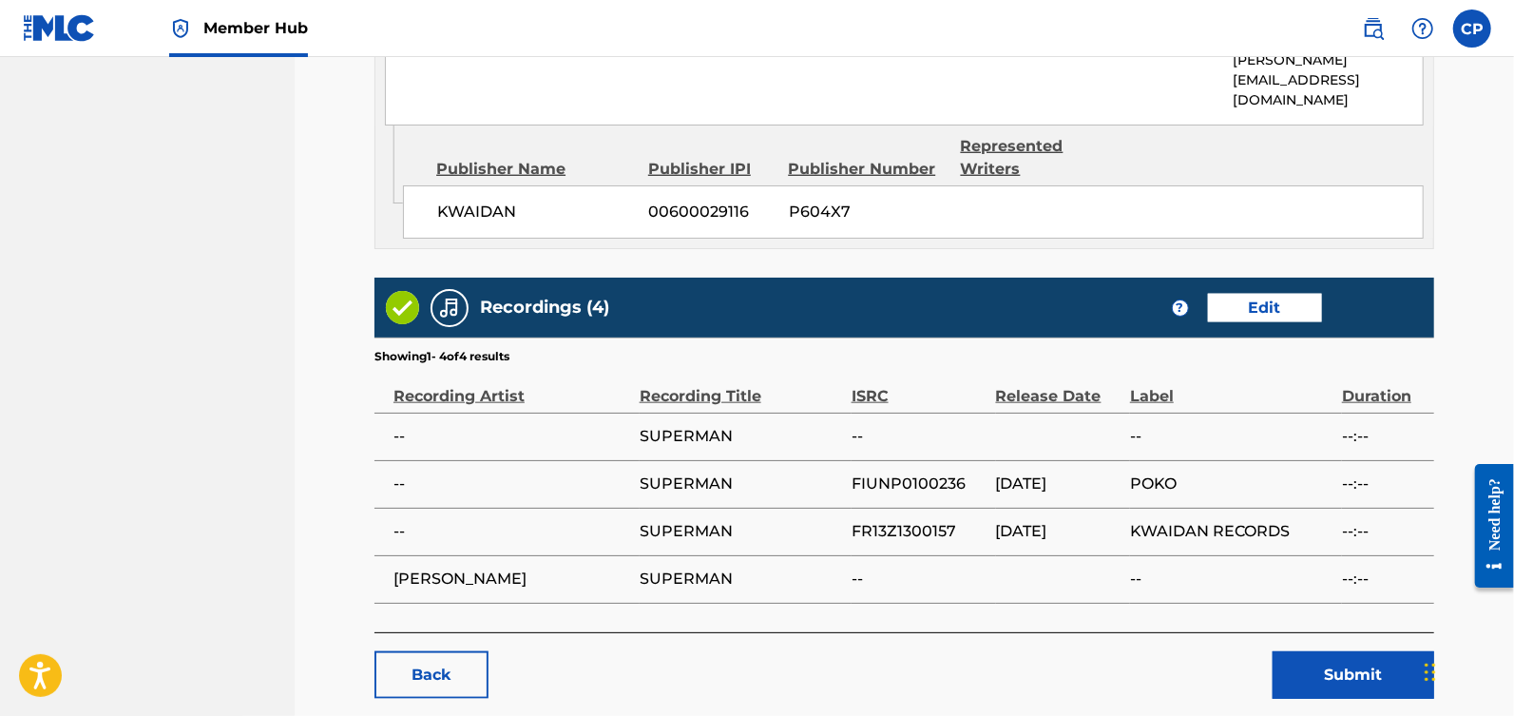
scroll to position [1257, 0]
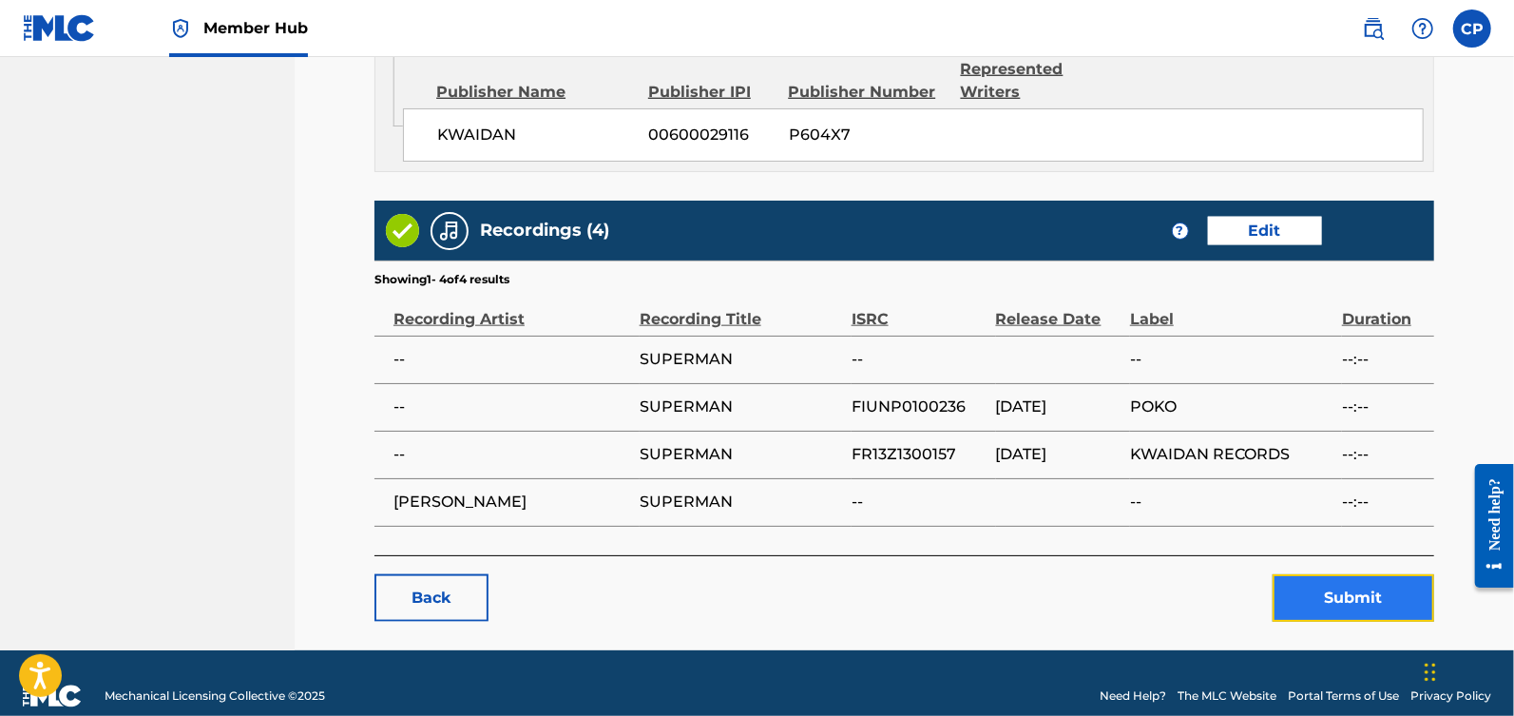
click at [1351, 574] on button "Submit" at bounding box center [1354, 598] width 162 height 48
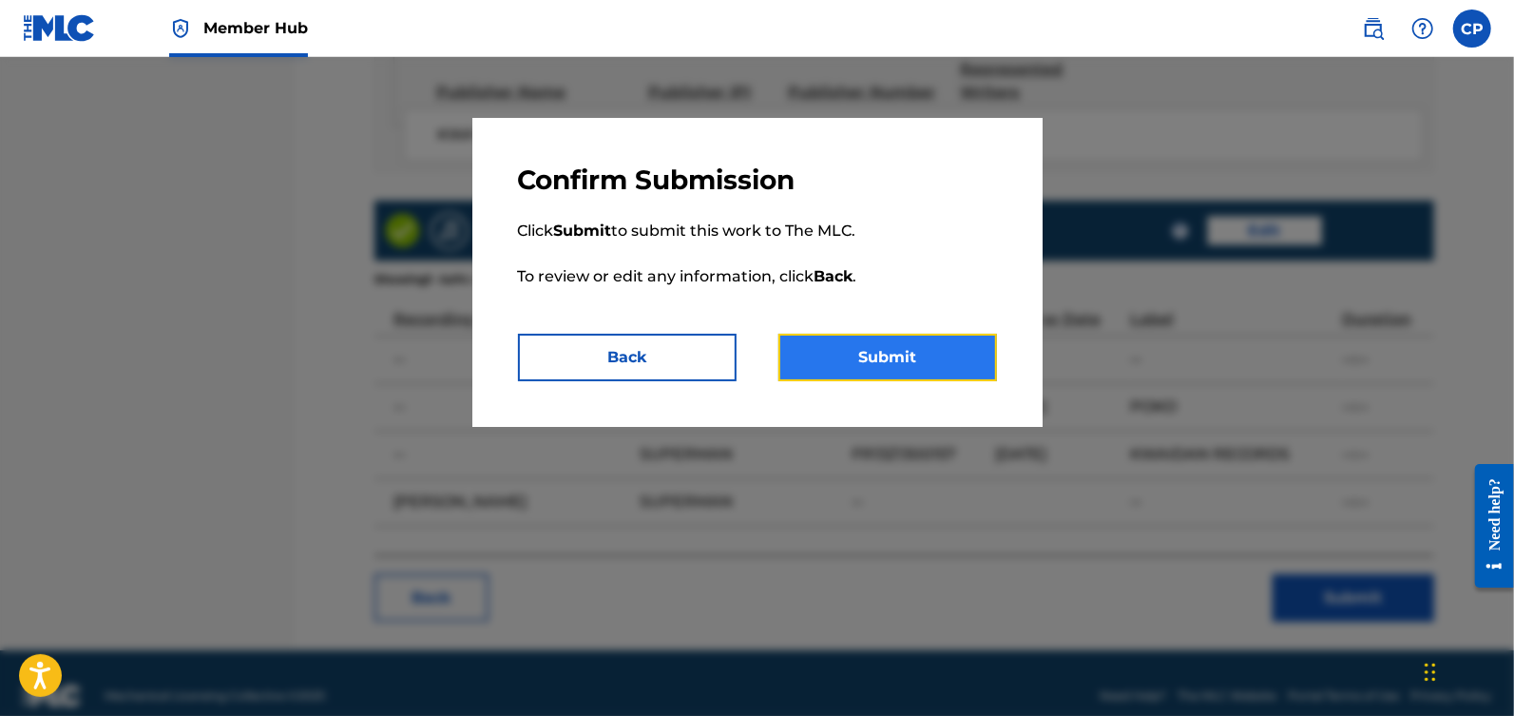
click at [912, 363] on button "Submit" at bounding box center [887, 358] width 219 height 48
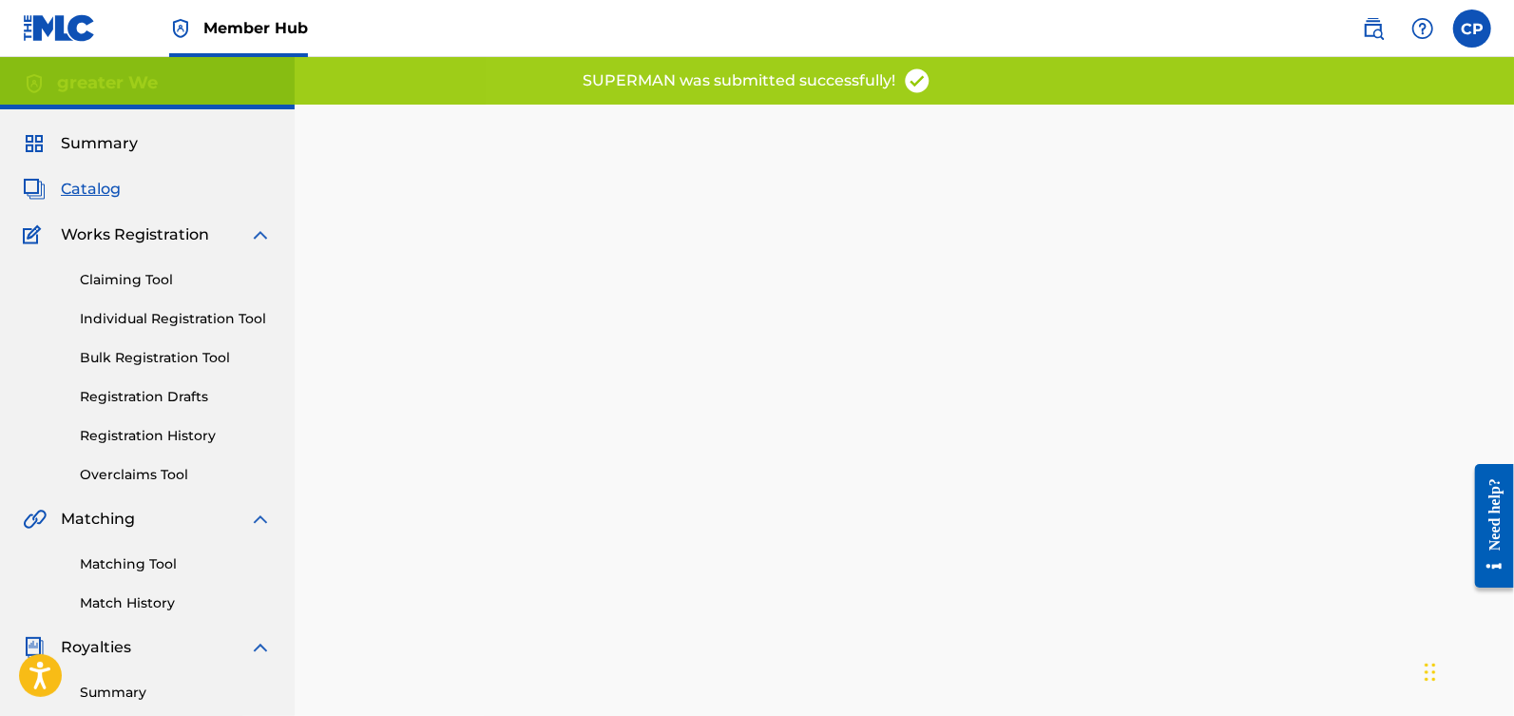
click at [96, 187] on span "Catalog" at bounding box center [91, 189] width 60 height 23
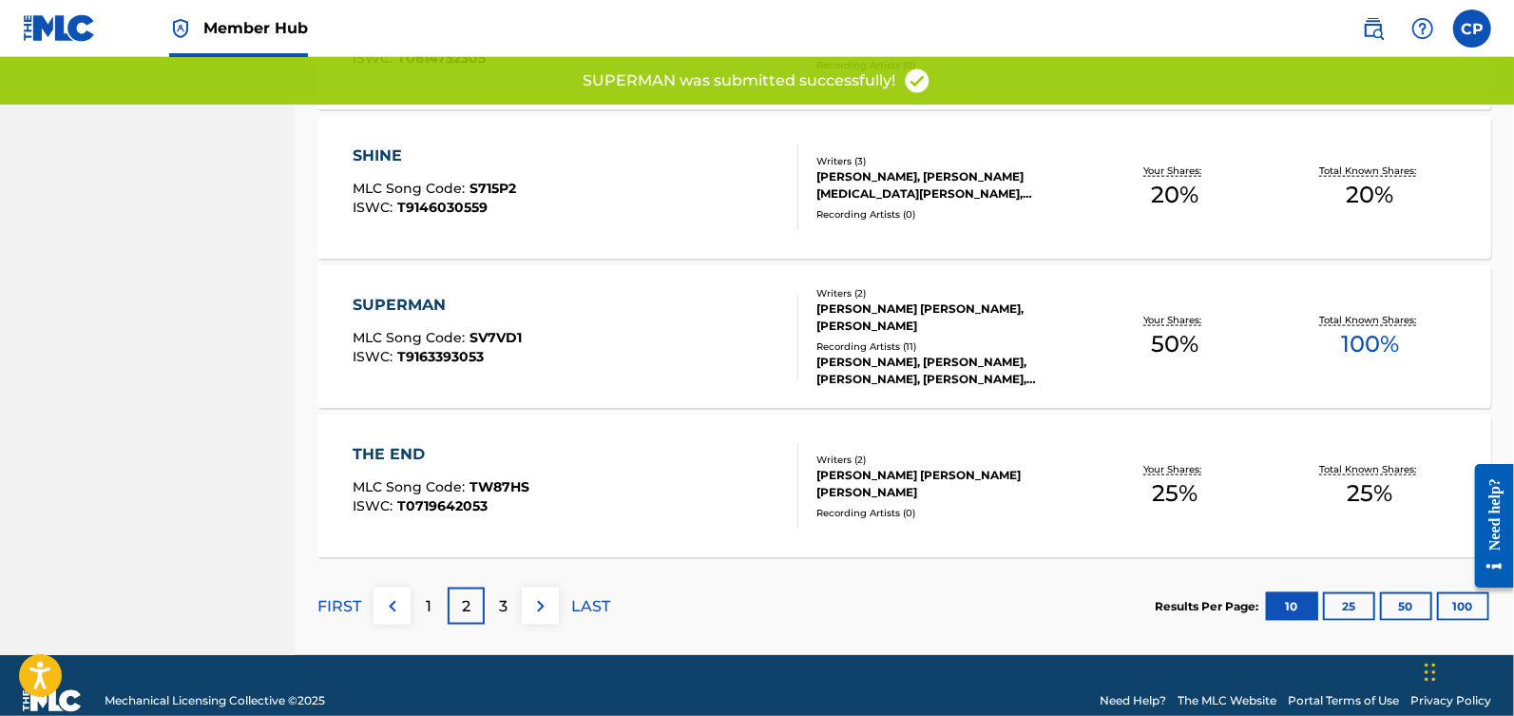
scroll to position [1458, 0]
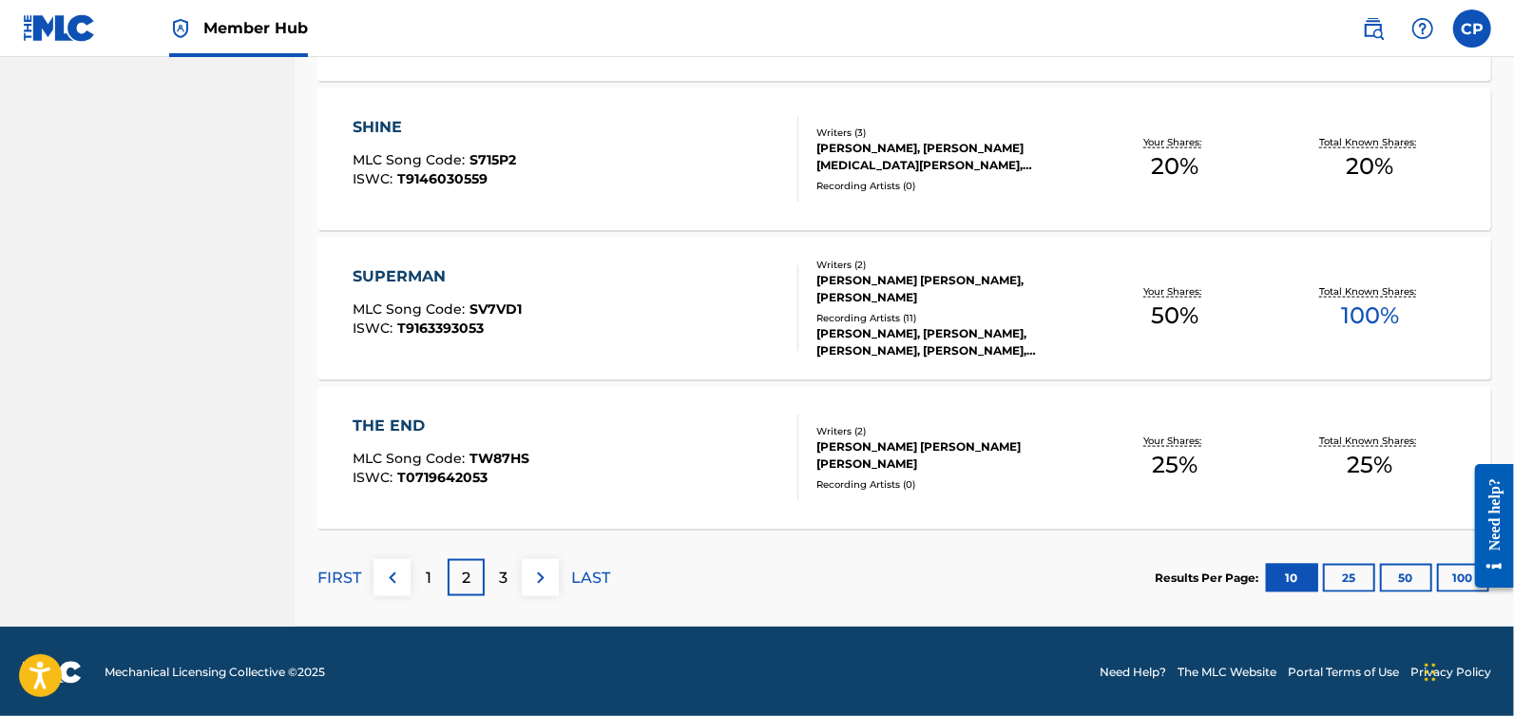
click at [412, 424] on div "THE END" at bounding box center [441, 425] width 177 height 23
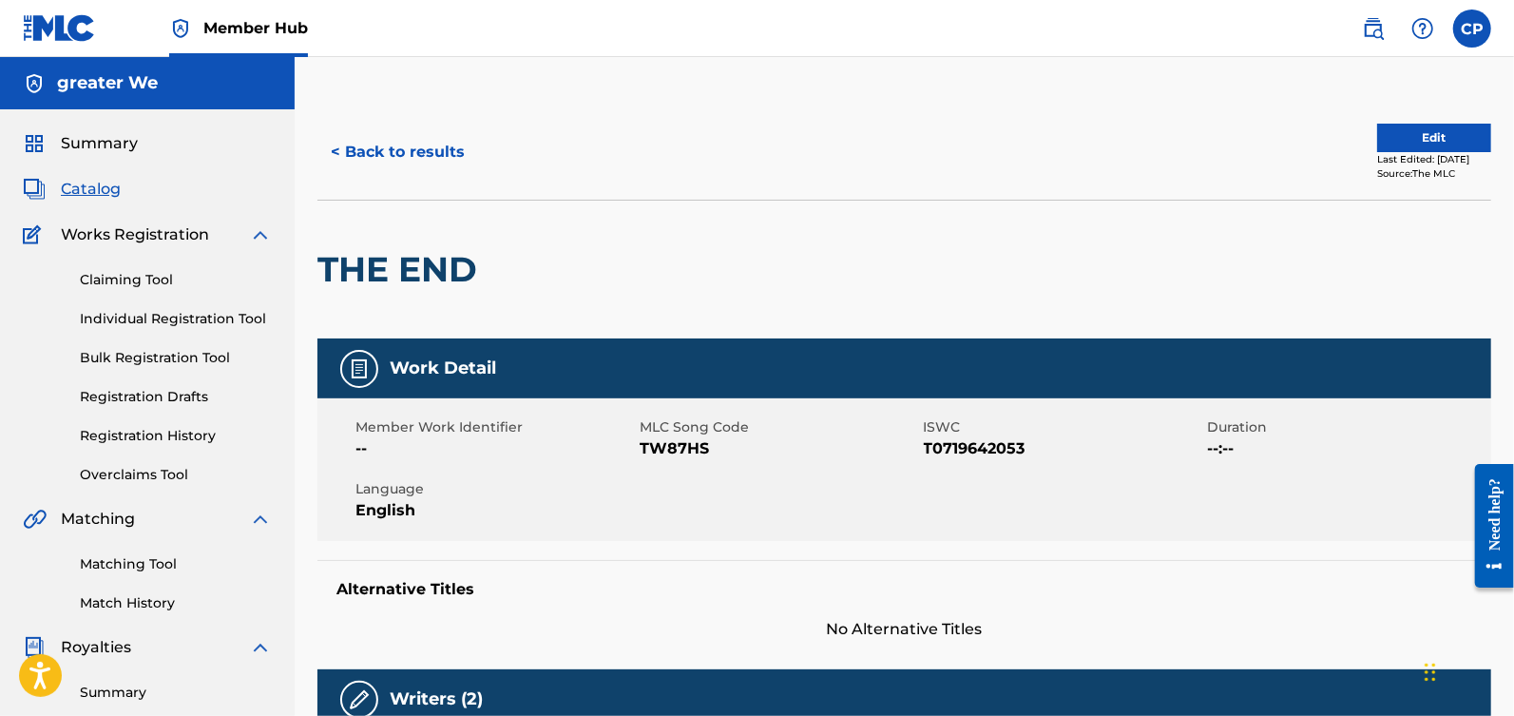
click at [105, 183] on span "Catalog" at bounding box center [91, 189] width 60 height 23
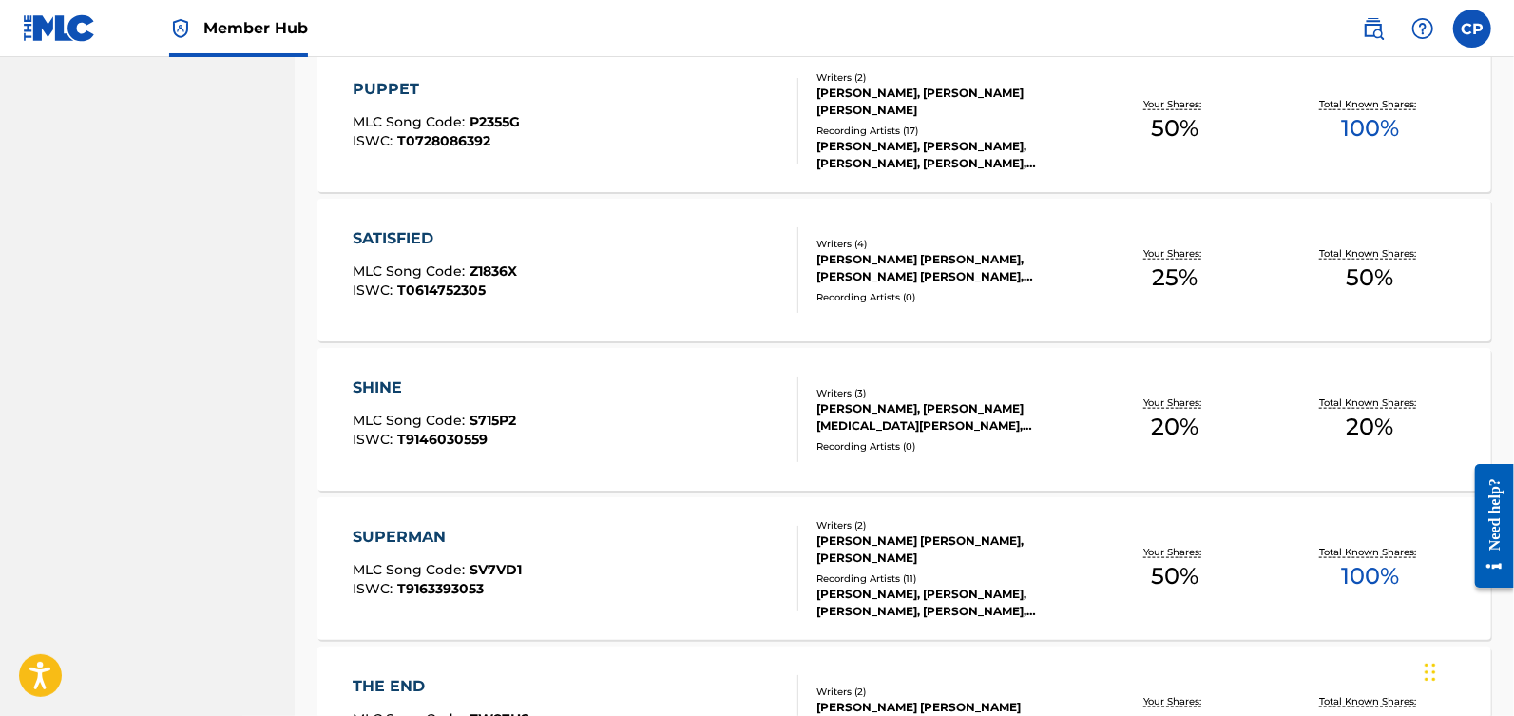
scroll to position [1458, 0]
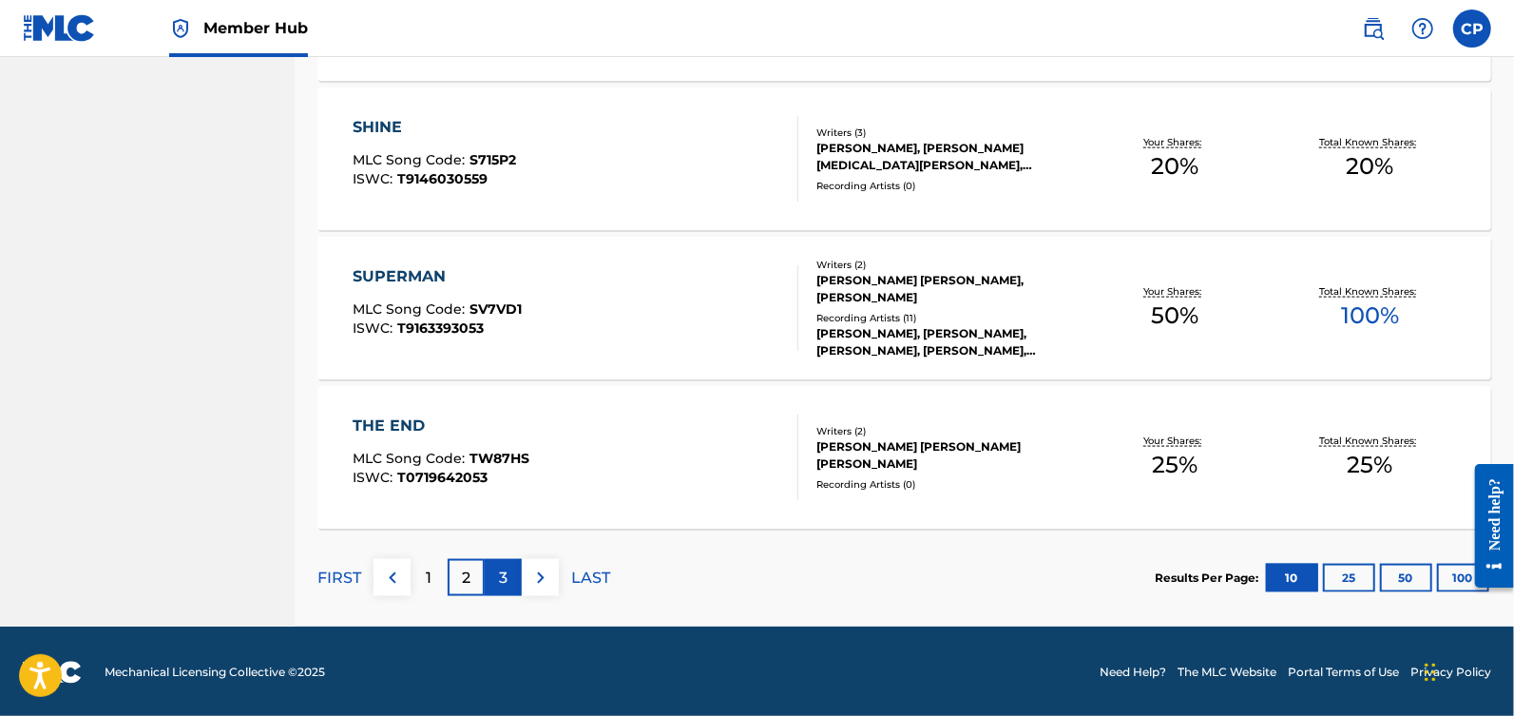
click at [508, 580] on div "3" at bounding box center [503, 577] width 37 height 37
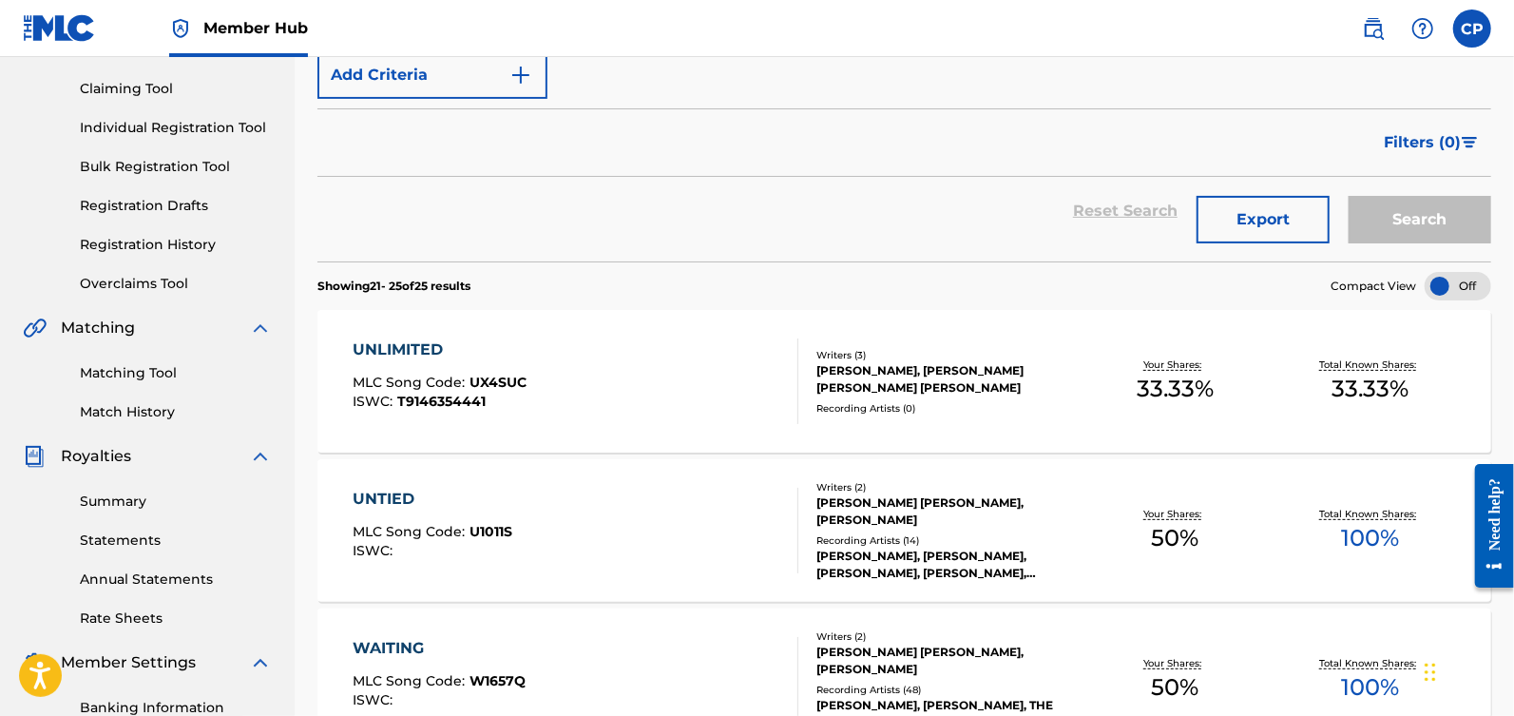
scroll to position [182, 0]
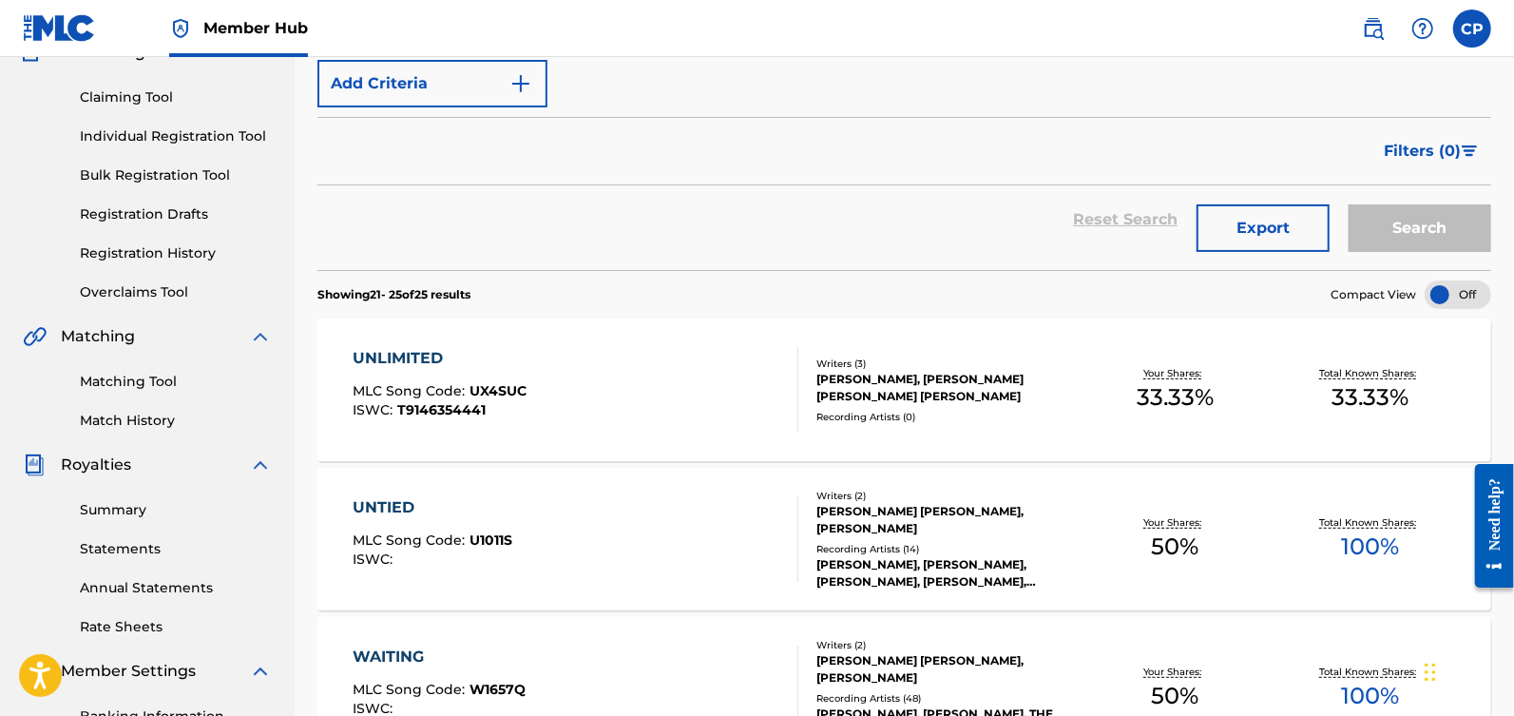
click at [456, 347] on div "UNLIMITED" at bounding box center [440, 358] width 174 height 23
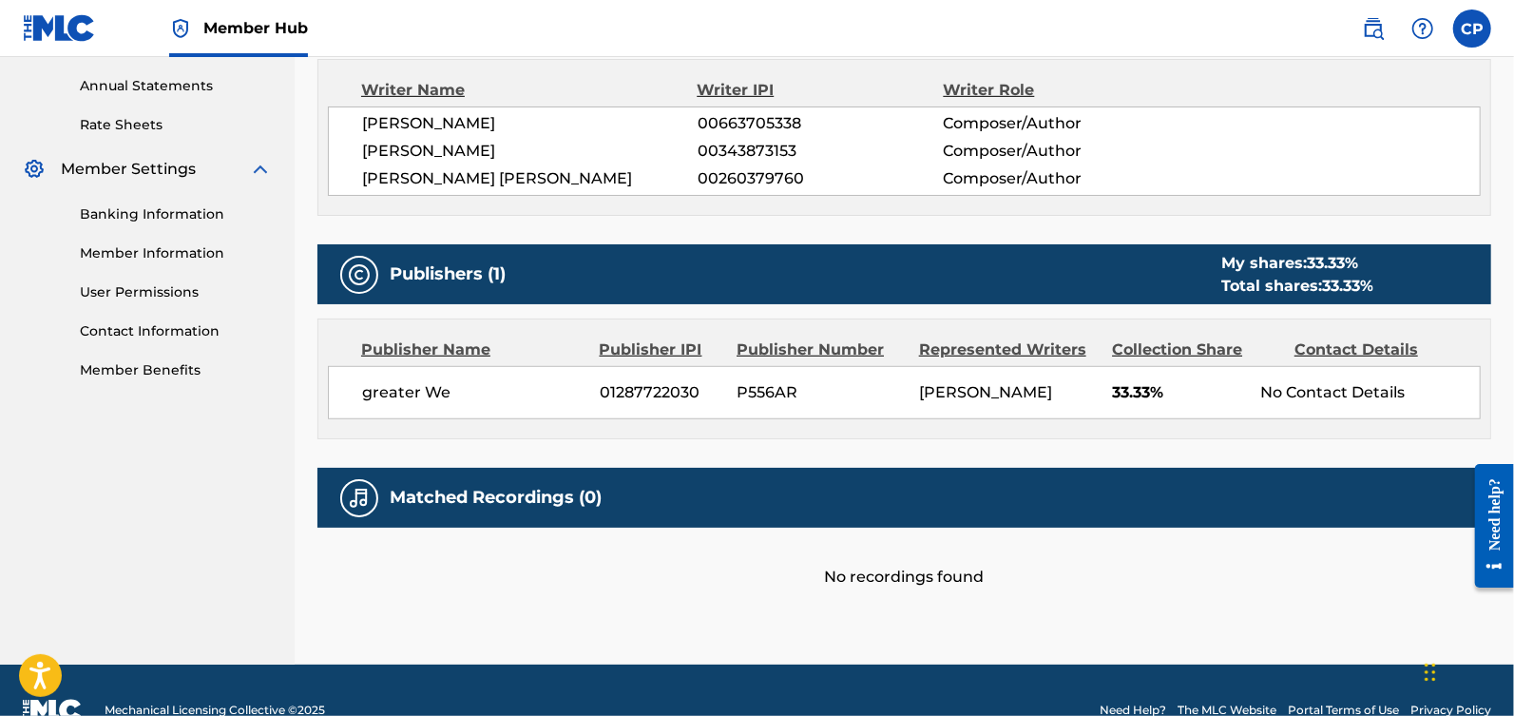
scroll to position [742, 0]
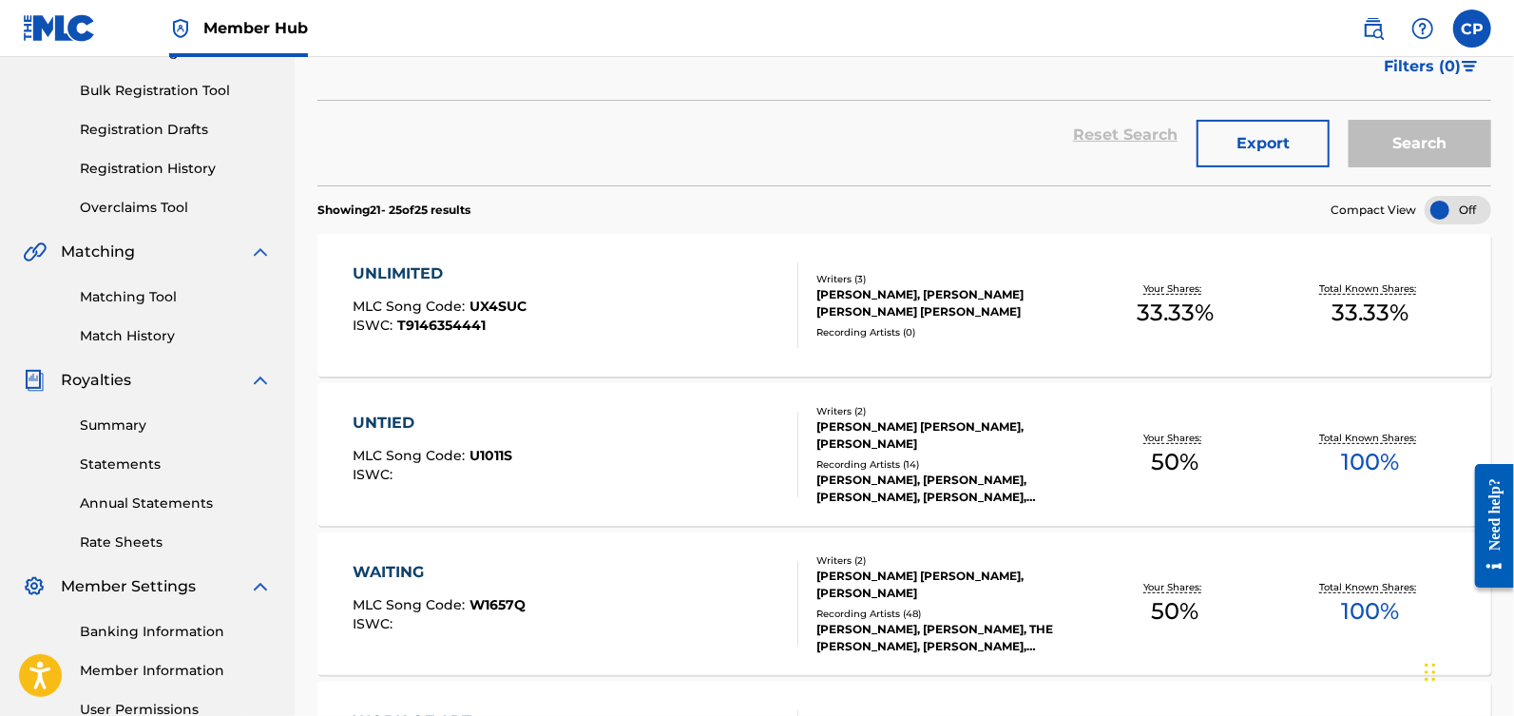
scroll to position [271, 0]
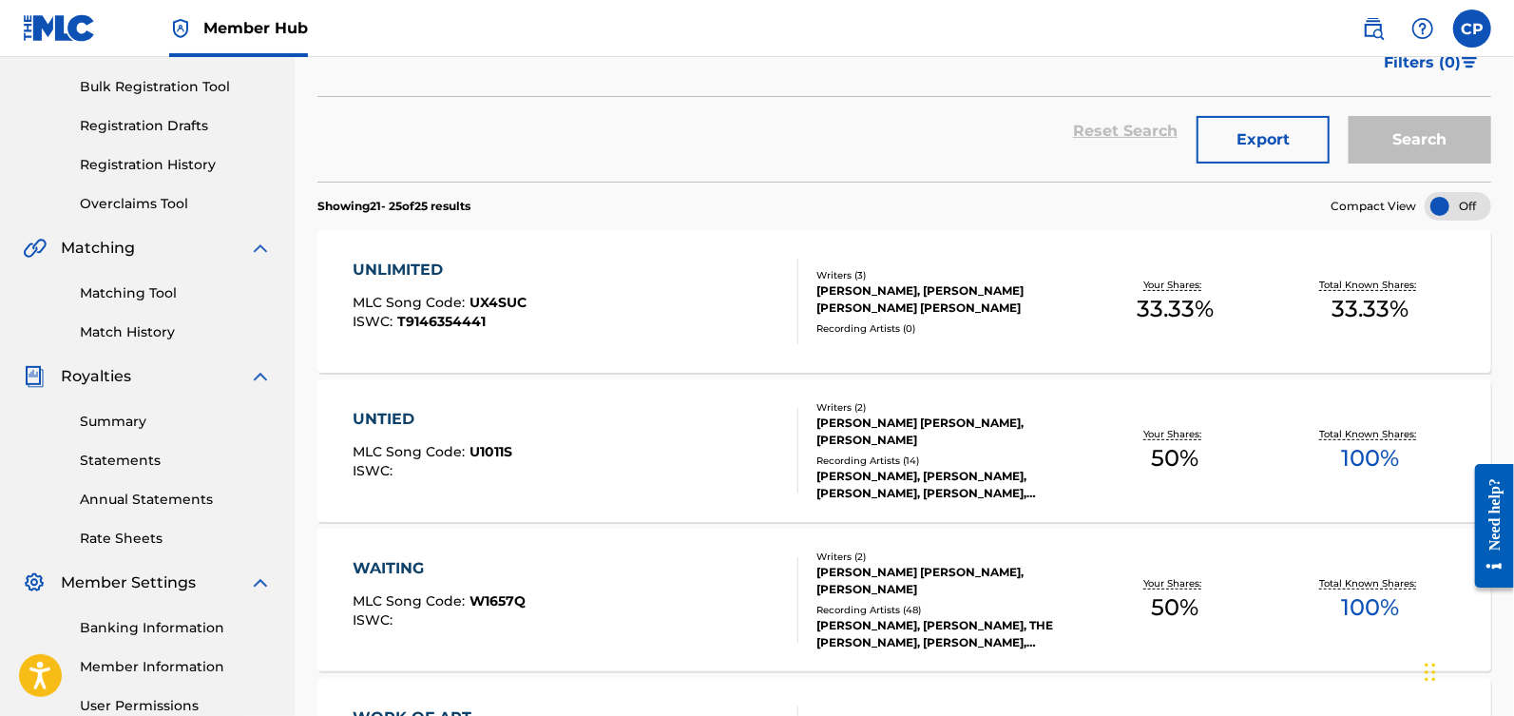
click at [560, 426] on div "UNTIED MLC Song Code : U1011S ISWC :" at bounding box center [576, 451] width 446 height 86
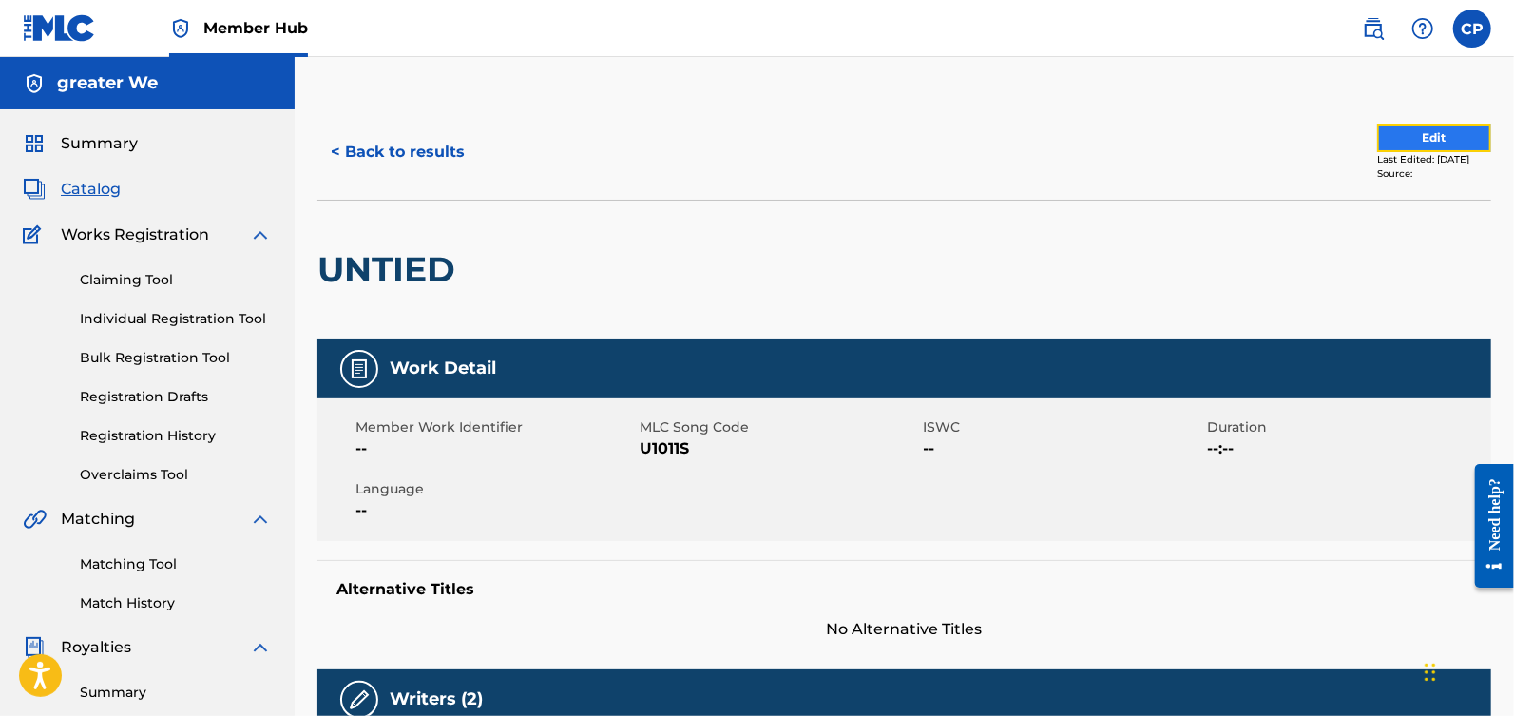
click at [1378, 140] on button "Edit" at bounding box center [1434, 138] width 114 height 29
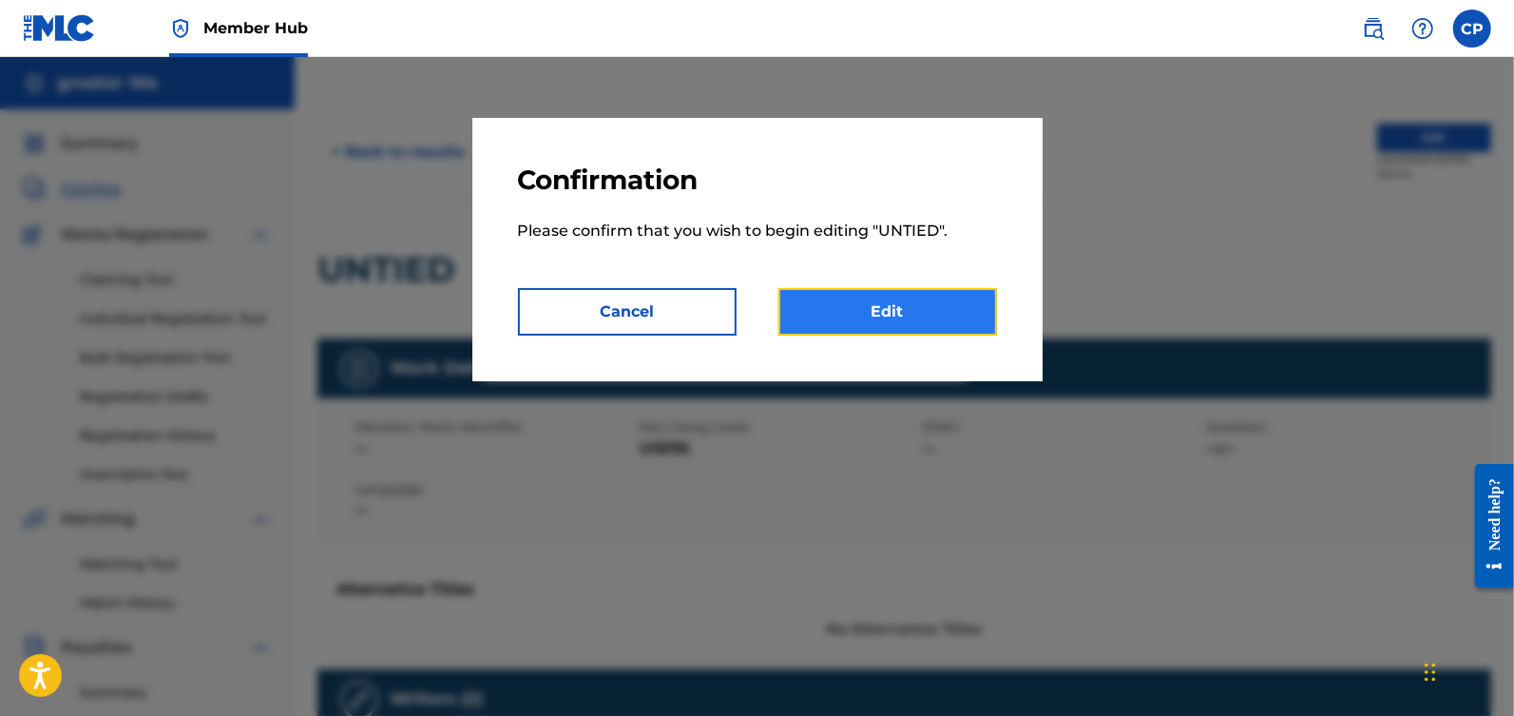
click at [910, 325] on link "Edit" at bounding box center [887, 312] width 219 height 48
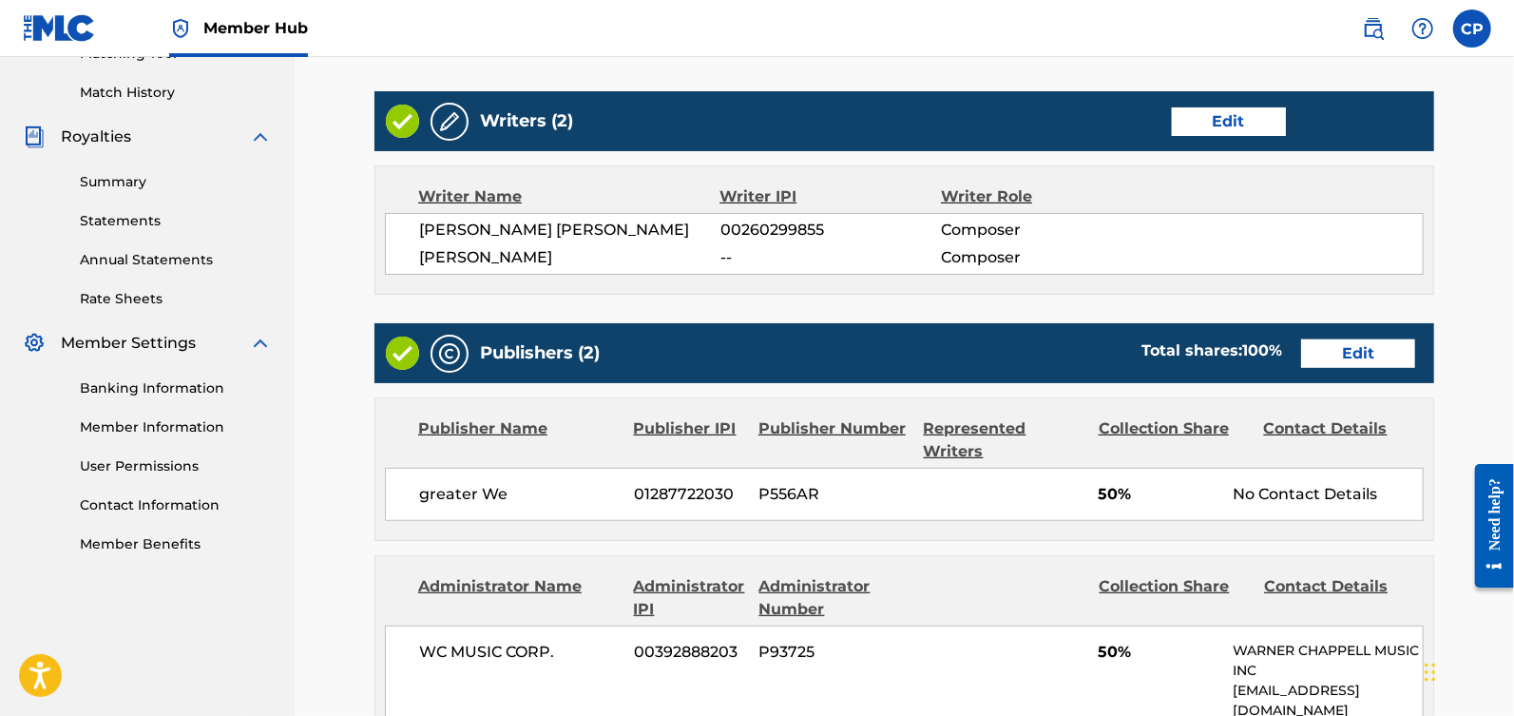
scroll to position [509, 0]
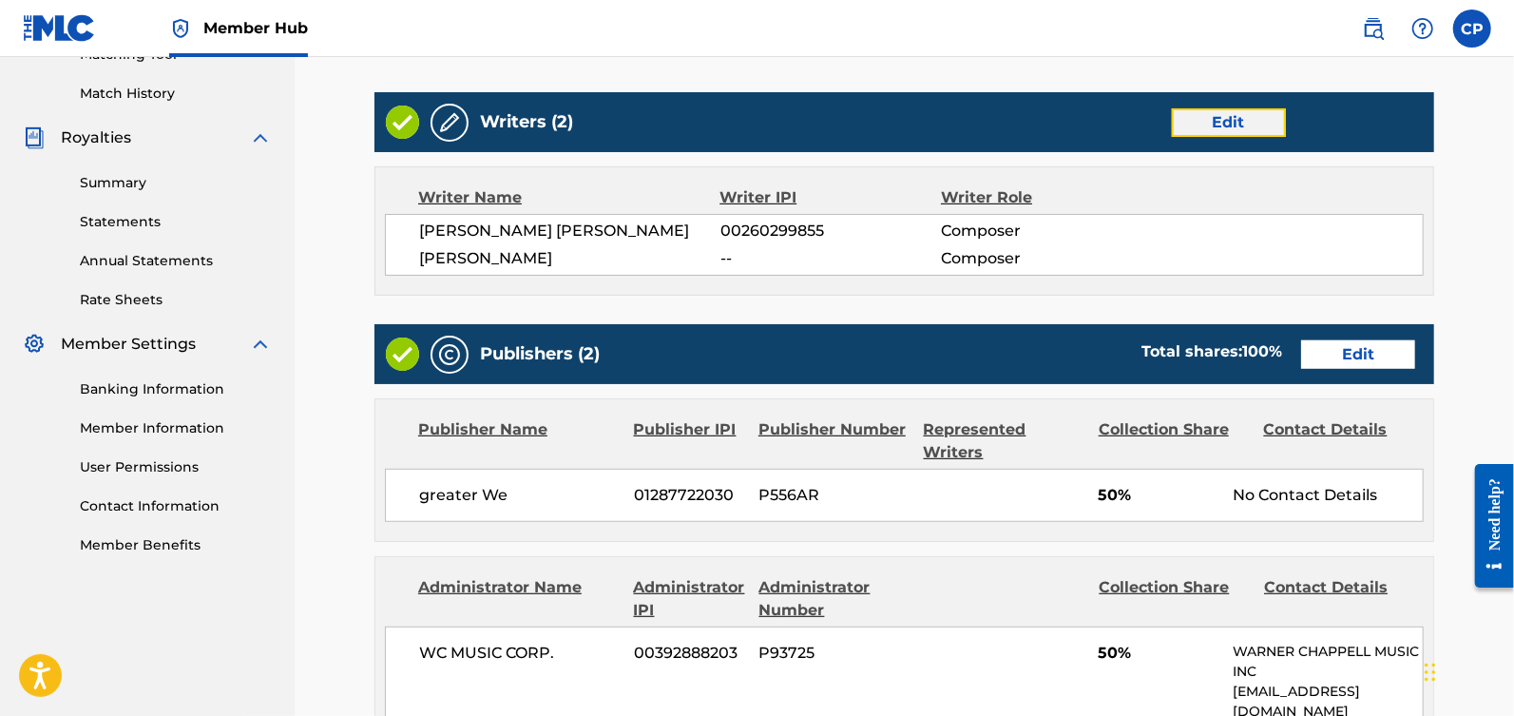
click at [1245, 124] on link "Edit" at bounding box center [1229, 122] width 114 height 29
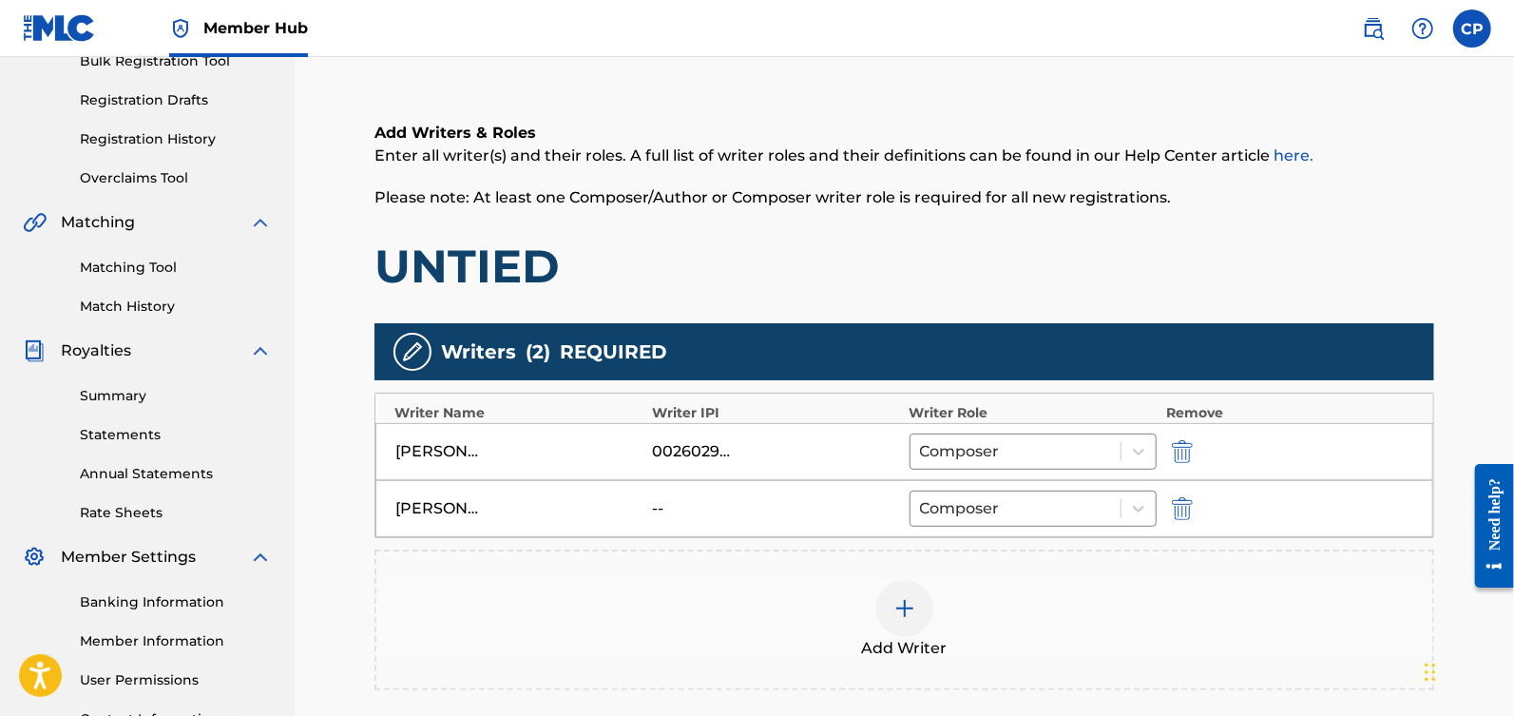
scroll to position [545, 0]
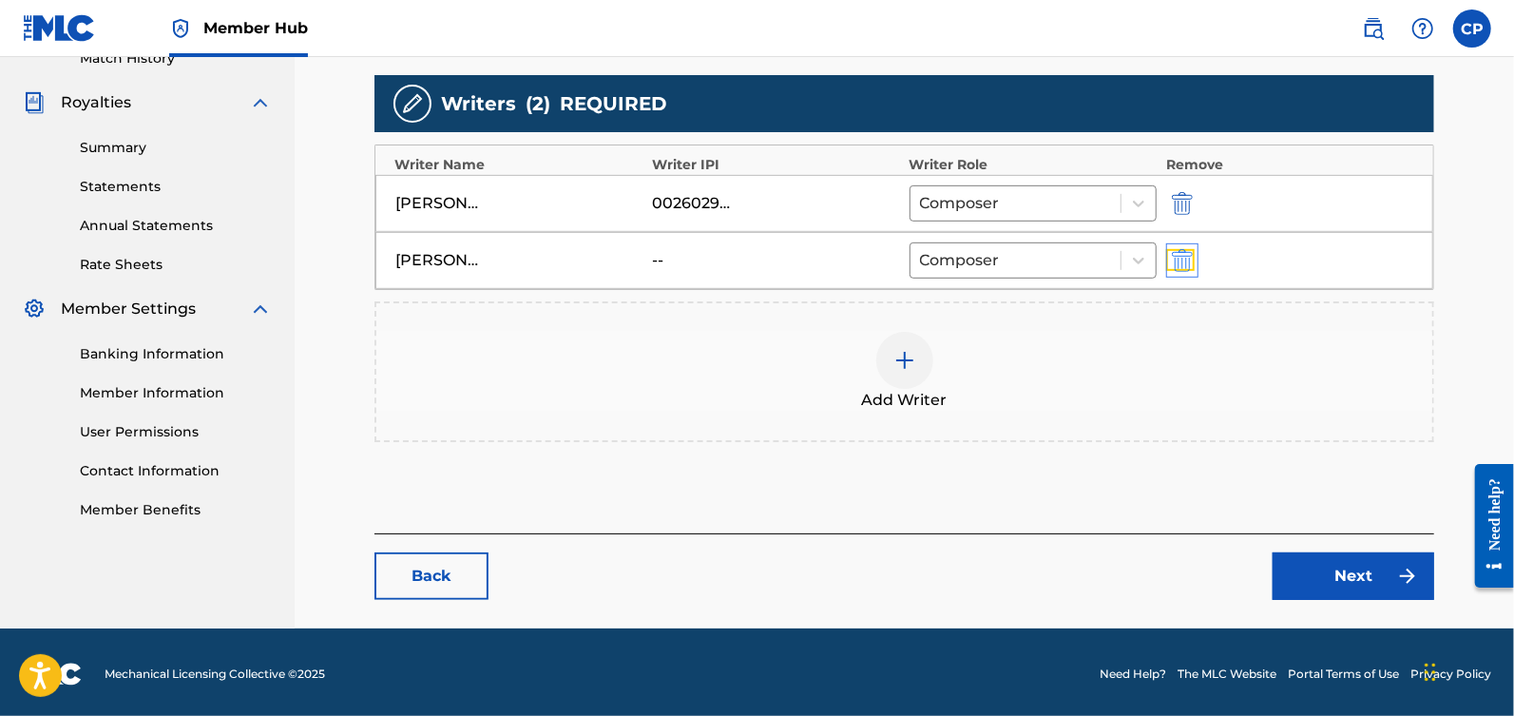
click at [1183, 257] on img "submit" at bounding box center [1182, 260] width 21 height 23
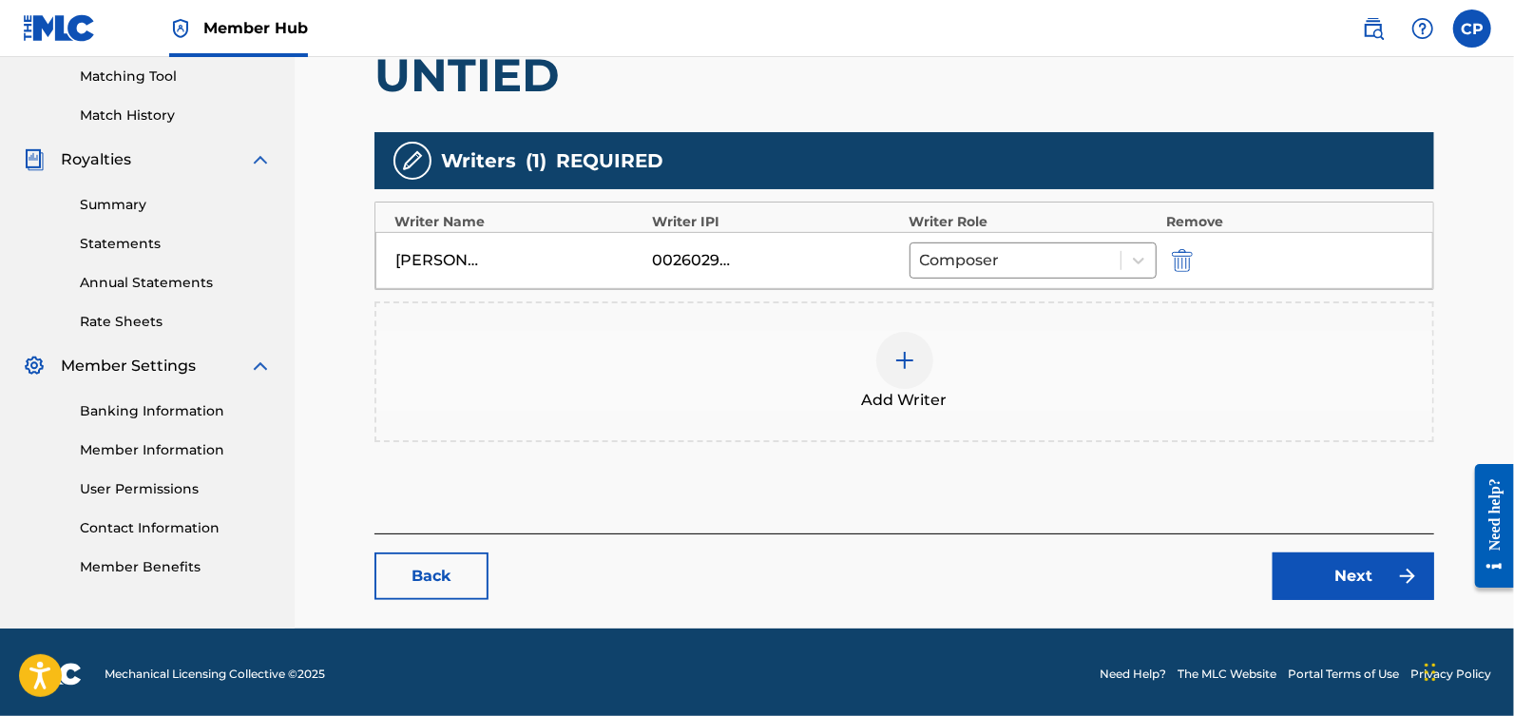
click at [910, 358] on img at bounding box center [904, 360] width 23 height 23
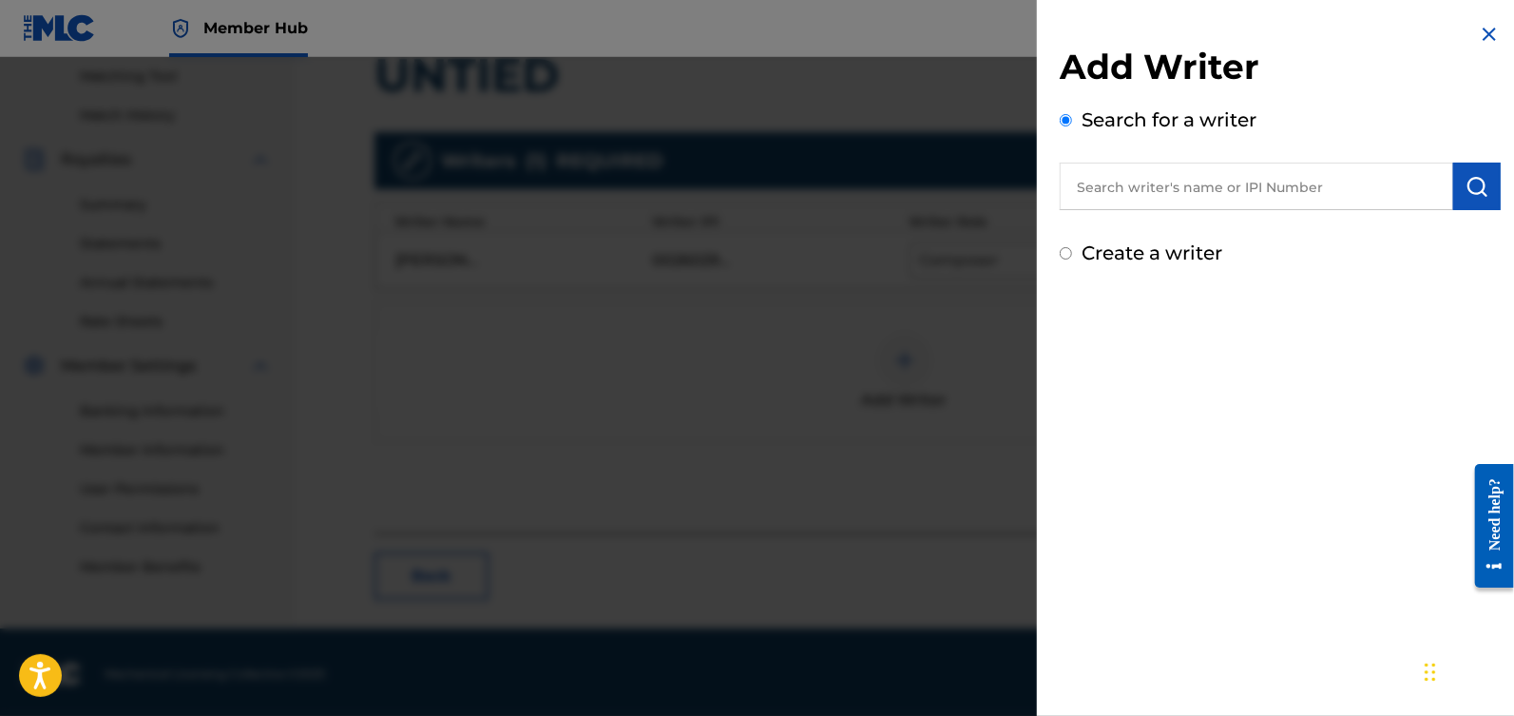
click at [1172, 180] on input "text" at bounding box center [1256, 187] width 393 height 48
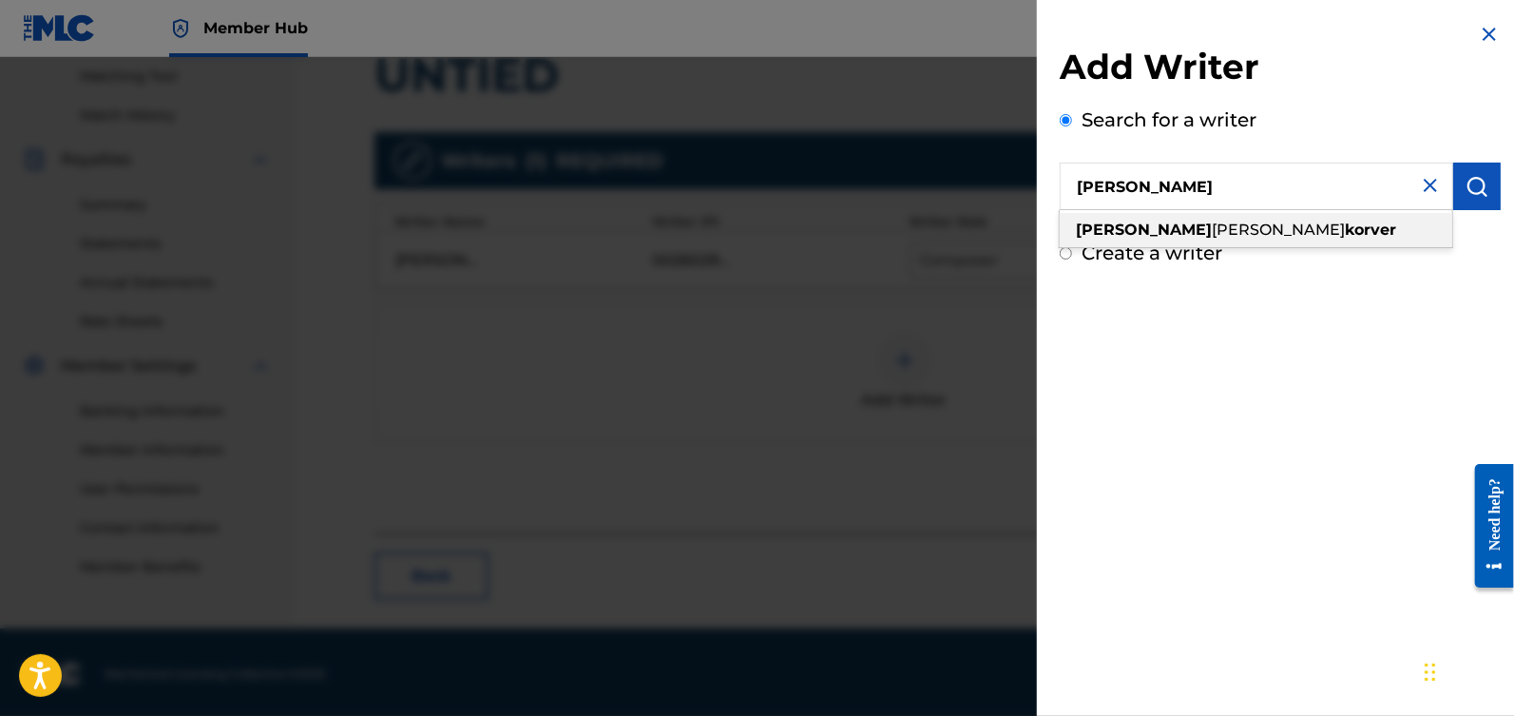
click at [1257, 238] on div "[PERSON_NAME]" at bounding box center [1256, 230] width 393 height 34
type input "[PERSON_NAME]"
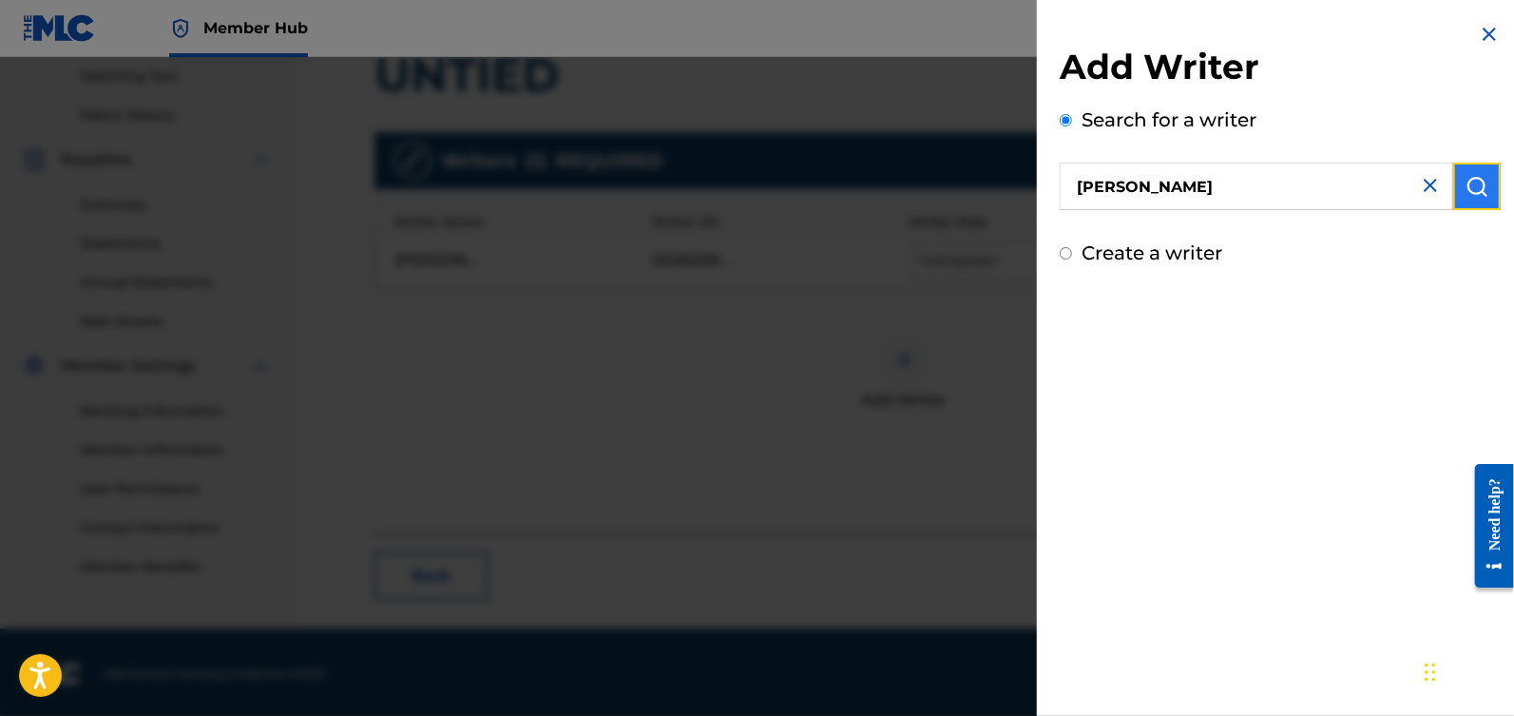
click at [1477, 181] on img "submit" at bounding box center [1477, 186] width 23 height 23
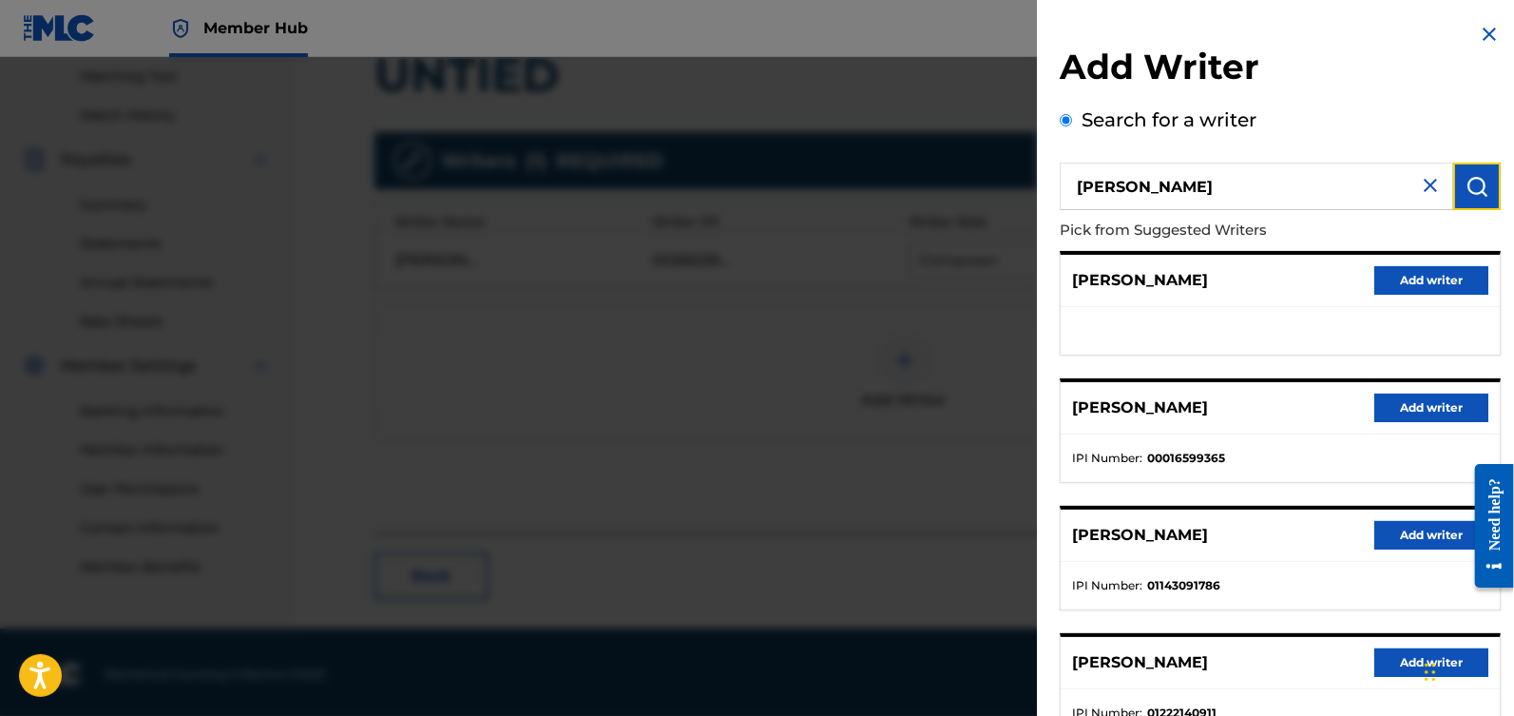
scroll to position [263, 0]
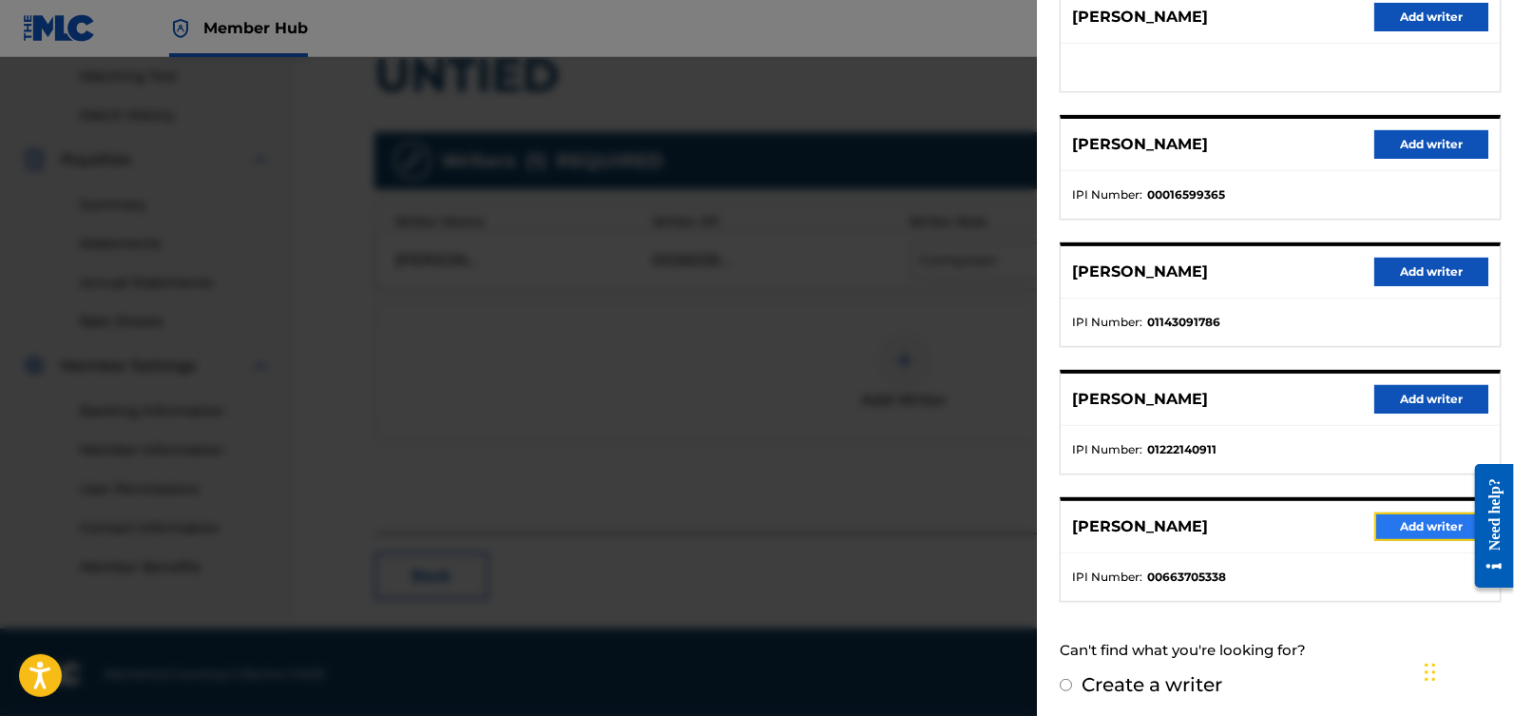
click at [1415, 525] on button "Add writer" at bounding box center [1431, 526] width 114 height 29
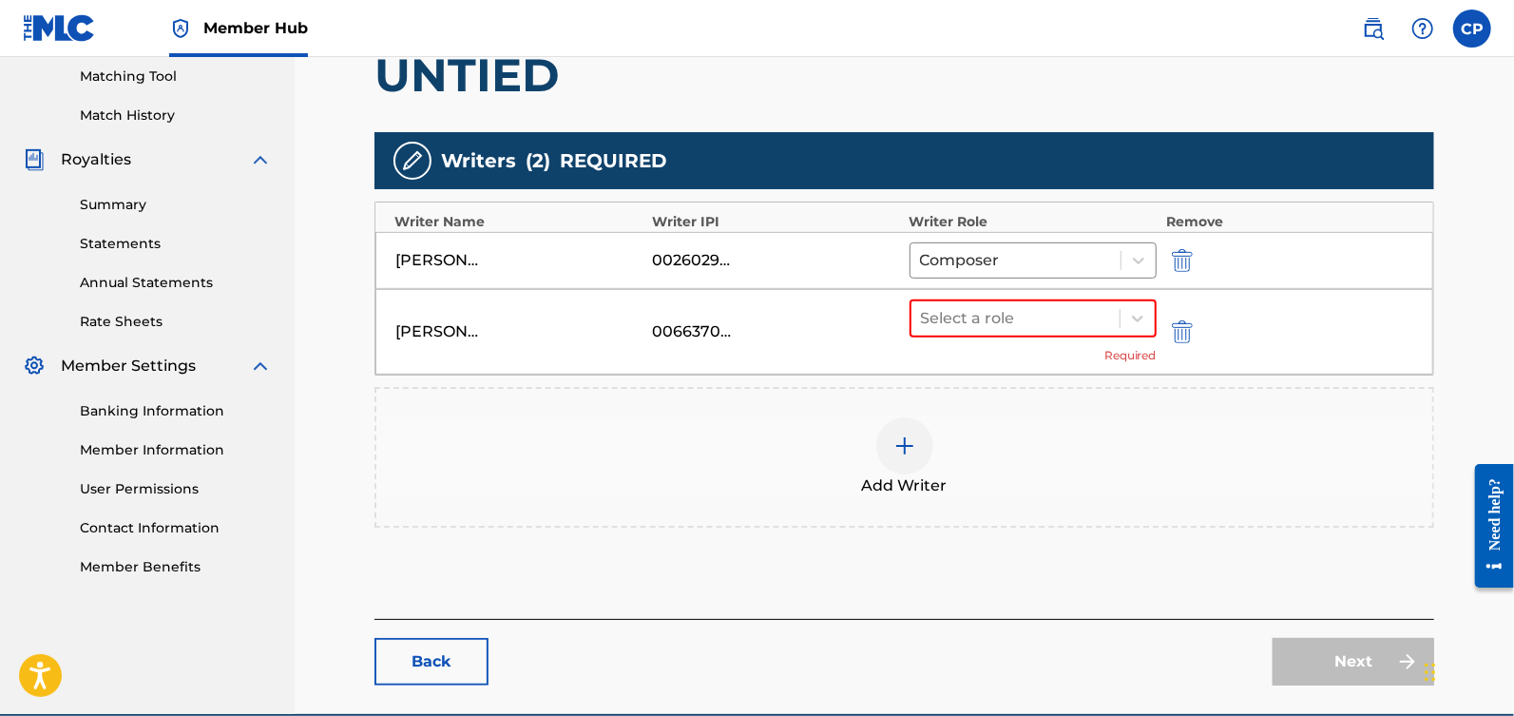
click at [1076, 336] on div "Select a role Required" at bounding box center [1033, 331] width 247 height 65
click at [1076, 334] on div "Select a role Required" at bounding box center [1033, 331] width 247 height 65
click at [1082, 319] on div at bounding box center [1015, 318] width 189 height 27
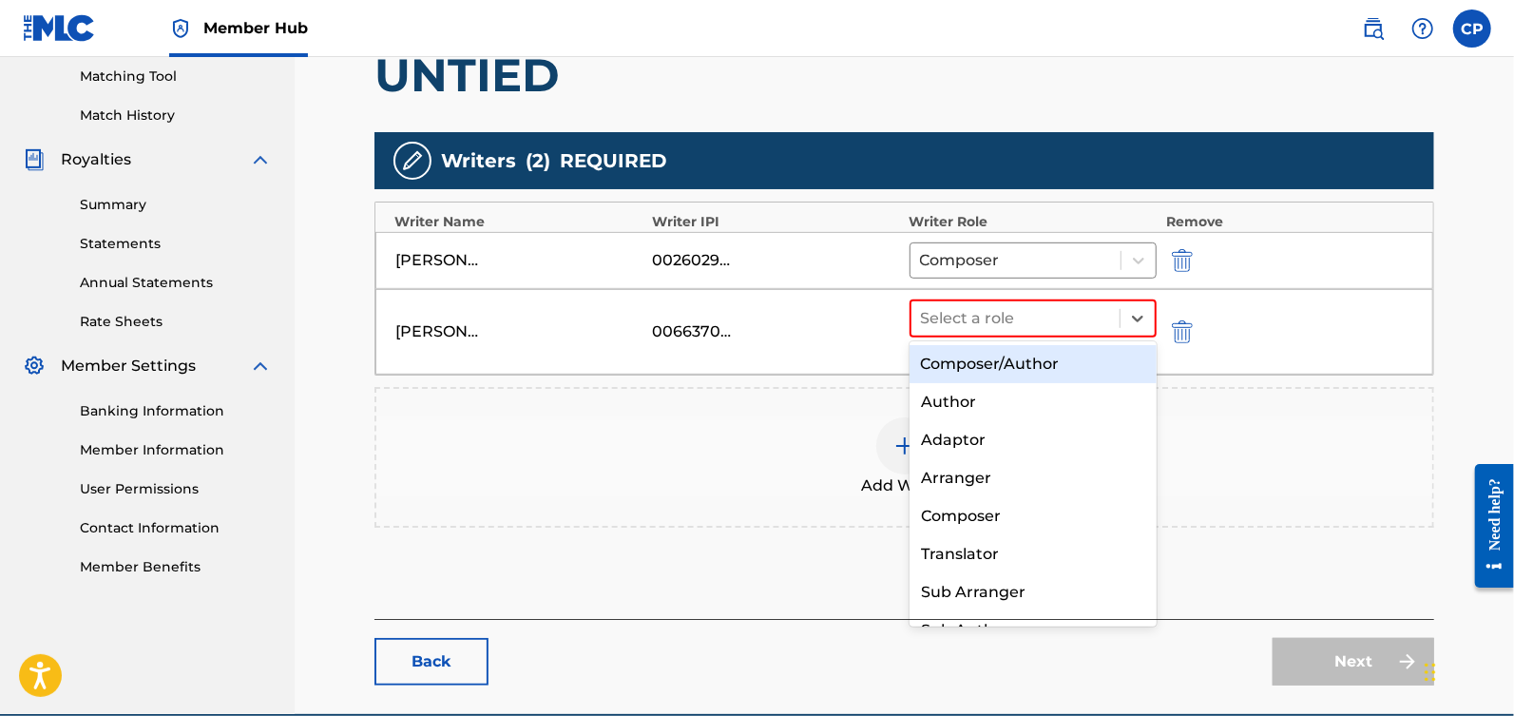
click at [1047, 363] on div "Composer/Author" at bounding box center [1034, 364] width 248 height 38
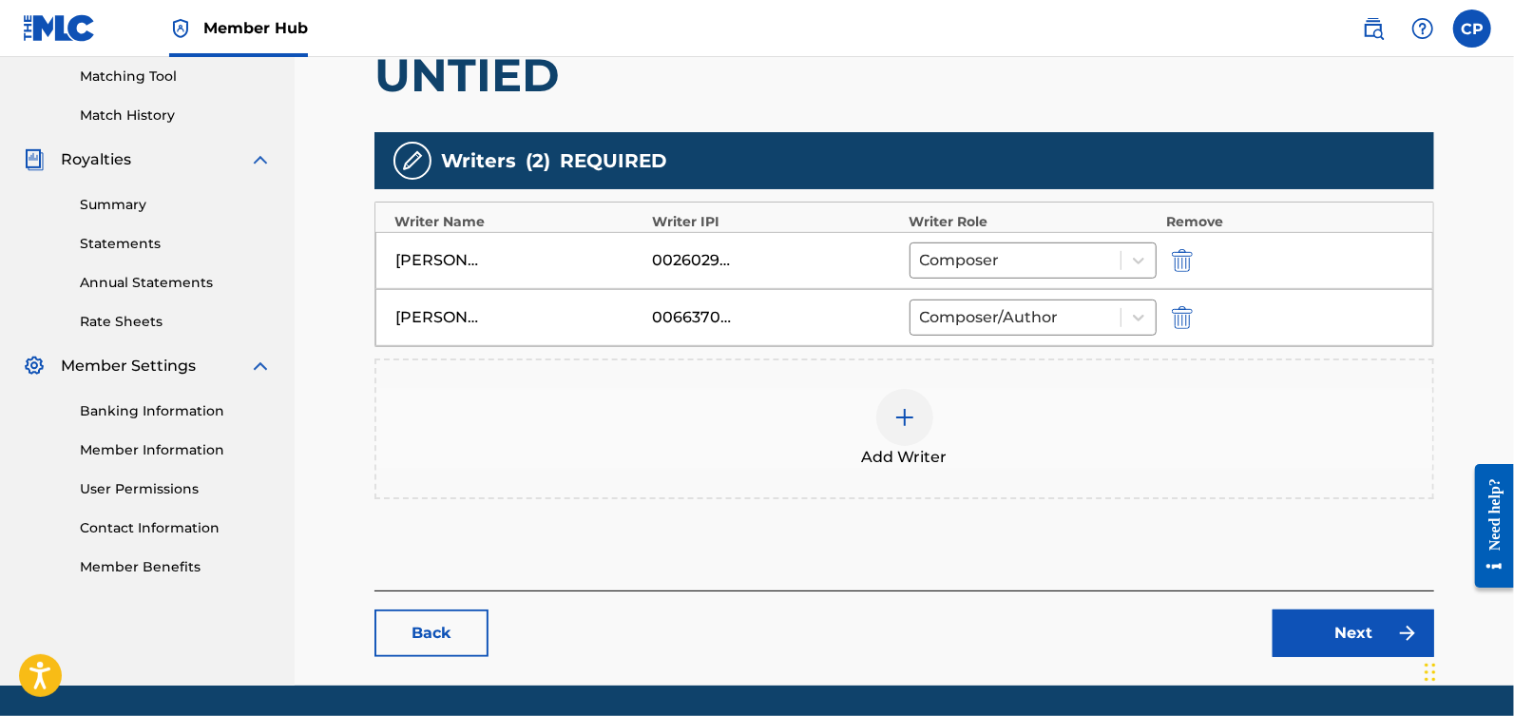
click at [1170, 465] on div "Add Writer" at bounding box center [904, 429] width 1056 height 80
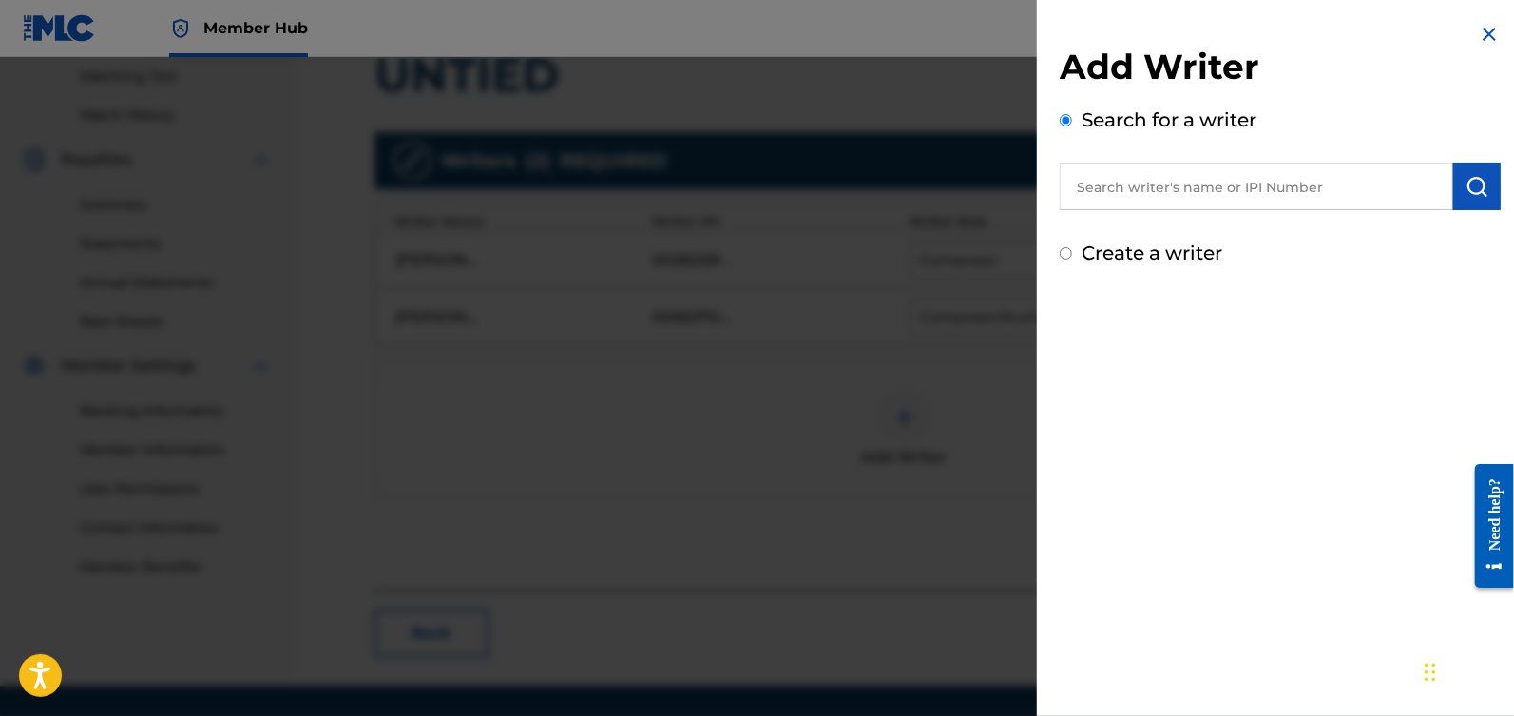
click at [1487, 36] on img at bounding box center [1489, 34] width 23 height 23
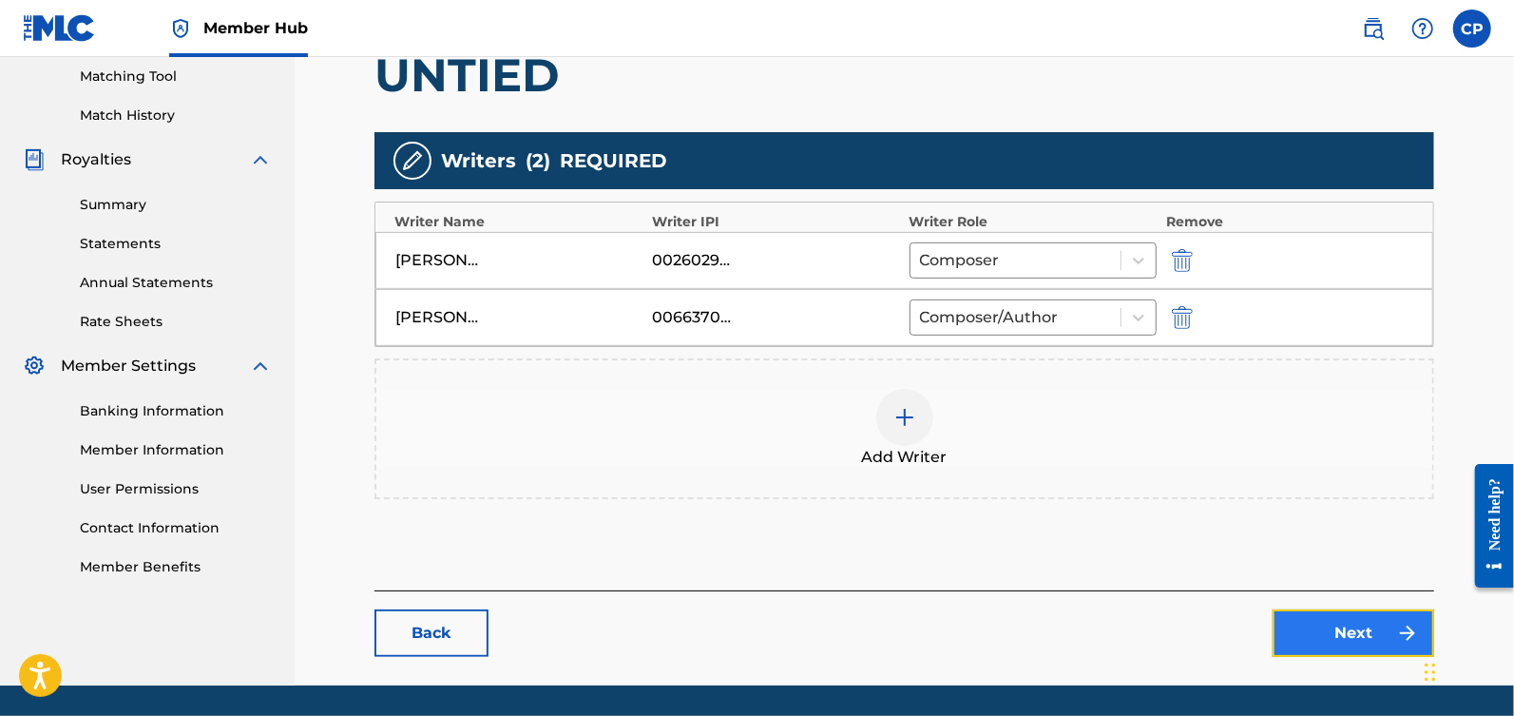
click at [1320, 620] on link "Next" at bounding box center [1354, 633] width 162 height 48
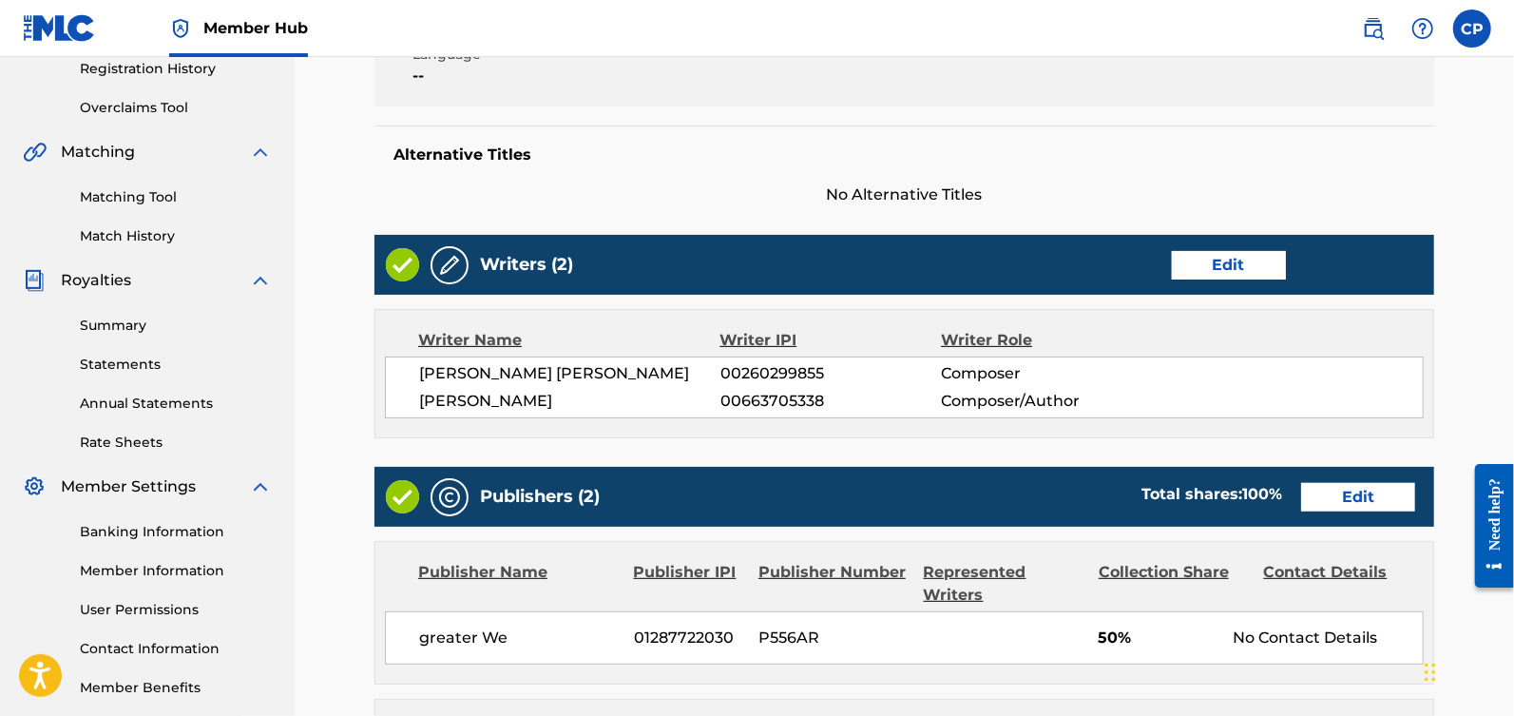
scroll to position [378, 0]
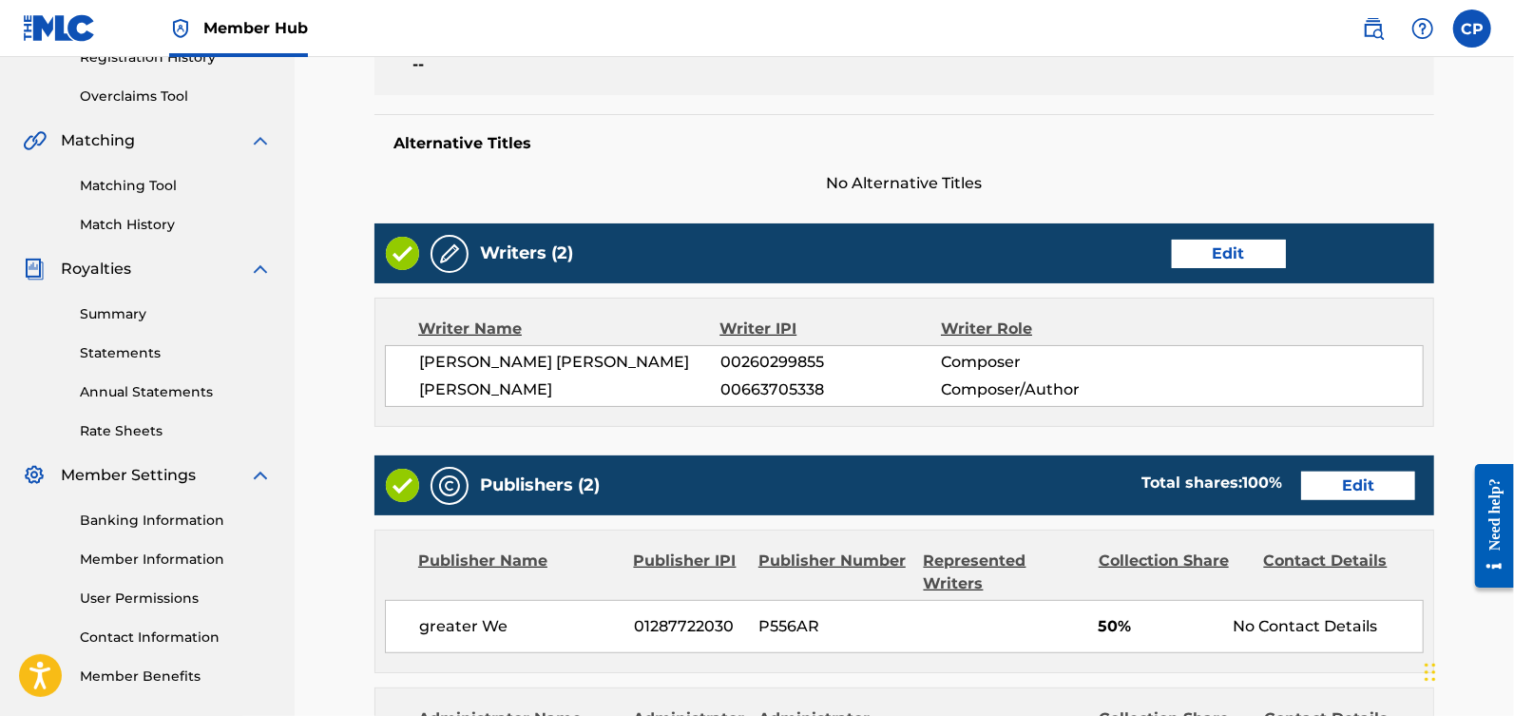
click at [1339, 499] on div "Publishers (2) Total shares: 100 % Edit" at bounding box center [904, 485] width 1060 height 60
click at [1343, 490] on link "Edit" at bounding box center [1358, 485] width 114 height 29
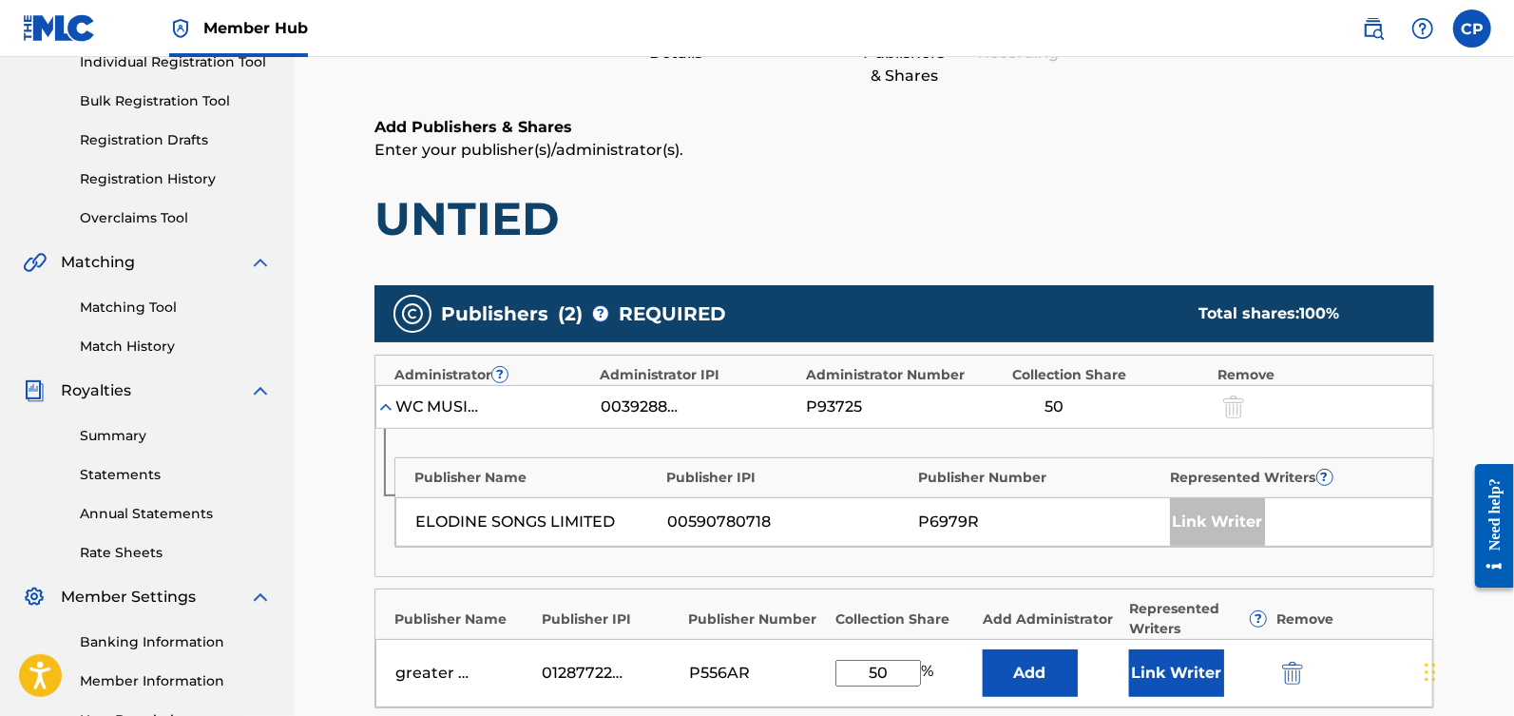
scroll to position [458, 0]
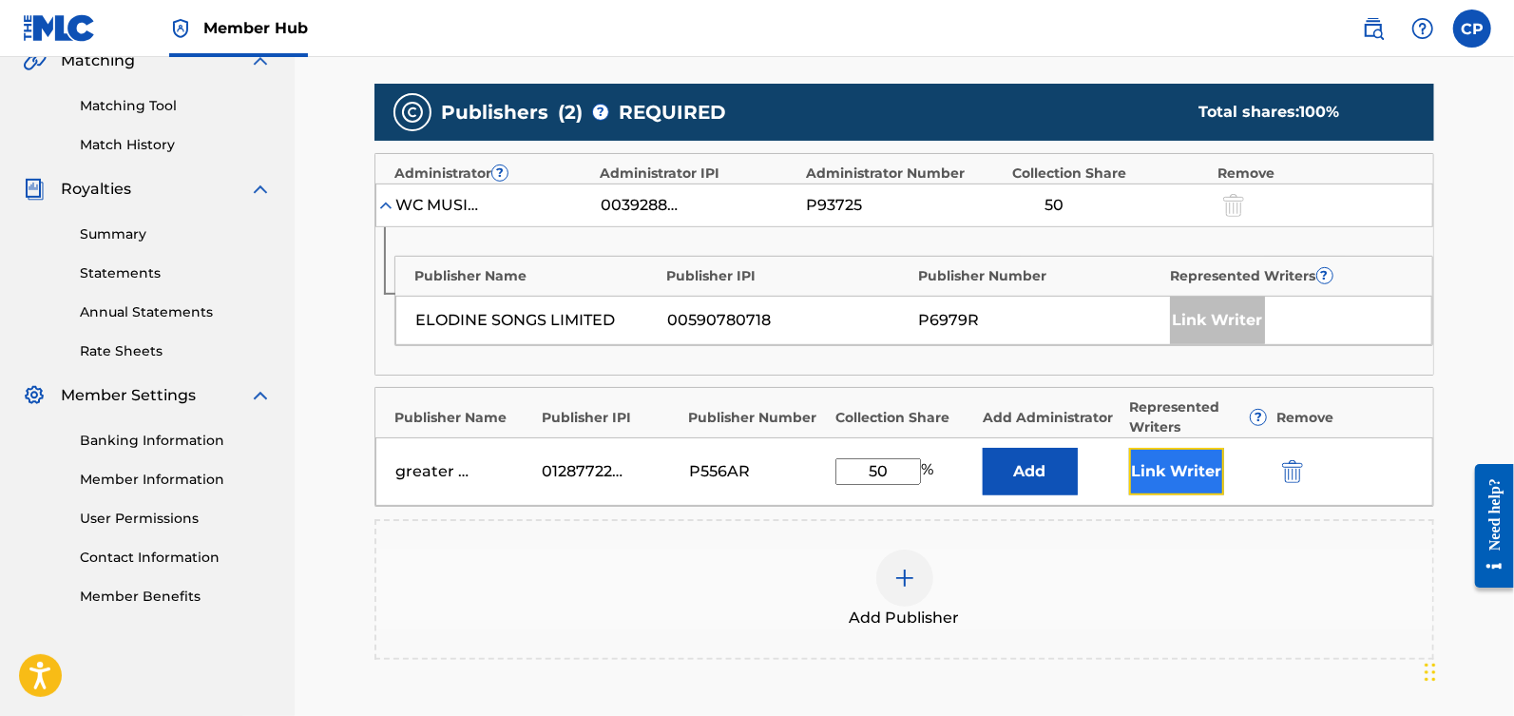
click at [1179, 481] on button "Link Writer" at bounding box center [1176, 472] width 95 height 48
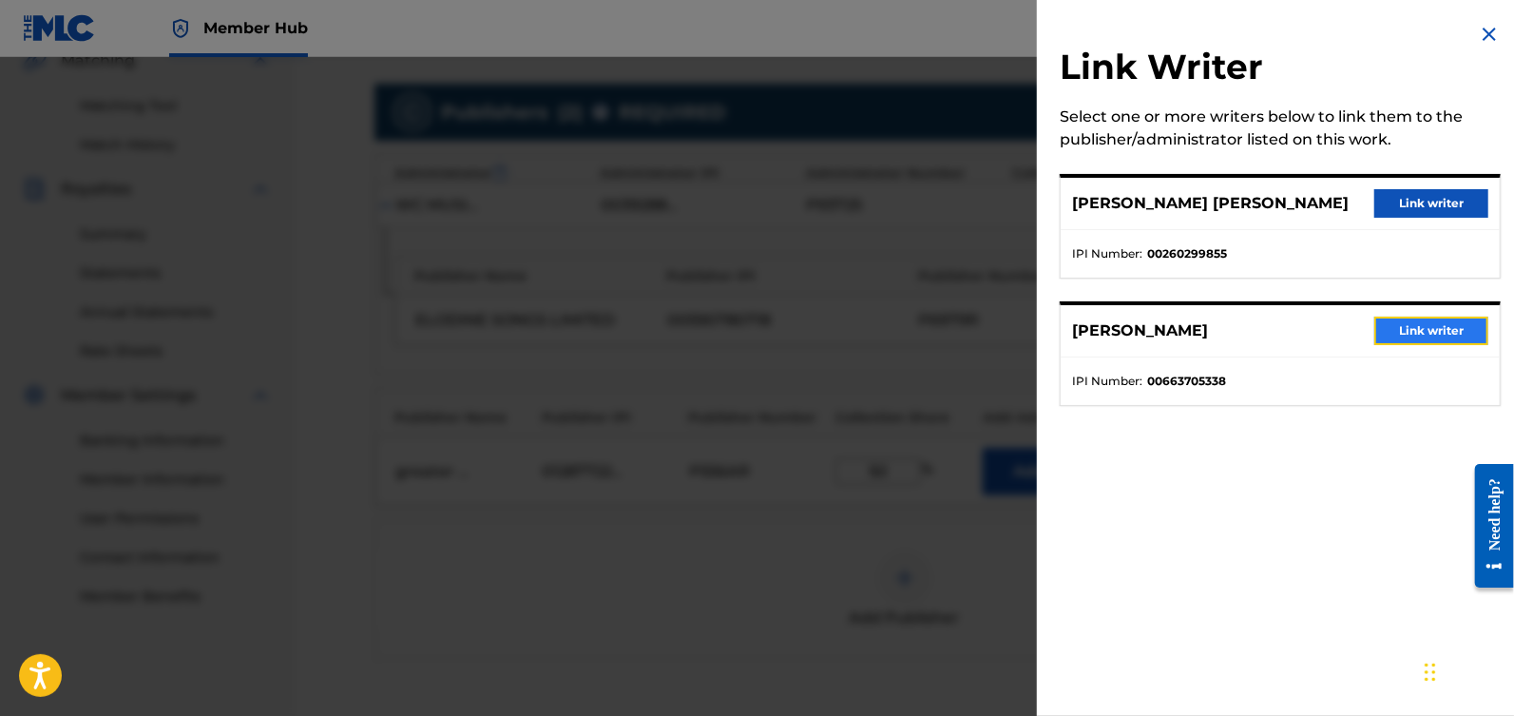
click at [1402, 328] on button "Link writer" at bounding box center [1431, 330] width 114 height 29
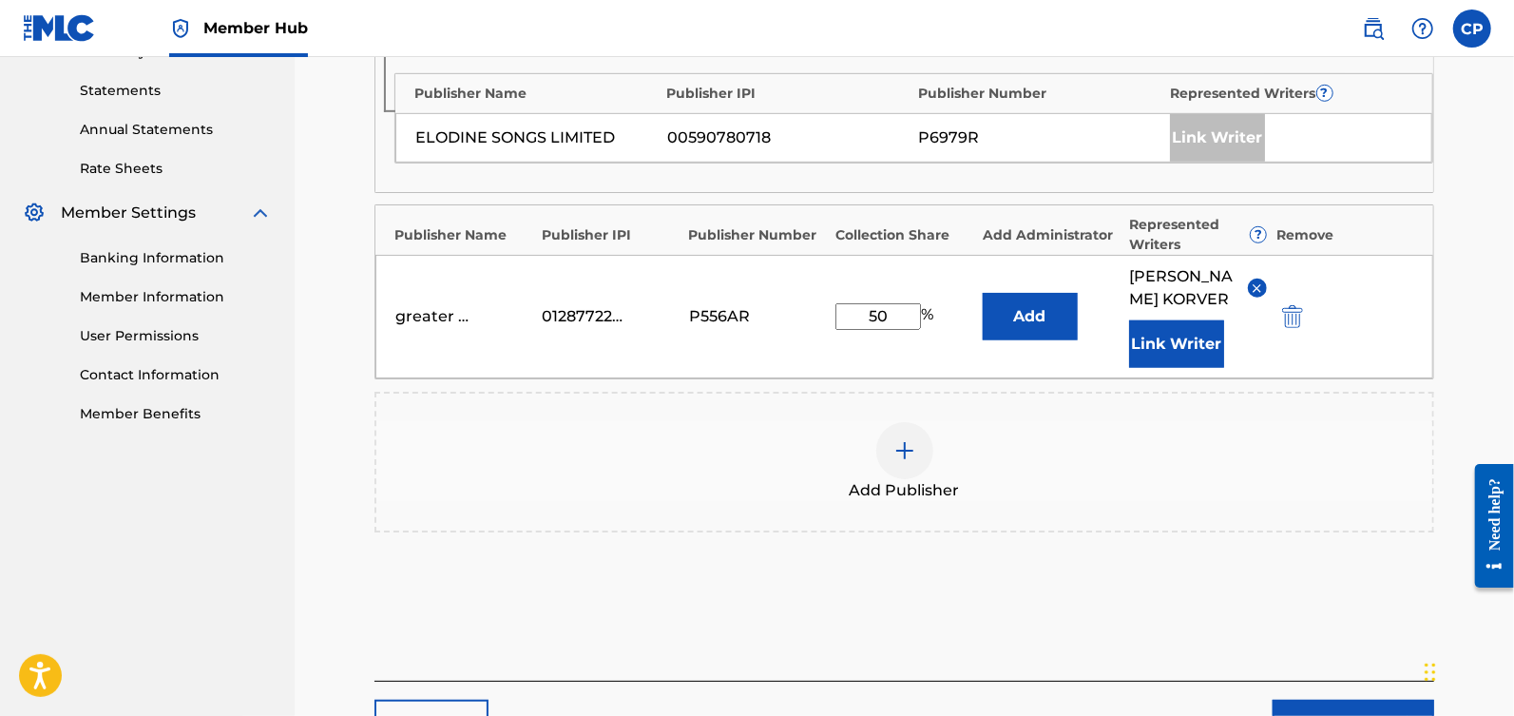
scroll to position [808, 0]
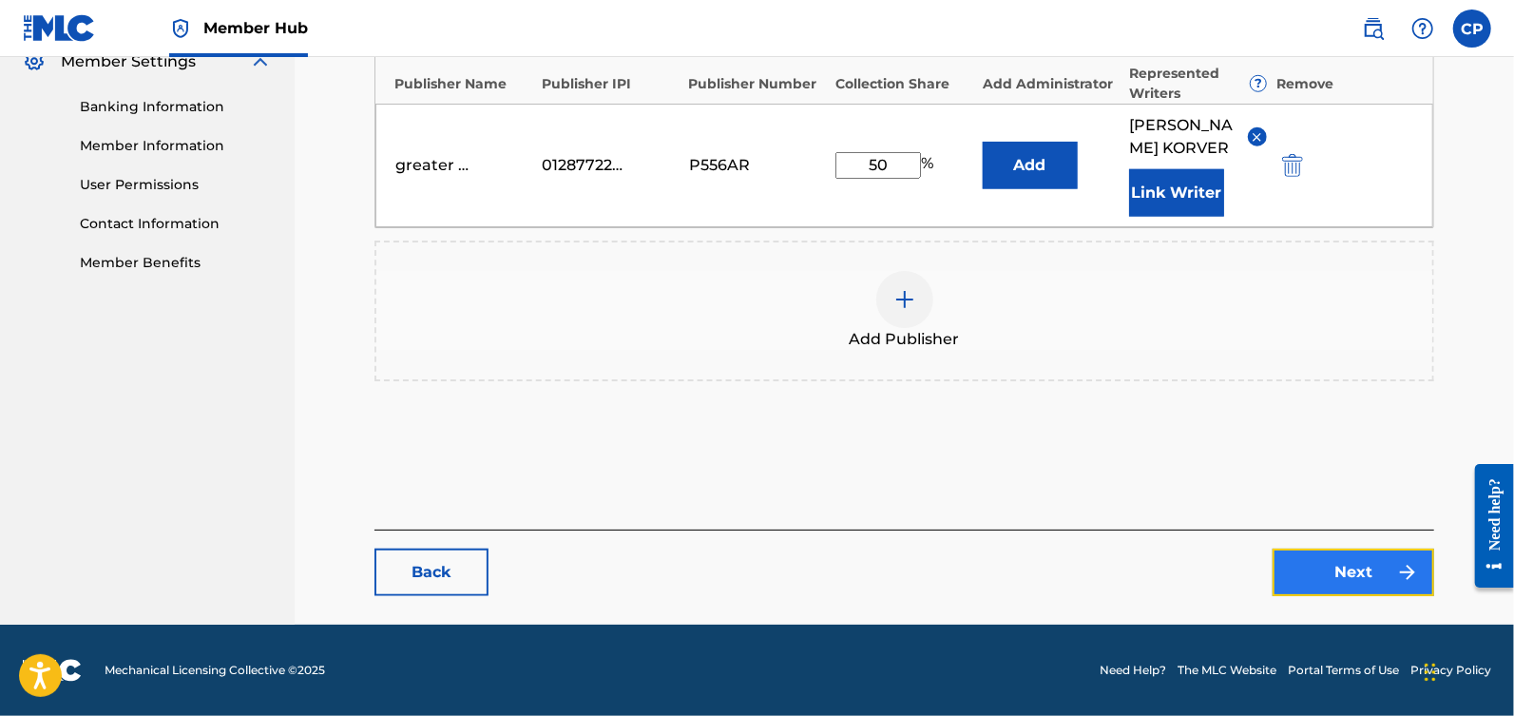
click at [1315, 583] on link "Next" at bounding box center [1354, 572] width 162 height 48
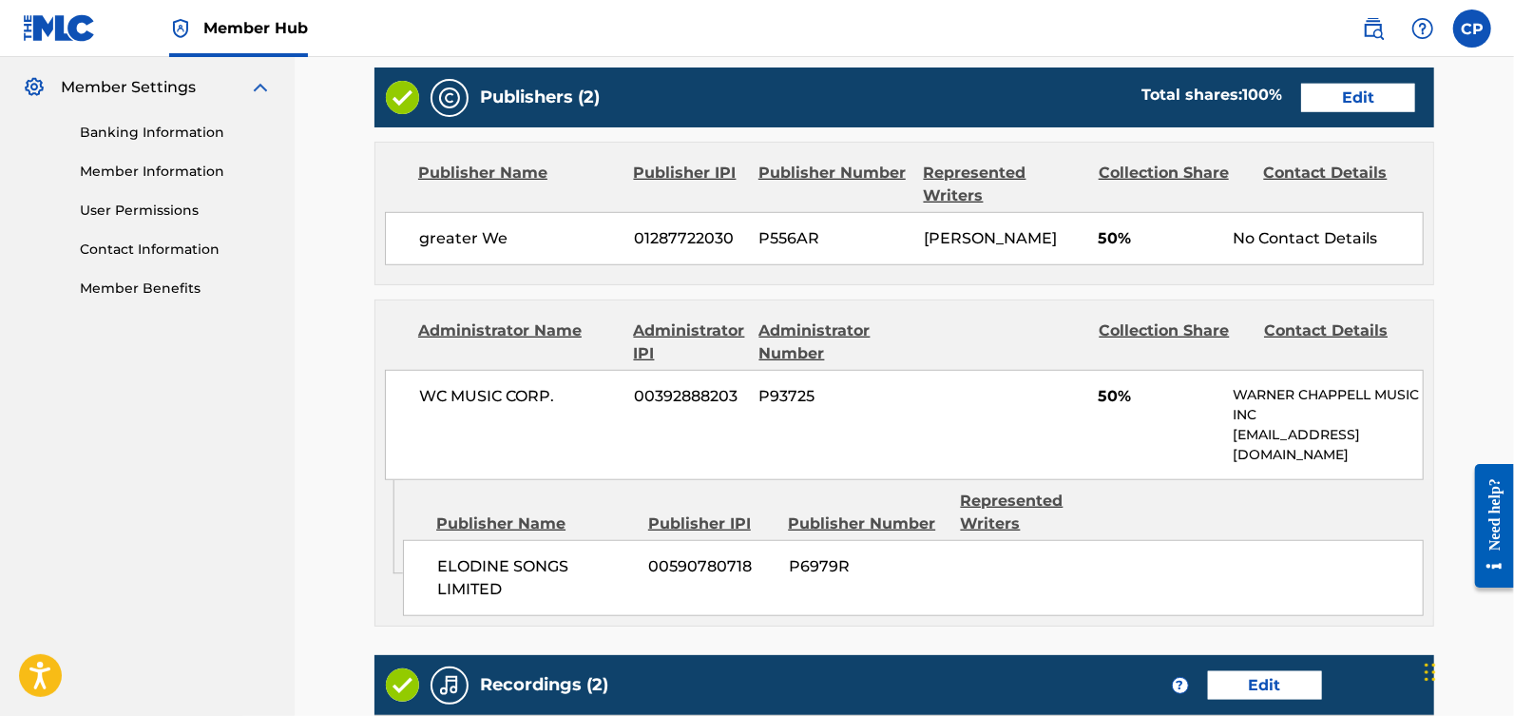
scroll to position [1165, 0]
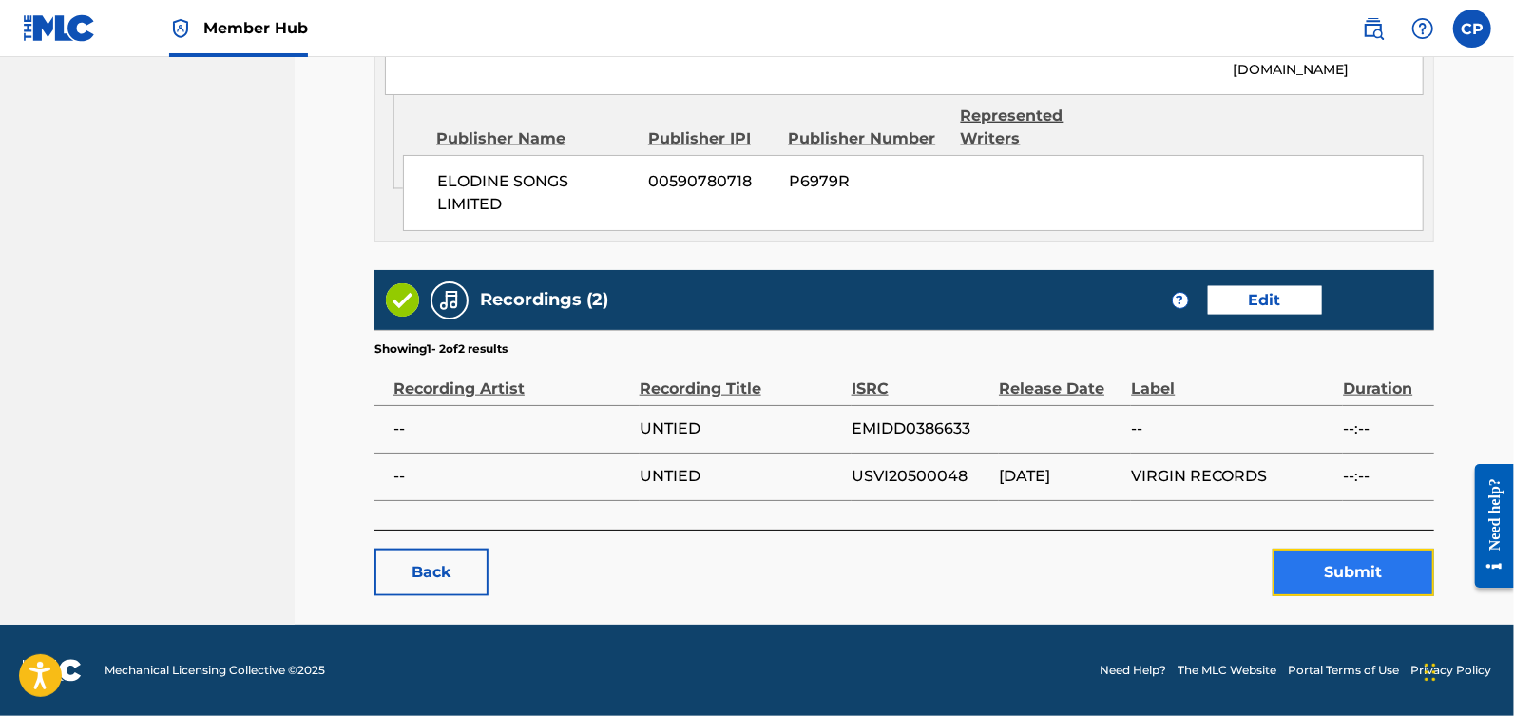
click at [1335, 565] on button "Submit" at bounding box center [1354, 572] width 162 height 48
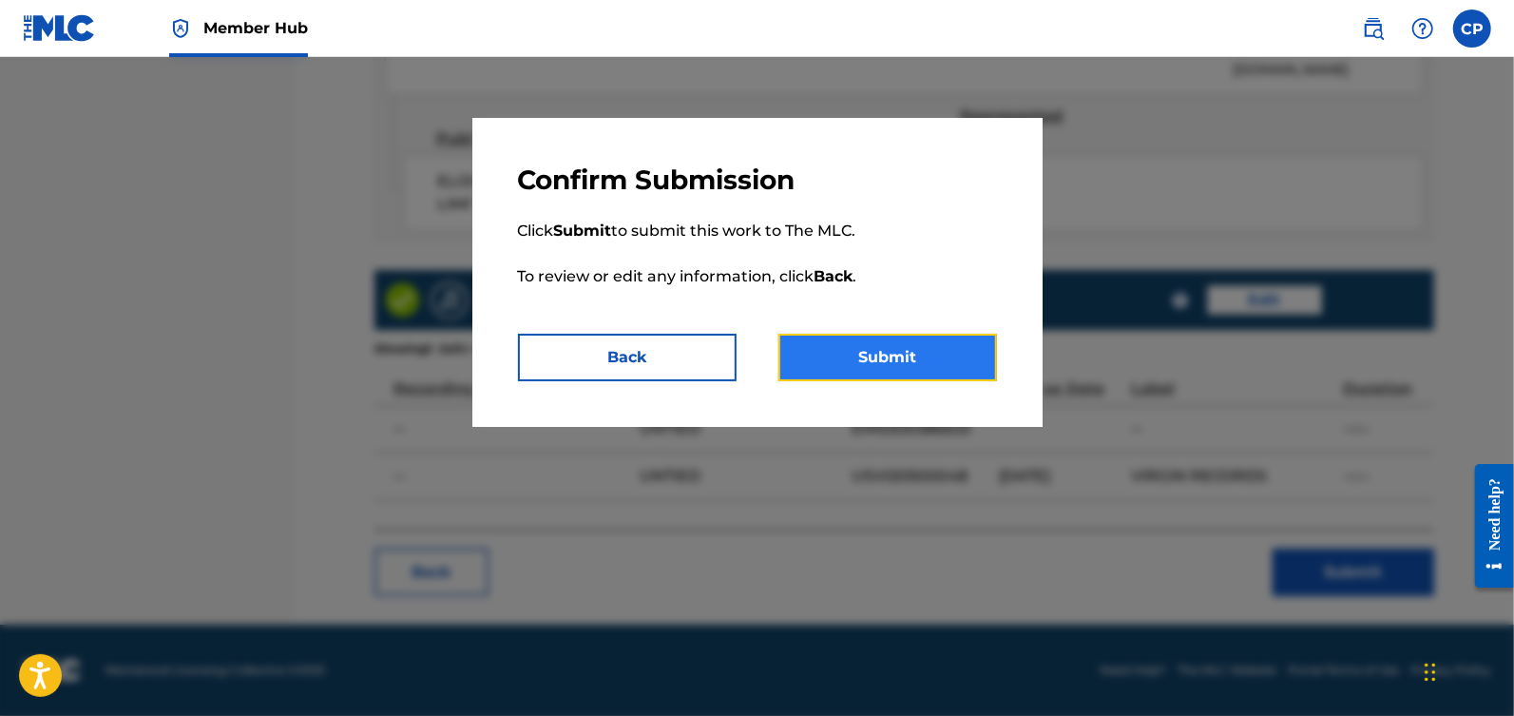
click at [923, 365] on button "Submit" at bounding box center [887, 358] width 219 height 48
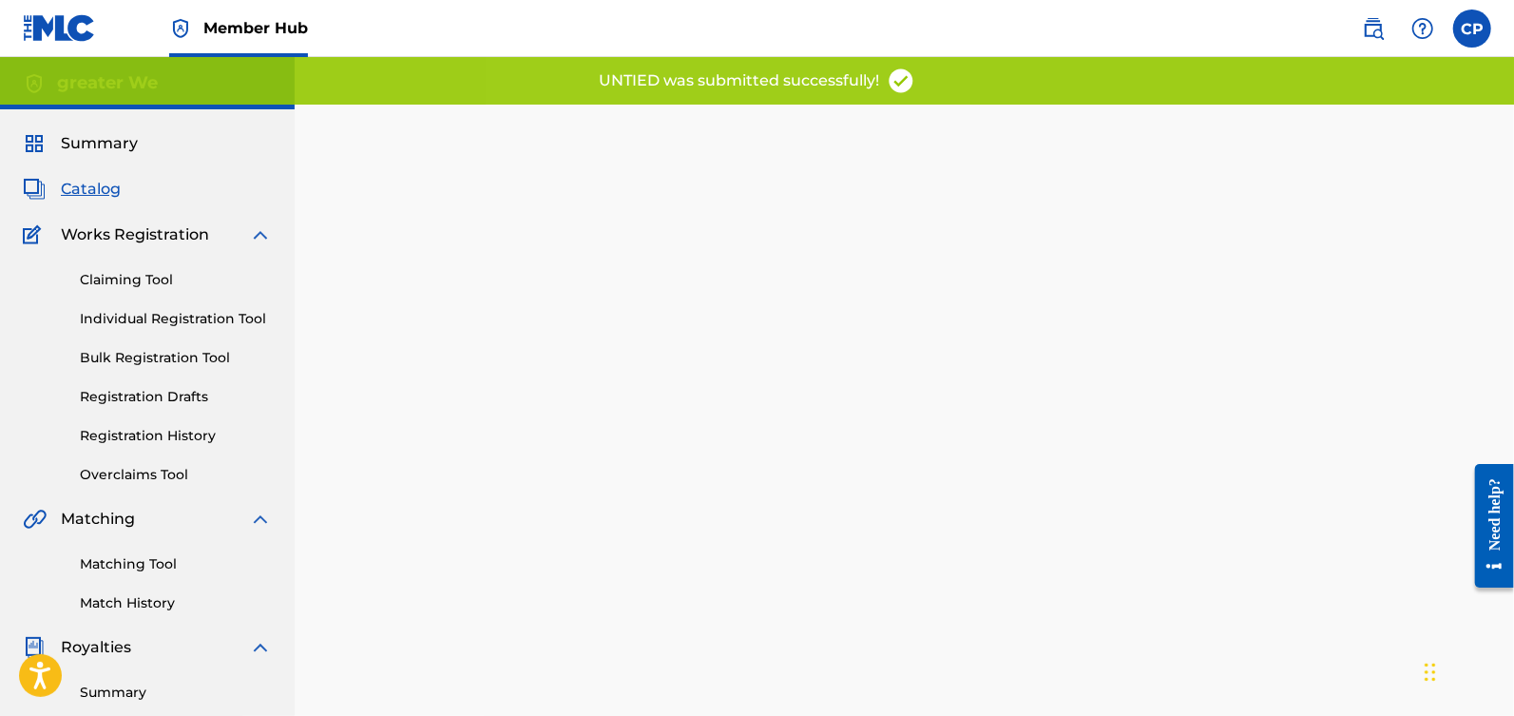
click at [99, 193] on span "Catalog" at bounding box center [91, 189] width 60 height 23
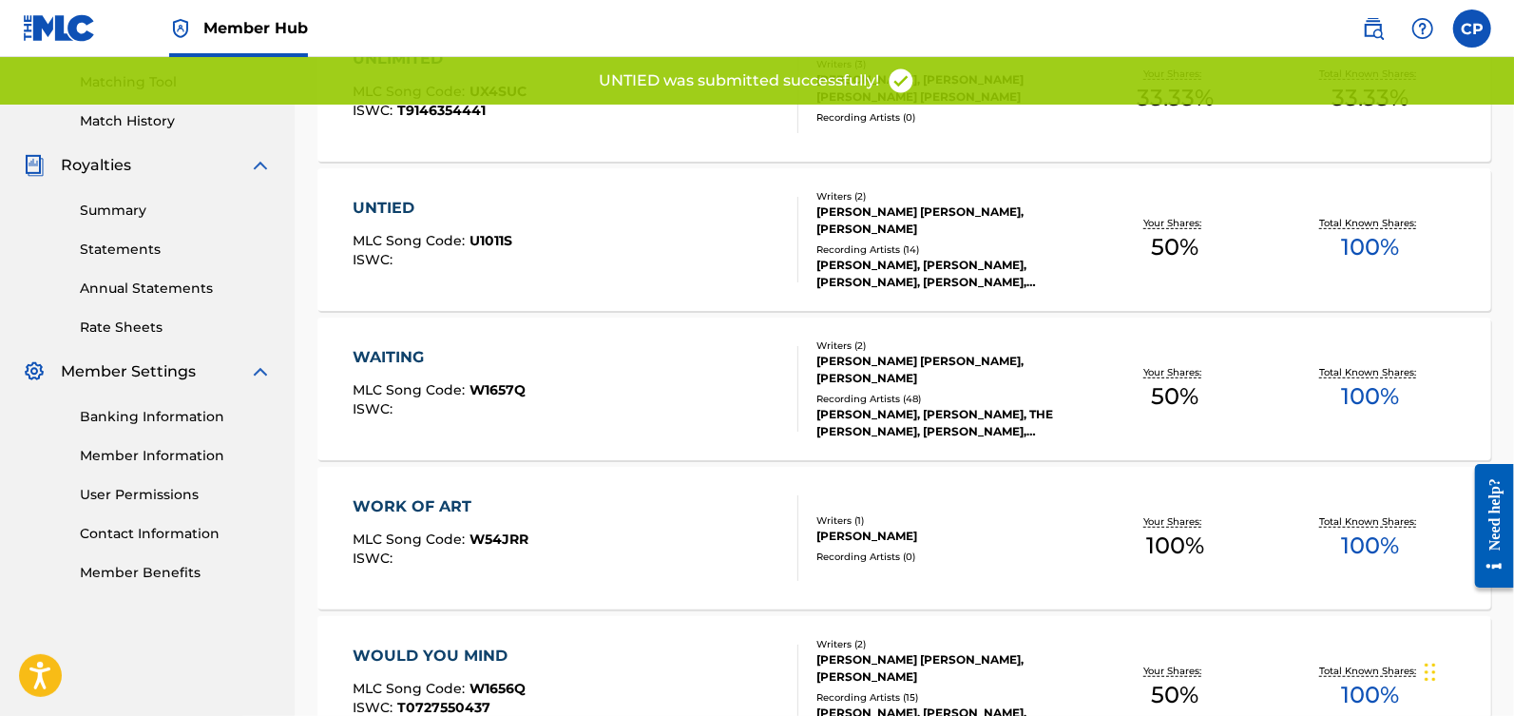
scroll to position [552, 0]
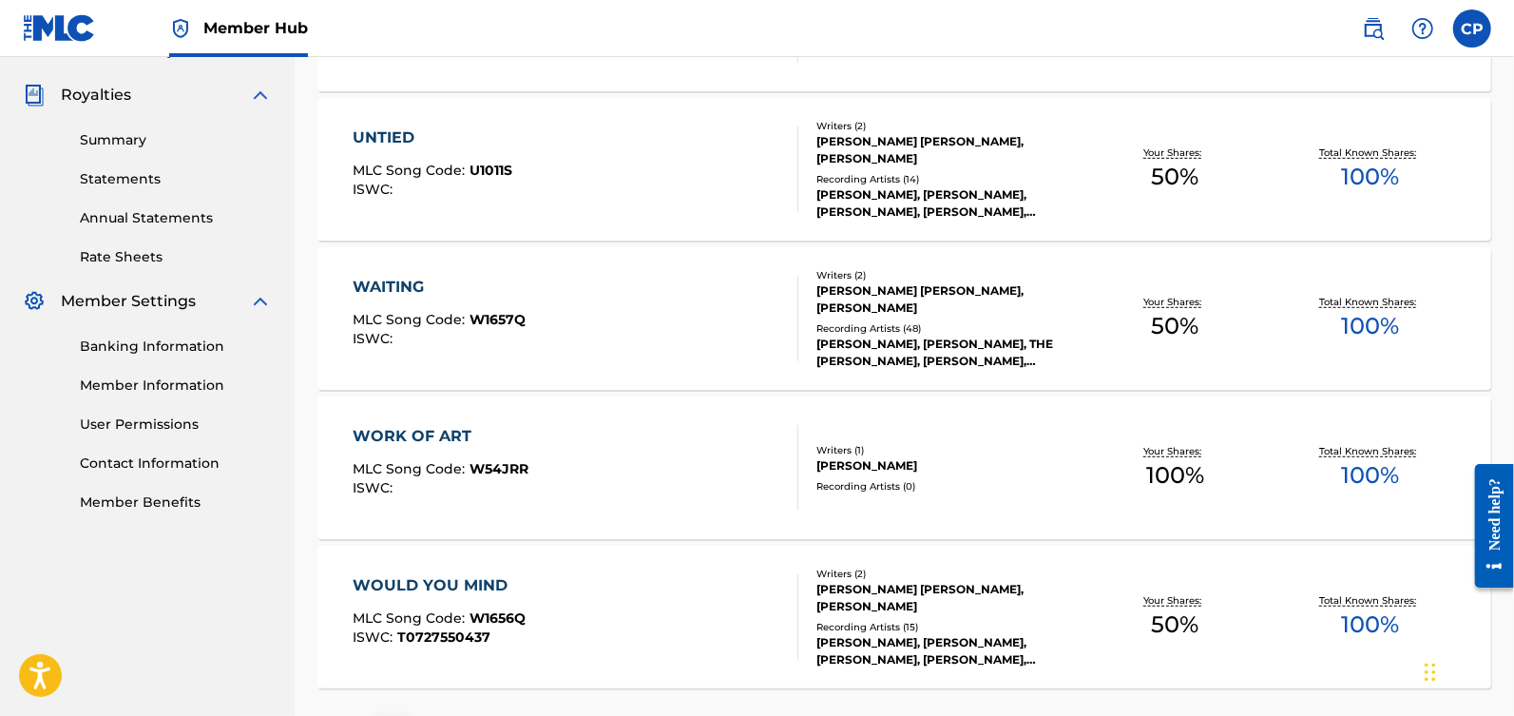
click at [420, 291] on div "WAITING" at bounding box center [439, 287] width 173 height 23
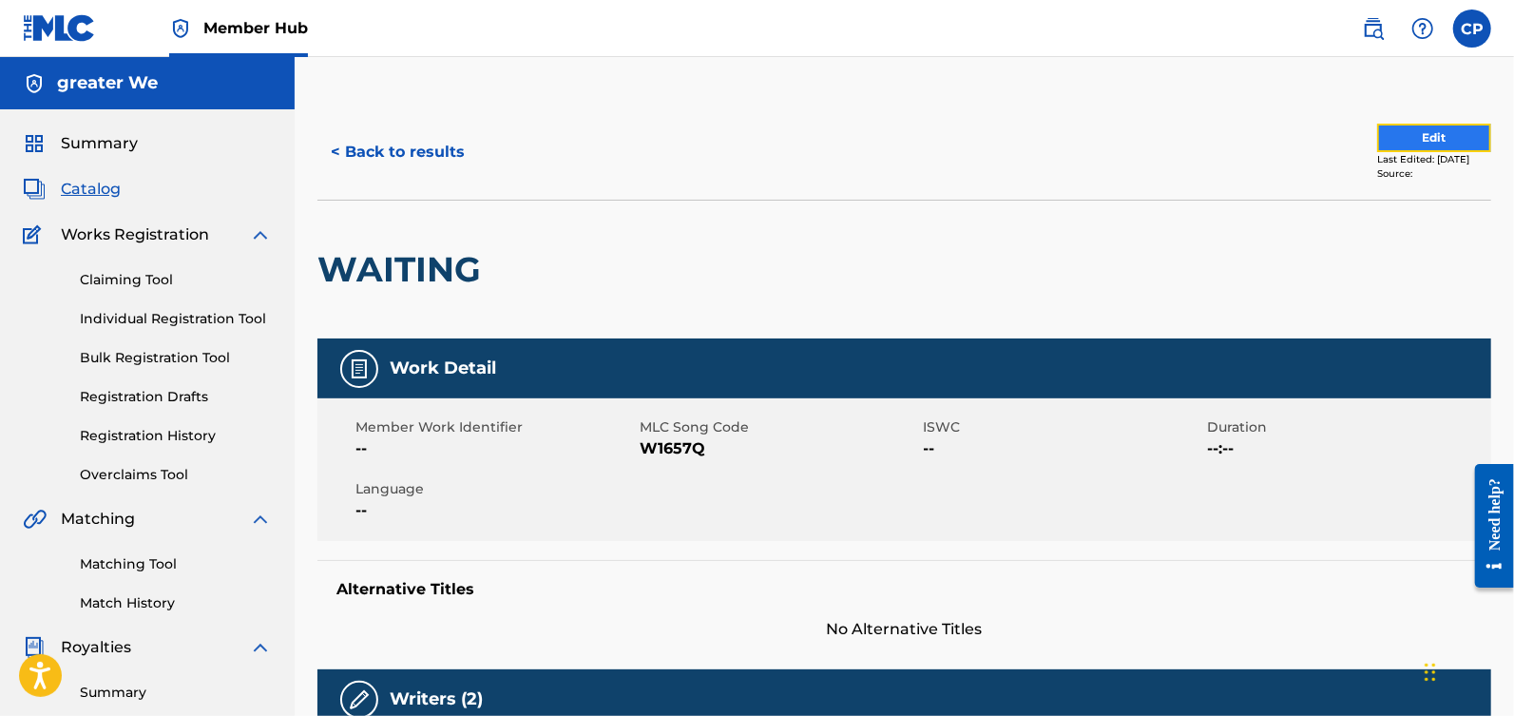
click at [1415, 128] on button "Edit" at bounding box center [1434, 138] width 114 height 29
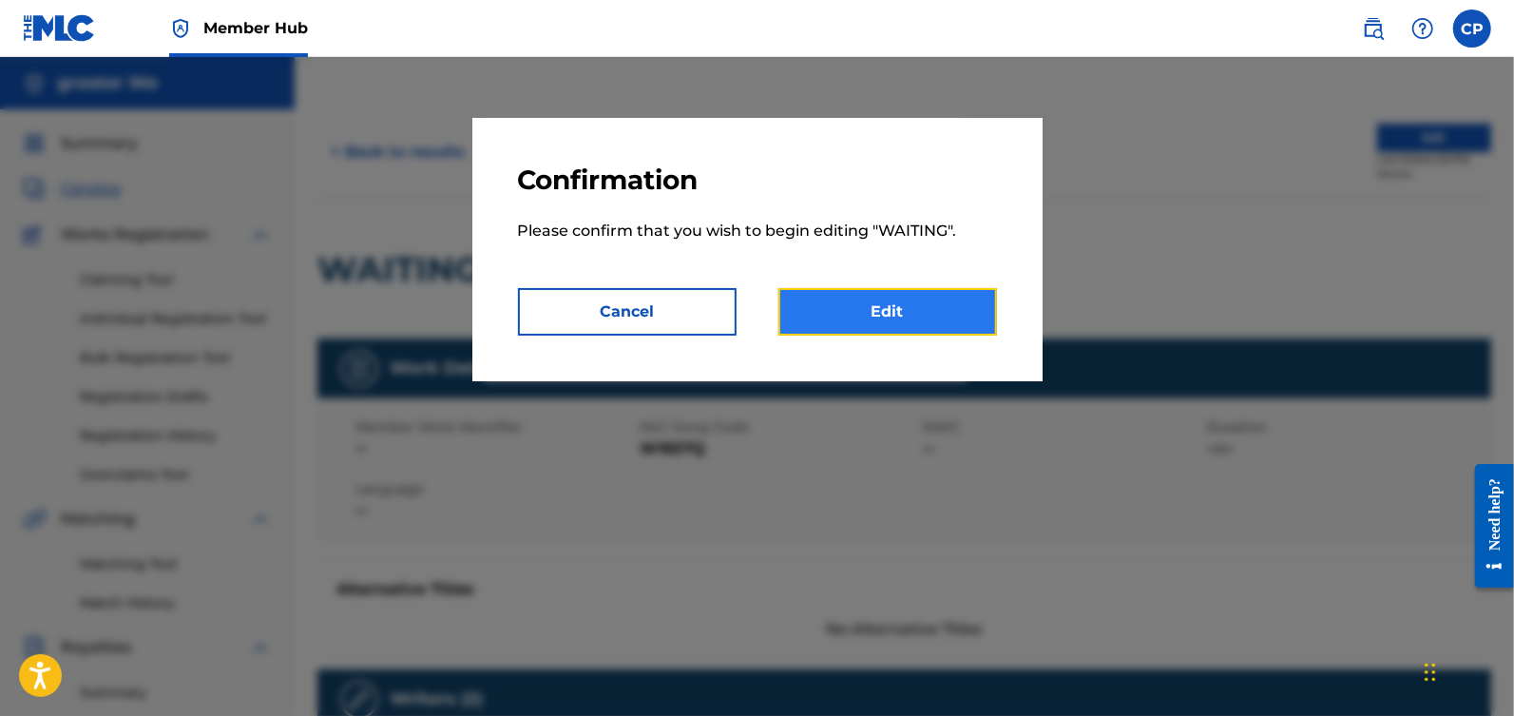
click at [926, 306] on link "Edit" at bounding box center [887, 312] width 219 height 48
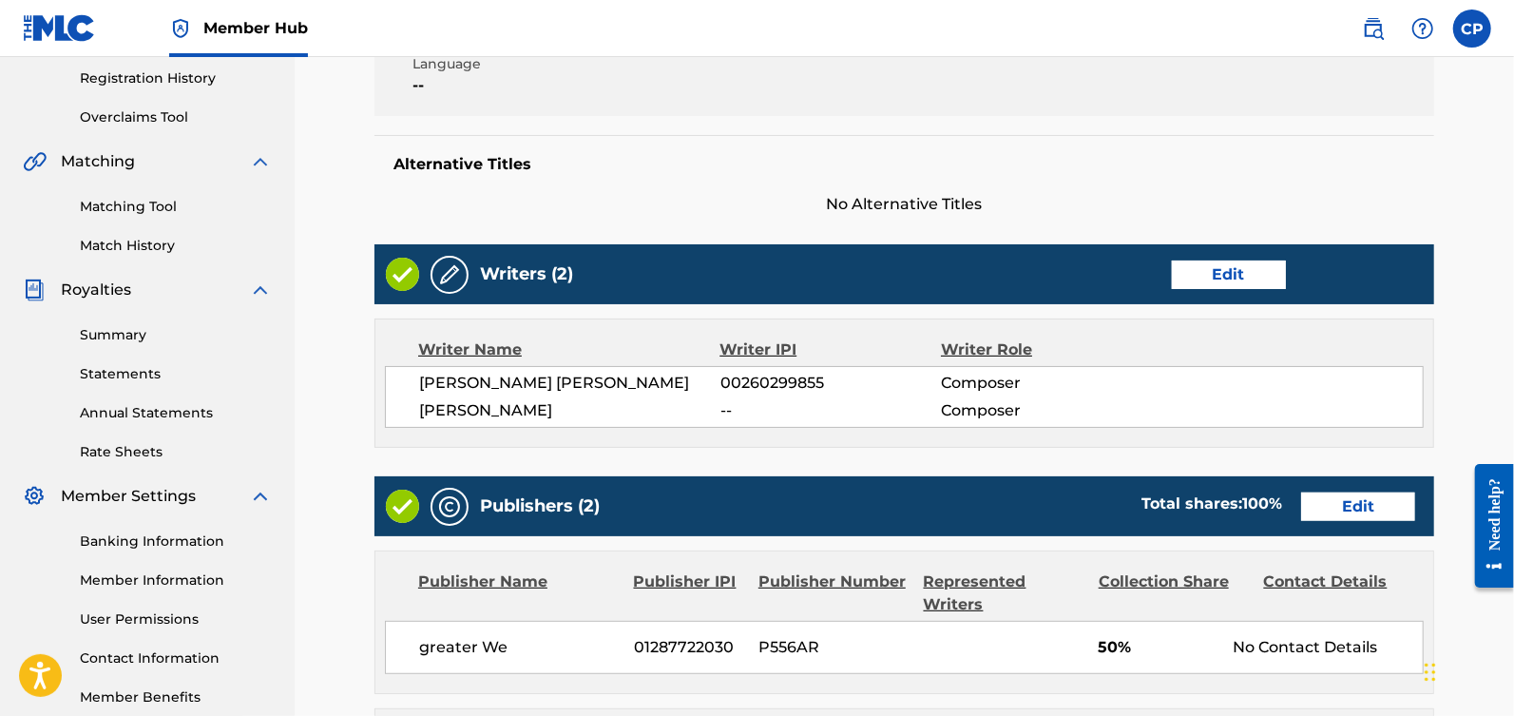
scroll to position [347, 0]
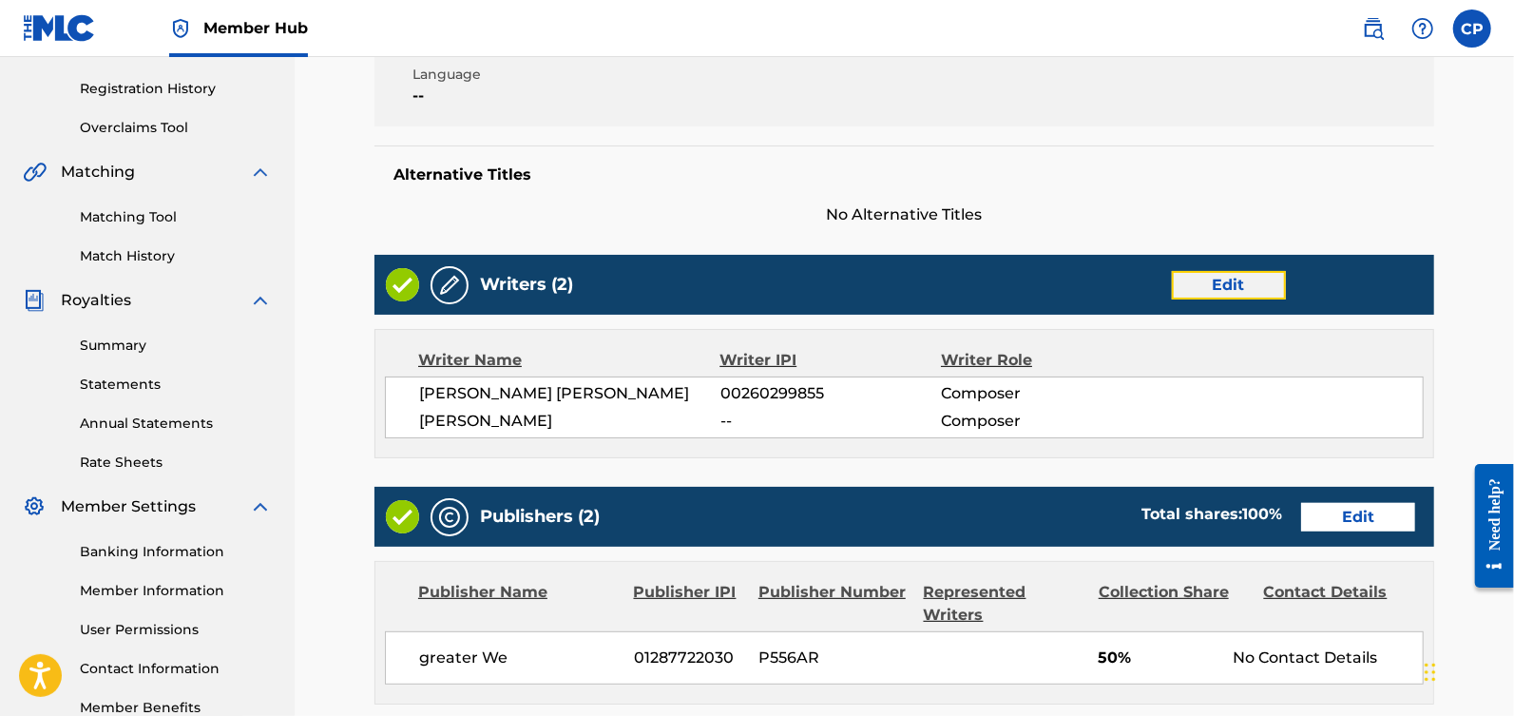
click at [1252, 295] on link "Edit" at bounding box center [1229, 285] width 114 height 29
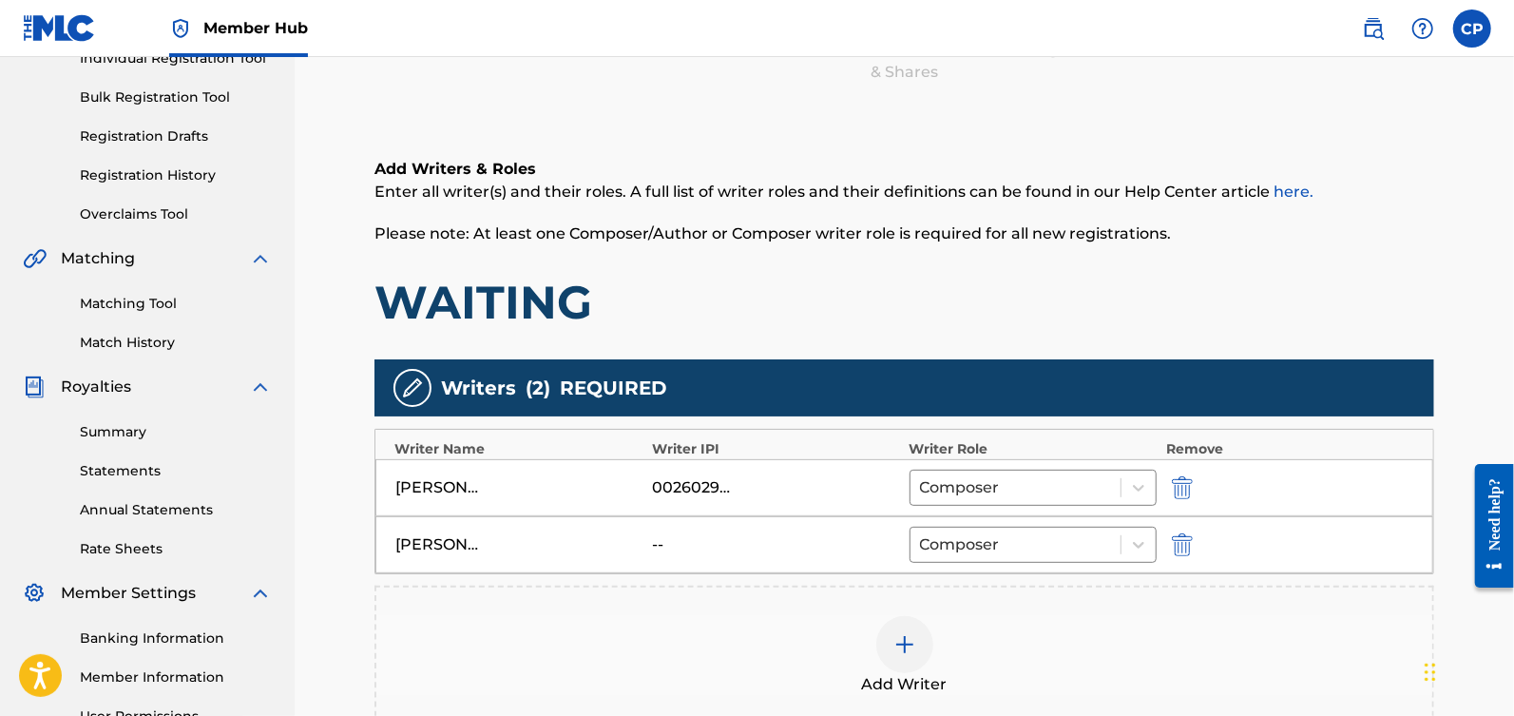
scroll to position [469, 0]
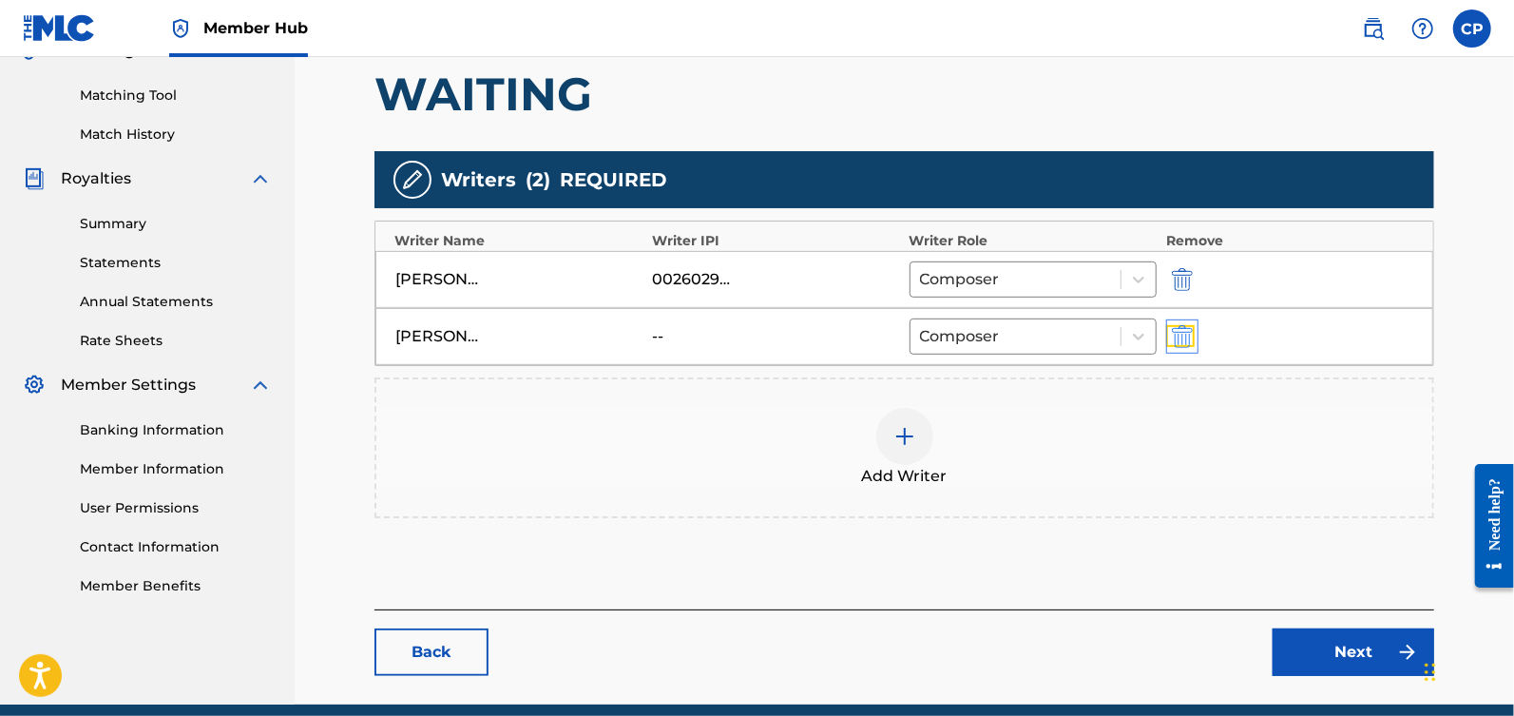
click at [1181, 339] on img "submit" at bounding box center [1182, 336] width 21 height 23
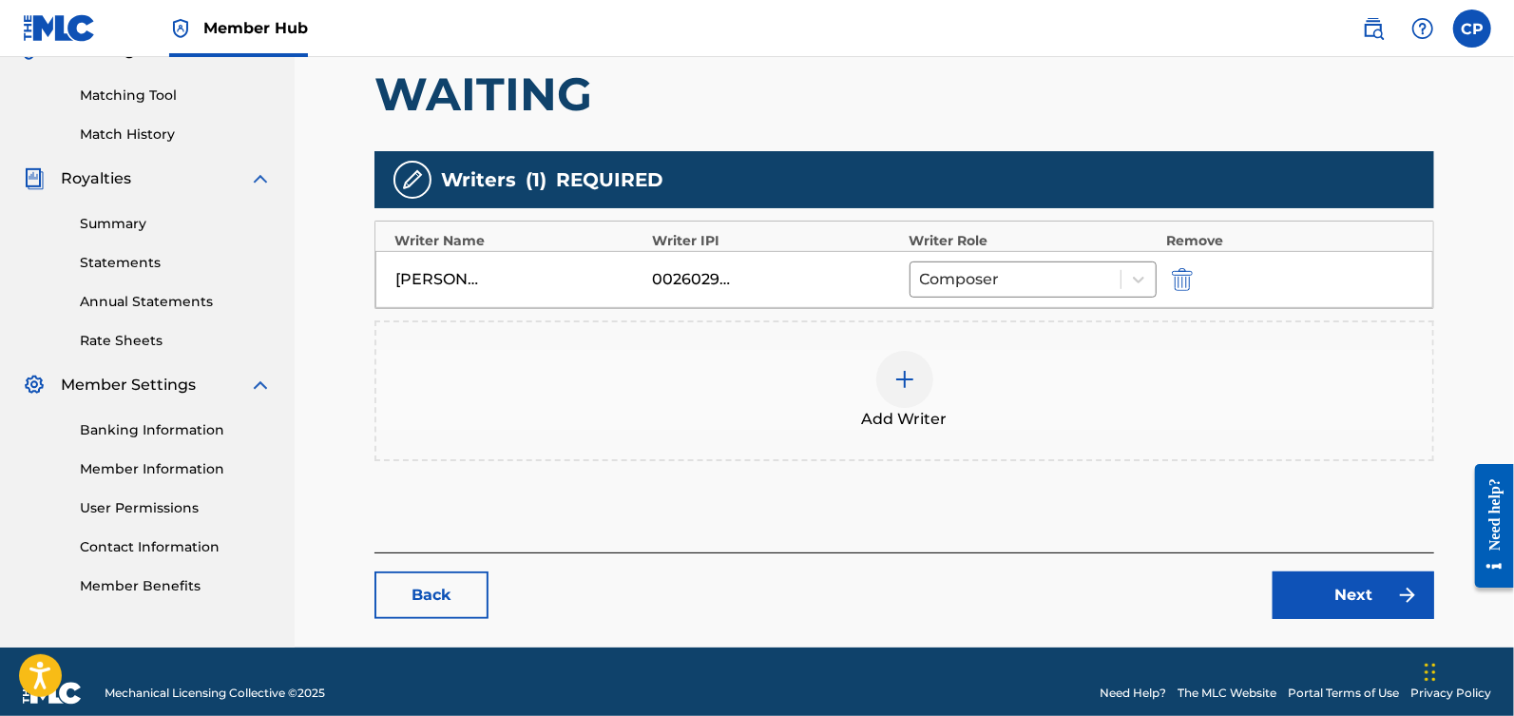
click at [939, 391] on div "Add Writer" at bounding box center [904, 391] width 1056 height 80
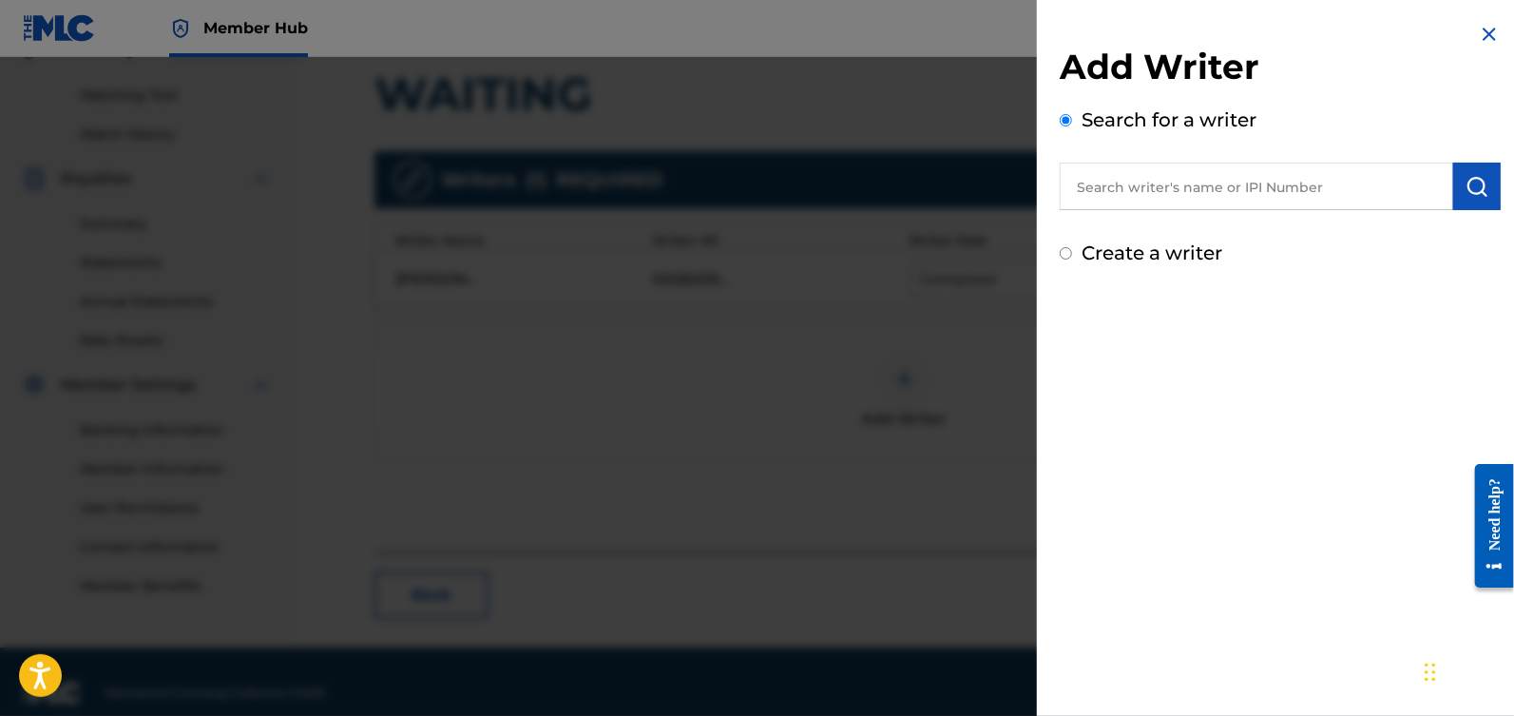
click at [1173, 184] on input "text" at bounding box center [1256, 187] width 393 height 48
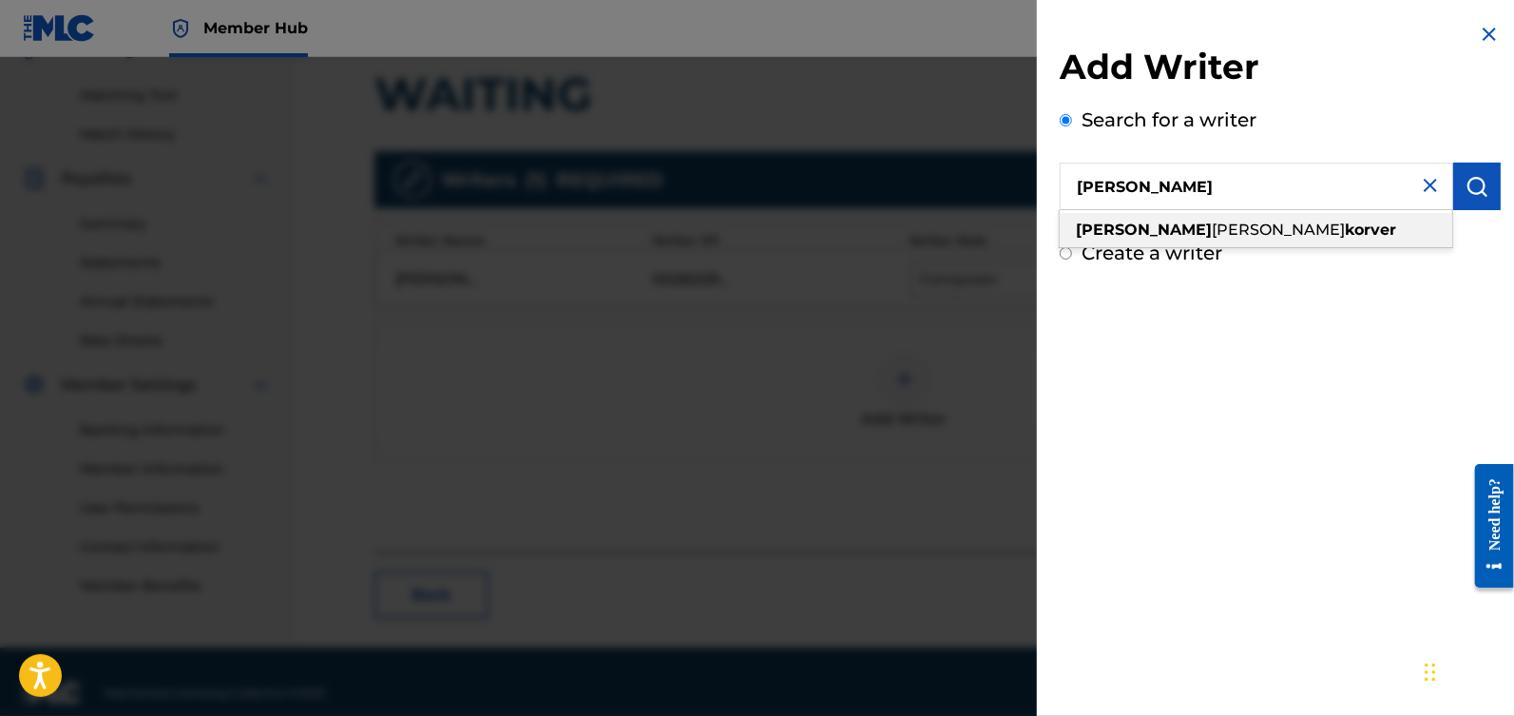
click at [1212, 231] on span "[PERSON_NAME]" at bounding box center [1278, 229] width 133 height 18
type input "[PERSON_NAME]"
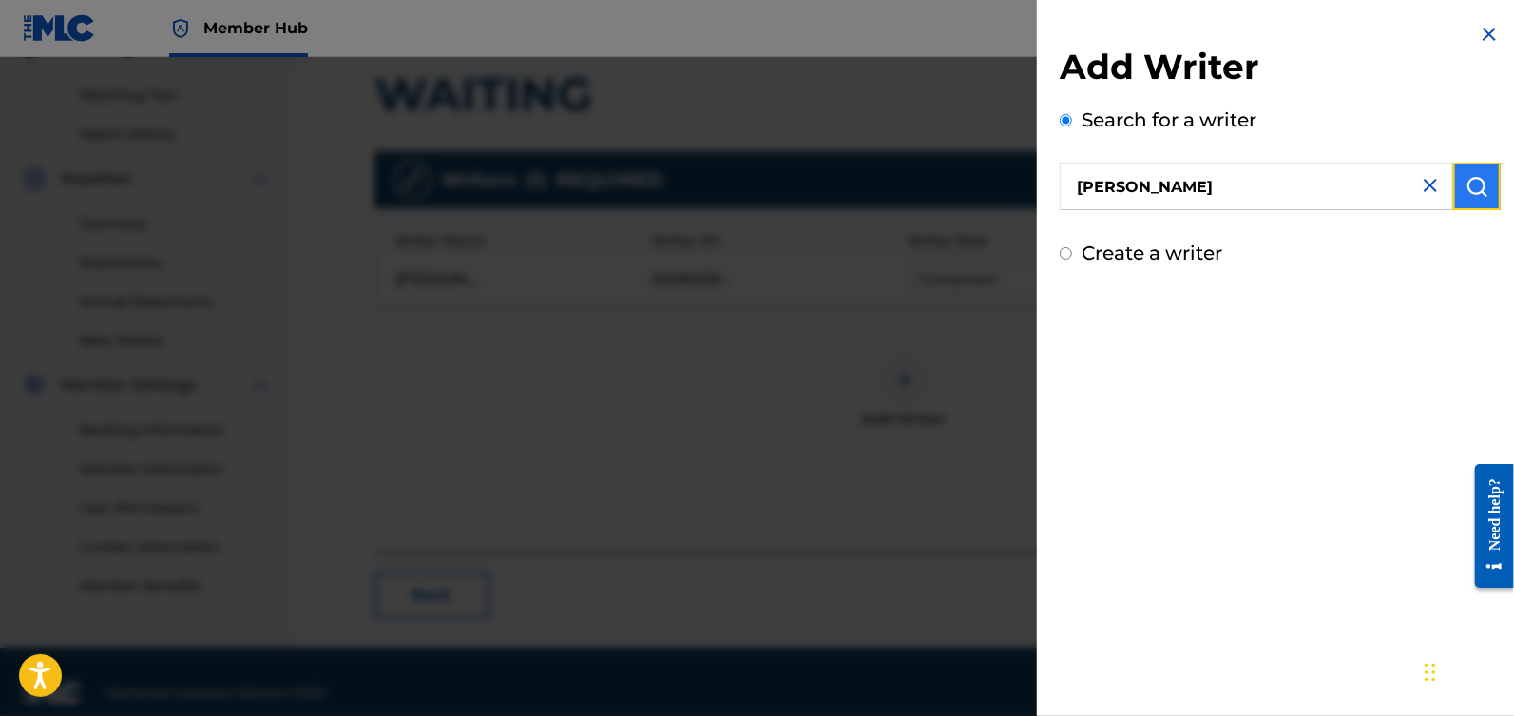
click at [1469, 198] on button "submit" at bounding box center [1477, 187] width 48 height 48
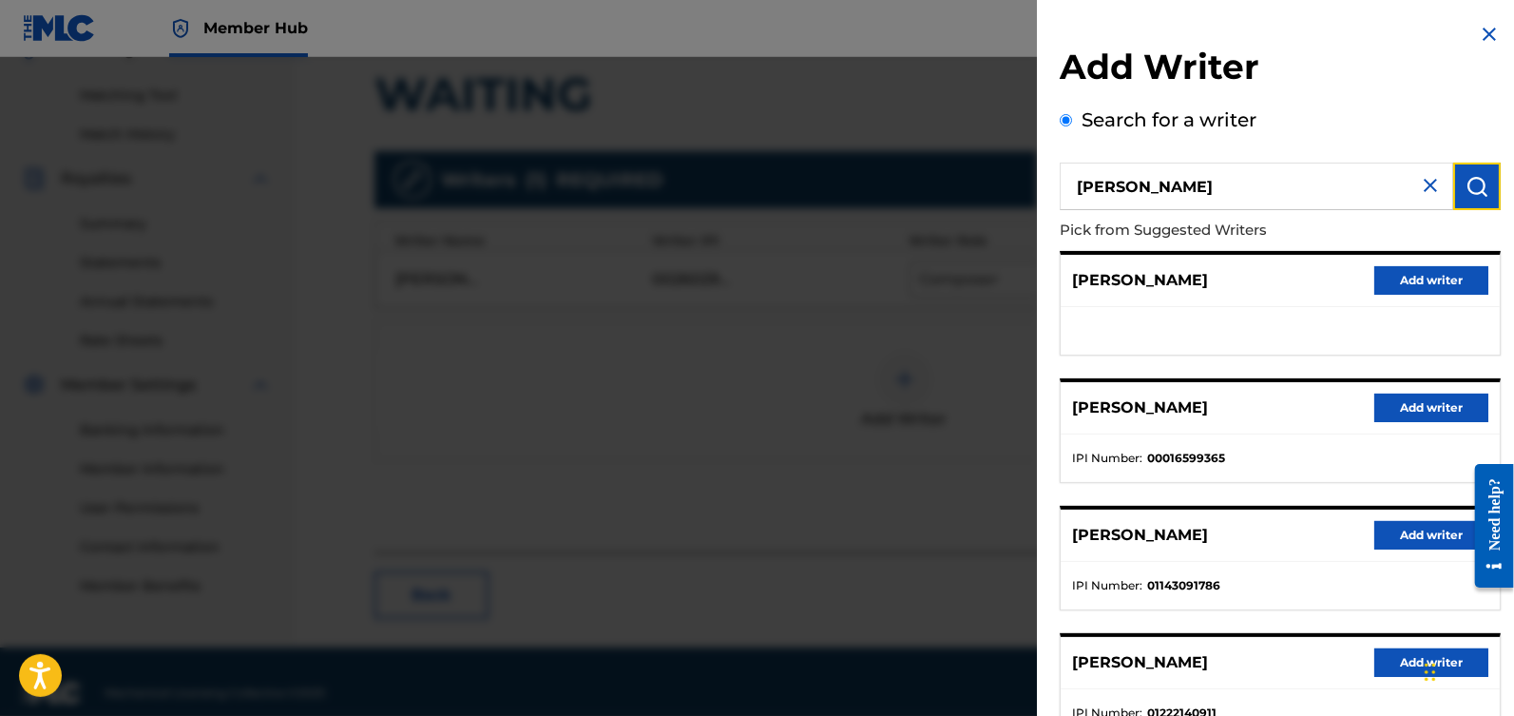
scroll to position [263, 0]
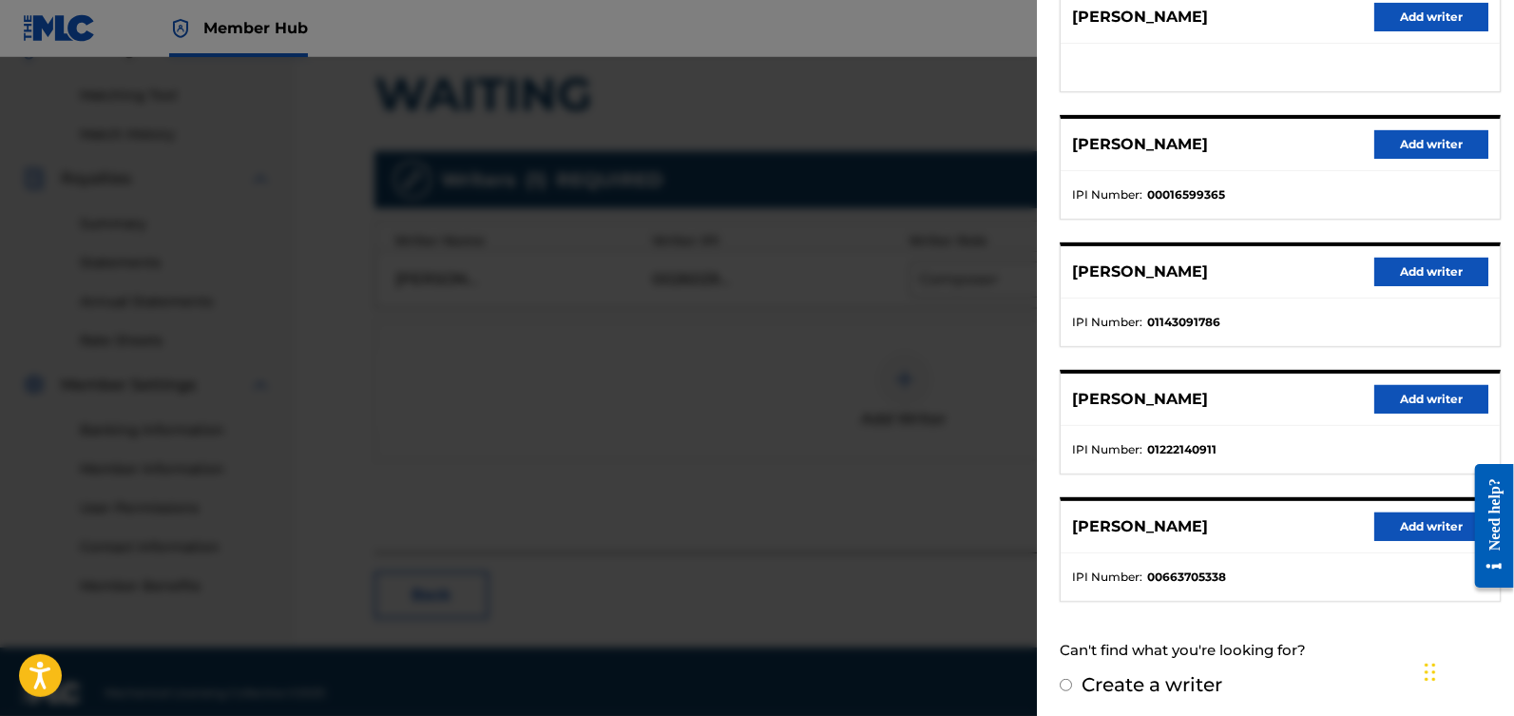
click at [1390, 536] on div "[PERSON_NAME] Add writer" at bounding box center [1280, 527] width 439 height 52
click at [1404, 515] on button "Add writer" at bounding box center [1431, 526] width 114 height 29
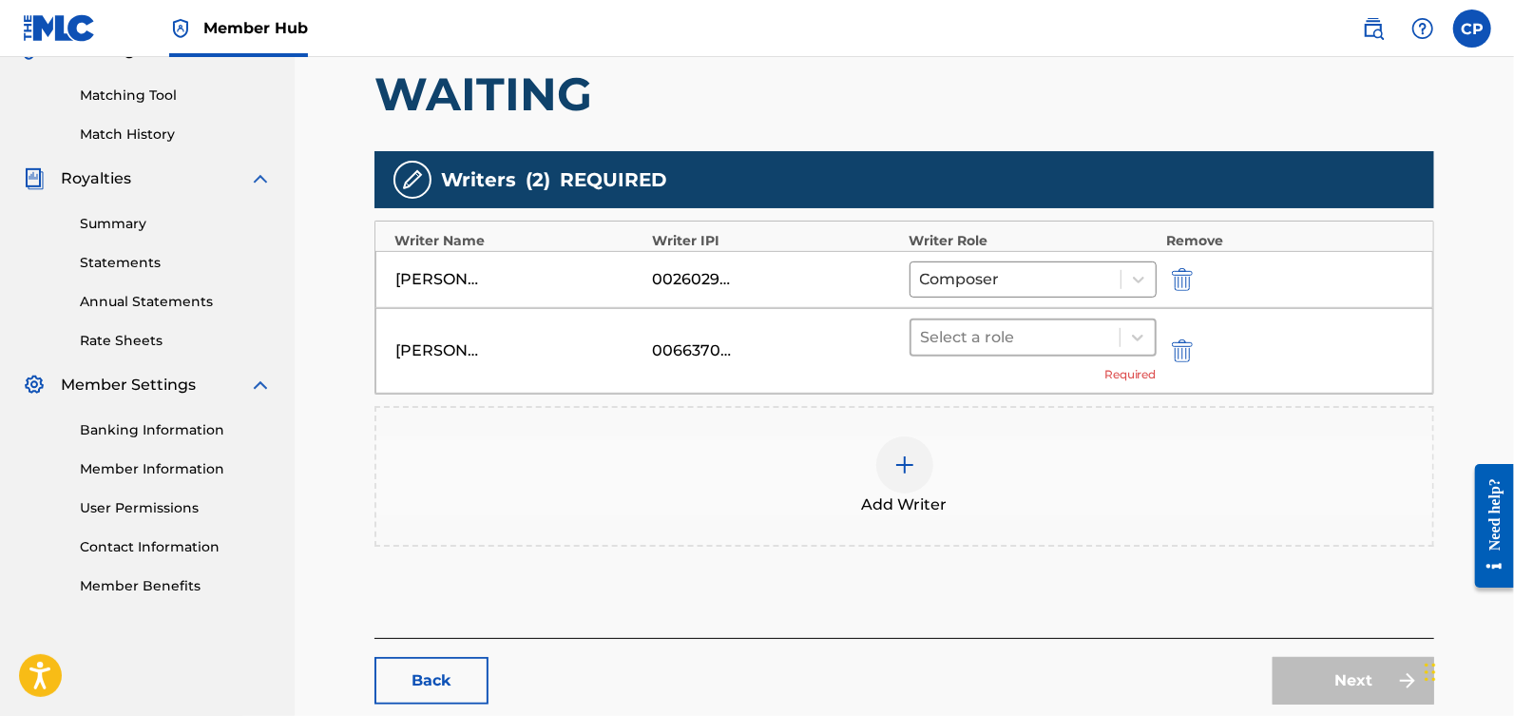
click at [1039, 344] on div at bounding box center [1015, 337] width 189 height 27
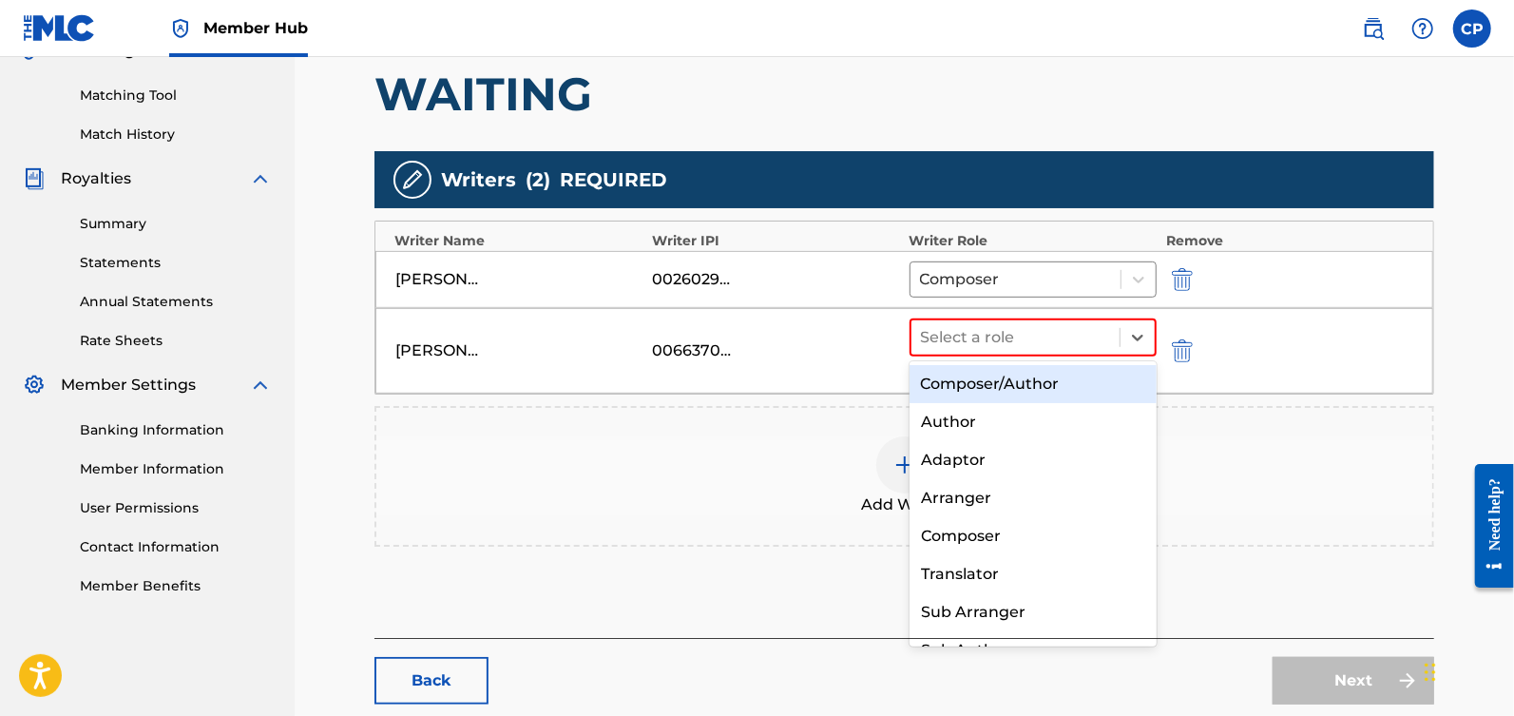
click at [1041, 387] on div "Composer/Author" at bounding box center [1034, 384] width 248 height 38
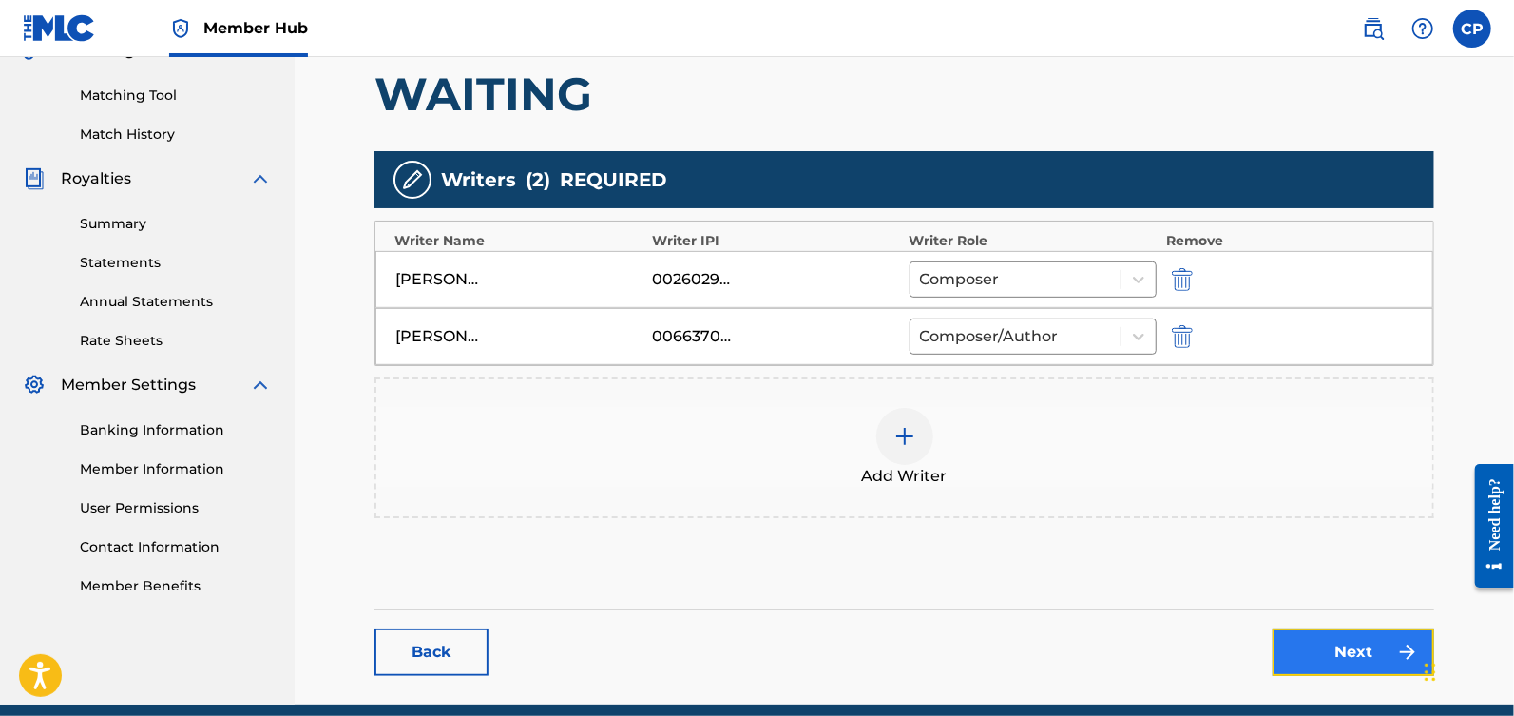
click at [1356, 628] on link "Next" at bounding box center [1354, 652] width 162 height 48
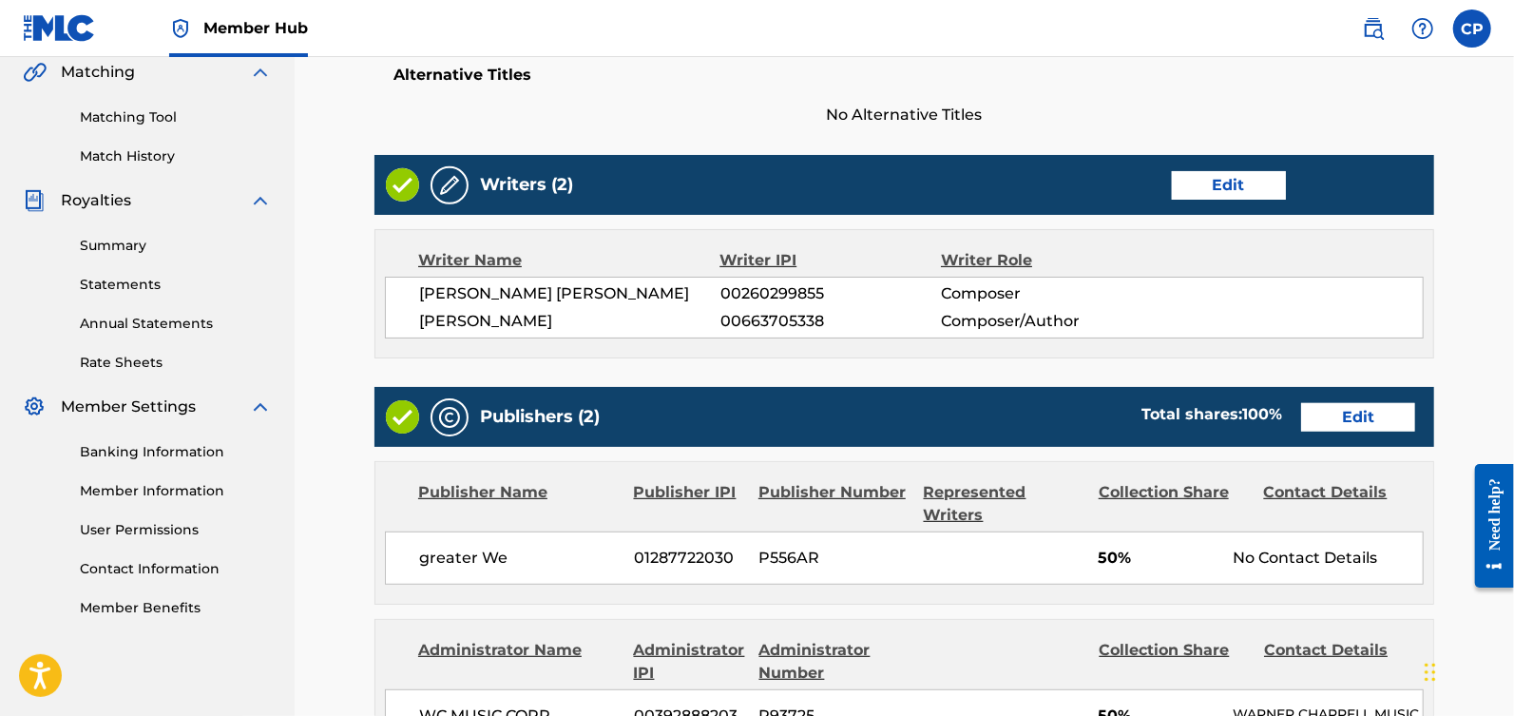
scroll to position [459, 0]
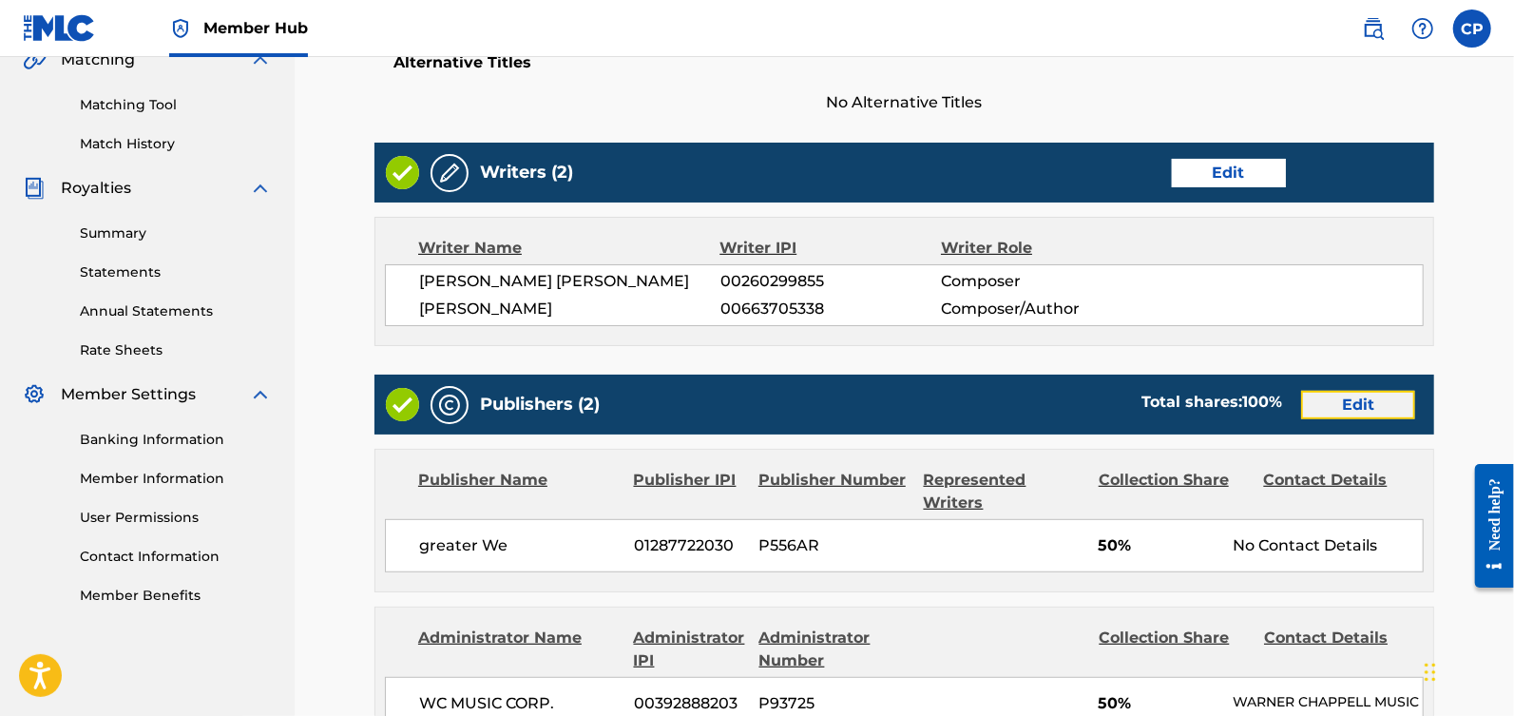
click at [1350, 399] on link "Edit" at bounding box center [1358, 405] width 114 height 29
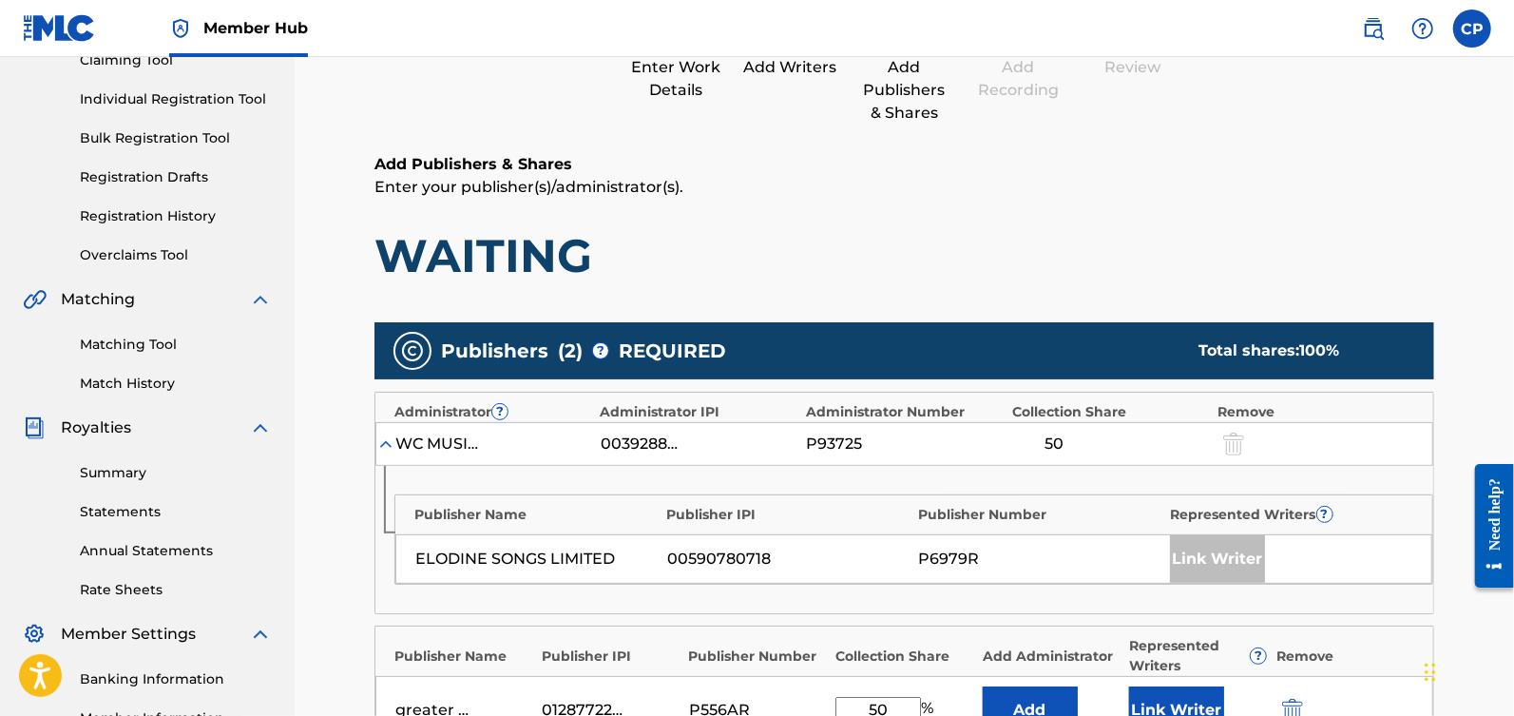
scroll to position [369, 0]
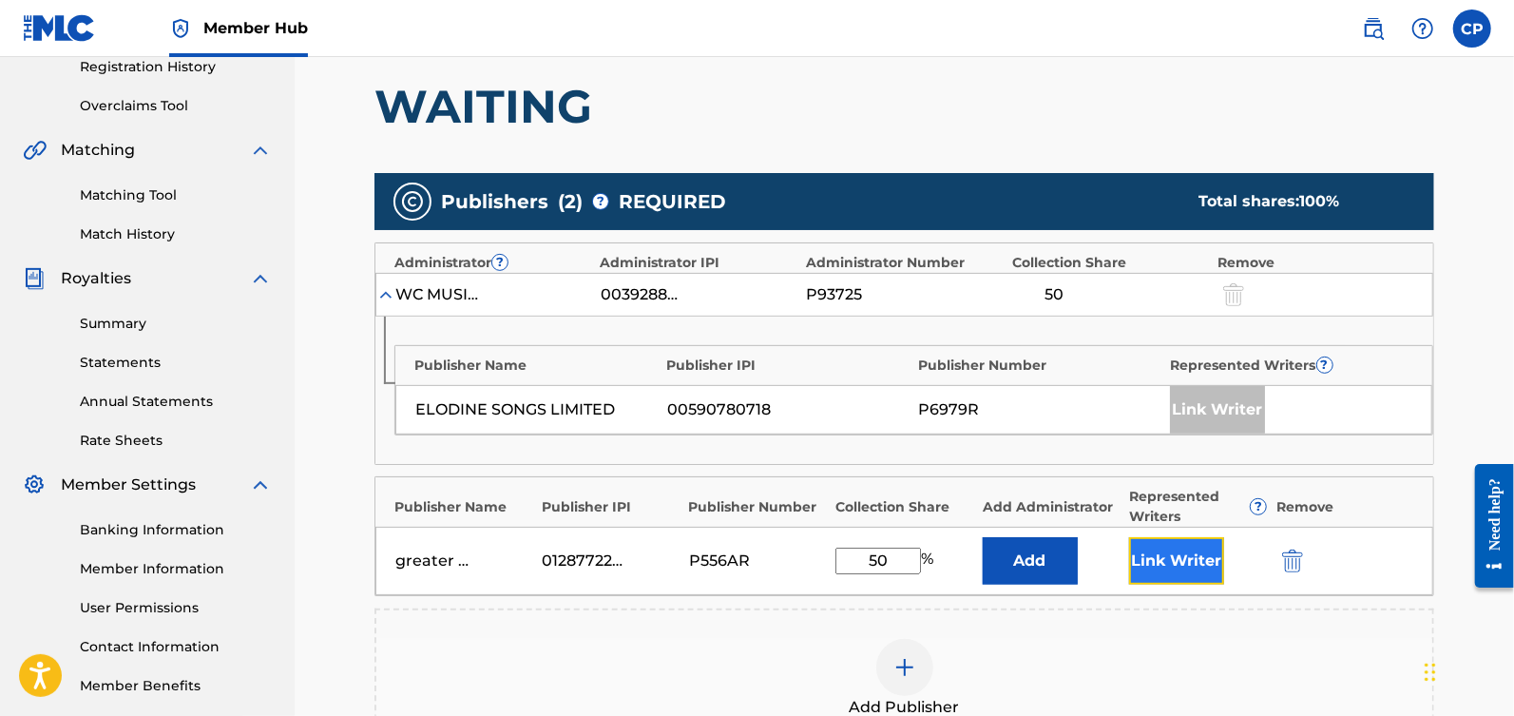
click at [1181, 570] on button "Link Writer" at bounding box center [1176, 561] width 95 height 48
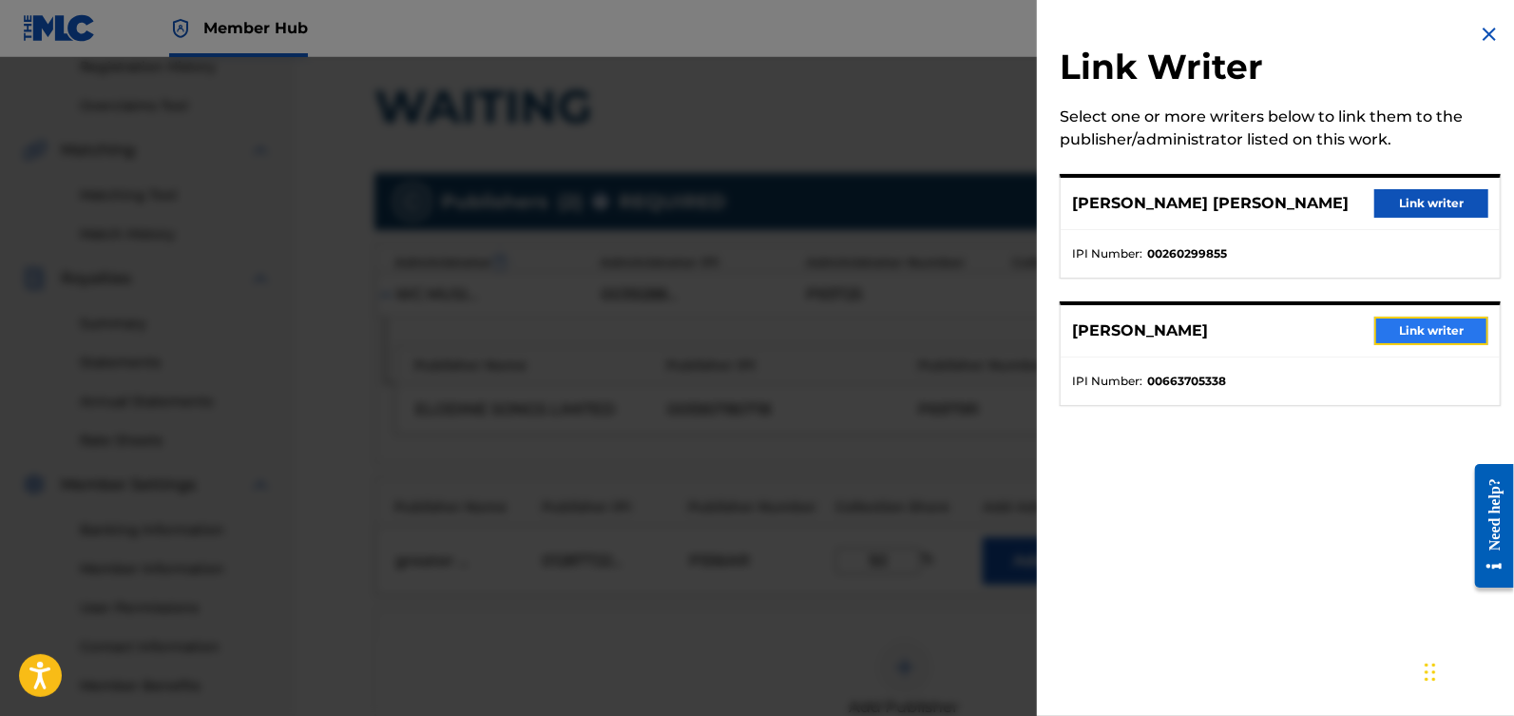
click at [1381, 338] on button "Link writer" at bounding box center [1431, 330] width 114 height 29
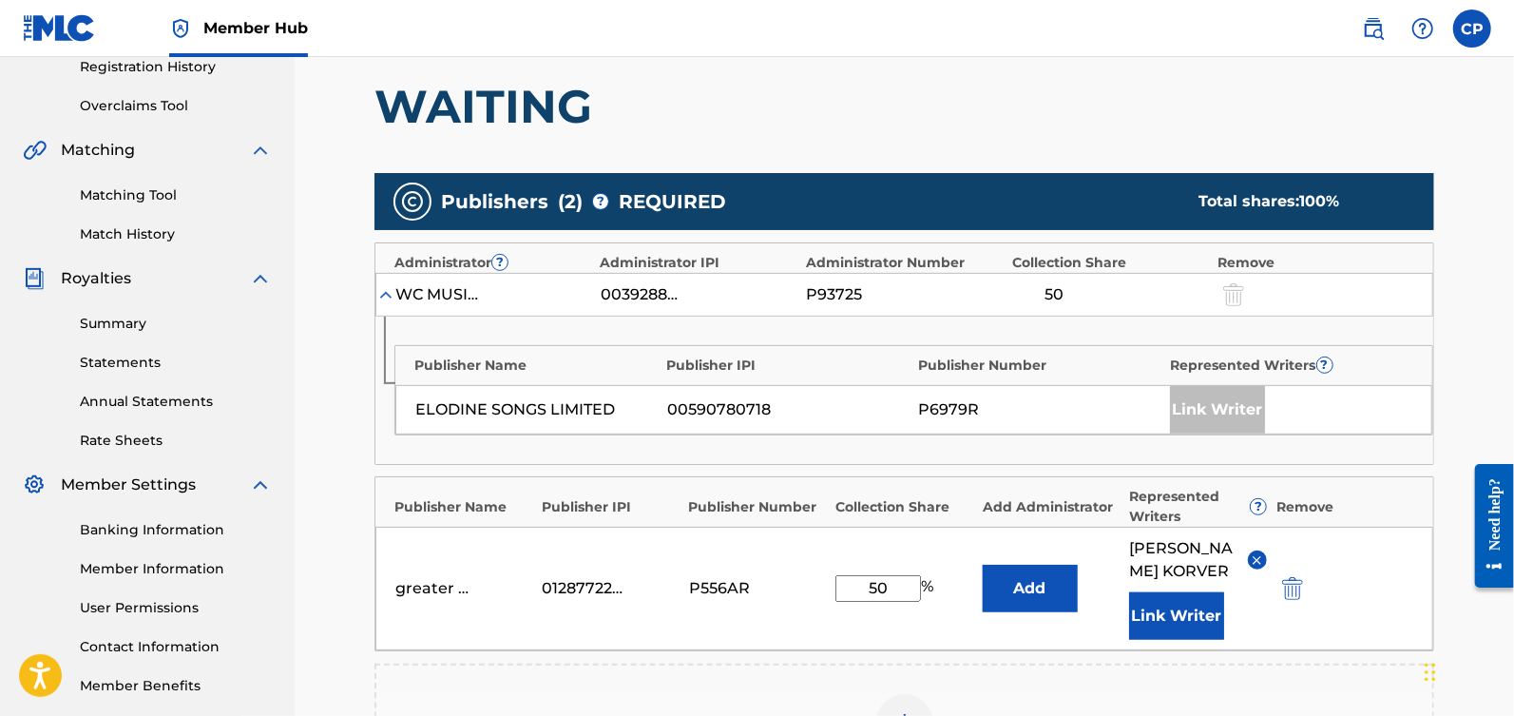
click at [1227, 404] on div "Link Writer" at bounding box center [1217, 410] width 95 height 48
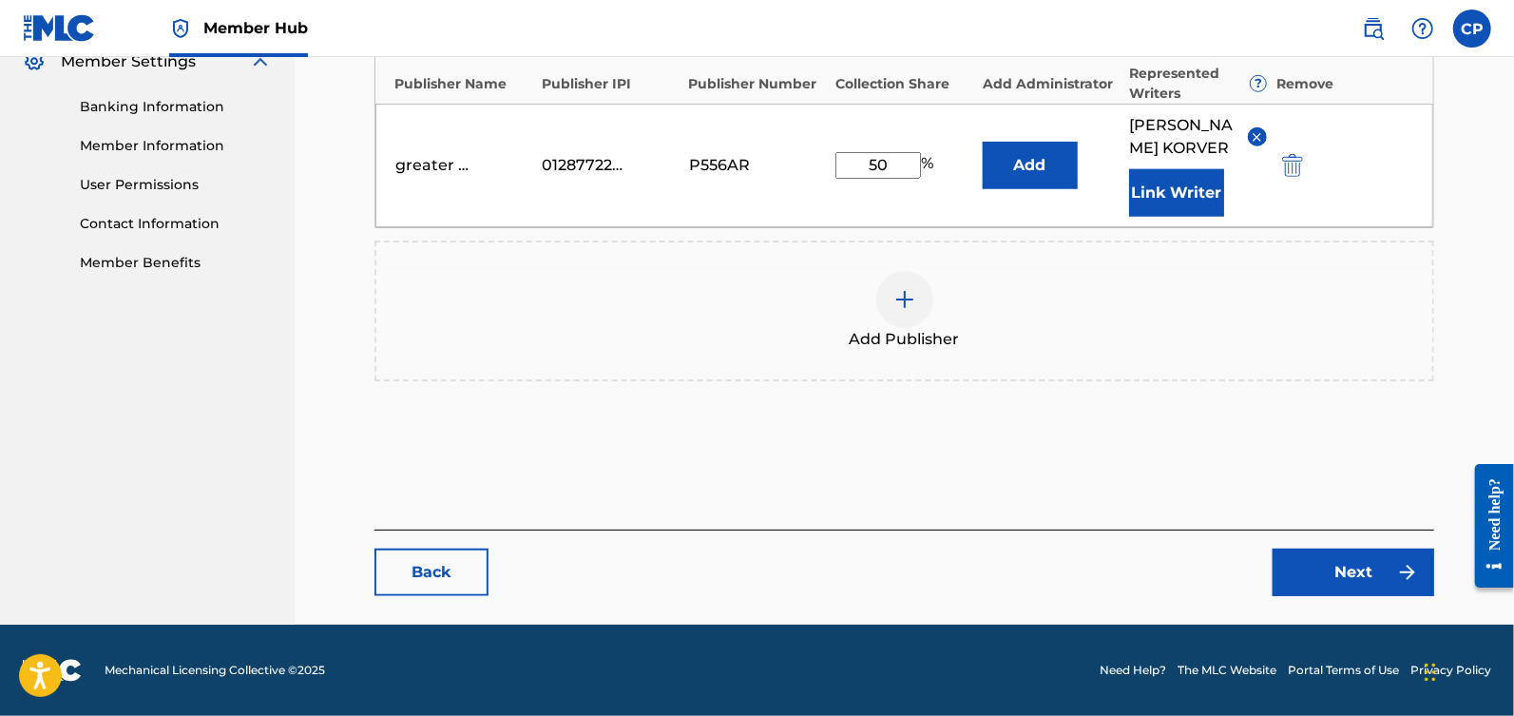
scroll to position [793, 0]
click at [1362, 589] on link "Next" at bounding box center [1354, 572] width 162 height 48
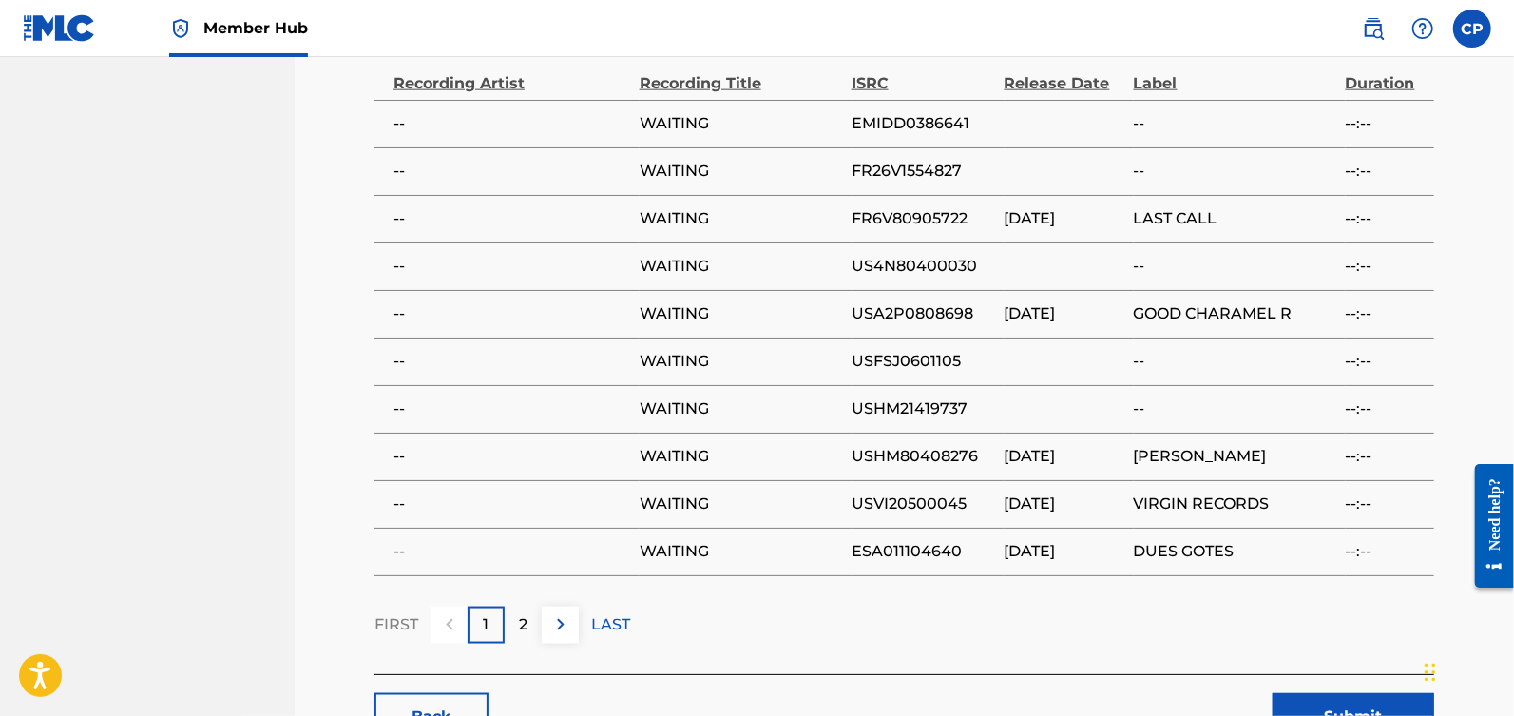
scroll to position [1615, 0]
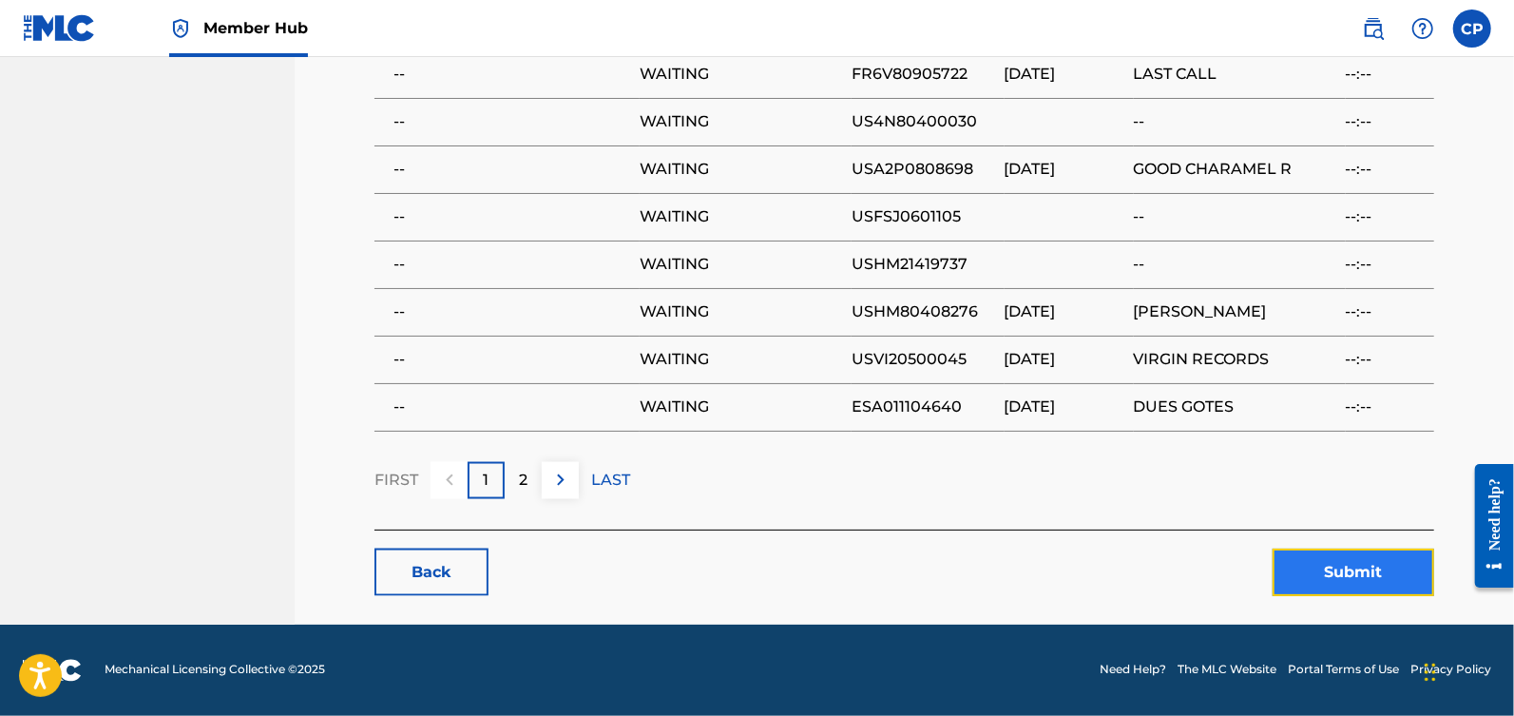
click at [1364, 584] on button "Submit" at bounding box center [1354, 572] width 162 height 48
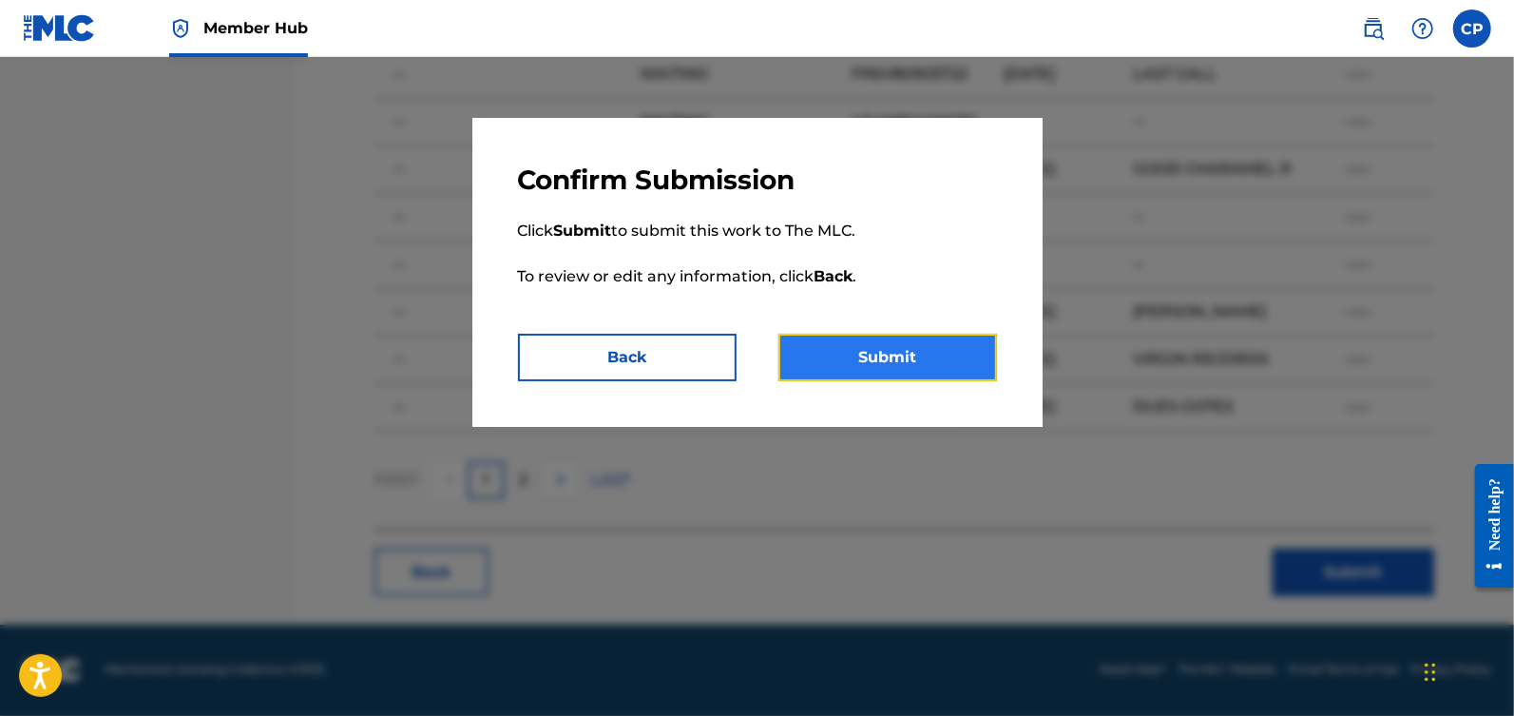
click at [825, 359] on button "Submit" at bounding box center [887, 358] width 219 height 48
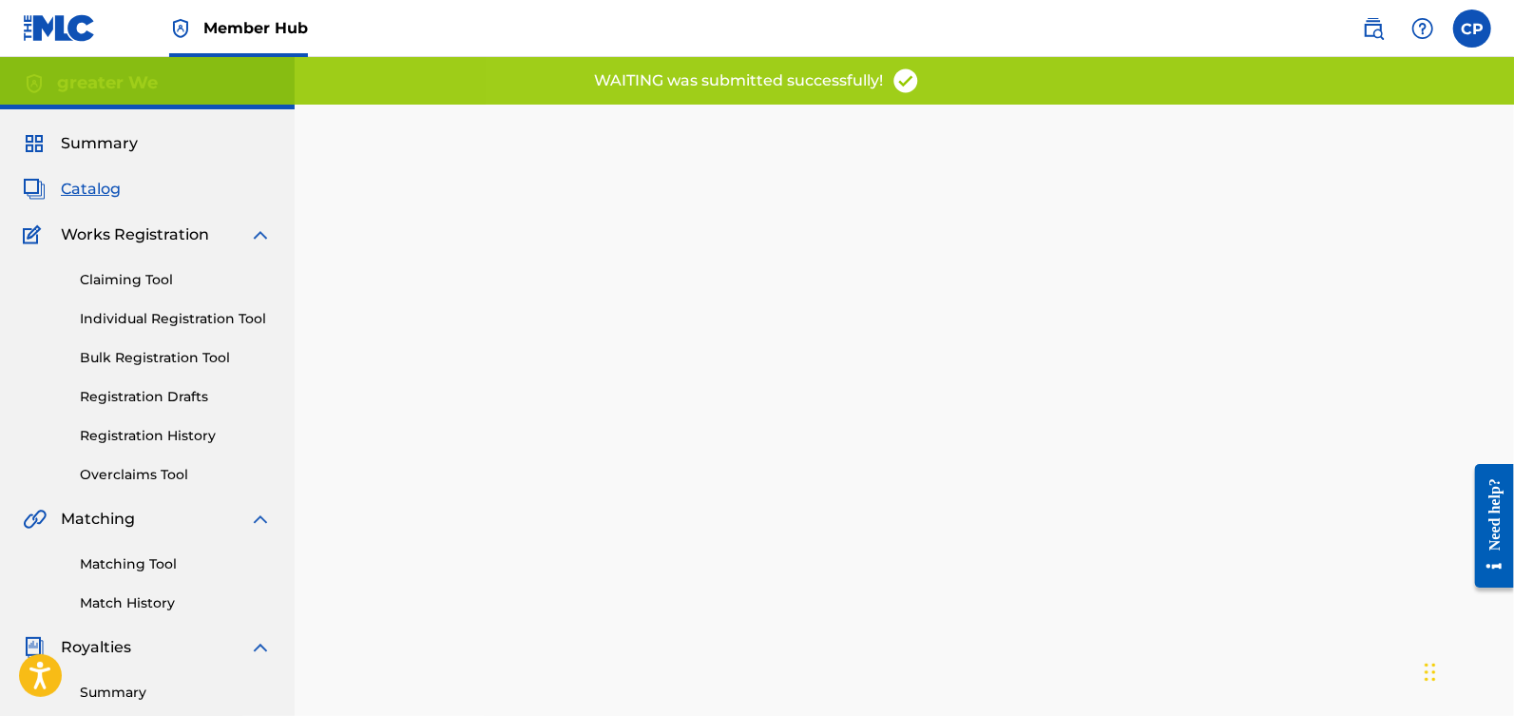
click at [104, 190] on span "Catalog" at bounding box center [91, 189] width 60 height 23
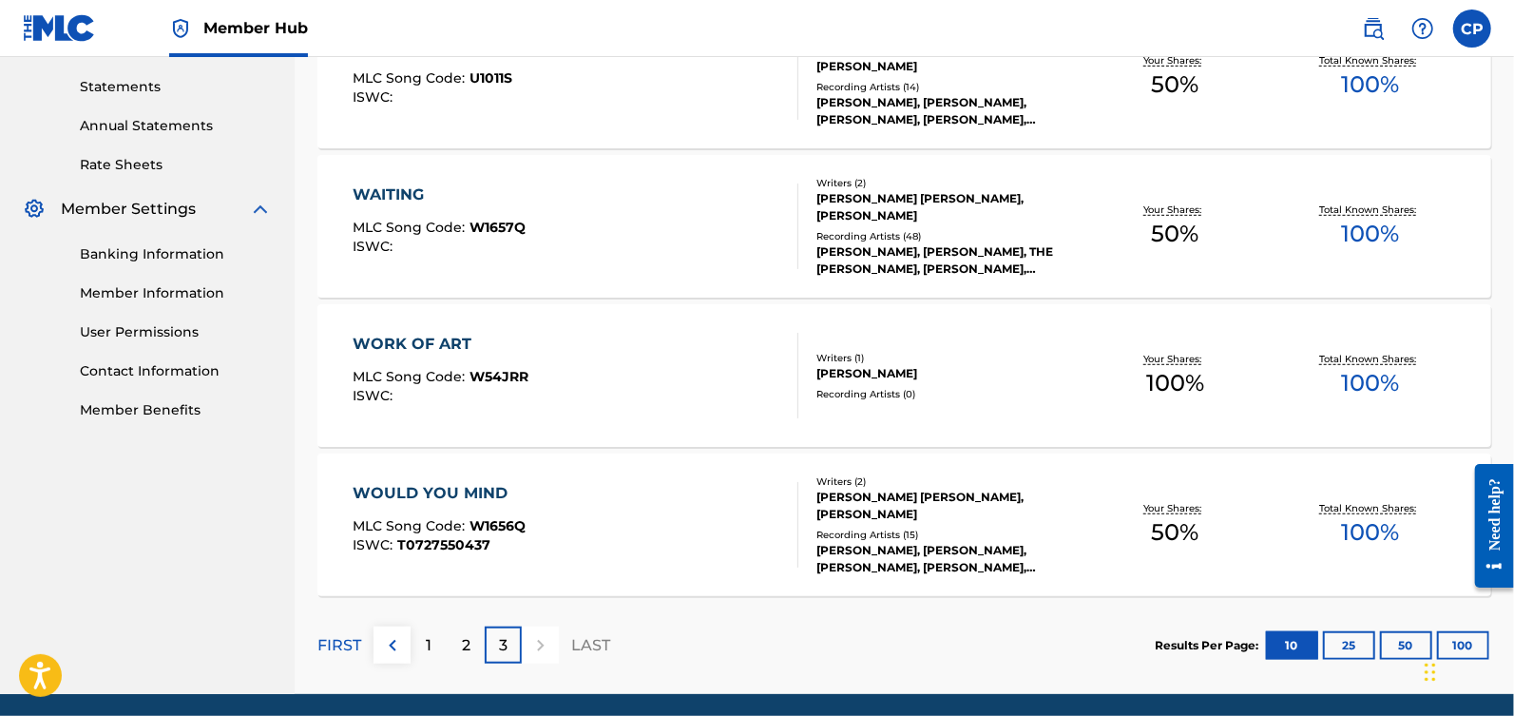
scroll to position [675, 0]
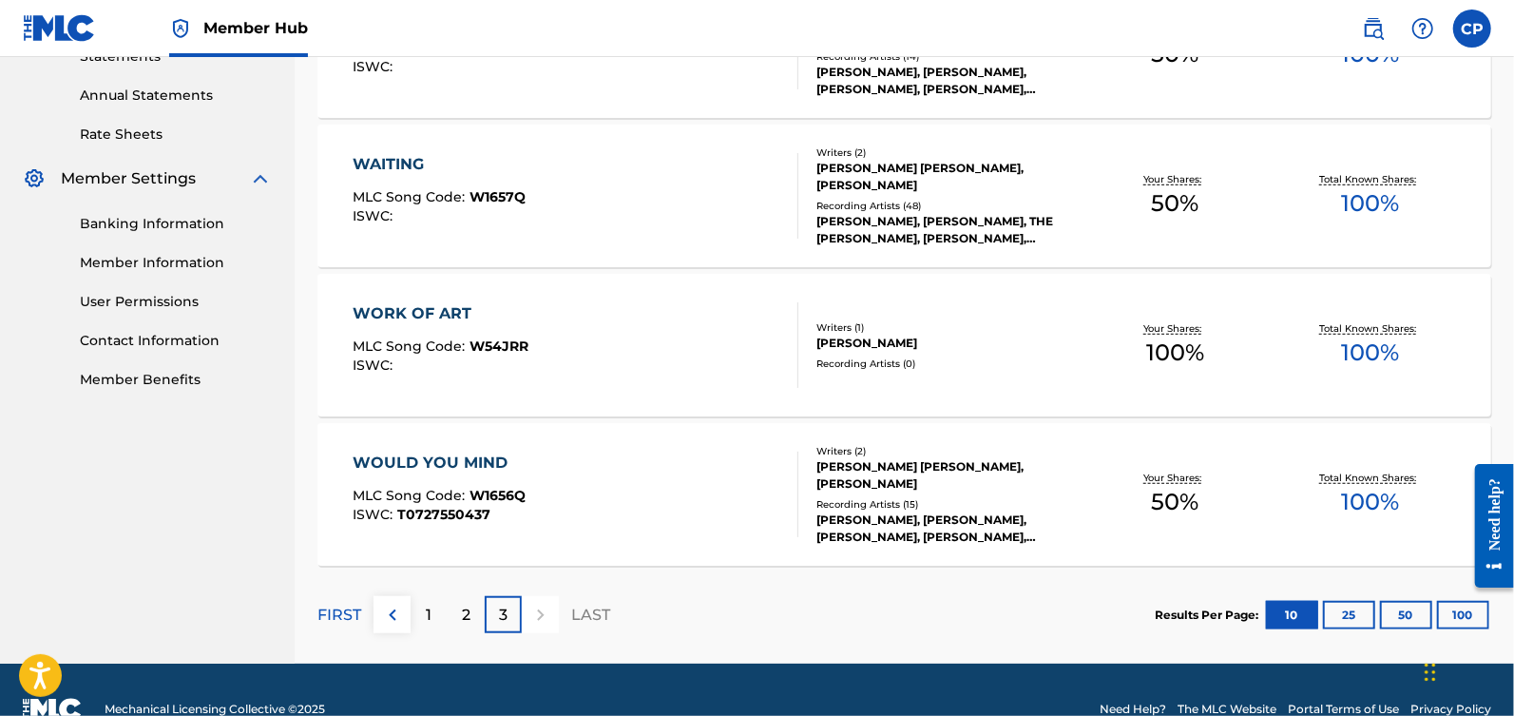
click at [471, 469] on div "WOULD YOU MIND" at bounding box center [439, 462] width 173 height 23
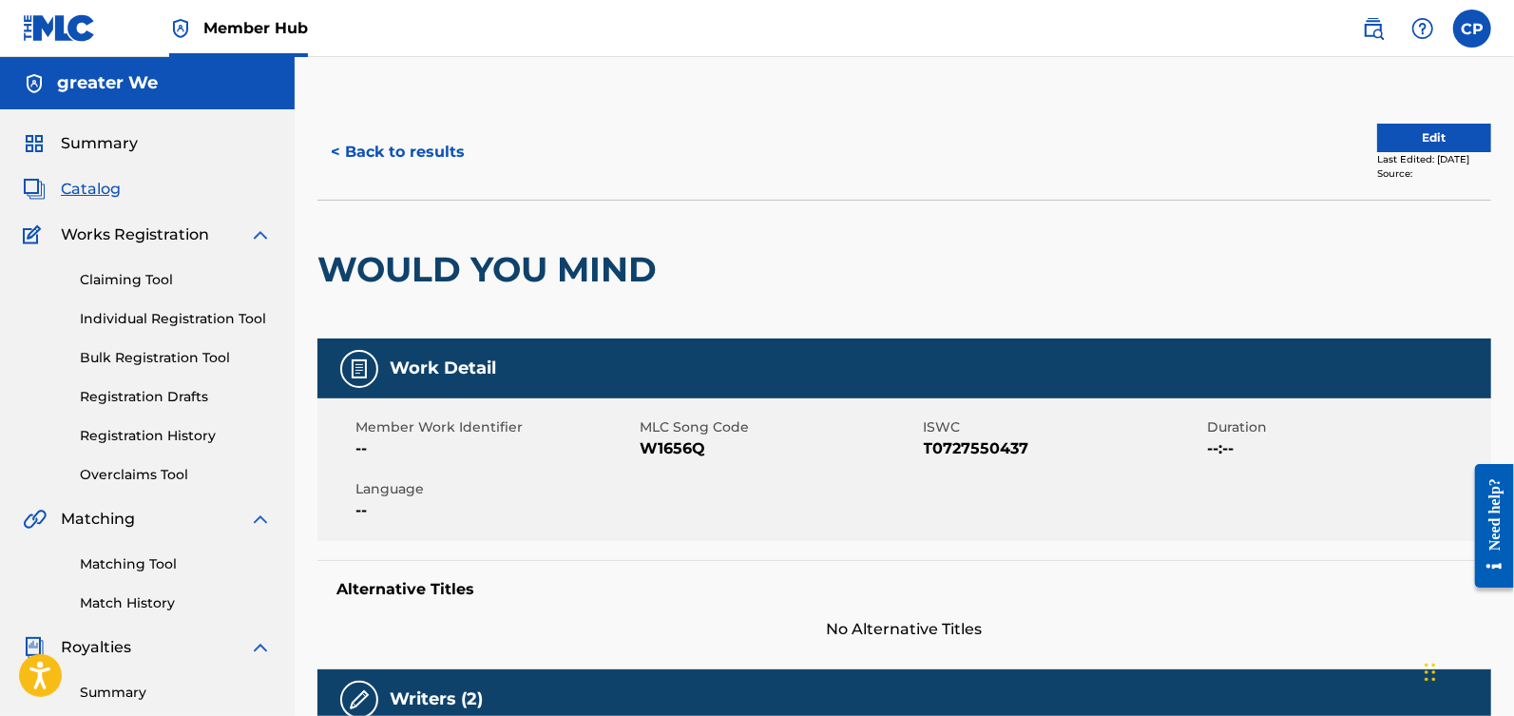
click at [1447, 118] on div "< Back to results Edit Last Edited: [DATE] Source:" at bounding box center [904, 152] width 1174 height 95
click at [1428, 132] on button "Edit" at bounding box center [1434, 138] width 114 height 29
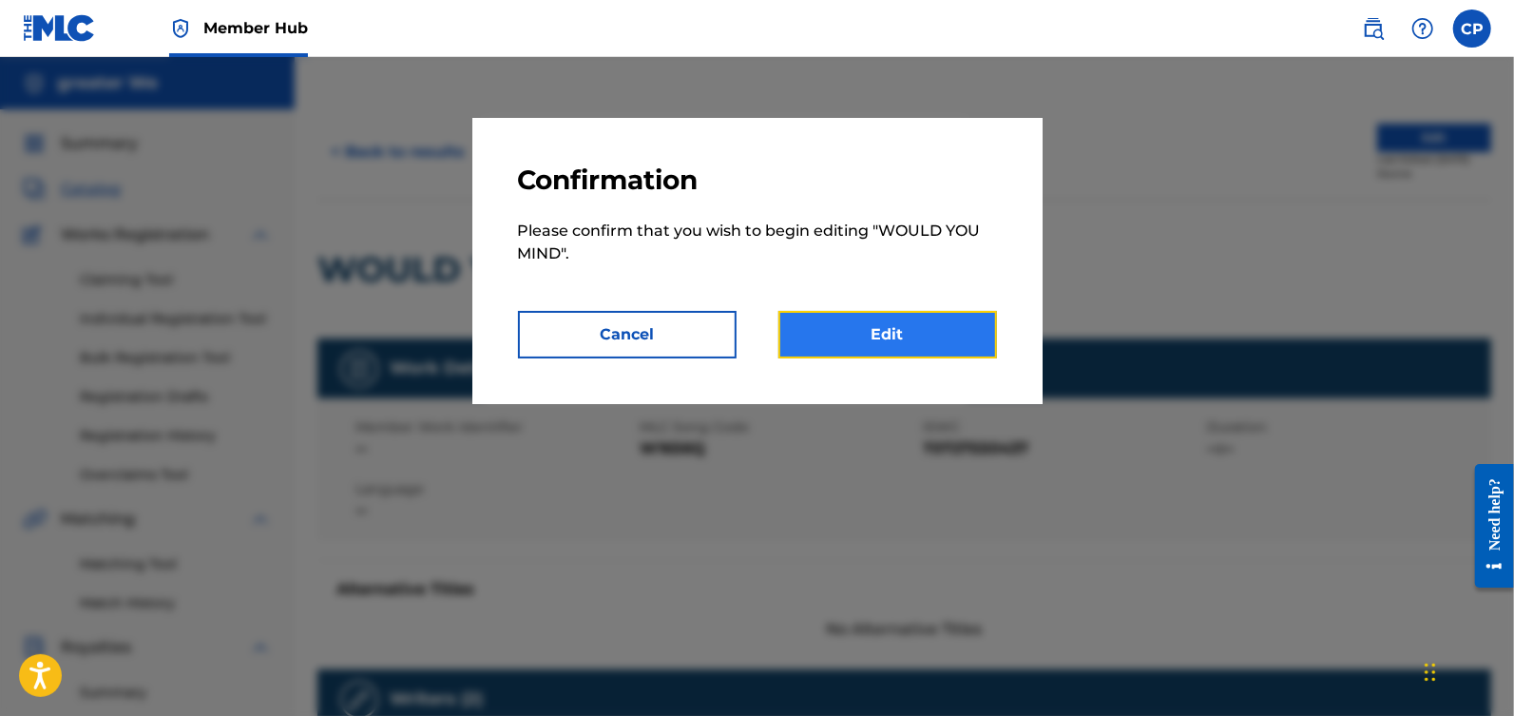
click at [937, 343] on link "Edit" at bounding box center [887, 335] width 219 height 48
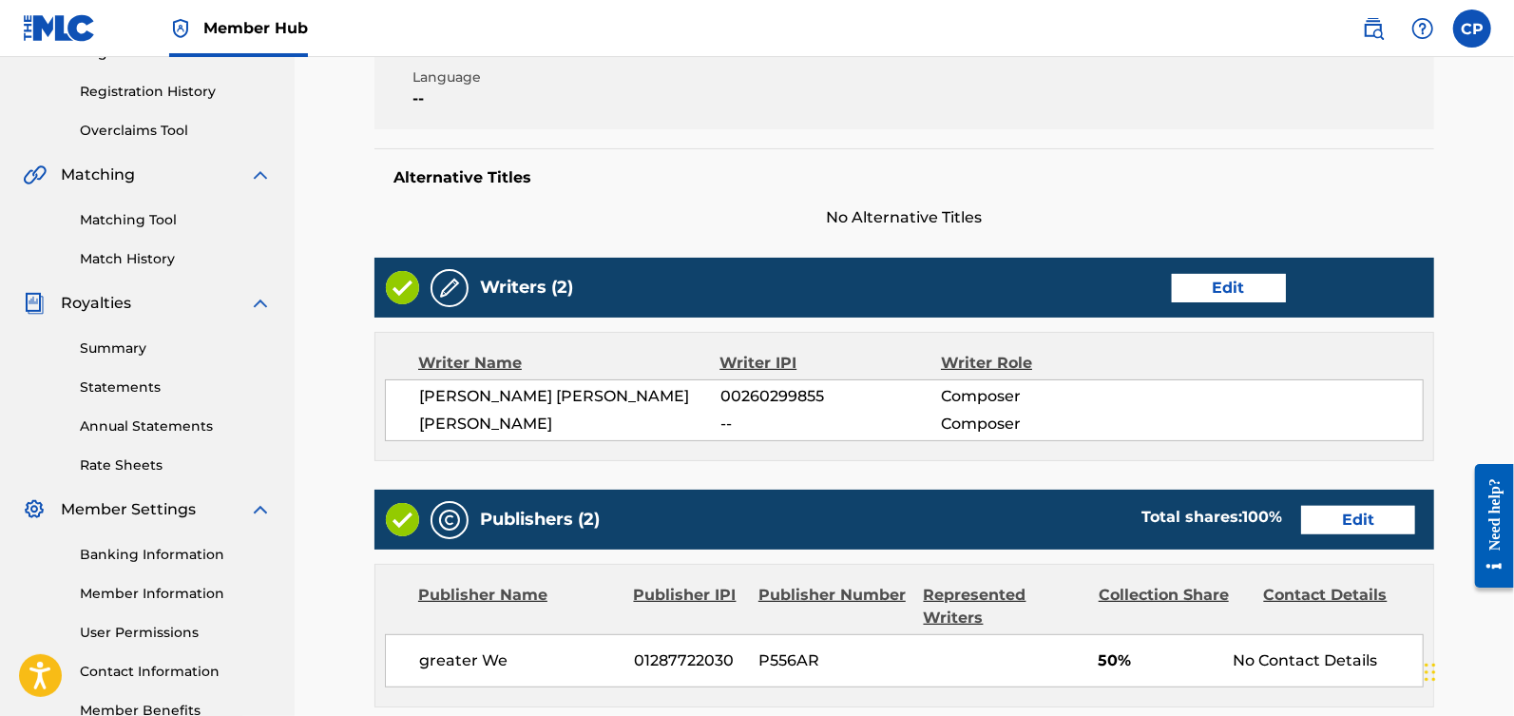
scroll to position [385, 0]
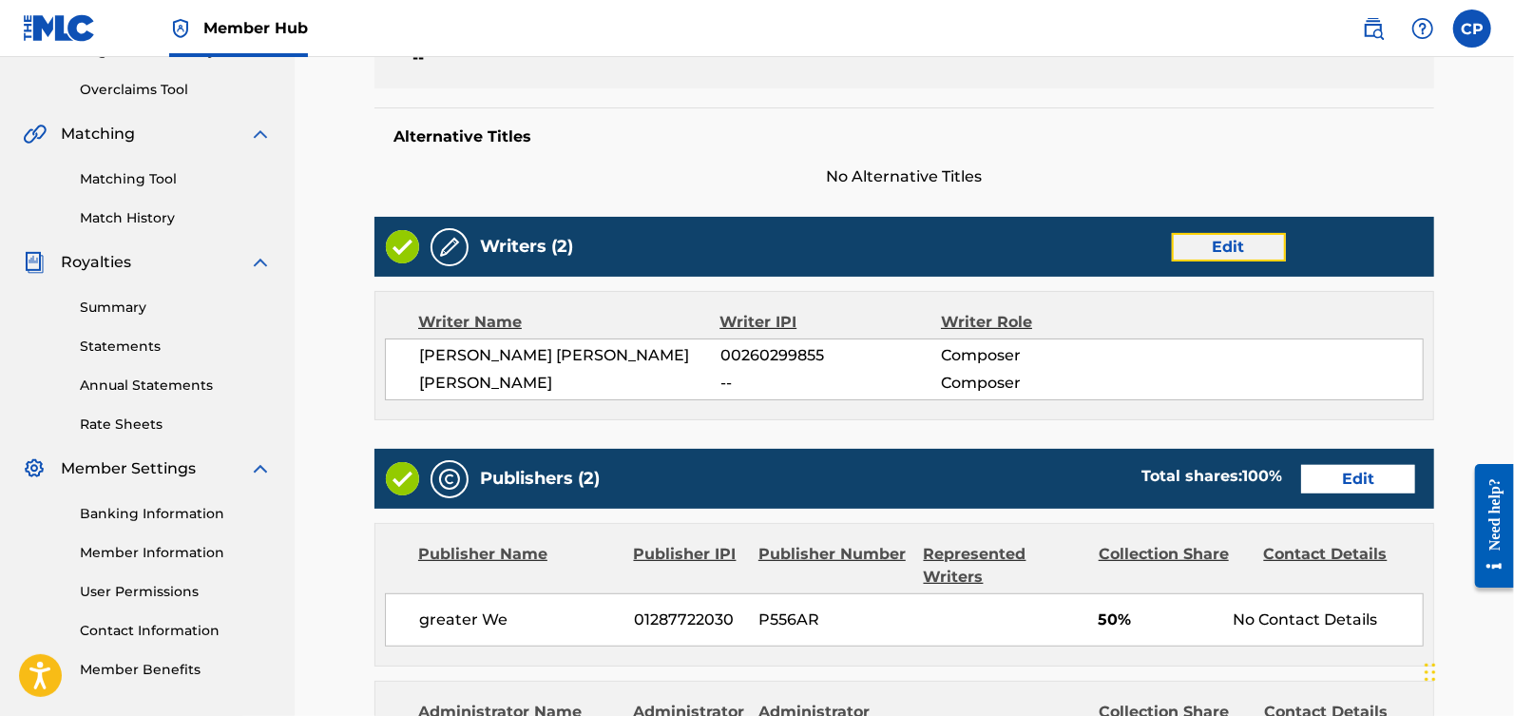
click at [1278, 256] on link "Edit" at bounding box center [1229, 247] width 114 height 29
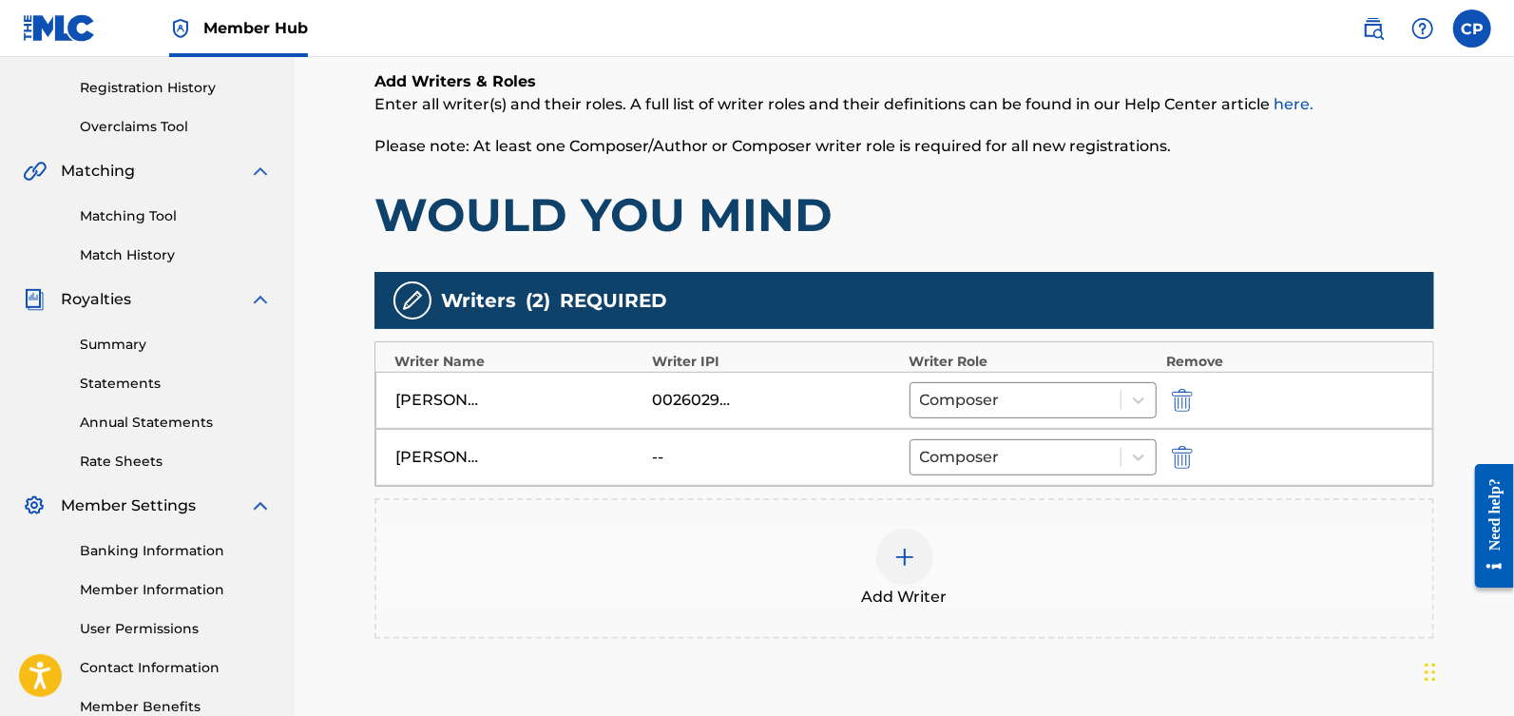
scroll to position [515, 0]
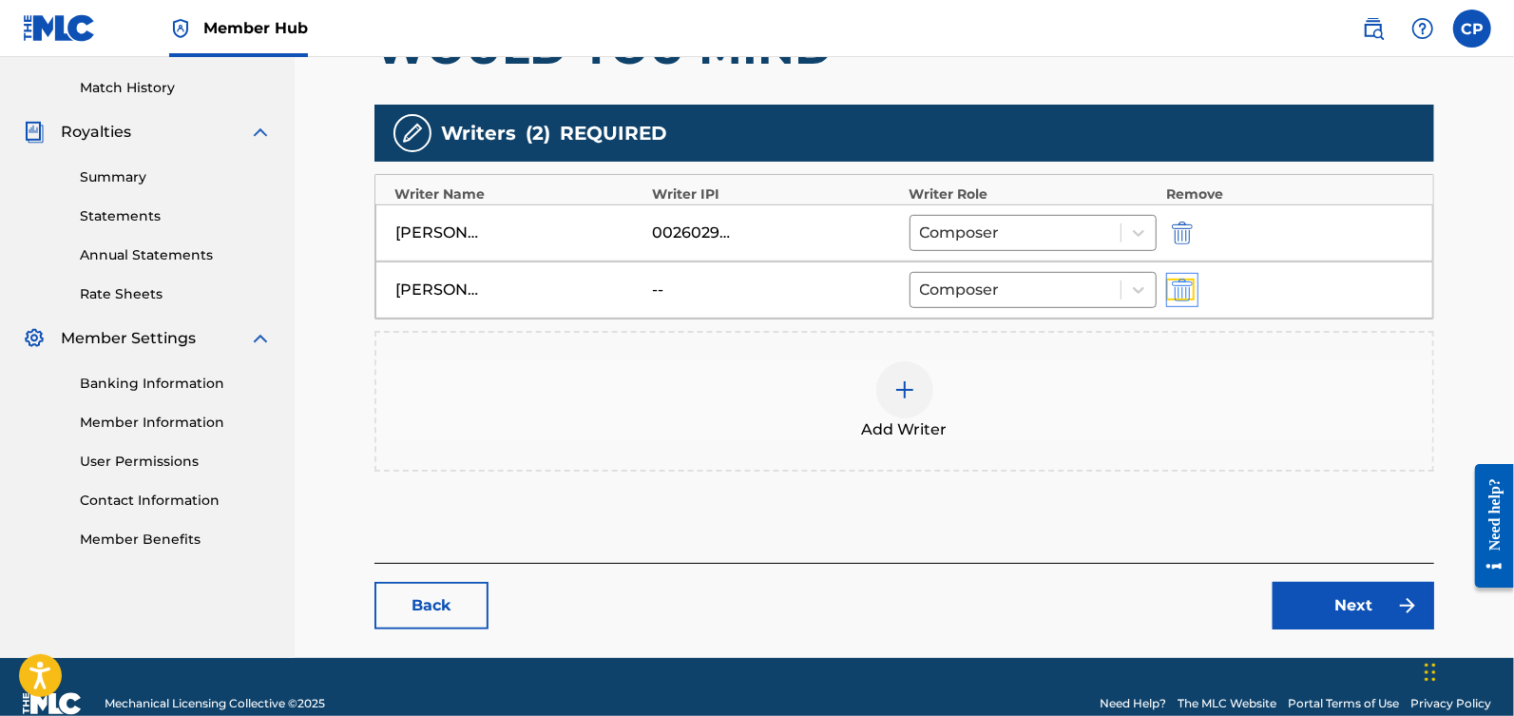
click at [1184, 290] on img "submit" at bounding box center [1182, 289] width 21 height 23
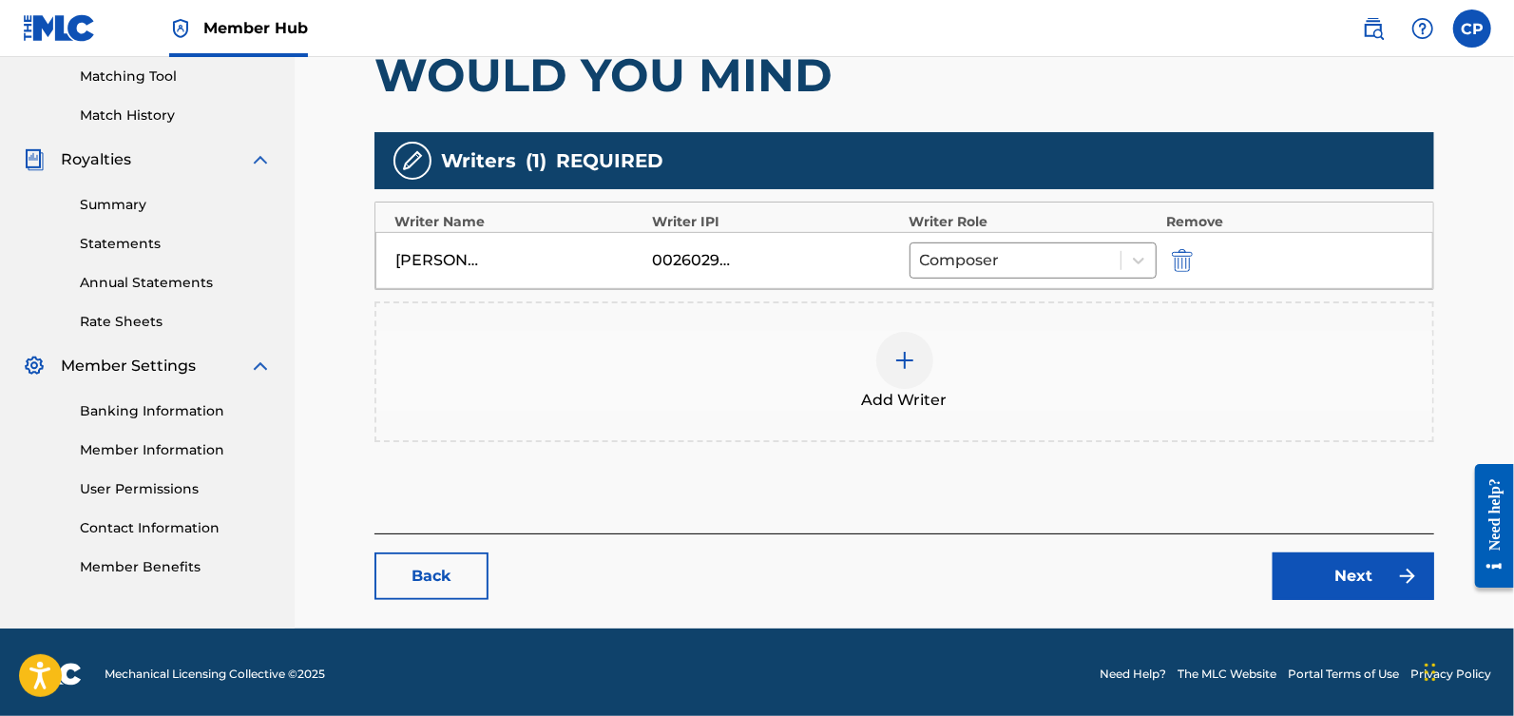
click at [925, 345] on div at bounding box center [904, 360] width 57 height 57
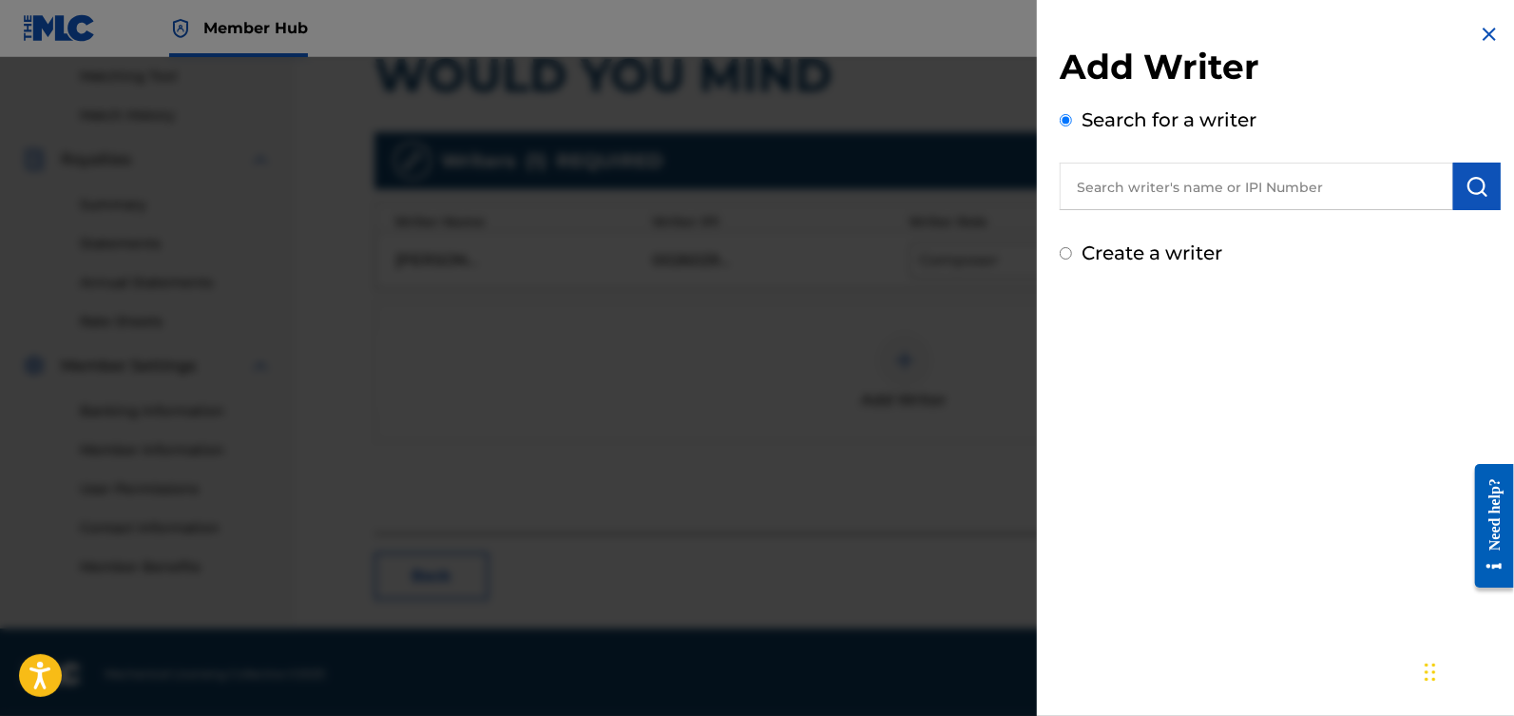
click at [1183, 193] on input "text" at bounding box center [1256, 187] width 393 height 48
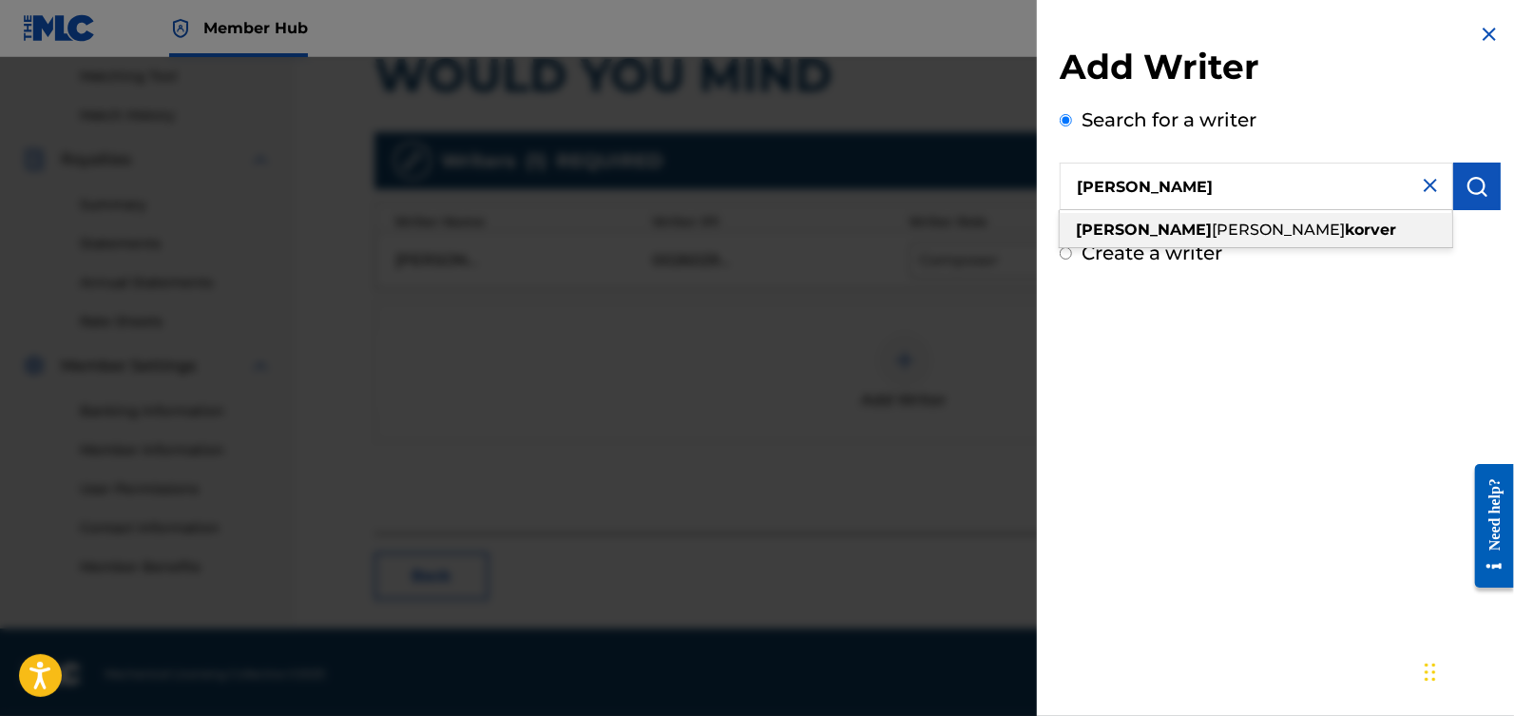
click at [1269, 229] on div "[PERSON_NAME]" at bounding box center [1256, 230] width 393 height 34
type input "[PERSON_NAME]"
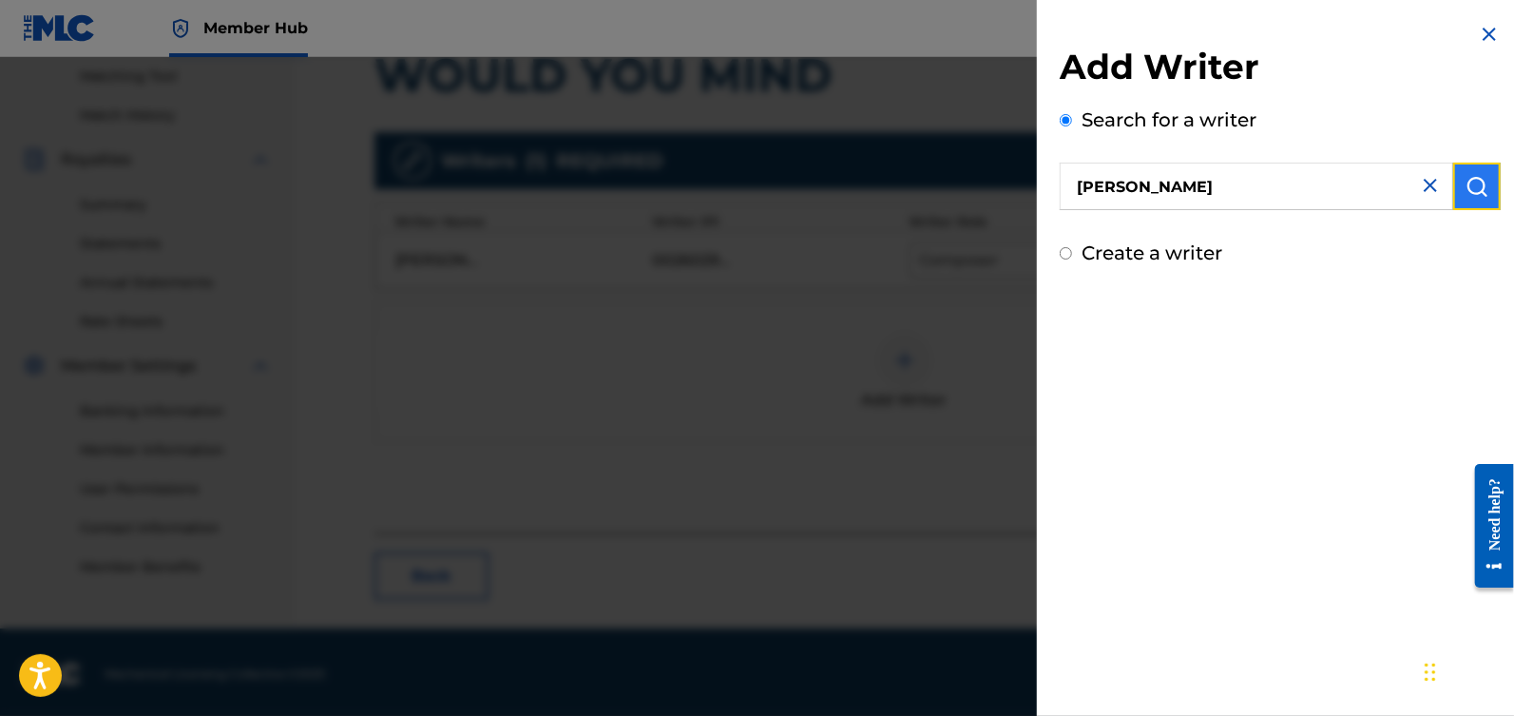
click at [1471, 188] on img "submit" at bounding box center [1477, 186] width 23 height 23
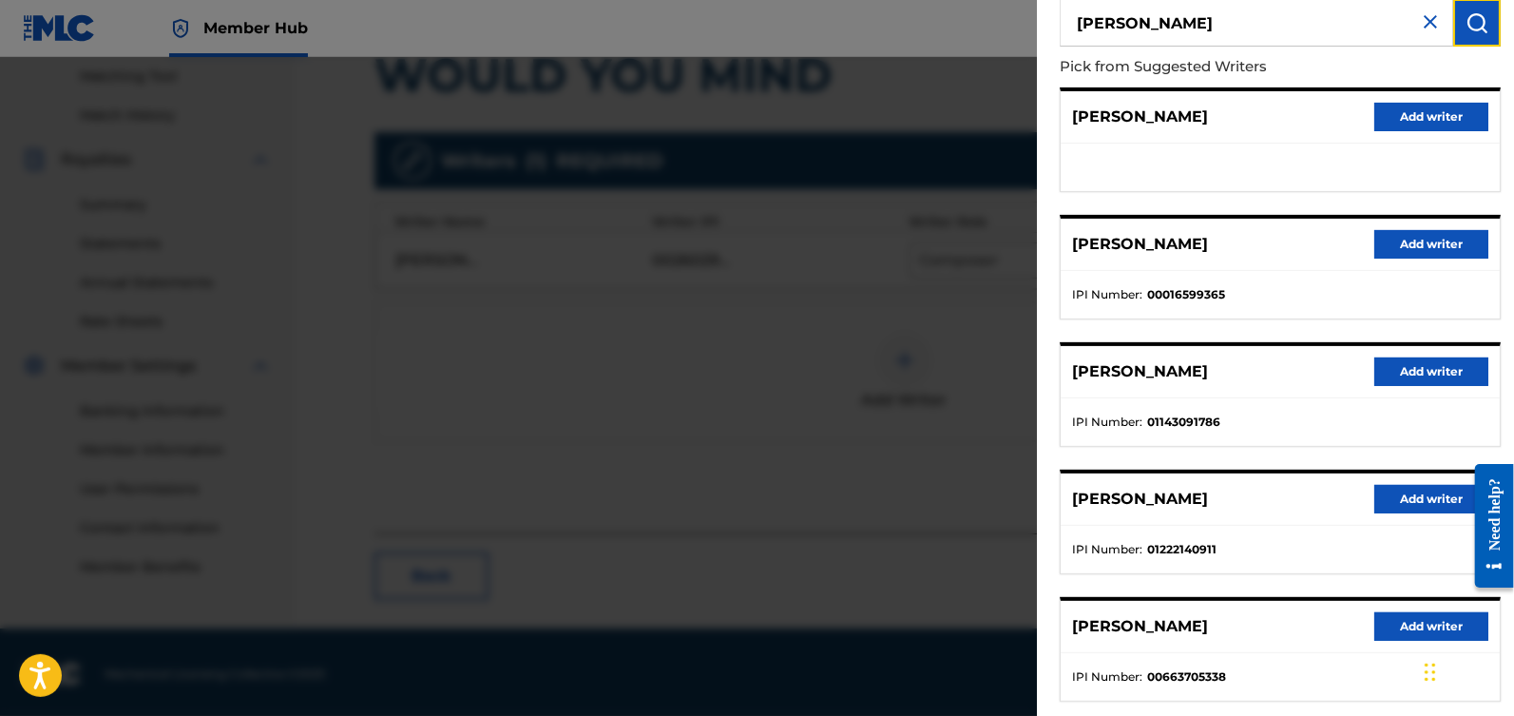
scroll to position [263, 0]
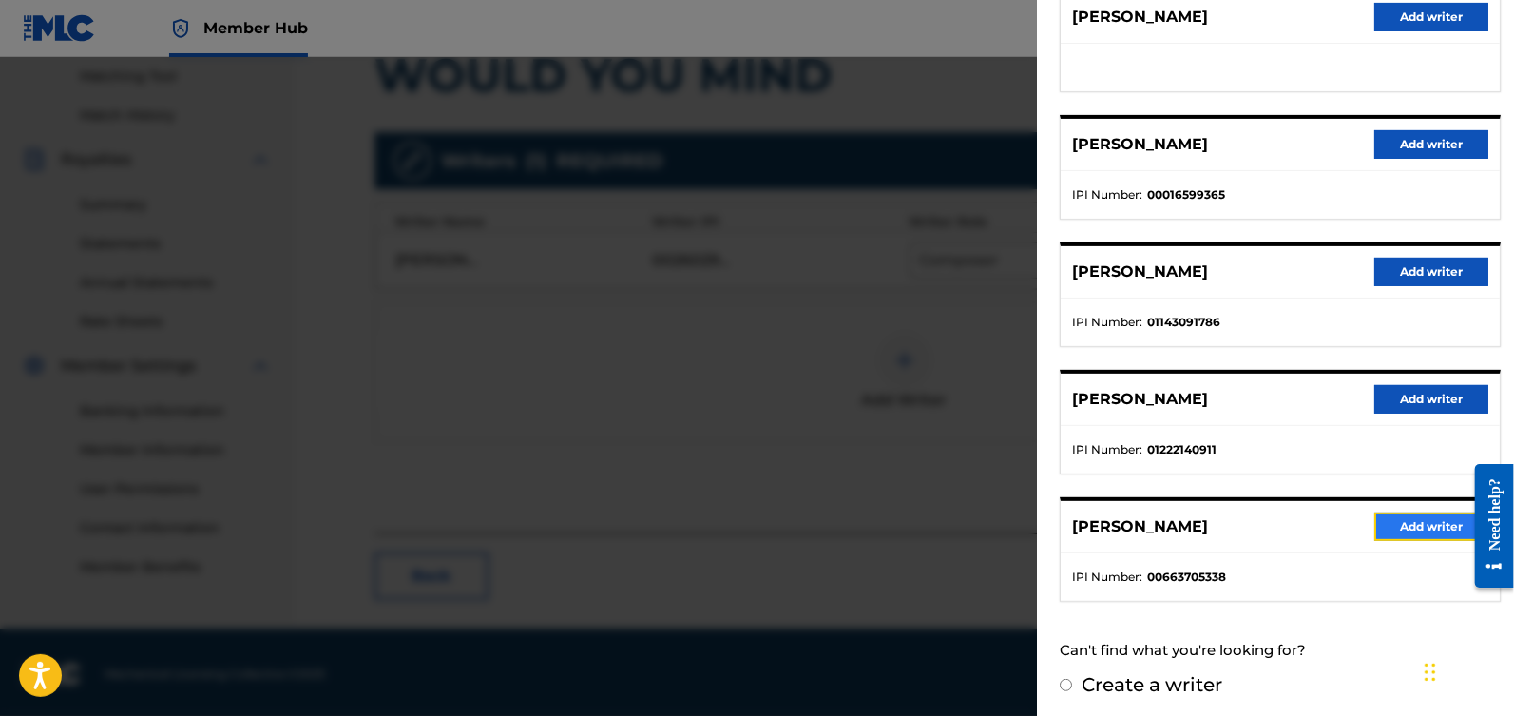
click at [1410, 524] on button "Add writer" at bounding box center [1431, 526] width 114 height 29
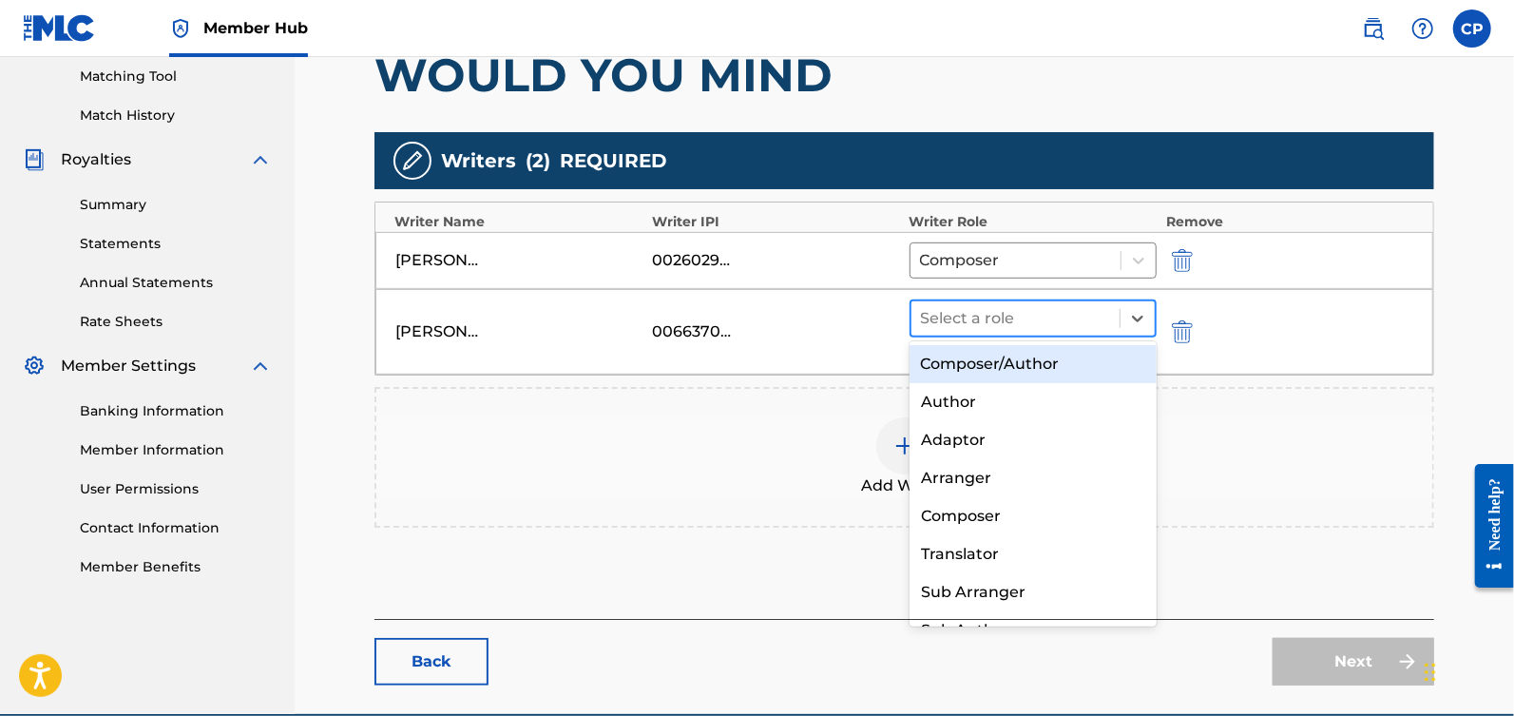
click at [1090, 309] on div at bounding box center [1015, 318] width 189 height 27
click at [1065, 365] on div "Composer/Author" at bounding box center [1034, 364] width 248 height 38
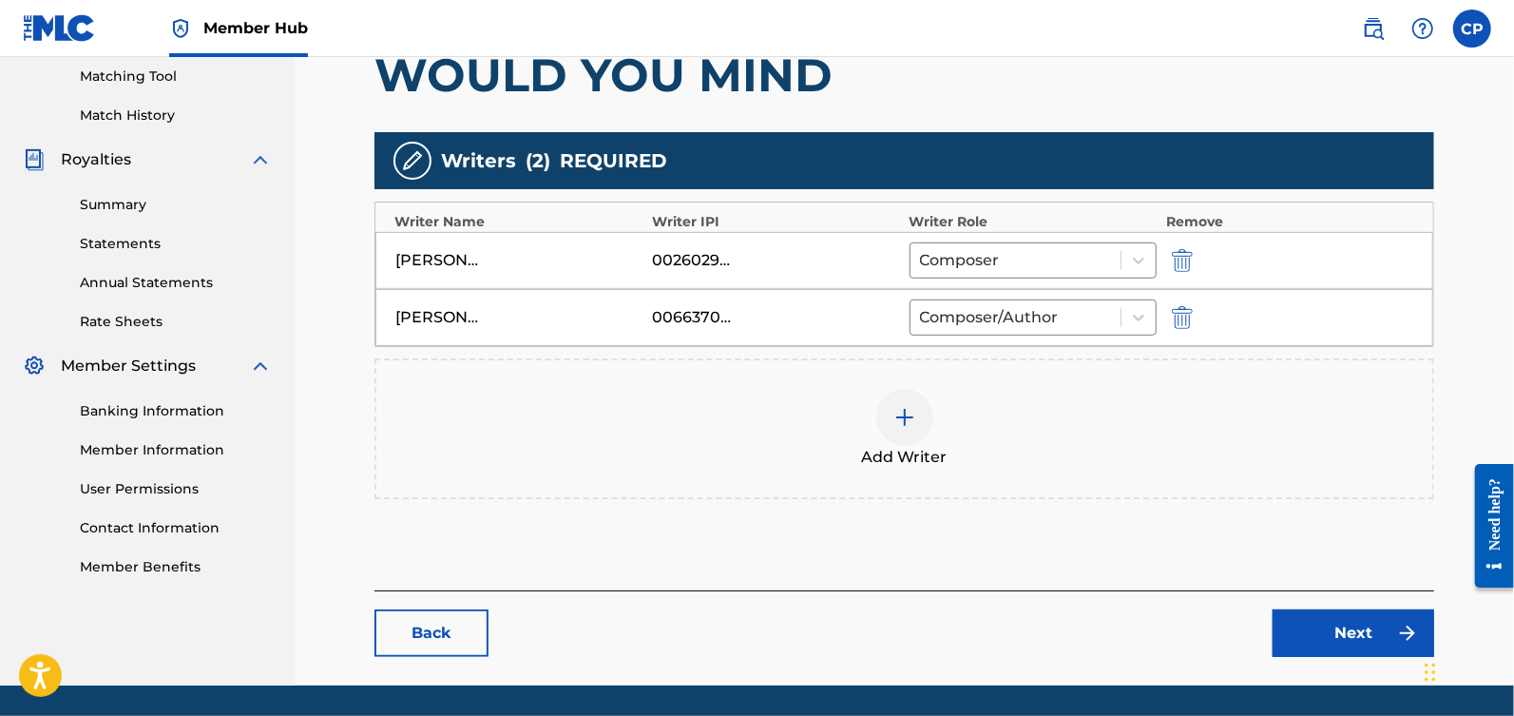
click at [1199, 492] on div "Add Writer" at bounding box center [904, 428] width 1060 height 141
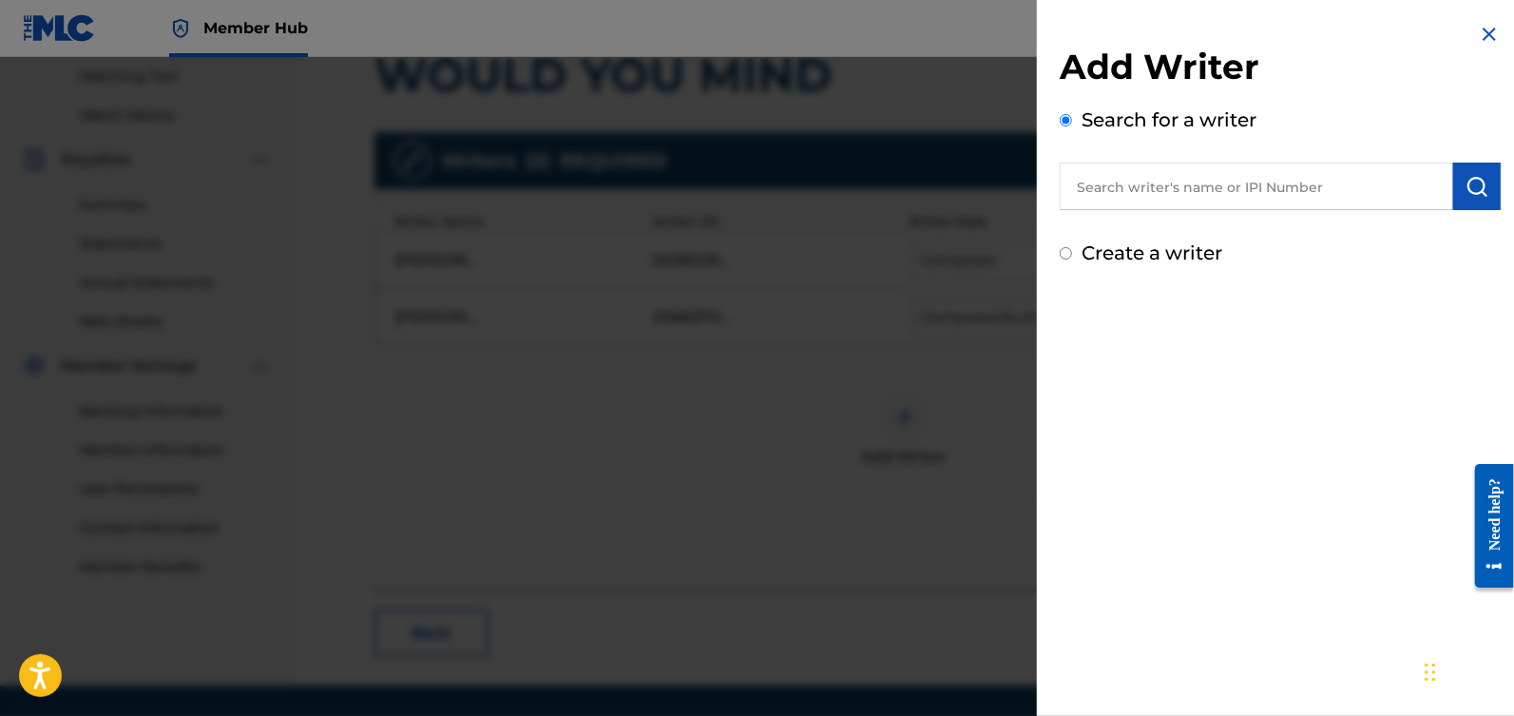
click at [1487, 48] on h2 "Add Writer" at bounding box center [1280, 70] width 441 height 48
click at [1484, 34] on img at bounding box center [1489, 34] width 23 height 23
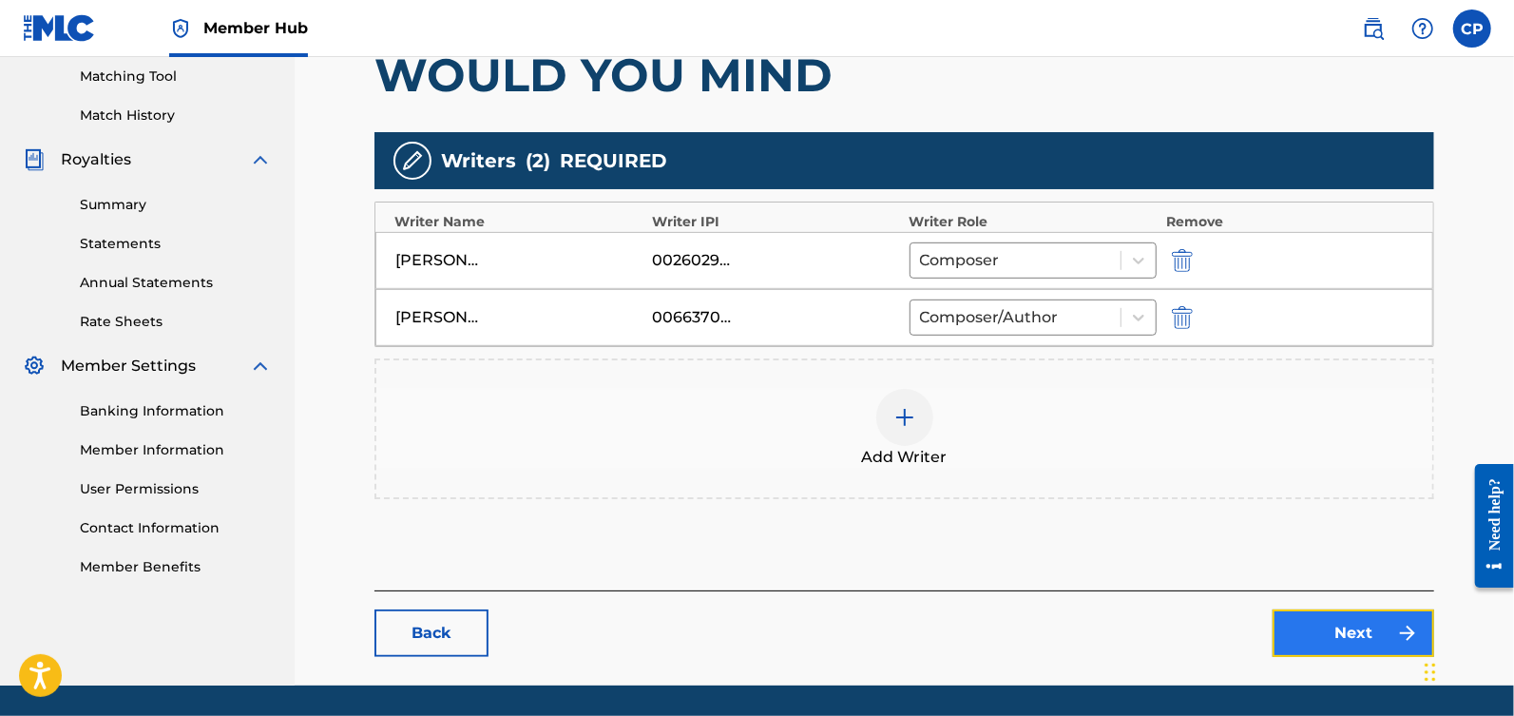
click at [1344, 620] on link "Next" at bounding box center [1354, 633] width 162 height 48
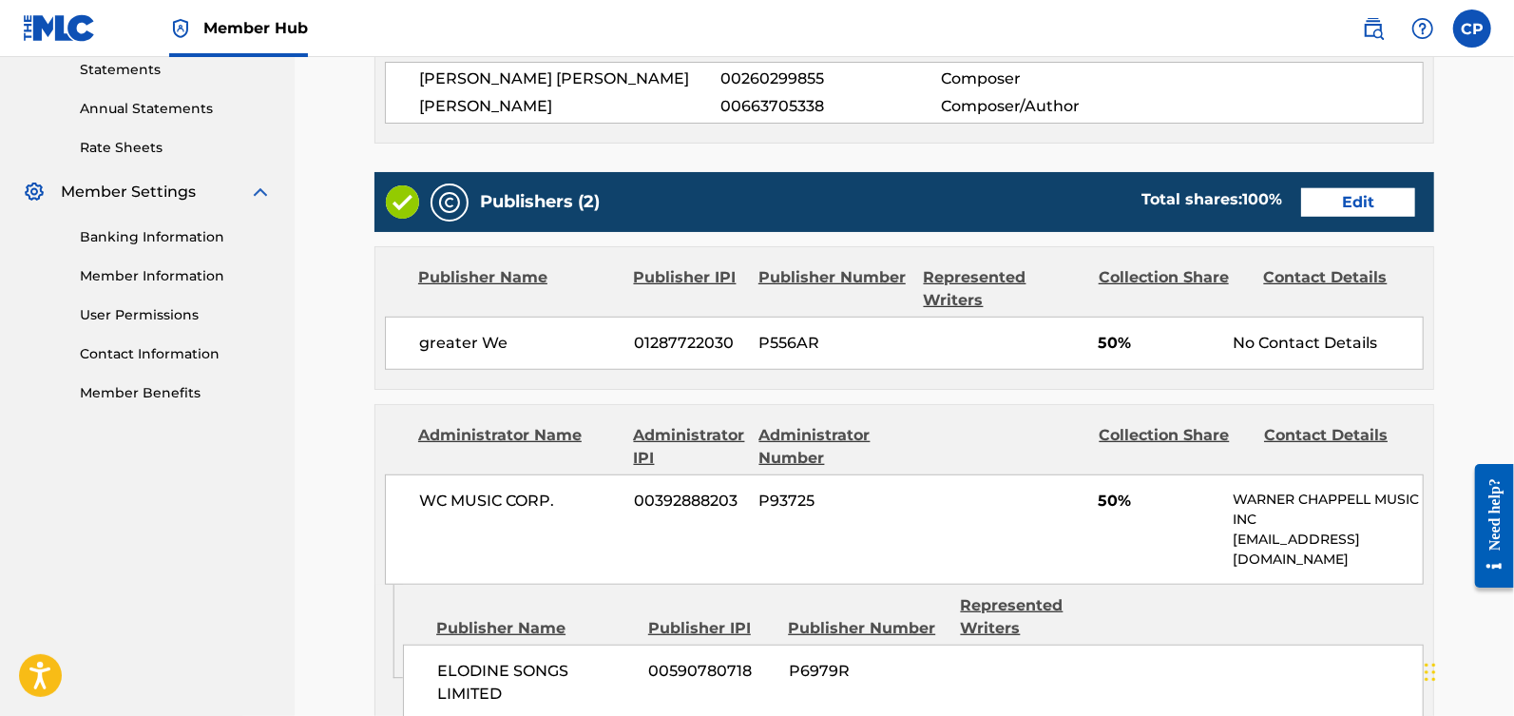
scroll to position [703, 0]
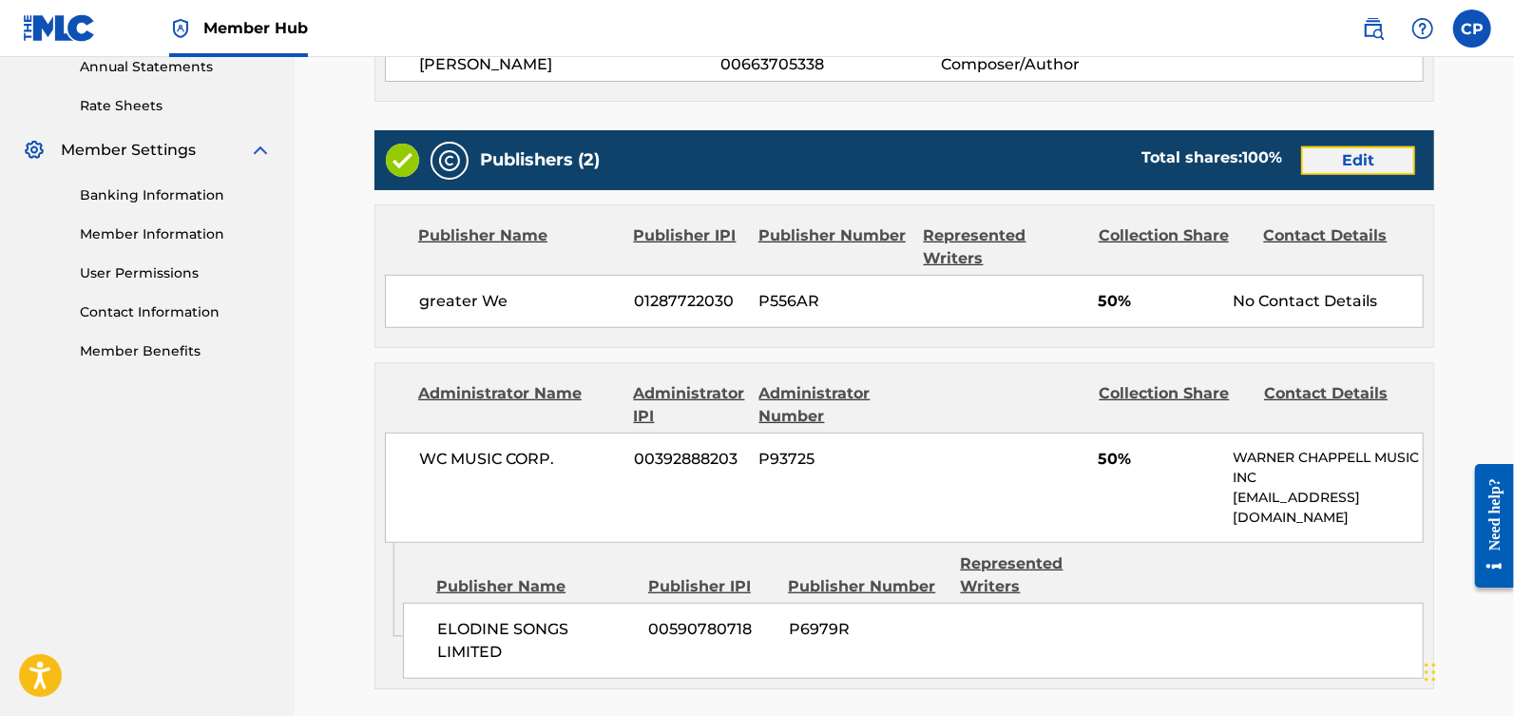
click at [1359, 164] on link "Edit" at bounding box center [1358, 160] width 114 height 29
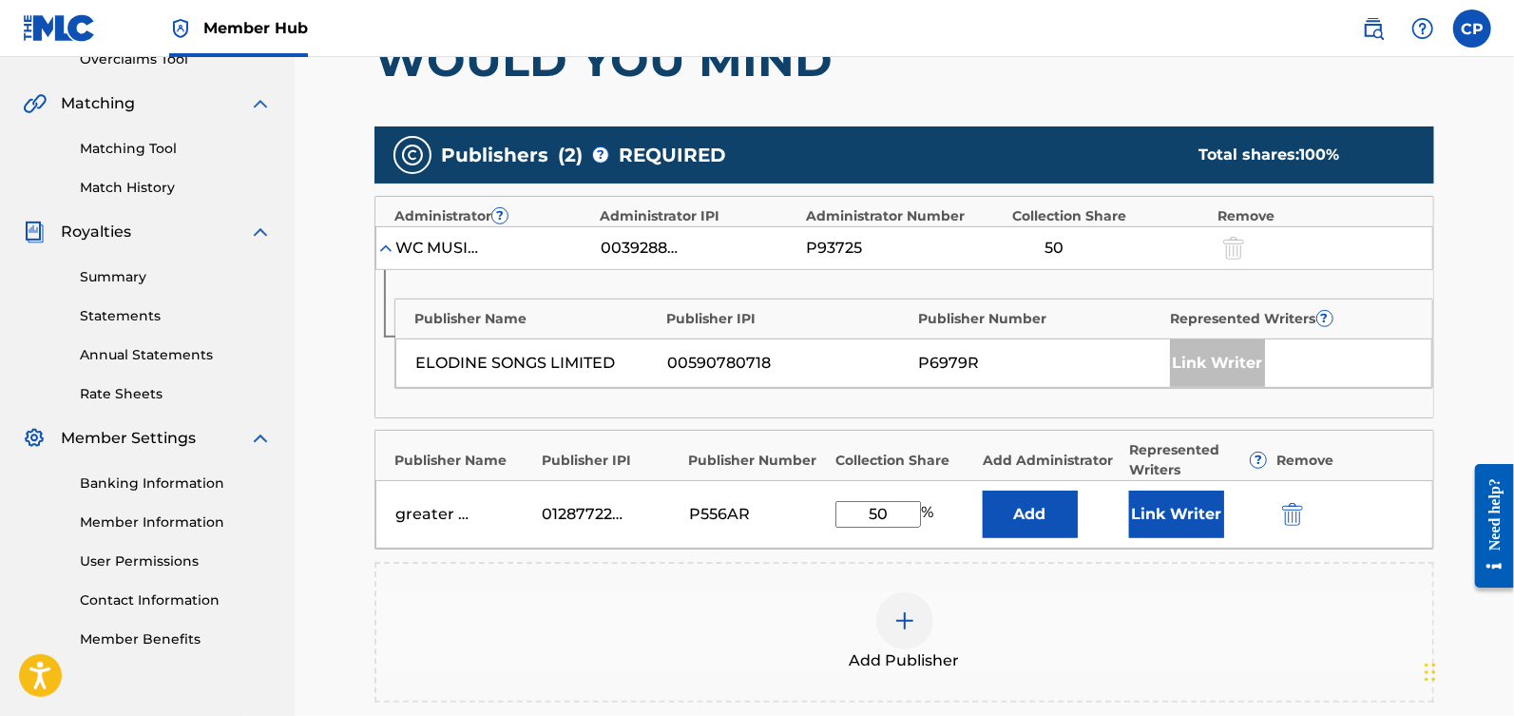
scroll to position [524, 0]
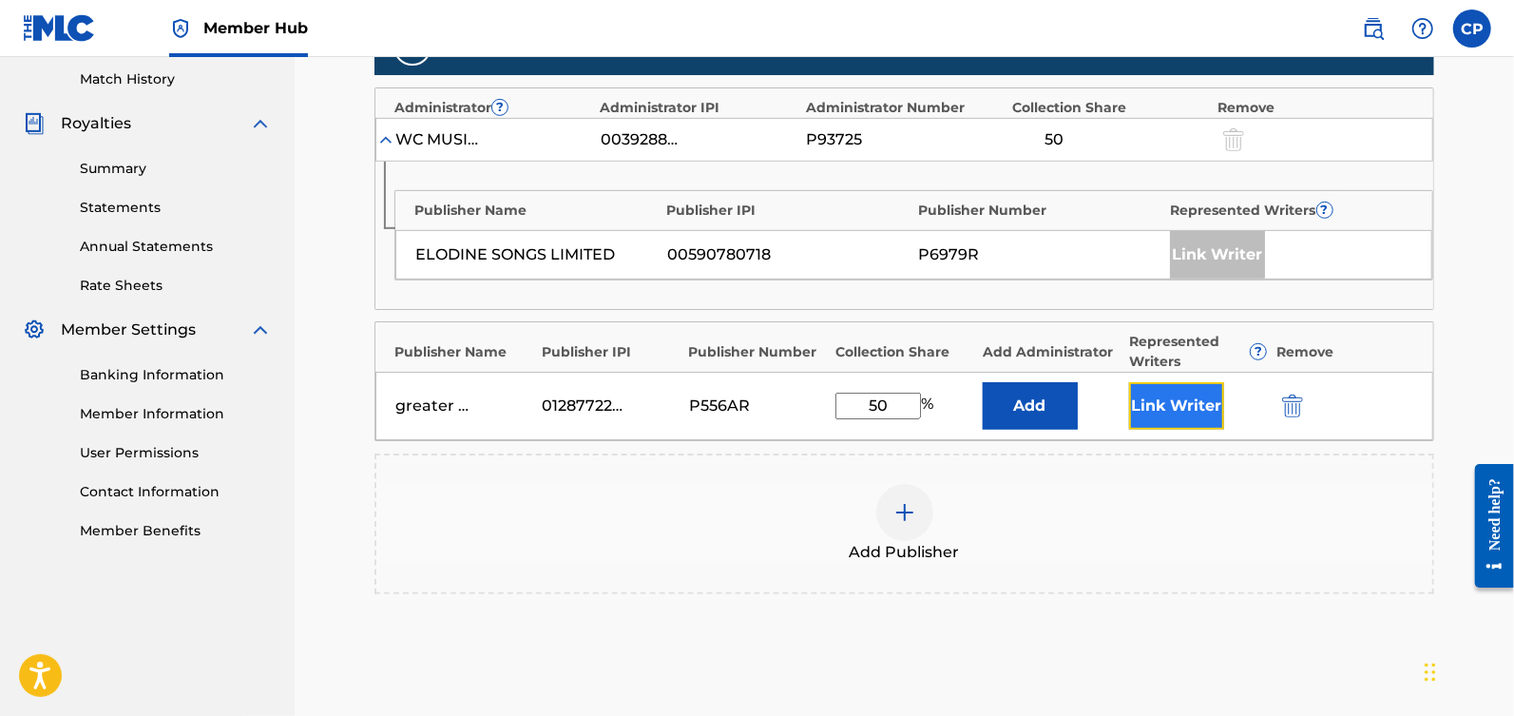
click at [1180, 408] on button "Link Writer" at bounding box center [1176, 406] width 95 height 48
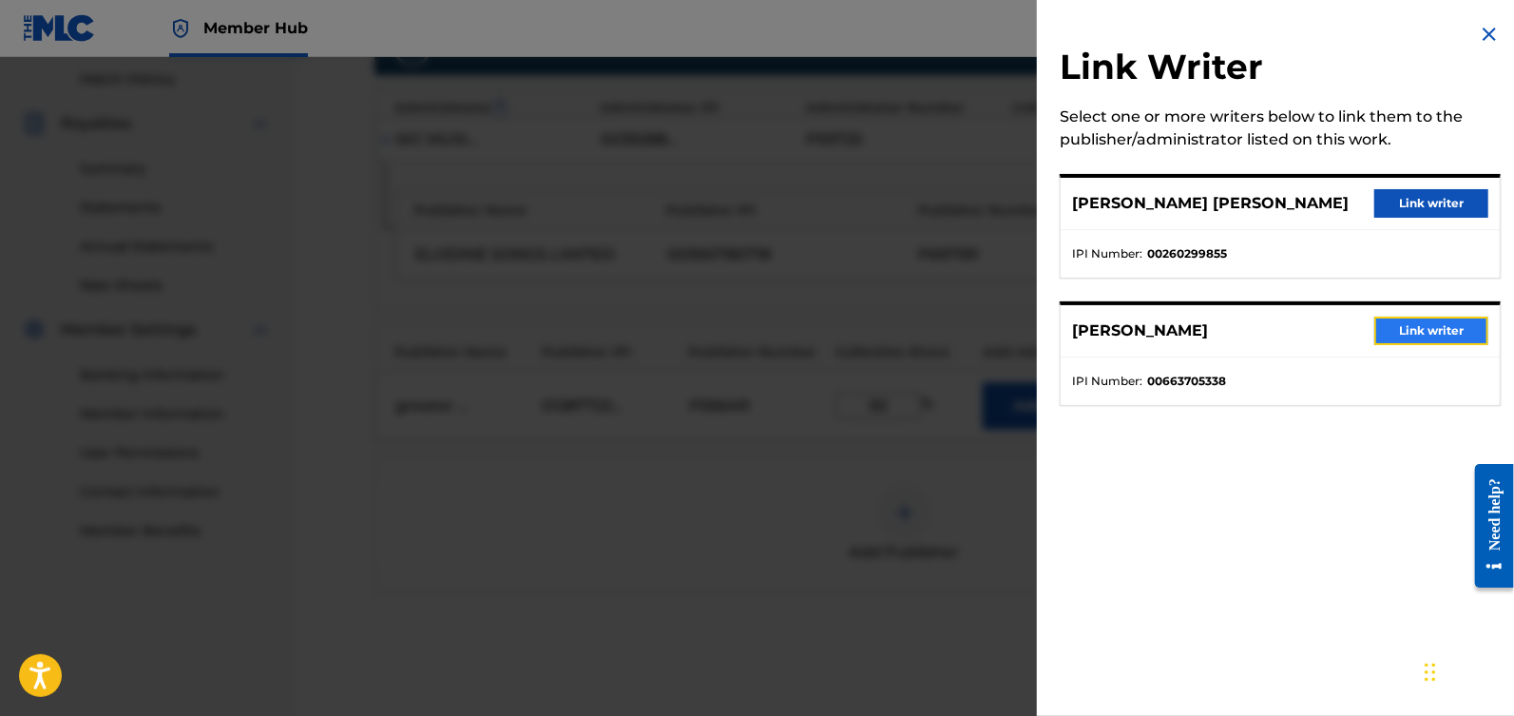
click at [1421, 322] on button "Link writer" at bounding box center [1431, 330] width 114 height 29
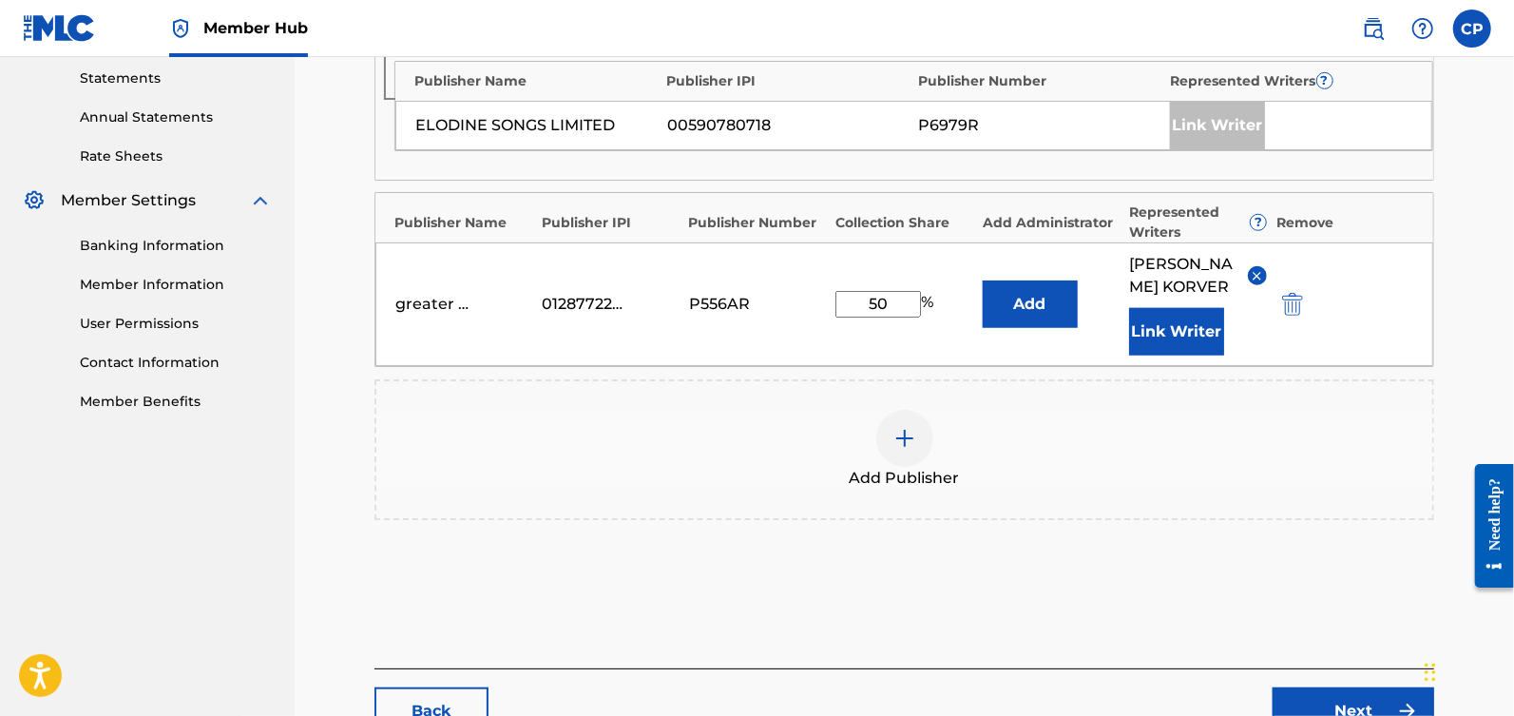
scroll to position [808, 0]
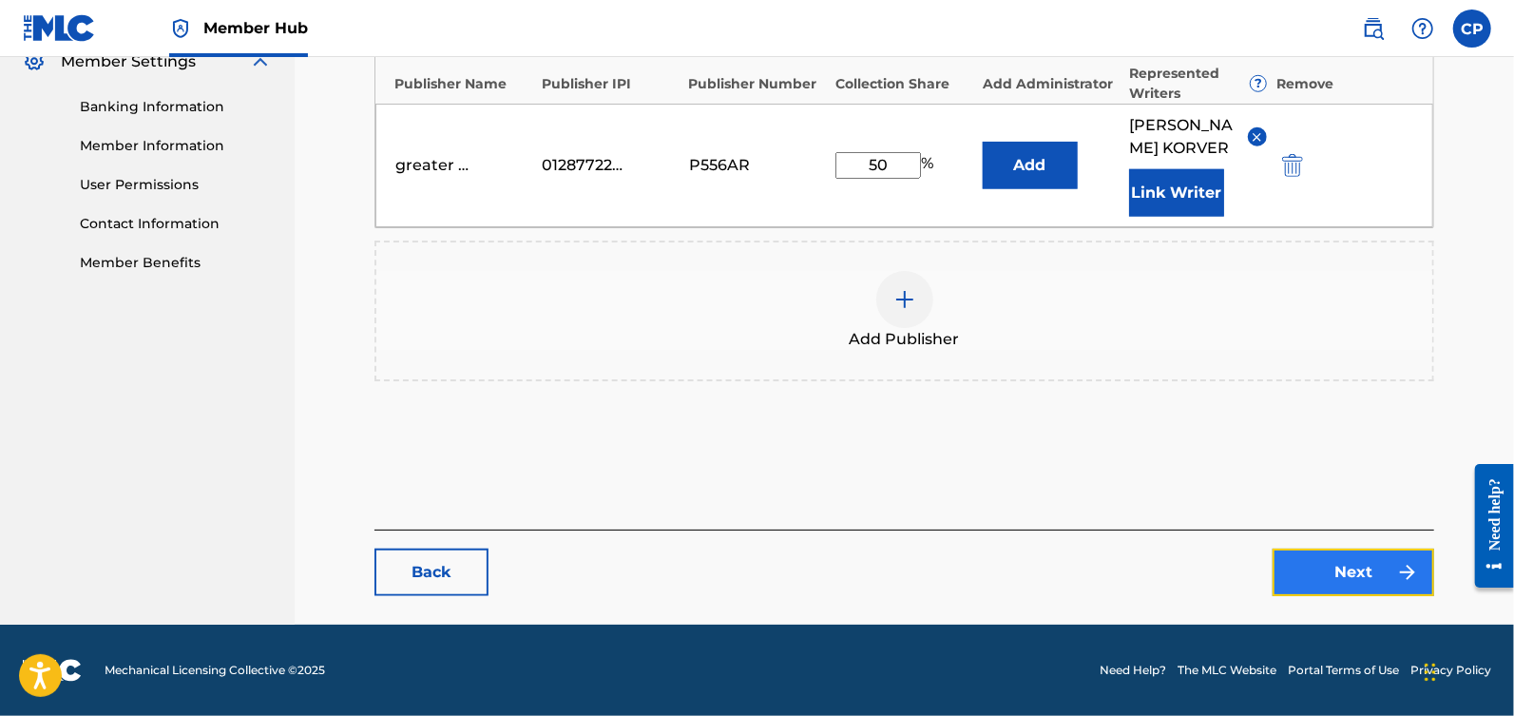
click at [1354, 576] on link "Next" at bounding box center [1354, 572] width 162 height 48
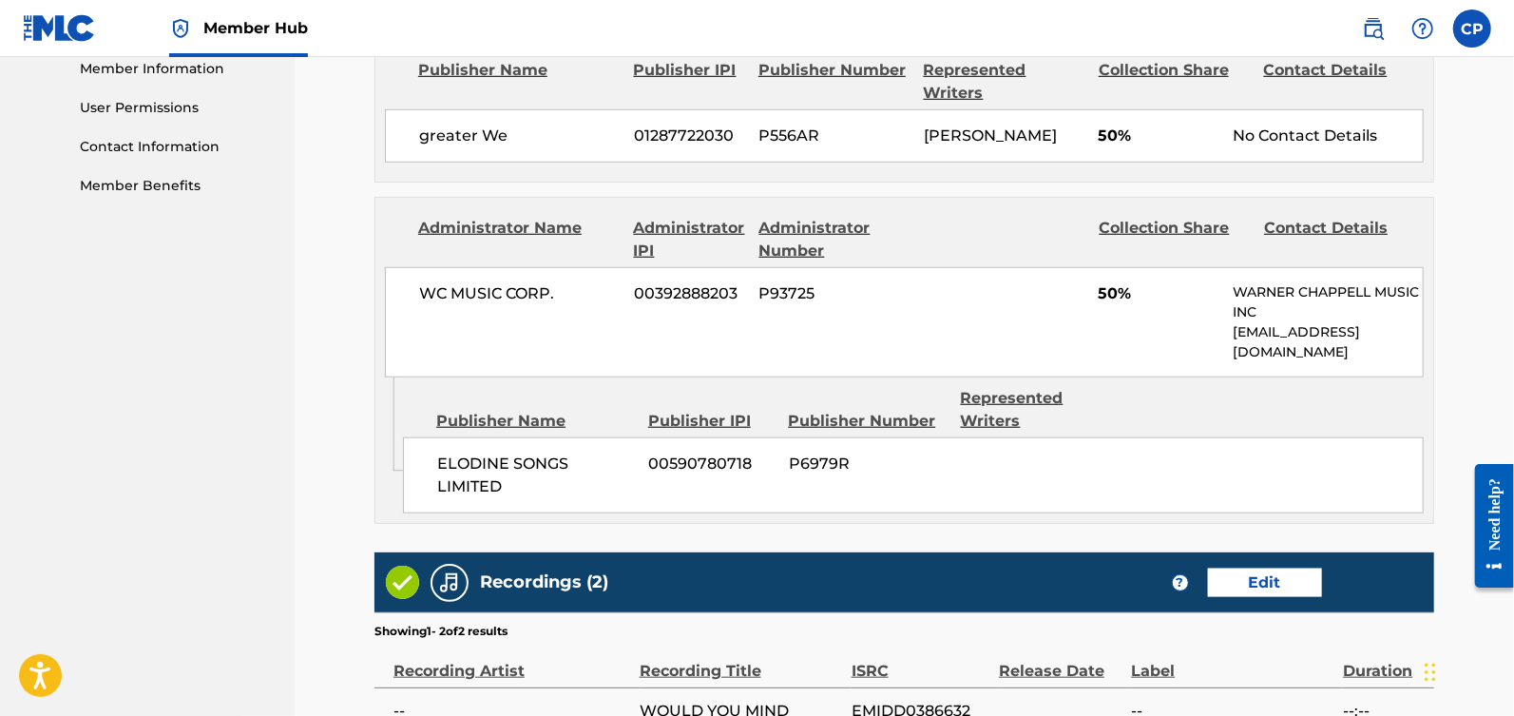
scroll to position [1165, 0]
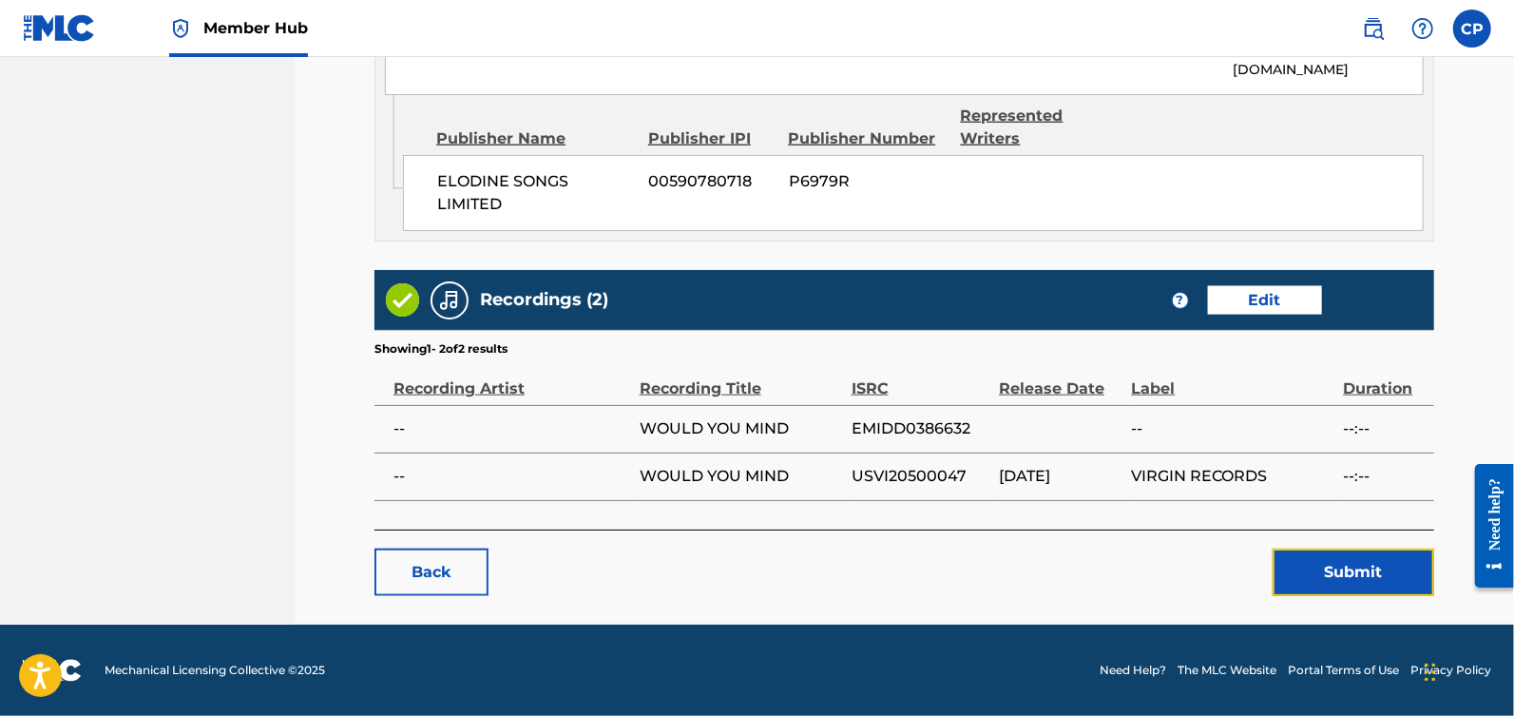
click at [1354, 577] on button "Submit" at bounding box center [1354, 572] width 162 height 48
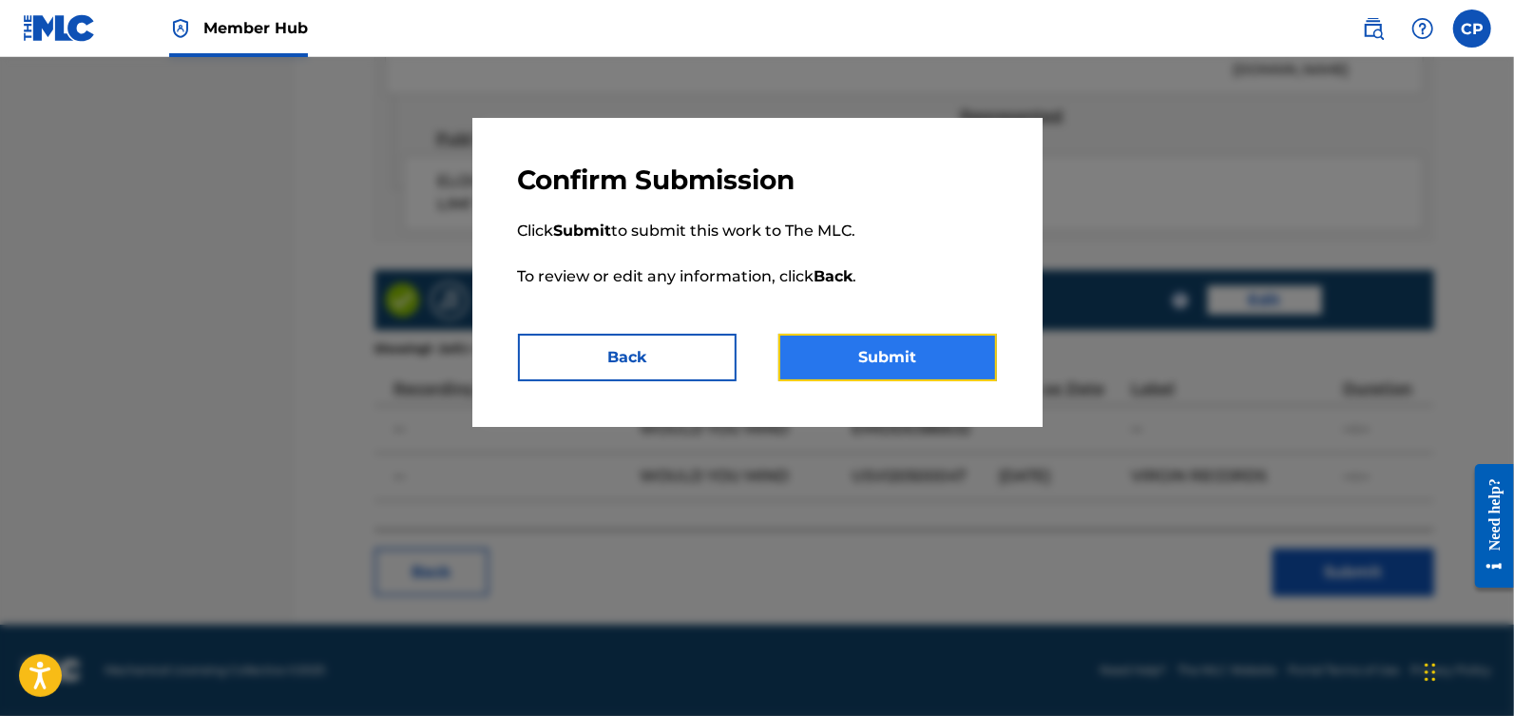
click at [866, 359] on button "Submit" at bounding box center [887, 358] width 219 height 48
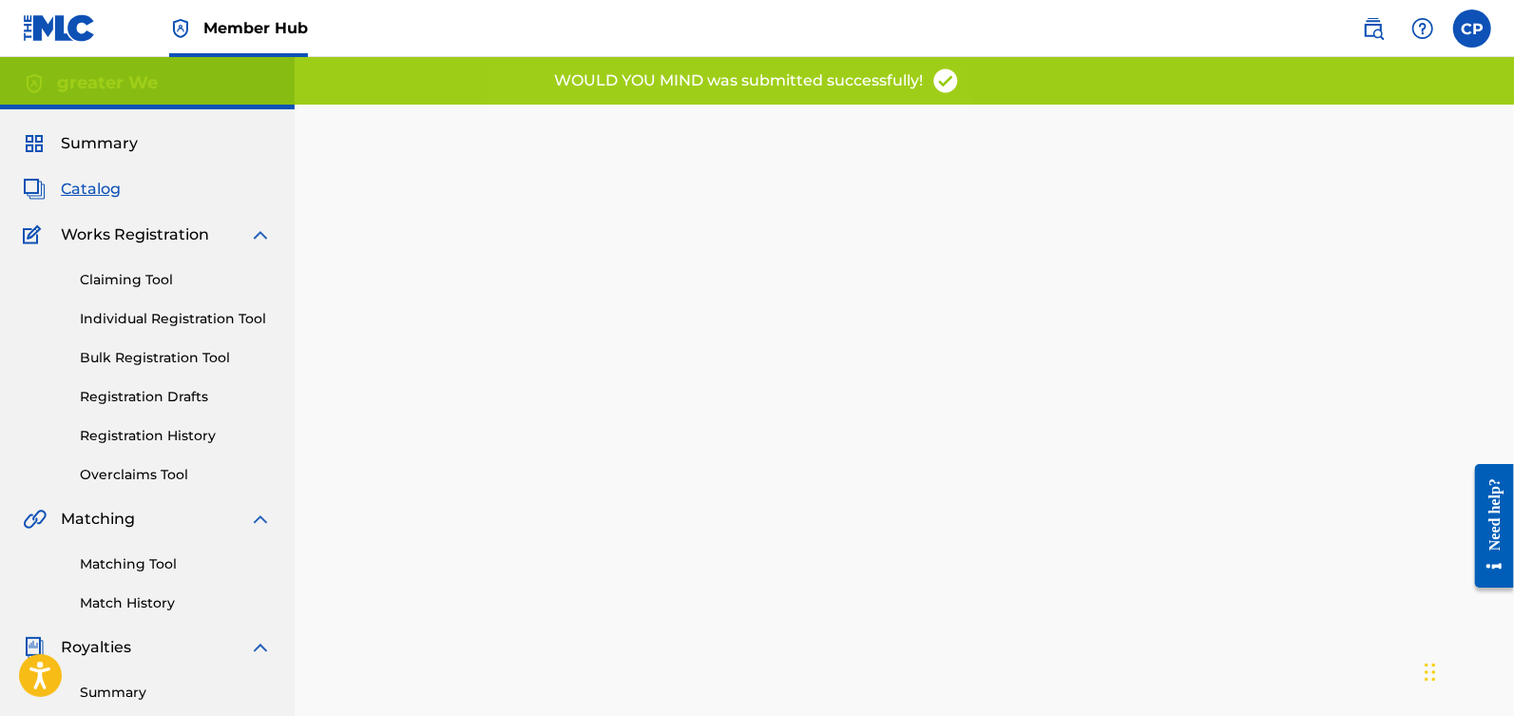
click at [128, 187] on div "Catalog" at bounding box center [147, 189] width 249 height 23
click at [107, 191] on span "Catalog" at bounding box center [91, 189] width 60 height 23
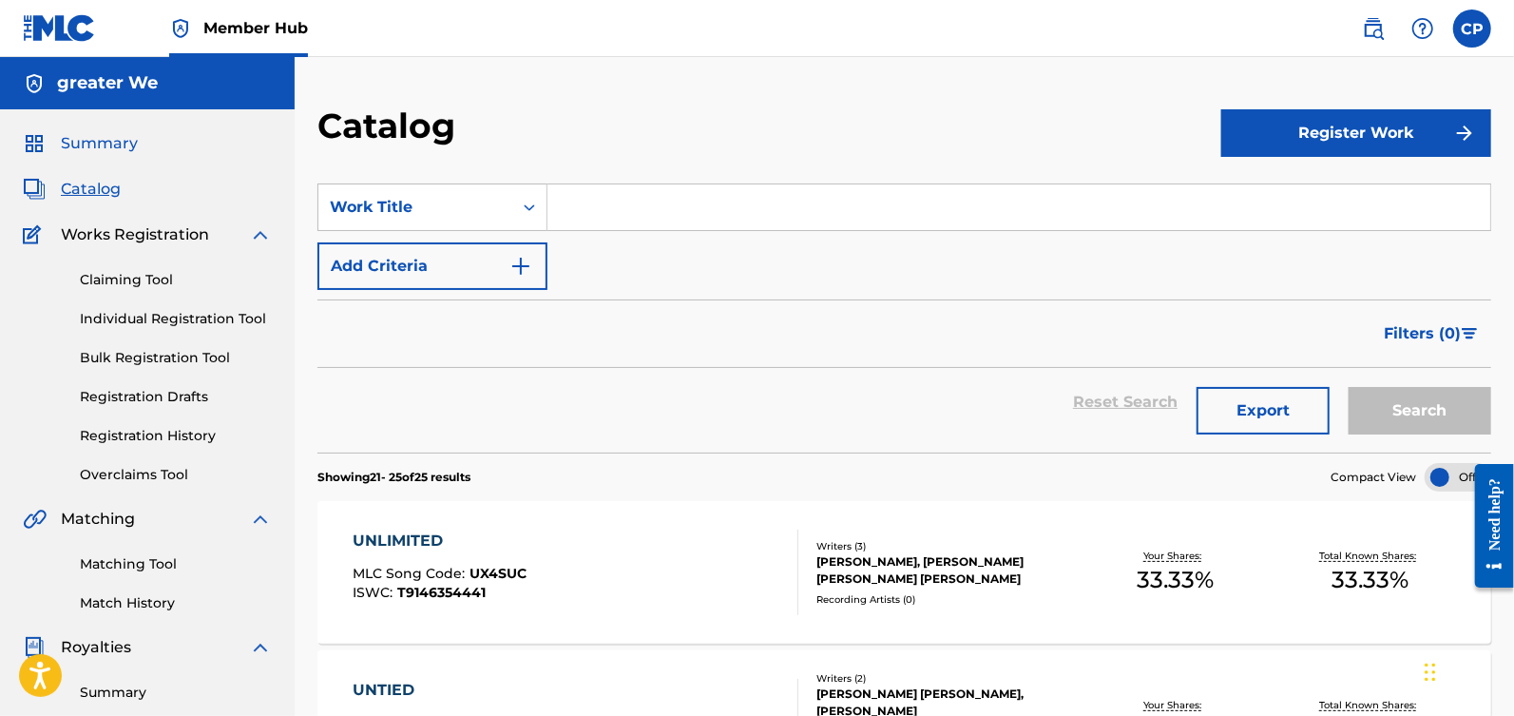
click at [110, 148] on span "Summary" at bounding box center [99, 143] width 77 height 23
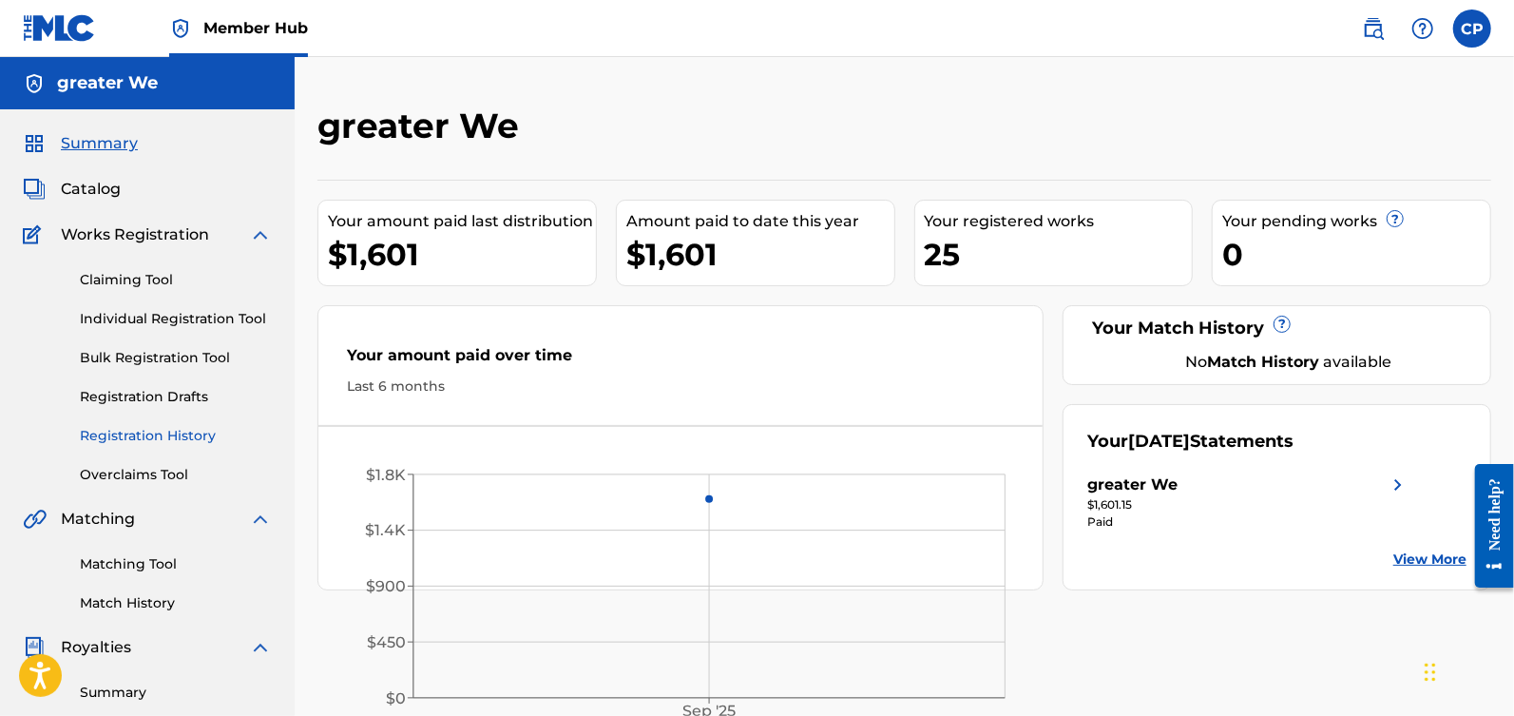
click at [131, 433] on link "Registration History" at bounding box center [176, 436] width 192 height 20
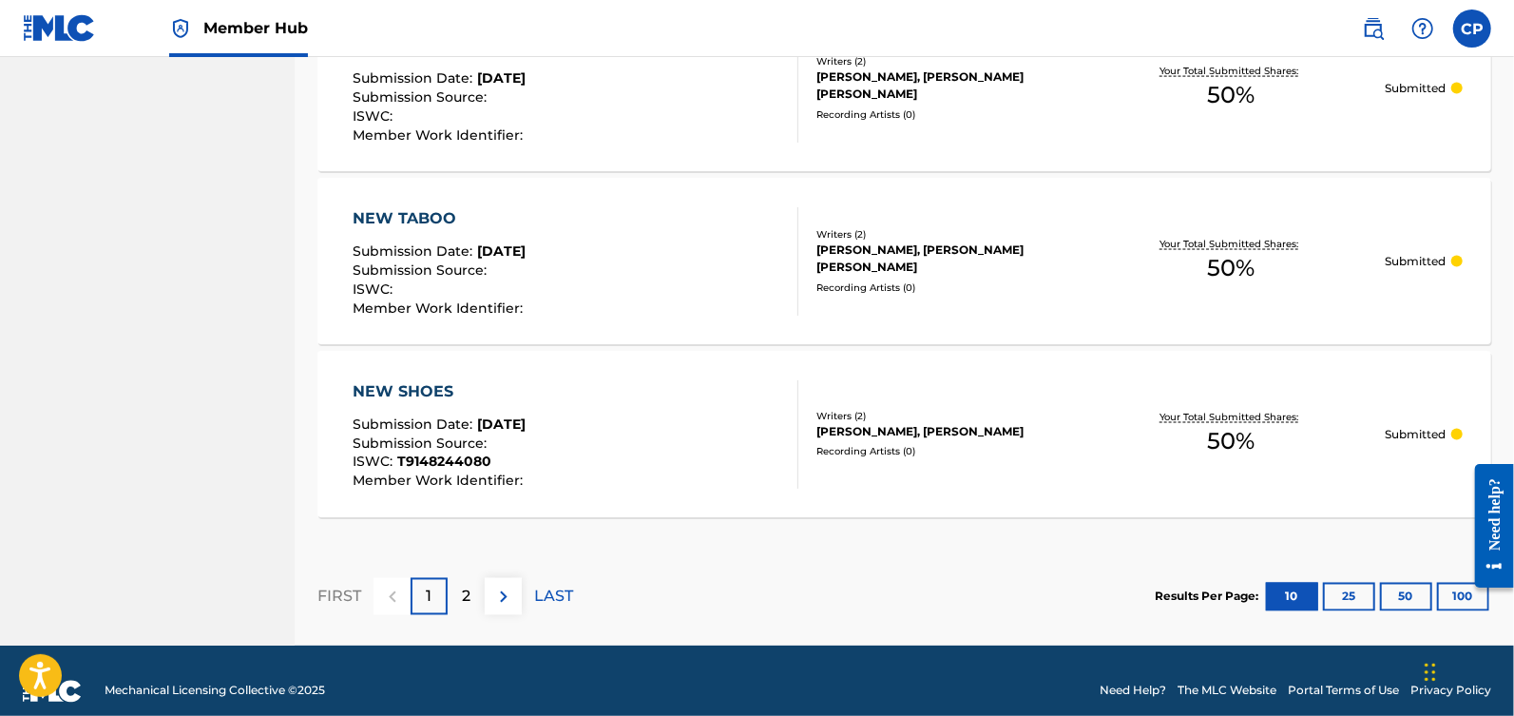
scroll to position [1837, 0]
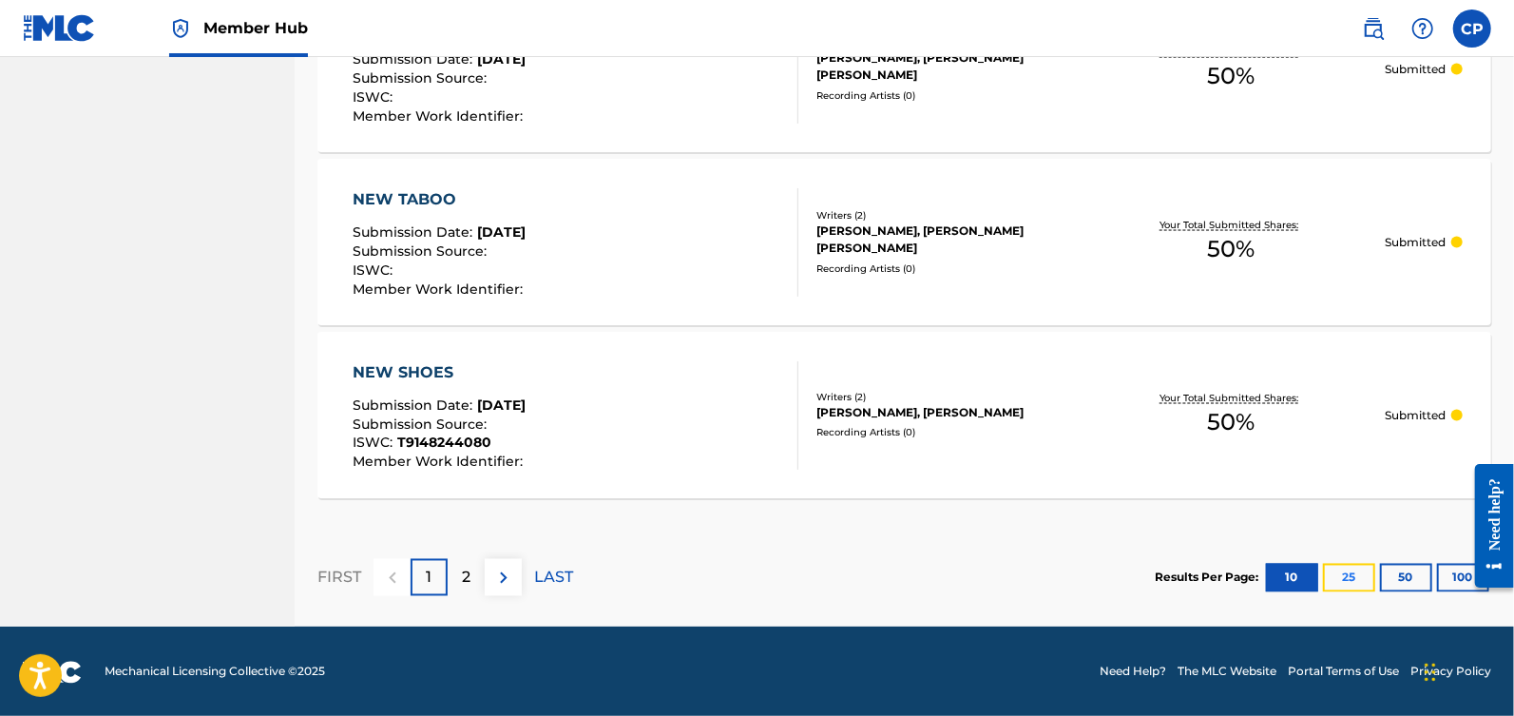
click at [1346, 572] on button "25" at bounding box center [1349, 578] width 52 height 29
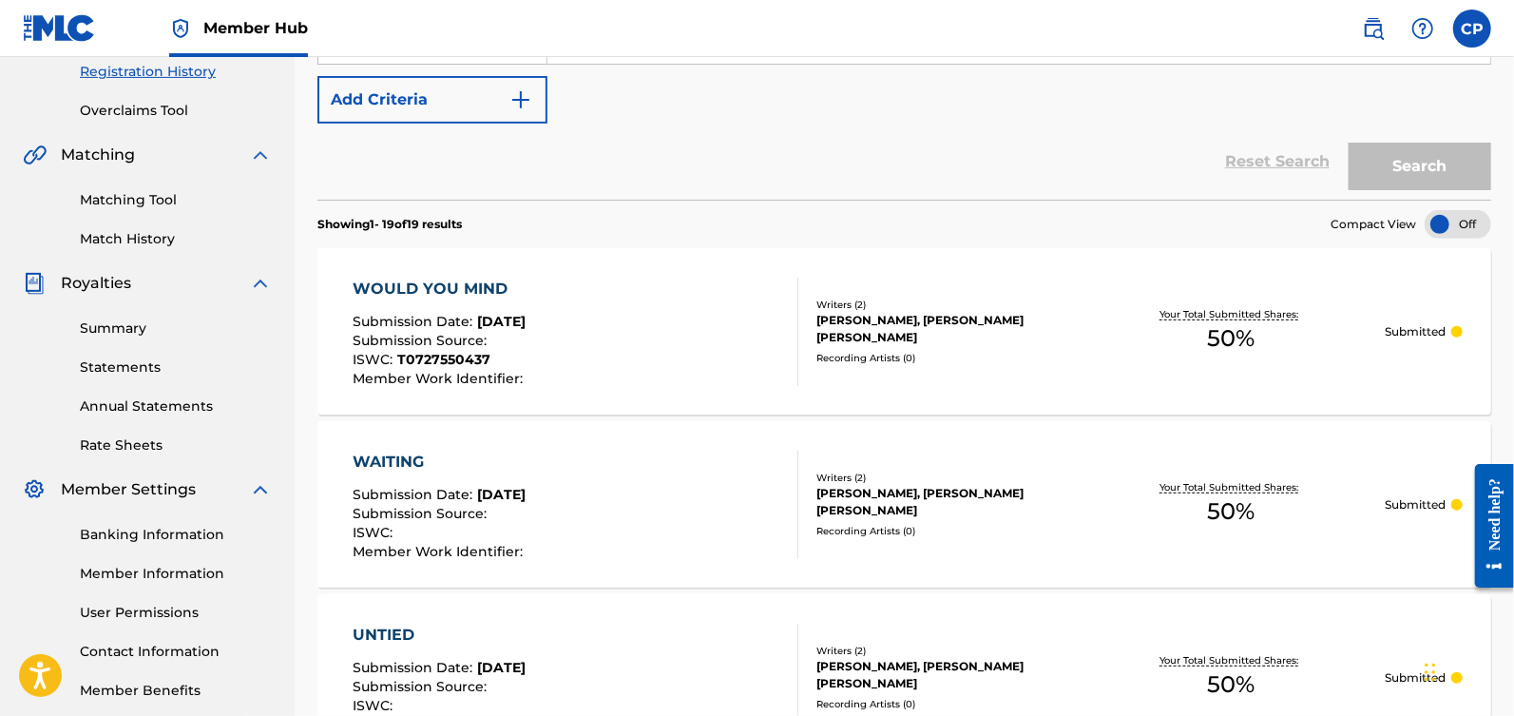
scroll to position [362, 0]
click at [113, 291] on span "Royalties" at bounding box center [96, 285] width 70 height 23
click at [115, 324] on link "Summary" at bounding box center [176, 330] width 192 height 20
